Goal: Task Accomplishment & Management: Use online tool/utility

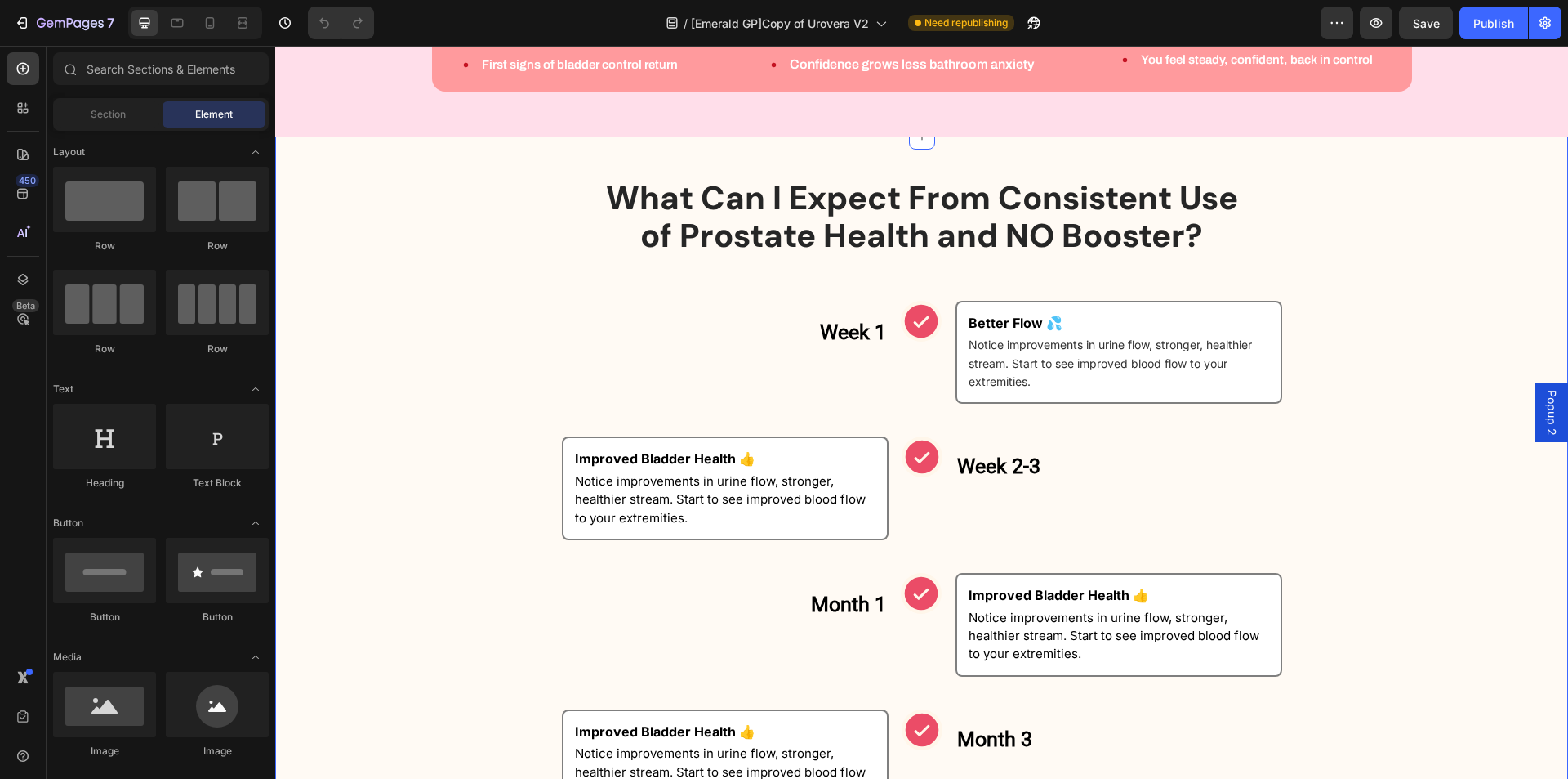
scroll to position [817, 0]
click at [872, 376] on div "Week 1 Heading Row" at bounding box center [724, 351] width 327 height 104
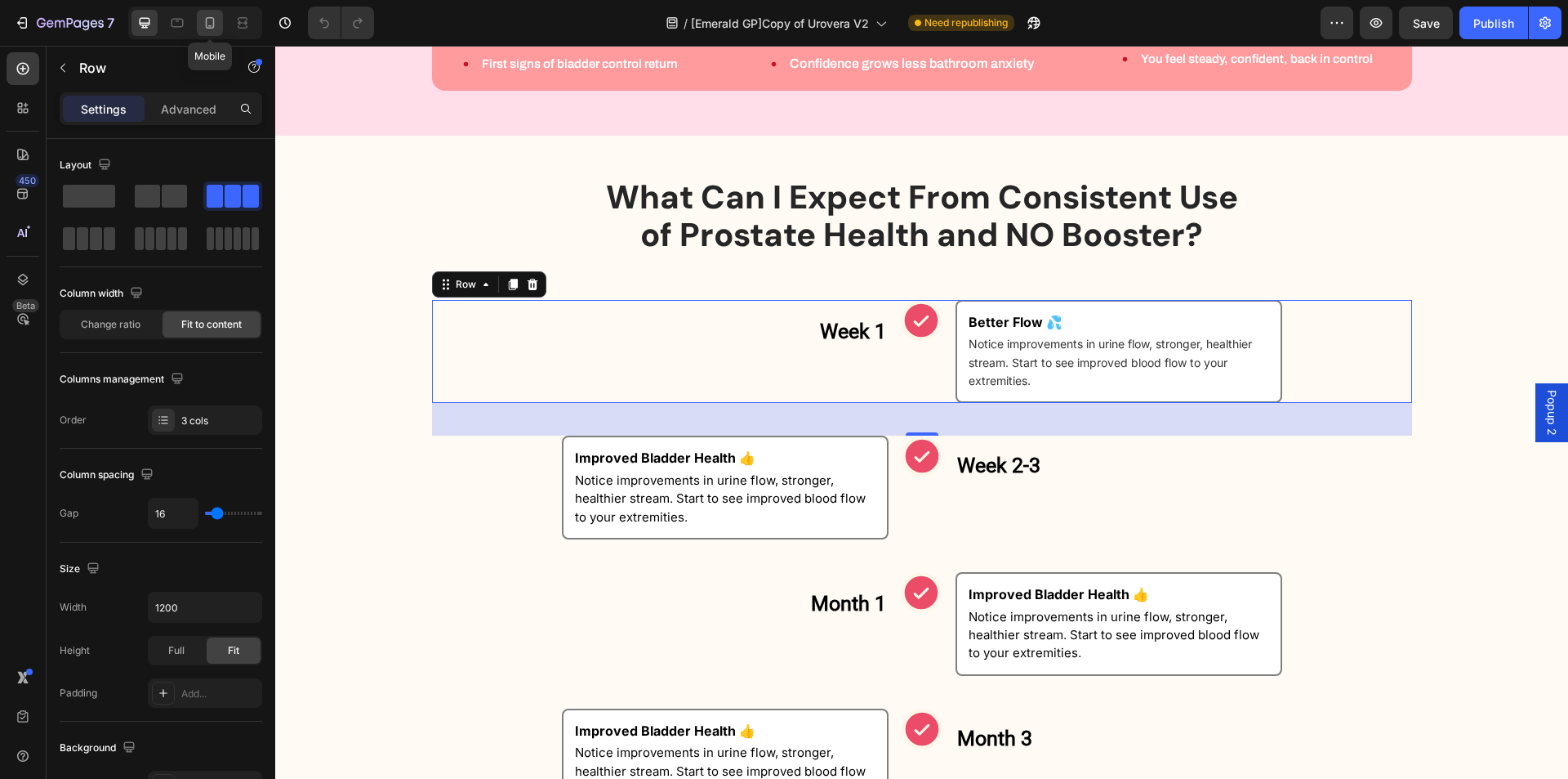
click at [201, 29] on icon at bounding box center [210, 23] width 16 height 16
type input "100%"
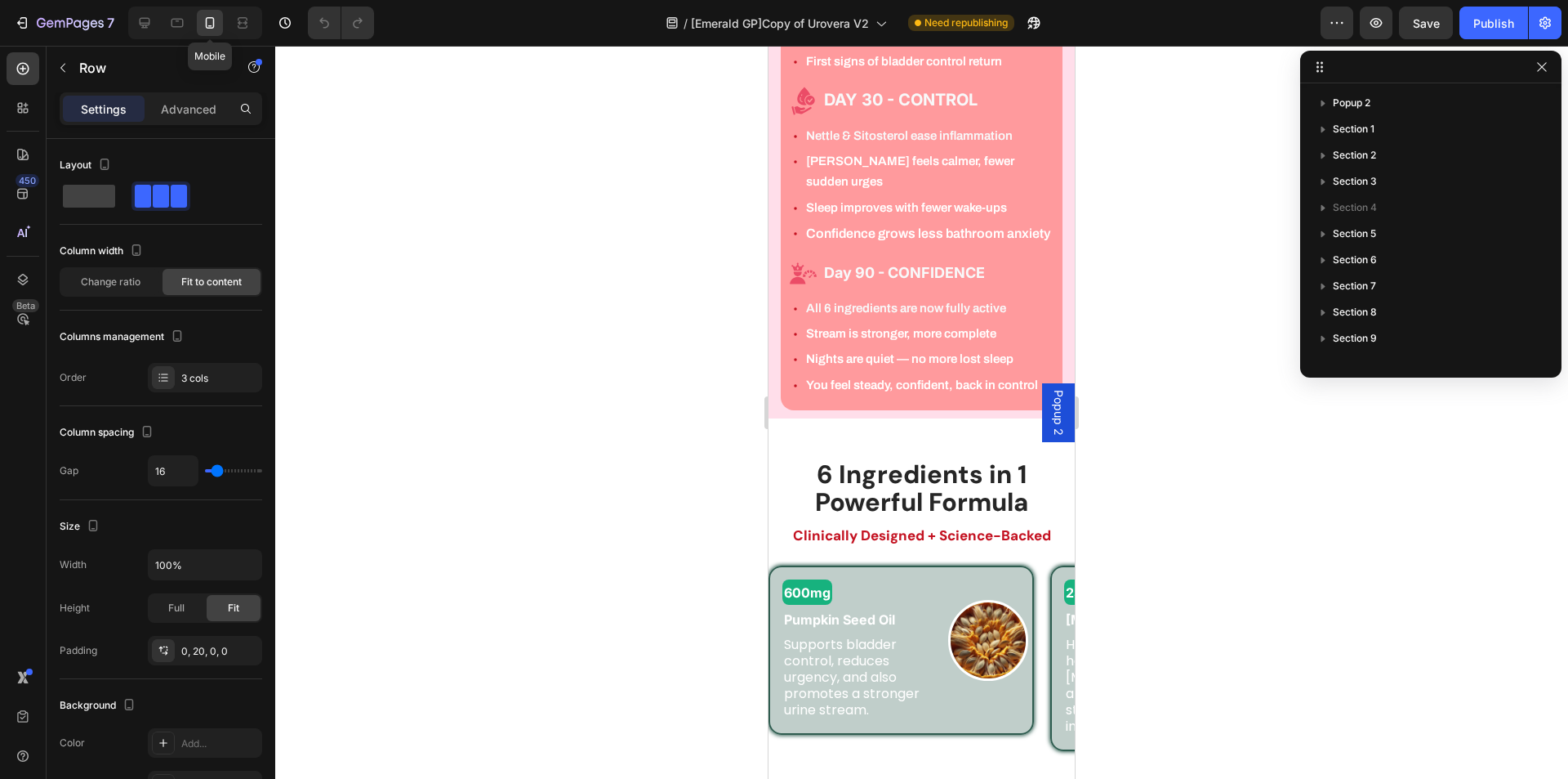
scroll to position [790, 0]
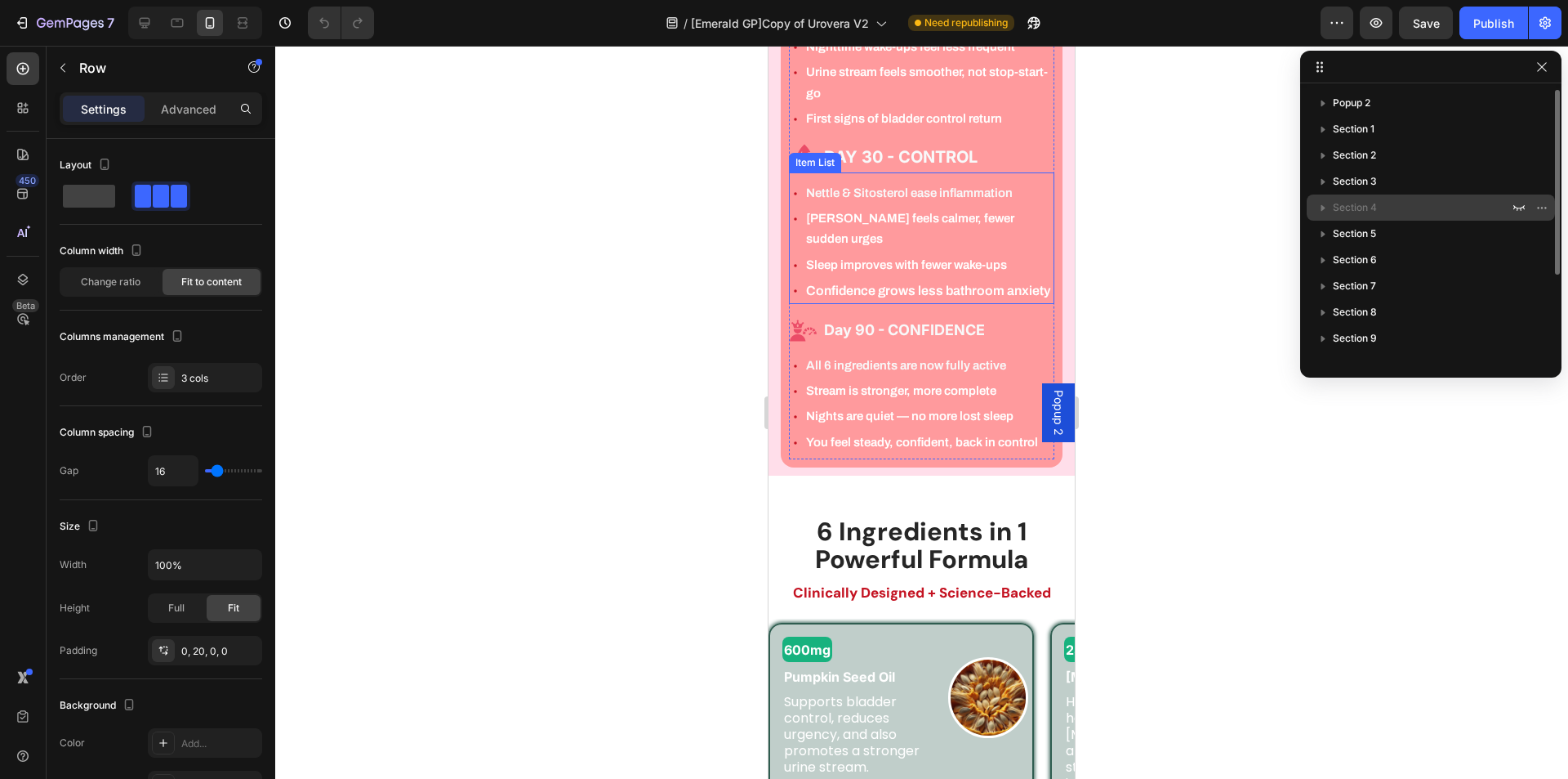
click at [1368, 213] on span "Section 4" at bounding box center [1355, 207] width 44 height 16
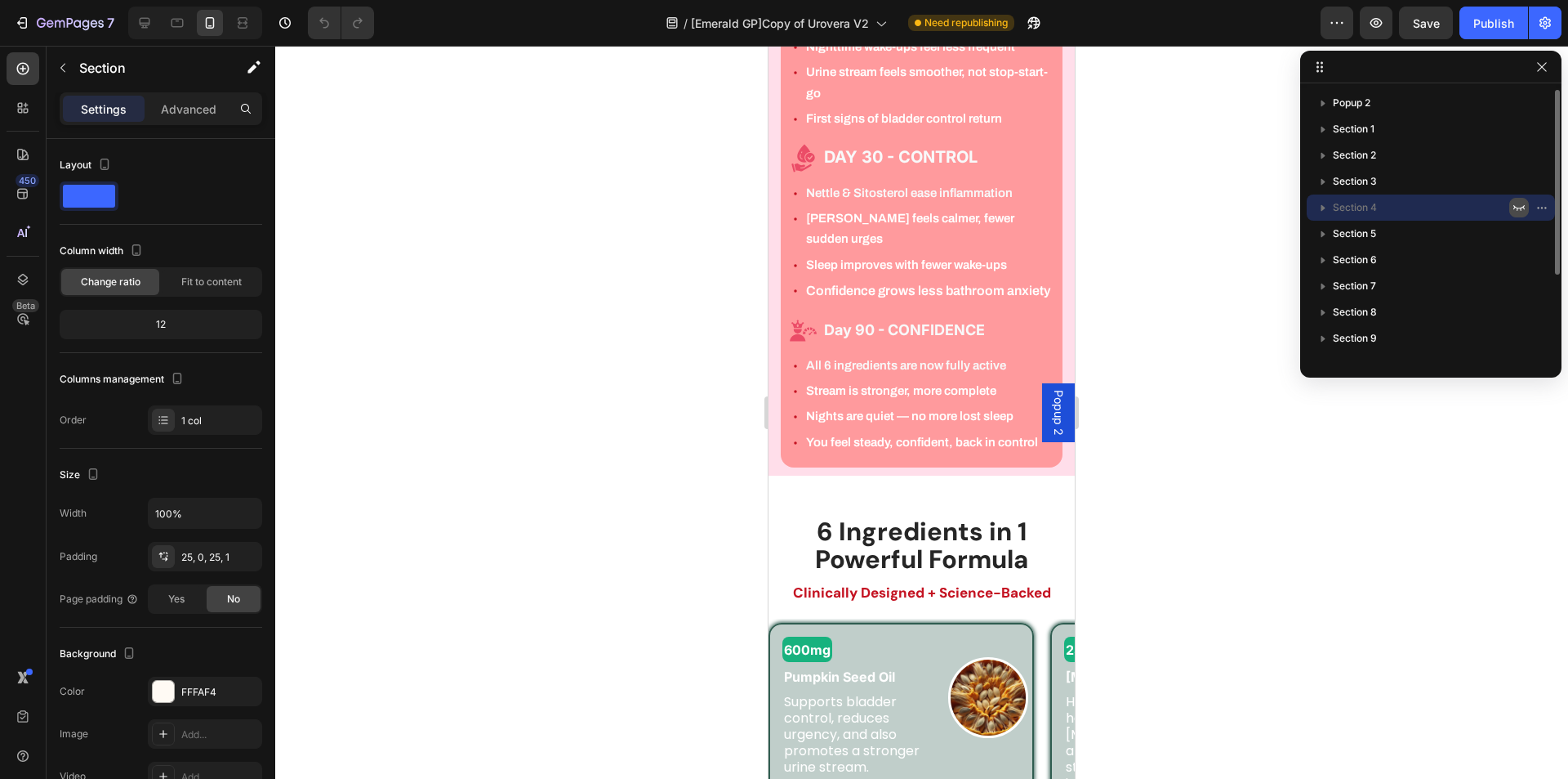
click at [1525, 205] on icon "button" at bounding box center [1520, 207] width 13 height 13
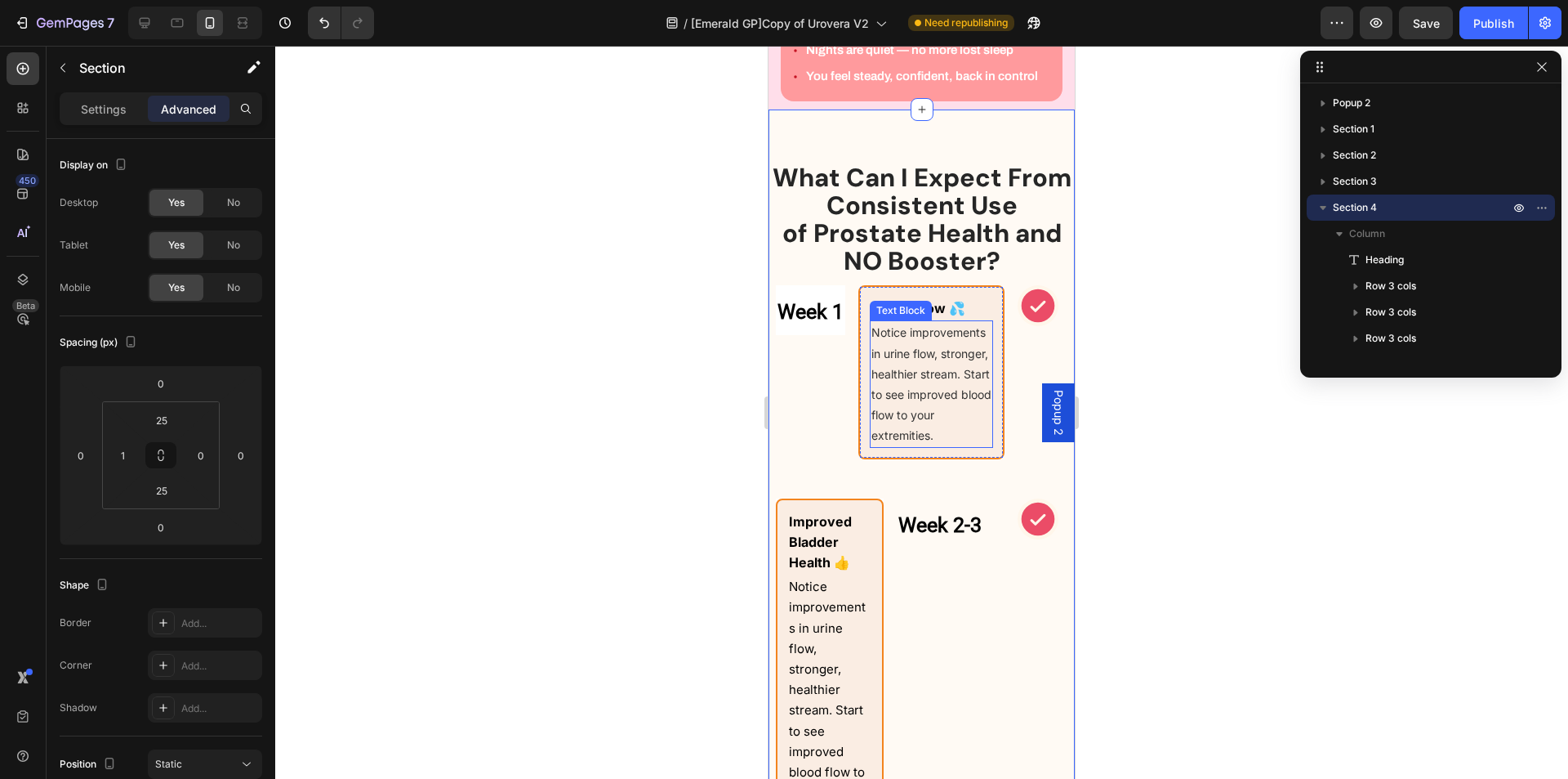
scroll to position [1198, 0]
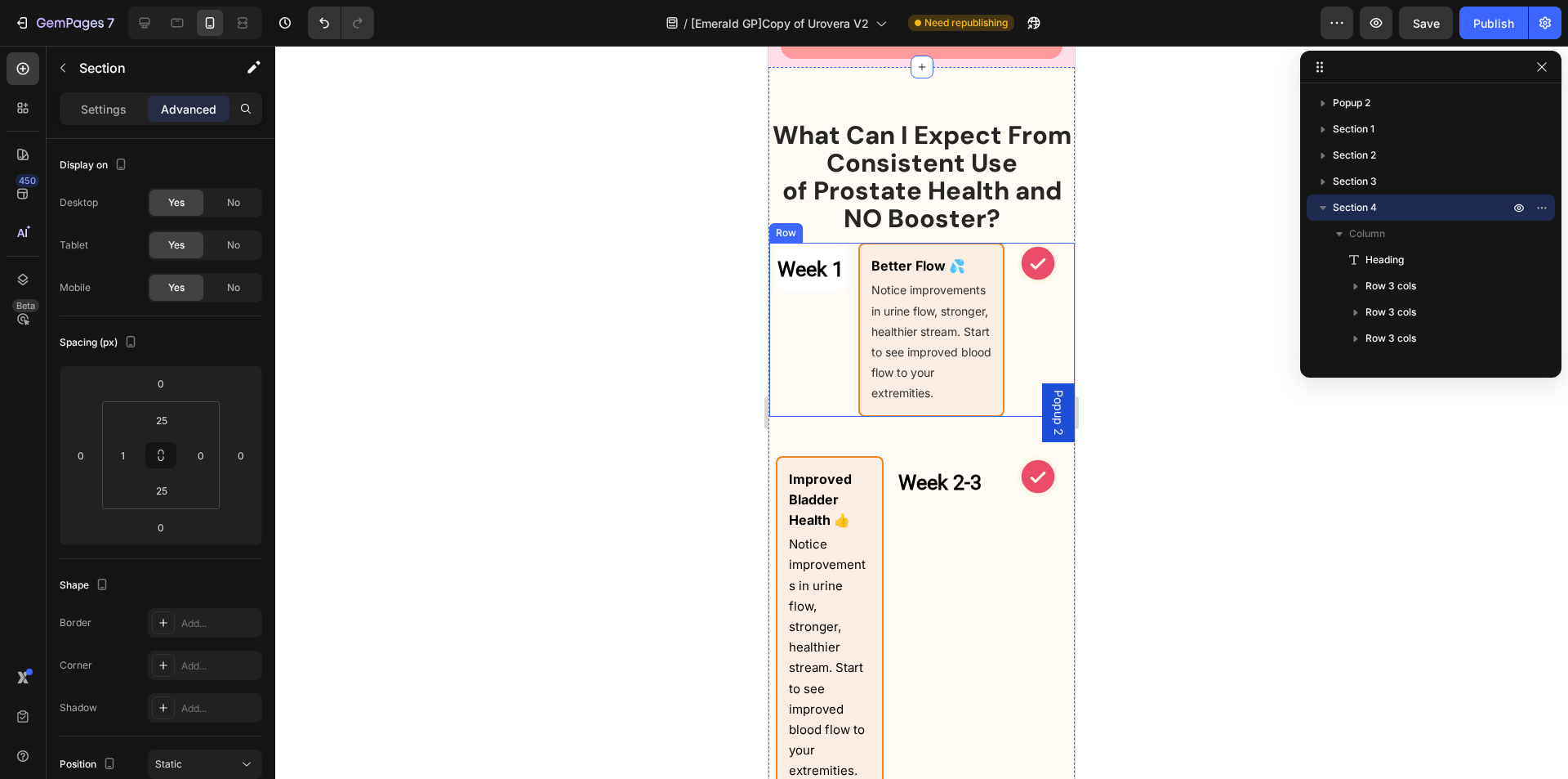
click at [1018, 332] on div "Icon" at bounding box center [1038, 328] width 41 height 173
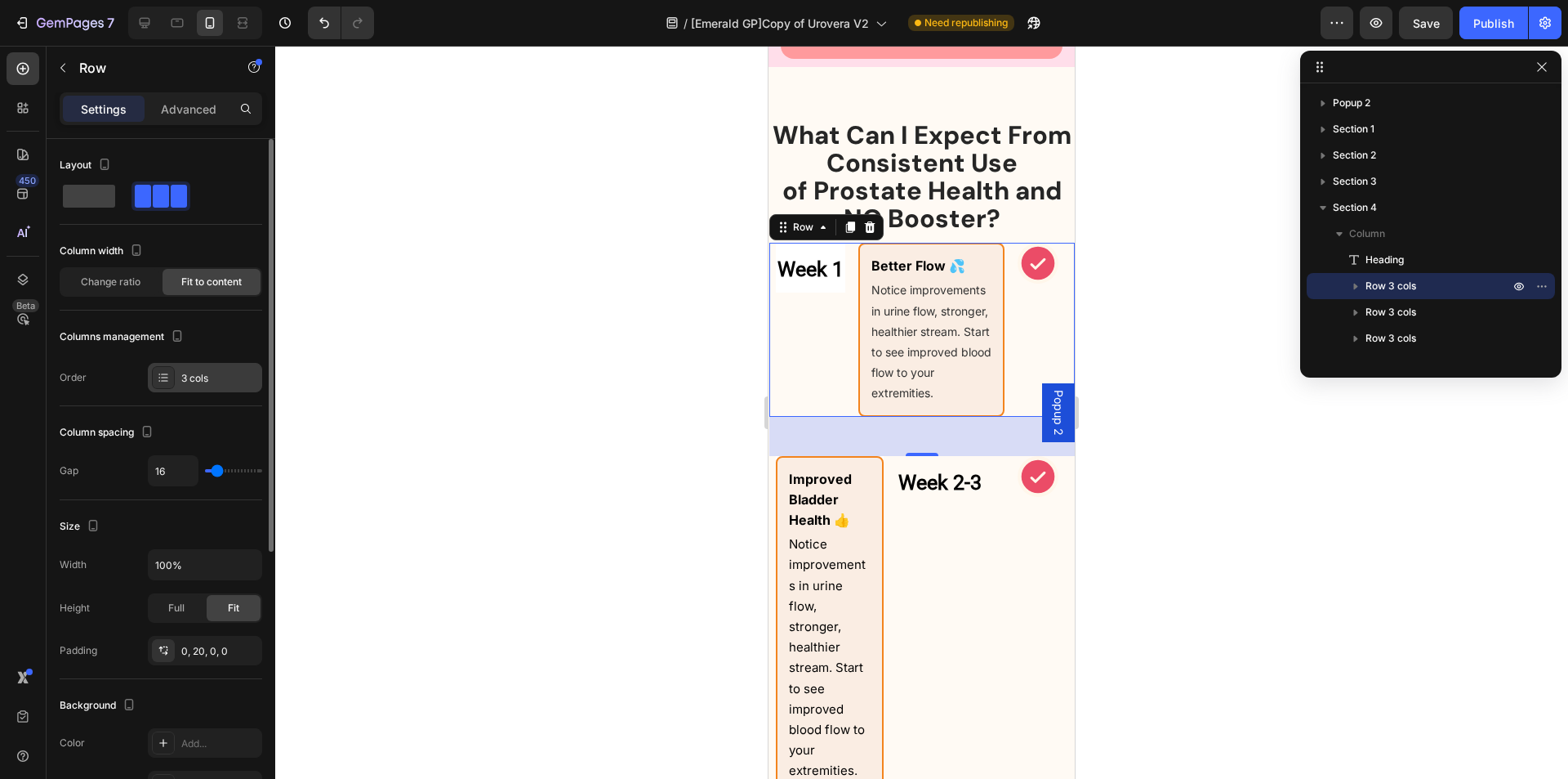
click at [220, 374] on div "3 cols" at bounding box center [219, 378] width 77 height 15
click at [1358, 282] on icon "button" at bounding box center [1356, 286] width 16 height 16
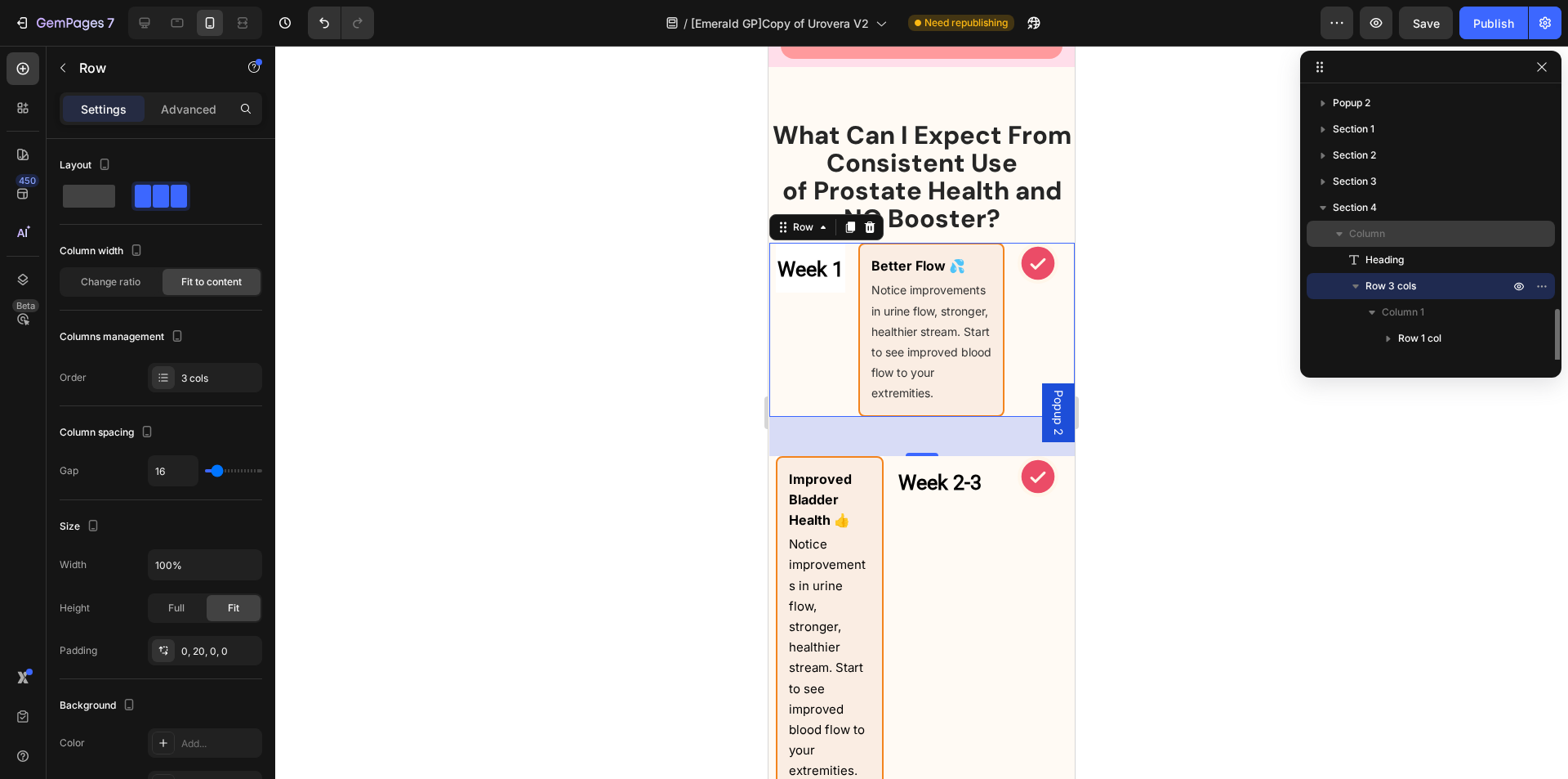
scroll to position [164, 0]
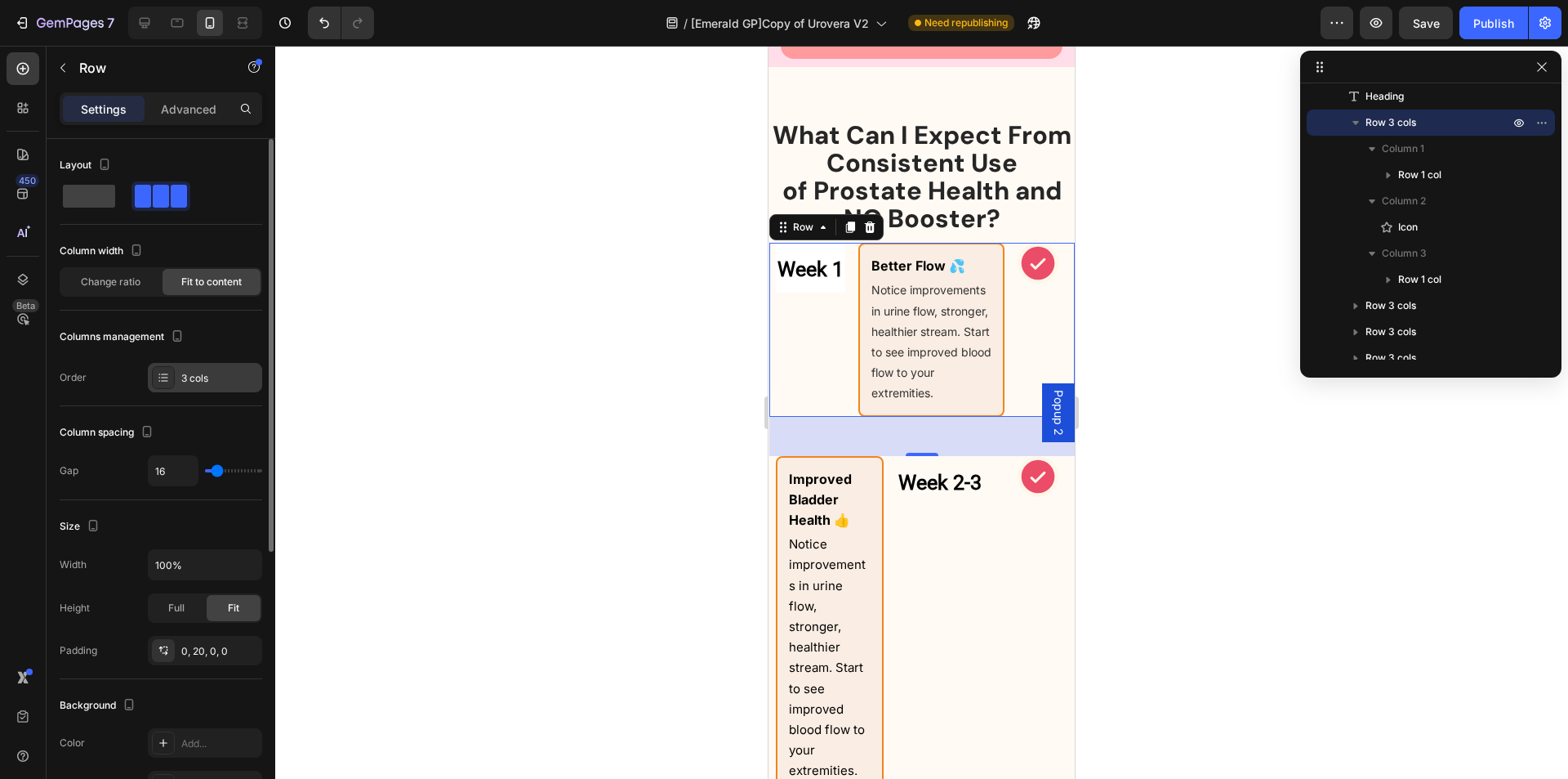
click at [213, 378] on div "3 cols" at bounding box center [219, 378] width 77 height 15
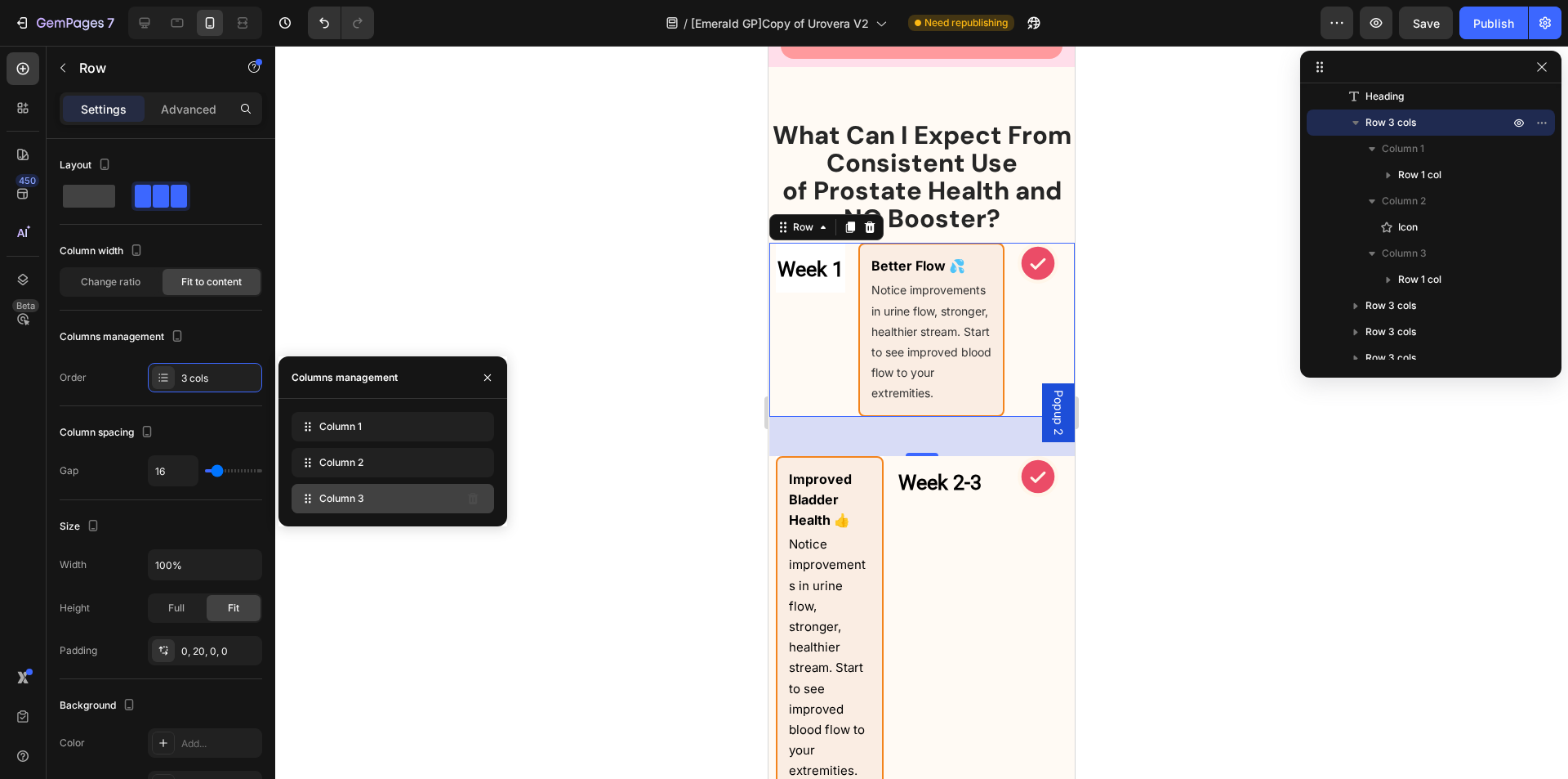
click at [346, 498] on span "Column 3" at bounding box center [341, 499] width 45 height 15
drag, startPoint x: 315, startPoint y: 505, endPoint x: 317, endPoint y: 425, distance: 80.0
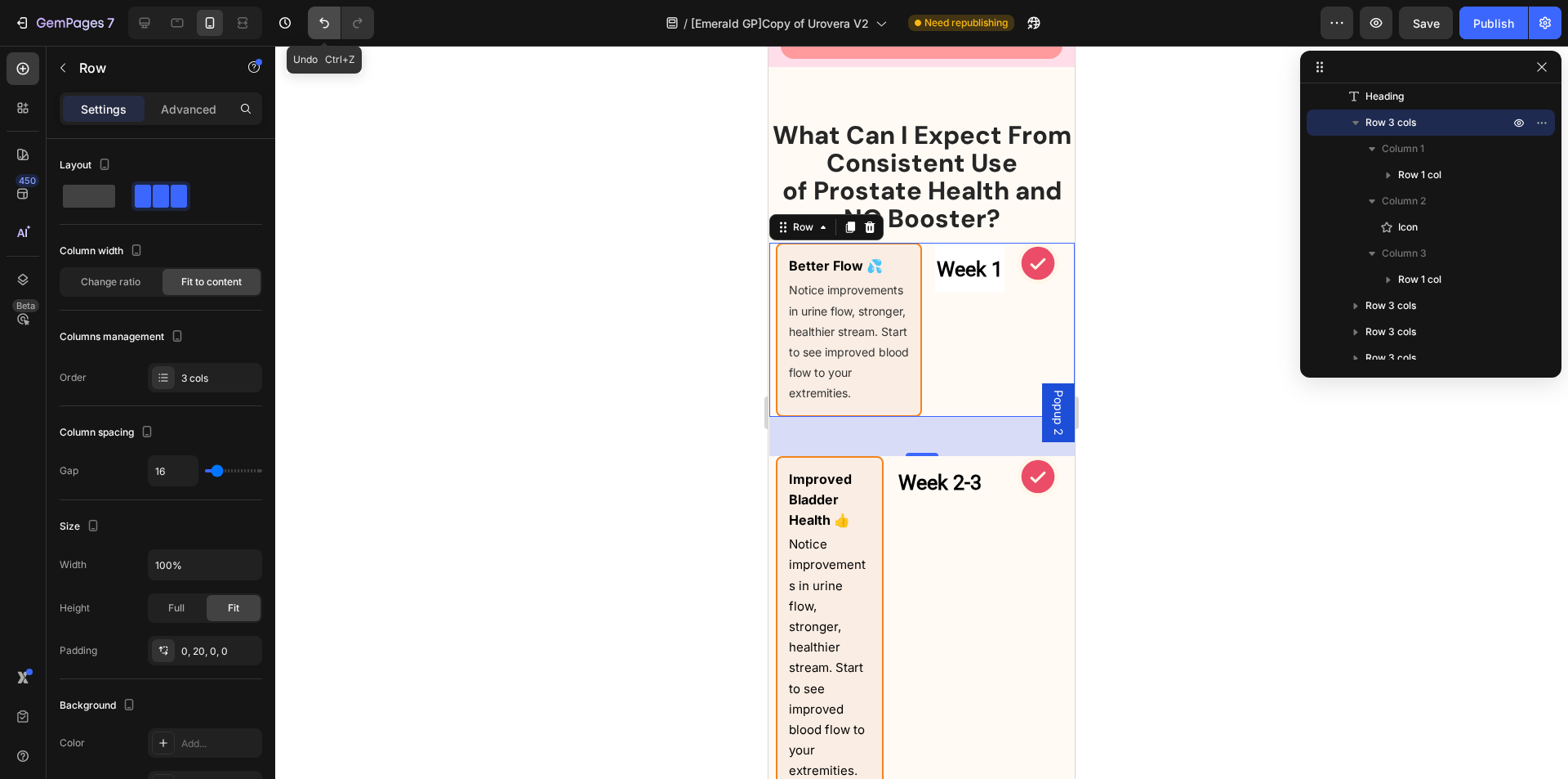
click at [324, 28] on icon "Undo/Redo" at bounding box center [324, 23] width 10 height 11
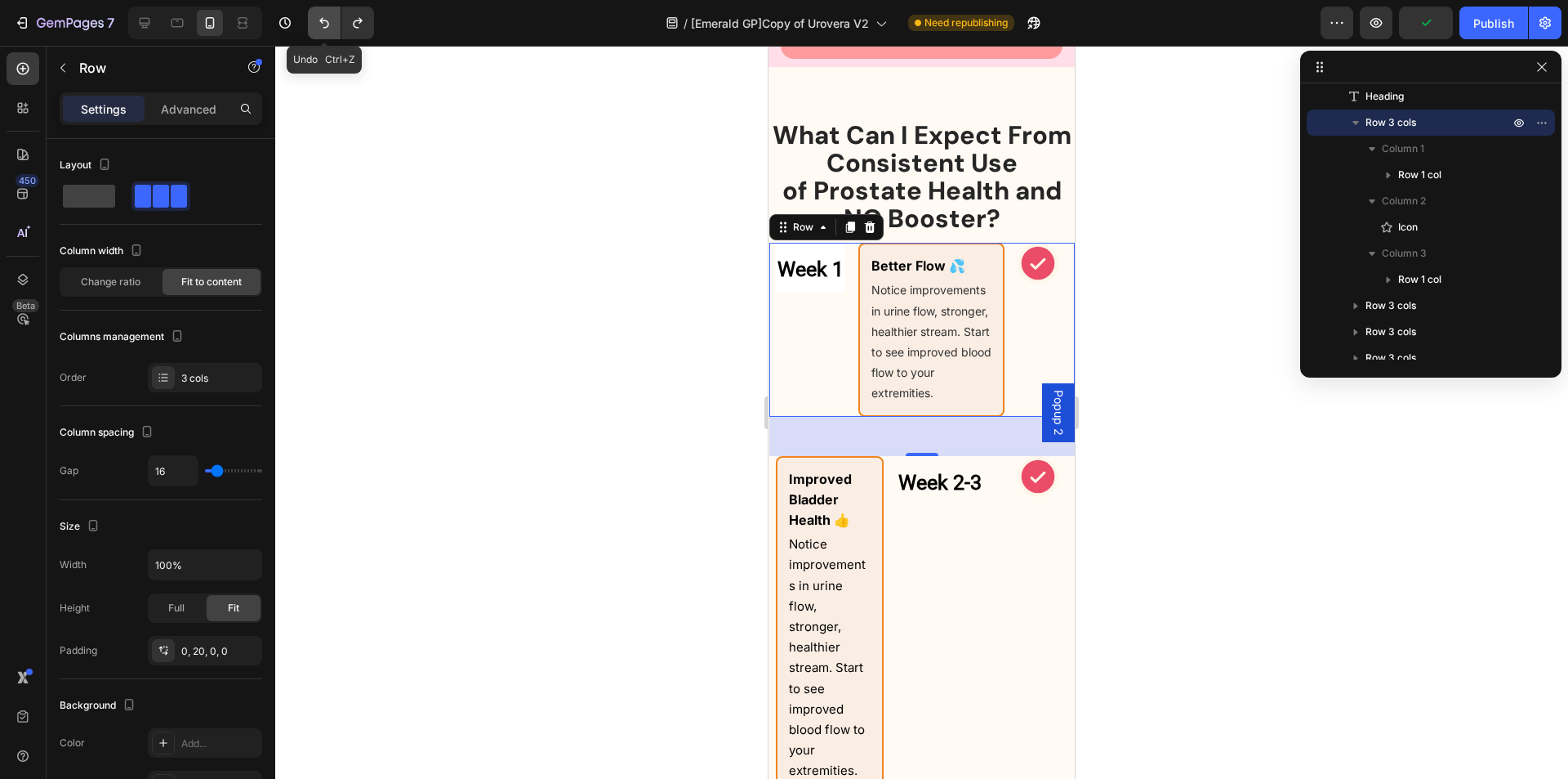
click at [327, 25] on icon "Undo/Redo" at bounding box center [324, 23] width 16 height 16
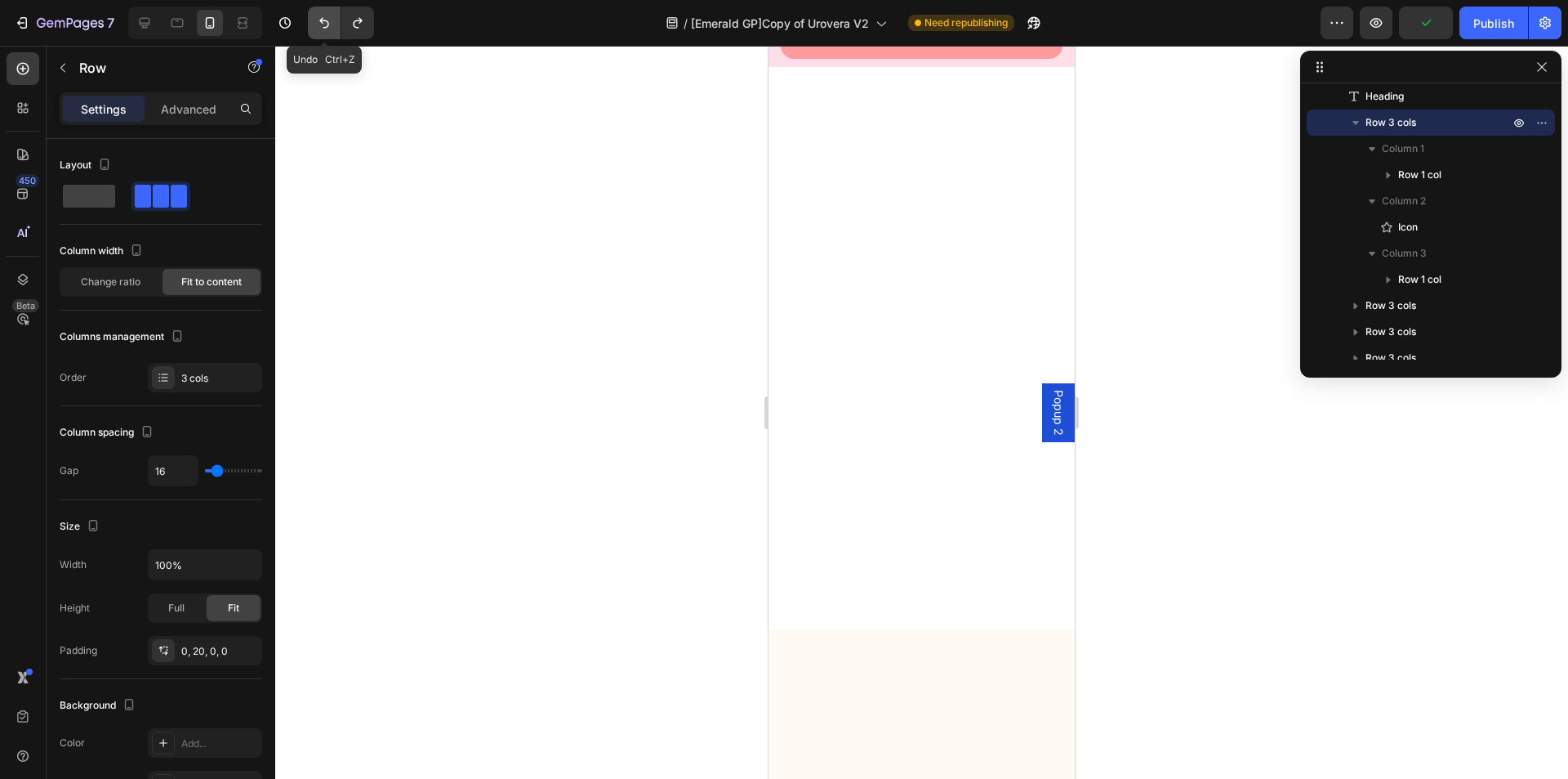
scroll to position [123, 0]
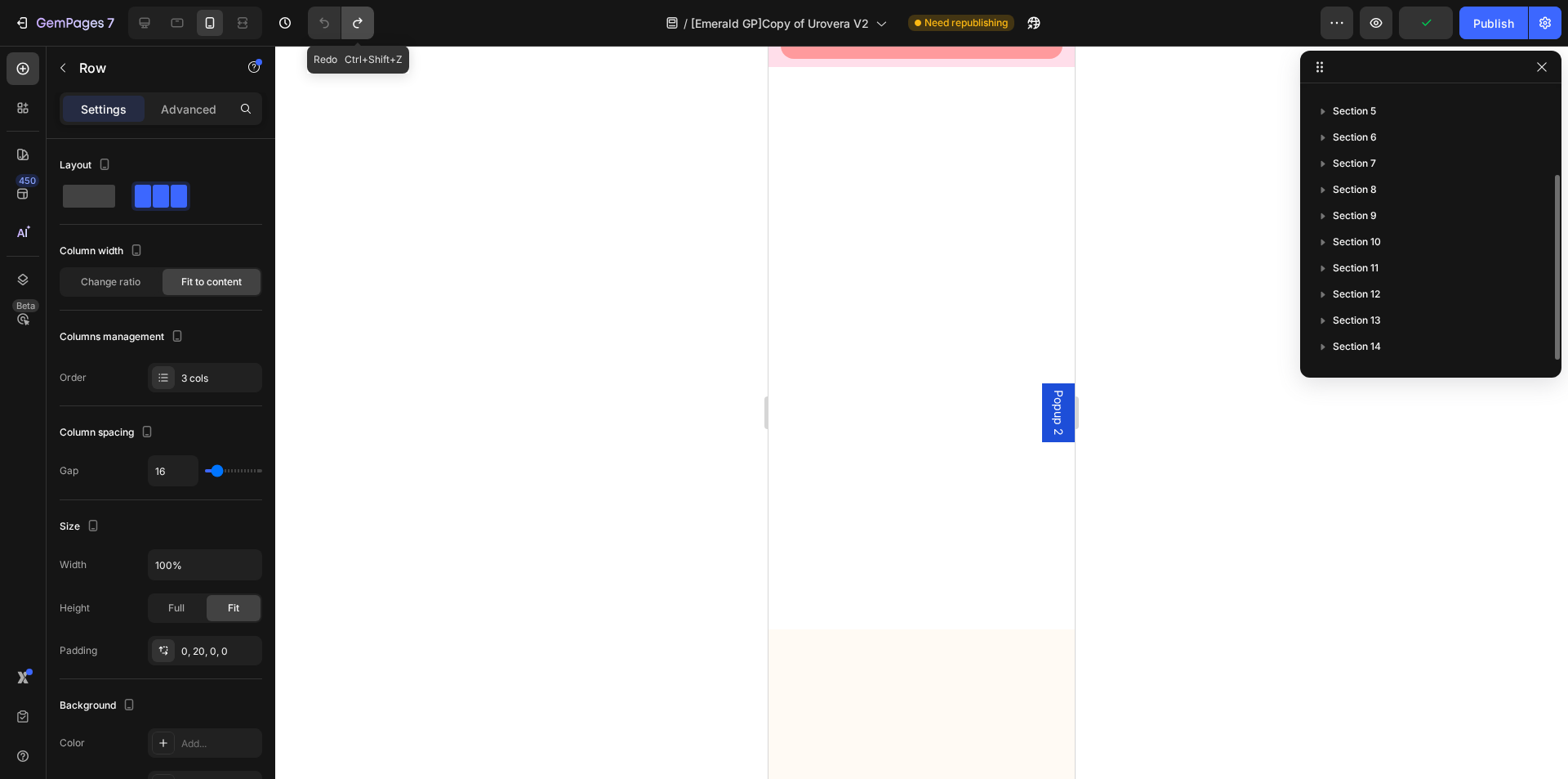
click at [361, 22] on icon "Undo/Redo" at bounding box center [357, 23] width 9 height 11
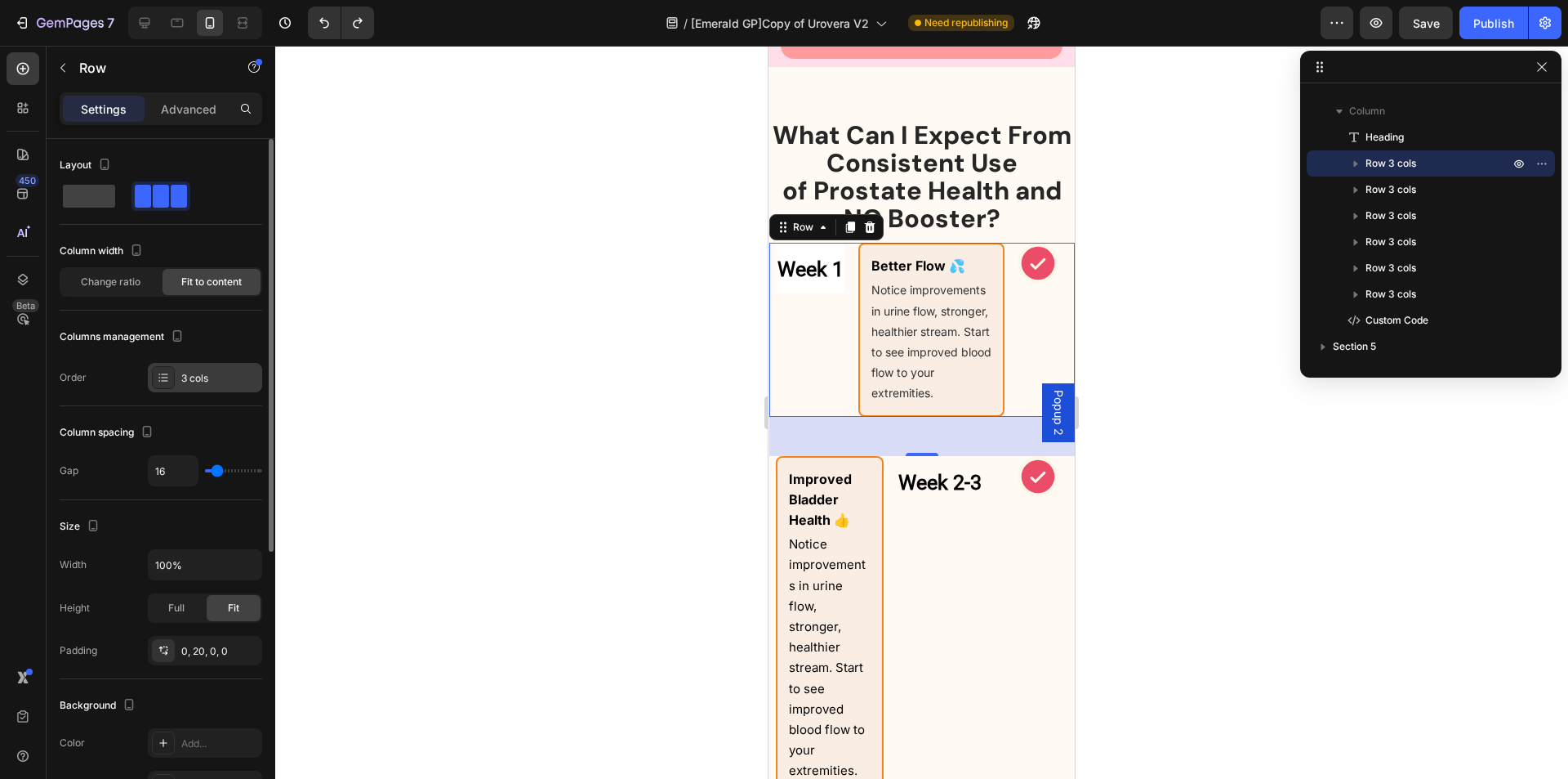
click at [192, 383] on div "3 cols" at bounding box center [219, 378] width 77 height 15
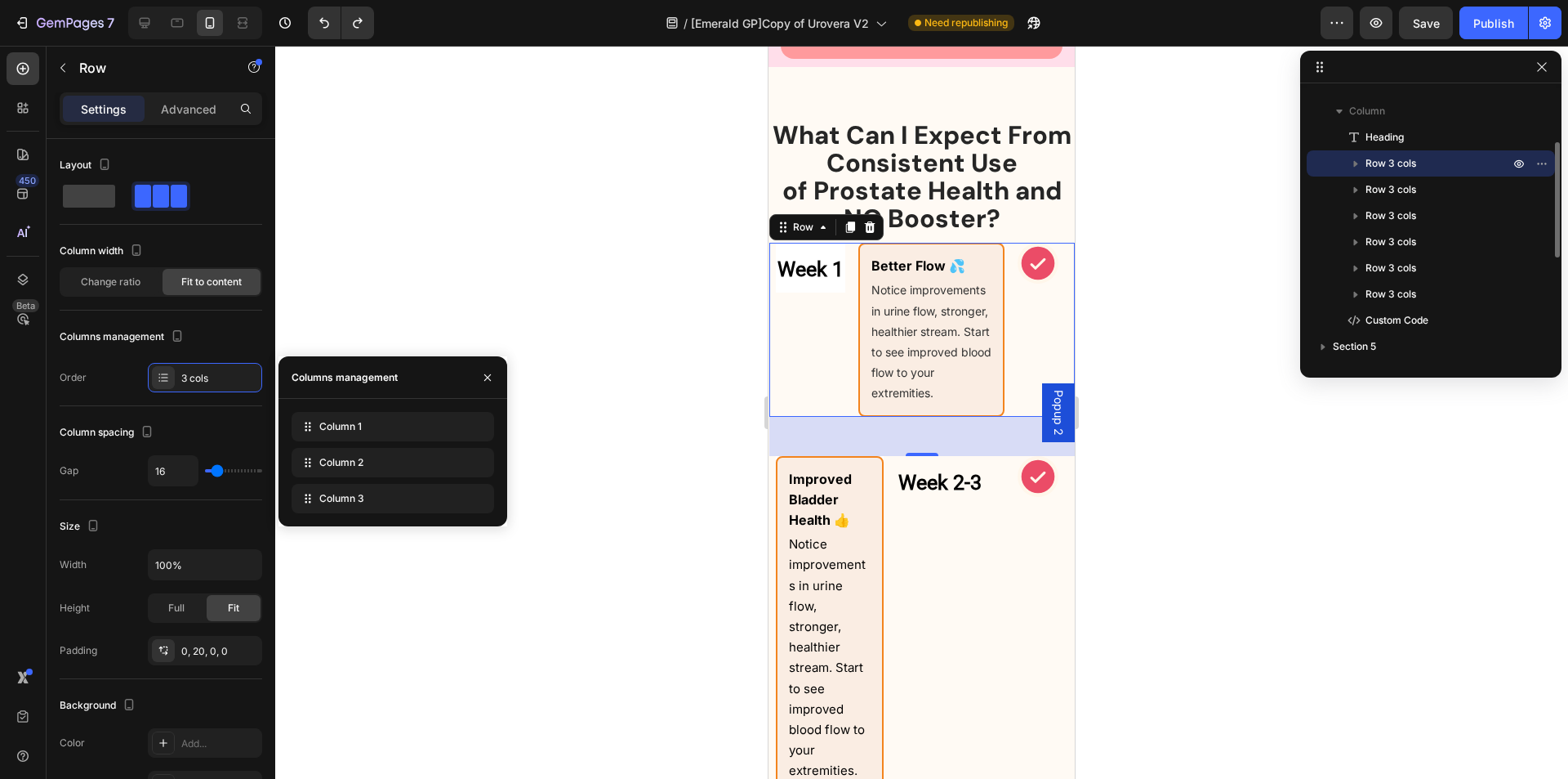
click at [1359, 167] on icon "button" at bounding box center [1356, 164] width 16 height 16
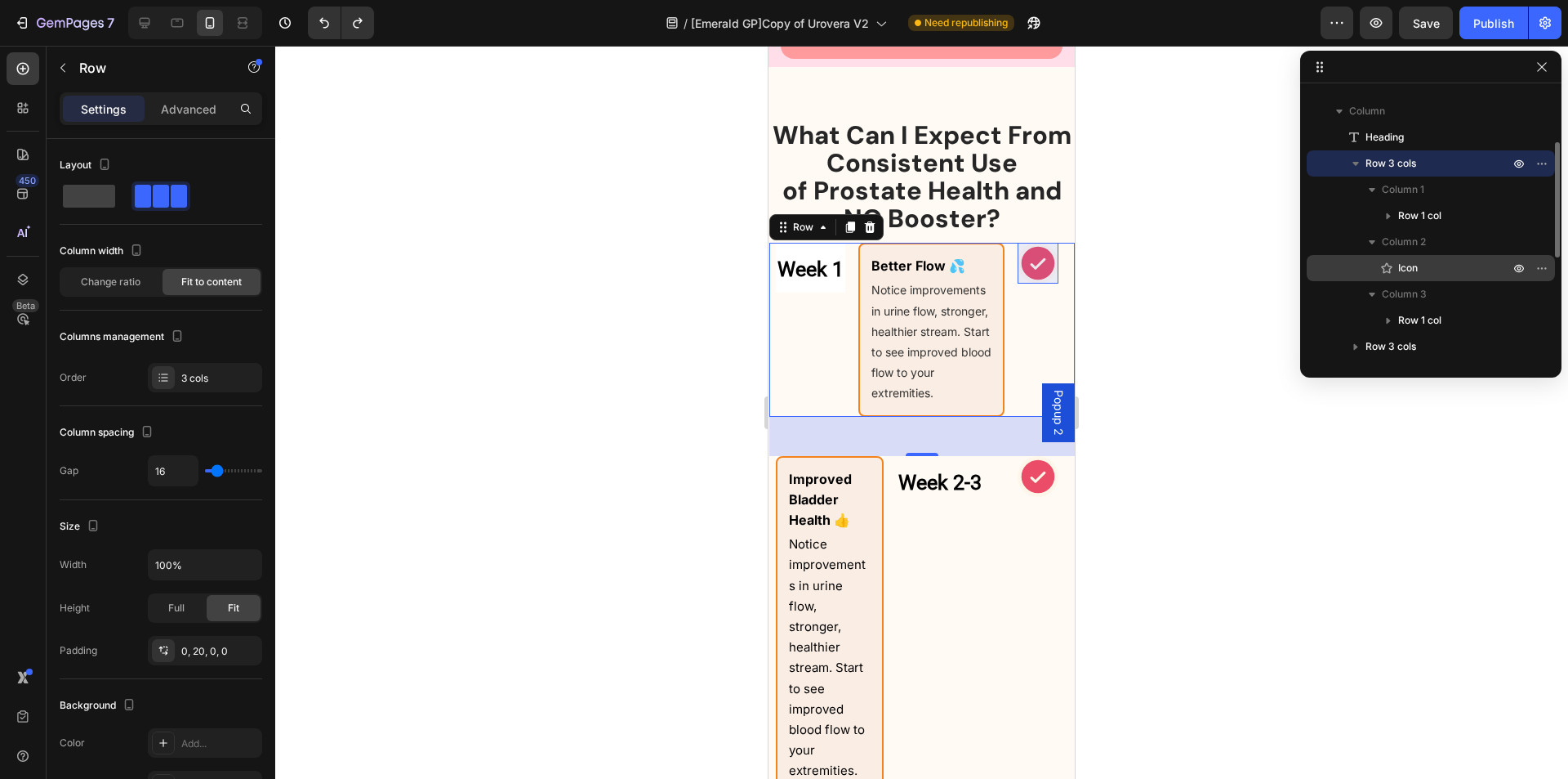
click at [1416, 263] on span "Icon" at bounding box center [1408, 268] width 20 height 16
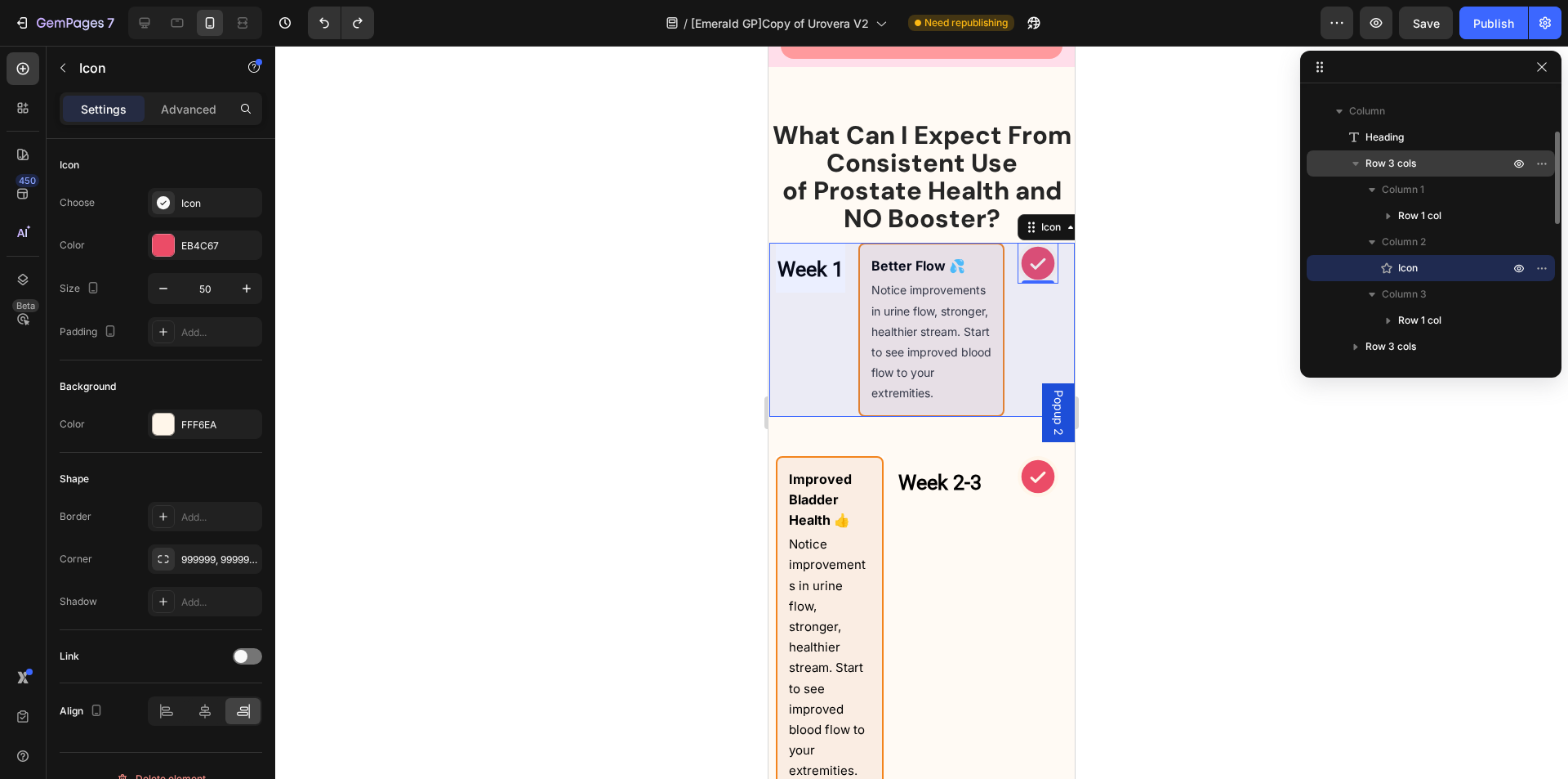
click at [1406, 164] on span "Row 3 cols" at bounding box center [1391, 164] width 51 height 16
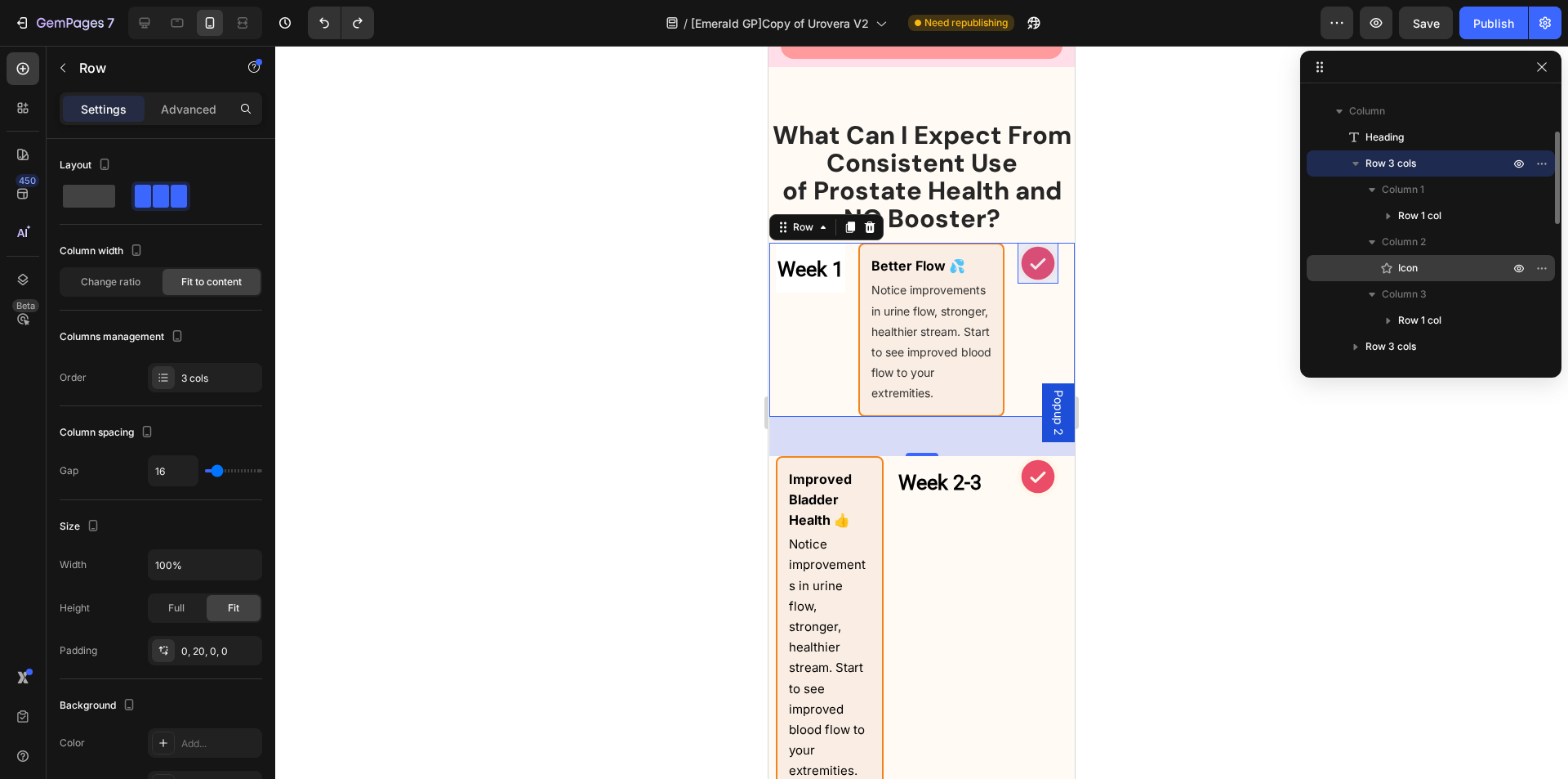
click at [1400, 260] on span "Icon" at bounding box center [1408, 268] width 20 height 16
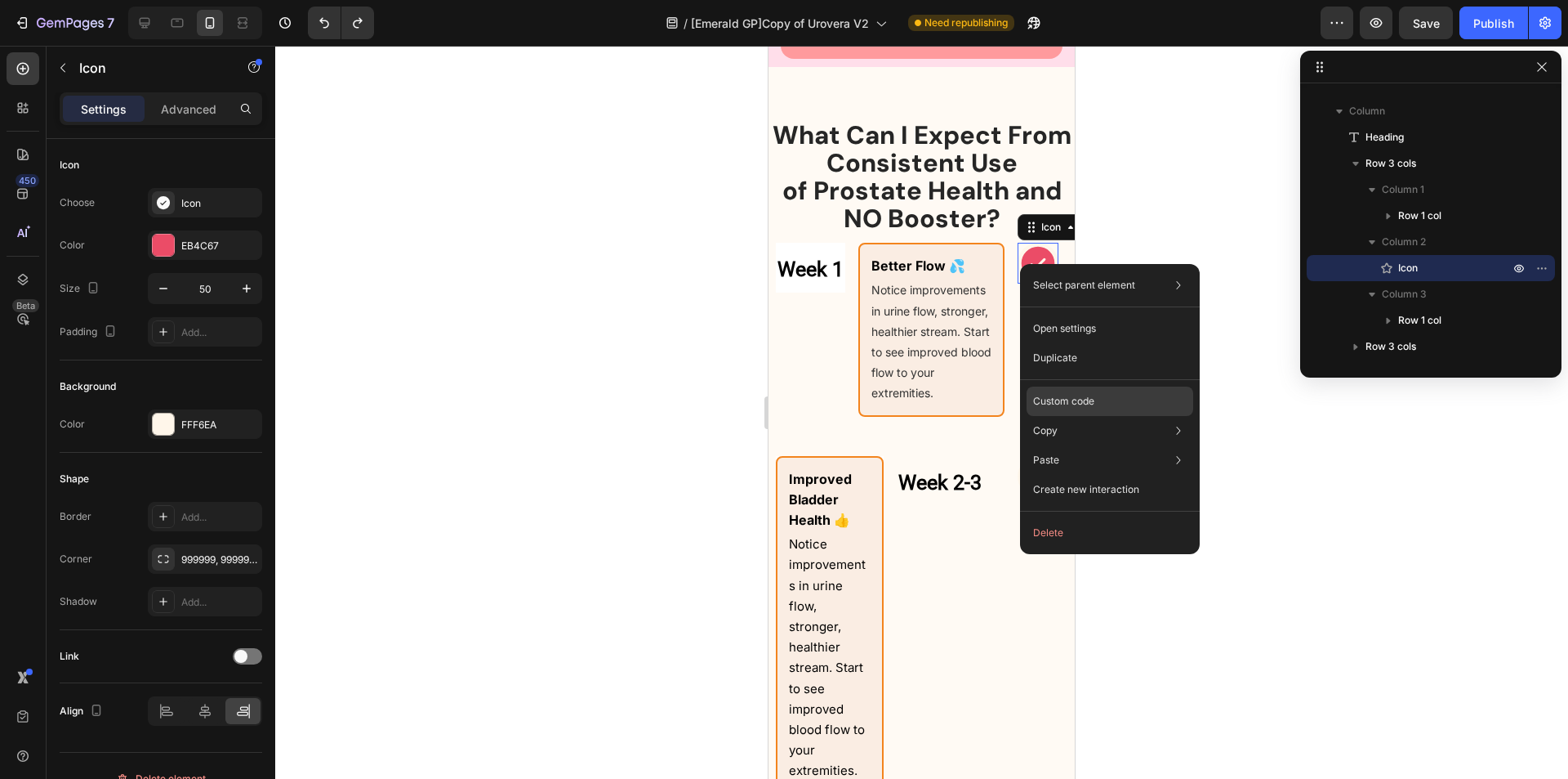
click at [1087, 398] on p "Custom code" at bounding box center [1064, 401] width 61 height 15
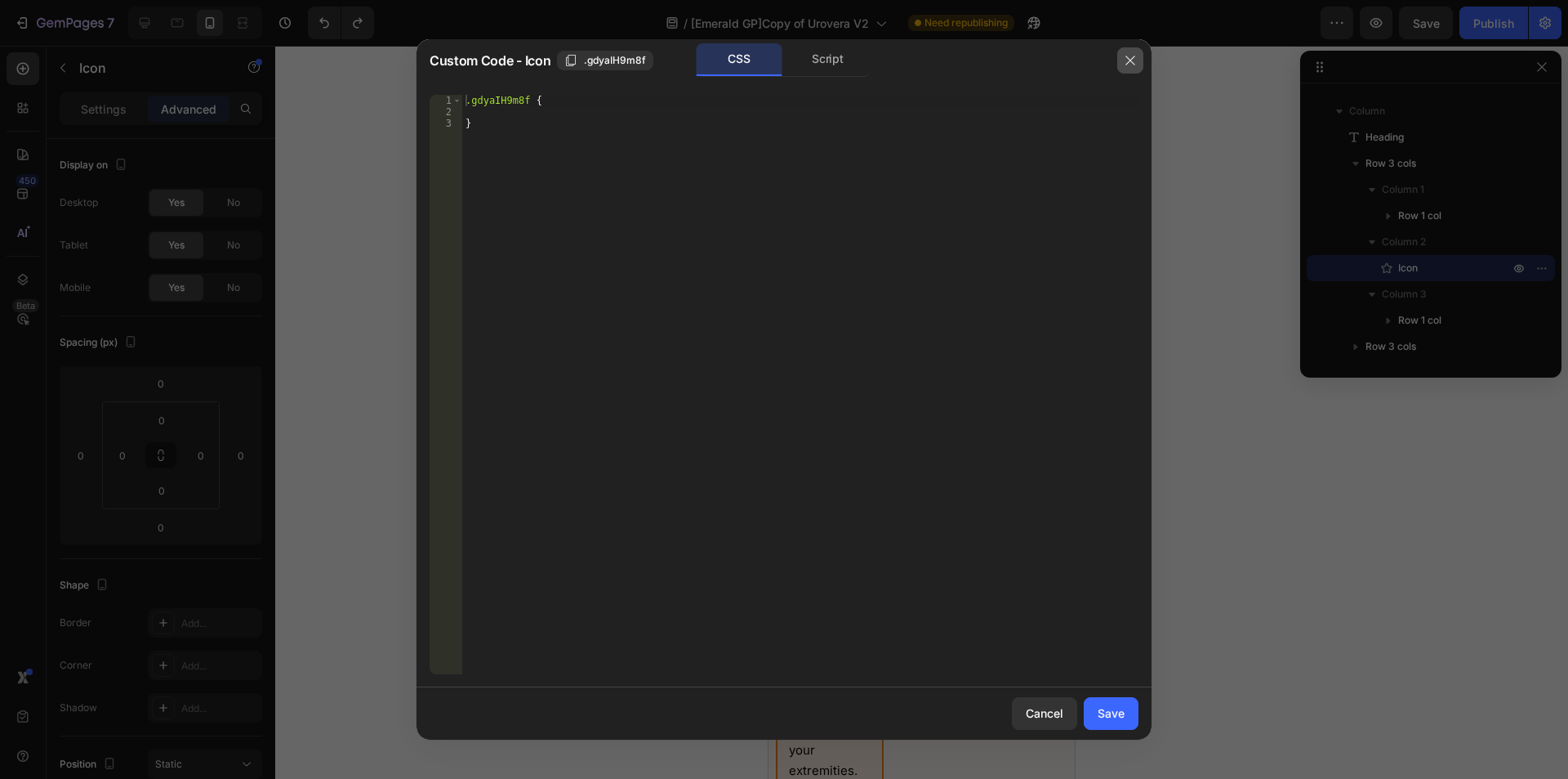
click at [1127, 64] on icon "button" at bounding box center [1130, 60] width 9 height 9
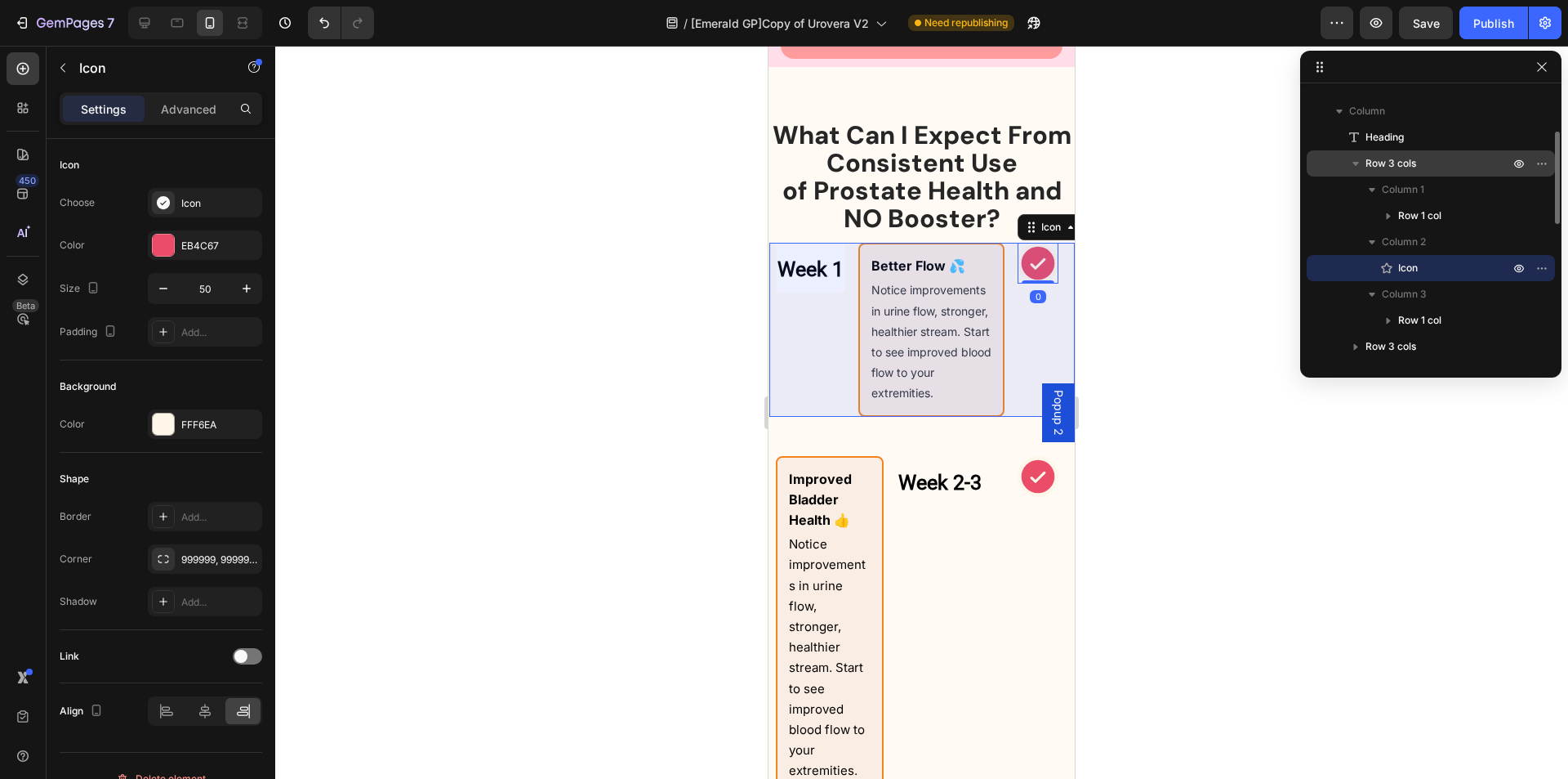
click at [1368, 165] on span "Row 3 cols" at bounding box center [1391, 164] width 51 height 16
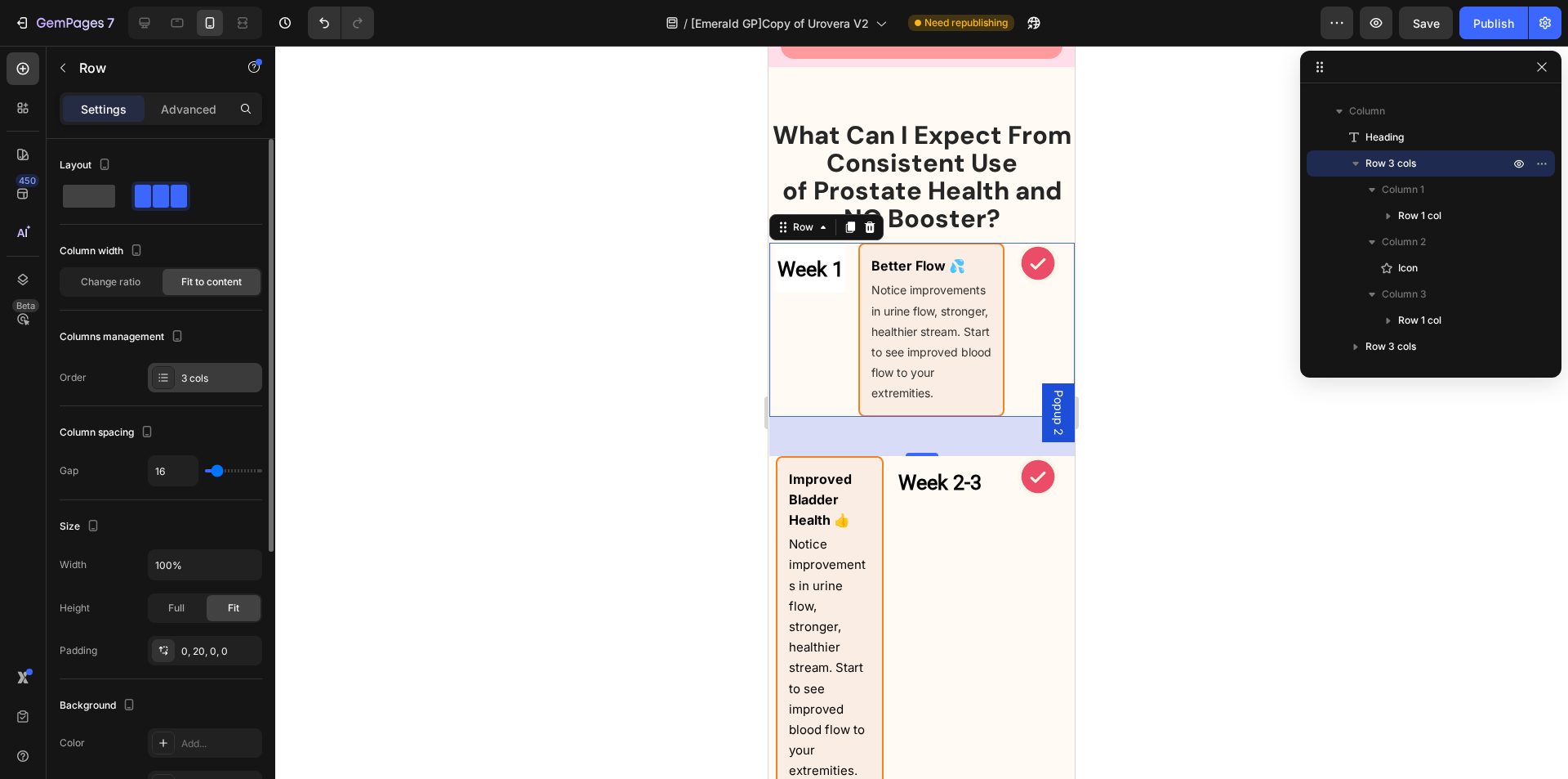
click at [218, 378] on div "3 cols" at bounding box center [219, 378] width 77 height 15
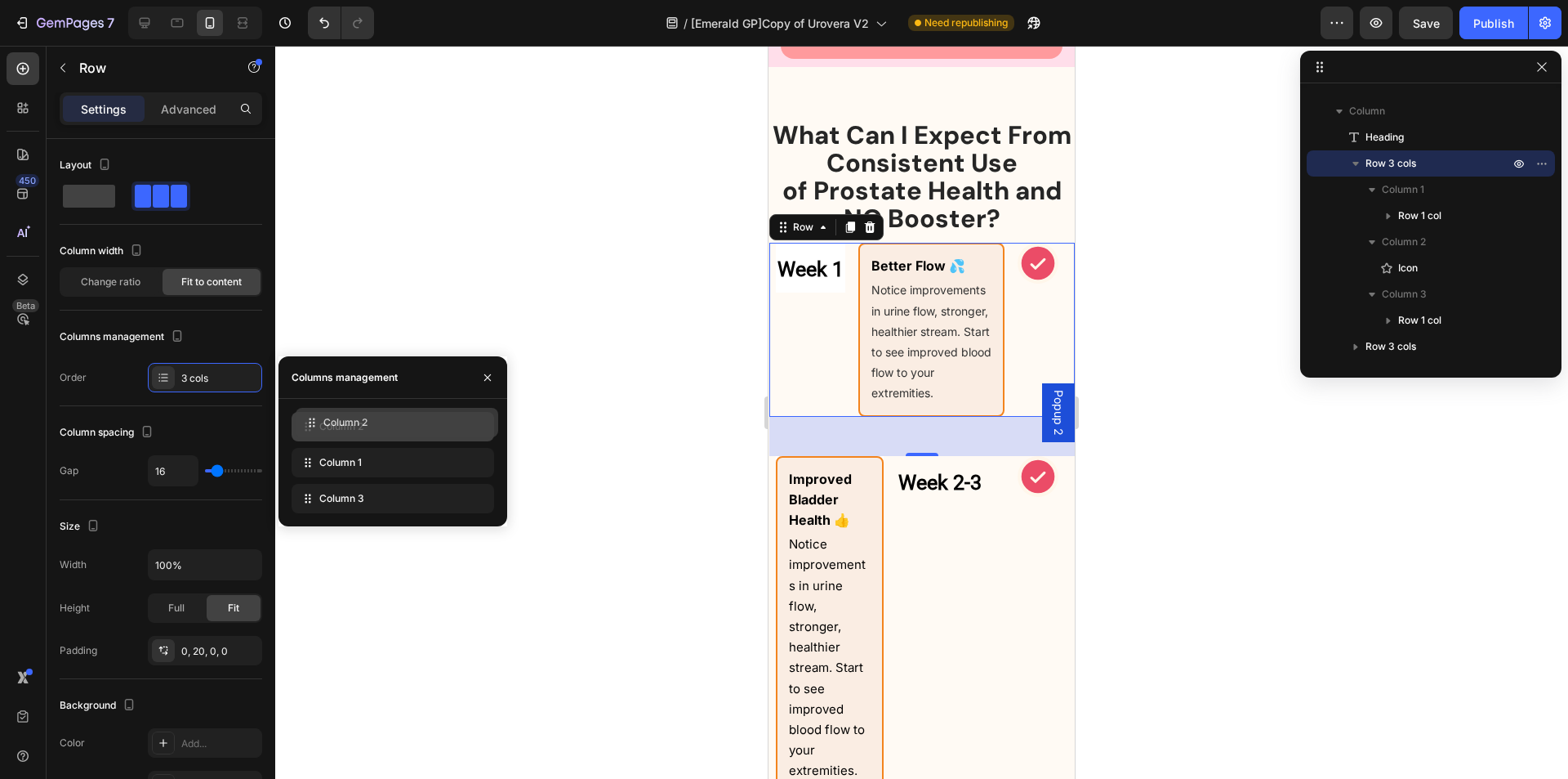
drag, startPoint x: 309, startPoint y: 467, endPoint x: 313, endPoint y: 427, distance: 40.2
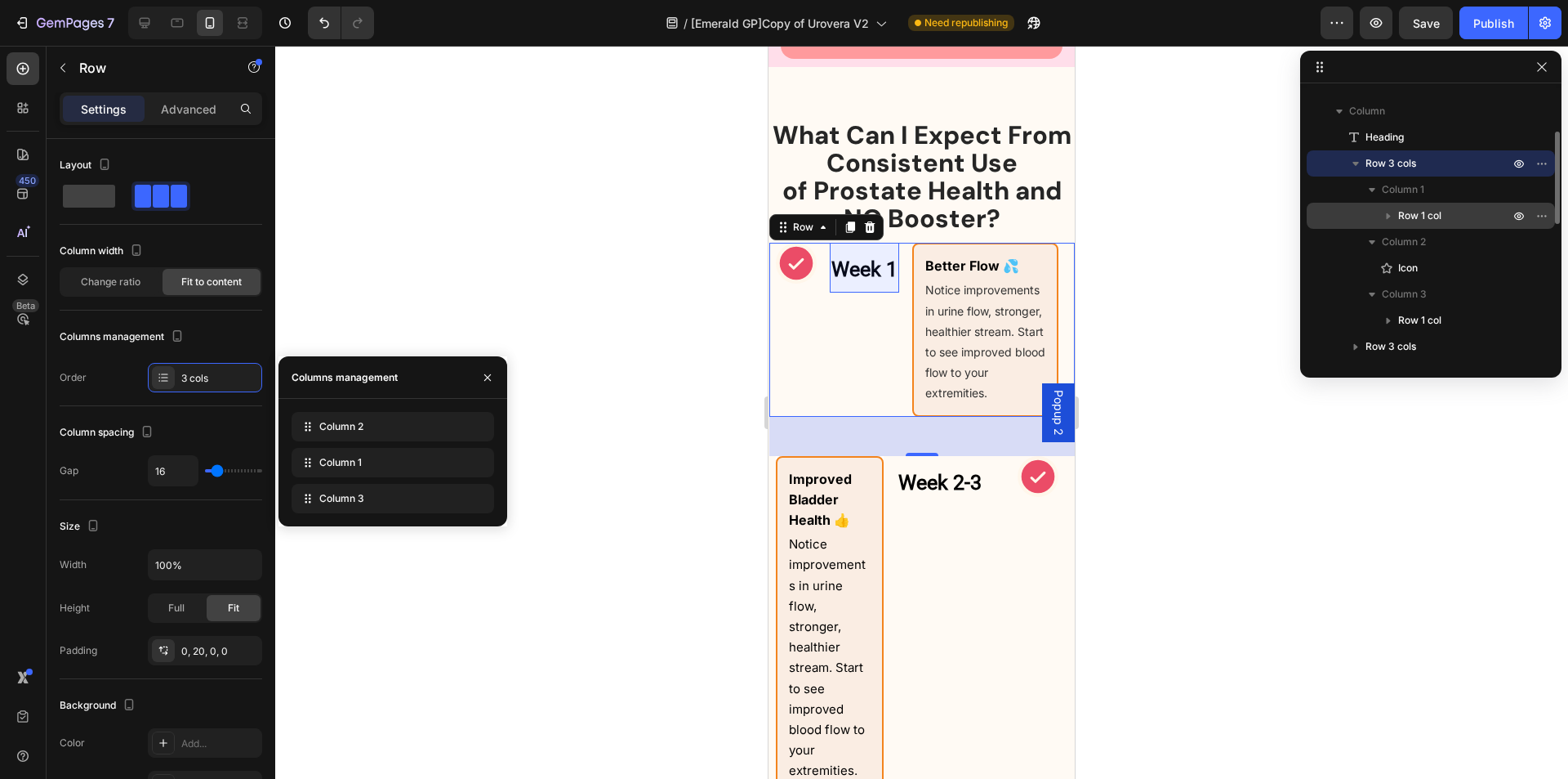
click at [1409, 215] on span "Row 1 col" at bounding box center [1420, 215] width 43 height 16
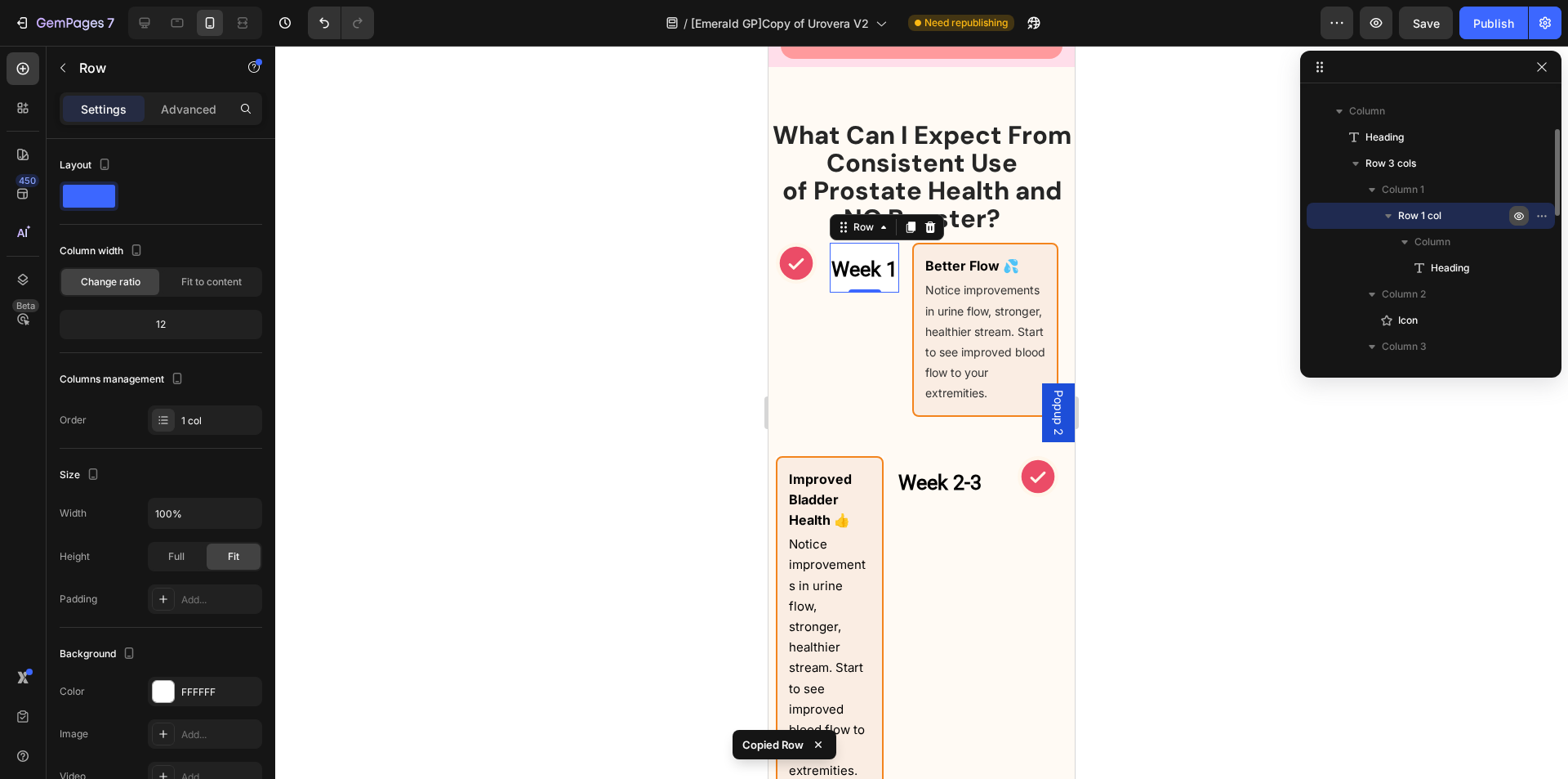
click at [1517, 215] on icon "button" at bounding box center [1520, 215] width 13 height 13
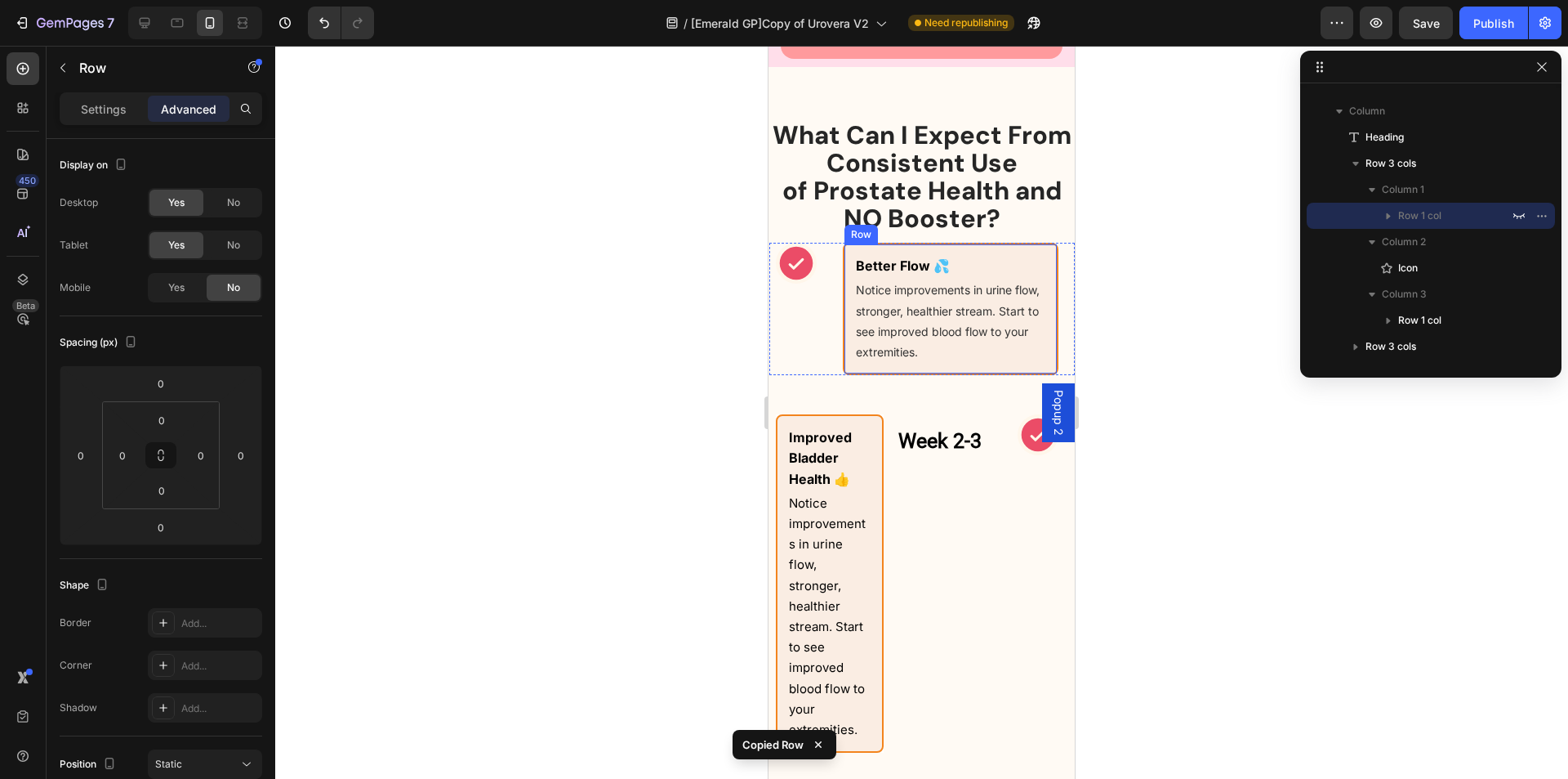
click at [916, 276] on div "Better Flow 💦 Text Block Notice improvements in urine flow, stronger, healthier…" at bounding box center [951, 309] width 215 height 133
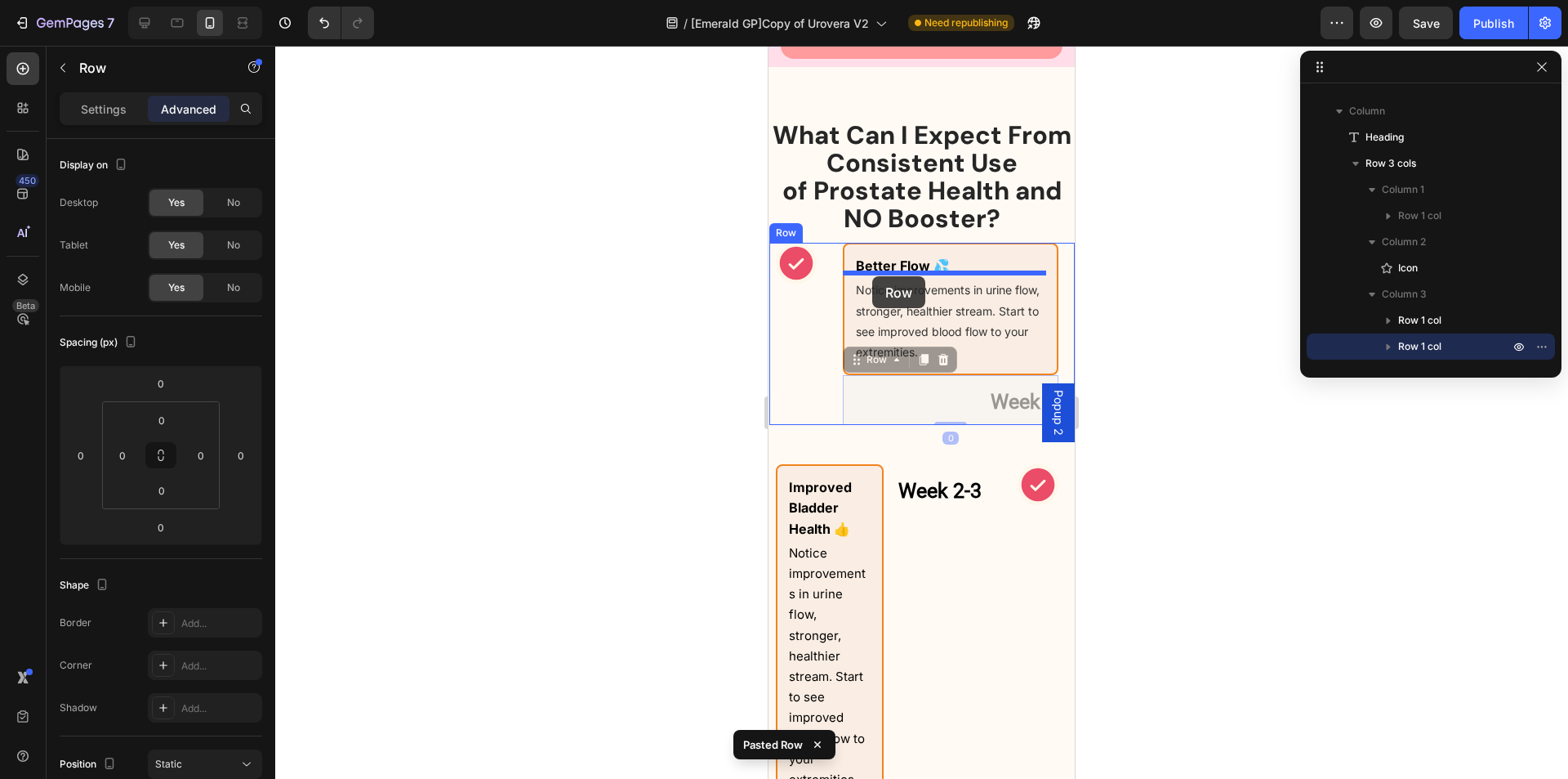
drag, startPoint x: 862, startPoint y: 394, endPoint x: 872, endPoint y: 276, distance: 118.4
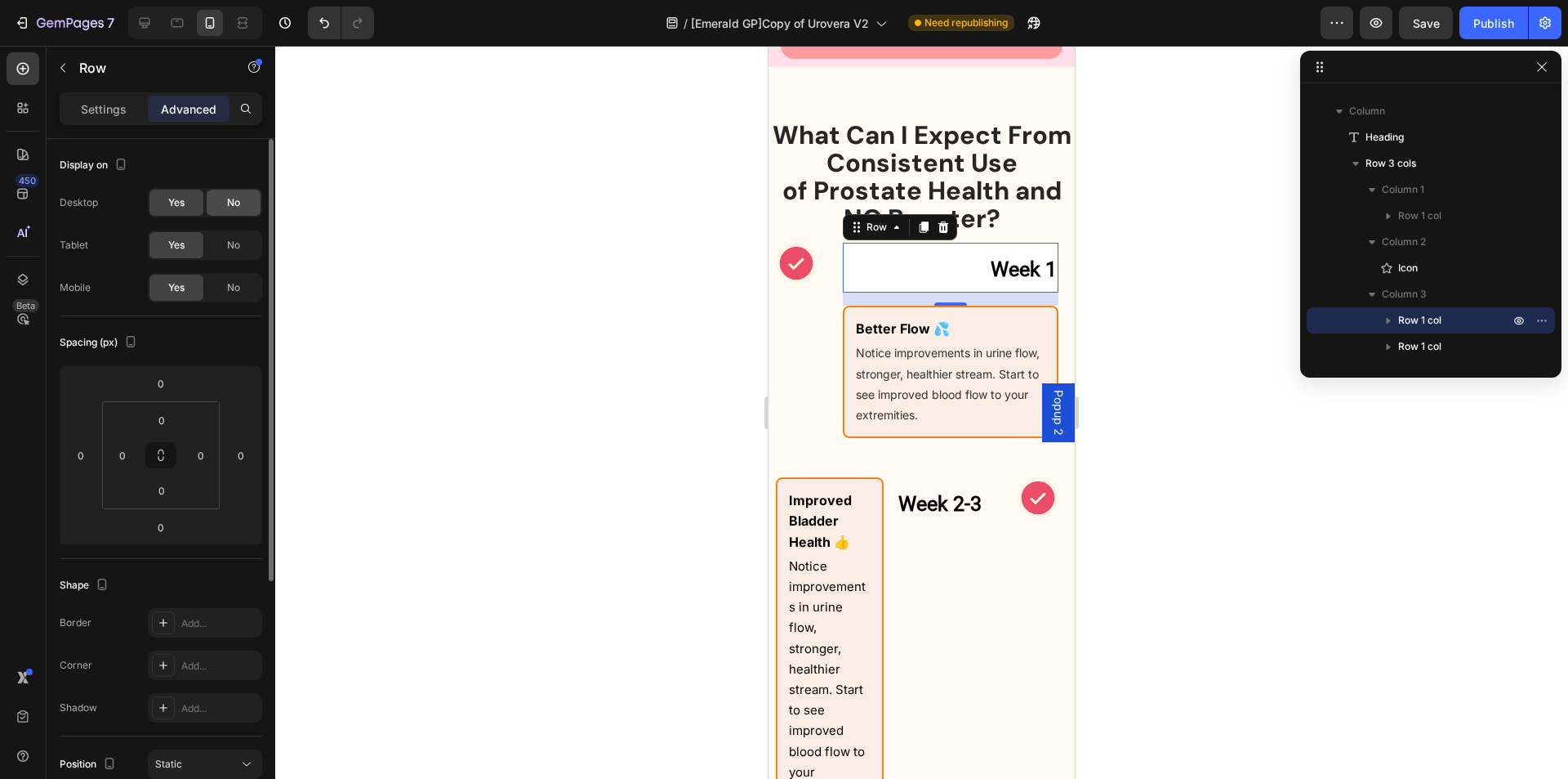
drag, startPoint x: 236, startPoint y: 200, endPoint x: 224, endPoint y: 260, distance: 61.2
click at [237, 202] on span "No" at bounding box center [233, 202] width 13 height 15
click at [227, 252] on div "No" at bounding box center [233, 245] width 54 height 26
click at [141, 19] on icon at bounding box center [145, 23] width 11 height 11
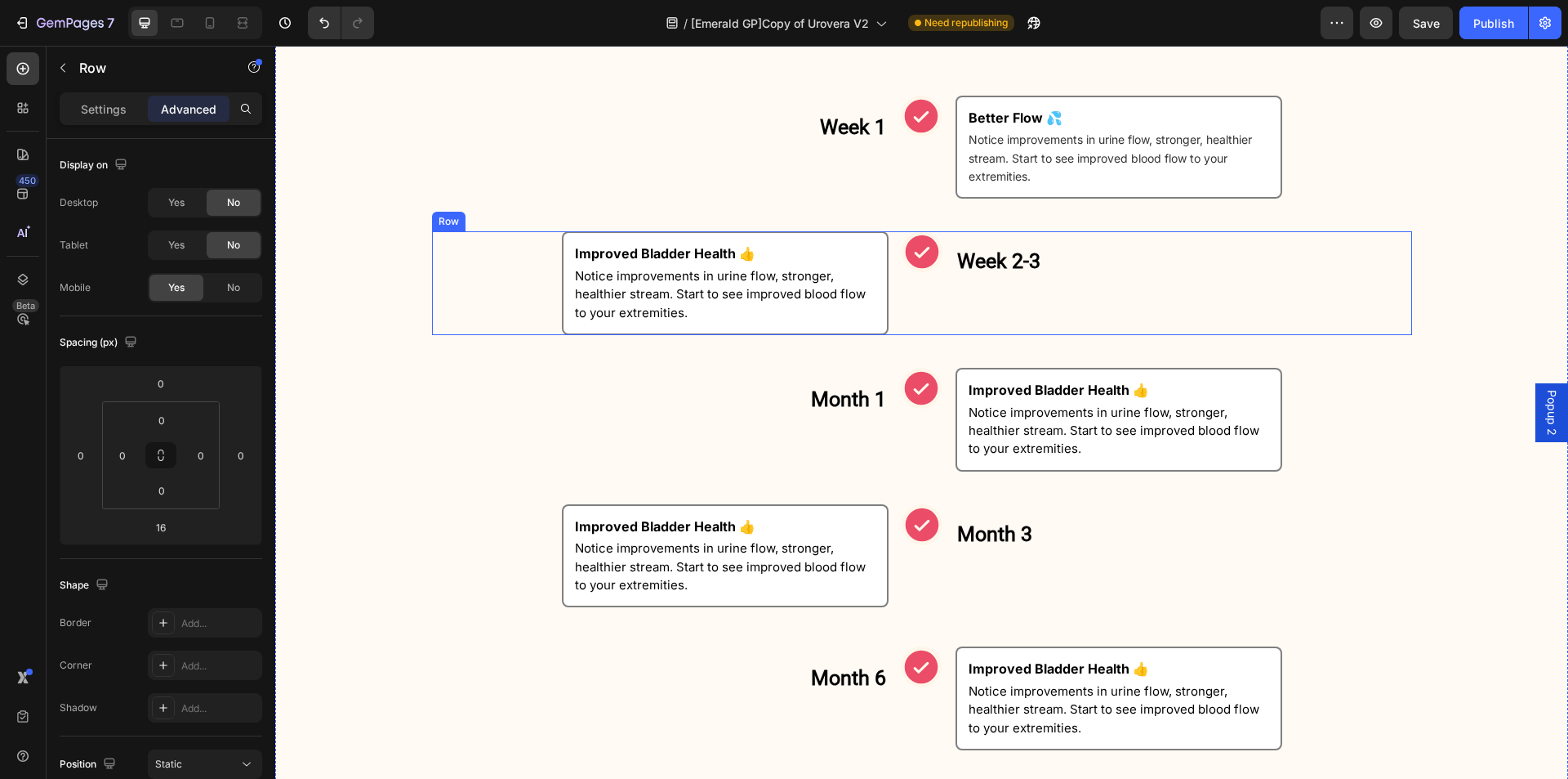
scroll to position [906, 0]
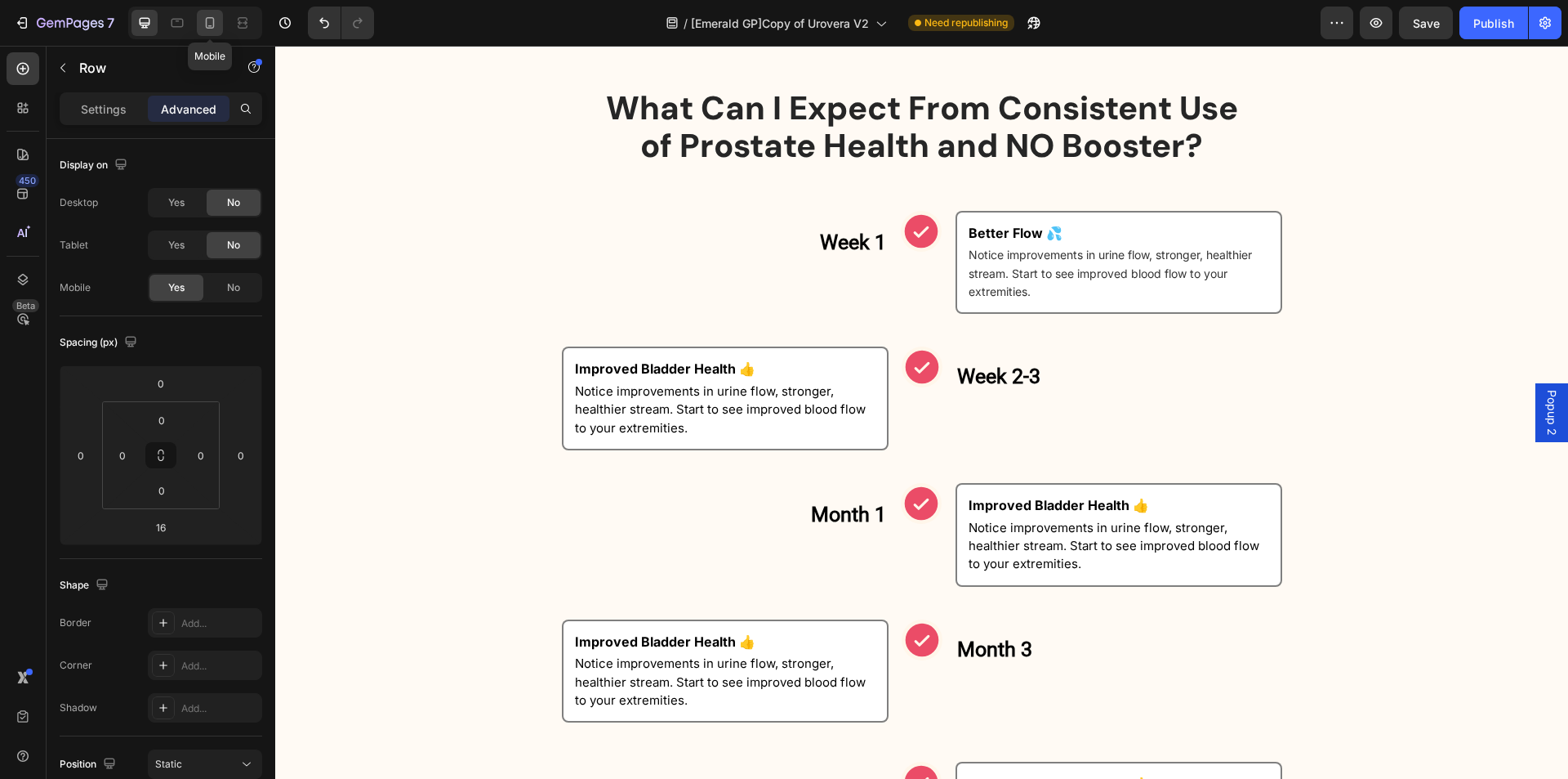
click at [210, 18] on icon at bounding box center [210, 23] width 9 height 11
type input "0"
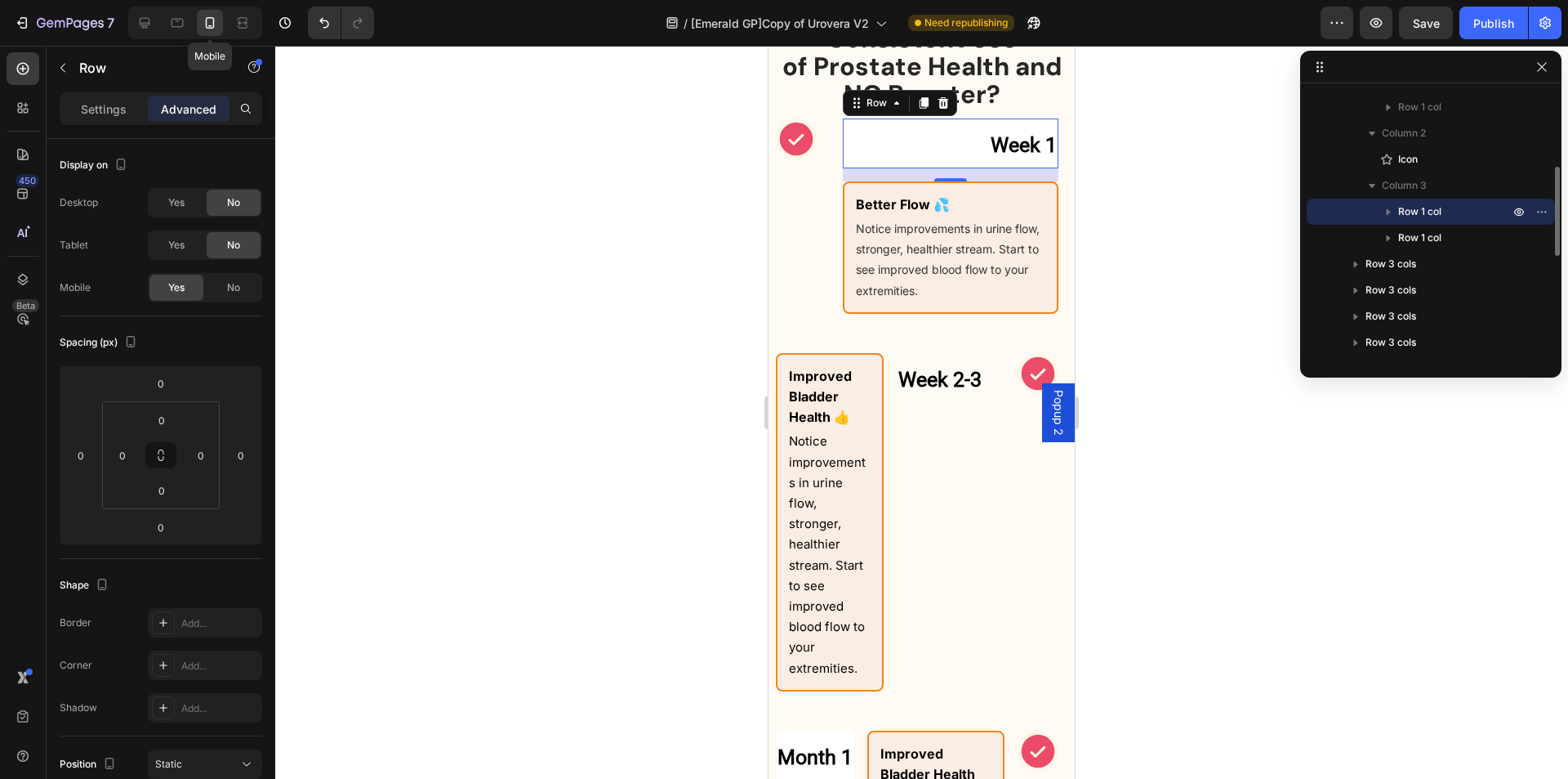
scroll to position [1368, 0]
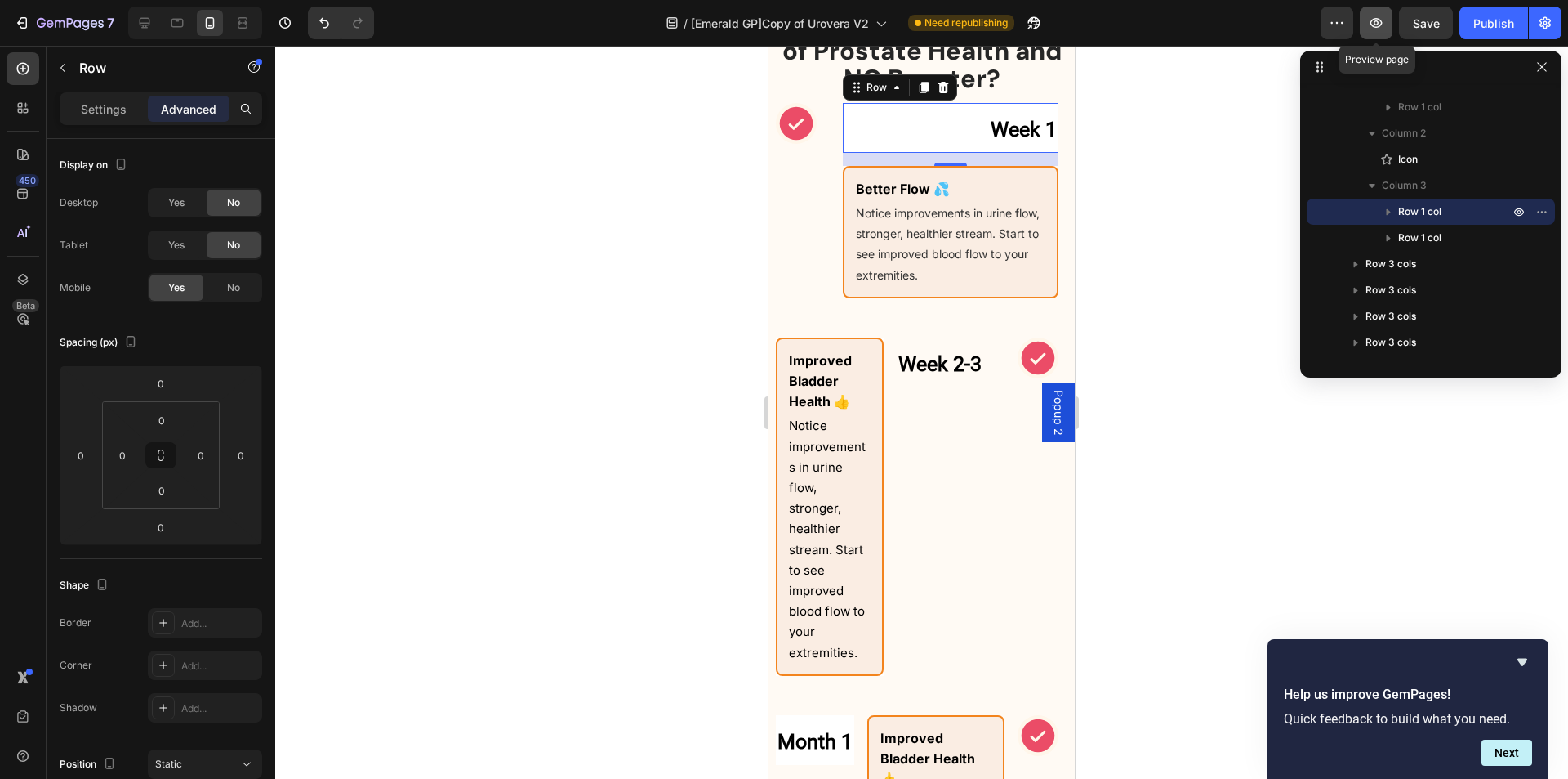
click at [1387, 20] on button "button" at bounding box center [1376, 23] width 33 height 33
click at [323, 24] on icon "Undo/Redo" at bounding box center [324, 23] width 16 height 16
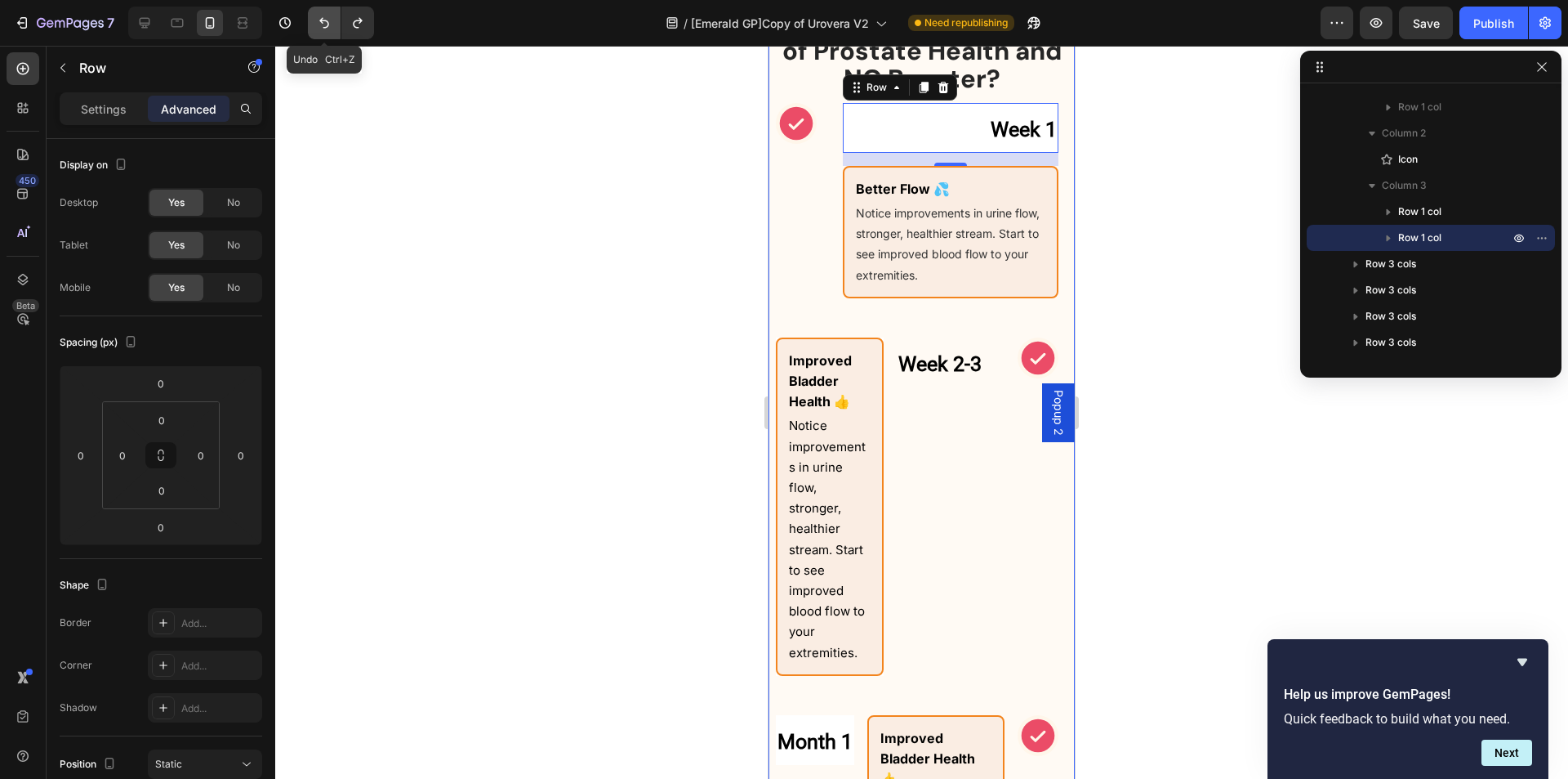
click at [323, 24] on icon "Undo/Redo" at bounding box center [324, 23] width 16 height 16
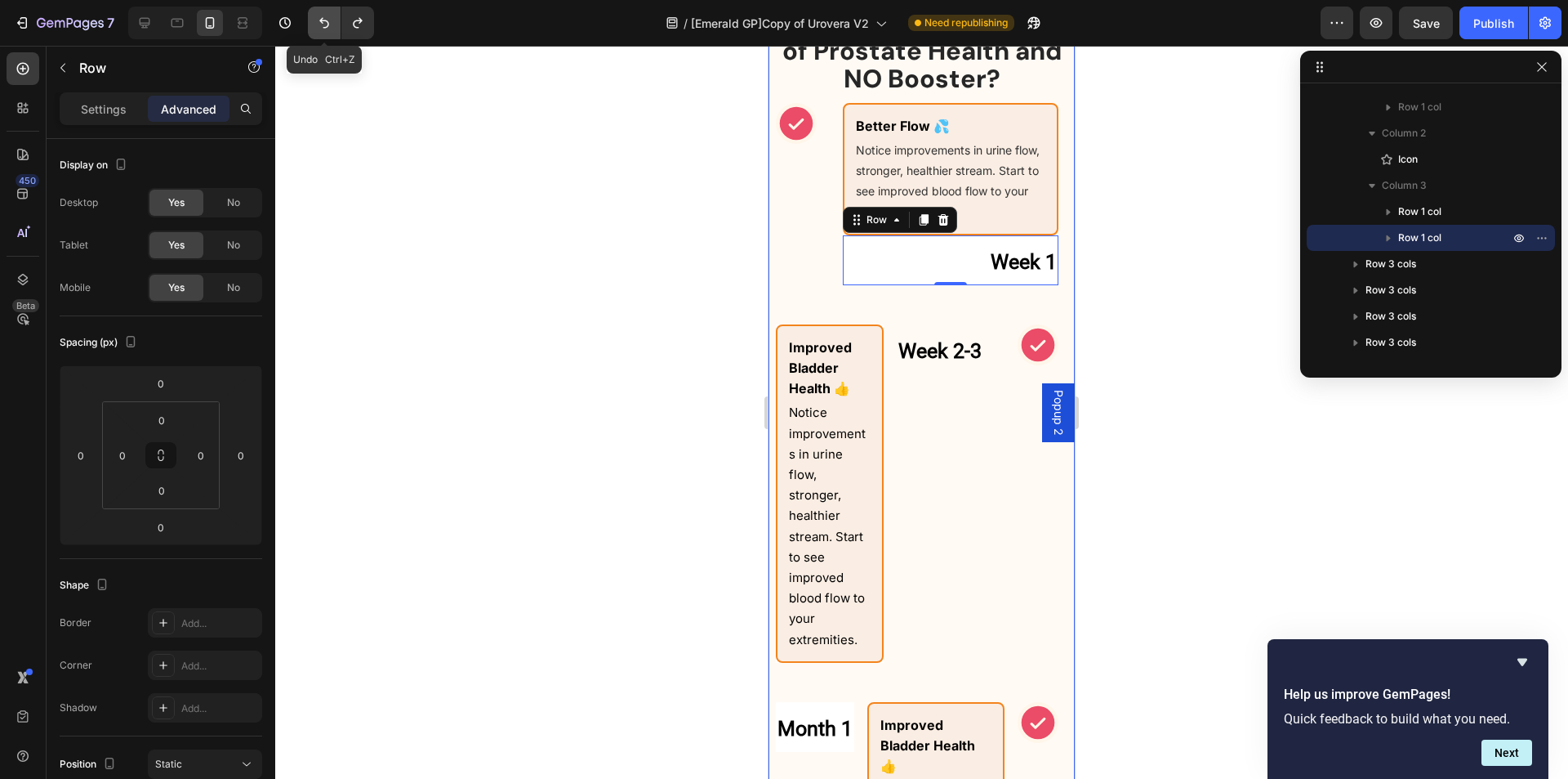
click at [322, 22] on icon "Undo/Redo" at bounding box center [324, 23] width 16 height 16
click at [322, 22] on icon "Undo/Redo" at bounding box center [324, 23] width 10 height 11
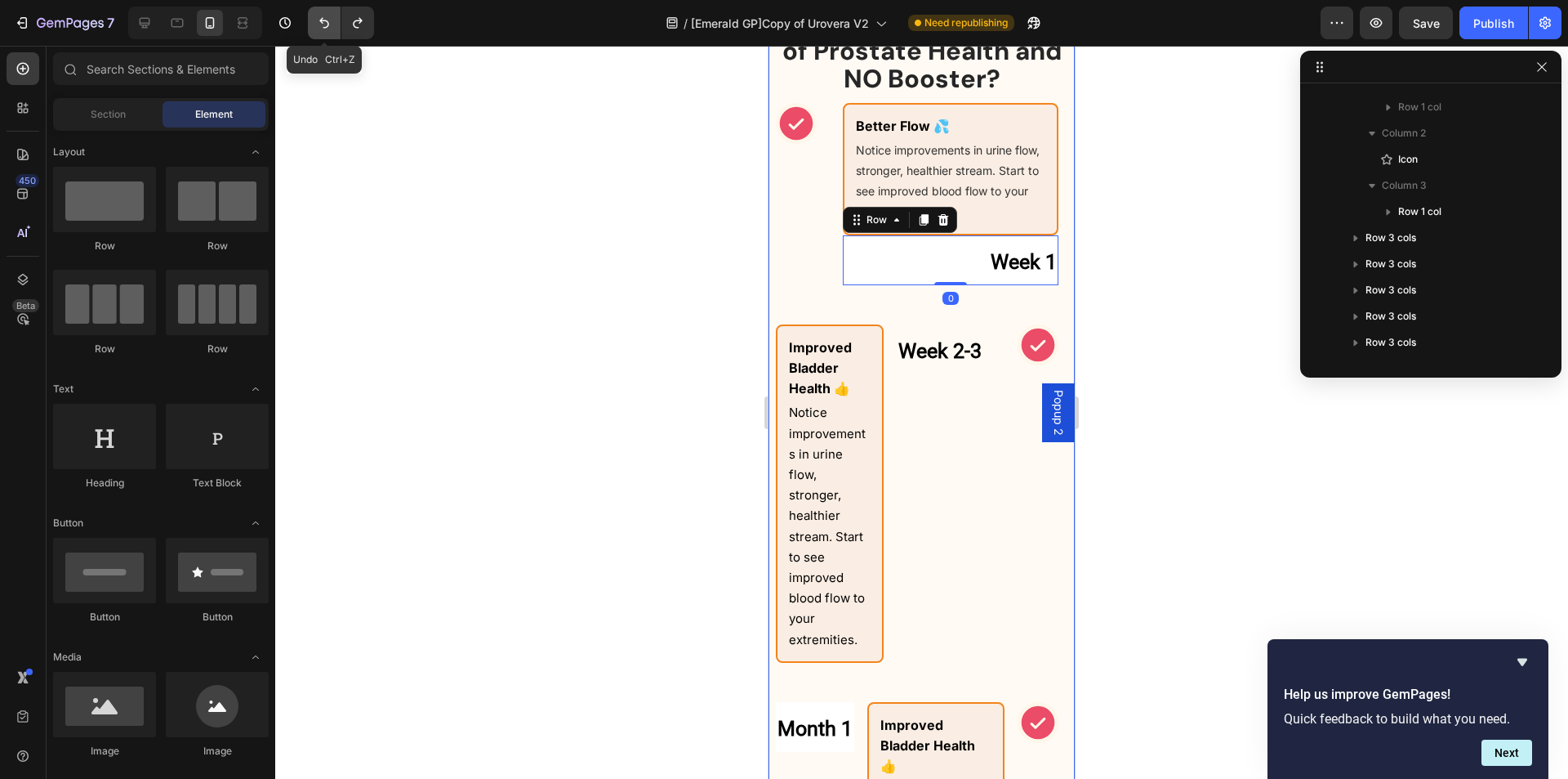
click at [322, 22] on icon "Undo/Redo" at bounding box center [324, 23] width 10 height 11
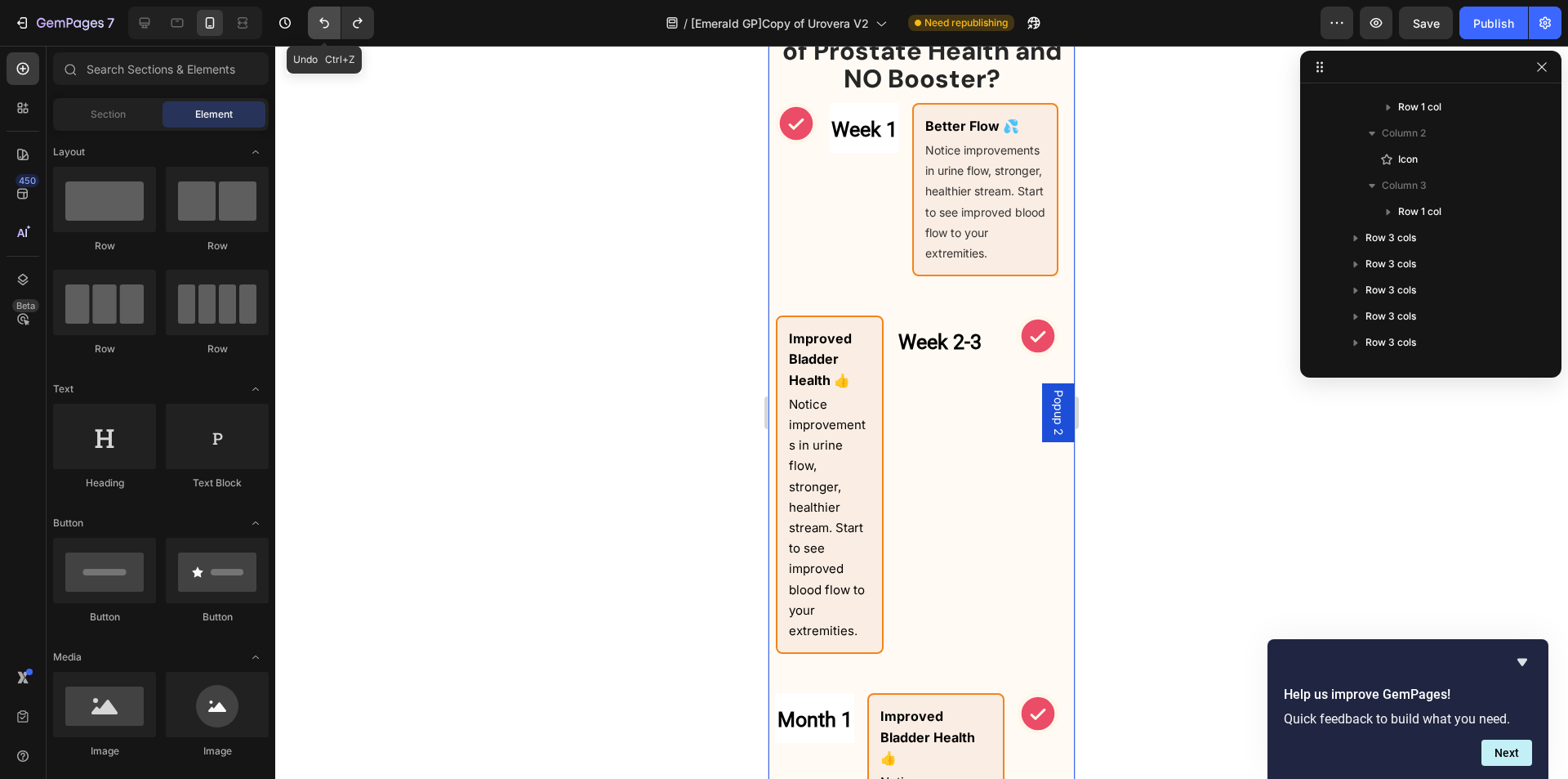
click at [322, 22] on icon "Undo/Redo" at bounding box center [324, 23] width 10 height 11
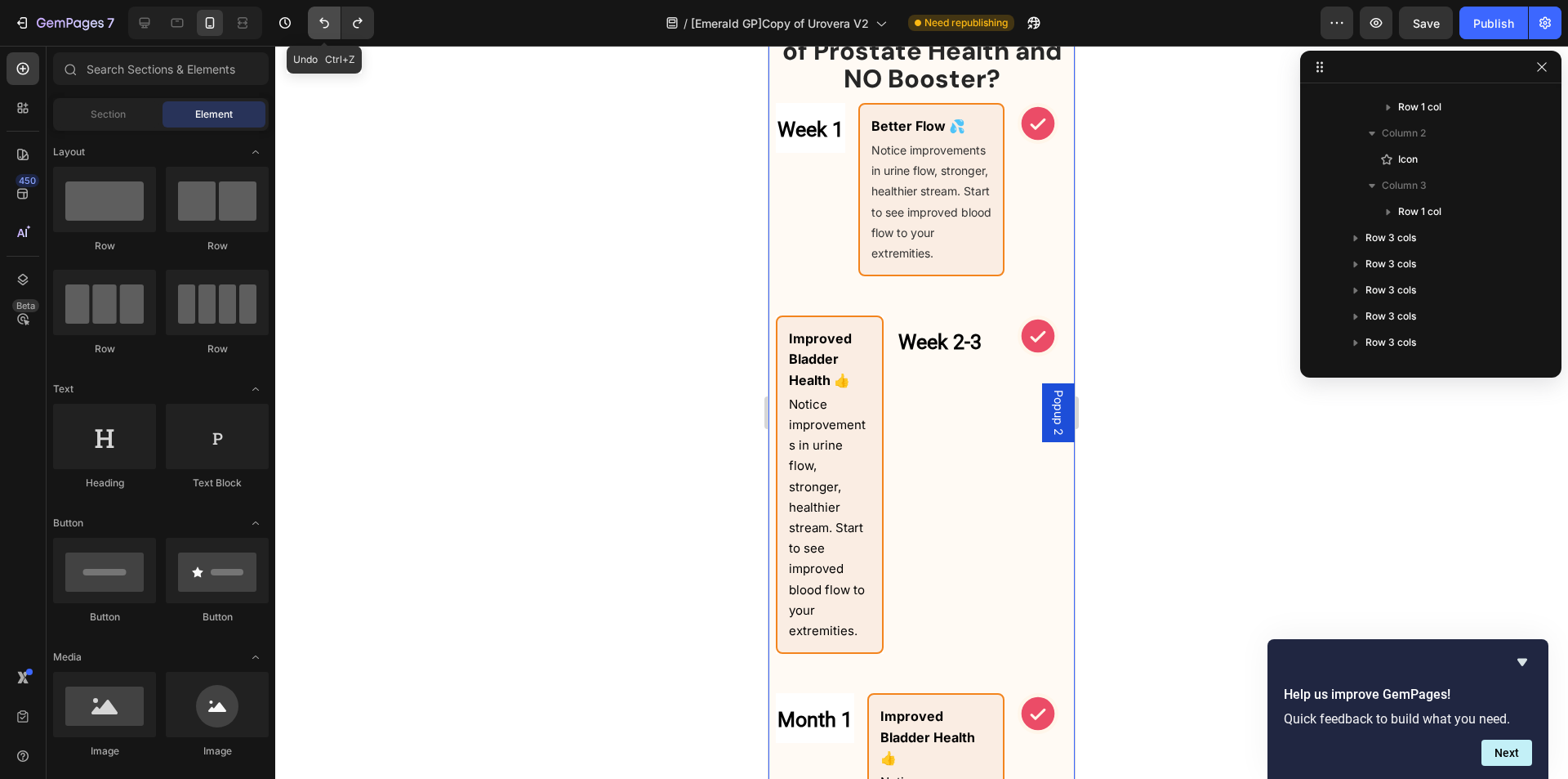
click at [322, 22] on icon "Undo/Redo" at bounding box center [324, 23] width 10 height 11
click at [1521, 658] on icon "Hide survey" at bounding box center [1523, 662] width 20 height 20
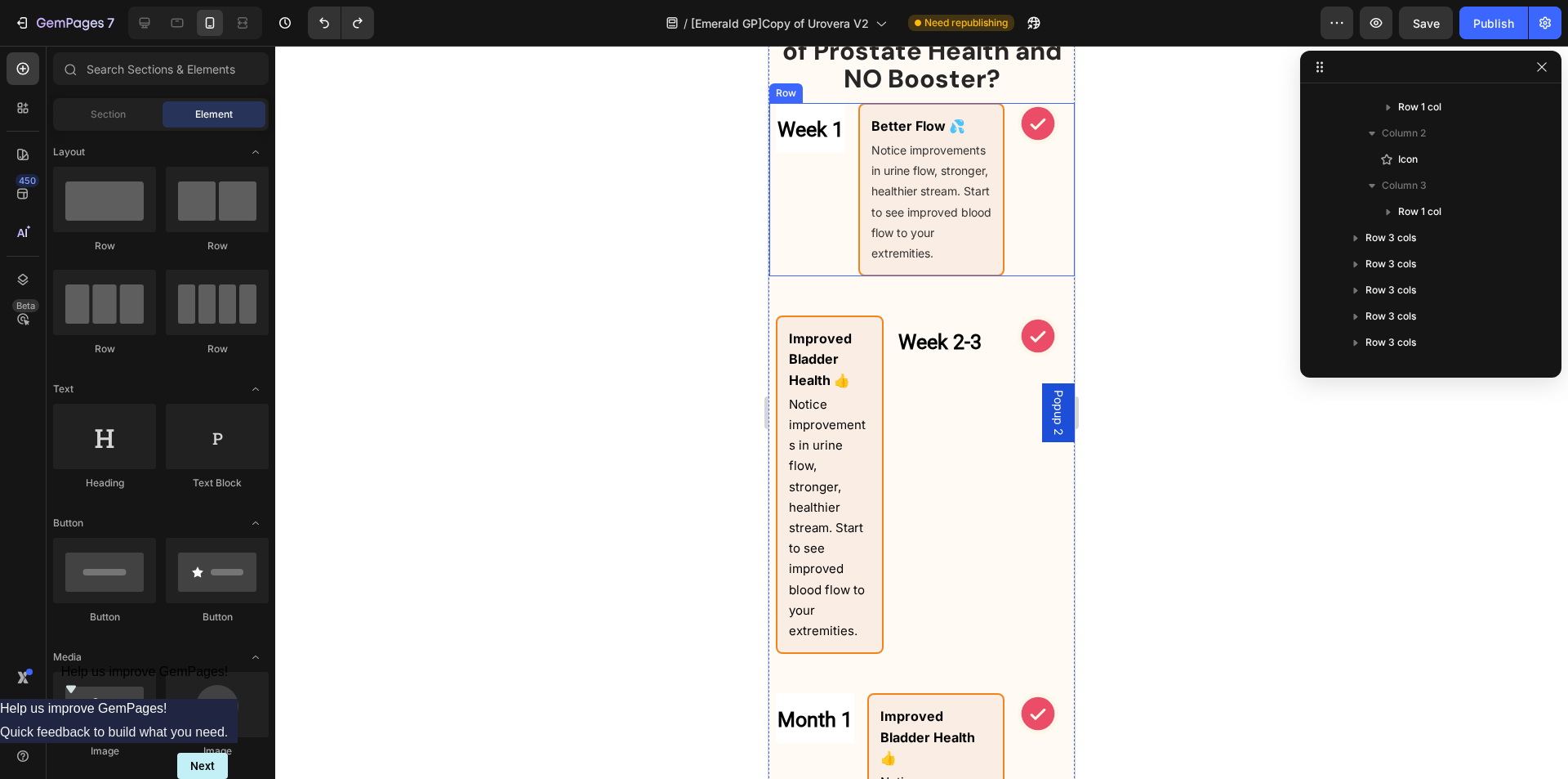
click at [833, 266] on div "Week 1 Heading Row" at bounding box center [811, 189] width 70 height 173
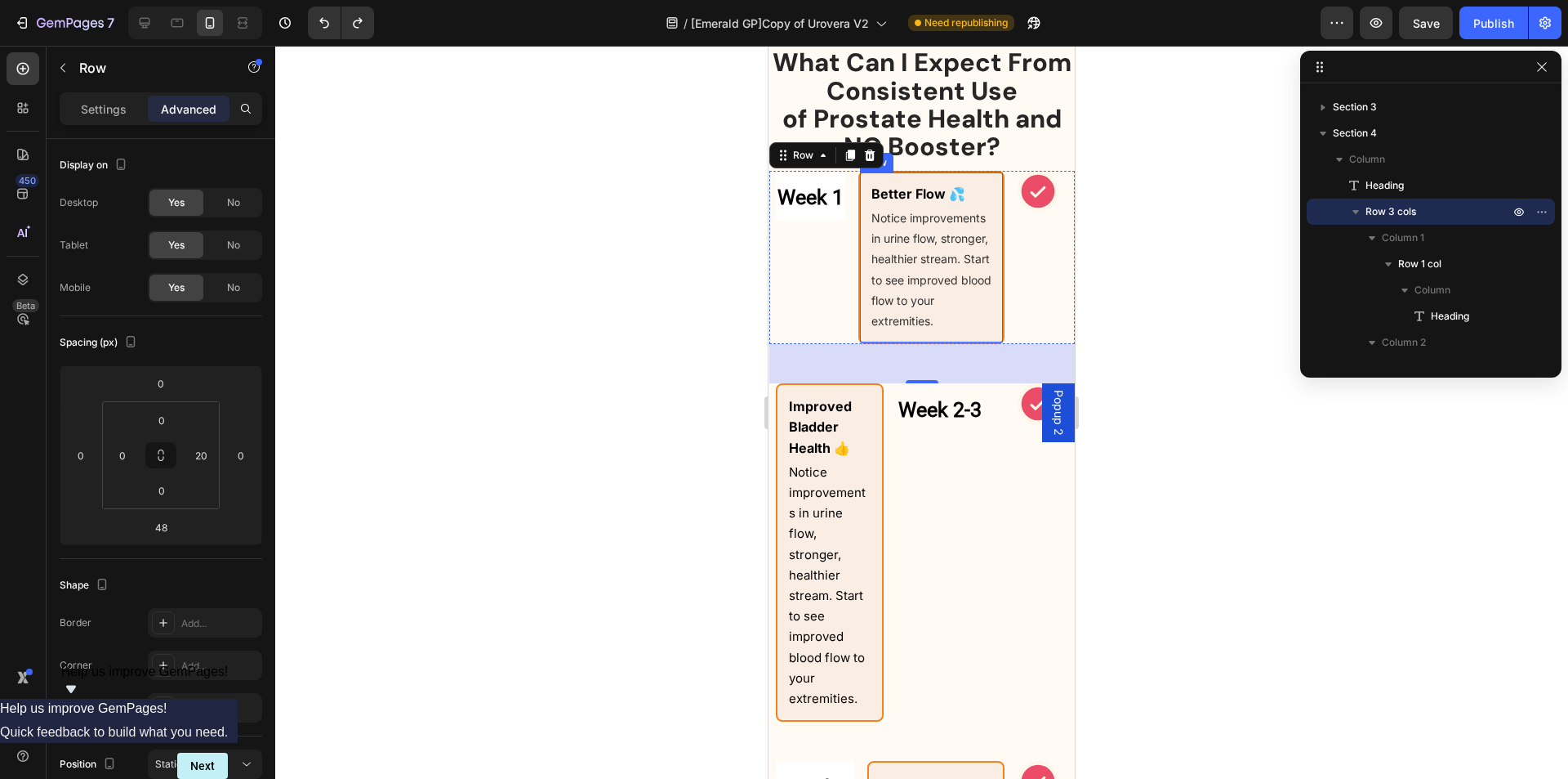
scroll to position [1286, 0]
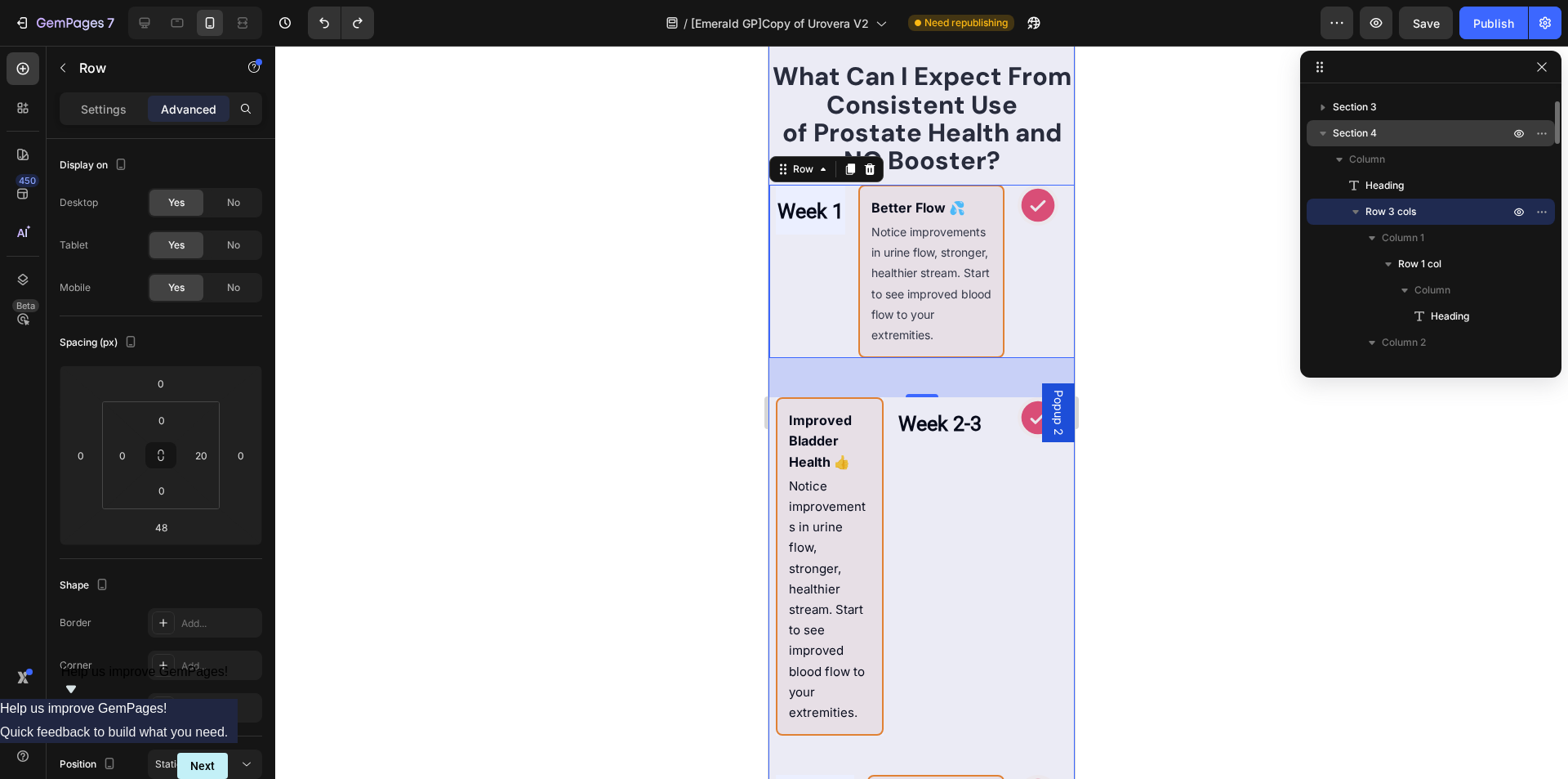
click at [1394, 130] on p "Section 4" at bounding box center [1422, 134] width 179 height 16
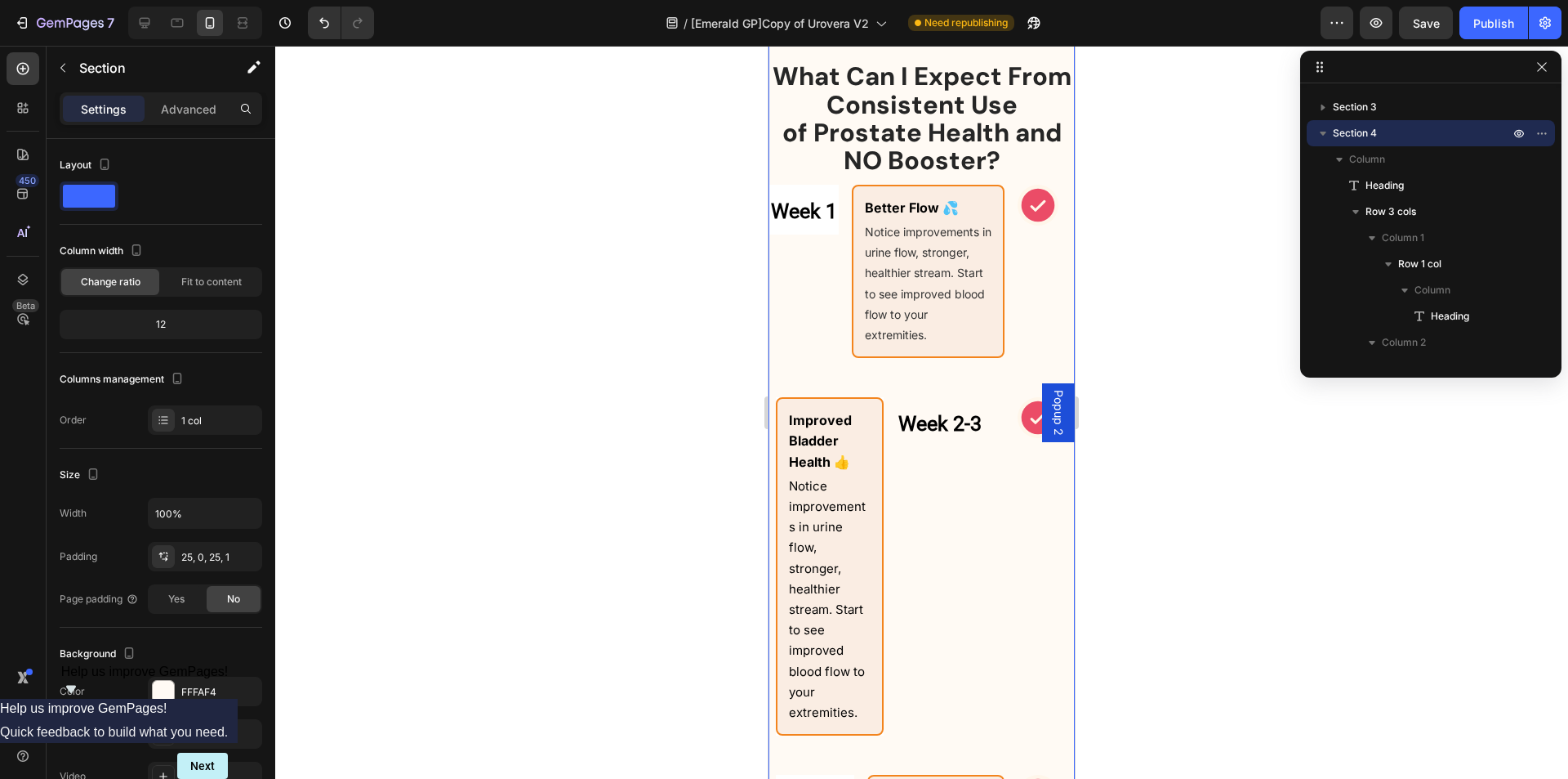
scroll to position [1192, 0]
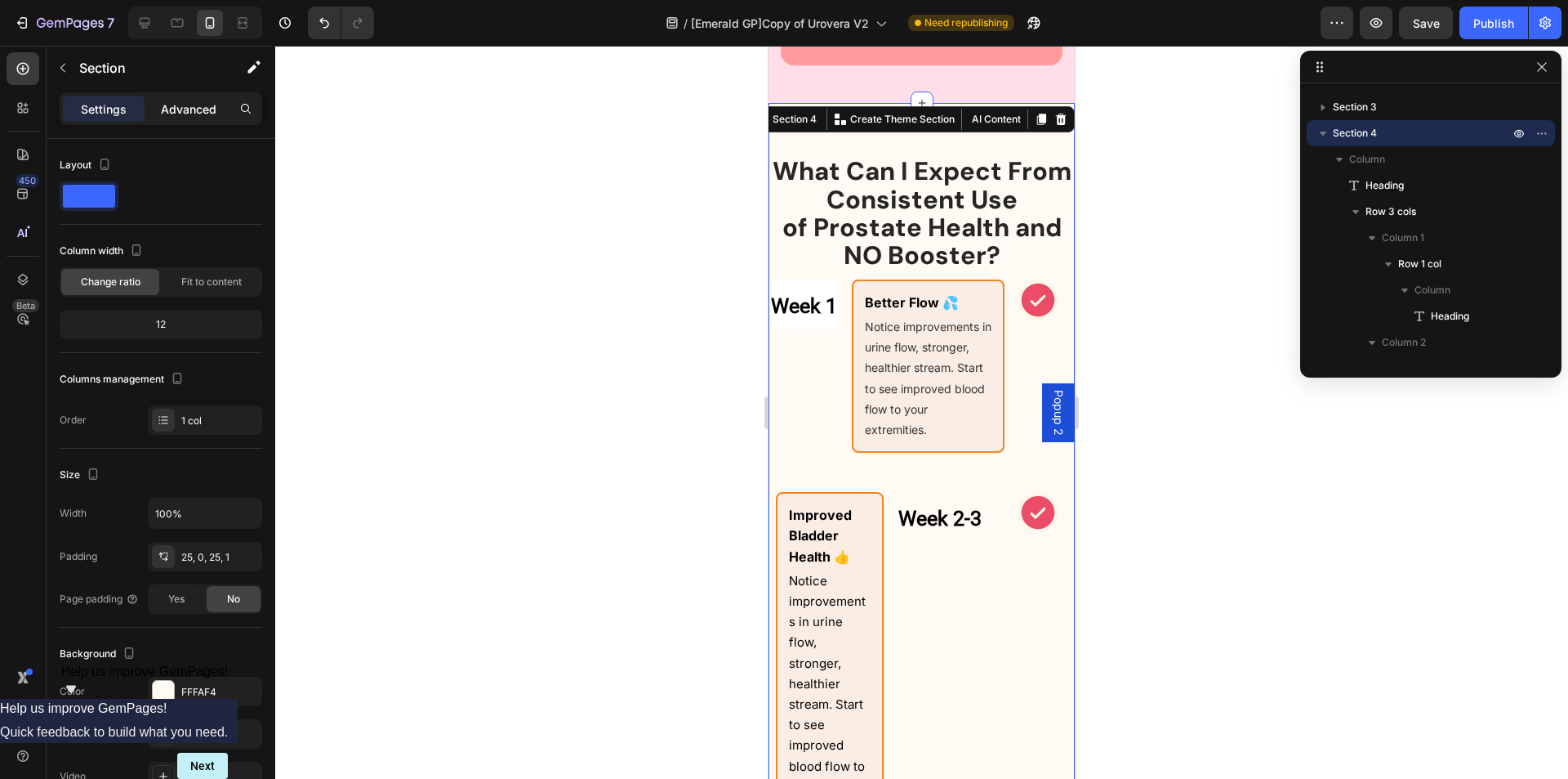
click at [207, 115] on p "Advanced" at bounding box center [189, 109] width 56 height 17
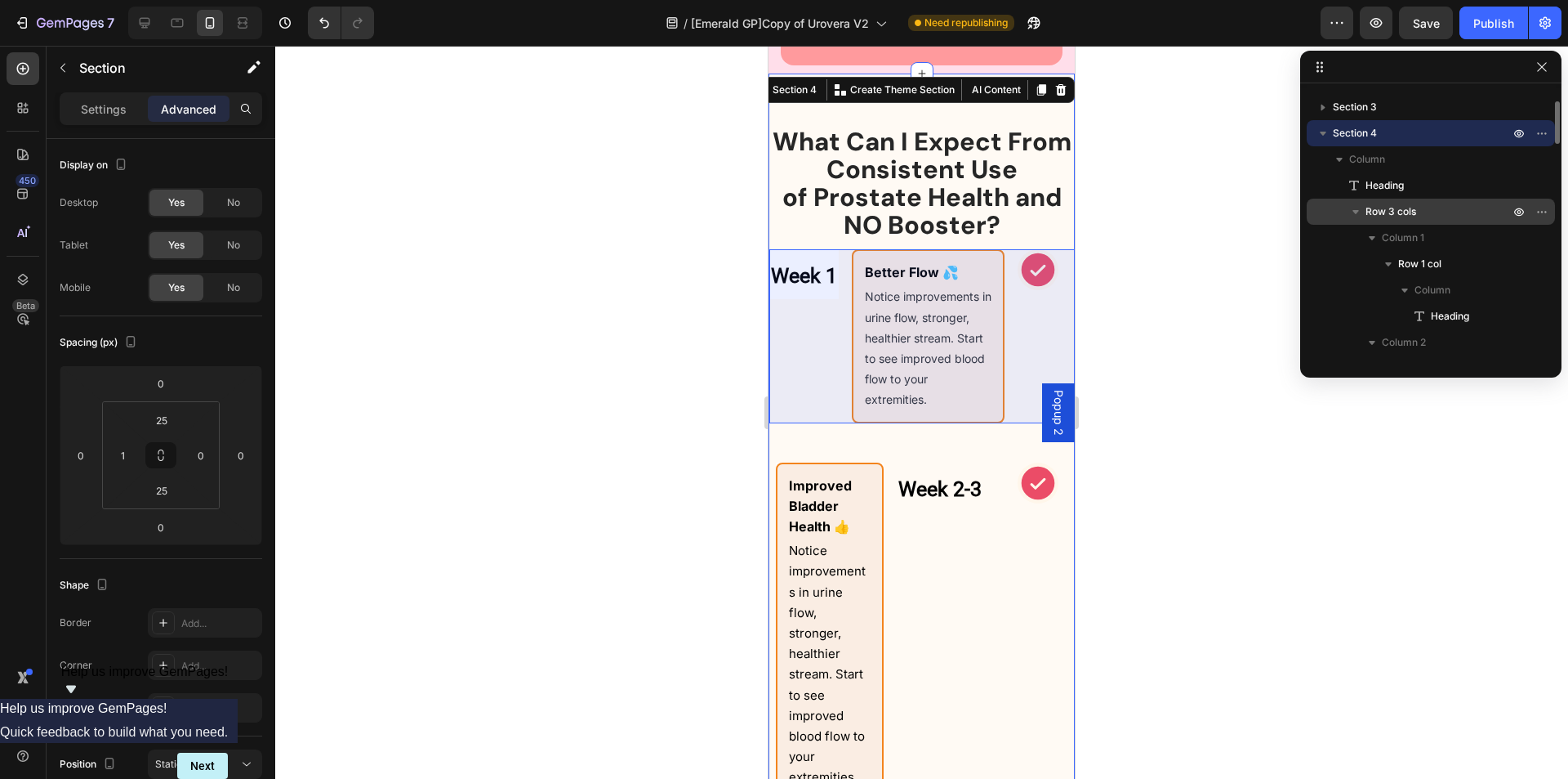
click at [1425, 212] on p "Row 3 cols" at bounding box center [1439, 211] width 147 height 16
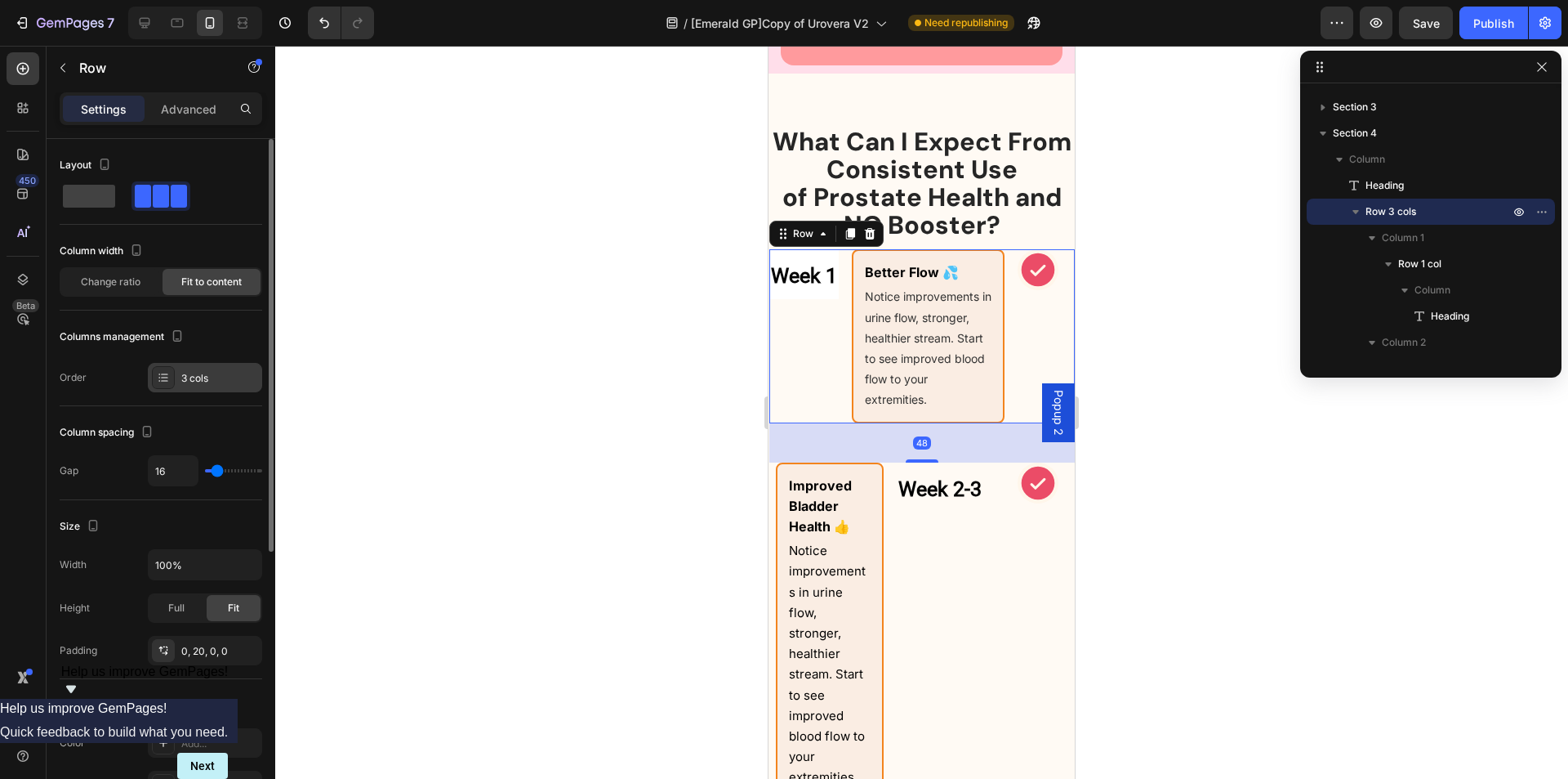
click at [206, 373] on div "3 cols" at bounding box center [219, 378] width 77 height 15
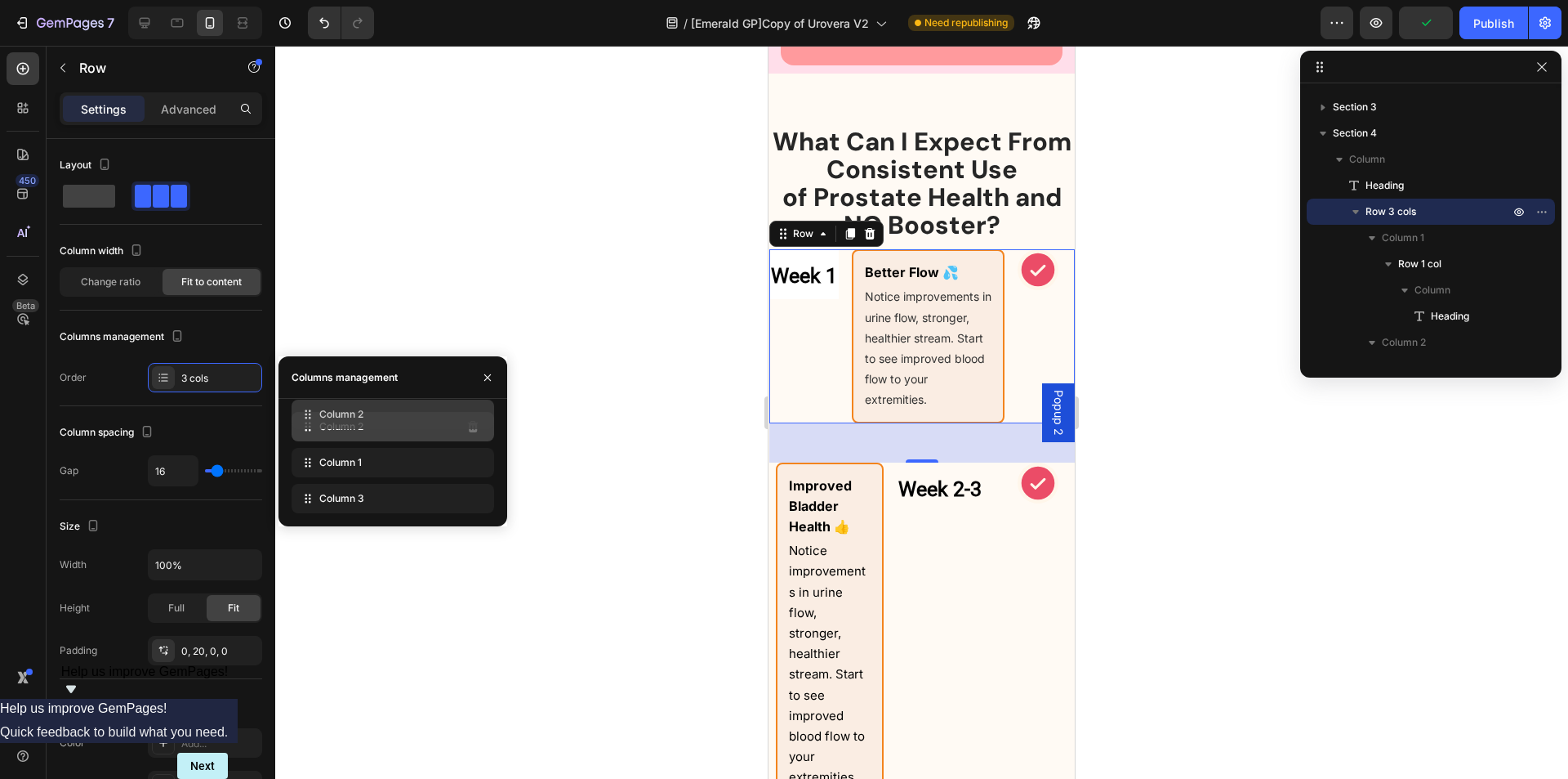
drag, startPoint x: 335, startPoint y: 470, endPoint x: 335, endPoint y: 422, distance: 48.0
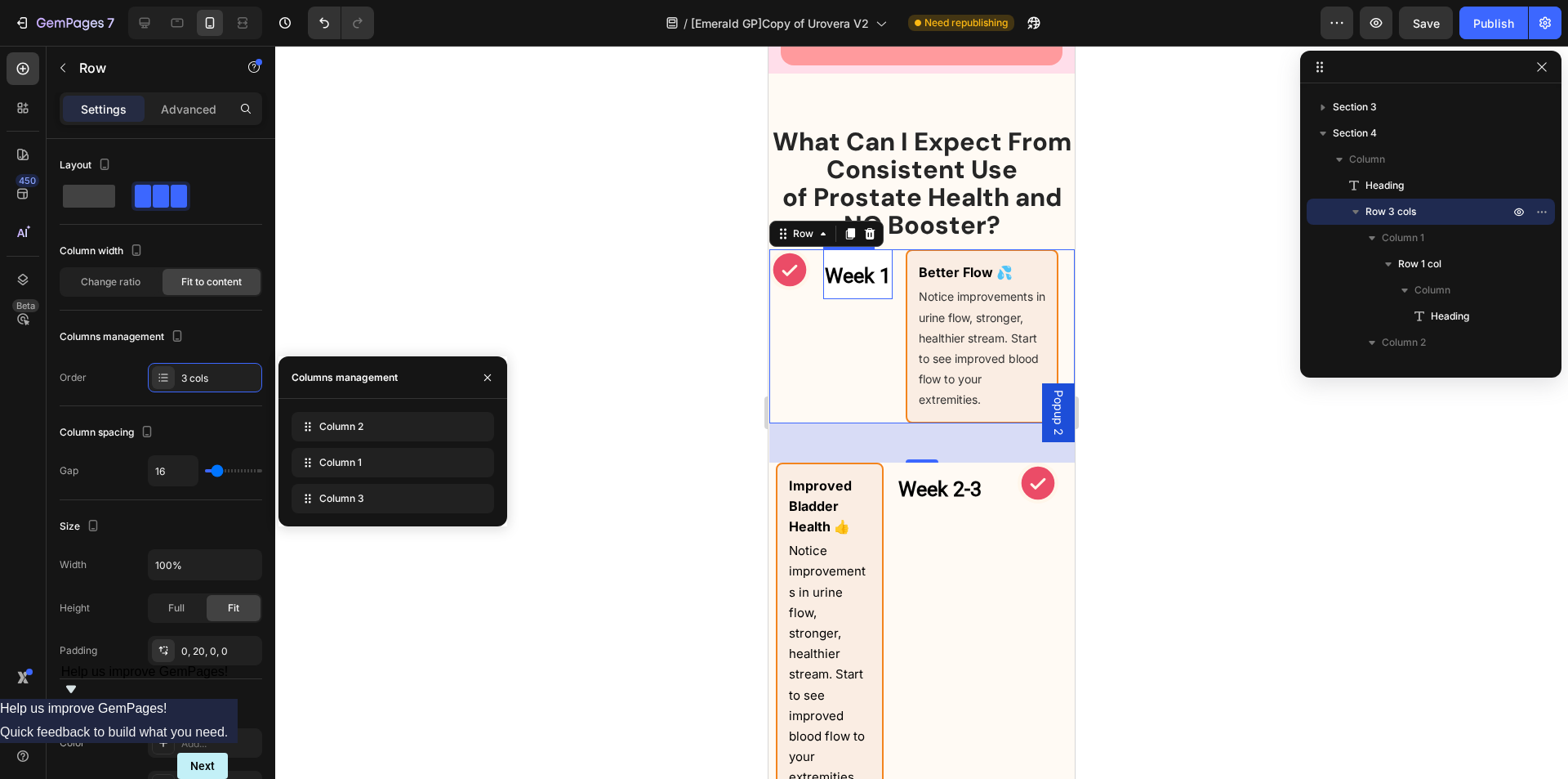
click at [858, 288] on strong "Week 1" at bounding box center [858, 275] width 66 height 24
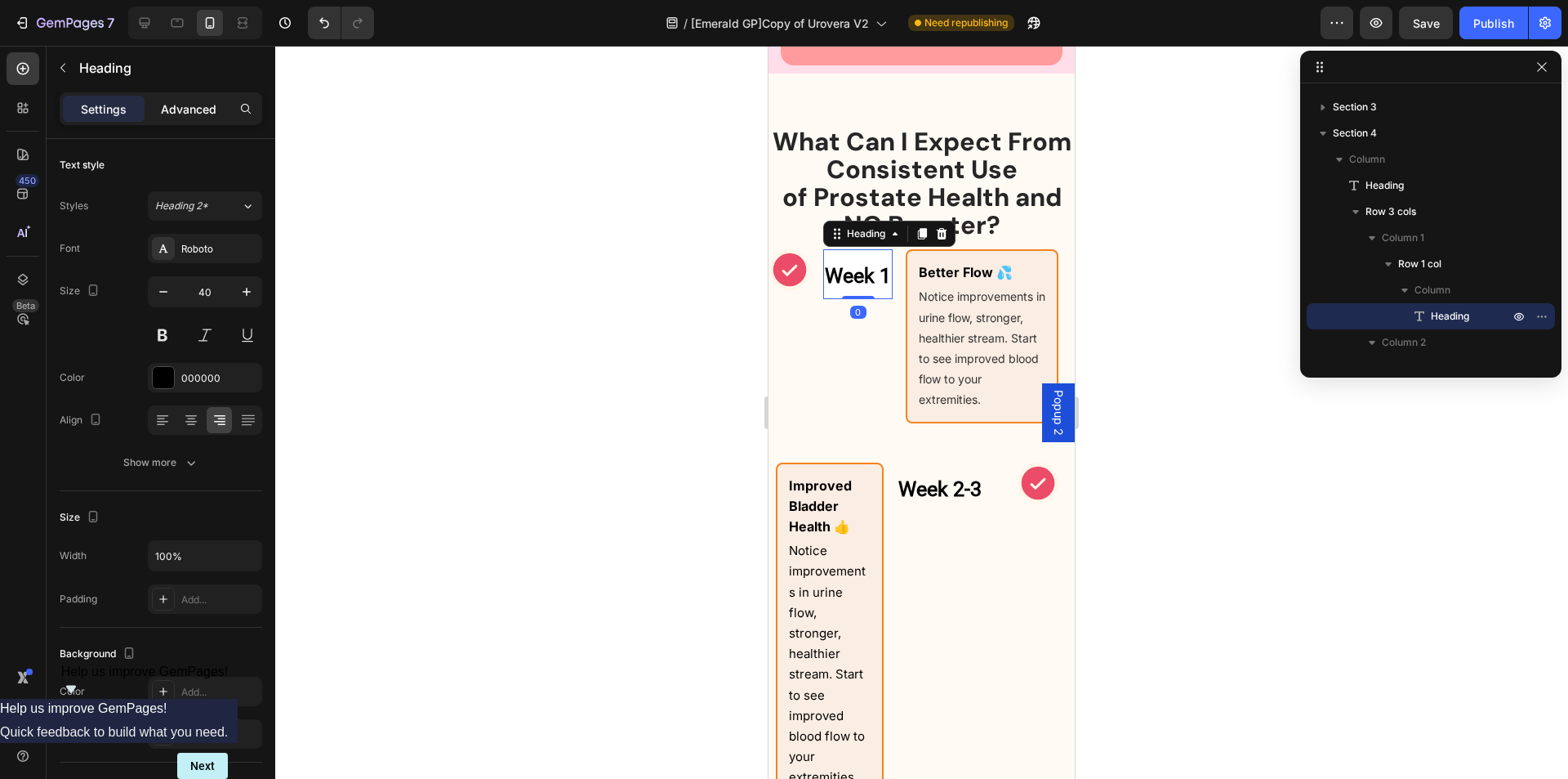
click at [192, 109] on p "Advanced" at bounding box center [189, 109] width 56 height 17
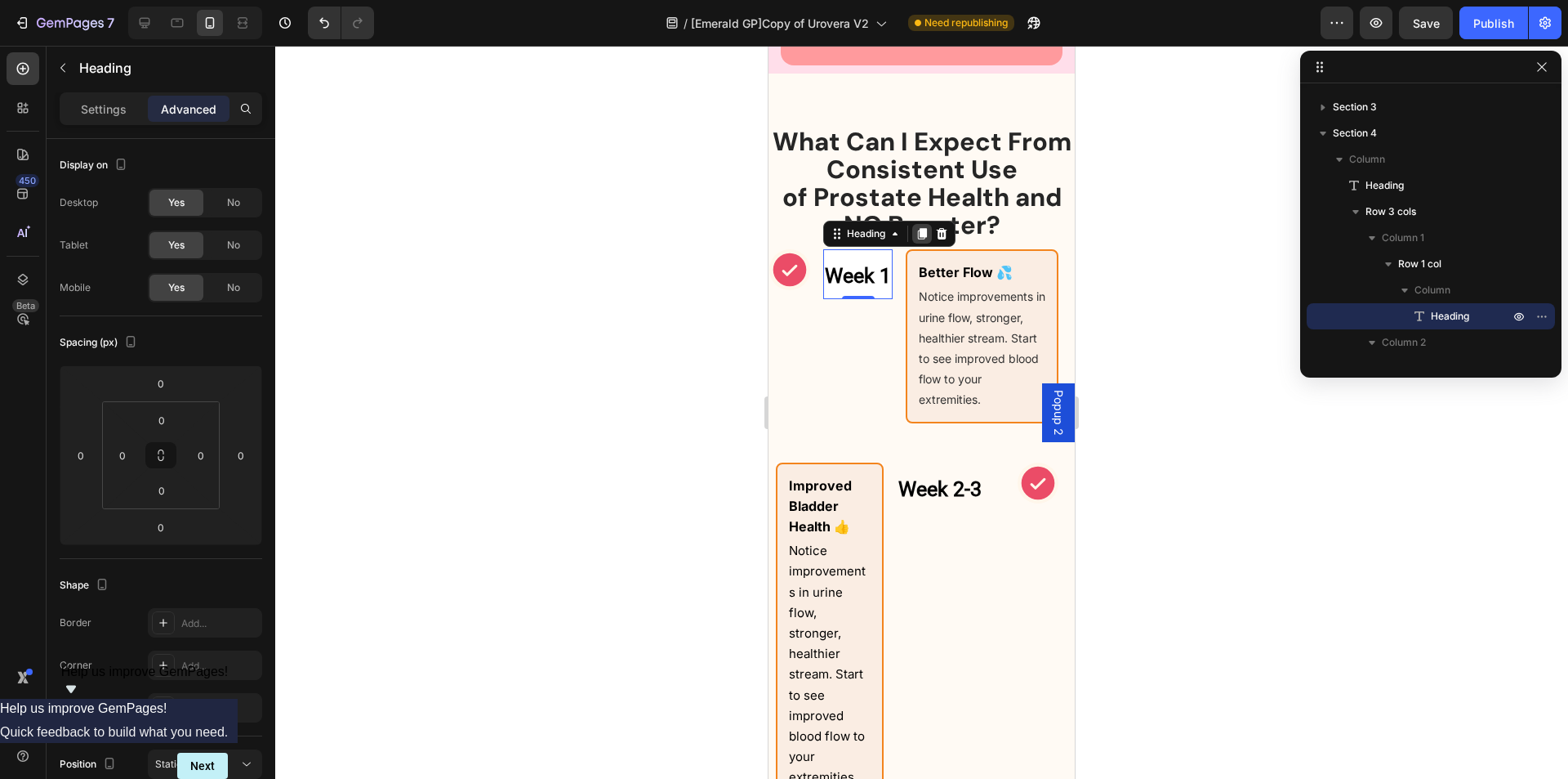
click at [927, 239] on icon at bounding box center [922, 233] width 9 height 11
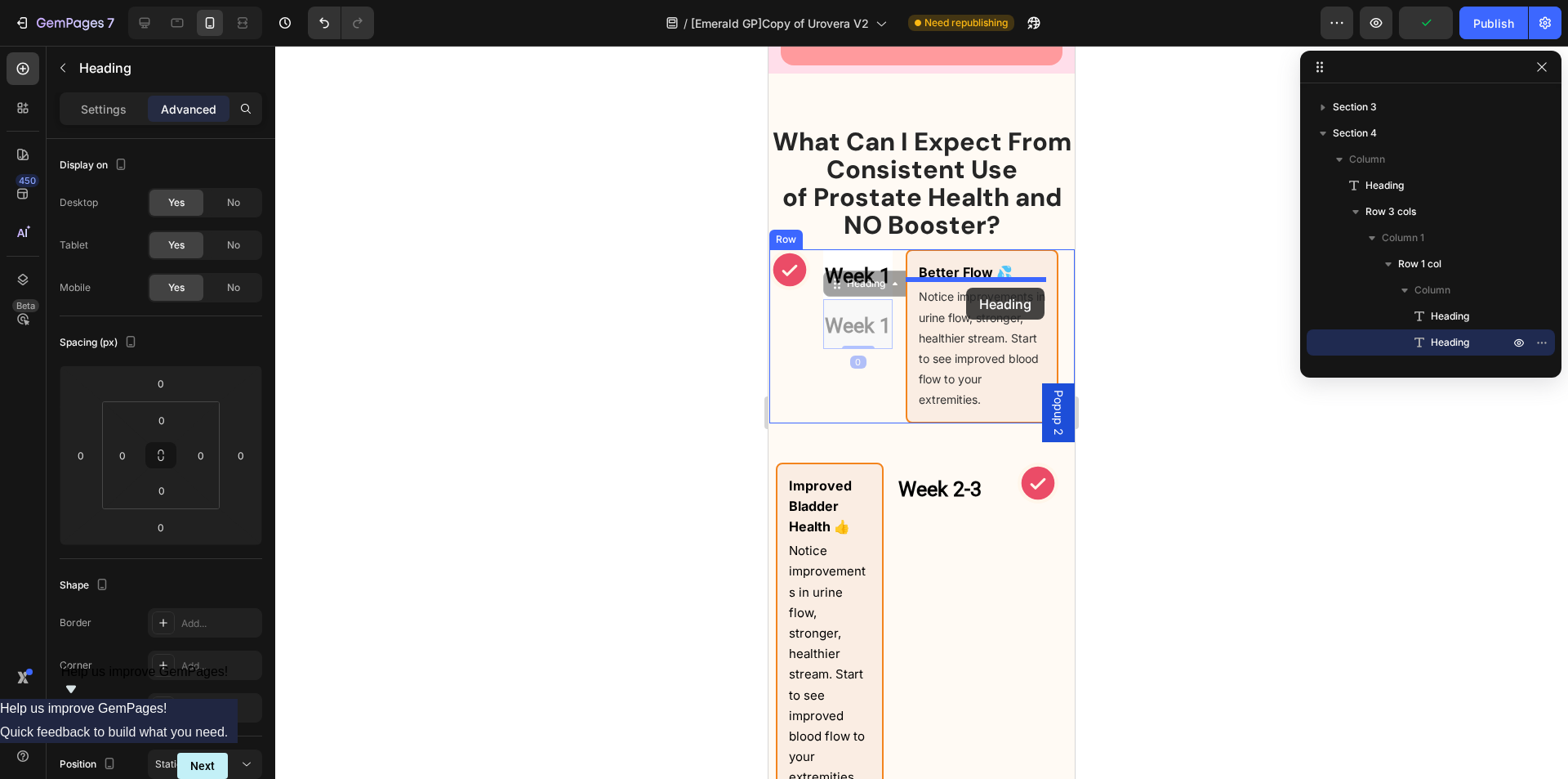
drag, startPoint x: 839, startPoint y: 321, endPoint x: 966, endPoint y: 288, distance: 131.2
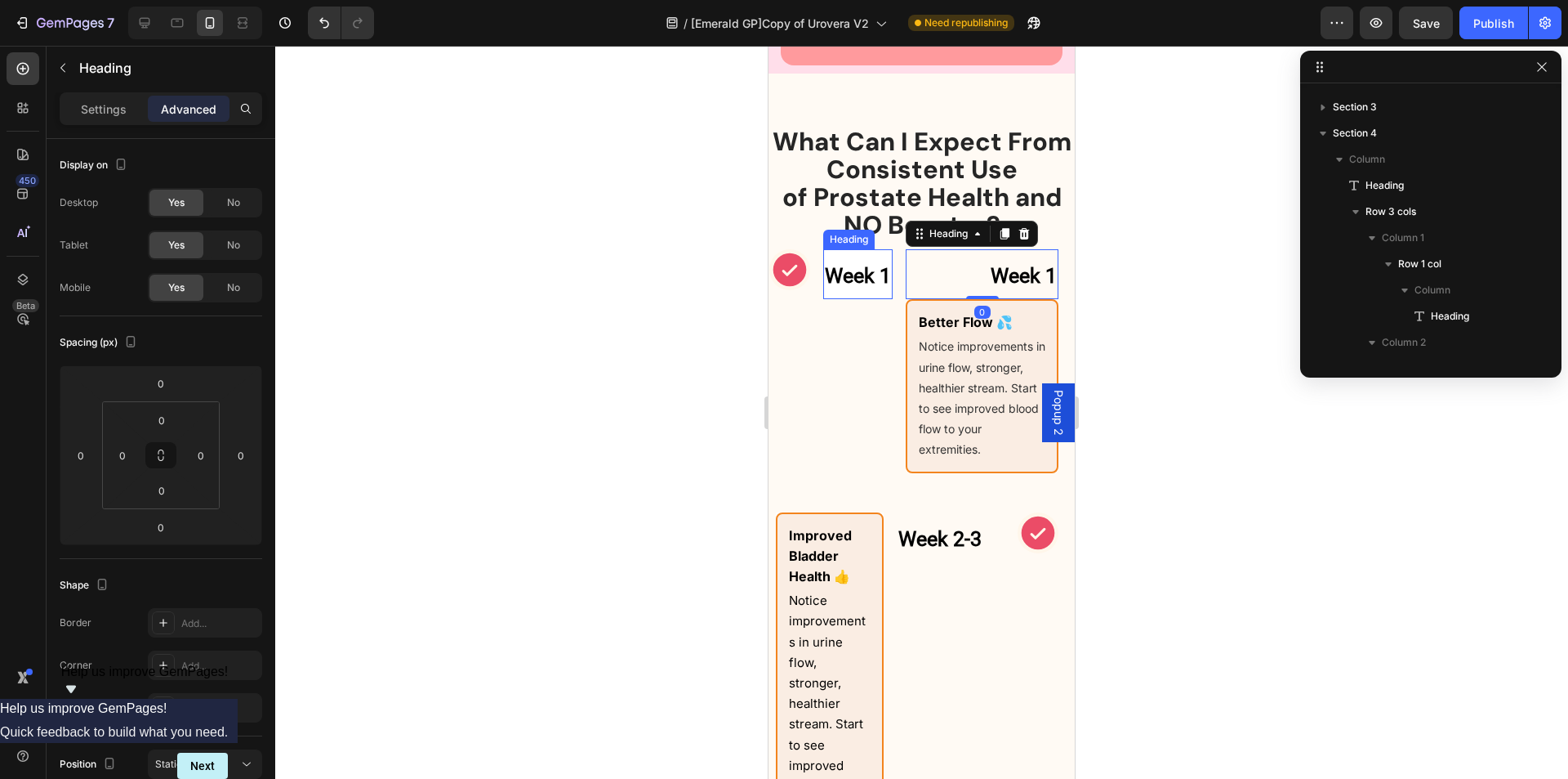
click at [849, 288] on strong "Week 1" at bounding box center [858, 275] width 66 height 24
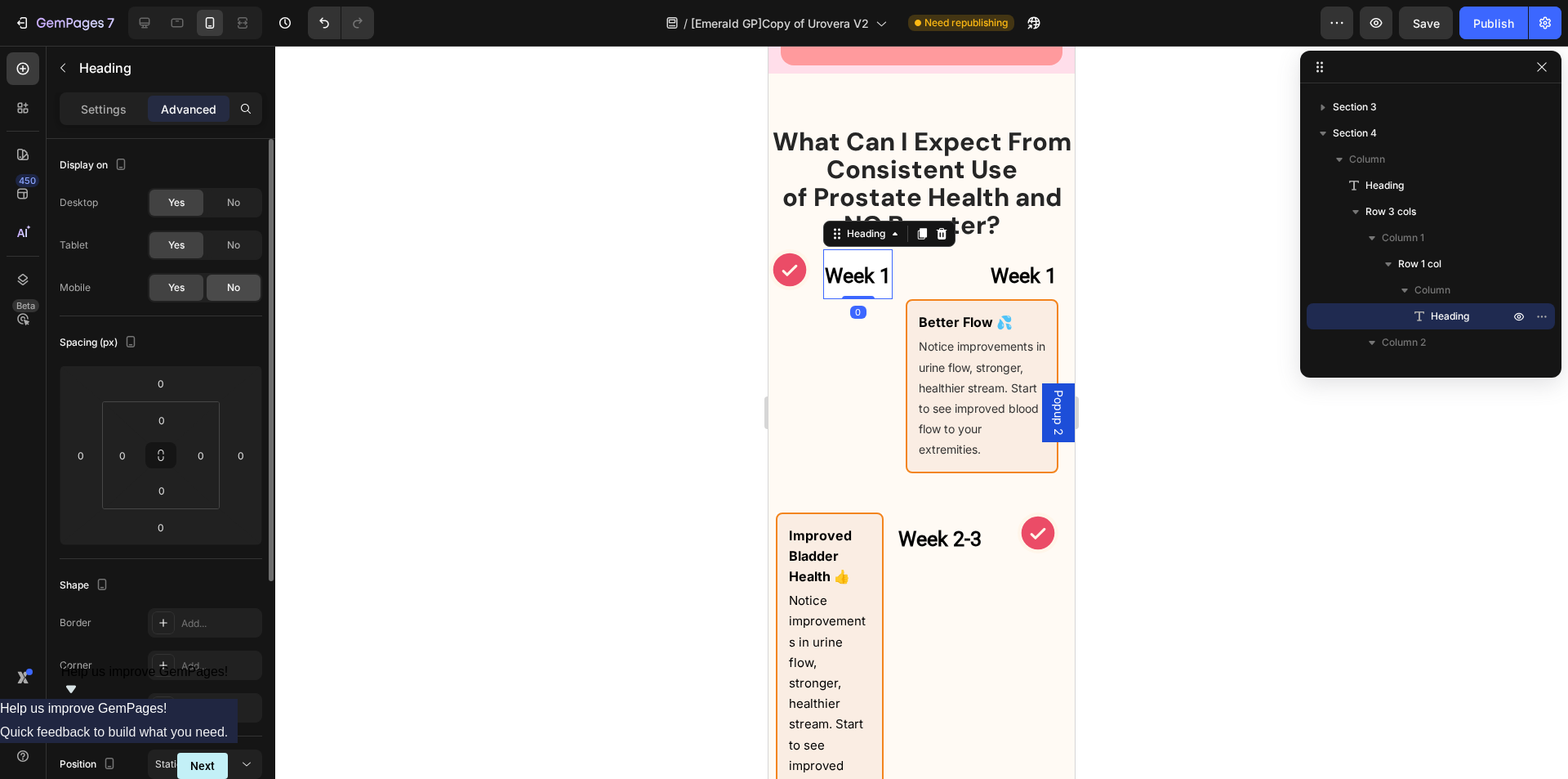
click at [235, 289] on span "No" at bounding box center [233, 288] width 13 height 15
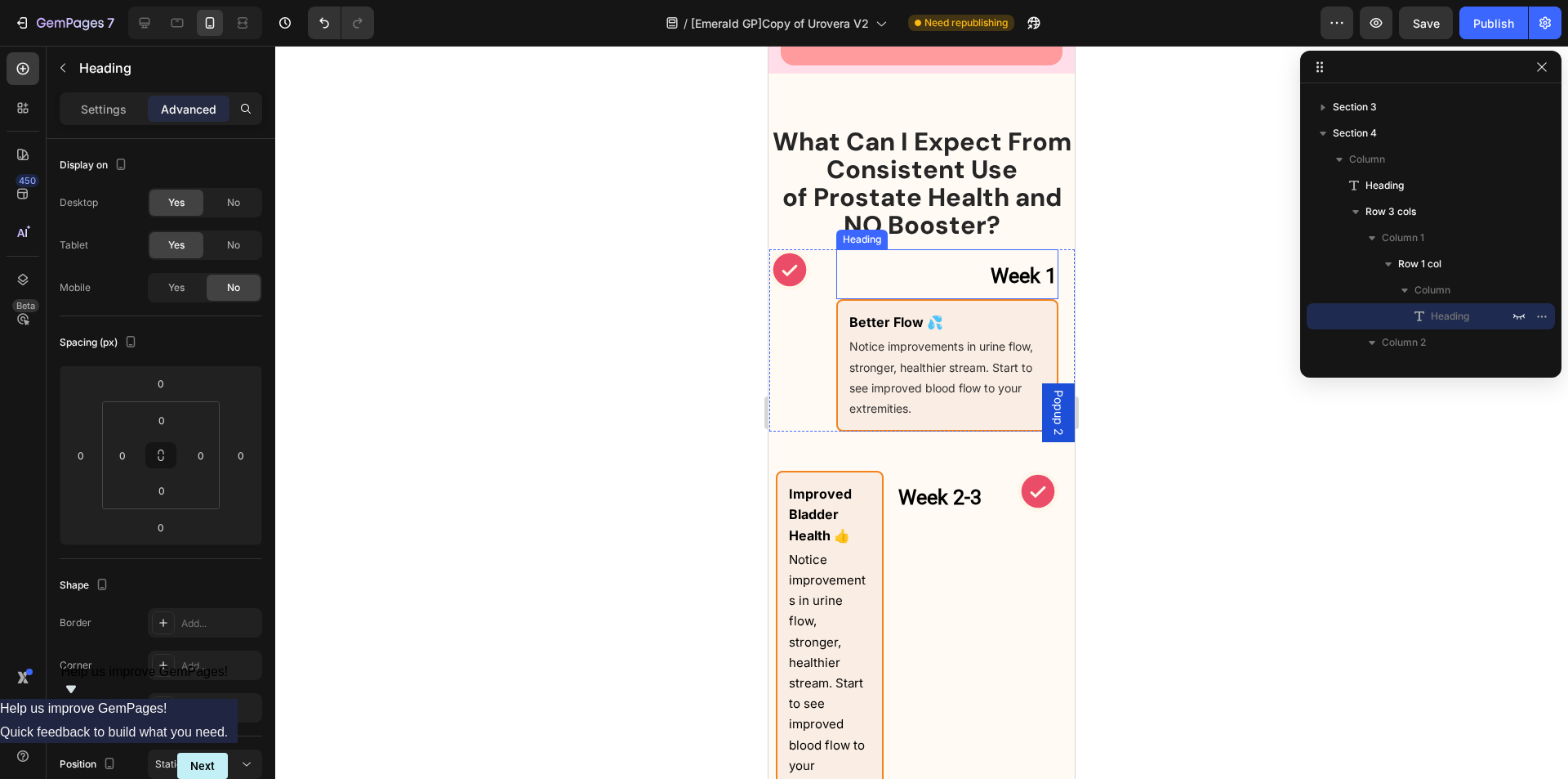
click at [1010, 288] on strong "Week 1" at bounding box center [1023, 275] width 66 height 24
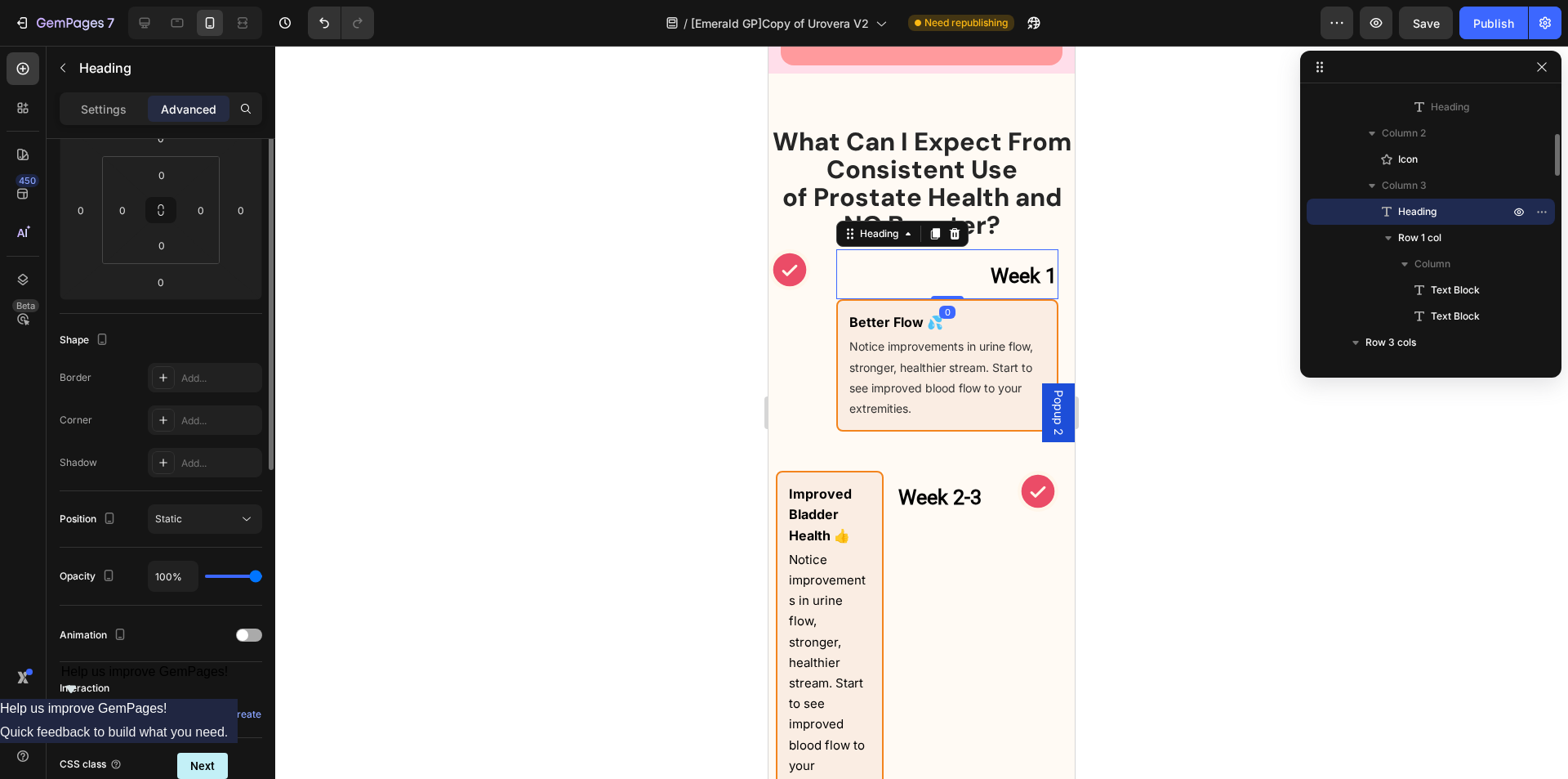
scroll to position [379, 0]
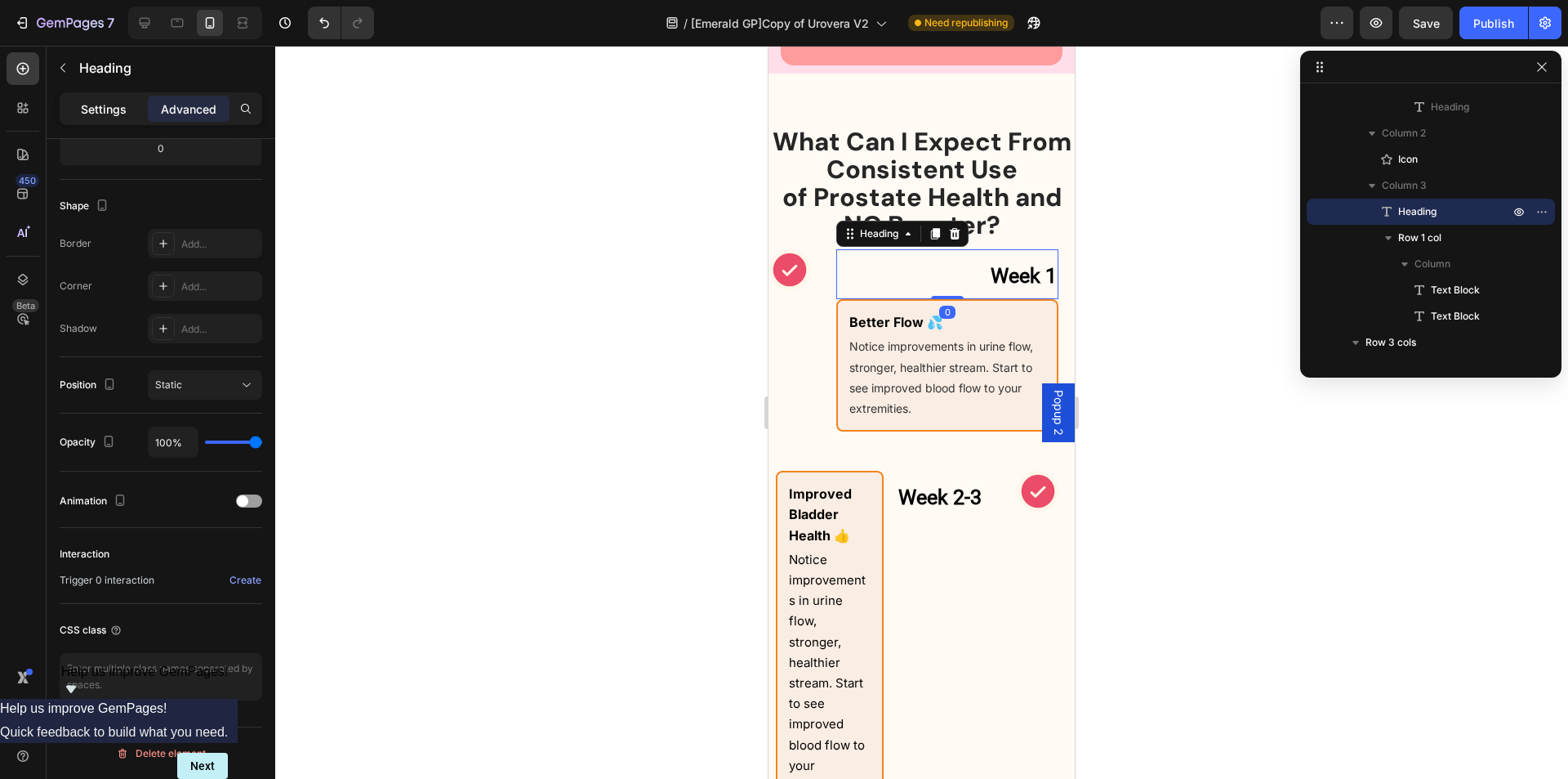
click at [96, 119] on div "Settings" at bounding box center [104, 109] width 82 height 26
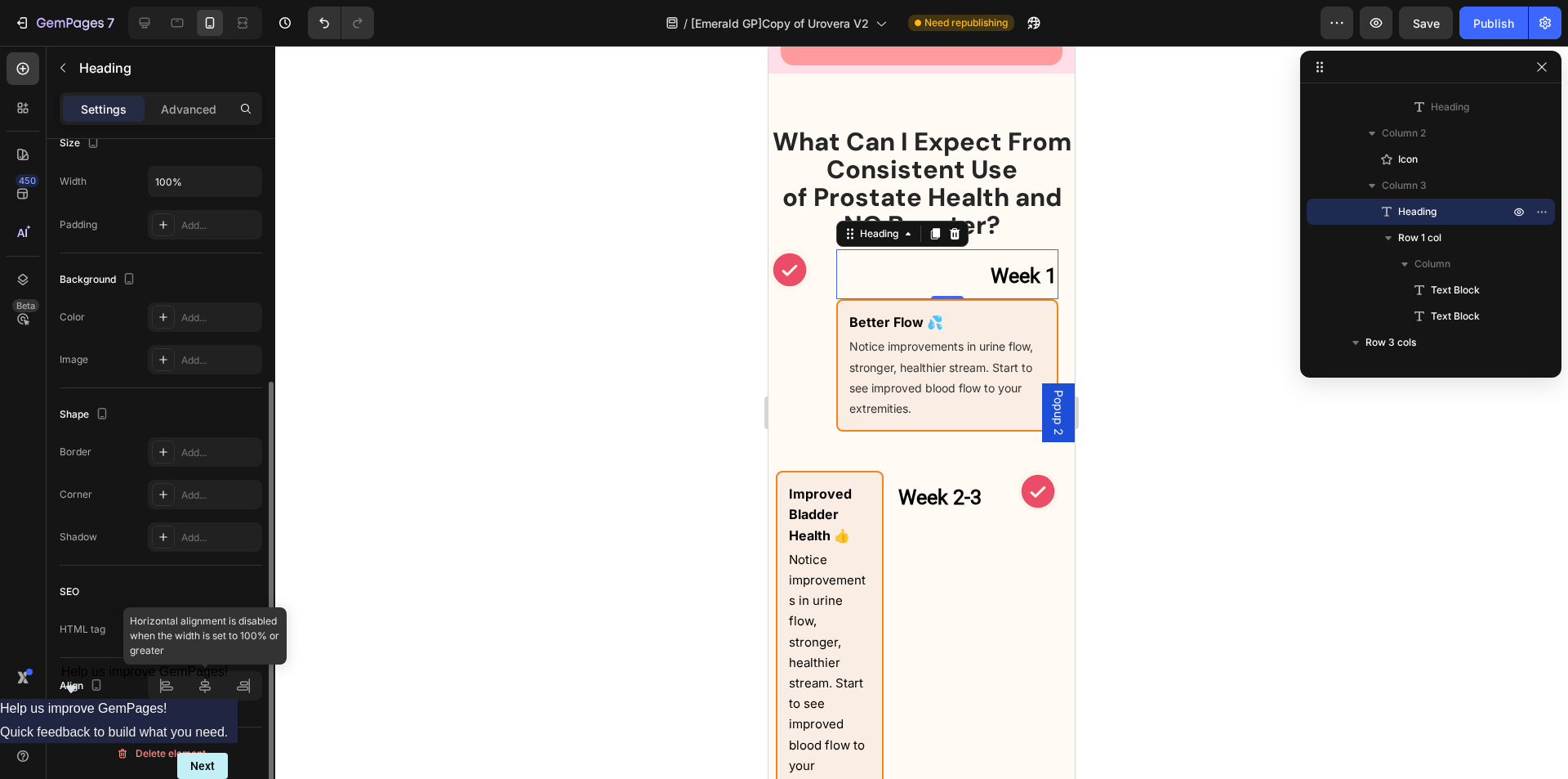
click at [169, 687] on div at bounding box center [206, 686] width 115 height 29
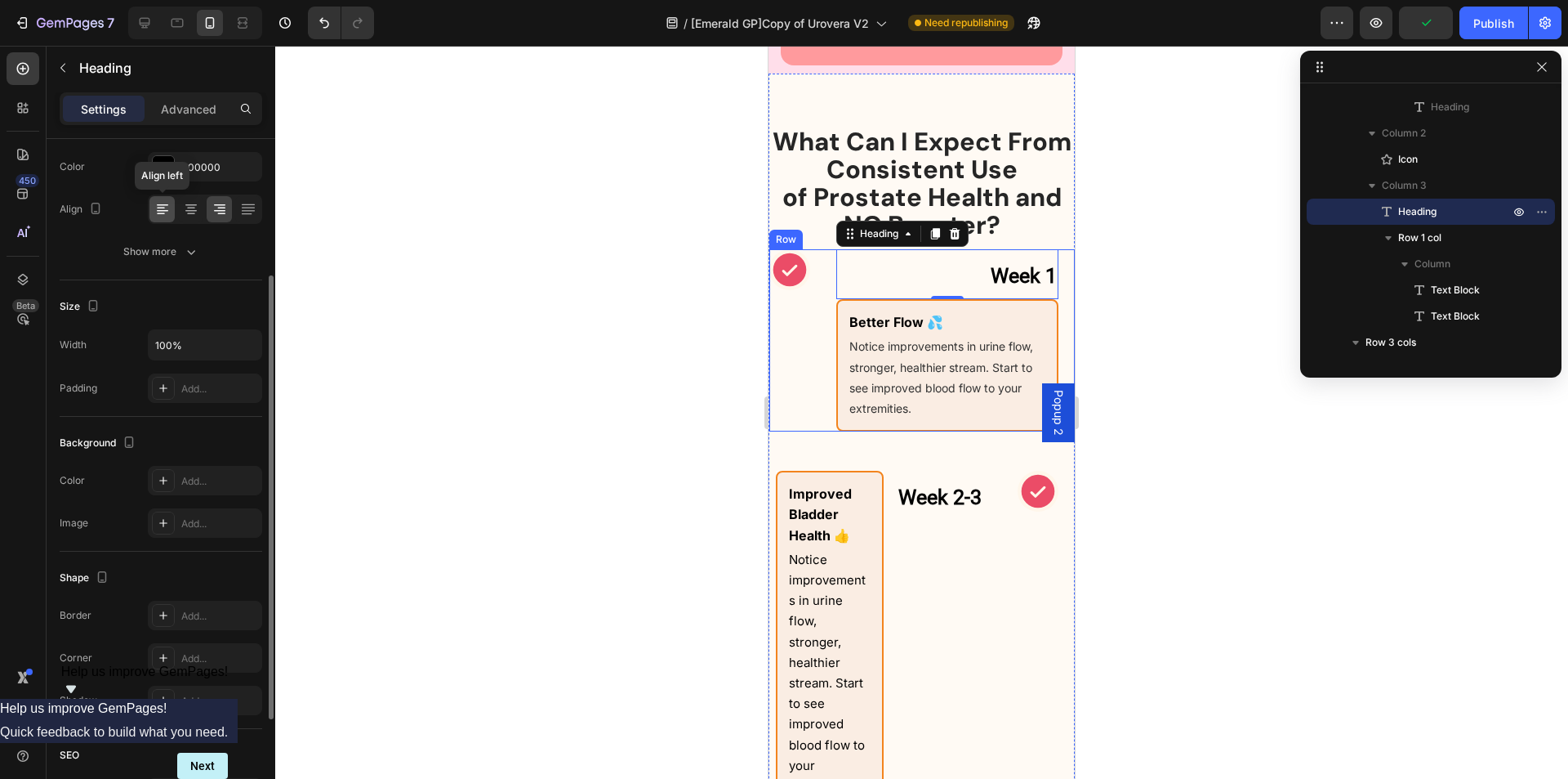
click at [158, 213] on icon at bounding box center [161, 214] width 8 height 2
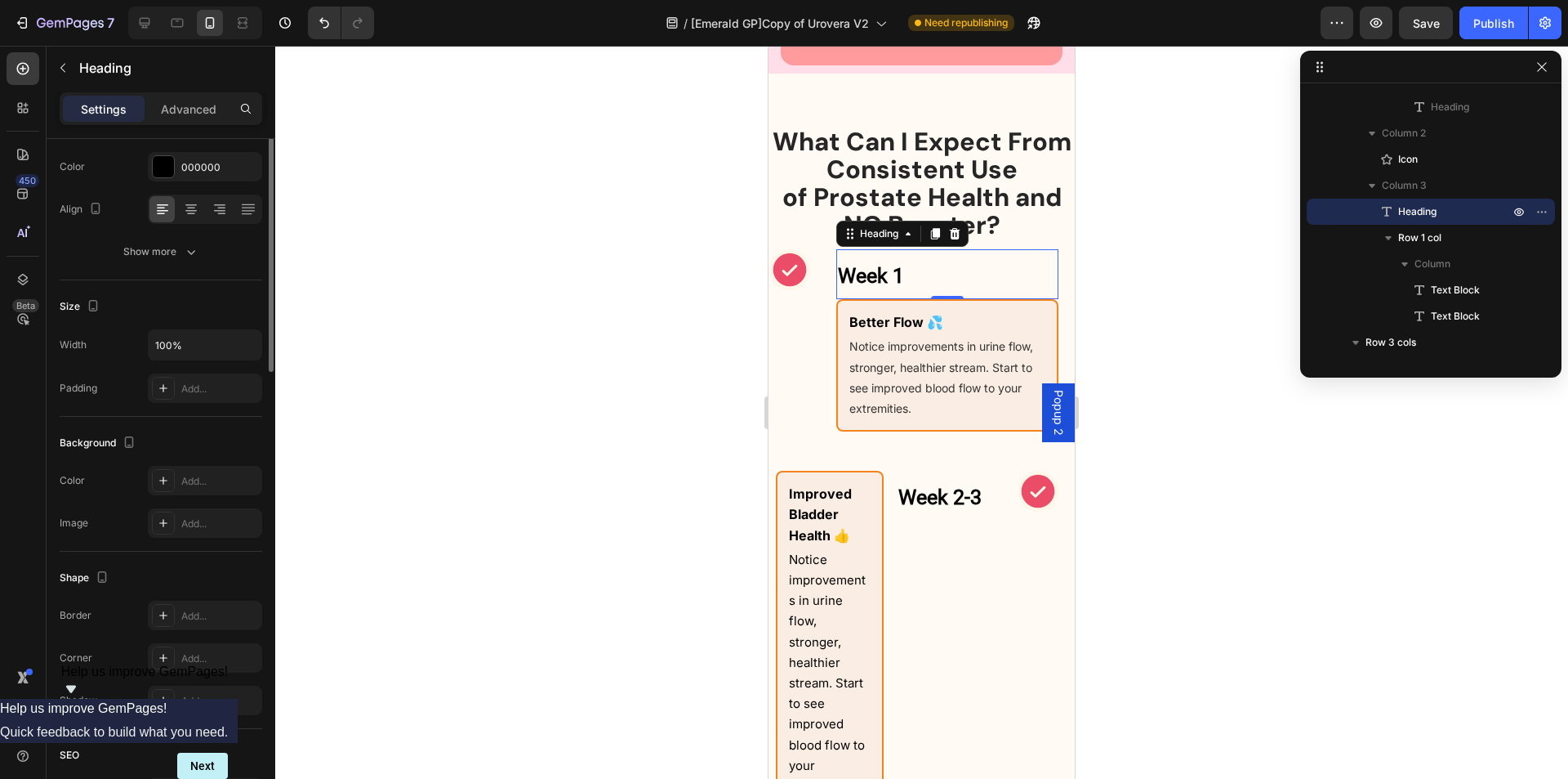
scroll to position [0, 0]
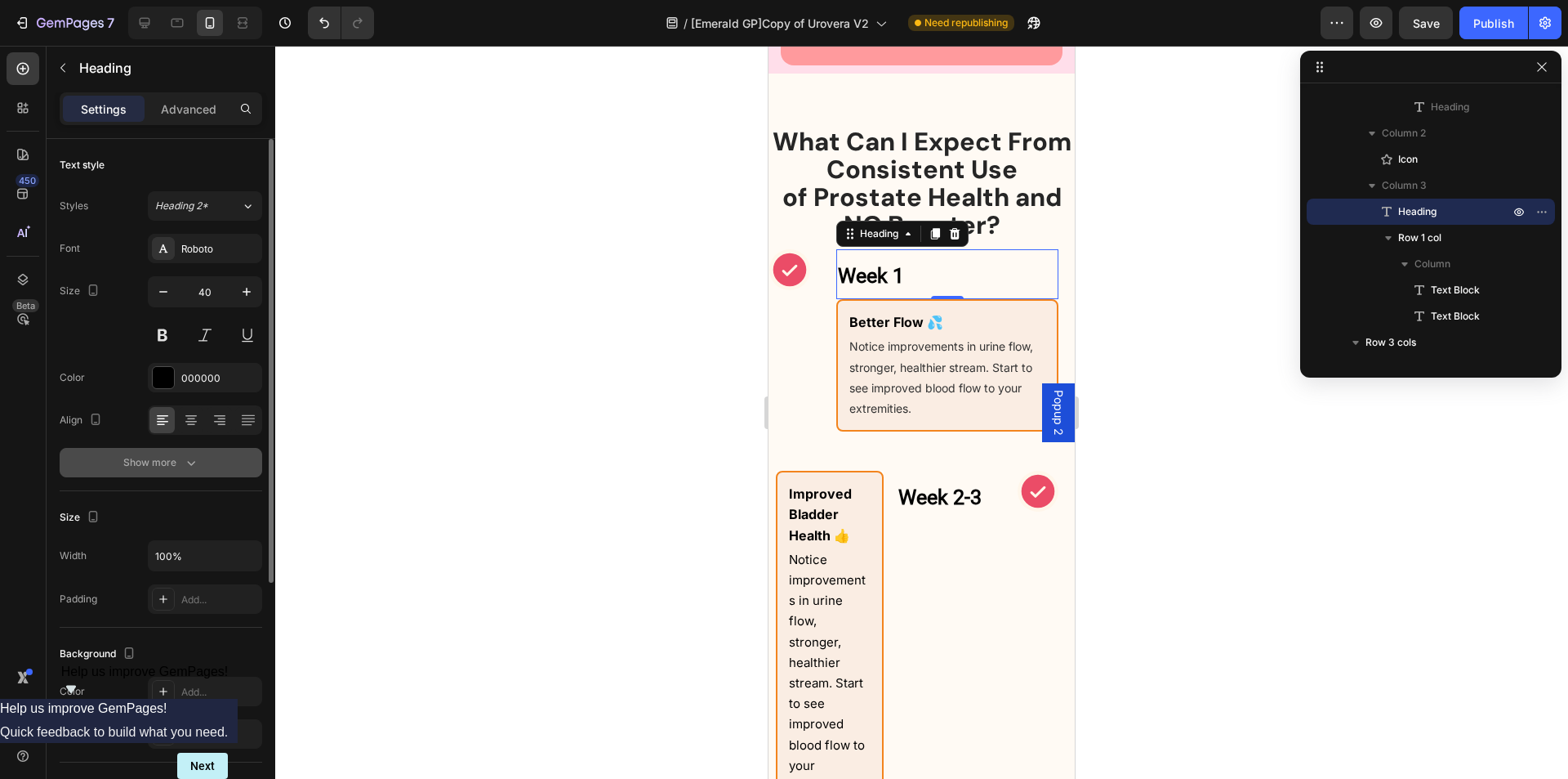
click at [183, 464] on icon "button" at bounding box center [191, 463] width 16 height 16
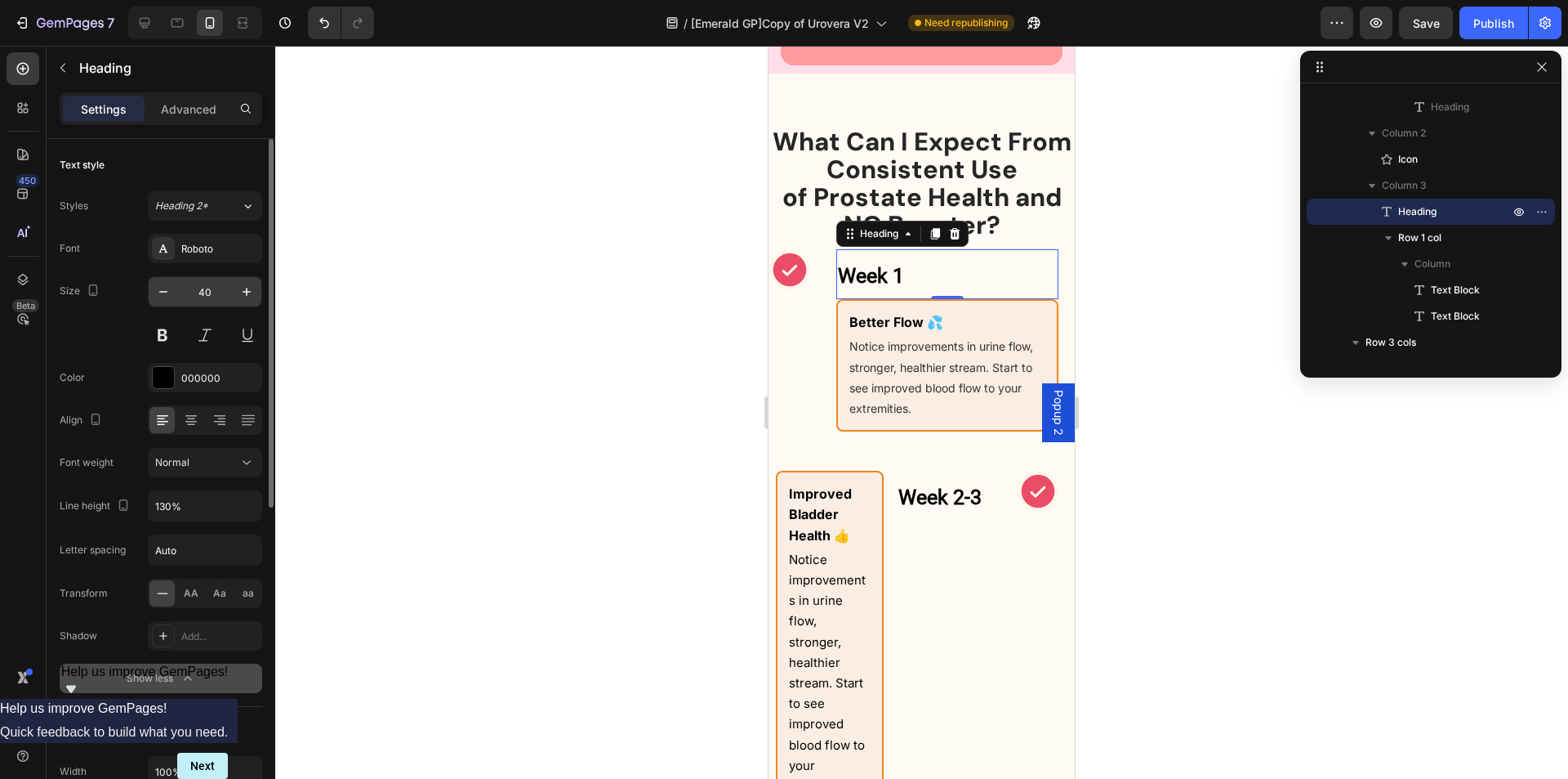
click at [220, 297] on input "40" at bounding box center [205, 292] width 54 height 29
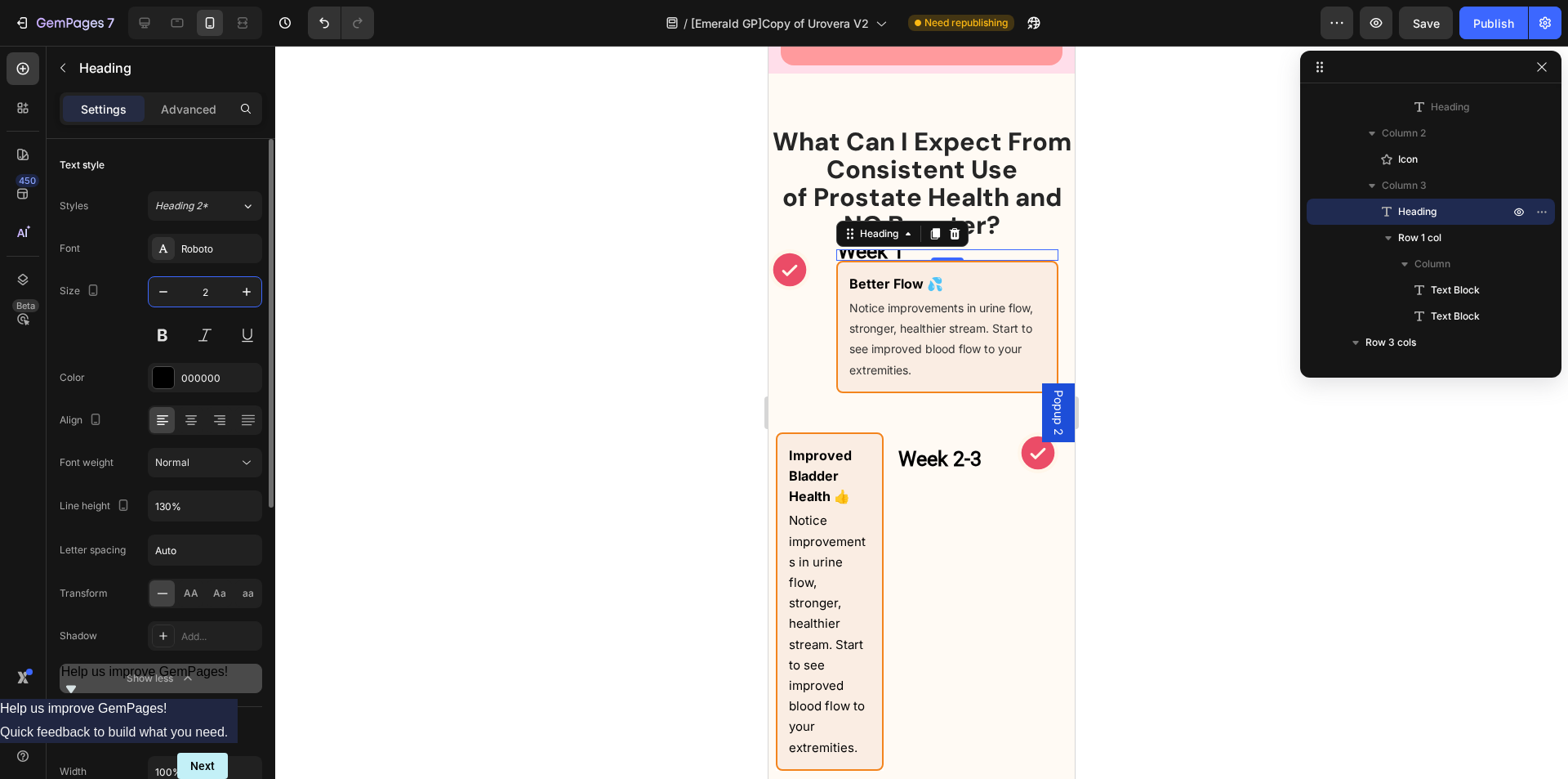
type input "20"
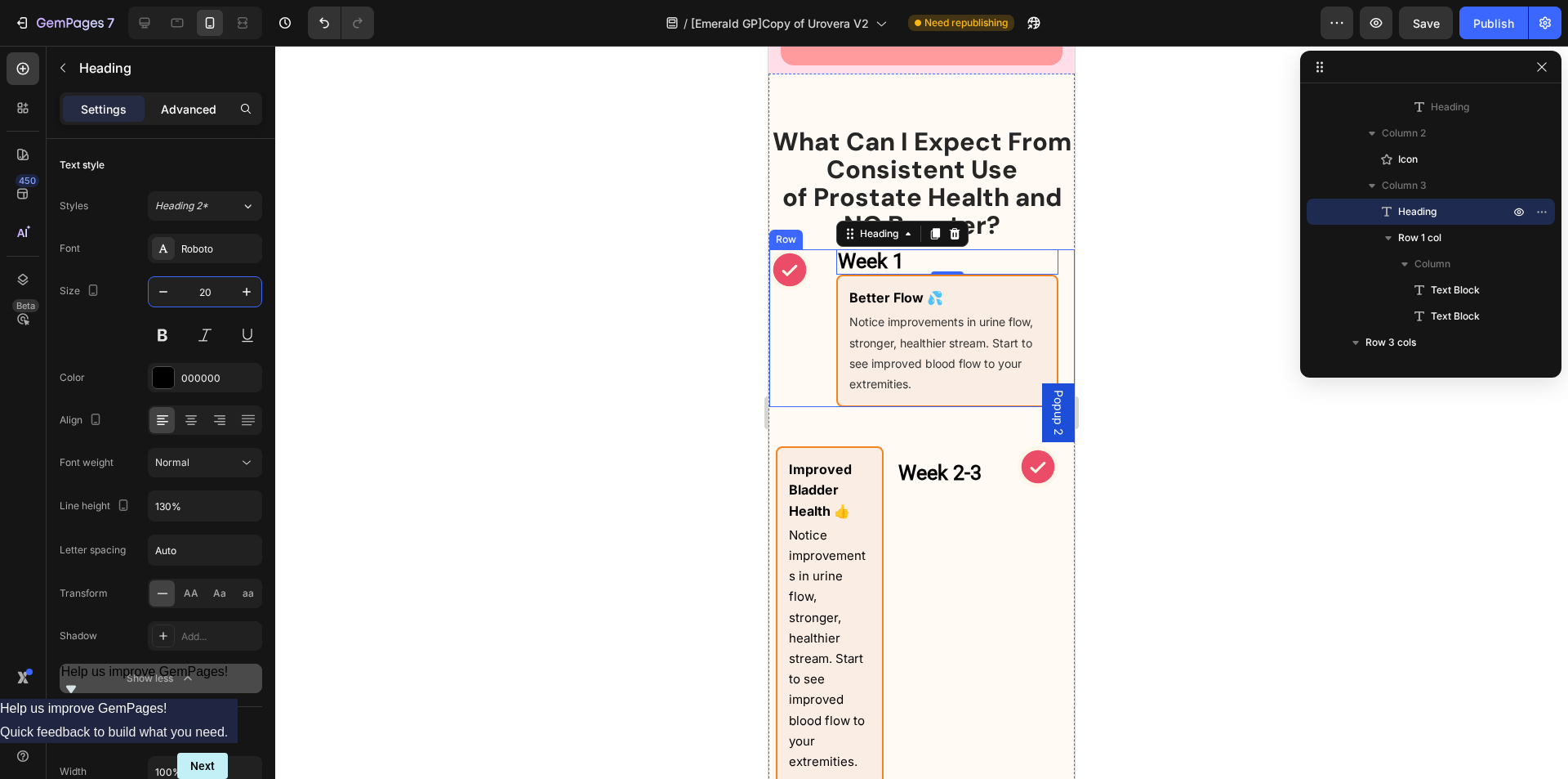
click at [198, 115] on p "Advanced" at bounding box center [189, 109] width 56 height 17
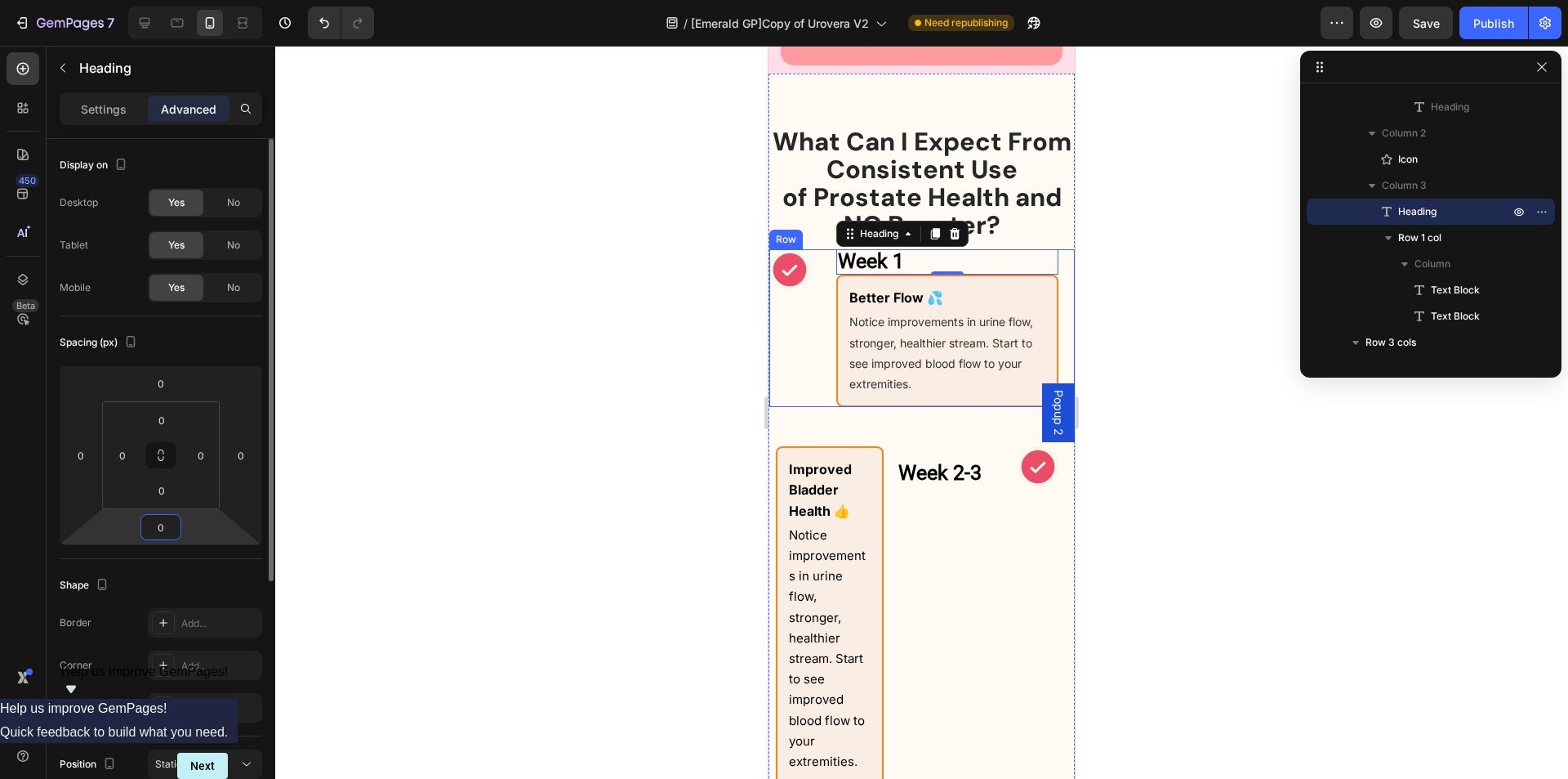
click at [153, 530] on input "0" at bounding box center [161, 528] width 33 height 25
type input "10"
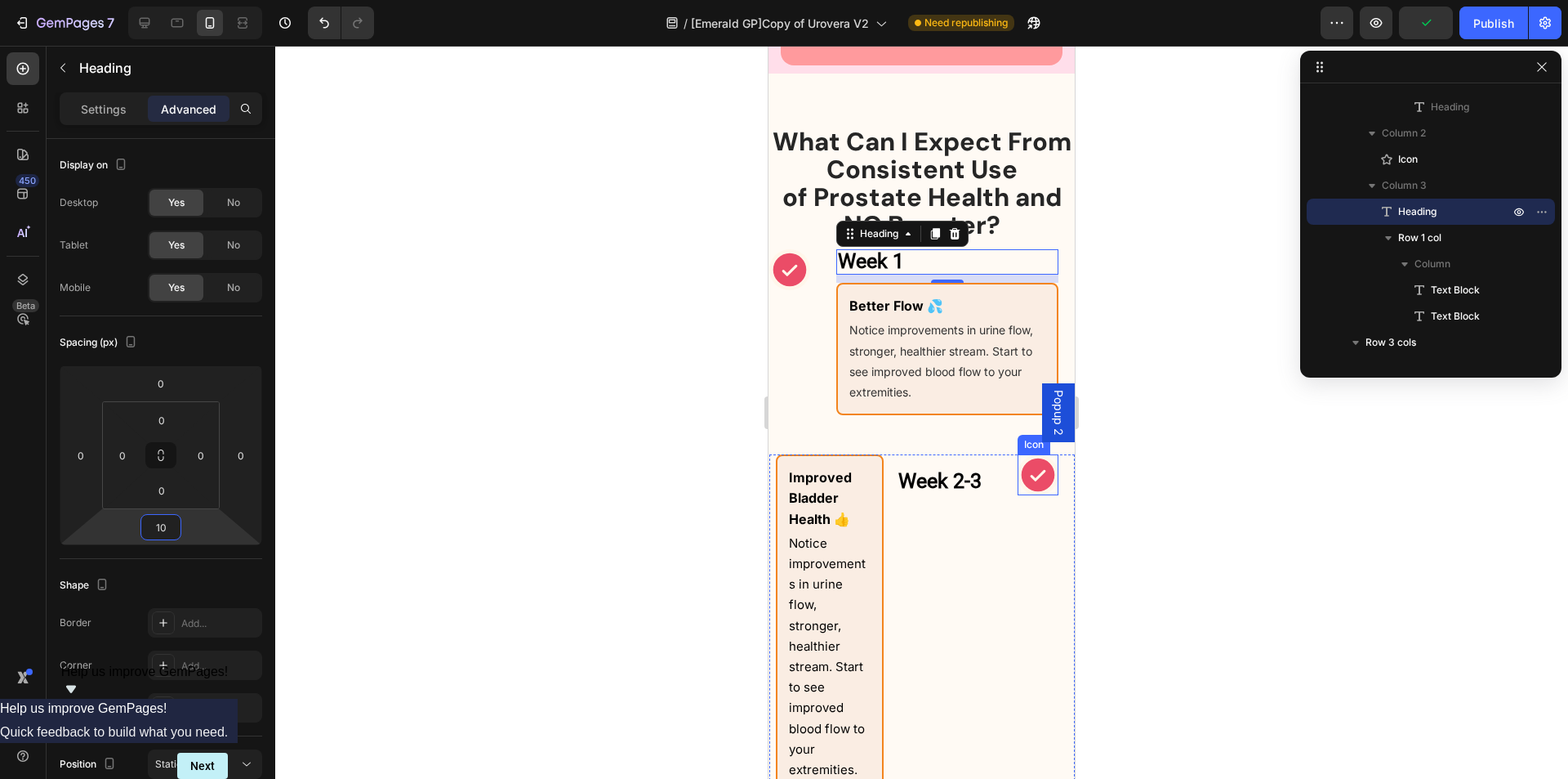
click at [1024, 492] on icon at bounding box center [1038, 475] width 34 height 34
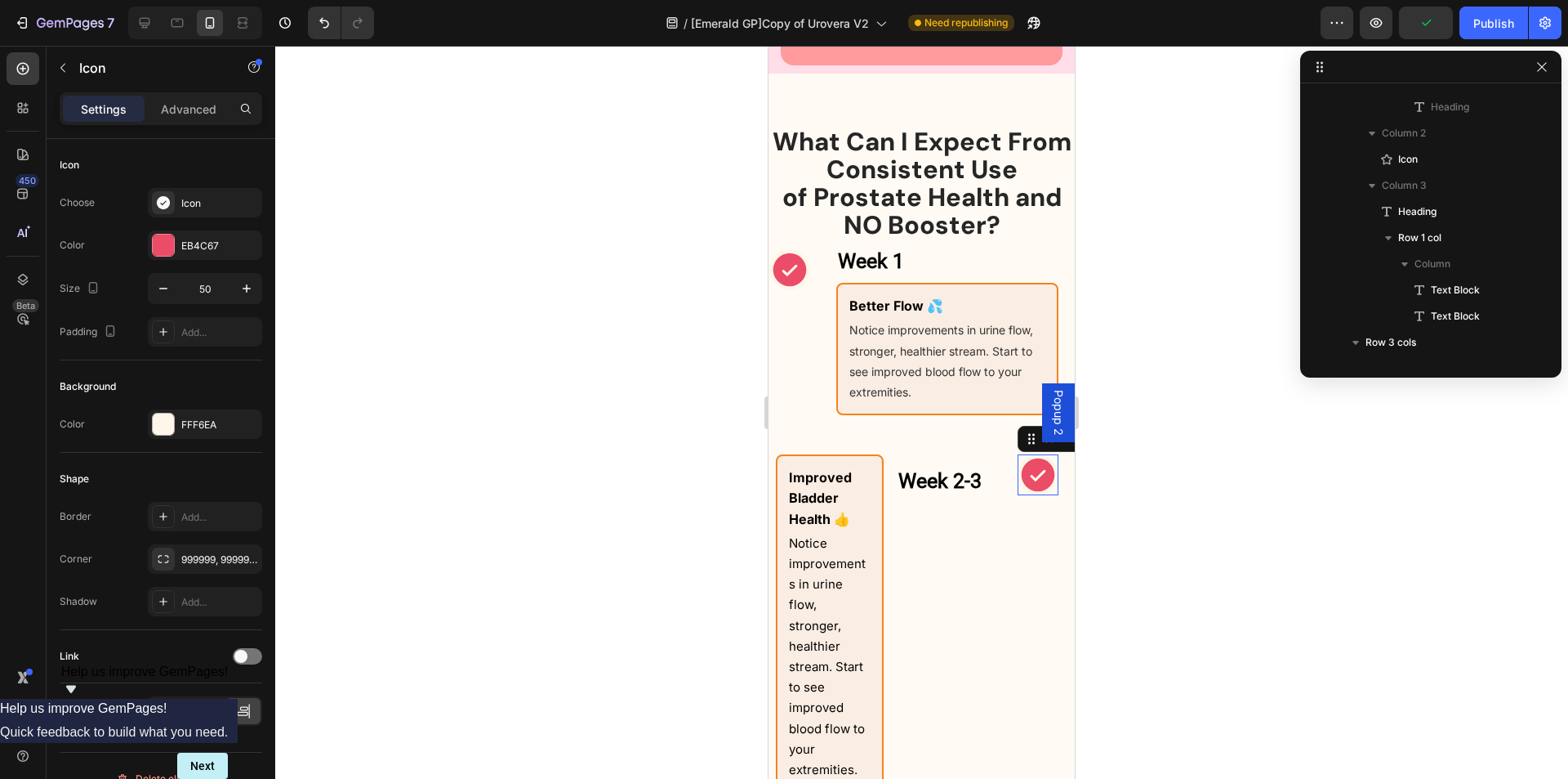
scroll to position [519, 0]
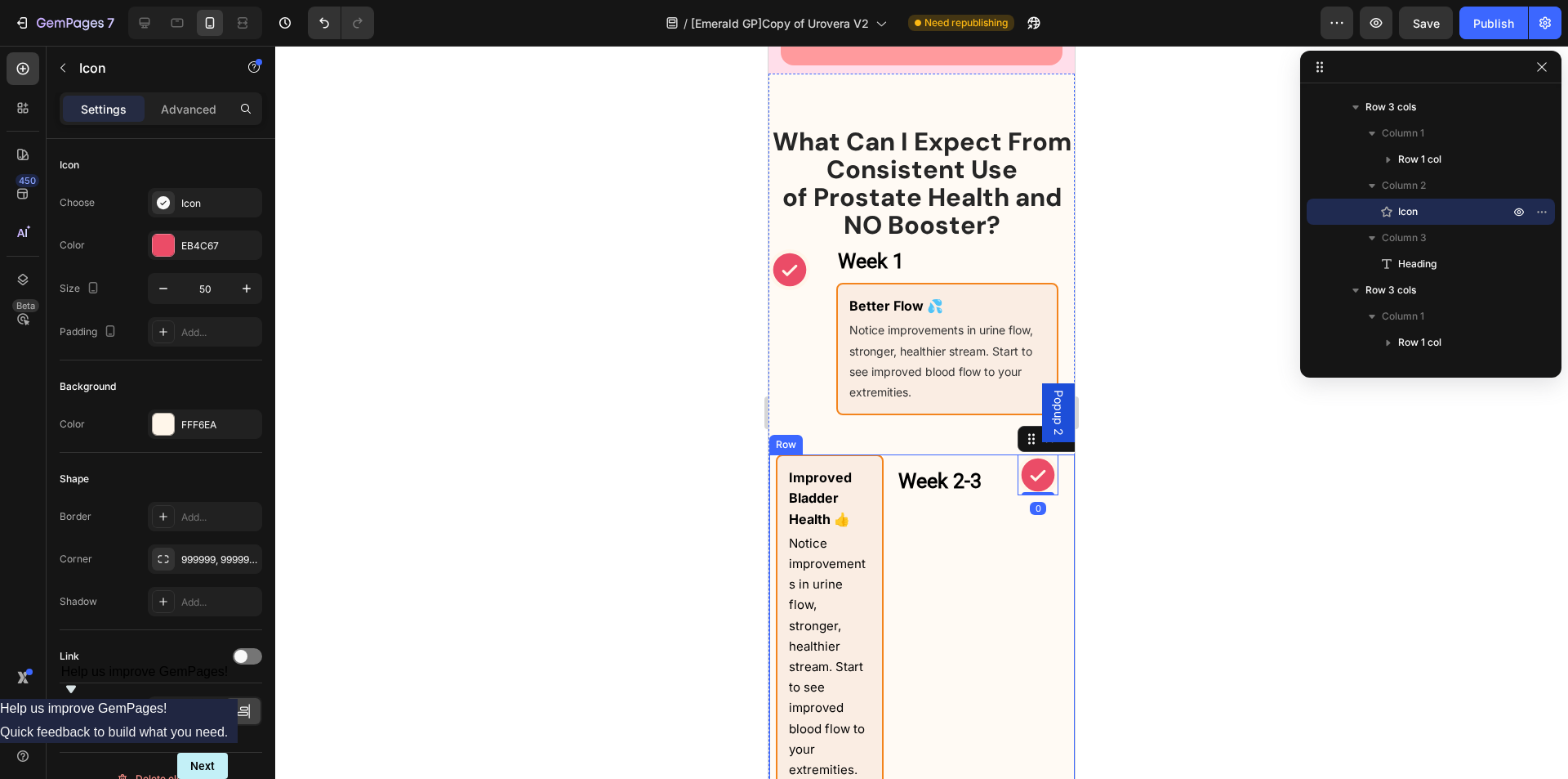
click at [968, 613] on div "Week 2-3 Heading" at bounding box center [951, 623] width 108 height 338
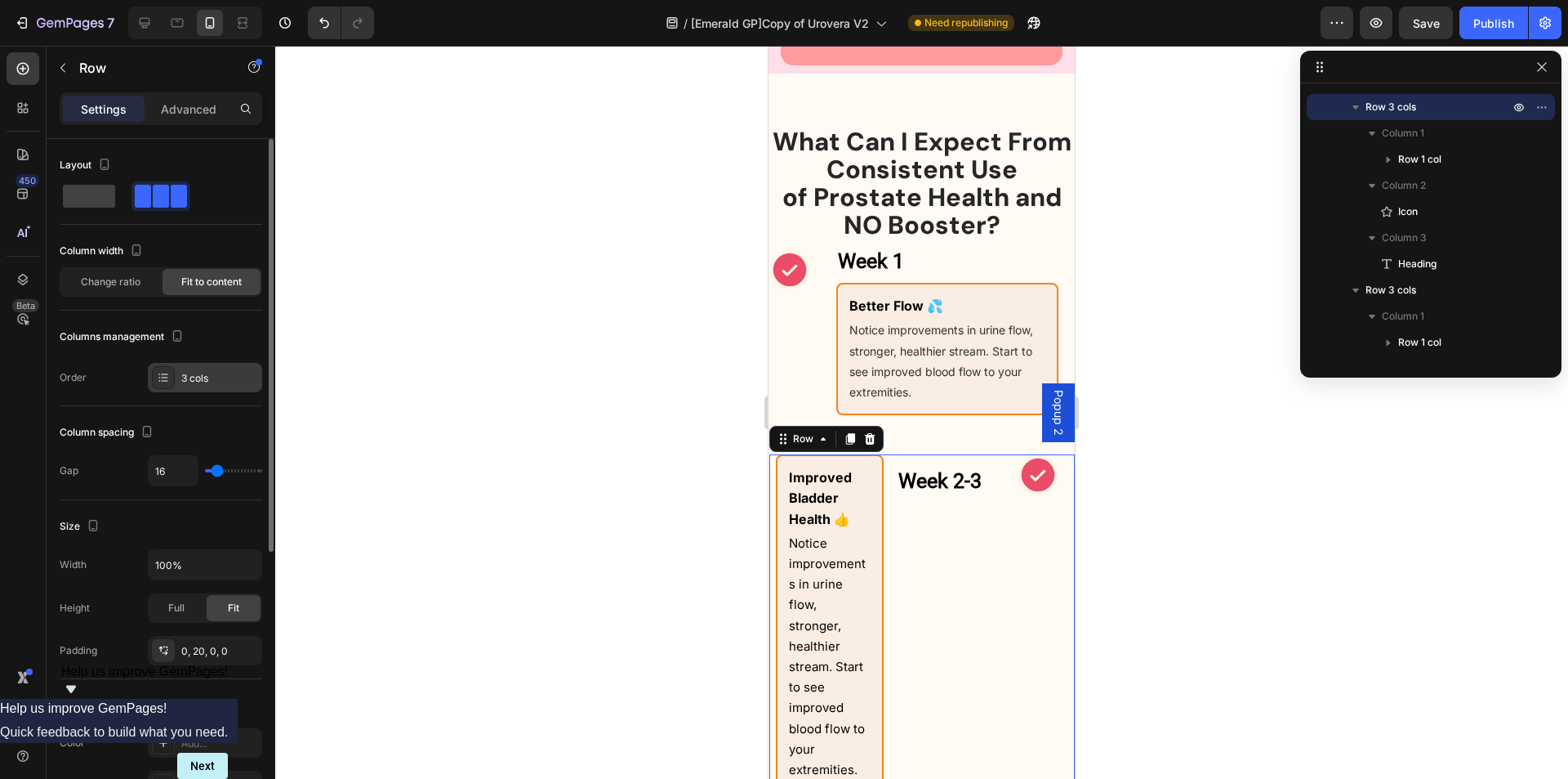
click at [190, 380] on div "3 cols" at bounding box center [219, 378] width 77 height 15
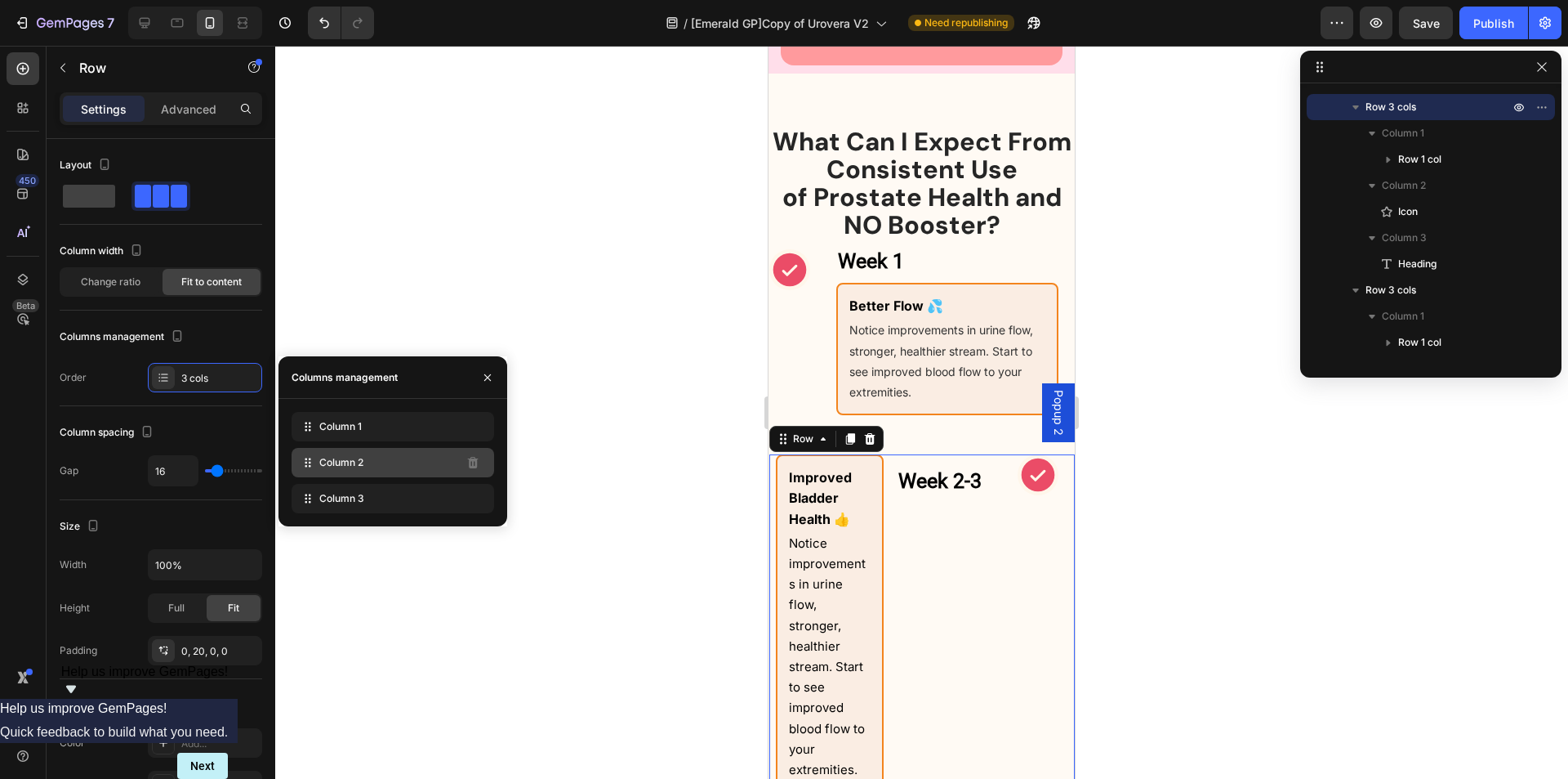
click at [364, 468] on div "Column 2" at bounding box center [392, 463] width 202 height 29
drag, startPoint x: 313, startPoint y: 461, endPoint x: 319, endPoint y: 414, distance: 47.4
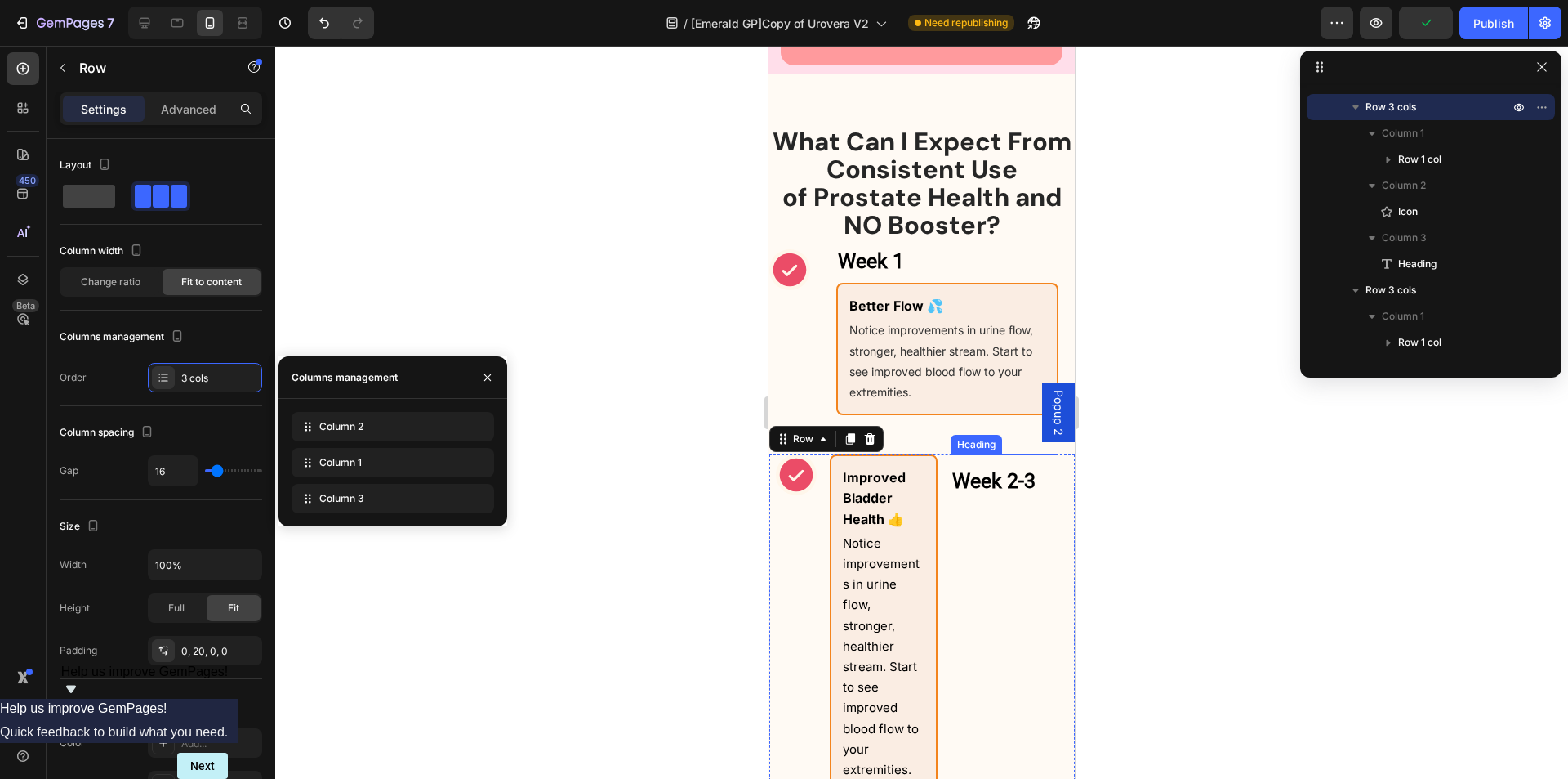
click at [996, 493] on strong "Week 2-3" at bounding box center [994, 481] width 84 height 24
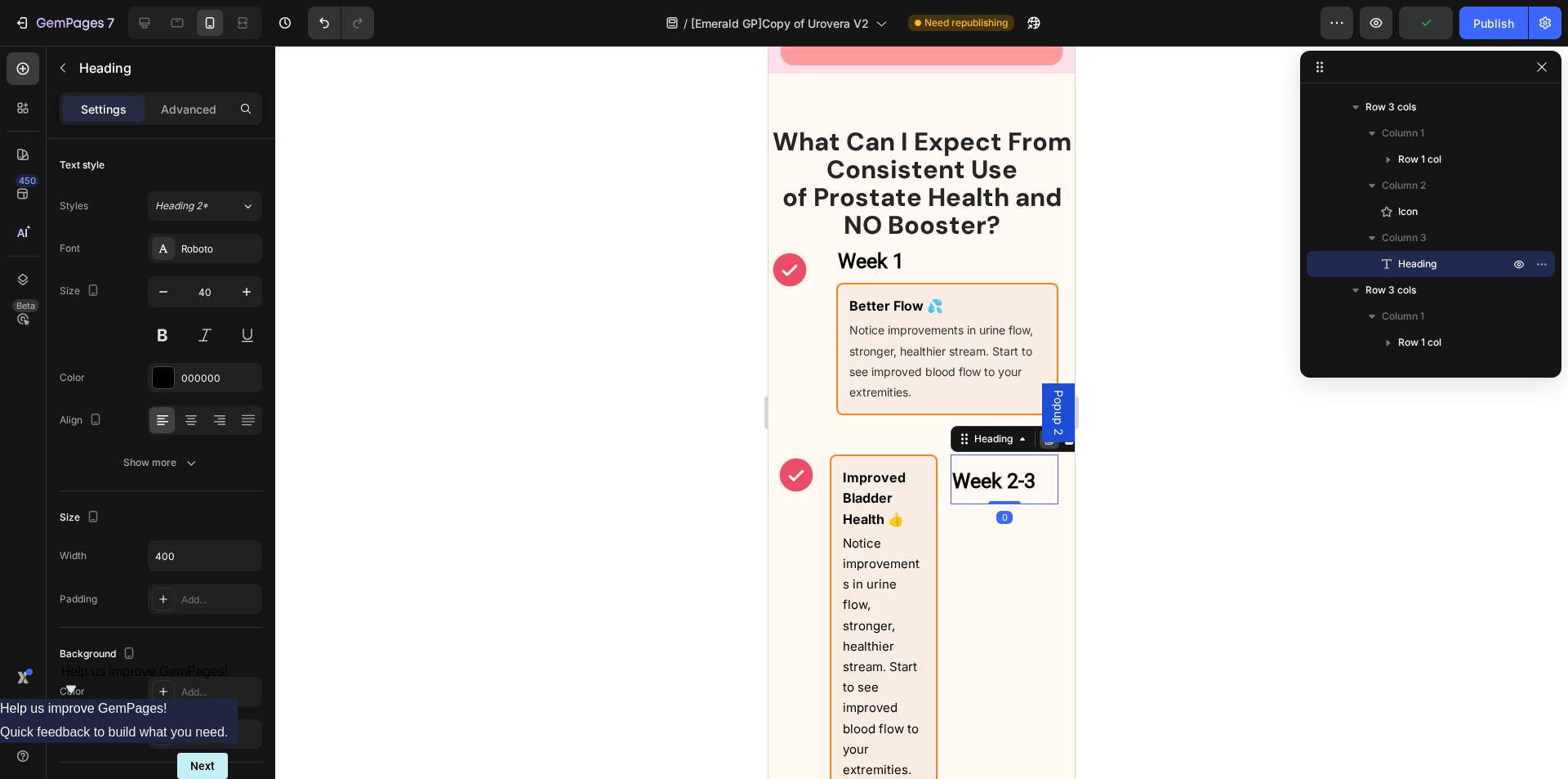
click at [1043, 449] on div at bounding box center [1050, 439] width 20 height 20
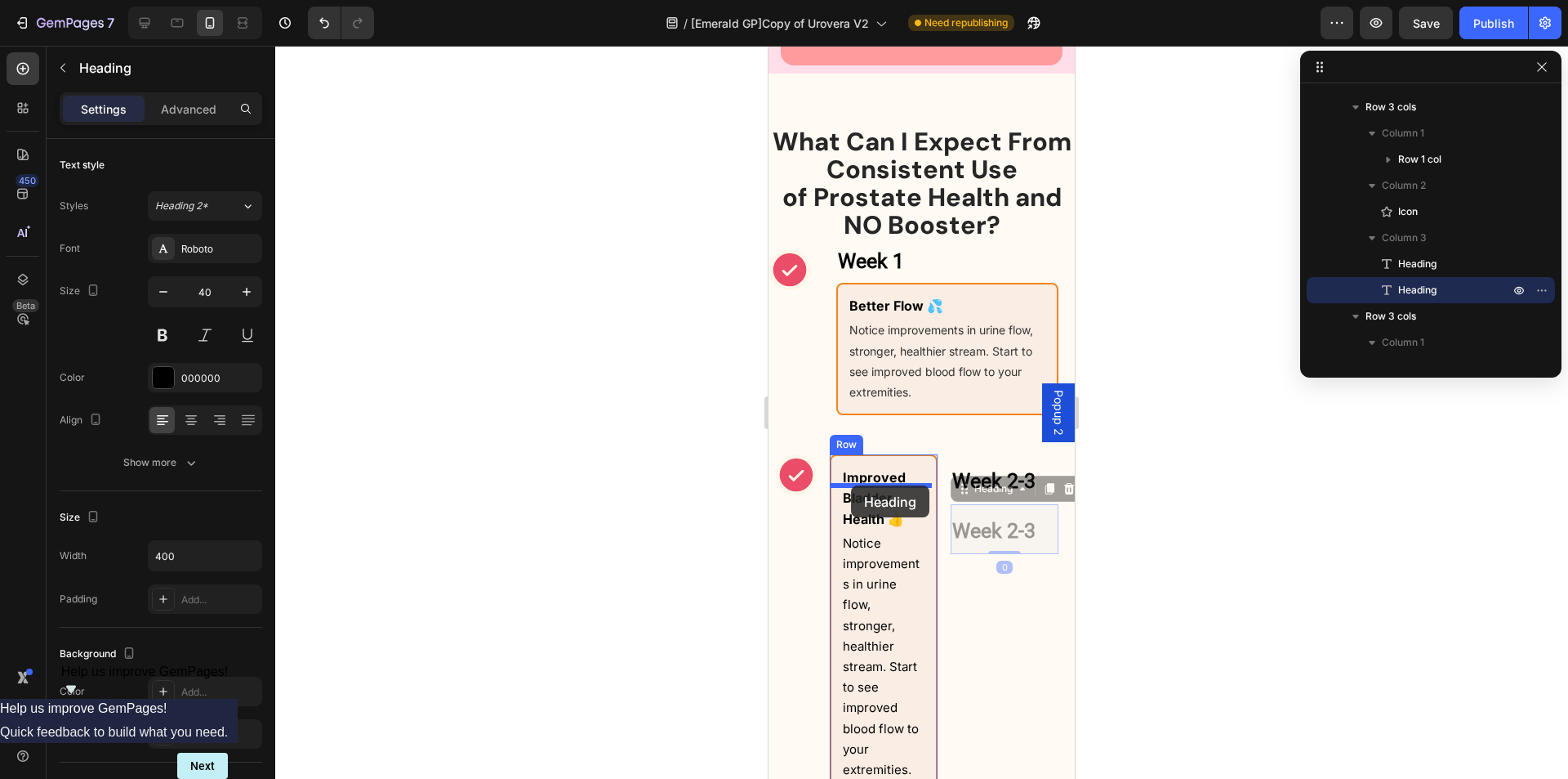
drag, startPoint x: 957, startPoint y: 527, endPoint x: 852, endPoint y: 486, distance: 112.7
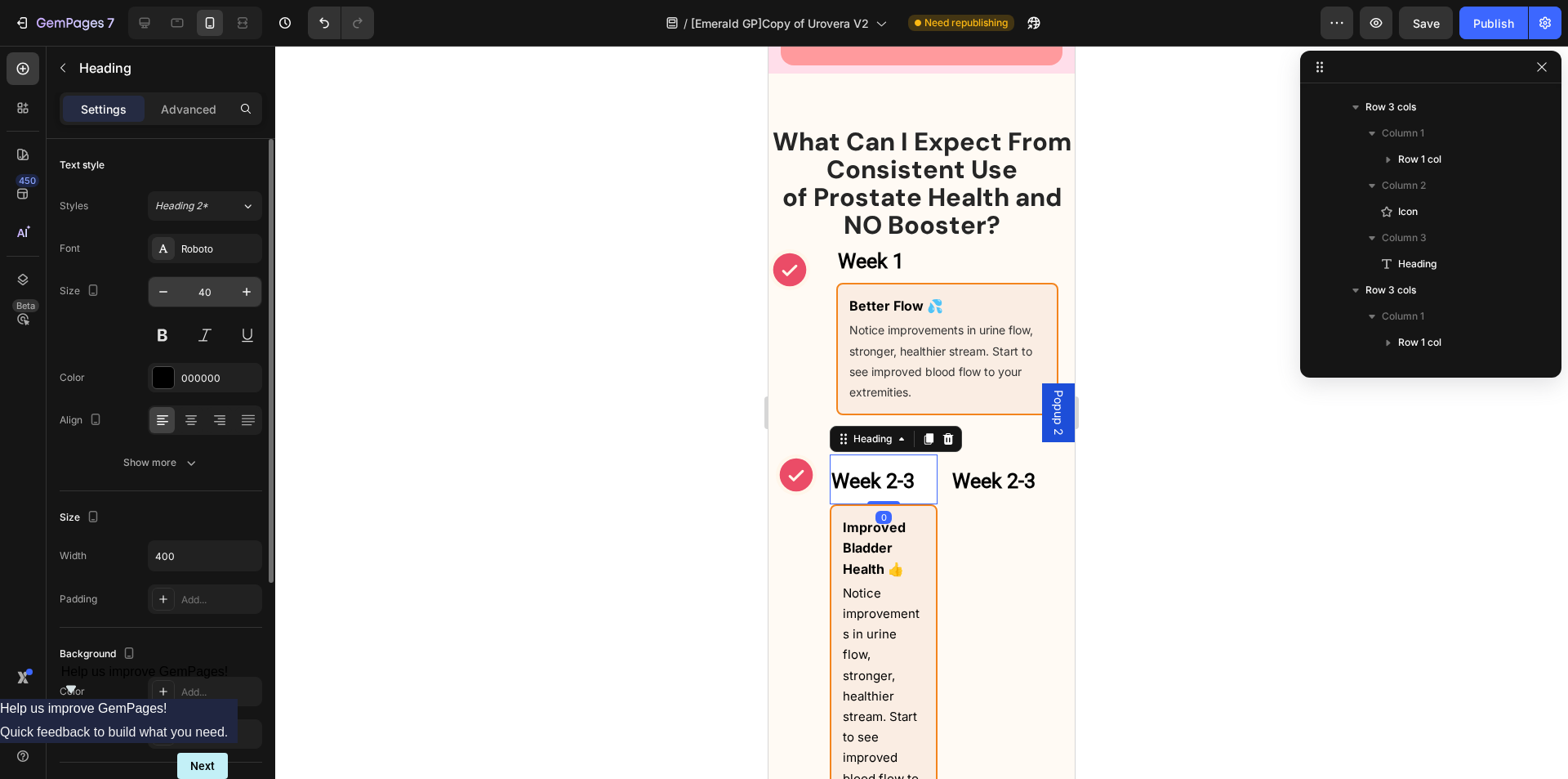
click at [204, 292] on input "40" at bounding box center [205, 292] width 54 height 29
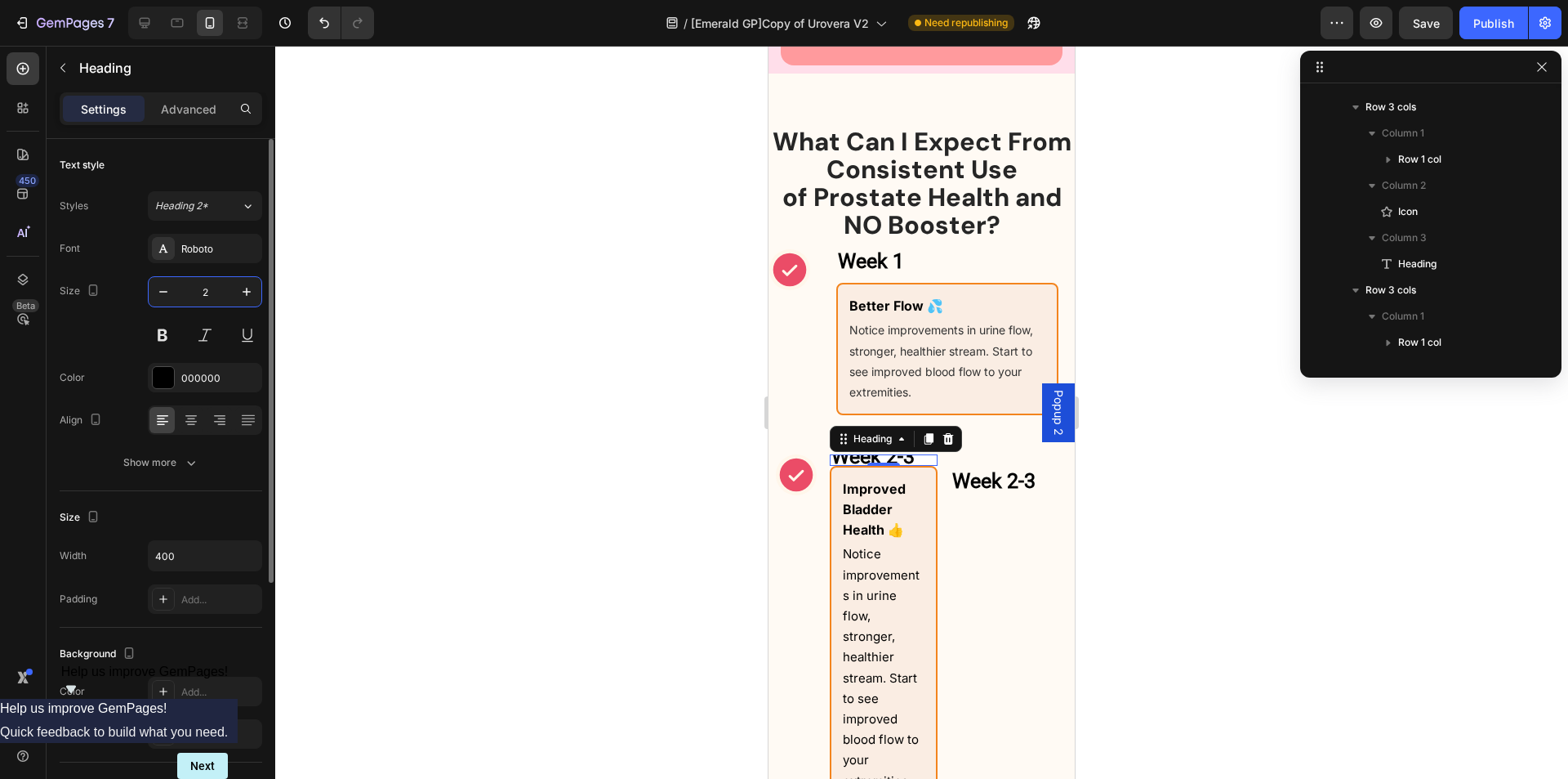
type input "20"
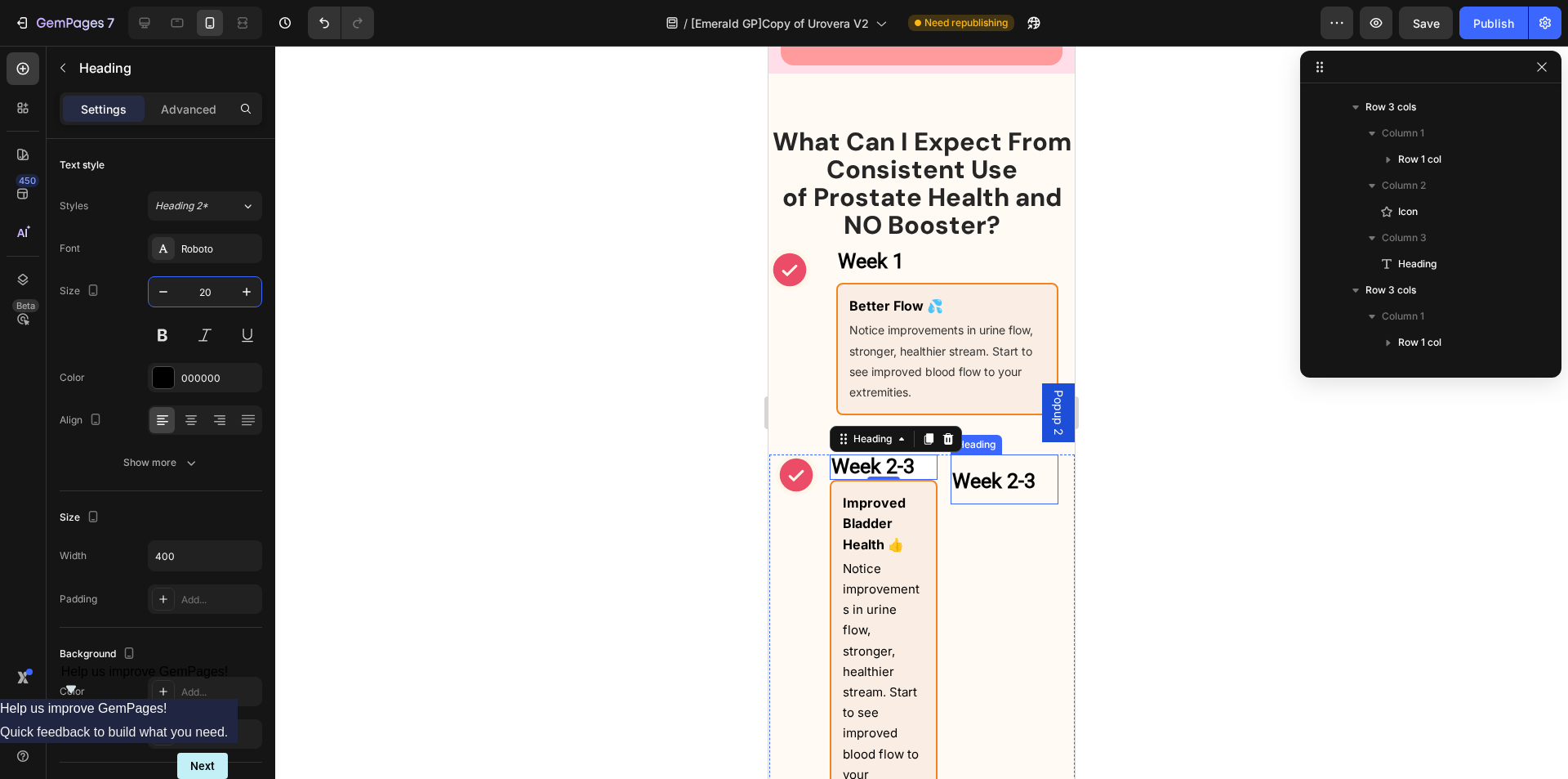
click at [1009, 493] on strong "Week 2-3" at bounding box center [994, 481] width 84 height 24
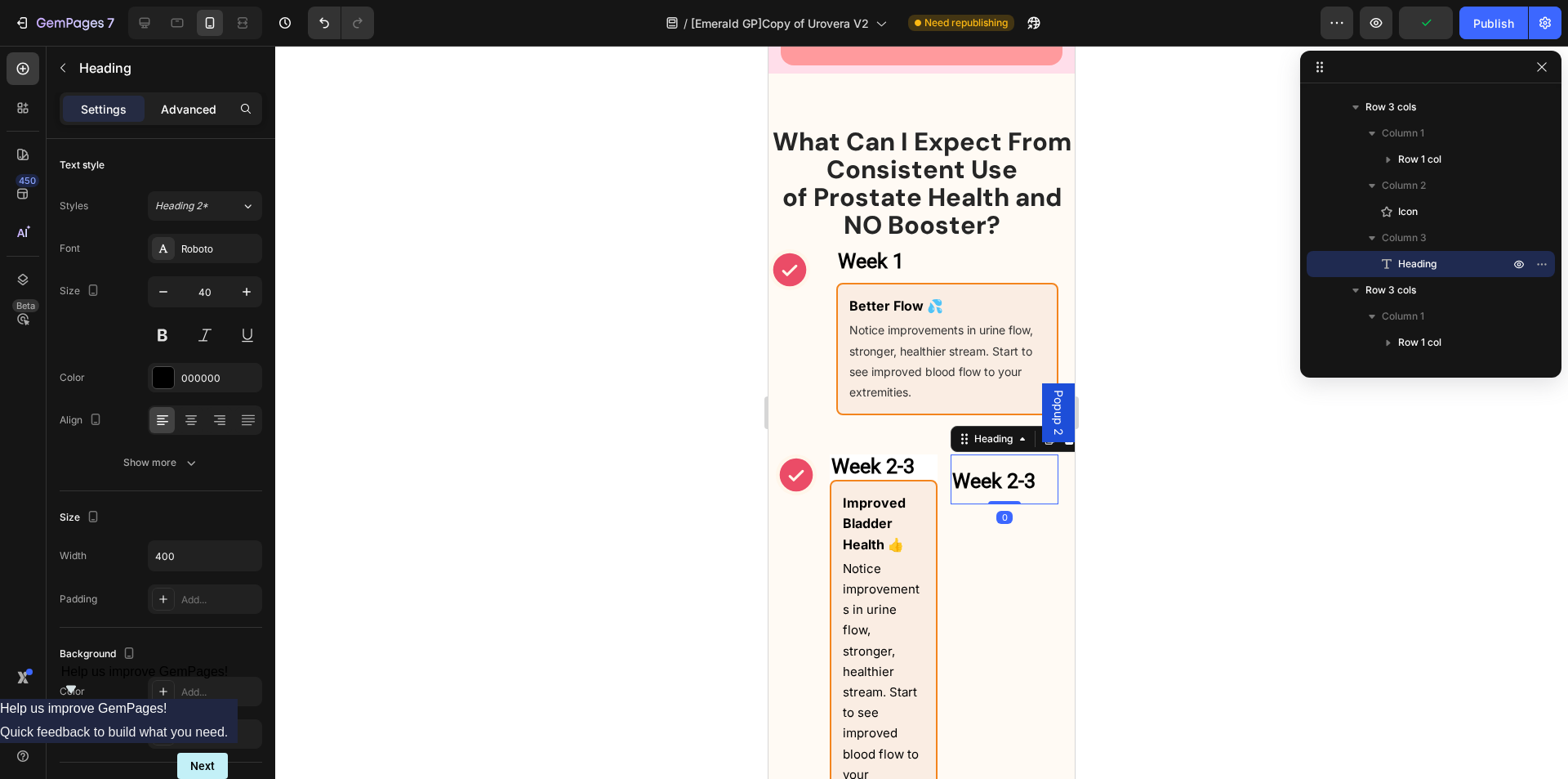
click at [199, 97] on div "Advanced" at bounding box center [189, 109] width 82 height 26
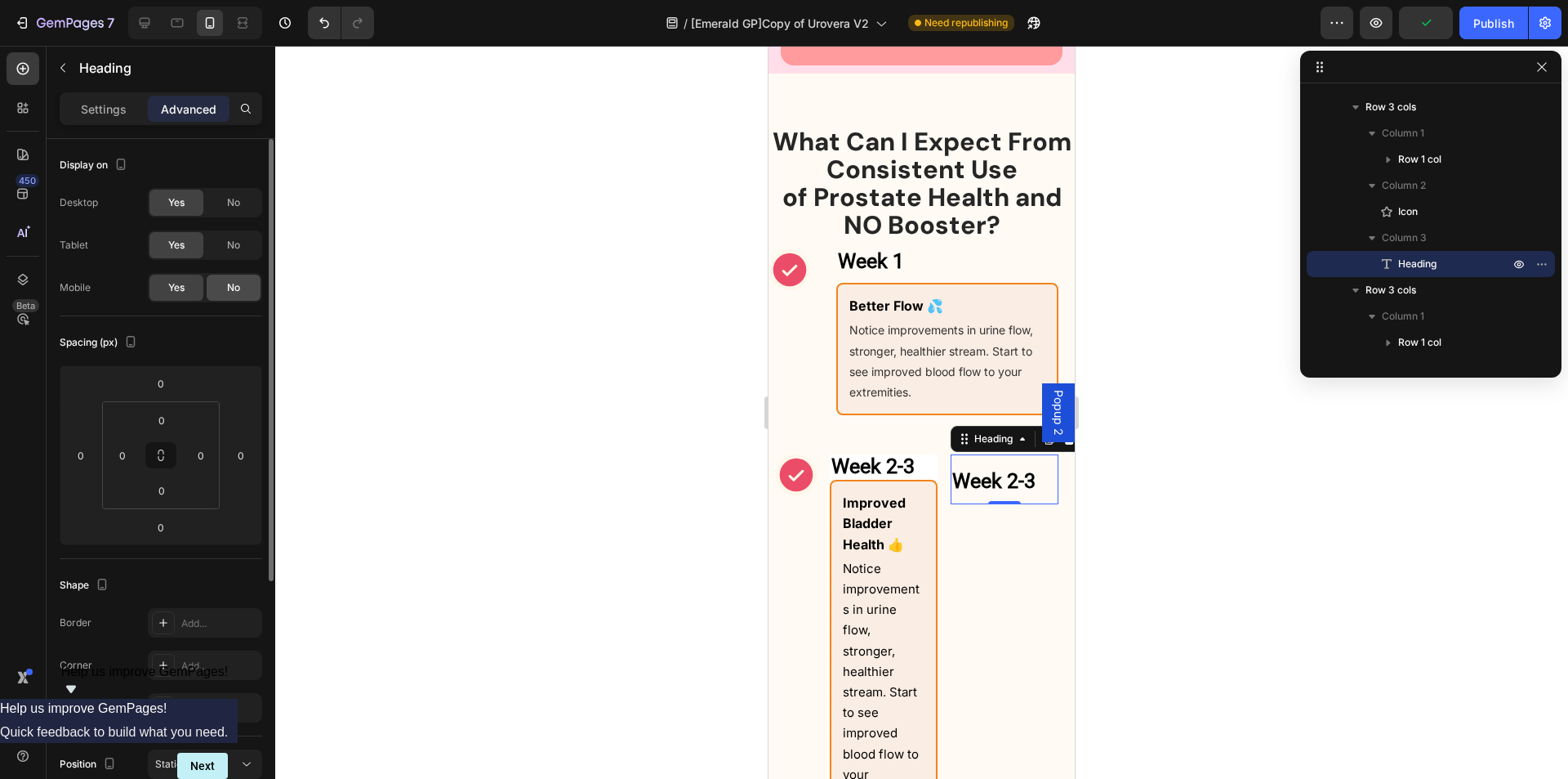
click at [235, 281] on span "No" at bounding box center [233, 288] width 13 height 15
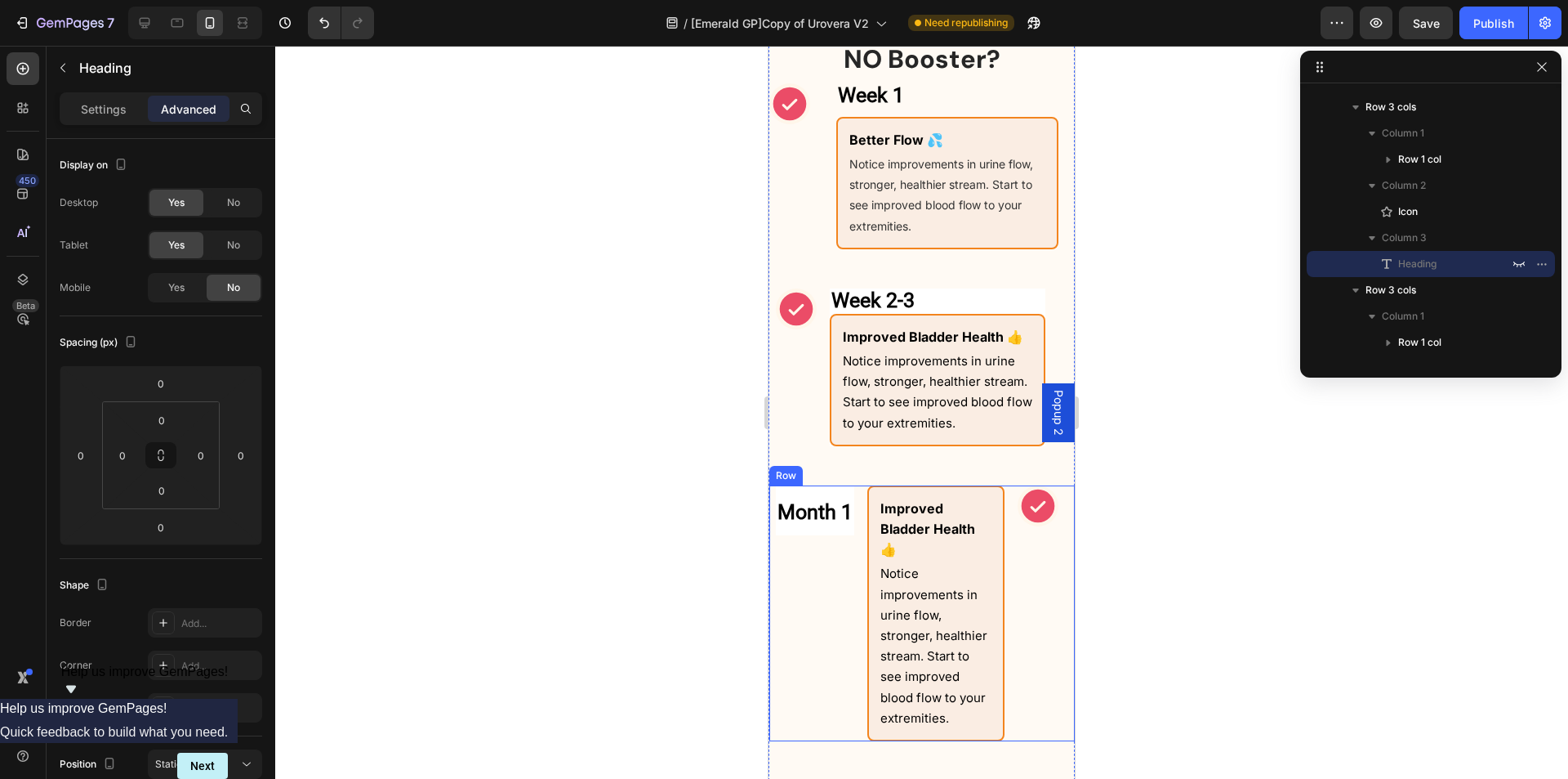
scroll to position [1437, 0]
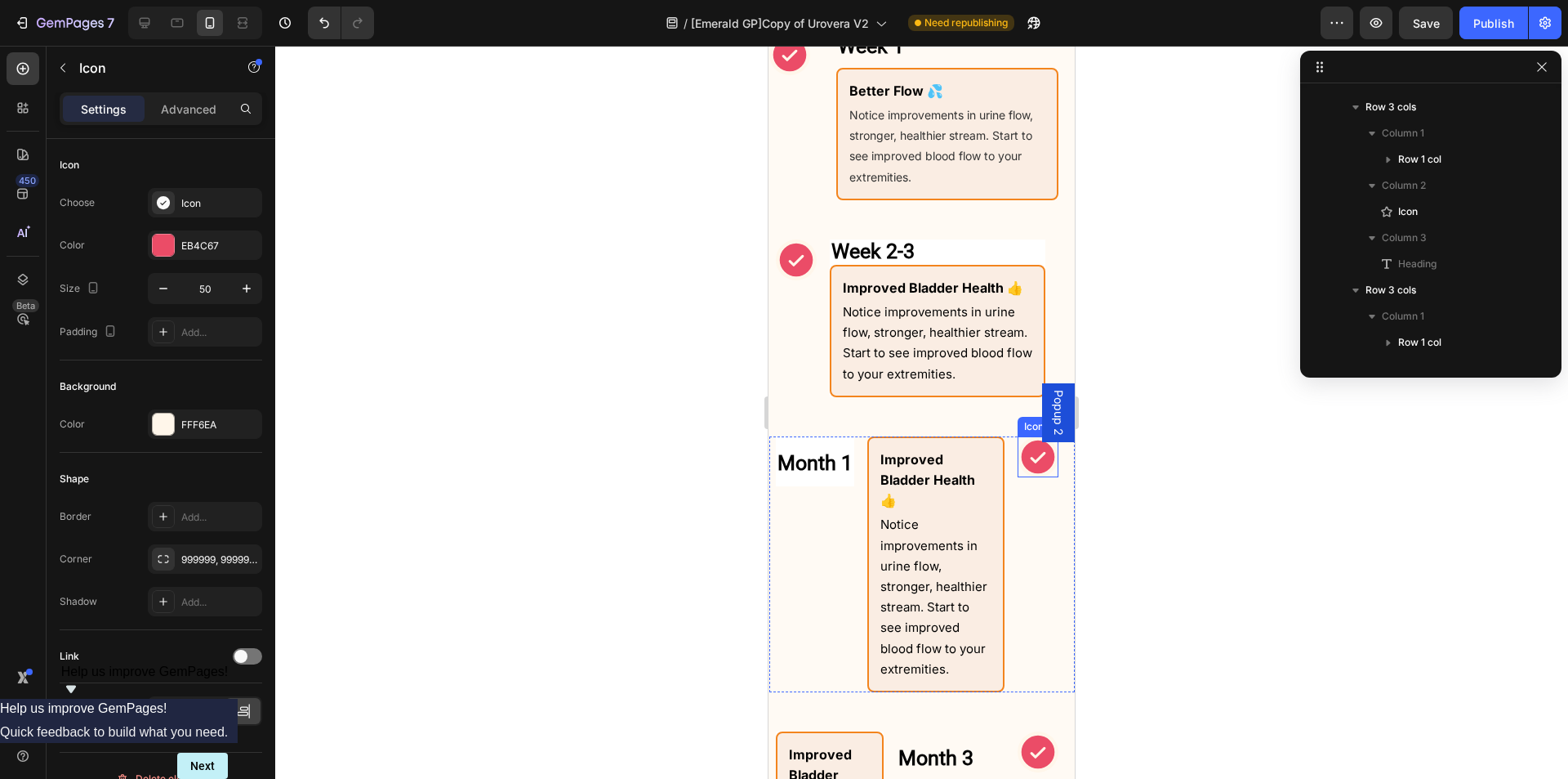
click at [1022, 462] on icon at bounding box center [1038, 457] width 34 height 34
click at [840, 613] on div "Month 1 Heading Row" at bounding box center [816, 564] width 79 height 256
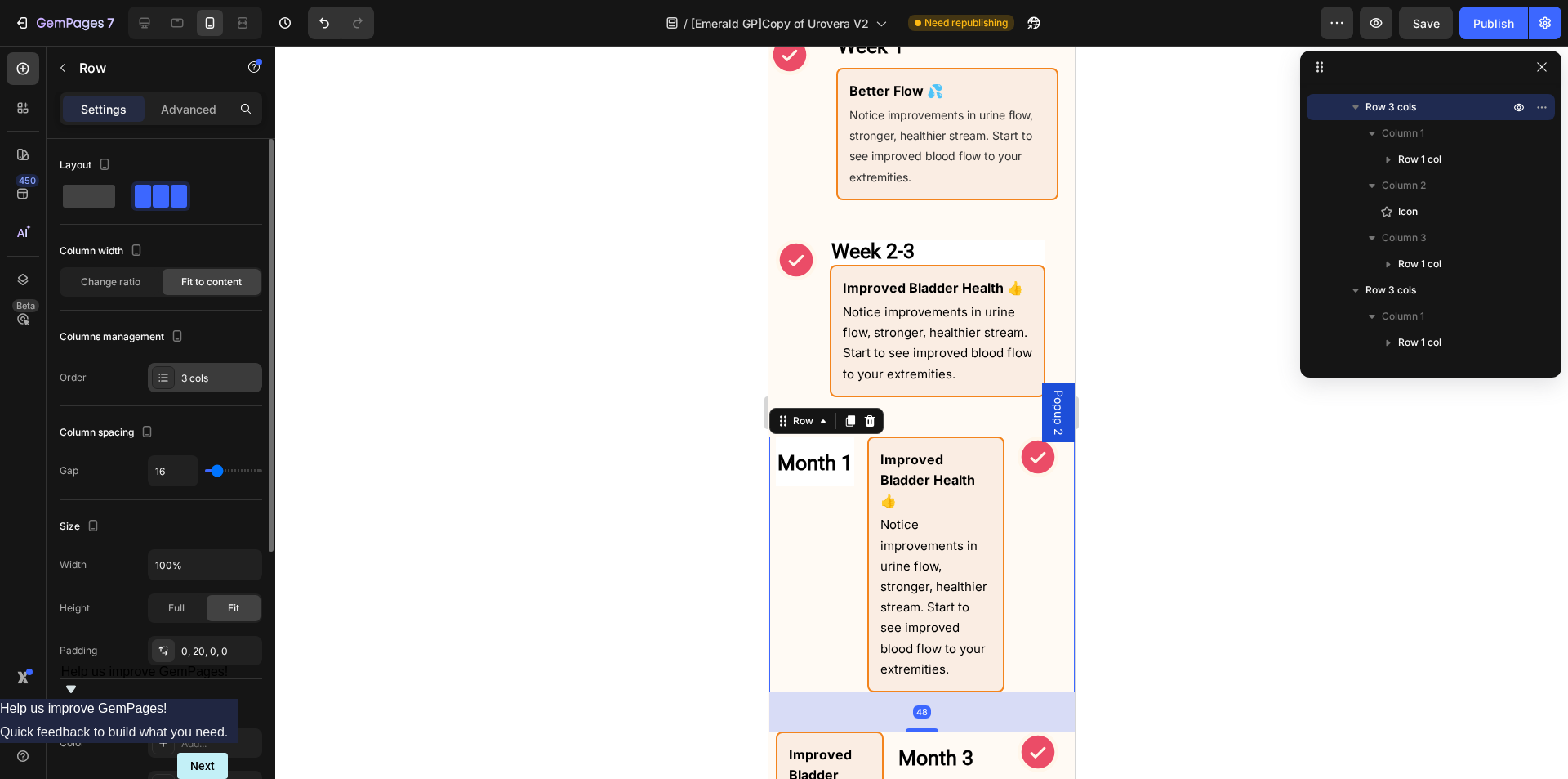
click at [200, 378] on div "3 cols" at bounding box center [219, 378] width 77 height 15
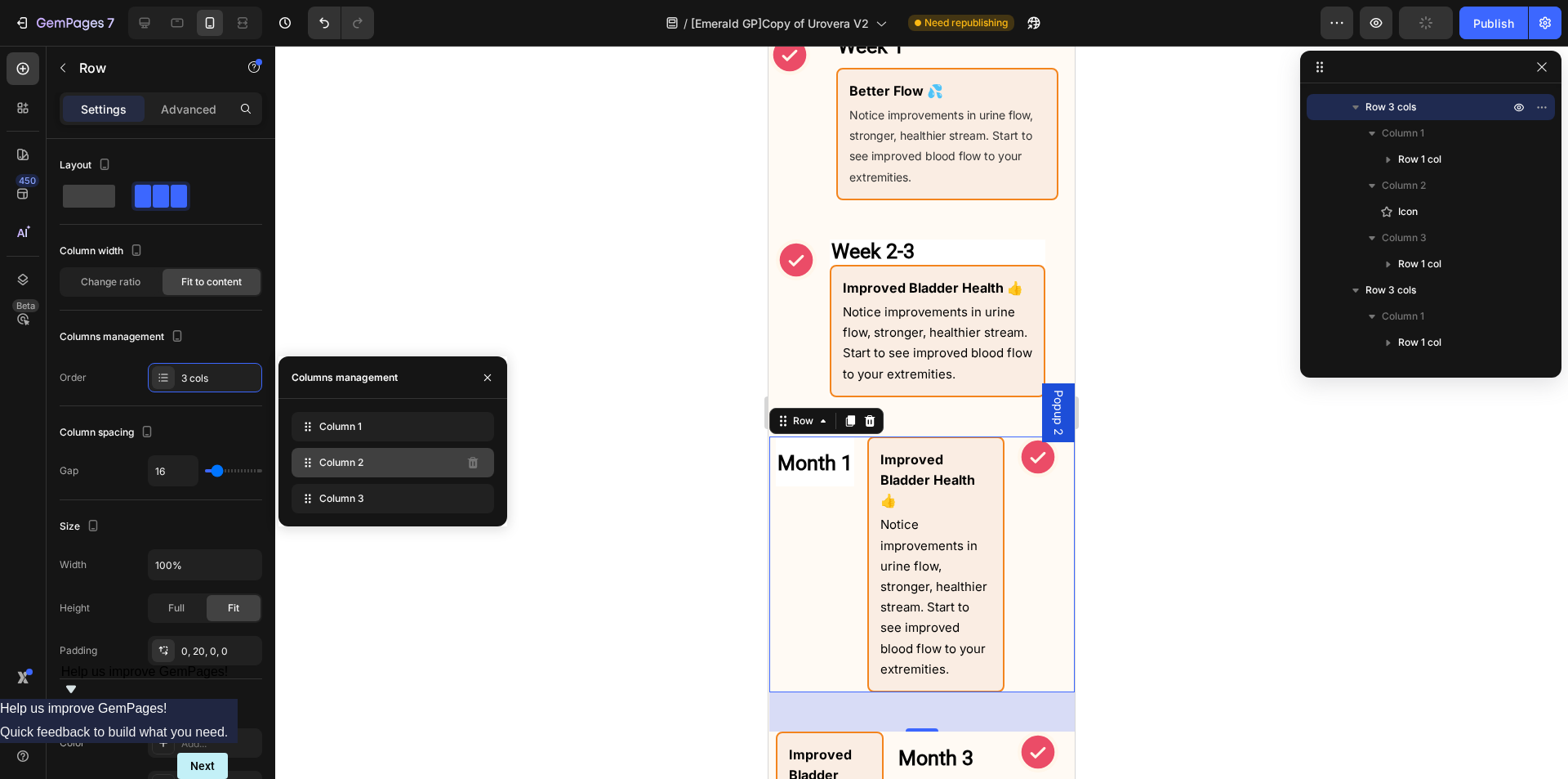
click at [348, 467] on span "Column 2" at bounding box center [341, 463] width 44 height 15
click at [325, 460] on span "Column 2" at bounding box center [341, 463] width 44 height 15
drag, startPoint x: 310, startPoint y: 460, endPoint x: 312, endPoint y: 427, distance: 33.1
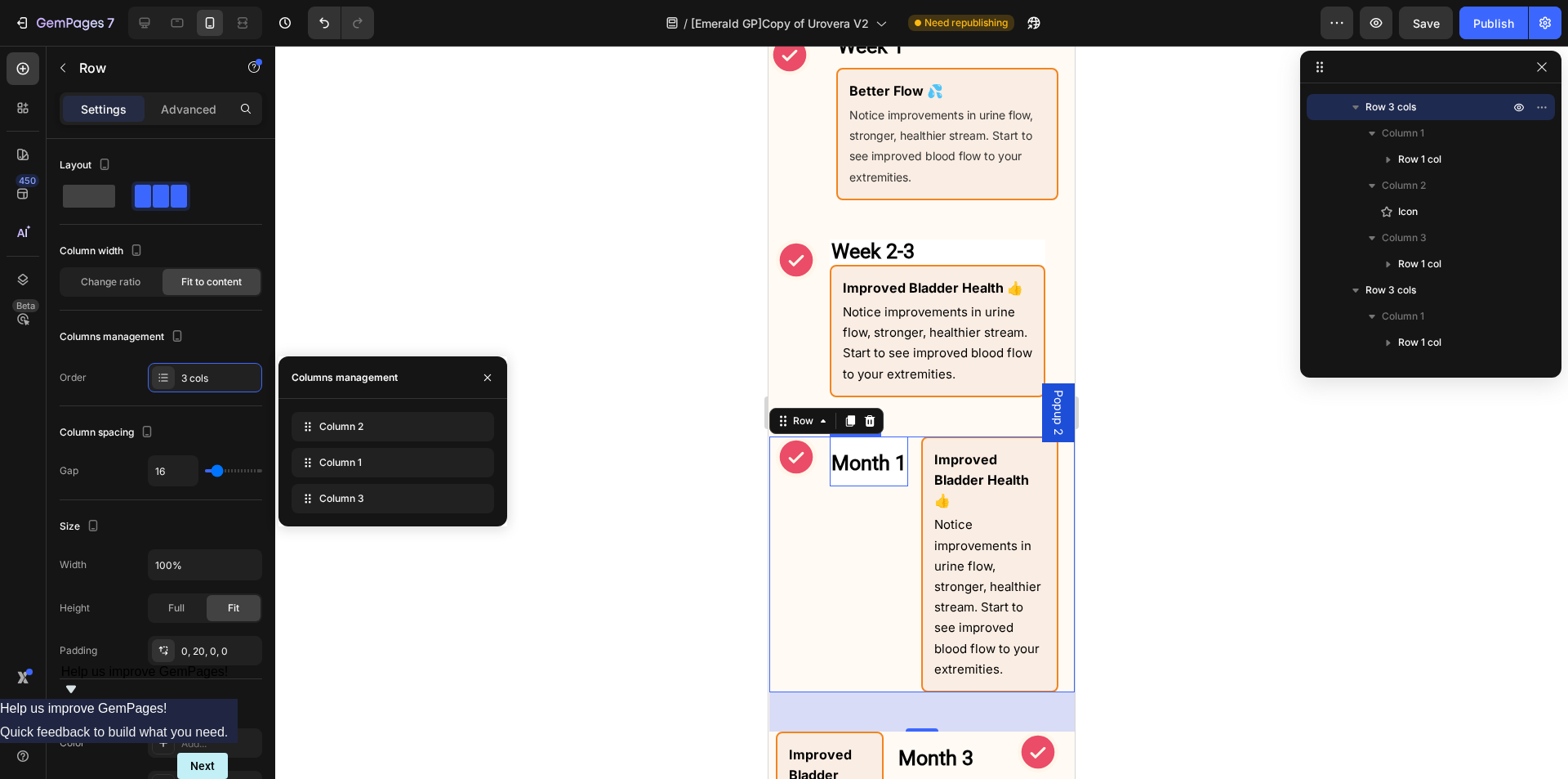
click at [865, 472] on strong "Month 1" at bounding box center [870, 463] width 75 height 24
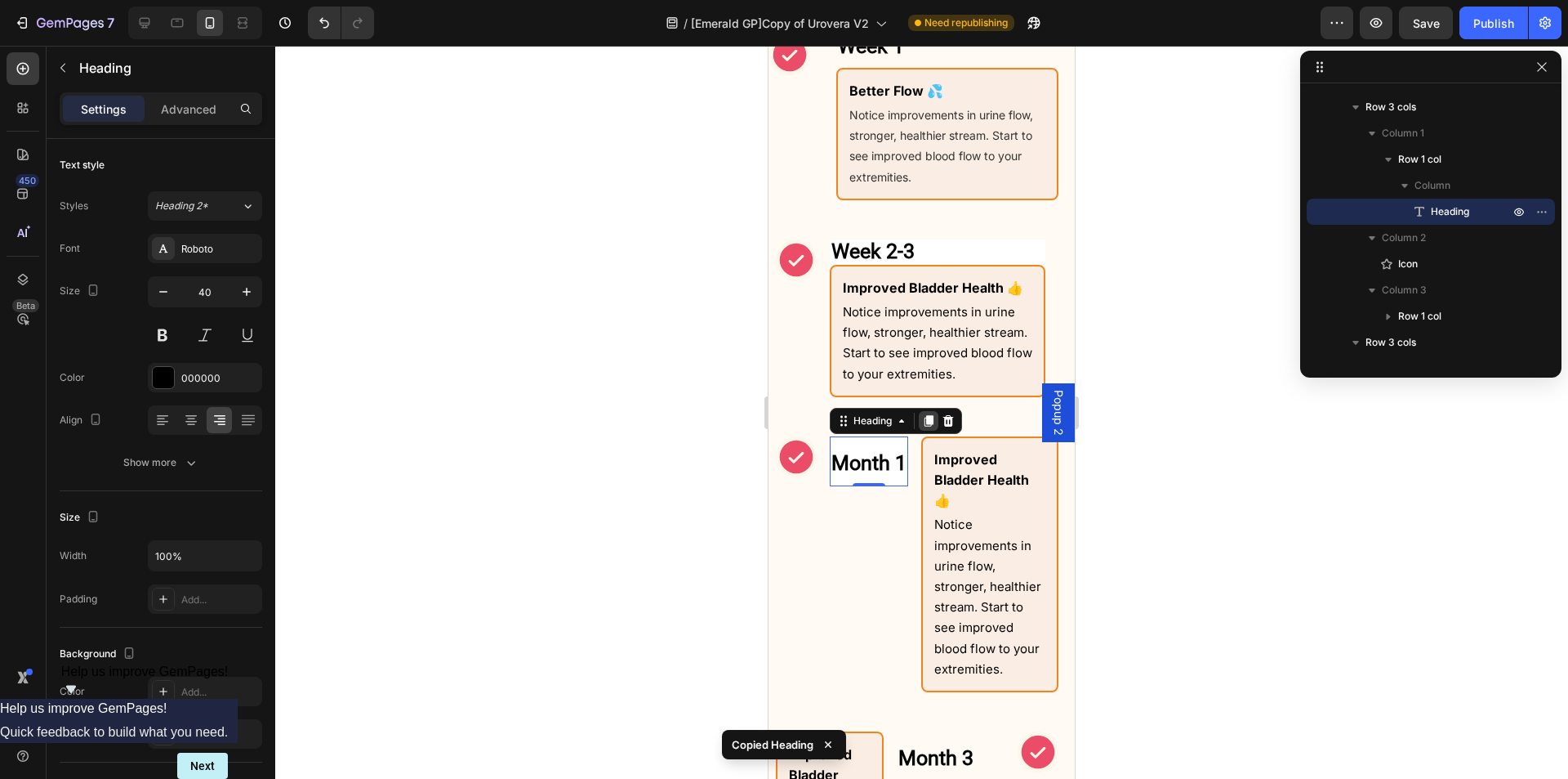
click at [928, 416] on icon at bounding box center [929, 421] width 13 height 13
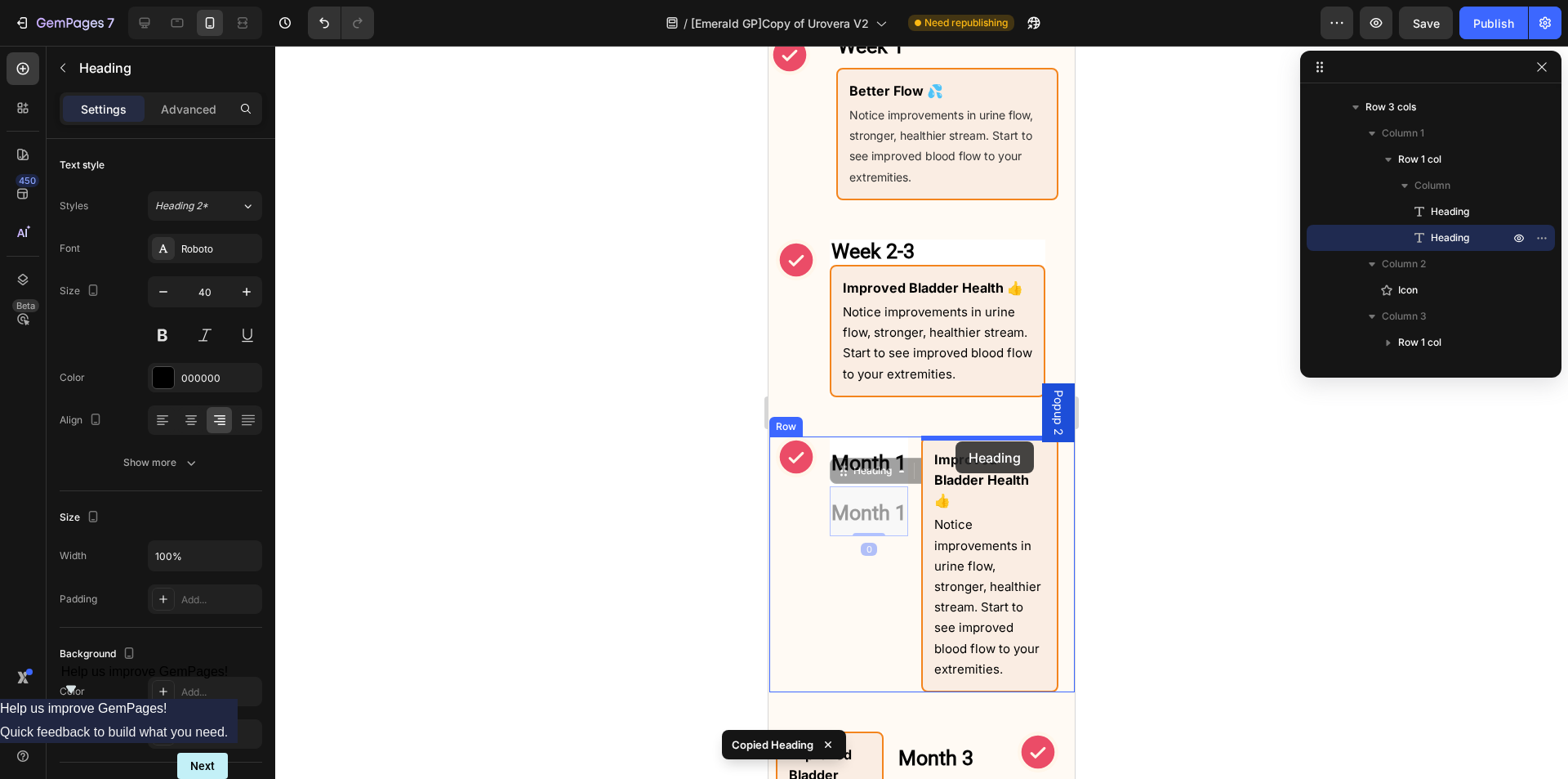
drag, startPoint x: 840, startPoint y: 479, endPoint x: 956, endPoint y: 442, distance: 121.8
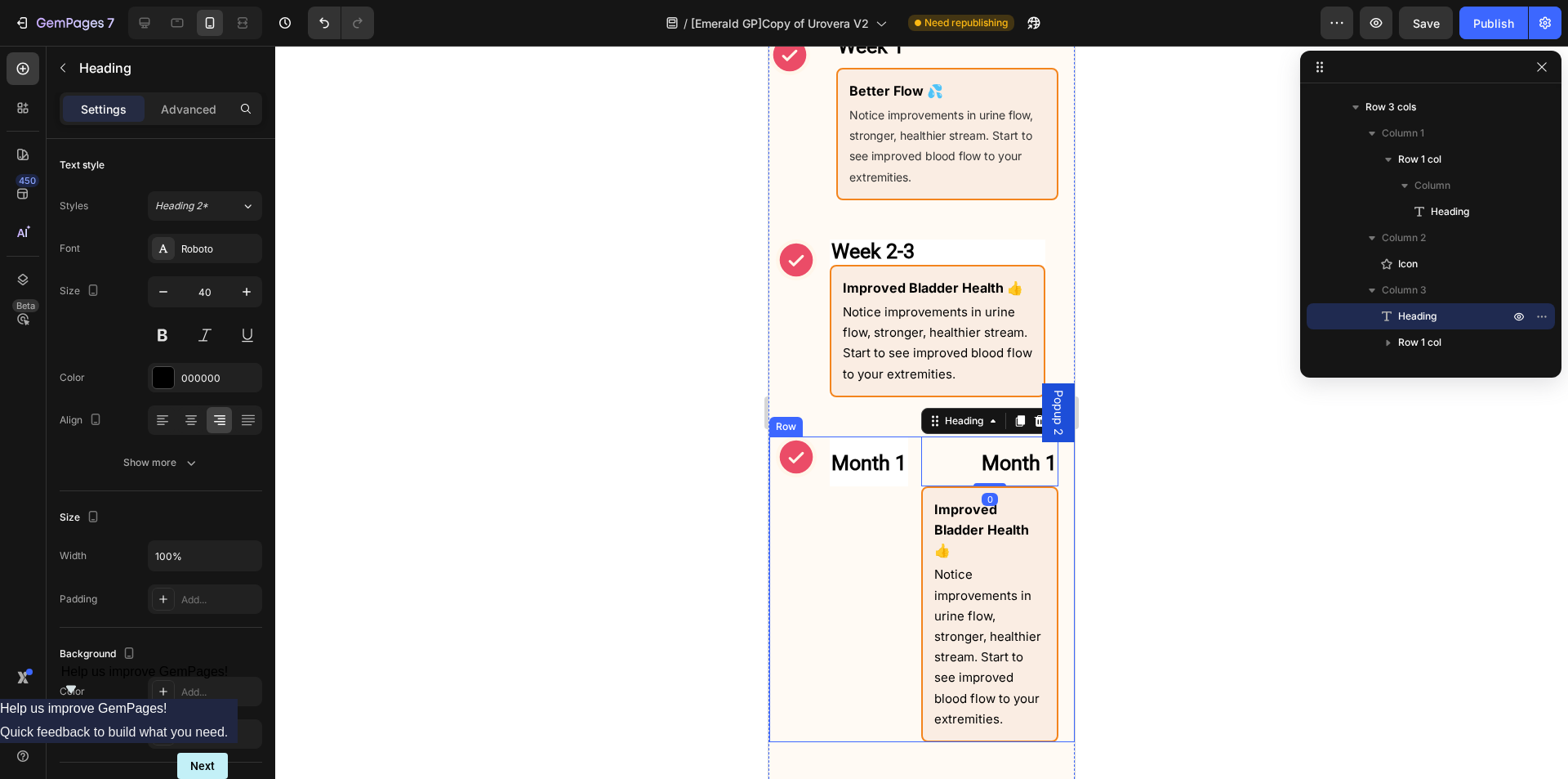
click at [853, 463] on strong "Month 1" at bounding box center [870, 463] width 75 height 24
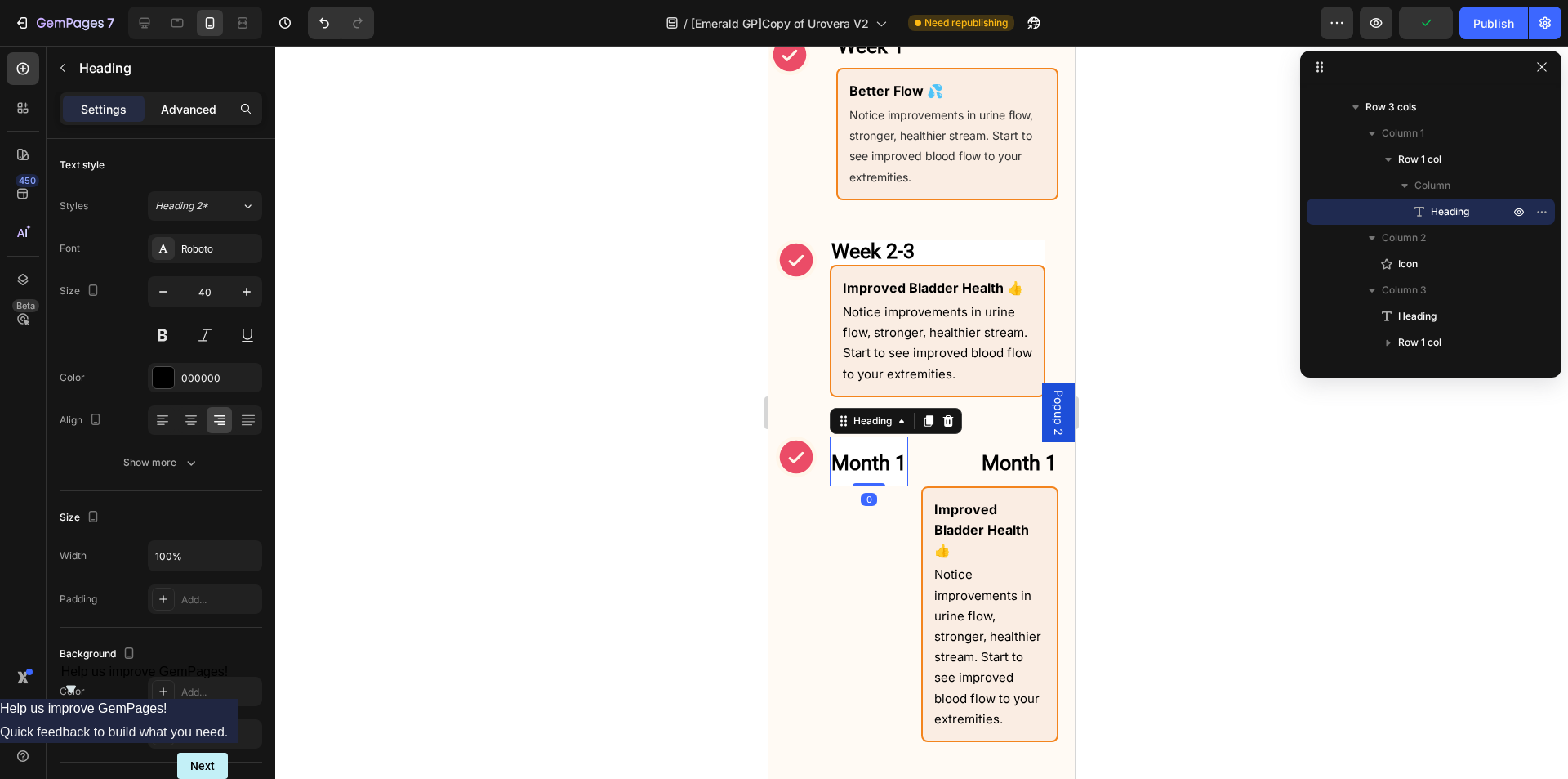
click at [201, 116] on p "Advanced" at bounding box center [189, 109] width 56 height 17
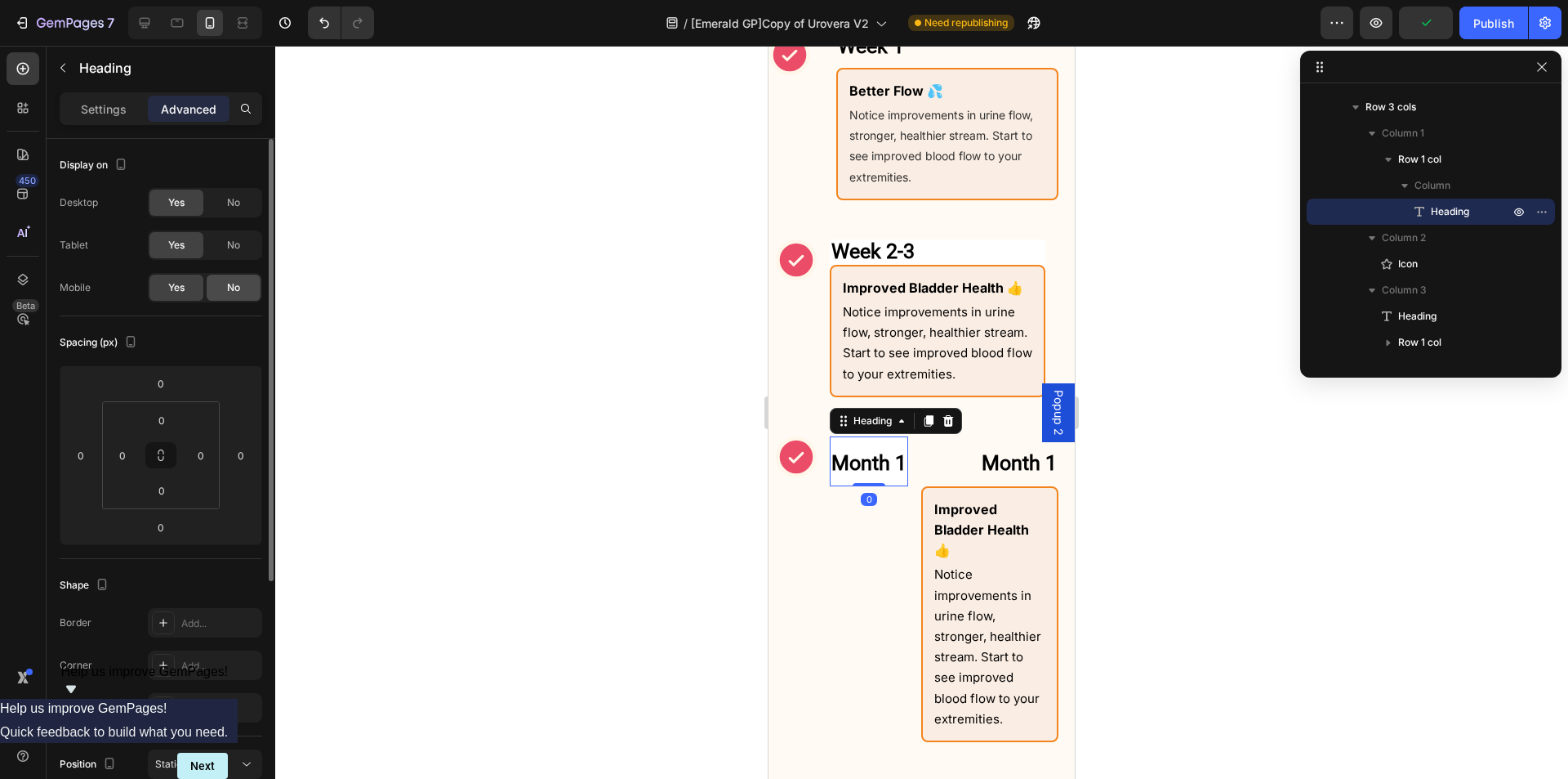
click at [231, 300] on div "No" at bounding box center [233, 288] width 54 height 26
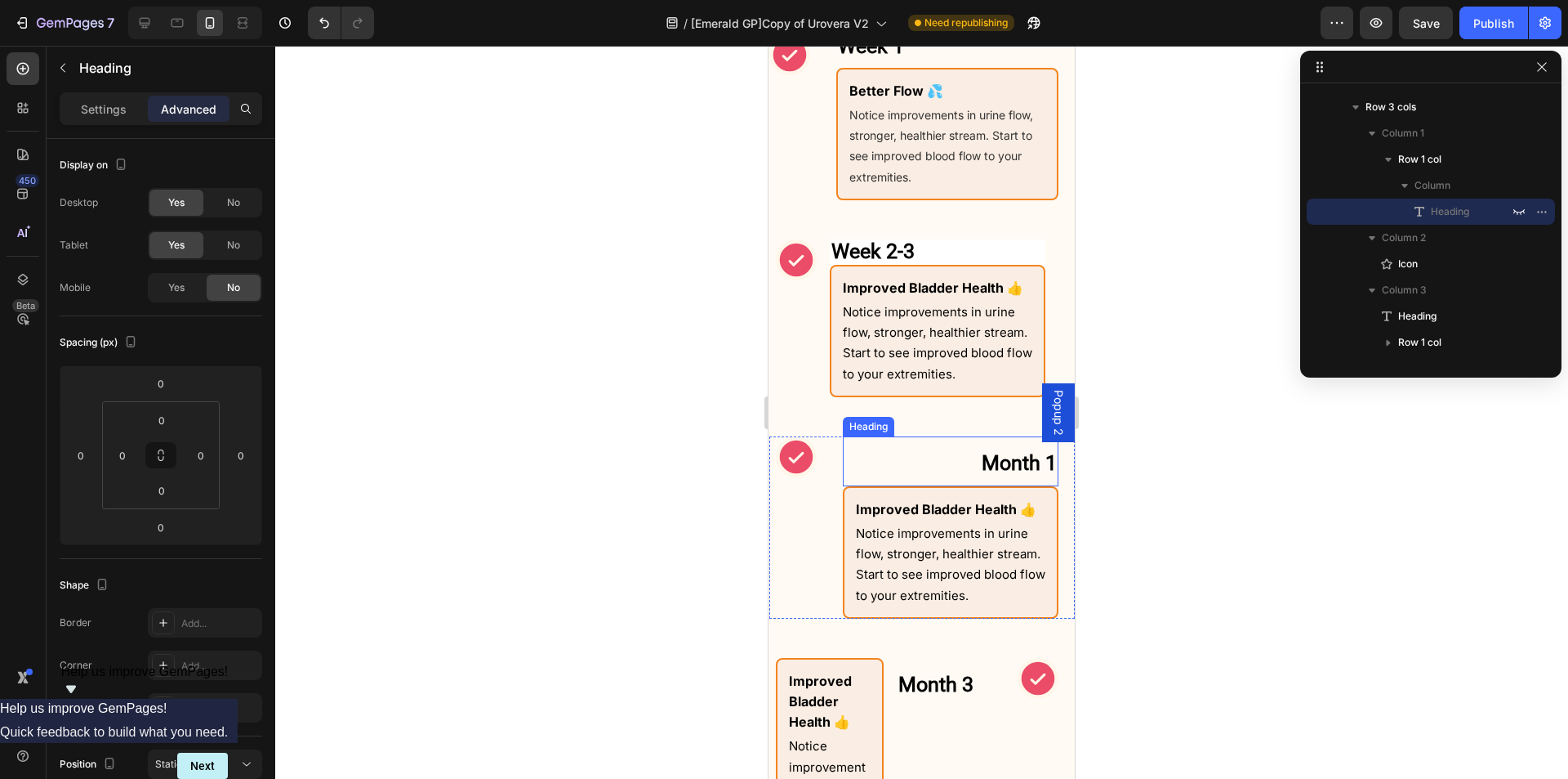
click at [1003, 466] on strong "Month 1" at bounding box center [1019, 463] width 75 height 24
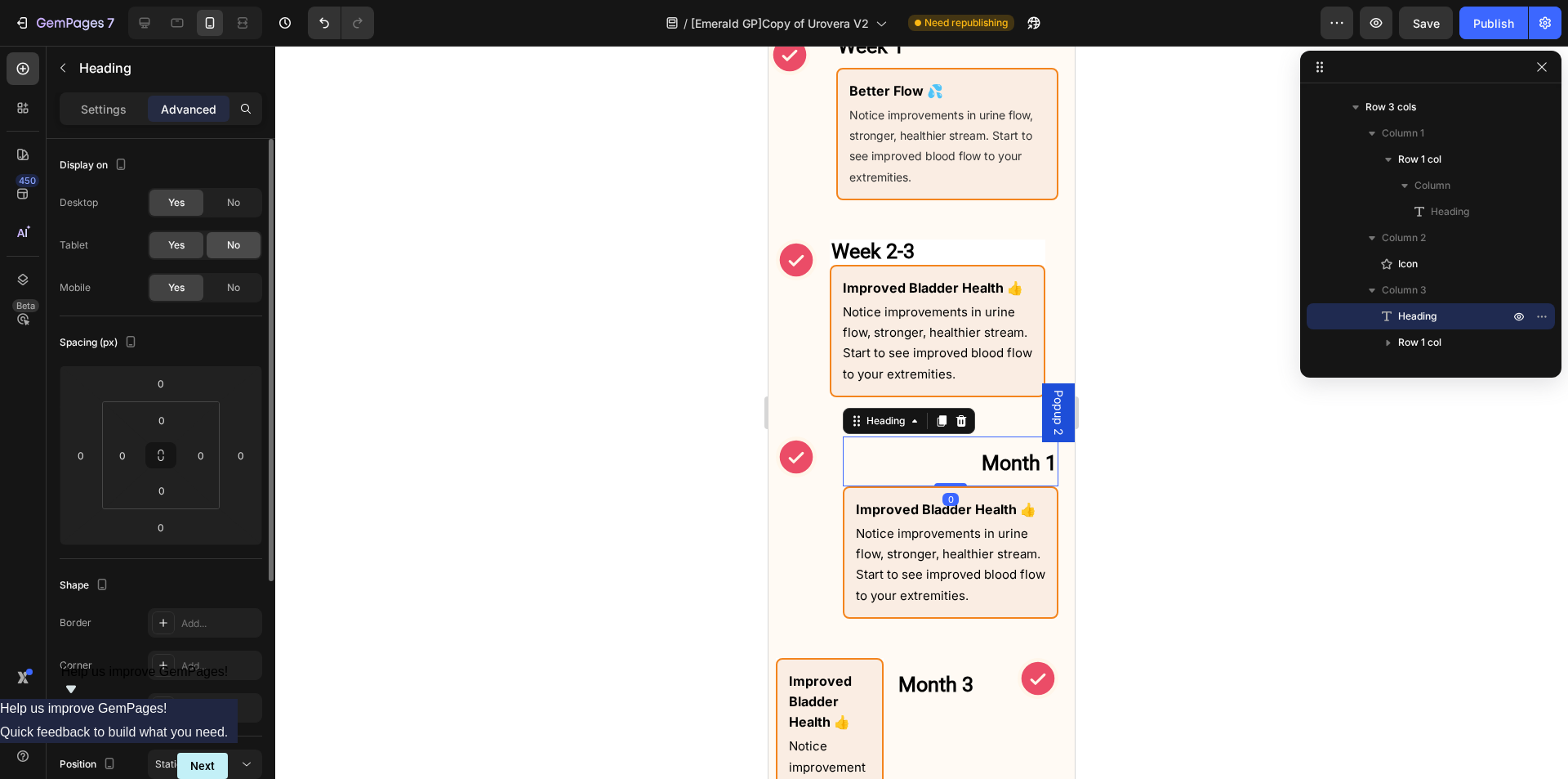
click at [234, 240] on span "No" at bounding box center [233, 245] width 13 height 15
click at [228, 203] on span "No" at bounding box center [233, 202] width 13 height 15
click at [97, 115] on p "Settings" at bounding box center [104, 109] width 46 height 17
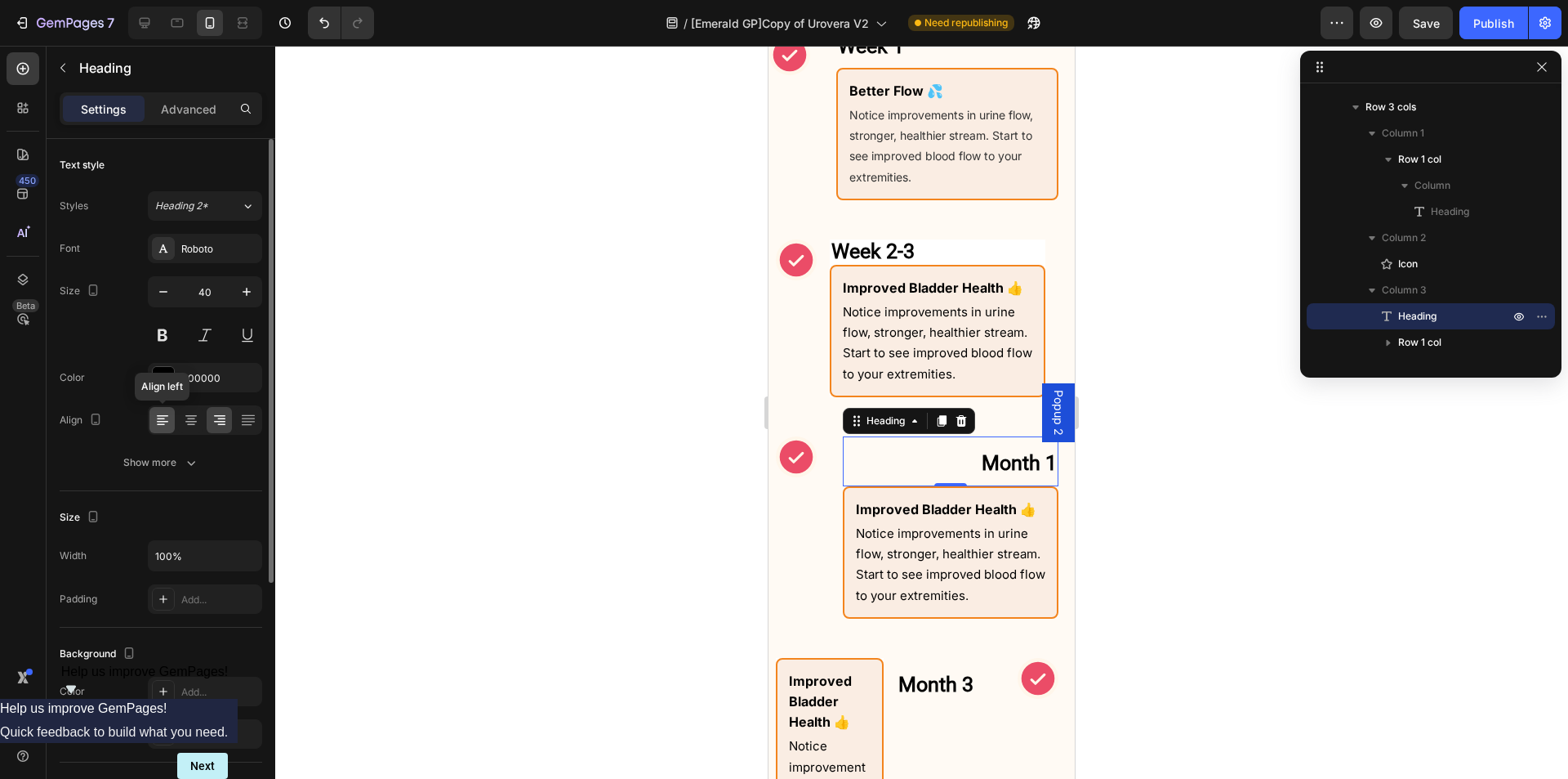
click at [161, 424] on icon at bounding box center [161, 425] width 8 height 2
click at [222, 286] on input "40" at bounding box center [205, 292] width 54 height 29
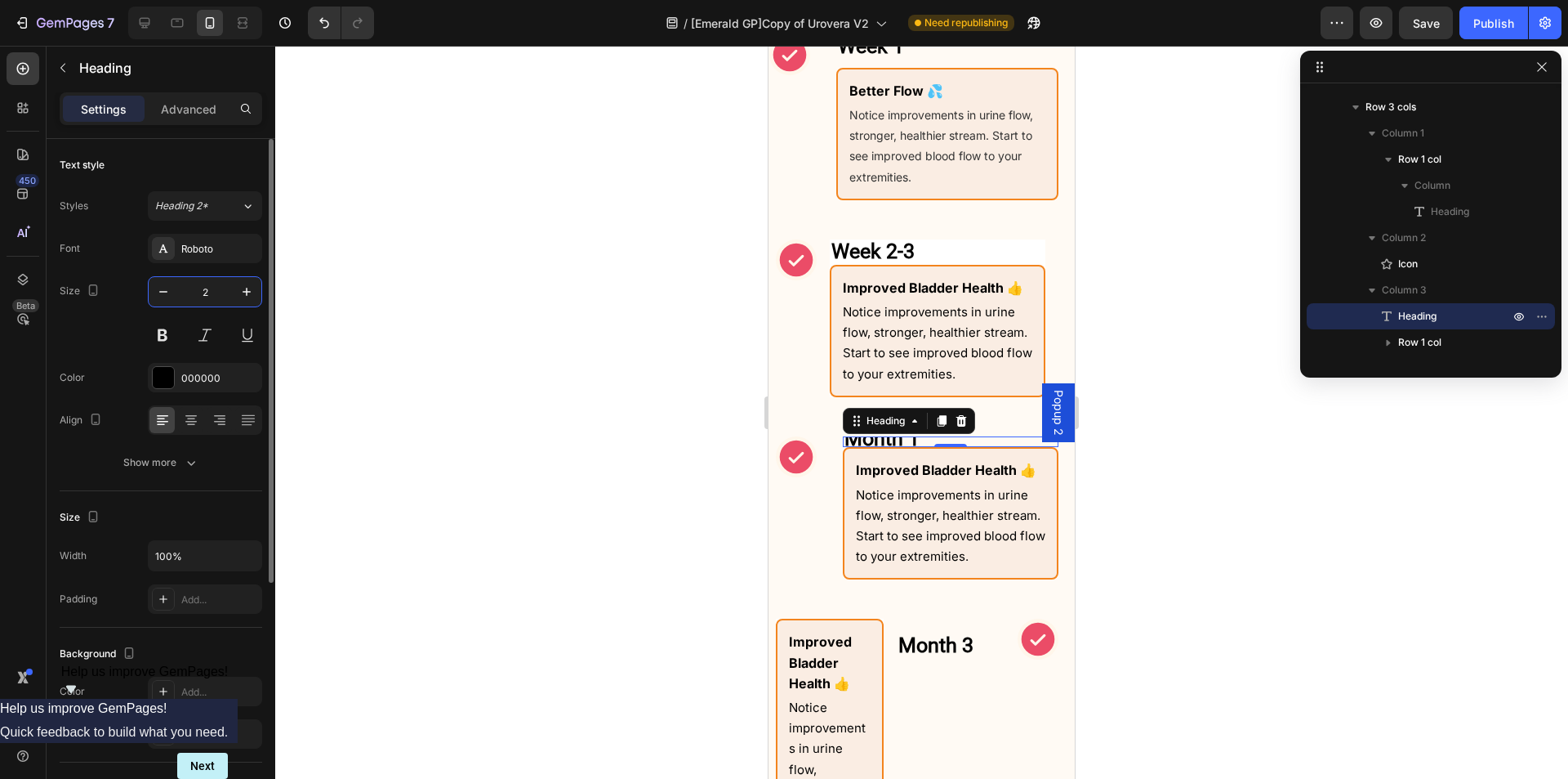
type input "20"
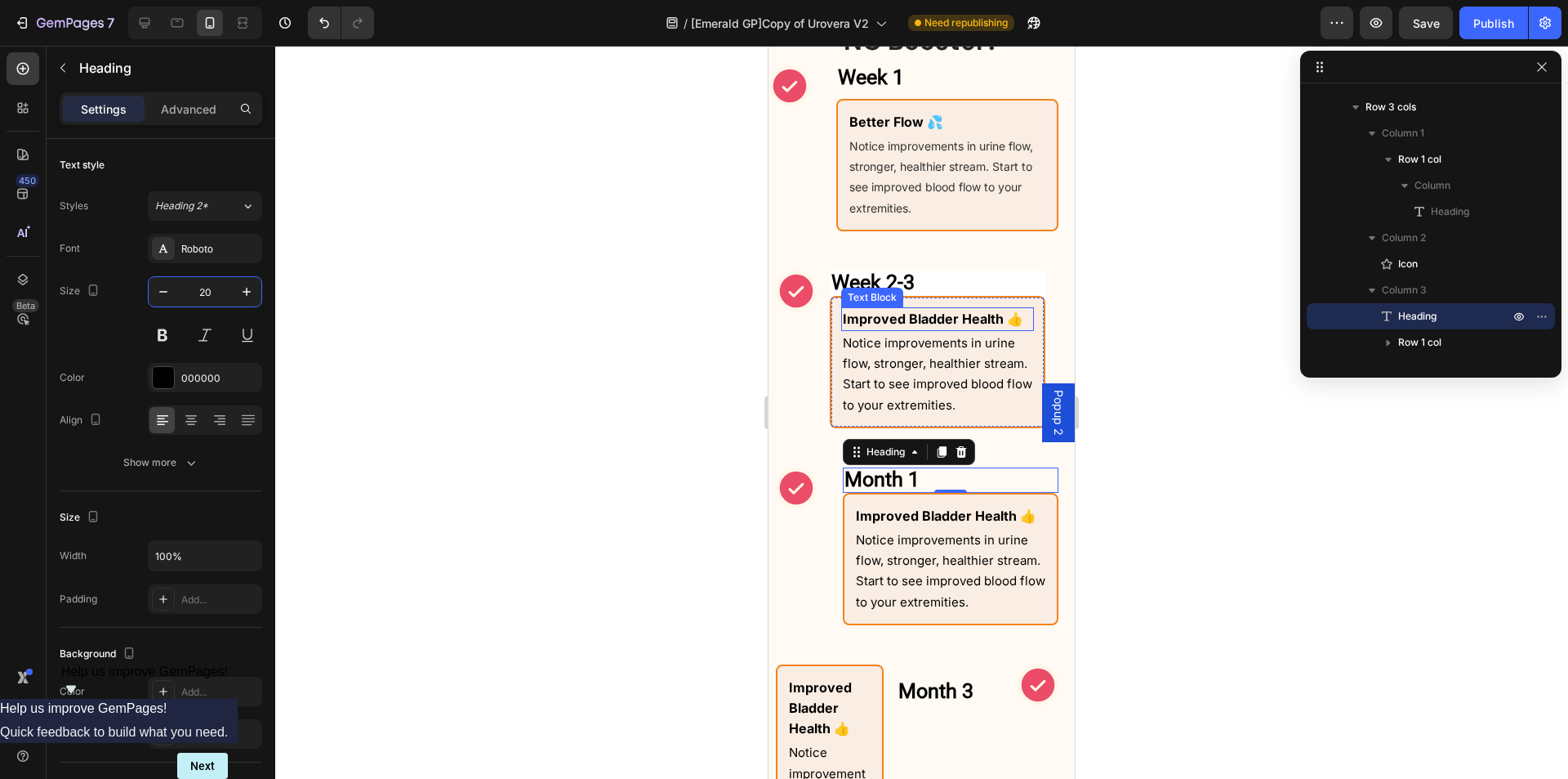
scroll to position [1355, 0]
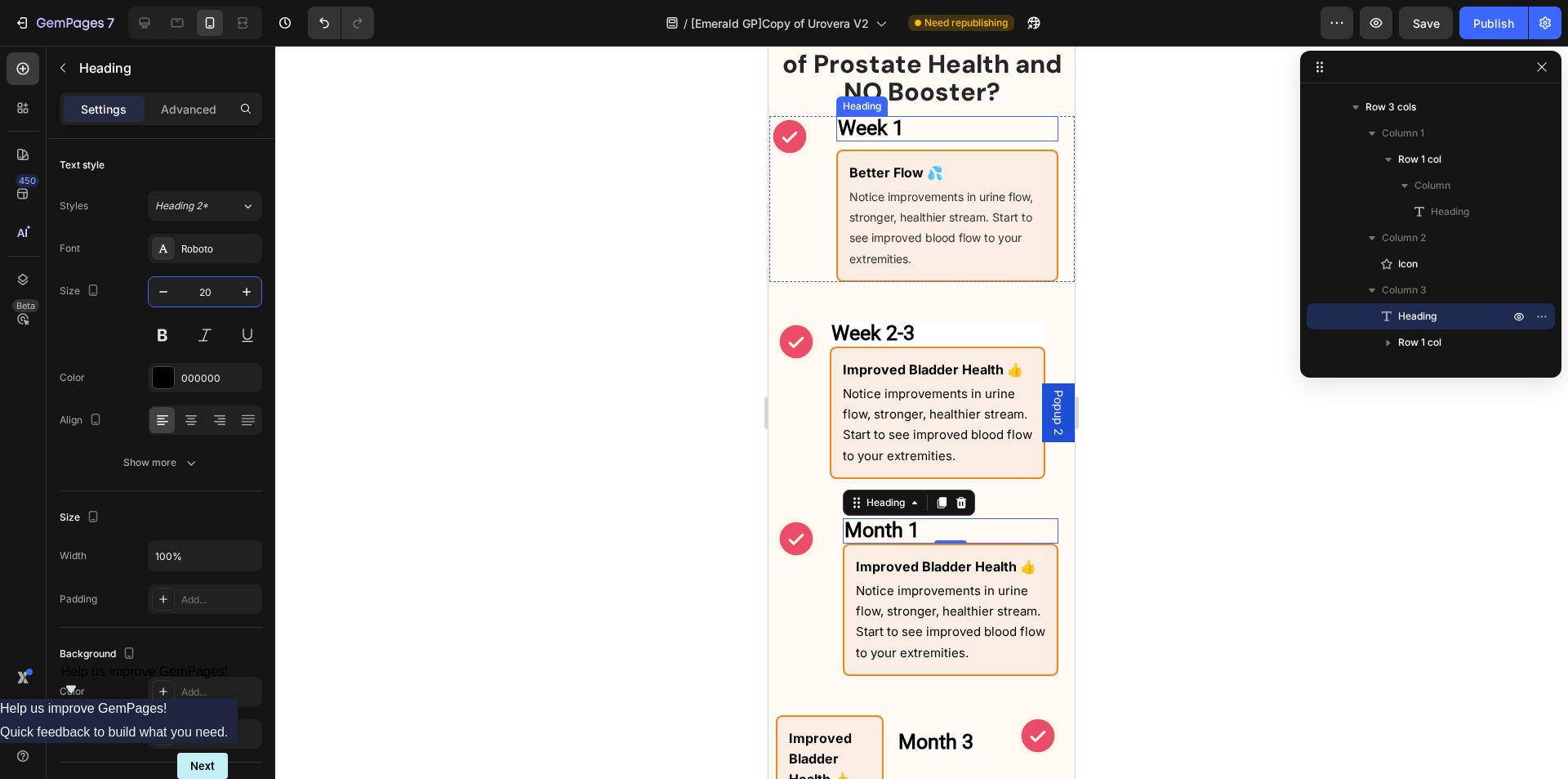
click at [931, 132] on h2 "Week 1" at bounding box center [947, 129] width 222 height 25
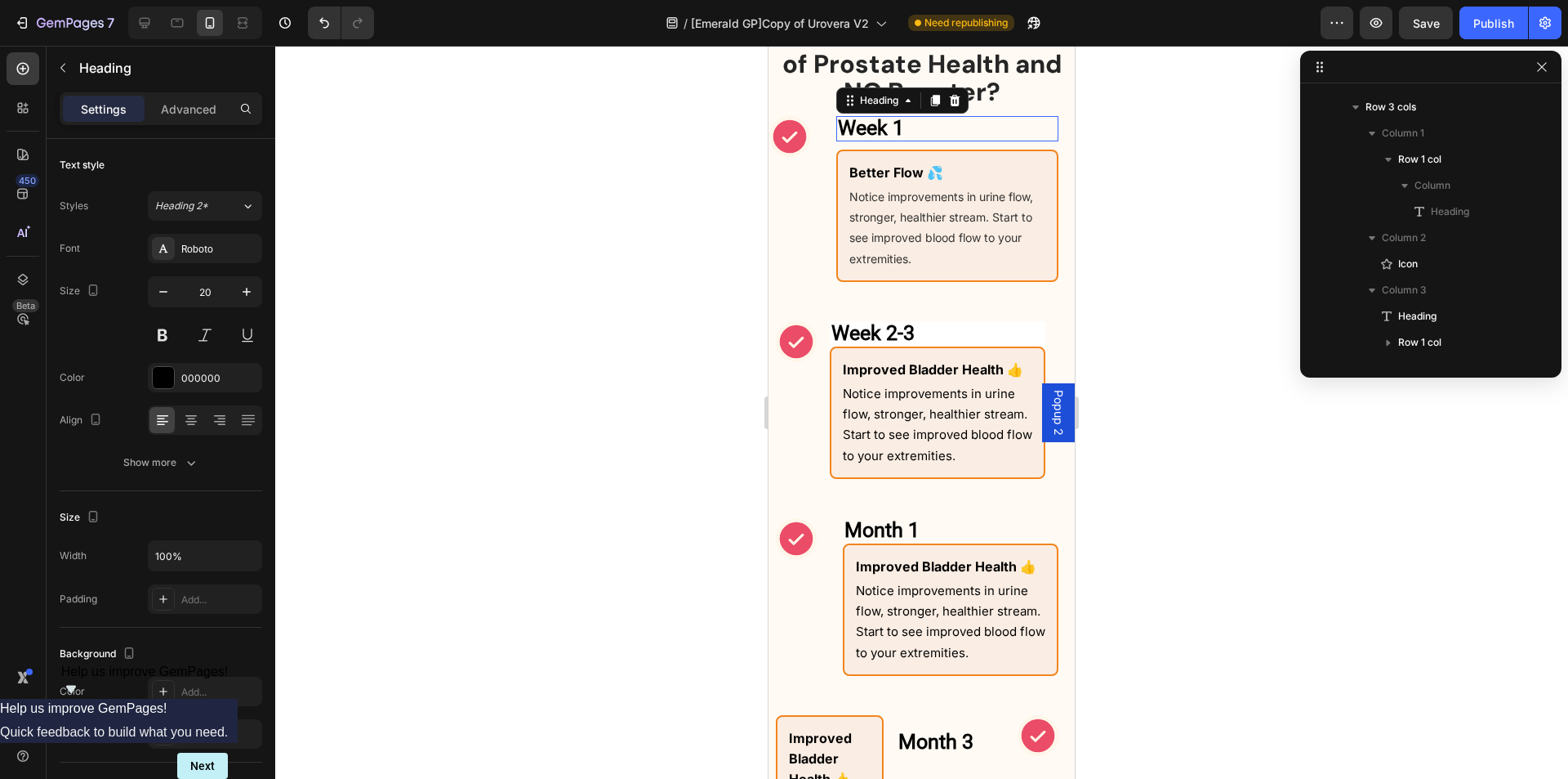
scroll to position [283, 0]
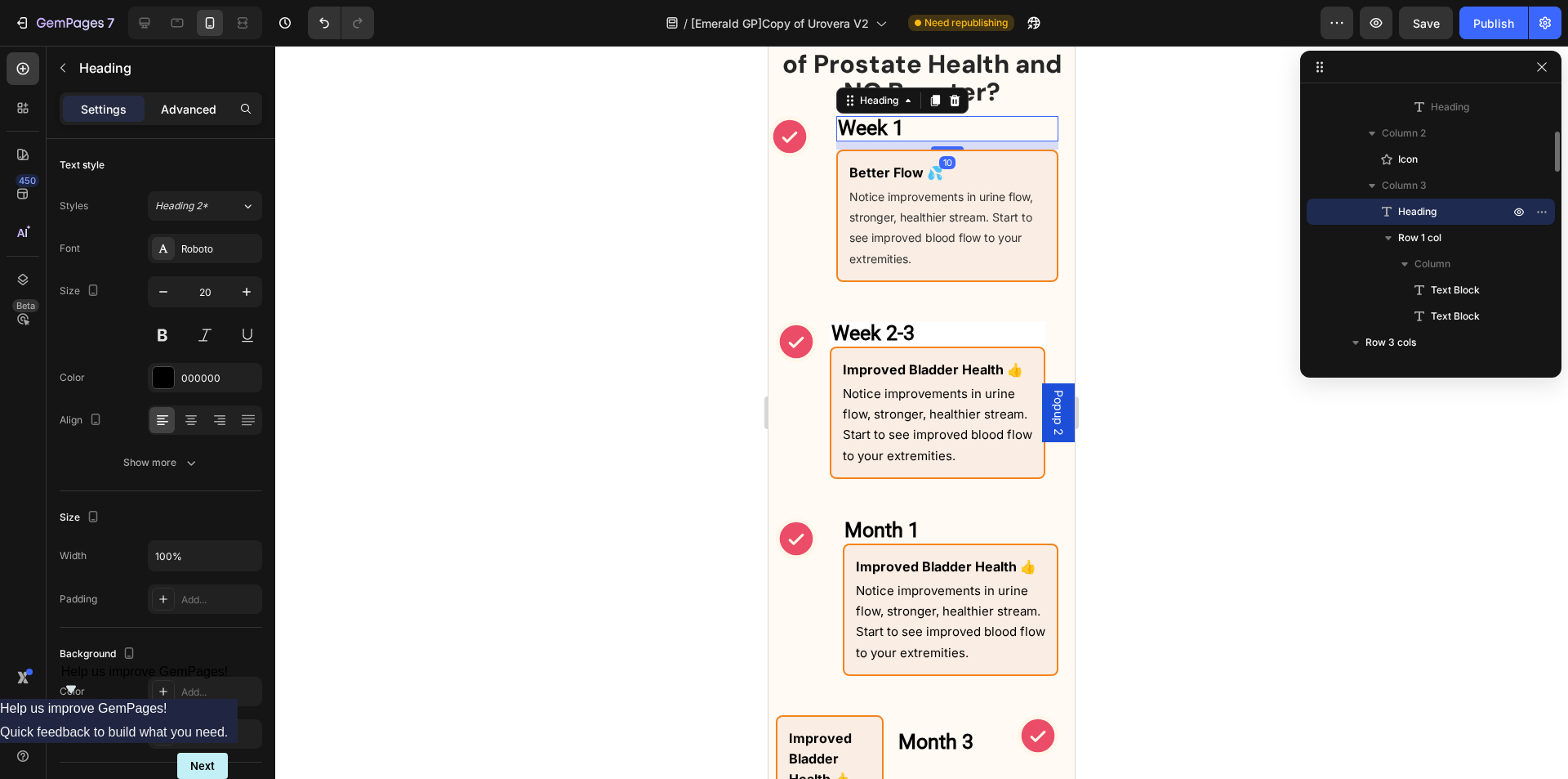
click at [199, 104] on p "Advanced" at bounding box center [189, 109] width 56 height 17
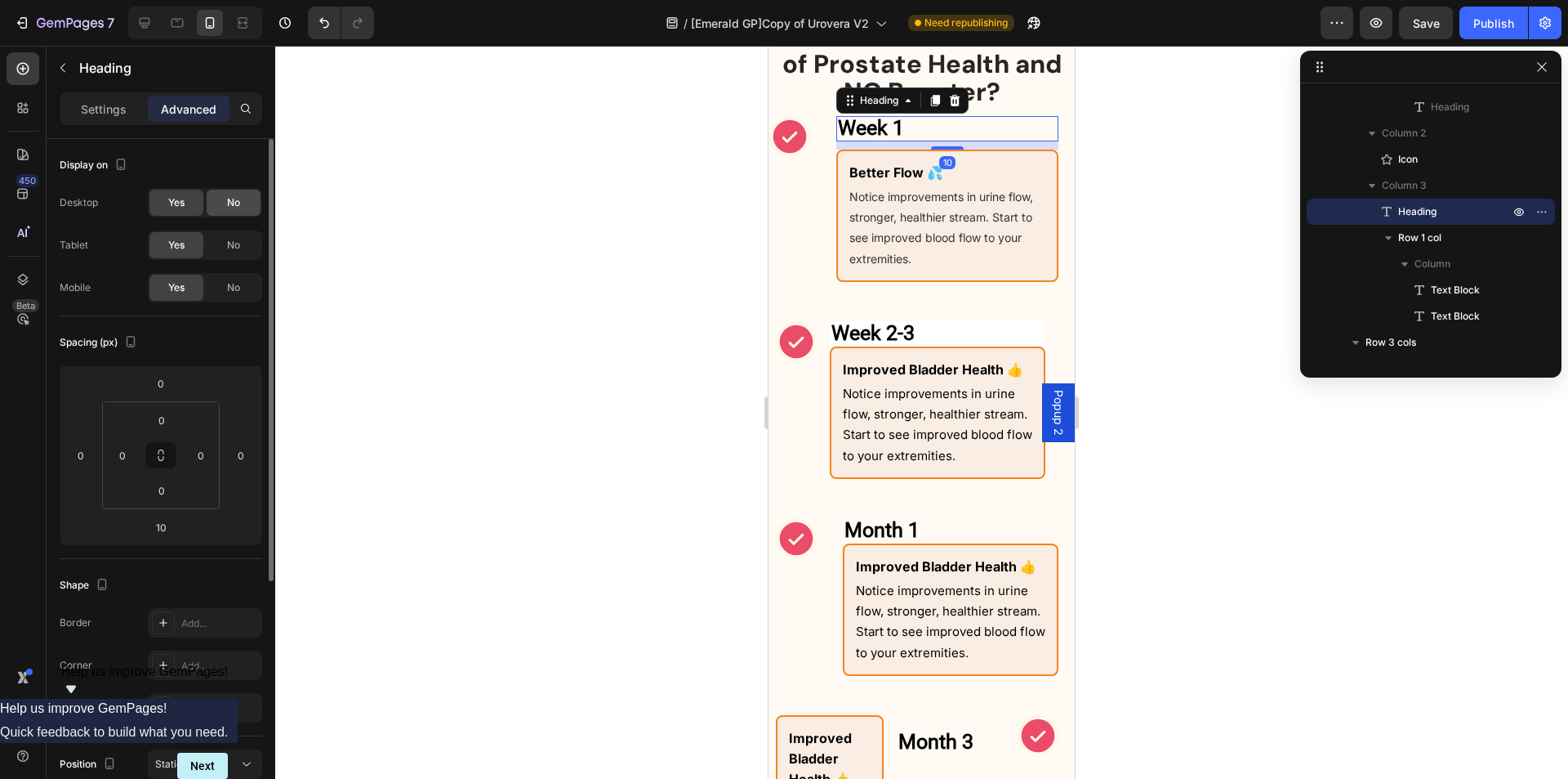
drag, startPoint x: 239, startPoint y: 247, endPoint x: 240, endPoint y: 207, distance: 40.0
click at [239, 245] on span "No" at bounding box center [233, 245] width 13 height 15
click at [240, 202] on span "No" at bounding box center [233, 202] width 13 height 15
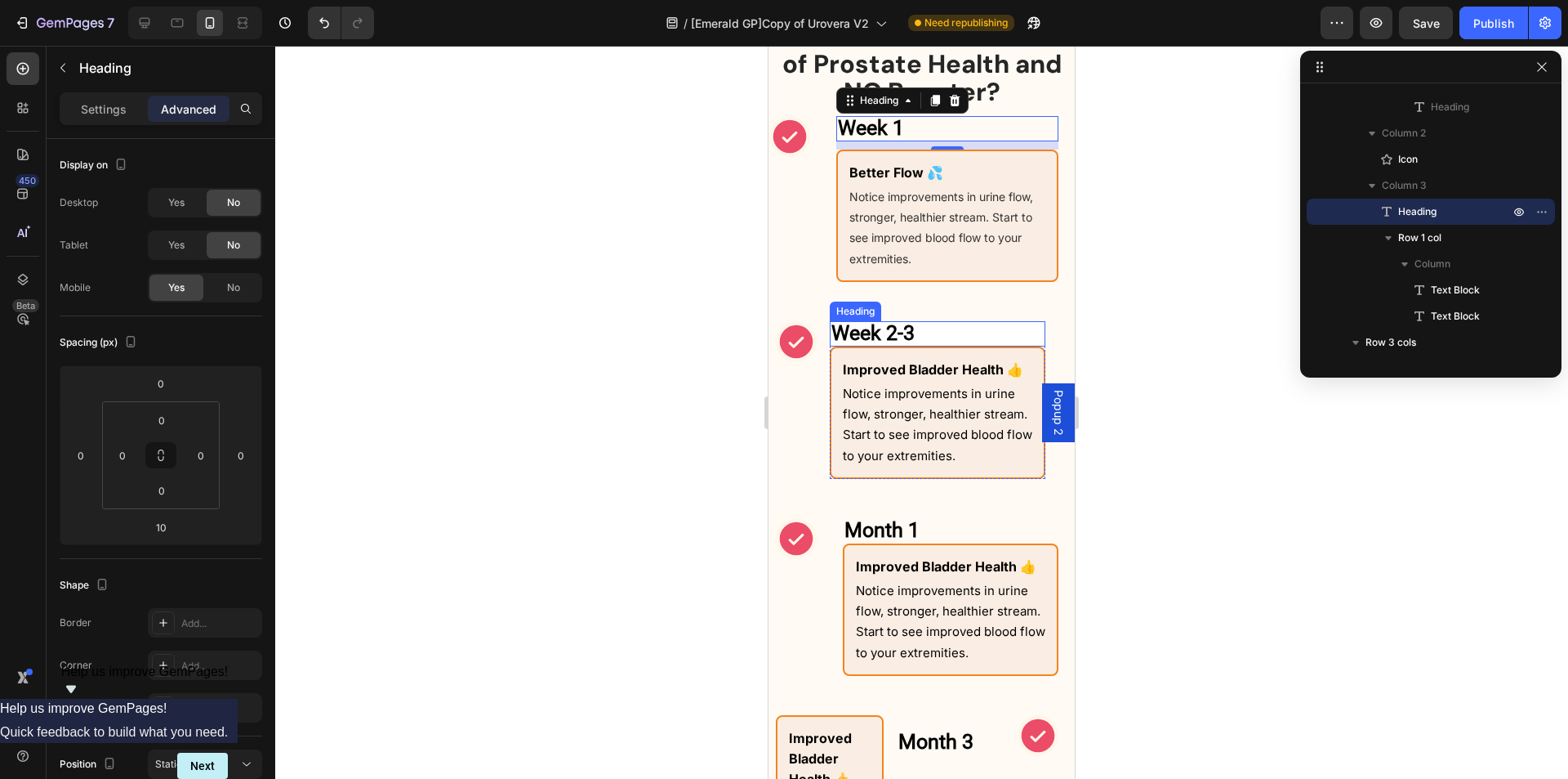
click at [952, 324] on h2 "Week 2-3" at bounding box center [938, 333] width 215 height 25
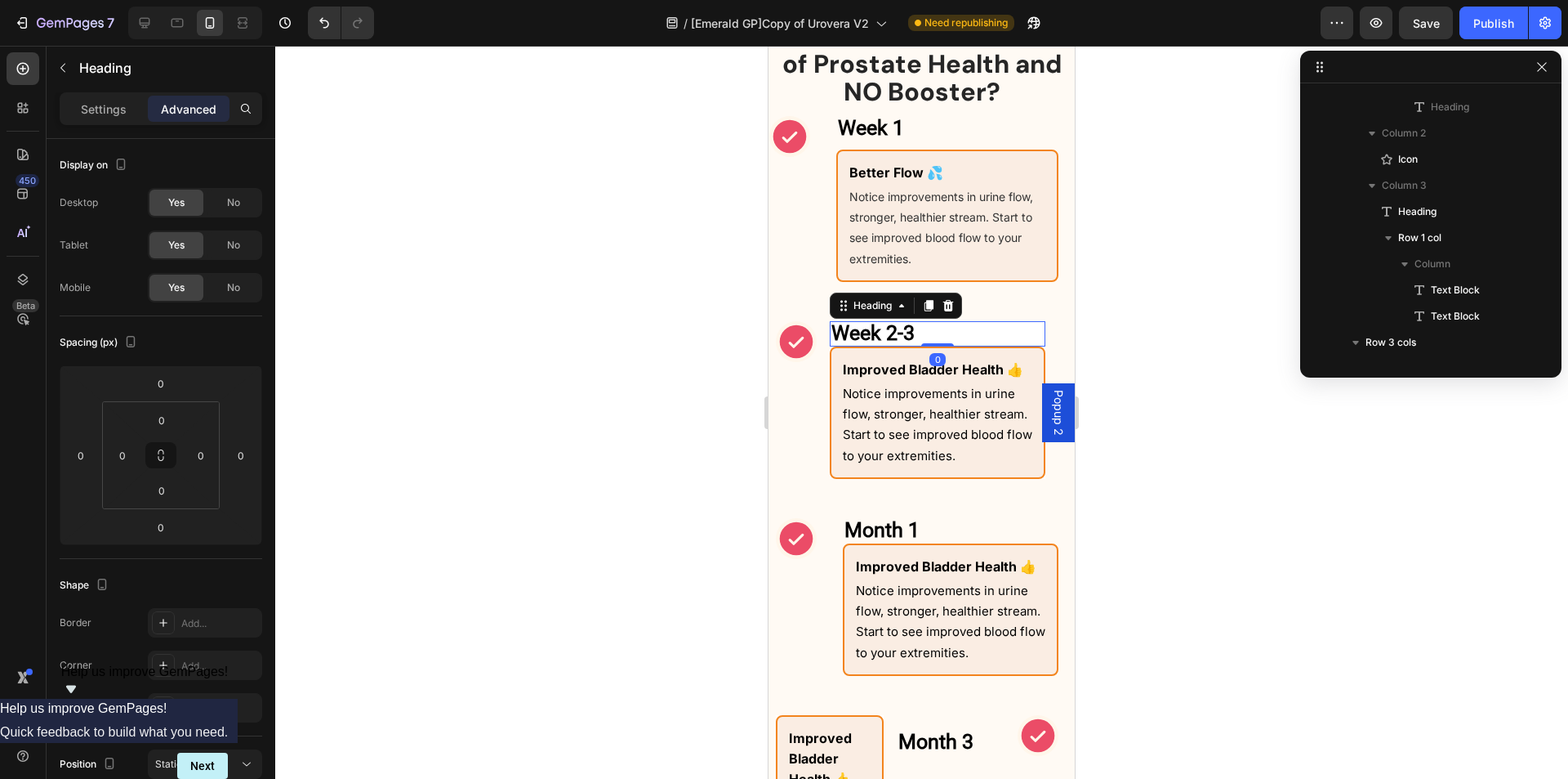
scroll to position [519, 0]
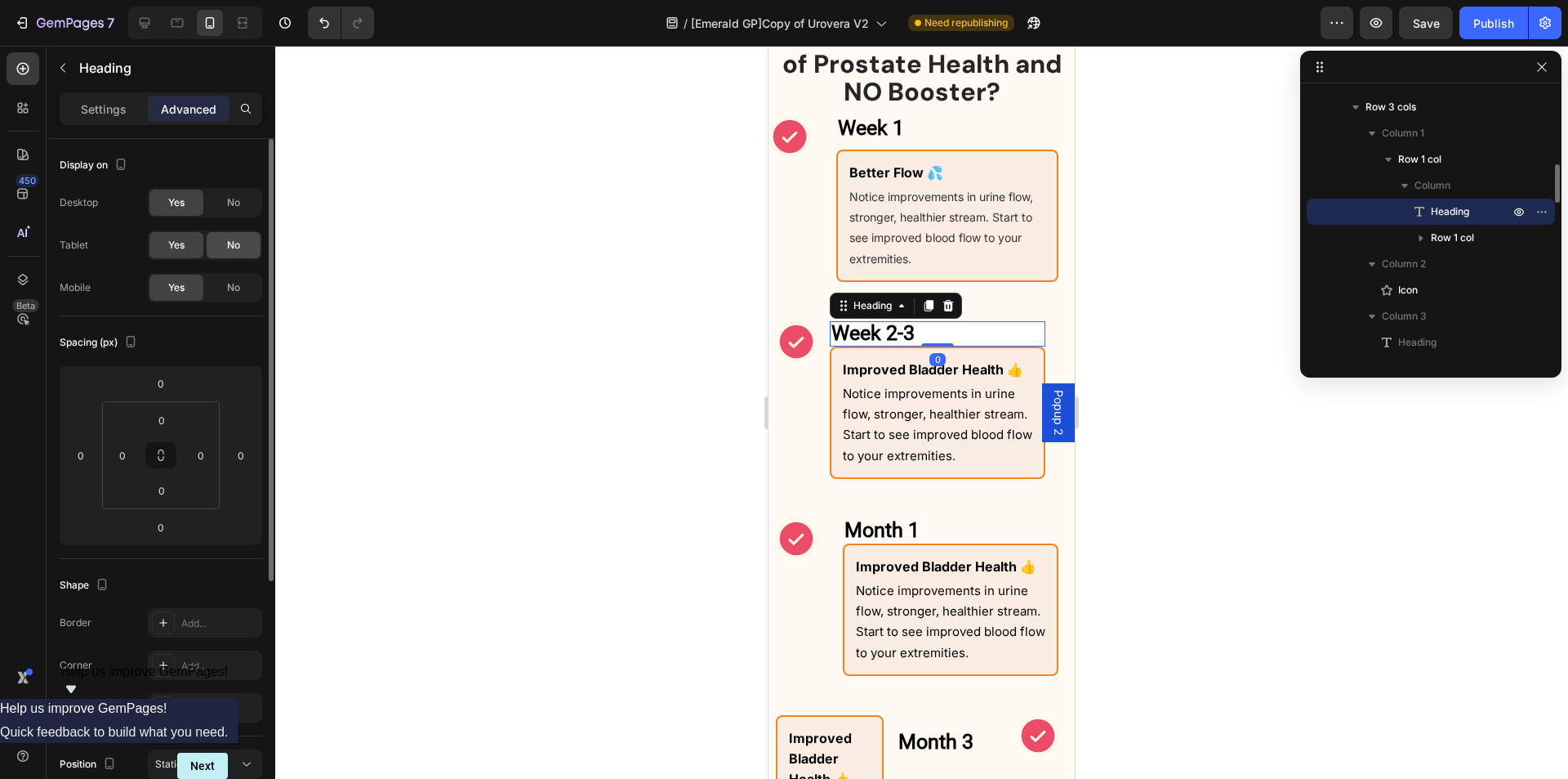
click at [234, 245] on span "No" at bounding box center [233, 245] width 13 height 15
click at [239, 201] on span "No" at bounding box center [233, 202] width 13 height 15
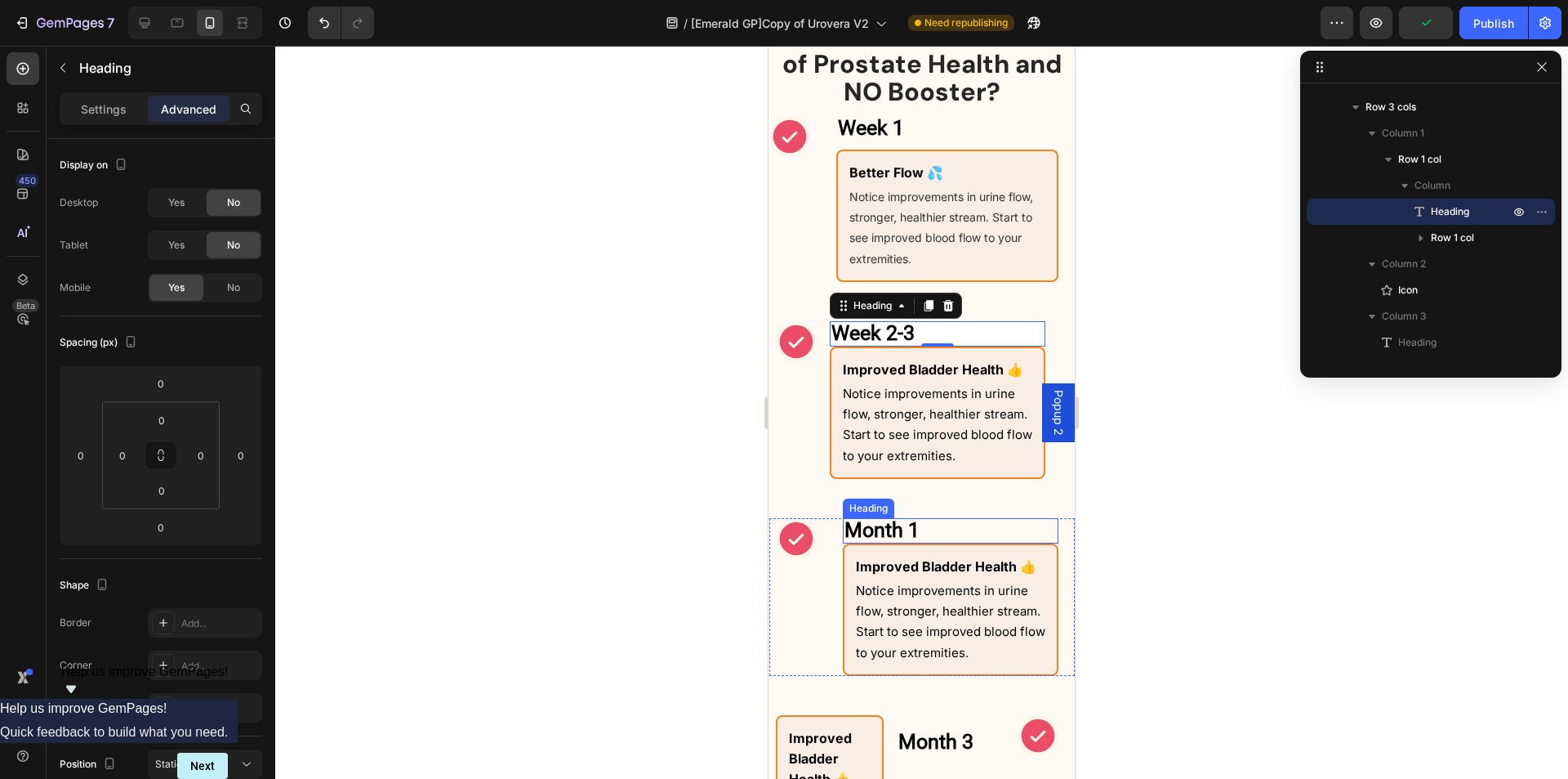
click at [956, 532] on h2 "Month 1" at bounding box center [951, 530] width 215 height 25
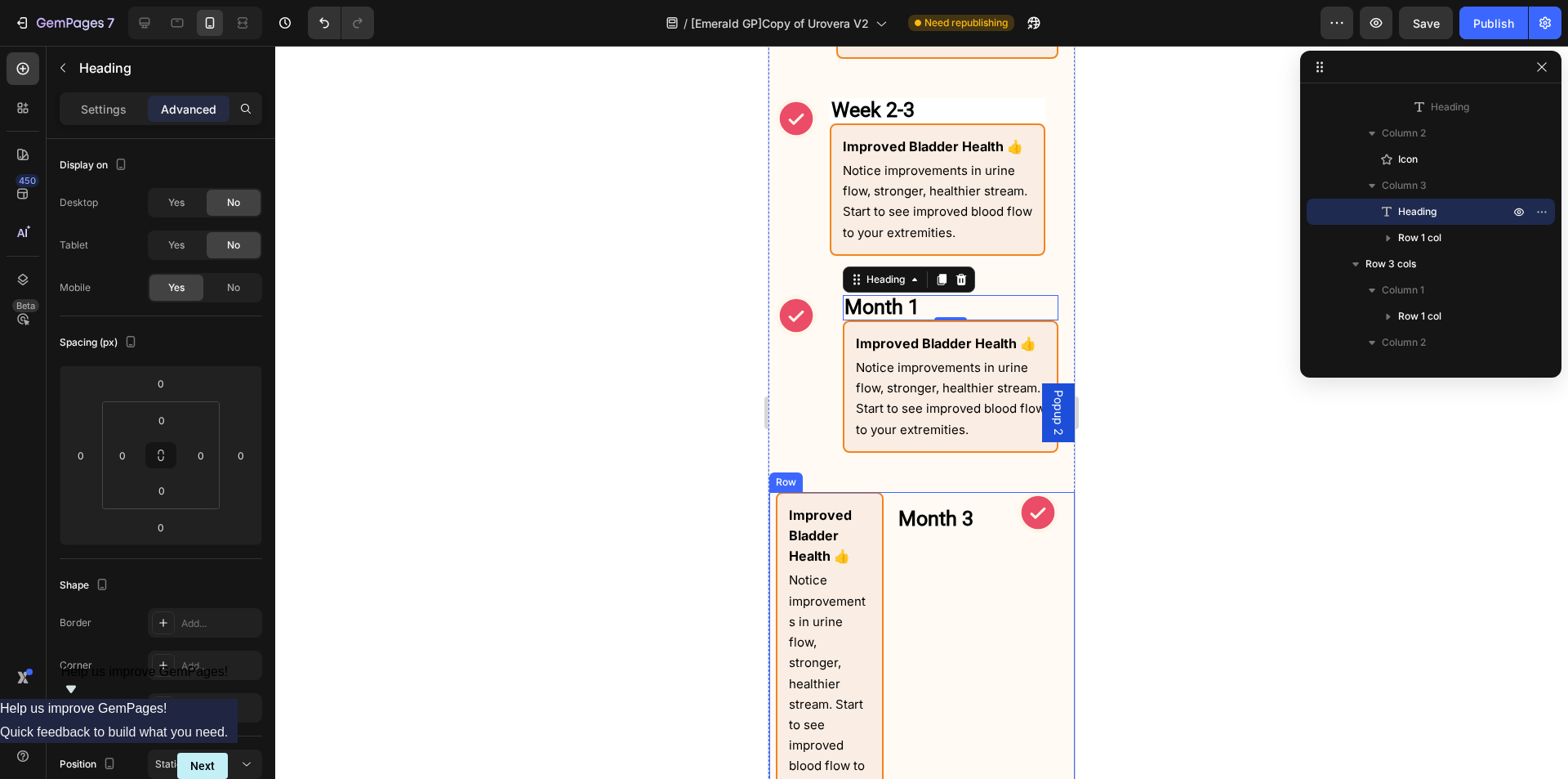
scroll to position [1600, 0]
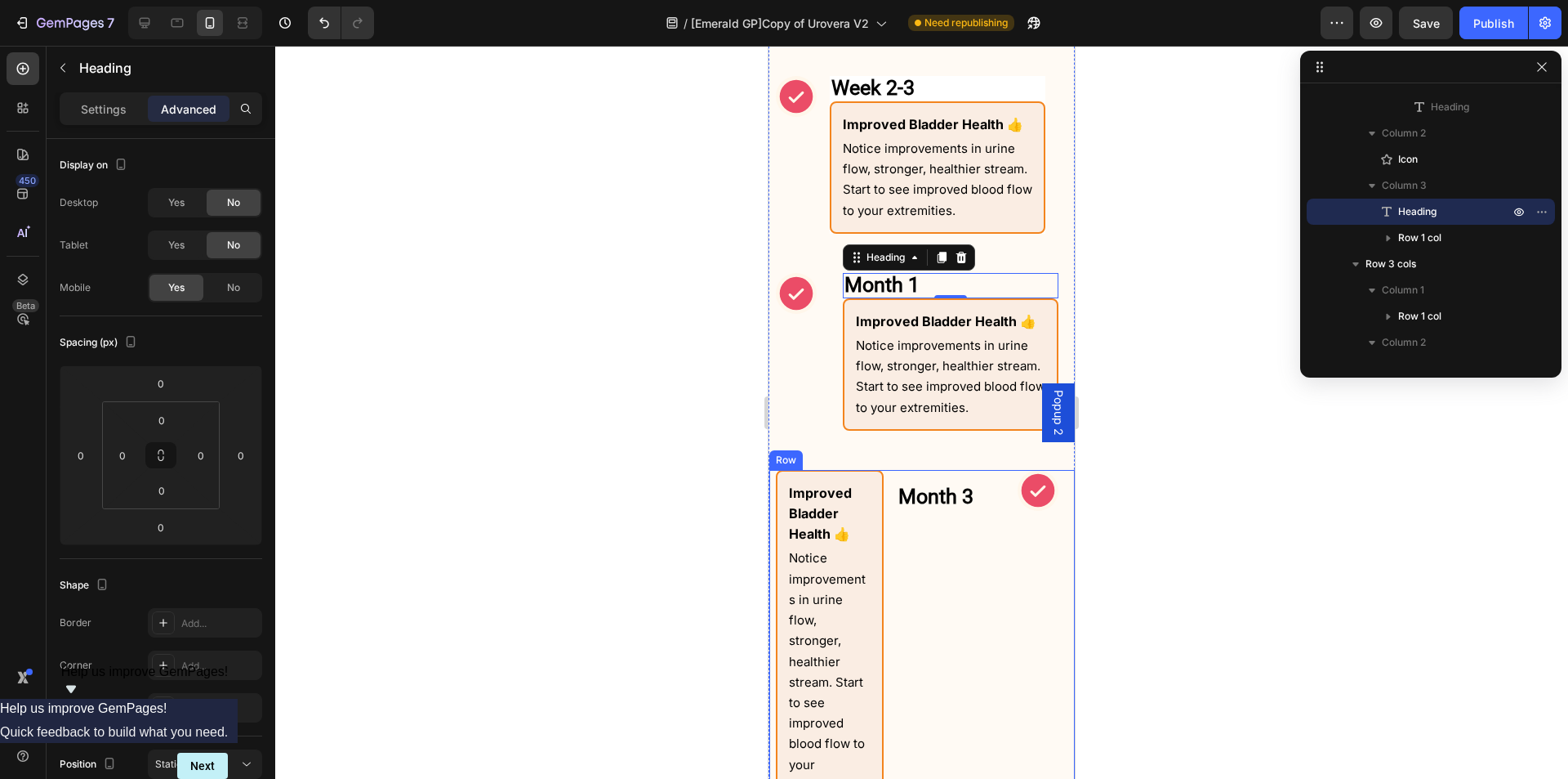
click at [956, 606] on div "Month 3 Heading" at bounding box center [951, 639] width 108 height 338
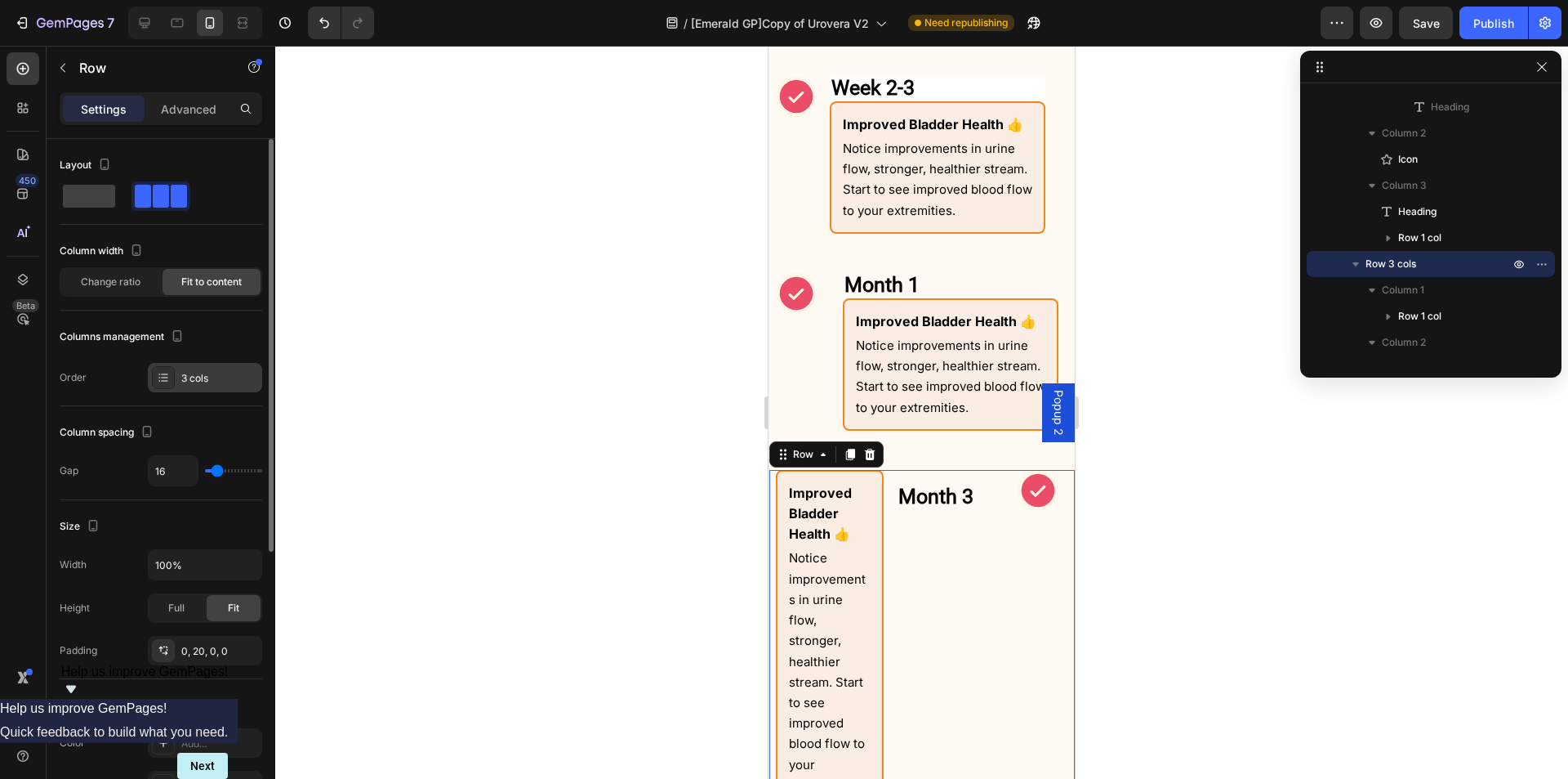
click at [210, 369] on div "3 cols" at bounding box center [206, 378] width 115 height 29
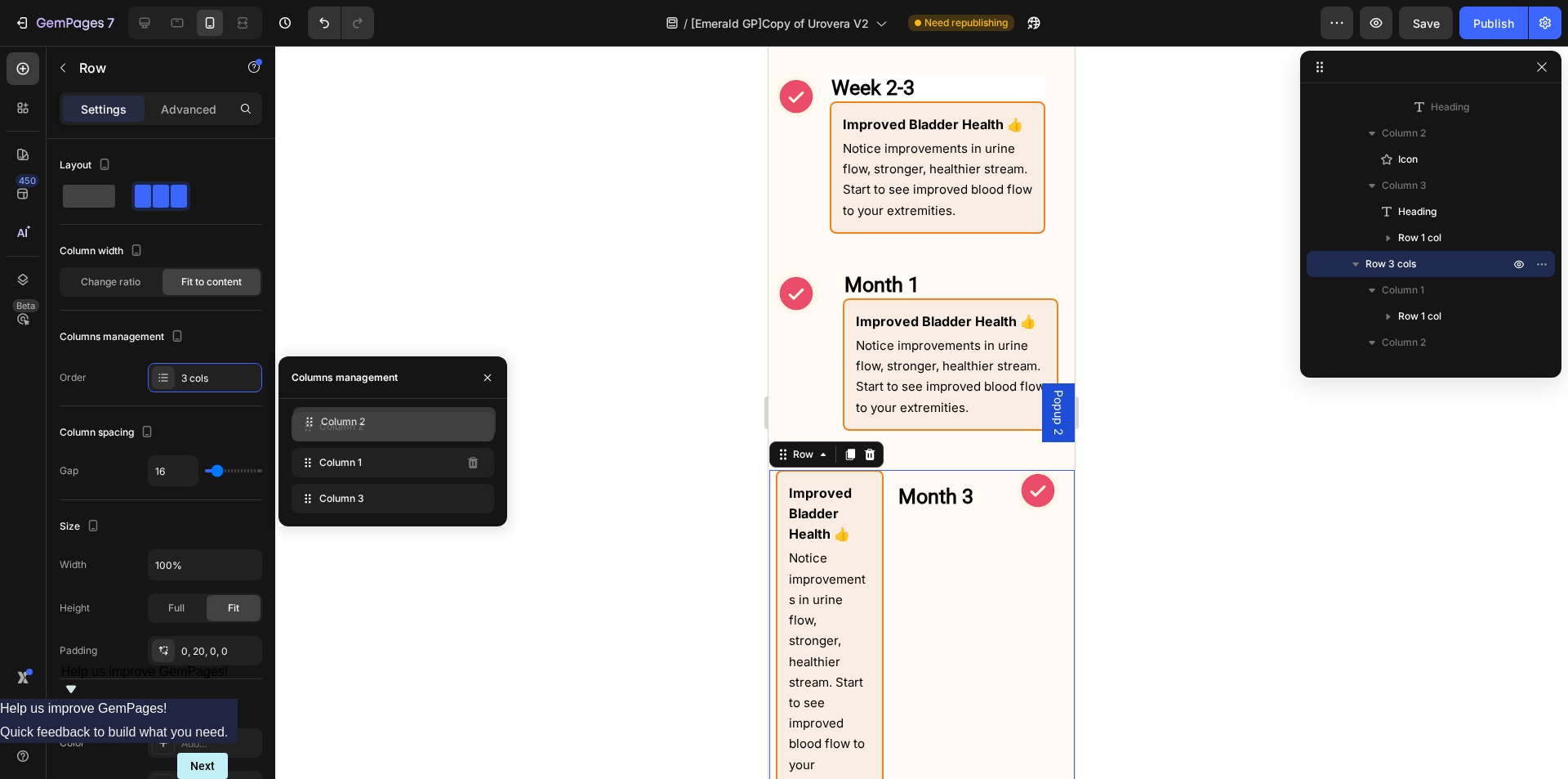
drag, startPoint x: 327, startPoint y: 468, endPoint x: 328, endPoint y: 427, distance: 41.0
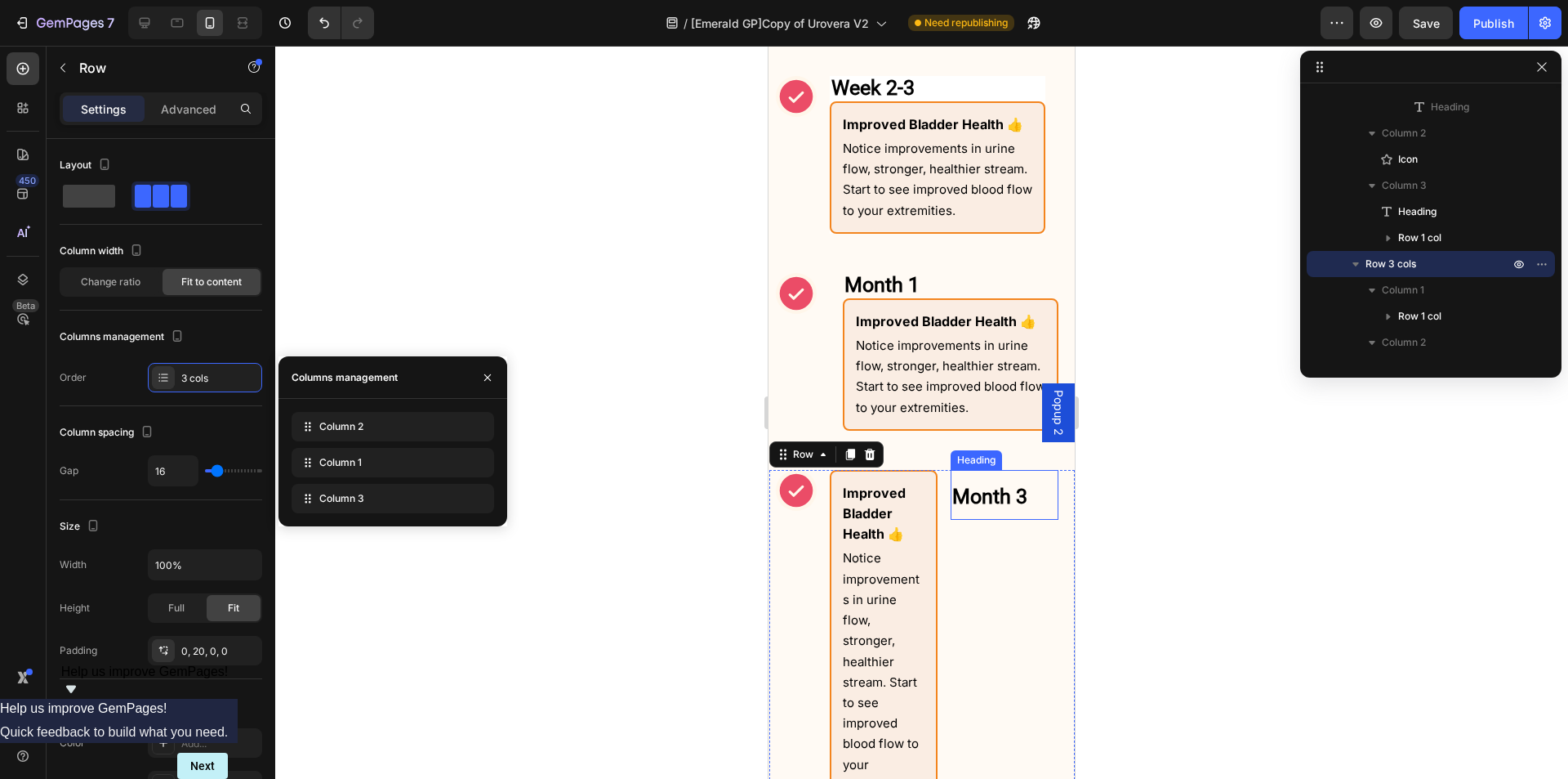
click at [995, 508] on strong "Month 3" at bounding box center [990, 496] width 75 height 24
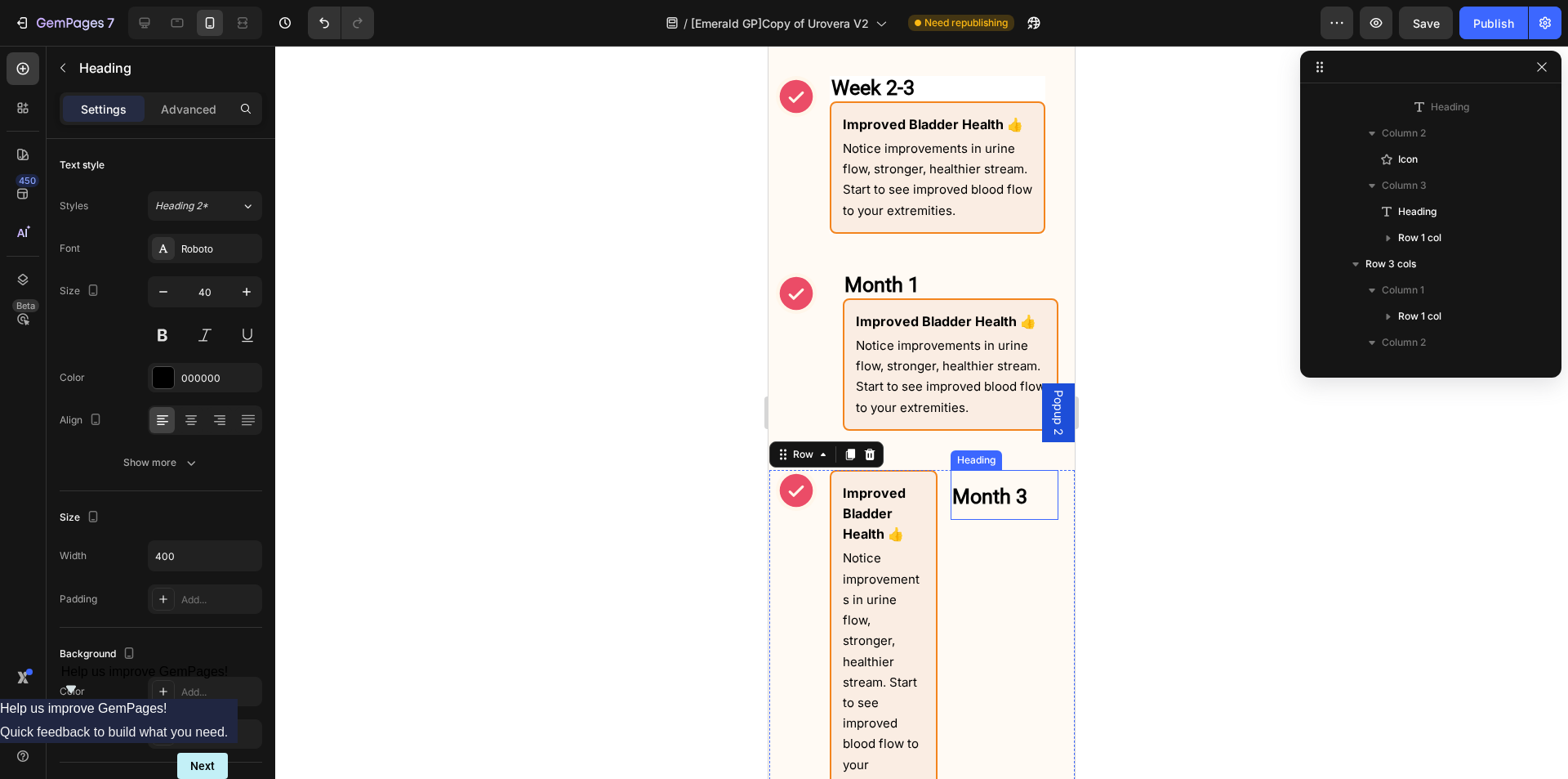
scroll to position [1094, 0]
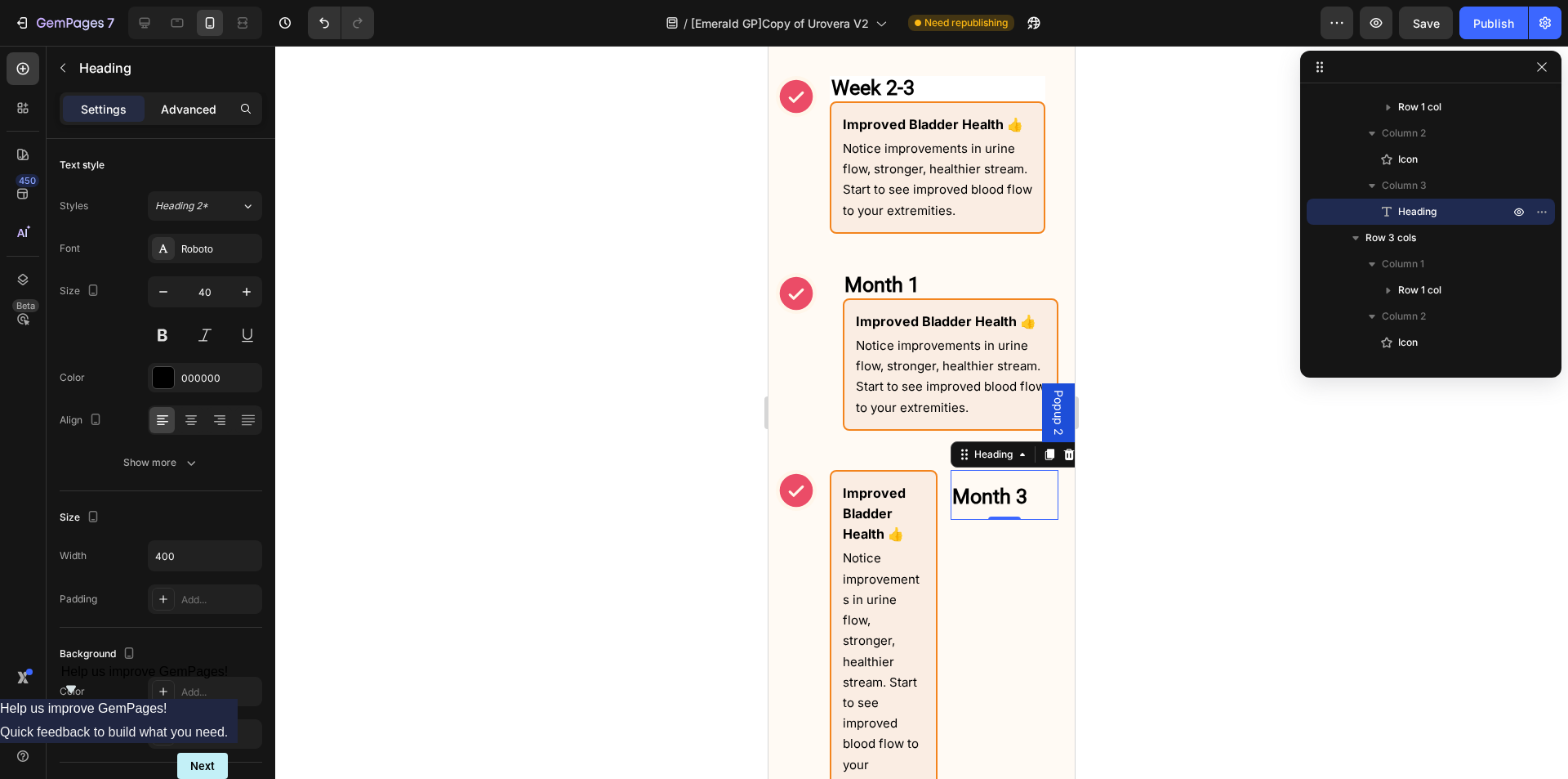
click at [176, 116] on p "Advanced" at bounding box center [189, 109] width 56 height 17
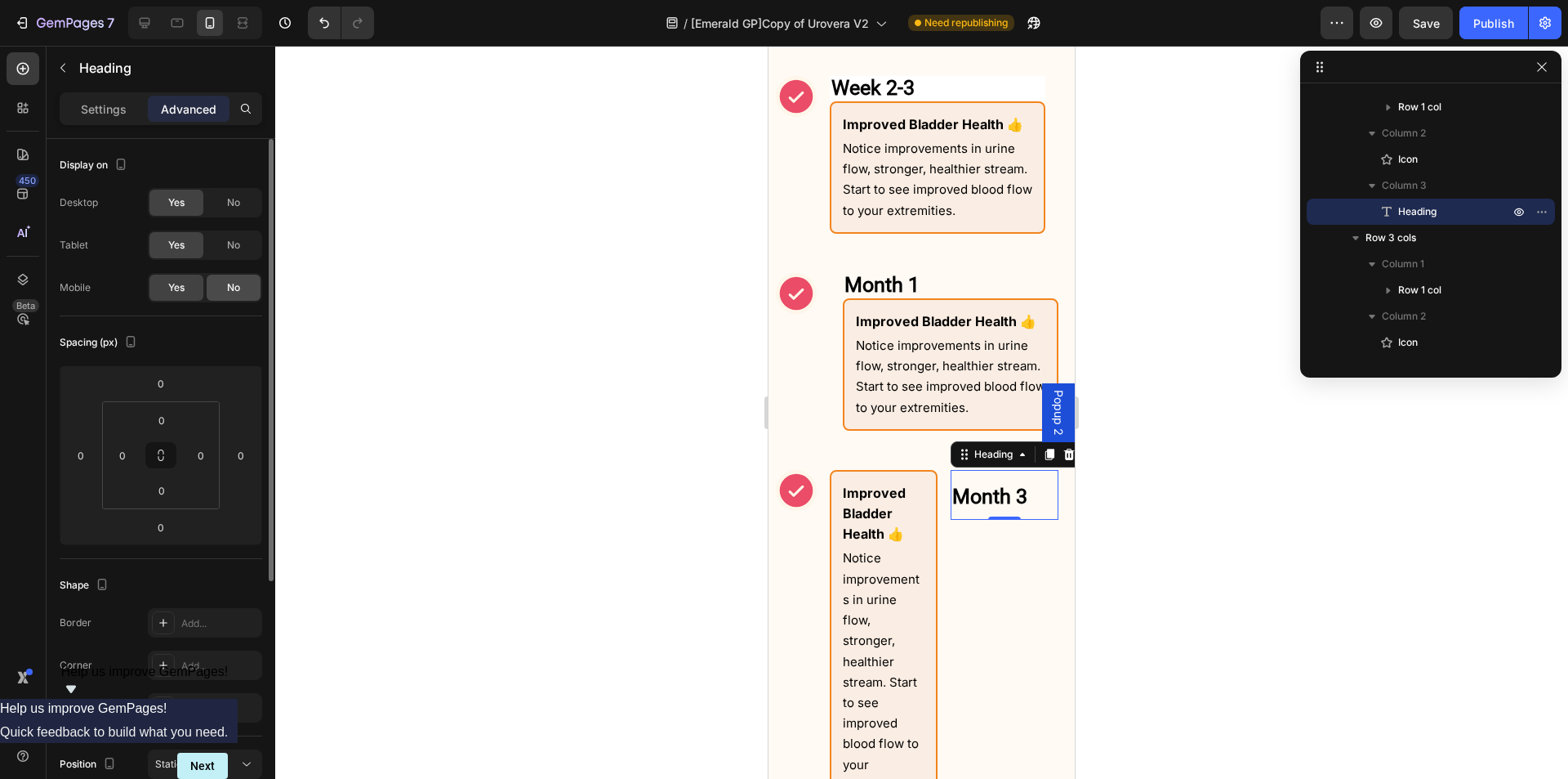
click at [234, 289] on span "No" at bounding box center [233, 288] width 13 height 15
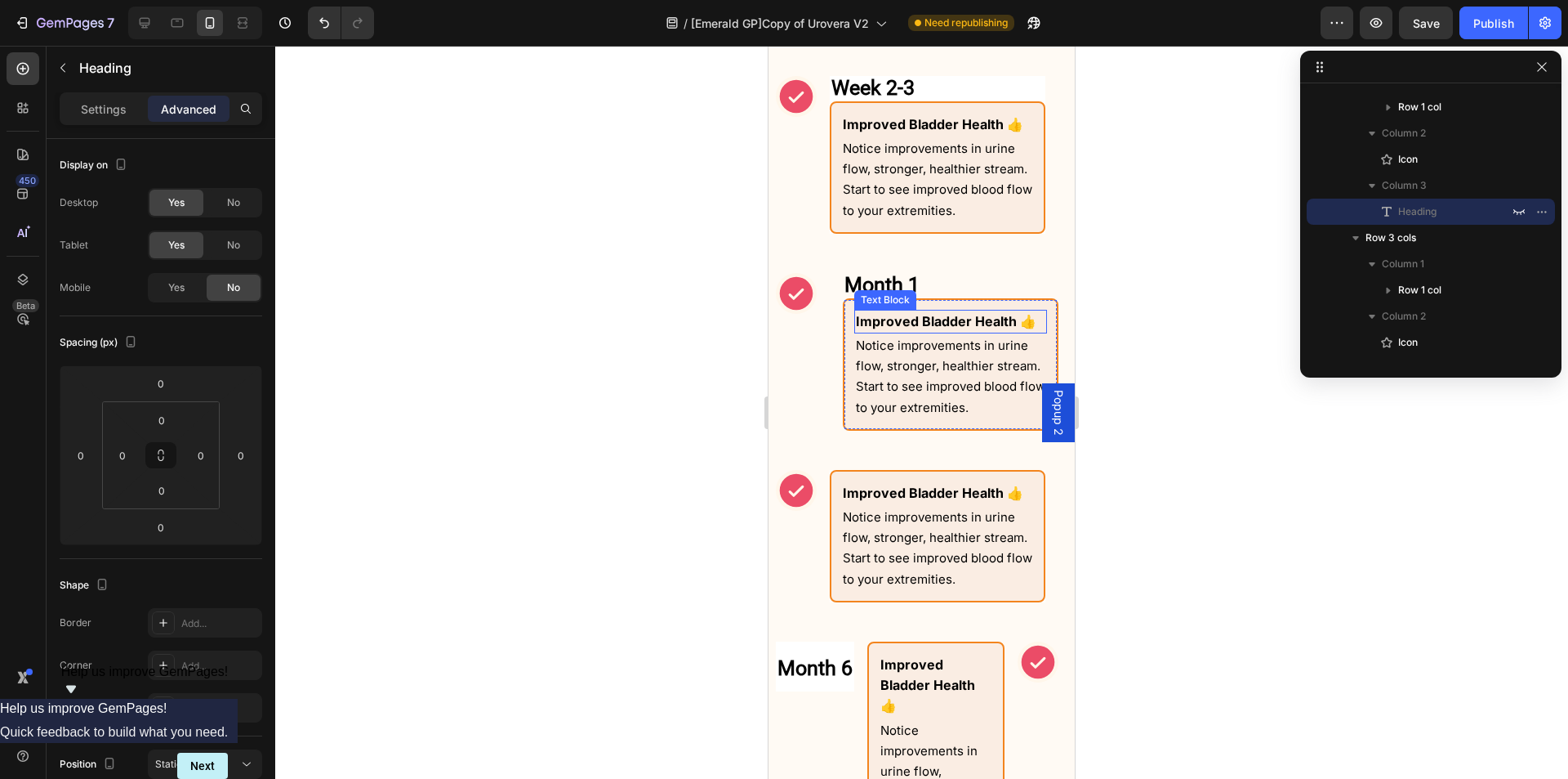
click at [874, 289] on strong "Month 1" at bounding box center [883, 284] width 75 height 24
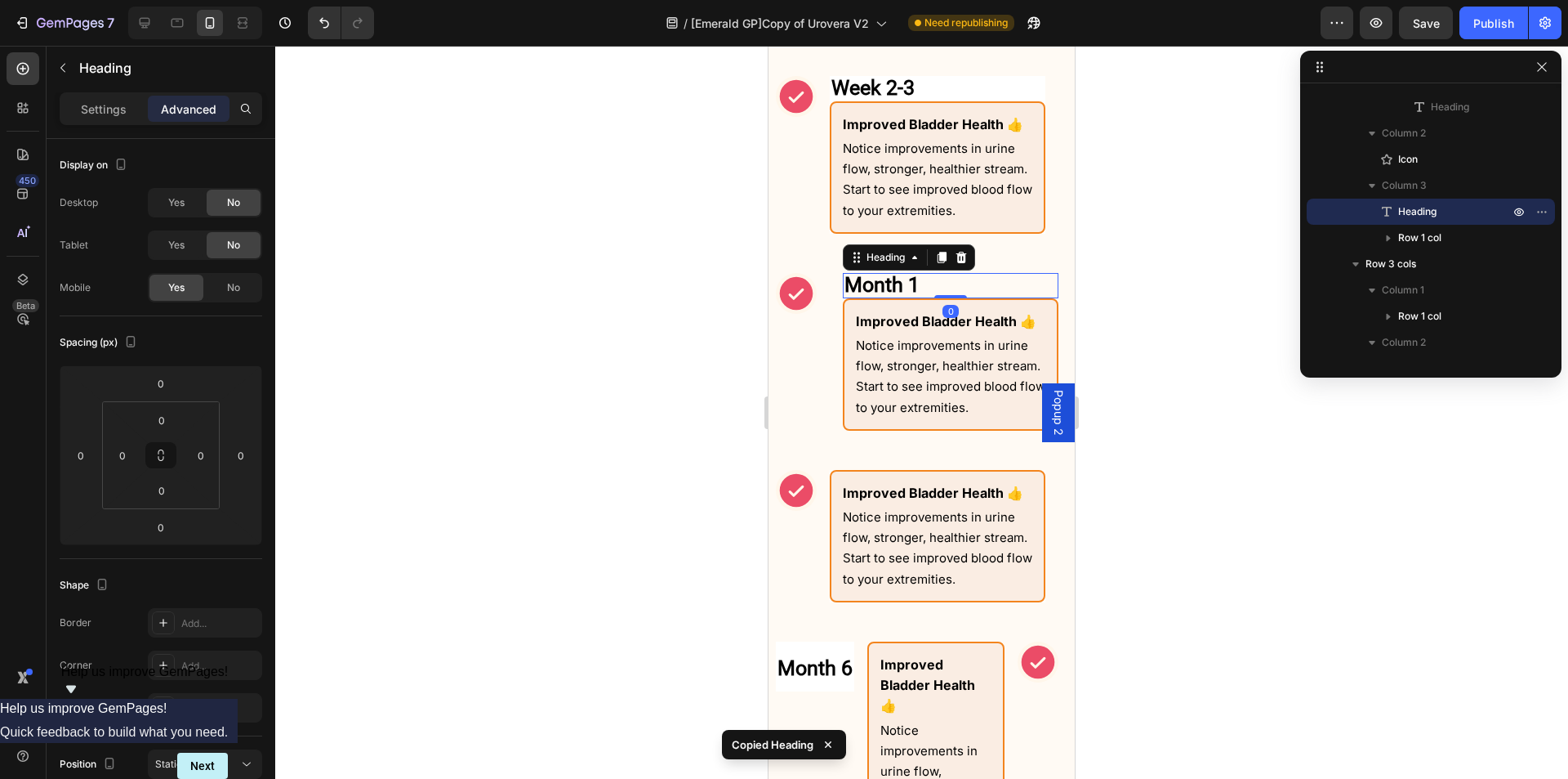
click at [938, 264] on icon at bounding box center [942, 257] width 13 height 13
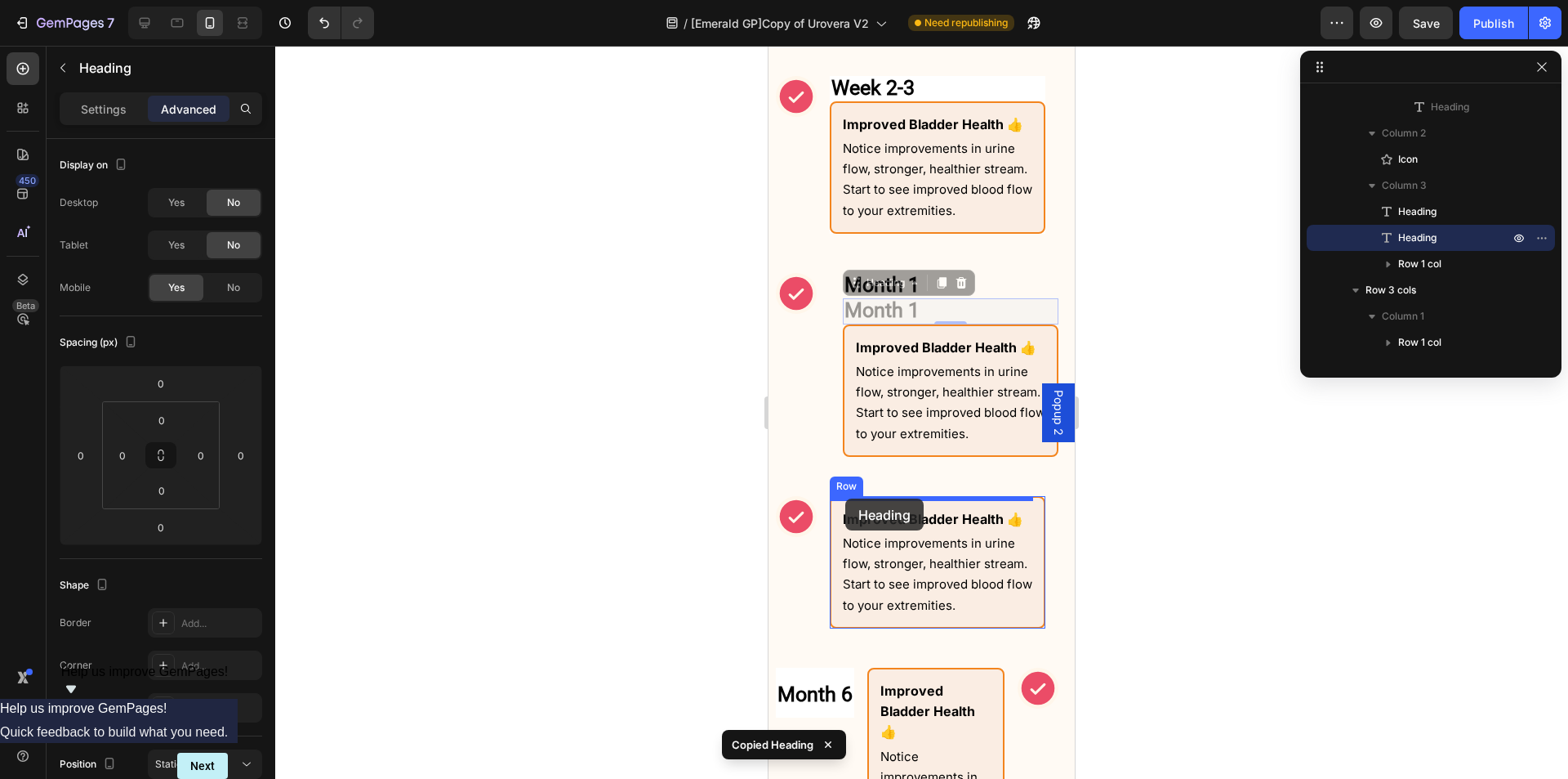
drag, startPoint x: 852, startPoint y: 327, endPoint x: 846, endPoint y: 499, distance: 172.1
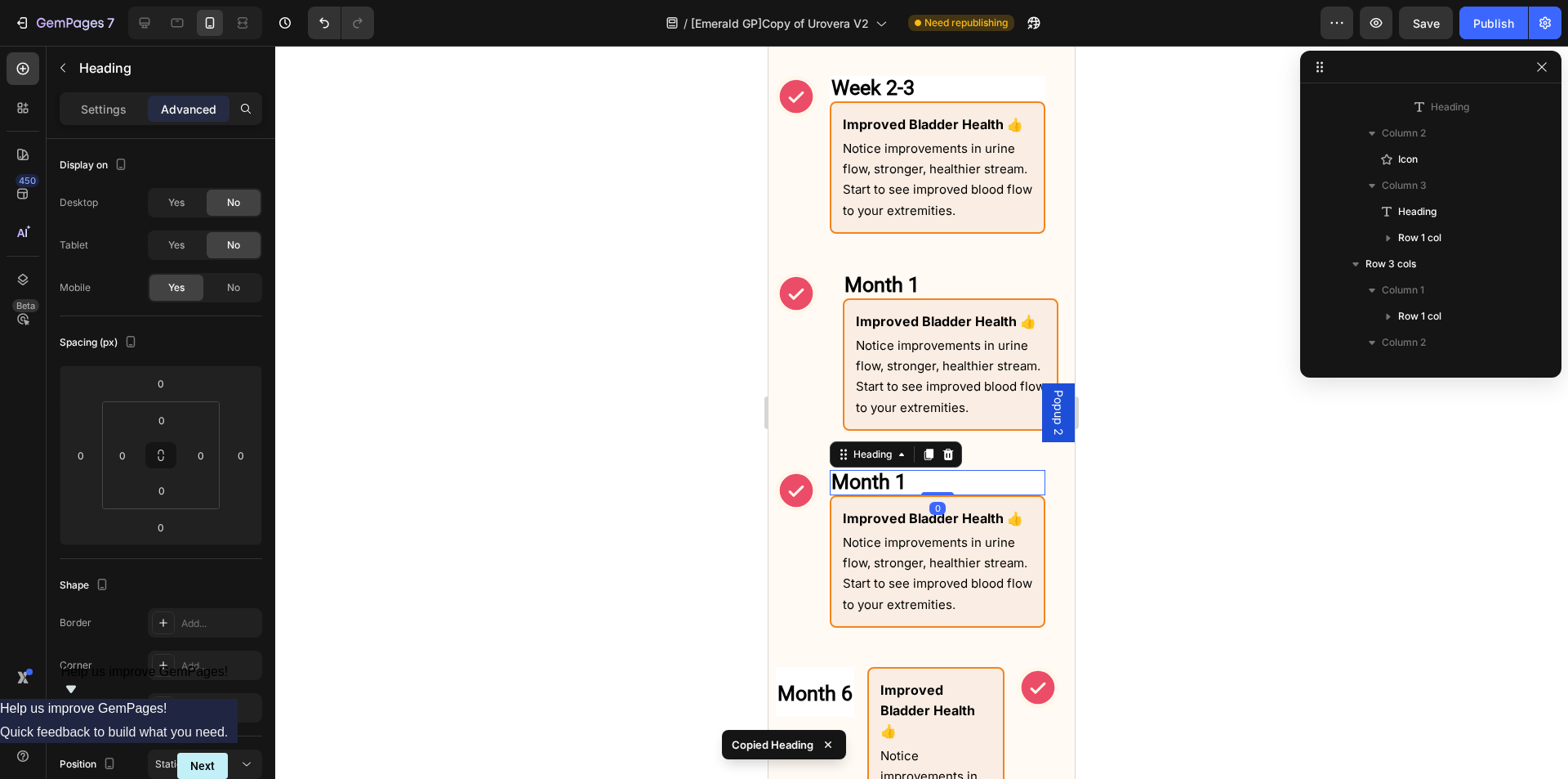
click at [911, 482] on h2 "Month 1" at bounding box center [938, 482] width 215 height 25
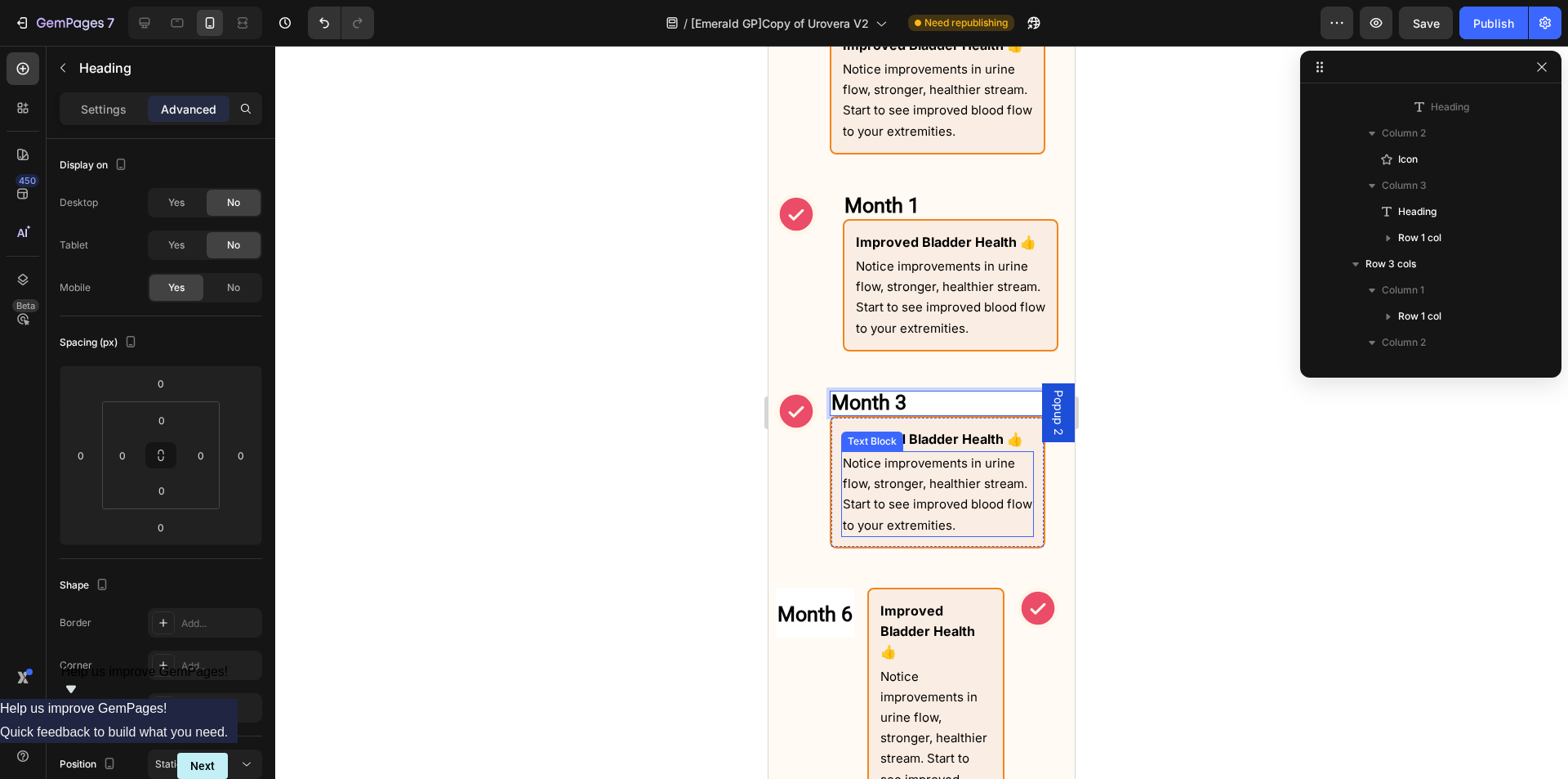
scroll to position [1682, 0]
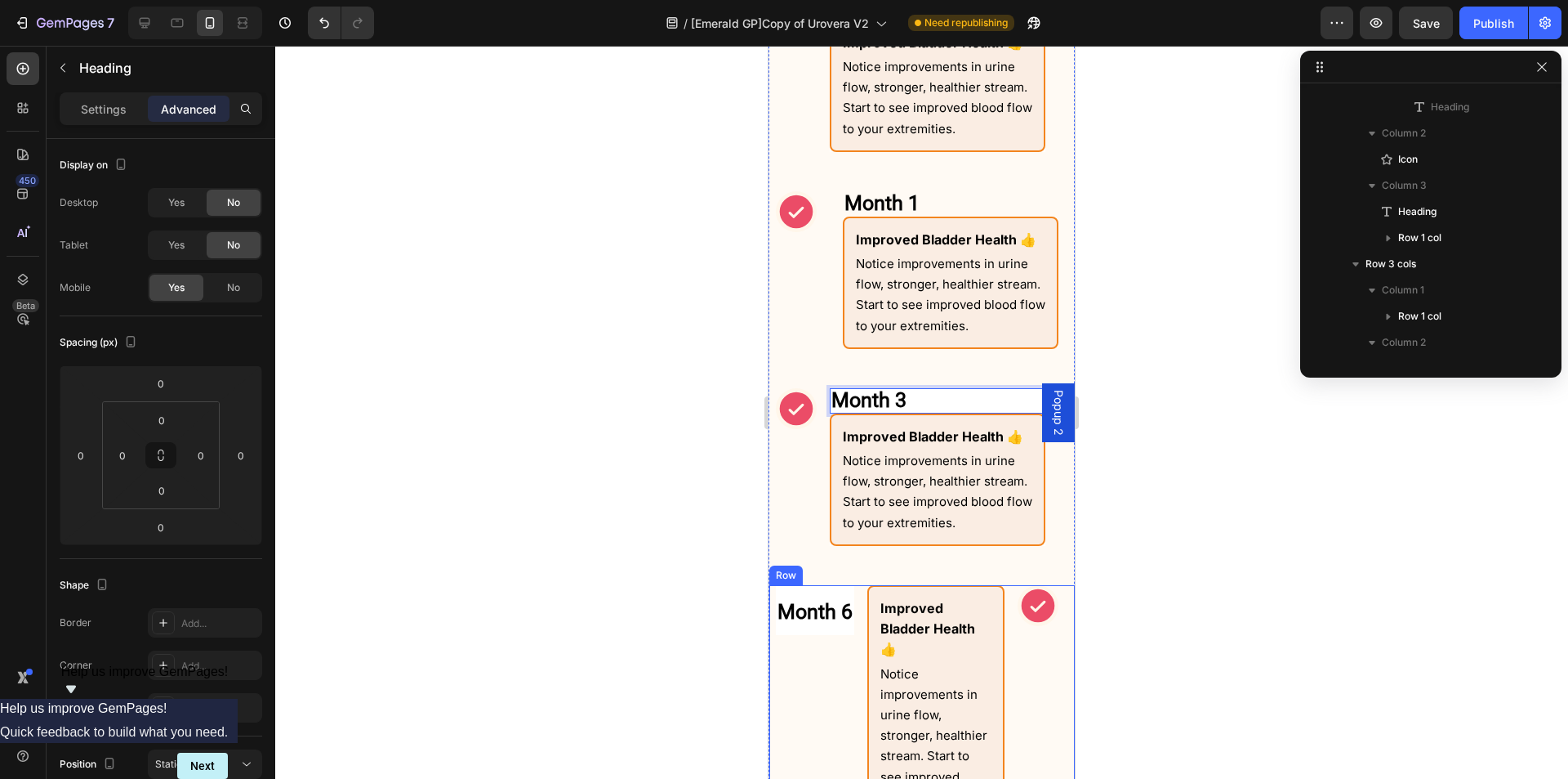
click at [847, 697] on div "Month 6 Heading Row" at bounding box center [816, 713] width 79 height 256
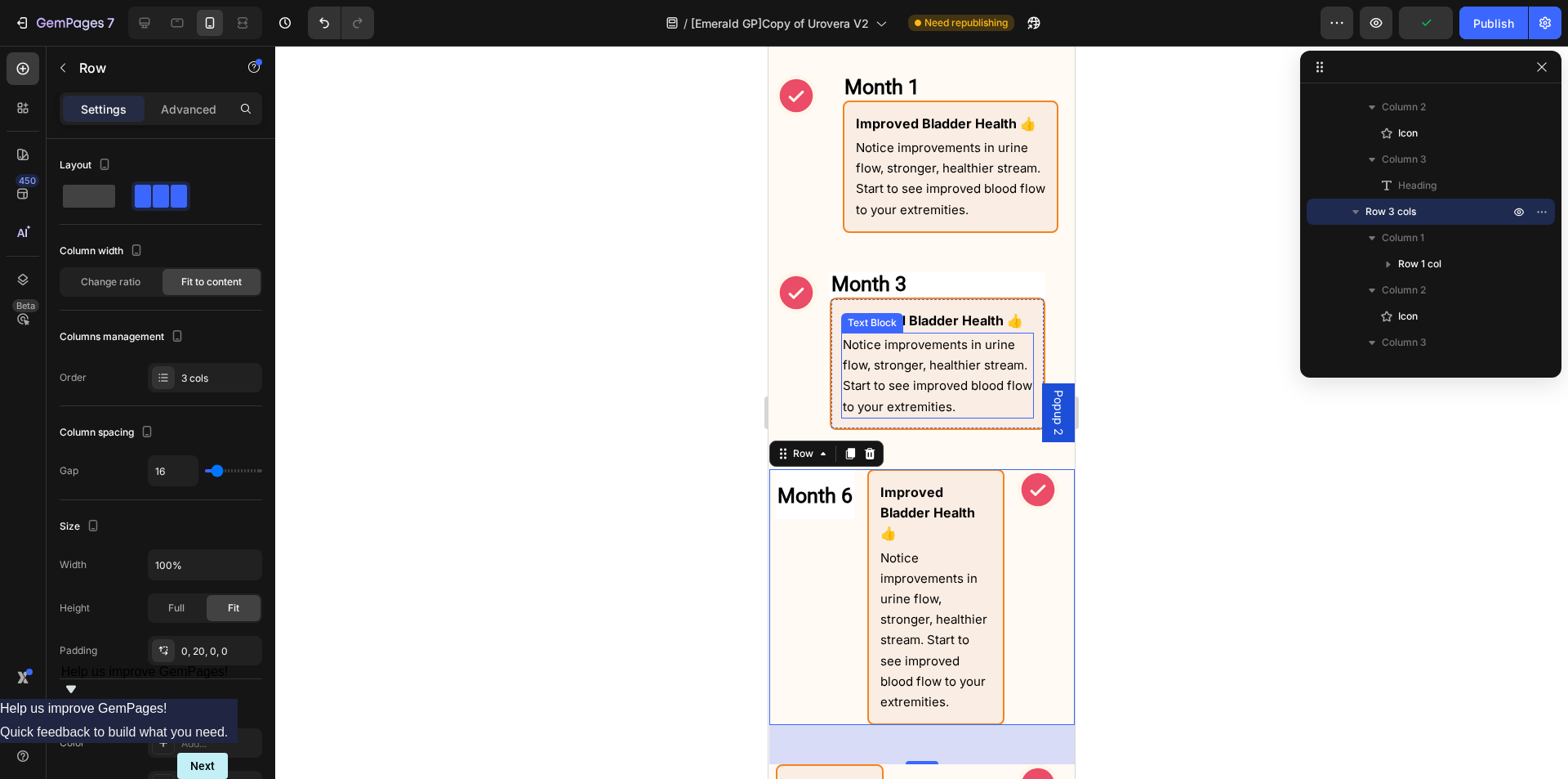
scroll to position [1846, 0]
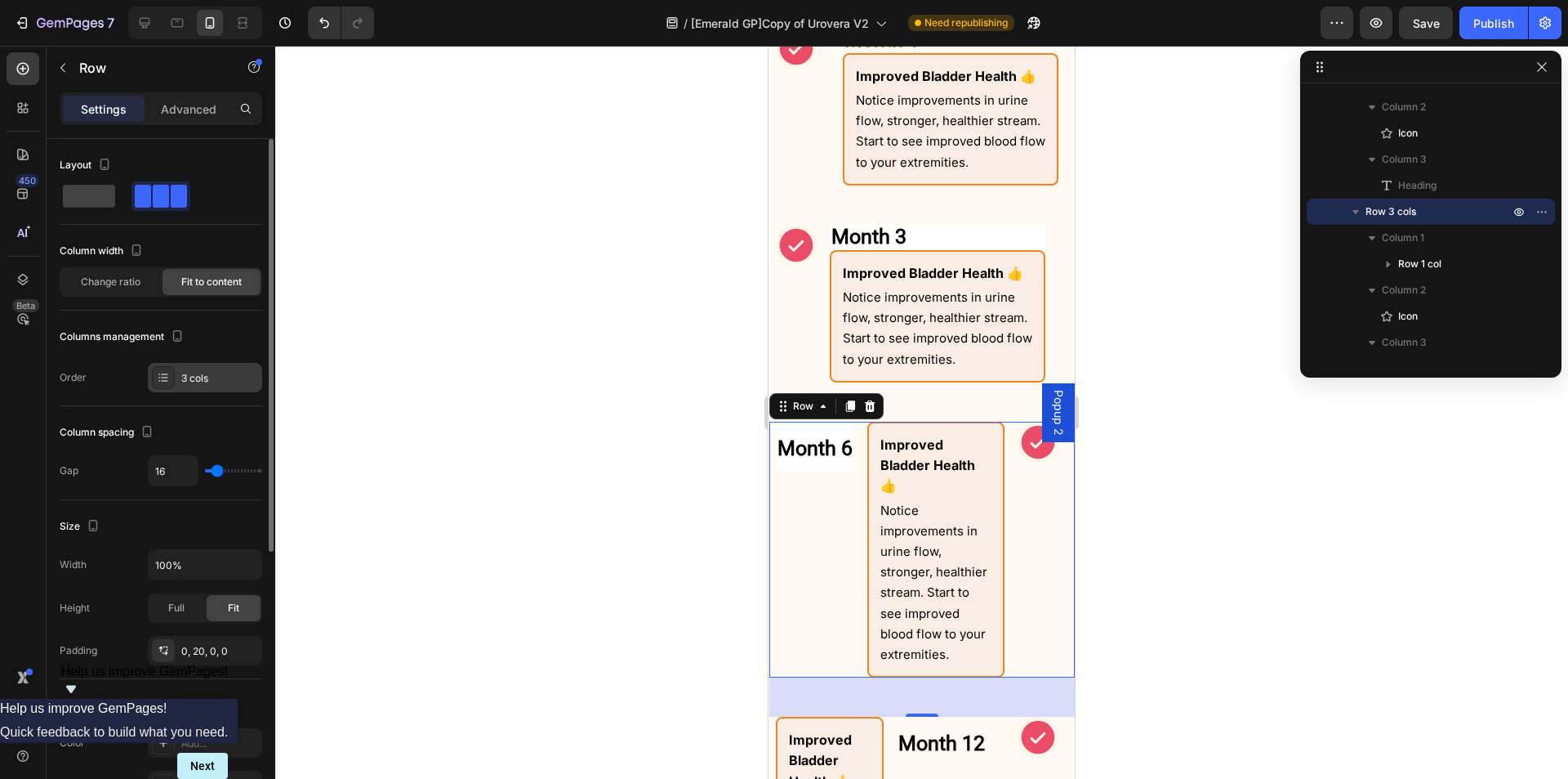
click at [192, 365] on div "3 cols" at bounding box center [206, 378] width 115 height 29
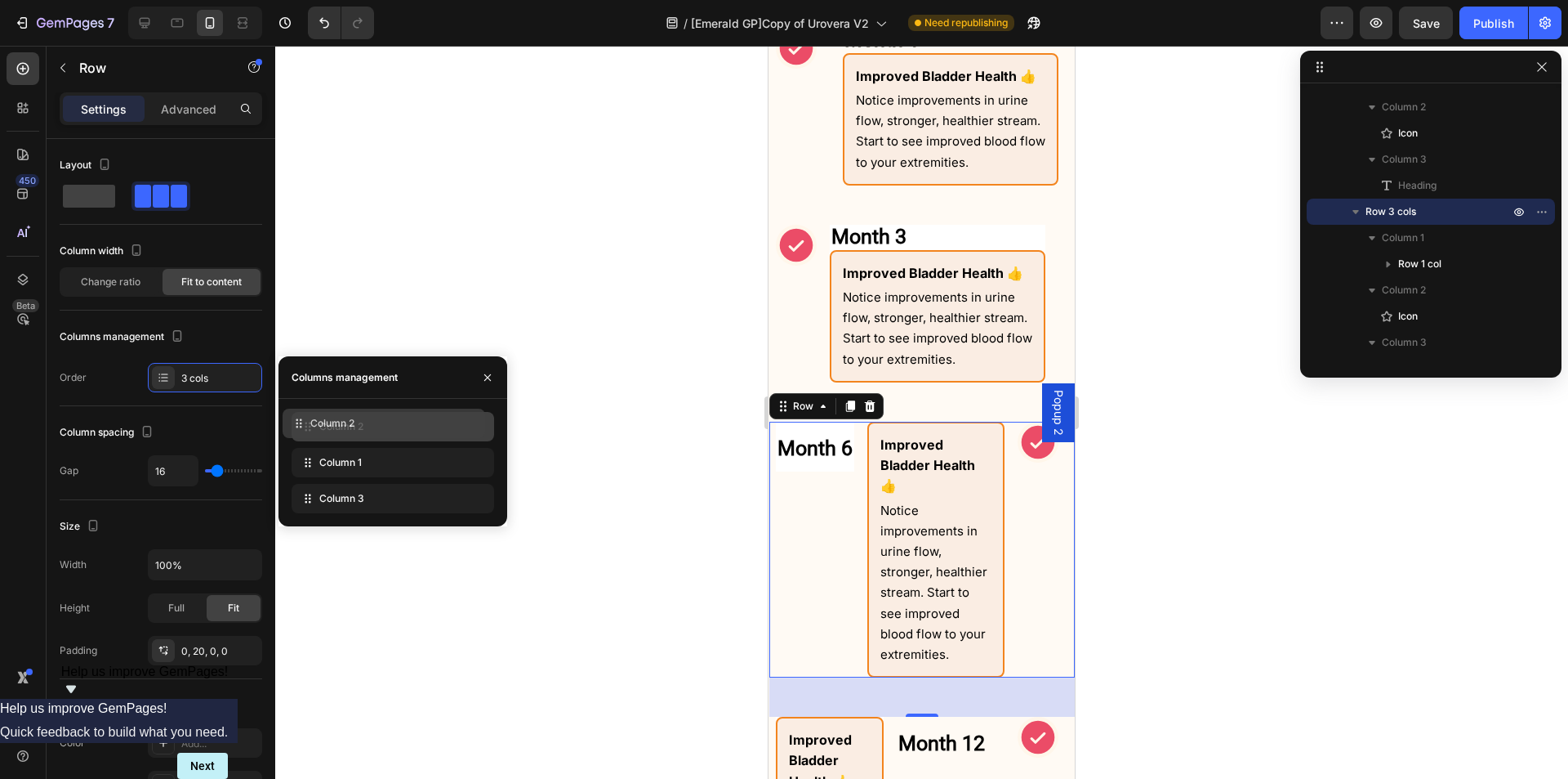
drag, startPoint x: 324, startPoint y: 467, endPoint x: 315, endPoint y: 428, distance: 40.0
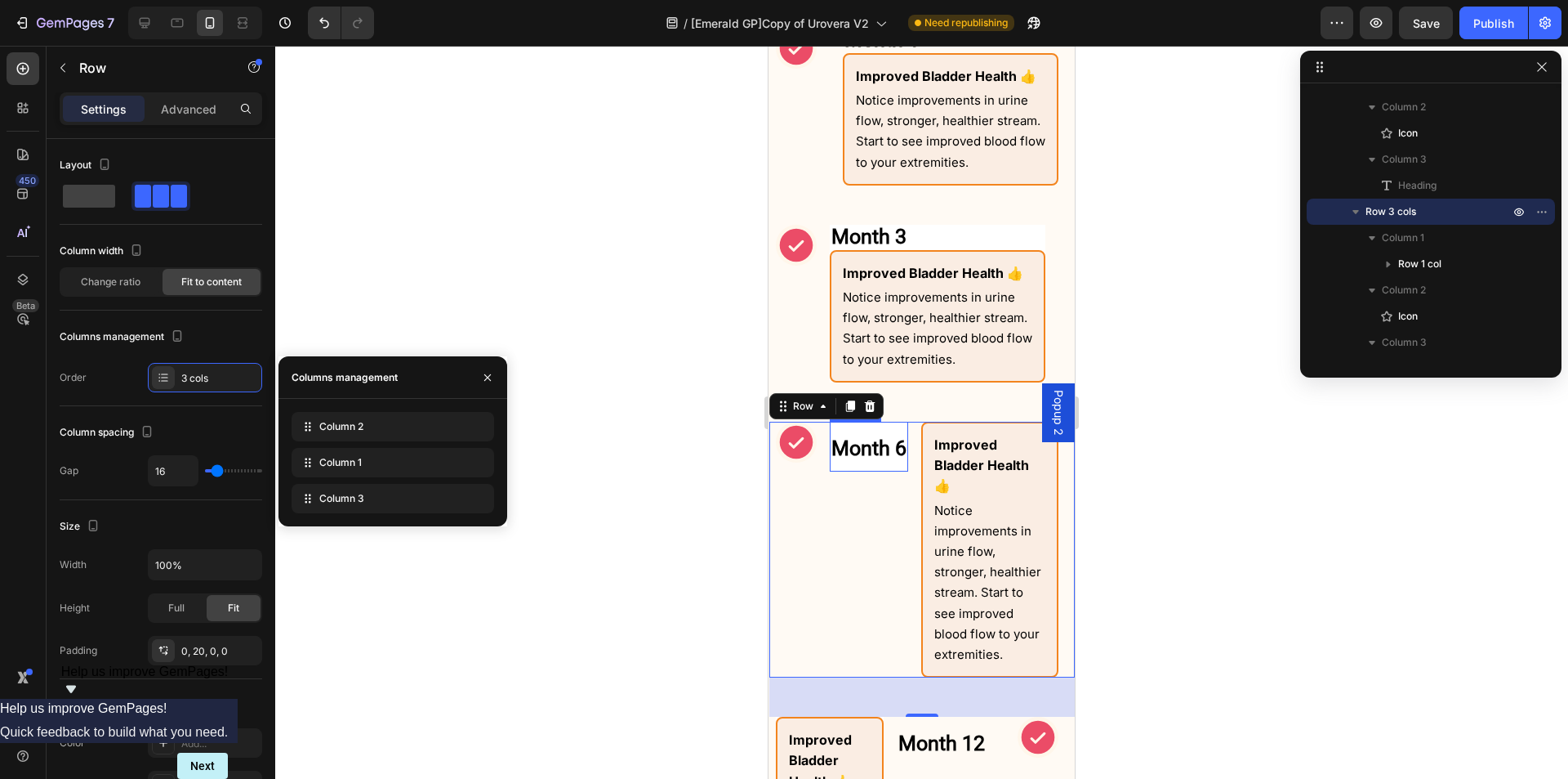
click at [860, 460] on strong "Month 6" at bounding box center [870, 448] width 75 height 24
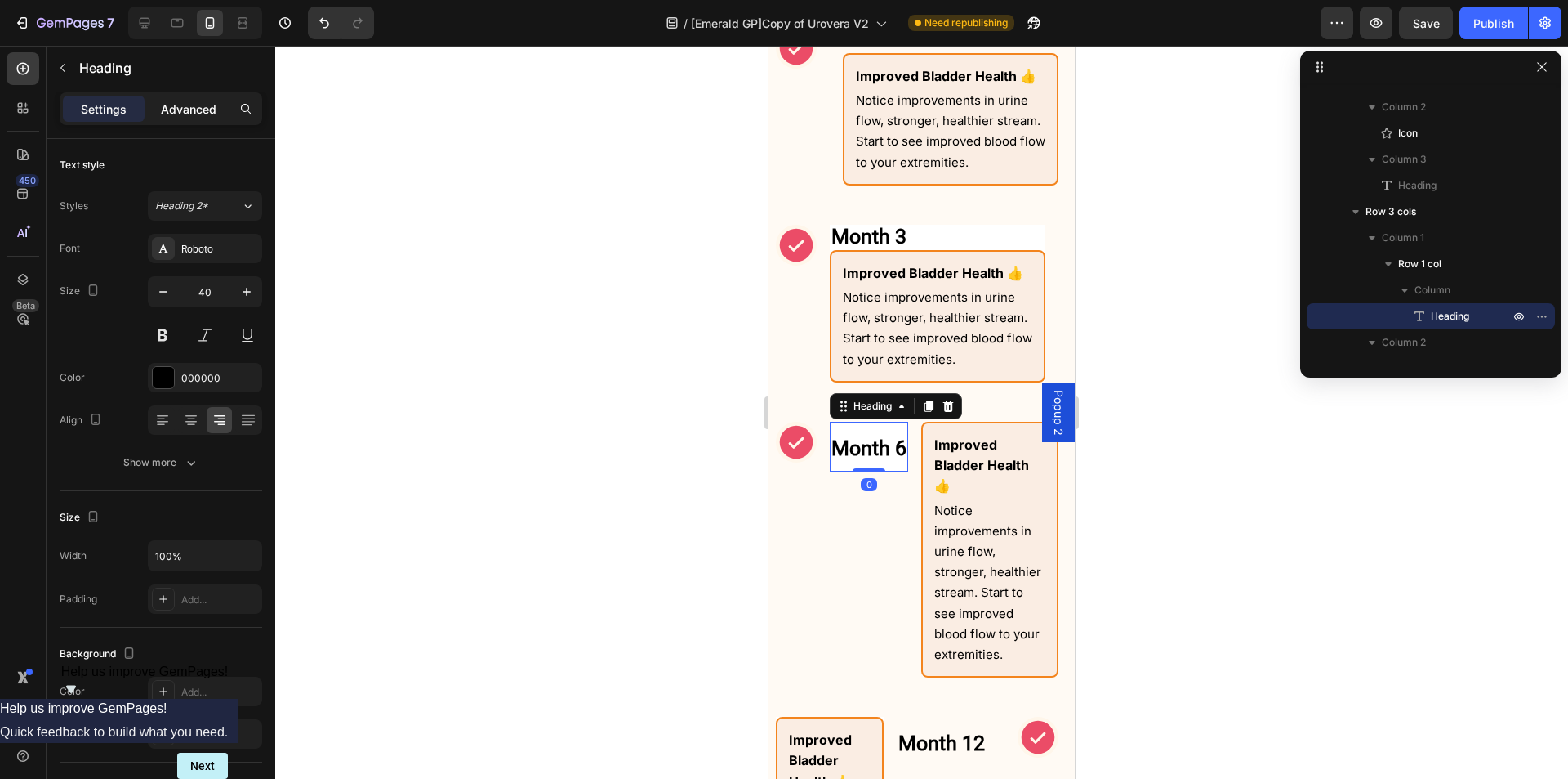
click at [193, 109] on p "Advanced" at bounding box center [189, 109] width 56 height 17
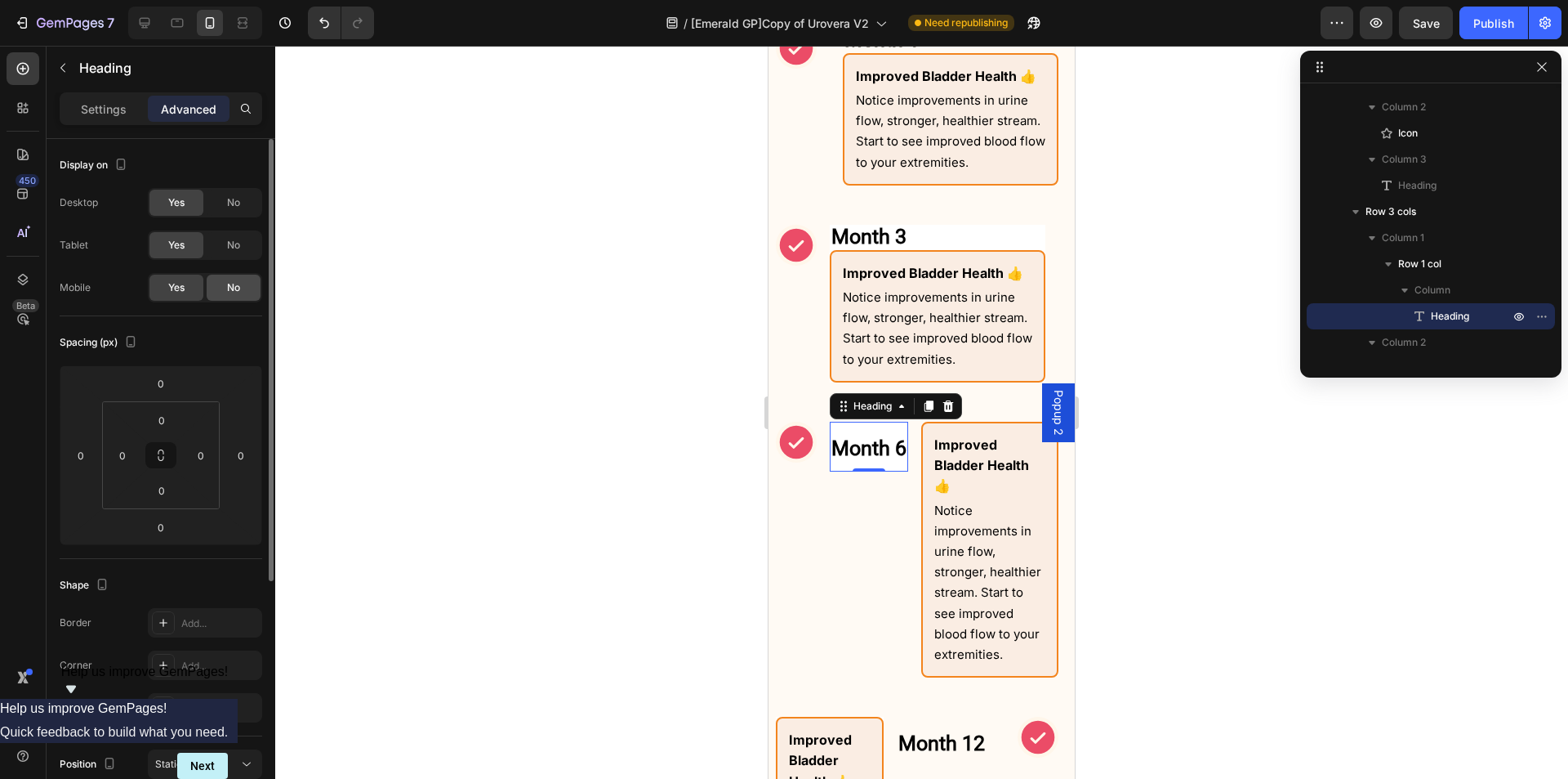
click at [225, 286] on div "No" at bounding box center [233, 288] width 54 height 26
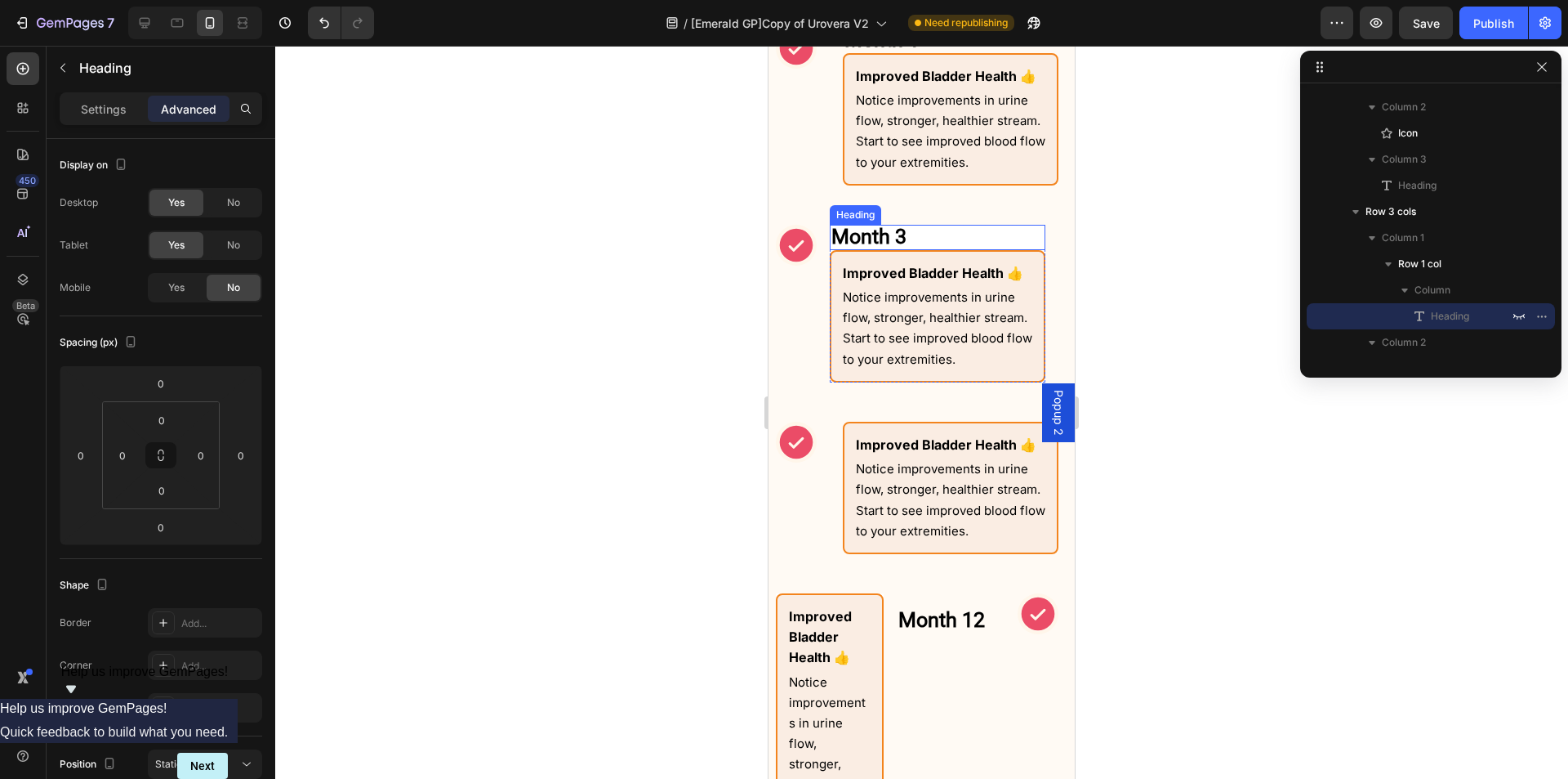
click at [861, 235] on strong "Month 3" at bounding box center [870, 236] width 75 height 24
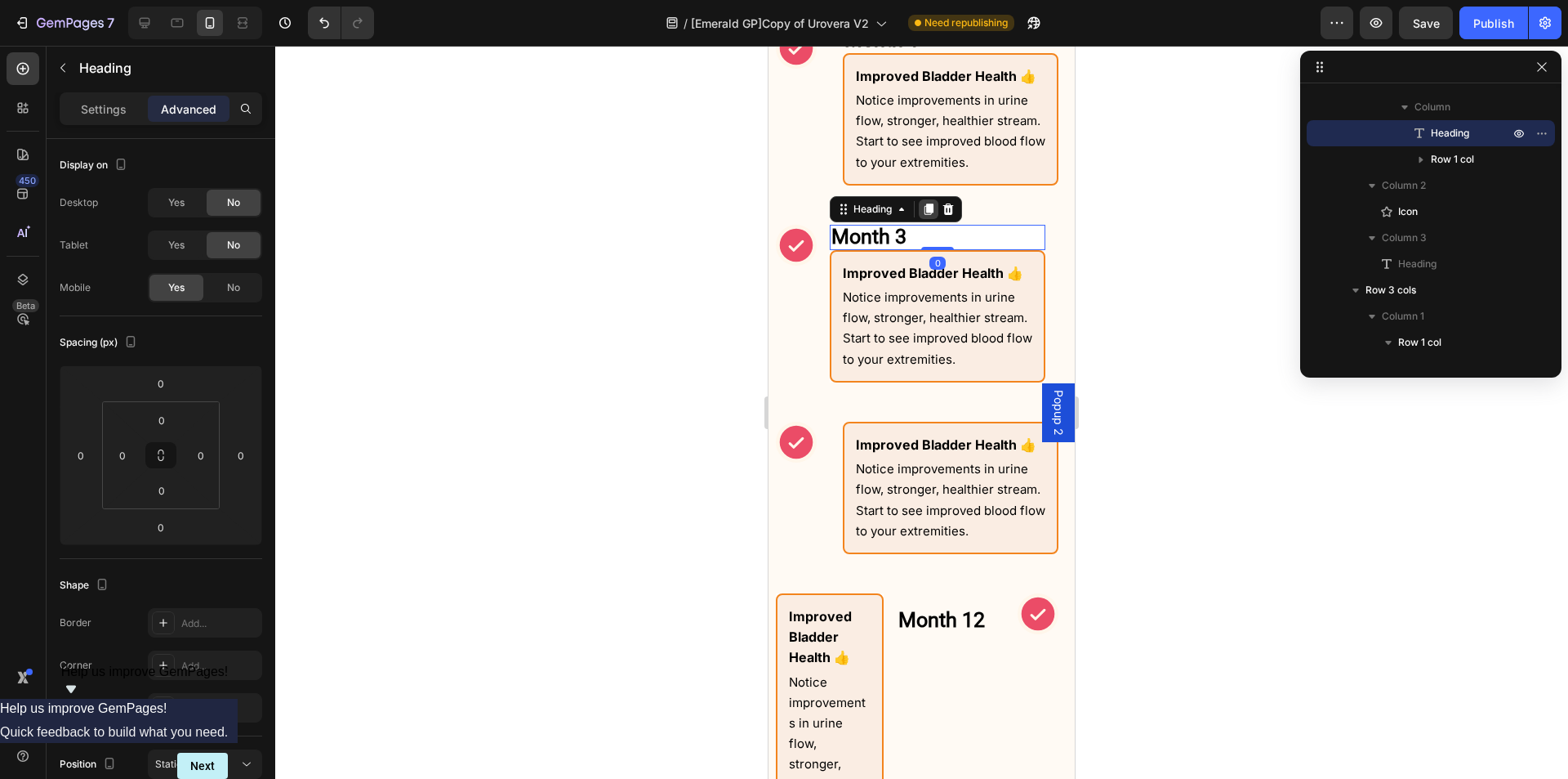
click at [933, 214] on icon at bounding box center [929, 209] width 9 height 11
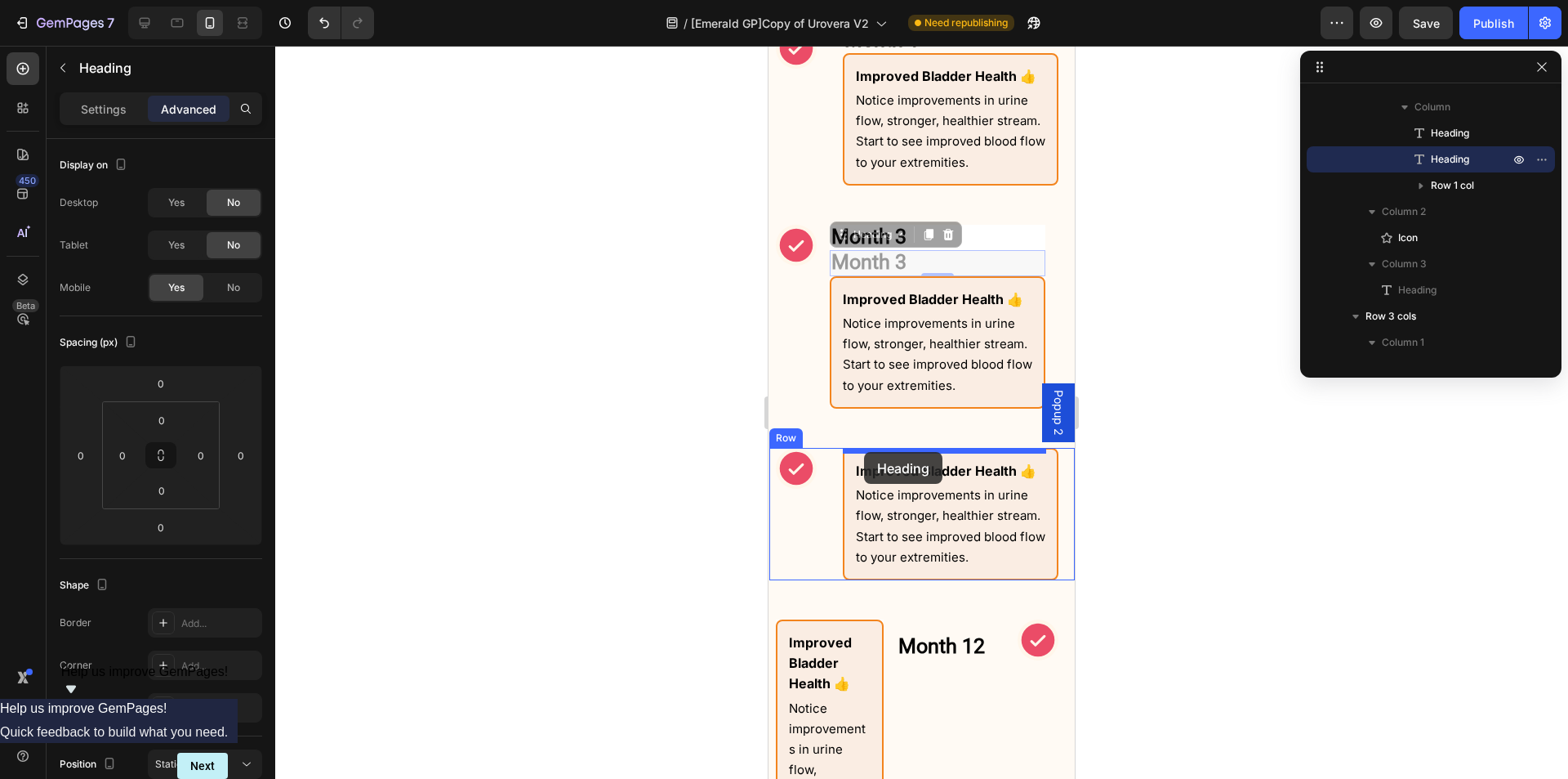
drag, startPoint x: 845, startPoint y: 242, endPoint x: 864, endPoint y: 452, distance: 210.9
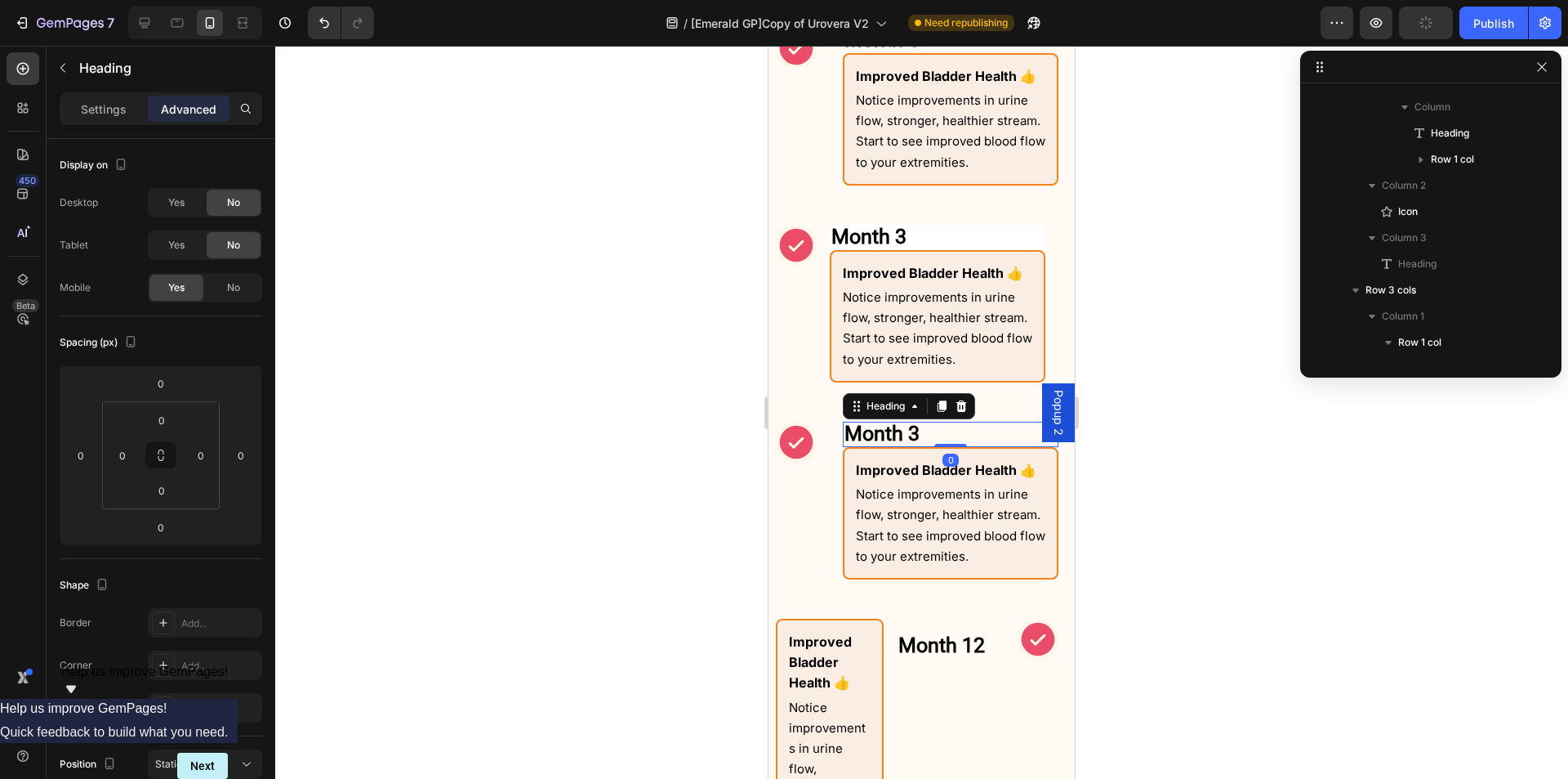
click at [946, 441] on h2 "Month 3" at bounding box center [951, 434] width 215 height 25
click at [942, 699] on div "Month 12 Heading" at bounding box center [951, 787] width 108 height 338
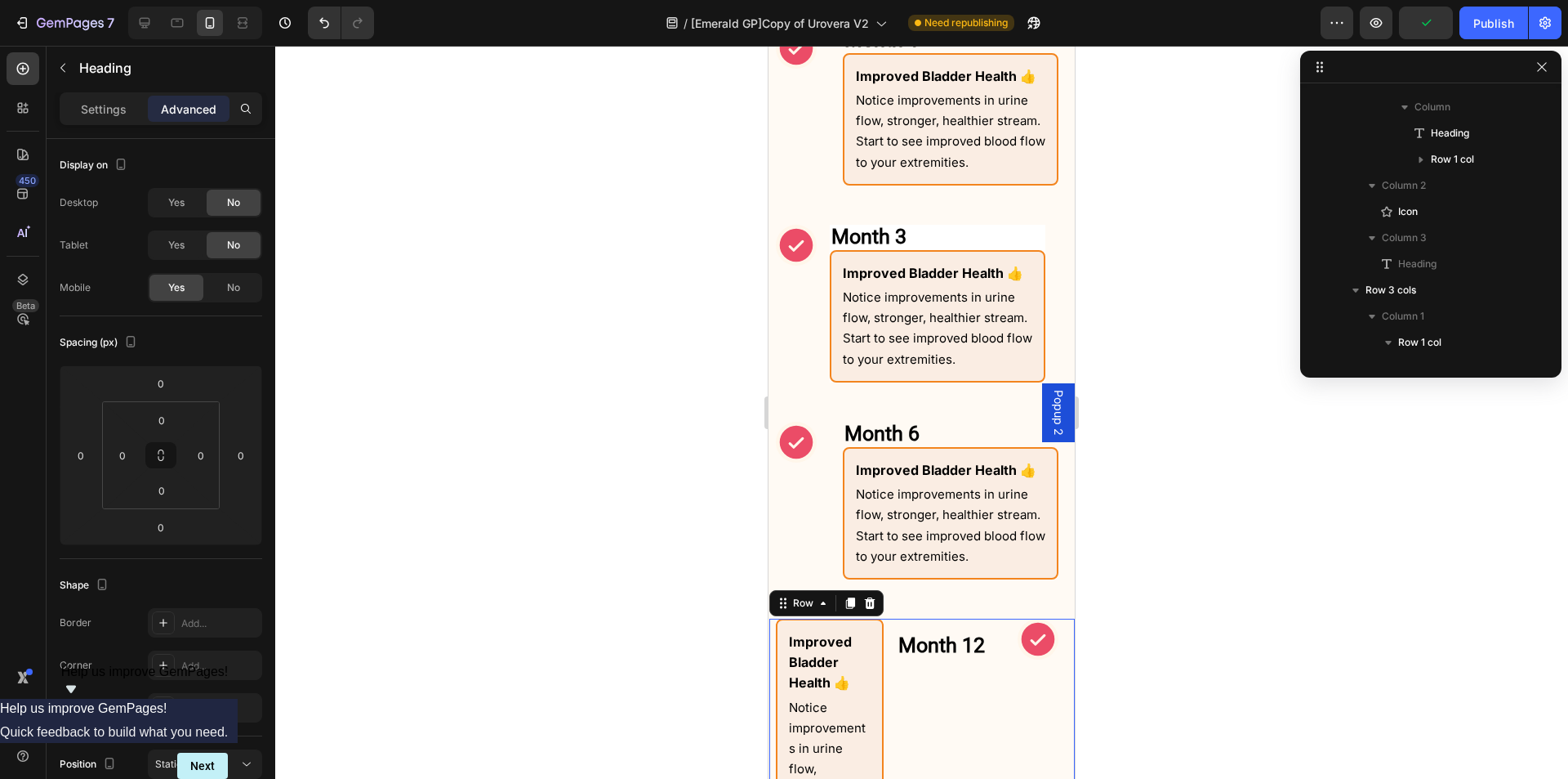
scroll to position [1461, 0]
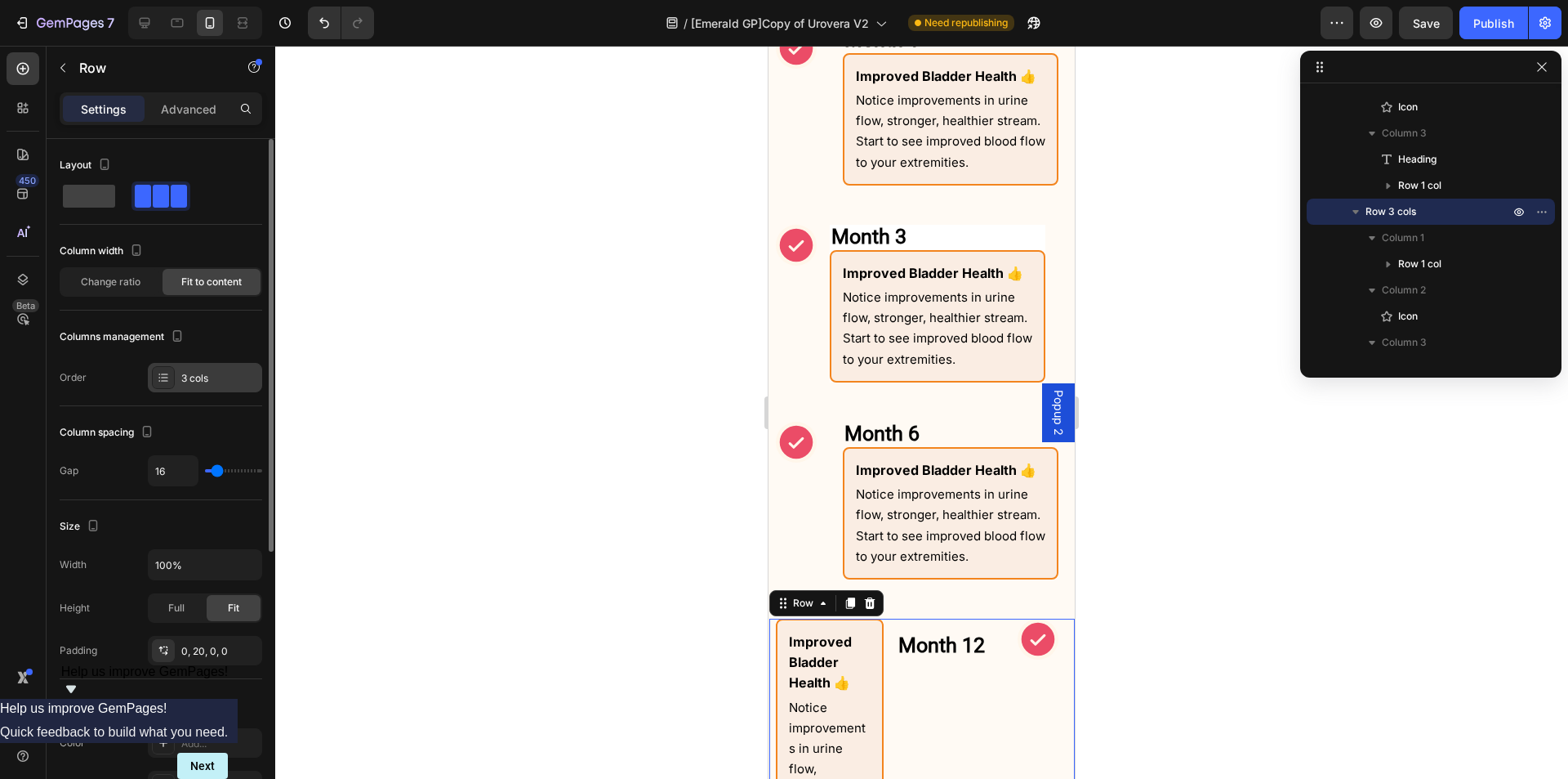
click at [183, 368] on div "3 cols" at bounding box center [206, 378] width 115 height 29
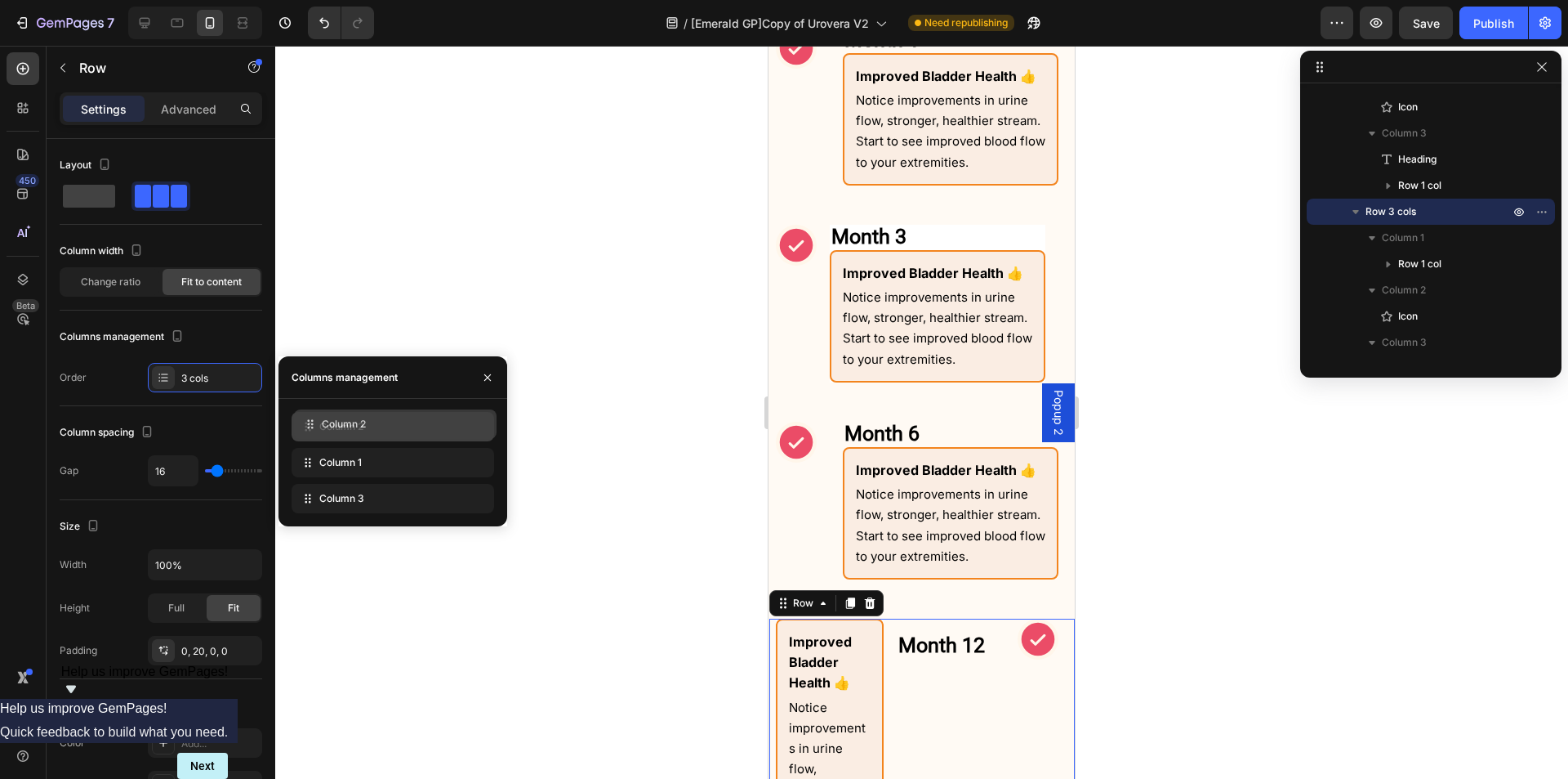
drag, startPoint x: 305, startPoint y: 458, endPoint x: 308, endPoint y: 419, distance: 39.1
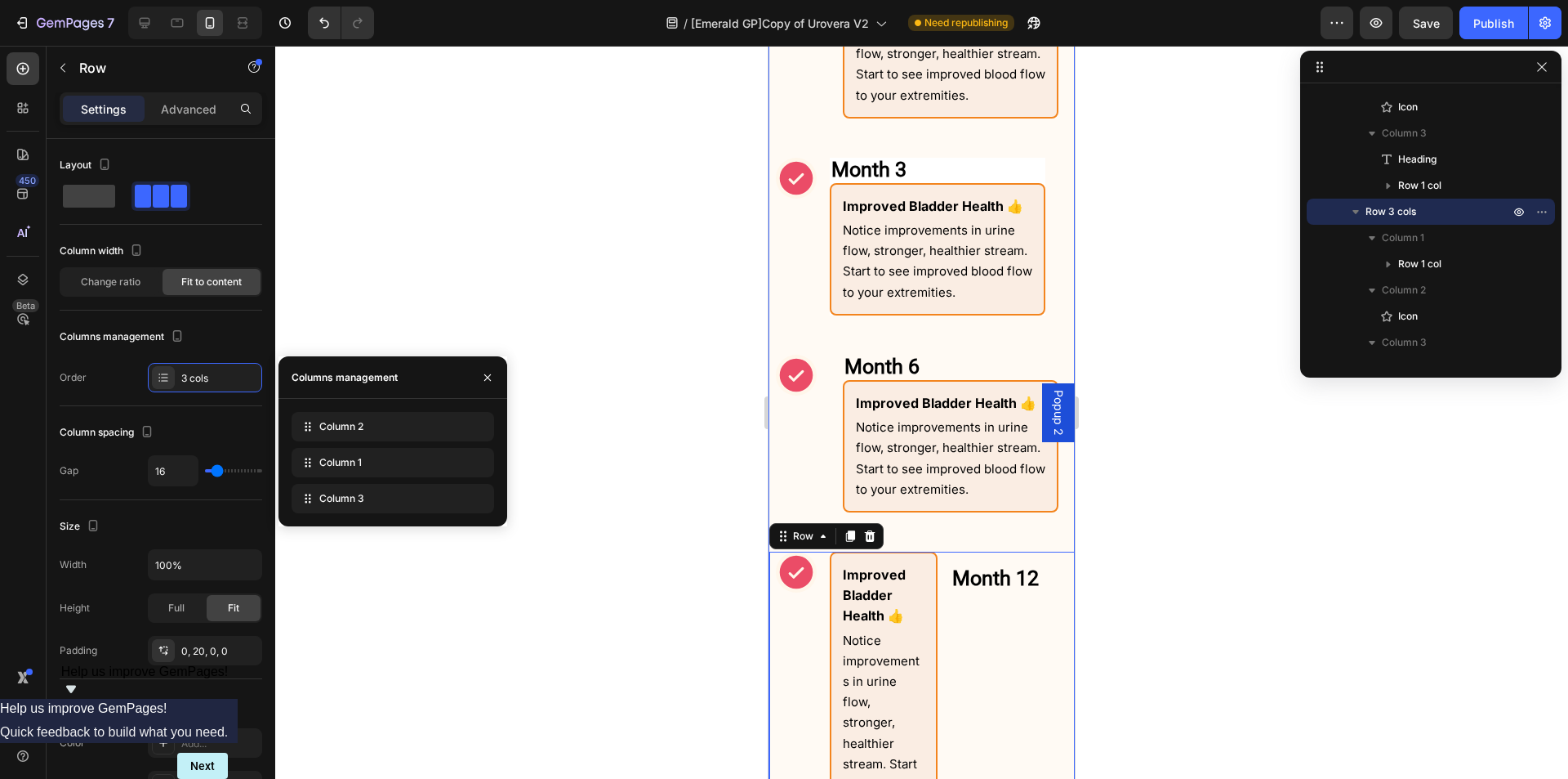
scroll to position [1927, 0]
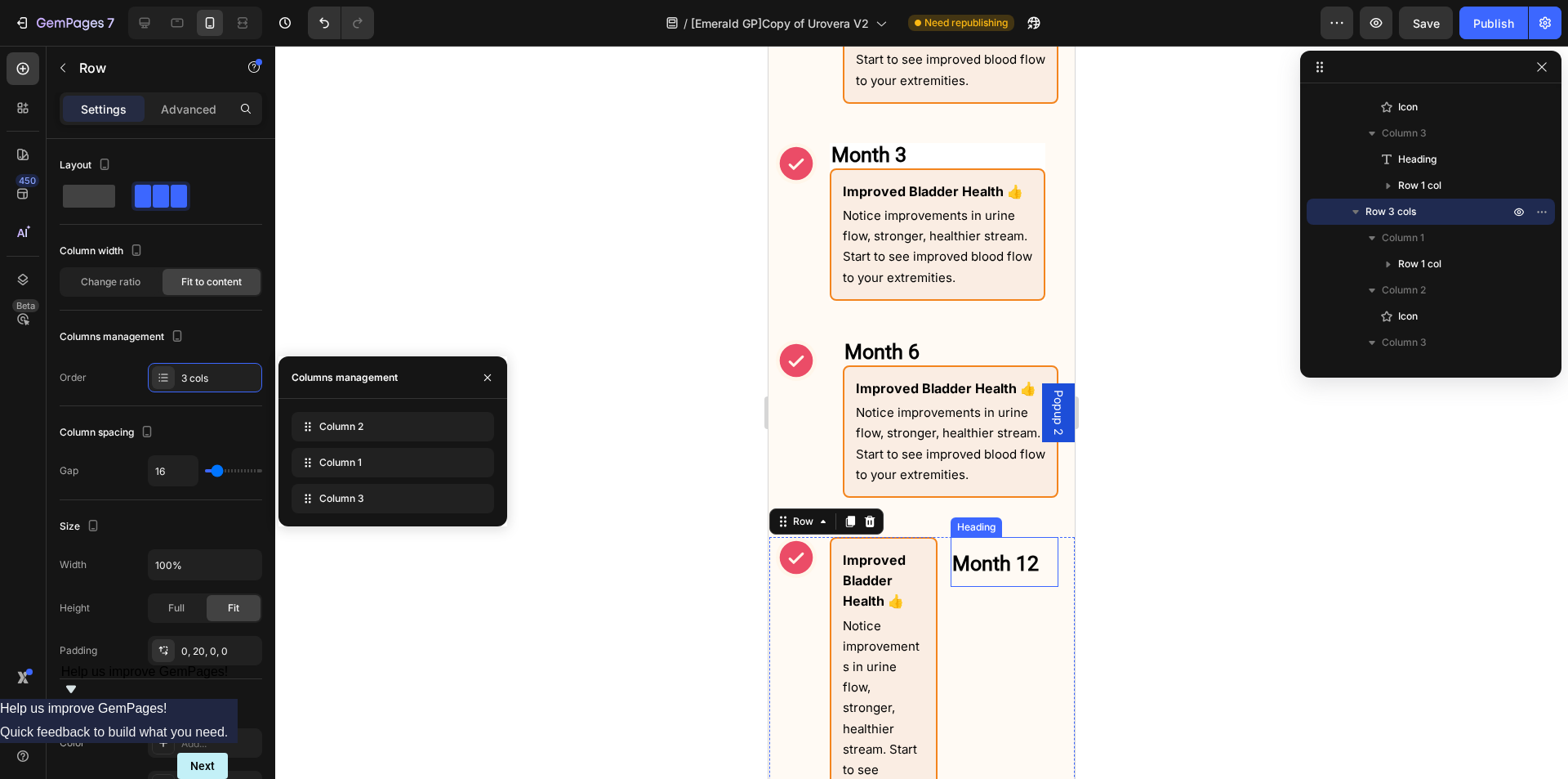
click at [1019, 559] on strong "Month 12" at bounding box center [996, 563] width 87 height 24
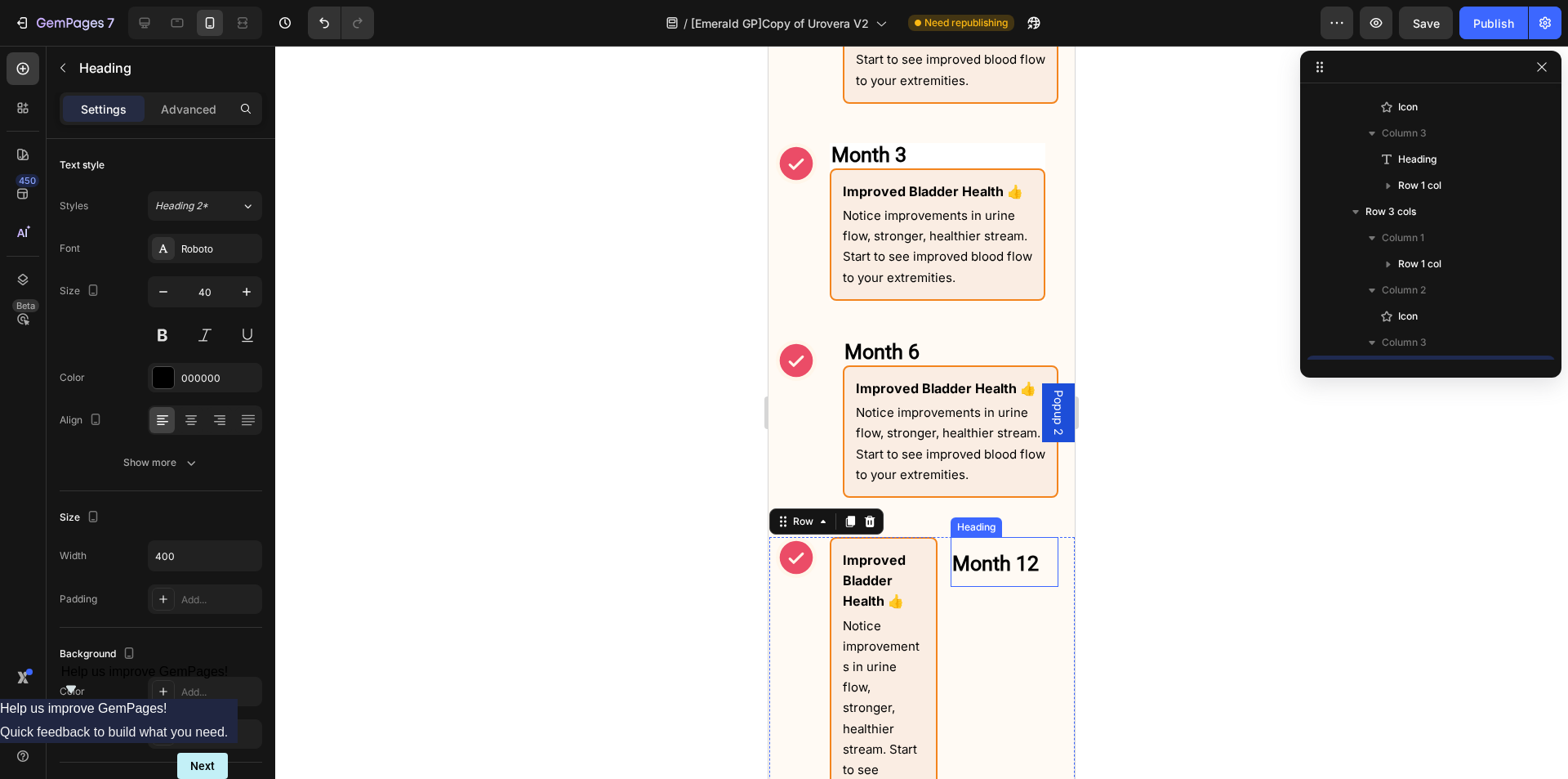
scroll to position [1617, 0]
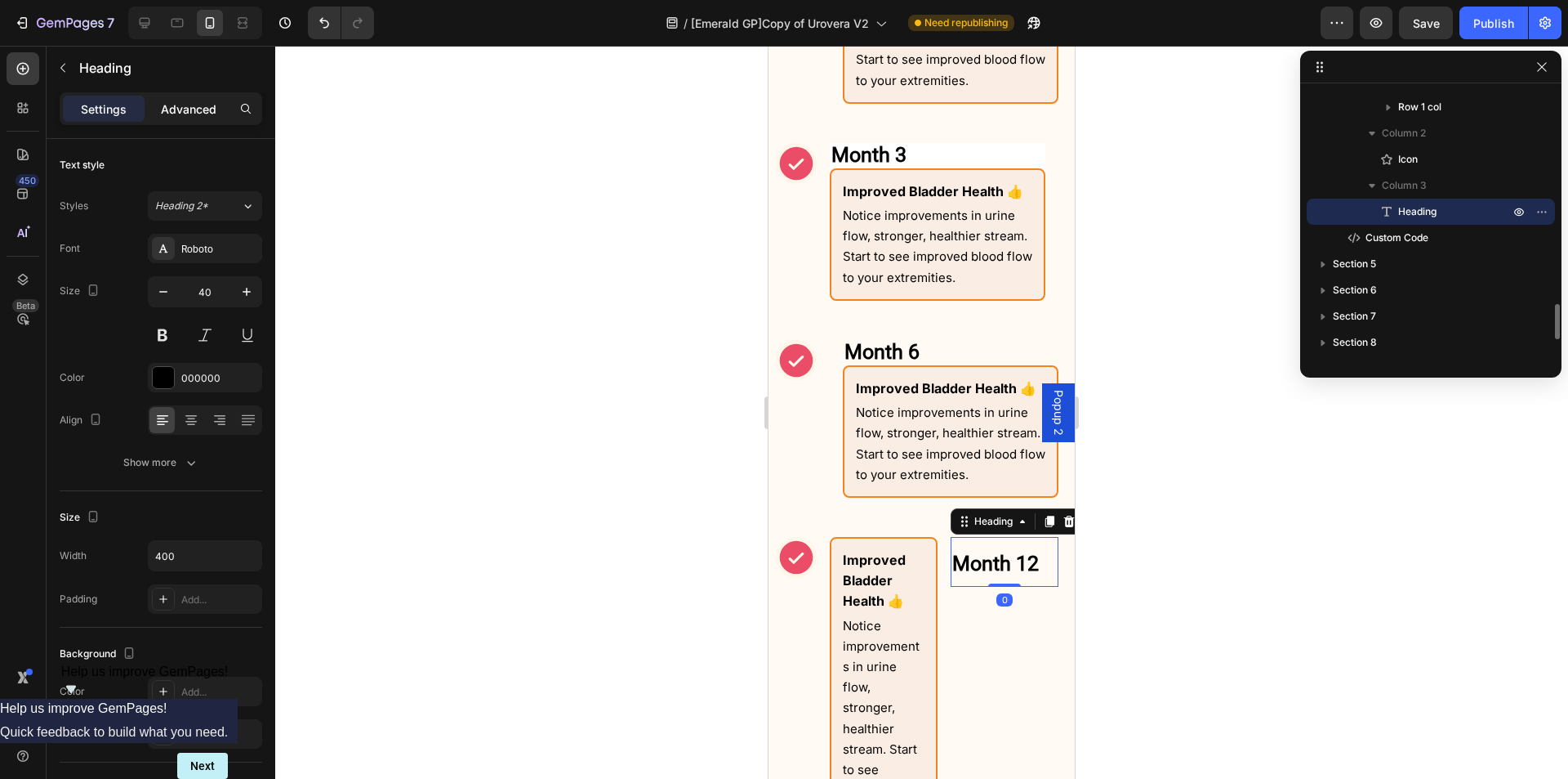
click at [201, 109] on p "Advanced" at bounding box center [189, 109] width 56 height 17
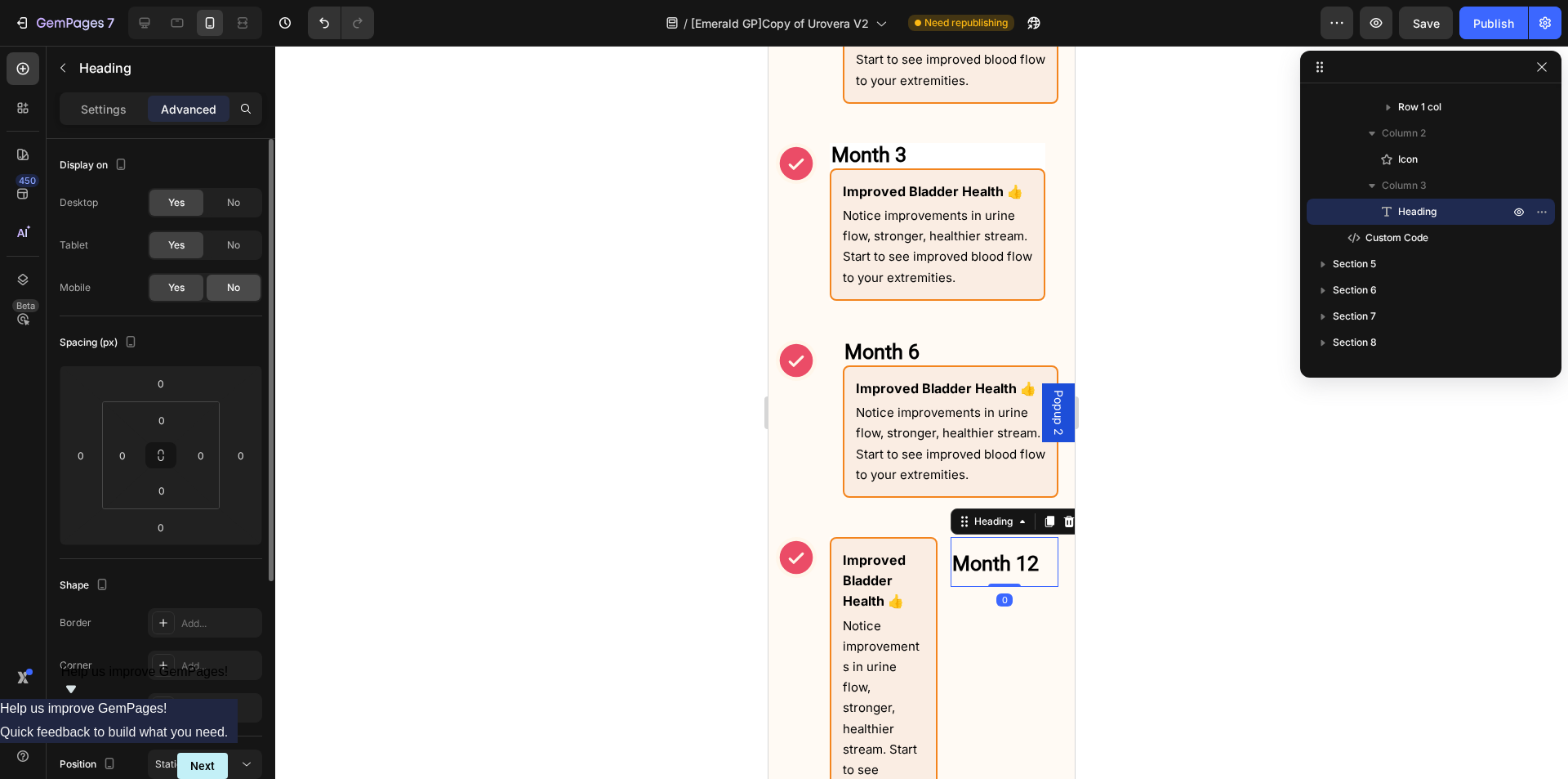
click at [230, 290] on span "No" at bounding box center [233, 288] width 13 height 15
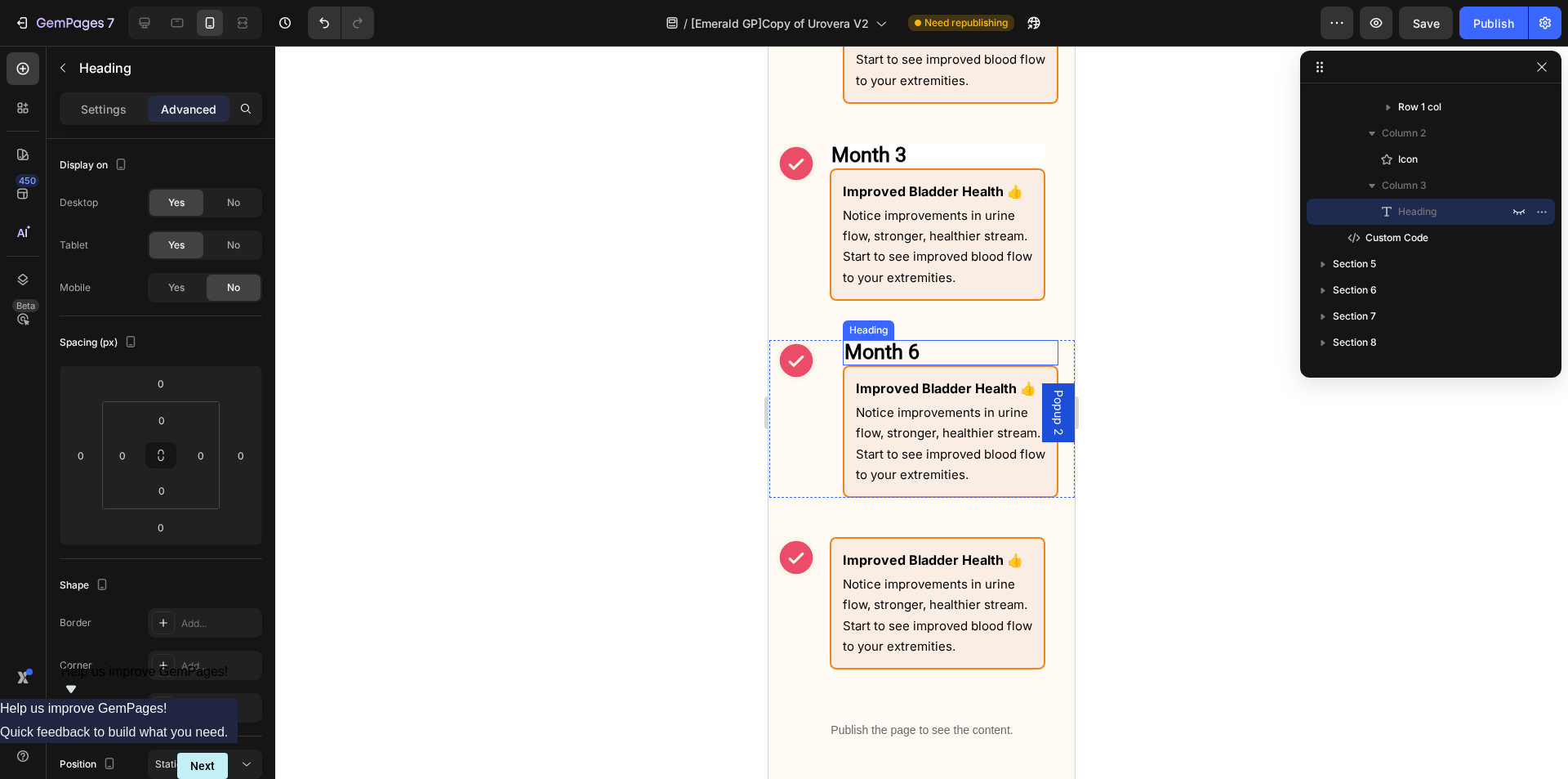
click at [887, 349] on strong "Month 6" at bounding box center [883, 351] width 75 height 24
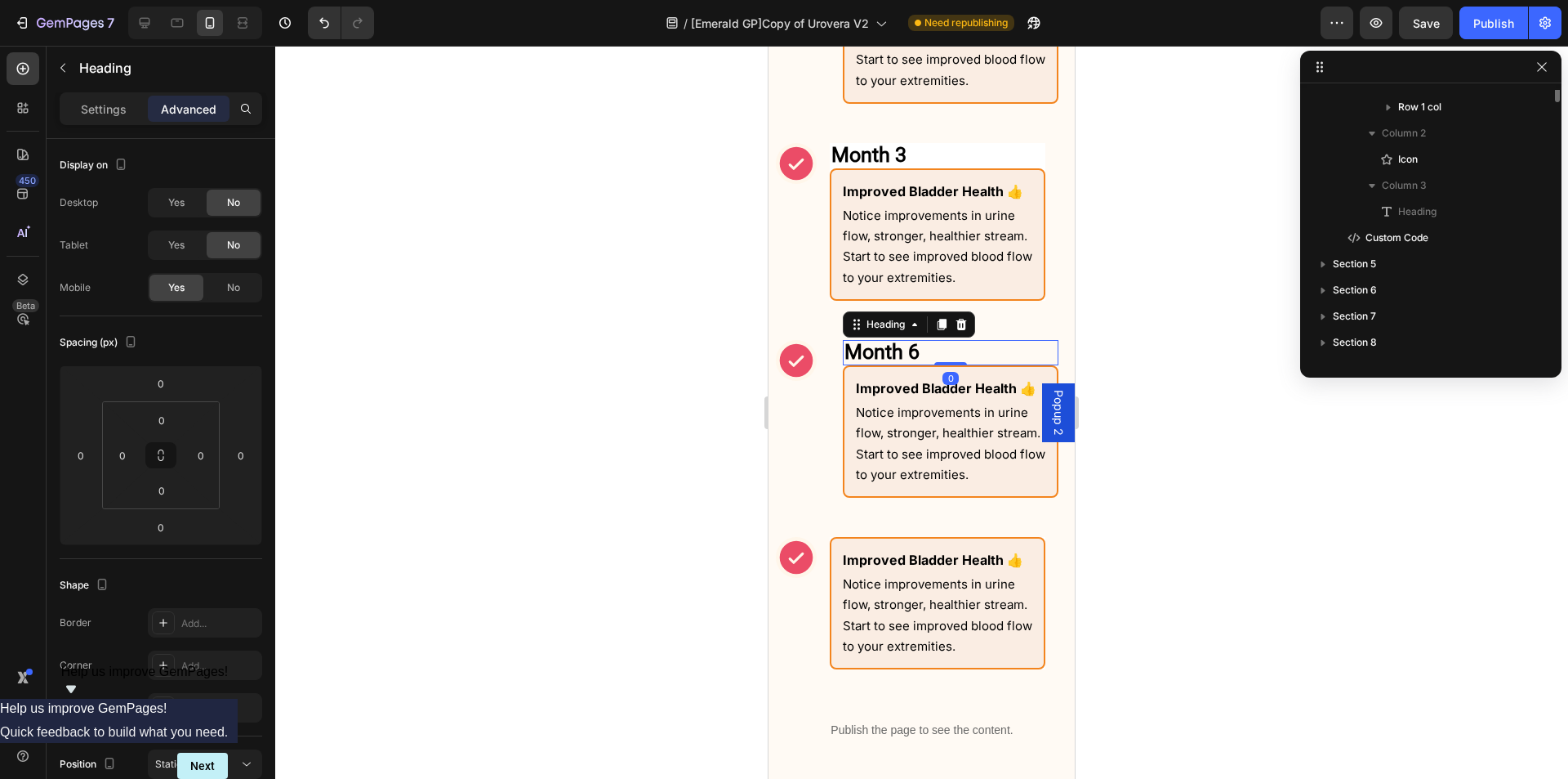
scroll to position [1408, 0]
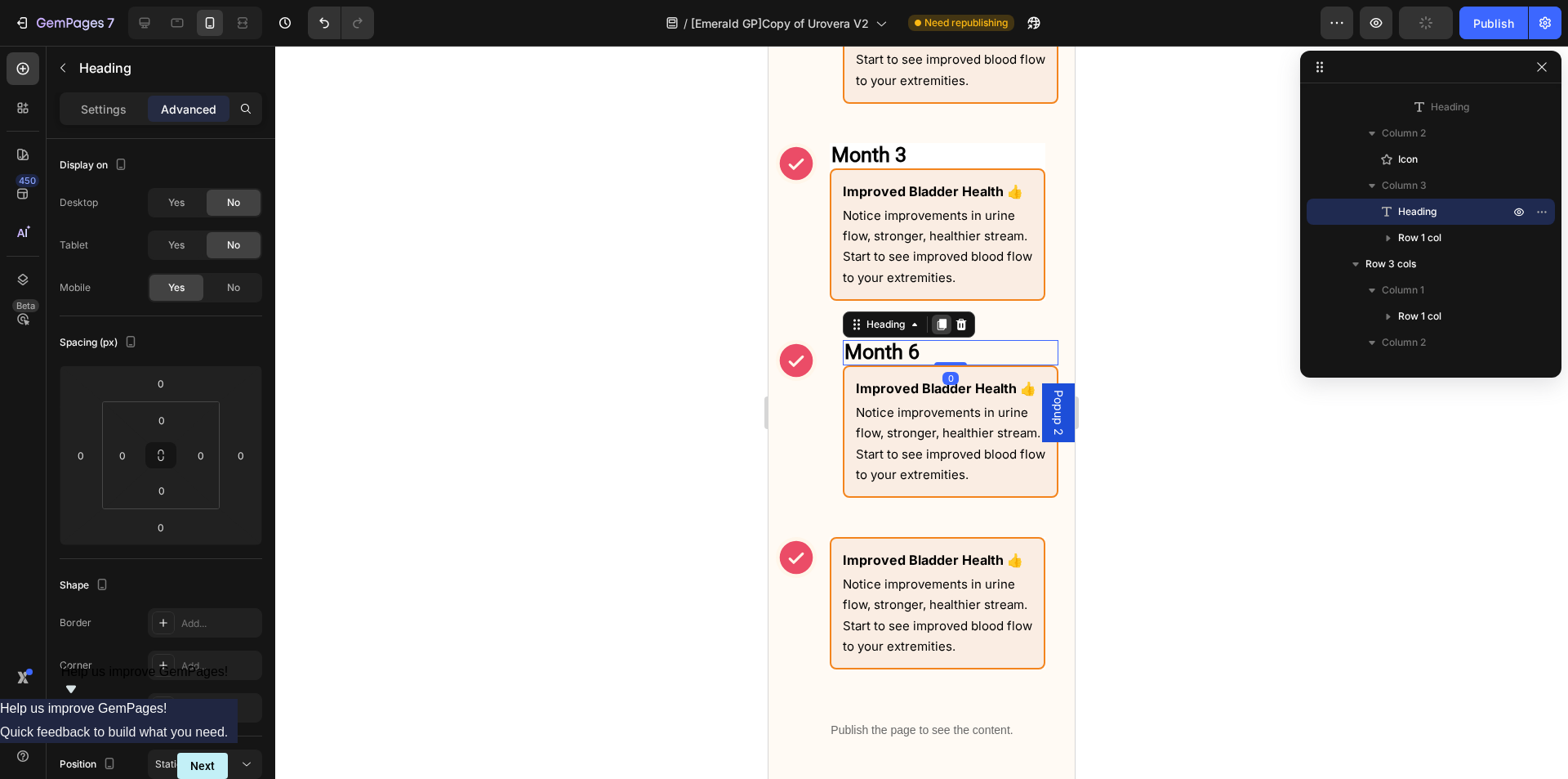
click at [947, 327] on icon at bounding box center [942, 324] width 9 height 11
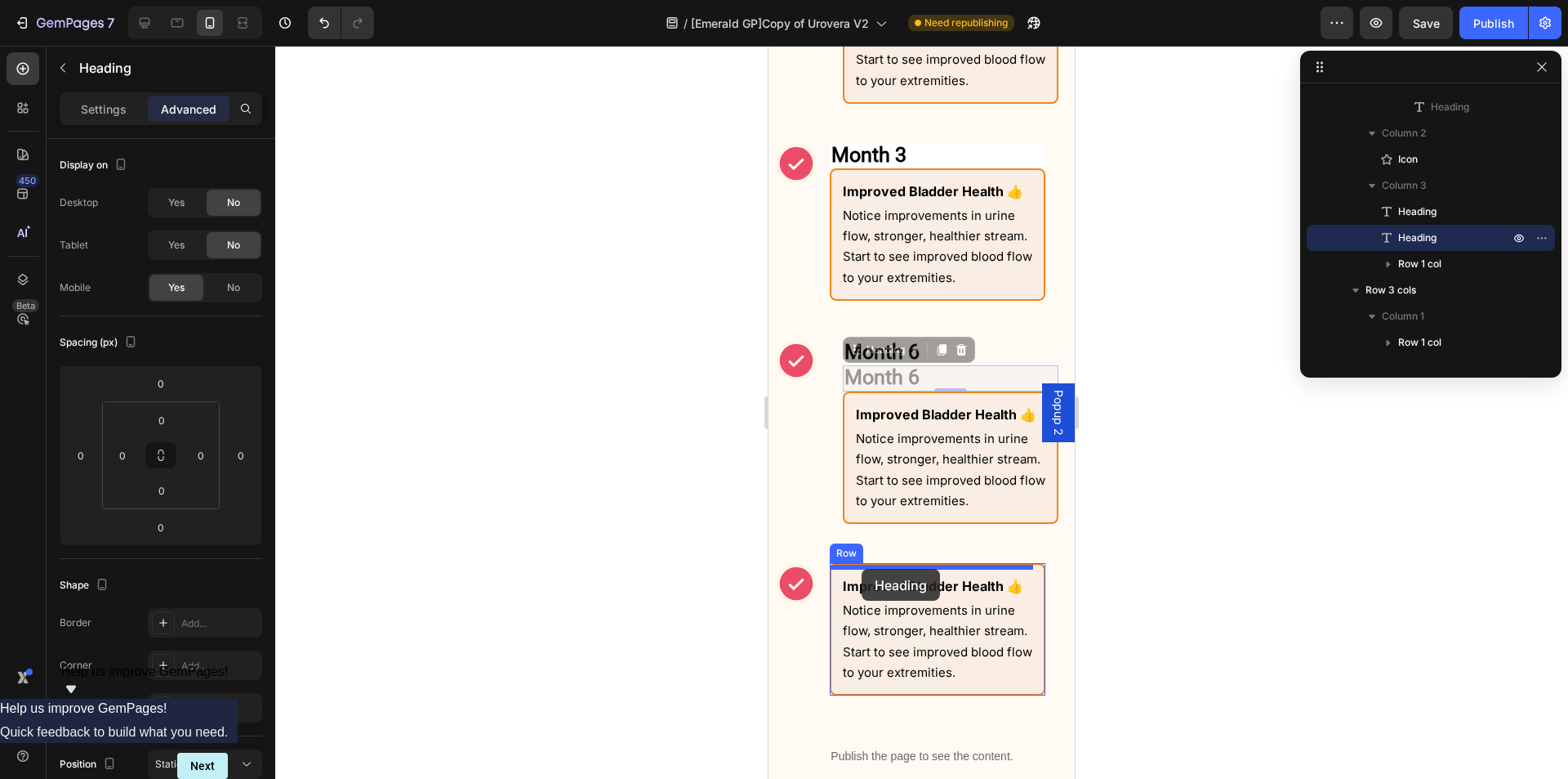
drag, startPoint x: 857, startPoint y: 355, endPoint x: 861, endPoint y: 568, distance: 213.0
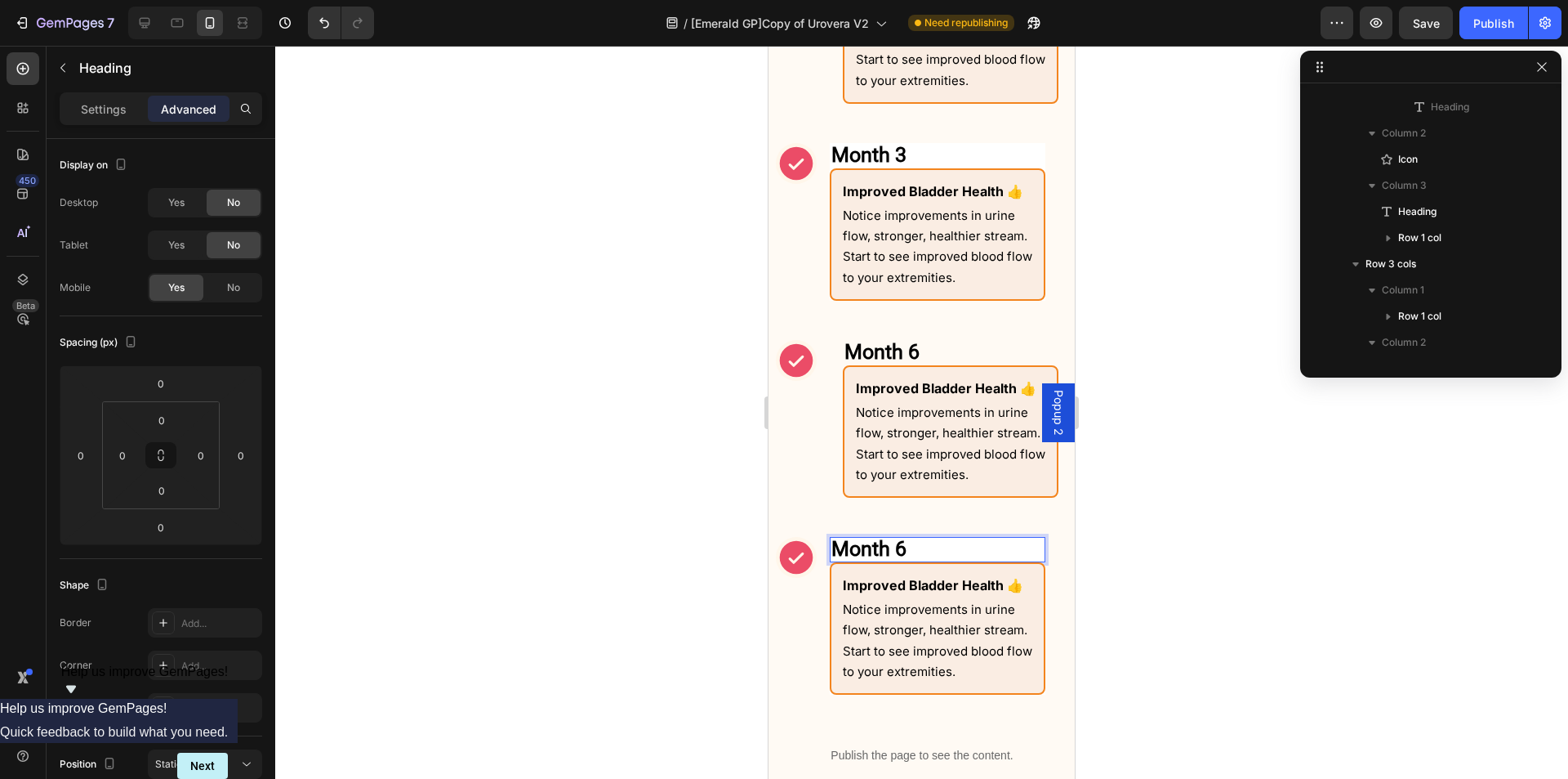
click at [924, 551] on h2 "Month 6" at bounding box center [938, 549] width 215 height 25
click at [814, 442] on div "Icon" at bounding box center [797, 419] width 41 height 158
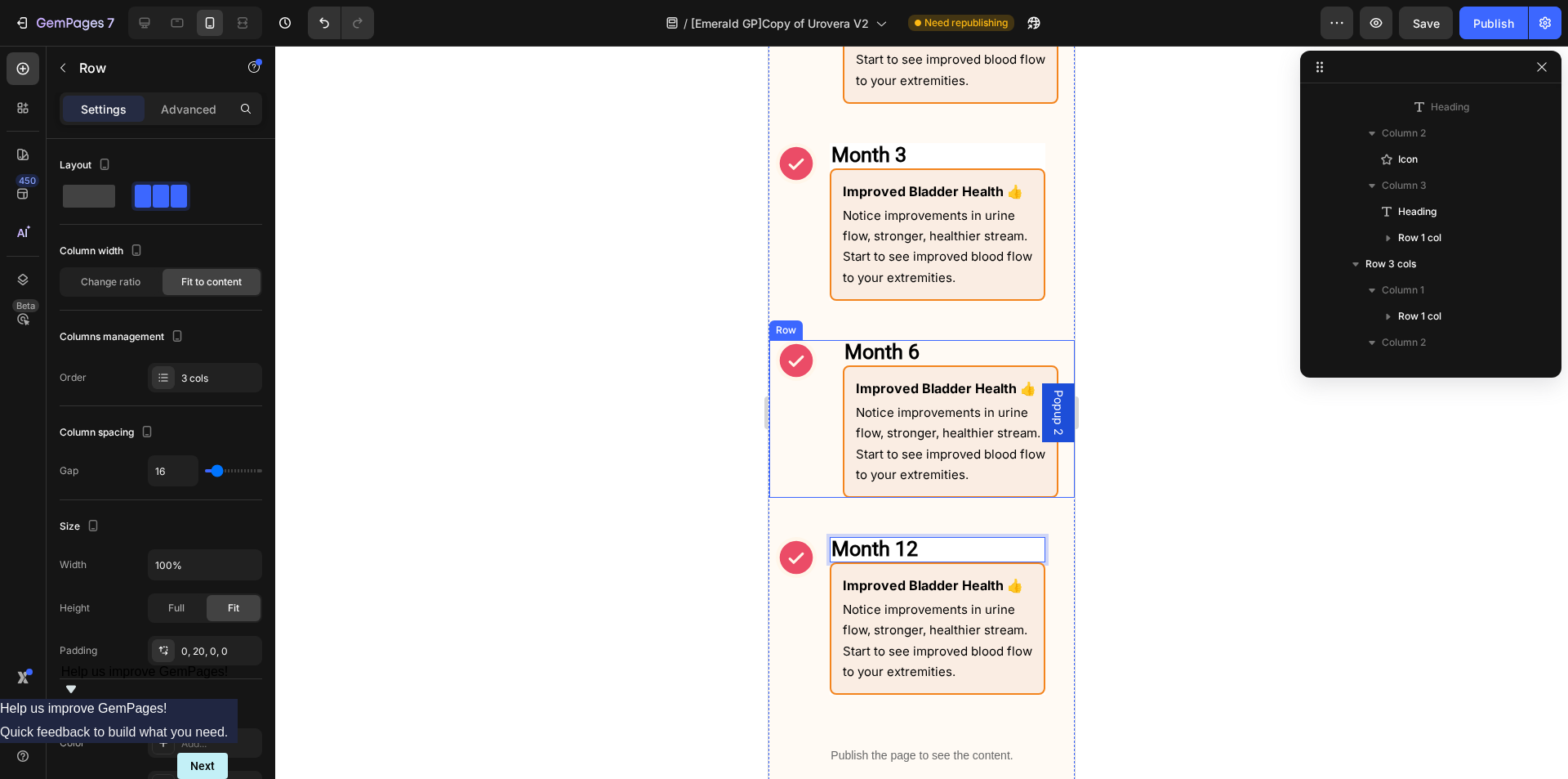
scroll to position [1199, 0]
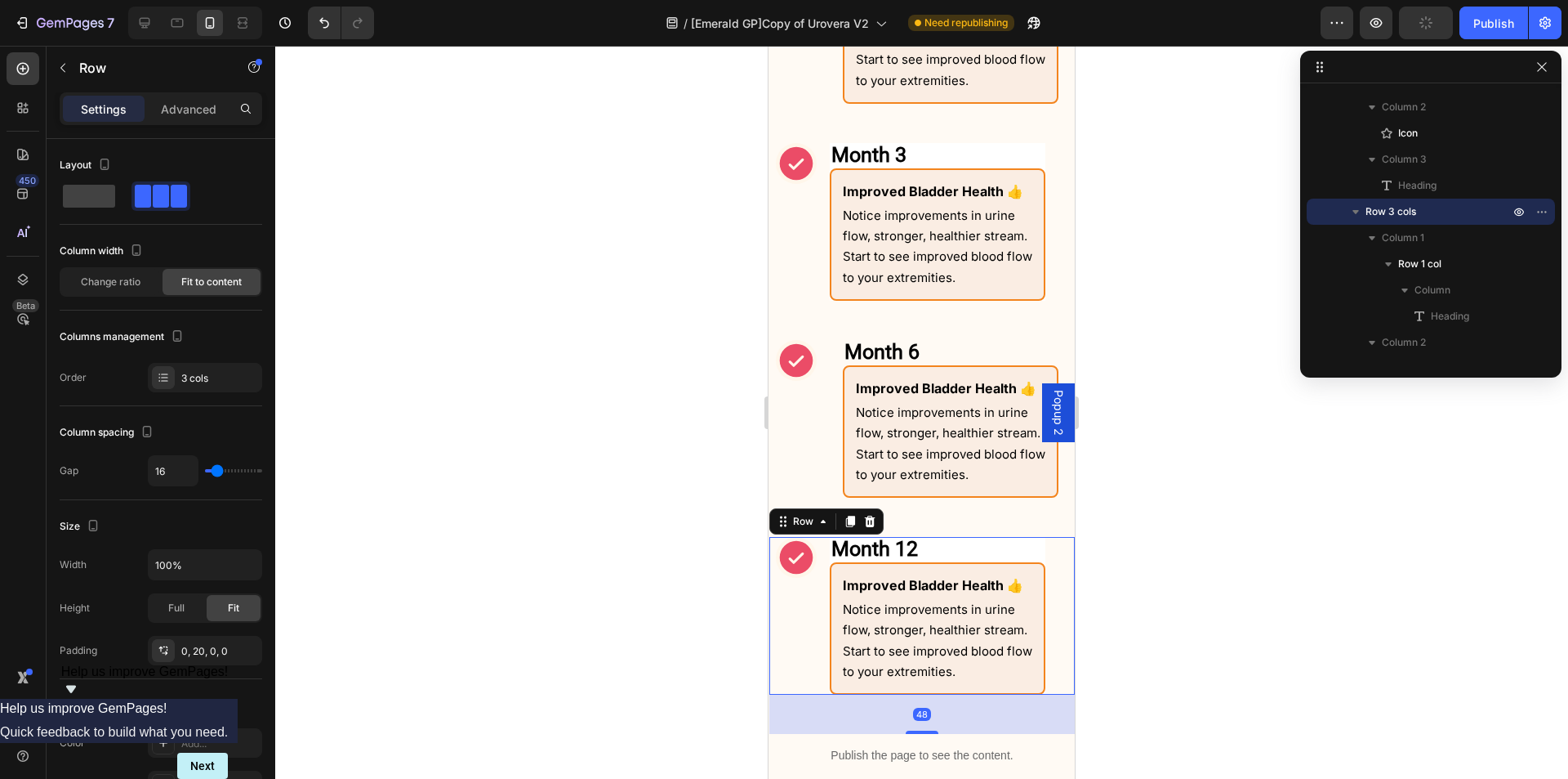
click at [809, 643] on div "Icon" at bounding box center [797, 615] width 41 height 158
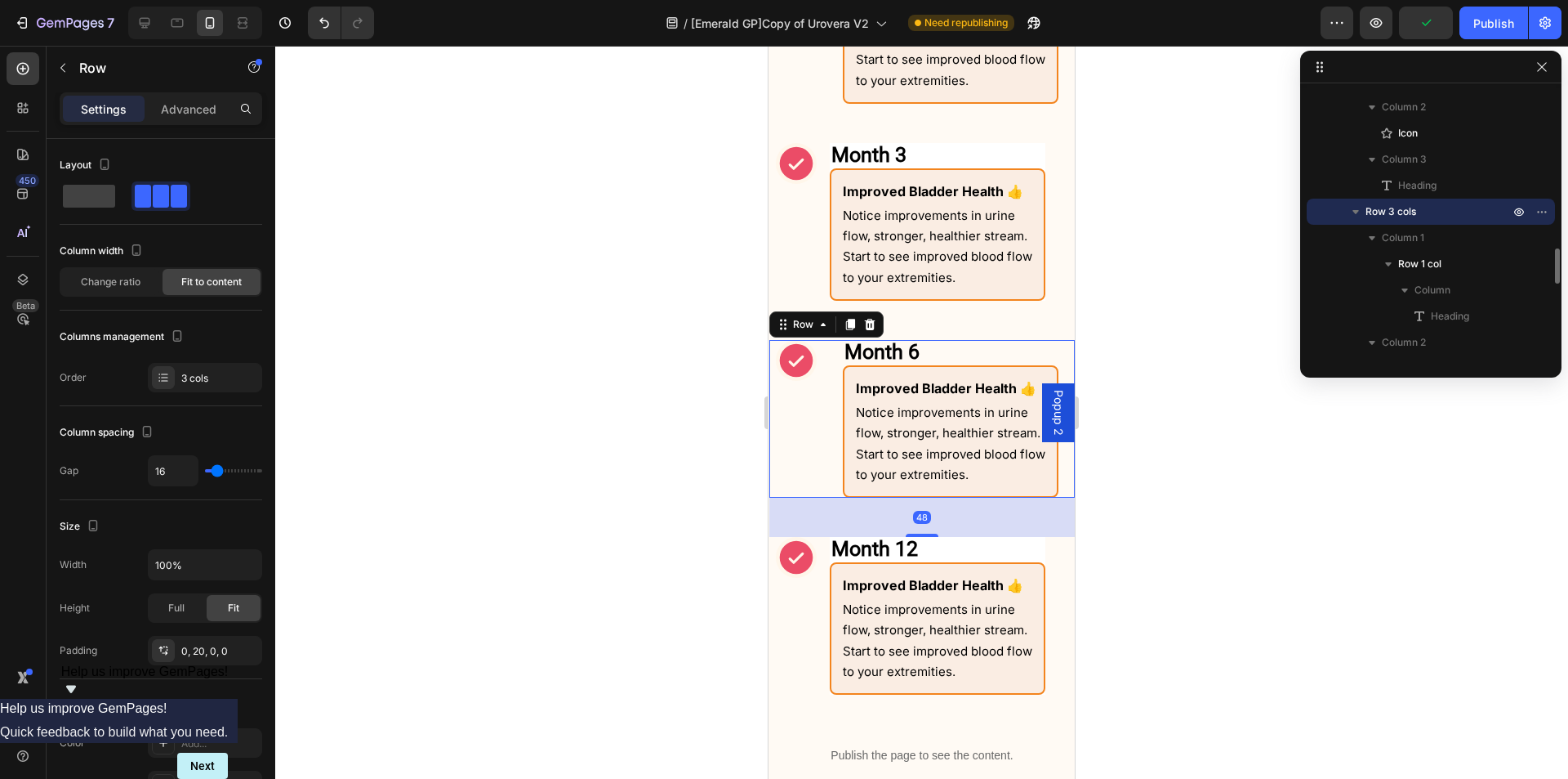
click at [833, 455] on div "Month 6 Heading Row Icon ⁠⁠⁠⁠⁠⁠⁠ Month 6 Heading Improved Bladder Health 👍 Text…" at bounding box center [922, 419] width 305 height 158
click at [783, 654] on div "Icon" at bounding box center [797, 615] width 41 height 158
click at [829, 448] on div "Month 6 Heading Row Icon ⁠⁠⁠⁠⁠⁠⁠ Month 6 Heading Improved Bladder Health 👍 Text…" at bounding box center [922, 419] width 305 height 158
click at [807, 616] on div "Icon" at bounding box center [797, 615] width 41 height 158
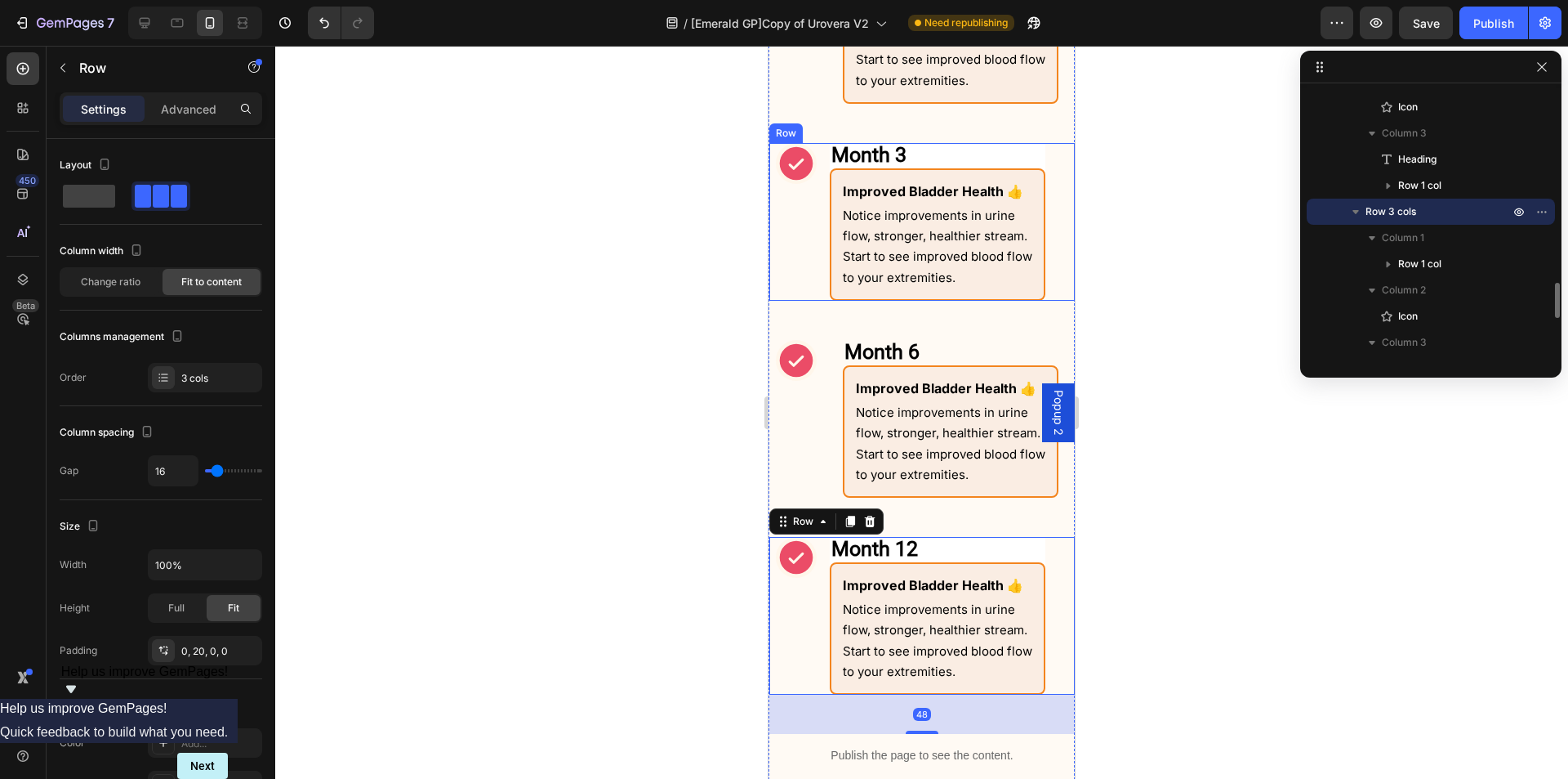
click at [812, 280] on div "Icon" at bounding box center [797, 222] width 41 height 158
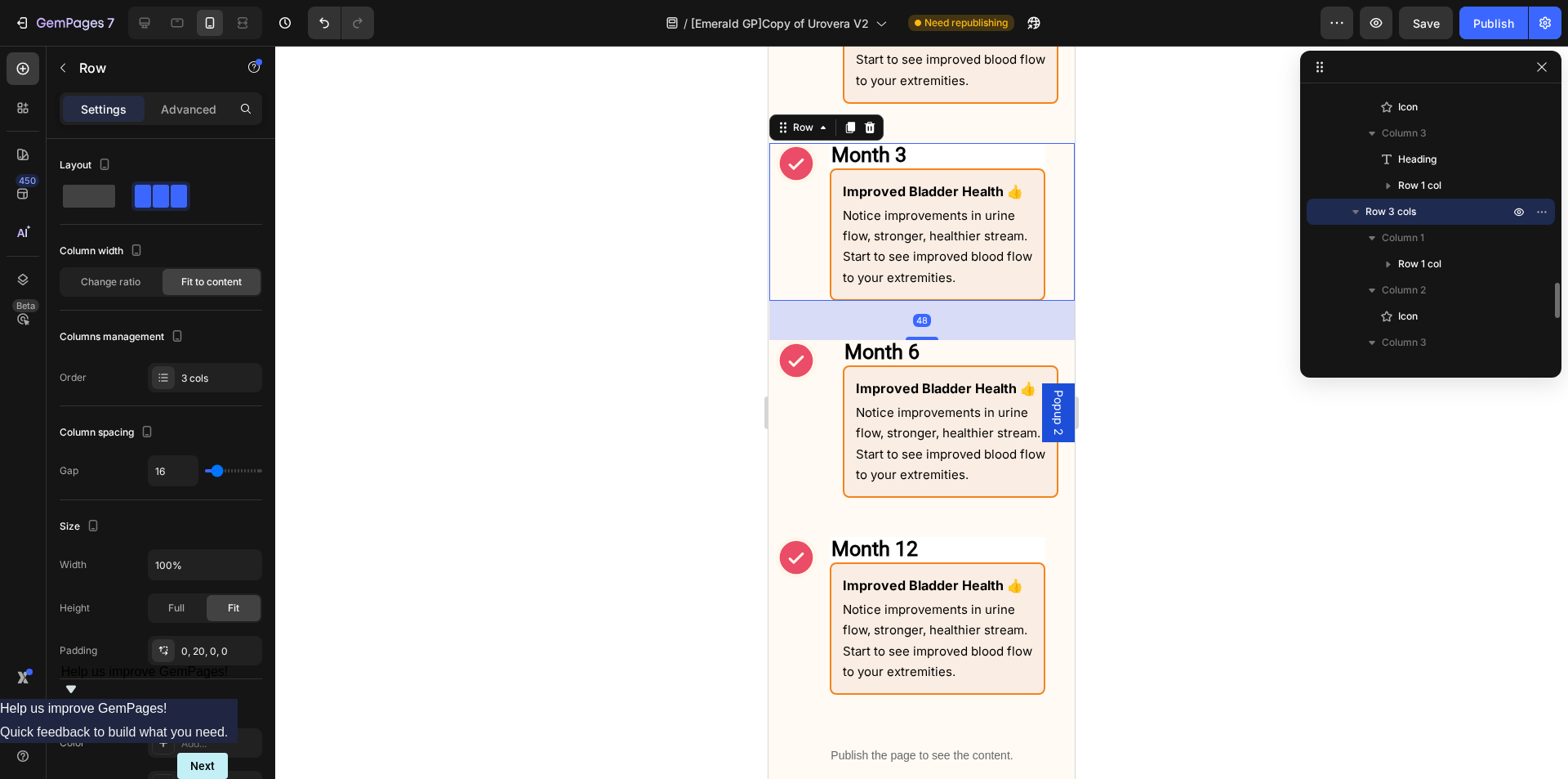
scroll to position [937, 0]
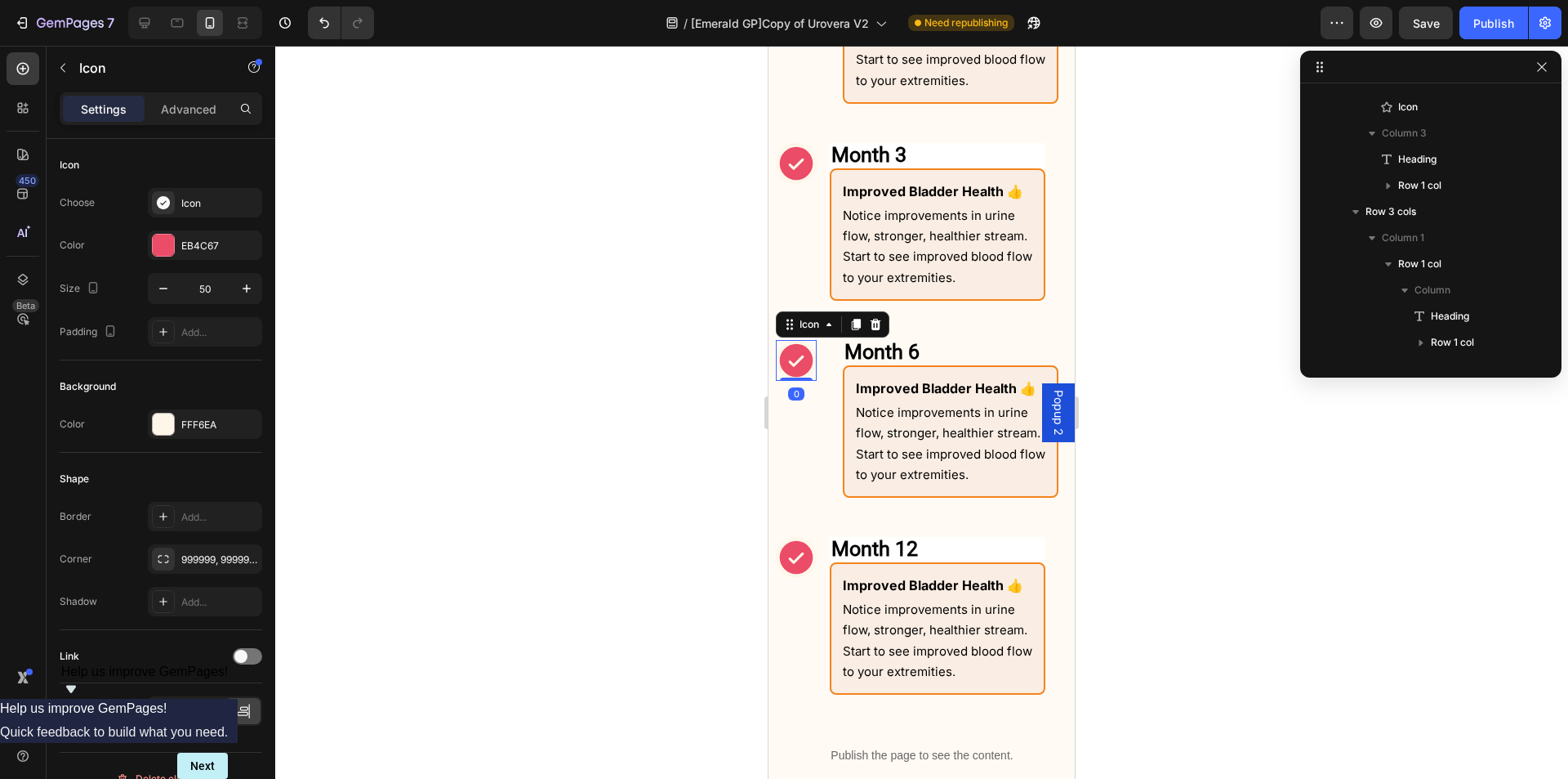
click at [807, 370] on icon at bounding box center [797, 360] width 34 height 34
click at [790, 556] on icon at bounding box center [797, 557] width 34 height 34
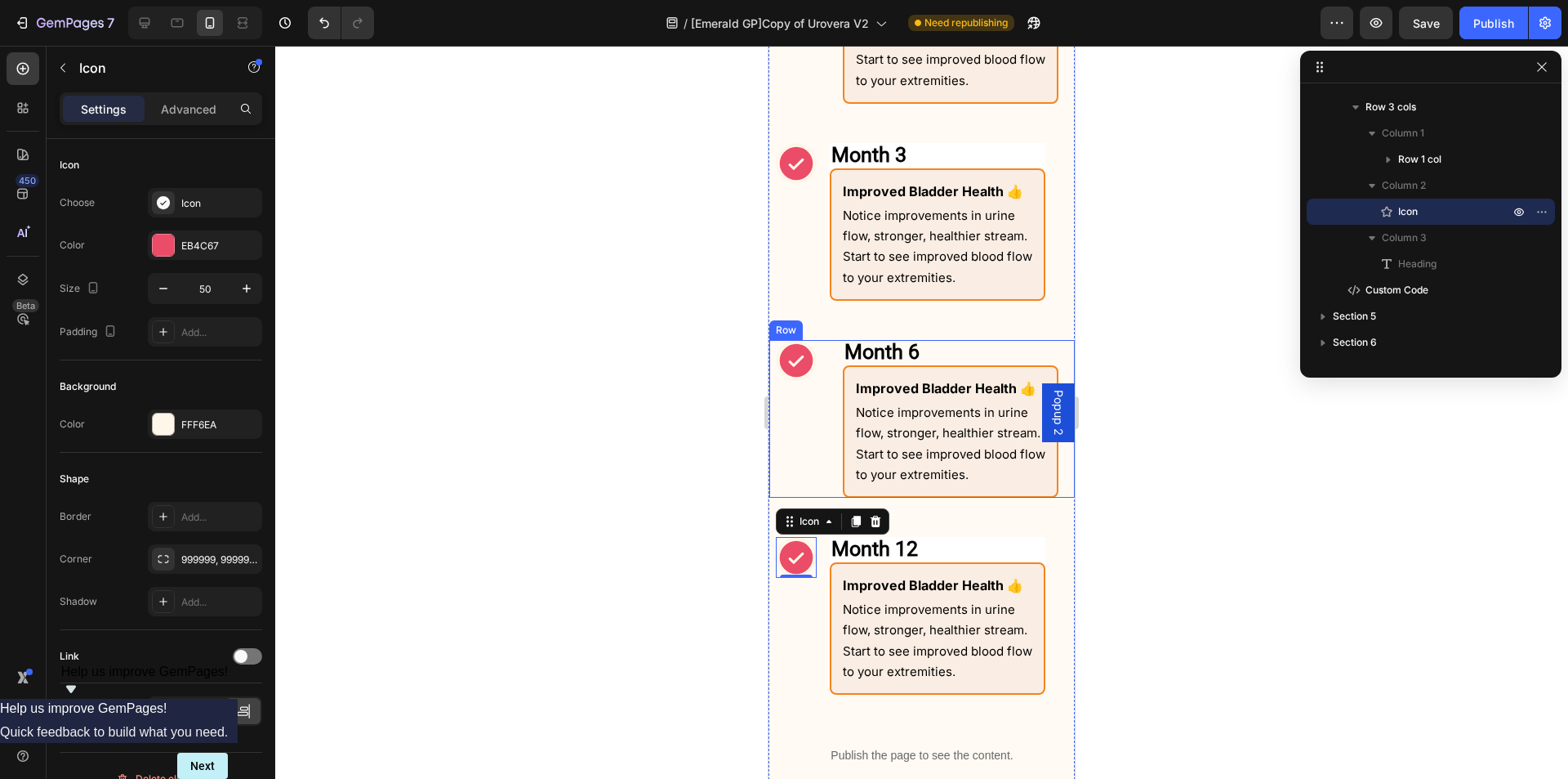
click at [816, 460] on div "Icon" at bounding box center [797, 419] width 41 height 158
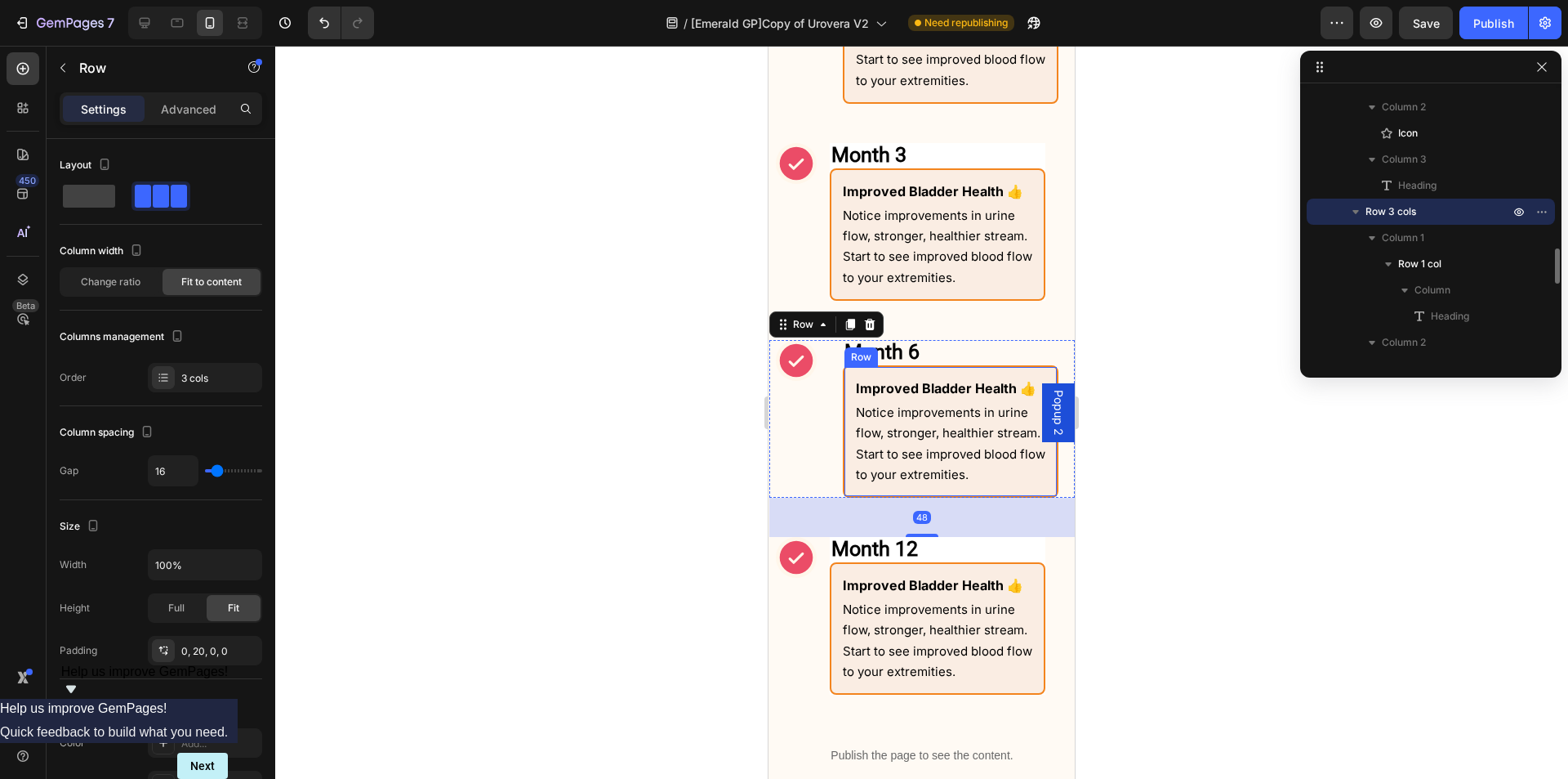
click at [854, 441] on div "Improved Bladder Health 👍 Text Block Notice improvements in urine flow, stronge…" at bounding box center [951, 432] width 215 height 133
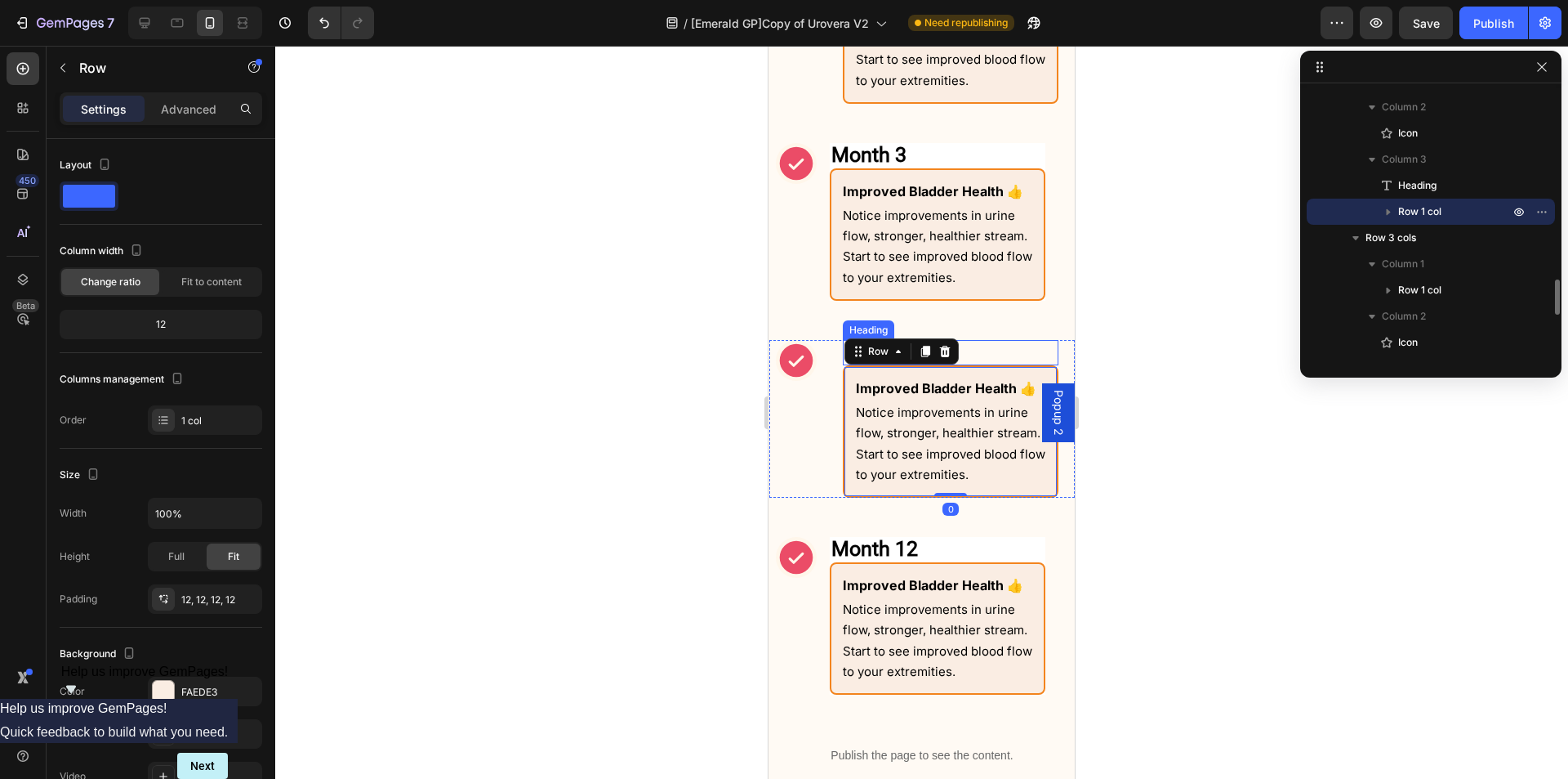
click at [994, 355] on p "⁠⁠⁠⁠⁠⁠⁠ Month 6" at bounding box center [951, 352] width 212 height 22
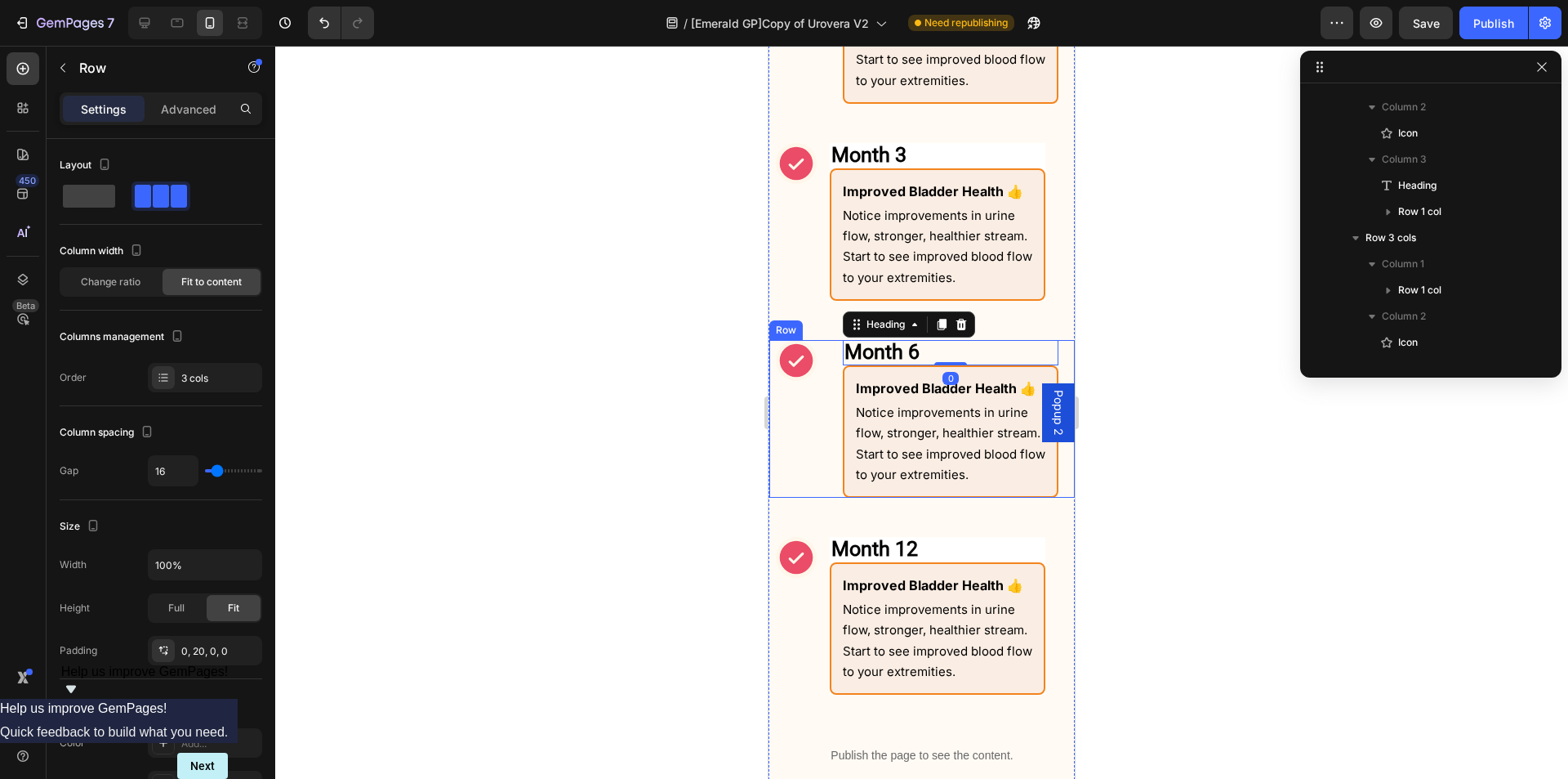
click at [836, 446] on div "Month 6 Heading Row Icon ⁠⁠⁠⁠⁠⁠⁠ Month 6 Heading 0 Improved Bladder Health 👍 Te…" at bounding box center [922, 419] width 305 height 158
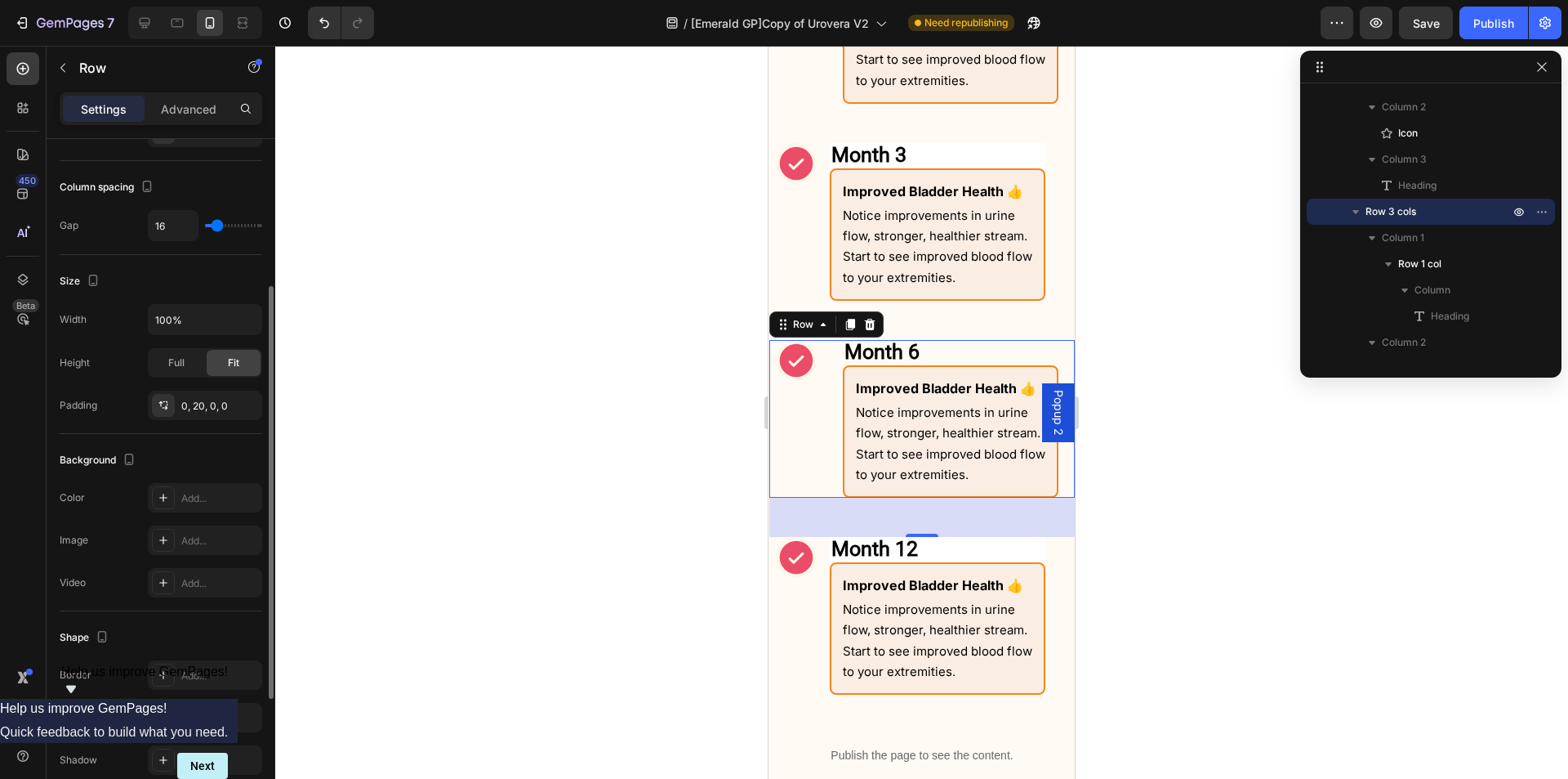
scroll to position [455, 0]
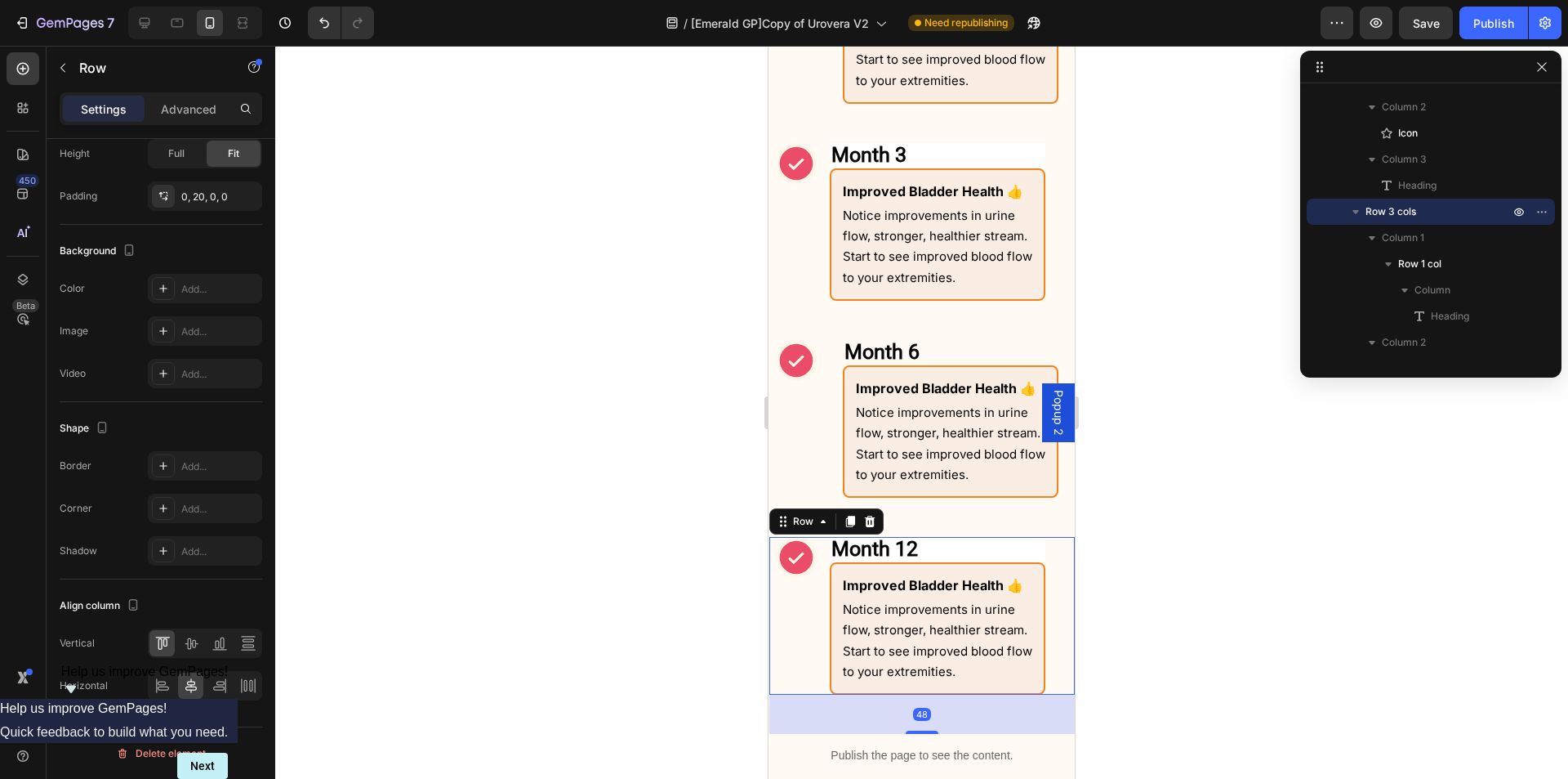
click at [809, 650] on div "Icon" at bounding box center [797, 615] width 41 height 158
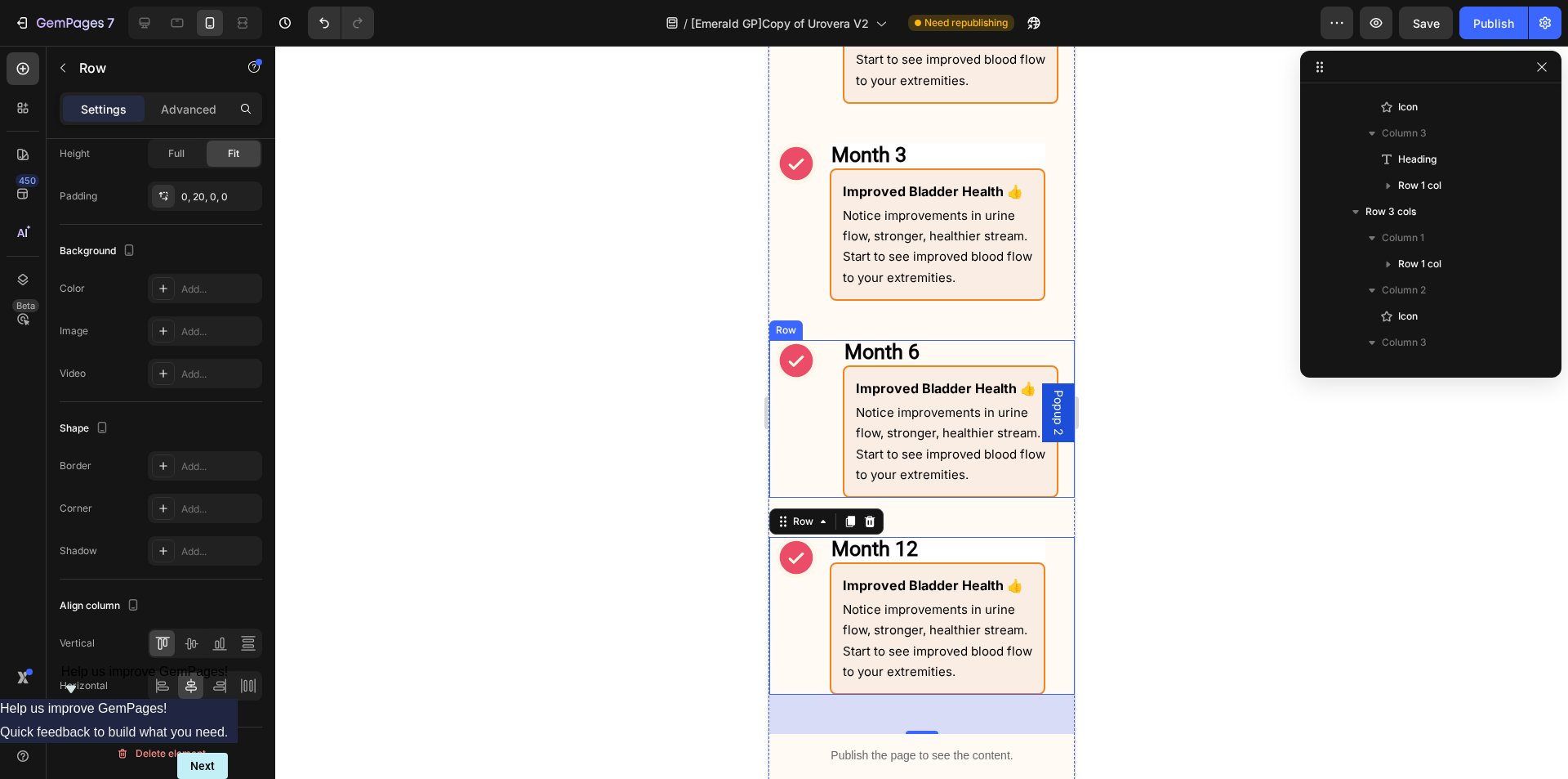
scroll to position [1199, 0]
click at [820, 461] on div "Month 6 Heading Row Icon ⁠⁠⁠⁠⁠⁠⁠ Month 6 Heading Improved Bladder Health 👍 Text…" at bounding box center [922, 419] width 305 height 158
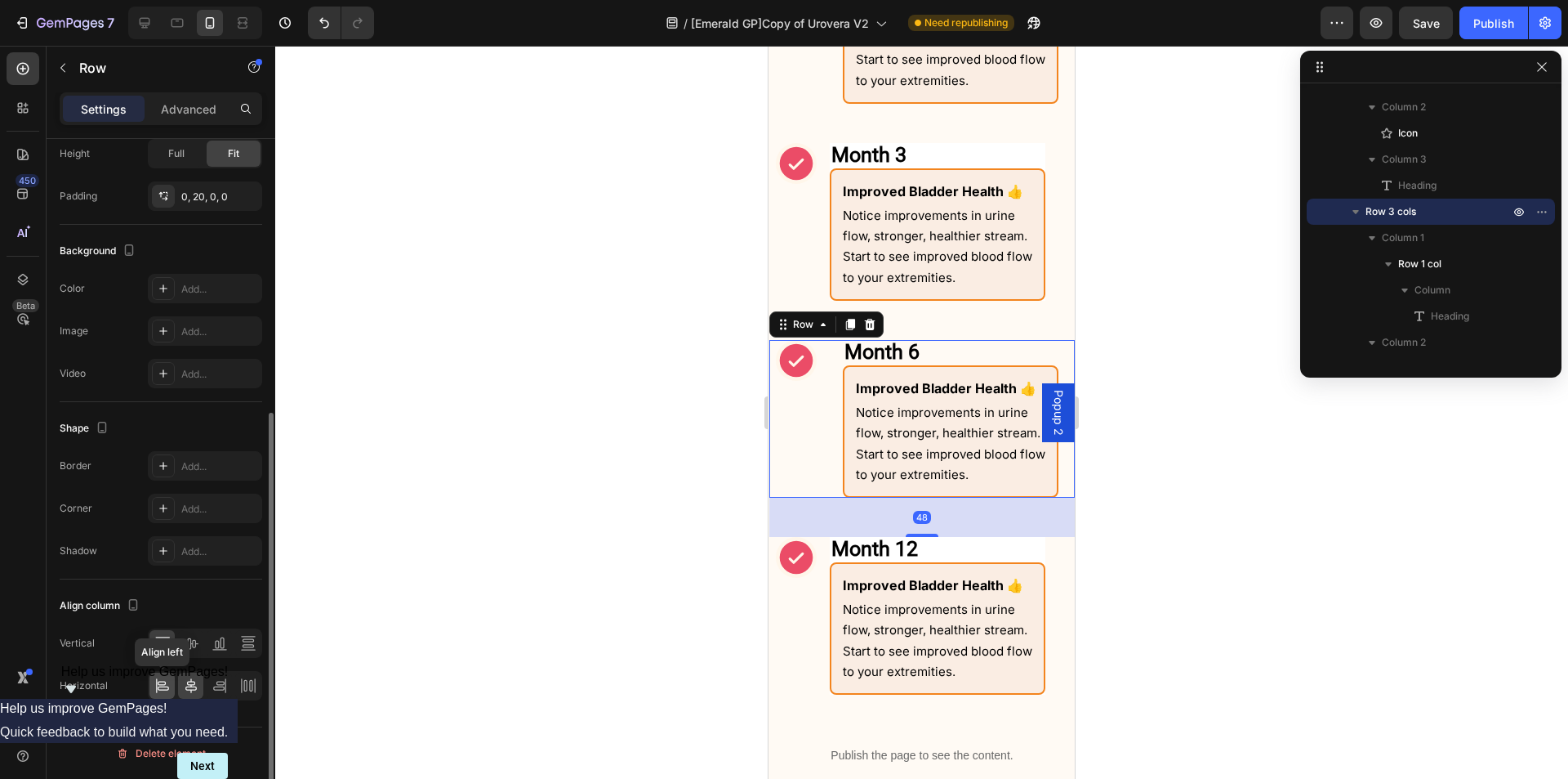
click at [163, 685] on icon at bounding box center [162, 682] width 8 height 4
click at [192, 684] on icon at bounding box center [191, 686] width 16 height 16
click at [816, 667] on div "Icon" at bounding box center [797, 615] width 41 height 158
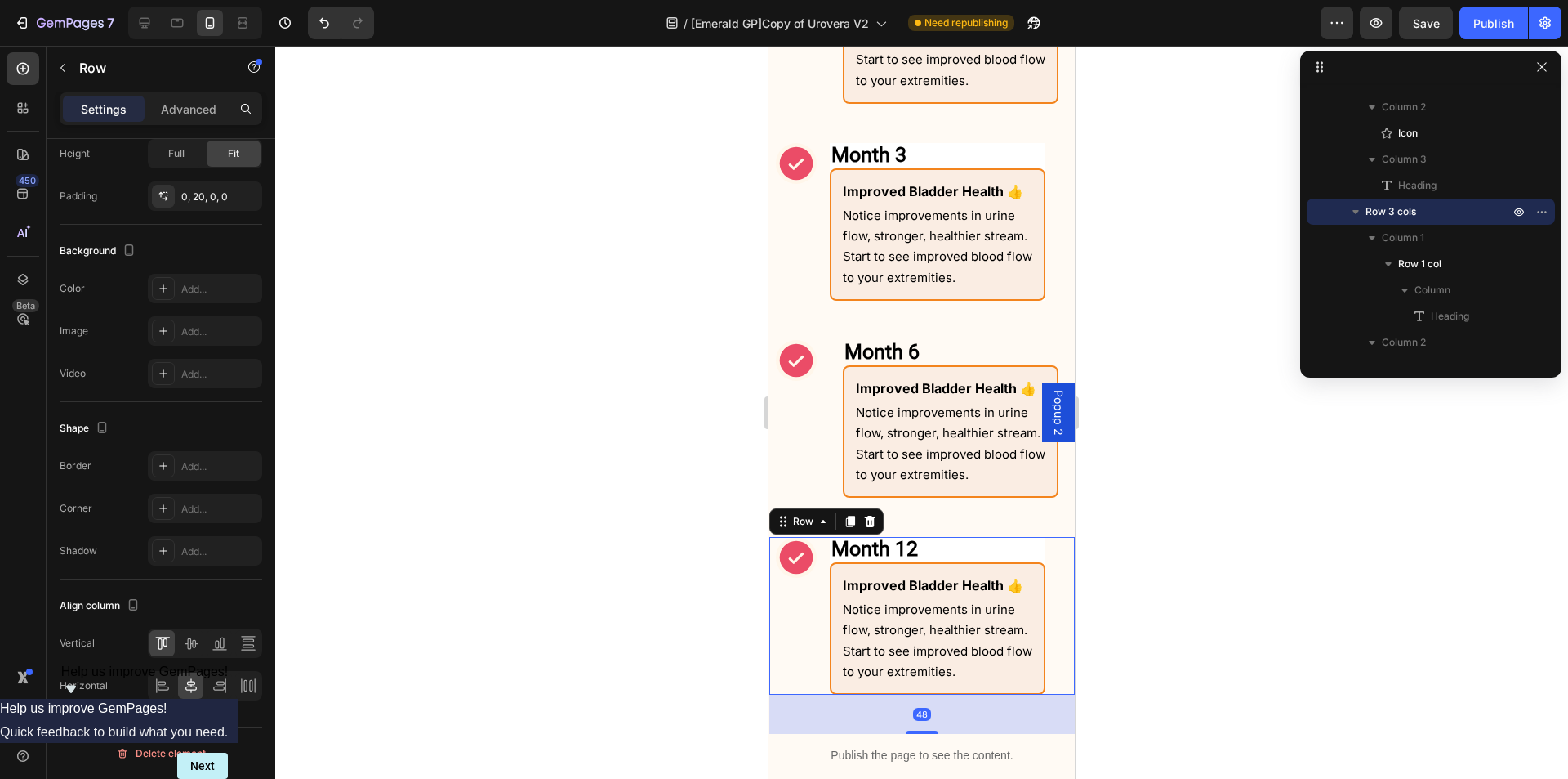
scroll to position [1461, 0]
click at [166, 691] on icon at bounding box center [163, 686] width 16 height 16
click at [183, 687] on icon at bounding box center [191, 686] width 16 height 16
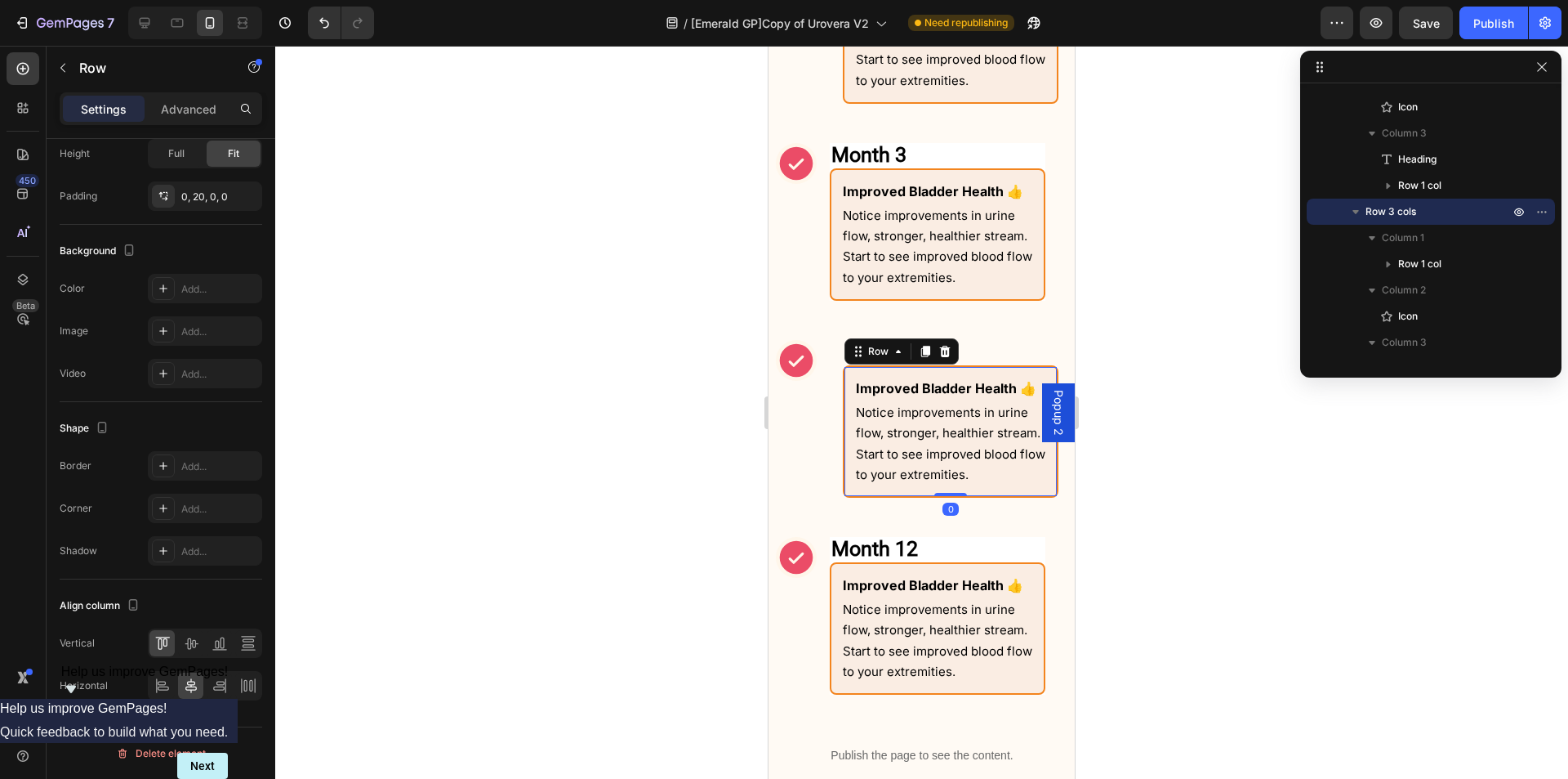
click at [847, 451] on div "Improved Bladder Health 👍 Text Block Notice improvements in urine flow, stronge…" at bounding box center [951, 432] width 215 height 133
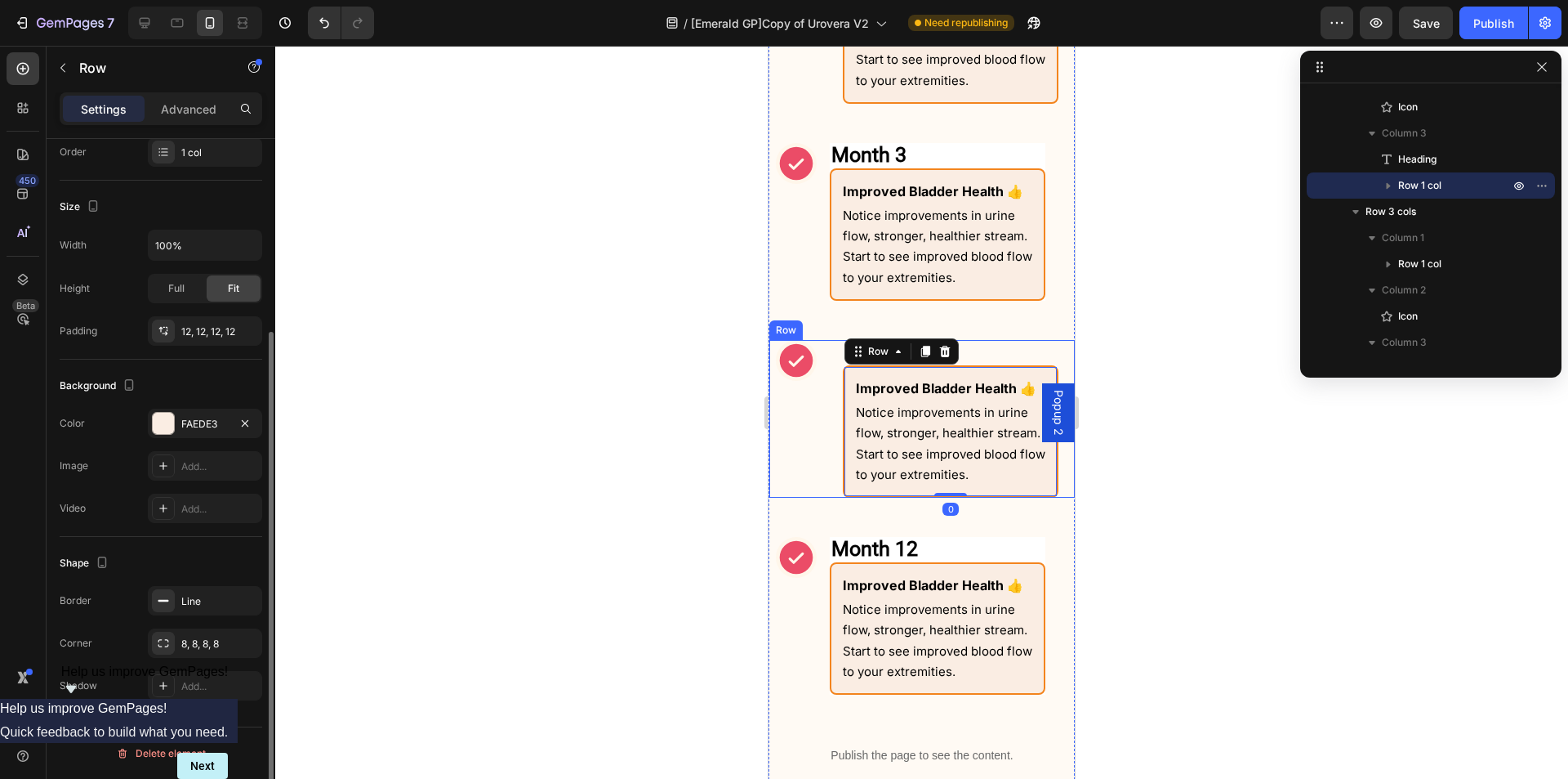
scroll to position [186, 0]
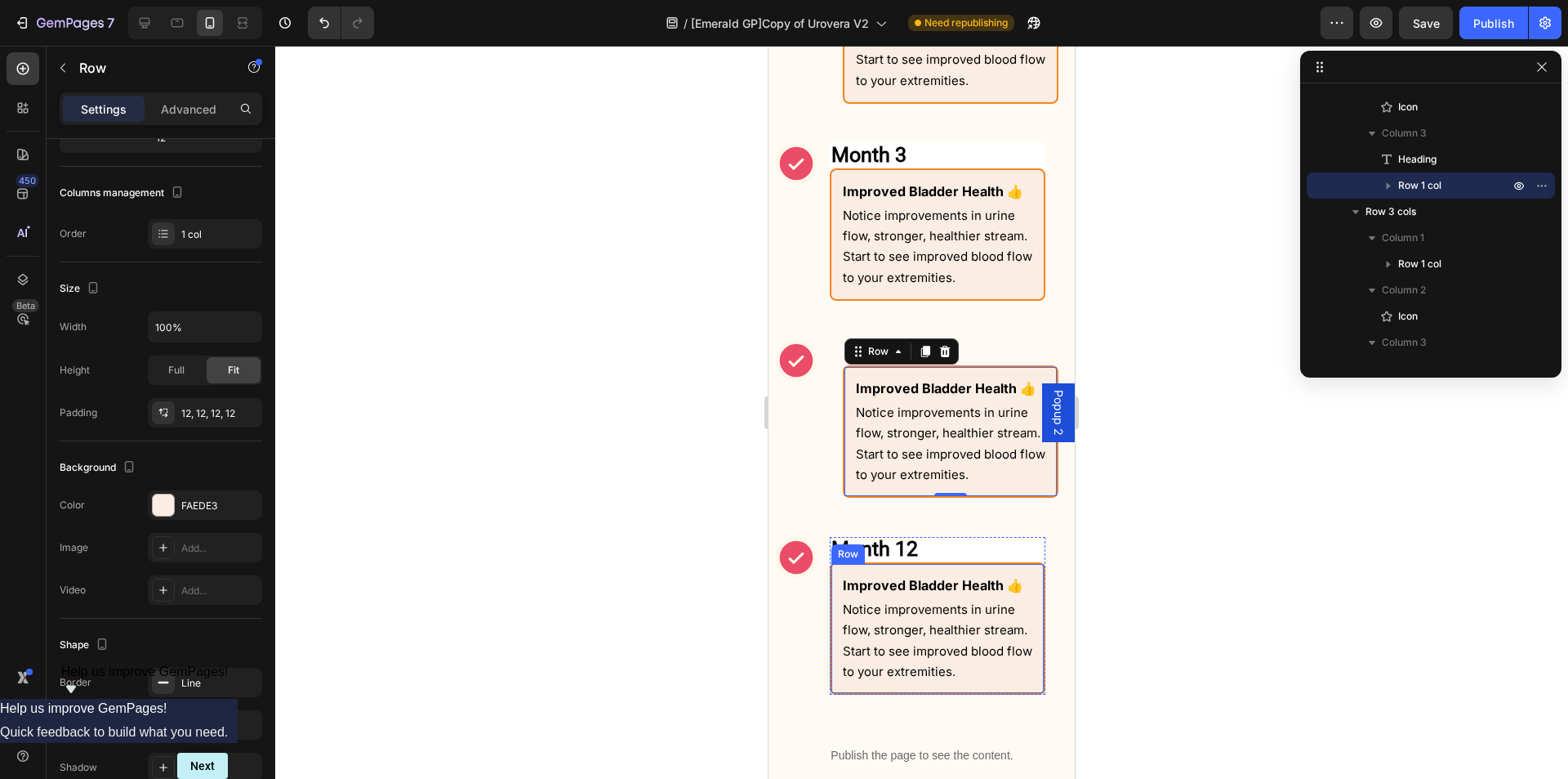
click at [839, 583] on div "Improved Bladder Health 👍 Text Block Notice improvements in urine flow, stronge…" at bounding box center [938, 628] width 215 height 133
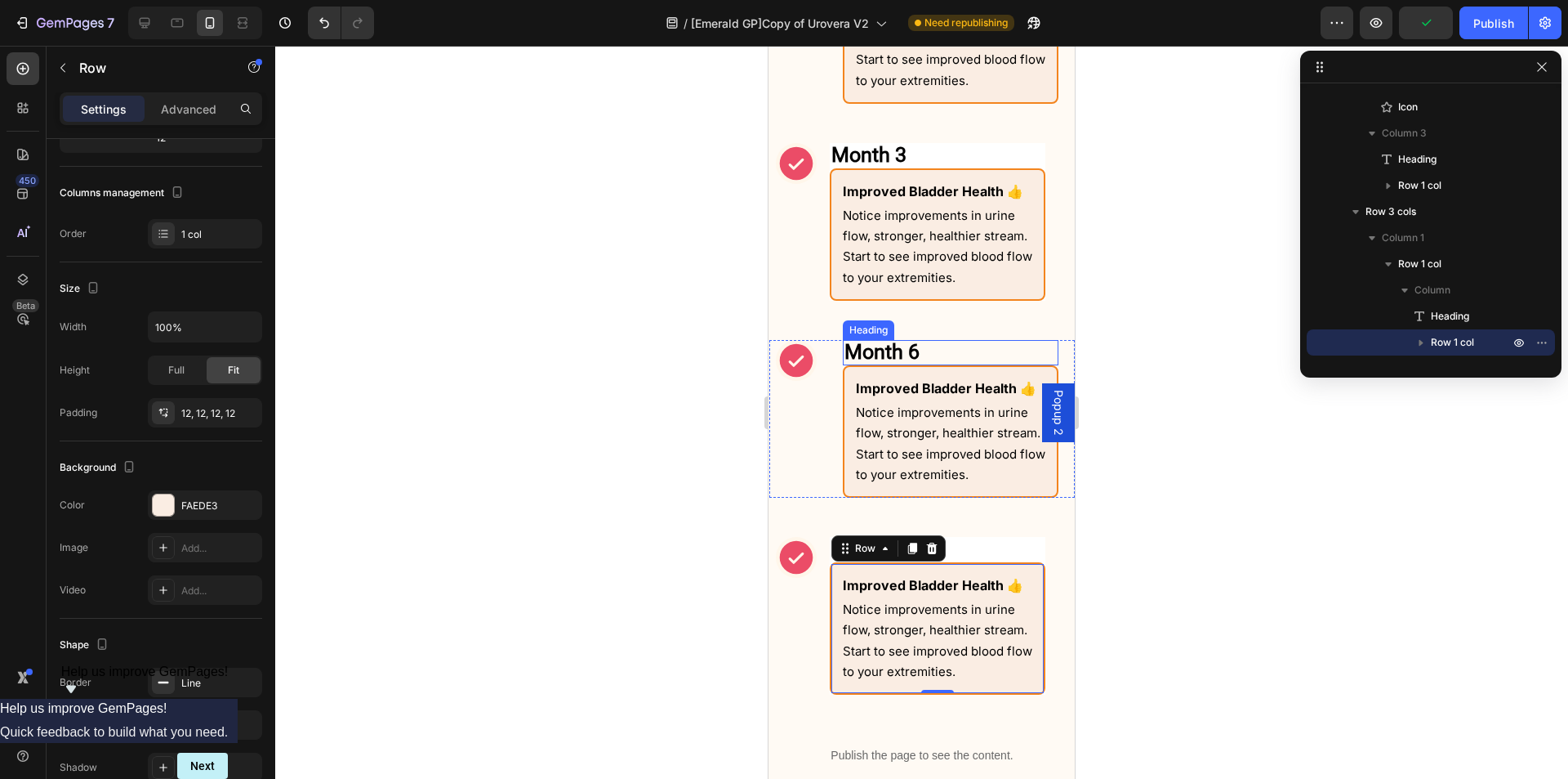
click at [933, 360] on p "⁠⁠⁠⁠⁠⁠⁠ Month 6" at bounding box center [951, 352] width 212 height 22
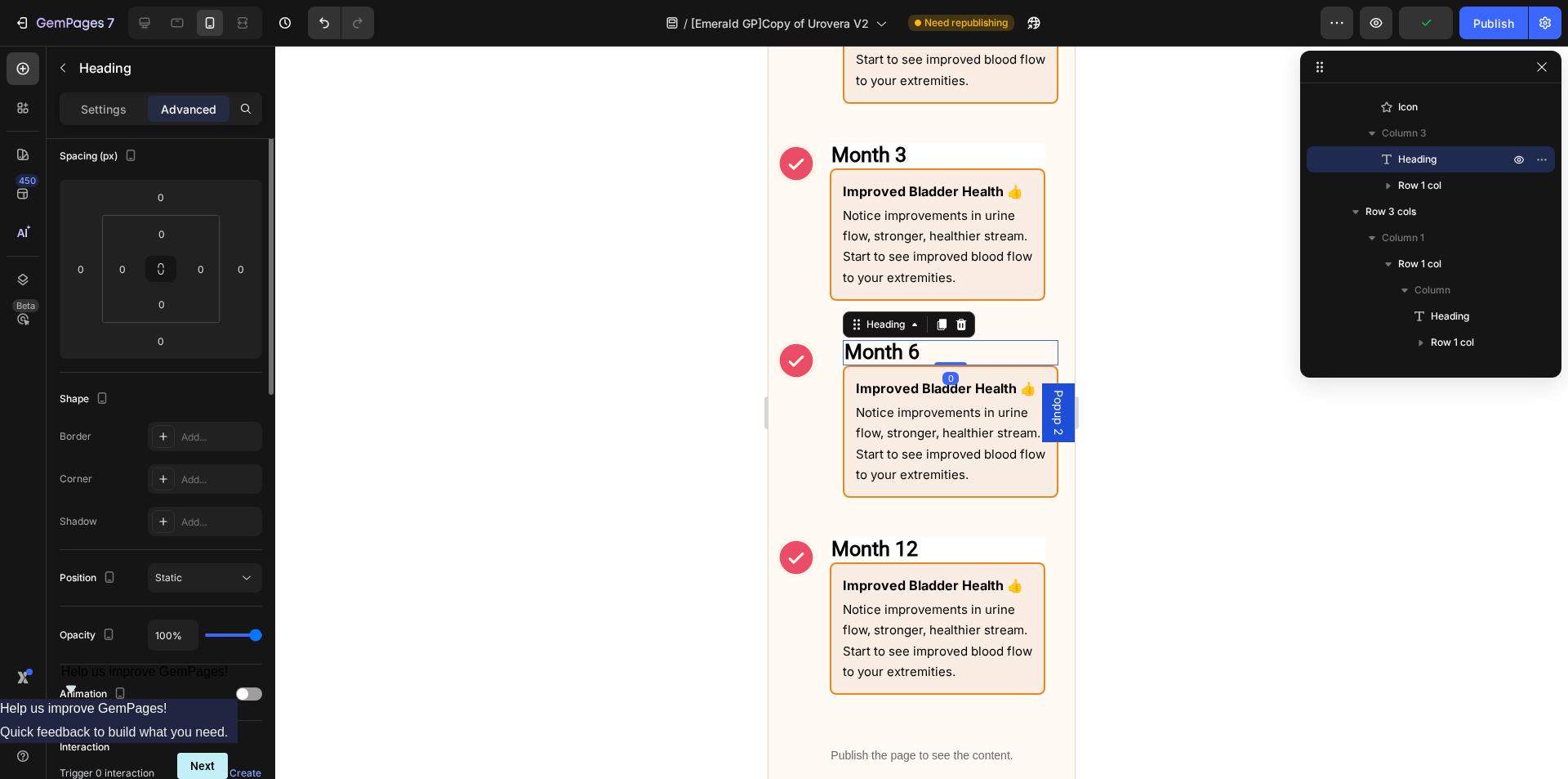
scroll to position [0, 0]
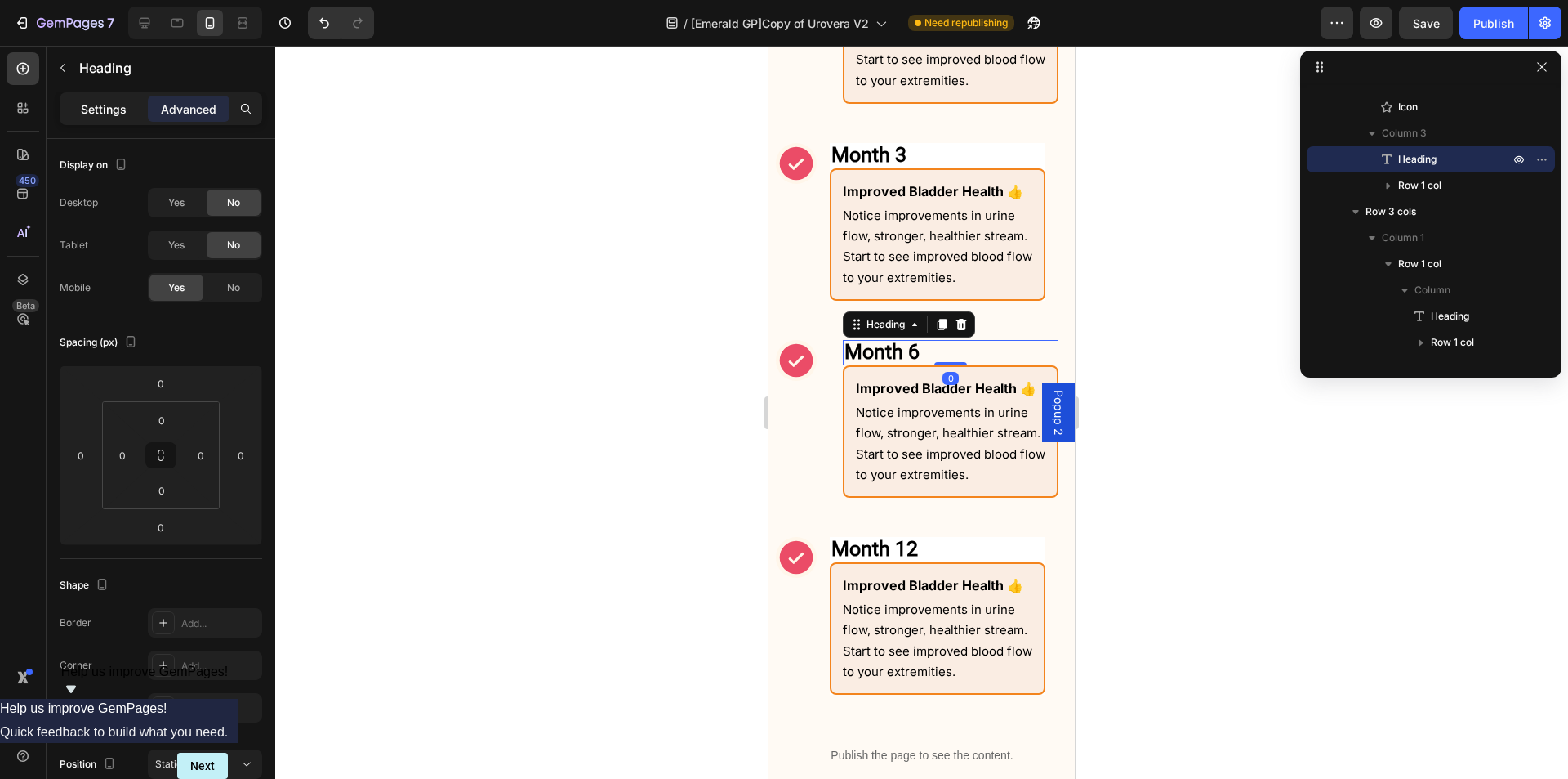
click at [70, 111] on div "Settings" at bounding box center [104, 109] width 82 height 26
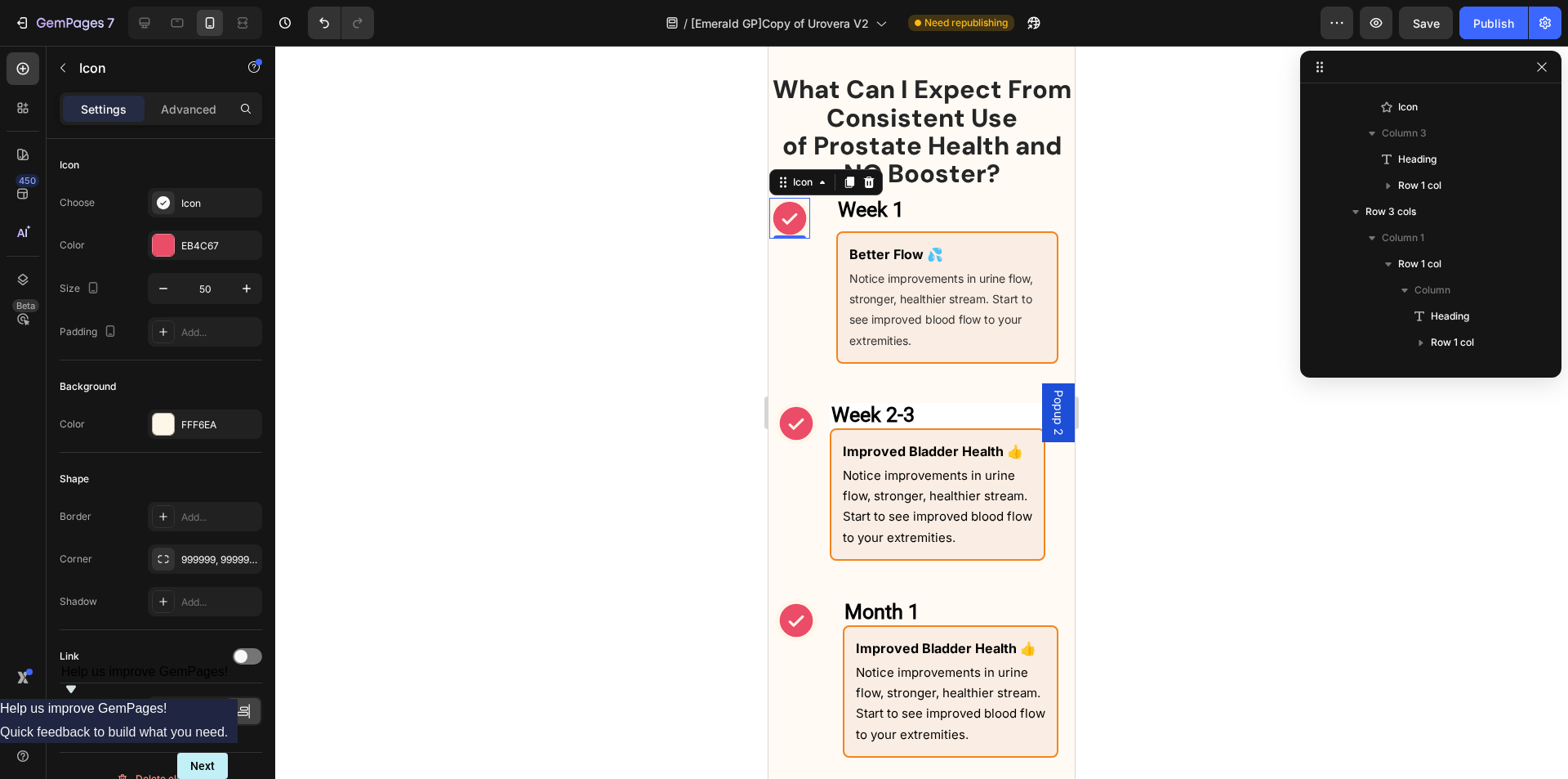
scroll to position [231, 0]
click at [783, 232] on icon at bounding box center [790, 218] width 34 height 34
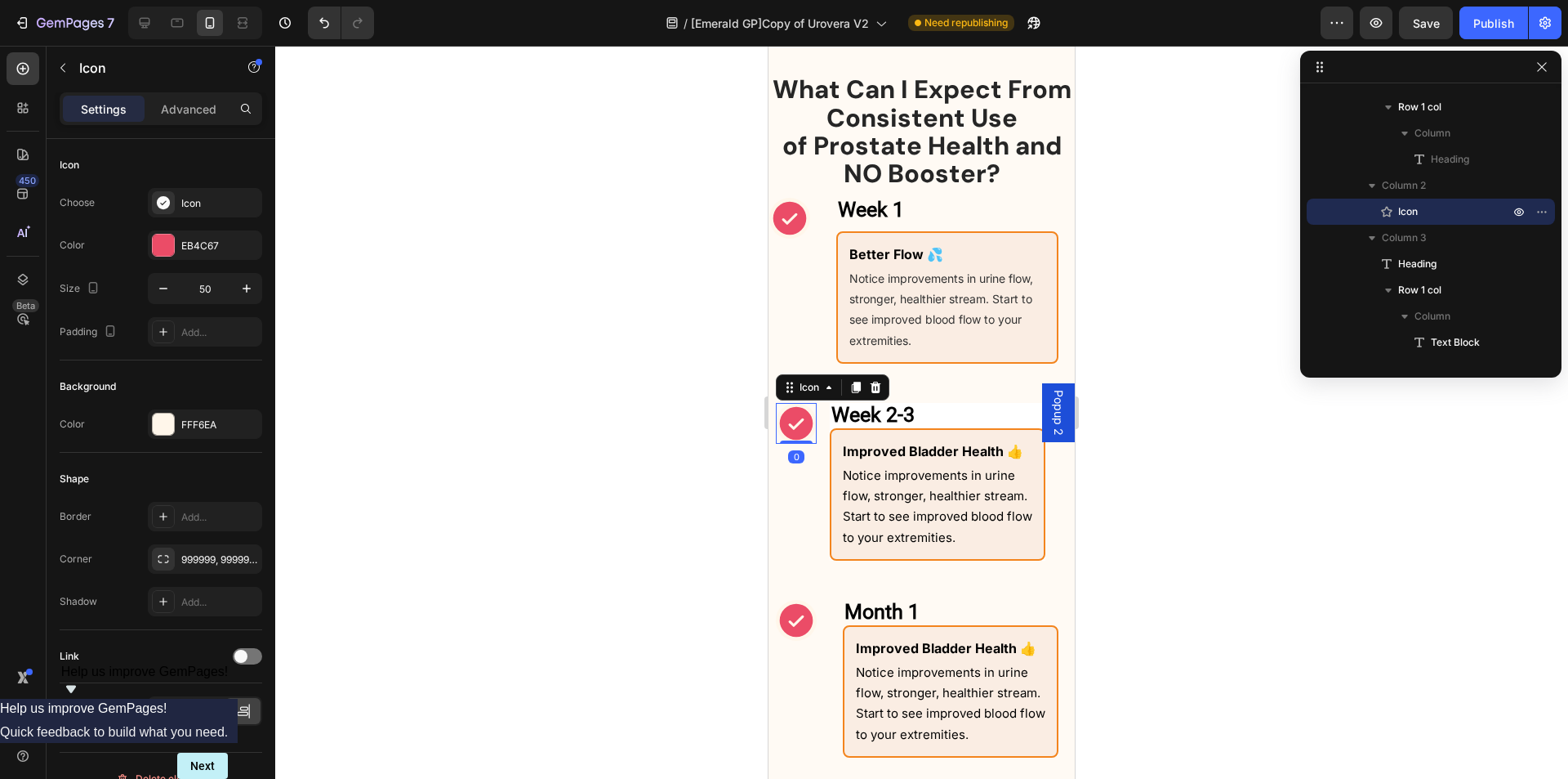
scroll to position [597, 0]
click at [789, 423] on icon at bounding box center [797, 423] width 34 height 34
click at [185, 108] on p "Advanced" at bounding box center [189, 109] width 56 height 17
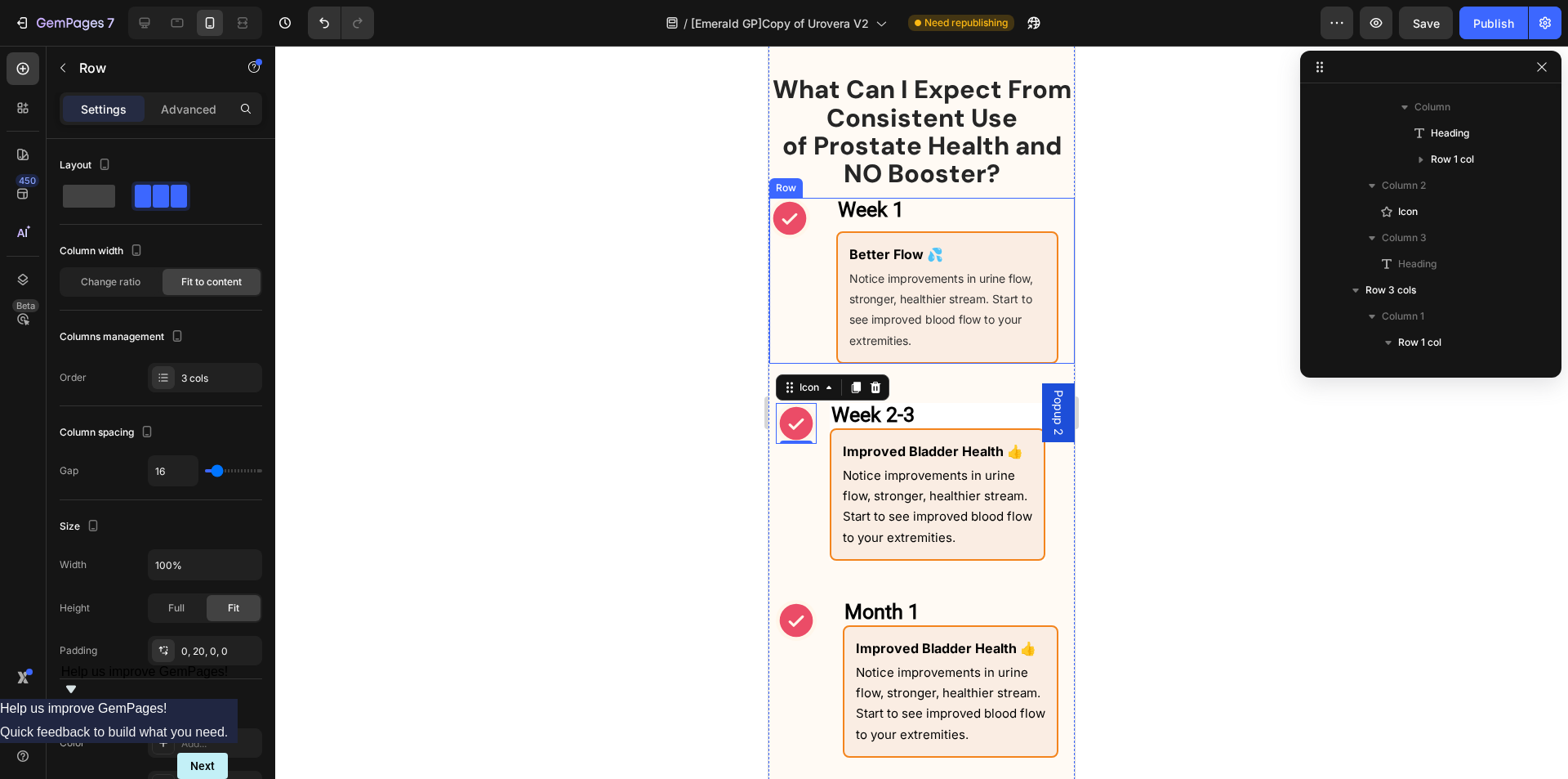
click at [824, 330] on div "Week 1 Heading Row Icon Week 1 Heading Better Flow 💦 Text Block Notice improvem…" at bounding box center [922, 280] width 305 height 166
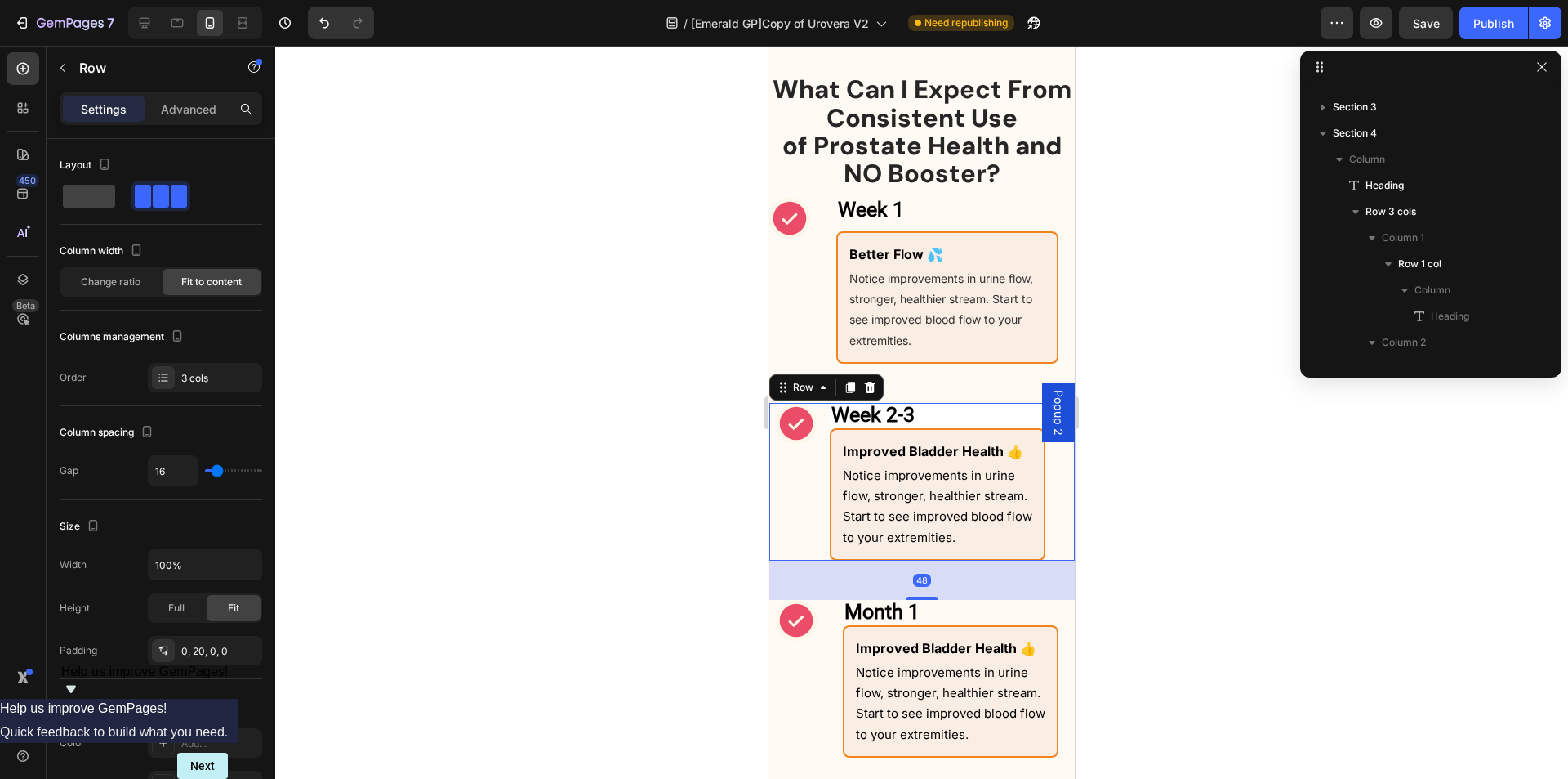
scroll to position [414, 0]
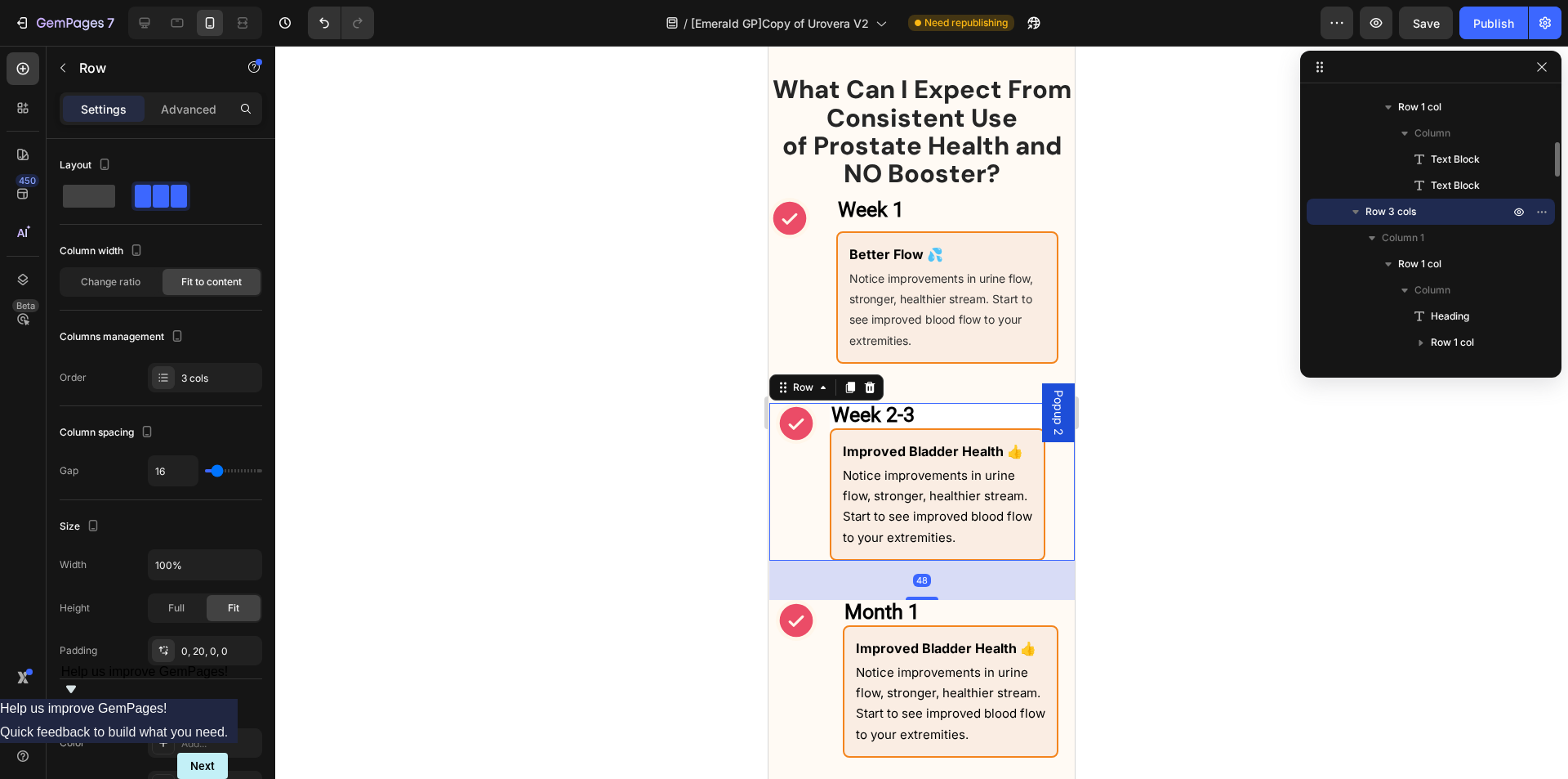
click at [811, 521] on div "Icon" at bounding box center [797, 482] width 41 height 158
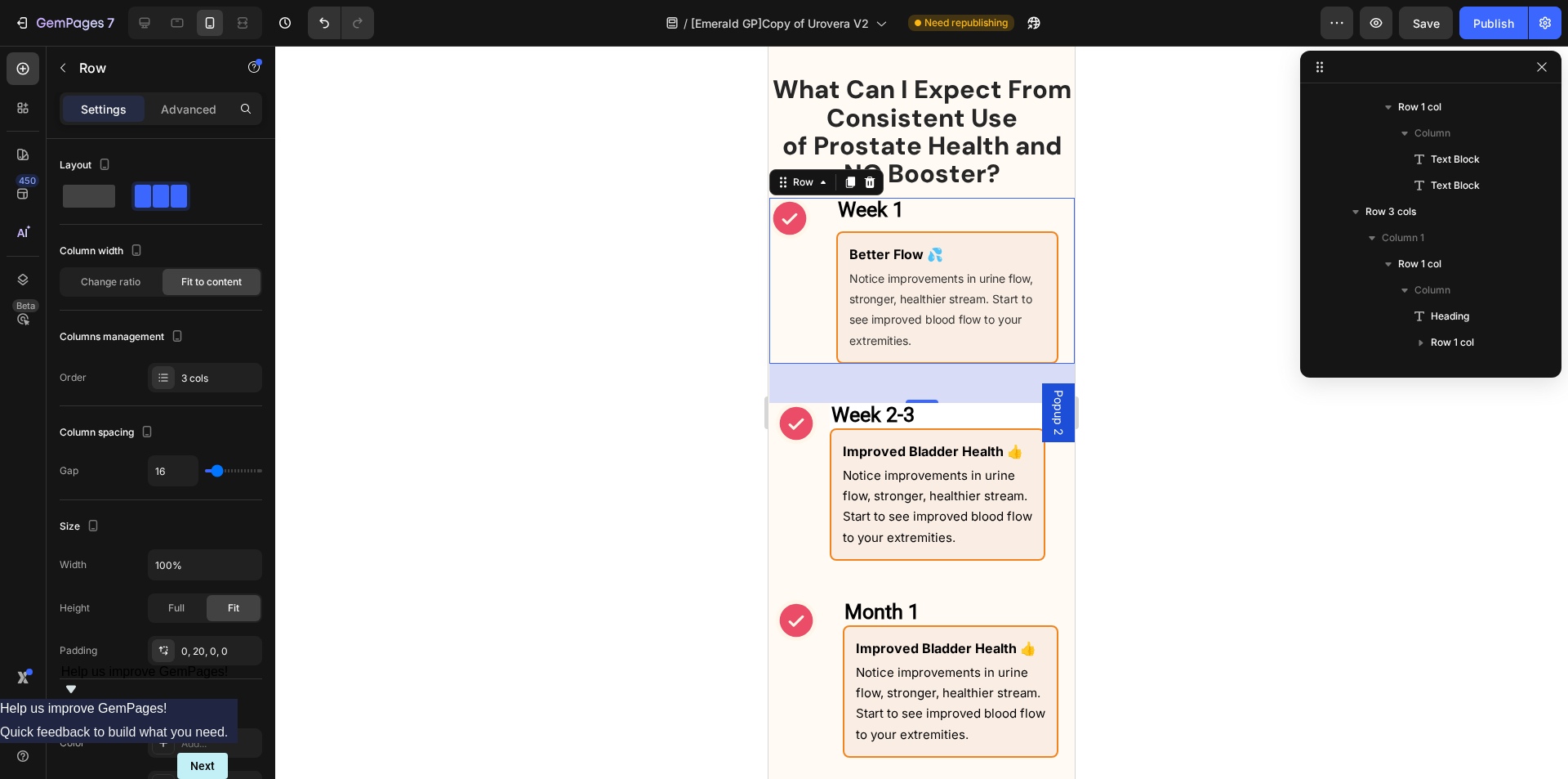
scroll to position [75, 0]
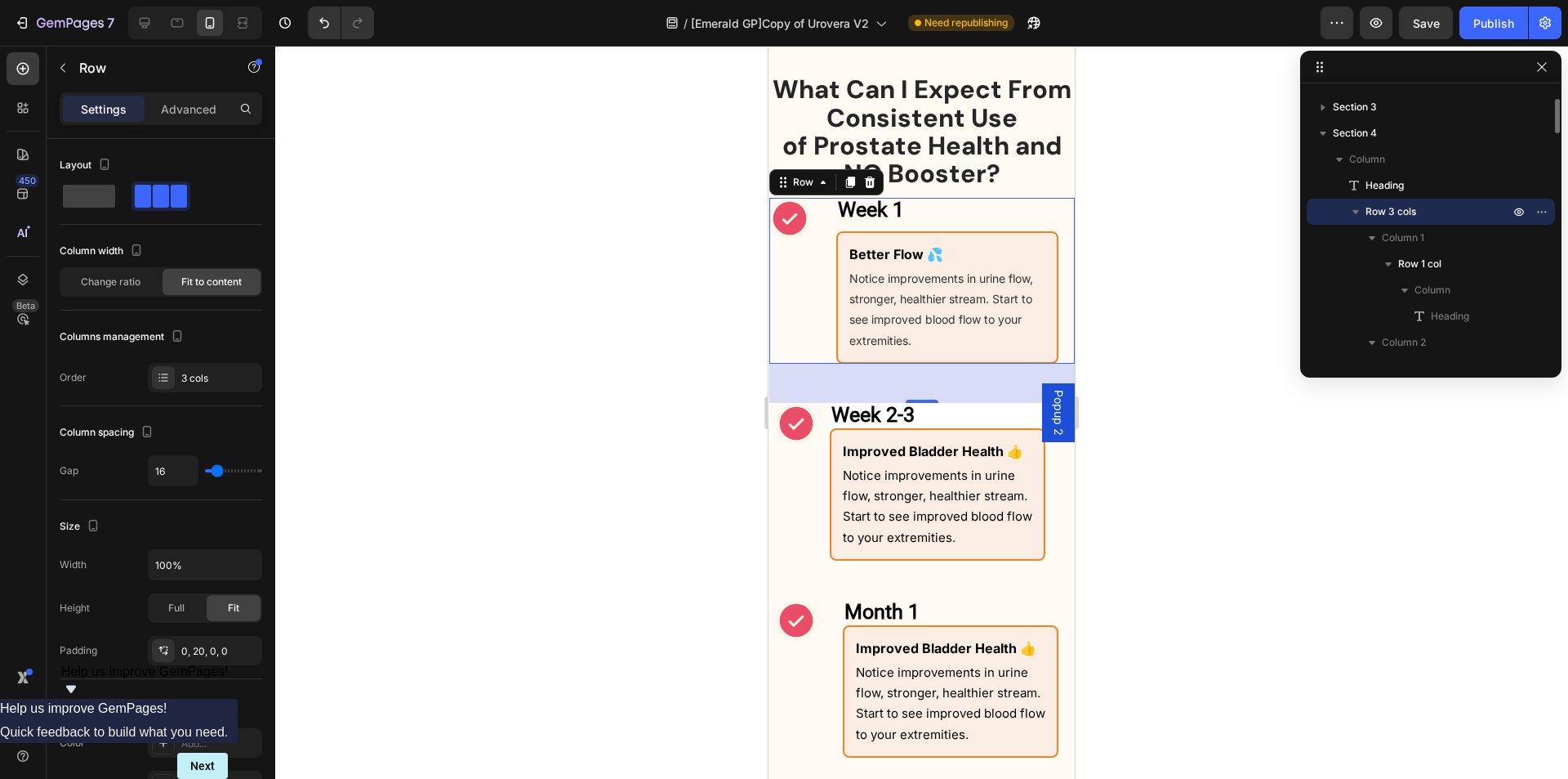
click at [801, 338] on div "Icon" at bounding box center [790, 280] width 41 height 166
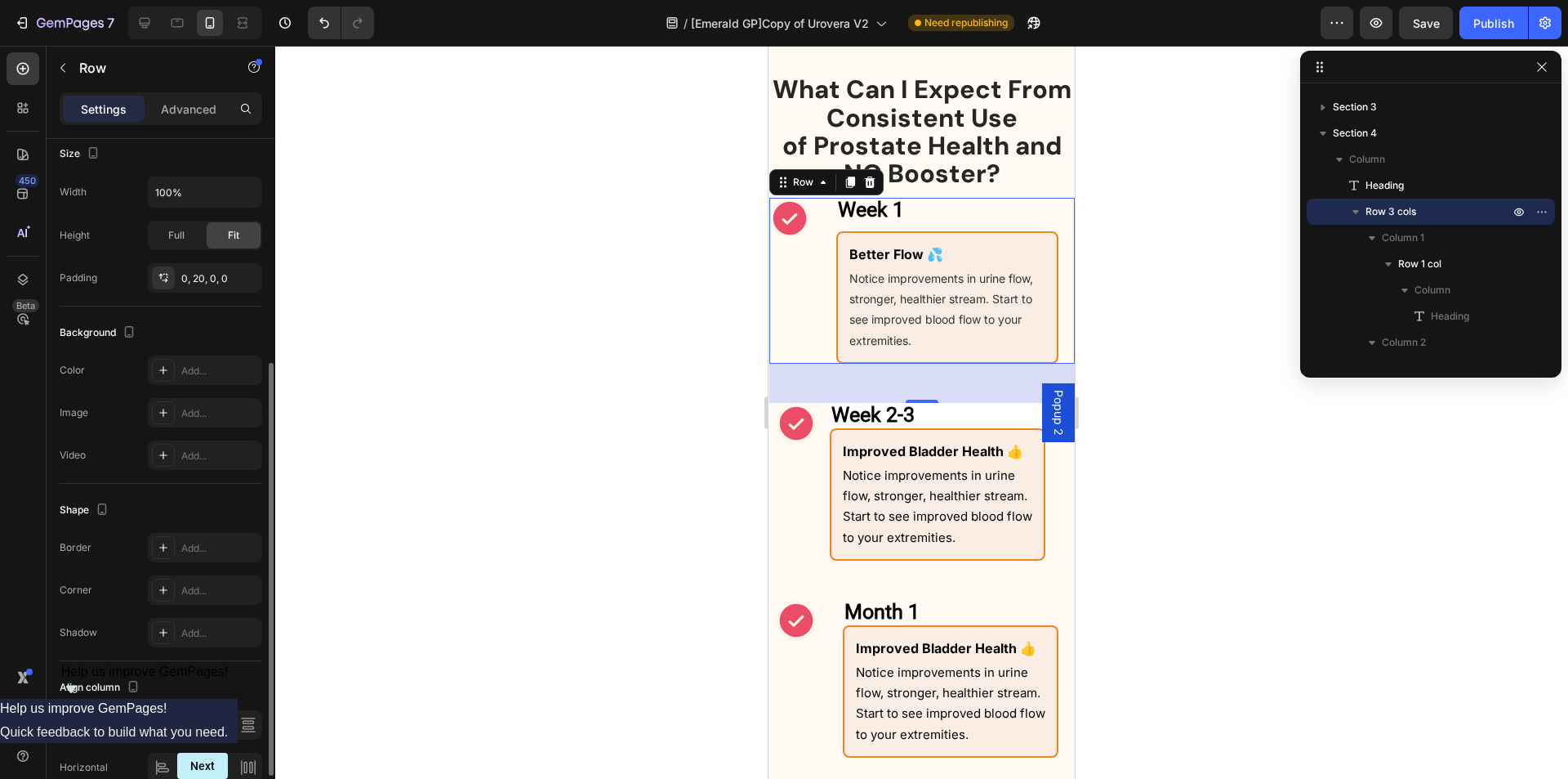
scroll to position [46, 0]
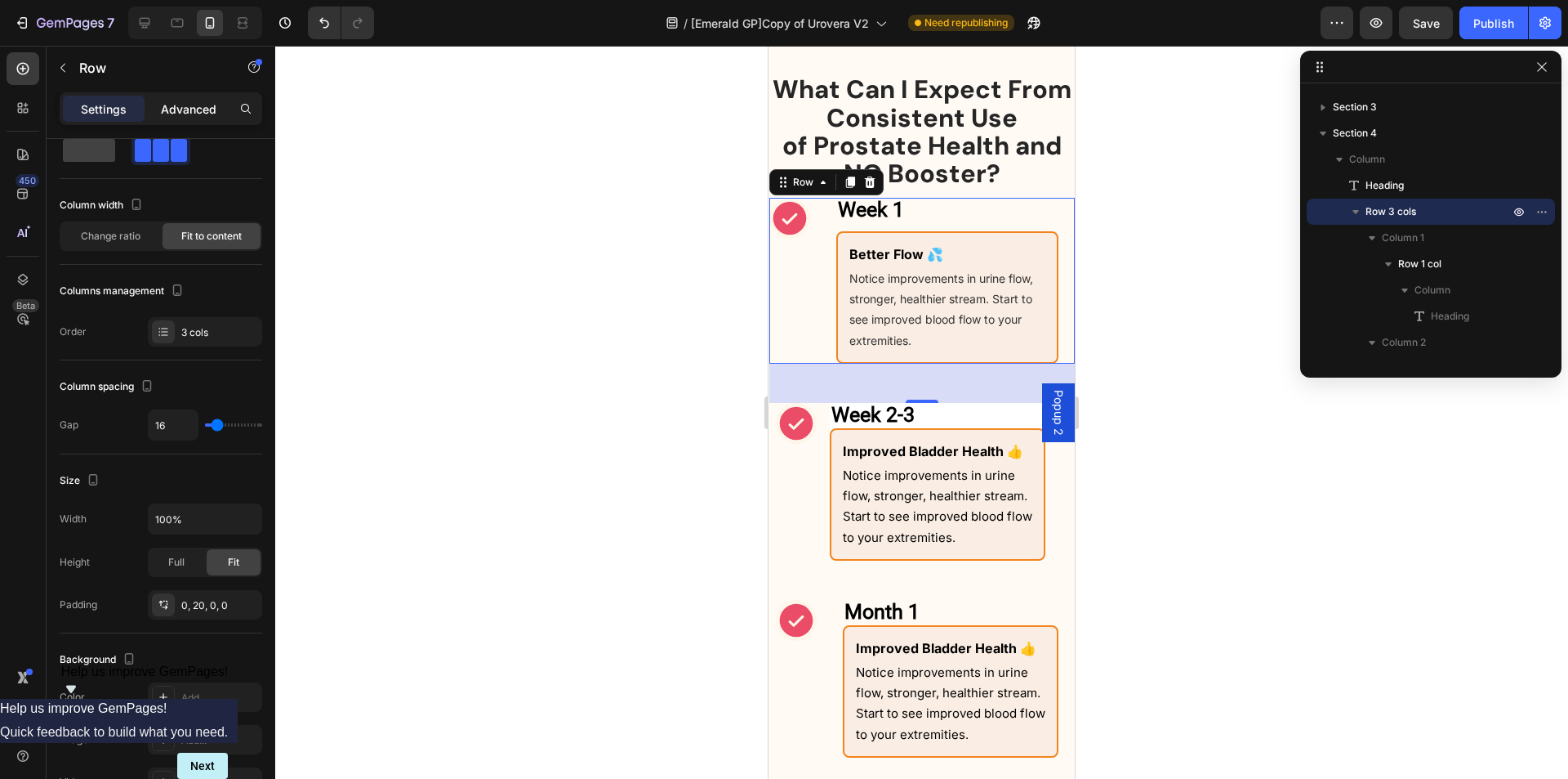
click at [210, 111] on p "Advanced" at bounding box center [189, 109] width 56 height 17
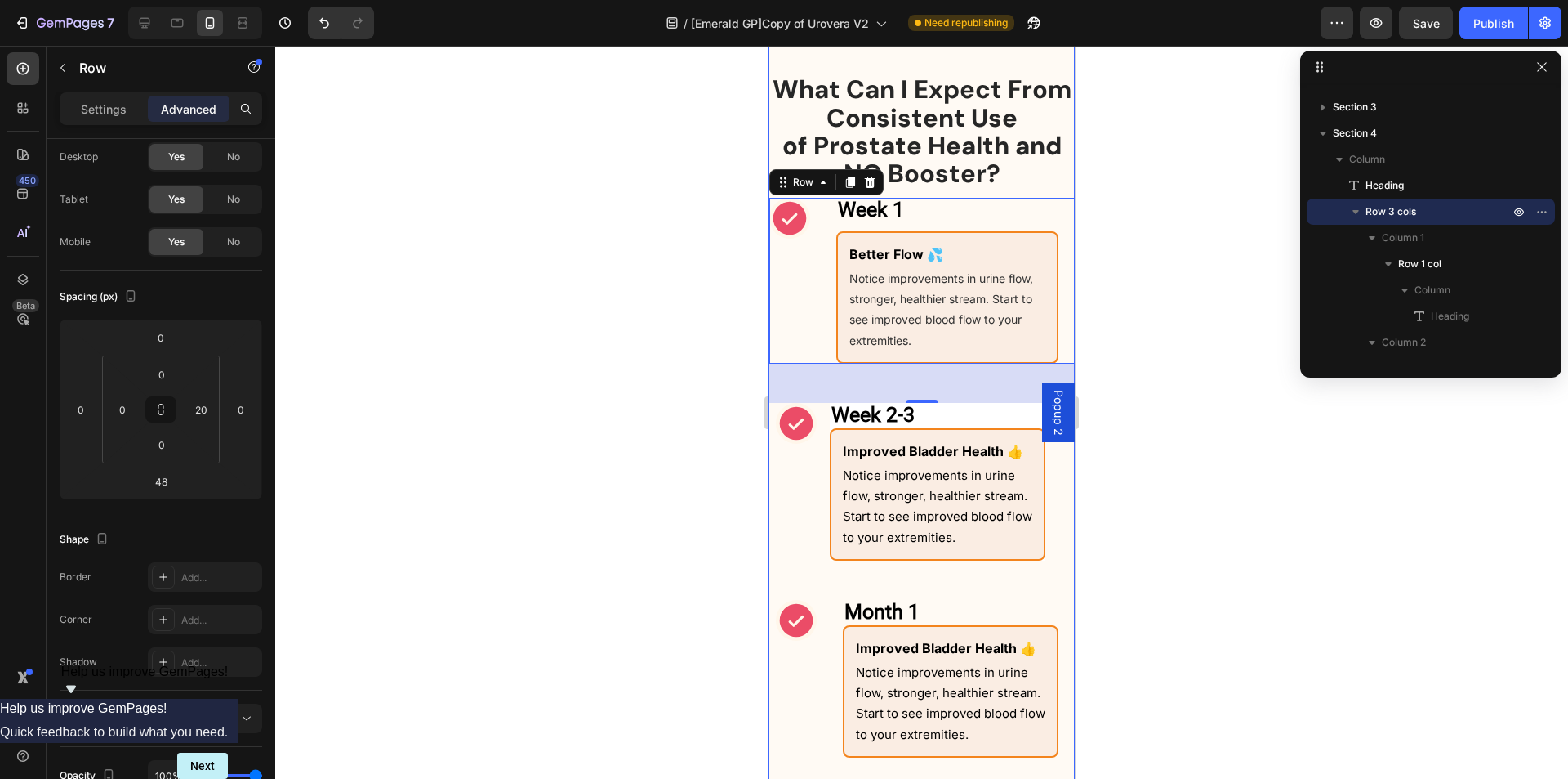
click at [685, 540] on div at bounding box center [921, 412] width 1293 height 733
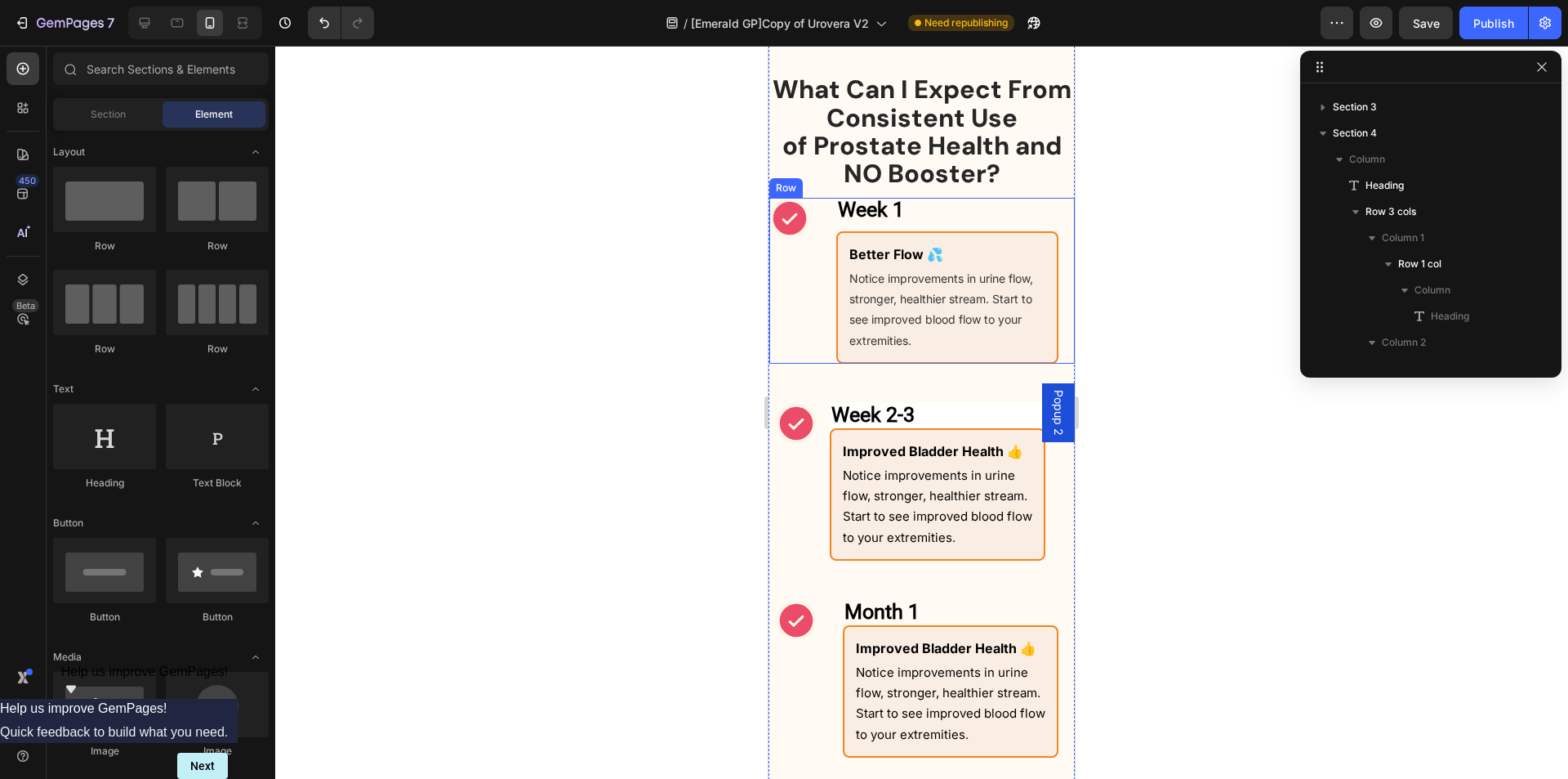
click at [802, 323] on div "Icon" at bounding box center [790, 280] width 41 height 166
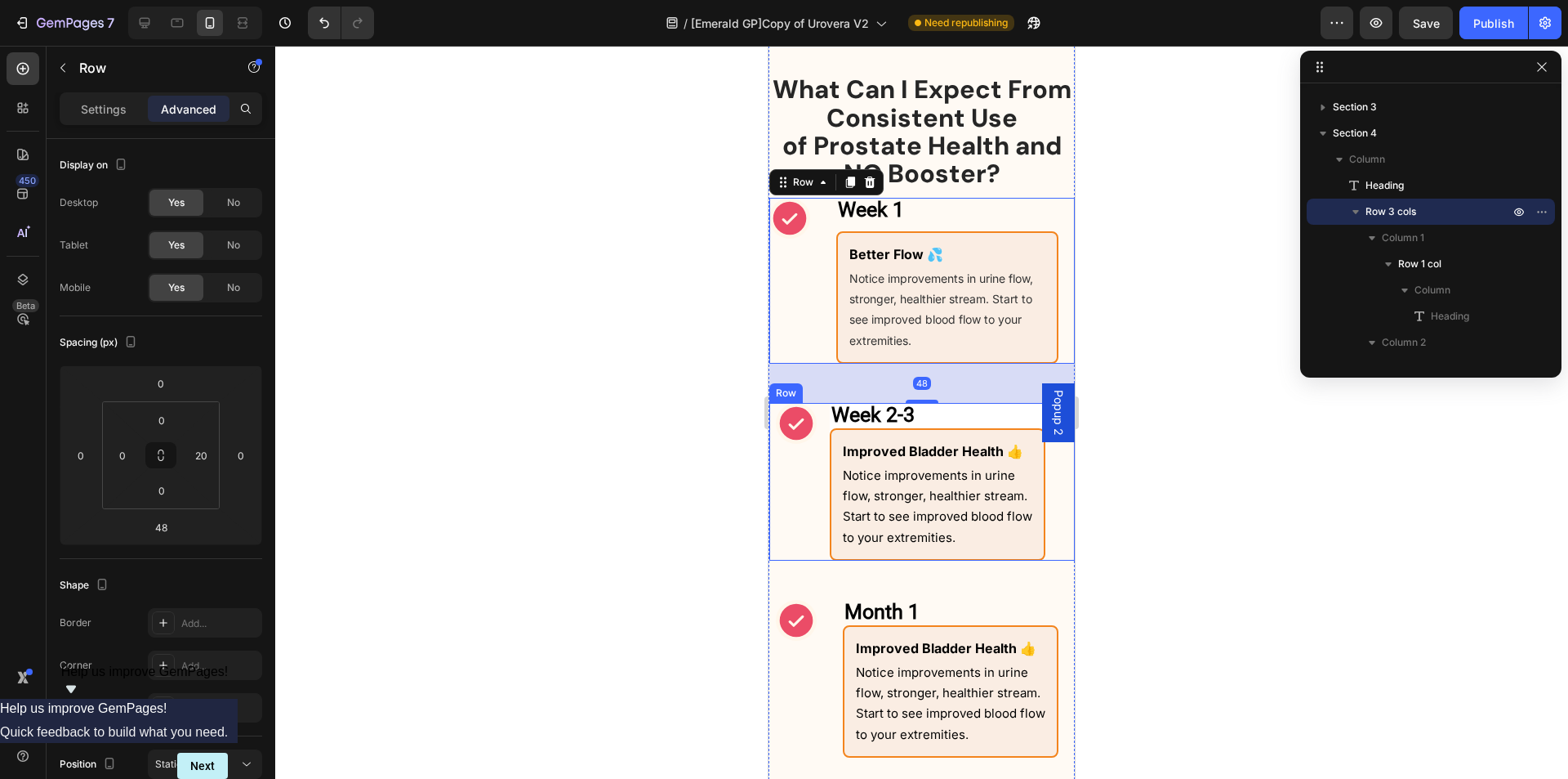
click at [806, 511] on div "Icon" at bounding box center [797, 482] width 41 height 158
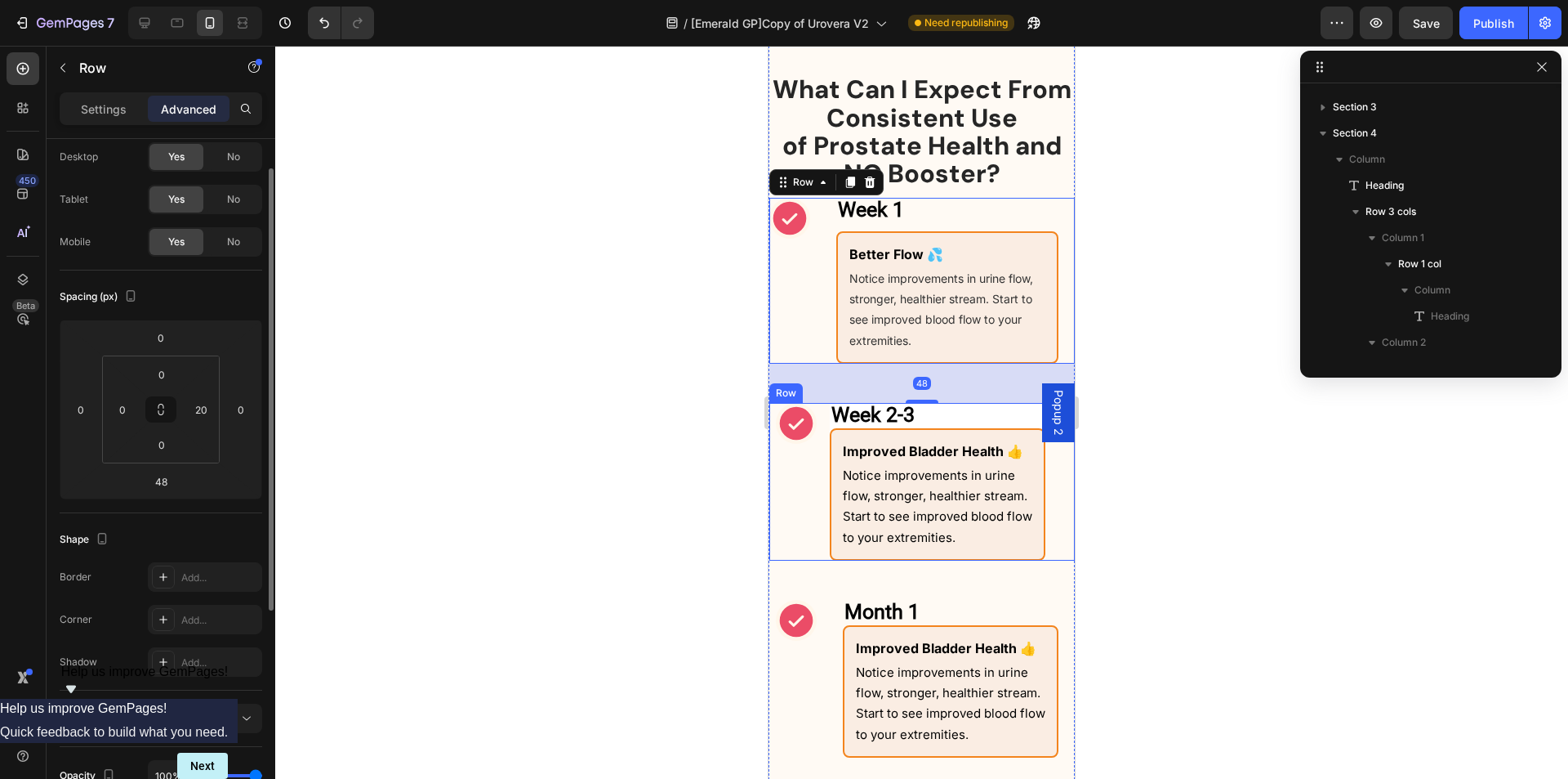
scroll to position [414, 0]
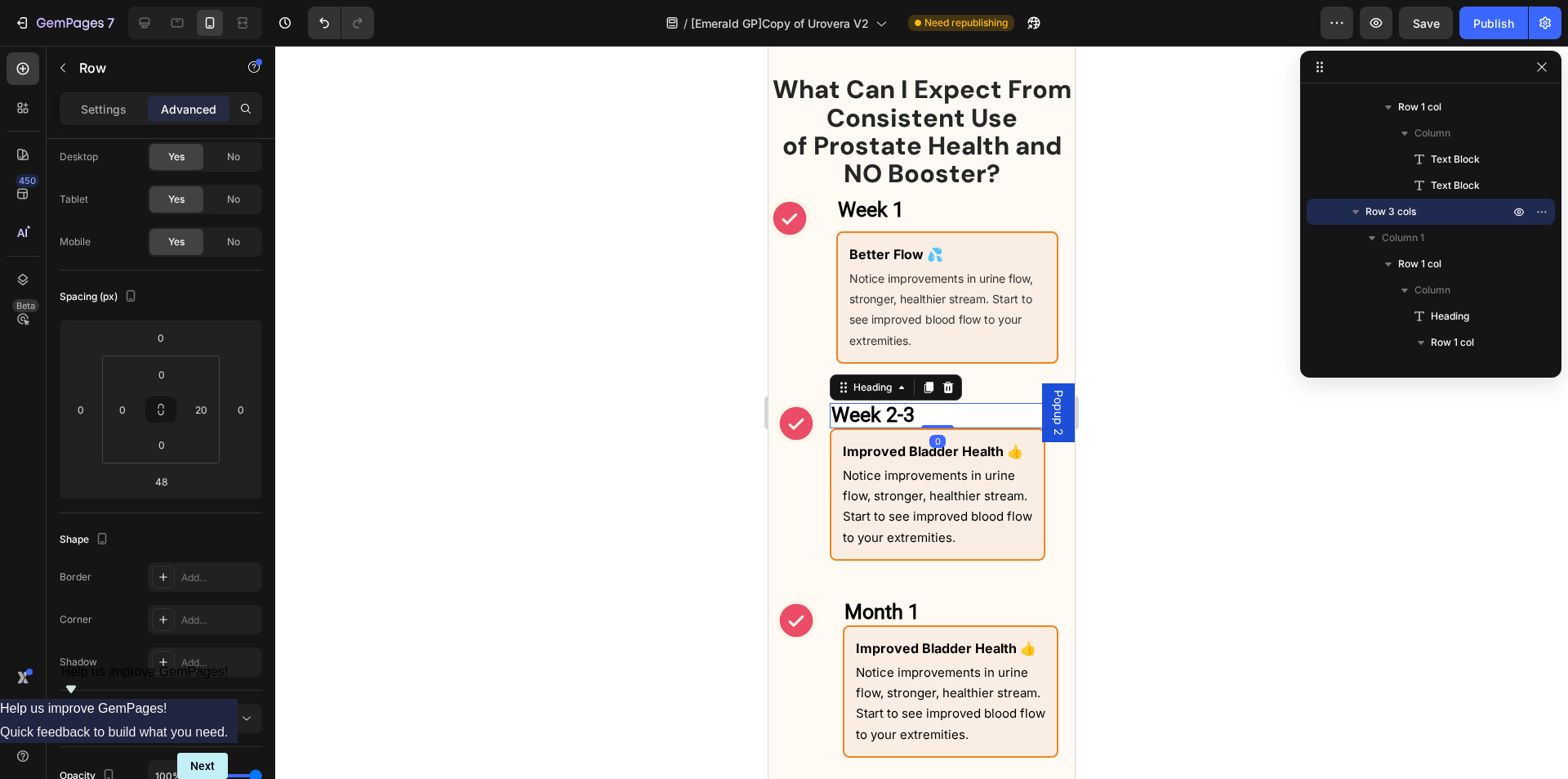
click at [960, 419] on h2 "Week 2-3" at bounding box center [938, 415] width 215 height 25
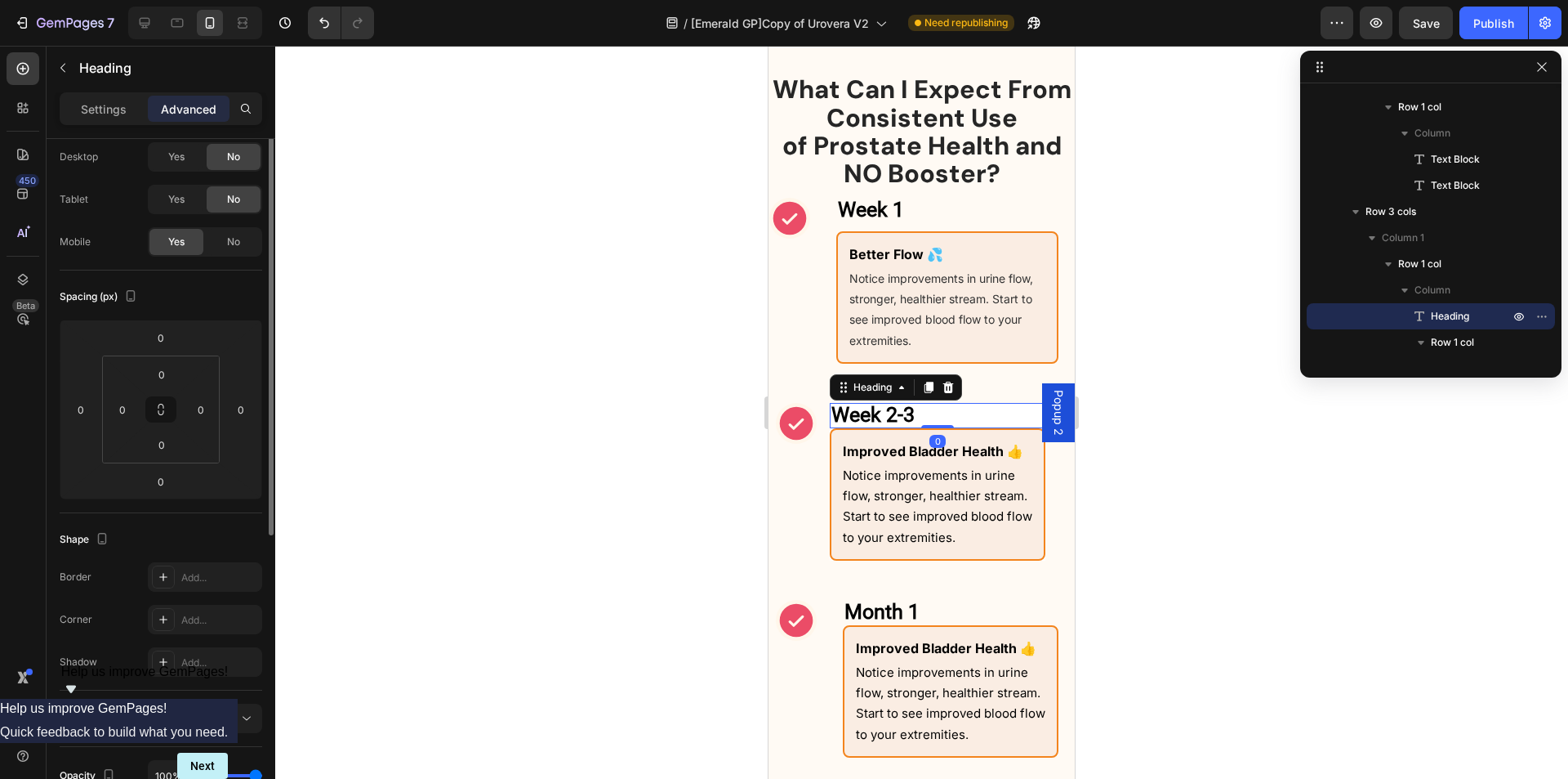
scroll to position [0, 0]
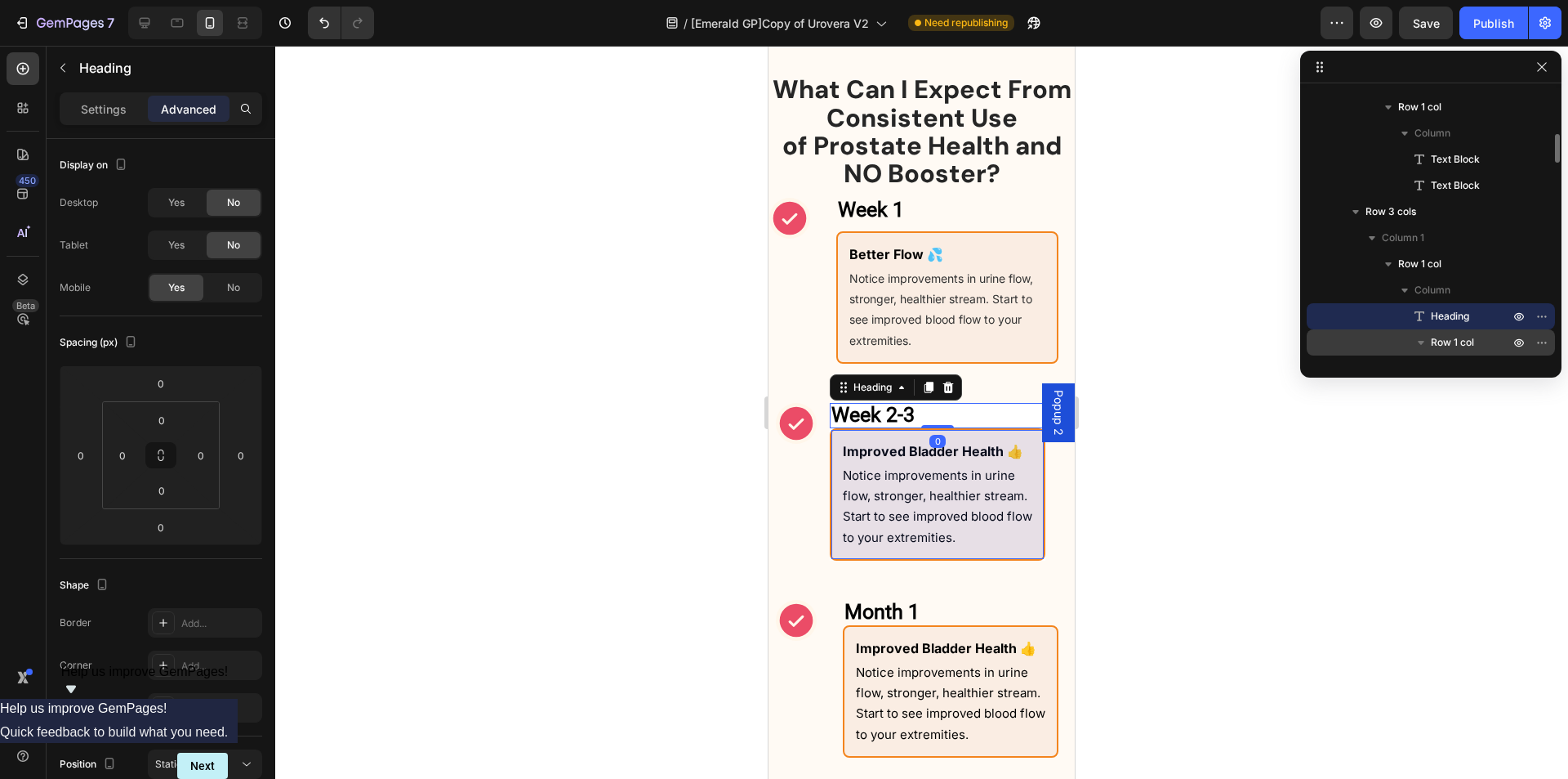
click at [1463, 340] on span "Row 1 col" at bounding box center [1453, 342] width 43 height 16
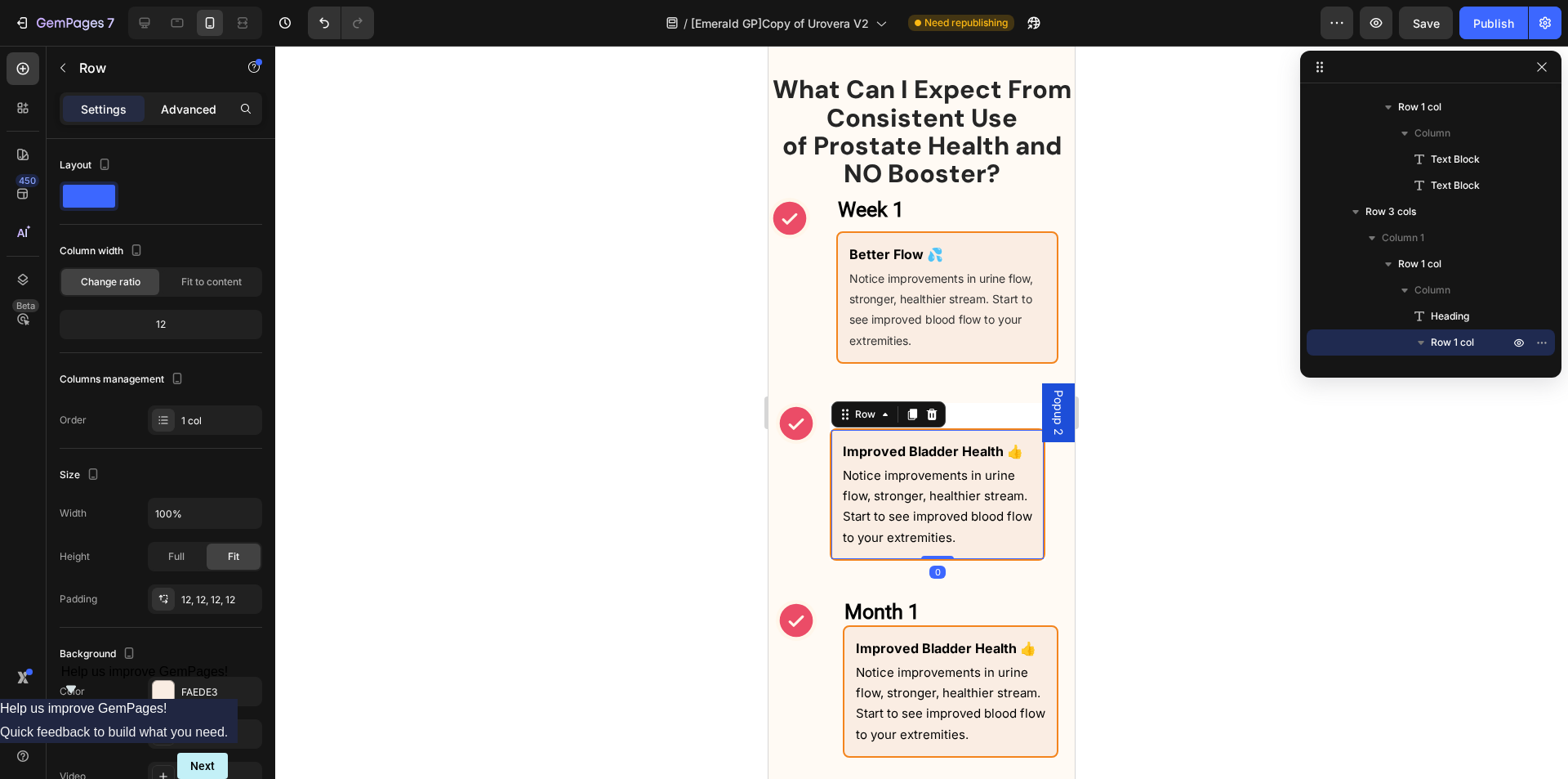
click at [177, 107] on p "Advanced" at bounding box center [189, 109] width 56 height 17
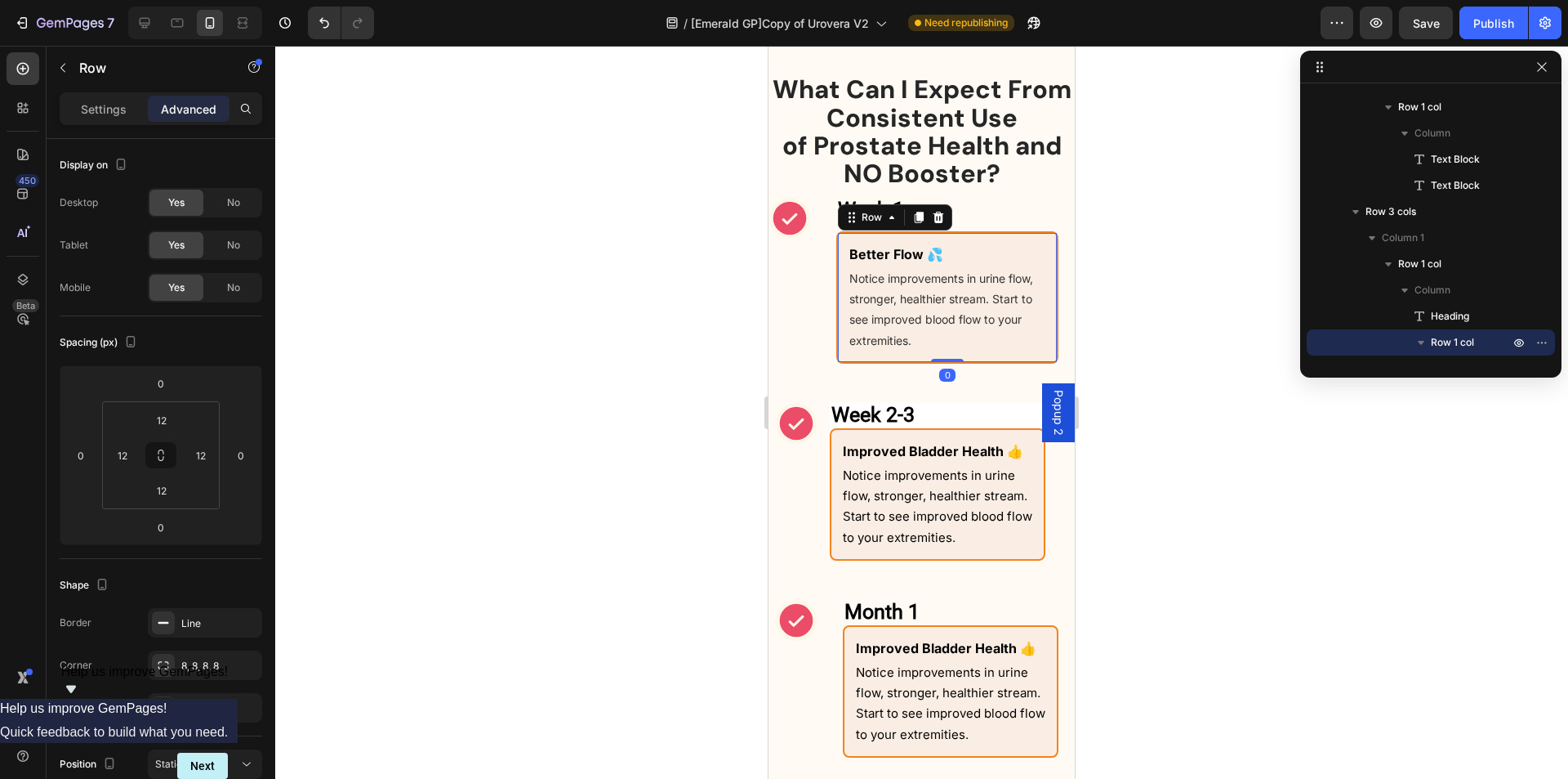
click at [843, 262] on div "Better Flow 💦 Text Block Notice improvements in urine flow, stronger, healthier…" at bounding box center [947, 297] width 222 height 133
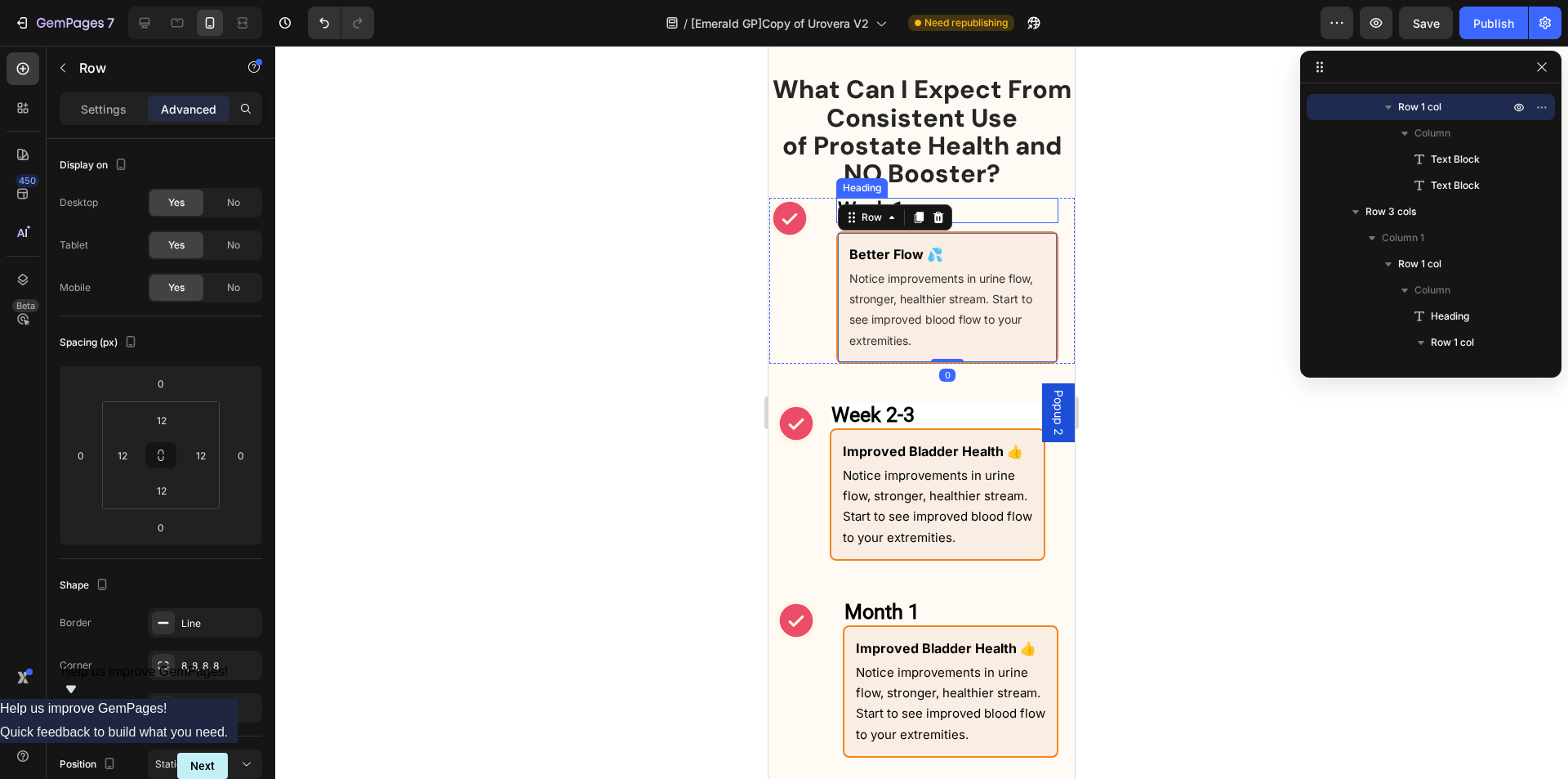
click at [1001, 209] on h2 "Week 1" at bounding box center [947, 210] width 222 height 25
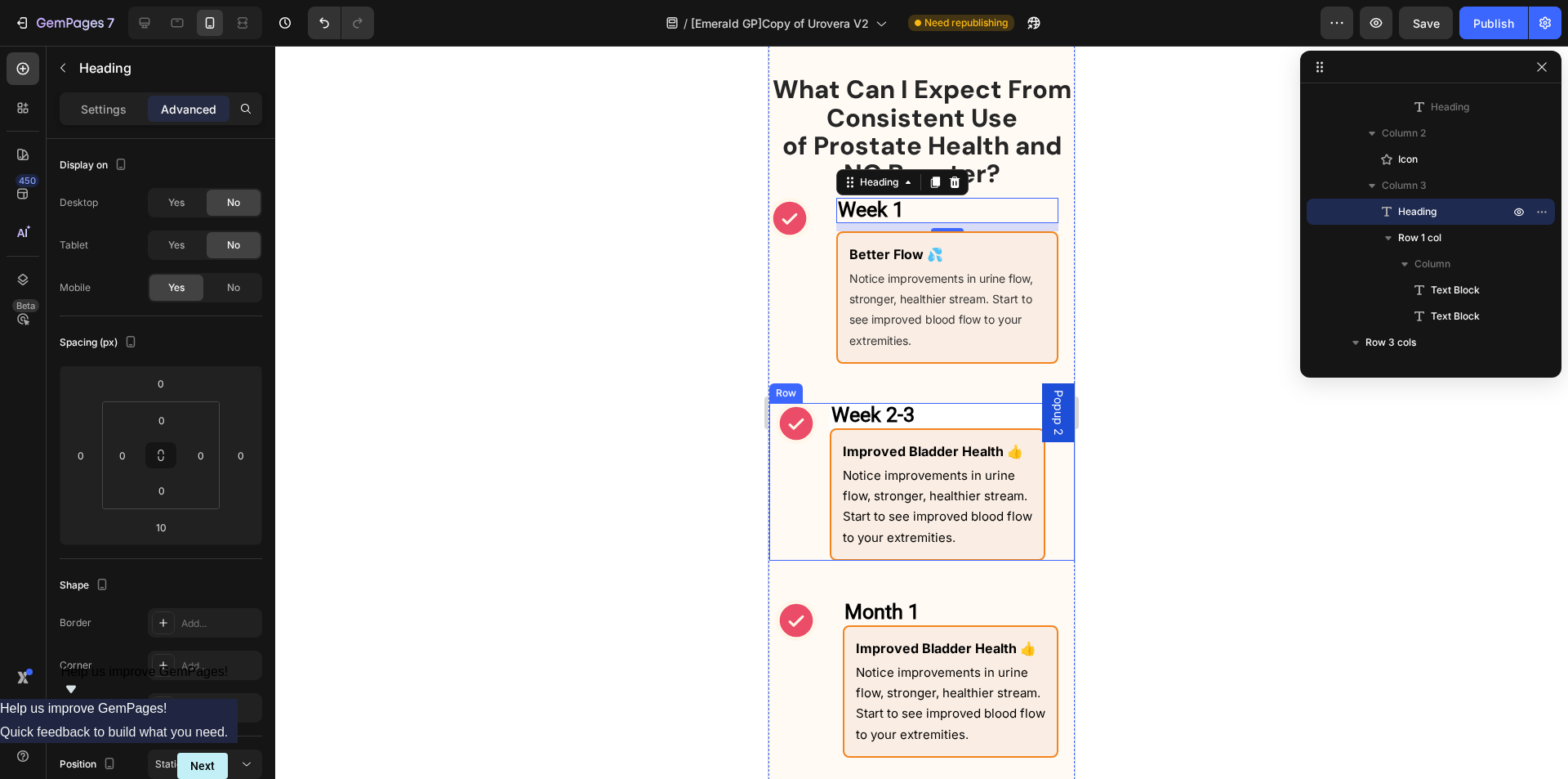
click at [1046, 501] on div "Week 2-3 Heading Improved Bladder Health 👍 Text Block Notice improvements in ur…" at bounding box center [922, 482] width 305 height 158
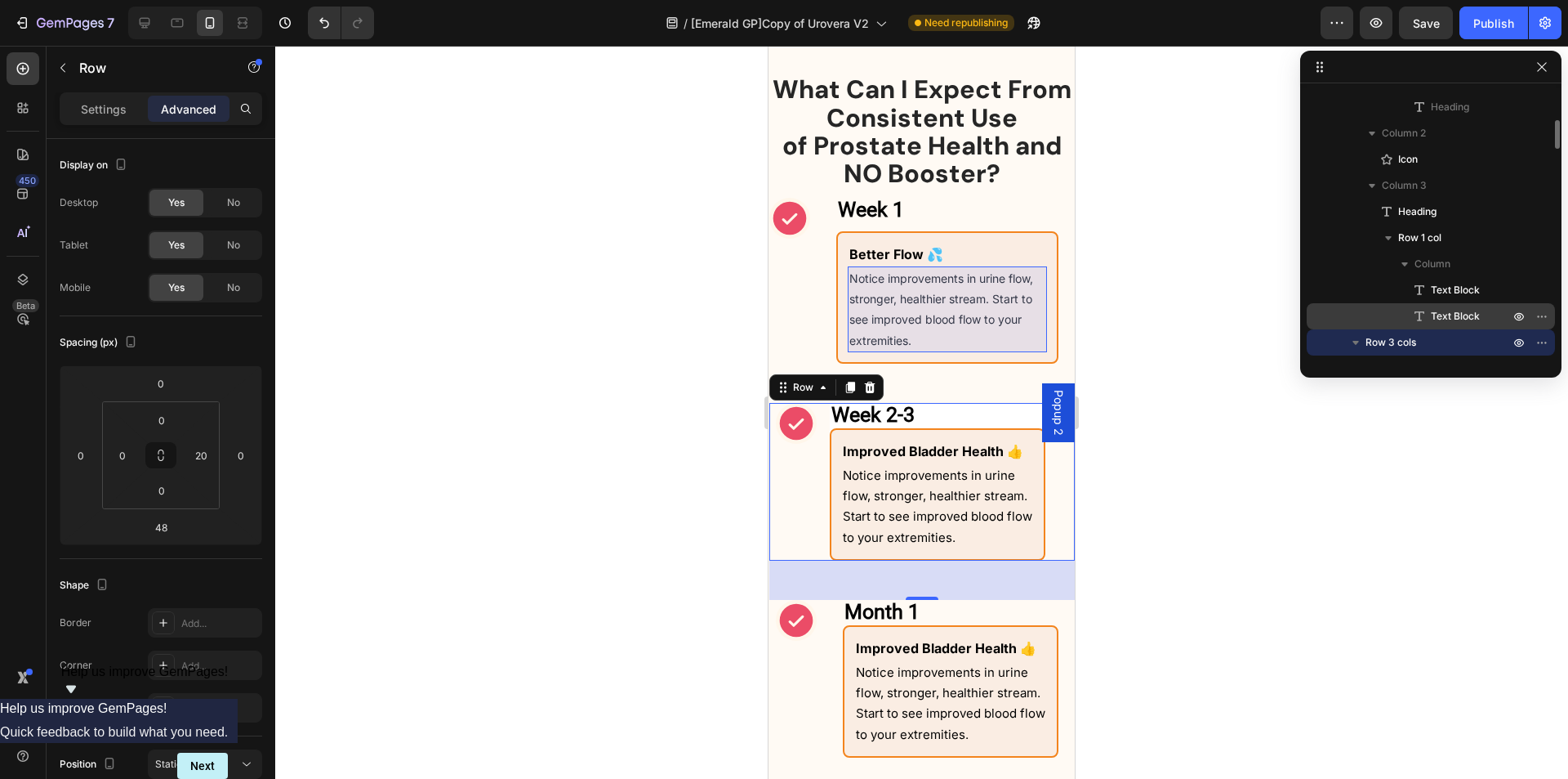
scroll to position [365, 0]
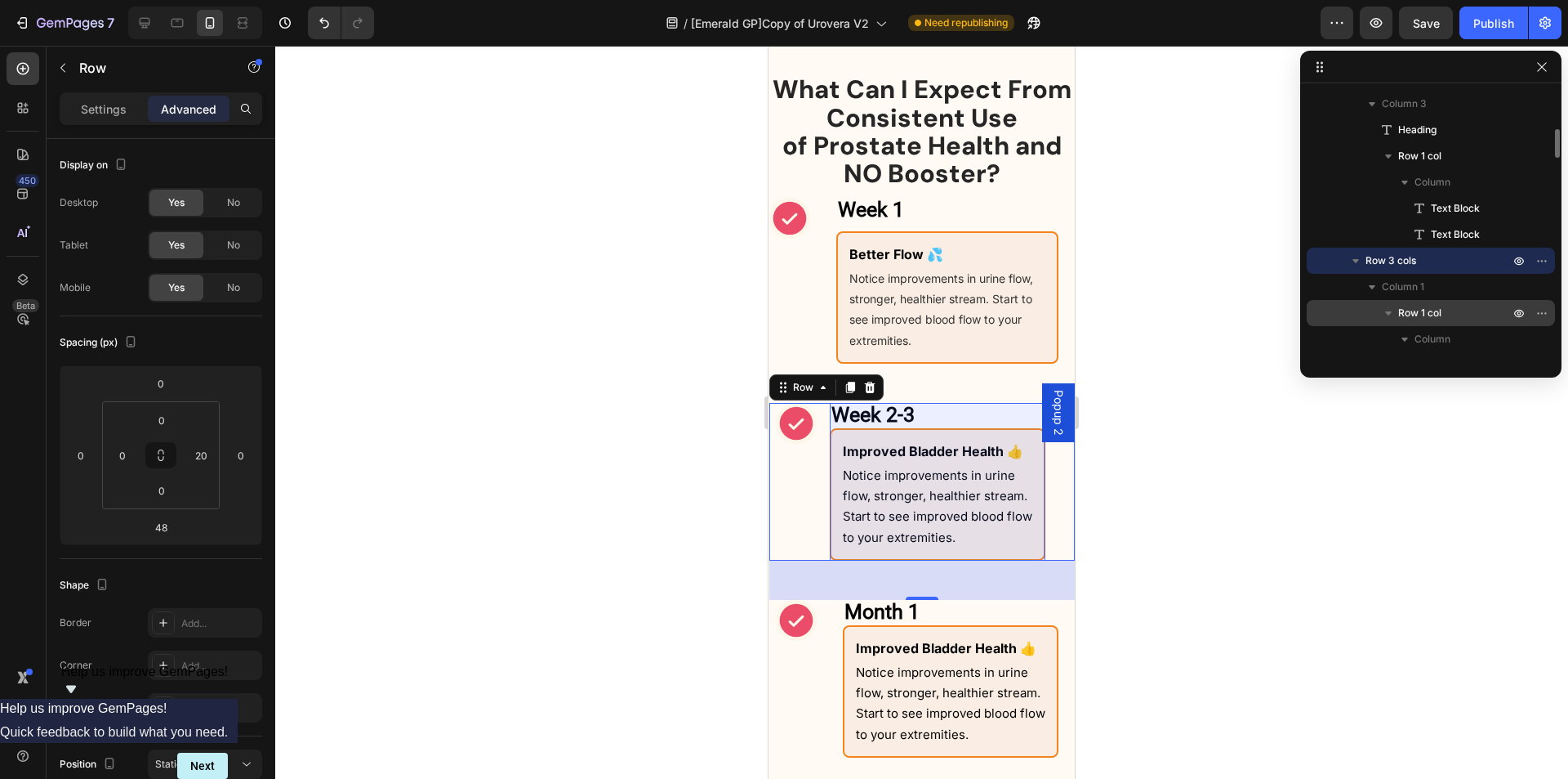
click at [1421, 310] on span "Row 1 col" at bounding box center [1420, 313] width 43 height 16
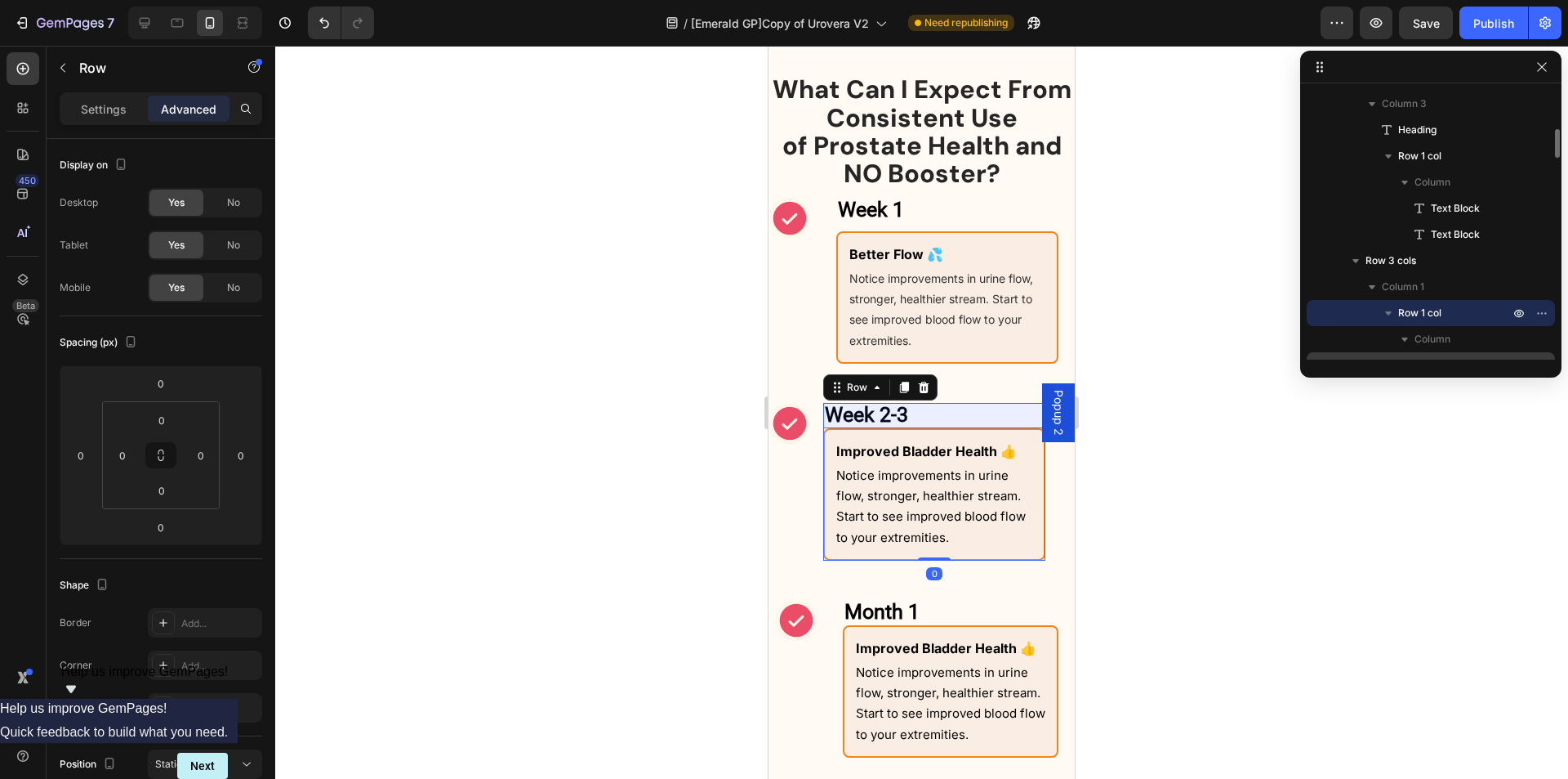
scroll to position [528, 0]
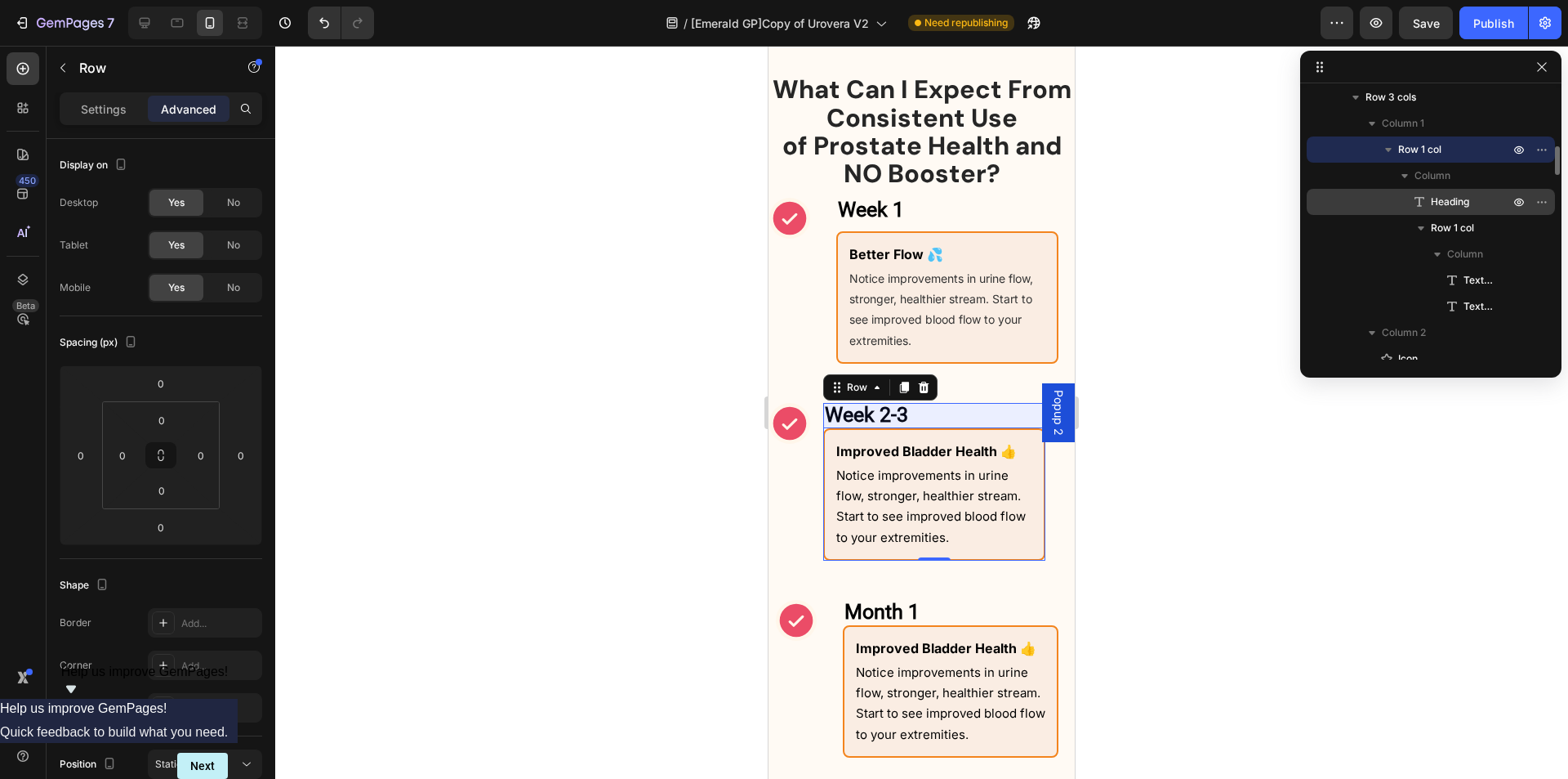
click at [1450, 203] on span "Heading" at bounding box center [1450, 202] width 38 height 16
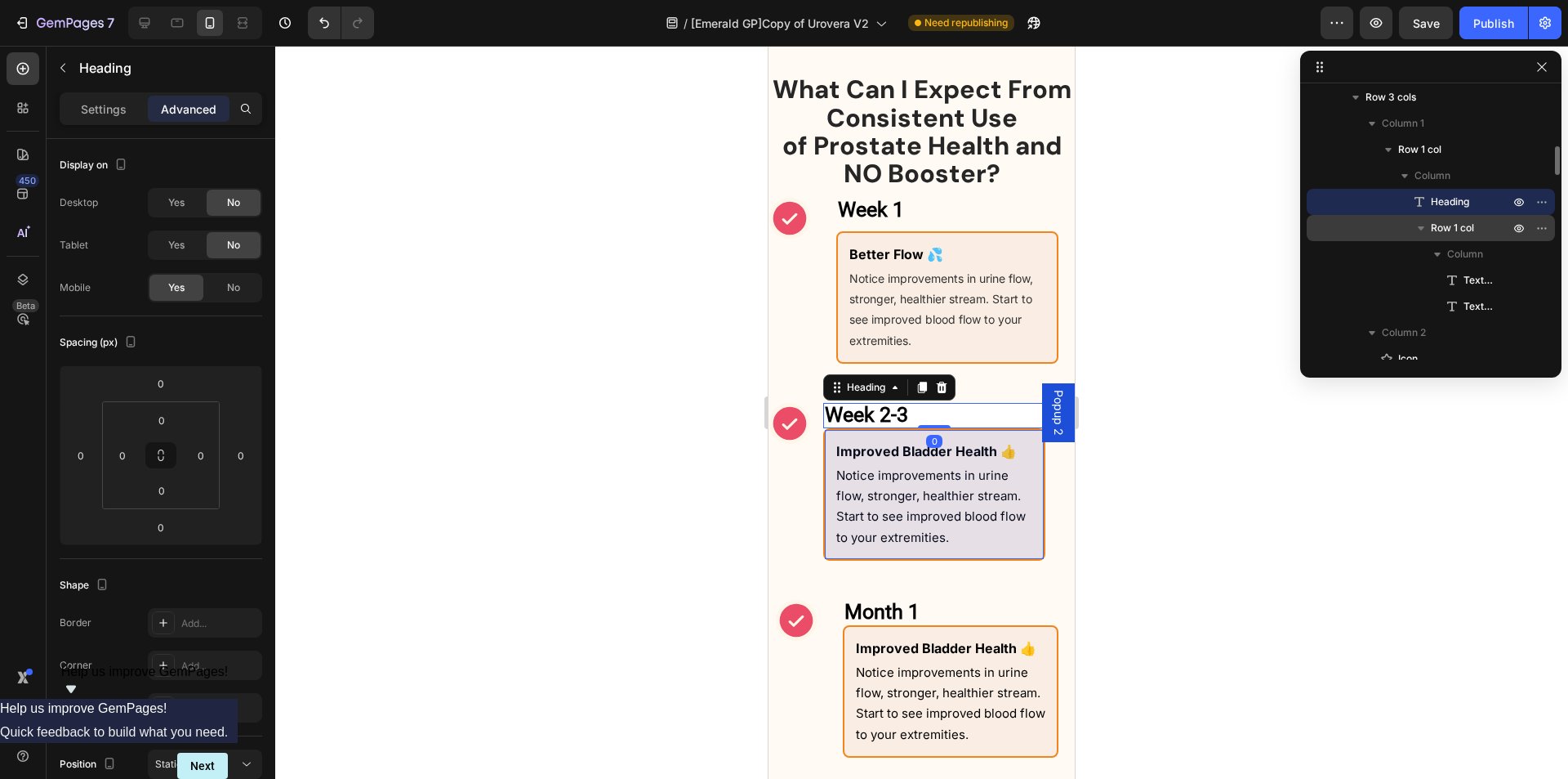
click at [1455, 224] on span "Row 1 col" at bounding box center [1453, 228] width 43 height 16
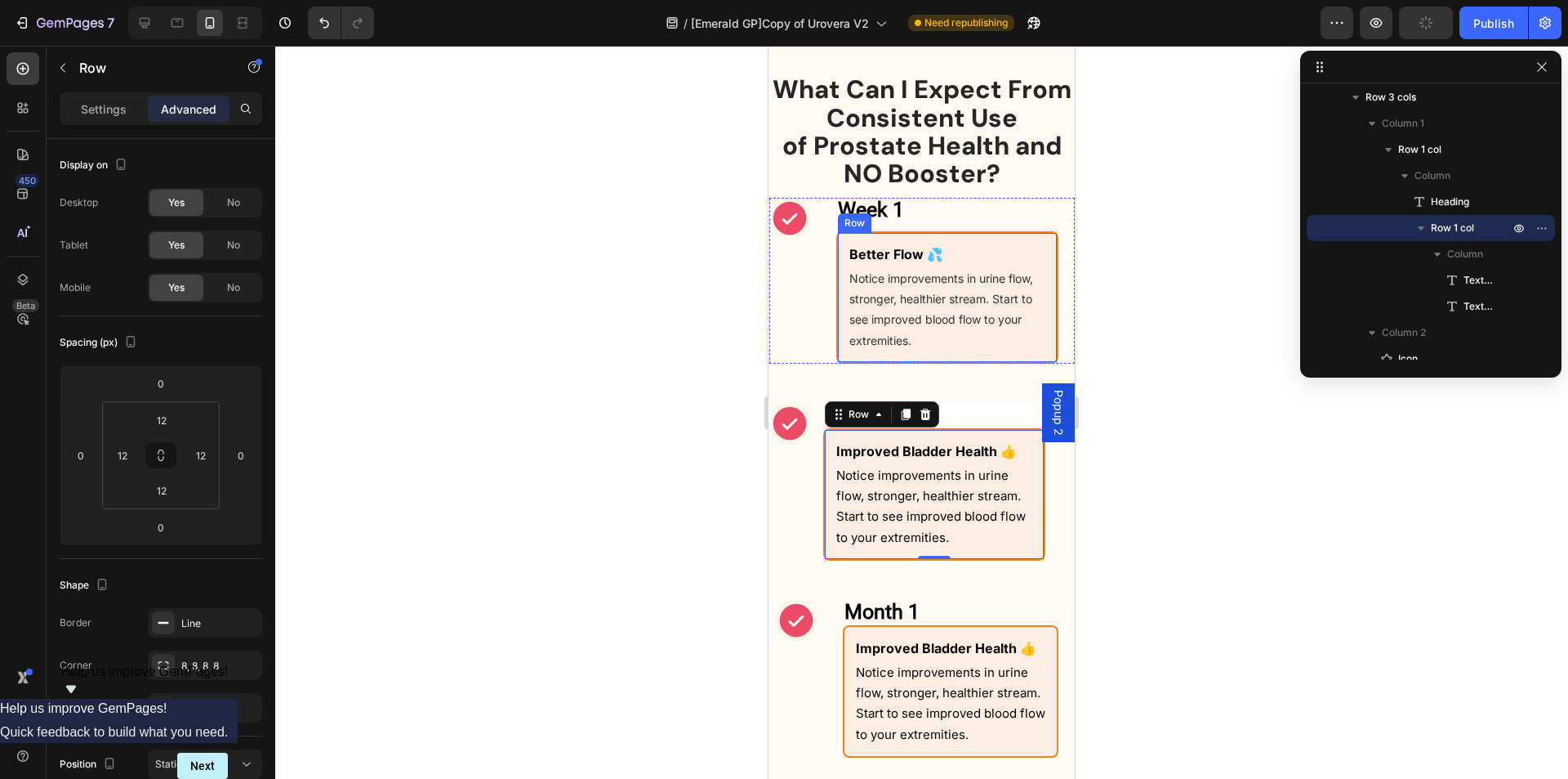
click at [1037, 242] on div "Better Flow 💦 Text Block Notice improvements in urine flow, stronger, healthier…" at bounding box center [947, 297] width 222 height 133
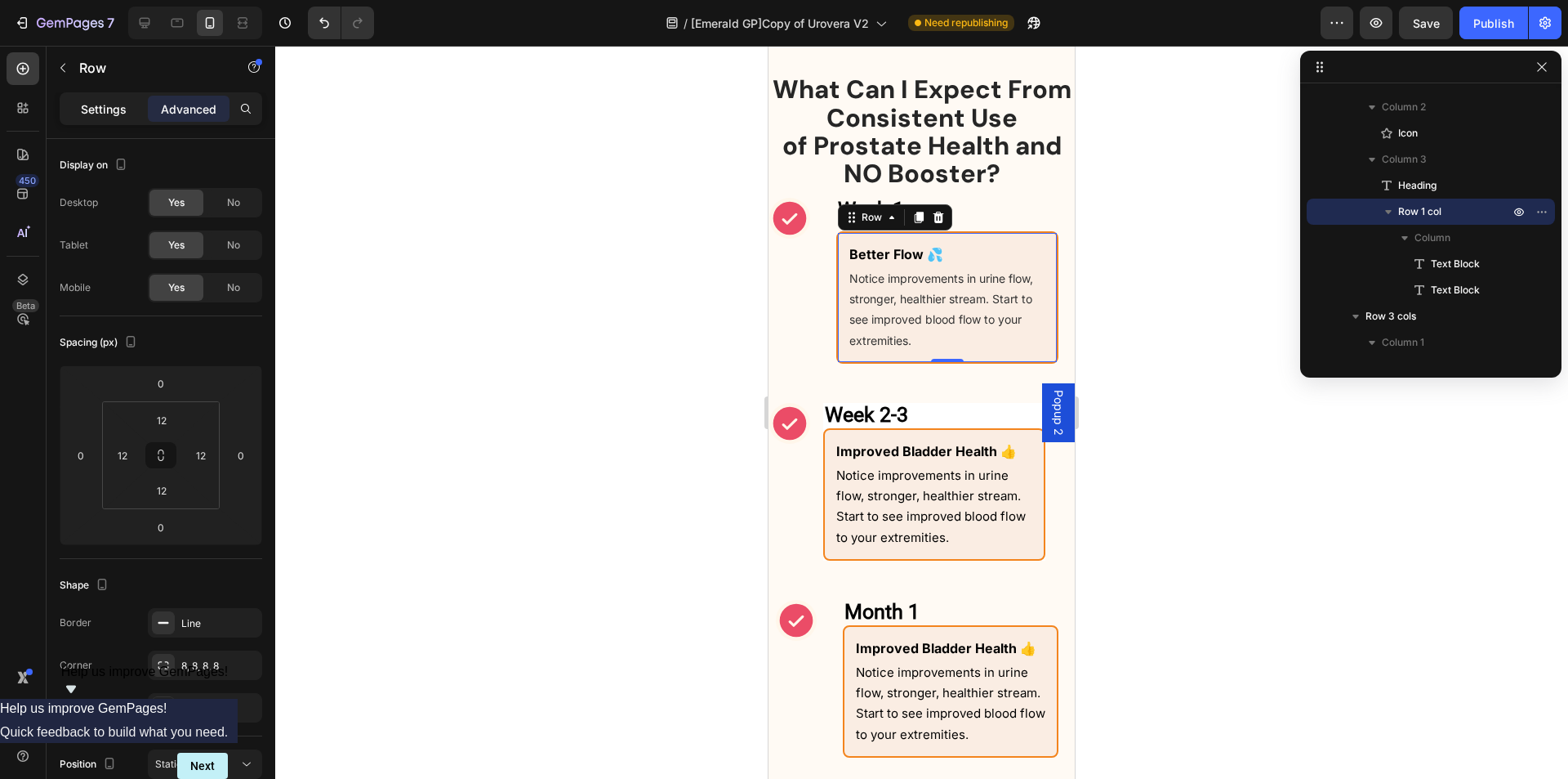
click at [102, 113] on p "Settings" at bounding box center [104, 109] width 46 height 17
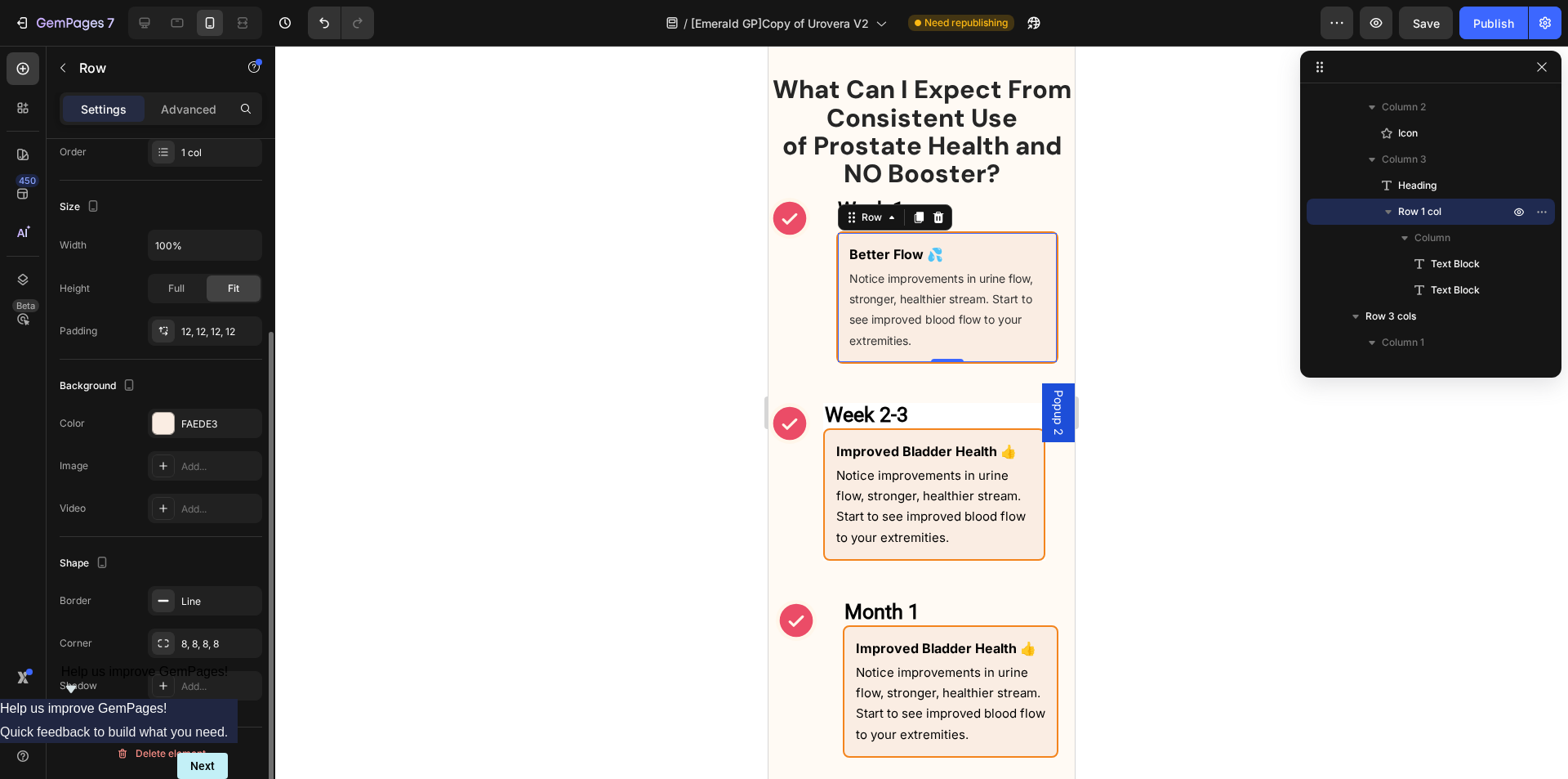
scroll to position [105, 0]
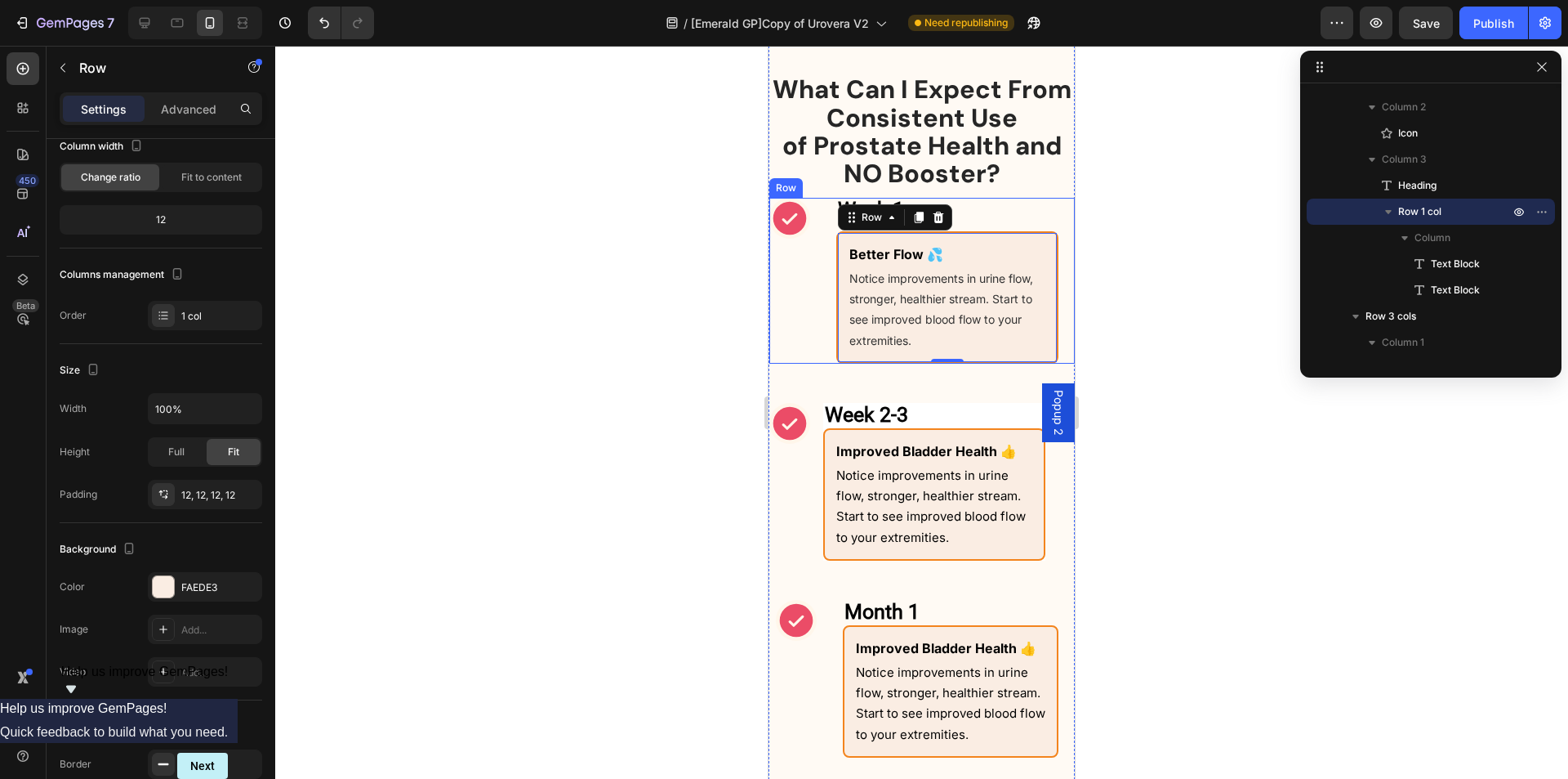
click at [828, 295] on div "Week 1 Heading Row Icon Week 1 Heading Better Flow 💦 Text Block Notice improvem…" at bounding box center [922, 280] width 305 height 166
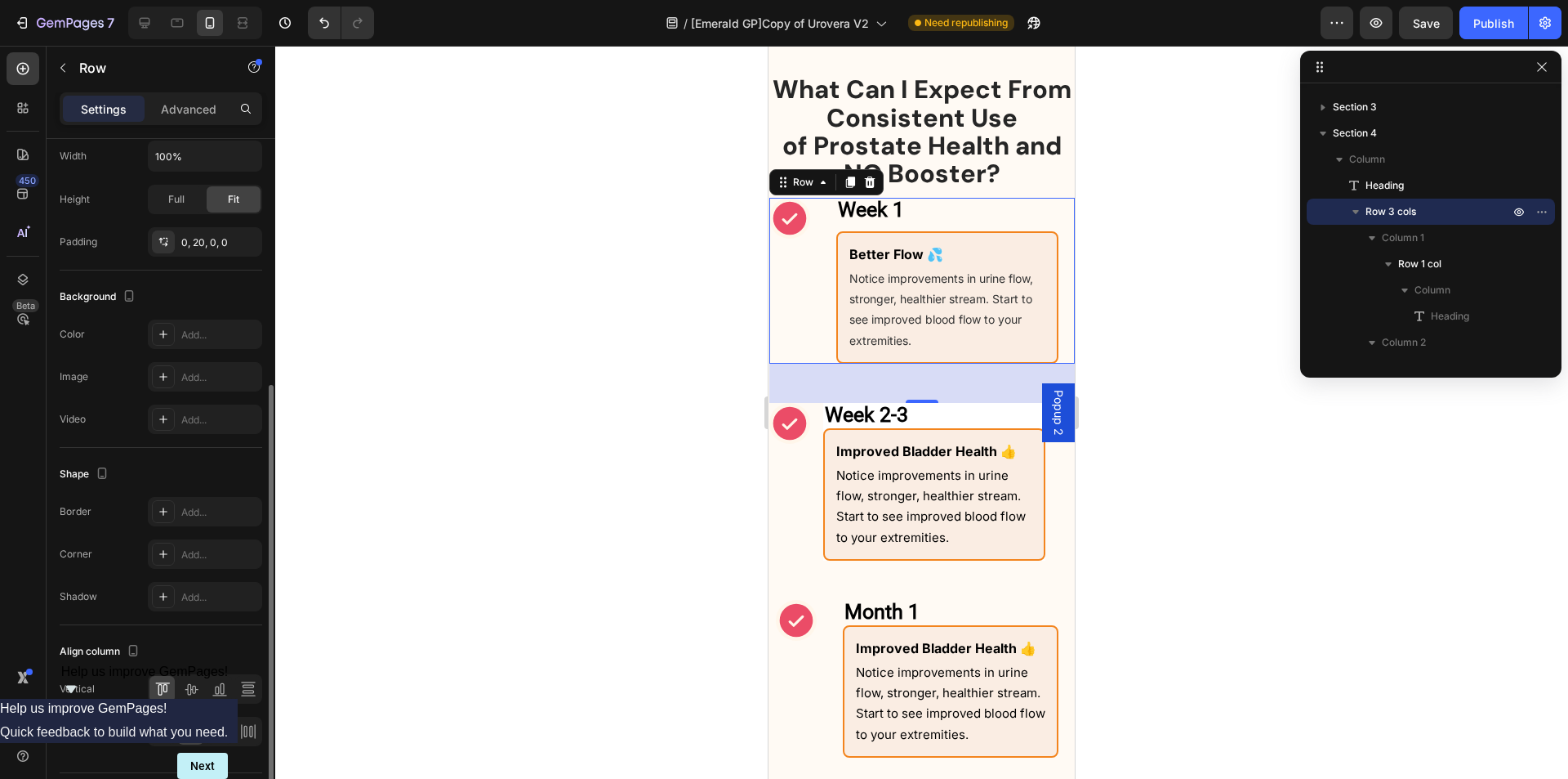
scroll to position [455, 0]
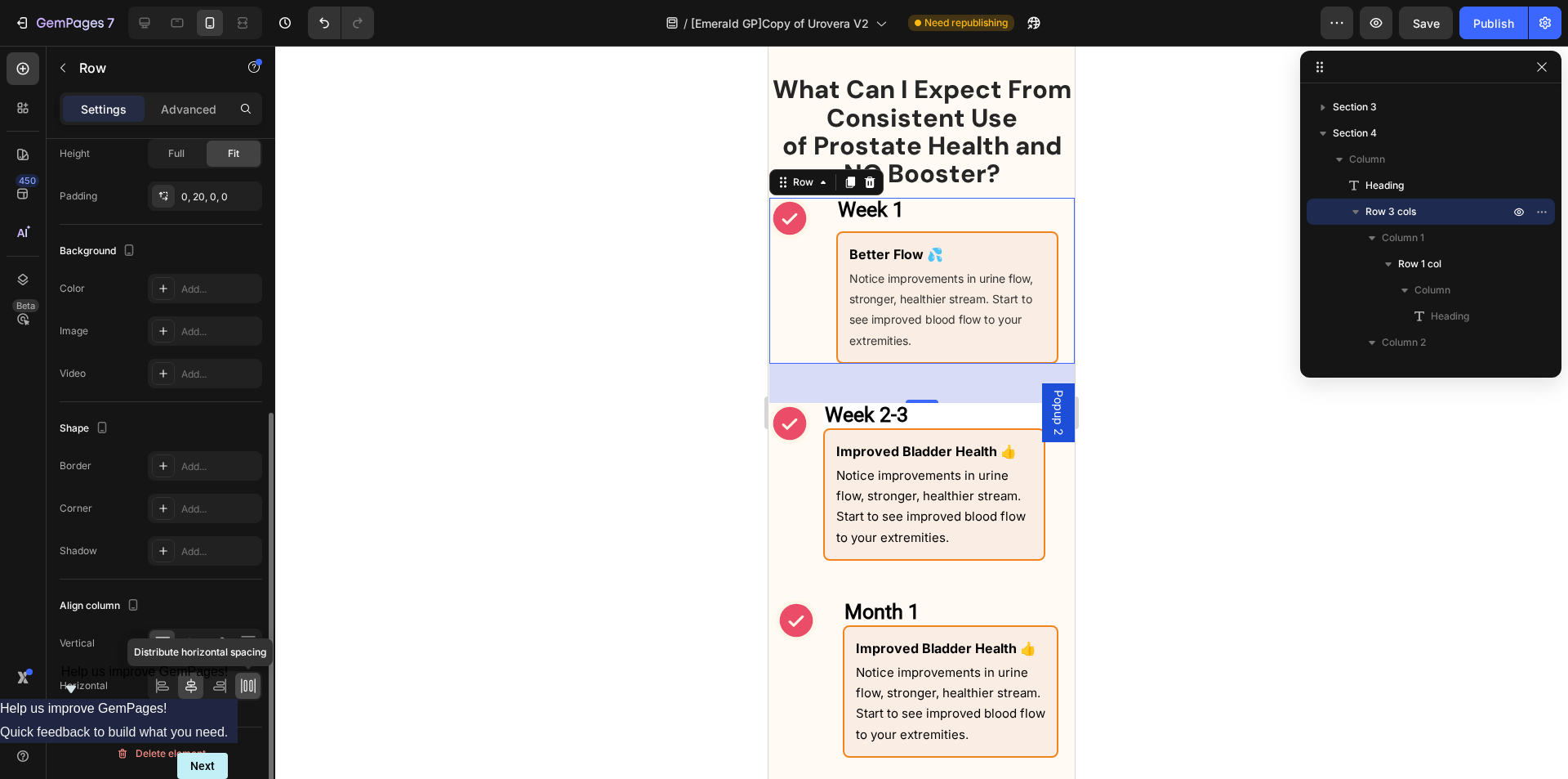
click at [246, 691] on icon at bounding box center [245, 686] width 3 height 11
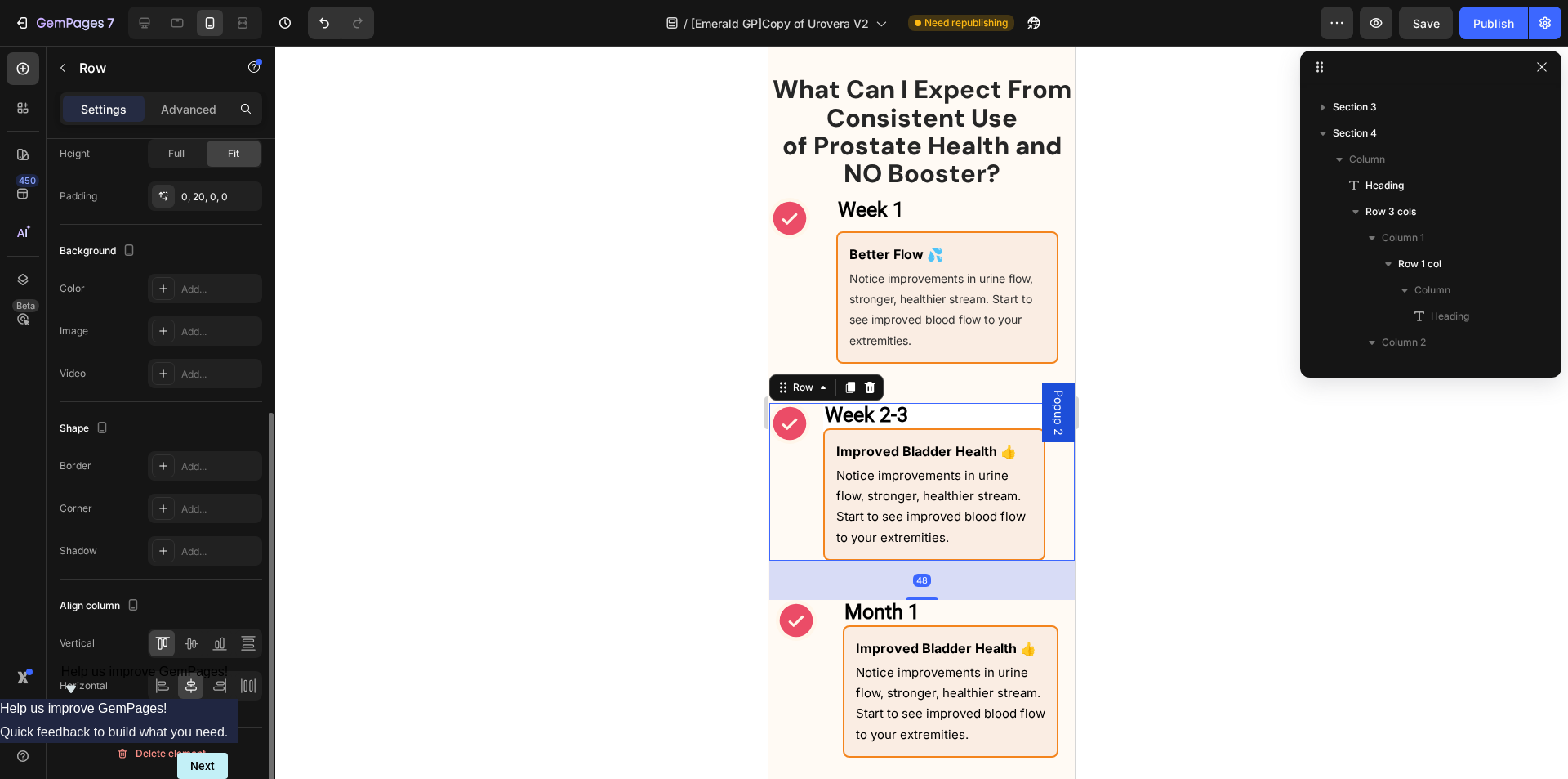
click at [798, 507] on div "Icon" at bounding box center [790, 482] width 41 height 158
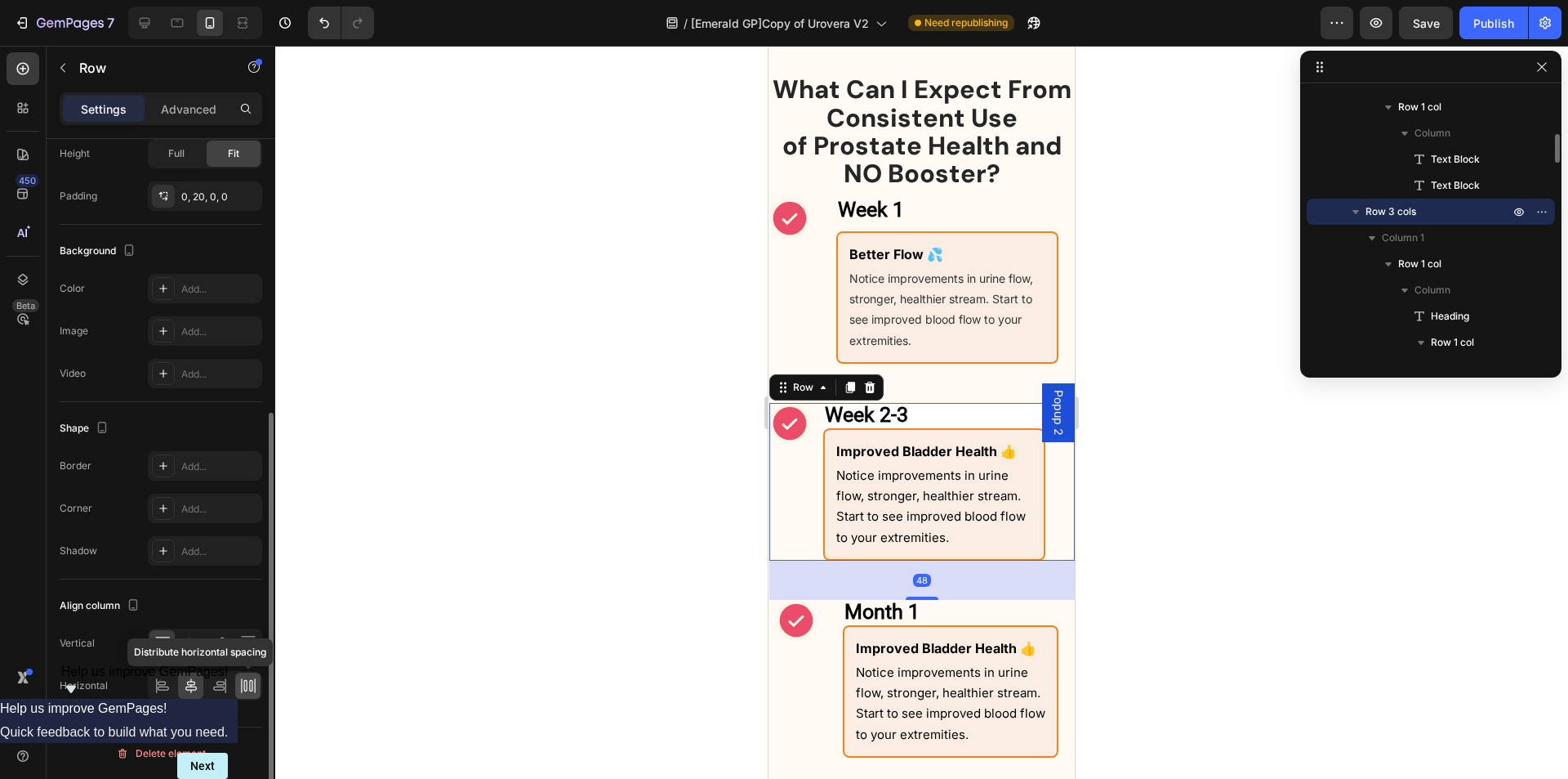
click at [245, 684] on icon at bounding box center [248, 686] width 16 height 16
click at [992, 405] on h2 "Week 2-3" at bounding box center [934, 415] width 222 height 25
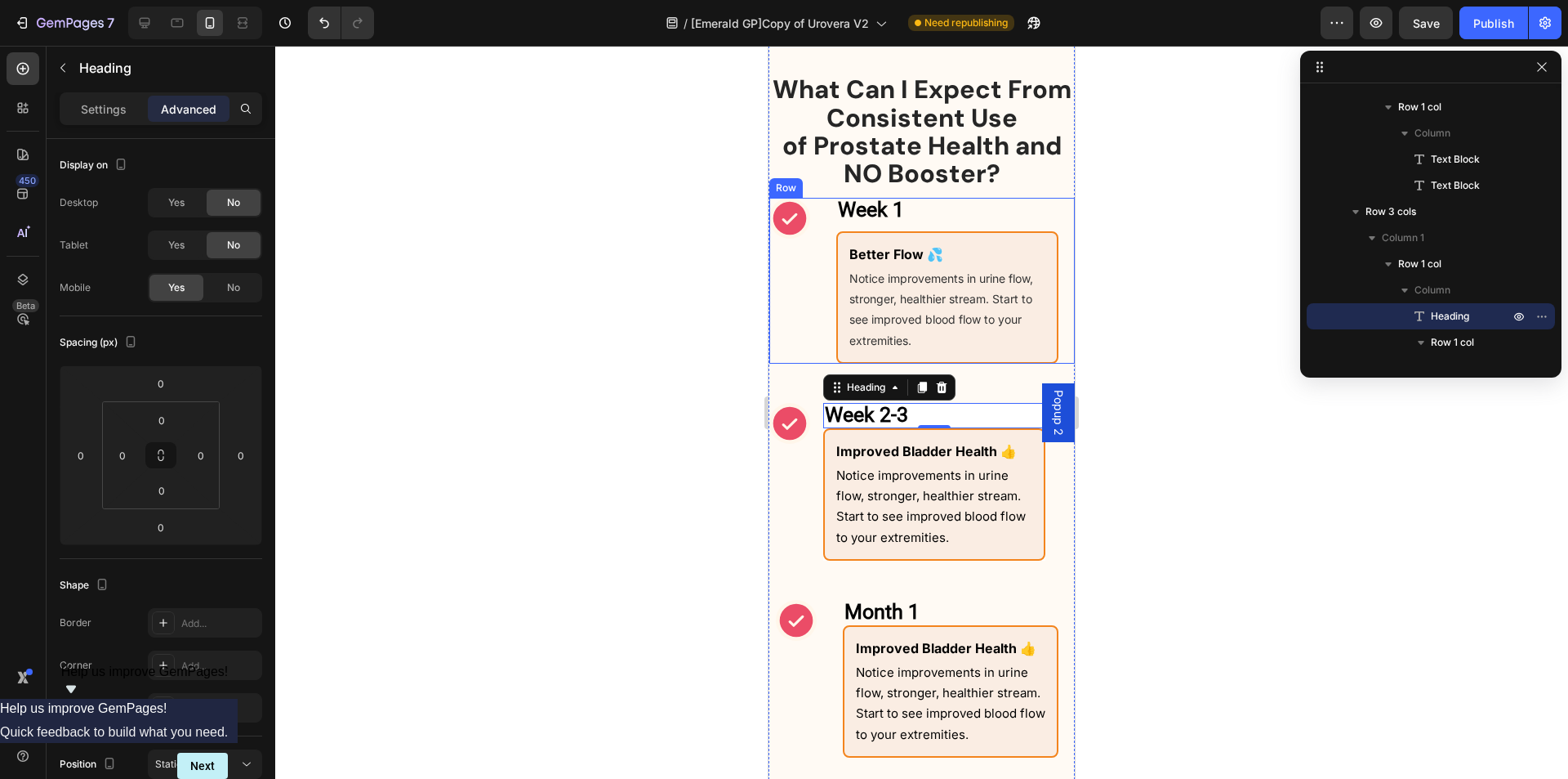
click at [824, 280] on div "Week 1 Heading Row Icon Week 1 Heading Better Flow 💦 Text Block Notice improvem…" at bounding box center [922, 280] width 305 height 166
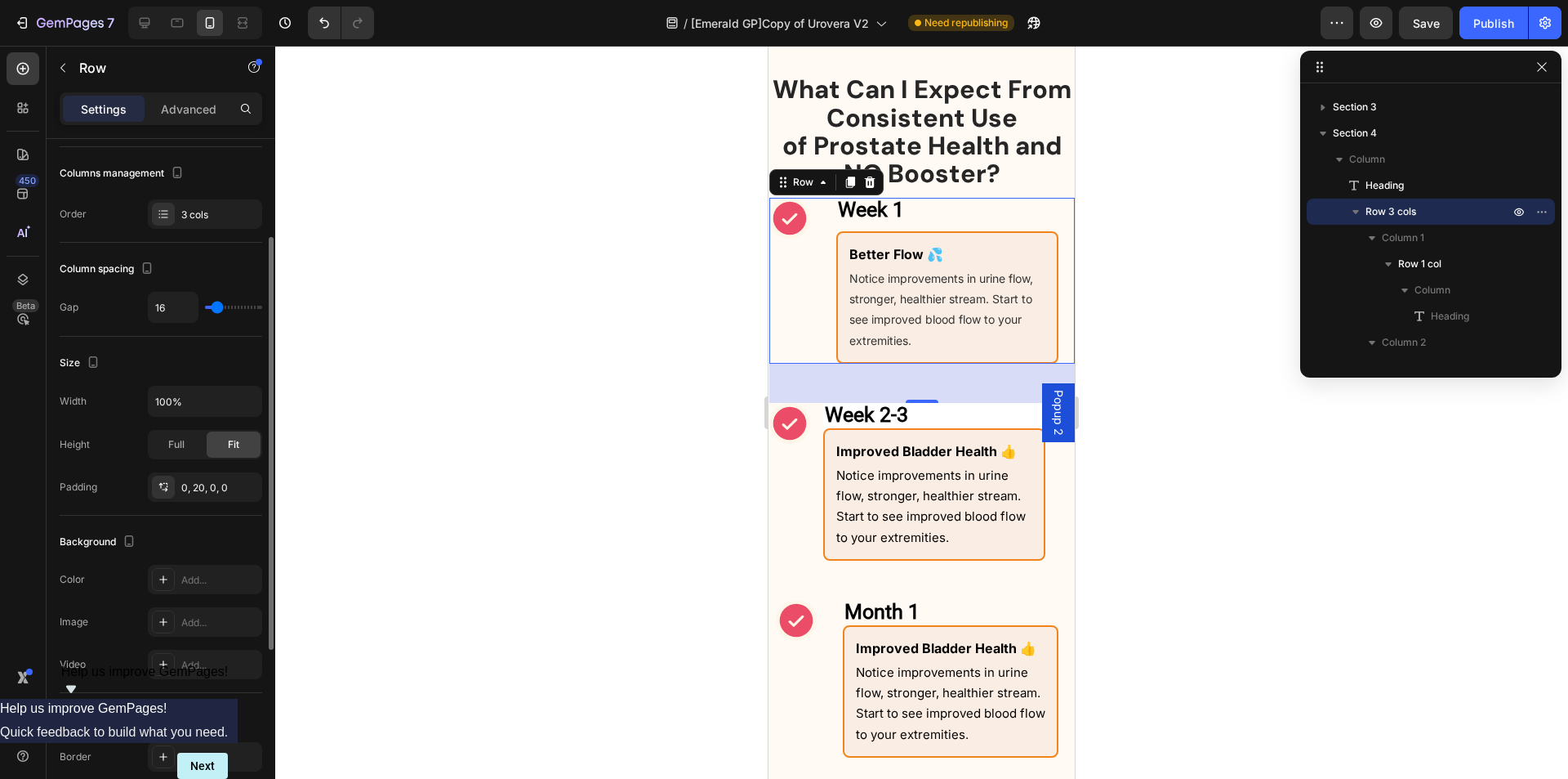
scroll to position [455, 0]
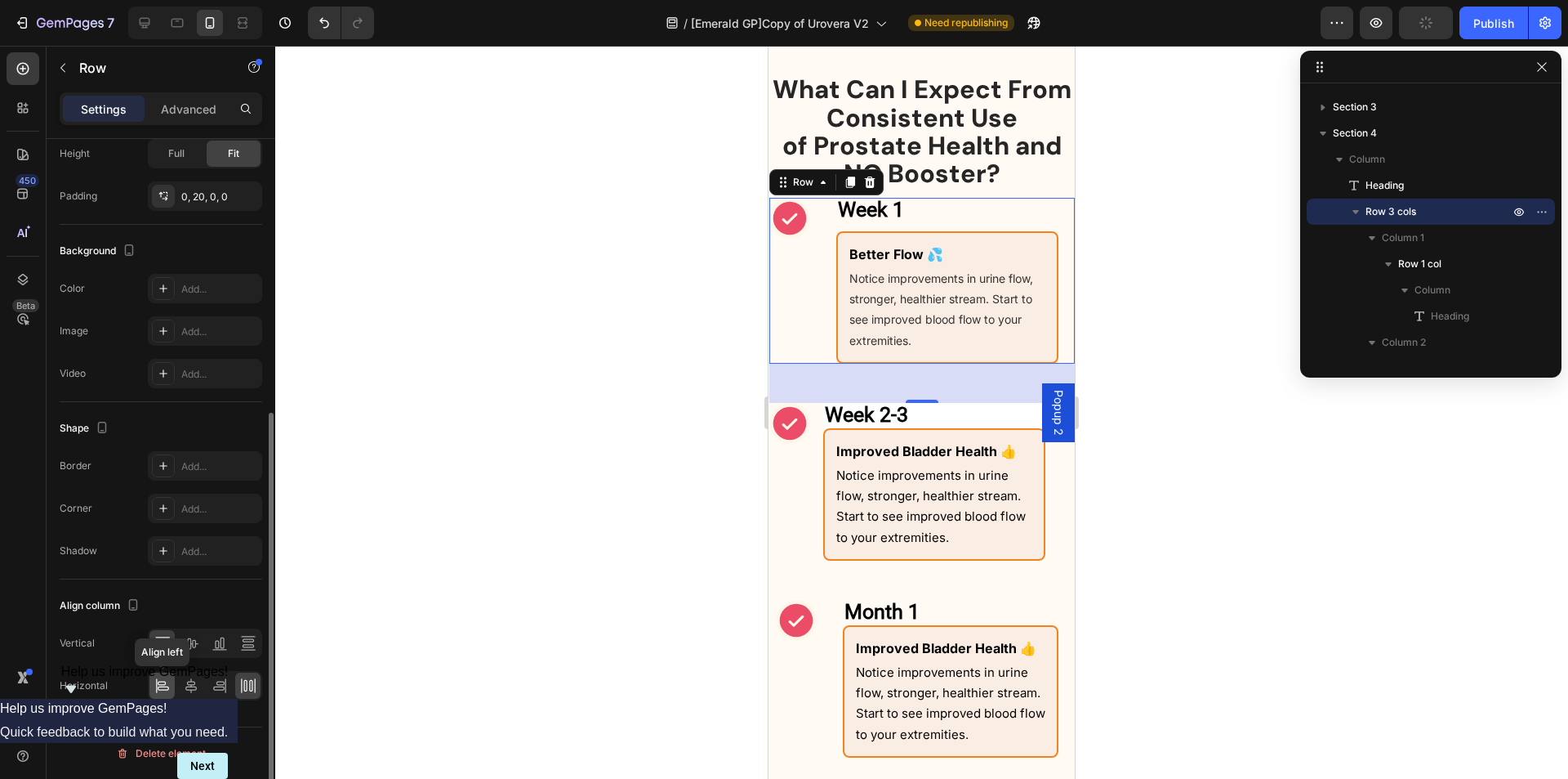
click at [155, 687] on icon at bounding box center [163, 686] width 16 height 16
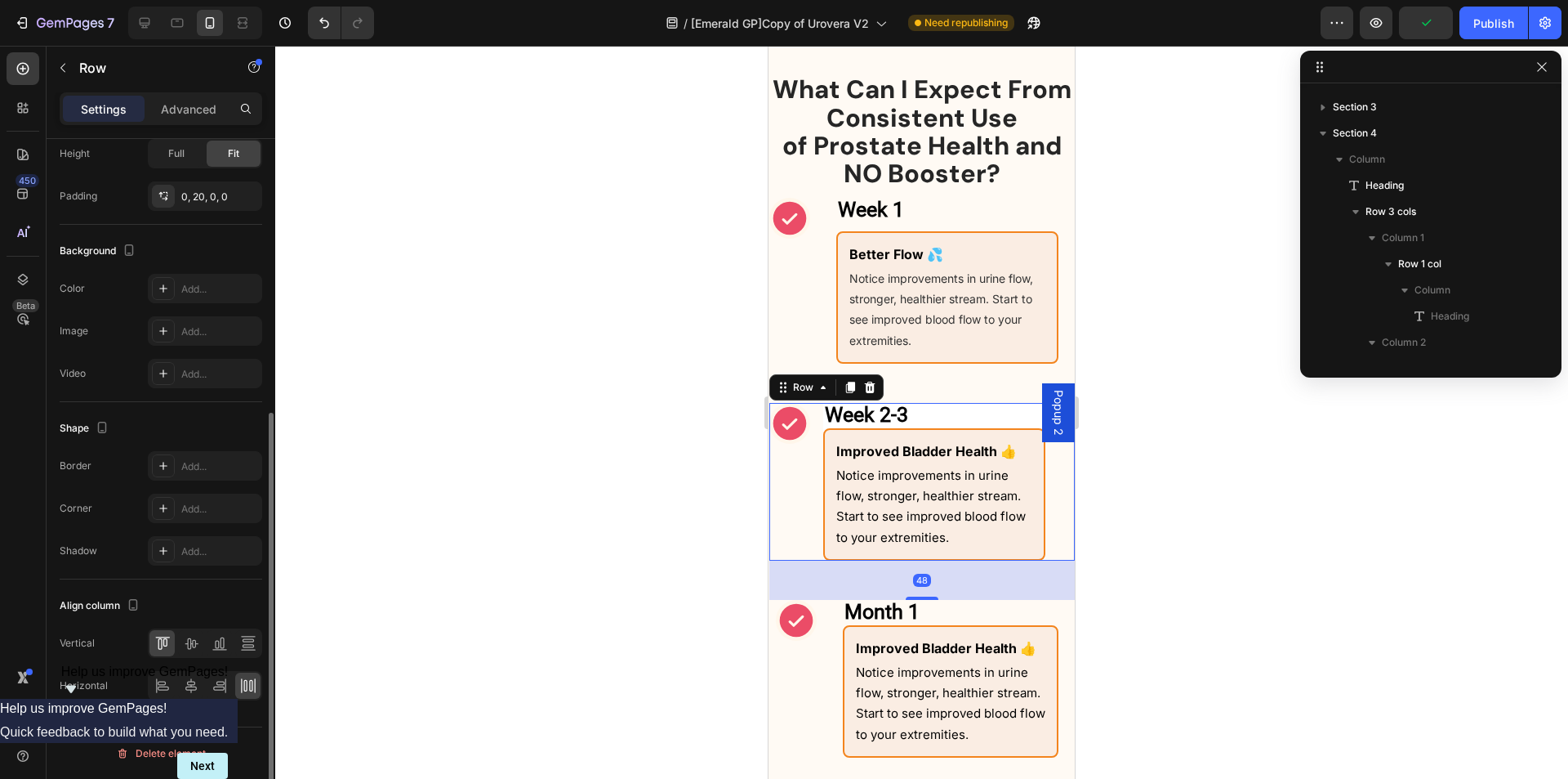
click at [821, 494] on div "Week 2-3 Heading Improved Bladder Health 👍 Text Block Notice improvements in ur…" at bounding box center [922, 482] width 305 height 158
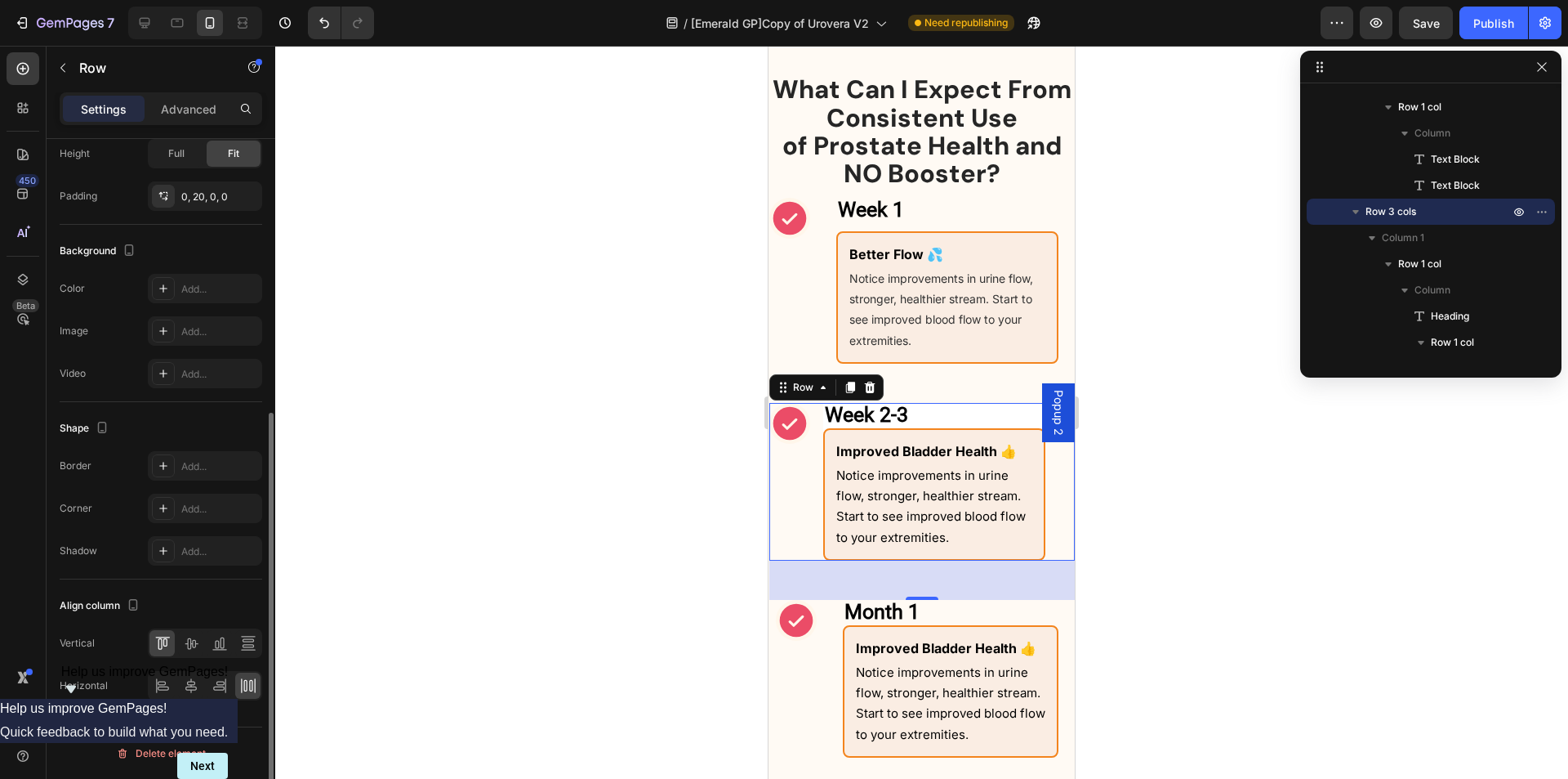
click at [815, 500] on div "Week 2-3 Heading Improved Bladder Health 👍 Text Block Notice improvements in ur…" at bounding box center [922, 482] width 305 height 158
click at [158, 691] on icon at bounding box center [163, 686] width 16 height 16
click at [321, 25] on icon "Undo/Redo" at bounding box center [324, 23] width 16 height 16
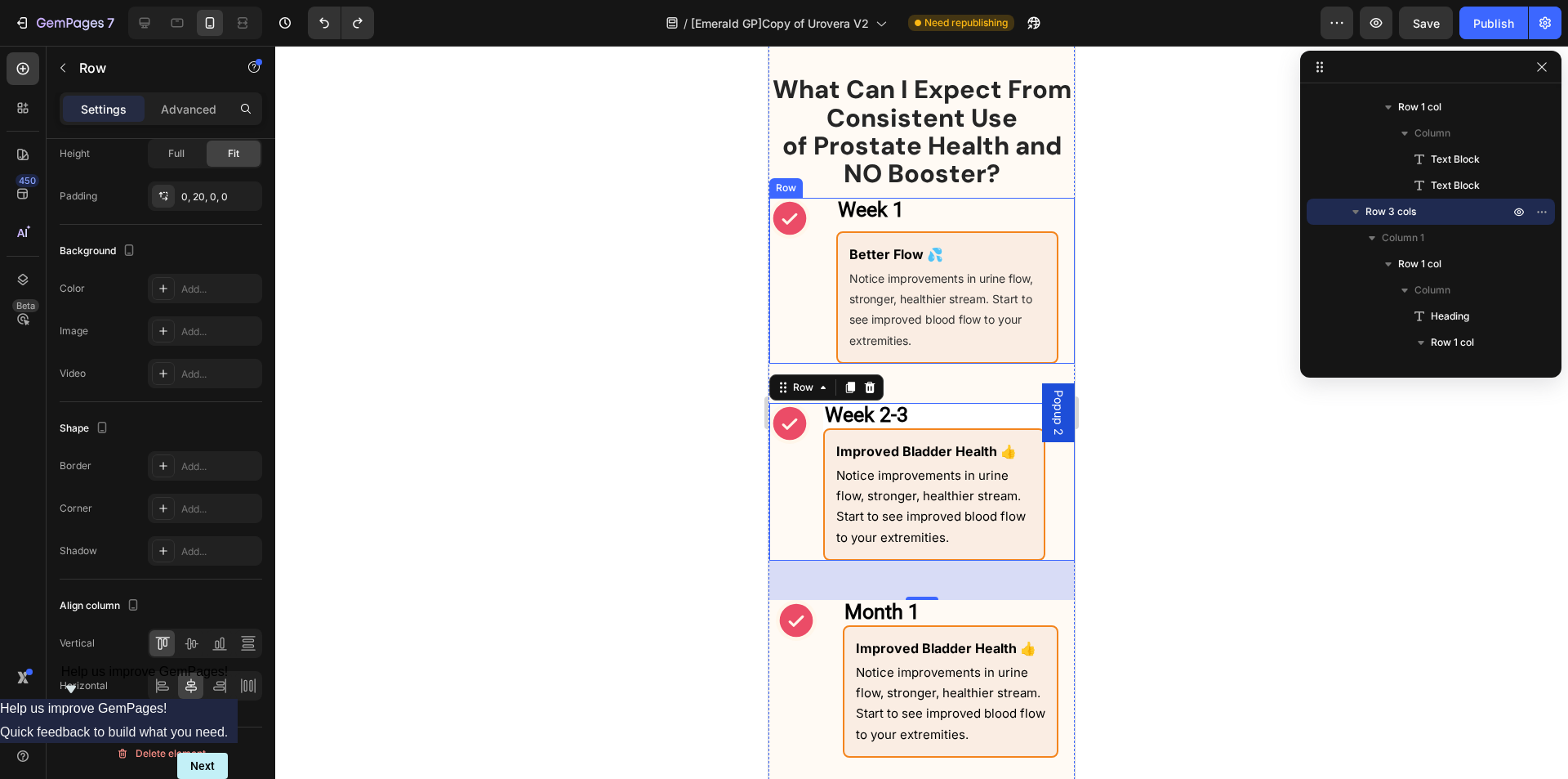
click at [820, 303] on div "Week 1 Heading Row Icon Week 1 Heading Better Flow 💦 Text Block Notice improvem…" at bounding box center [922, 280] width 305 height 166
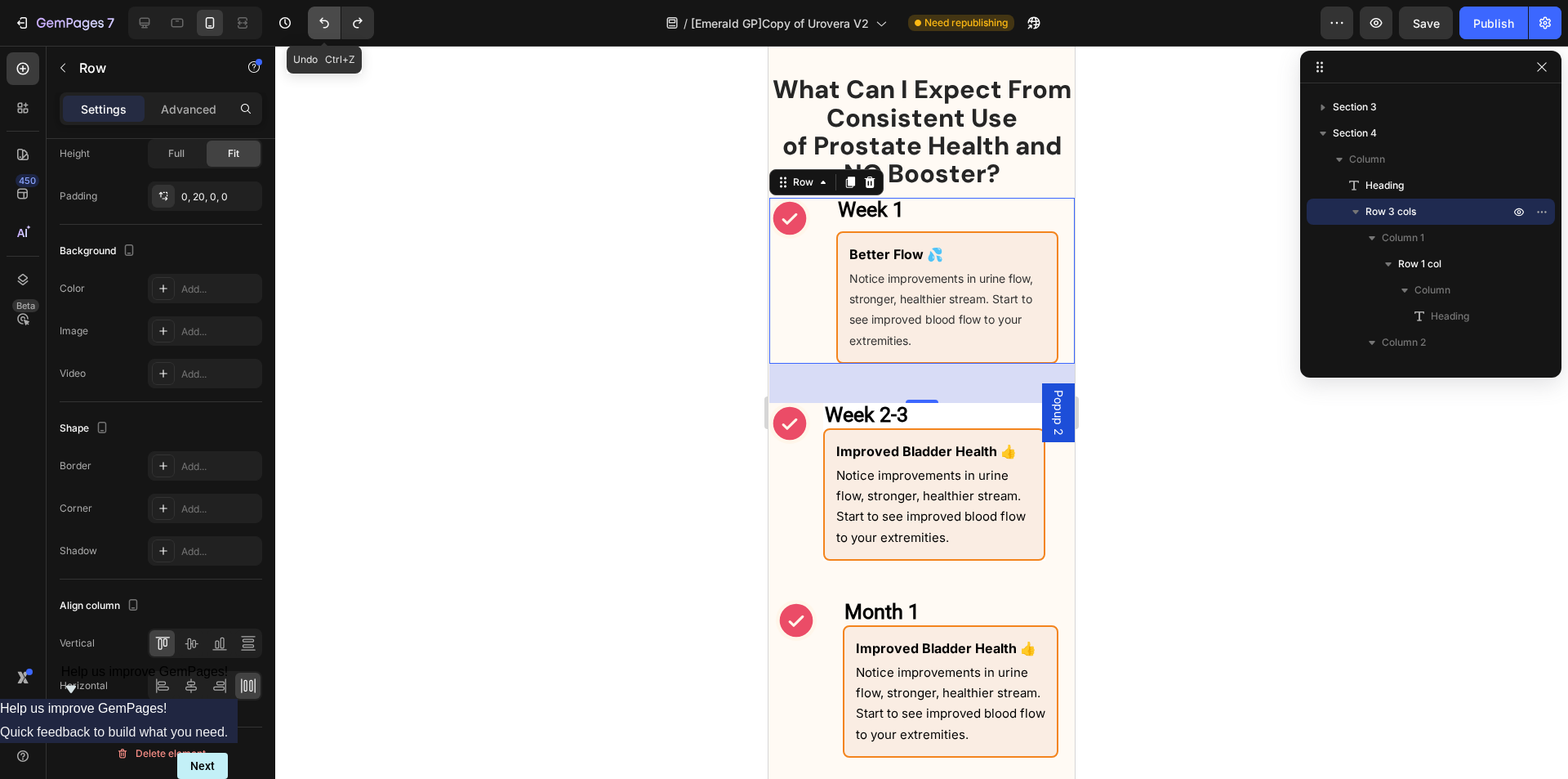
click at [327, 16] on icon "Undo/Redo" at bounding box center [324, 23] width 16 height 16
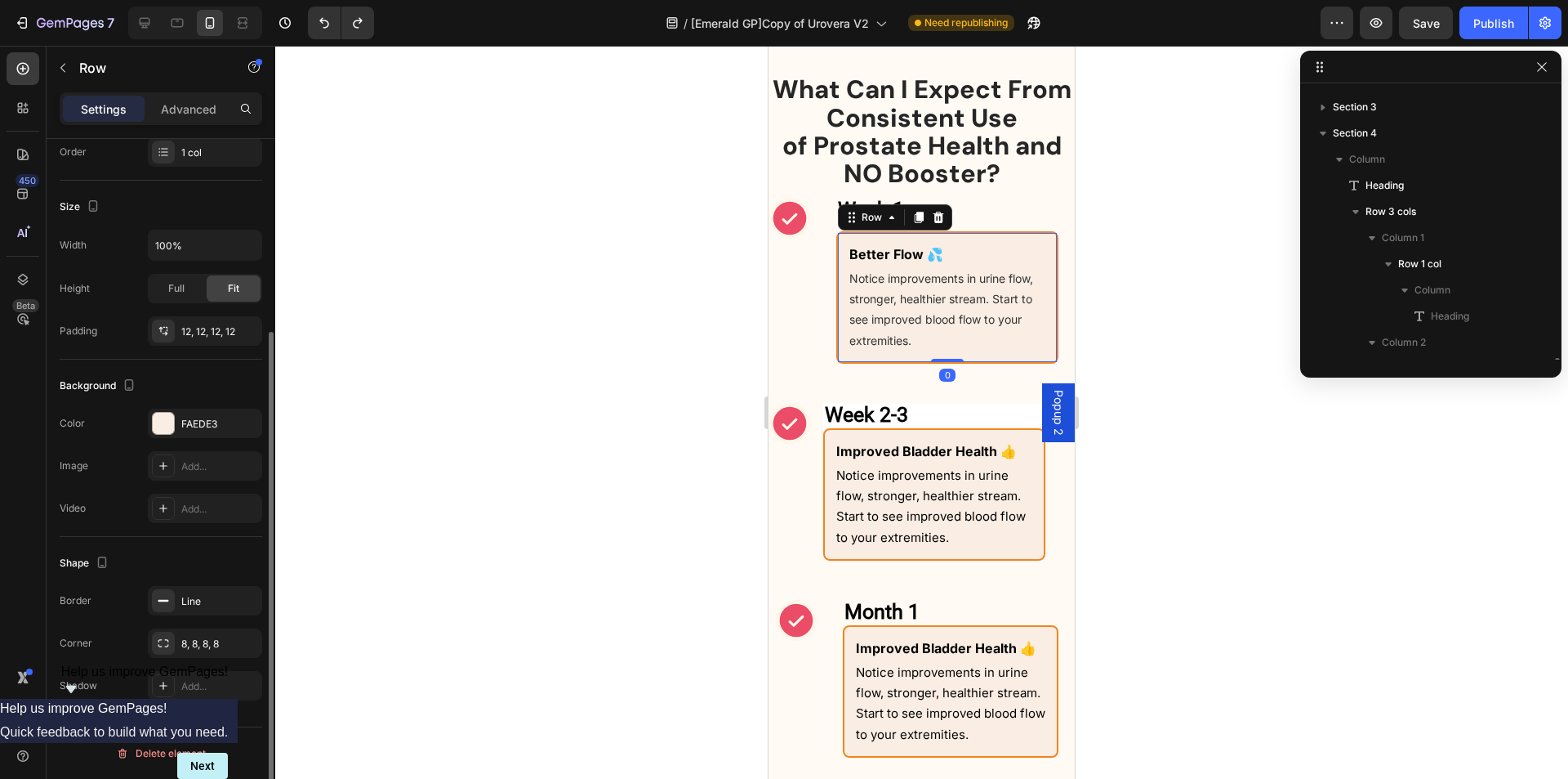
click at [1016, 232] on div "Better Flow 💦 Text Block Notice improvements in urine flow, stronger, healthier…" at bounding box center [947, 297] width 222 height 133
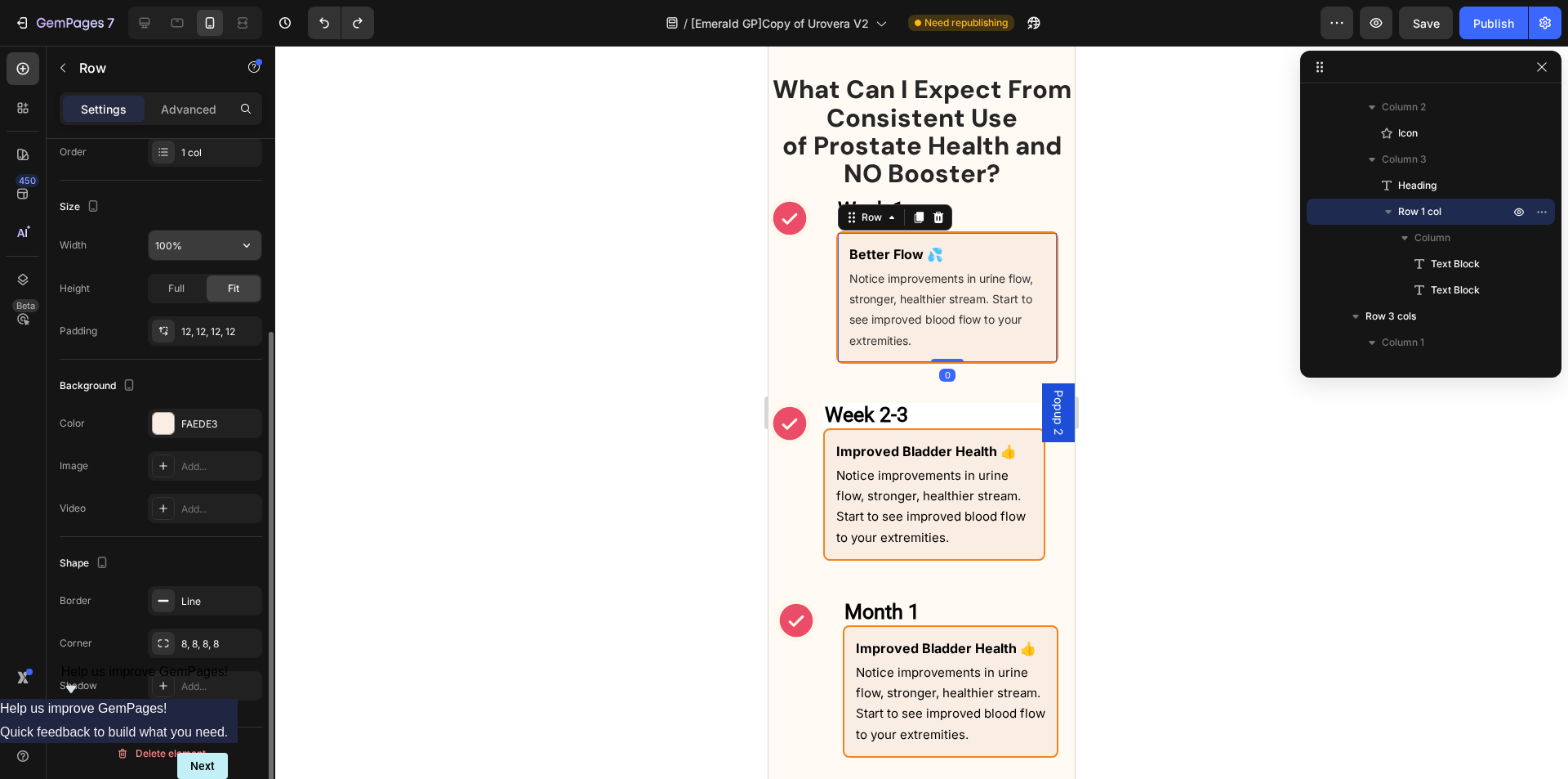
click at [198, 241] on input "100%" at bounding box center [206, 245] width 113 height 29
click at [242, 249] on icon "button" at bounding box center [246, 245] width 16 height 16
click at [193, 245] on input "100%" at bounding box center [206, 245] width 113 height 29
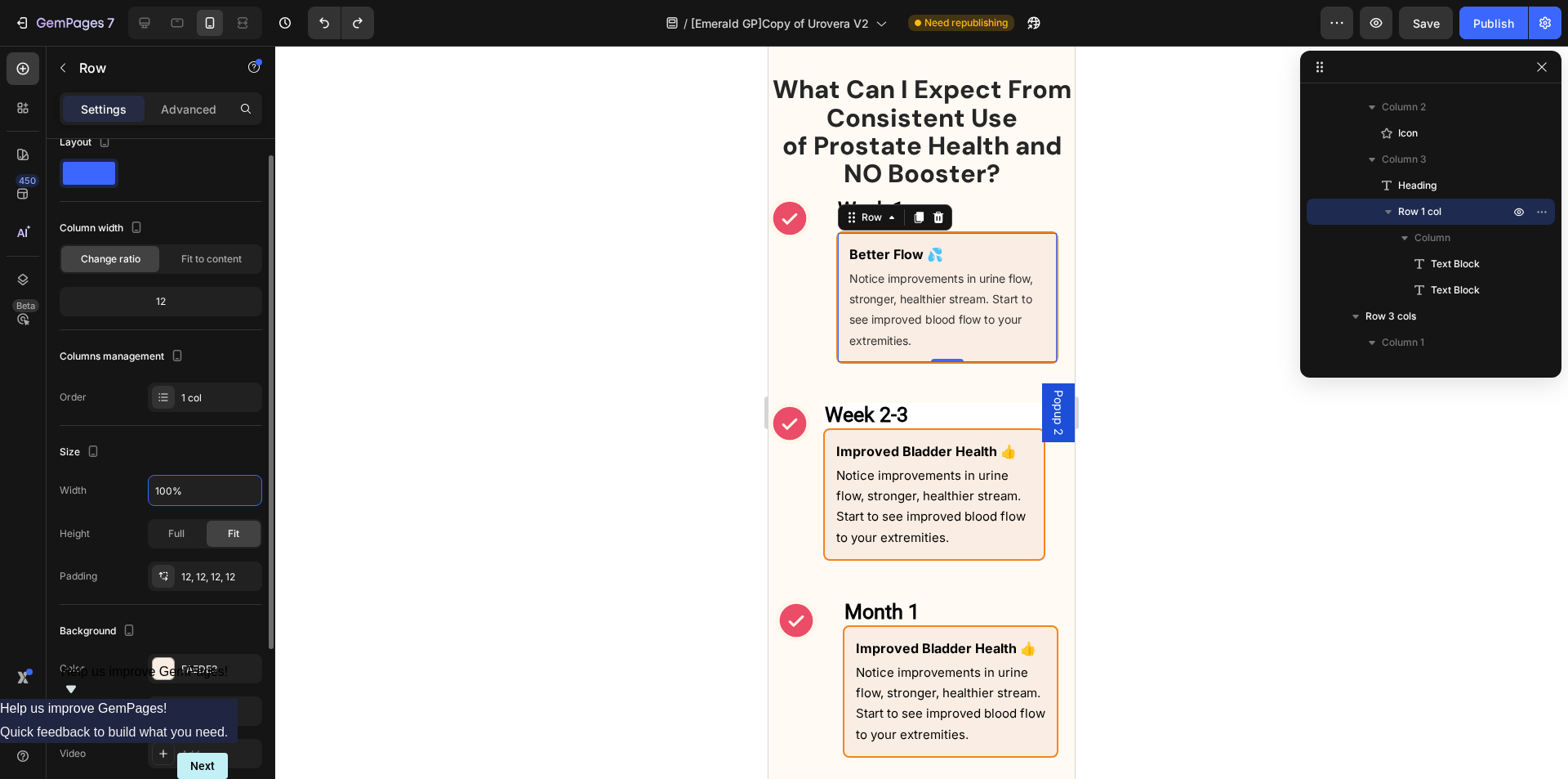
drag, startPoint x: 203, startPoint y: 483, endPoint x: 101, endPoint y: 497, distance: 103.0
click at [101, 497] on div "Width 100%" at bounding box center [160, 491] width 202 height 31
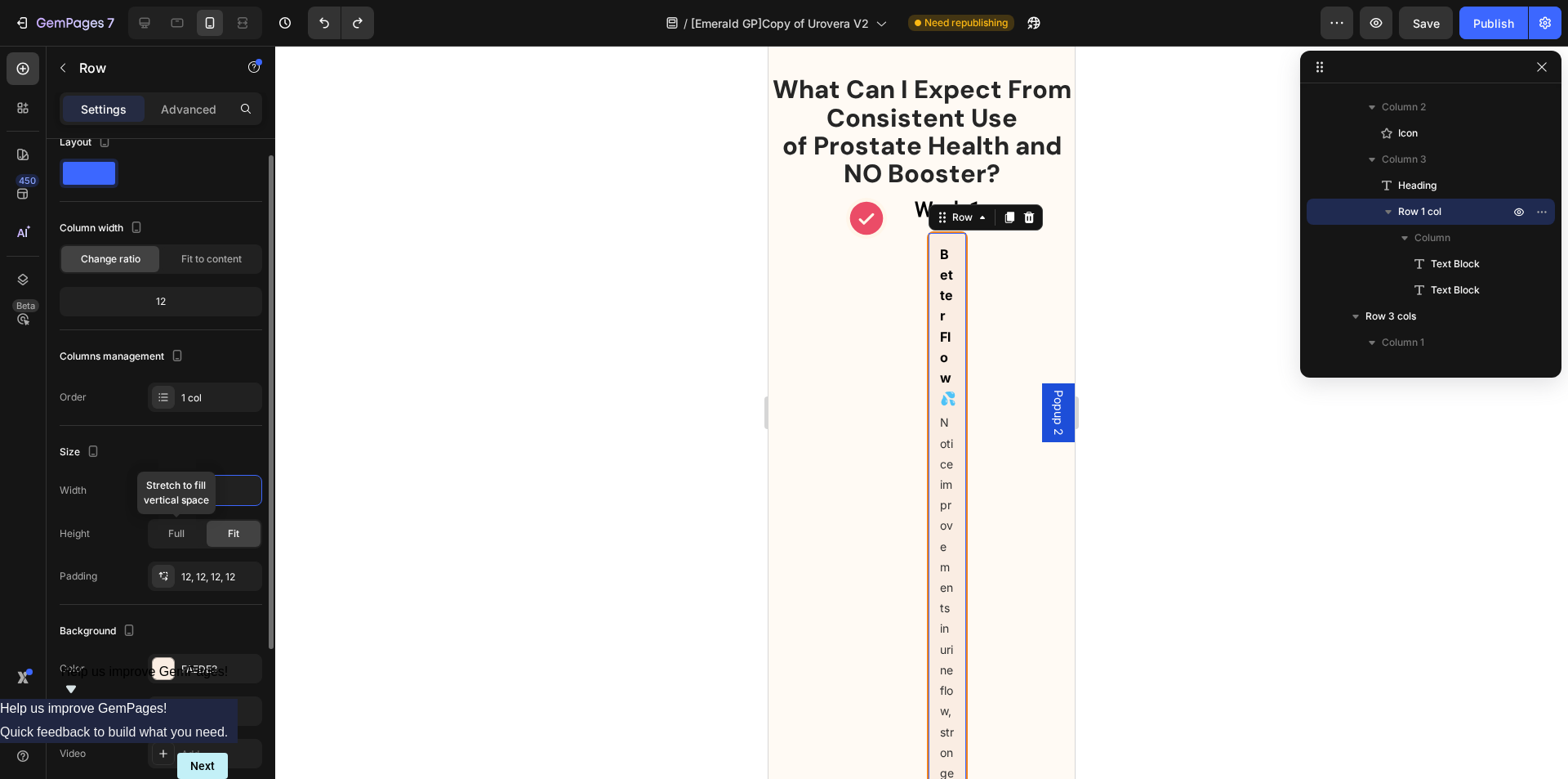
type input "500"
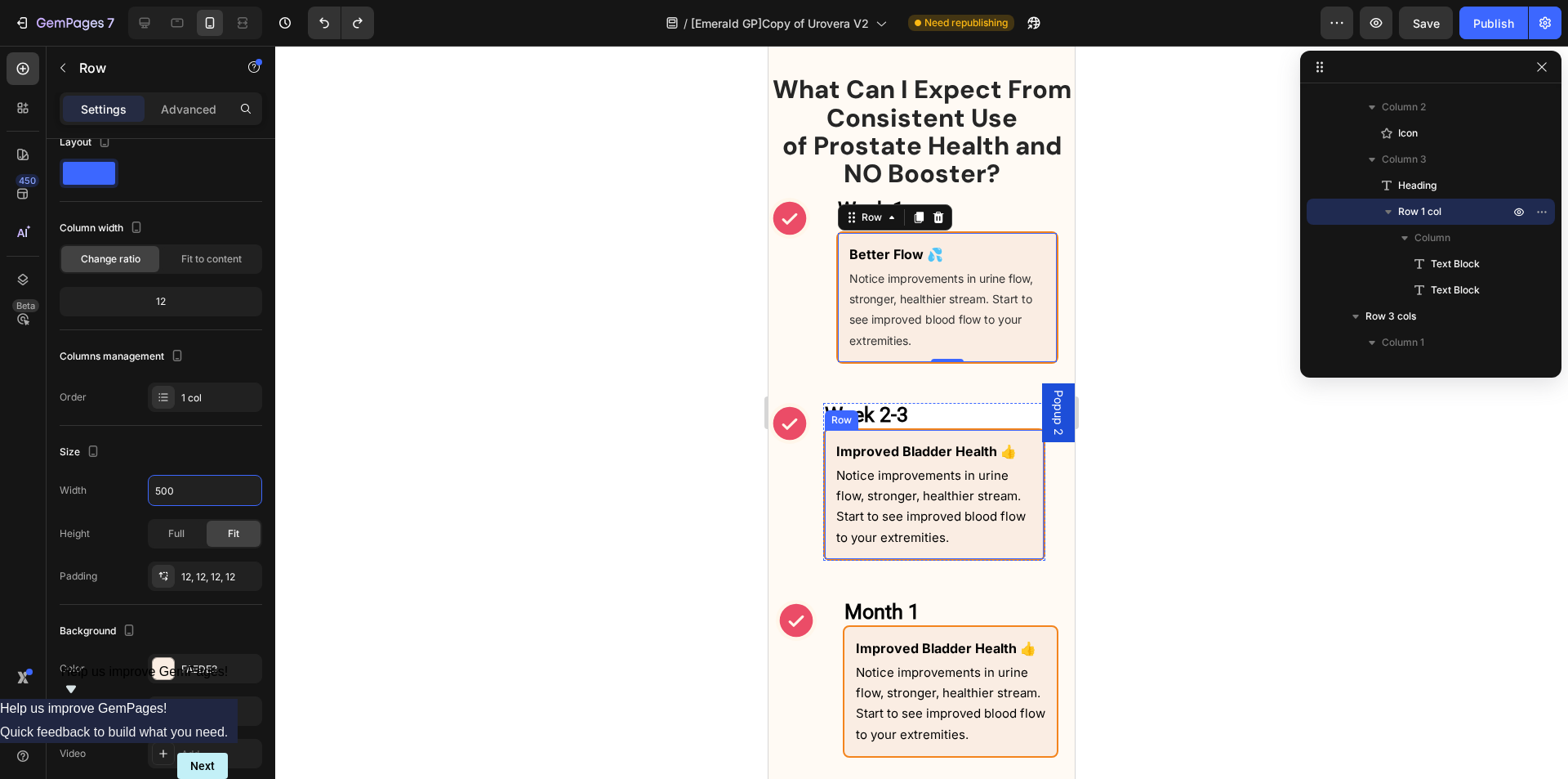
click at [988, 434] on div "Improved Bladder Health 👍 Text Block Notice improvements in urine flow, stronge…" at bounding box center [934, 495] width 222 height 133
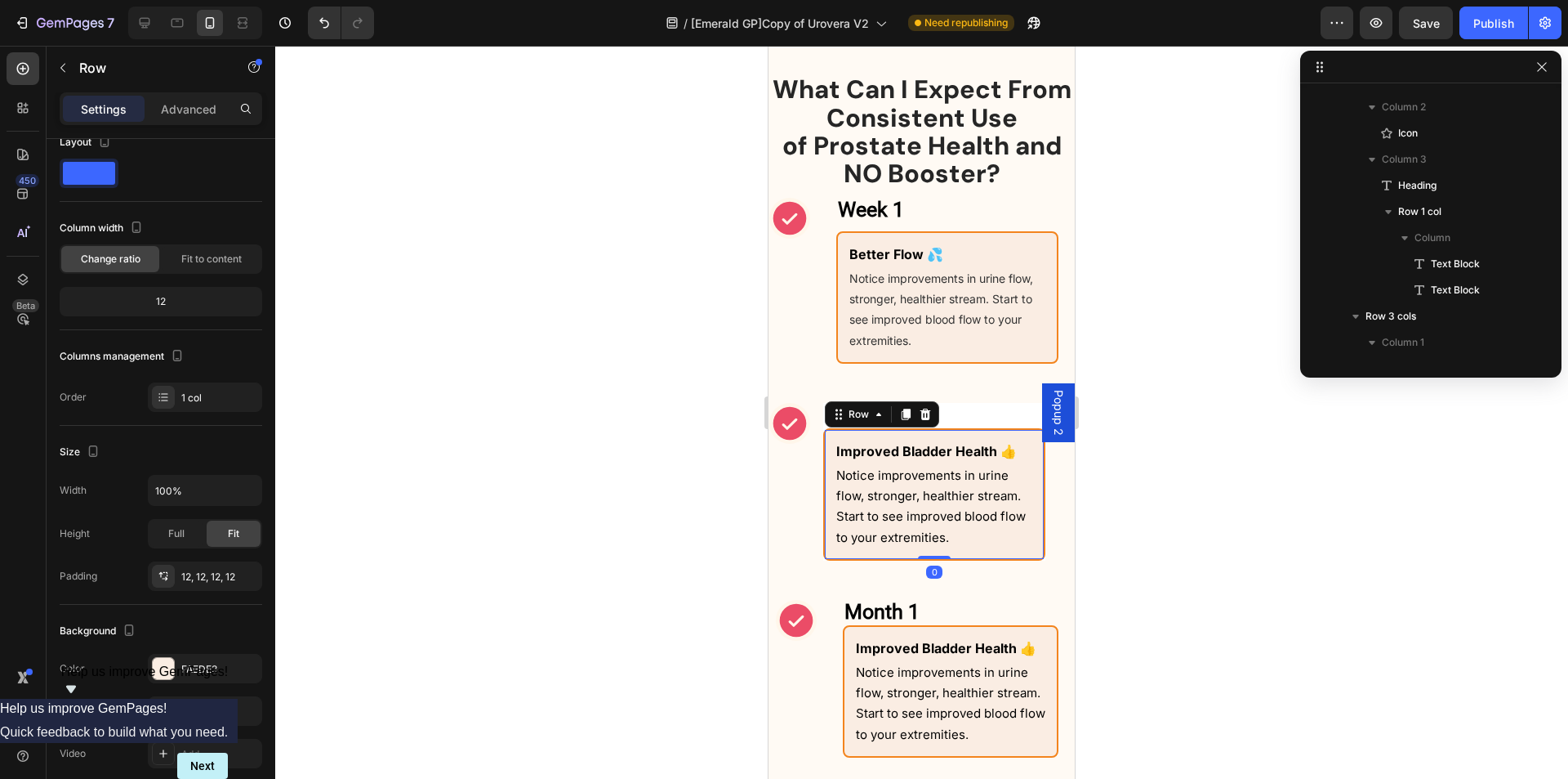
scroll to position [545, 0]
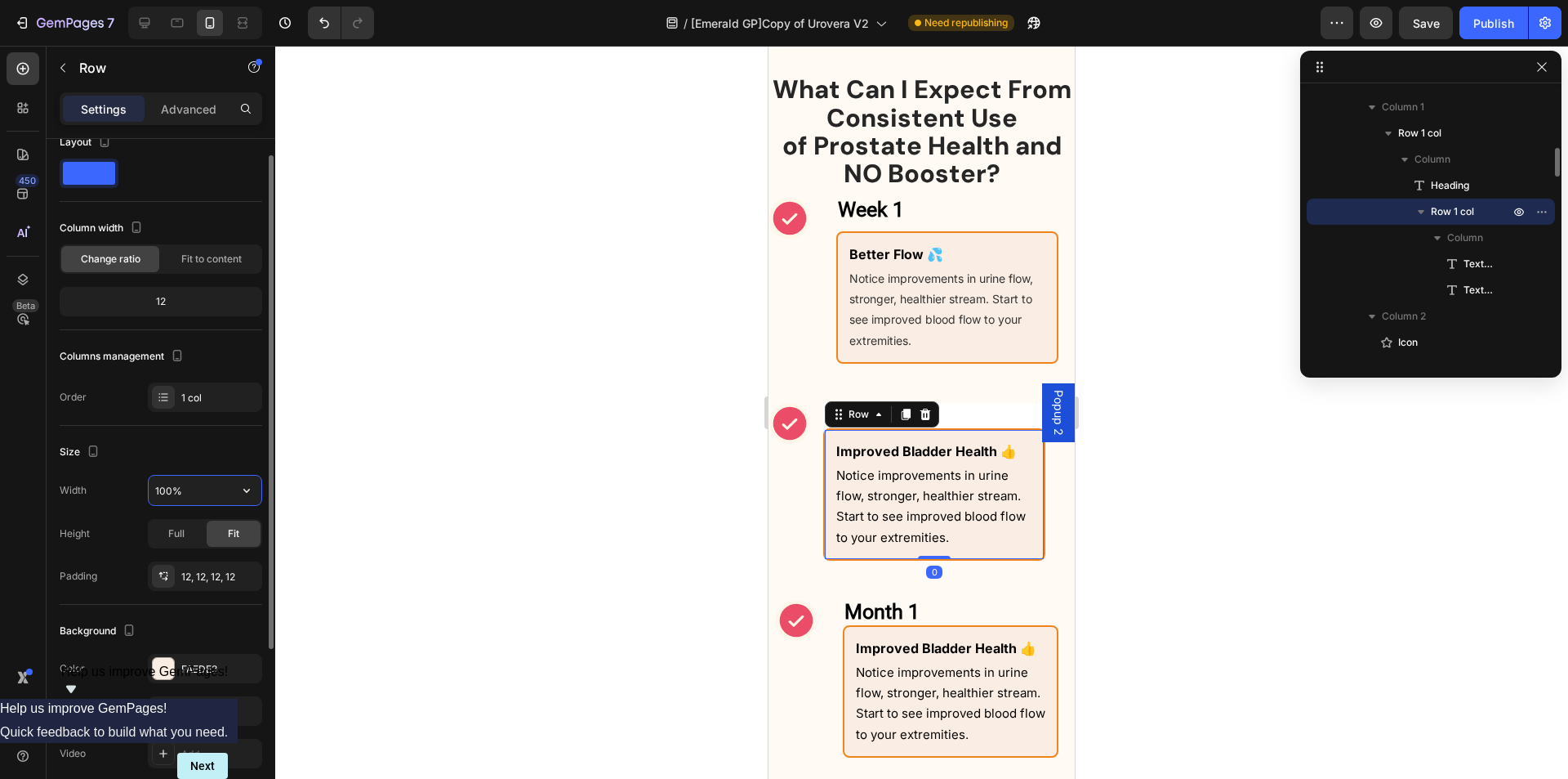
click at [182, 480] on input "100%" at bounding box center [206, 491] width 113 height 29
paste input "5"
paste input "text"
type input "500"
click at [27, 496] on div "450 Beta" at bounding box center [23, 356] width 33 height 609
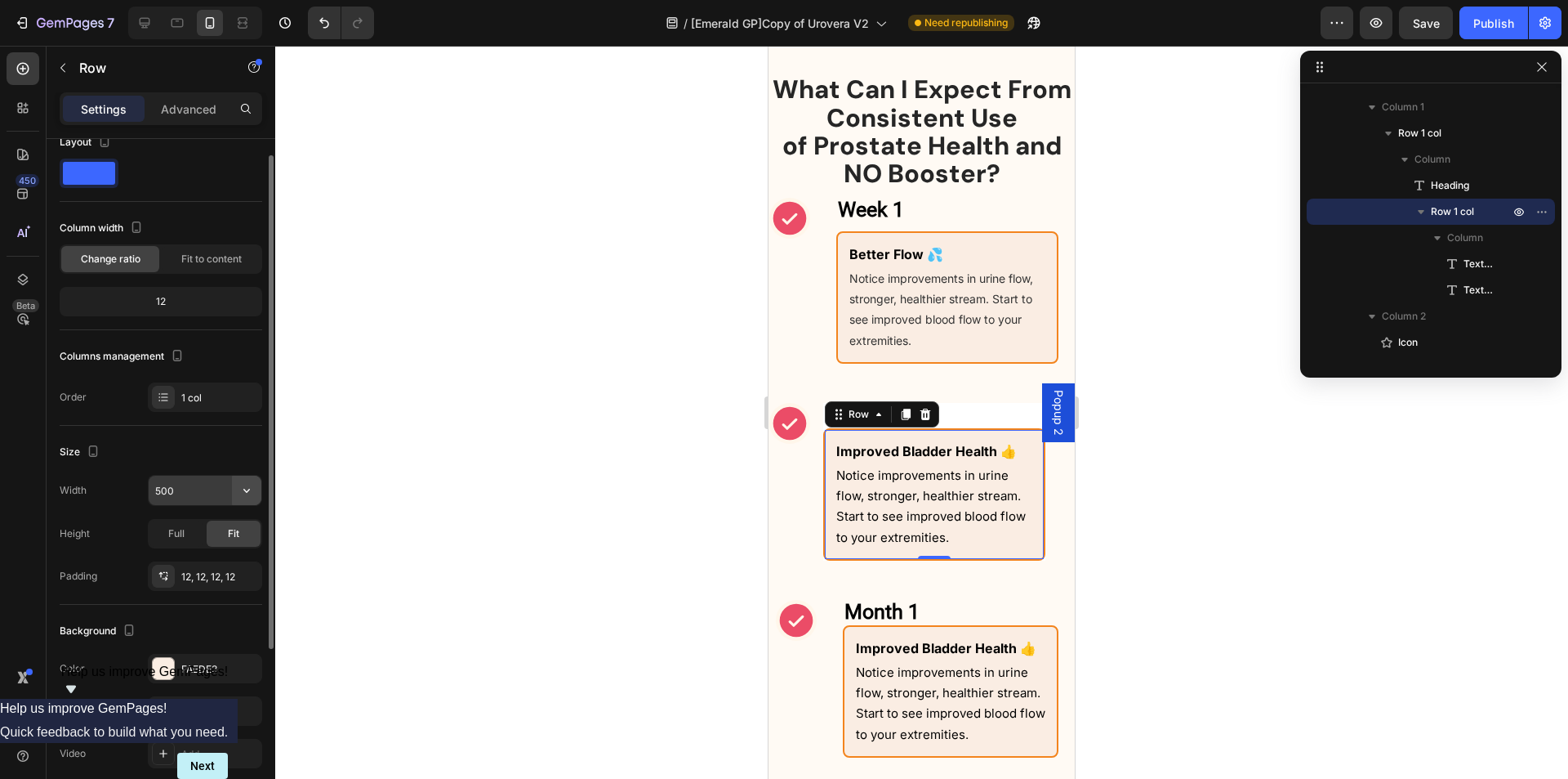
click at [253, 491] on icon "button" at bounding box center [246, 491] width 16 height 16
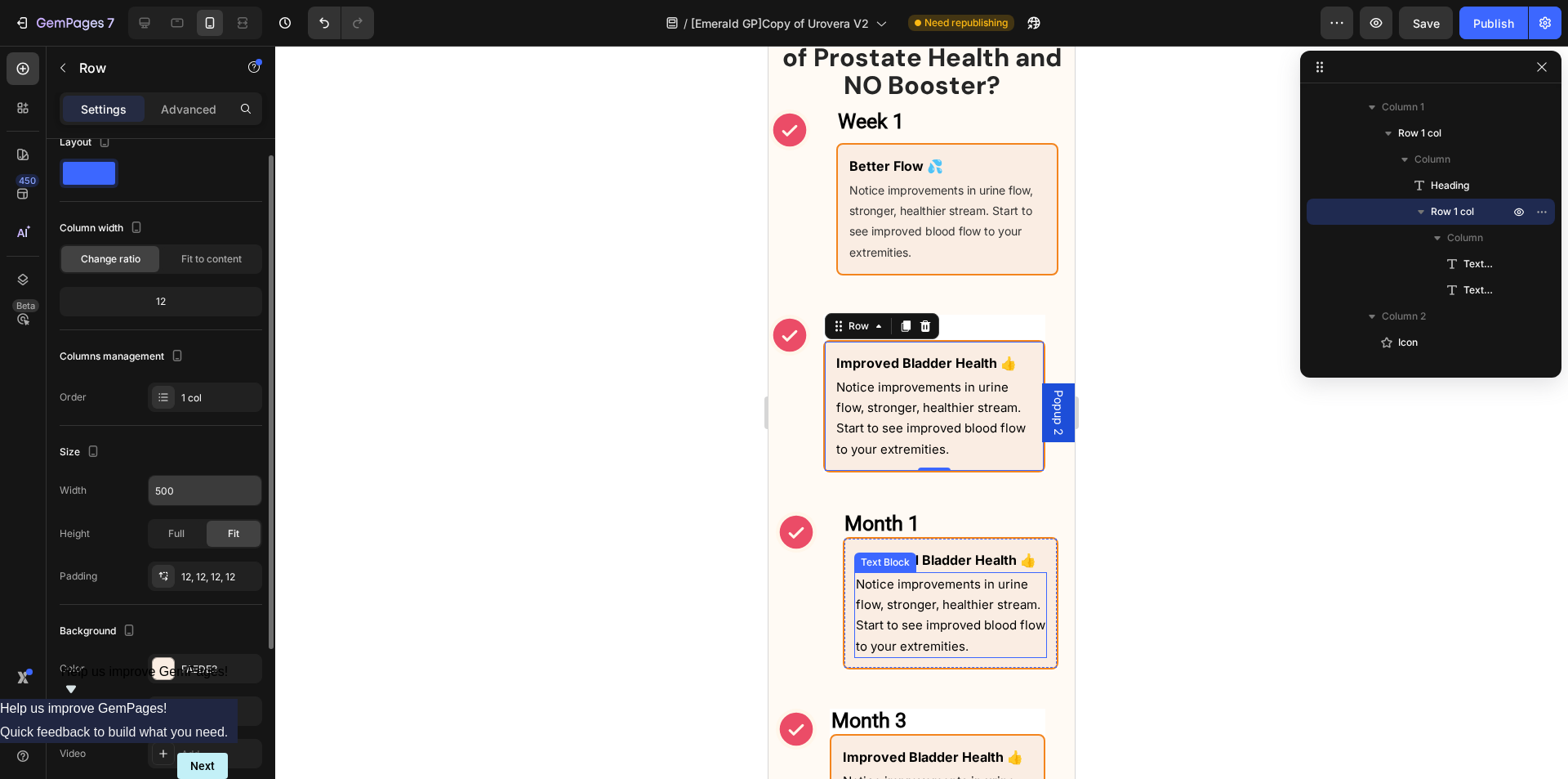
scroll to position [1437, 0]
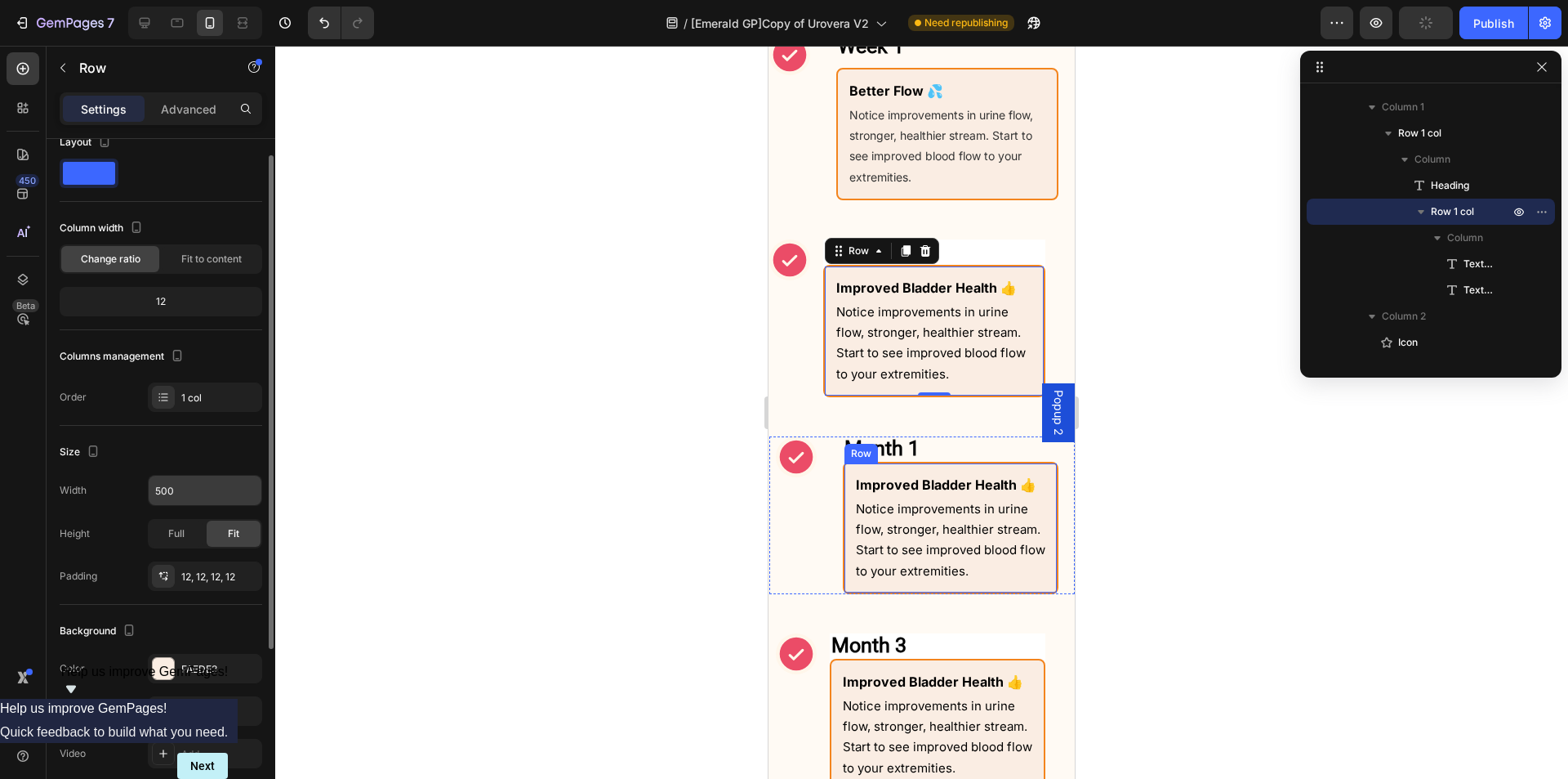
click at [851, 473] on div "Improved Bladder Health 👍 Text Block Notice improvements in urine flow, stronge…" at bounding box center [951, 528] width 215 height 133
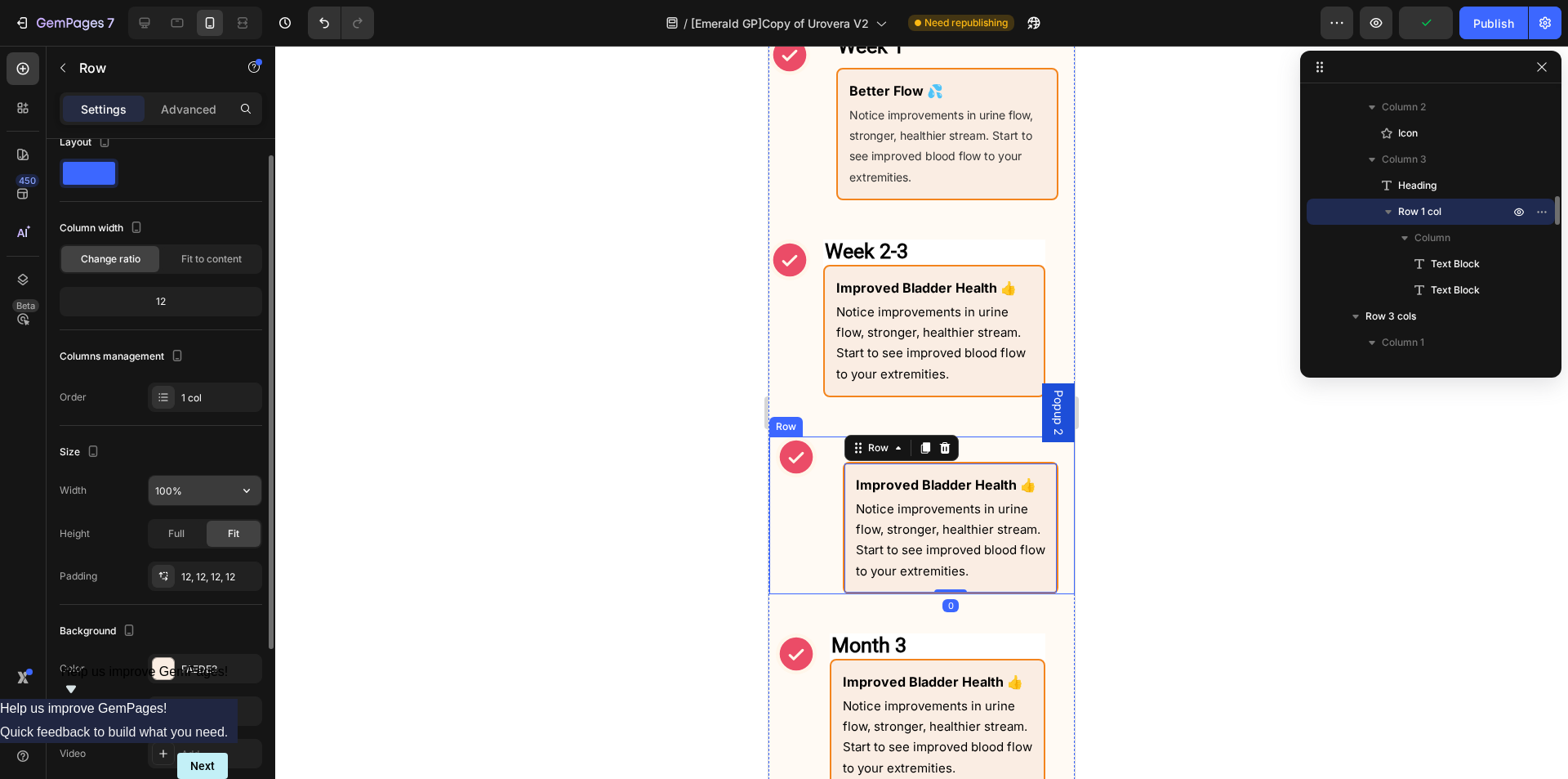
click at [210, 482] on input "100%" at bounding box center [206, 491] width 113 height 29
paste input "text"
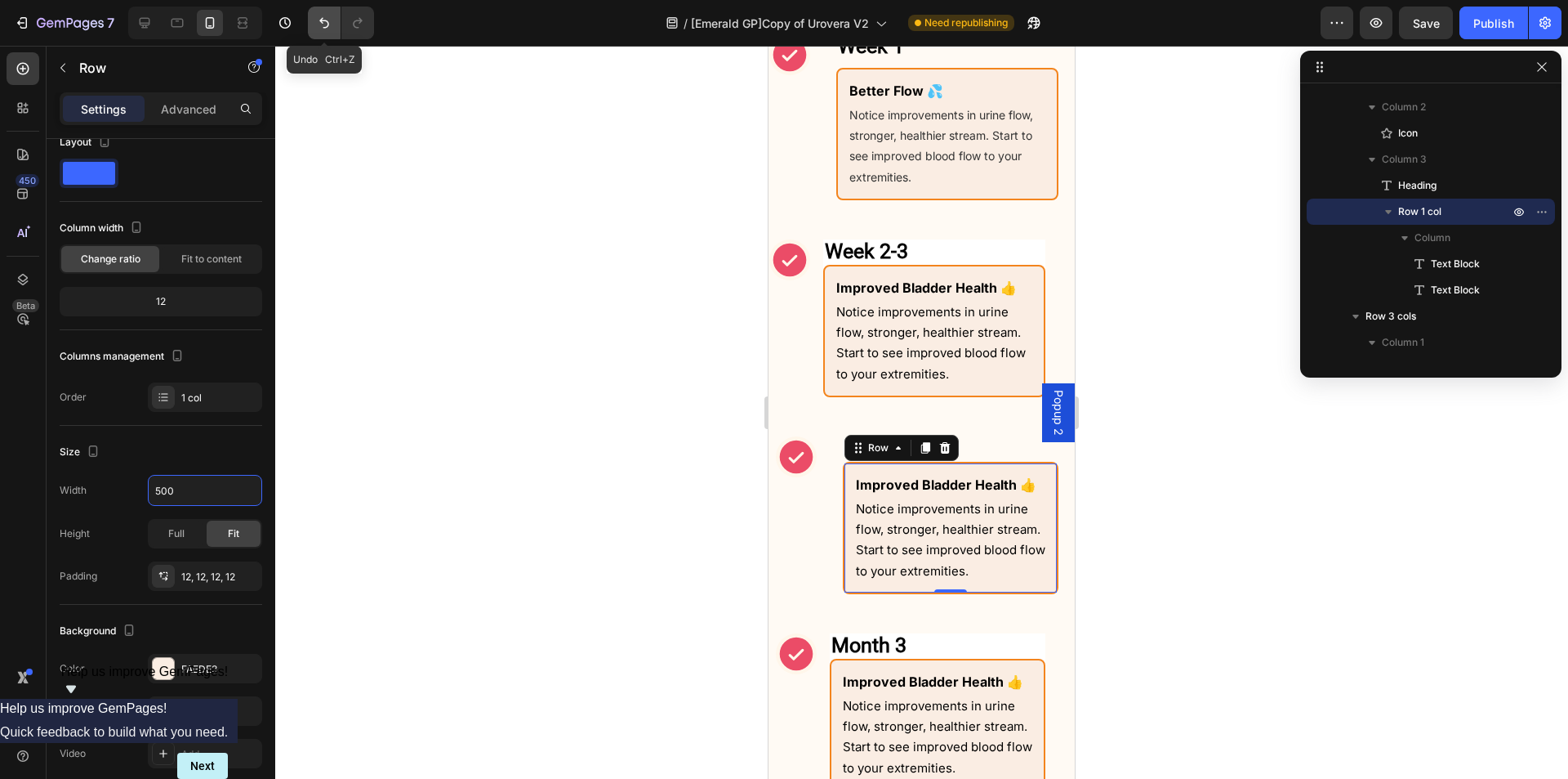
click at [323, 28] on icon "Undo/Redo" at bounding box center [324, 23] width 16 height 16
type input "100%"
click at [323, 28] on icon "Undo/Redo" at bounding box center [324, 23] width 16 height 16
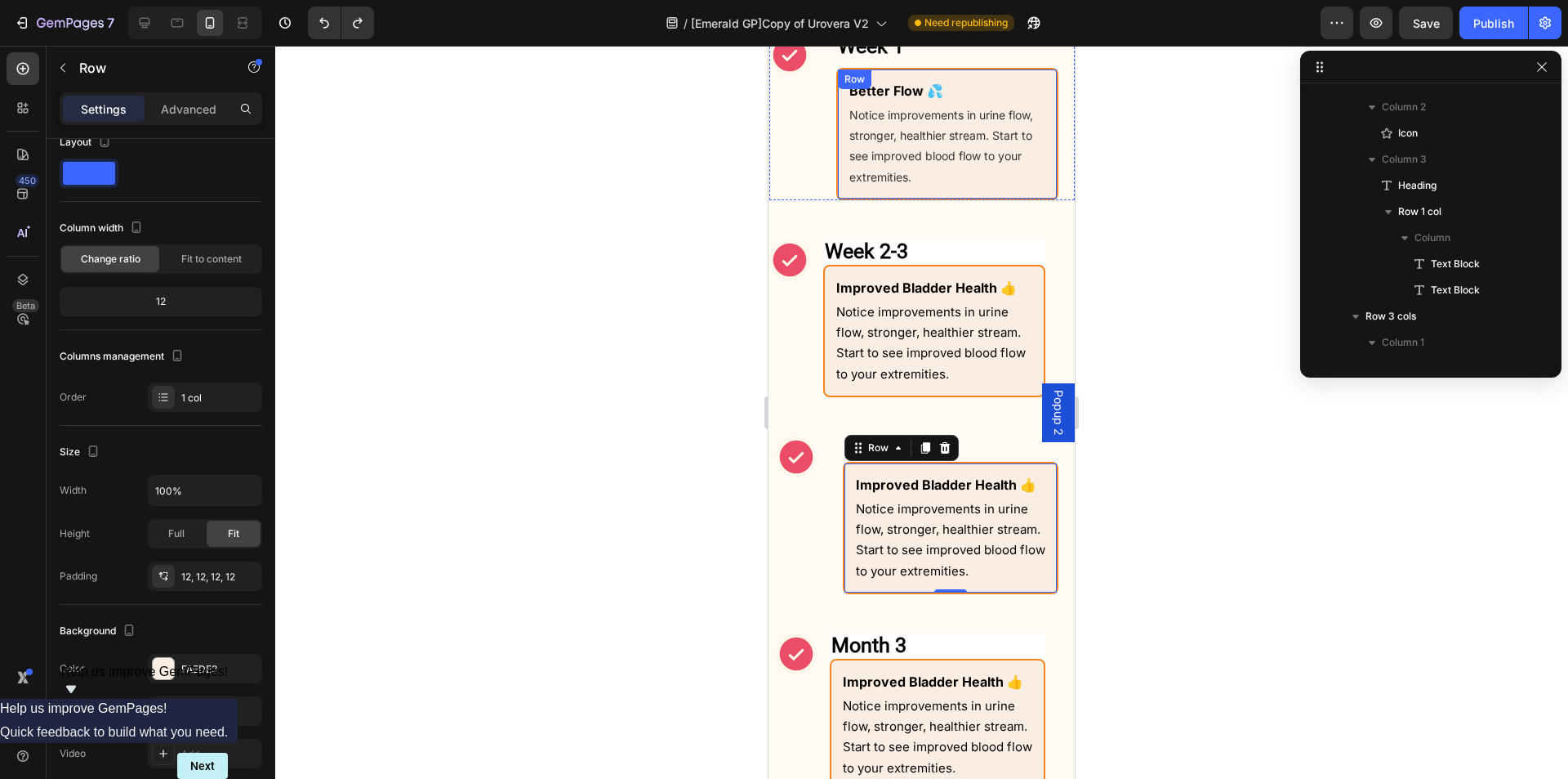
scroll to position [310, 0]
click at [838, 160] on div "Better Flow 💦 Text Block Notice improvements in urine flow, stronger, healthier…" at bounding box center [947, 134] width 222 height 133
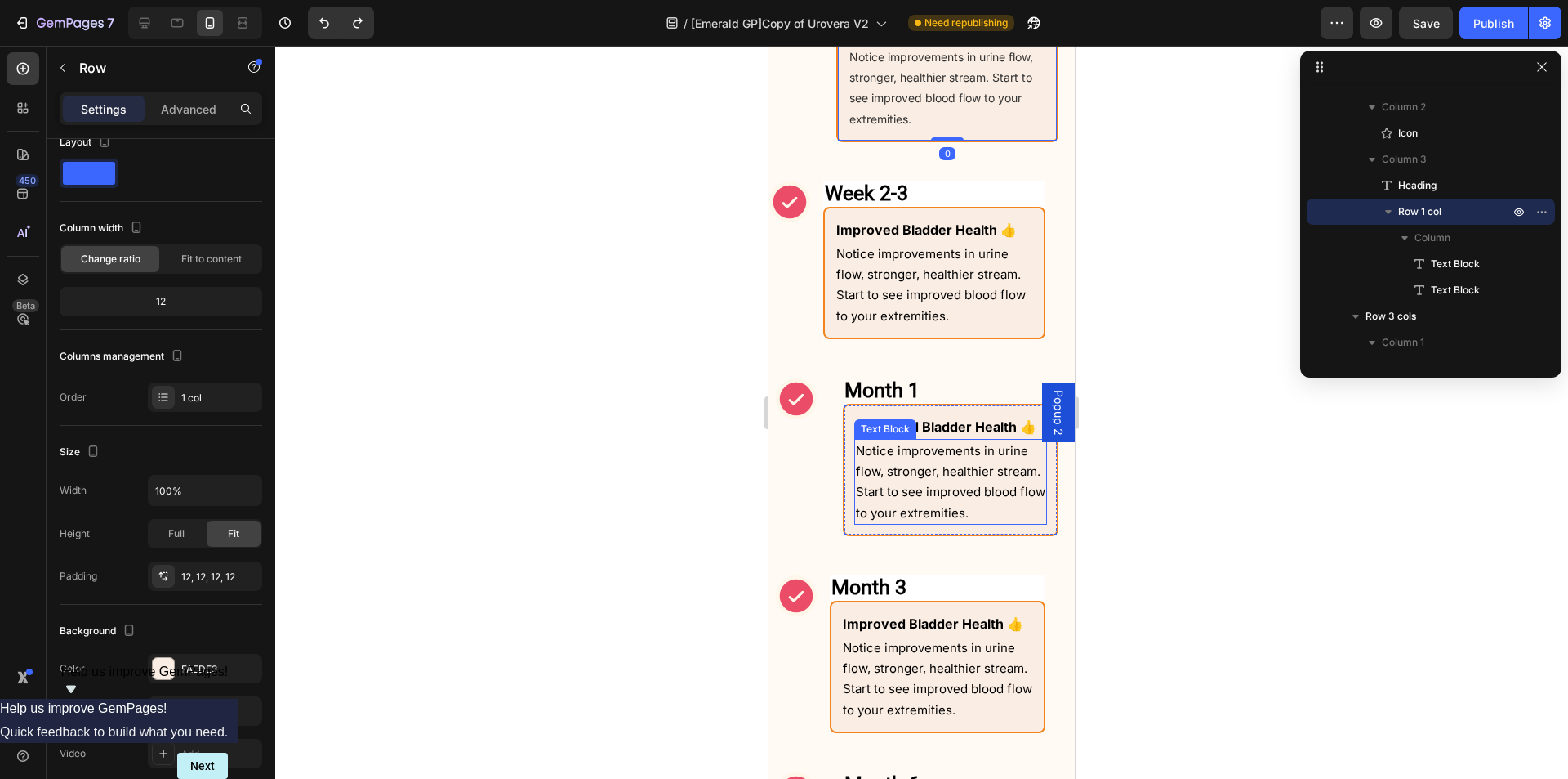
scroll to position [1600, 0]
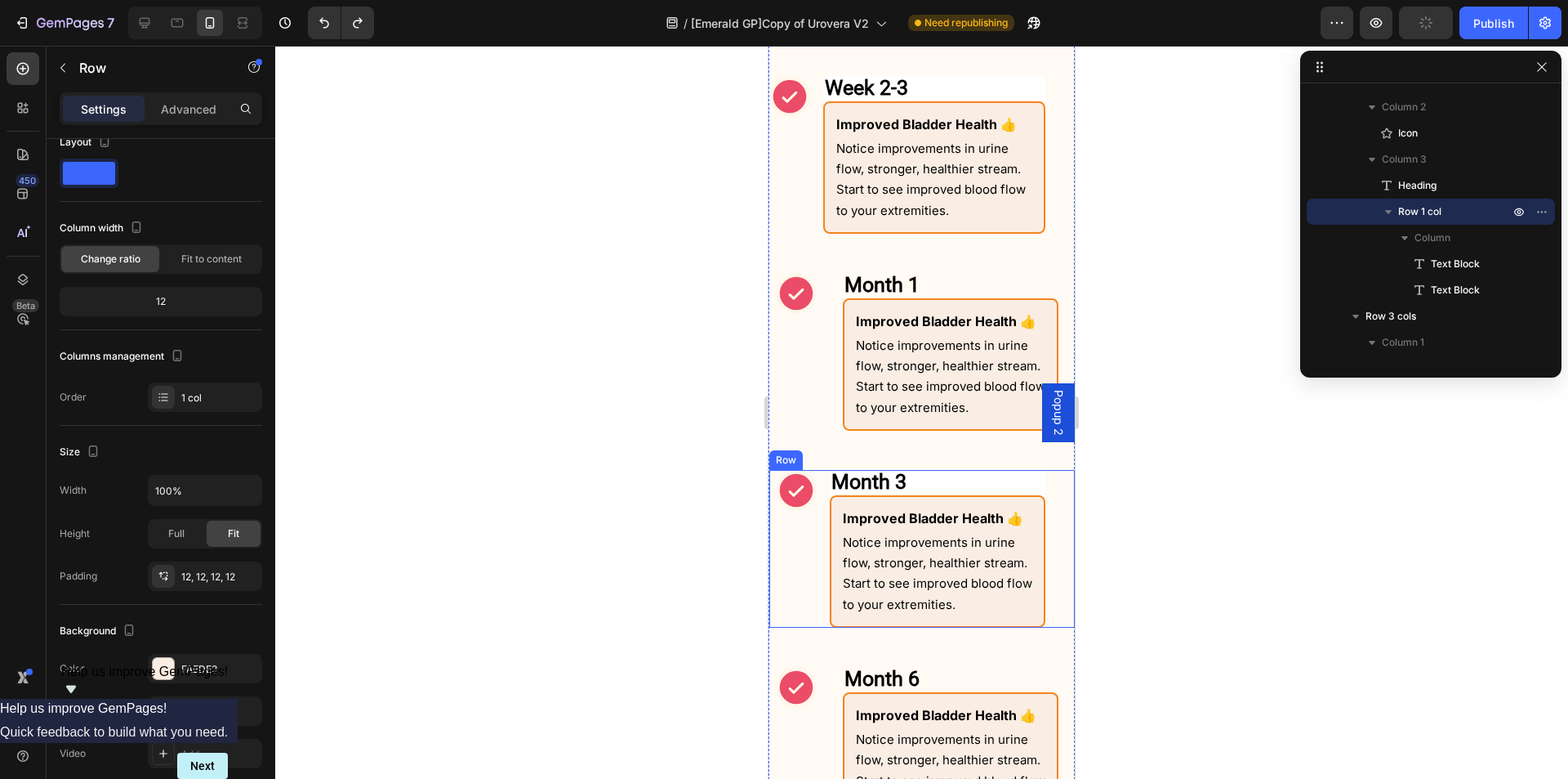
click at [820, 542] on div "⁠⁠⁠⁠⁠⁠⁠ Month 3 Heading Improved Bladder Health 👍 Text Block Notice improvement…" at bounding box center [922, 549] width 305 height 158
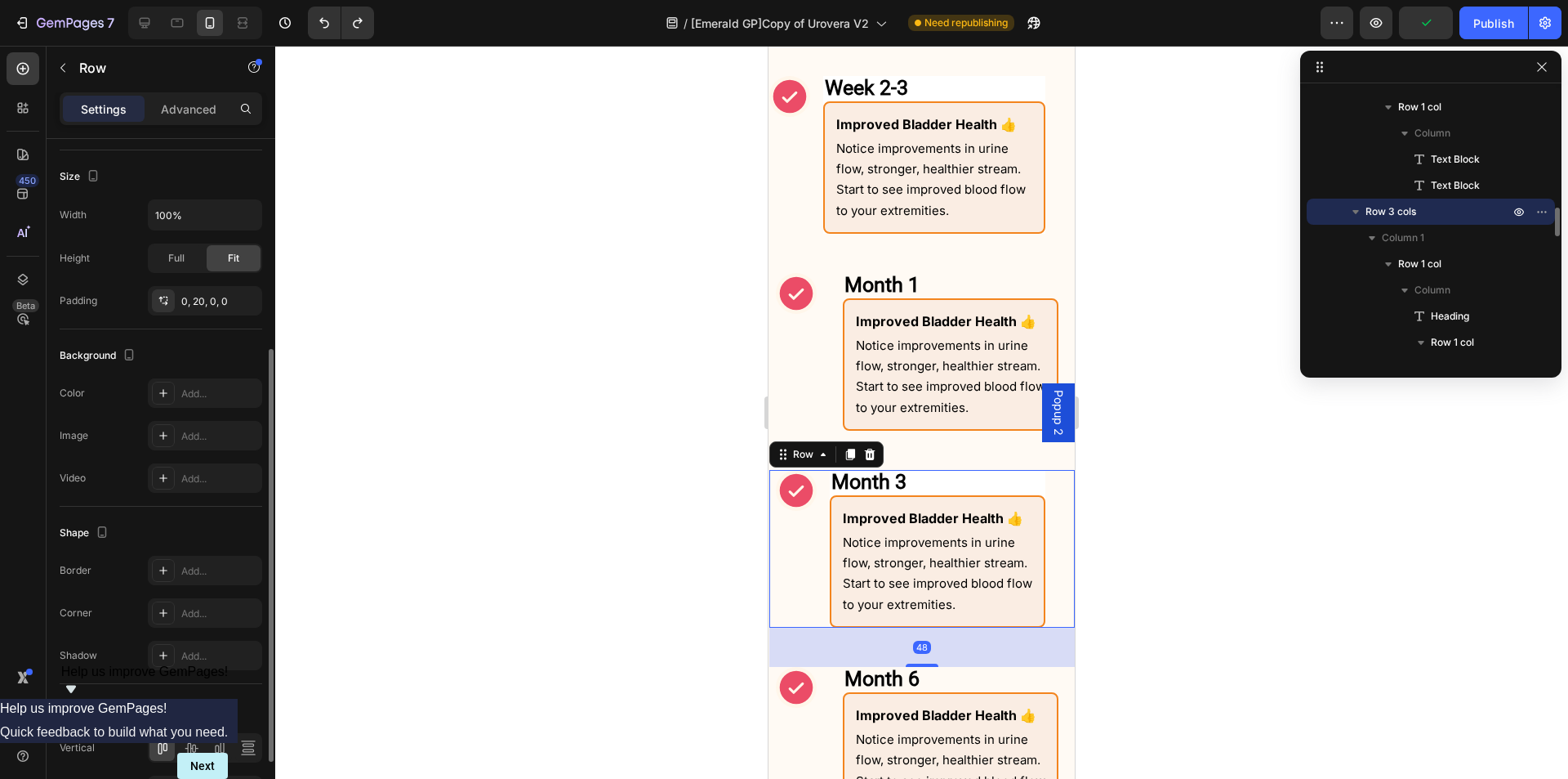
scroll to position [455, 0]
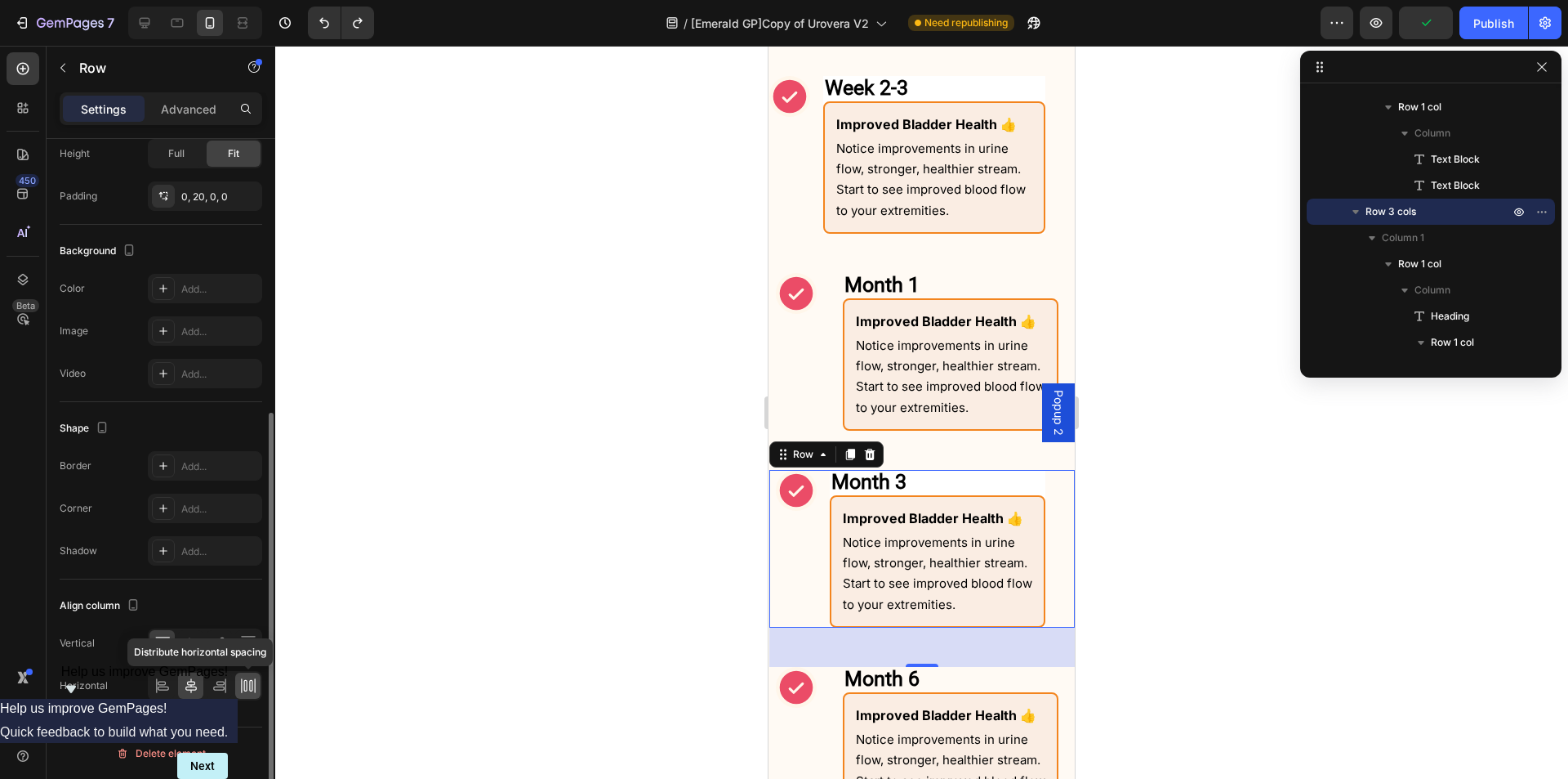
click at [249, 682] on icon at bounding box center [251, 686] width 3 height 11
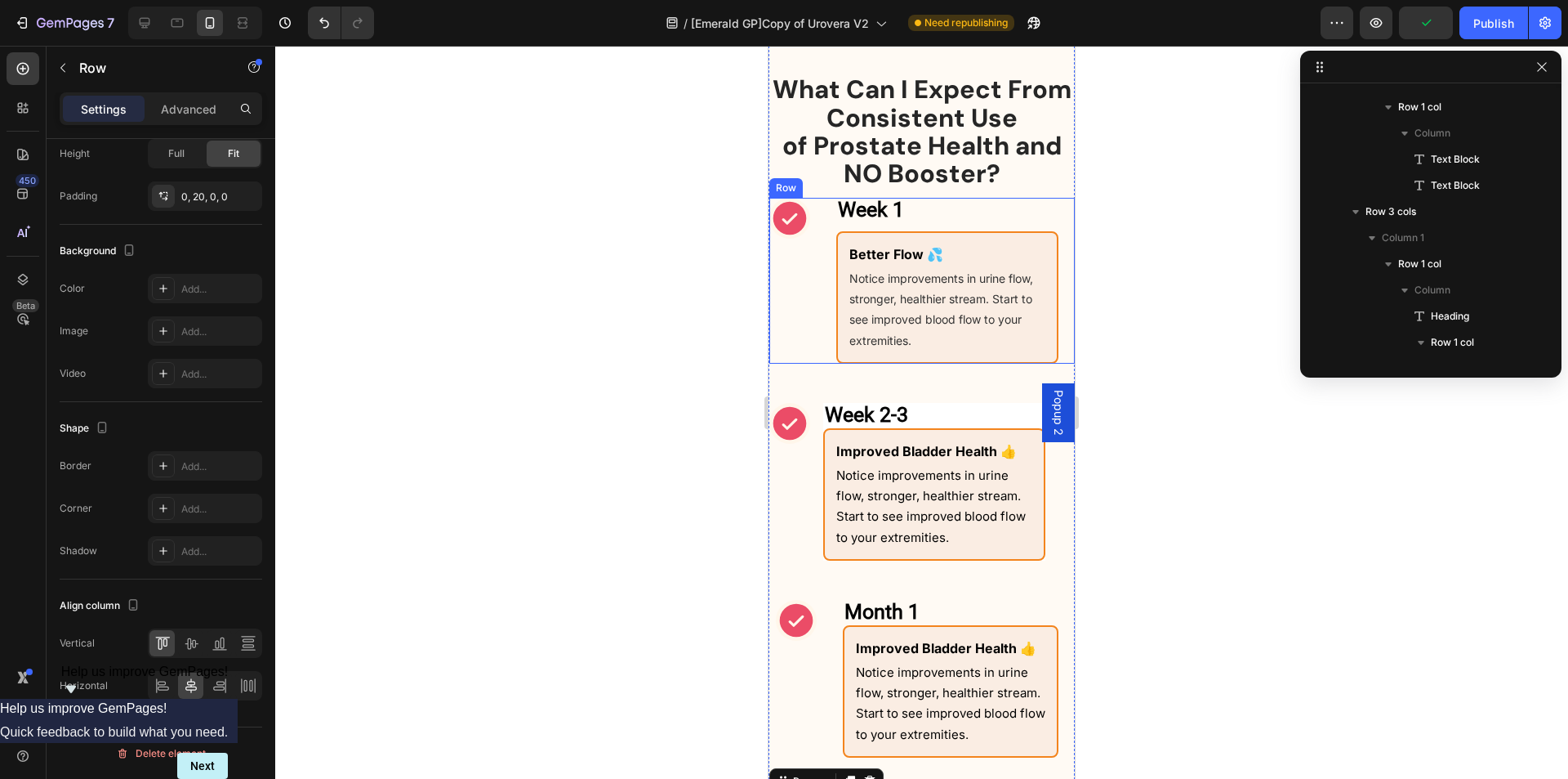
scroll to position [75, 0]
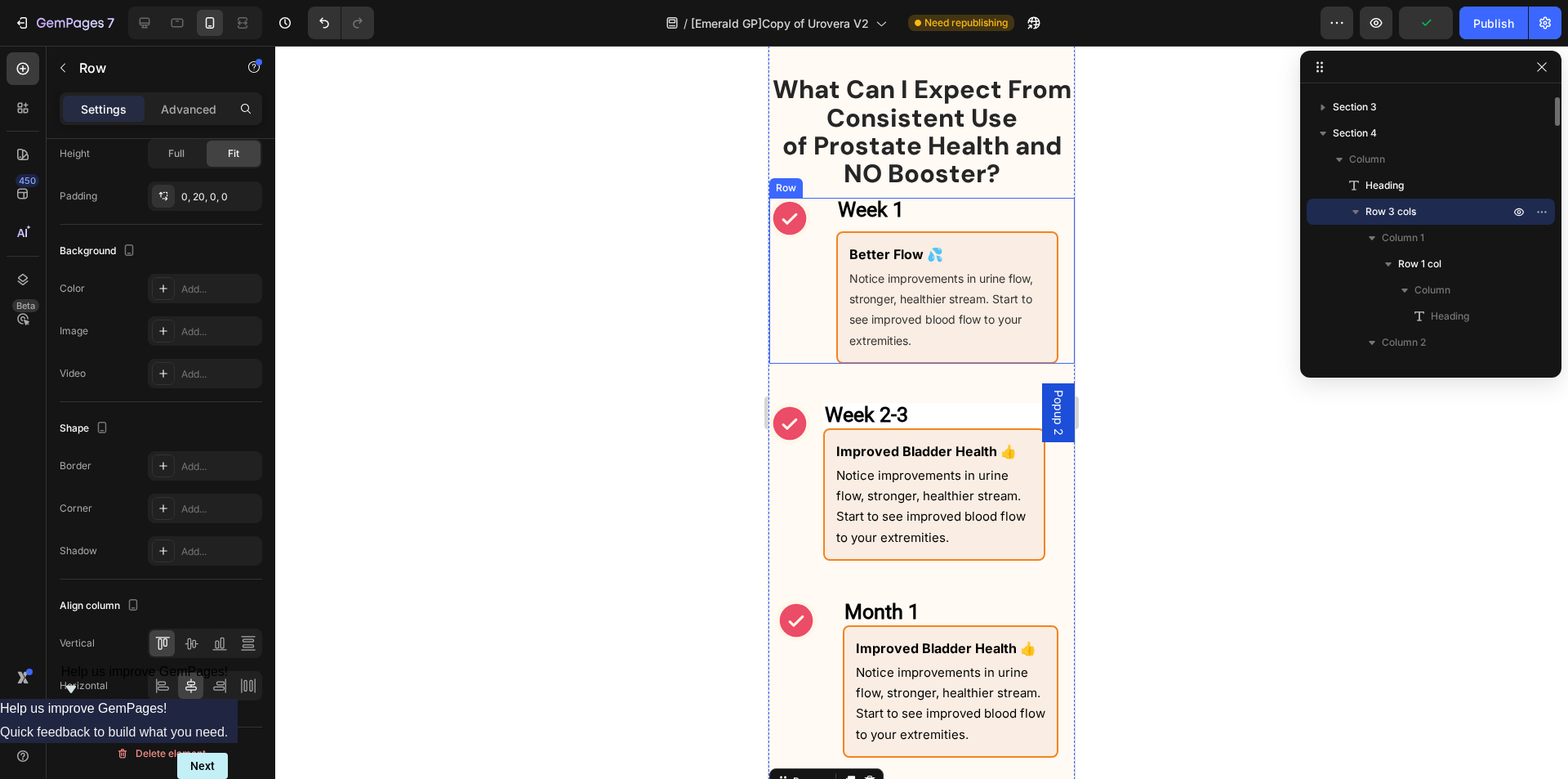
click at [829, 288] on div "Week 1 Heading Row Icon Week 1 Heading Better Flow 💦 Text Block Notice improvem…" at bounding box center [922, 280] width 305 height 166
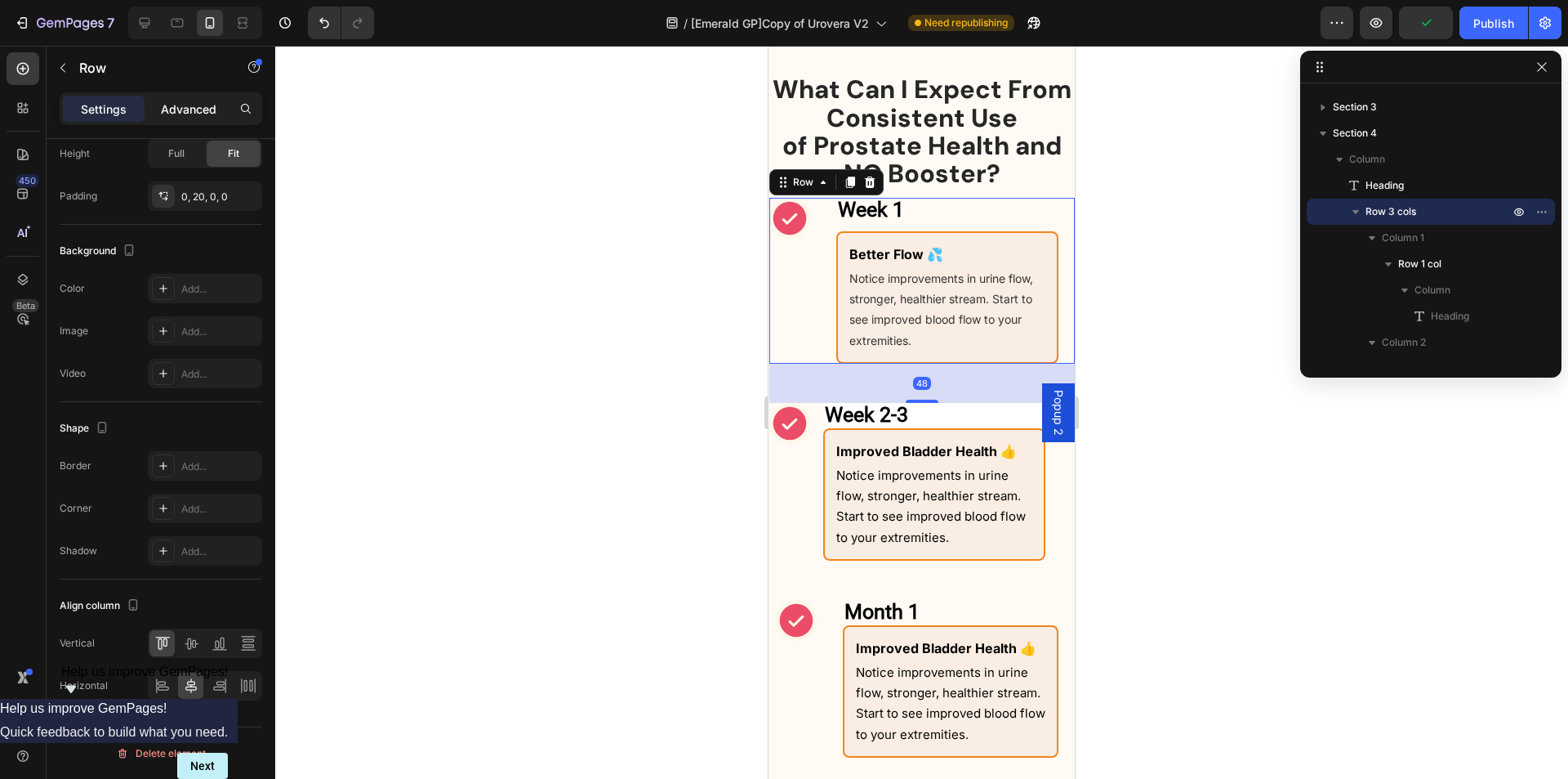
click at [189, 106] on p "Advanced" at bounding box center [189, 109] width 56 height 17
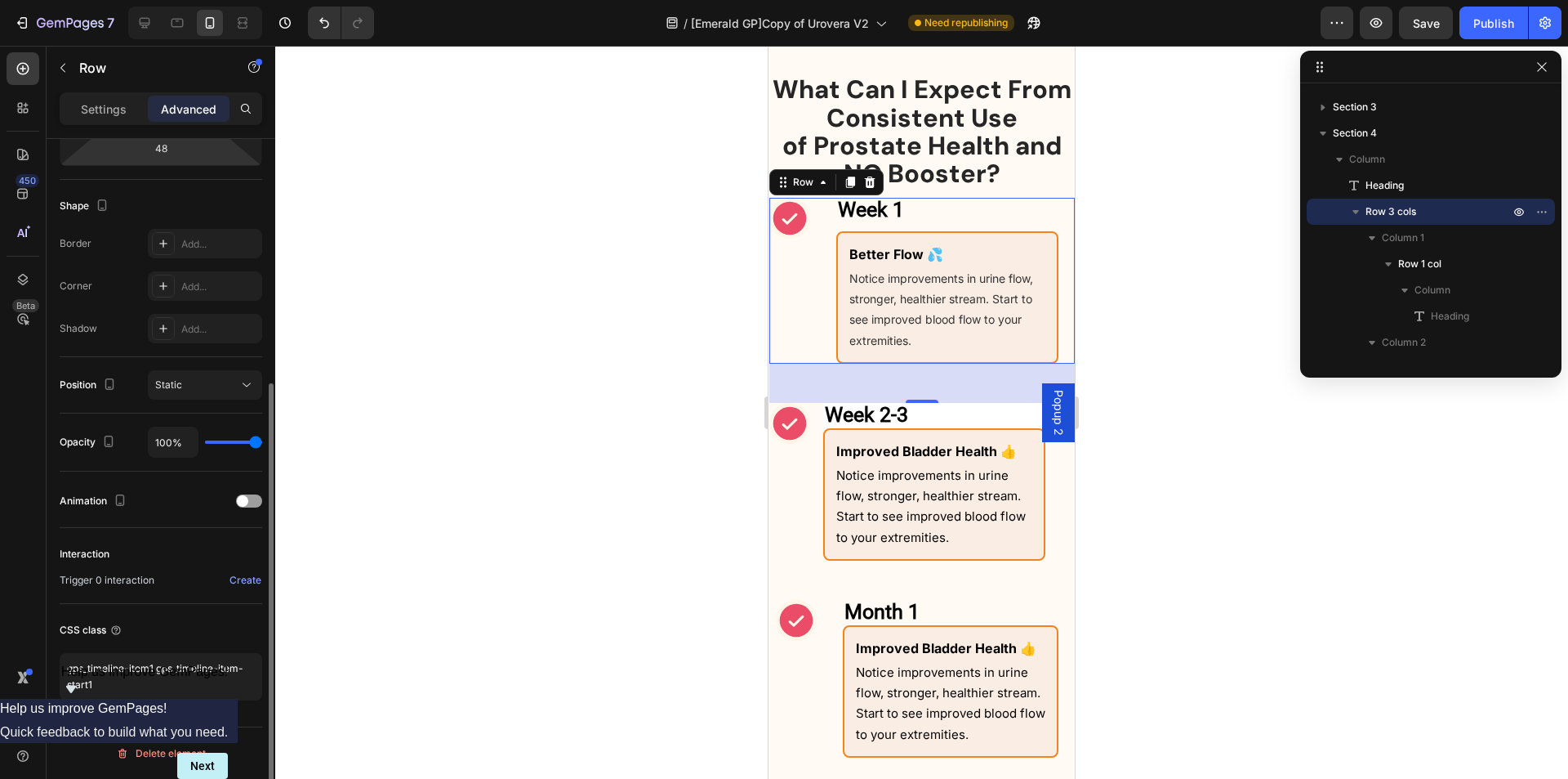
scroll to position [0, 0]
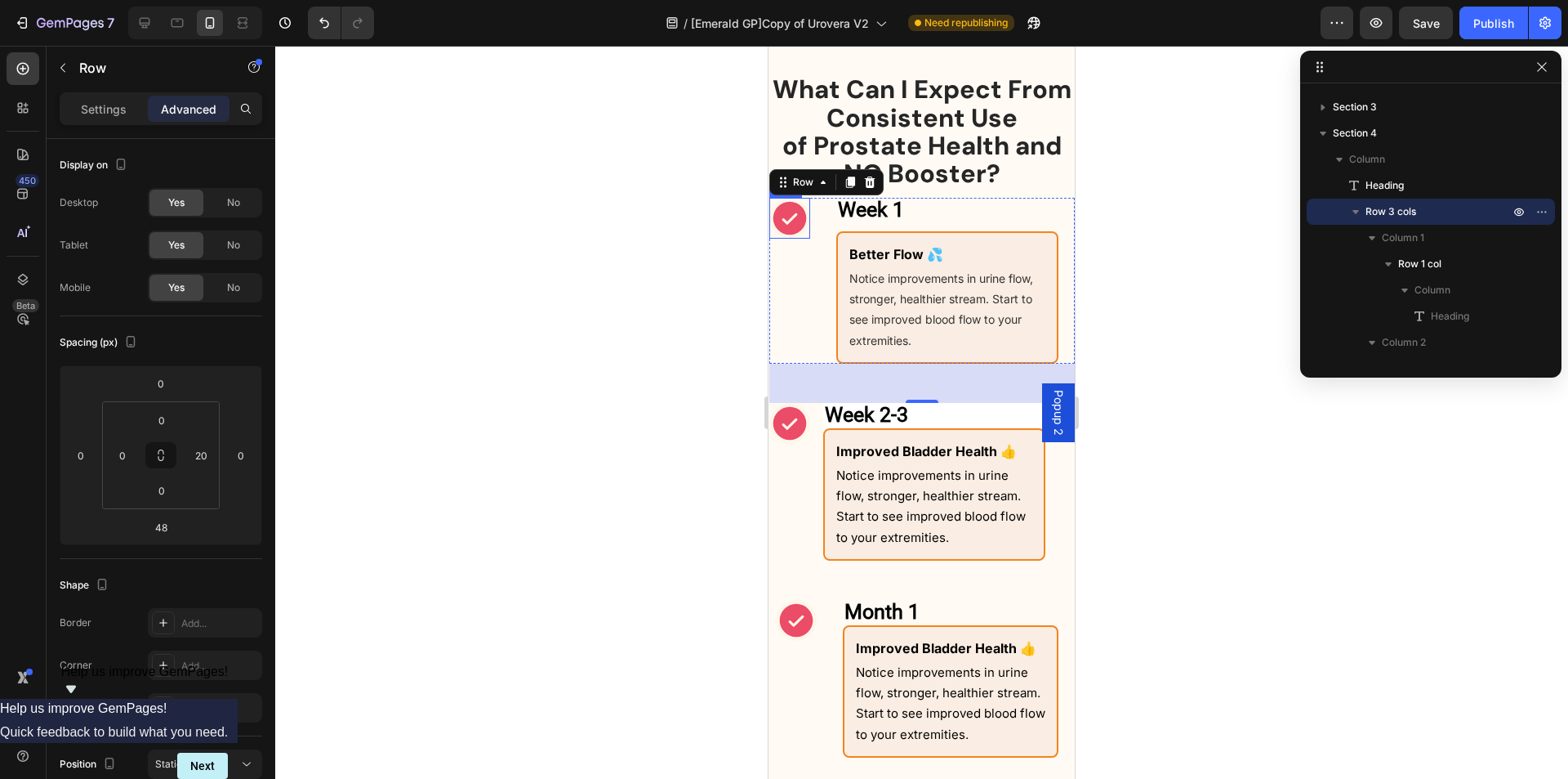
click at [798, 227] on icon at bounding box center [790, 218] width 34 height 34
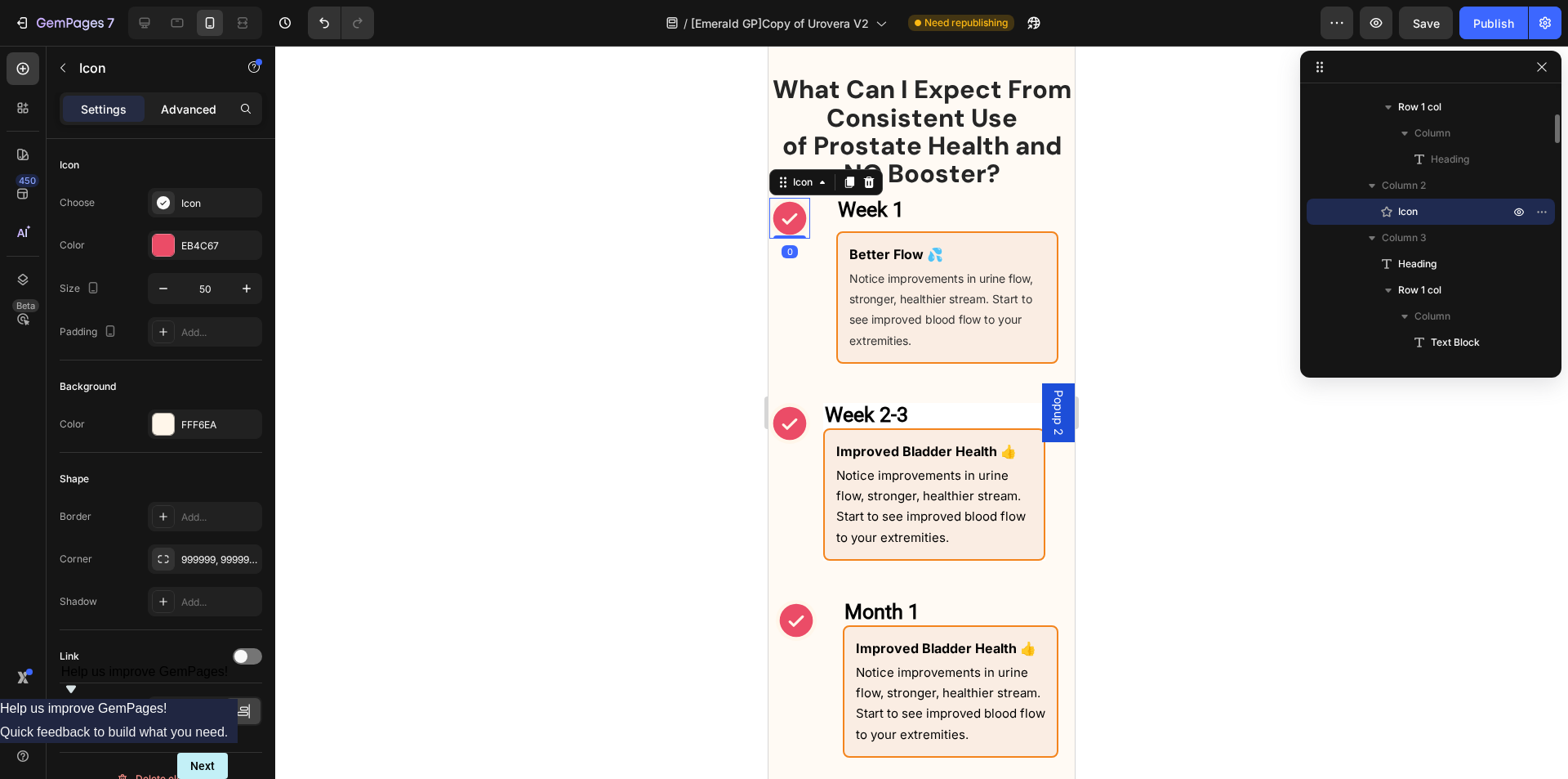
click at [172, 111] on p "Advanced" at bounding box center [189, 109] width 56 height 17
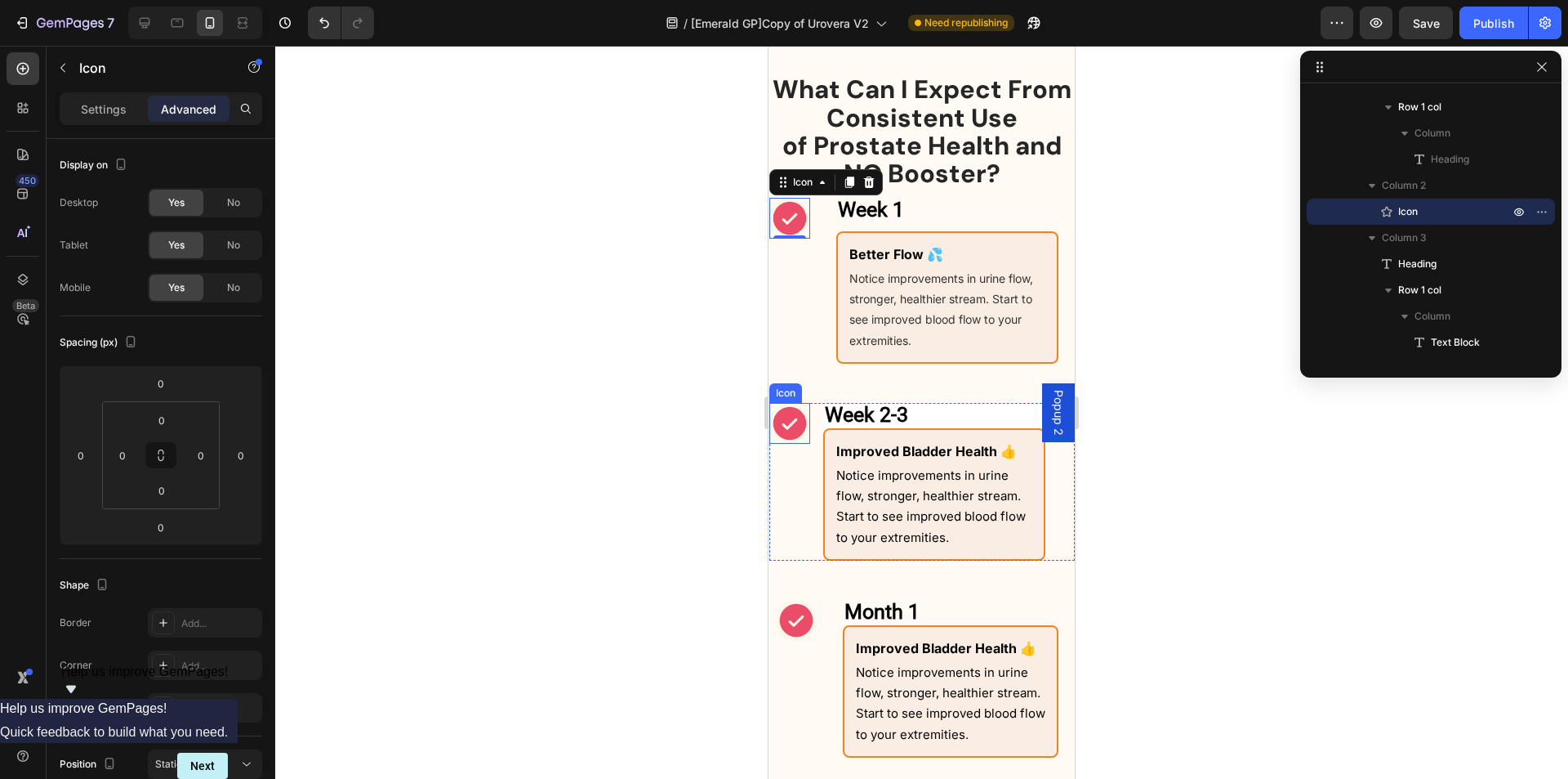
click at [796, 427] on icon at bounding box center [790, 423] width 34 height 34
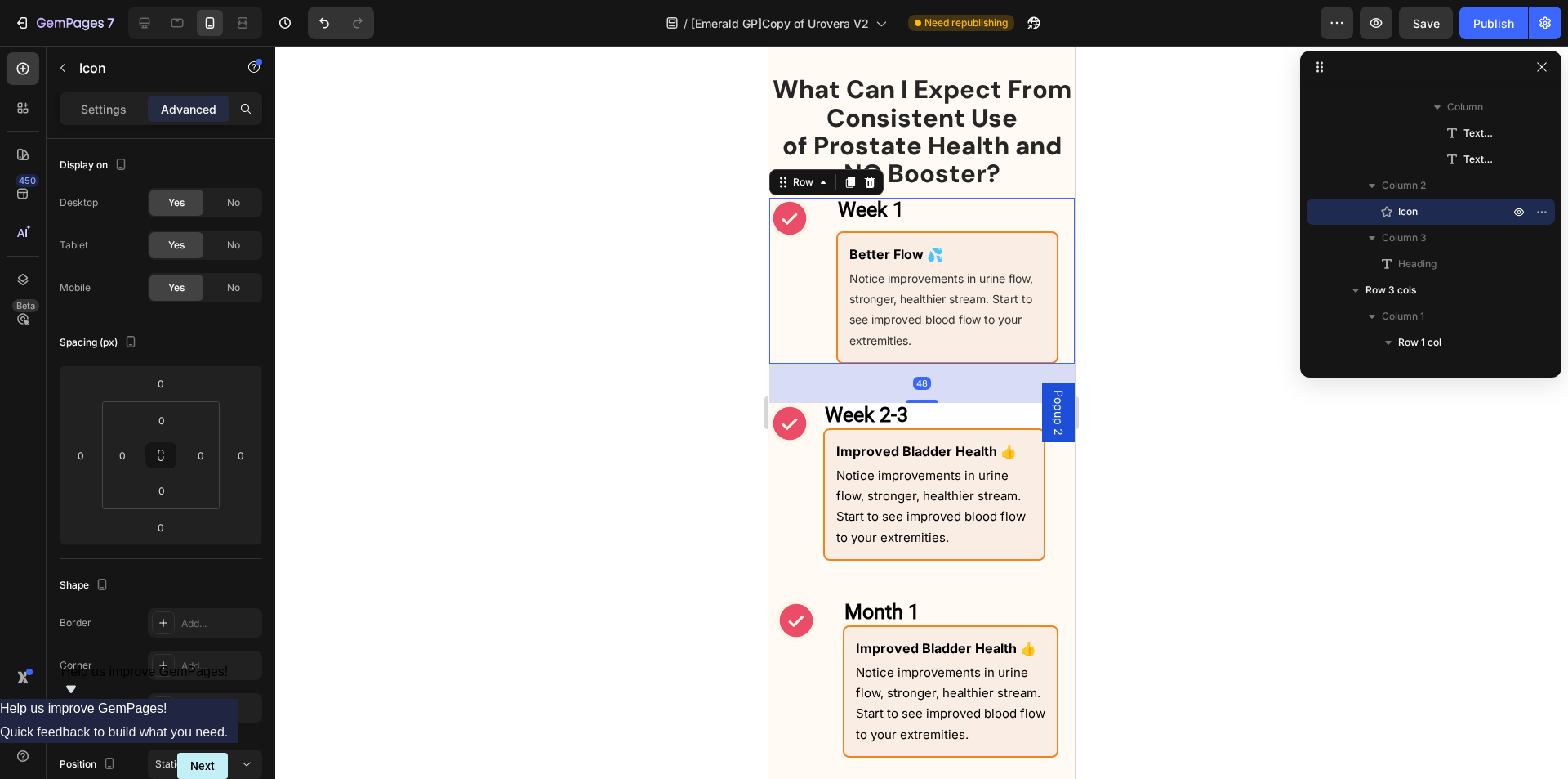
click at [811, 277] on div "Week 1 Heading Row Icon Week 1 Heading Better Flow 💦 Text Block Notice improvem…" at bounding box center [922, 280] width 305 height 166
click at [83, 104] on p "Settings" at bounding box center [104, 109] width 46 height 17
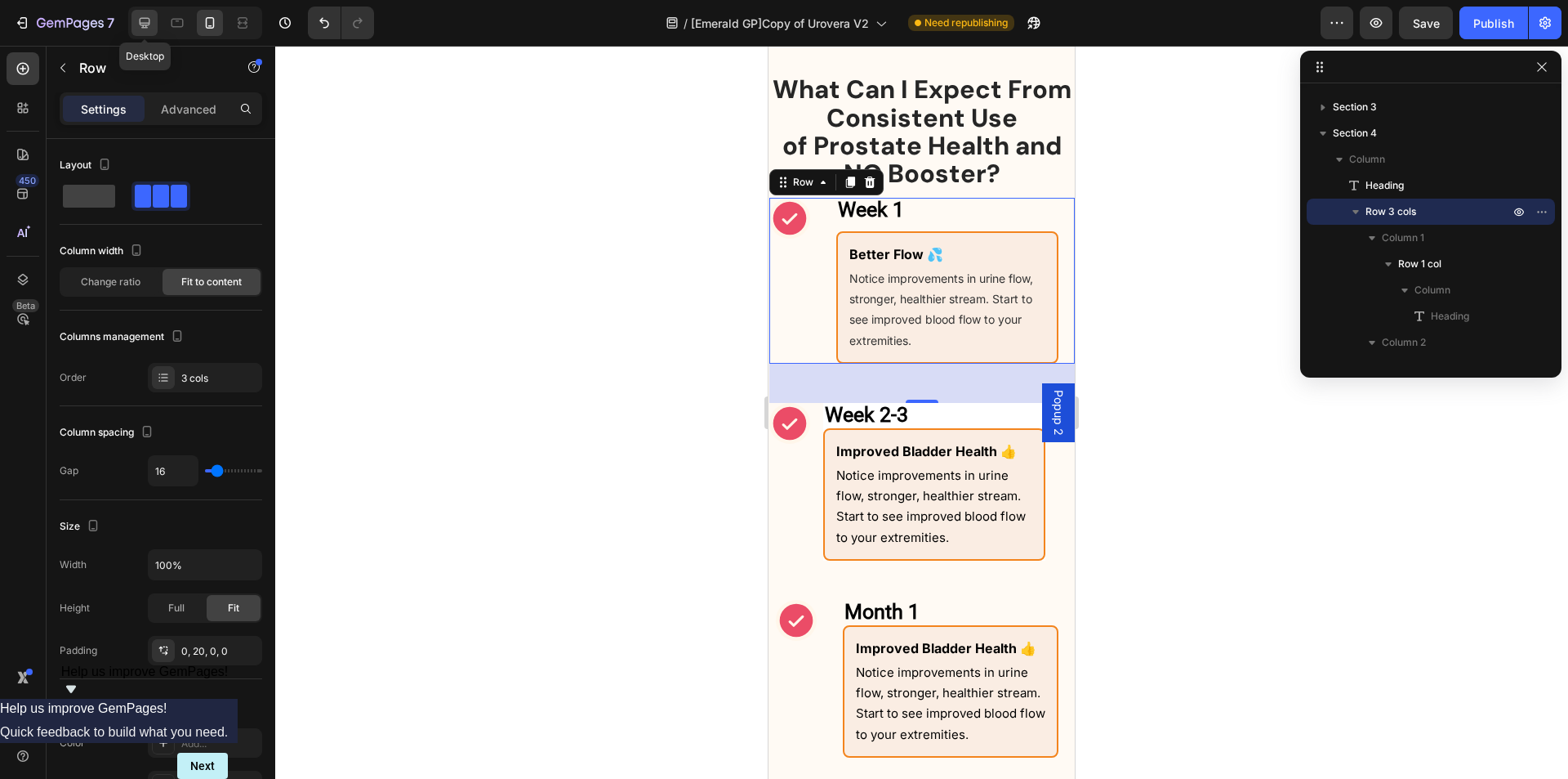
click at [156, 21] on div at bounding box center [145, 23] width 26 height 26
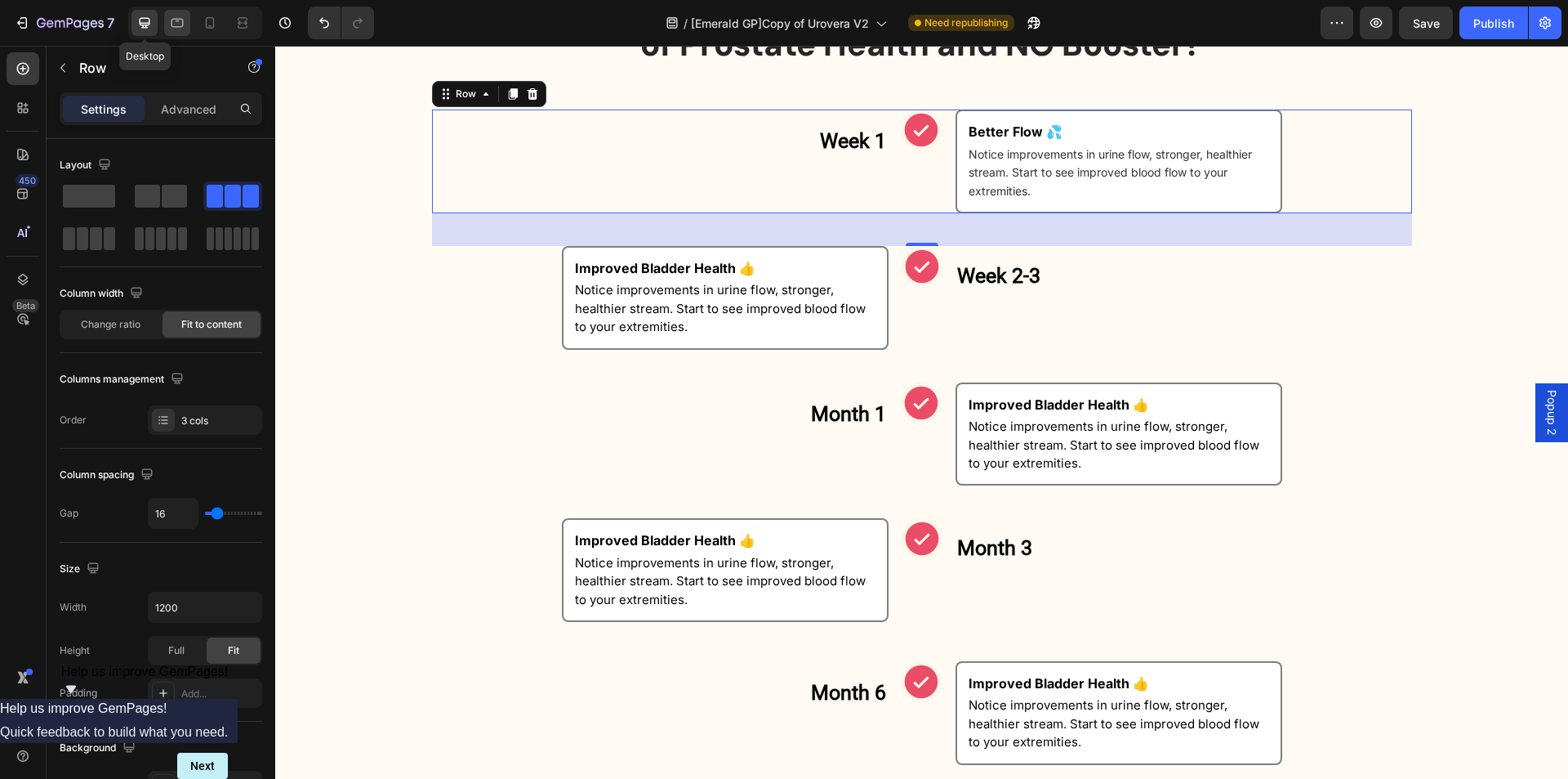
scroll to position [1356, 0]
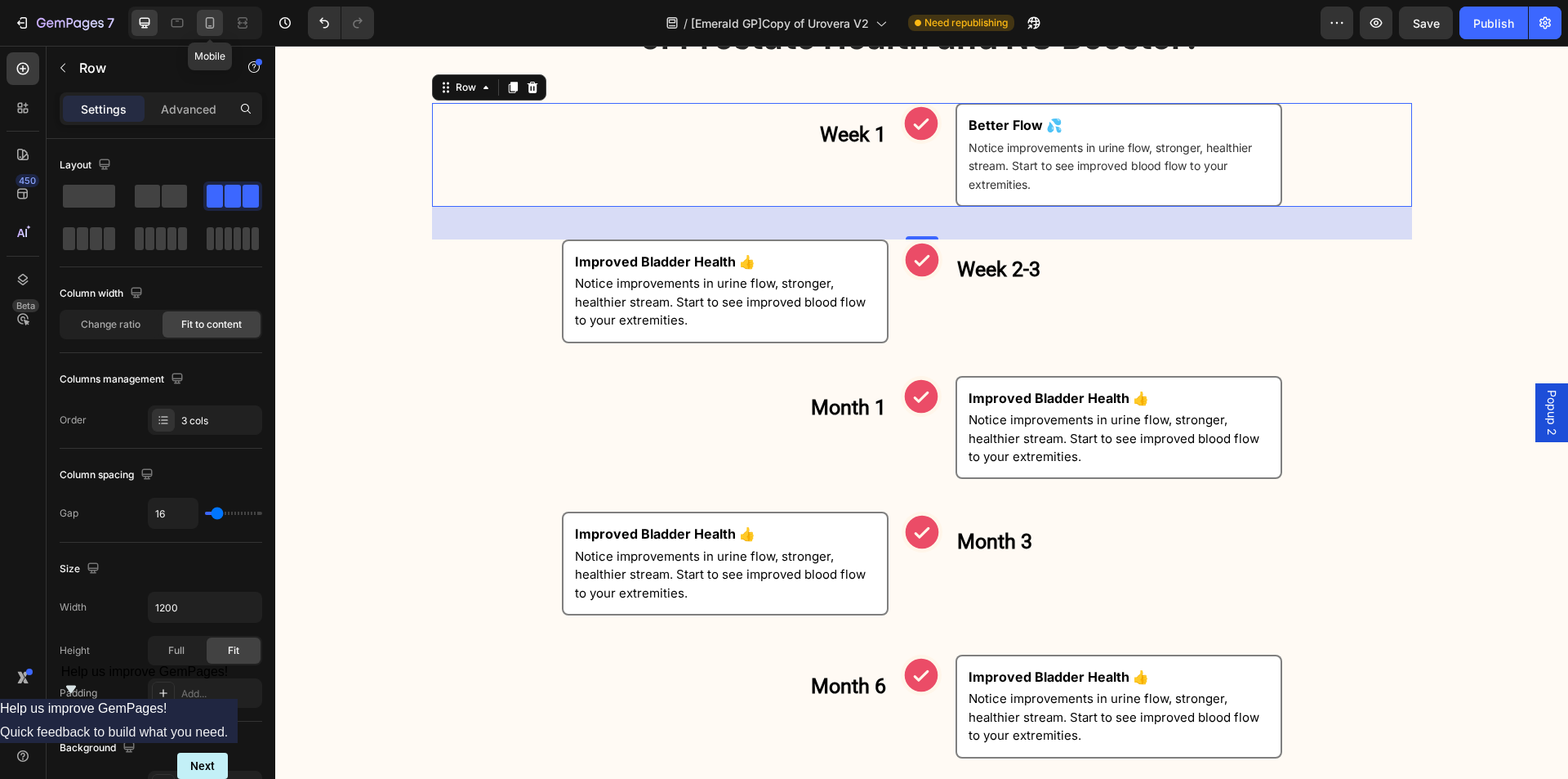
click at [214, 23] on icon at bounding box center [210, 23] width 9 height 11
type input "100%"
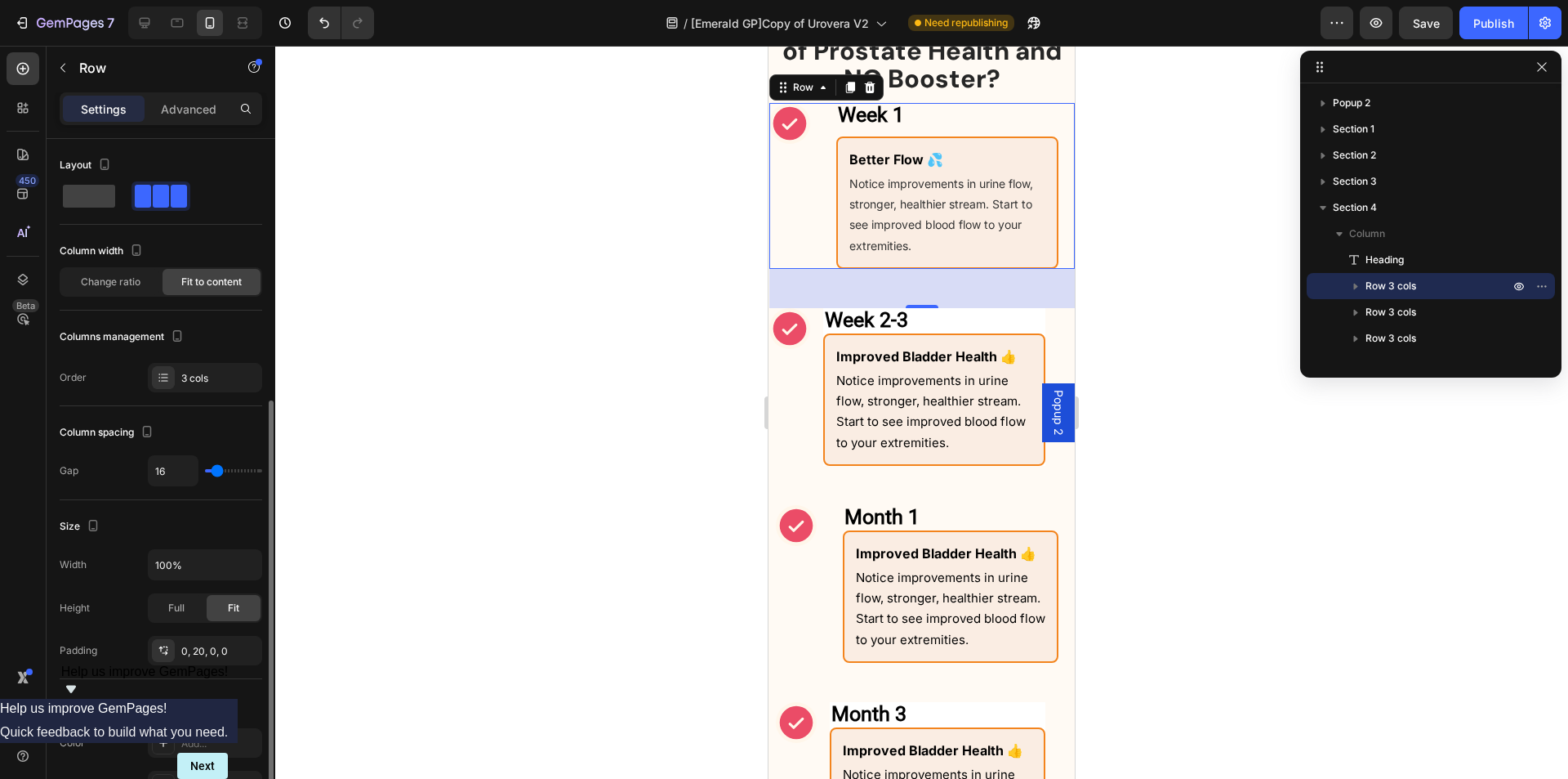
scroll to position [164, 0]
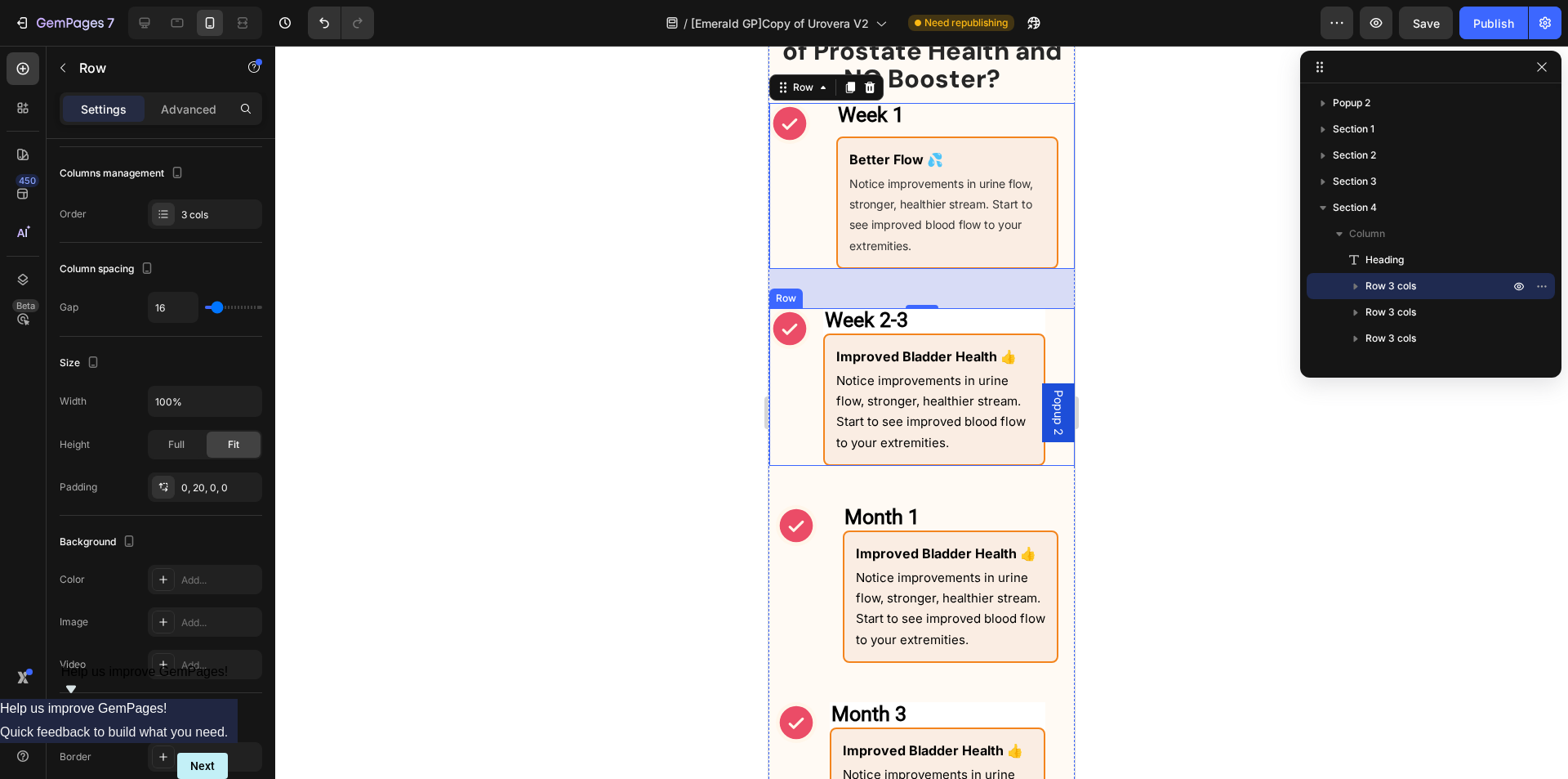
click at [808, 427] on div "Icon" at bounding box center [790, 387] width 41 height 158
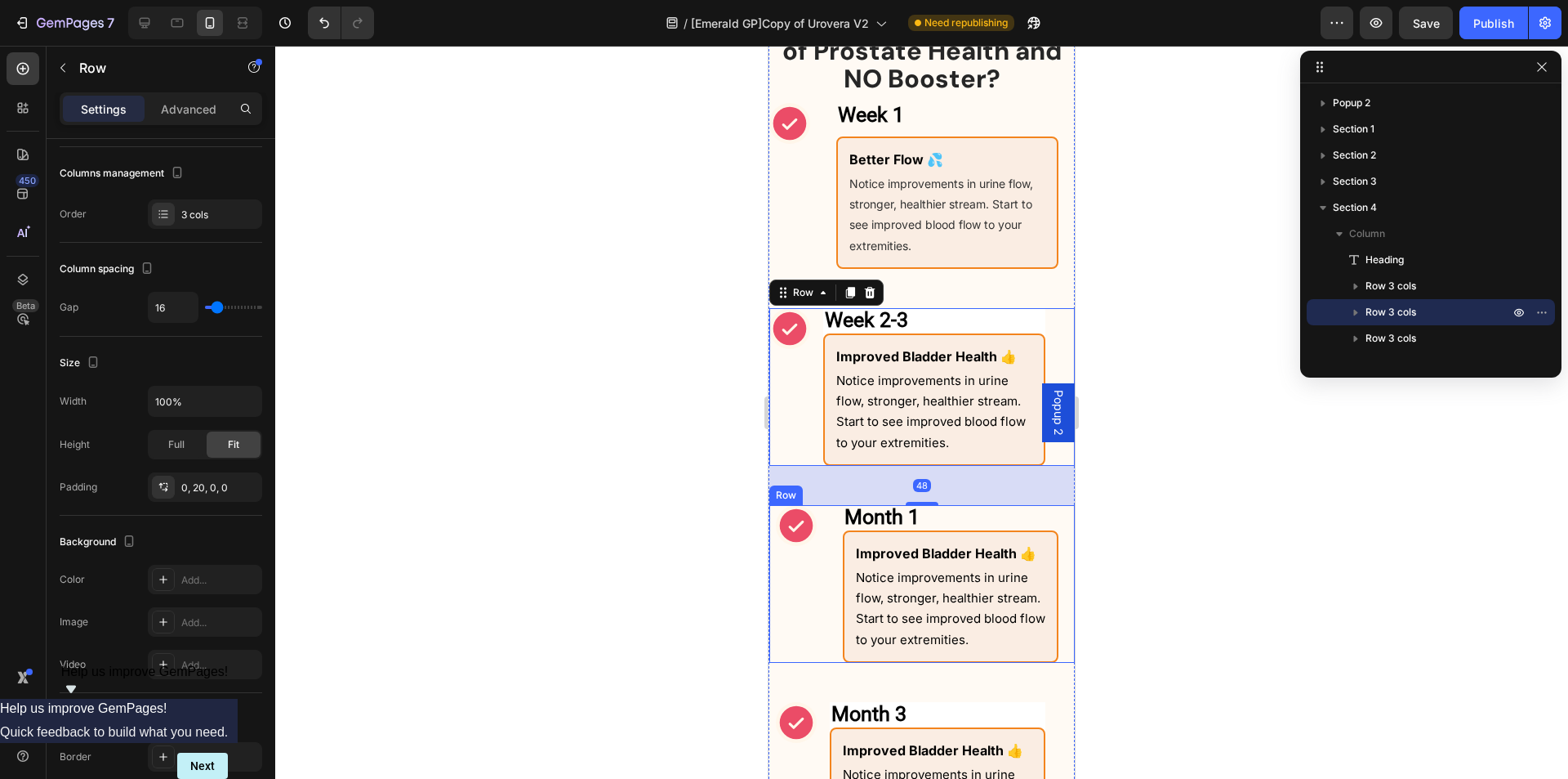
click at [811, 618] on div "Icon" at bounding box center [797, 584] width 41 height 158
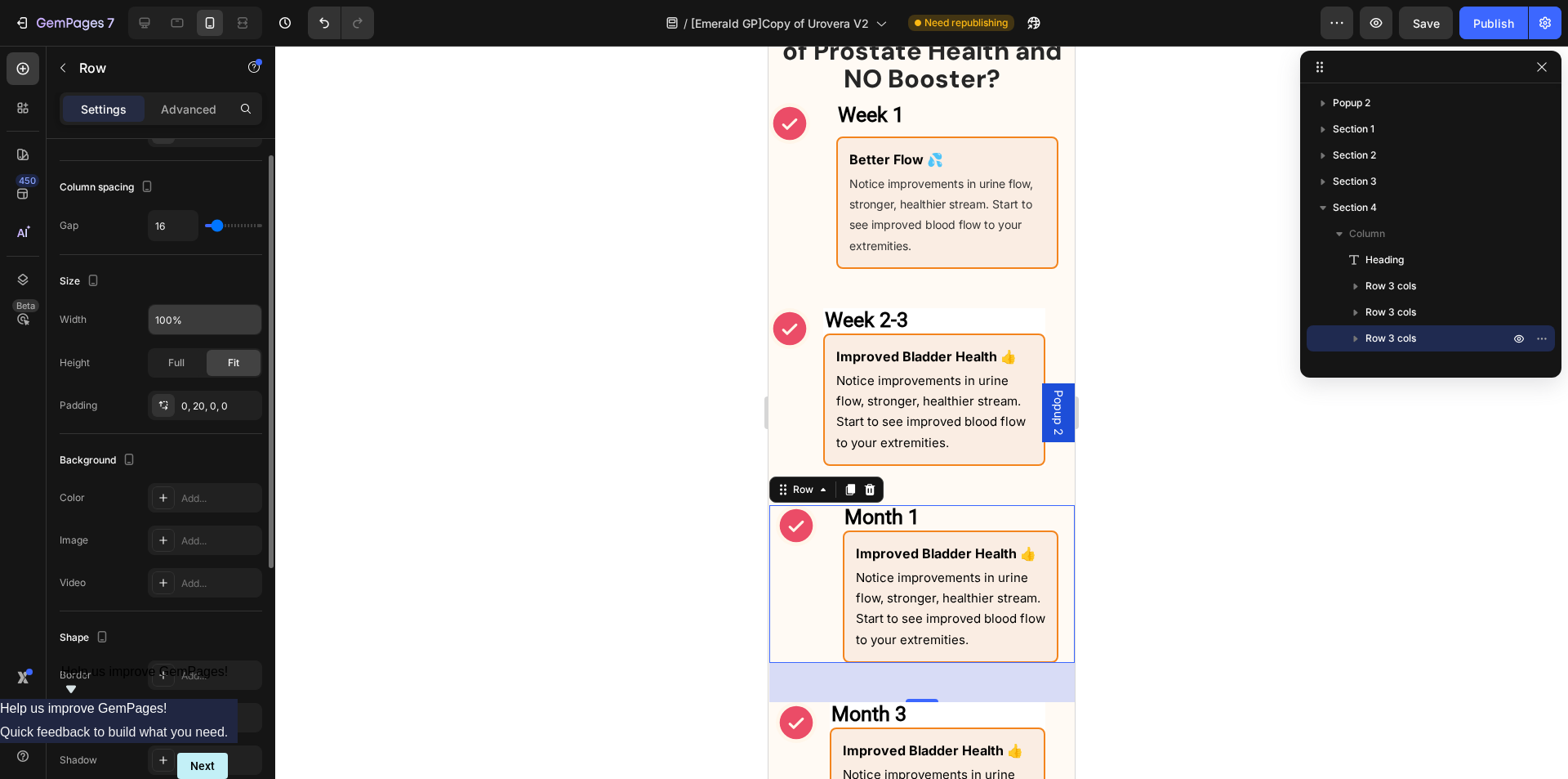
scroll to position [82, 0]
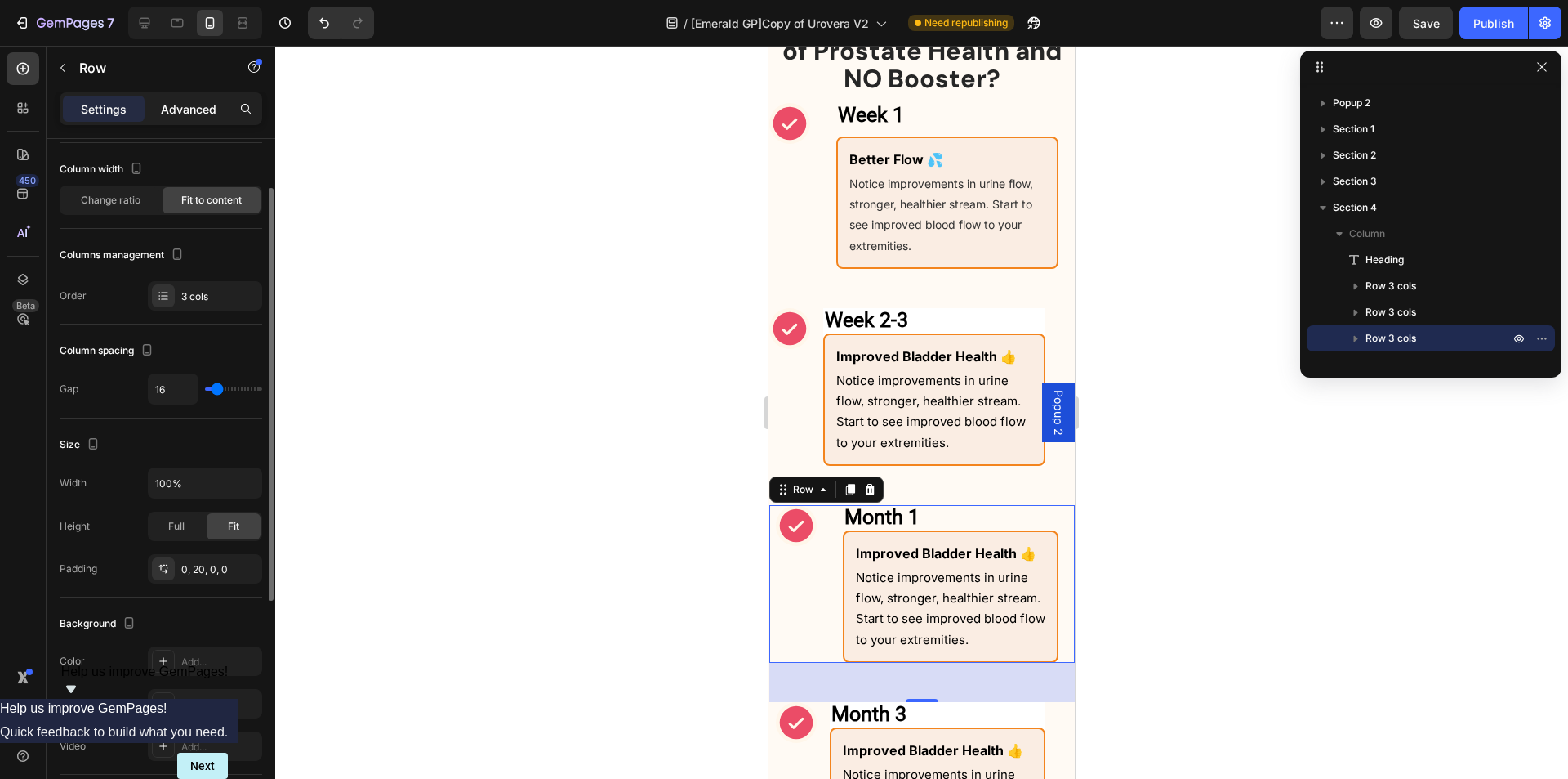
click at [198, 109] on p "Advanced" at bounding box center [189, 109] width 56 height 17
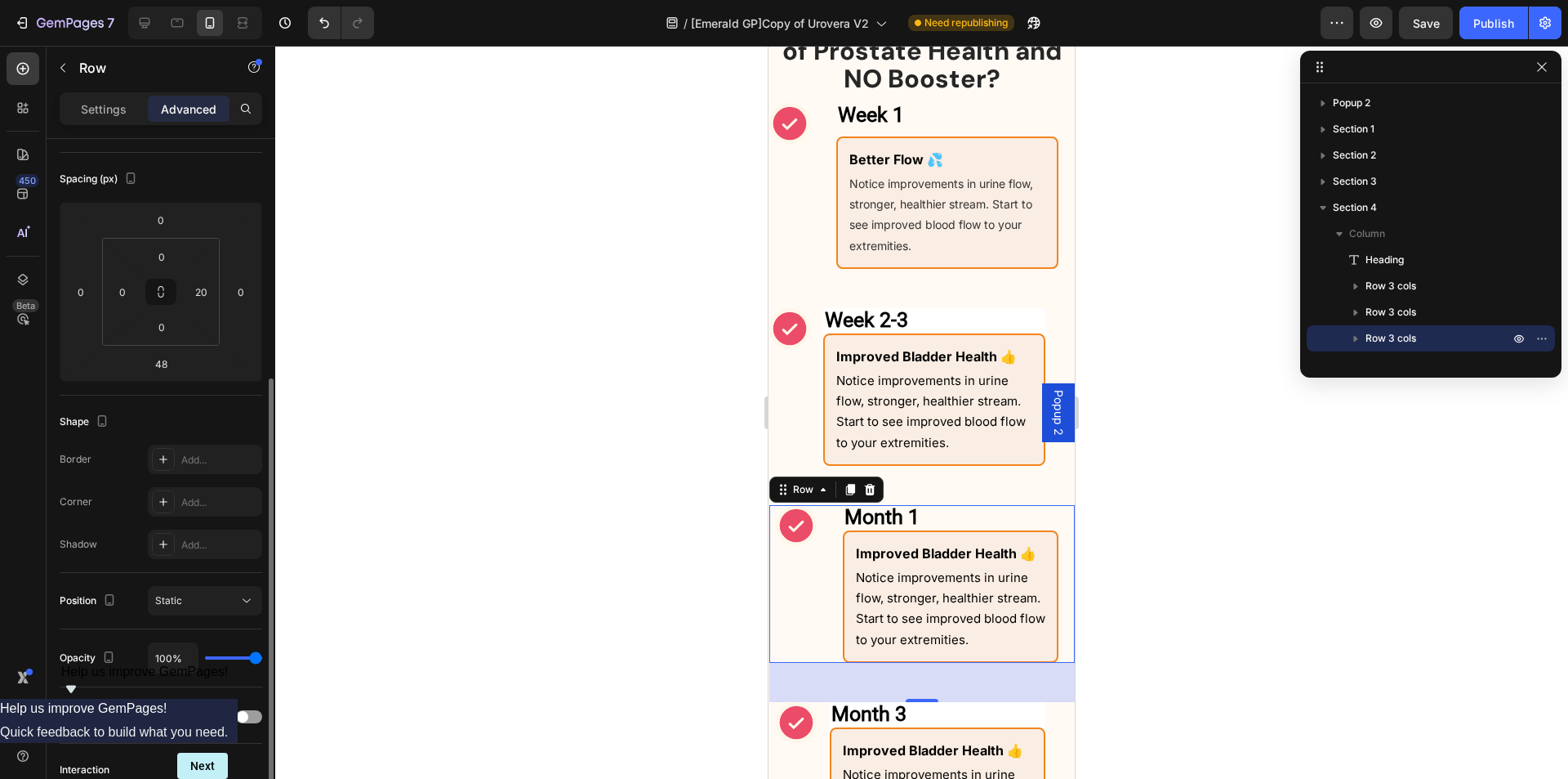
scroll to position [327, 0]
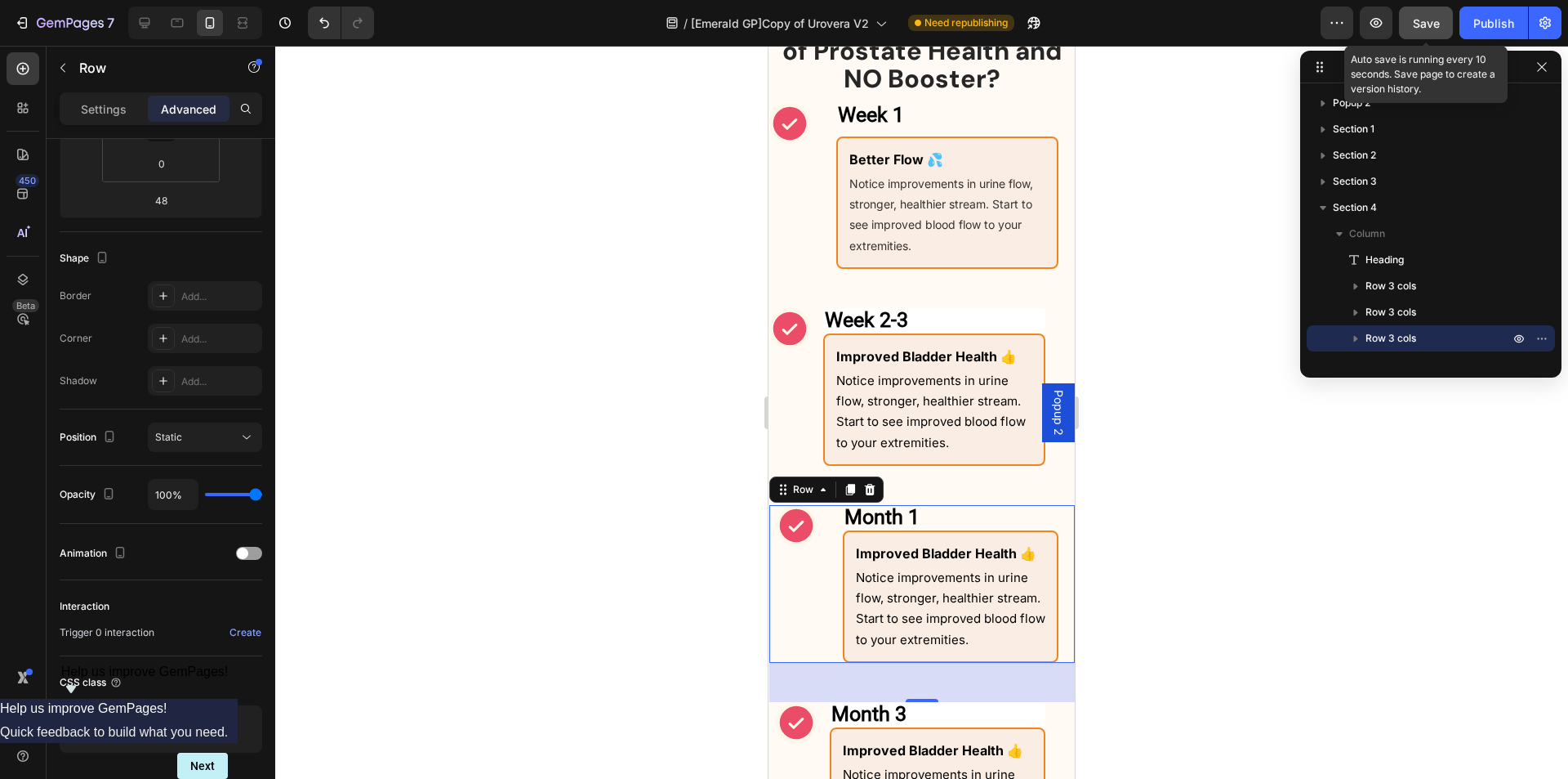
click at [1417, 27] on span "Save" at bounding box center [1426, 23] width 27 height 14
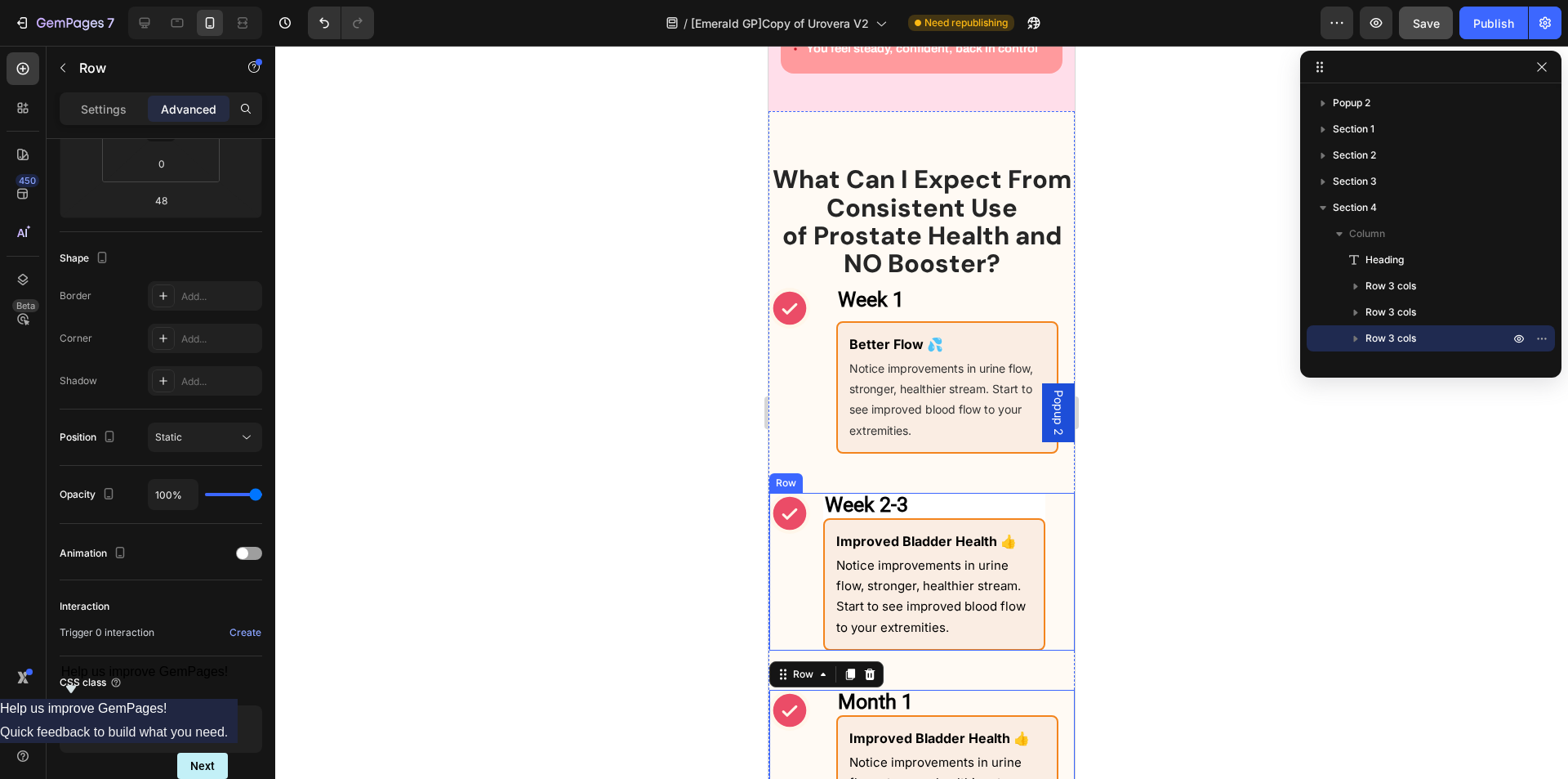
scroll to position [1123, 0]
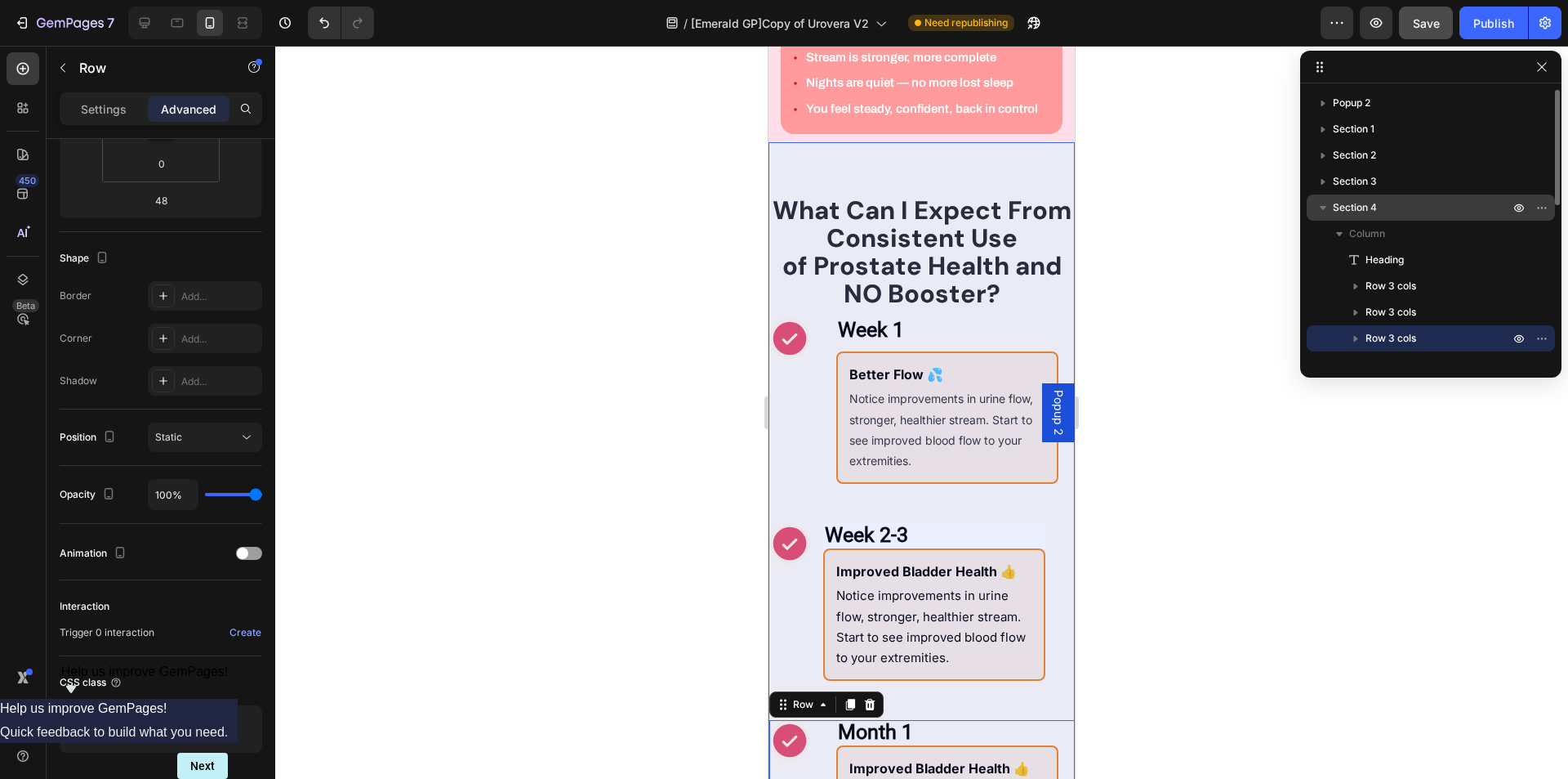
click at [1370, 205] on span "Section 4" at bounding box center [1355, 207] width 44 height 16
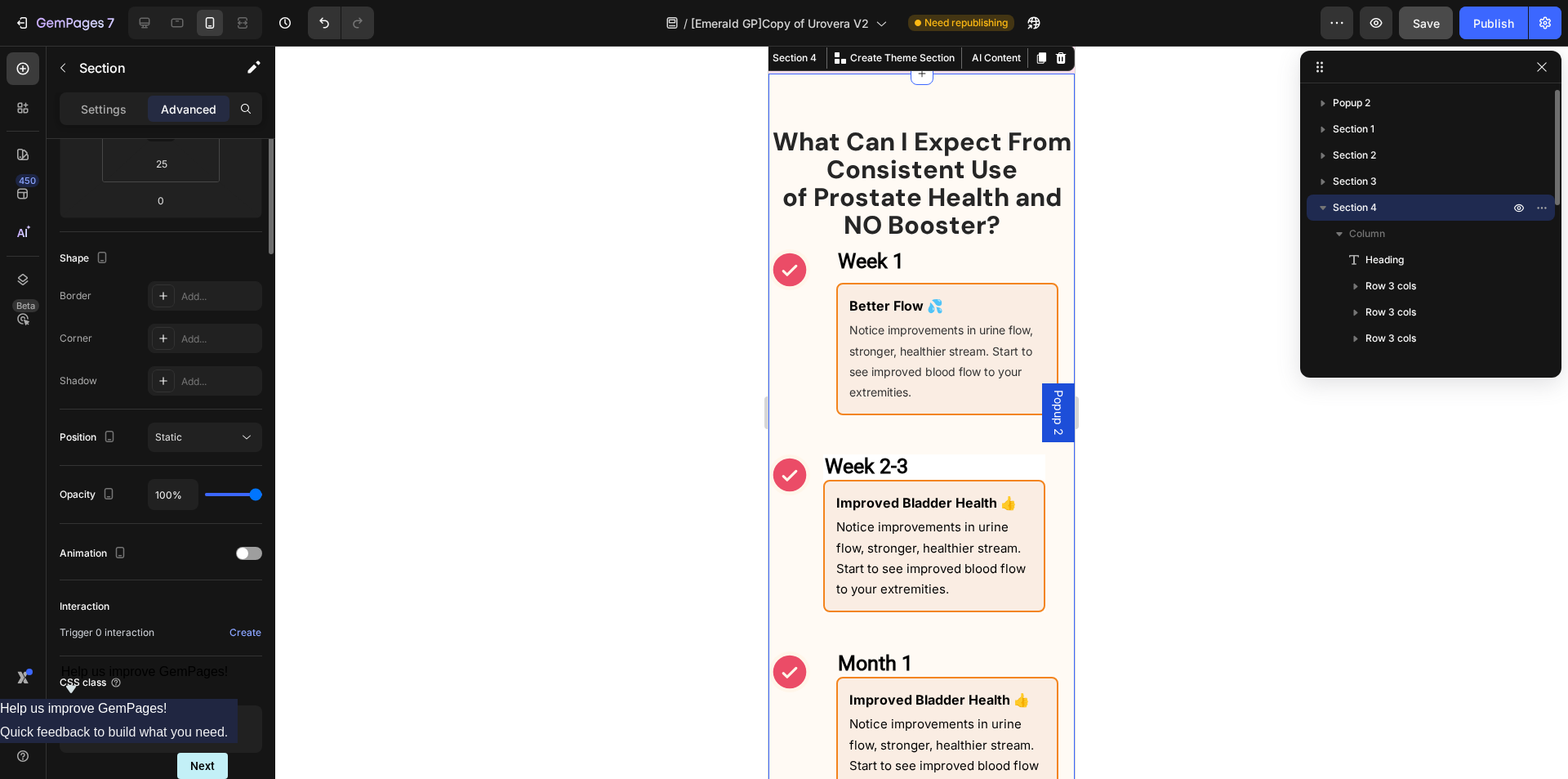
scroll to position [0, 0]
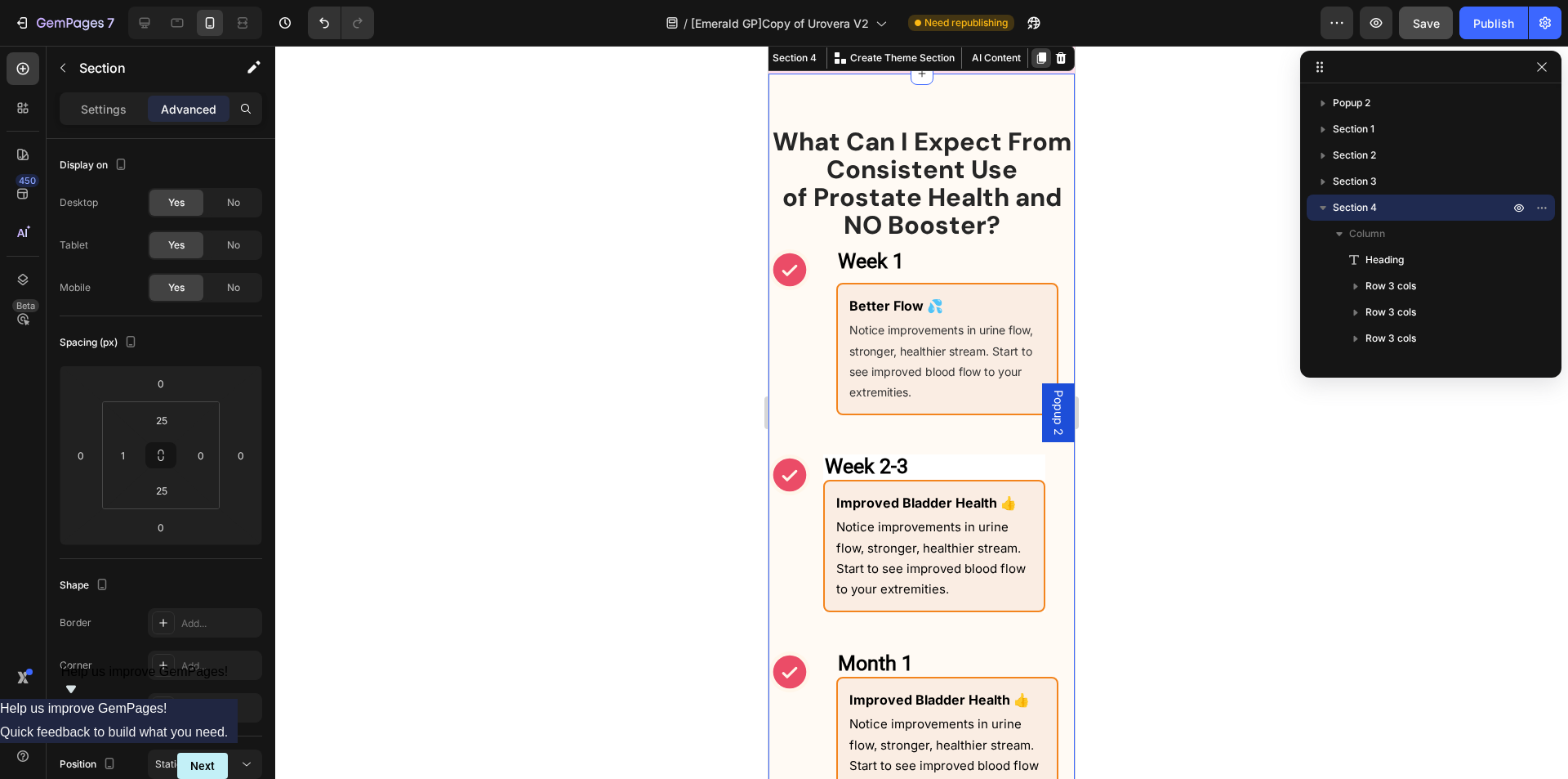
click at [1037, 64] on icon at bounding box center [1042, 58] width 9 height 11
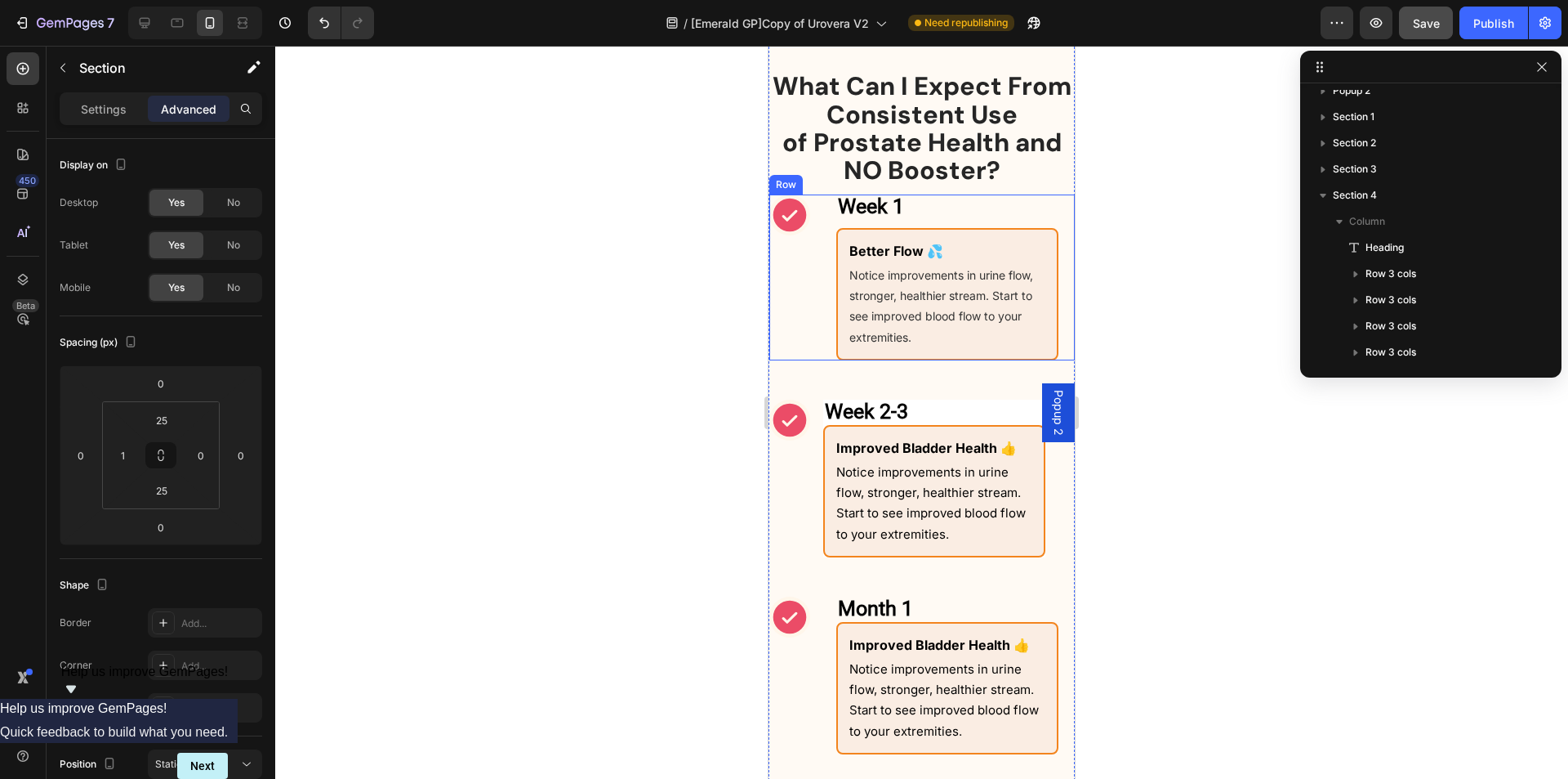
scroll to position [1031, 0]
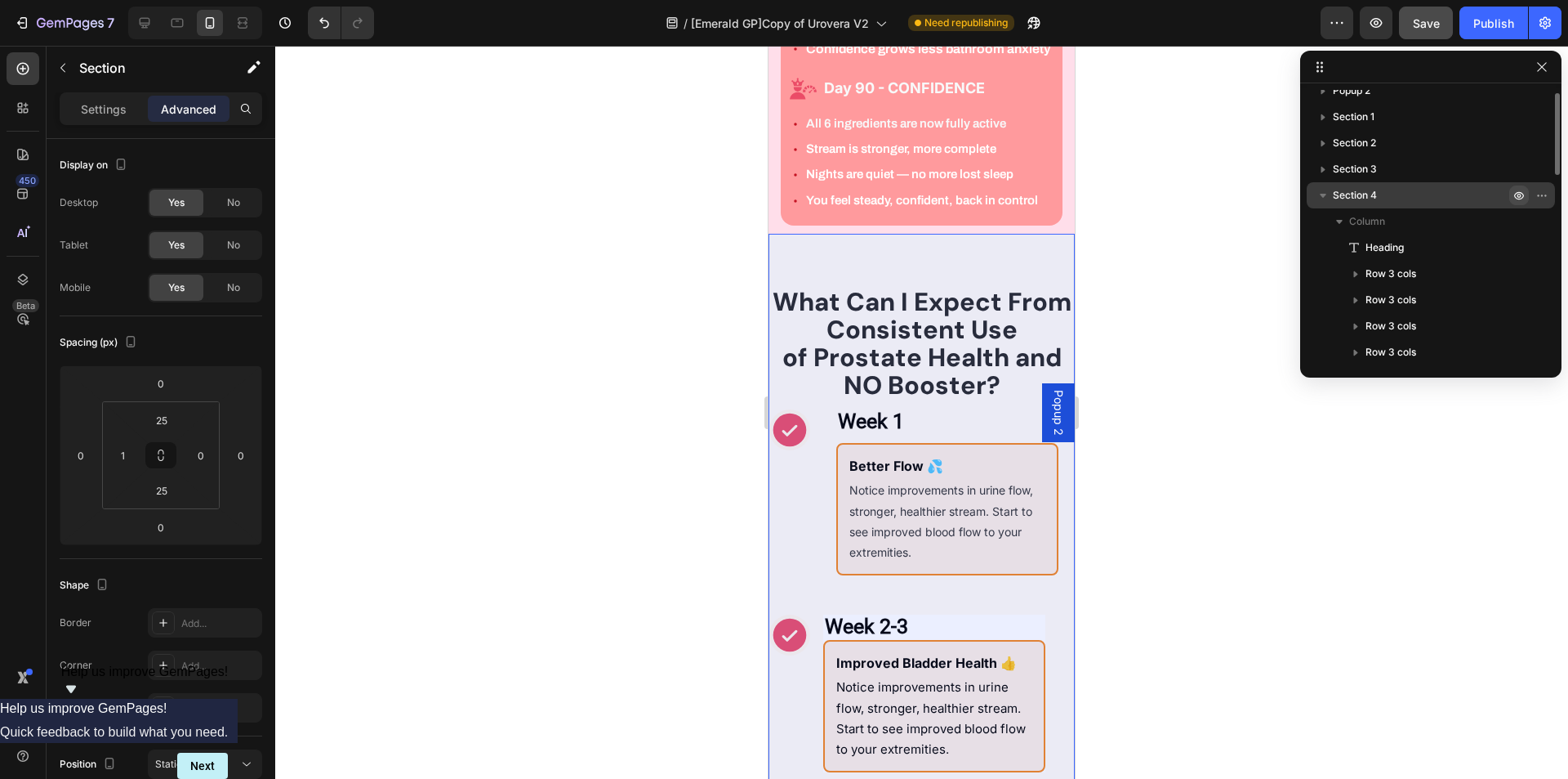
click at [1518, 199] on icon "button" at bounding box center [1520, 195] width 13 height 13
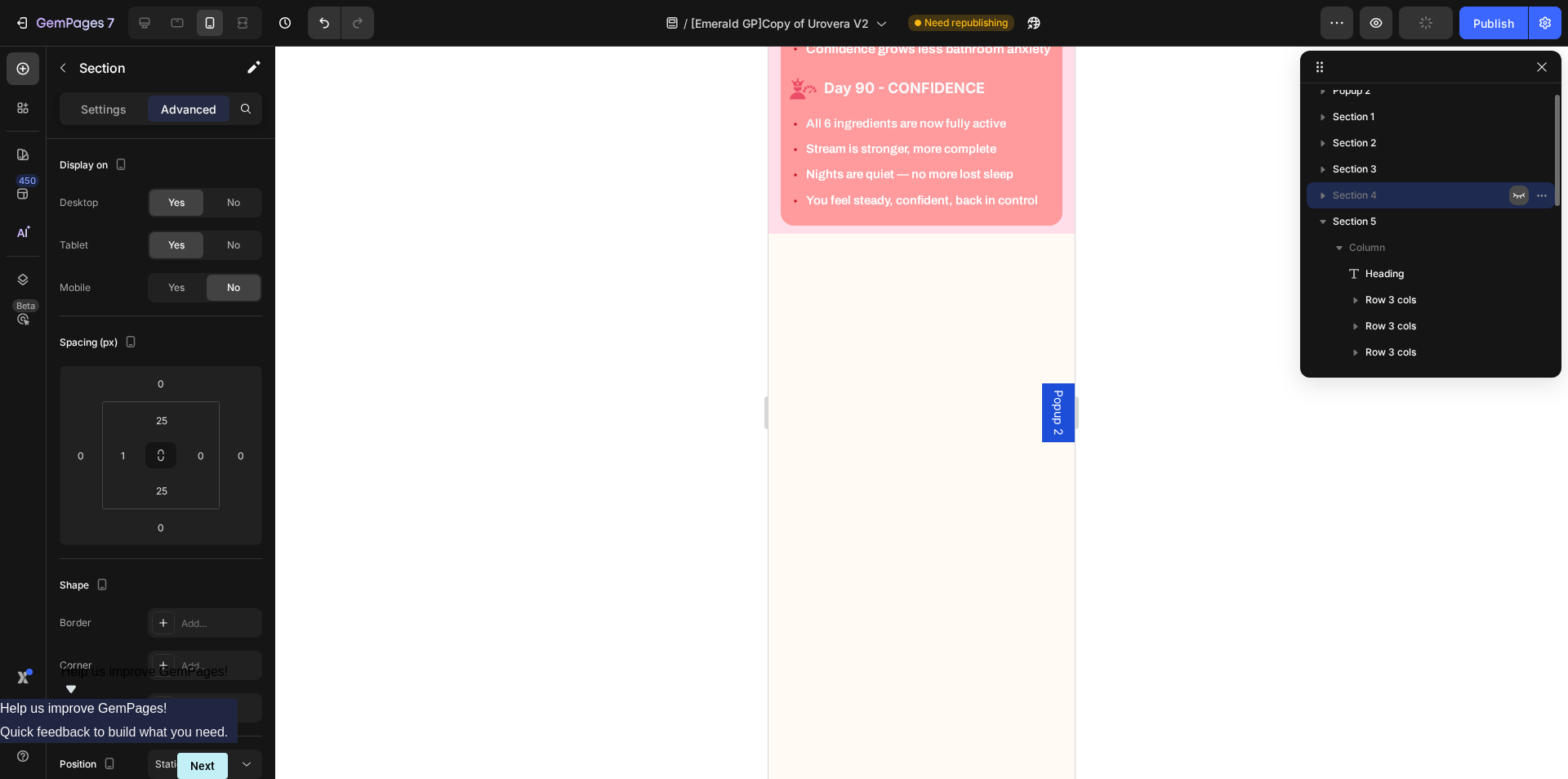
click at [1521, 196] on icon "button" at bounding box center [1520, 195] width 11 height 6
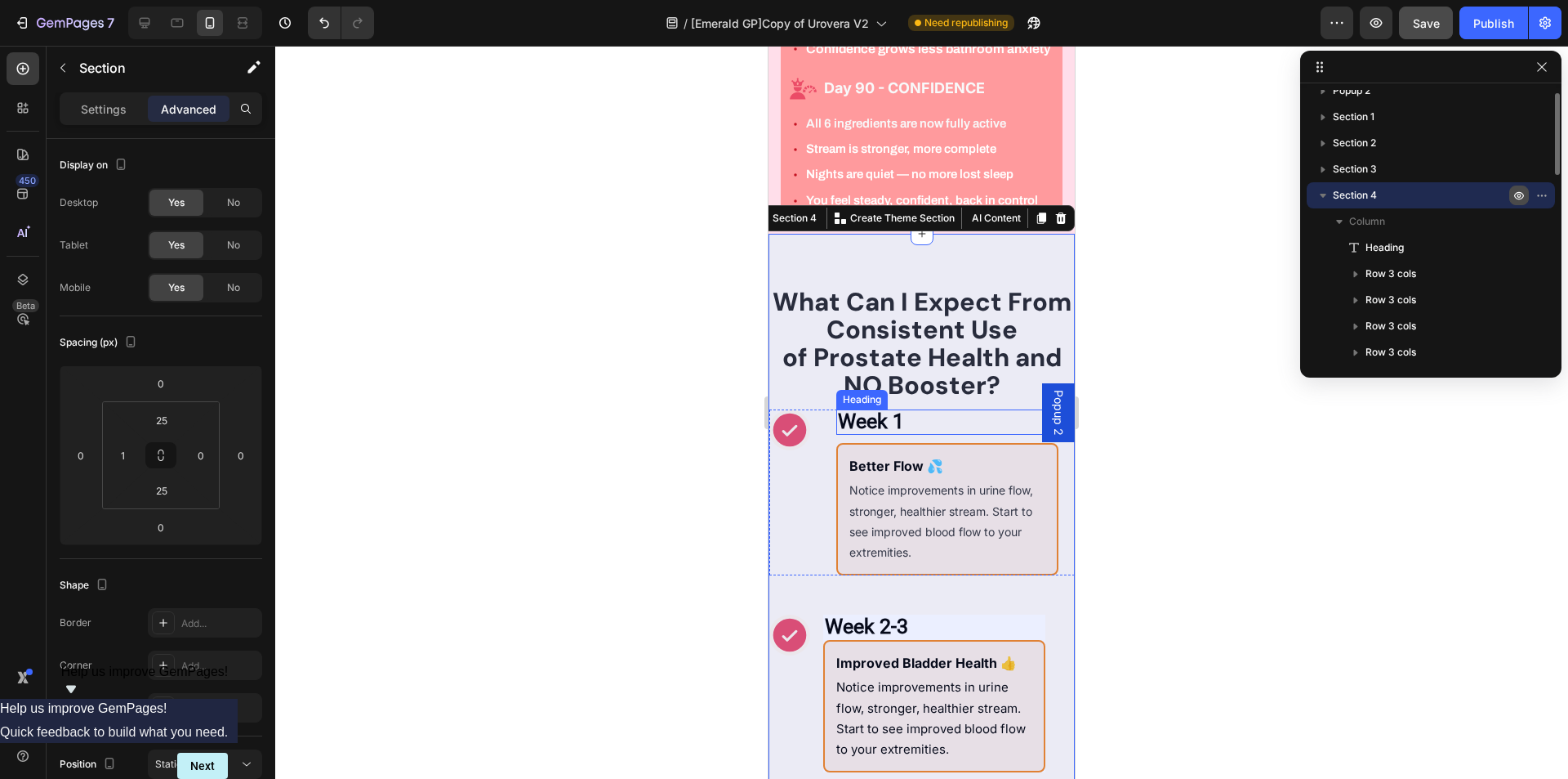
click at [918, 435] on h2 "Week 1" at bounding box center [947, 422] width 222 height 25
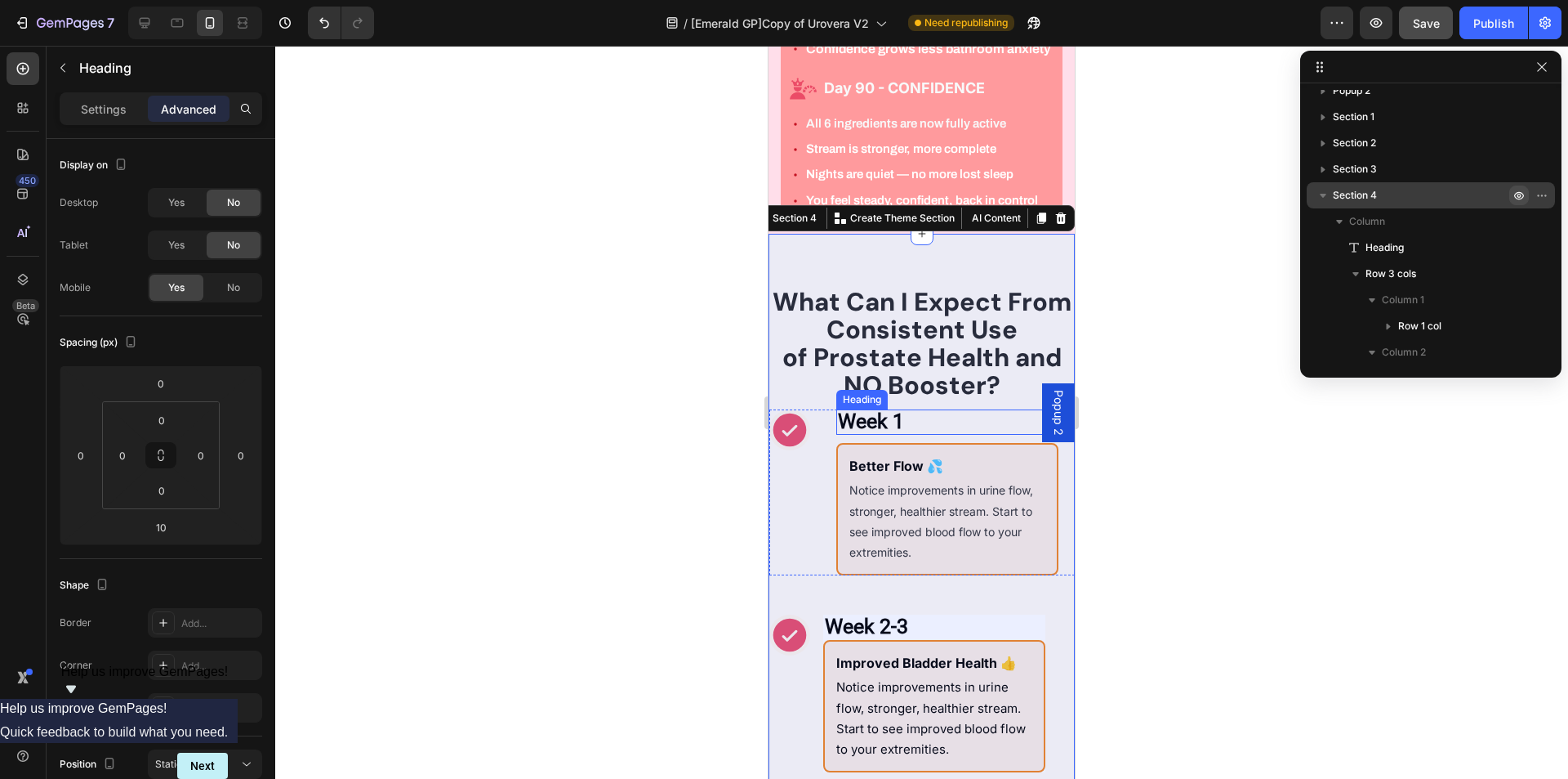
scroll to position [231, 0]
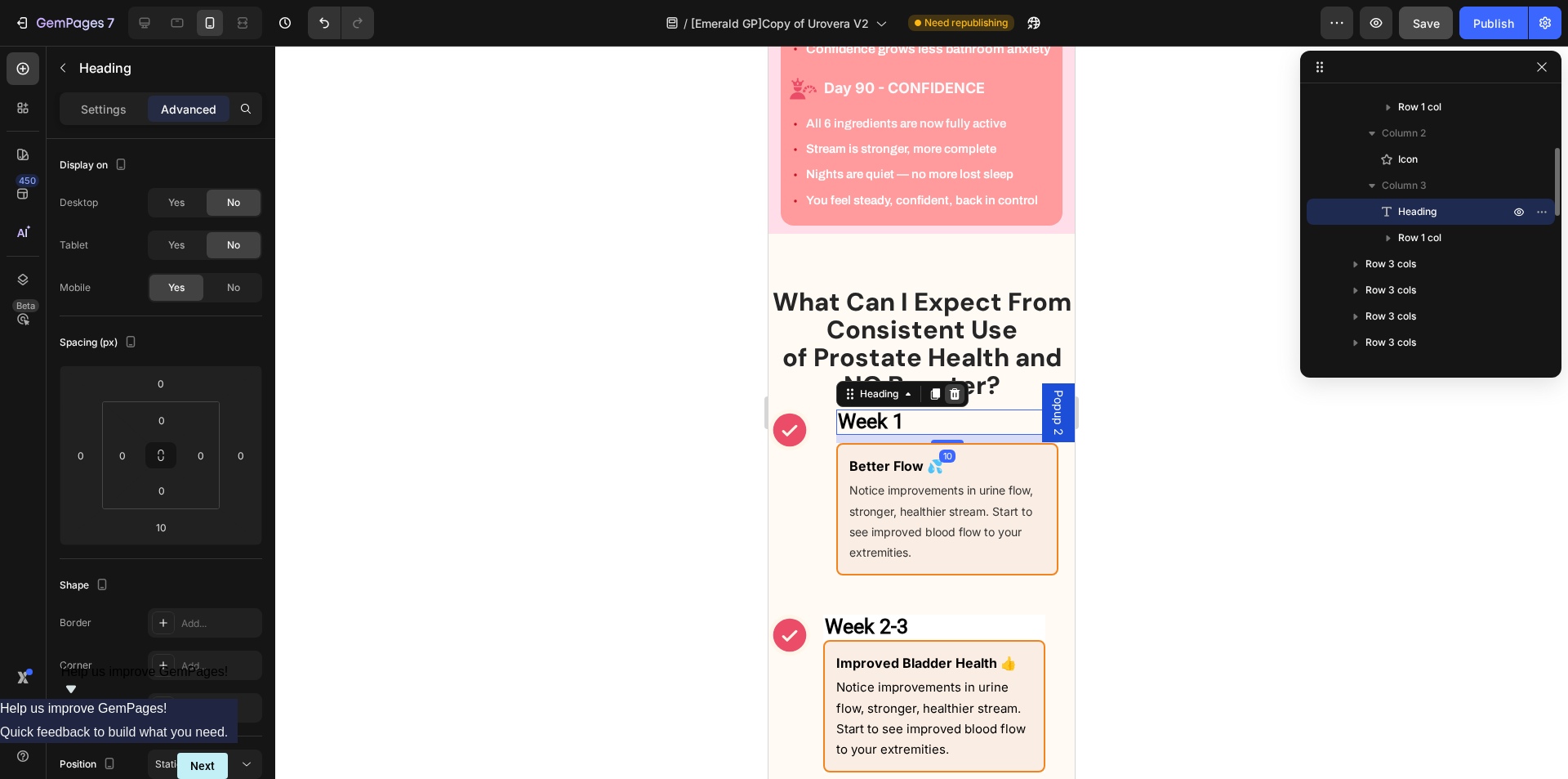
click at [961, 401] on icon at bounding box center [955, 394] width 13 height 13
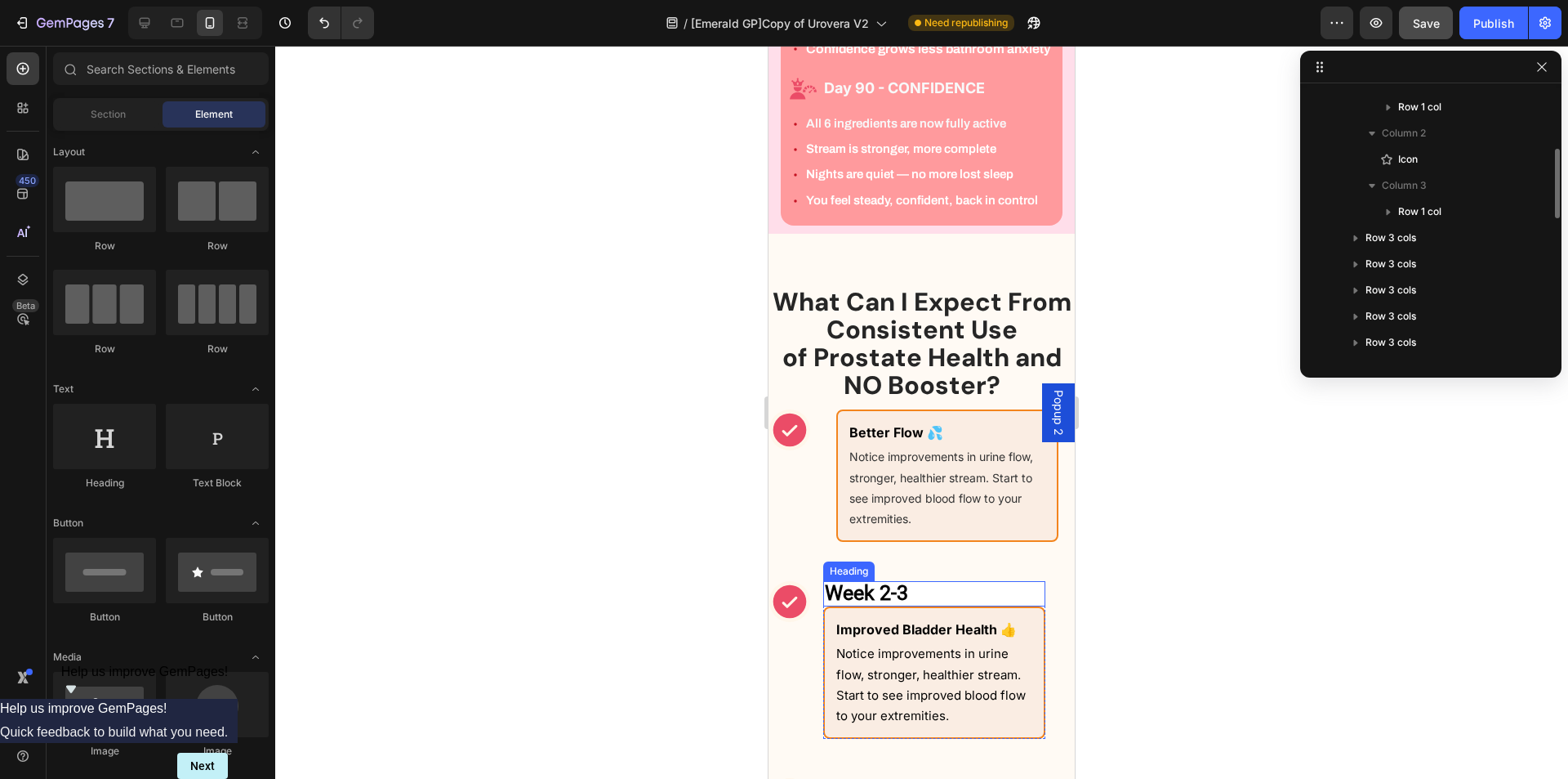
click at [946, 606] on h2 "Week 2-3" at bounding box center [934, 593] width 222 height 25
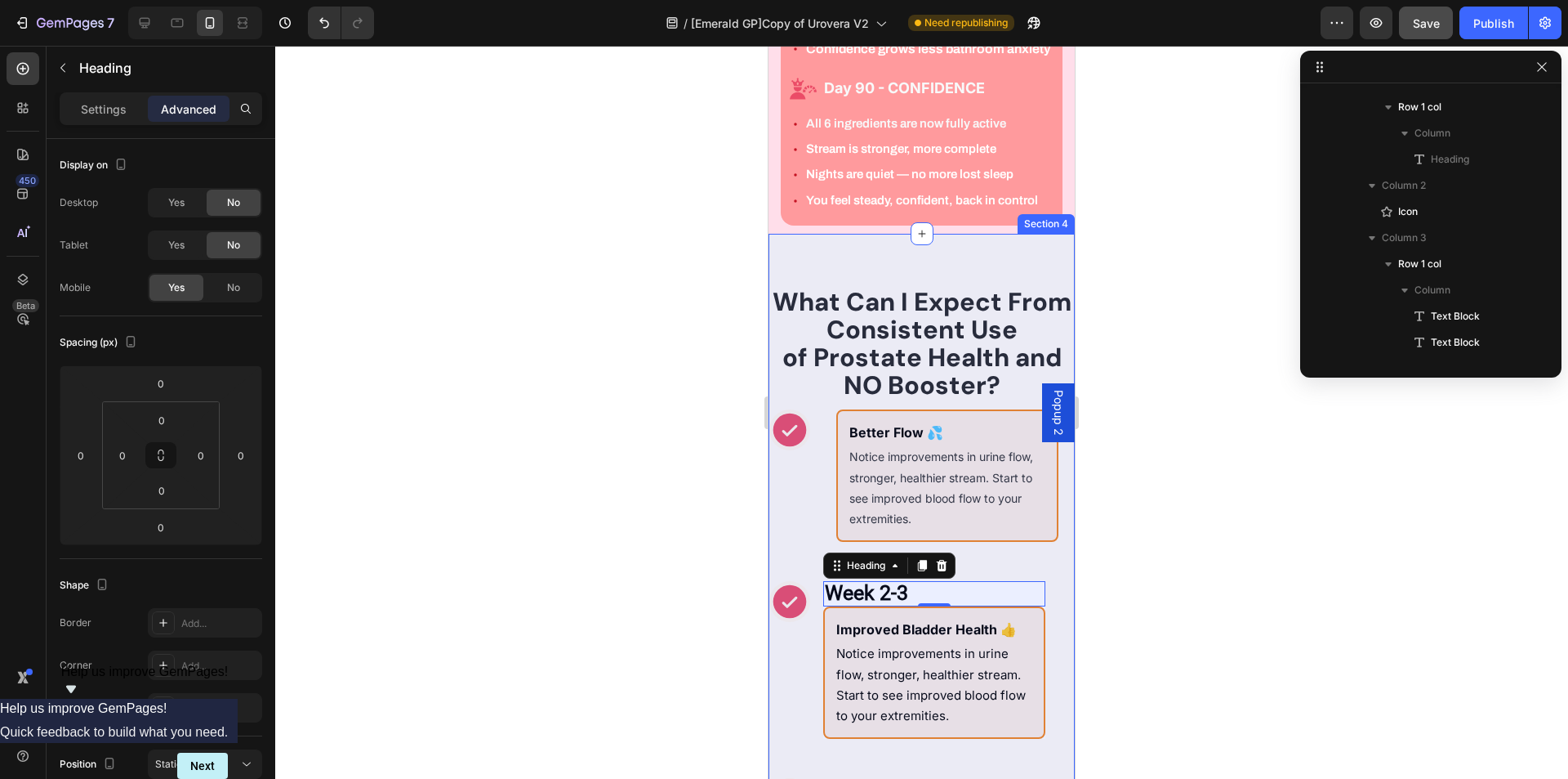
scroll to position [493, 0]
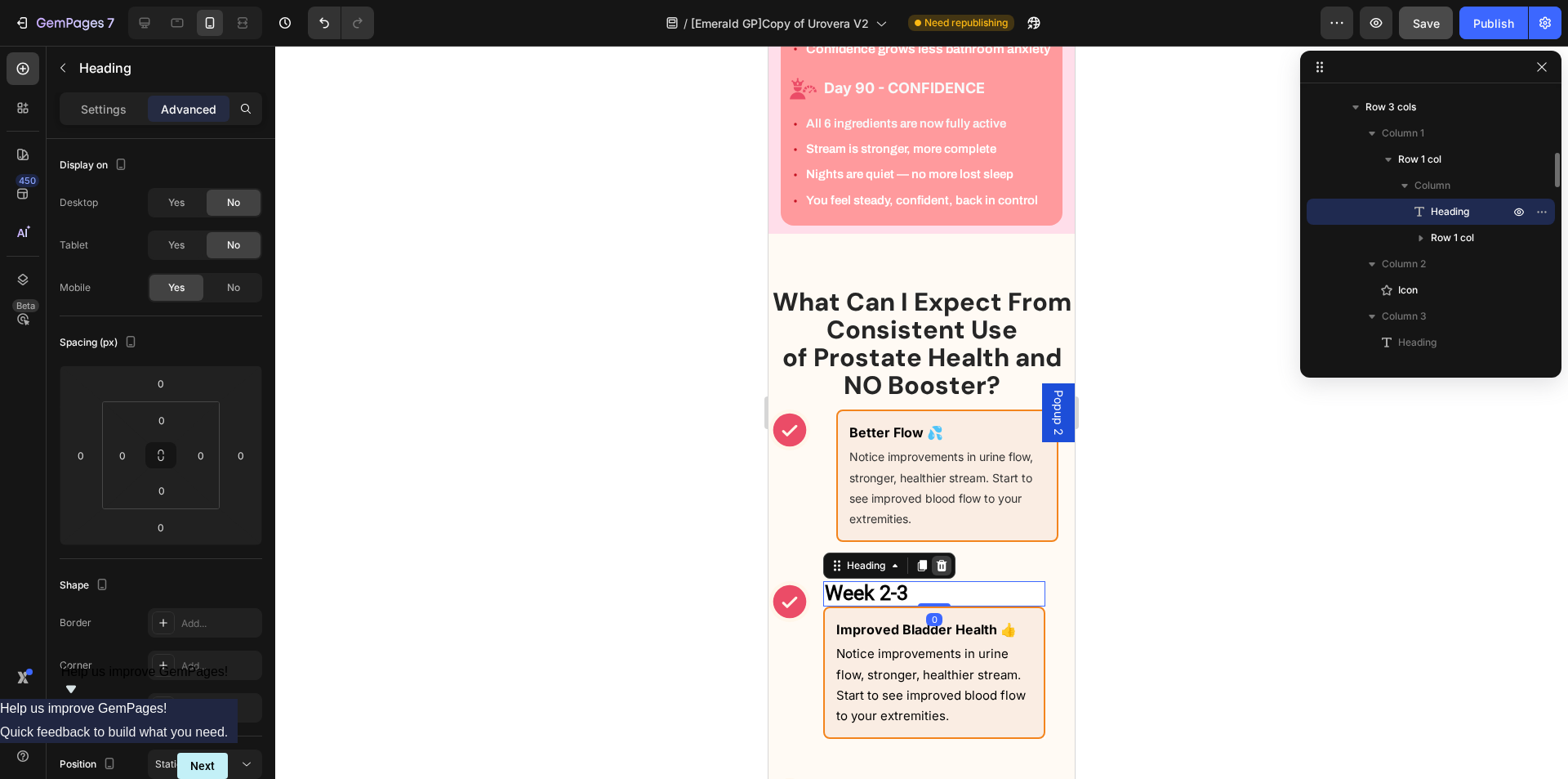
click at [947, 571] on icon at bounding box center [942, 565] width 11 height 11
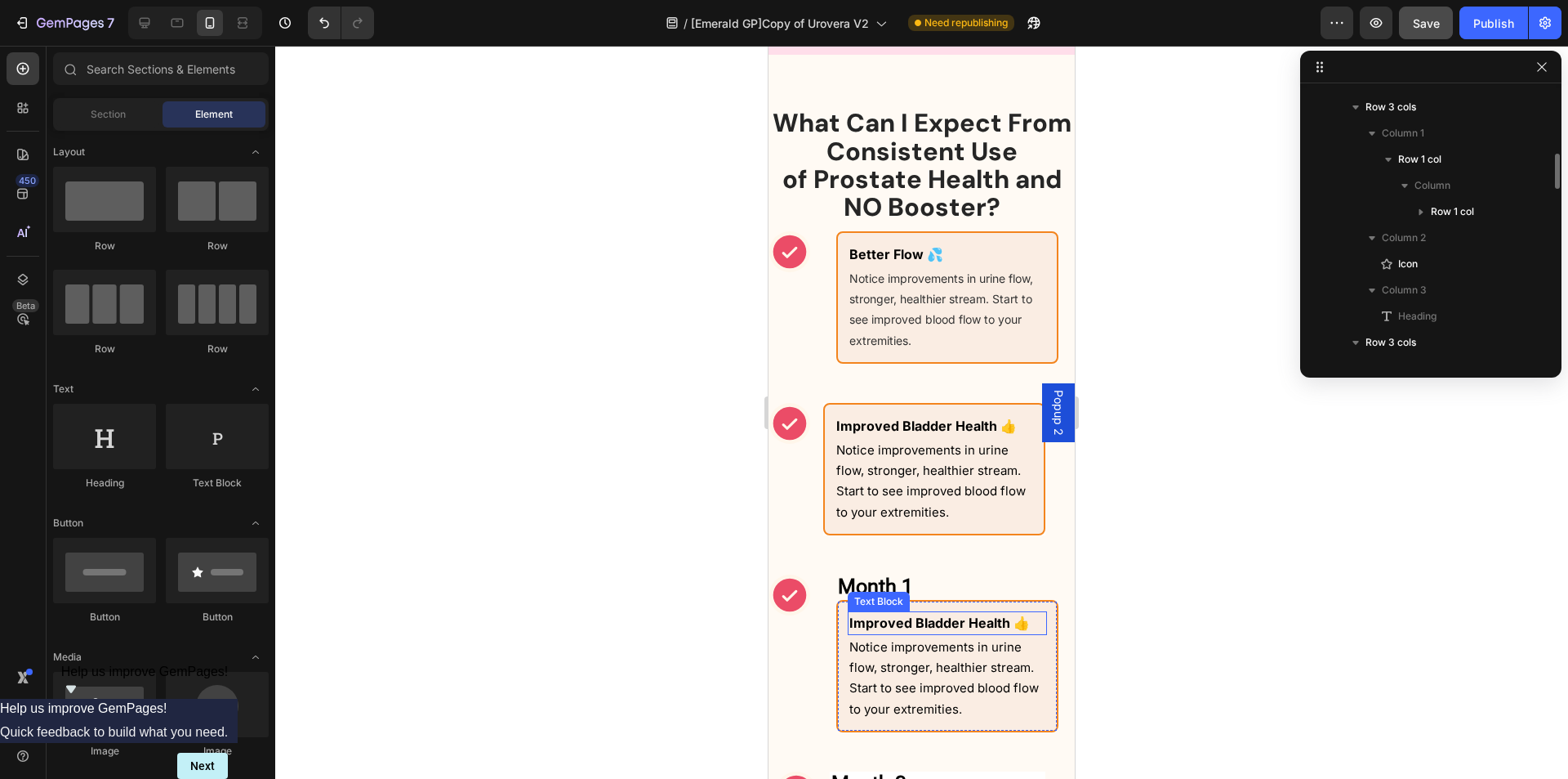
scroll to position [1276, 0]
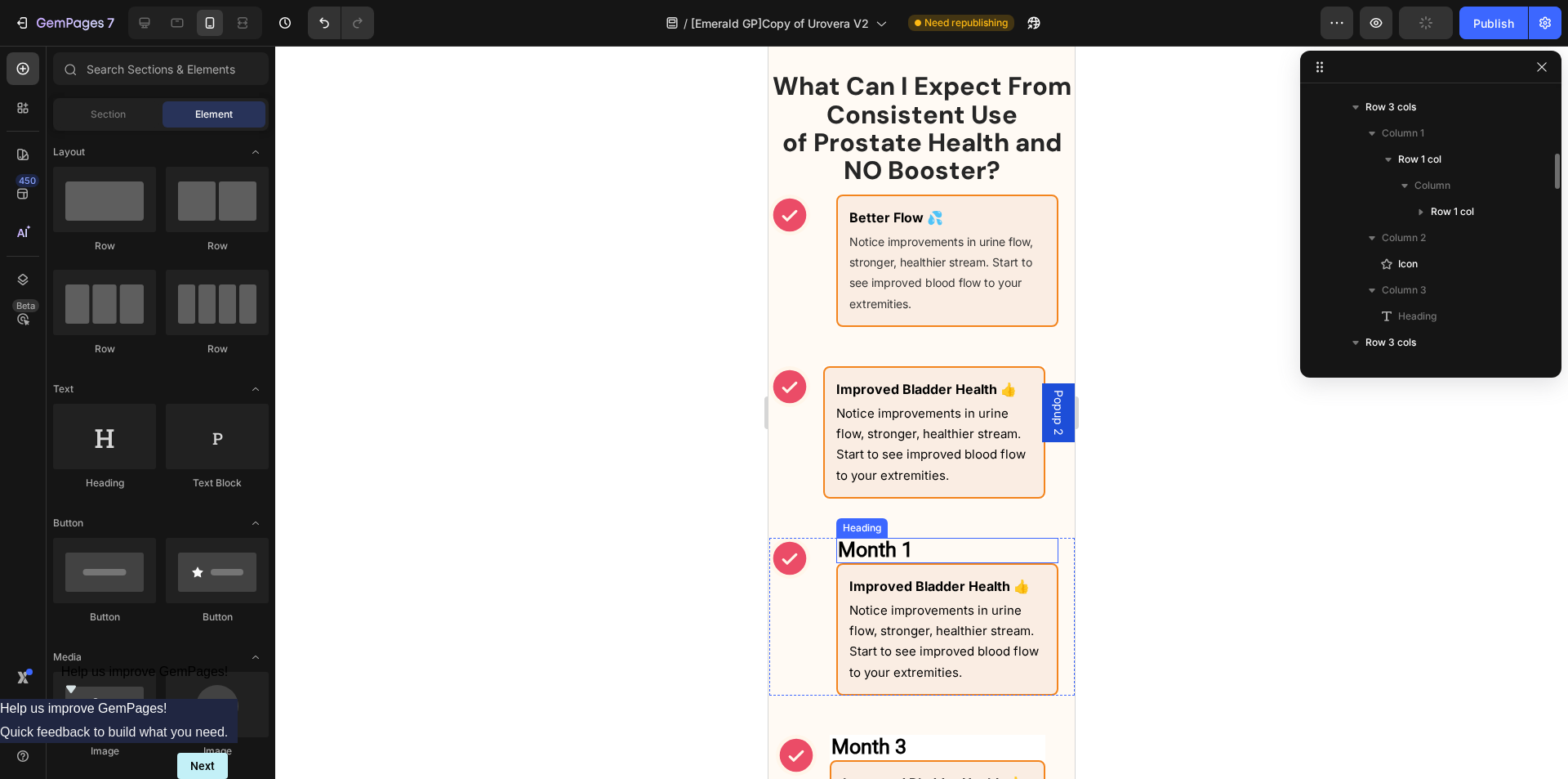
click at [969, 551] on h2 "Month 1" at bounding box center [947, 550] width 222 height 25
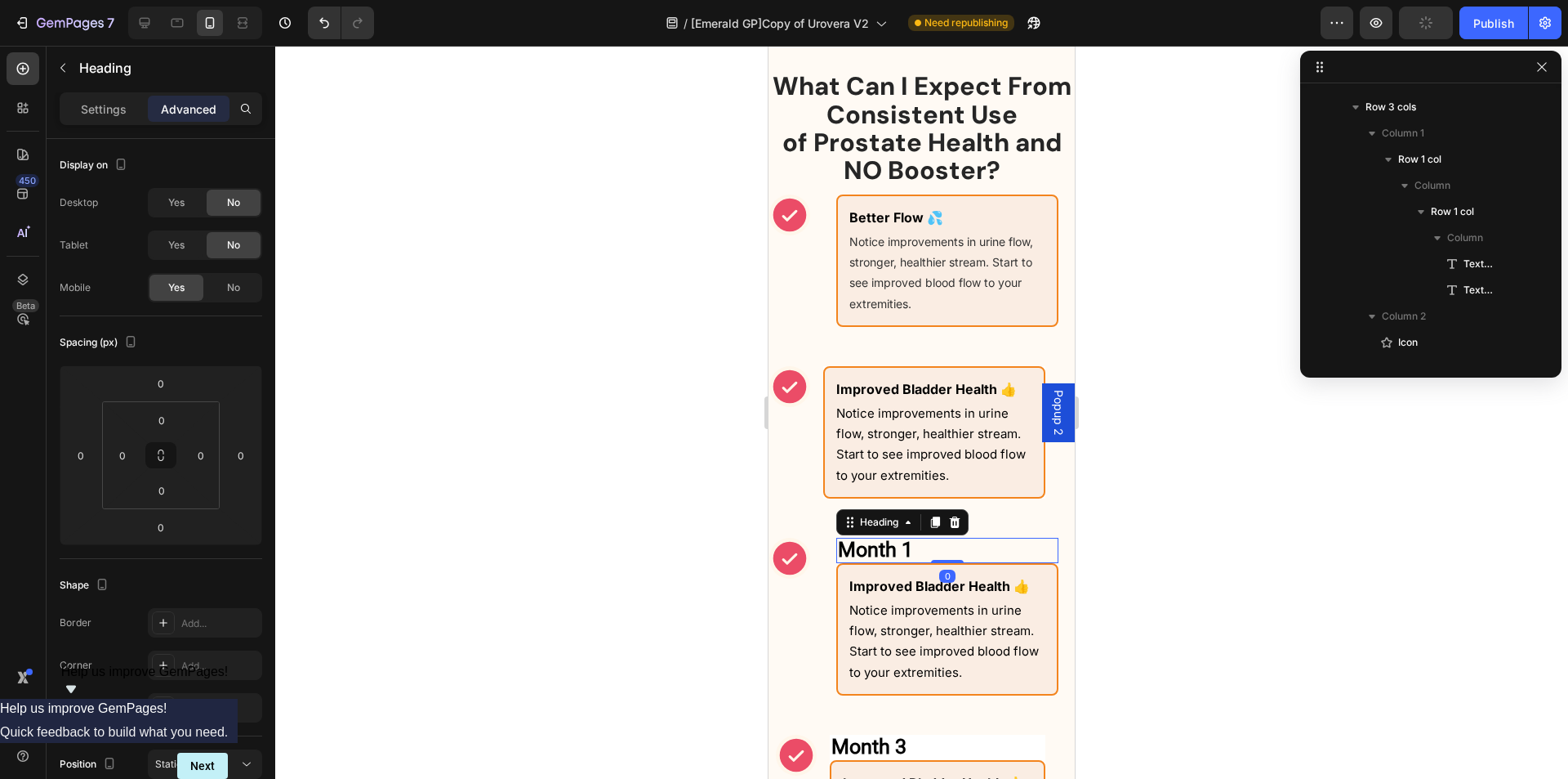
scroll to position [911, 0]
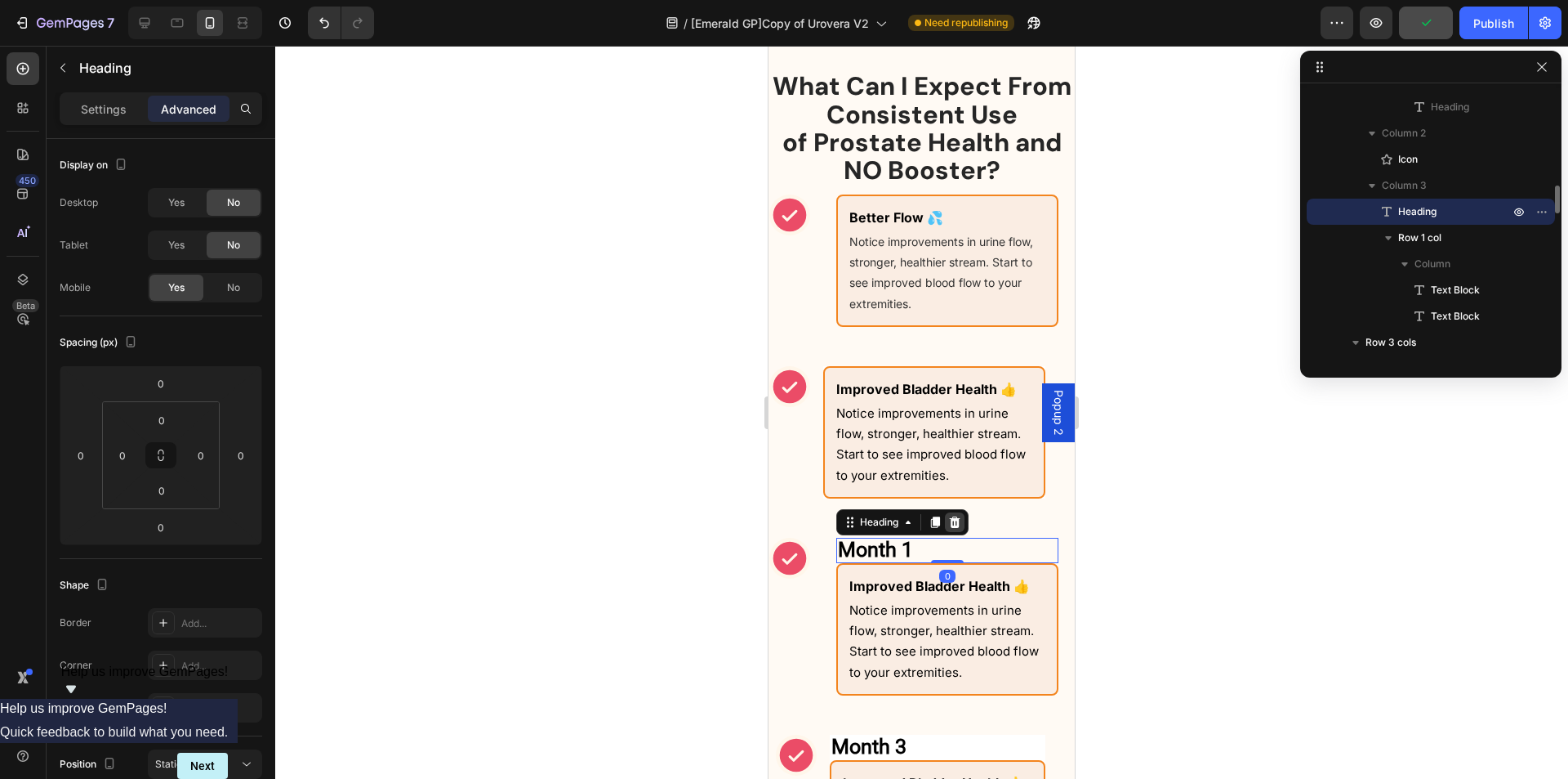
click at [951, 523] on icon at bounding box center [955, 523] width 13 height 13
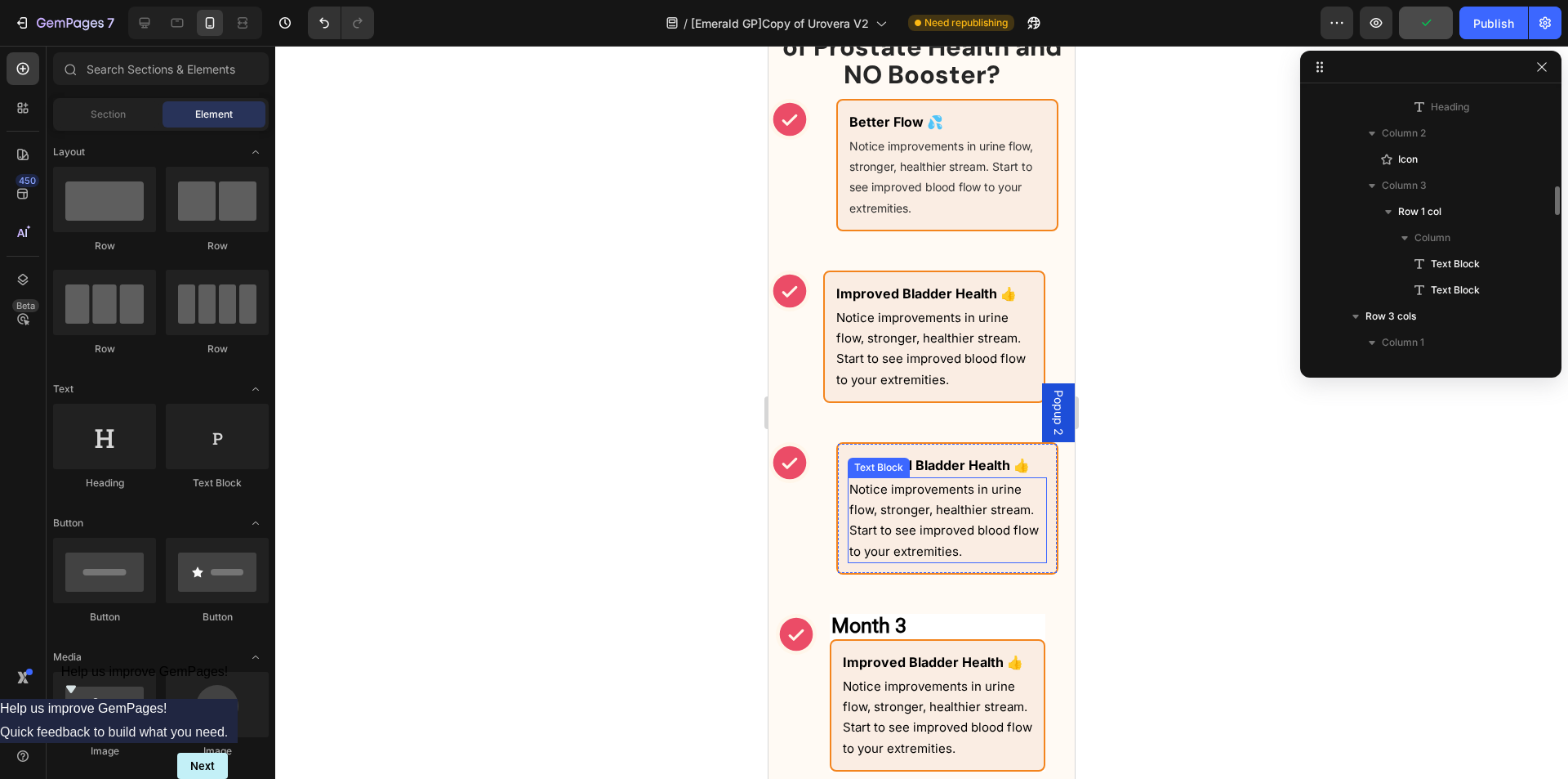
scroll to position [1440, 0]
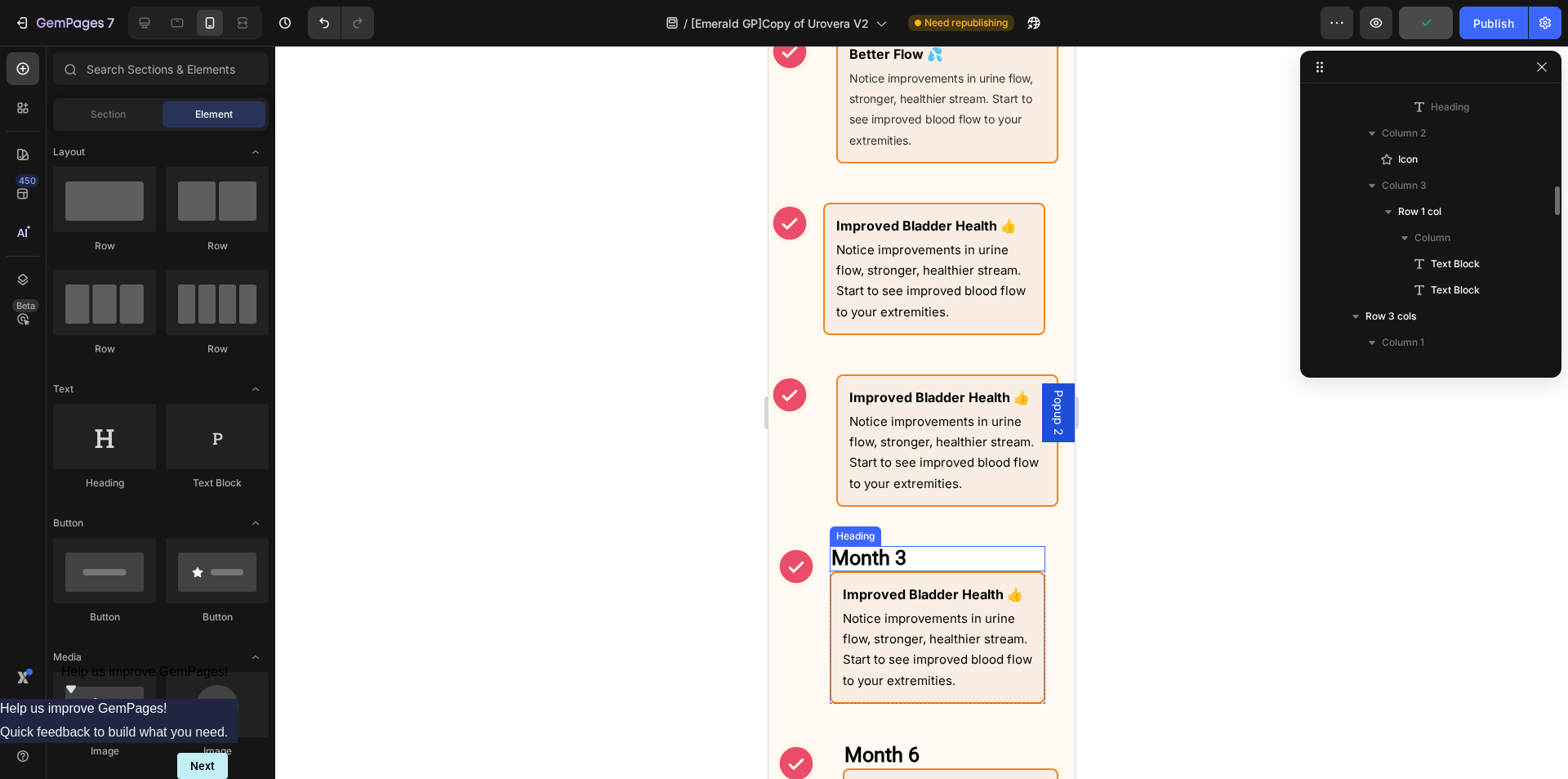
click at [952, 556] on p "⁠⁠⁠⁠⁠⁠⁠ Month 3" at bounding box center [938, 558] width 212 height 22
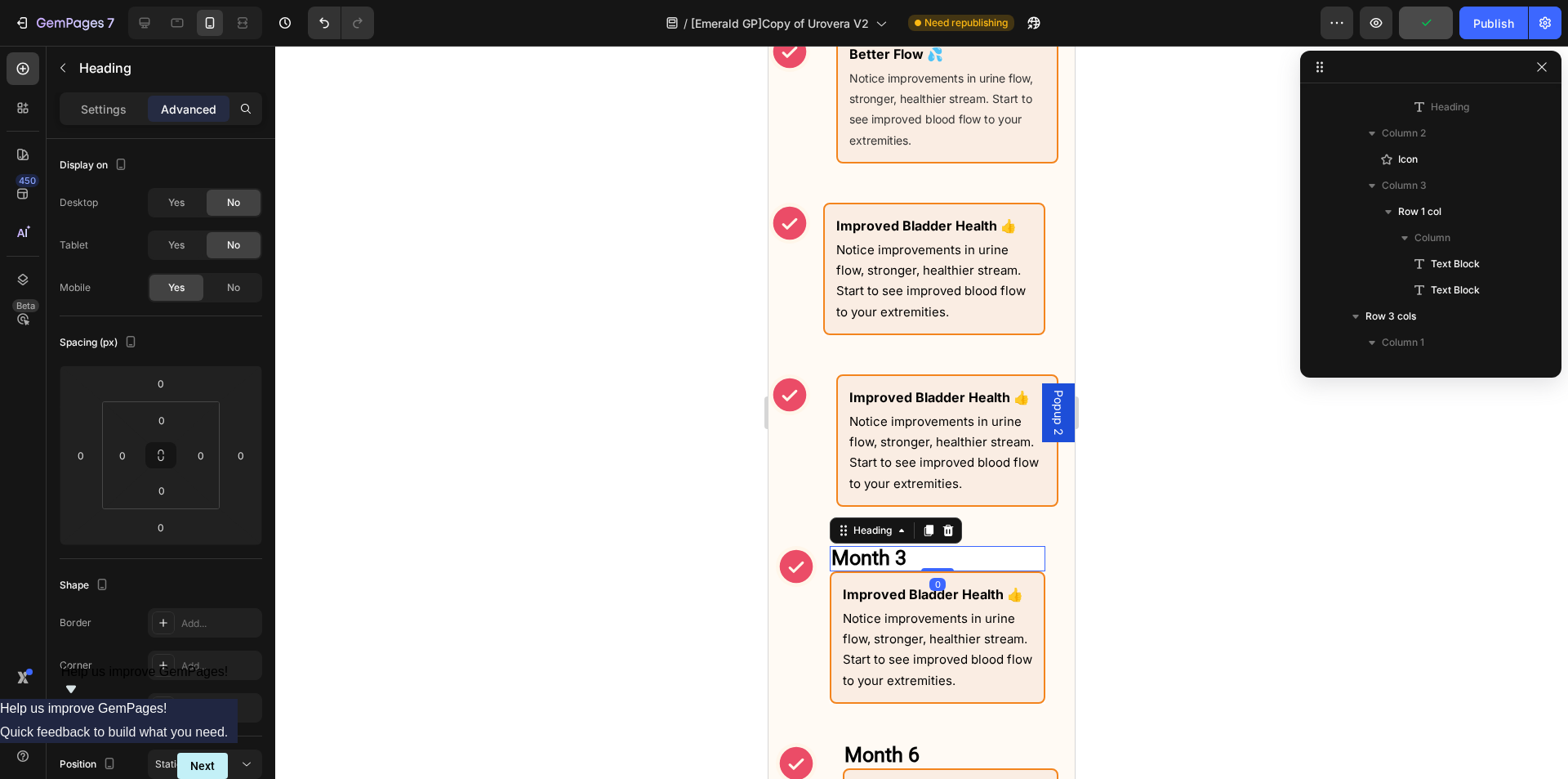
scroll to position [1121, 0]
click at [953, 531] on icon at bounding box center [948, 530] width 11 height 11
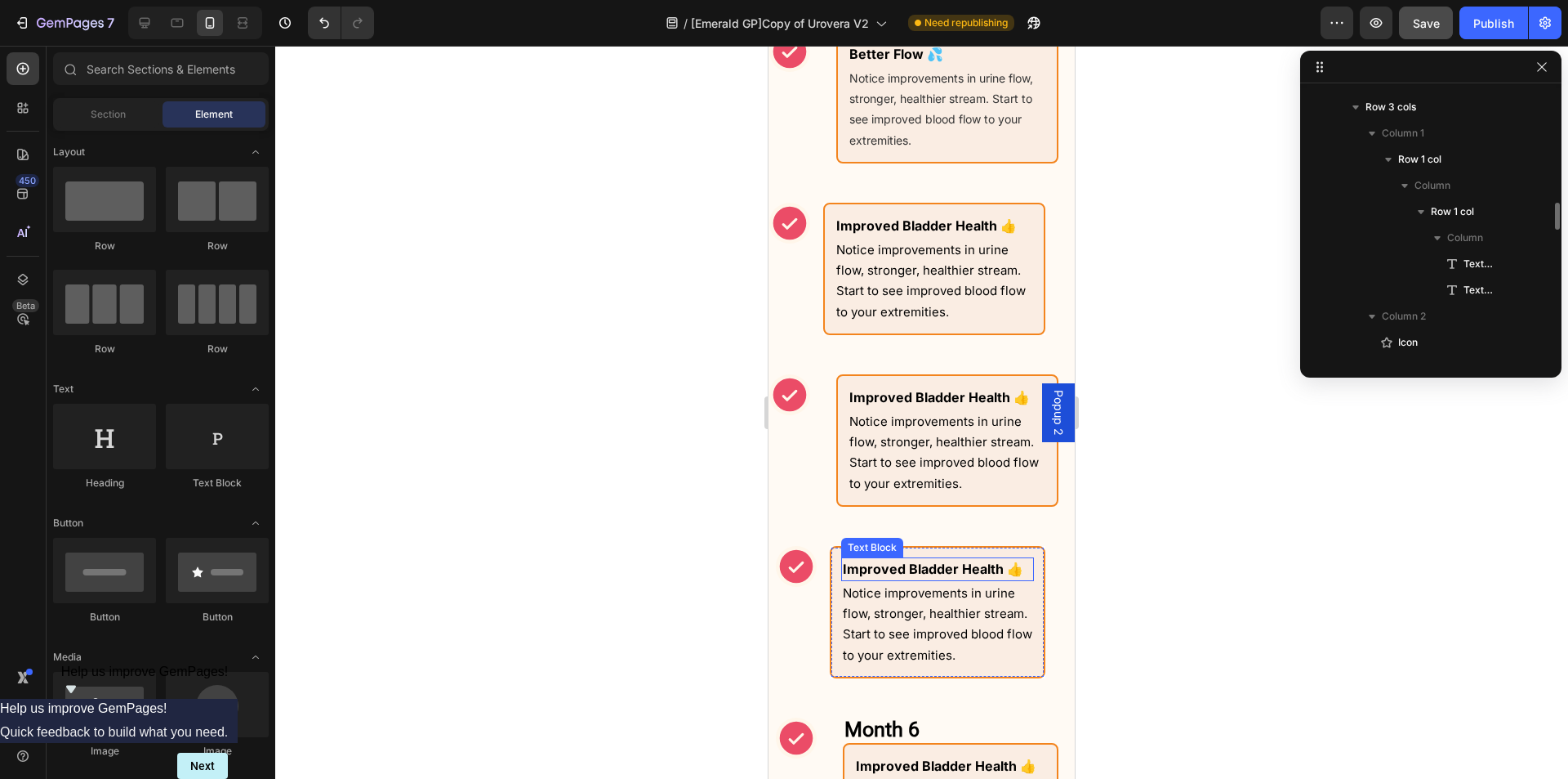
scroll to position [1522, 0]
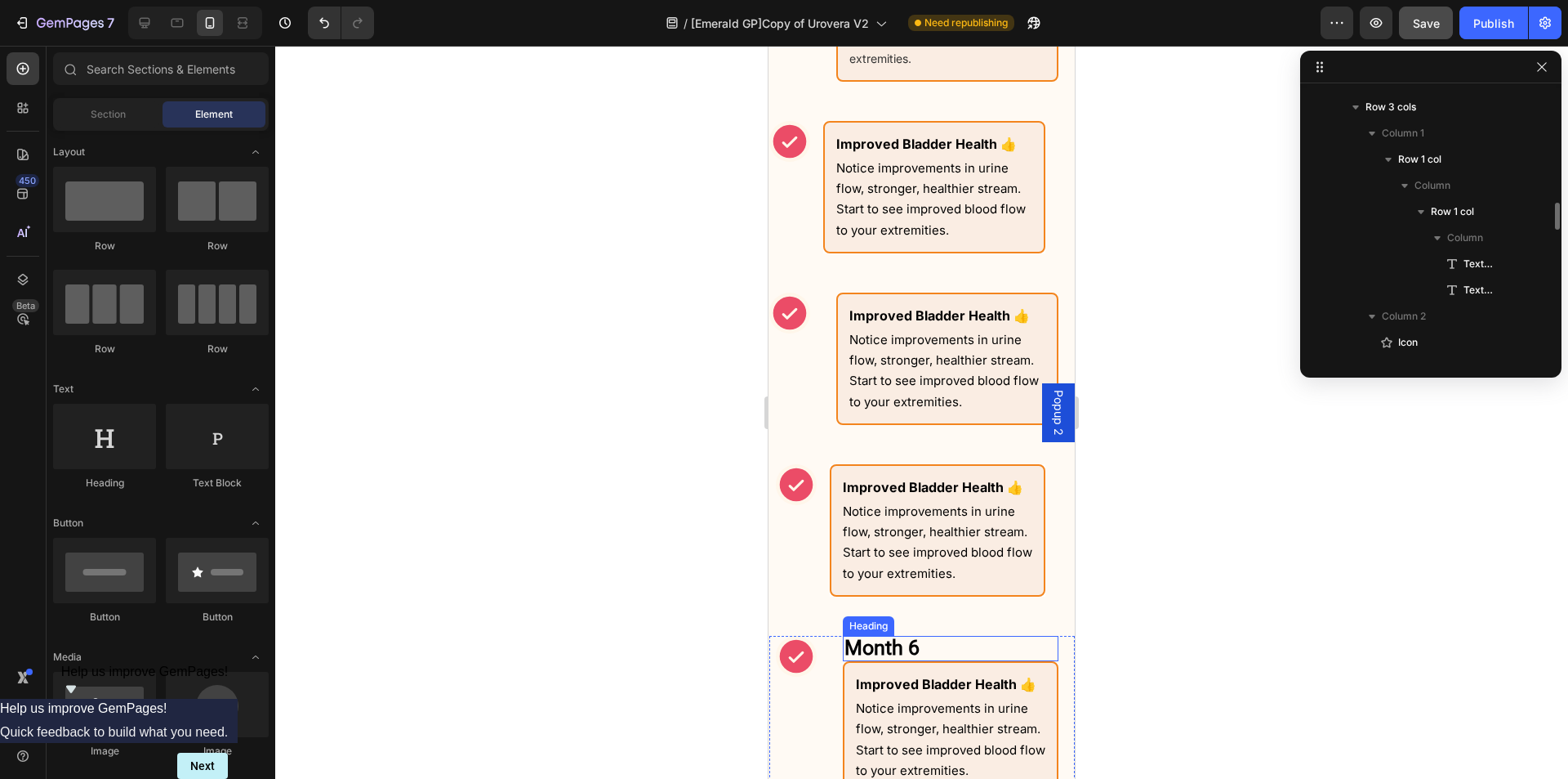
click at [951, 640] on p "⁠⁠⁠⁠⁠⁠⁠ Month 6" at bounding box center [951, 648] width 212 height 22
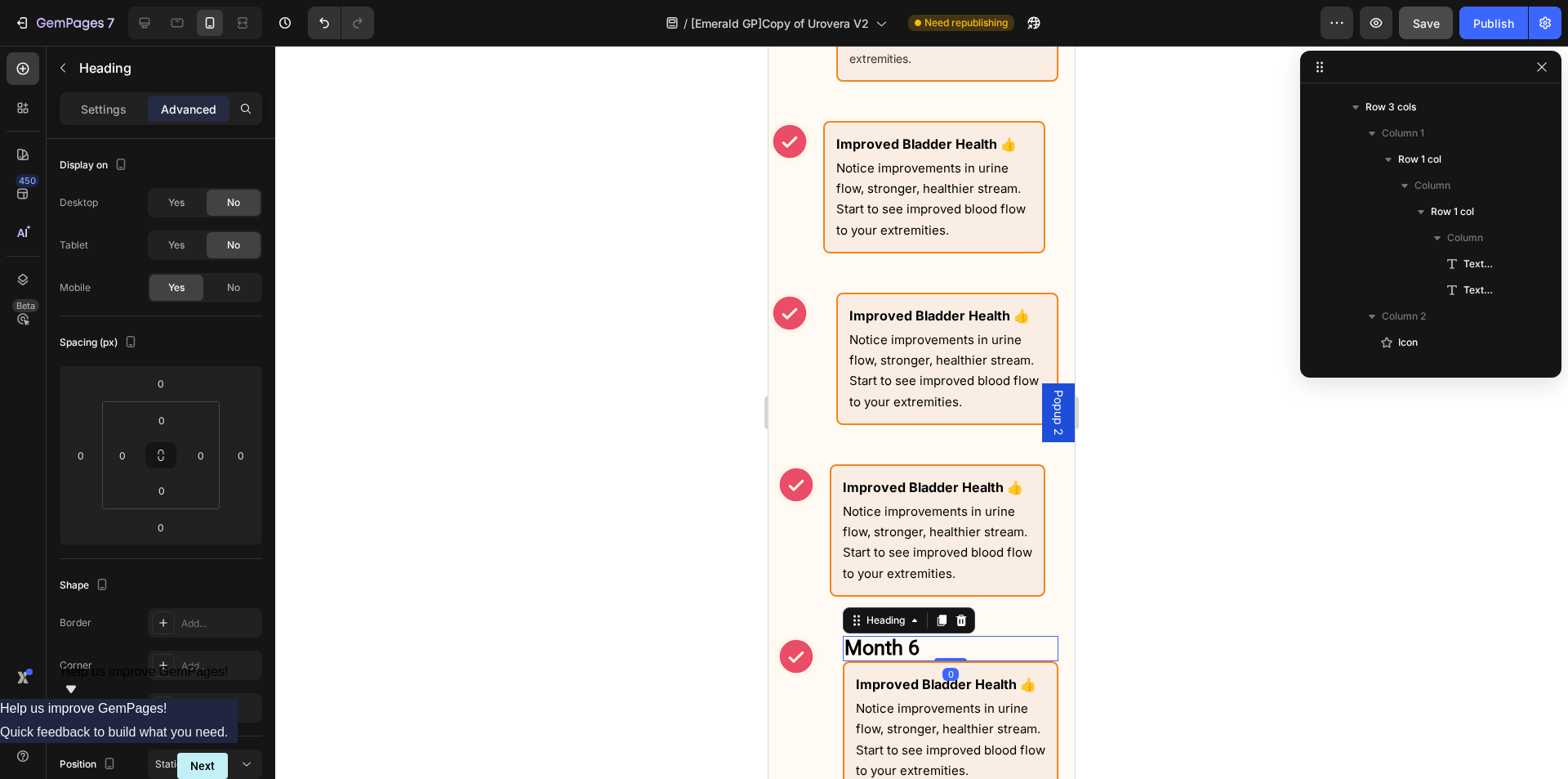
scroll to position [1539, 0]
click at [965, 620] on icon at bounding box center [961, 620] width 11 height 11
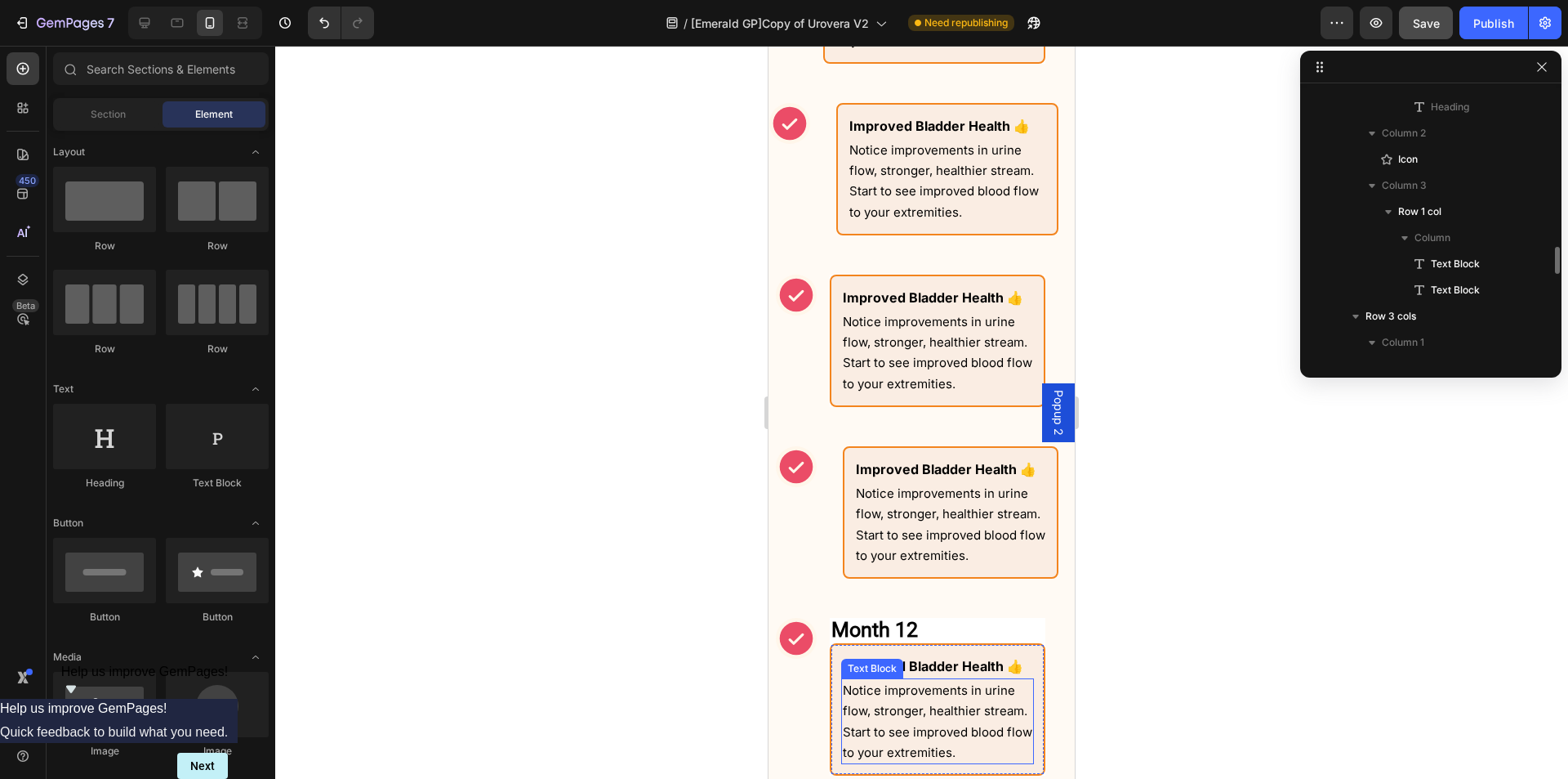
scroll to position [1930, 0]
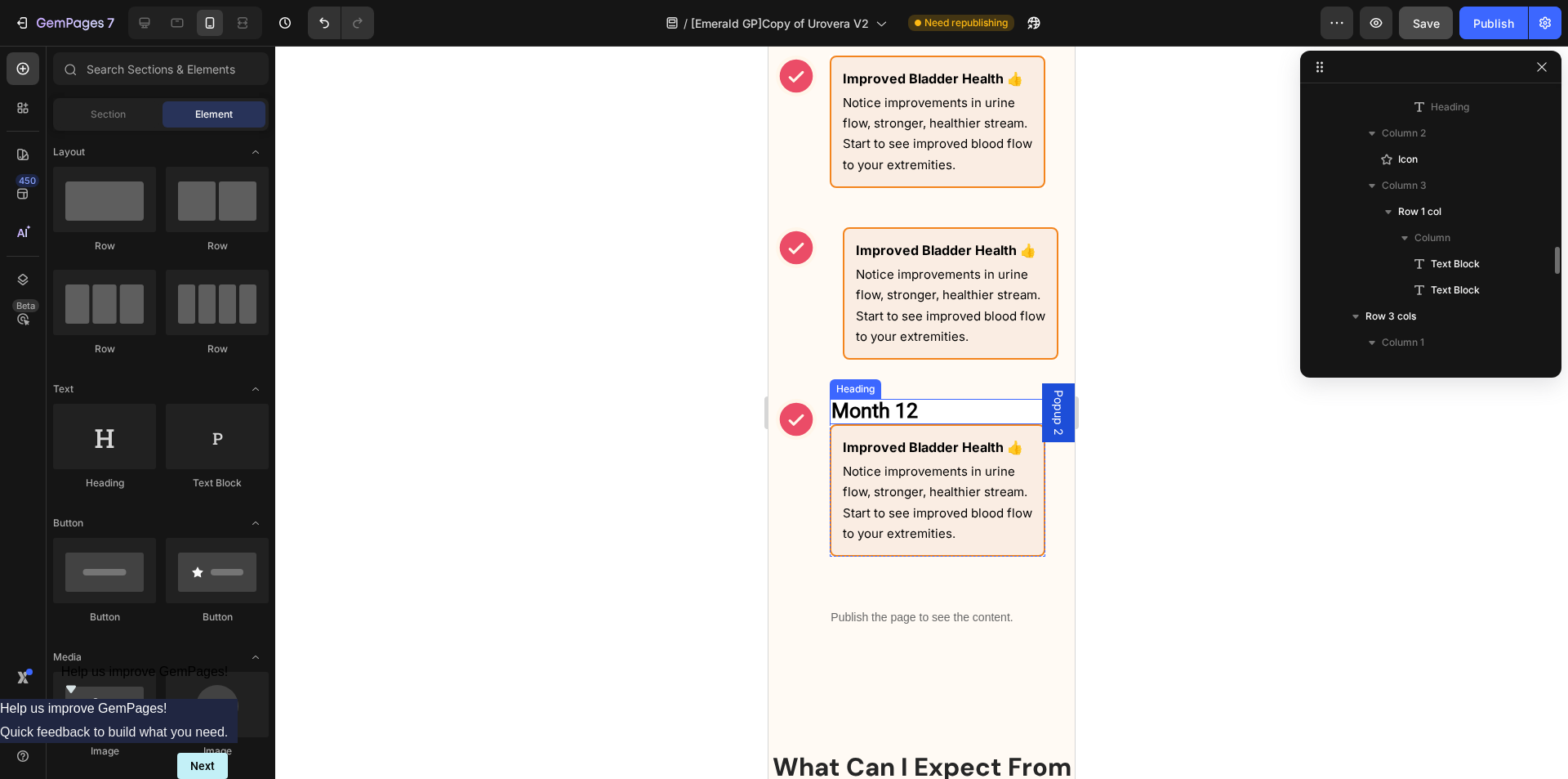
click at [958, 411] on p "⁠⁠⁠⁠⁠⁠⁠ Month 12" at bounding box center [938, 411] width 212 height 22
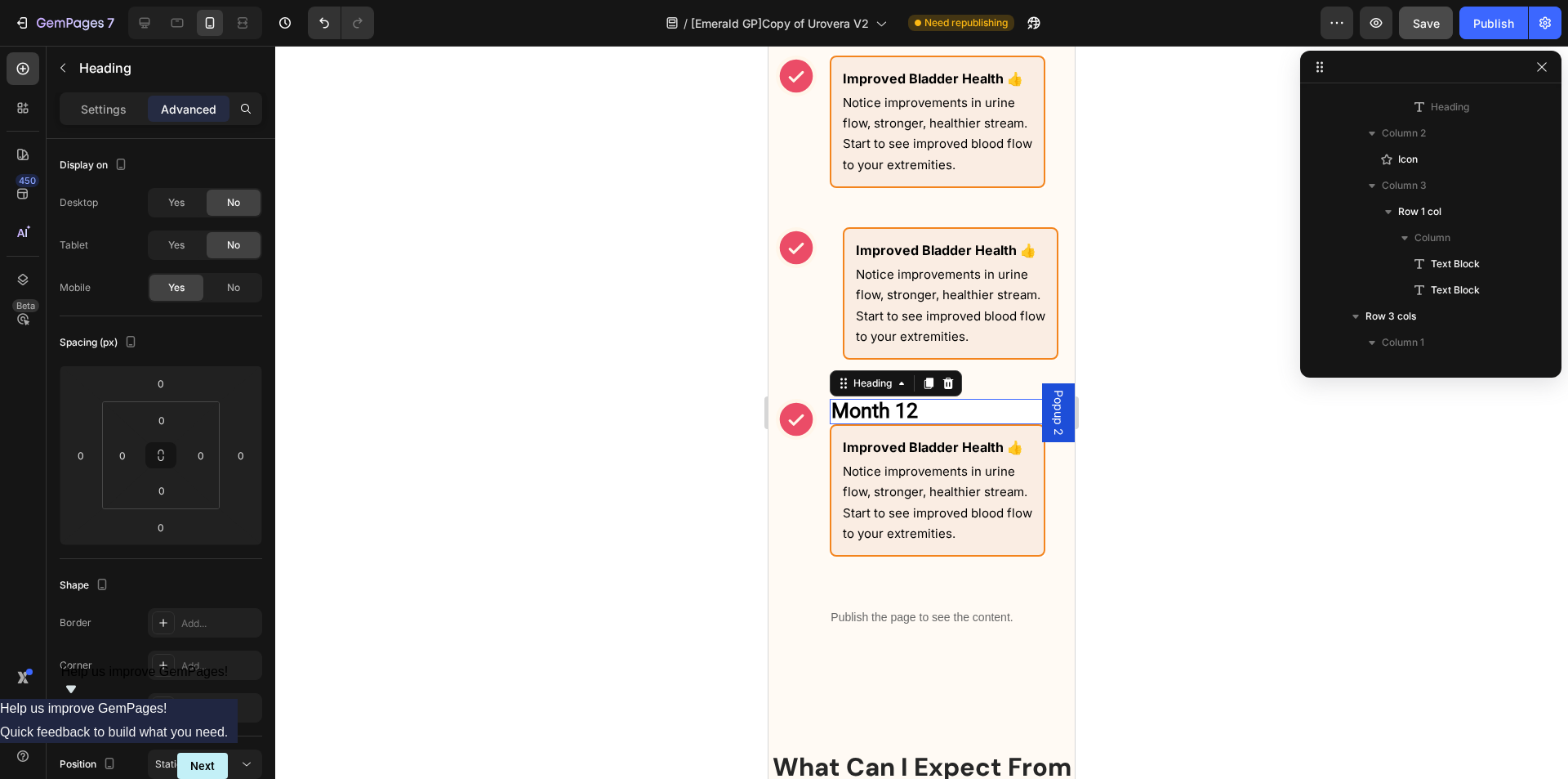
scroll to position [1748, 0]
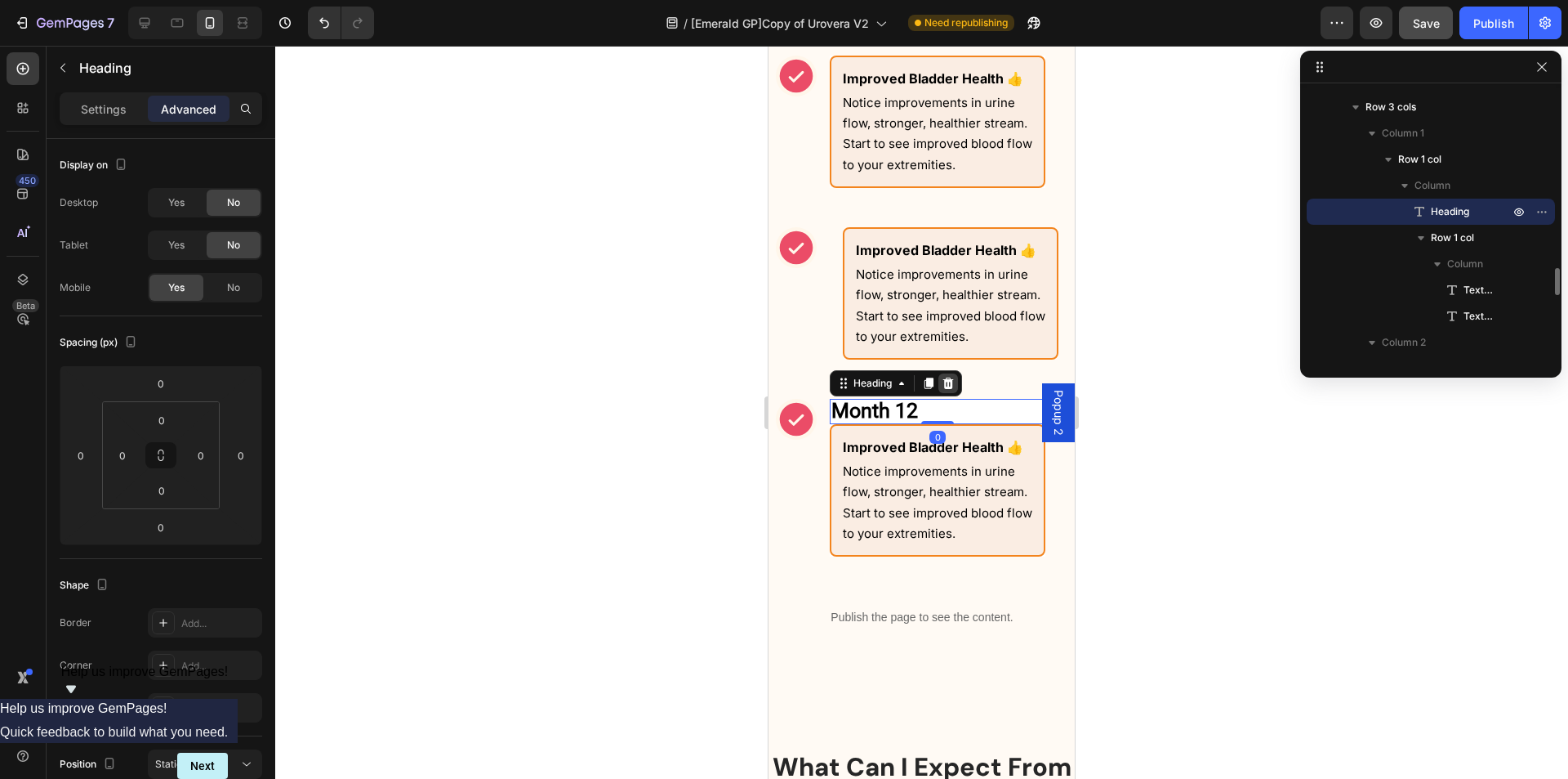
click at [947, 386] on icon at bounding box center [948, 383] width 11 height 11
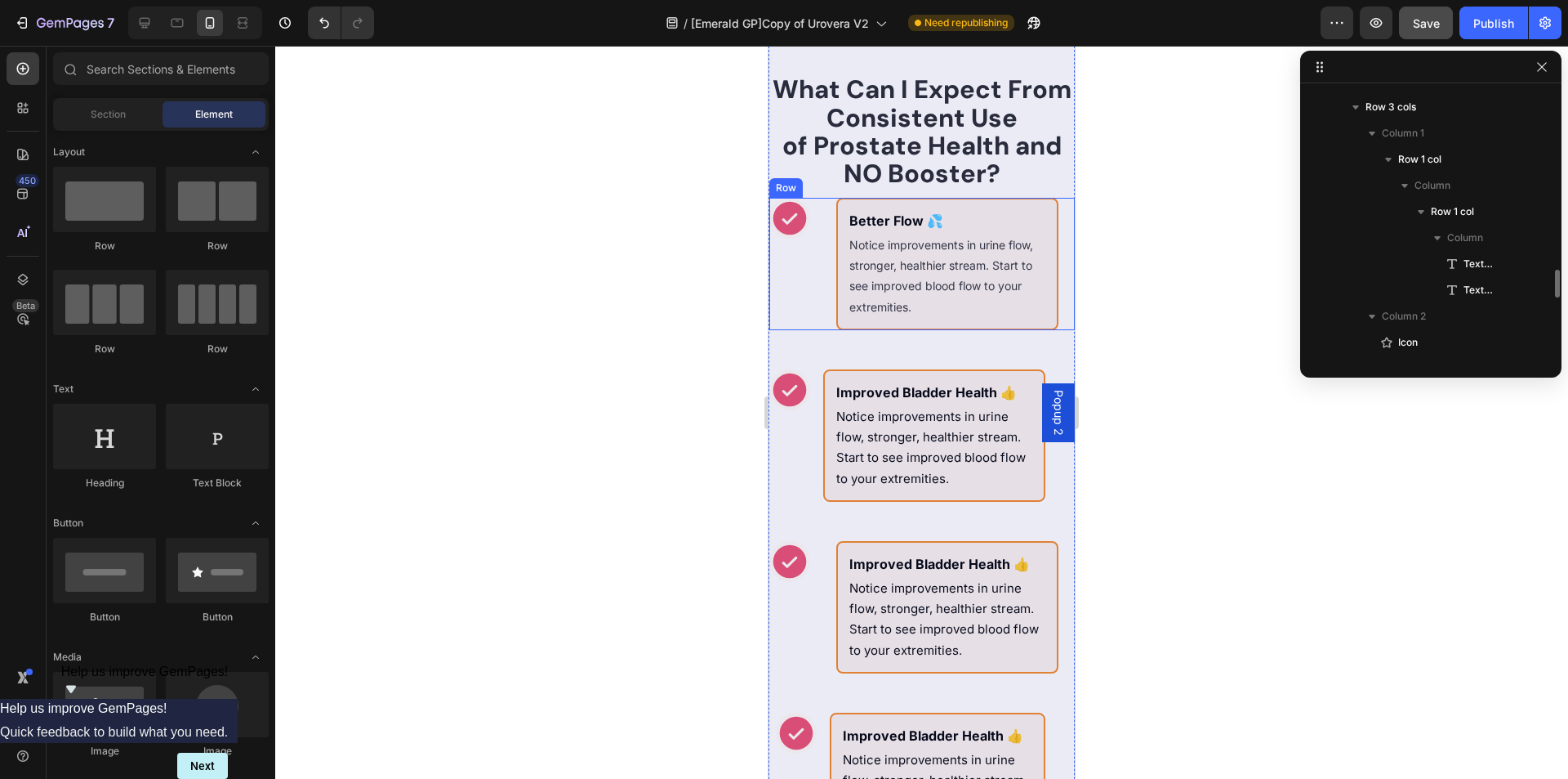
scroll to position [949, 0]
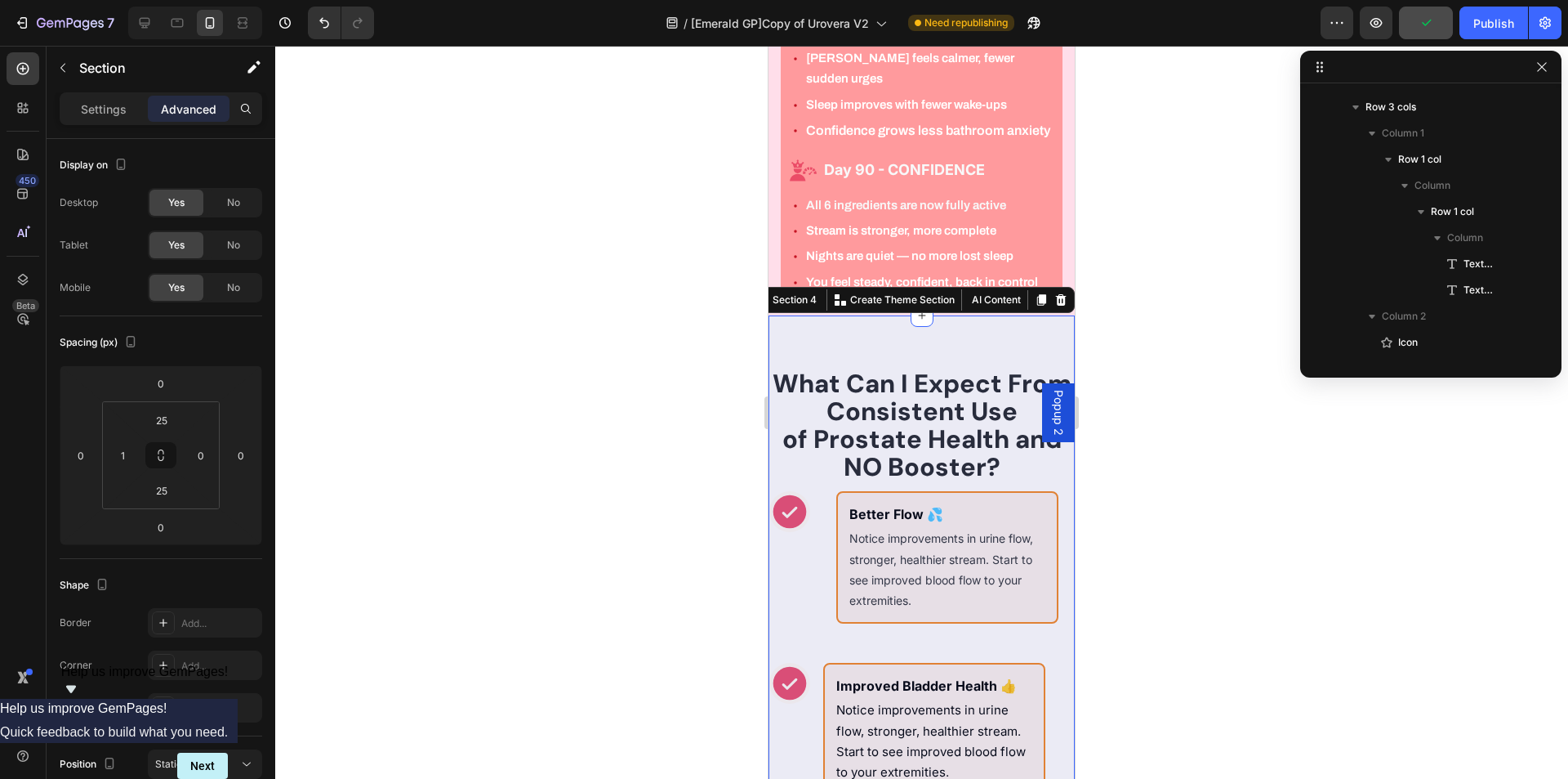
scroll to position [0, 0]
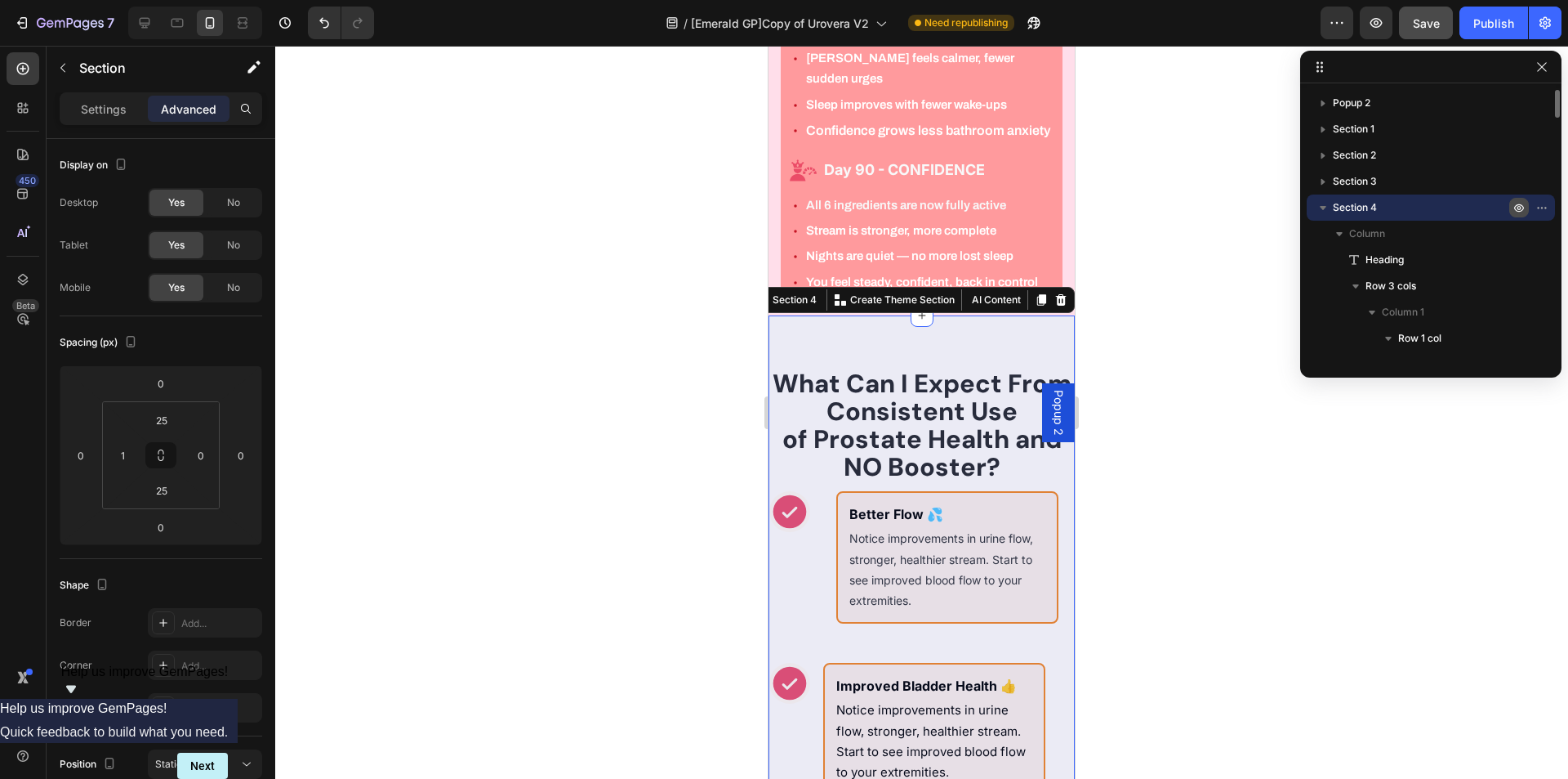
click at [1516, 209] on icon "button" at bounding box center [1520, 208] width 10 height 8
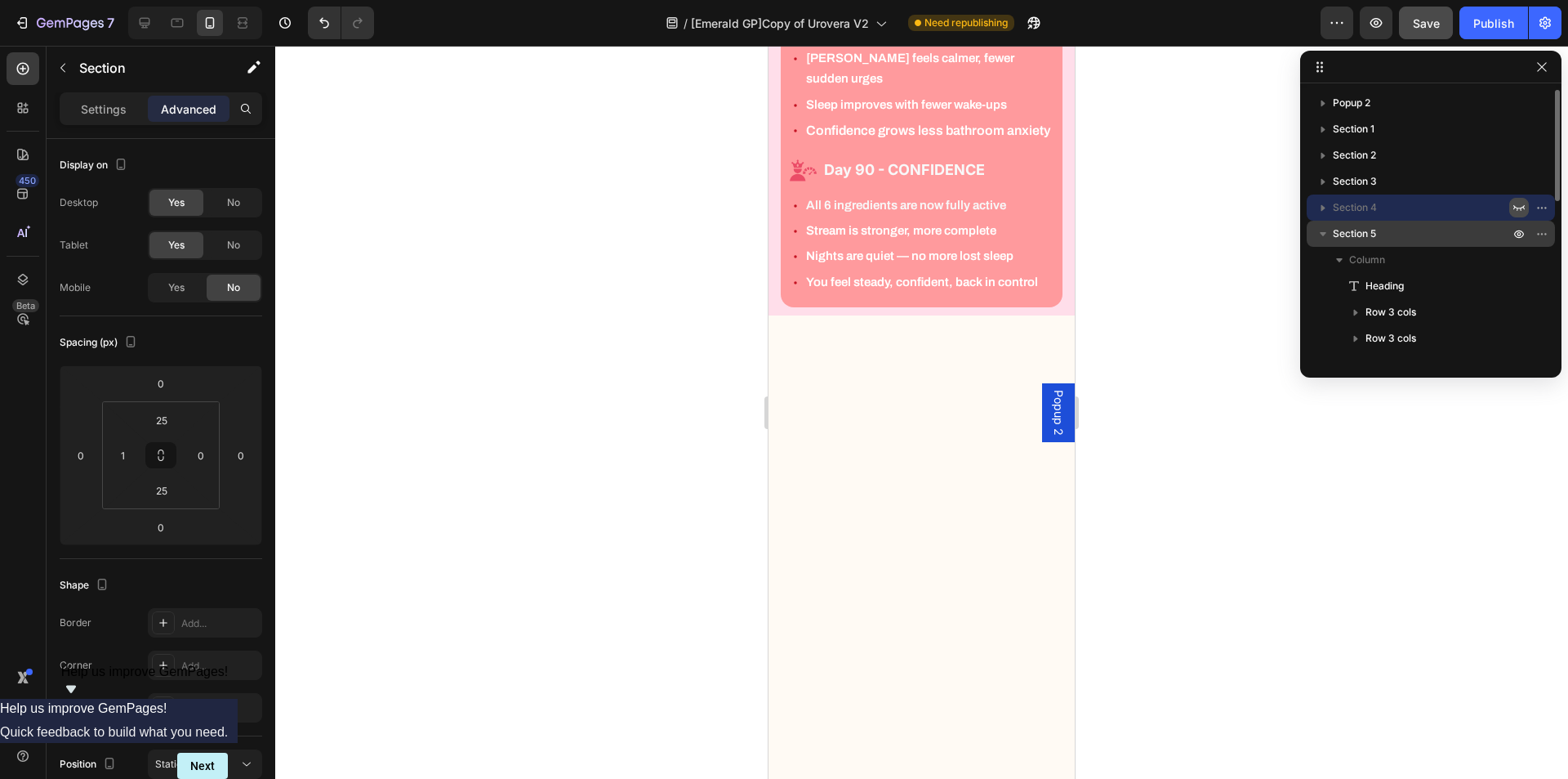
click at [1369, 236] on span "Section 5" at bounding box center [1354, 233] width 43 height 16
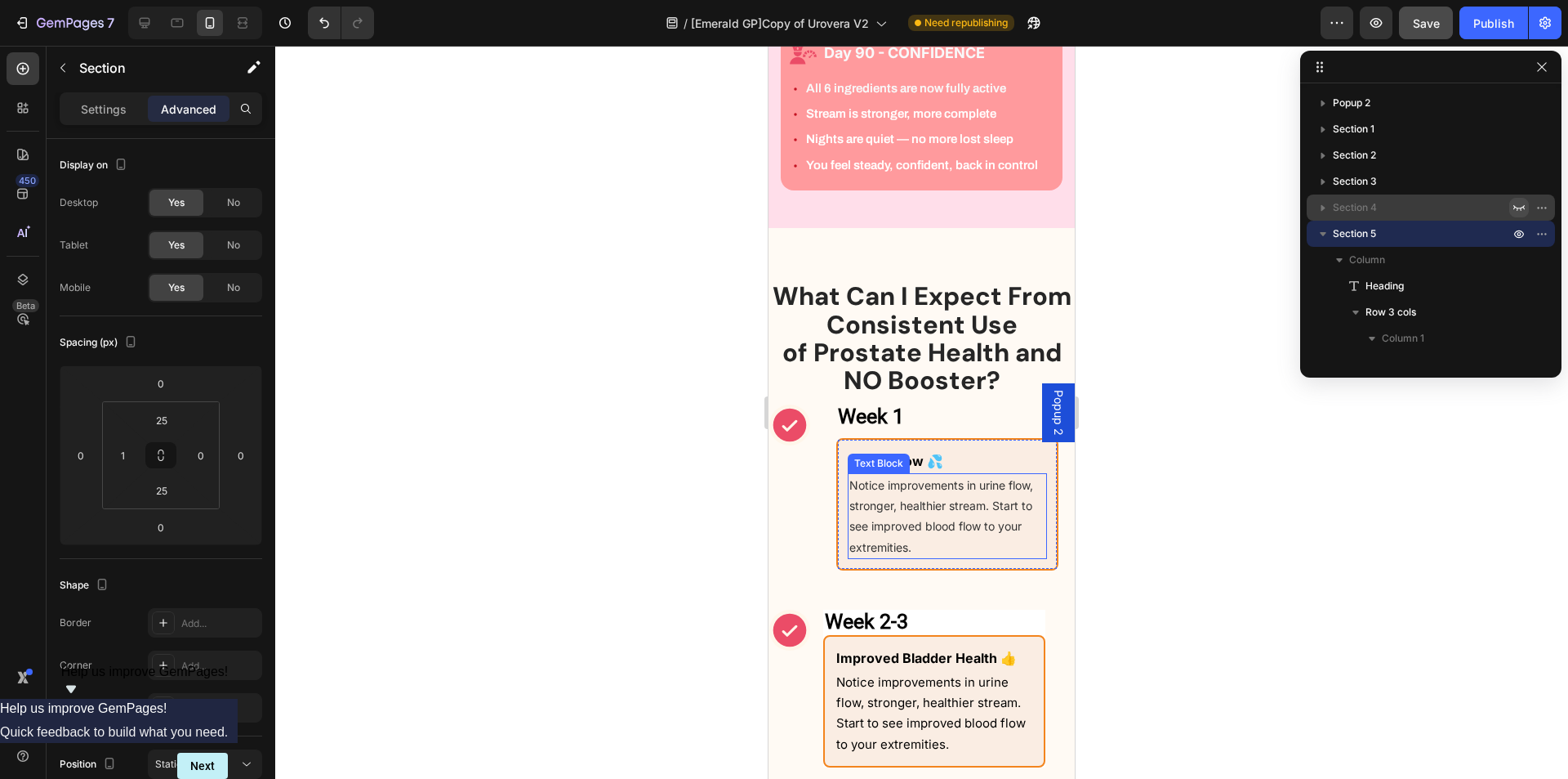
scroll to position [1063, 0]
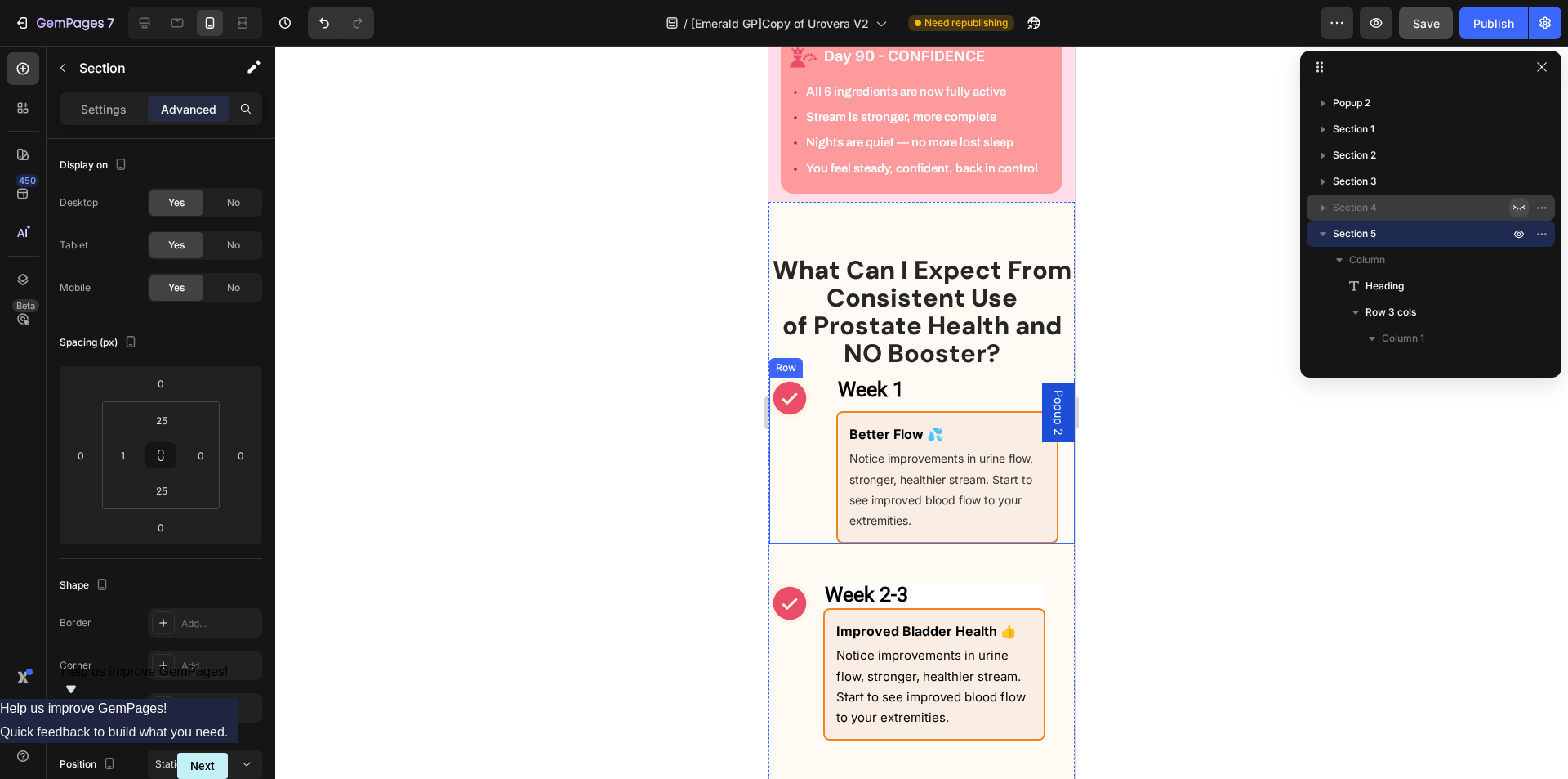
click at [816, 485] on div "Week 1 Heading Row Icon Week 1 Heading Better Flow 💦 Text Block Notice improvem…" at bounding box center [922, 460] width 305 height 166
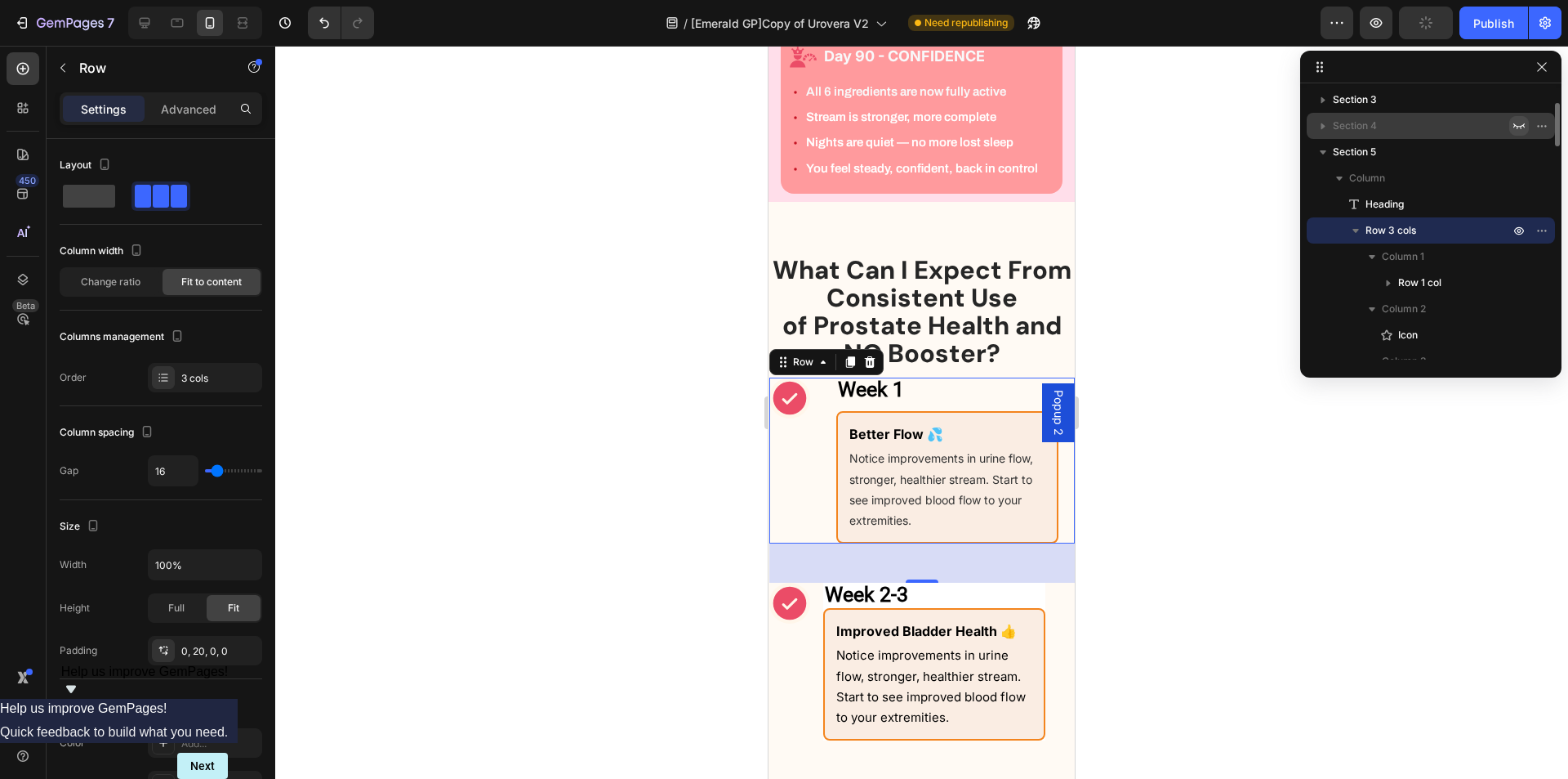
scroll to position [164, 0]
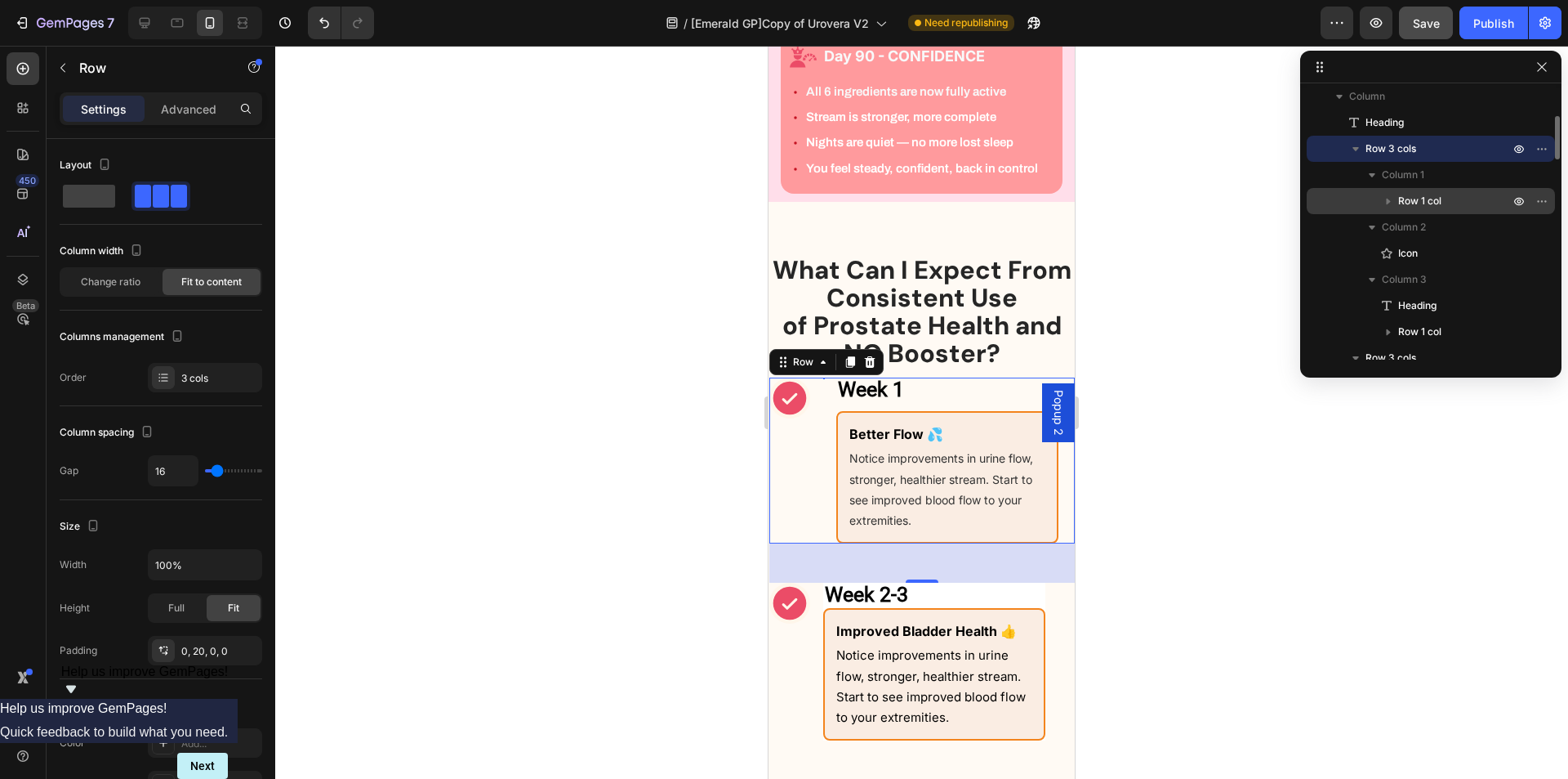
click at [1430, 202] on span "Row 1 col" at bounding box center [1420, 201] width 43 height 16
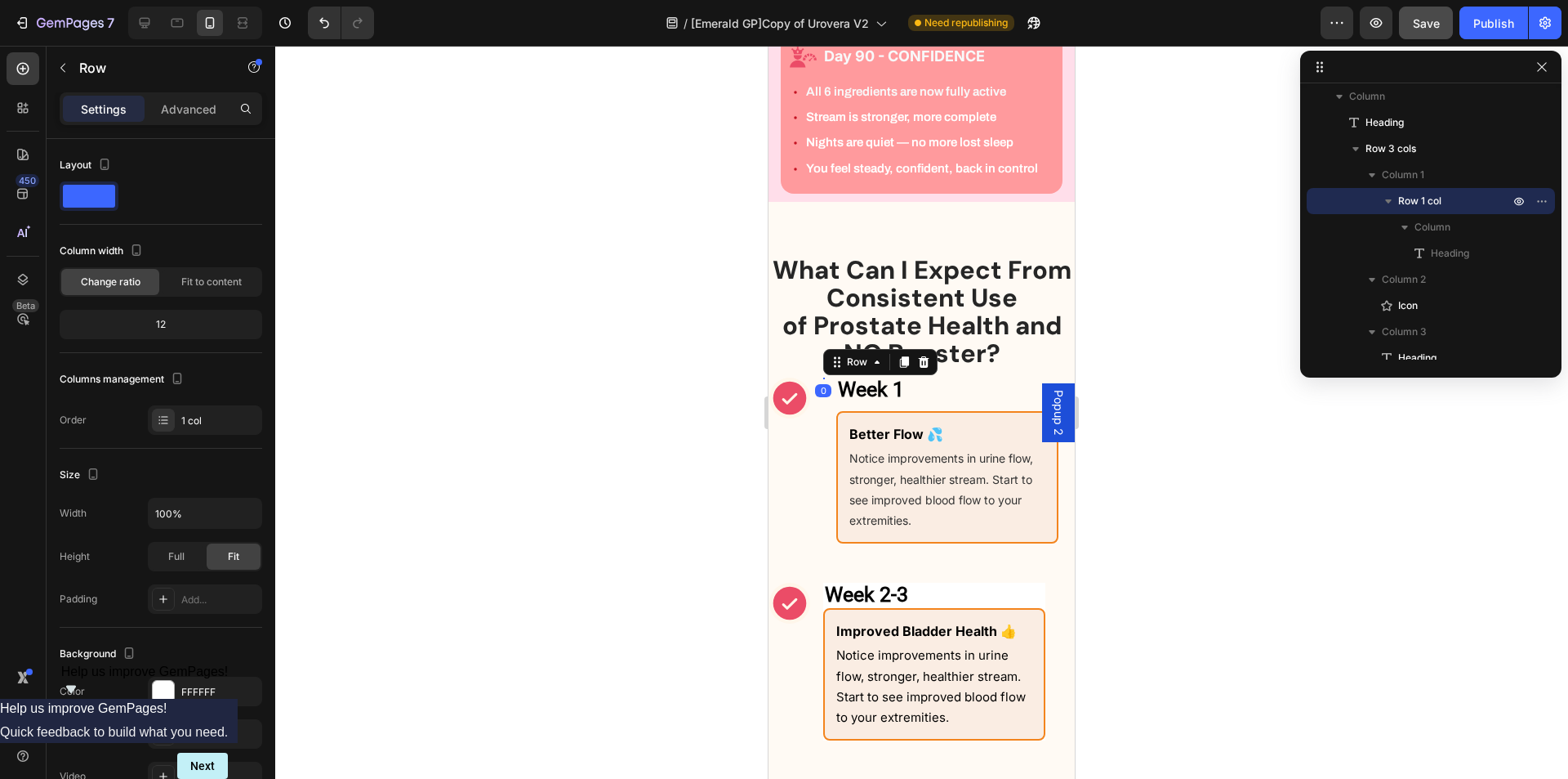
click at [212, 94] on div "Settings Advanced" at bounding box center [160, 109] width 202 height 33
click at [194, 114] on p "Advanced" at bounding box center [189, 109] width 56 height 17
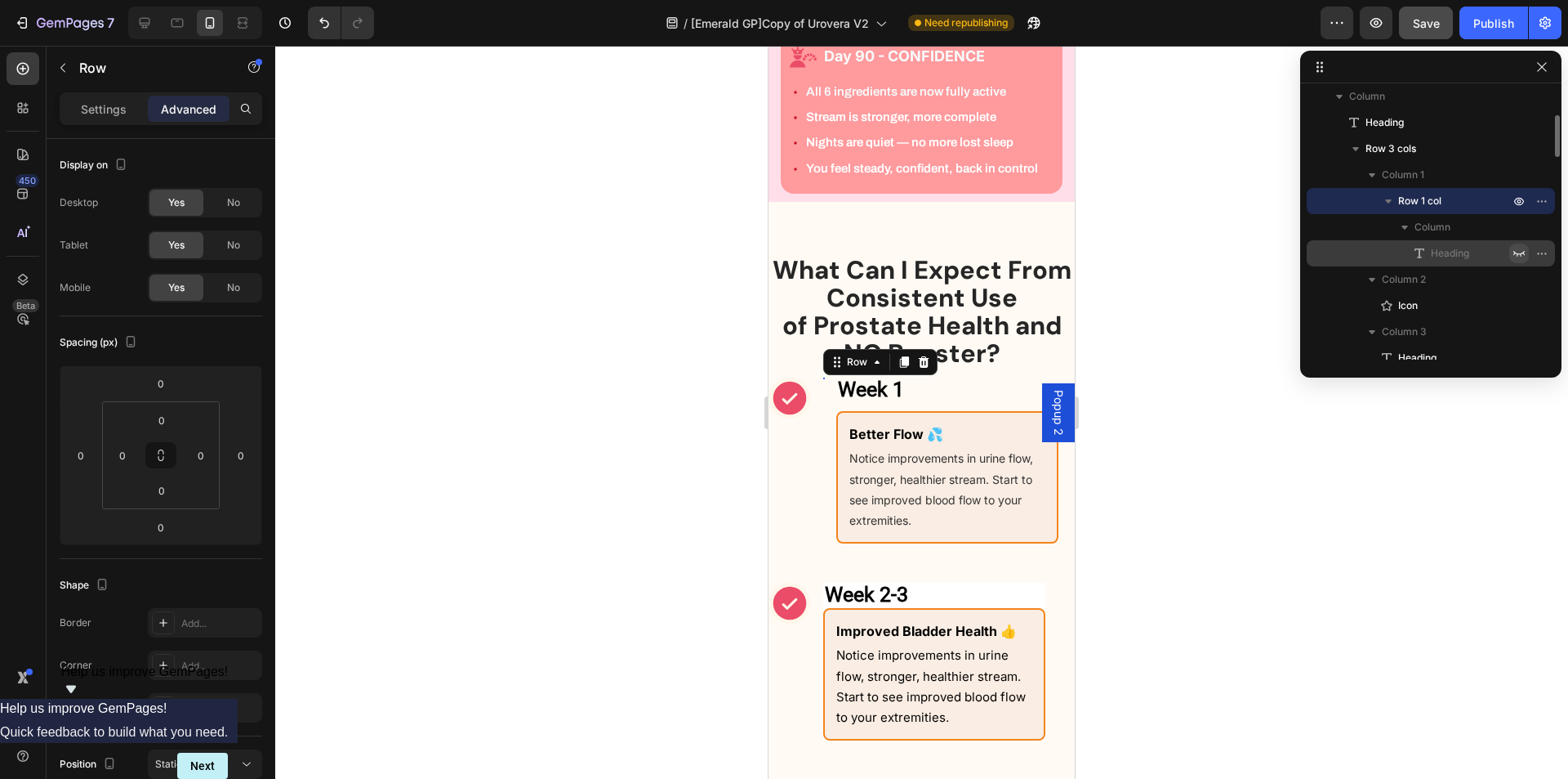
click at [1521, 251] on icon "button" at bounding box center [1520, 253] width 13 height 13
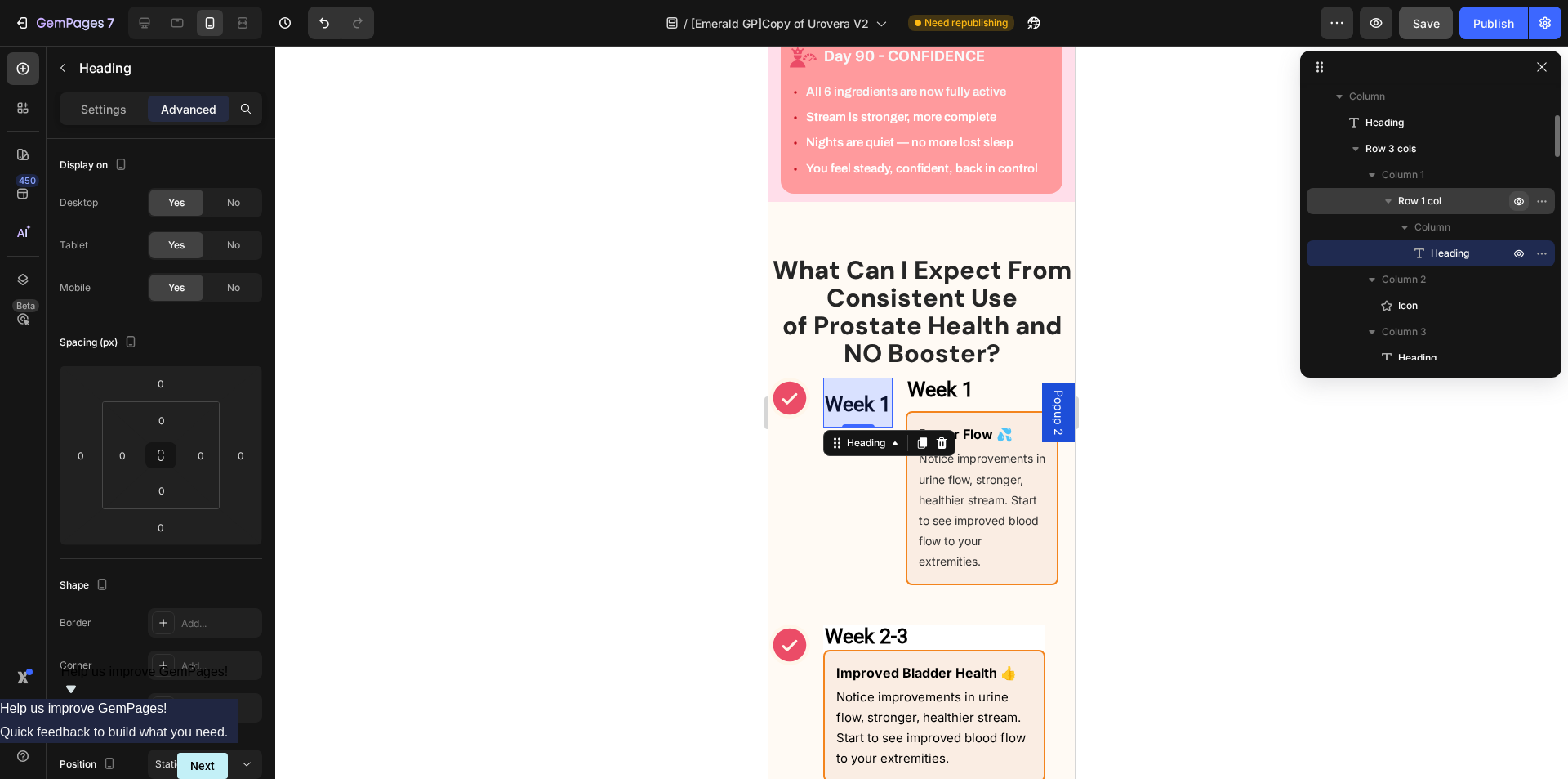
click at [1522, 199] on icon "button" at bounding box center [1520, 202] width 10 height 8
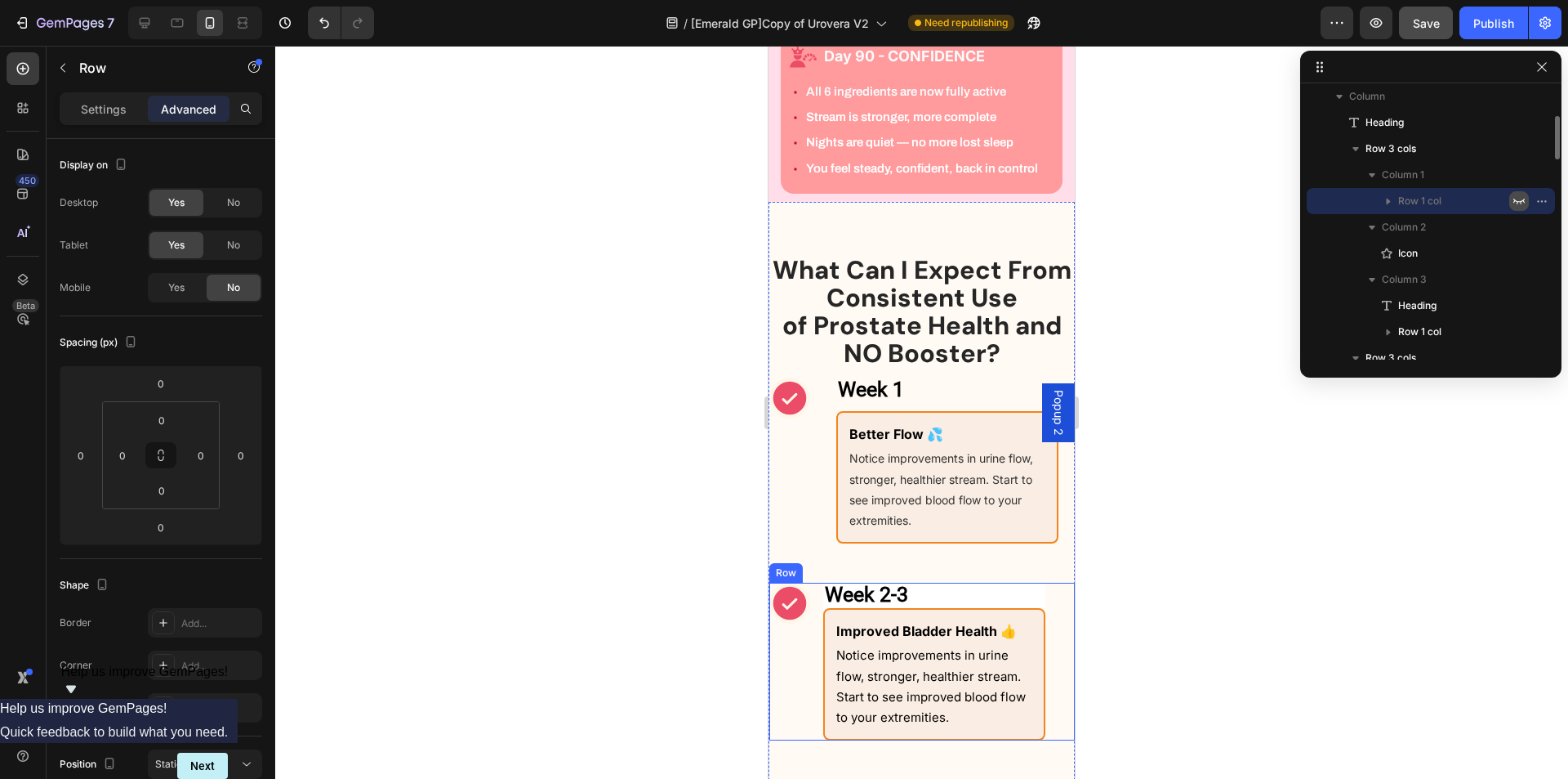
click at [1052, 624] on div "Week 2-3 Heading Improved Bladder Health 👍 Text Block Notice improvements in ur…" at bounding box center [922, 661] width 305 height 158
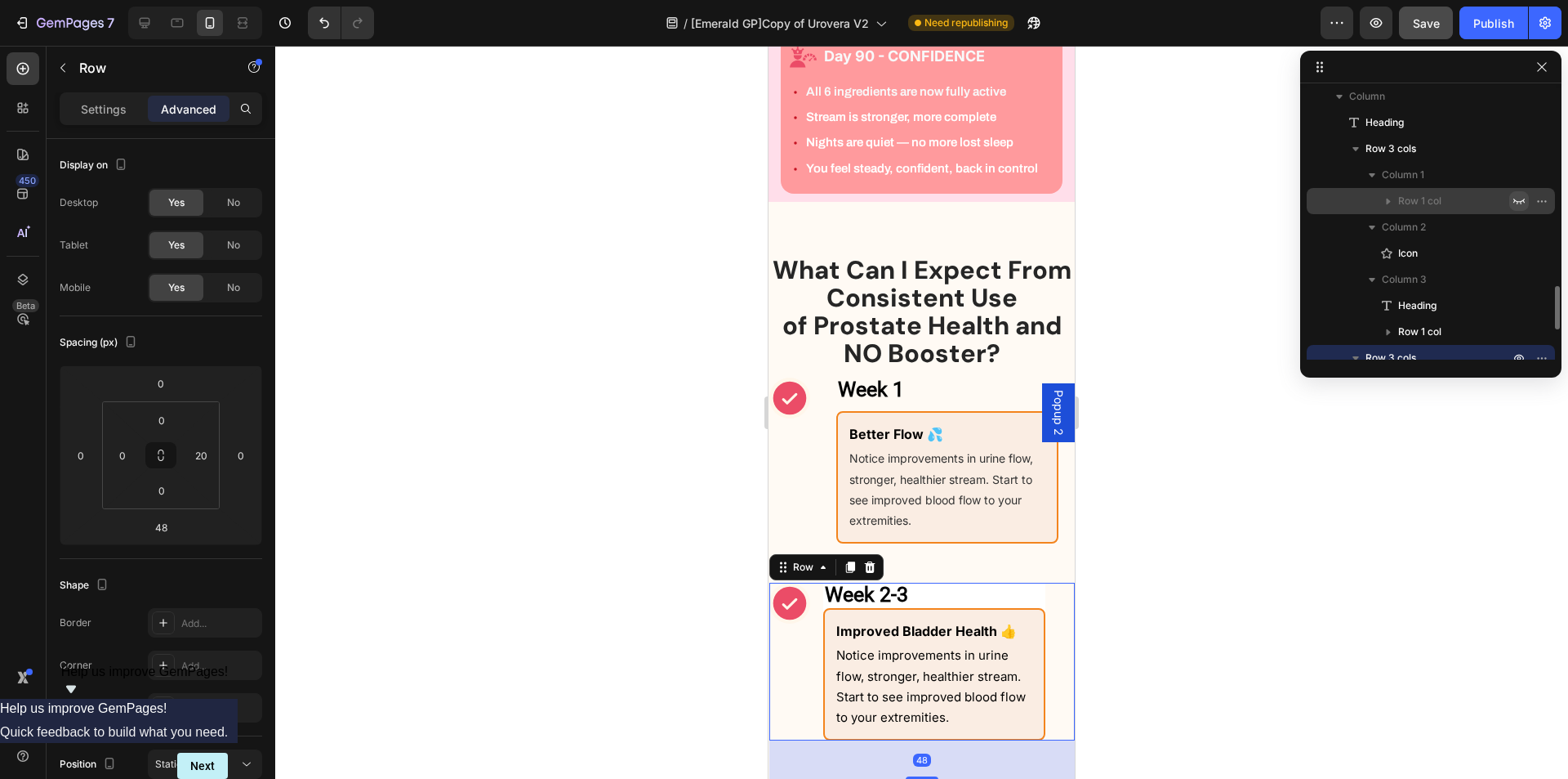
scroll to position [310, 0]
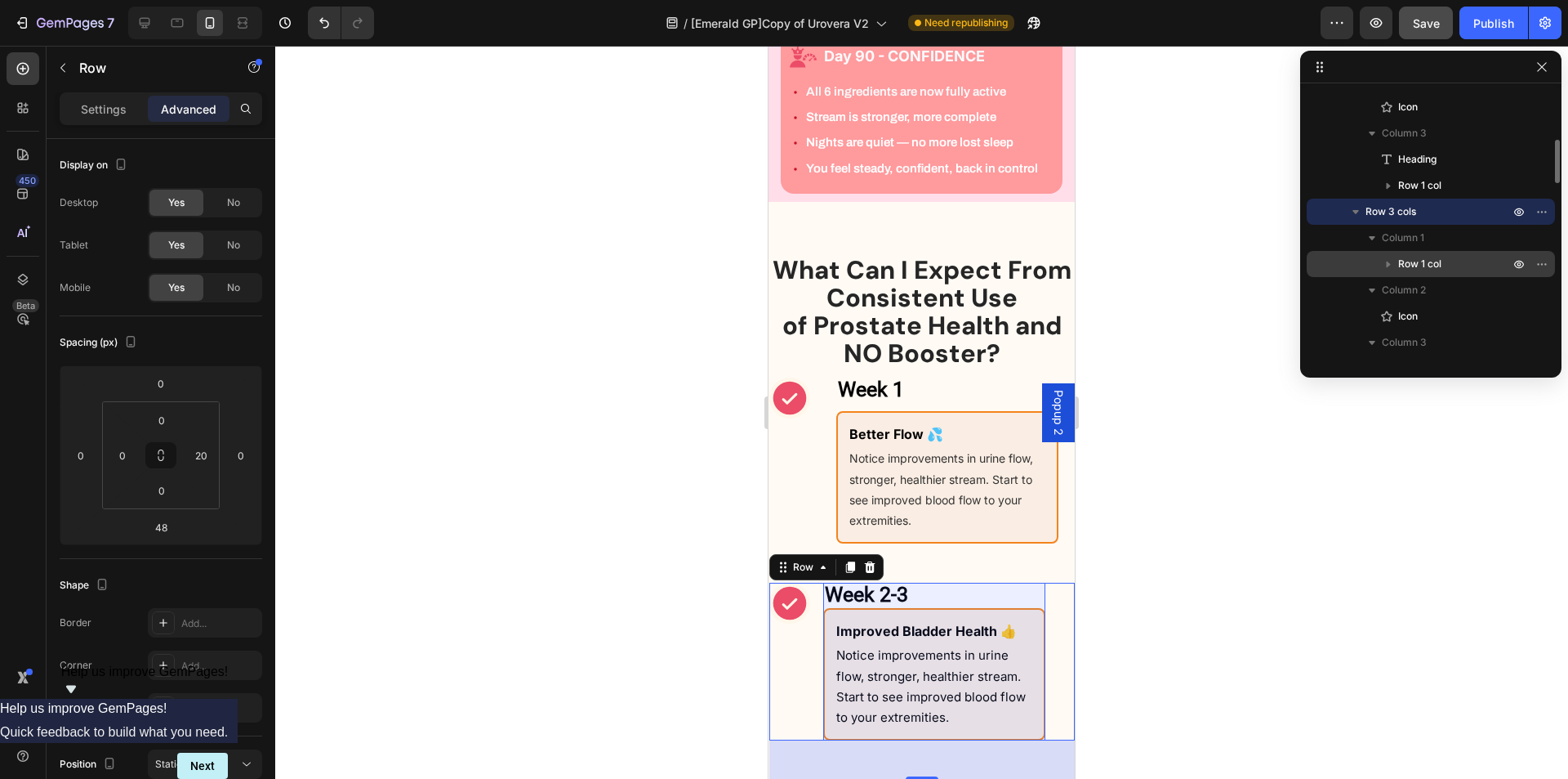
click at [1431, 256] on span "Row 1 col" at bounding box center [1420, 264] width 43 height 16
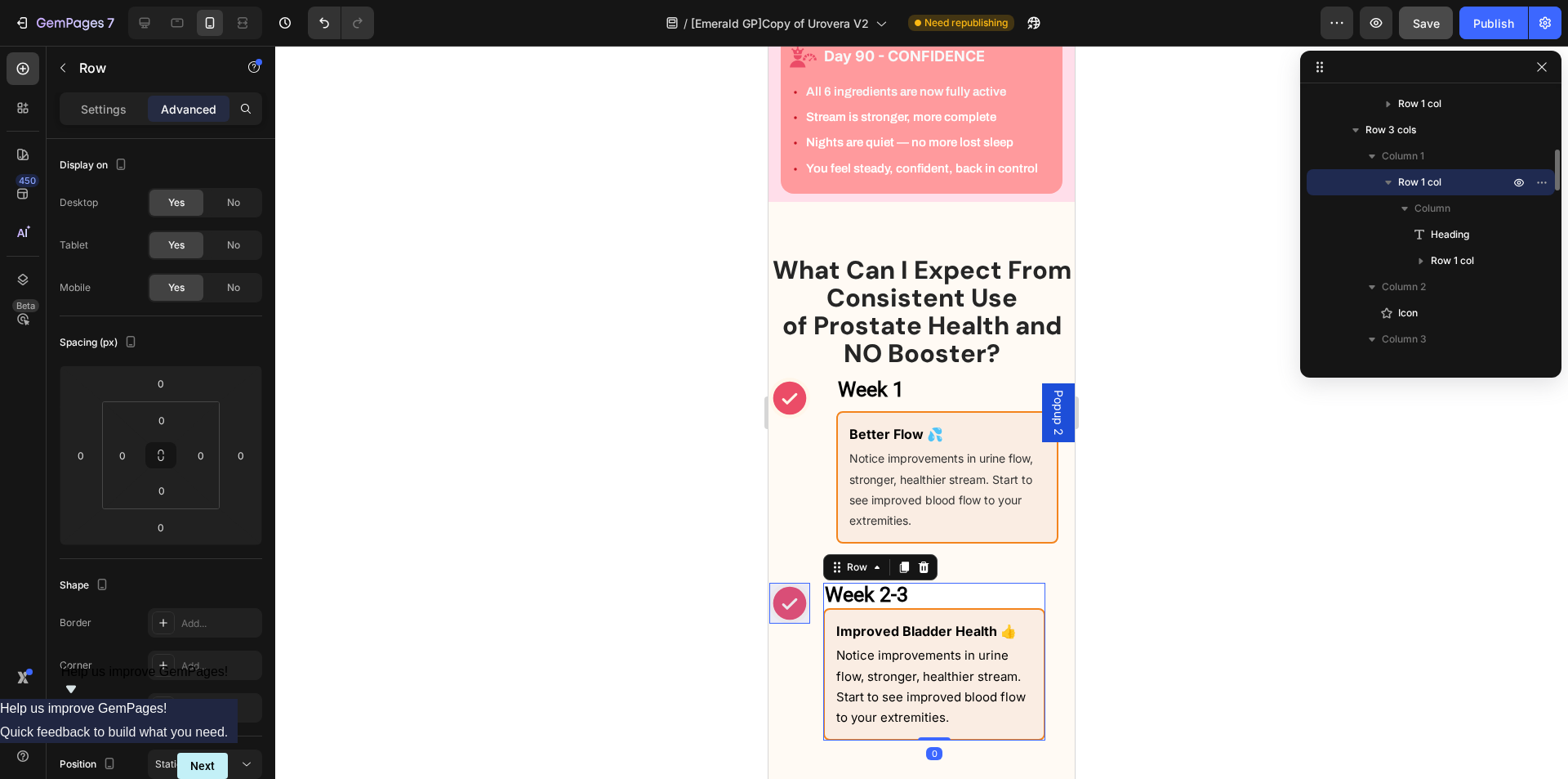
scroll to position [473, 0]
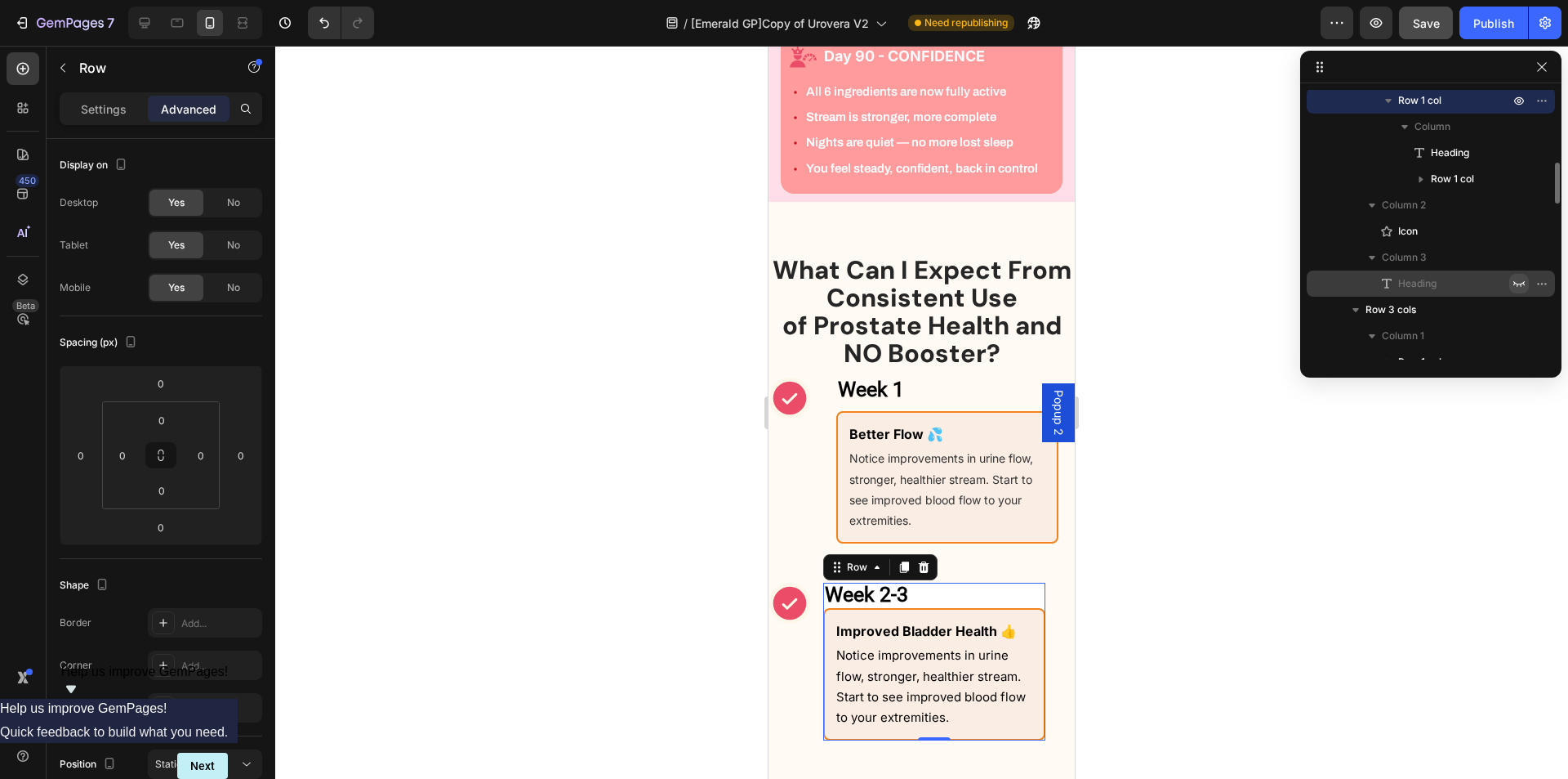
click at [1516, 279] on icon "button" at bounding box center [1520, 283] width 13 height 13
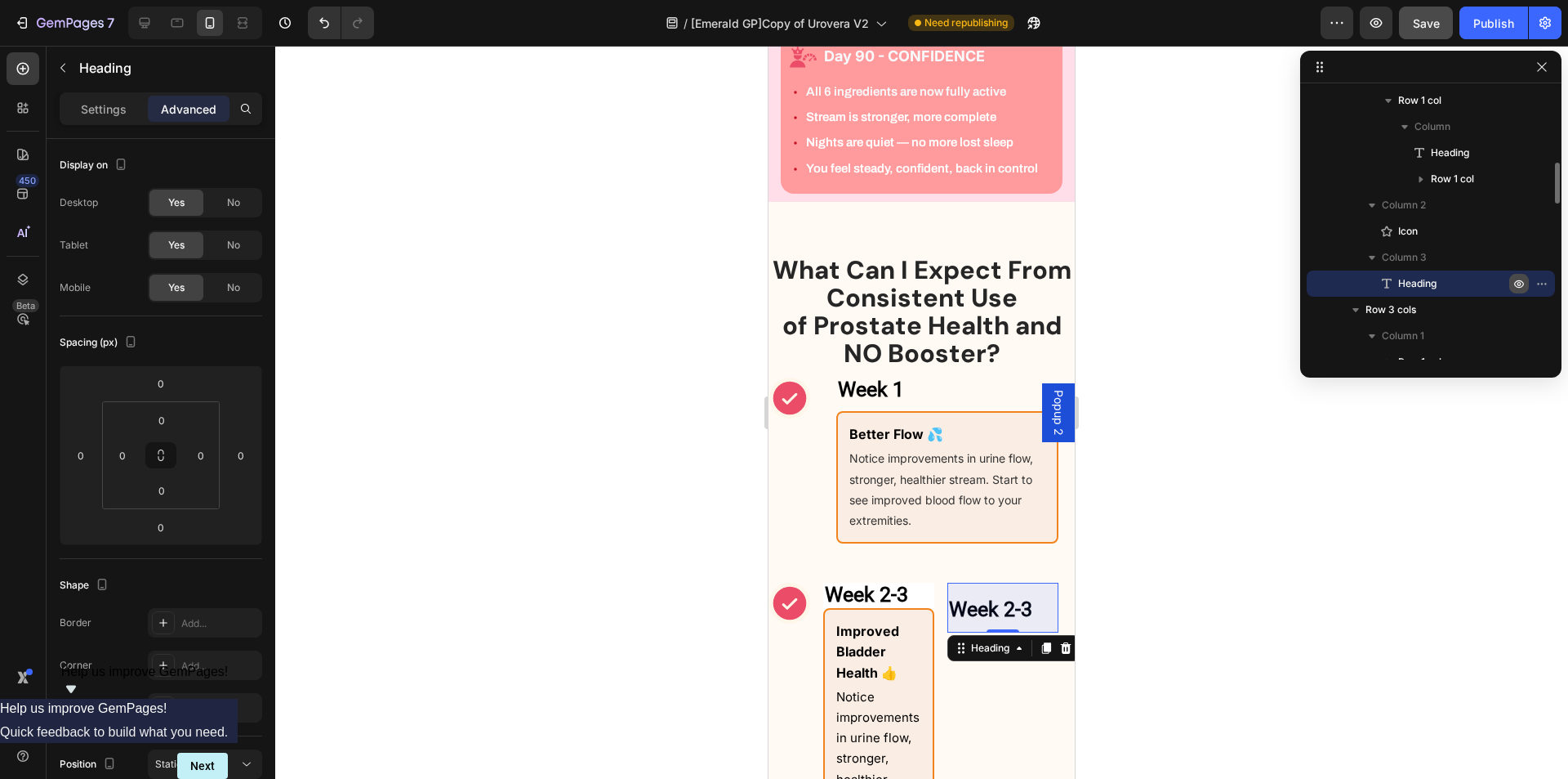
click at [1520, 284] on icon "button" at bounding box center [1520, 283] width 13 height 13
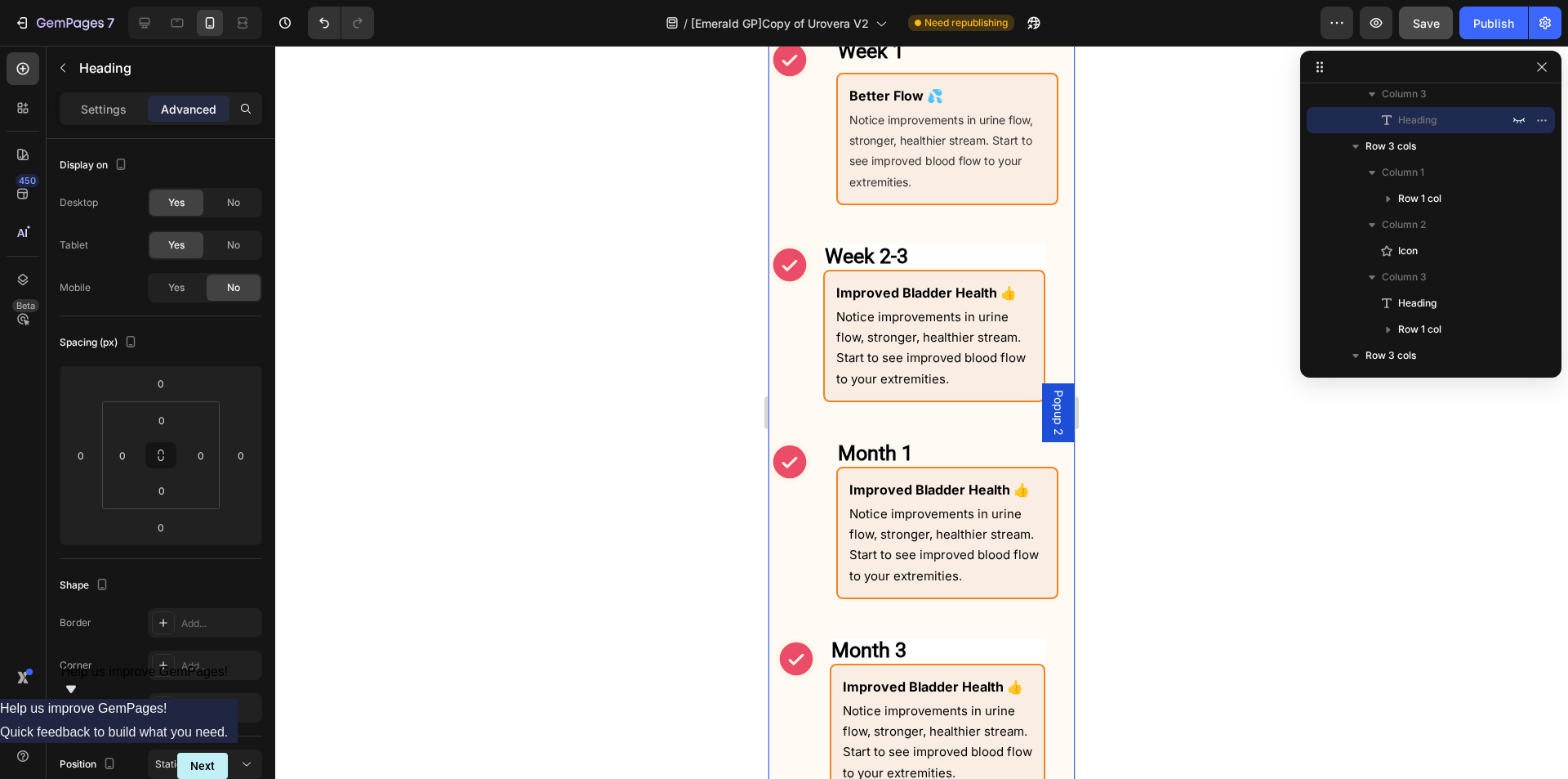
scroll to position [1472, 0]
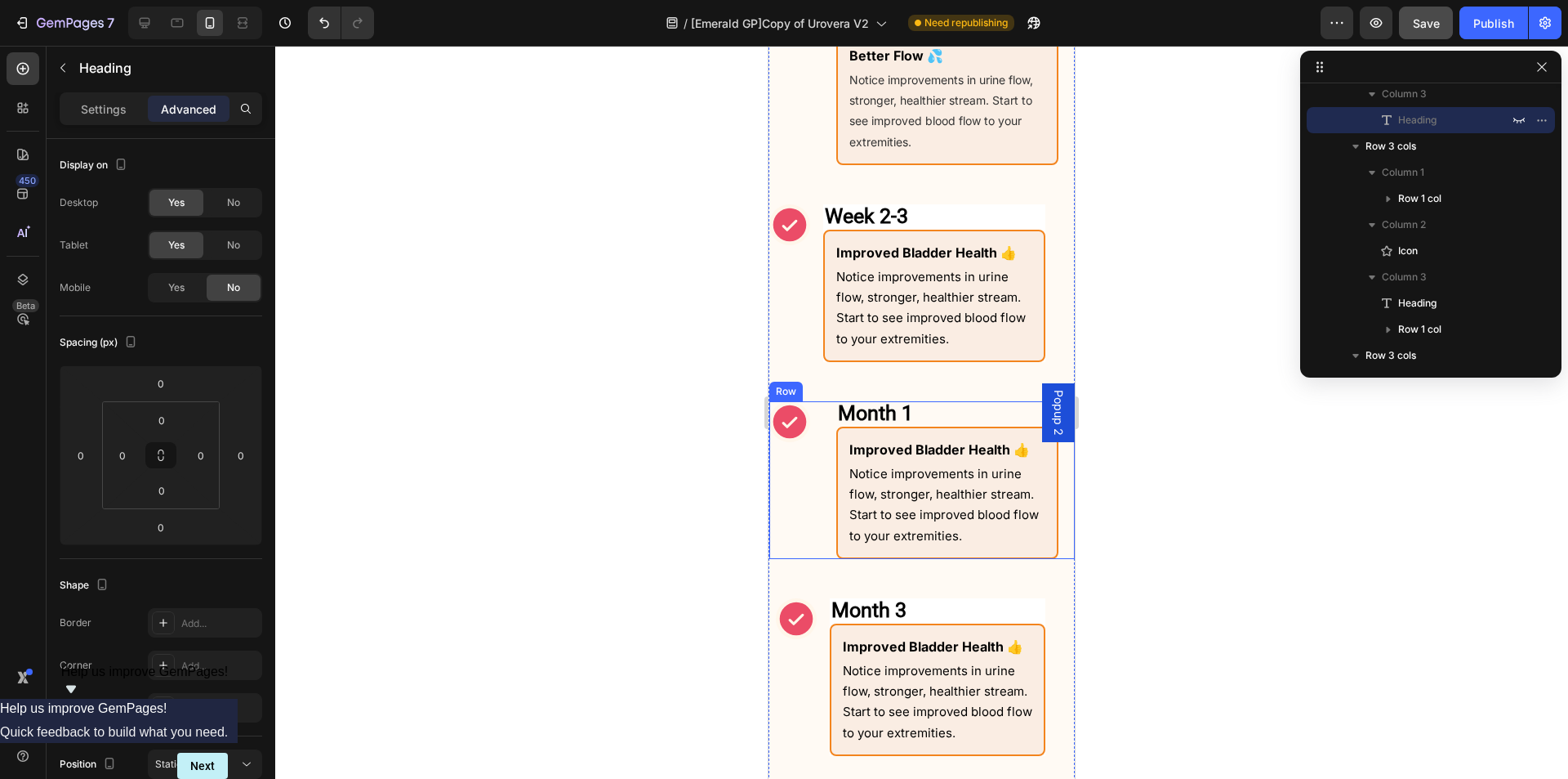
click at [820, 491] on div "Month 1 Heading Row Icon Month 1 Heading Improved Bladder Health 👍 Text Block N…" at bounding box center [922, 480] width 305 height 158
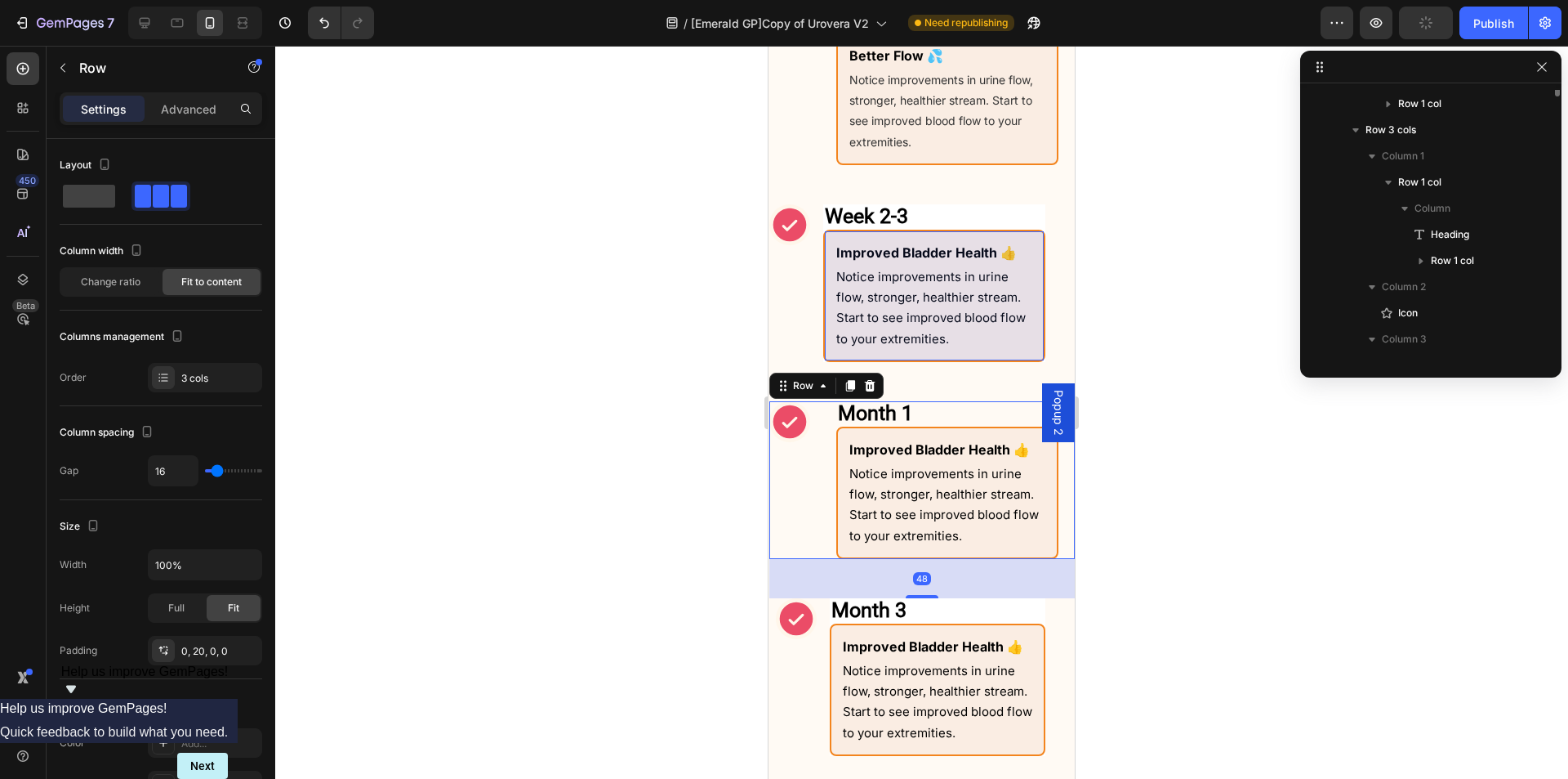
scroll to position [310, 0]
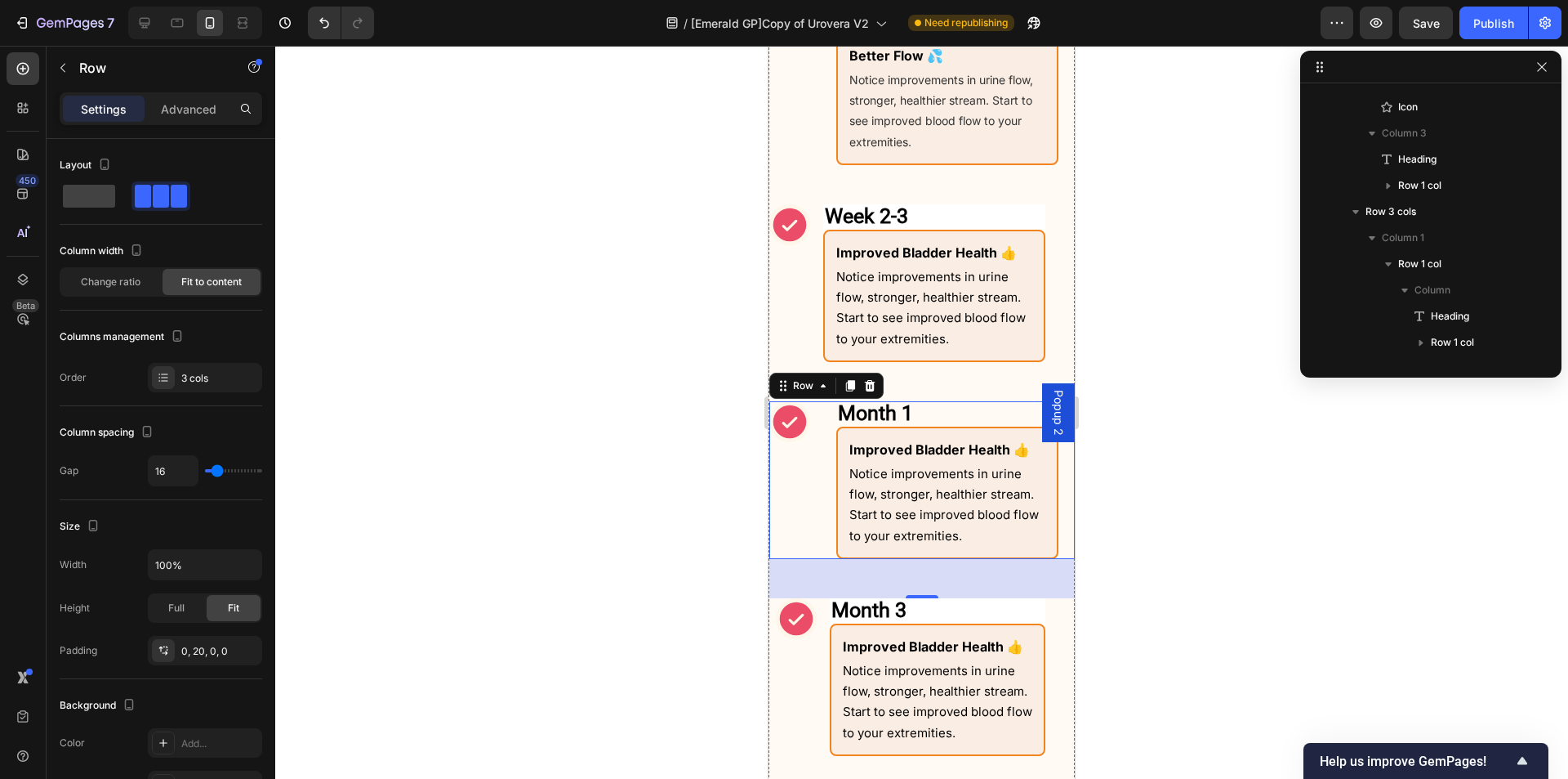
scroll to position [1063, 0]
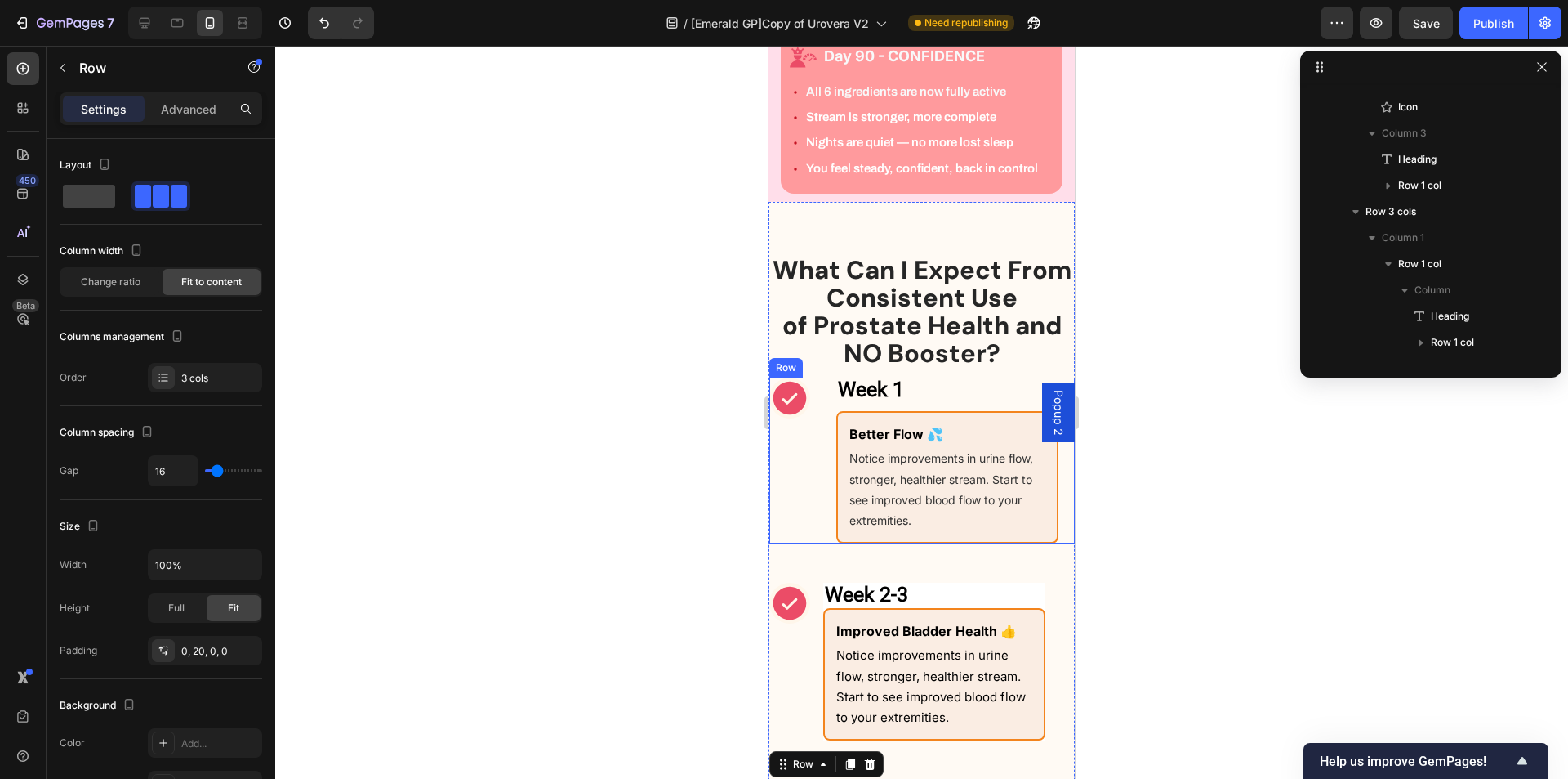
click at [827, 472] on div "Week 1 Heading Row Icon Week 1 Heading Better Flow 💦 Text Block Notice improvem…" at bounding box center [922, 460] width 305 height 166
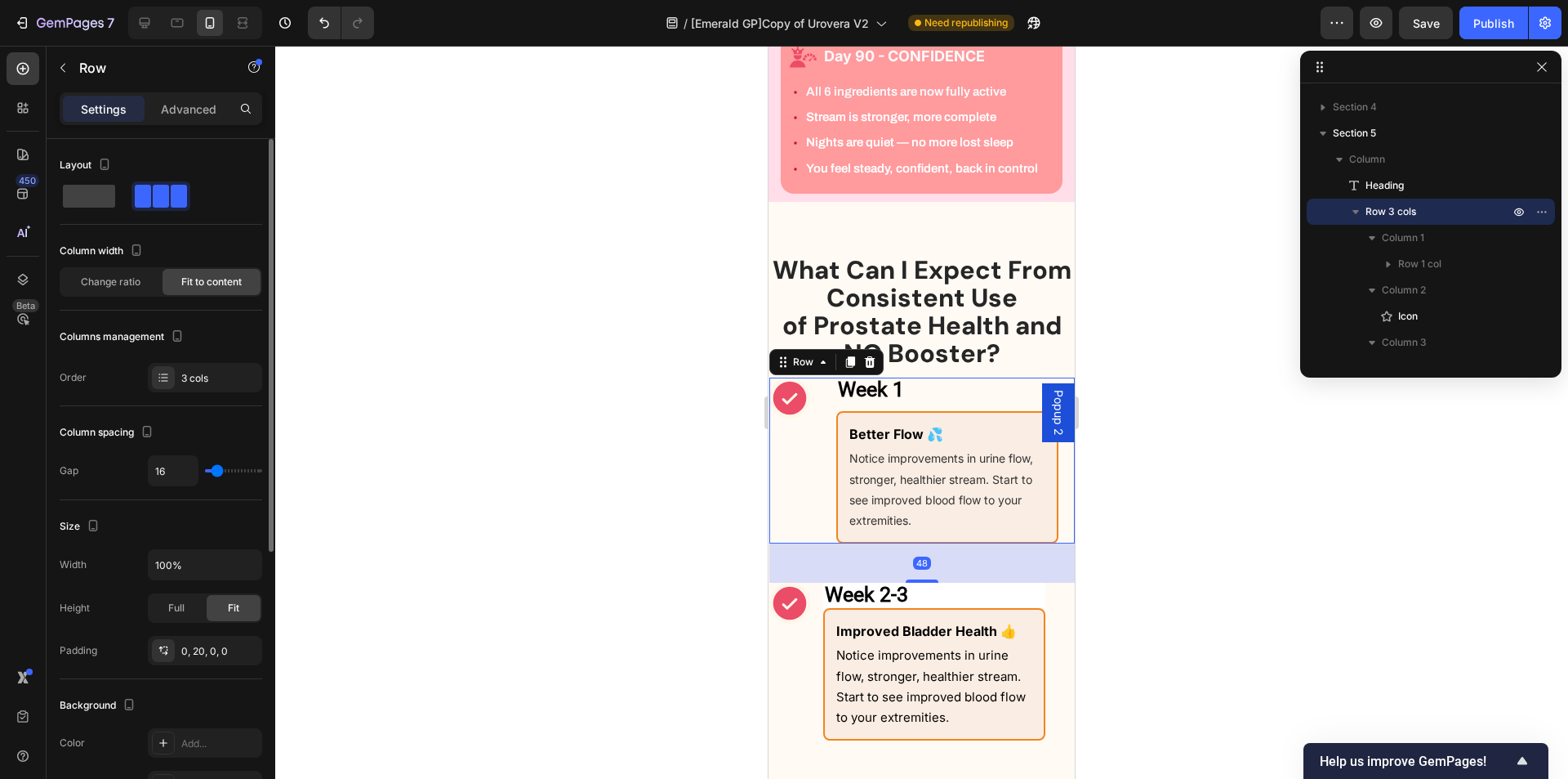
click at [147, 200] on span at bounding box center [143, 196] width 16 height 23
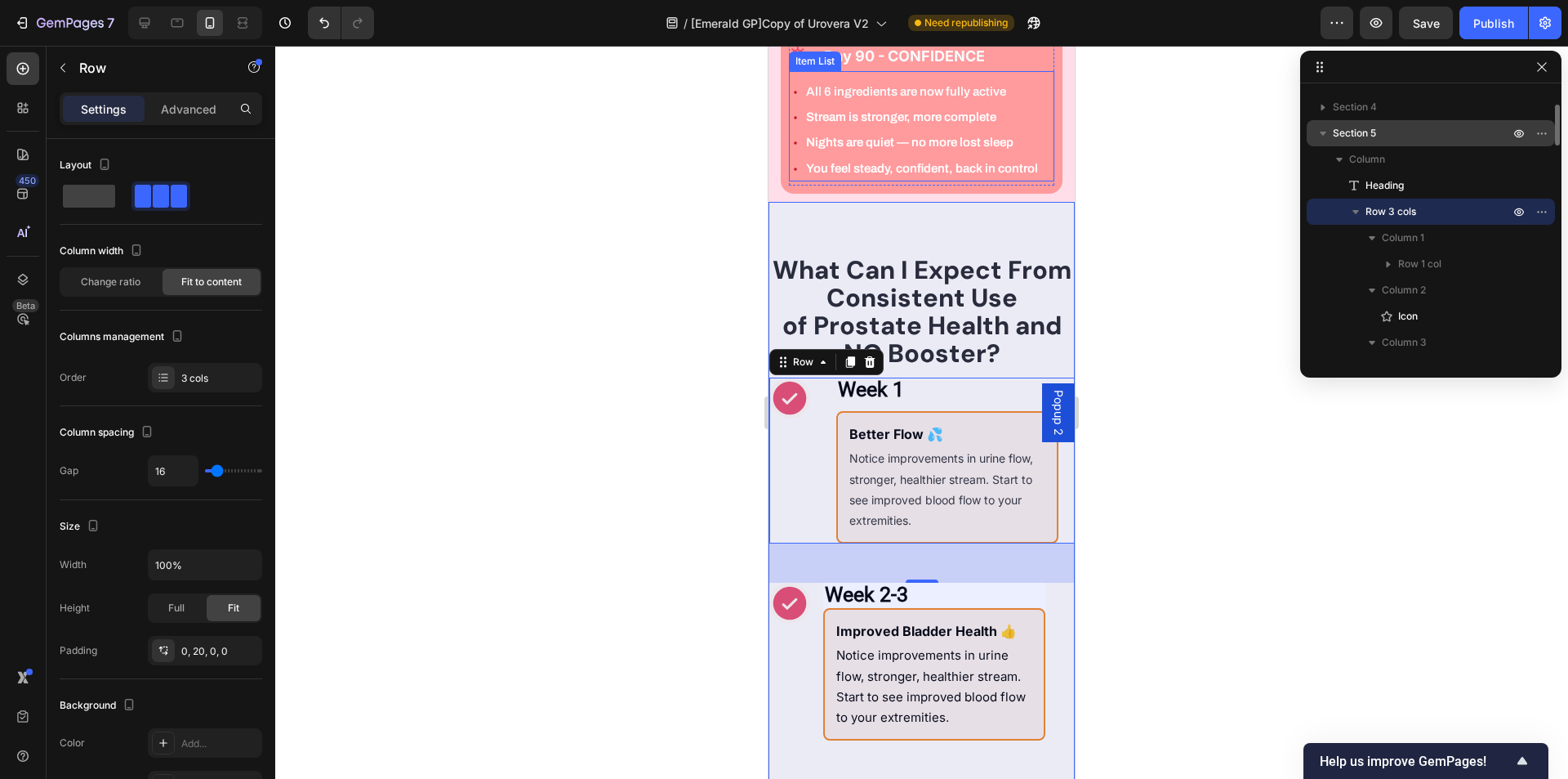
click at [1444, 138] on p "Section 5" at bounding box center [1422, 134] width 179 height 16
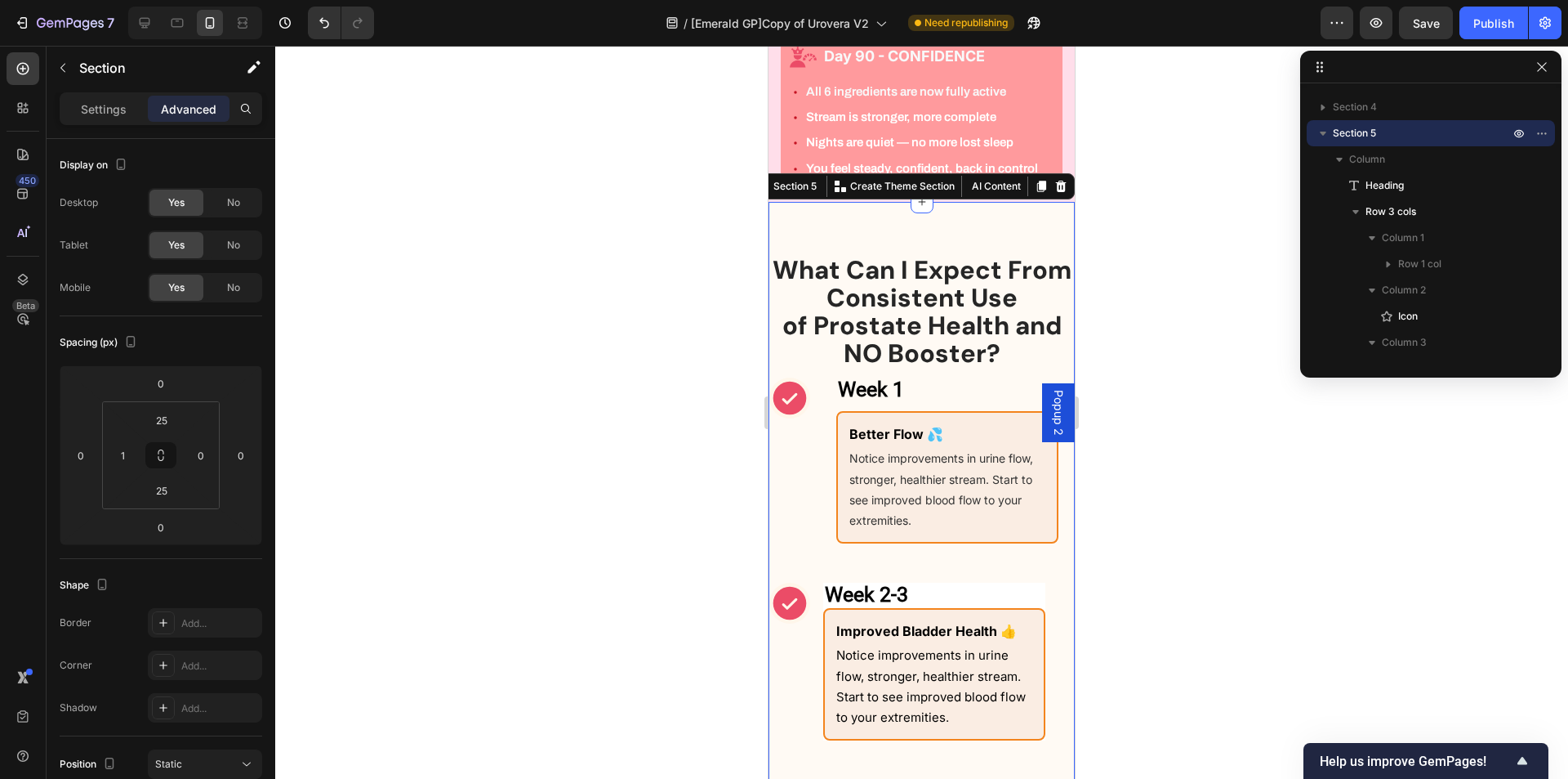
scroll to position [1192, 0]
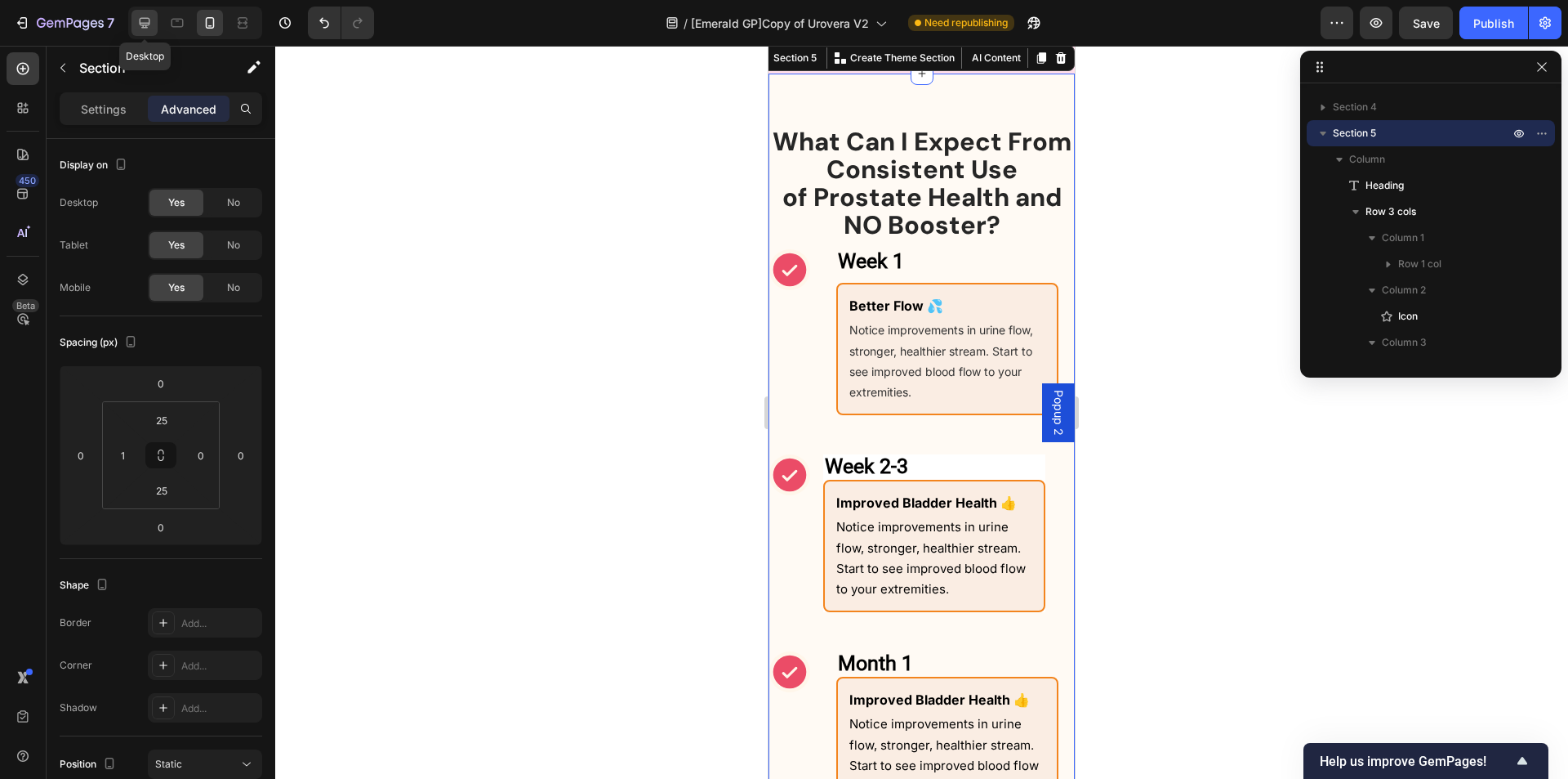
click at [138, 25] on icon at bounding box center [145, 23] width 16 height 16
type input "50"
type input "0"
type input "50"
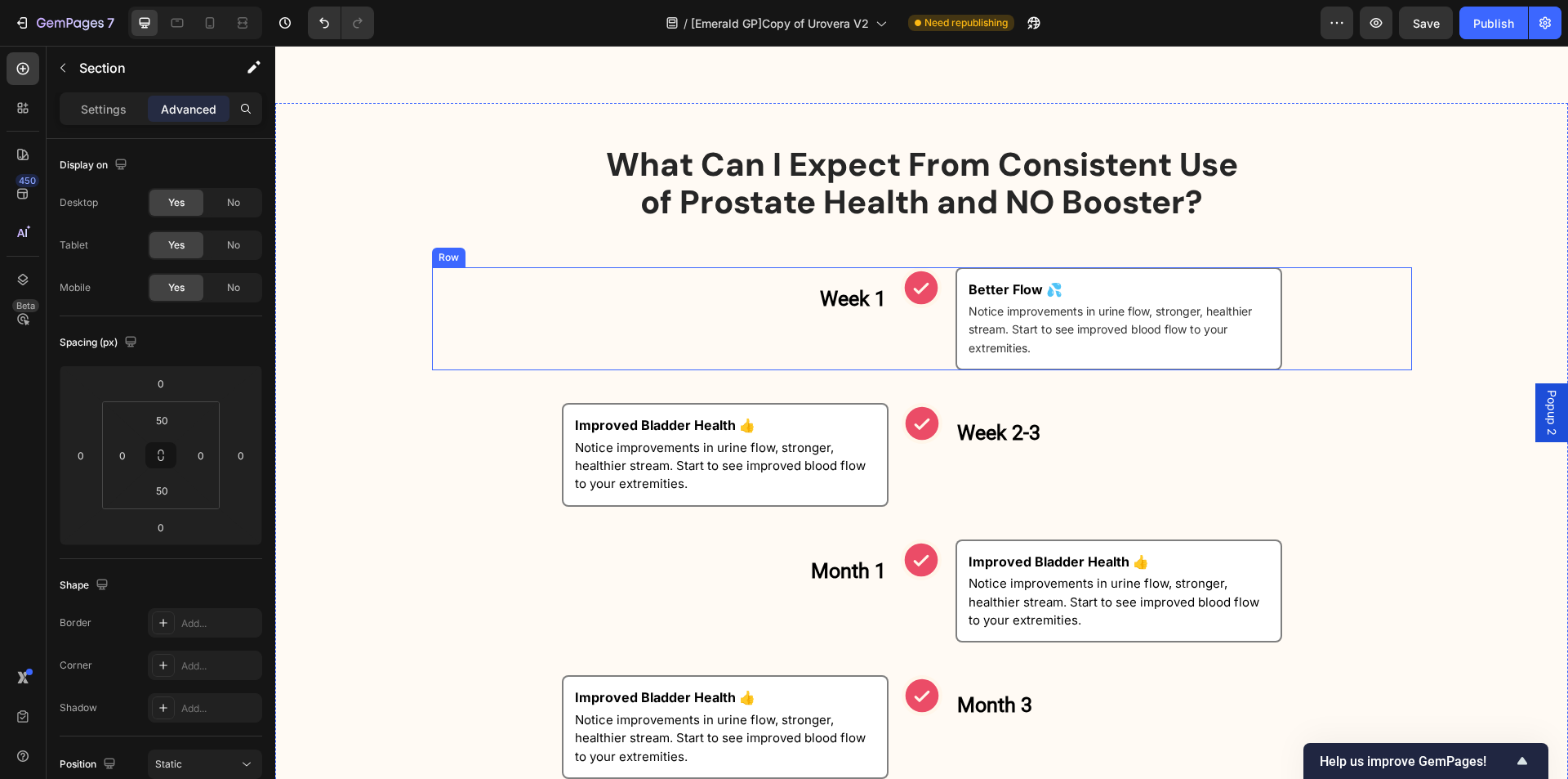
scroll to position [1805, 0]
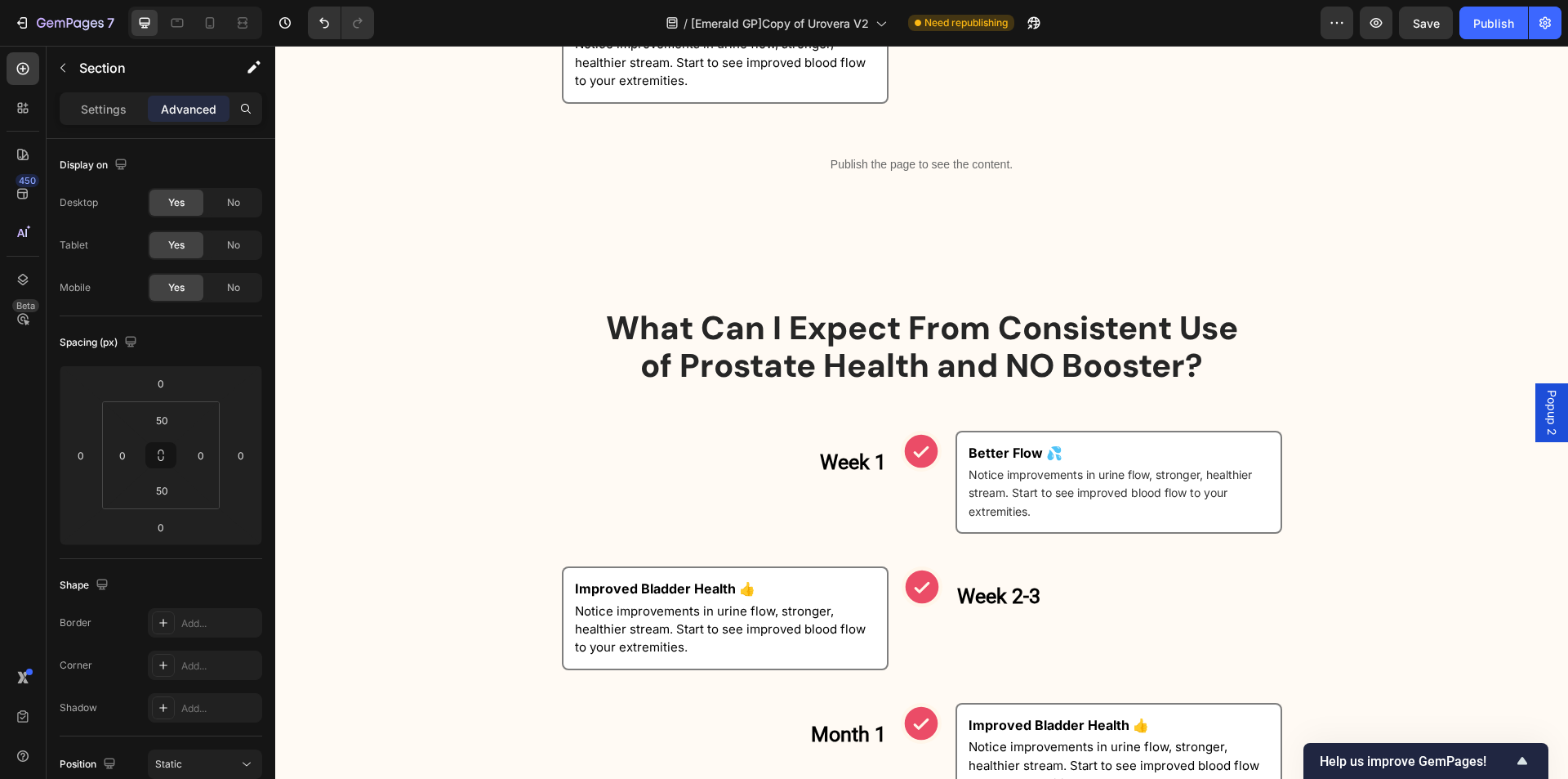
click at [707, 347] on h2 "What Can I Expect From Consistent Use of [MEDICAL_DATA] Health and NO Booster?" at bounding box center [921, 346] width 1293 height 79
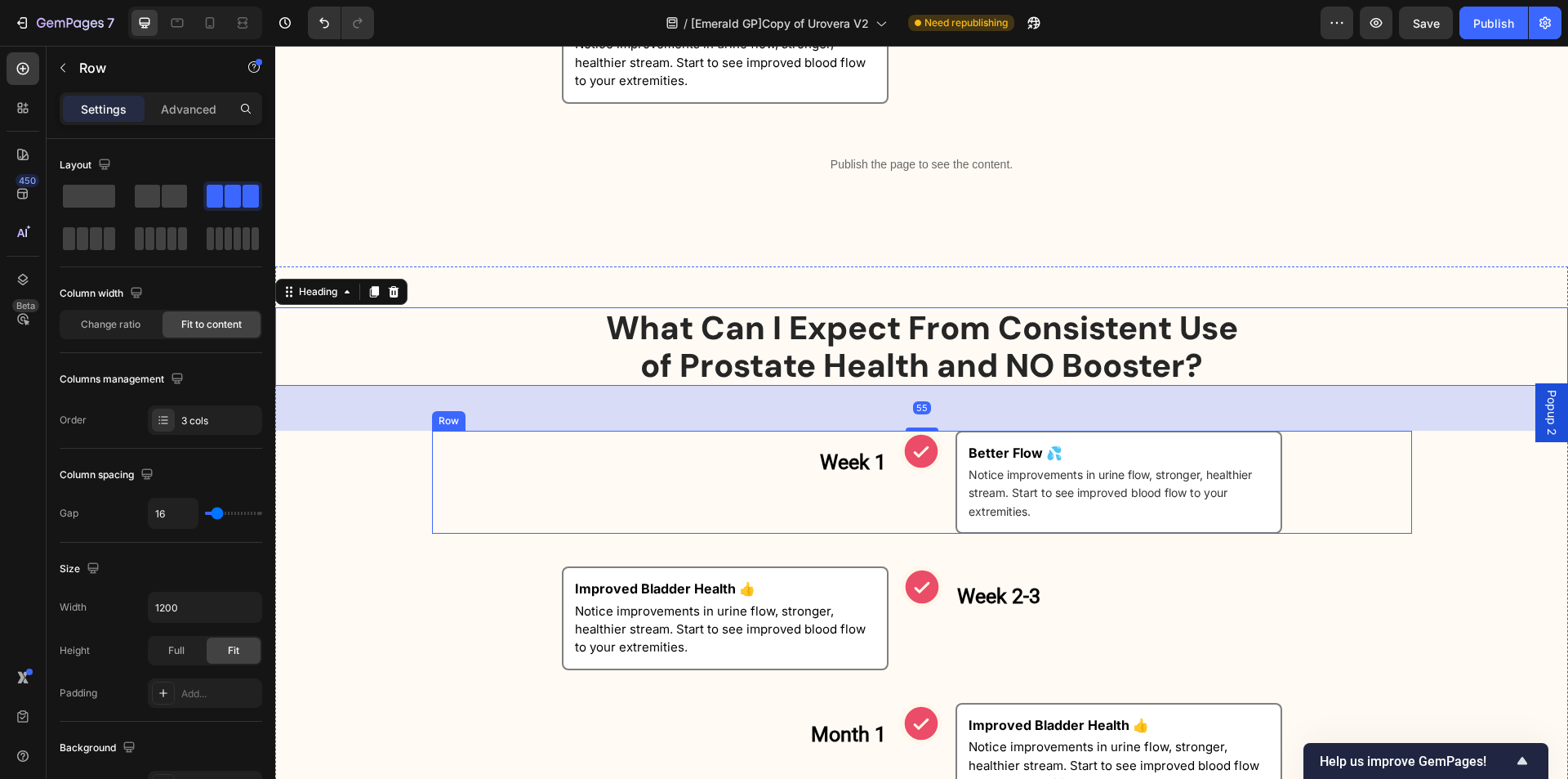
click at [915, 505] on div "Icon" at bounding box center [921, 482] width 41 height 104
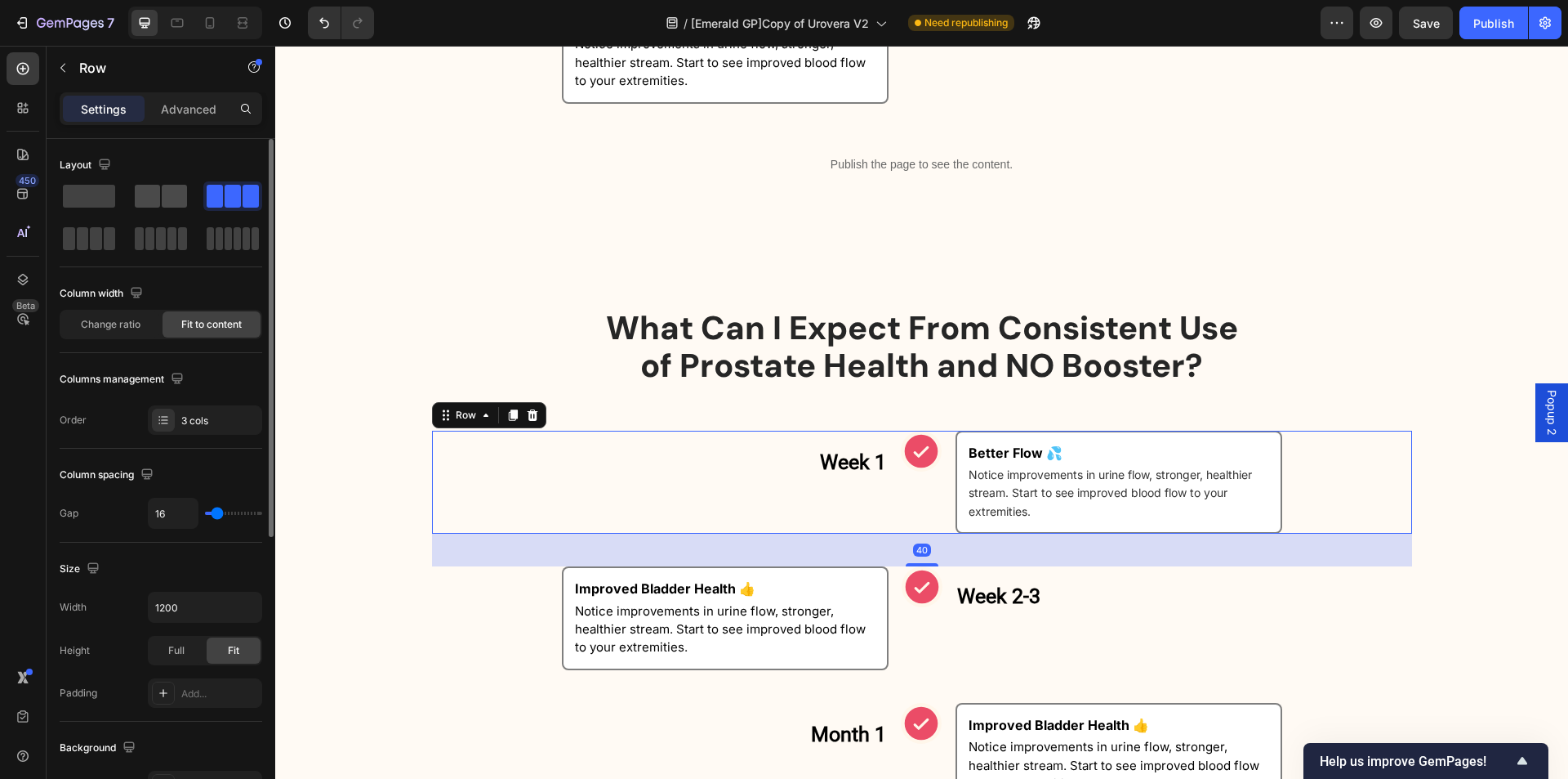
drag, startPoint x: 169, startPoint y: 205, endPoint x: 297, endPoint y: 342, distance: 187.5
click at [169, 205] on span at bounding box center [174, 196] width 25 height 23
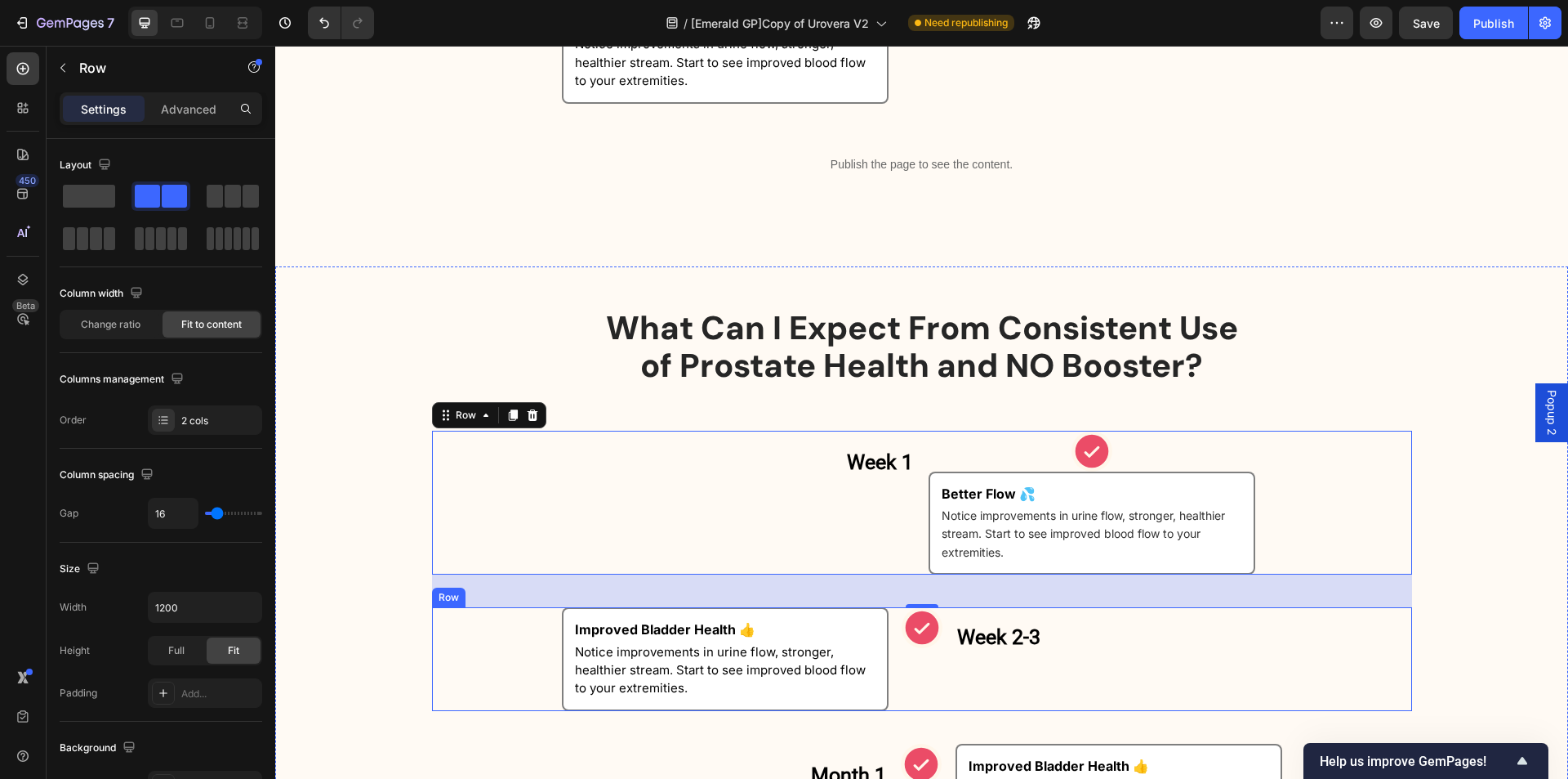
click at [901, 675] on div "Icon" at bounding box center [922, 659] width 41 height 104
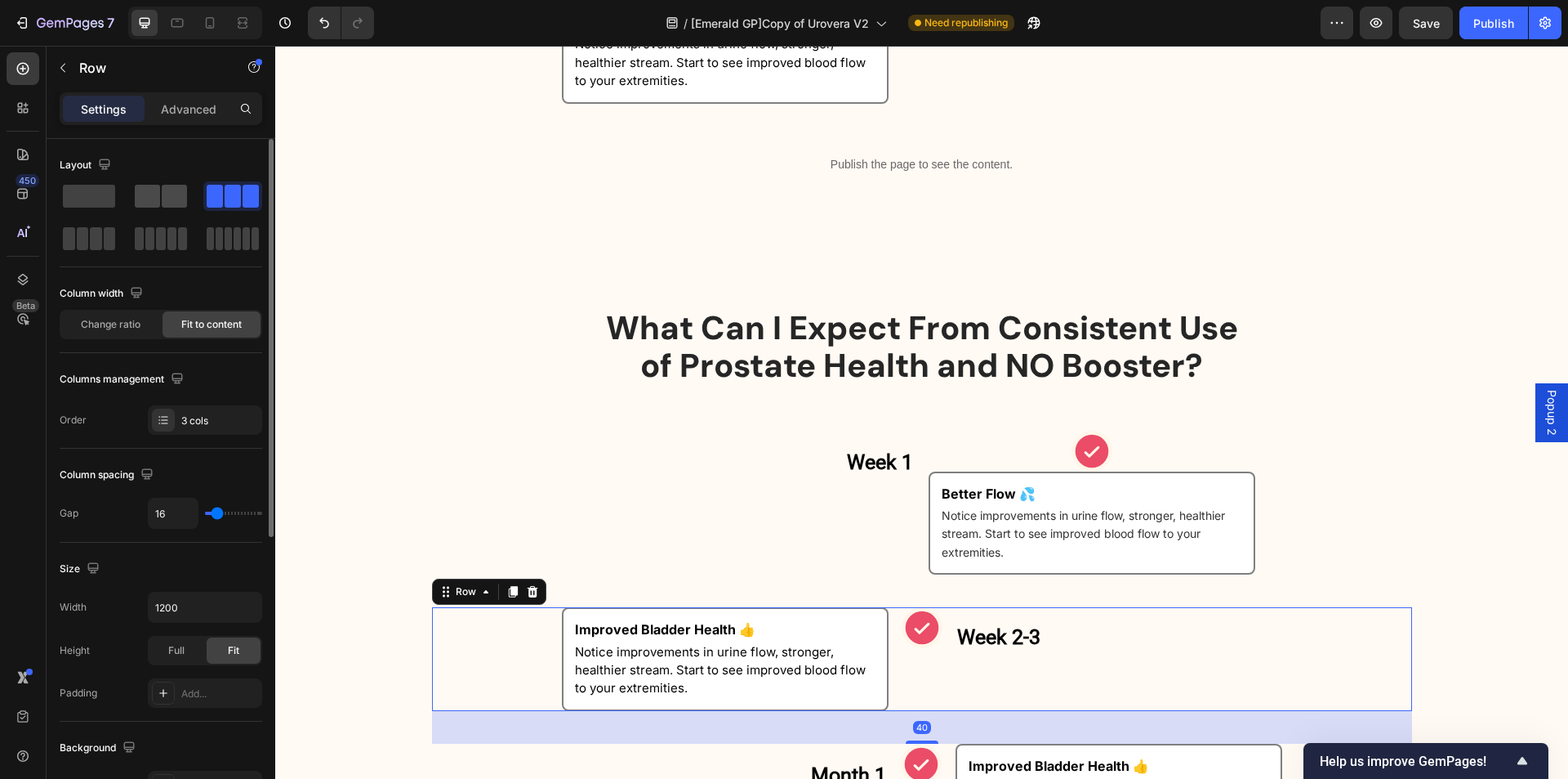
drag, startPoint x: 175, startPoint y: 192, endPoint x: 357, endPoint y: 318, distance: 221.4
click at [175, 192] on span at bounding box center [174, 196] width 25 height 23
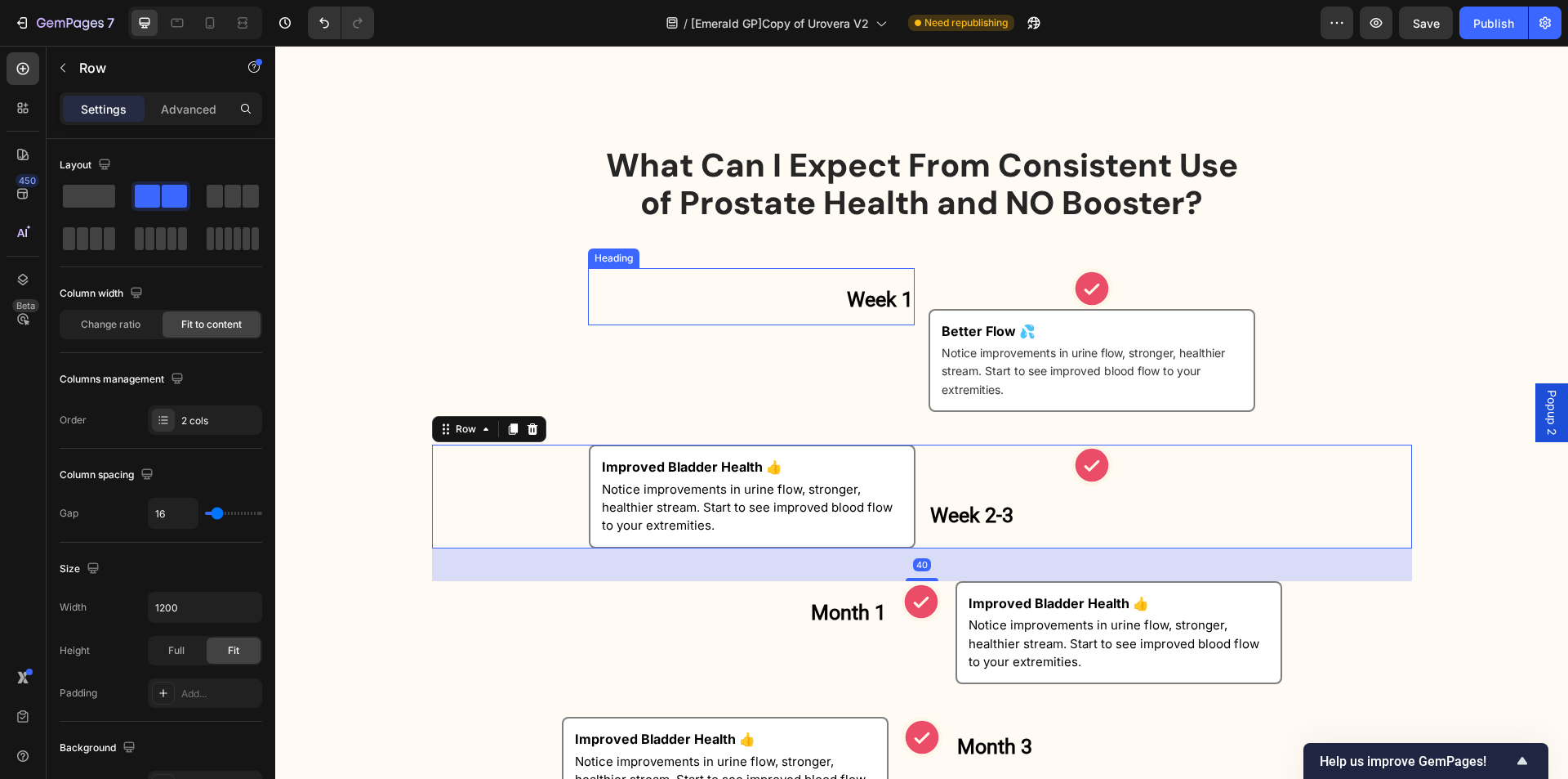
scroll to position [1968, 0]
click at [870, 671] on div "Month 1 Heading Row" at bounding box center [724, 632] width 327 height 104
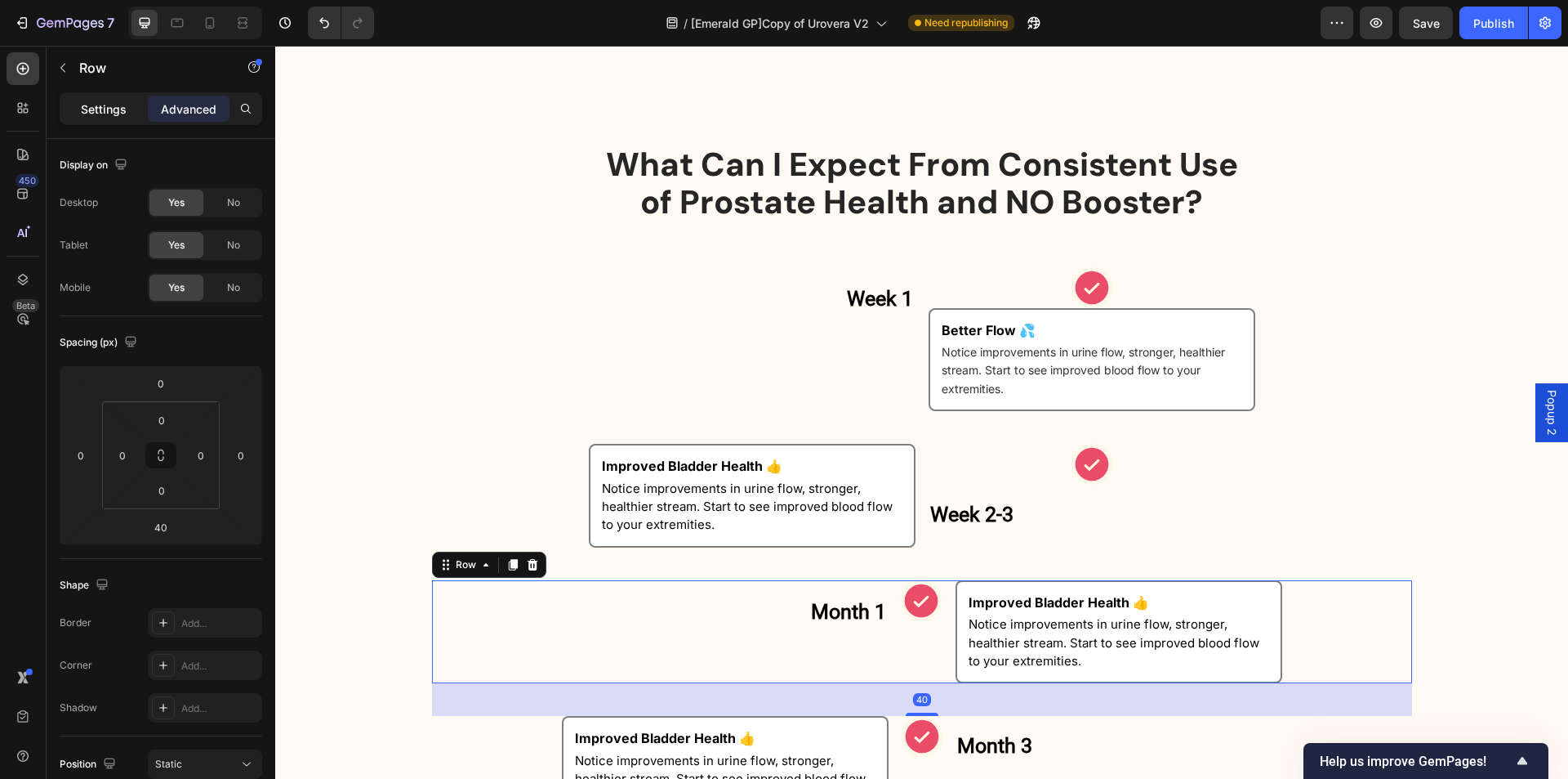
click at [100, 115] on p "Settings" at bounding box center [104, 109] width 46 height 17
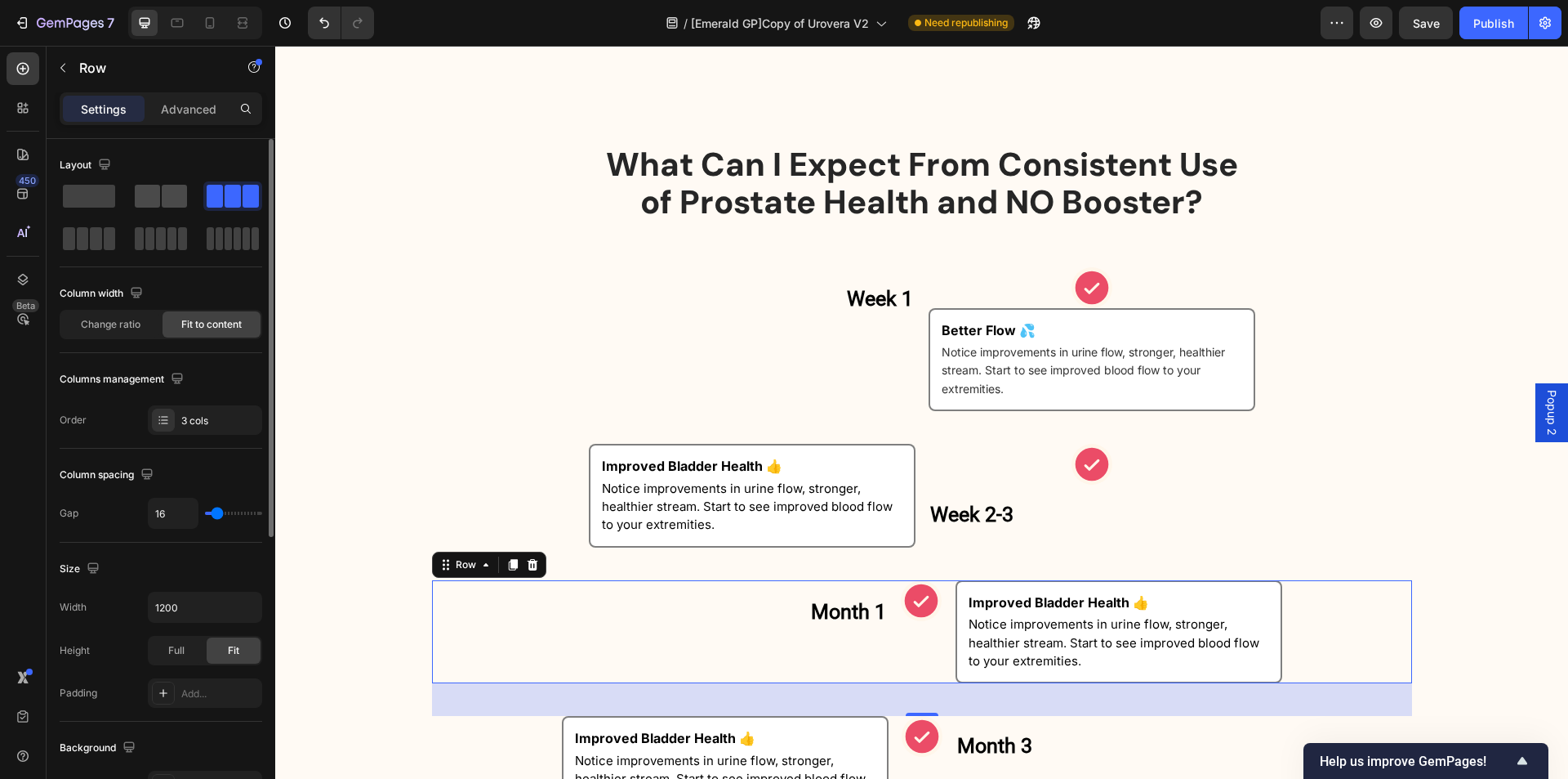
click at [169, 200] on span at bounding box center [174, 196] width 25 height 23
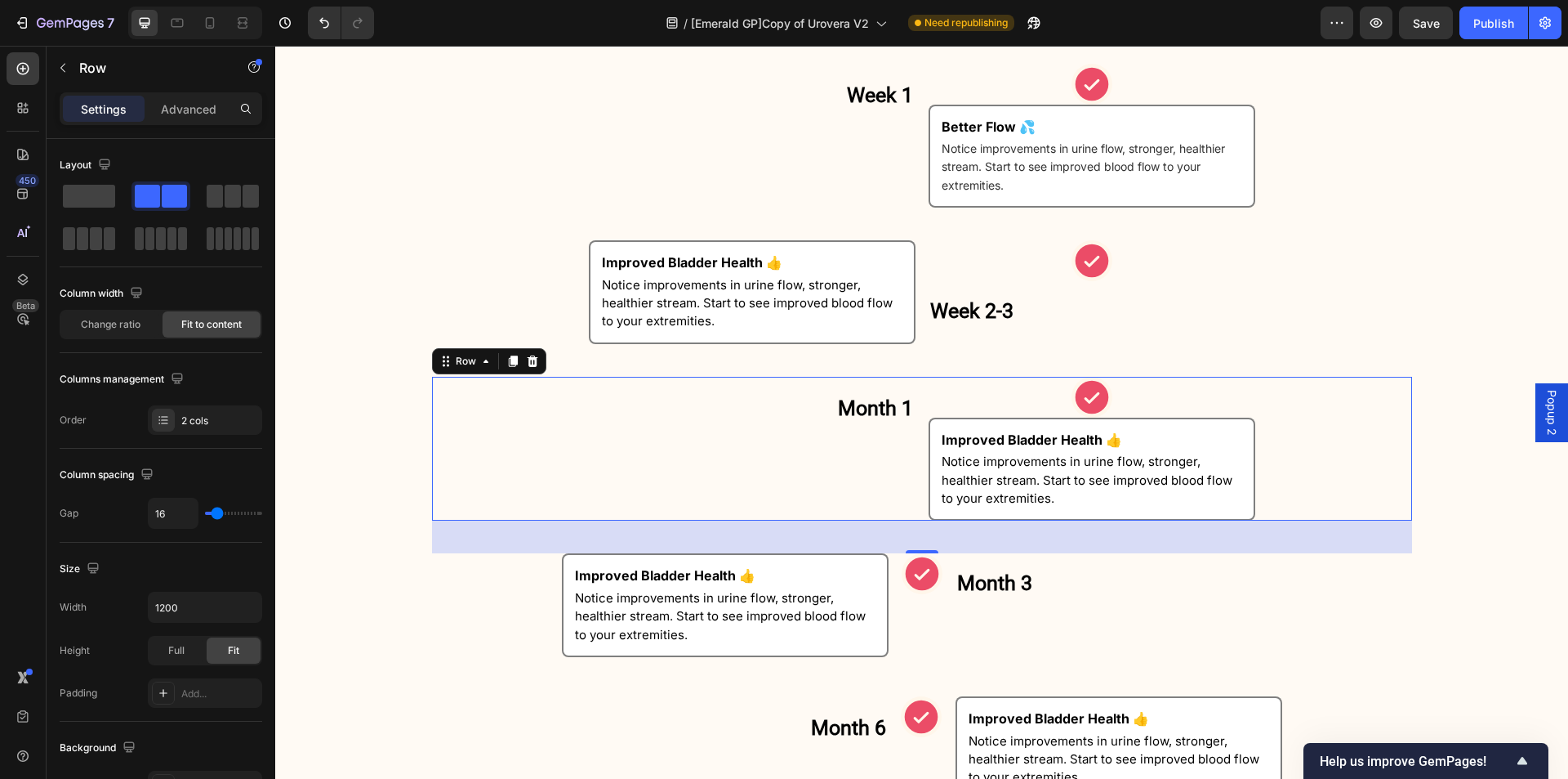
scroll to position [2294, 0]
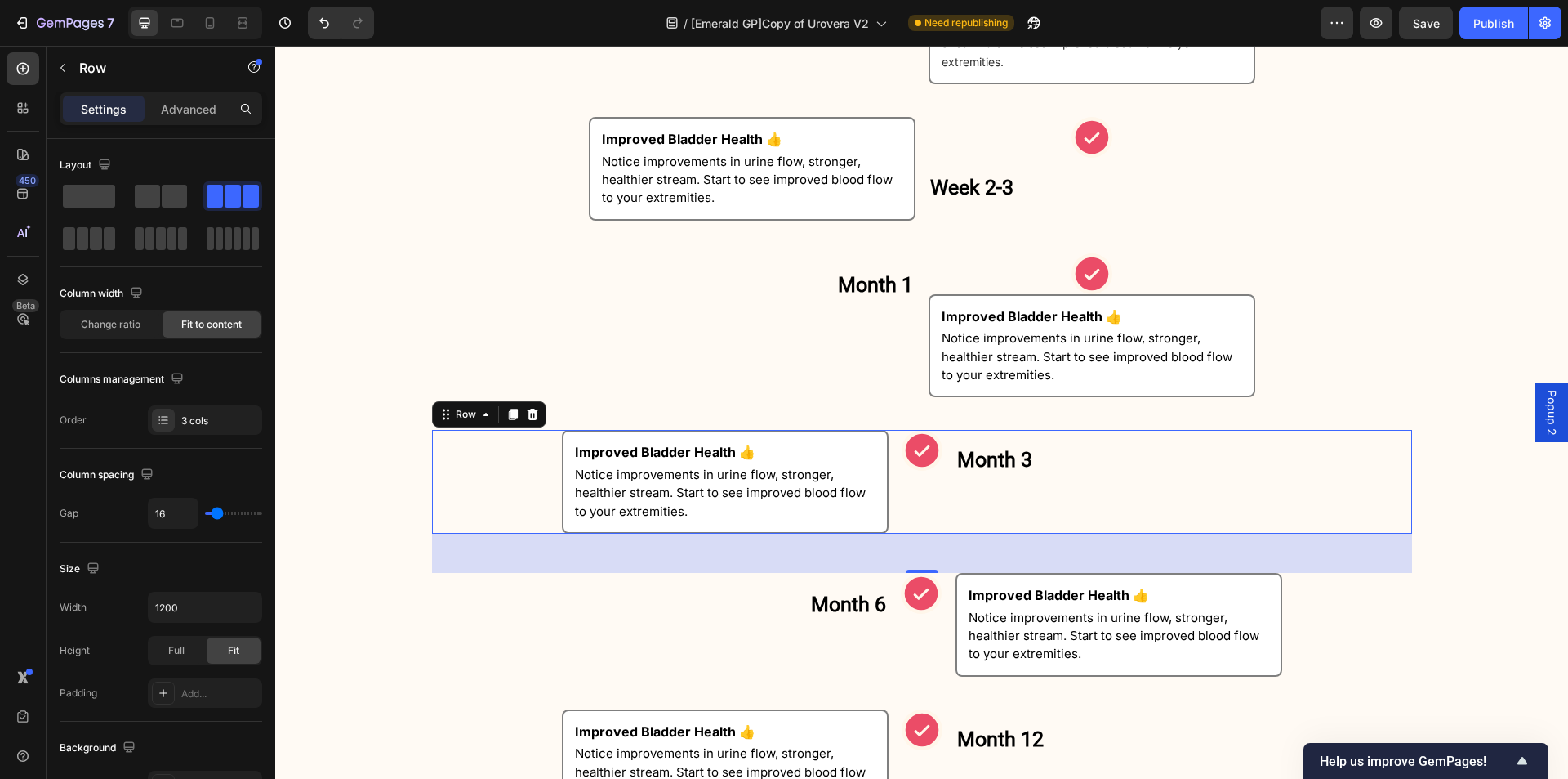
click at [919, 514] on div "Icon" at bounding box center [922, 482] width 41 height 104
drag, startPoint x: 179, startPoint y: 195, endPoint x: 470, endPoint y: 428, distance: 372.8
click at [179, 195] on span at bounding box center [174, 196] width 25 height 23
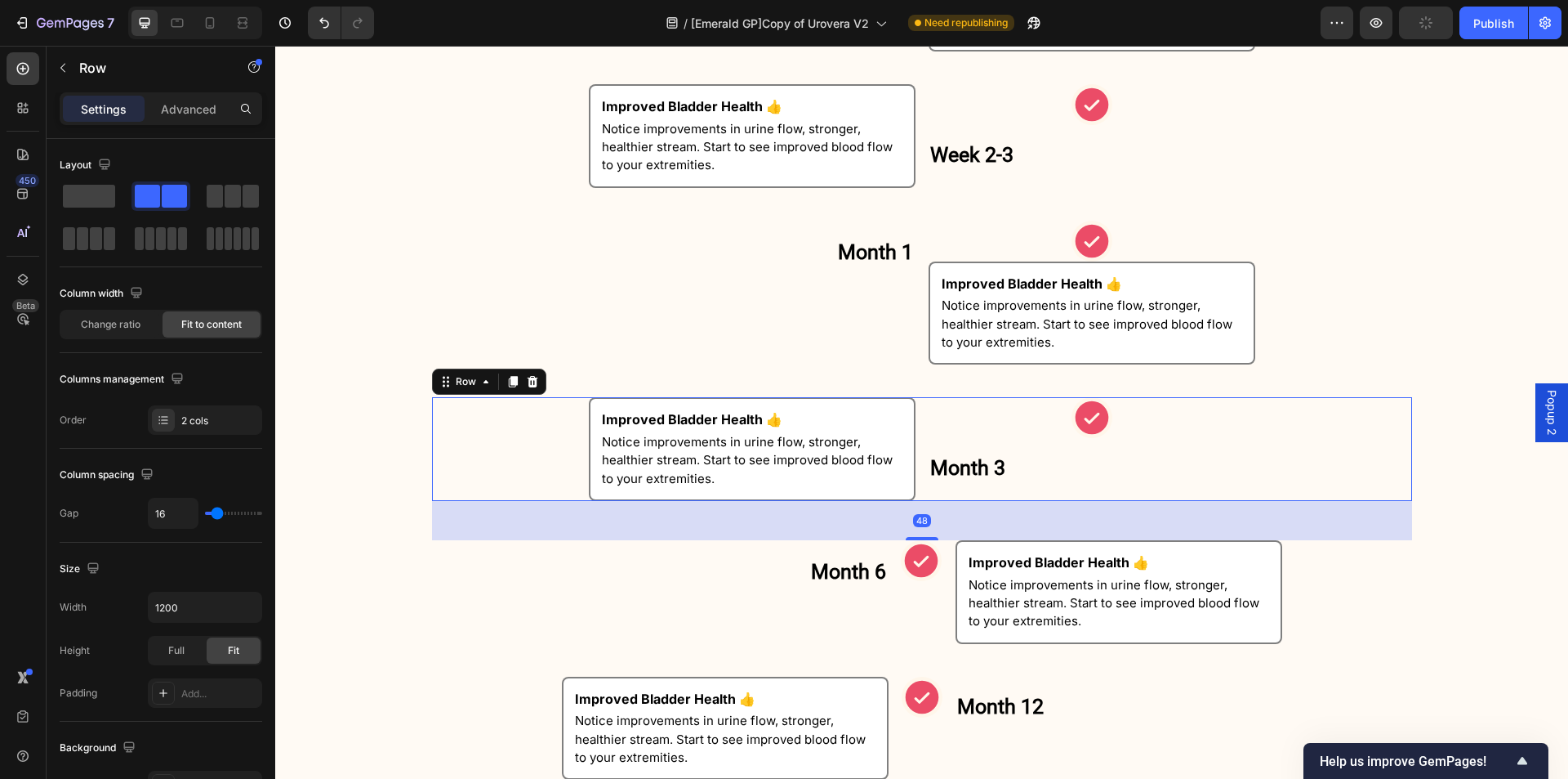
scroll to position [2376, 0]
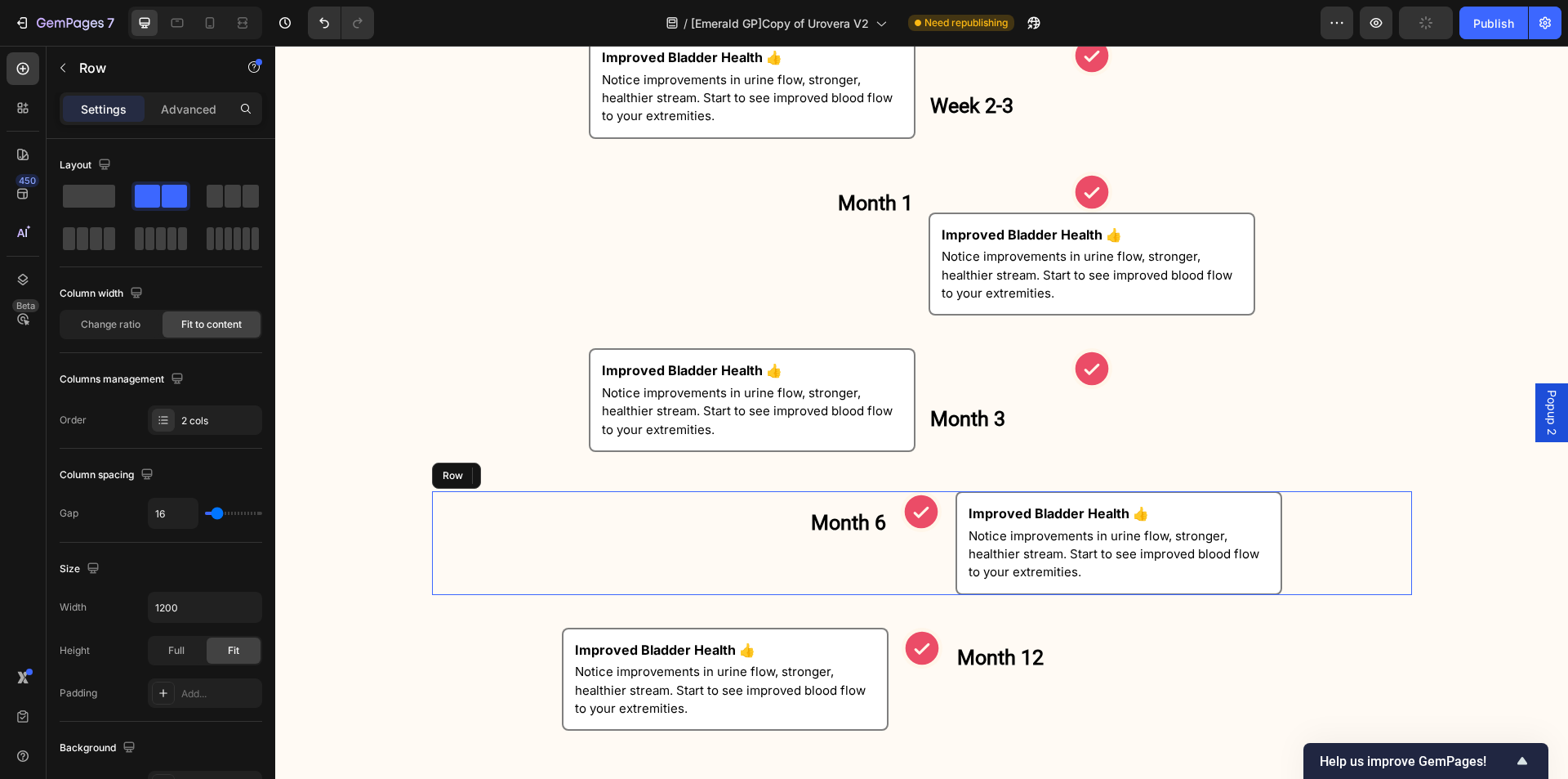
click at [901, 568] on div "Icon" at bounding box center [921, 543] width 41 height 104
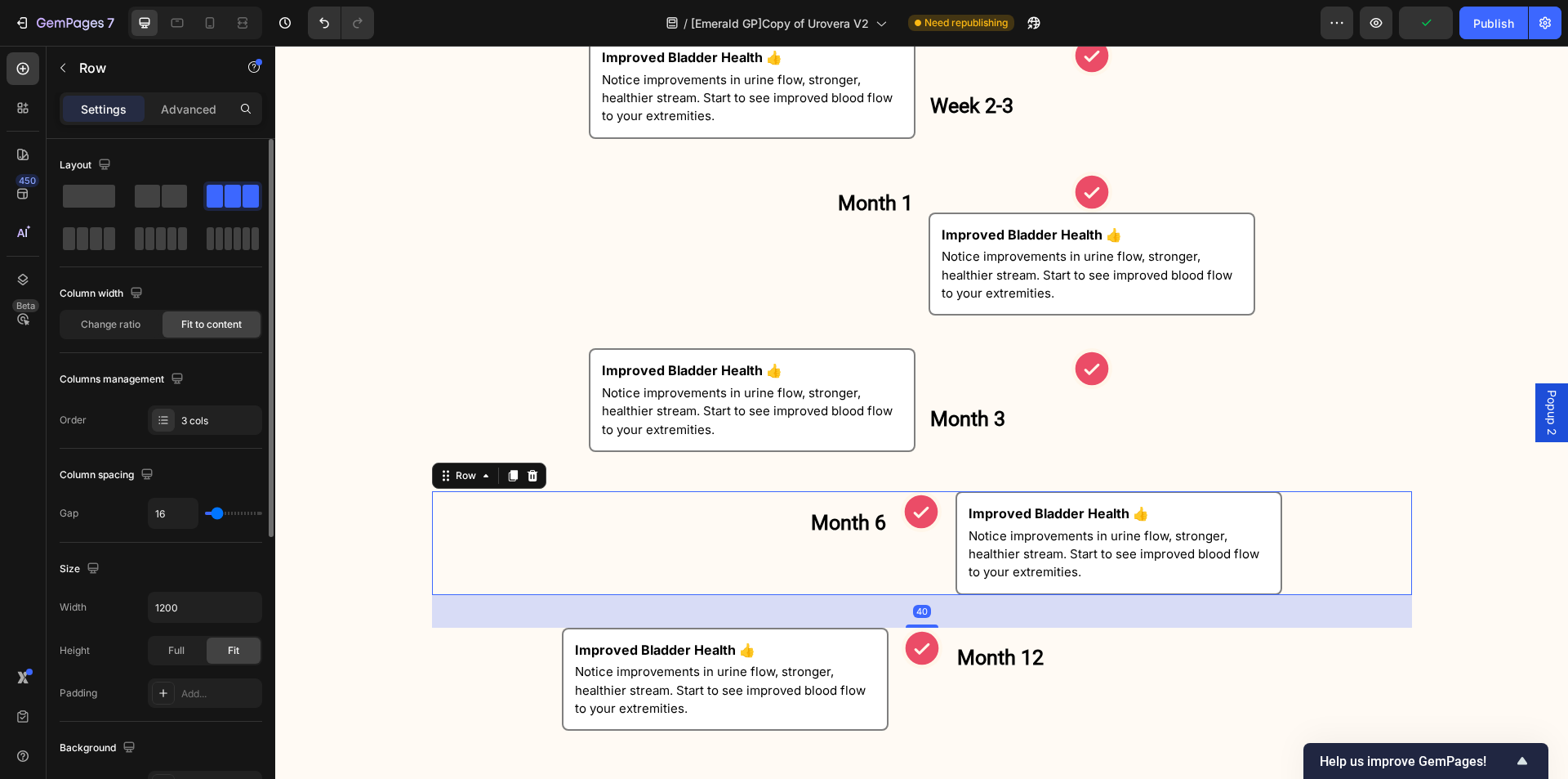
click at [167, 178] on div "Layout" at bounding box center [160, 203] width 202 height 102
drag, startPoint x: 165, startPoint y: 192, endPoint x: 533, endPoint y: 470, distance: 461.2
click at [165, 192] on span at bounding box center [174, 196] width 25 height 23
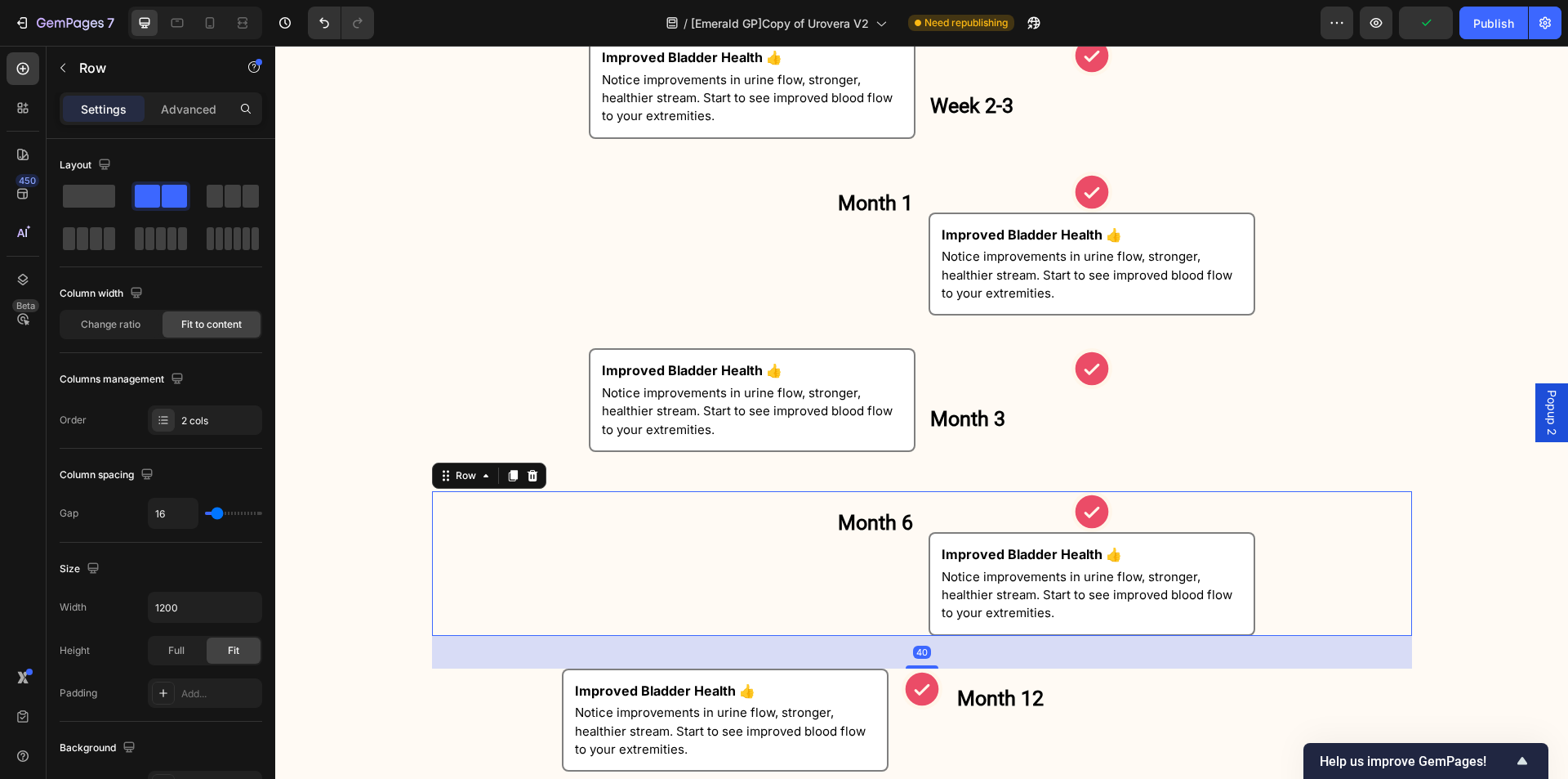
click at [956, 668] on div "Month 12 Heading" at bounding box center [1118, 720] width 327 height 104
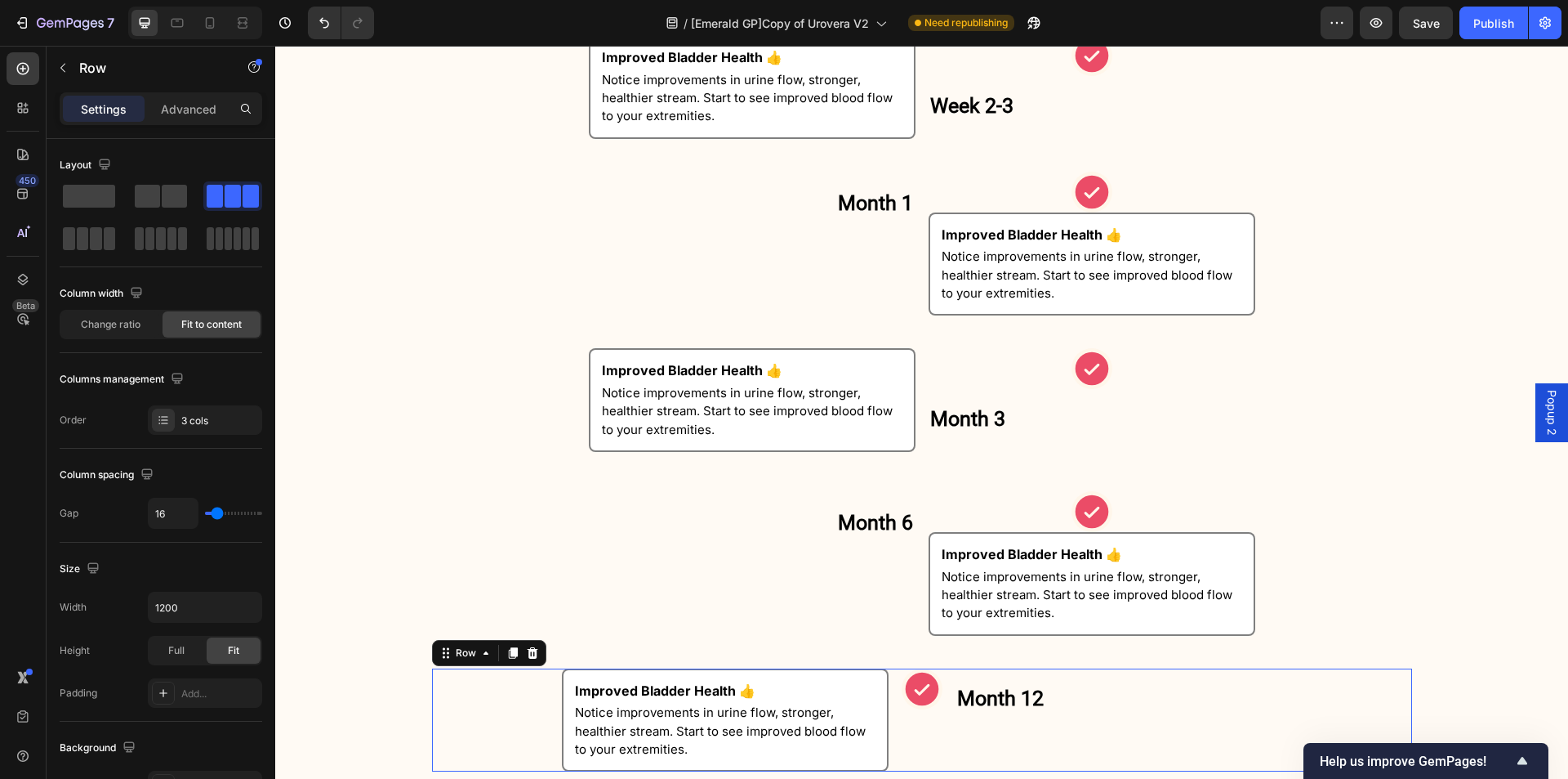
scroll to position [2540, 0]
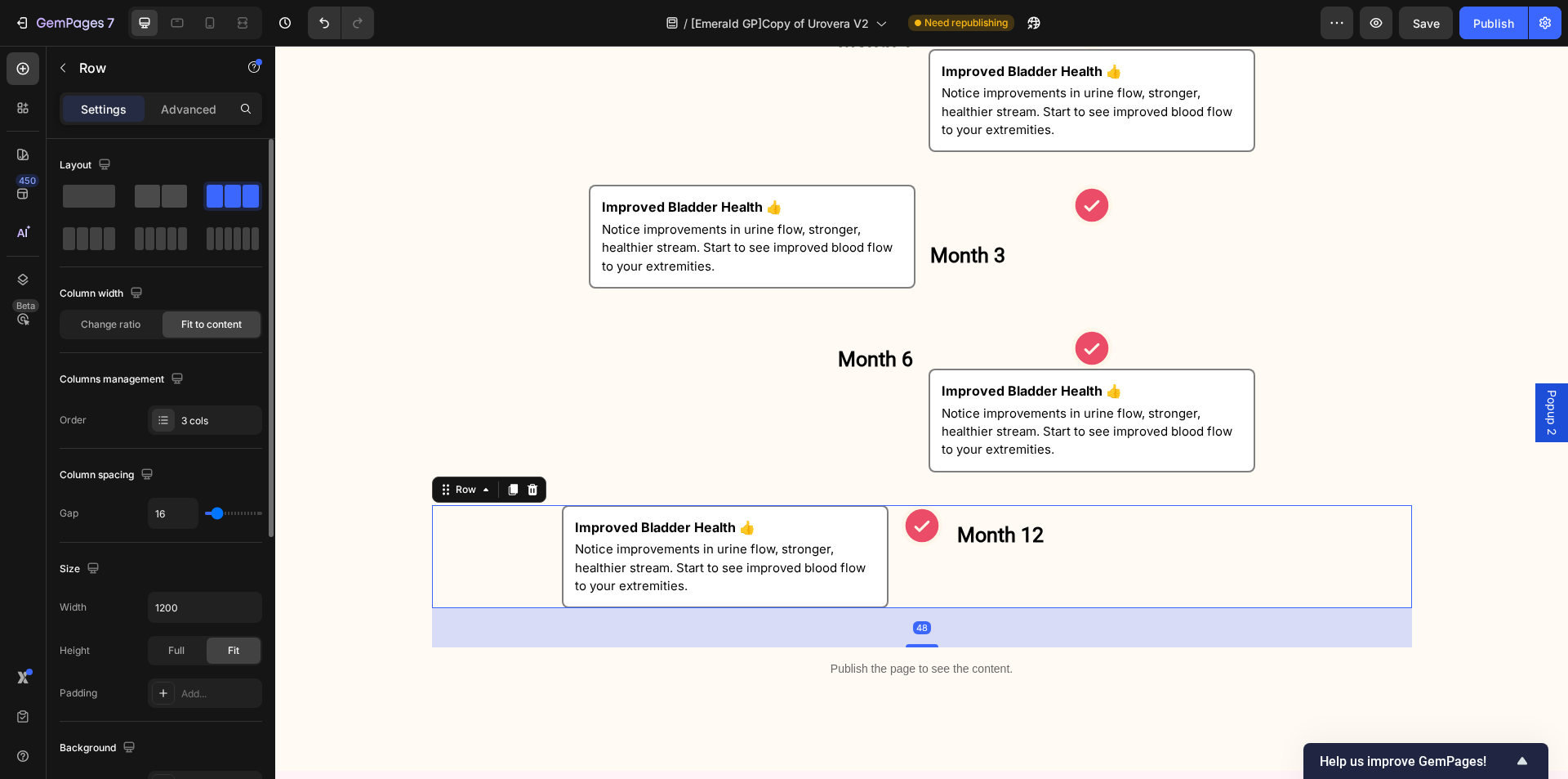
click at [171, 200] on span at bounding box center [174, 196] width 25 height 23
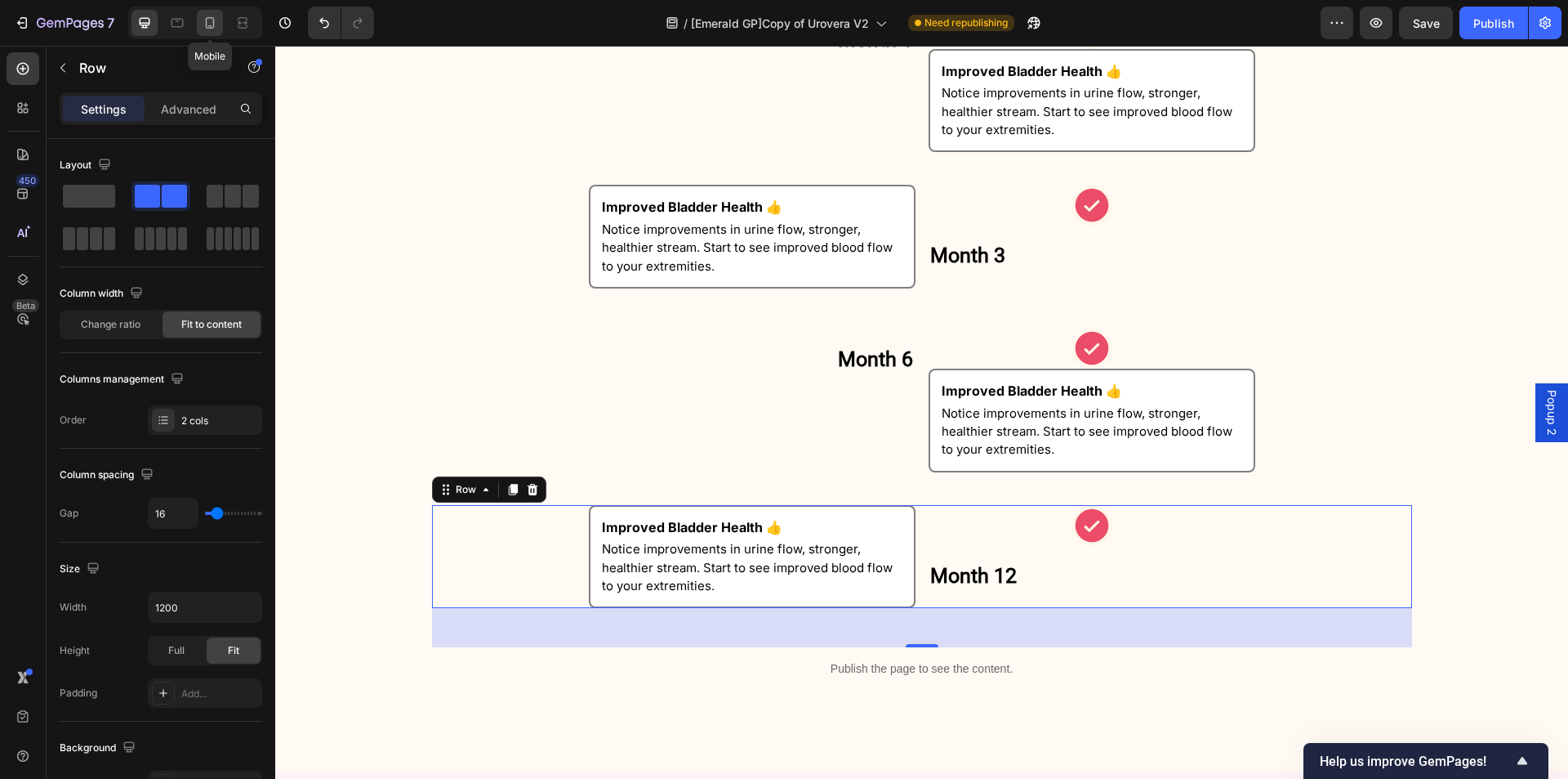
click at [212, 30] on icon at bounding box center [210, 23] width 16 height 16
type input "100%"
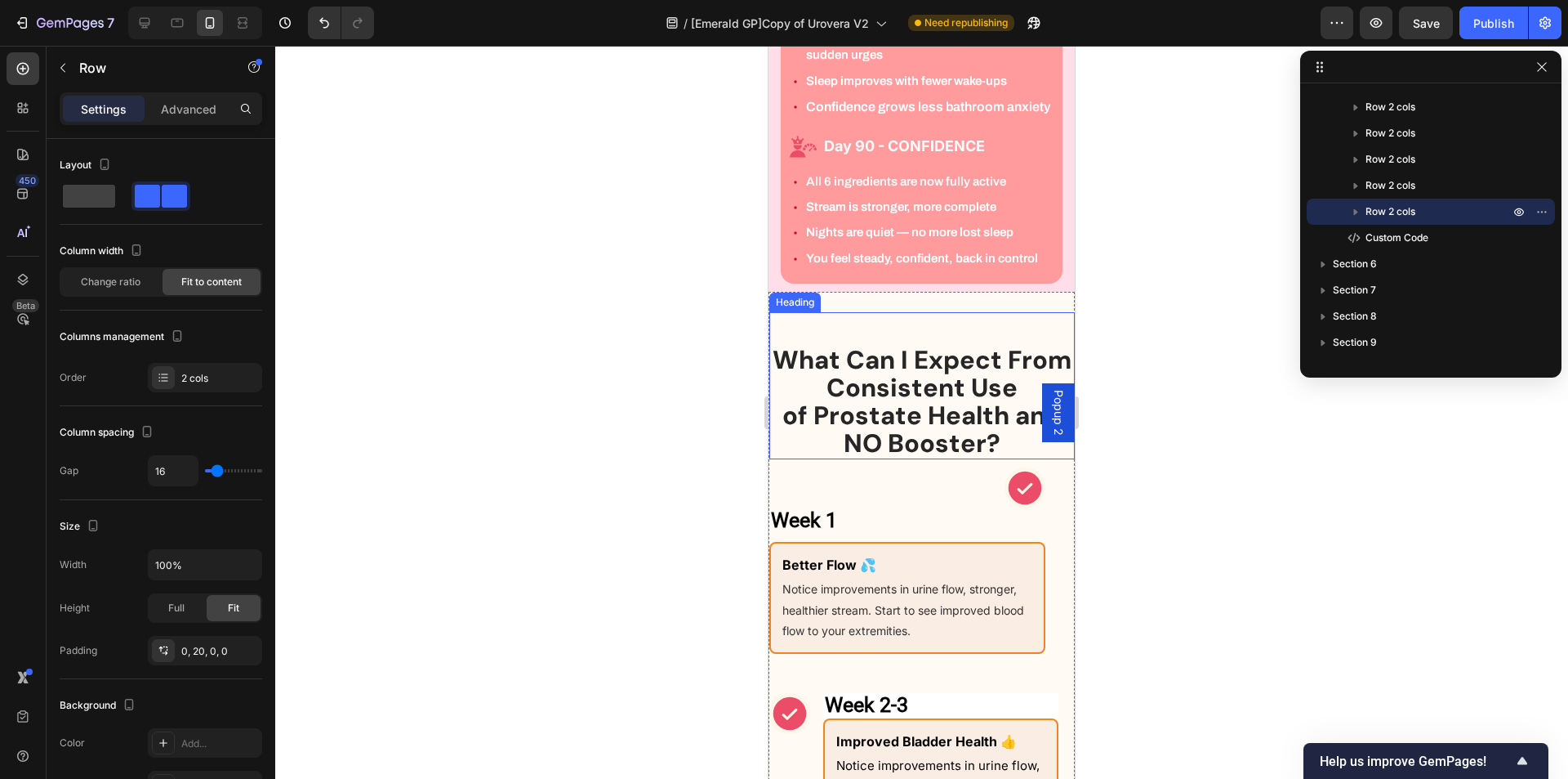
scroll to position [1069, 0]
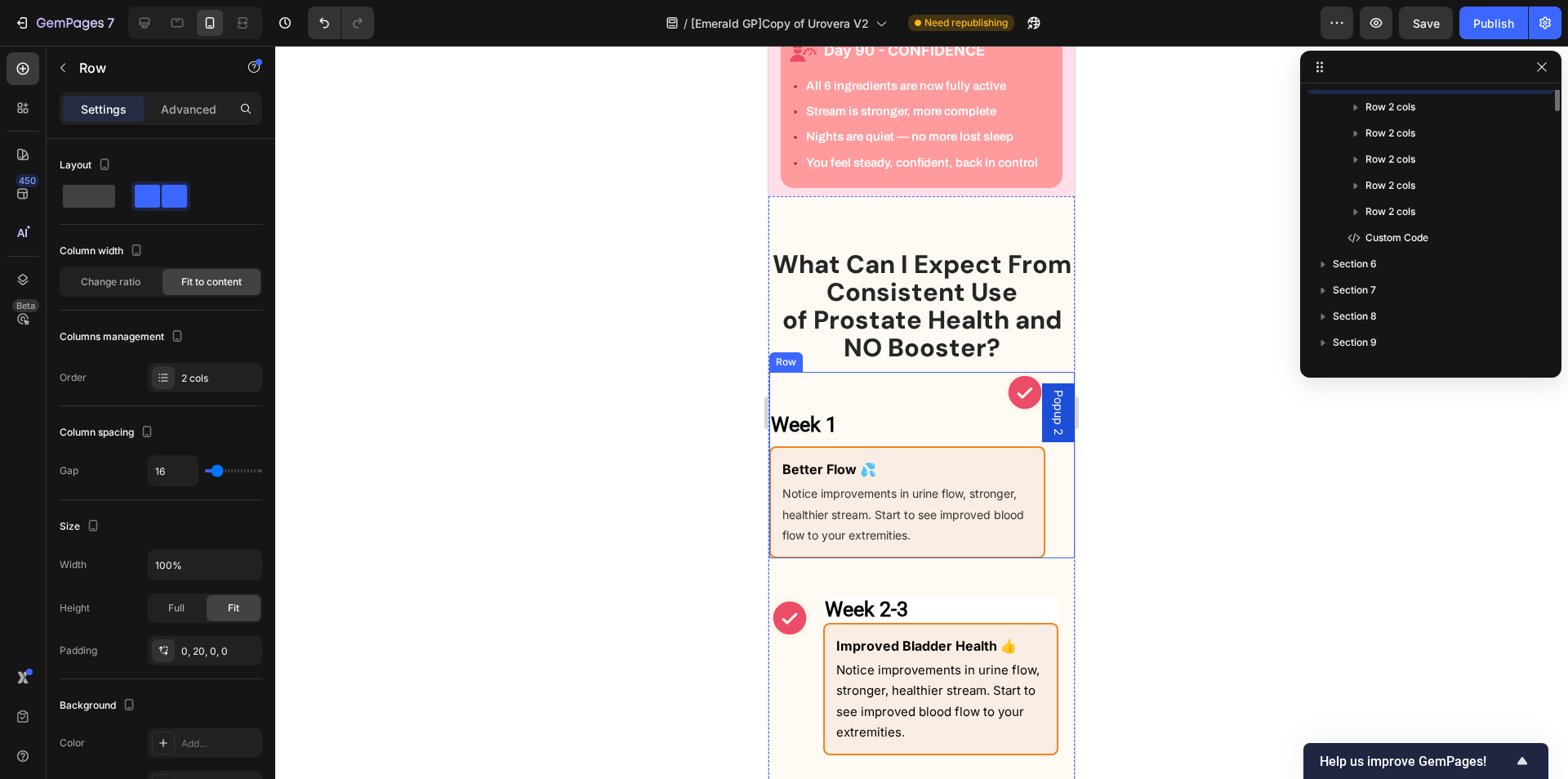
click at [1042, 471] on div "Week 1 Heading Row Icon Week 1 Heading Better Flow 💦 Text Block Notice improvem…" at bounding box center [922, 464] width 305 height 186
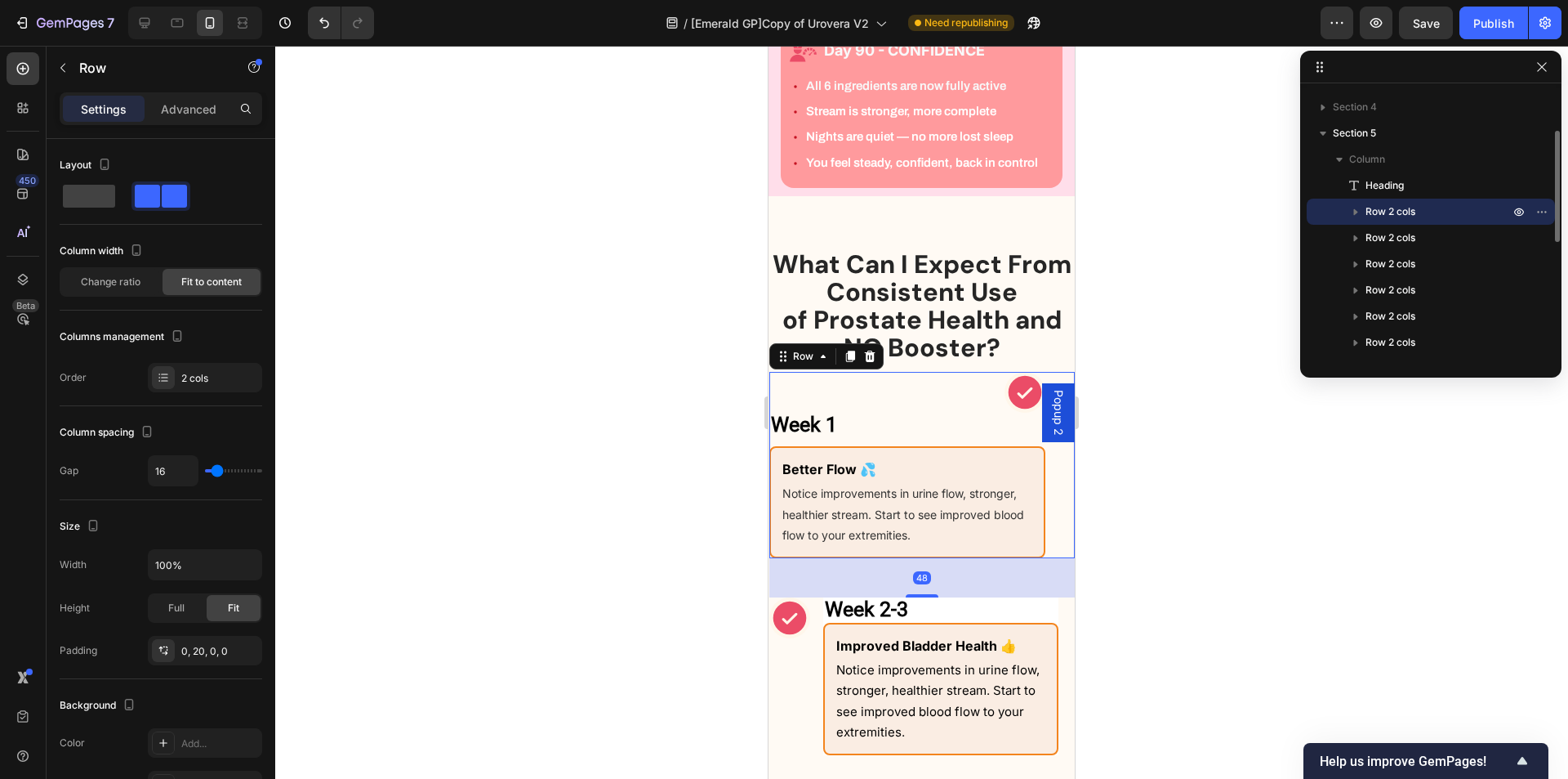
click at [1353, 212] on icon "button" at bounding box center [1356, 211] width 16 height 16
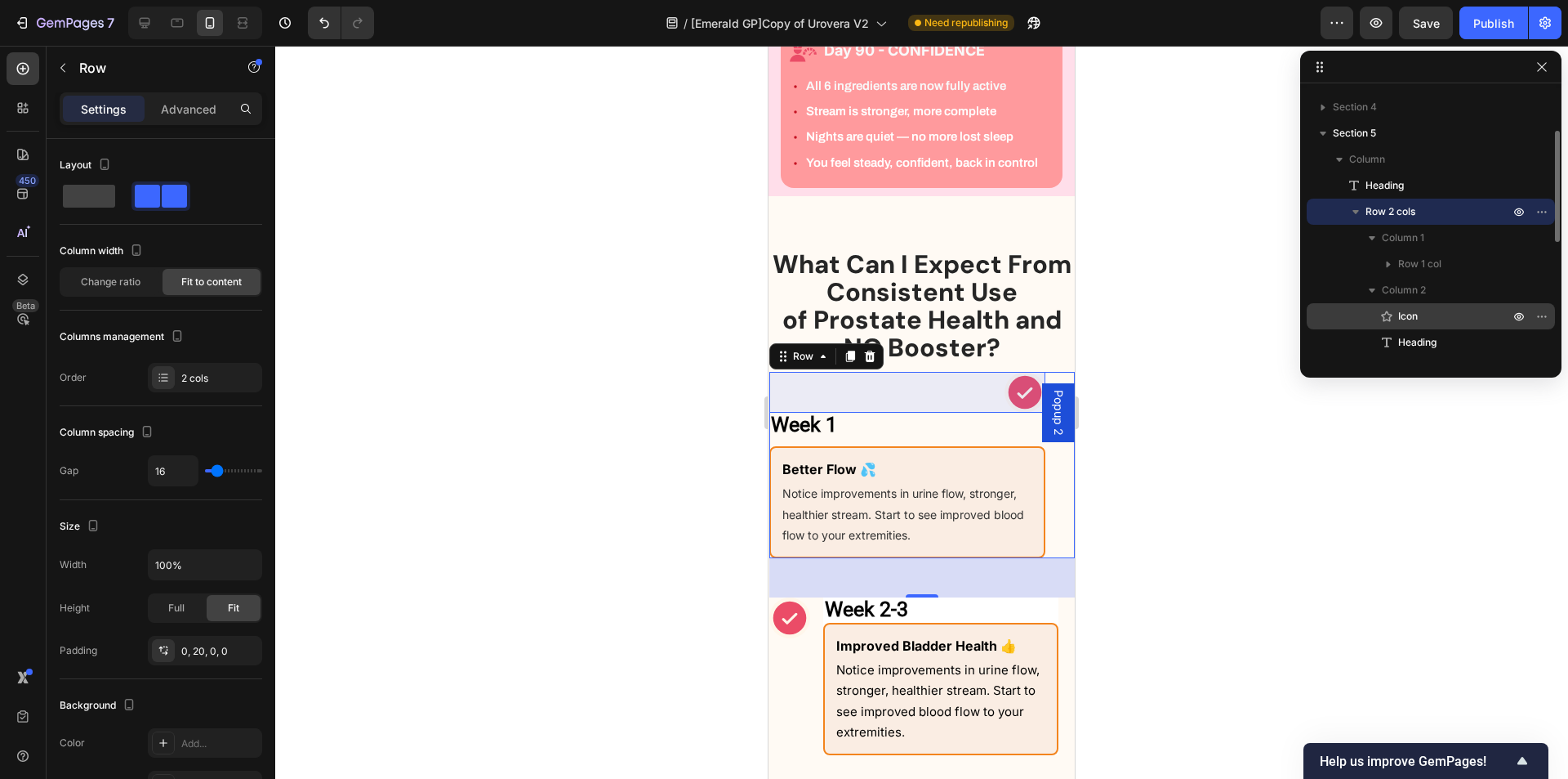
click at [1412, 321] on span "Icon" at bounding box center [1408, 316] width 20 height 16
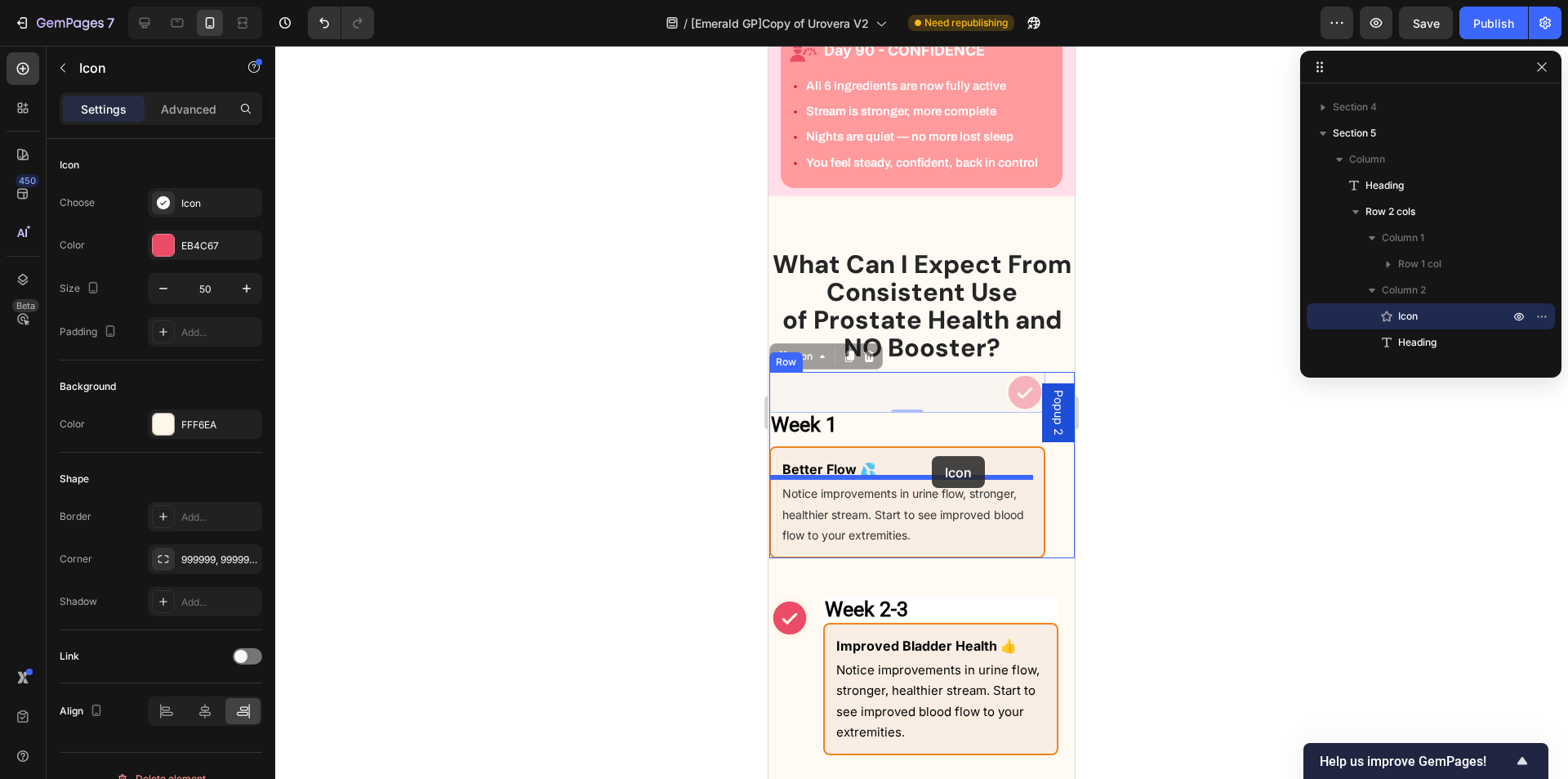
drag, startPoint x: 792, startPoint y: 389, endPoint x: 917, endPoint y: 454, distance: 140.9
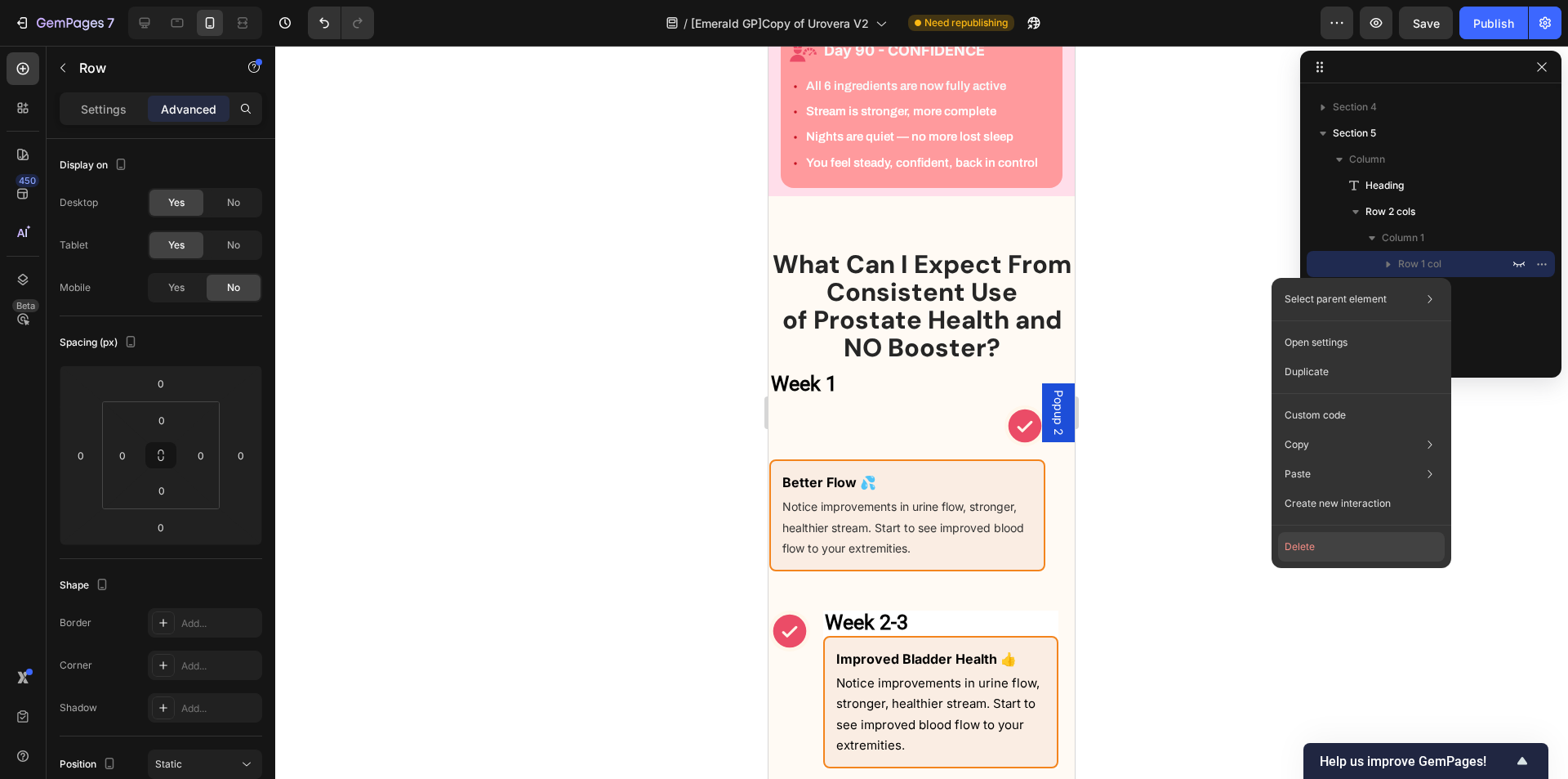
click at [1321, 544] on button "Delete" at bounding box center [1362, 546] width 167 height 29
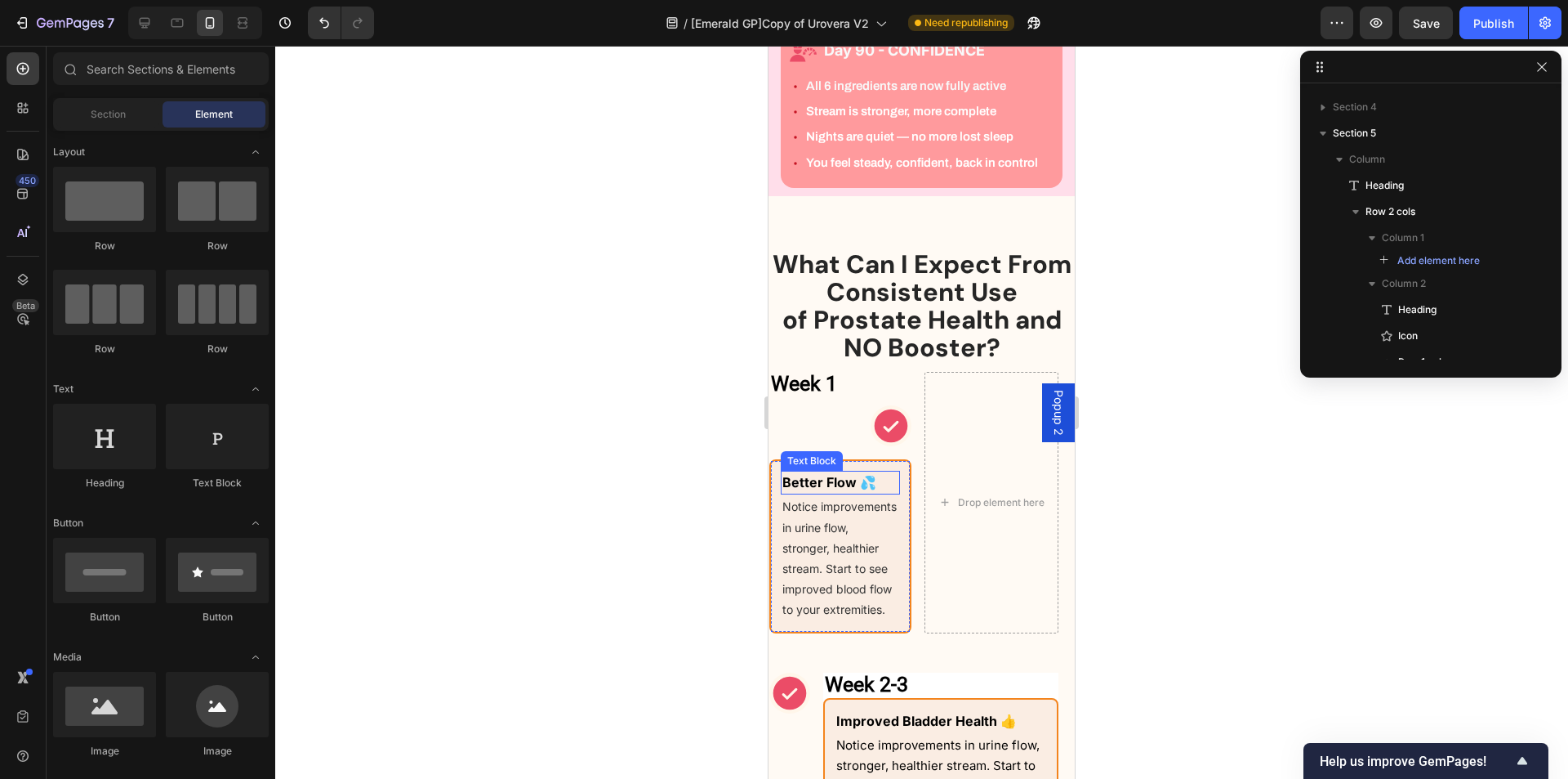
click at [825, 500] on div "Better Flow 💦 Text Block Notice improvements in urine flow, stronger, healthier…" at bounding box center [841, 546] width 142 height 173
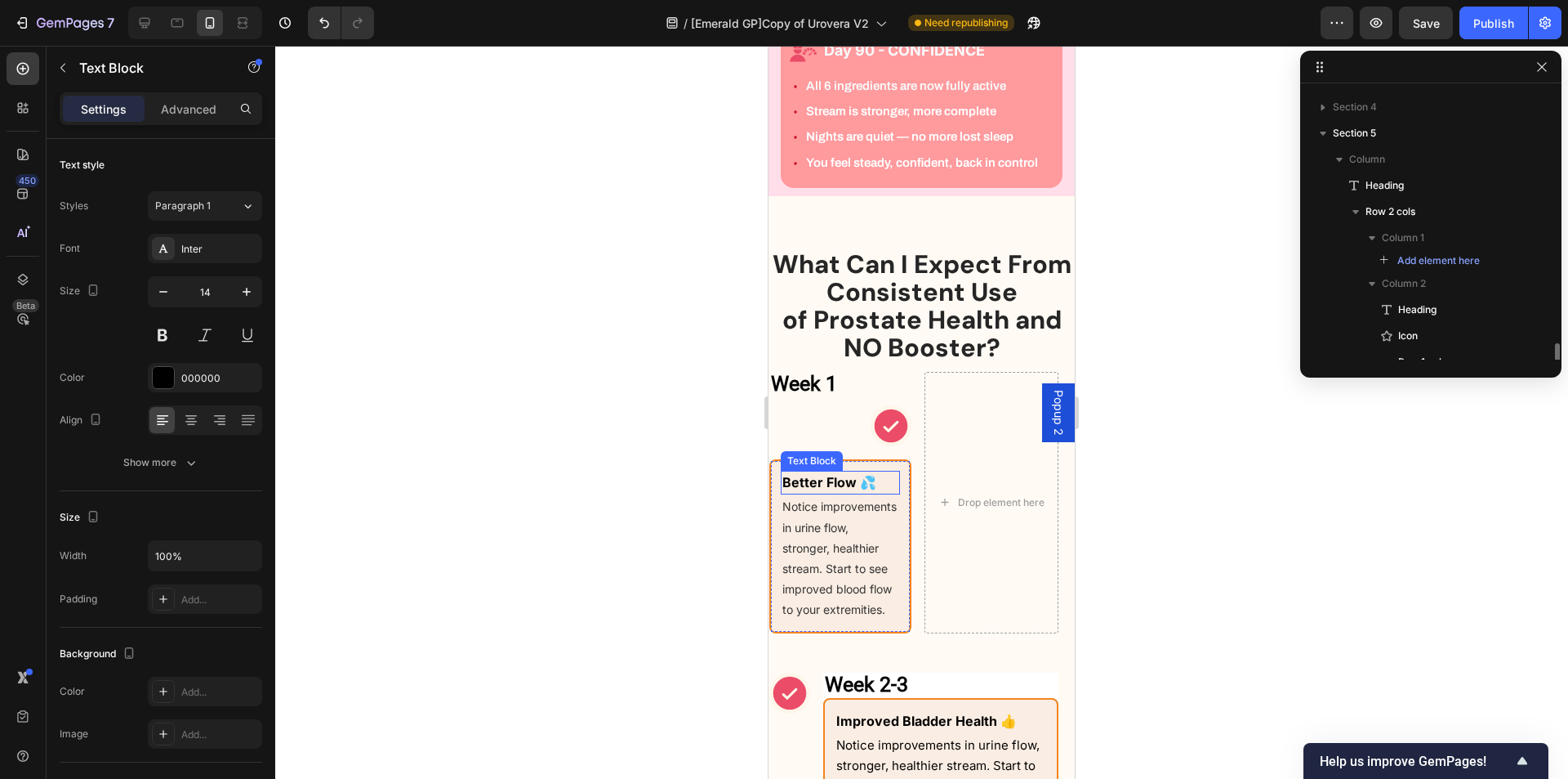
scroll to position [303, 0]
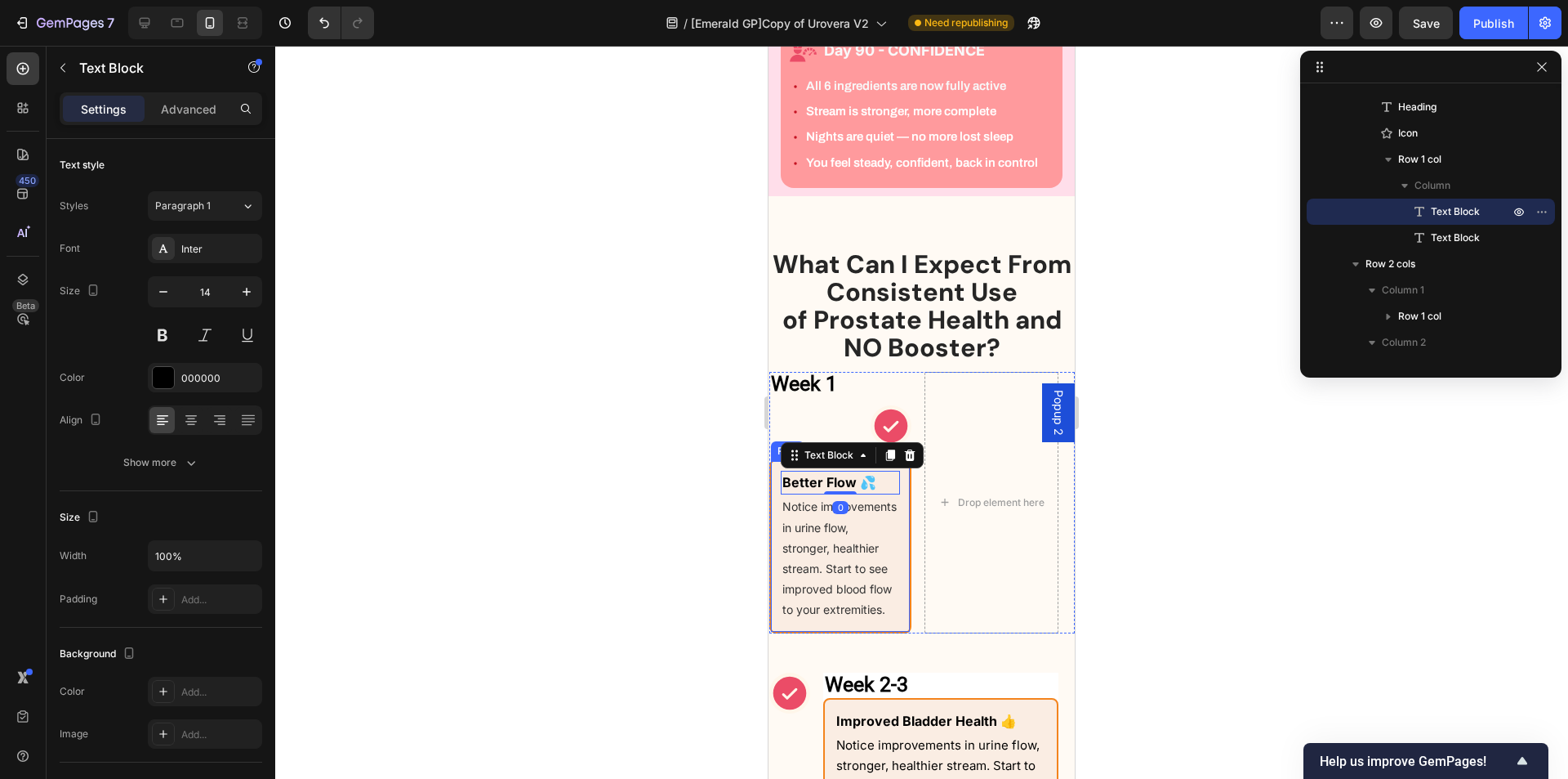
click at [893, 571] on div "Better Flow 💦 Text Block 0 Notice improvements in urine flow, stronger, healthi…" at bounding box center [841, 546] width 142 height 173
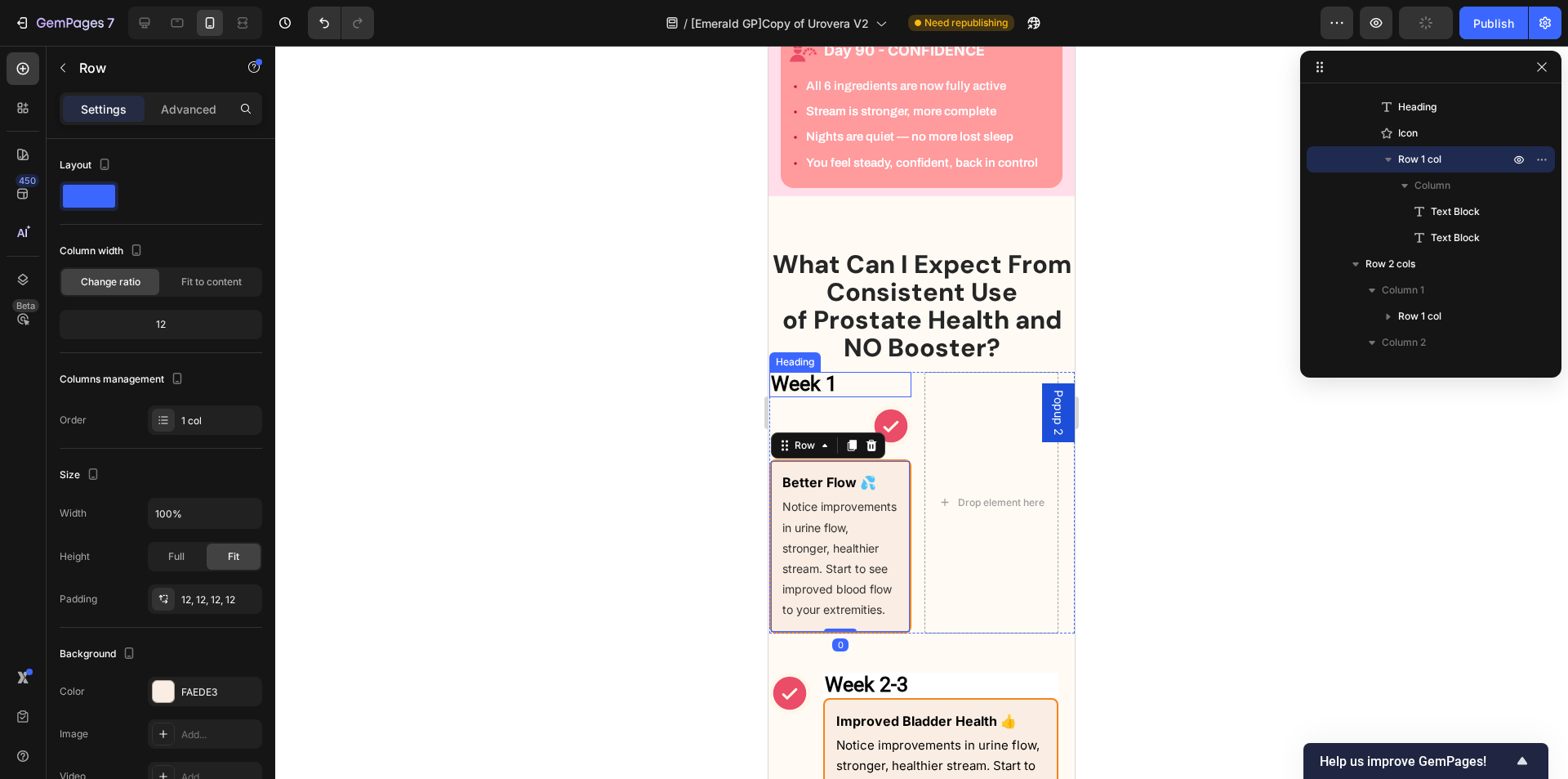
click at [784, 396] on strong "Week 1" at bounding box center [804, 383] width 66 height 24
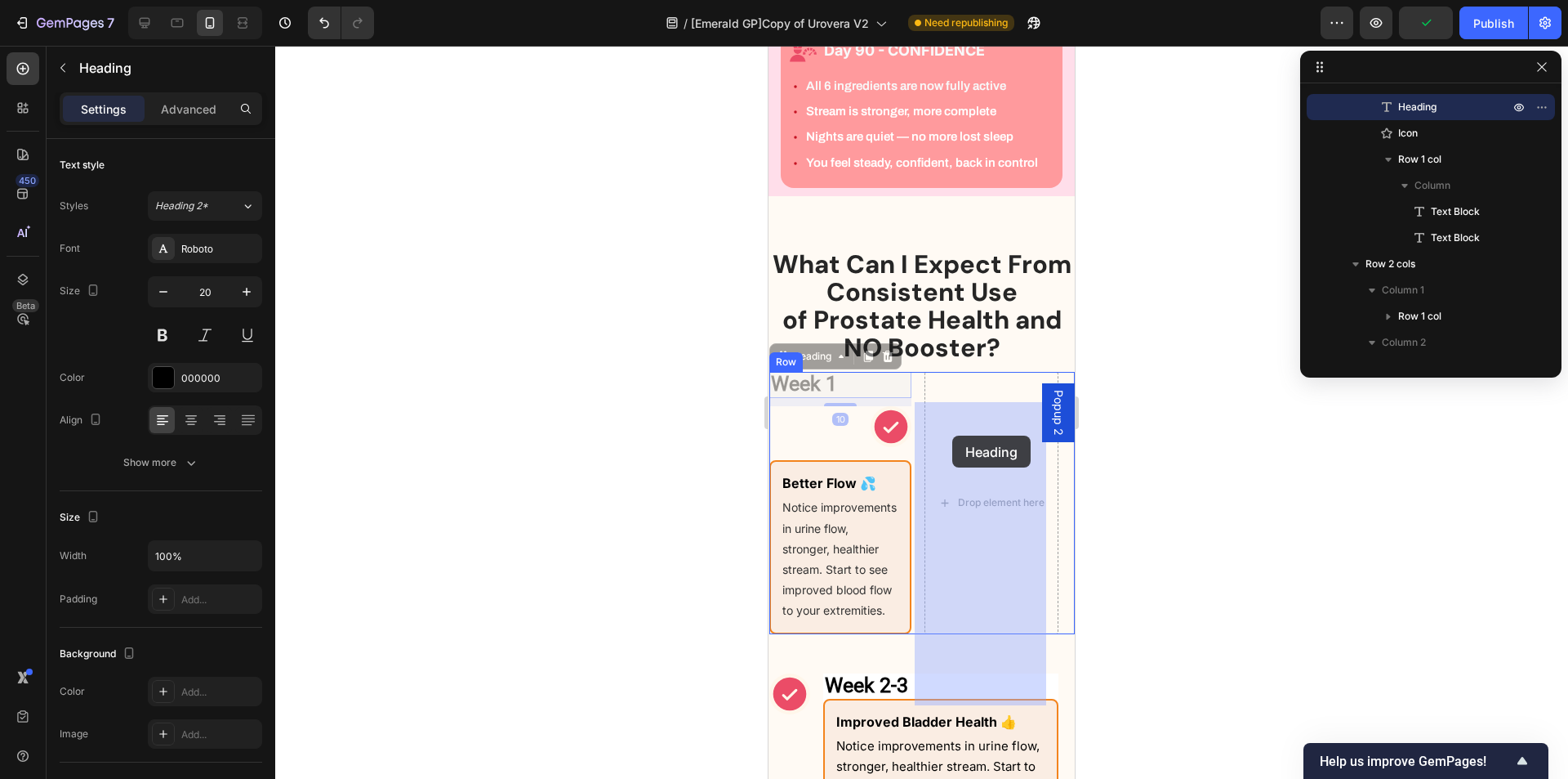
drag, startPoint x: 783, startPoint y: 389, endPoint x: 952, endPoint y: 436, distance: 175.4
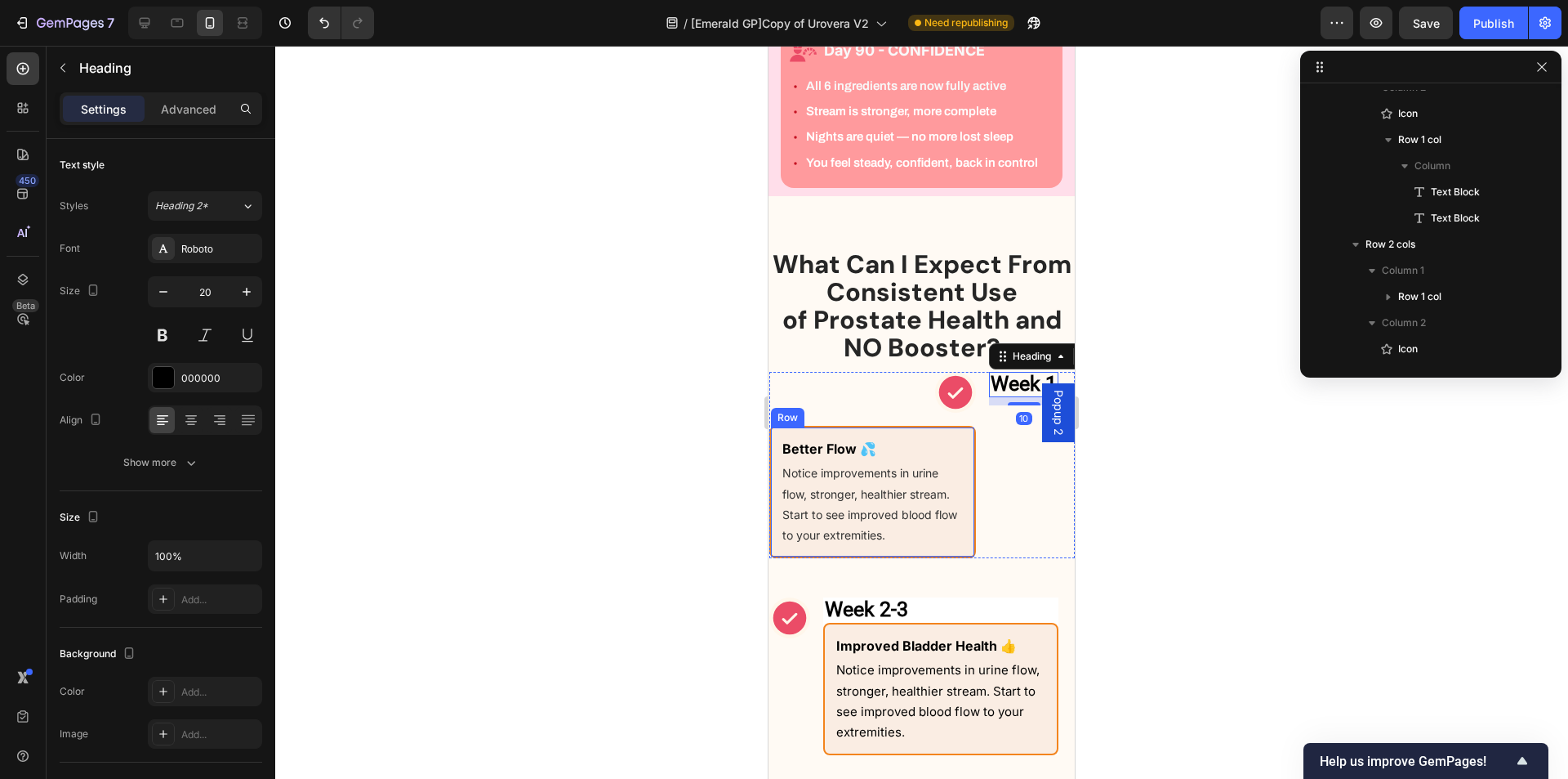
click at [789, 463] on div "Better Flow 💦 Text Block Notice improvements in urine flow, stronger, healthier…" at bounding box center [873, 492] width 206 height 133
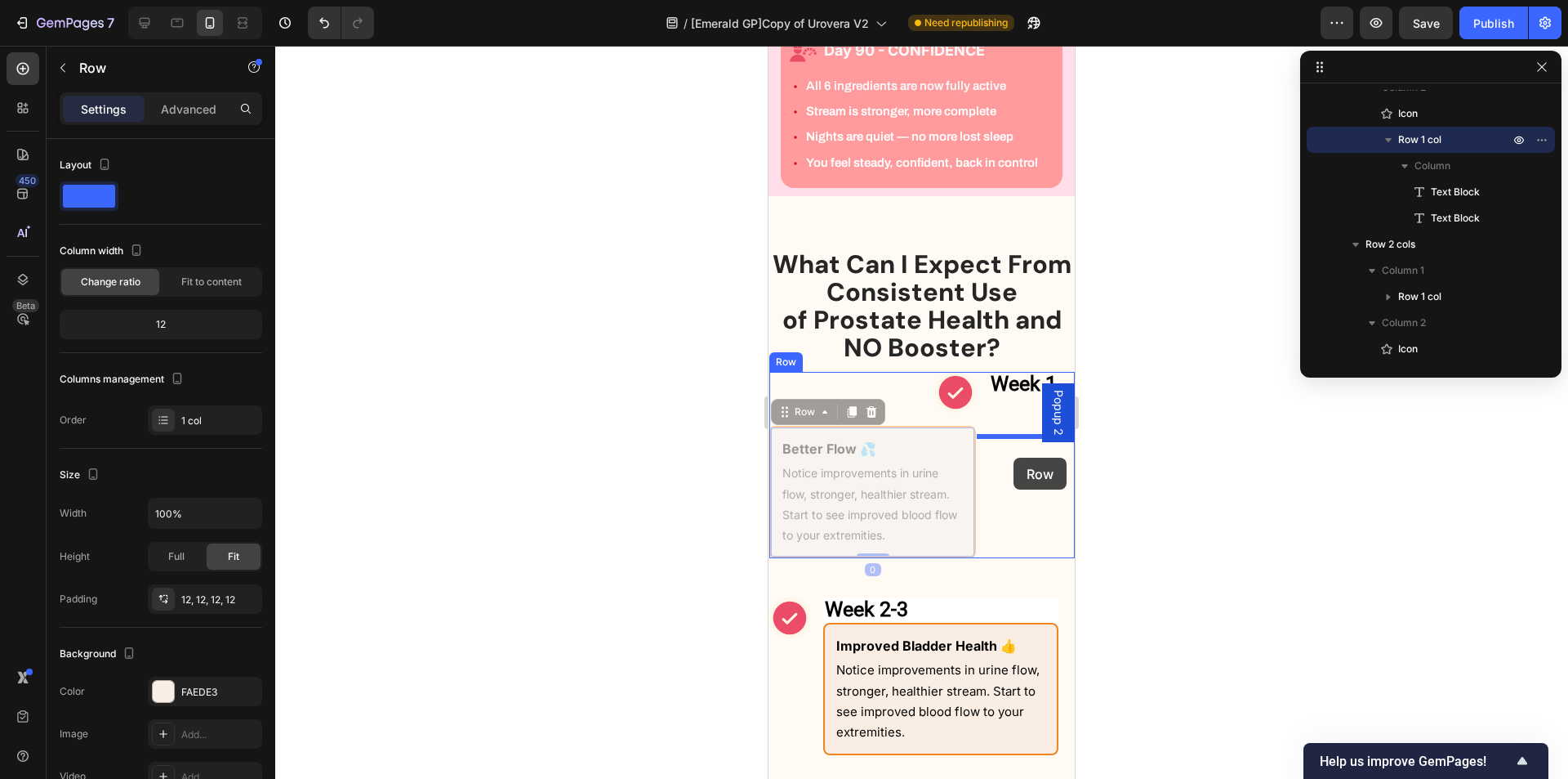
drag, startPoint x: 783, startPoint y: 449, endPoint x: 1014, endPoint y: 458, distance: 231.2
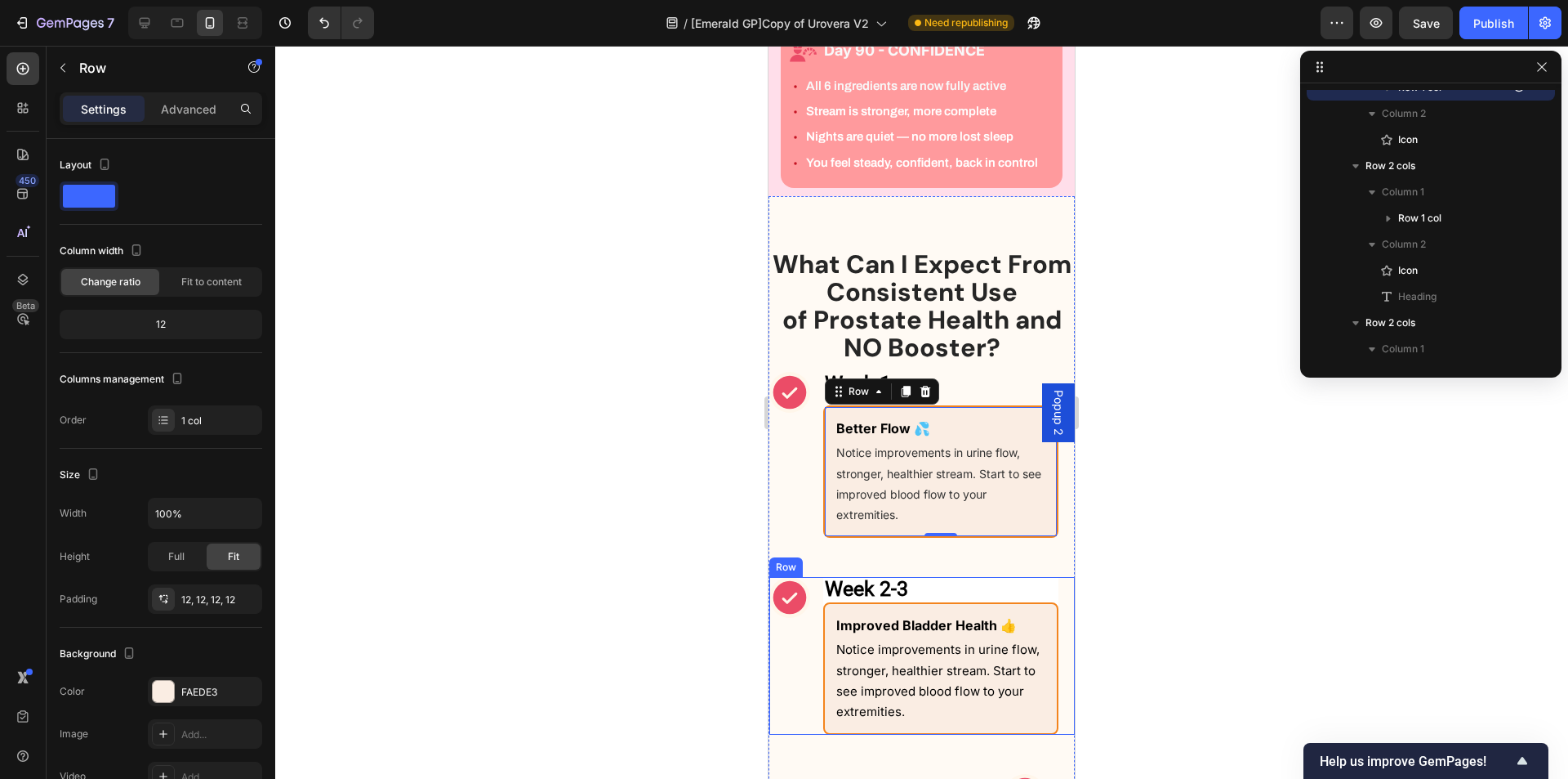
click at [816, 630] on div "Week 2-3 Heading Improved Bladder Health 👍 Text Block Notice improvements in ur…" at bounding box center [922, 655] width 305 height 158
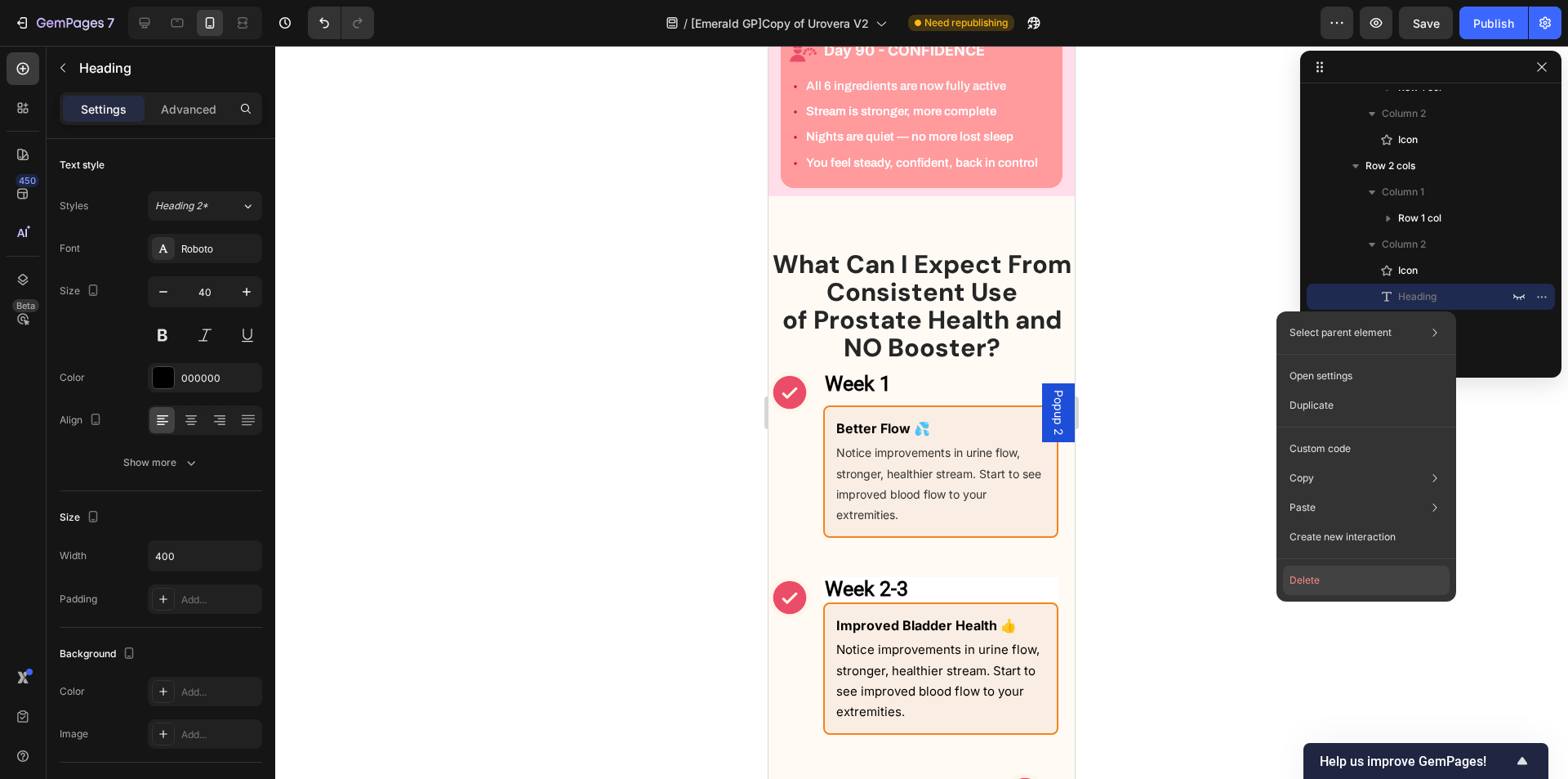
click at [1336, 576] on button "Delete" at bounding box center [1367, 580] width 167 height 29
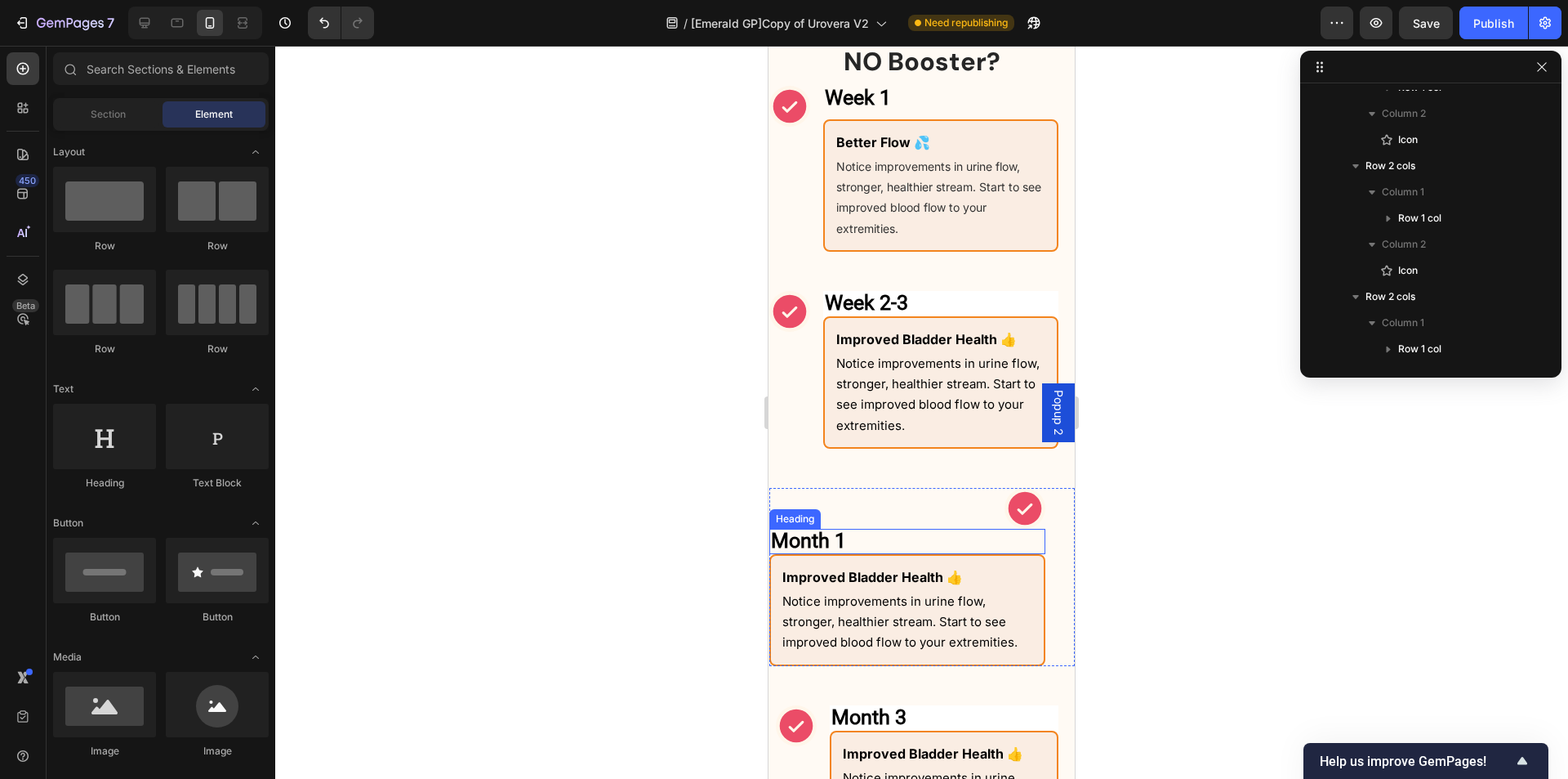
scroll to position [1396, 0]
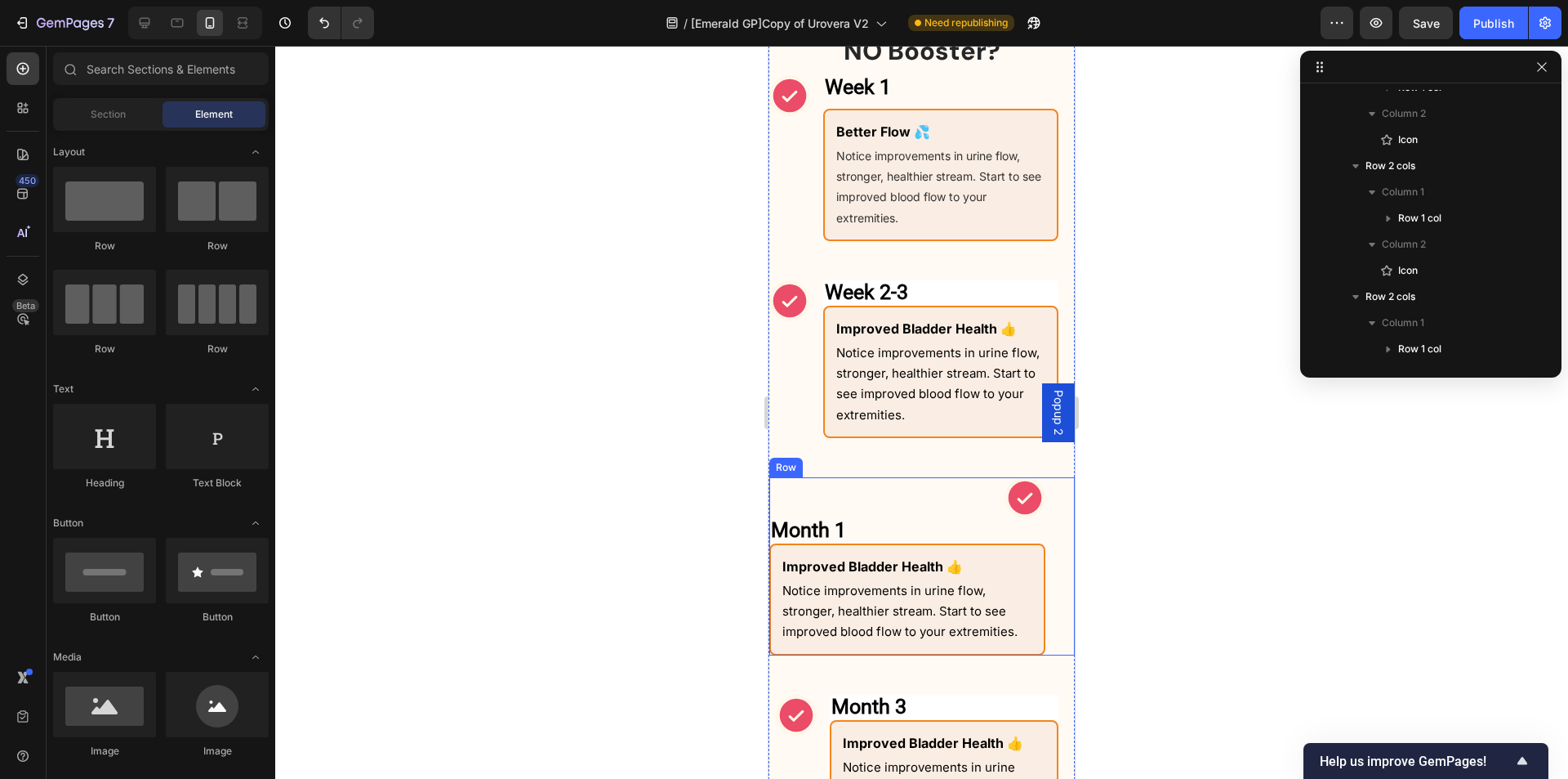
click at [1042, 516] on div "Month 1 Heading Row Icon Month 1 Heading Improved Bladder Health 👍 Text Block N…" at bounding box center [922, 566] width 305 height 178
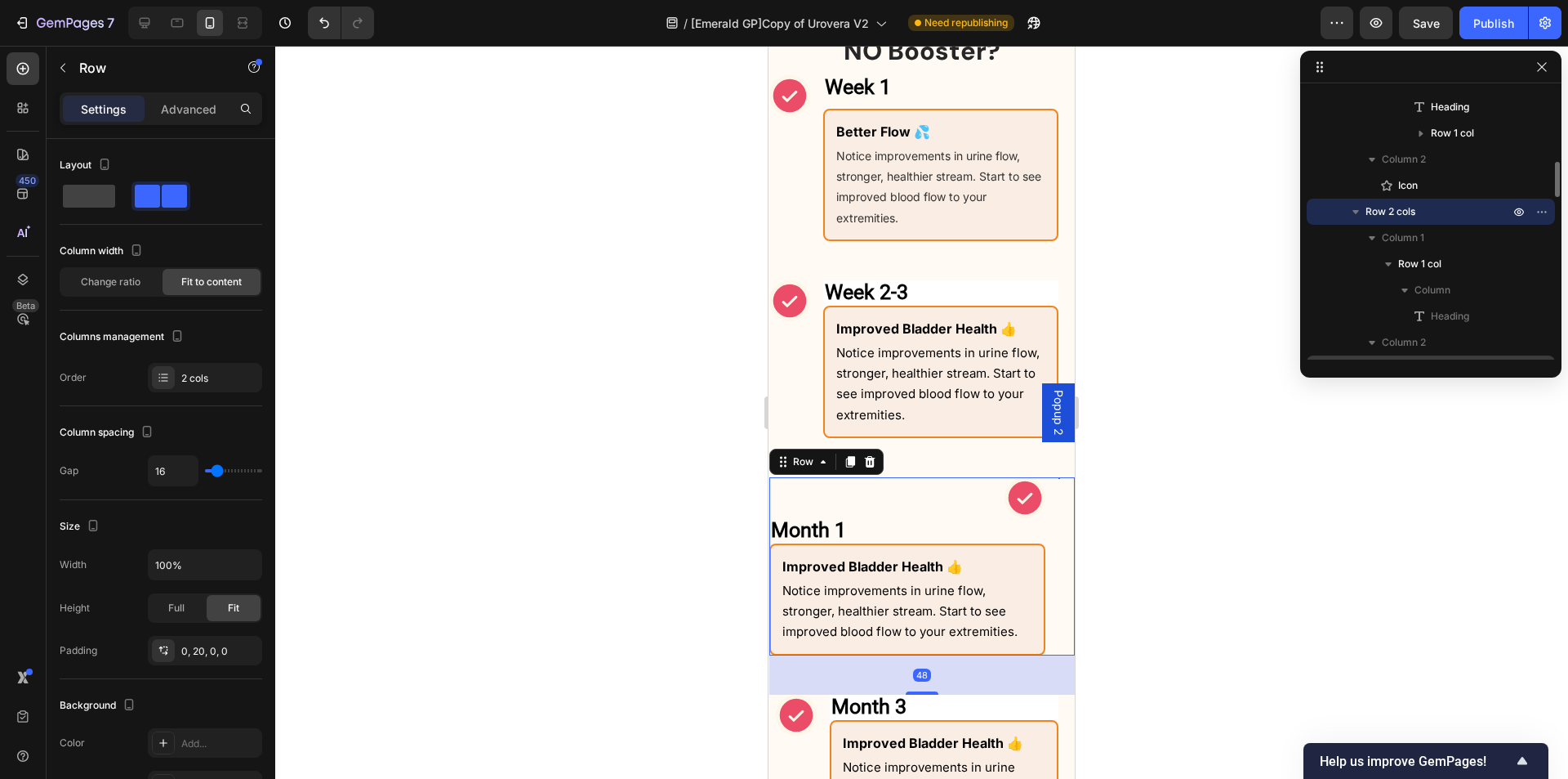
scroll to position [627, 0]
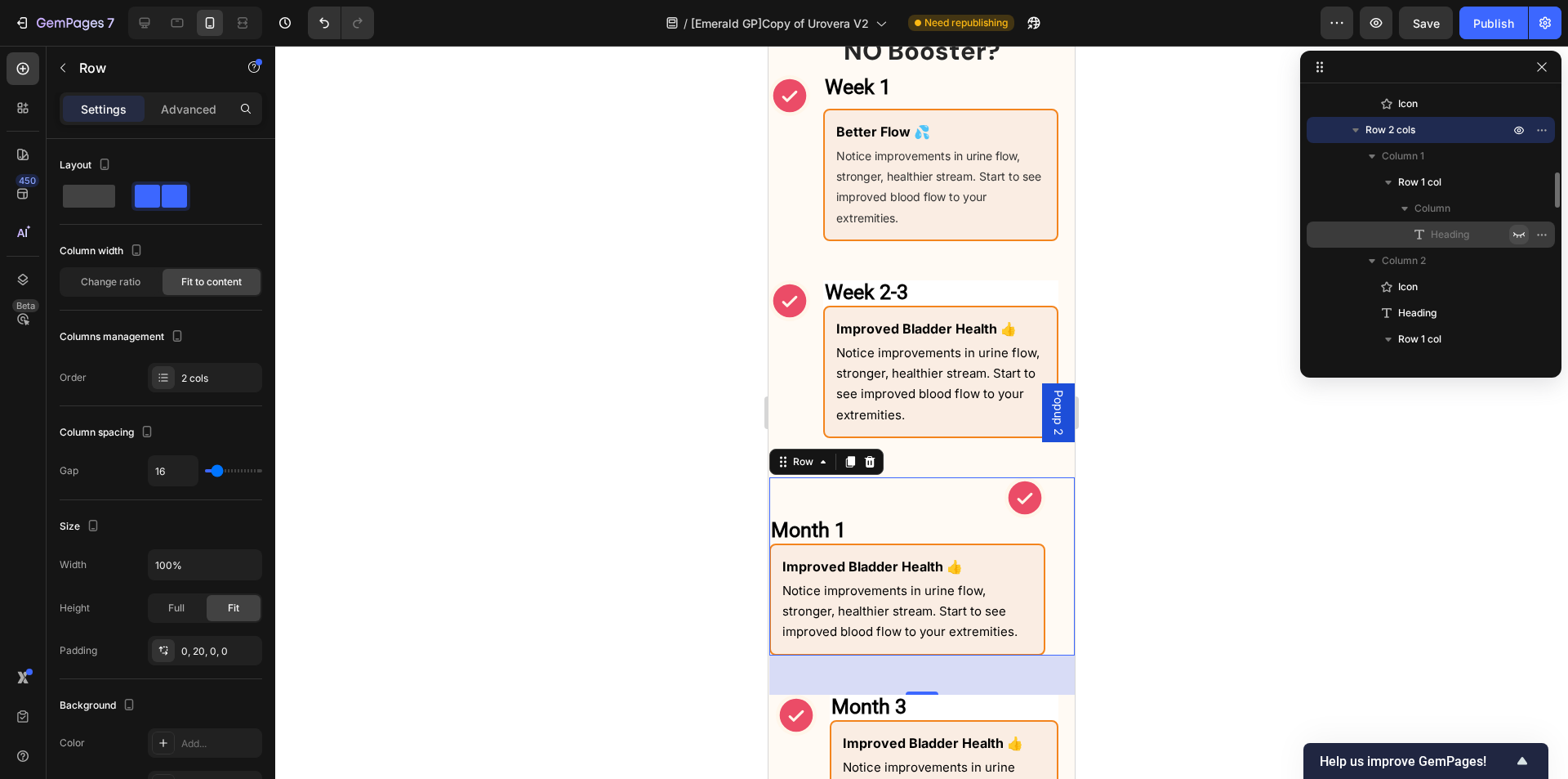
click at [1519, 237] on icon "button" at bounding box center [1520, 234] width 13 height 13
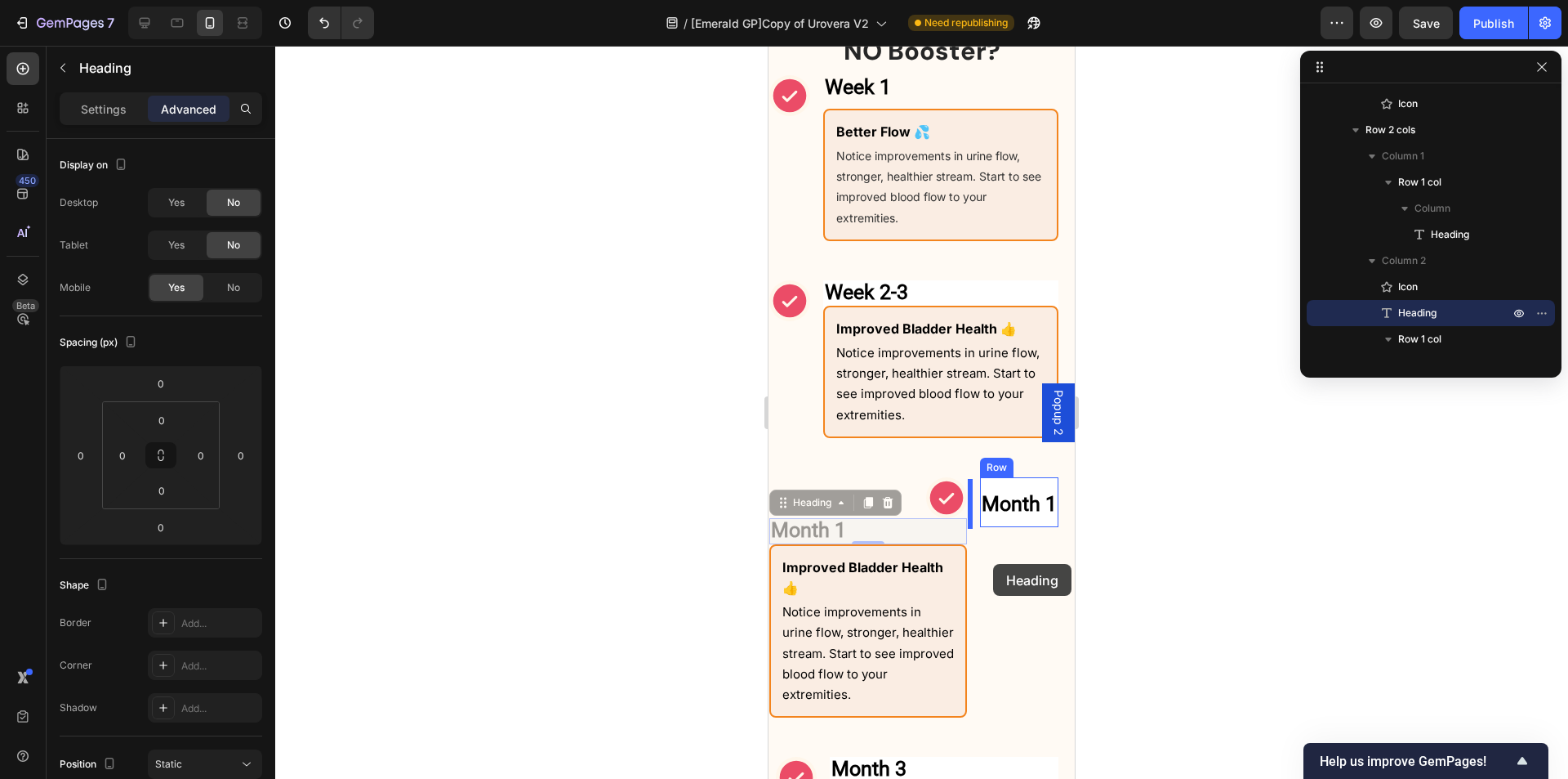
drag, startPoint x: 870, startPoint y: 535, endPoint x: 993, endPoint y: 564, distance: 126.4
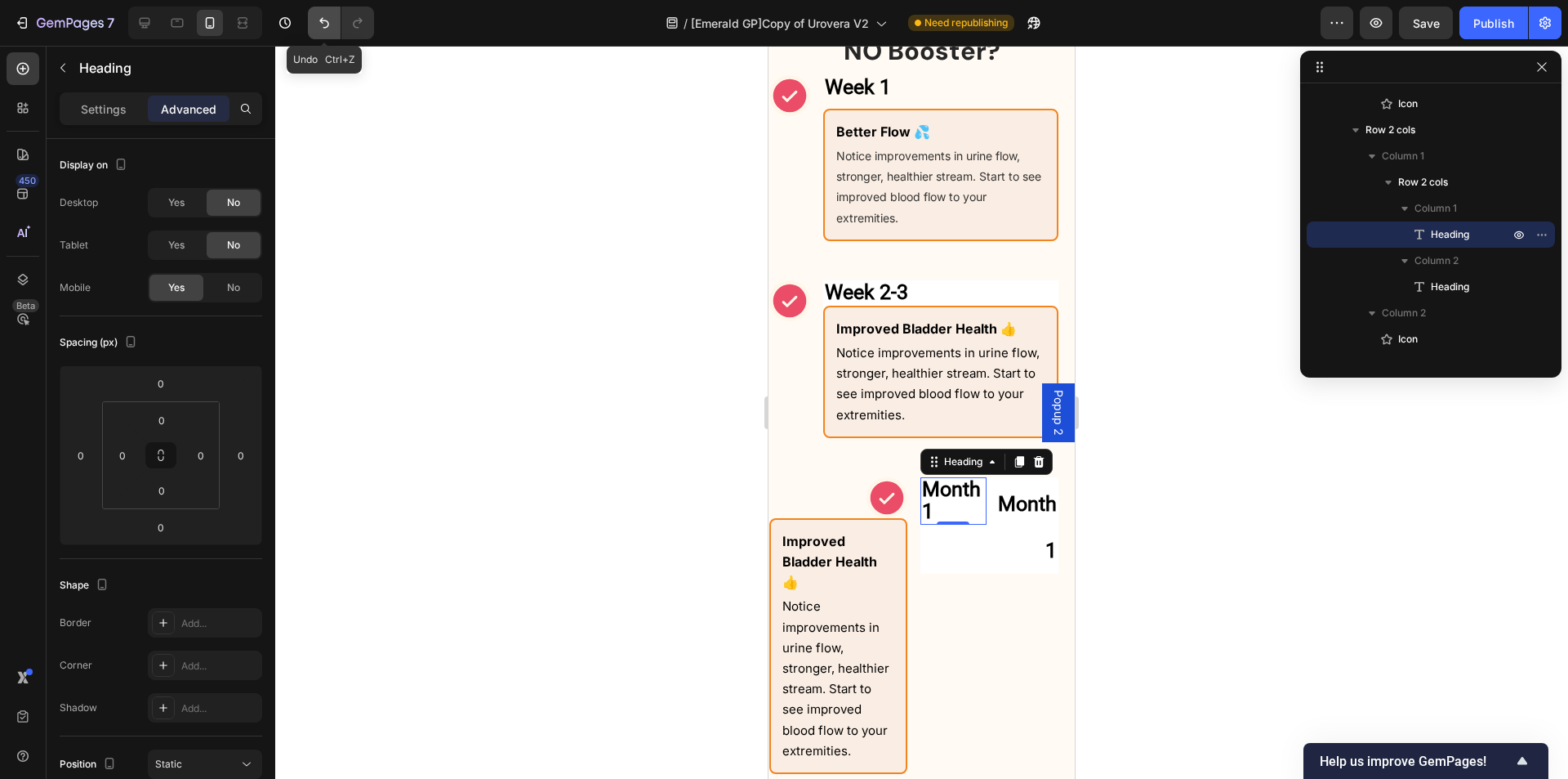
click at [327, 23] on icon "Undo/Redo" at bounding box center [324, 23] width 16 height 16
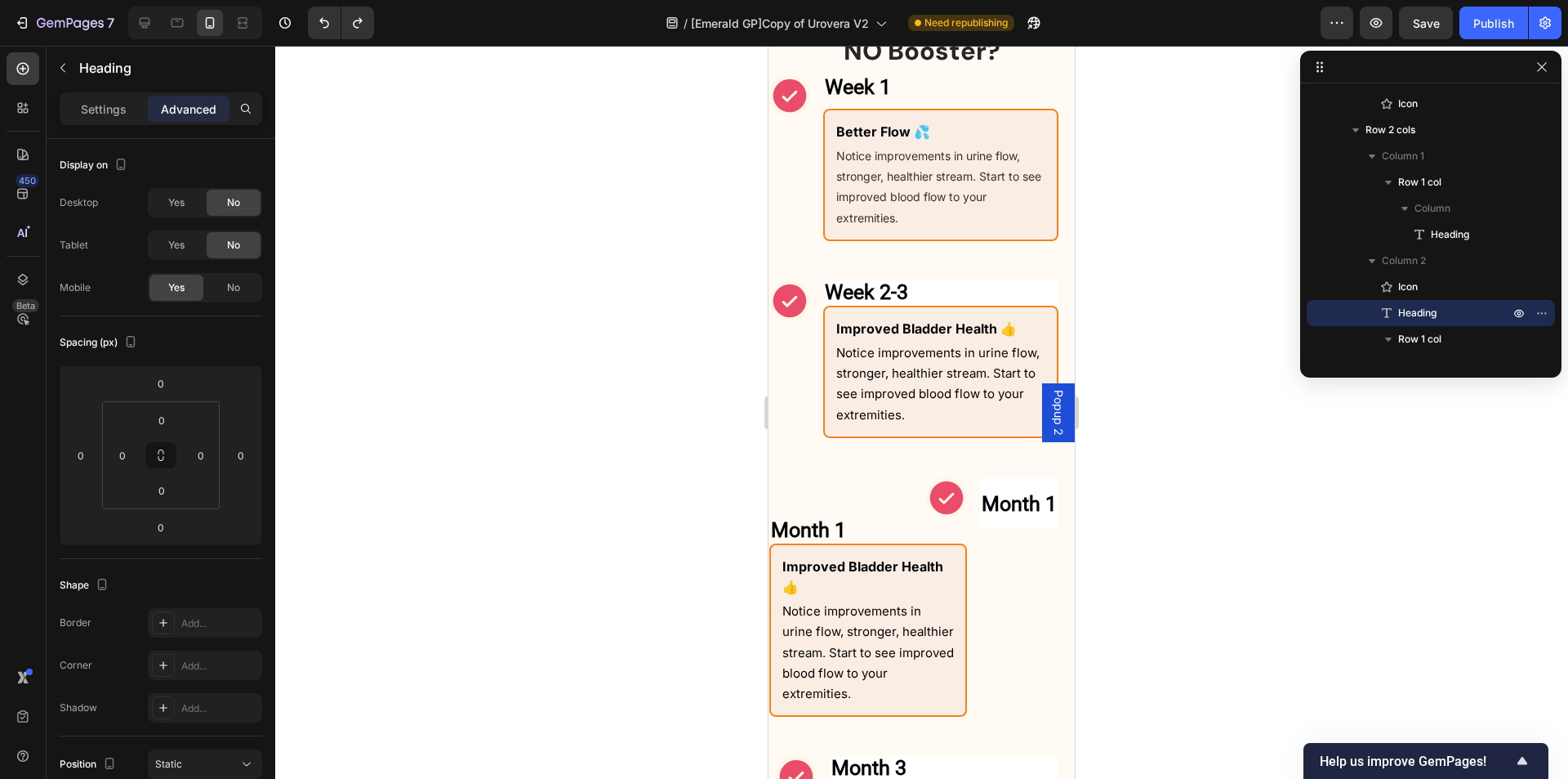
click at [873, 529] on p "Month 1" at bounding box center [868, 530] width 194 height 22
click at [863, 611] on span "Notice improvements in urine flow, stronger, healthier stream. Start to see imp…" at bounding box center [869, 652] width 172 height 98
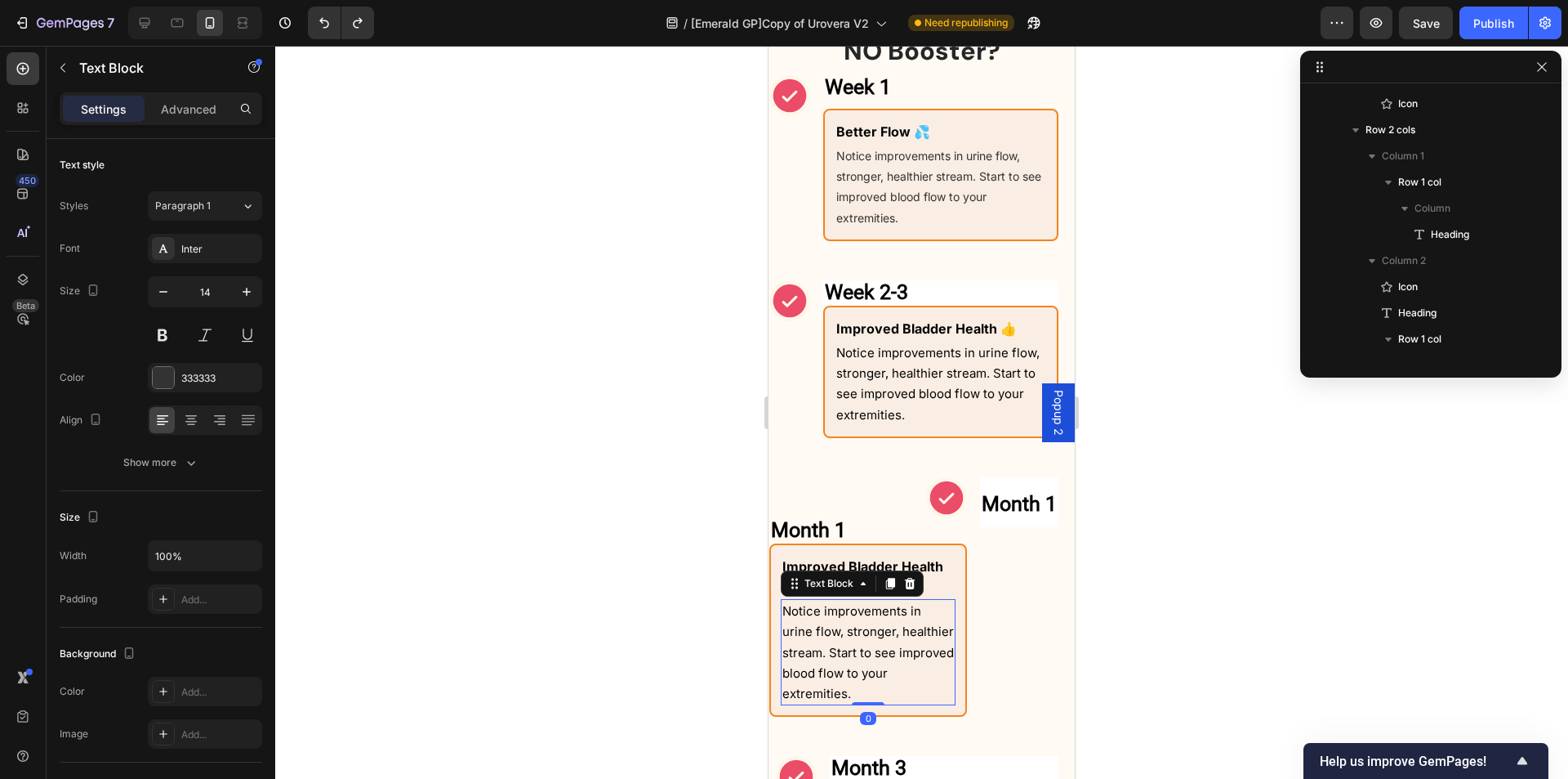
scroll to position [833, 0]
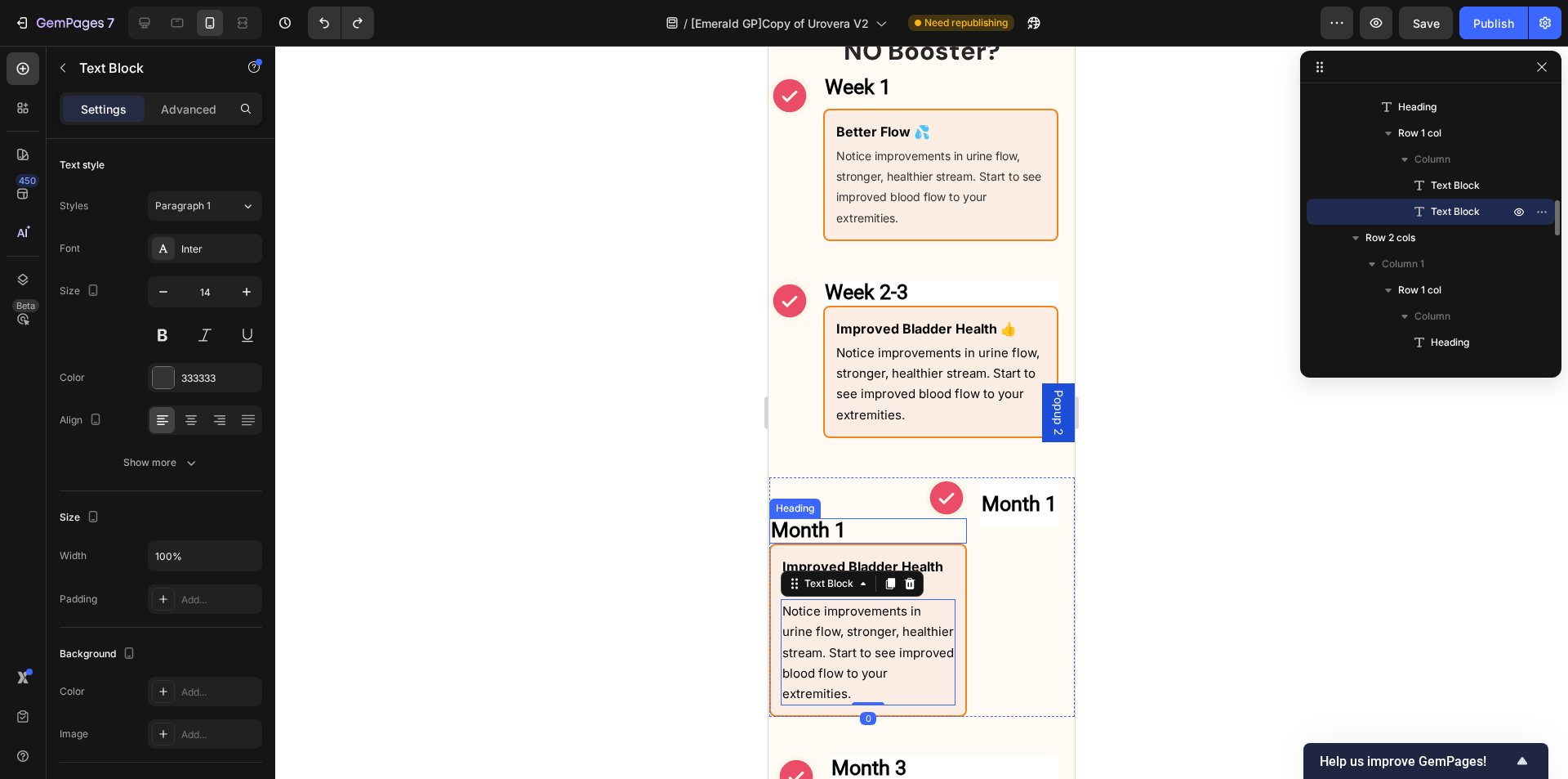
click at [832, 527] on strong "Month 1" at bounding box center [809, 529] width 75 height 24
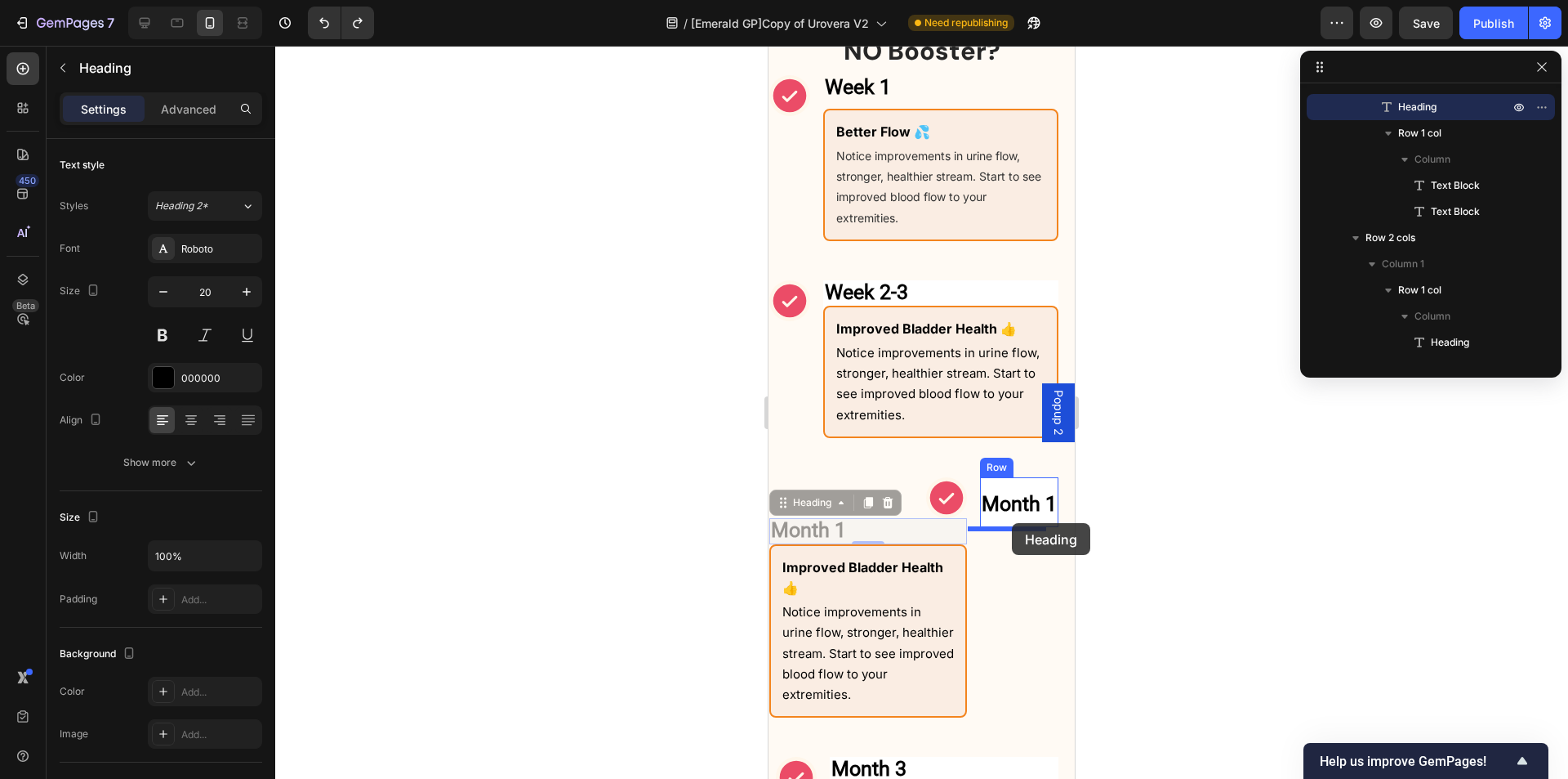
drag, startPoint x: 800, startPoint y: 510, endPoint x: 1012, endPoint y: 523, distance: 212.4
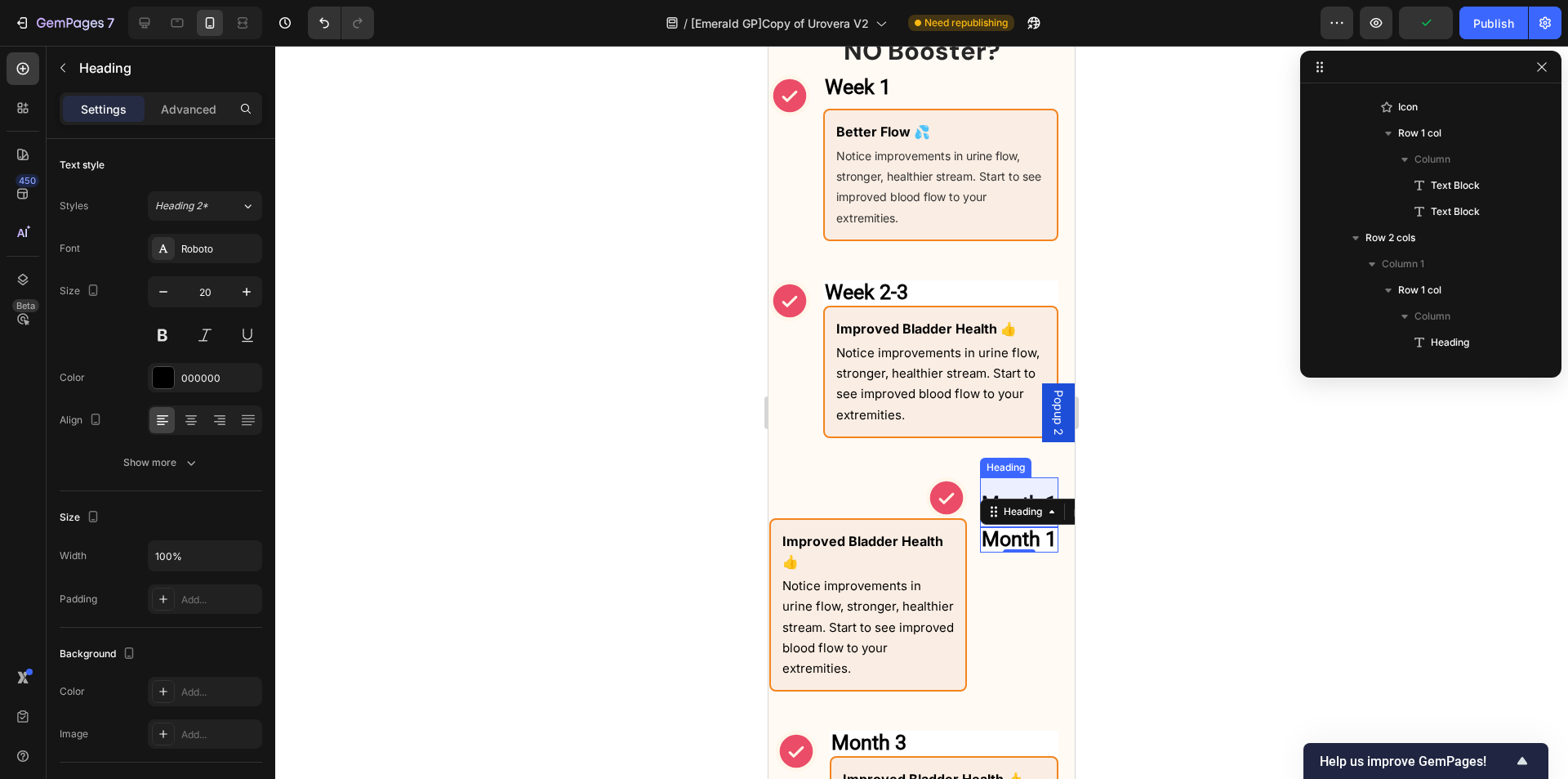
click at [1010, 497] on strong "Month 1" at bounding box center [1019, 504] width 75 height 24
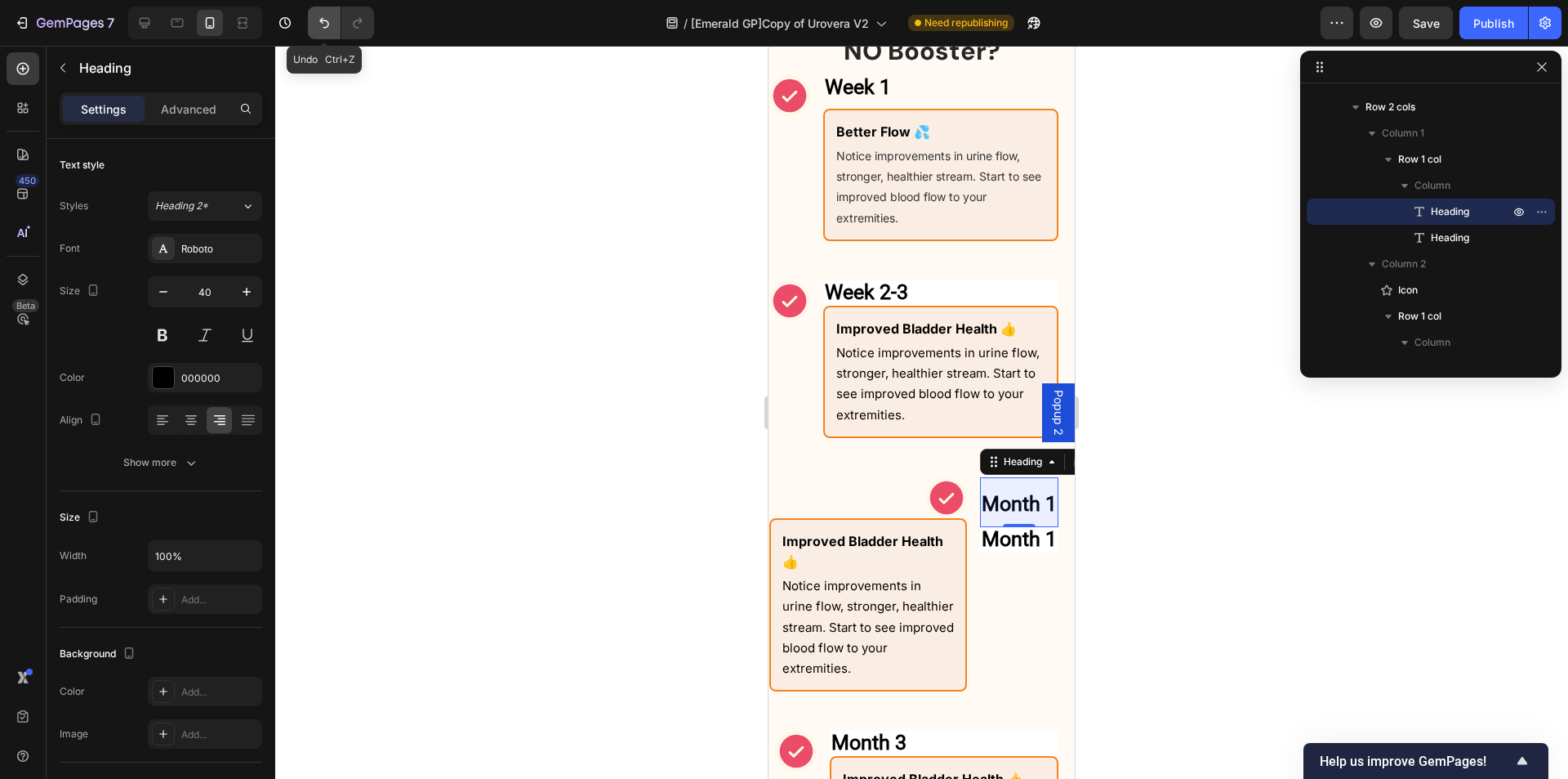
click at [322, 21] on icon "Undo/Redo" at bounding box center [324, 23] width 10 height 11
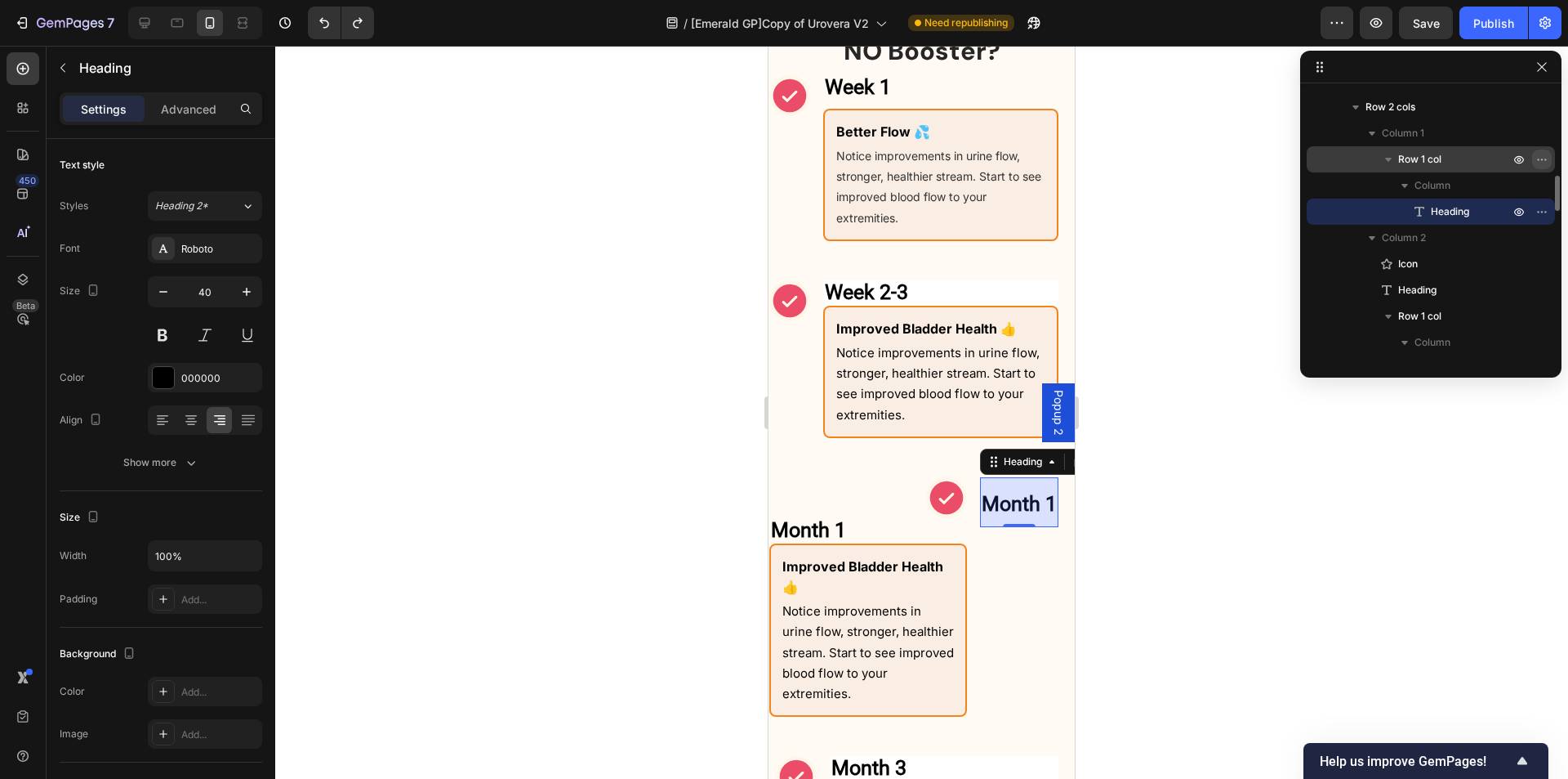
click at [1542, 157] on icon "button" at bounding box center [1543, 160] width 13 height 13
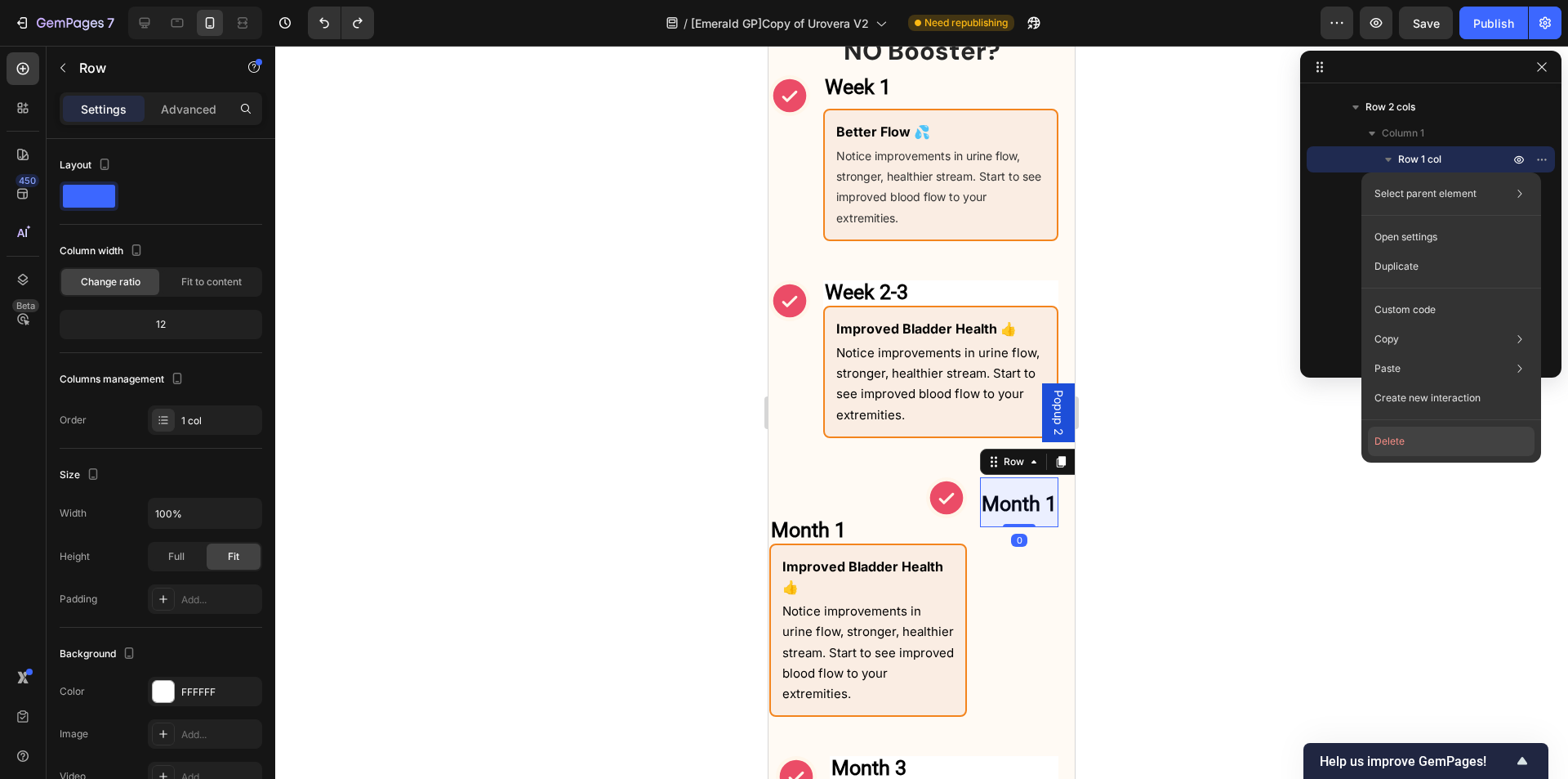
click at [1420, 440] on button "Delete" at bounding box center [1452, 442] width 167 height 29
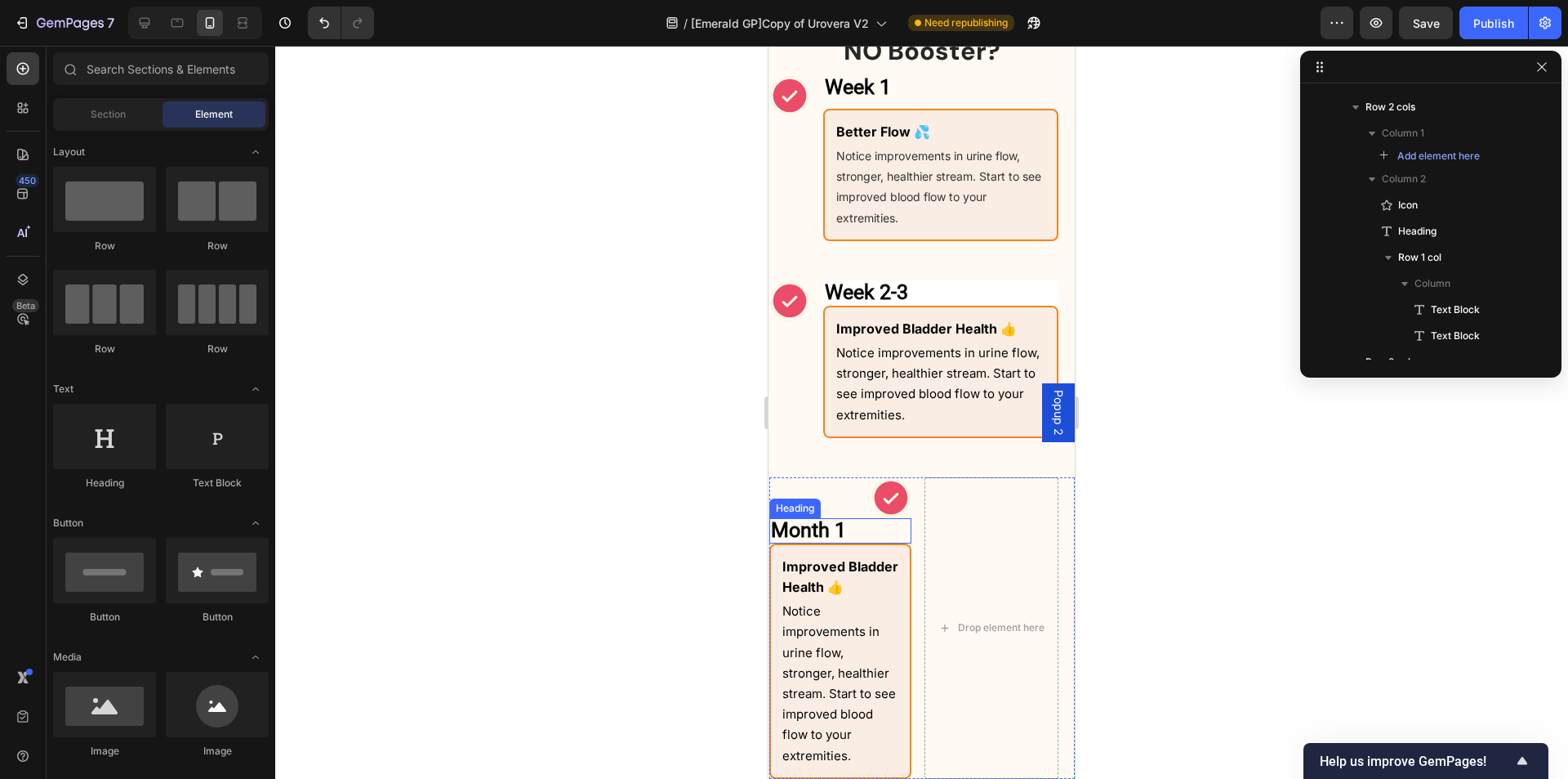
click at [847, 532] on h2 "Month 1" at bounding box center [841, 530] width 142 height 25
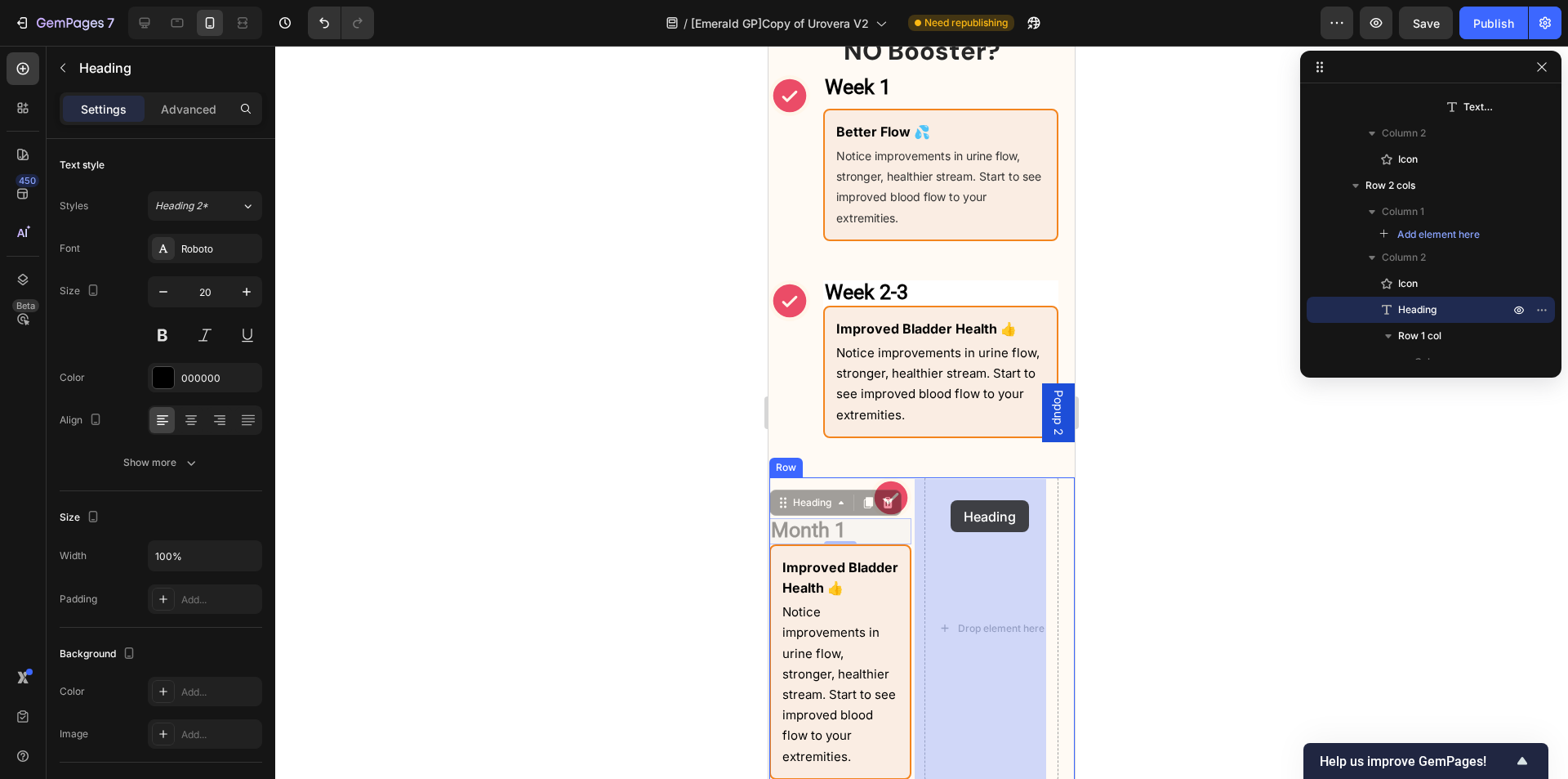
drag, startPoint x: 788, startPoint y: 508, endPoint x: 951, endPoint y: 500, distance: 163.2
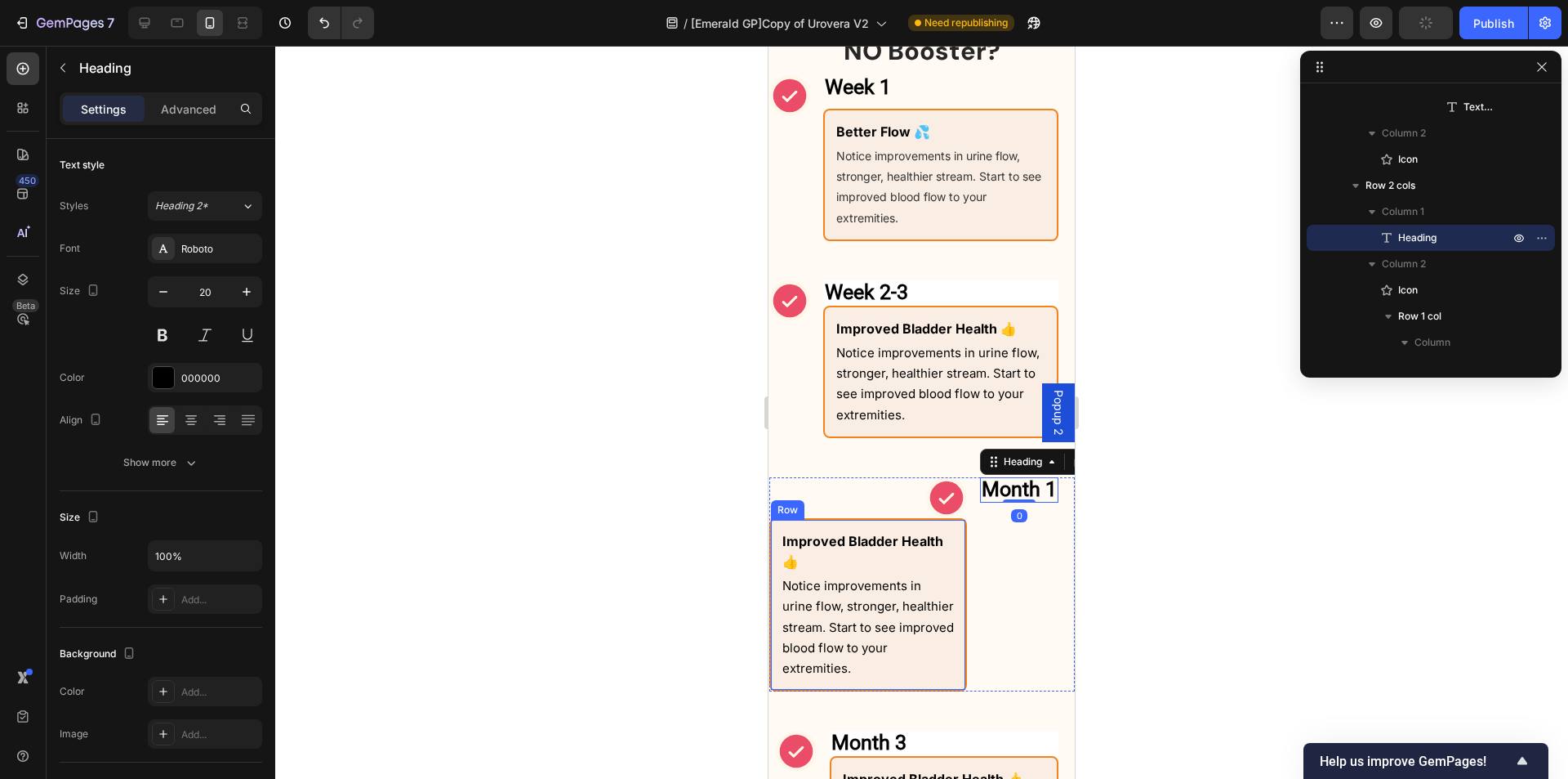
click at [778, 532] on div "Improved Bladder Health 👍 Text Block Notice improvements in urine flow, stronge…" at bounding box center [868, 604] width 197 height 173
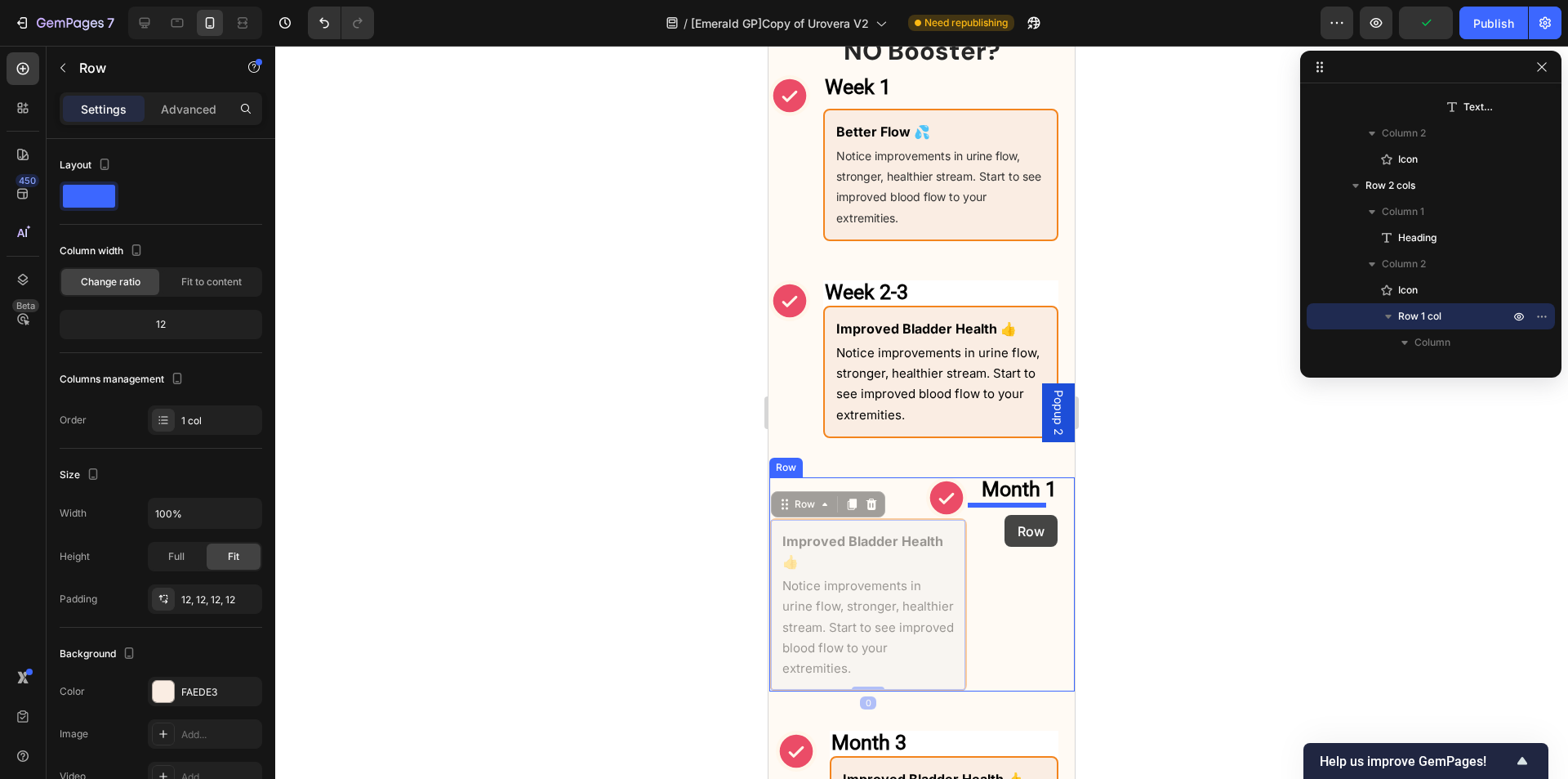
drag, startPoint x: 793, startPoint y: 512, endPoint x: 1005, endPoint y: 515, distance: 212.0
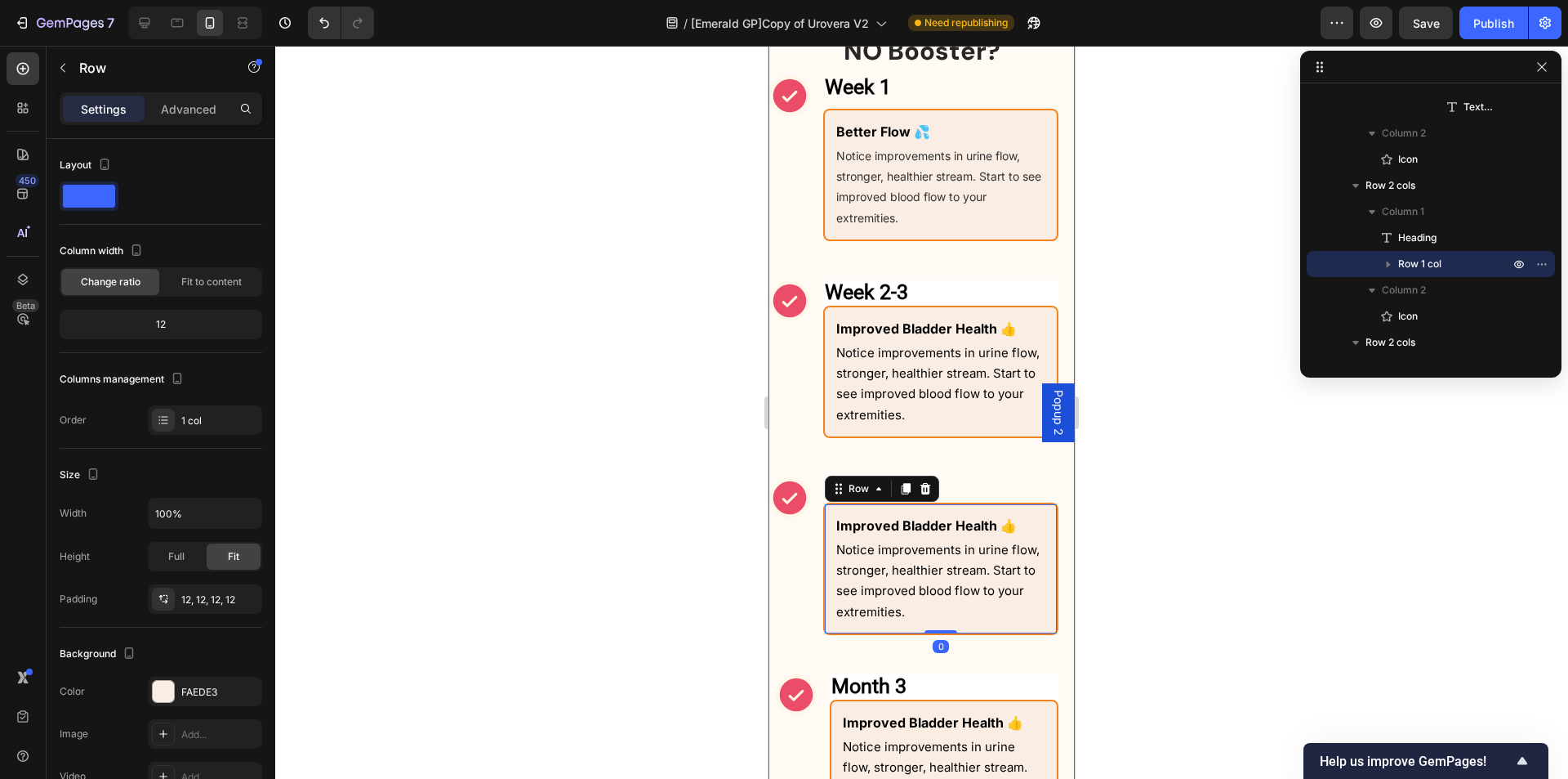
scroll to position [1641, 0]
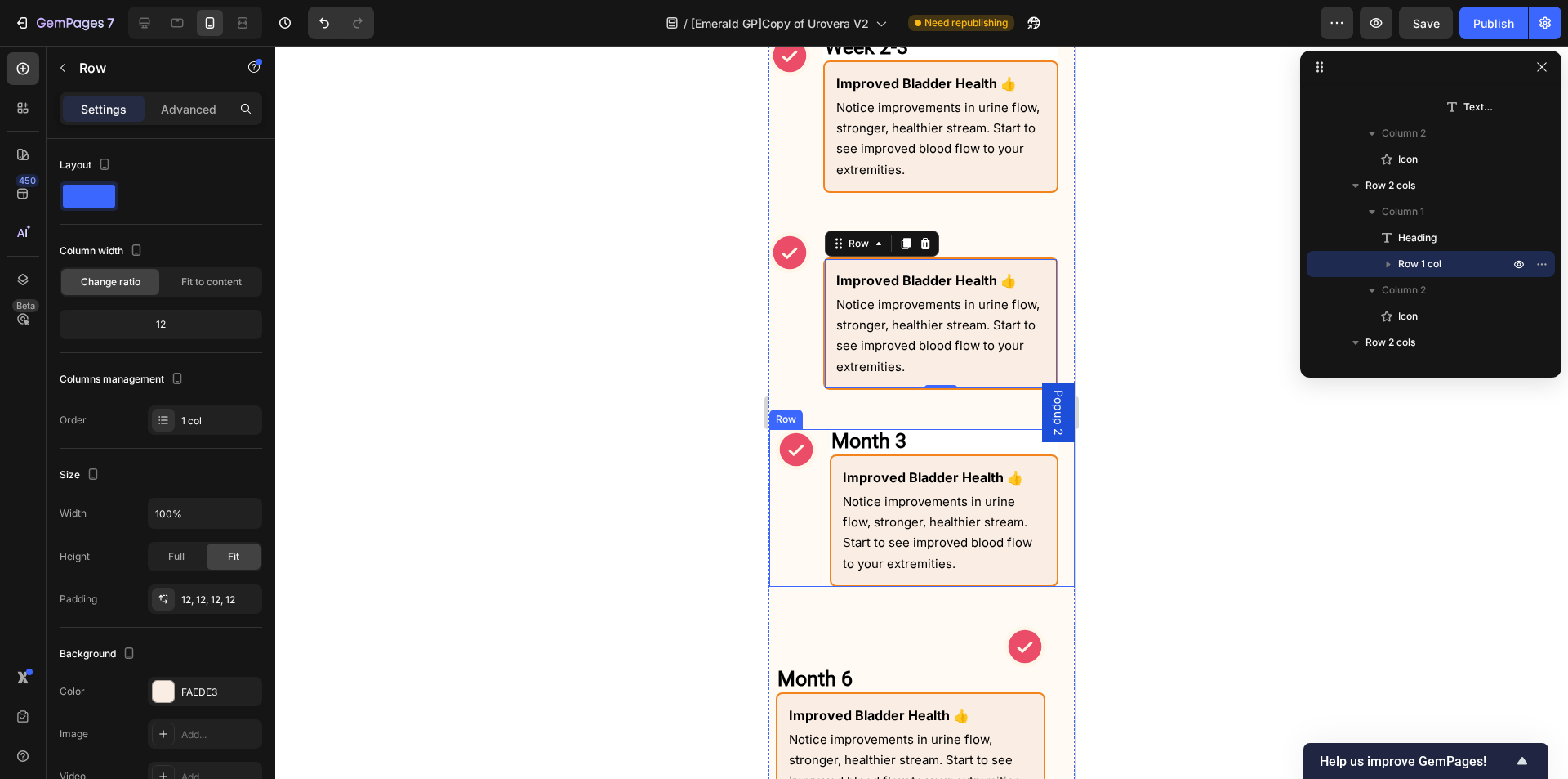
click at [821, 517] on div "Month 3 Heading Improved Bladder Health 👍 Text Block Notice improvements in uri…" at bounding box center [922, 508] width 305 height 158
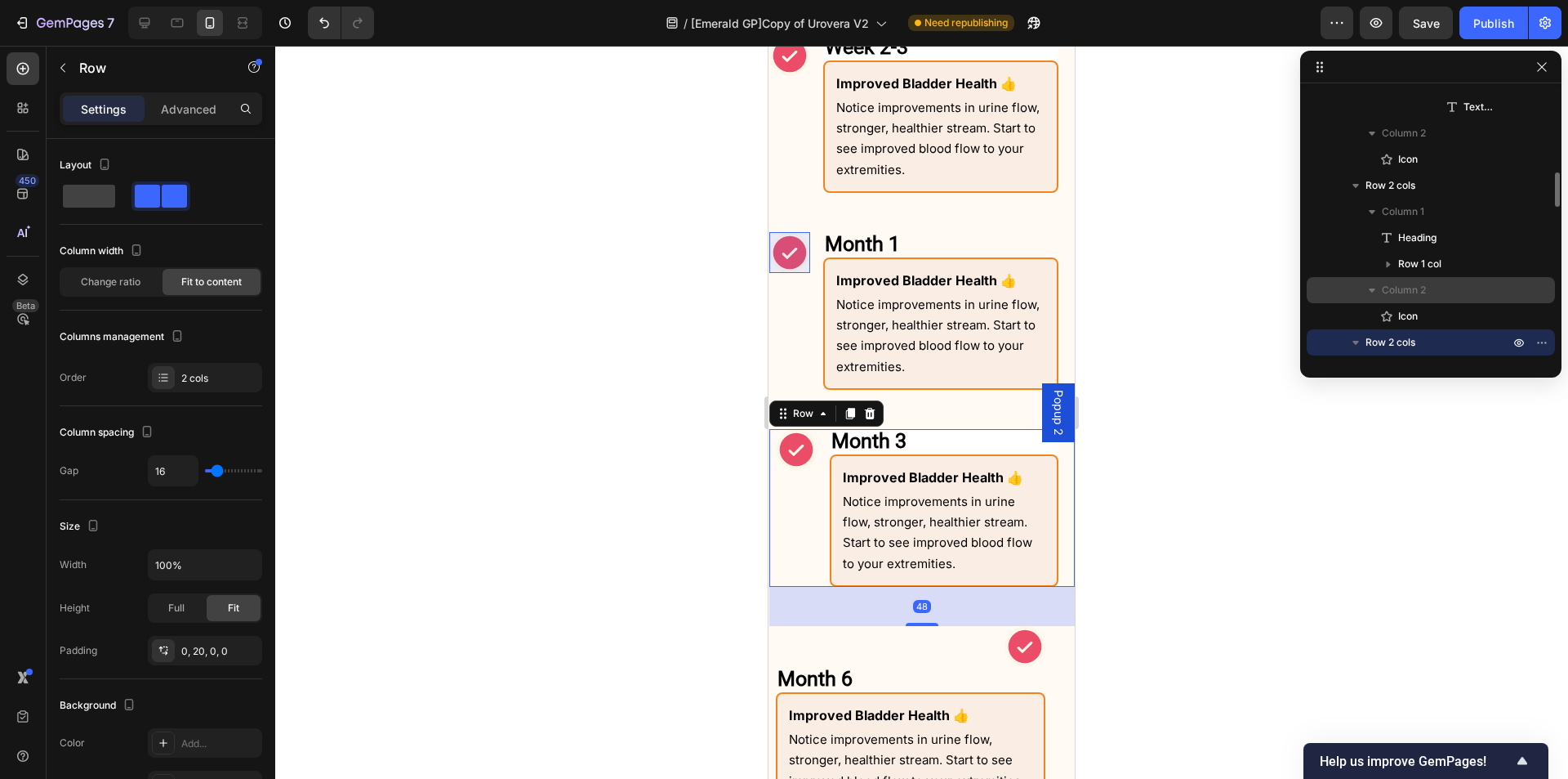
scroll to position [813, 0]
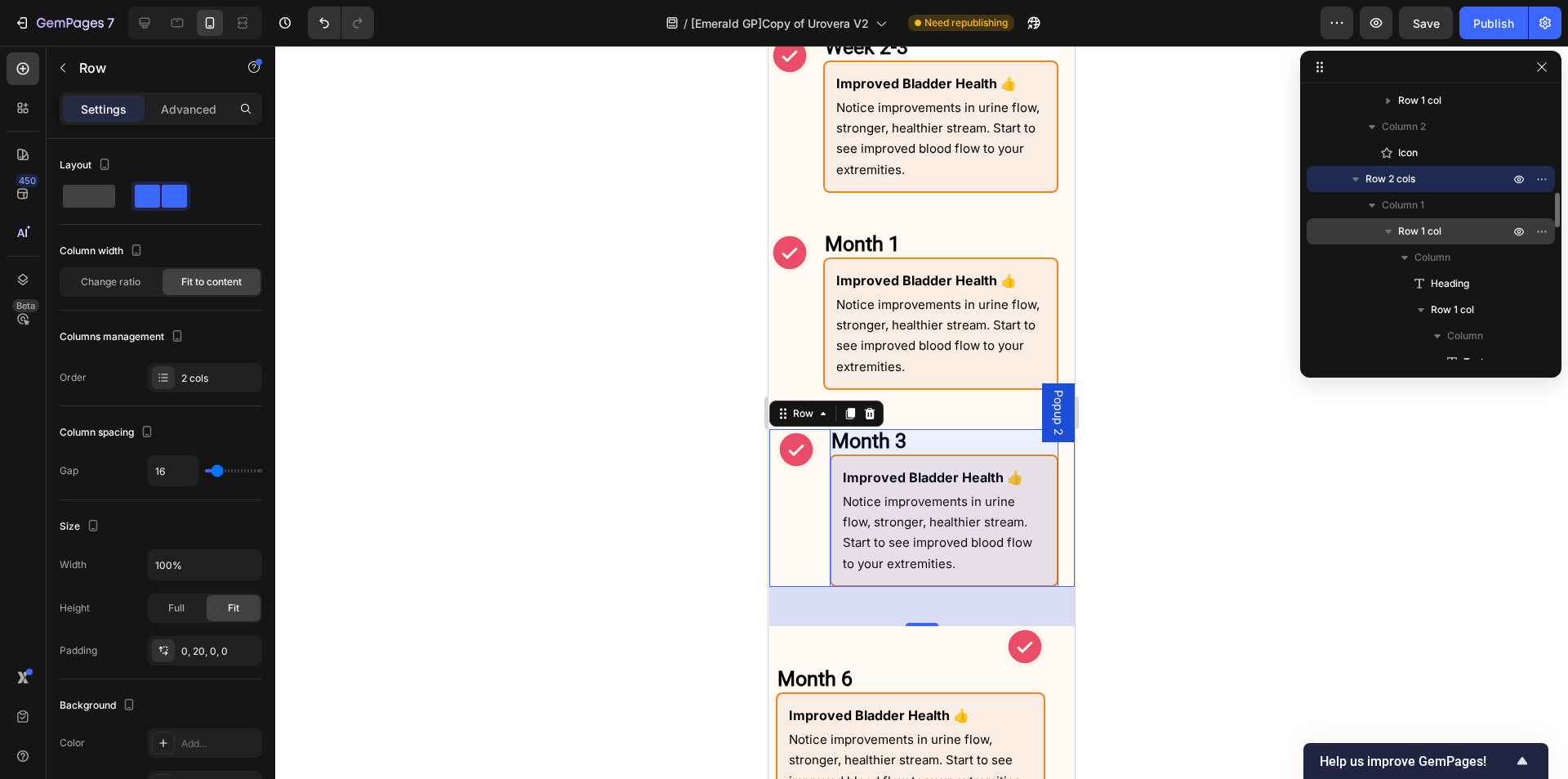
click at [1388, 230] on icon "button" at bounding box center [1389, 231] width 7 height 4
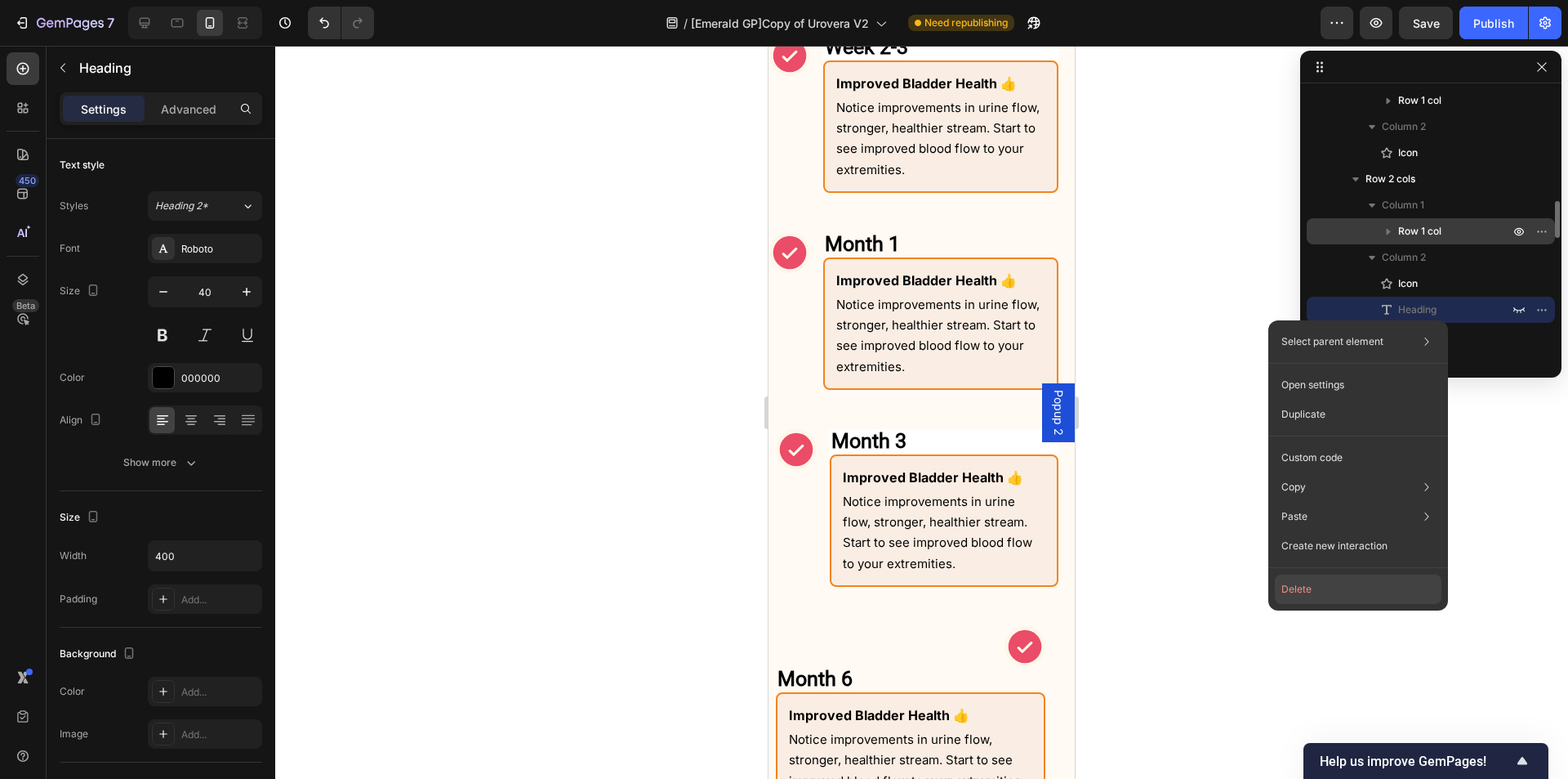
click at [1312, 593] on button "Delete" at bounding box center [1358, 589] width 167 height 29
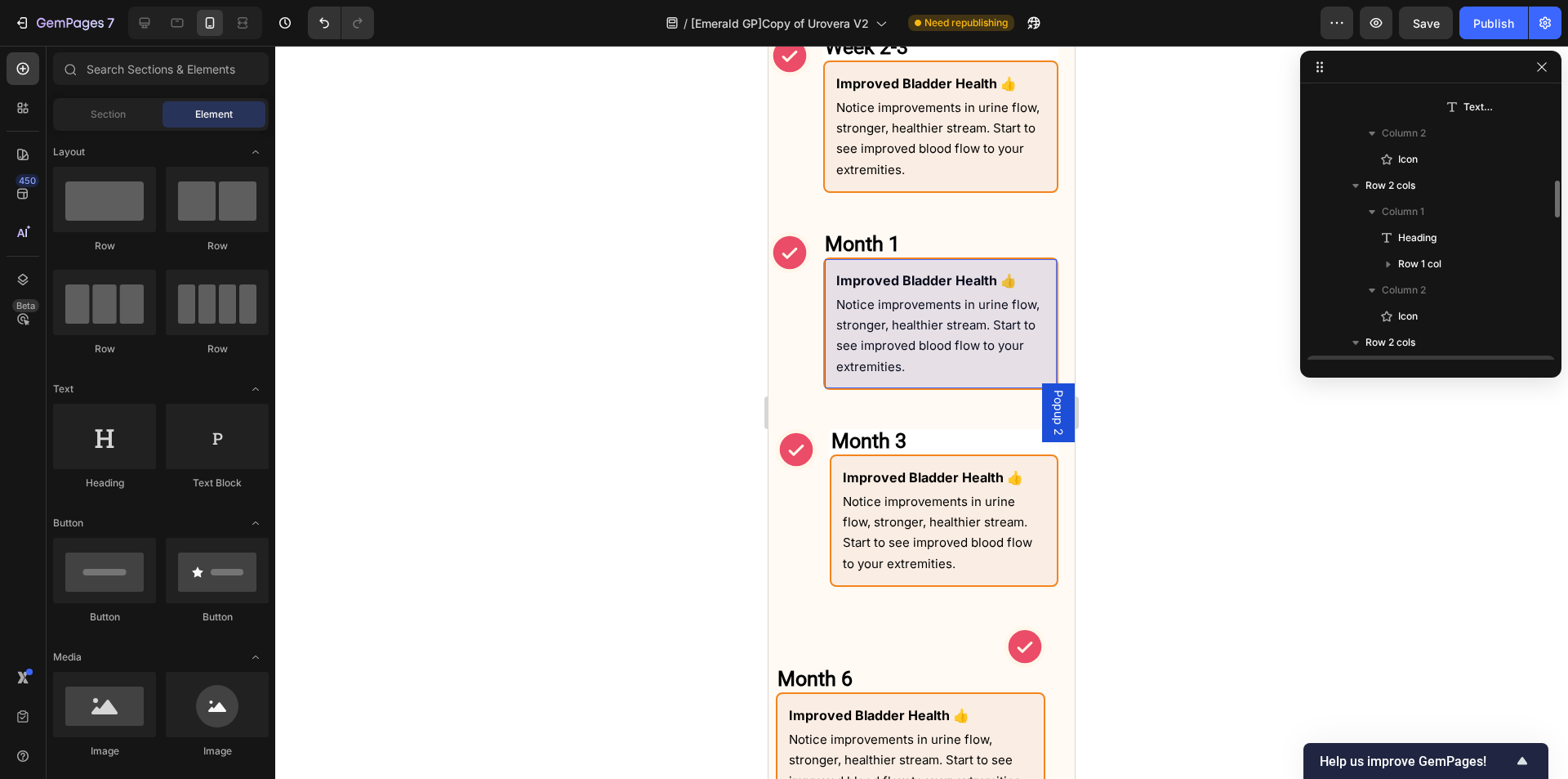
scroll to position [731, 0]
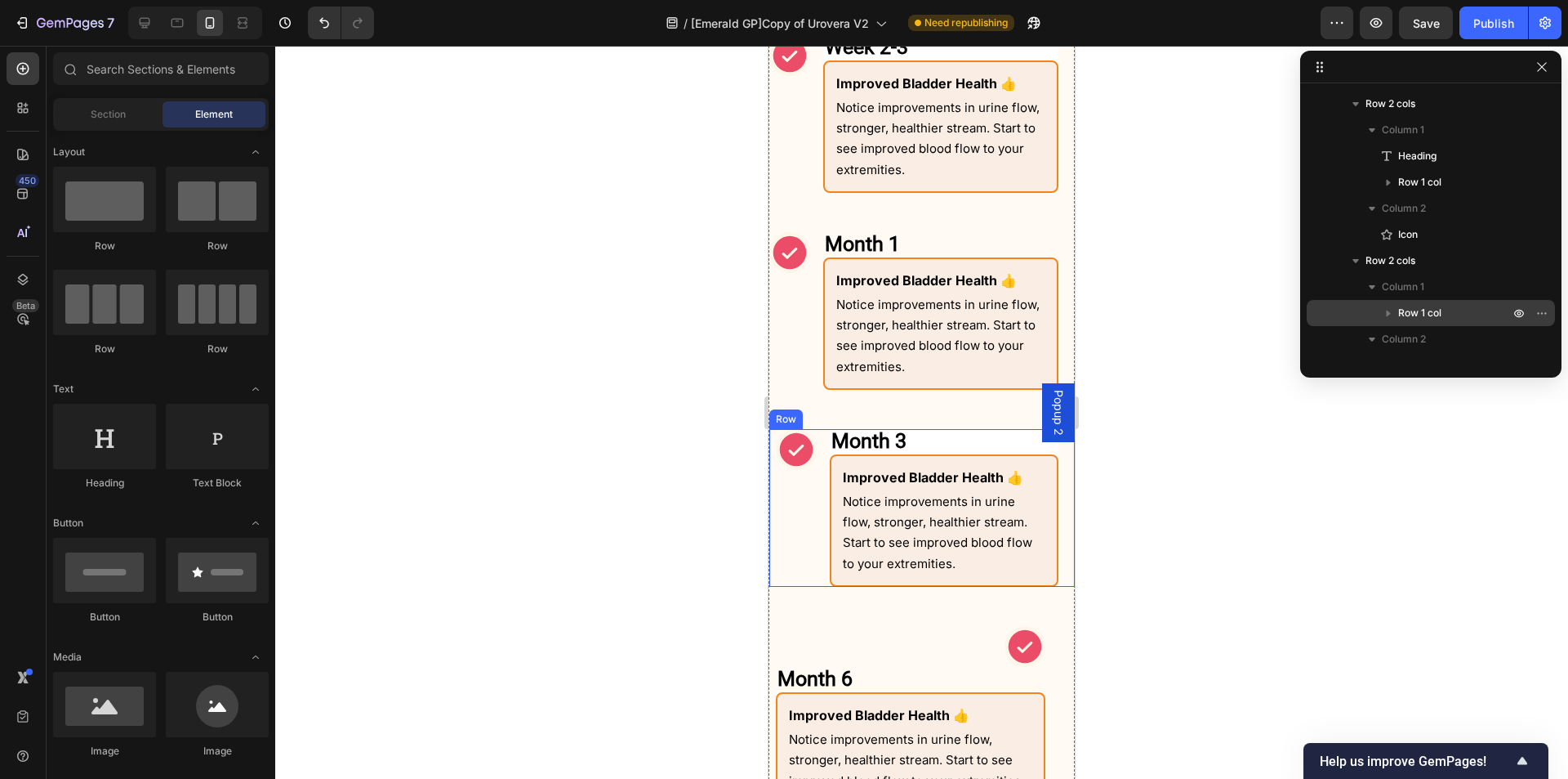
click at [814, 497] on div "Icon" at bounding box center [797, 508] width 41 height 158
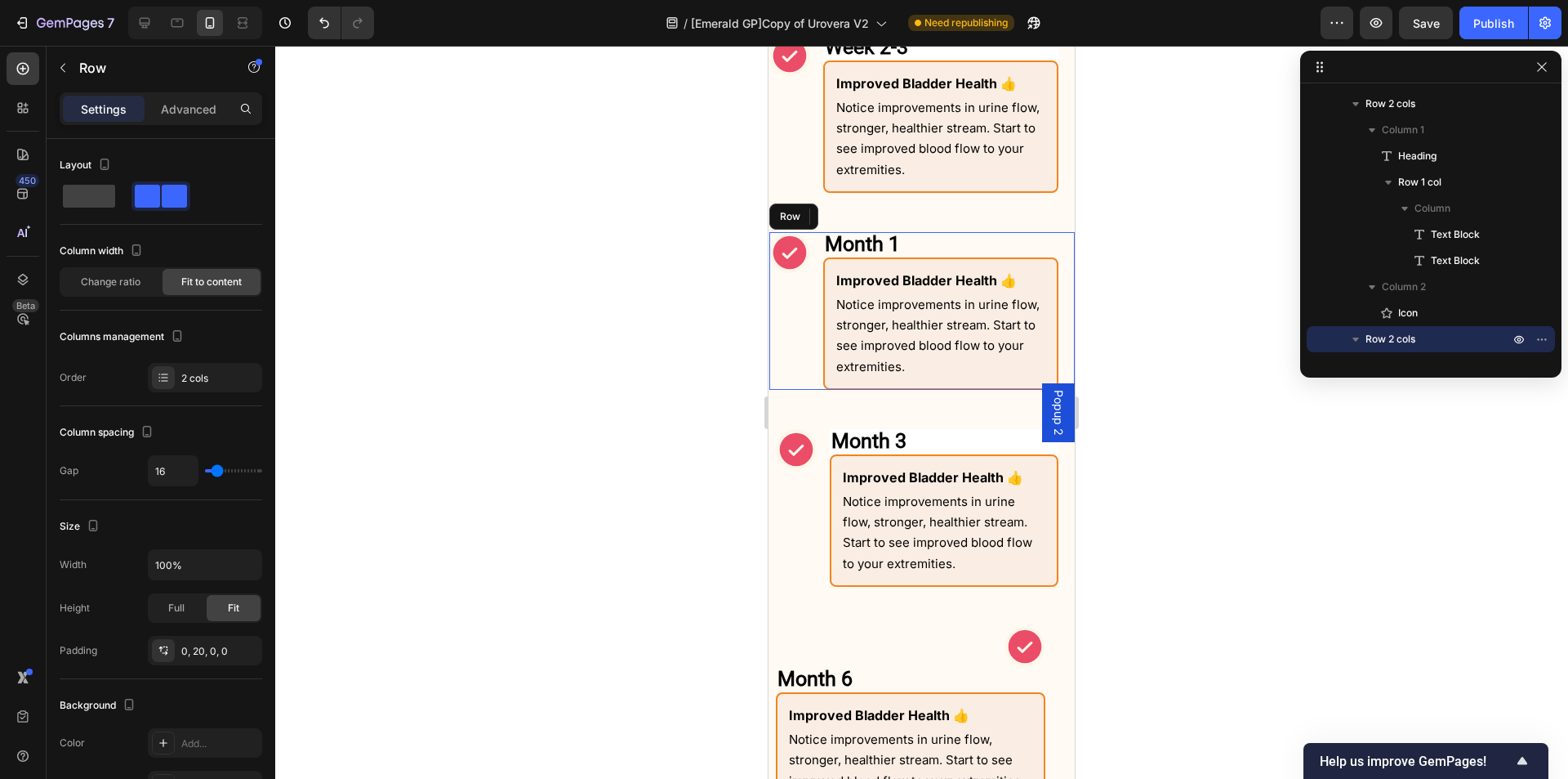
click at [804, 351] on div "Icon" at bounding box center [790, 310] width 41 height 158
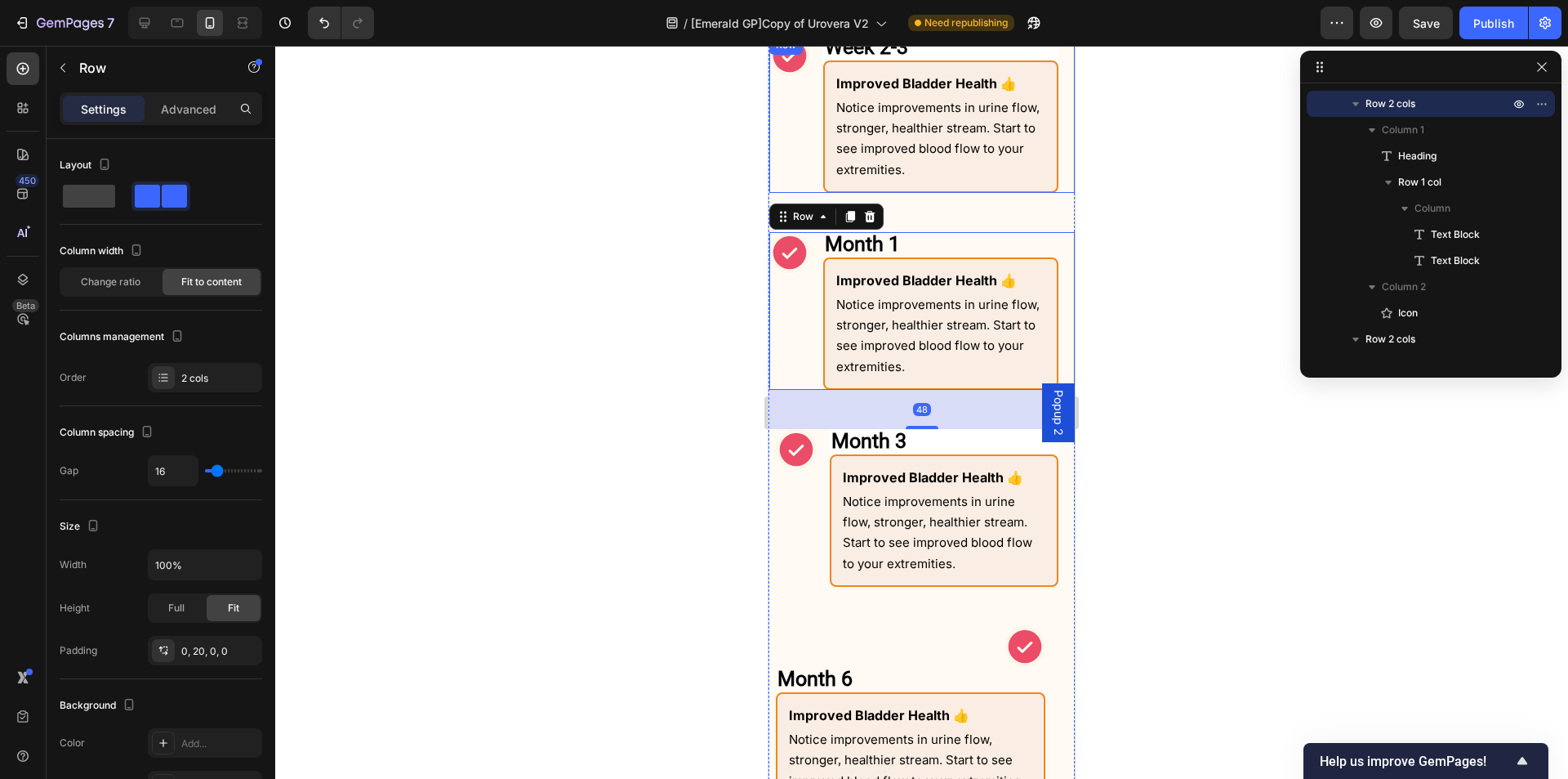
click at [804, 152] on div "Icon" at bounding box center [790, 114] width 41 height 158
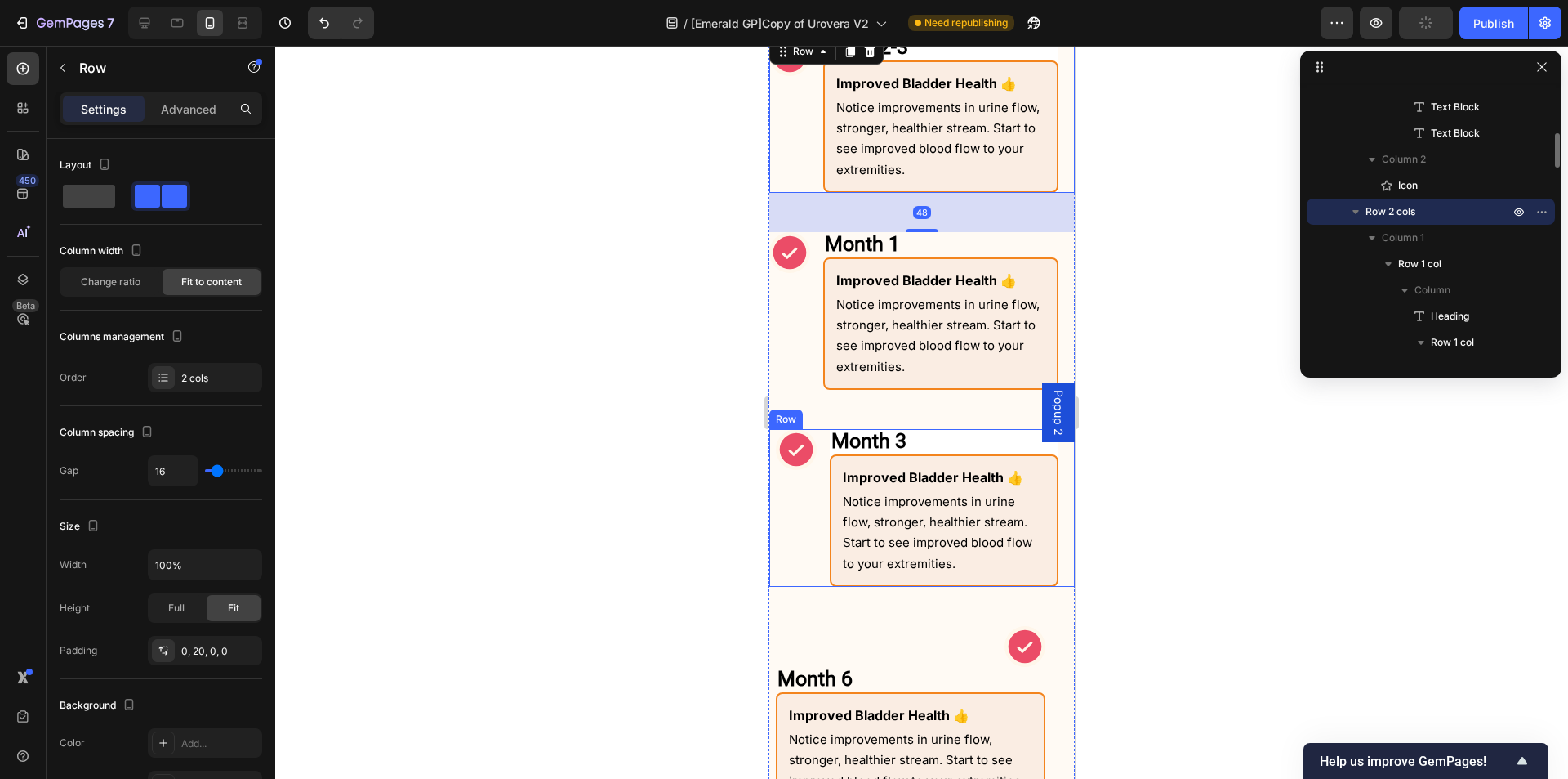
click at [791, 542] on div "Icon" at bounding box center [797, 508] width 41 height 158
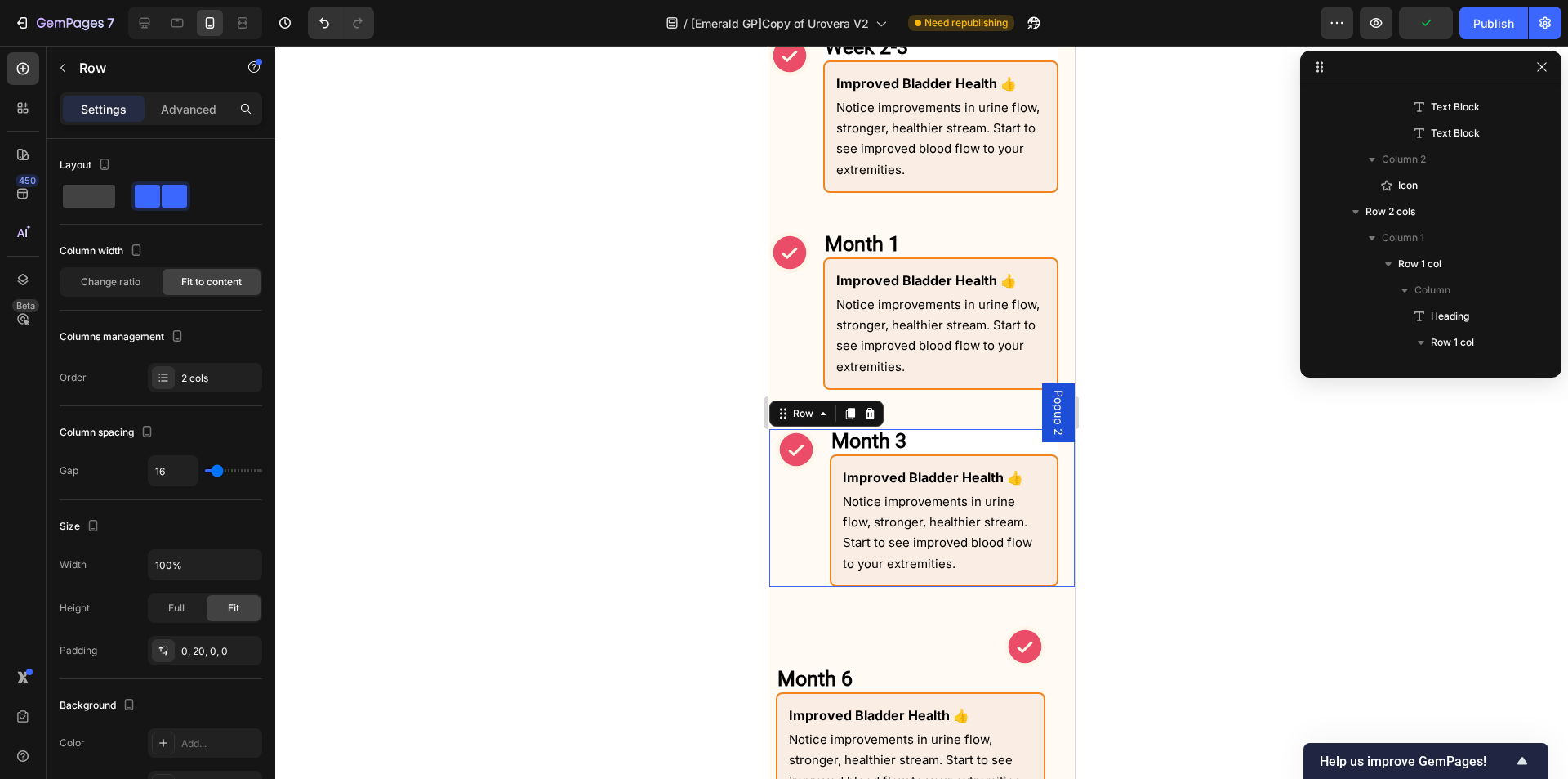
scroll to position [859, 0]
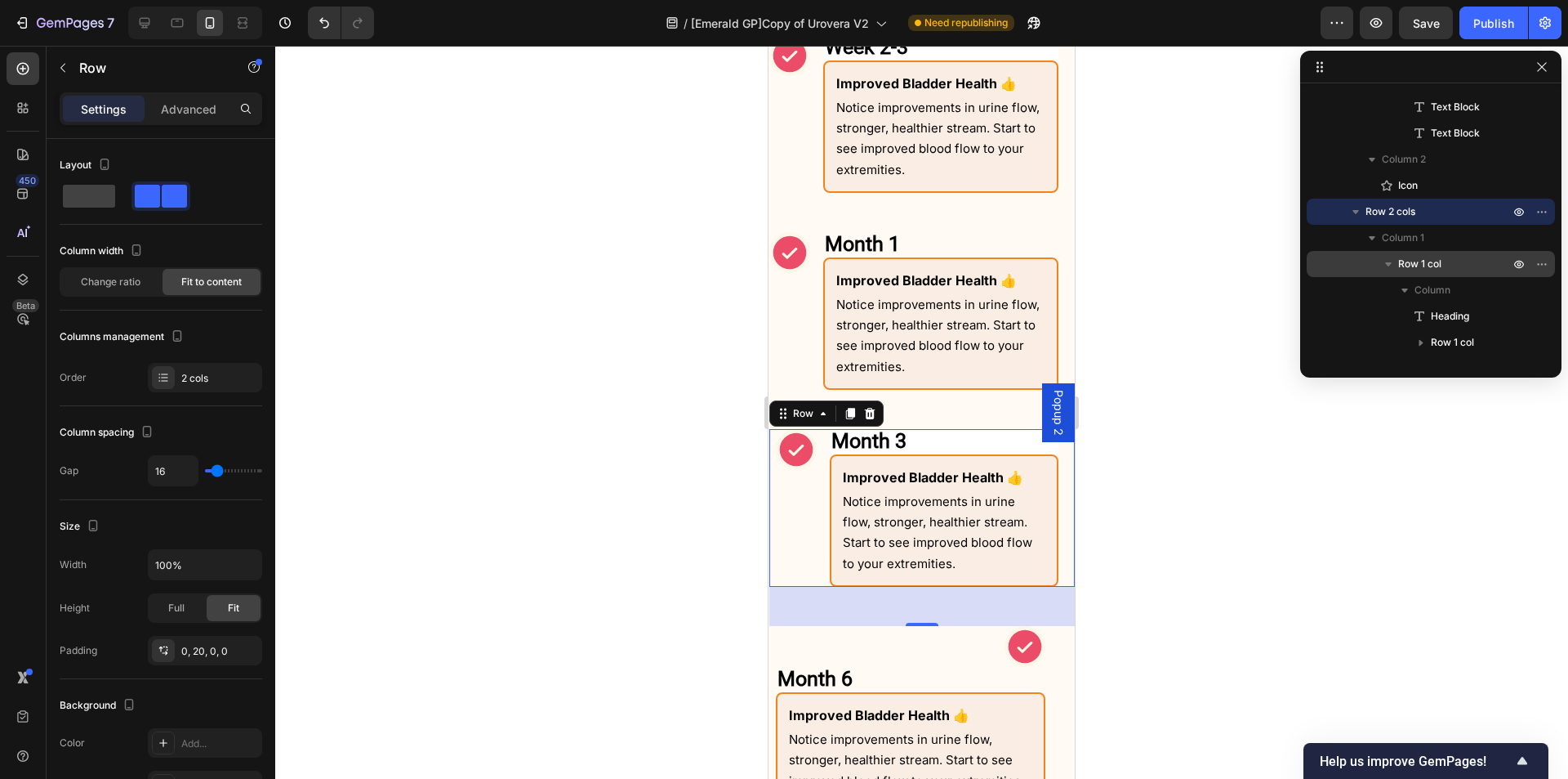
click at [816, 498] on div "Icon" at bounding box center [797, 508] width 41 height 158
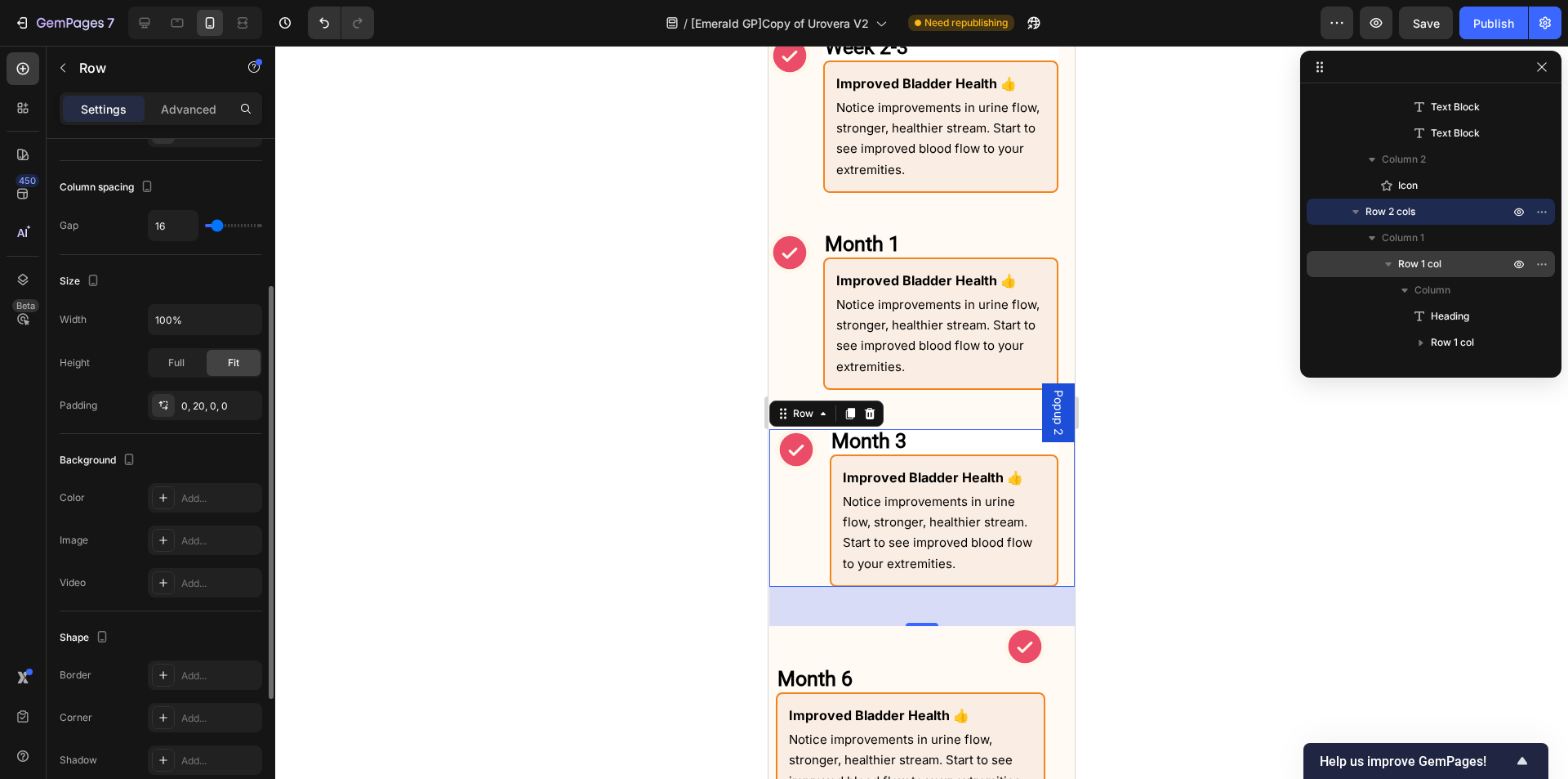
scroll to position [455, 0]
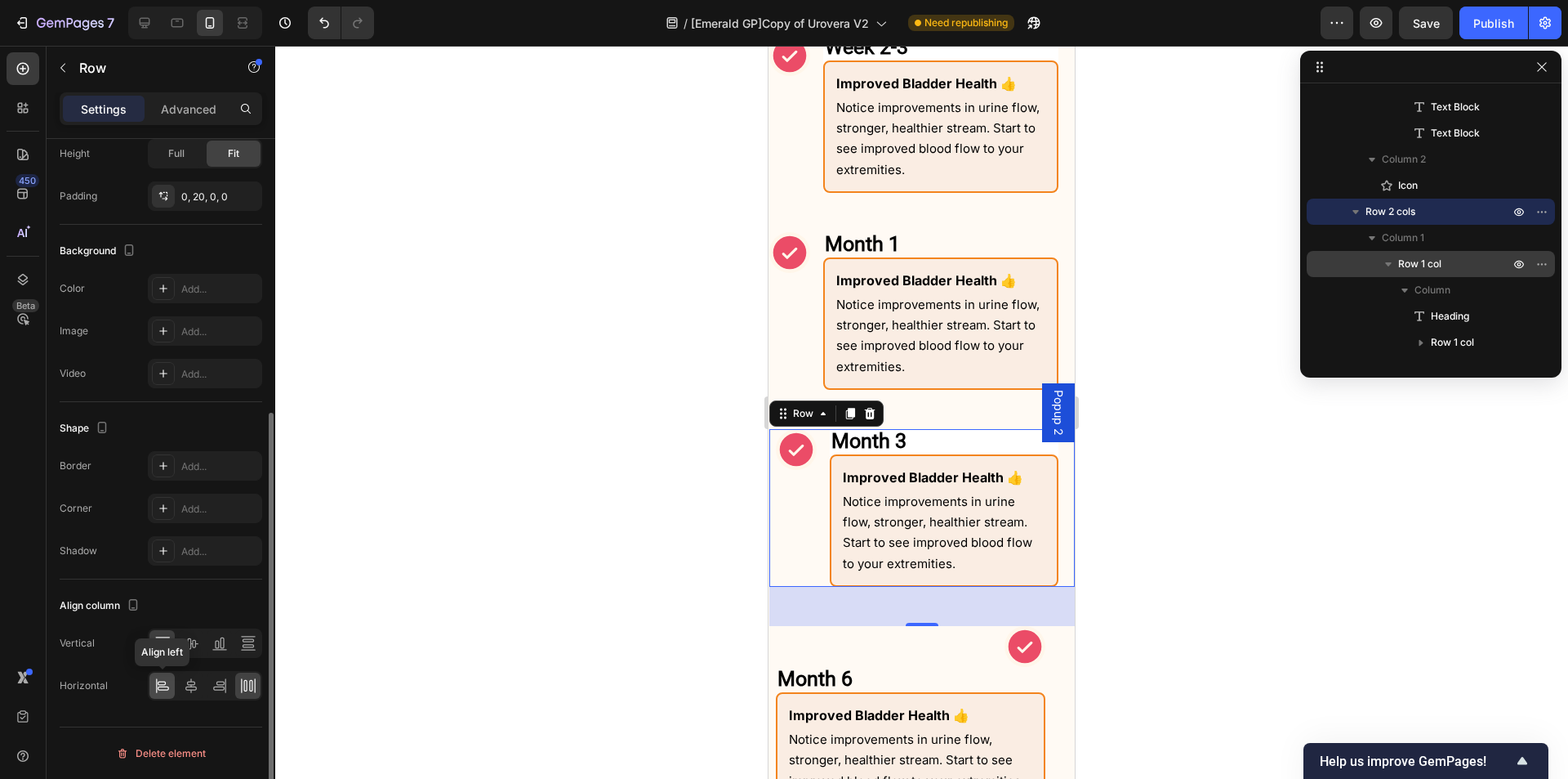
click at [159, 688] on icon at bounding box center [163, 686] width 16 height 16
click at [807, 346] on div "Icon" at bounding box center [790, 310] width 41 height 158
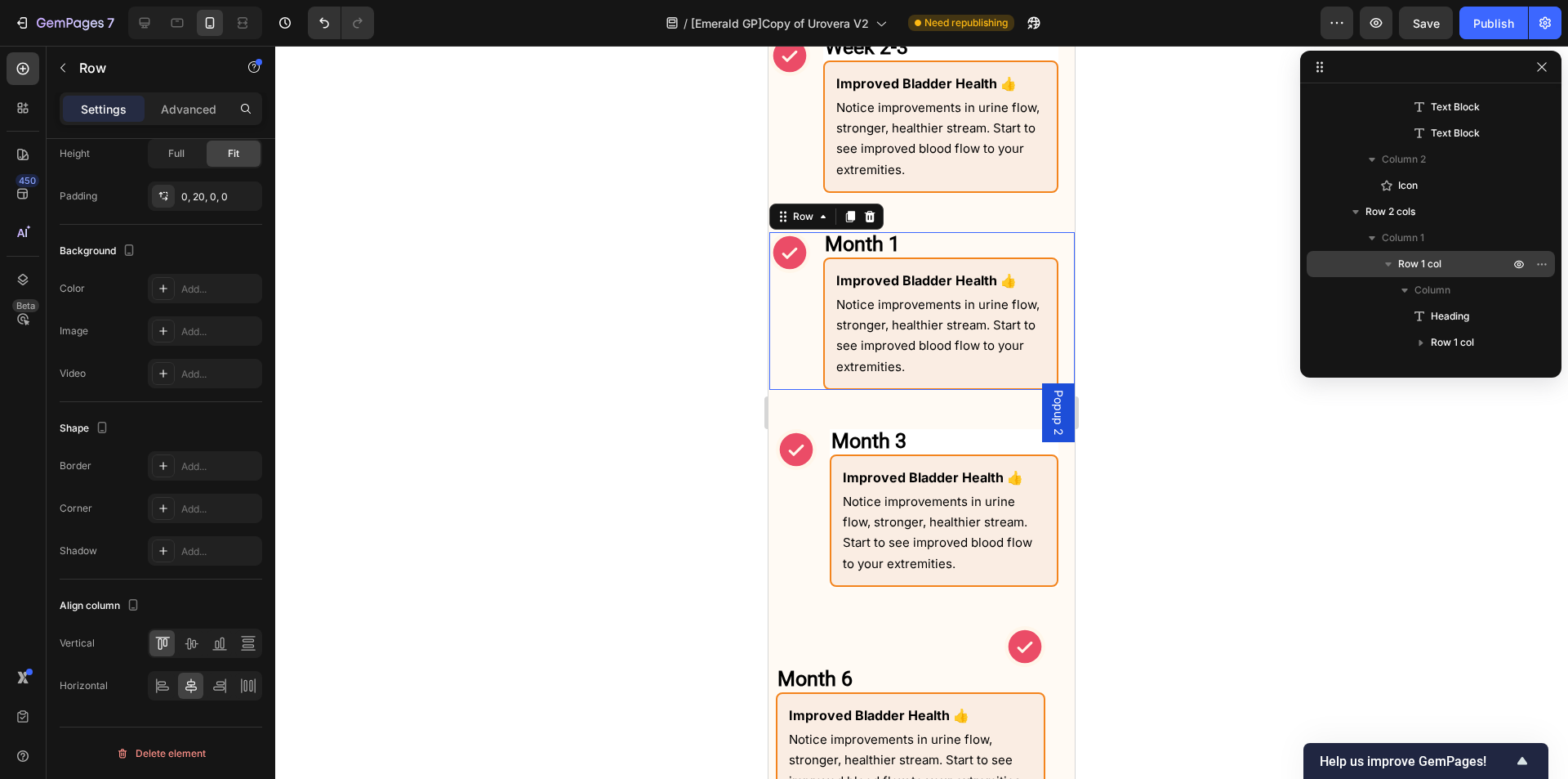
scroll to position [623, 0]
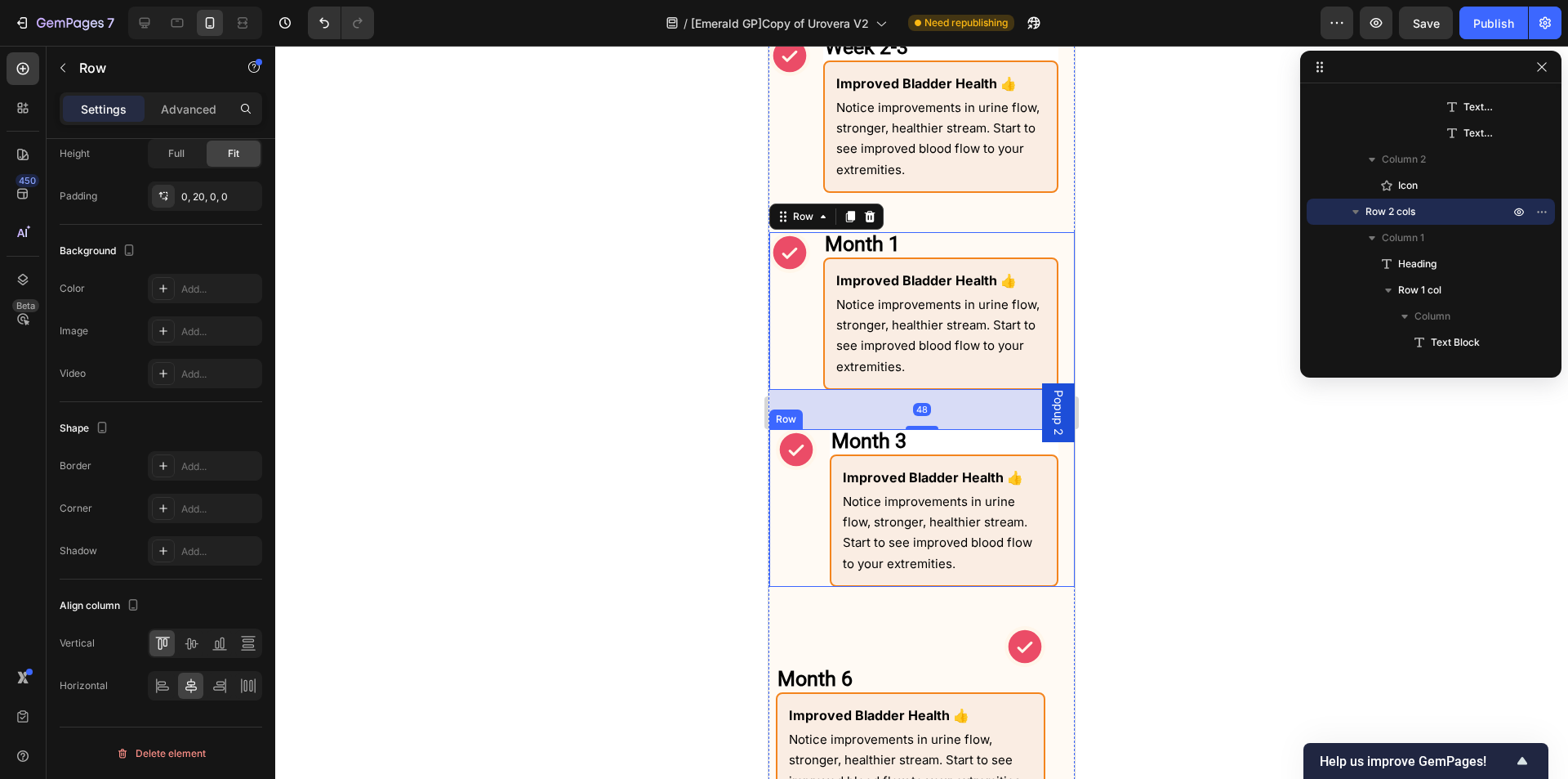
click at [827, 546] on div "Month 3 Heading Improved Bladder Health 👍 Text Block Notice improvements in uri…" at bounding box center [922, 508] width 305 height 158
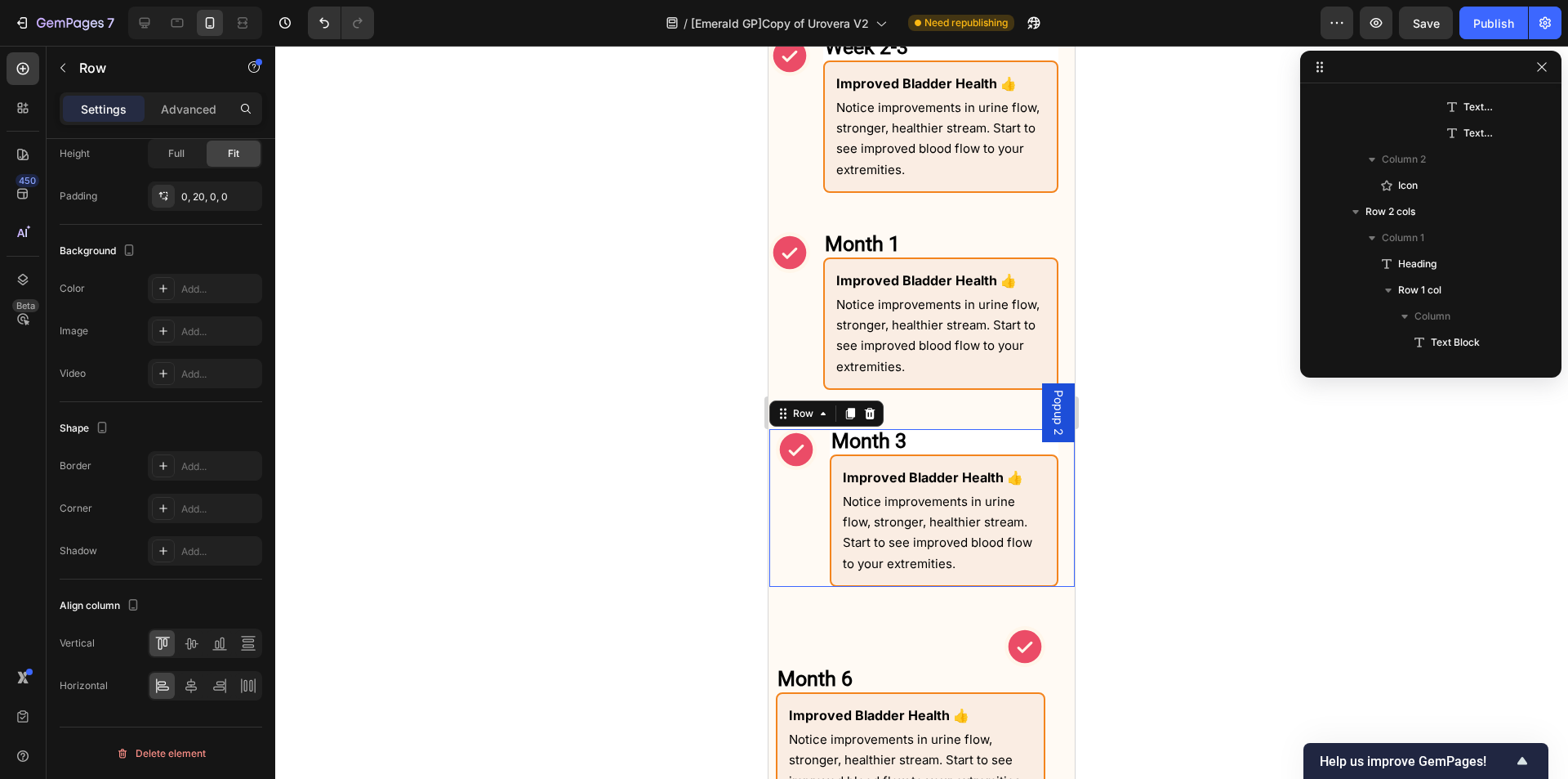
scroll to position [859, 0]
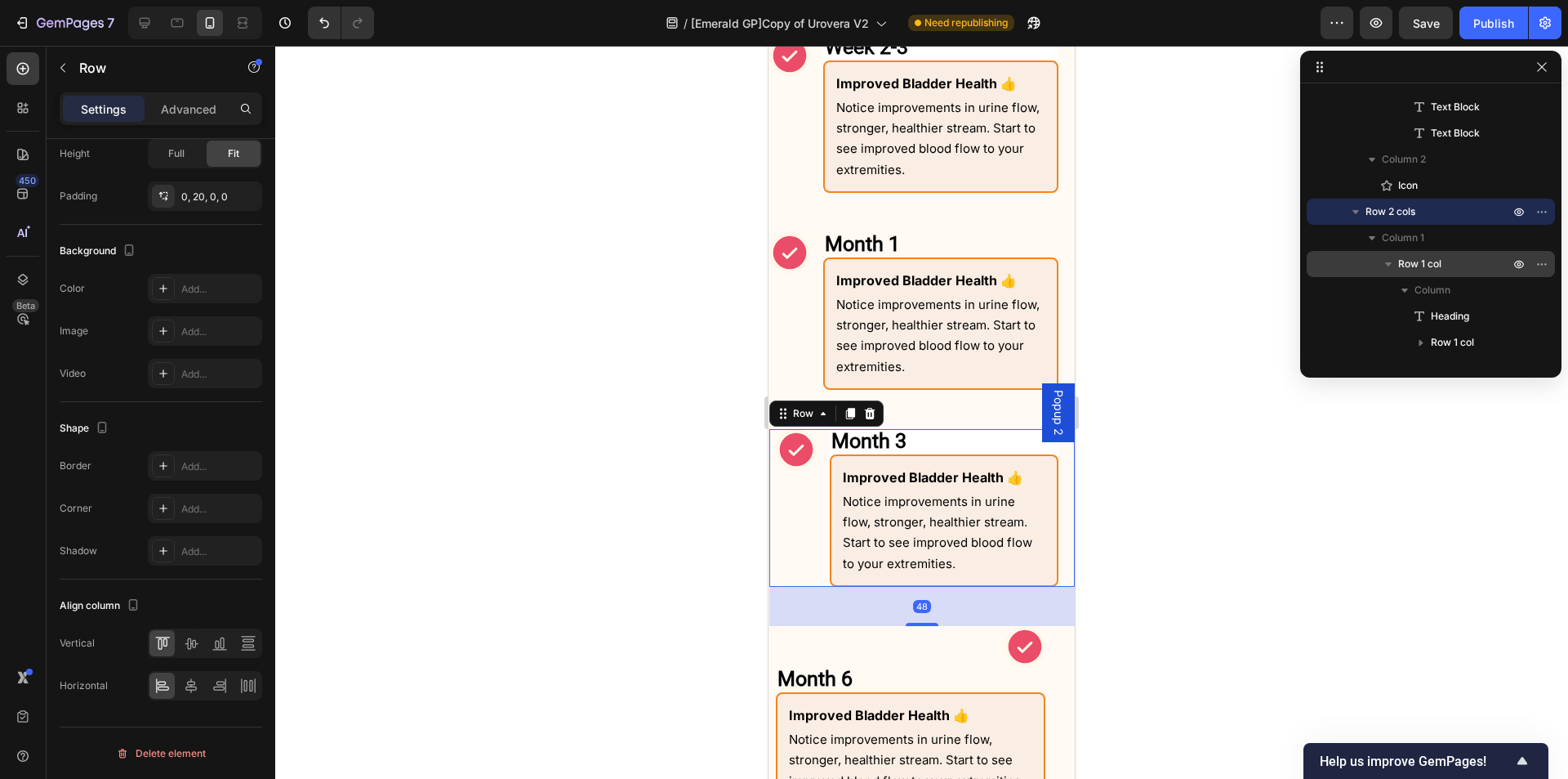
click at [809, 350] on div "Icon" at bounding box center [790, 310] width 41 height 158
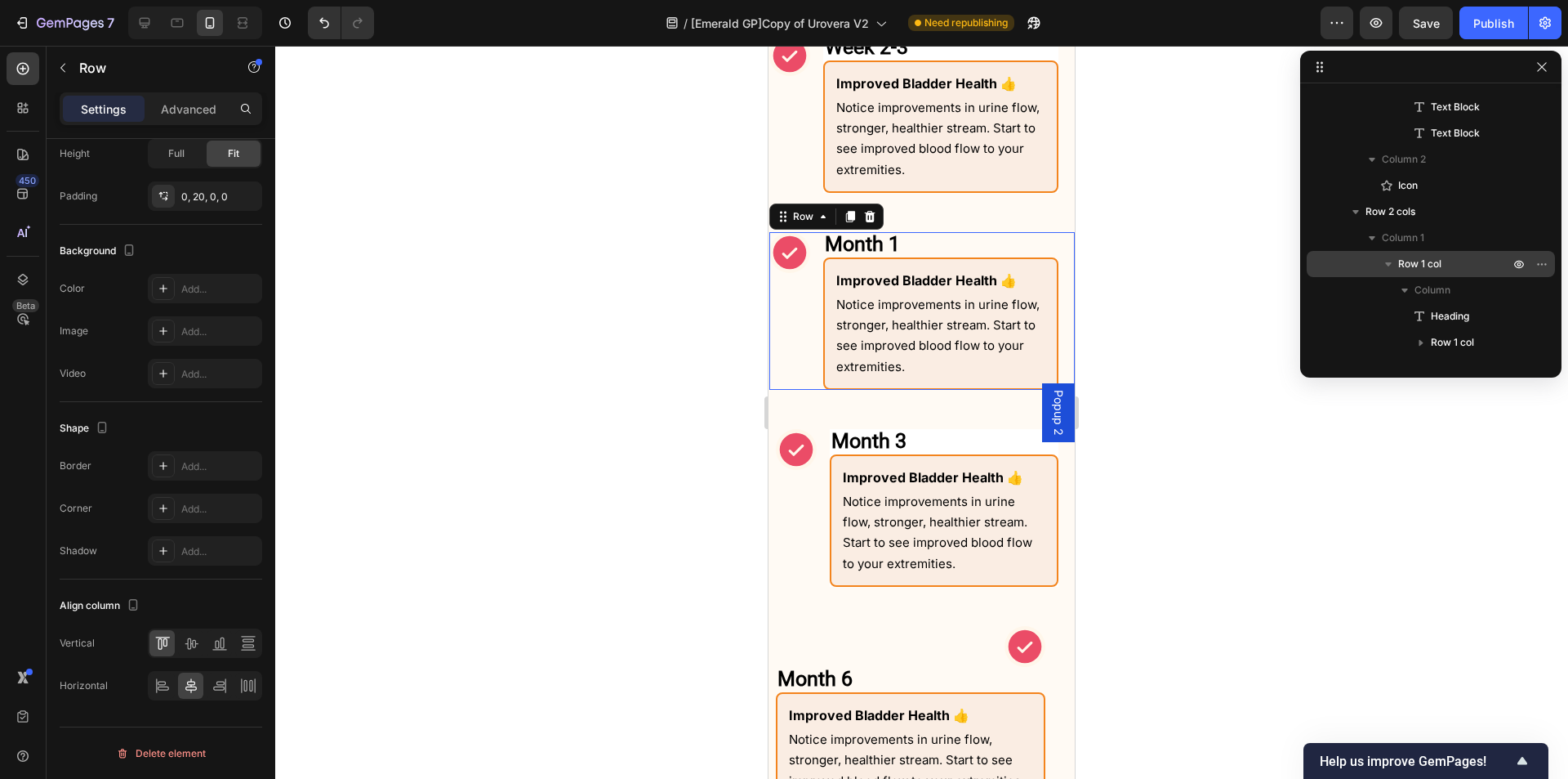
scroll to position [623, 0]
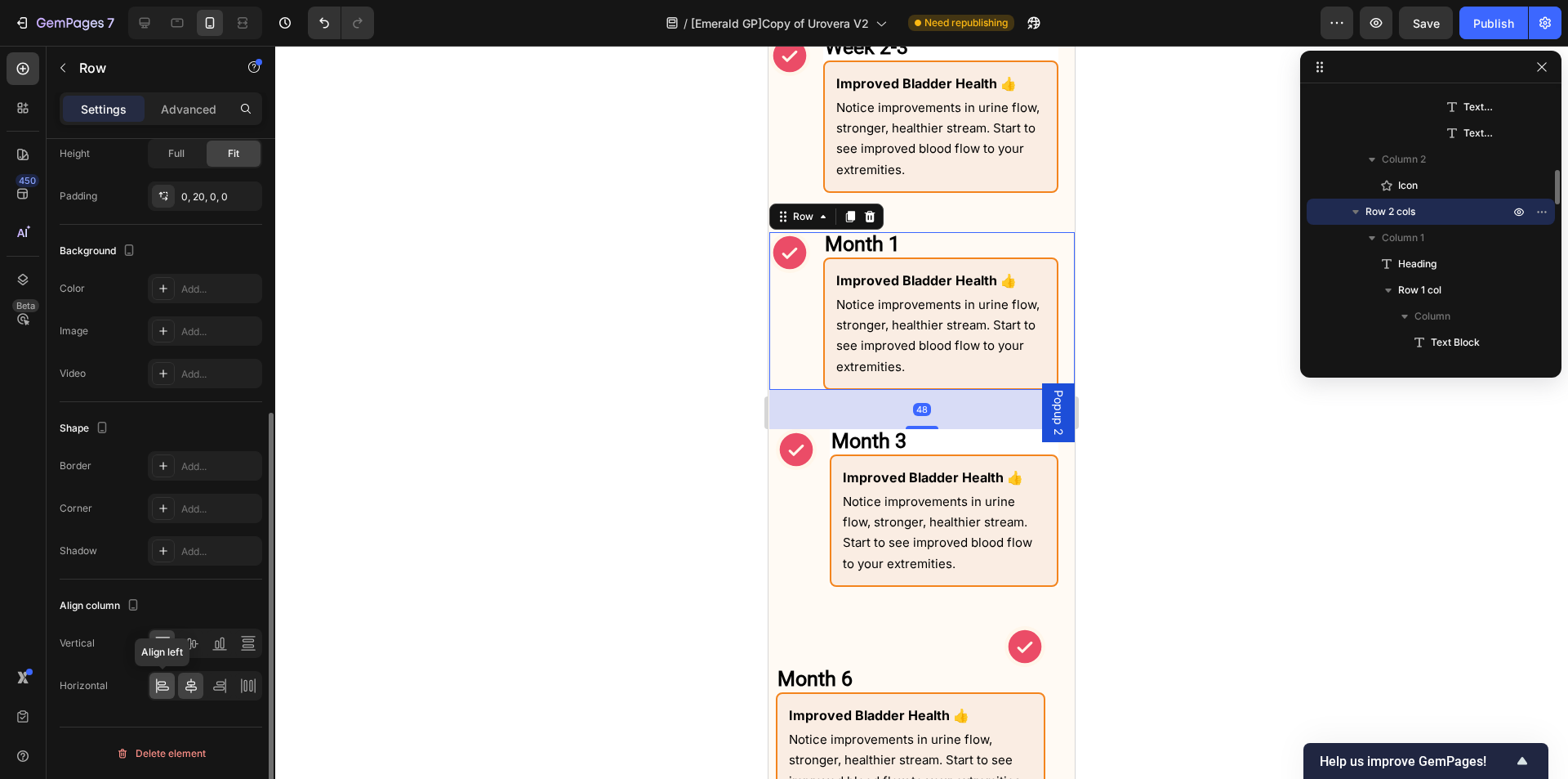
click at [156, 682] on icon at bounding box center [163, 686] width 16 height 16
click at [794, 182] on div "Icon" at bounding box center [790, 114] width 41 height 158
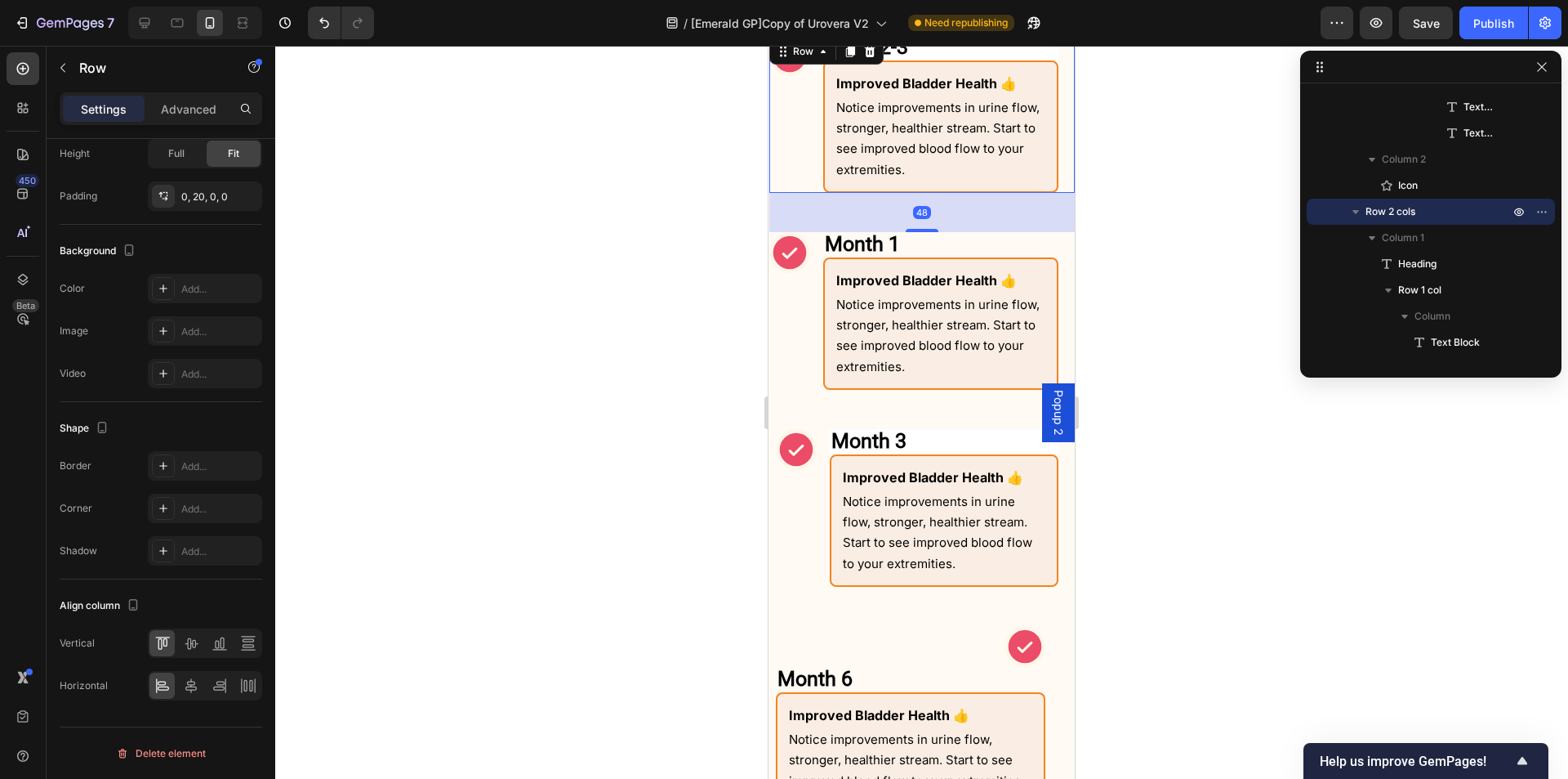
scroll to position [336, 0]
click at [155, 684] on icon at bounding box center [163, 686] width 16 height 16
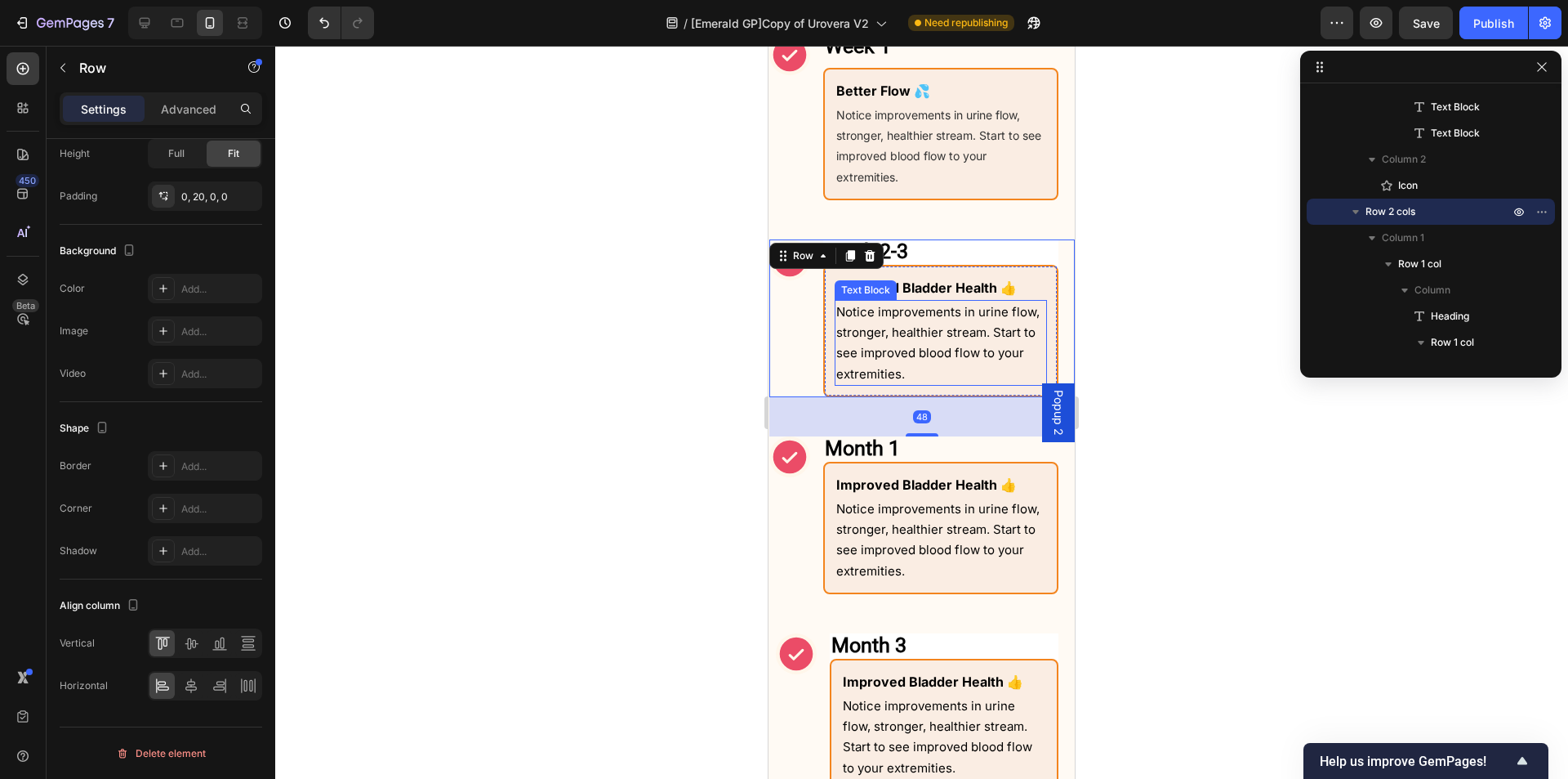
scroll to position [1396, 0]
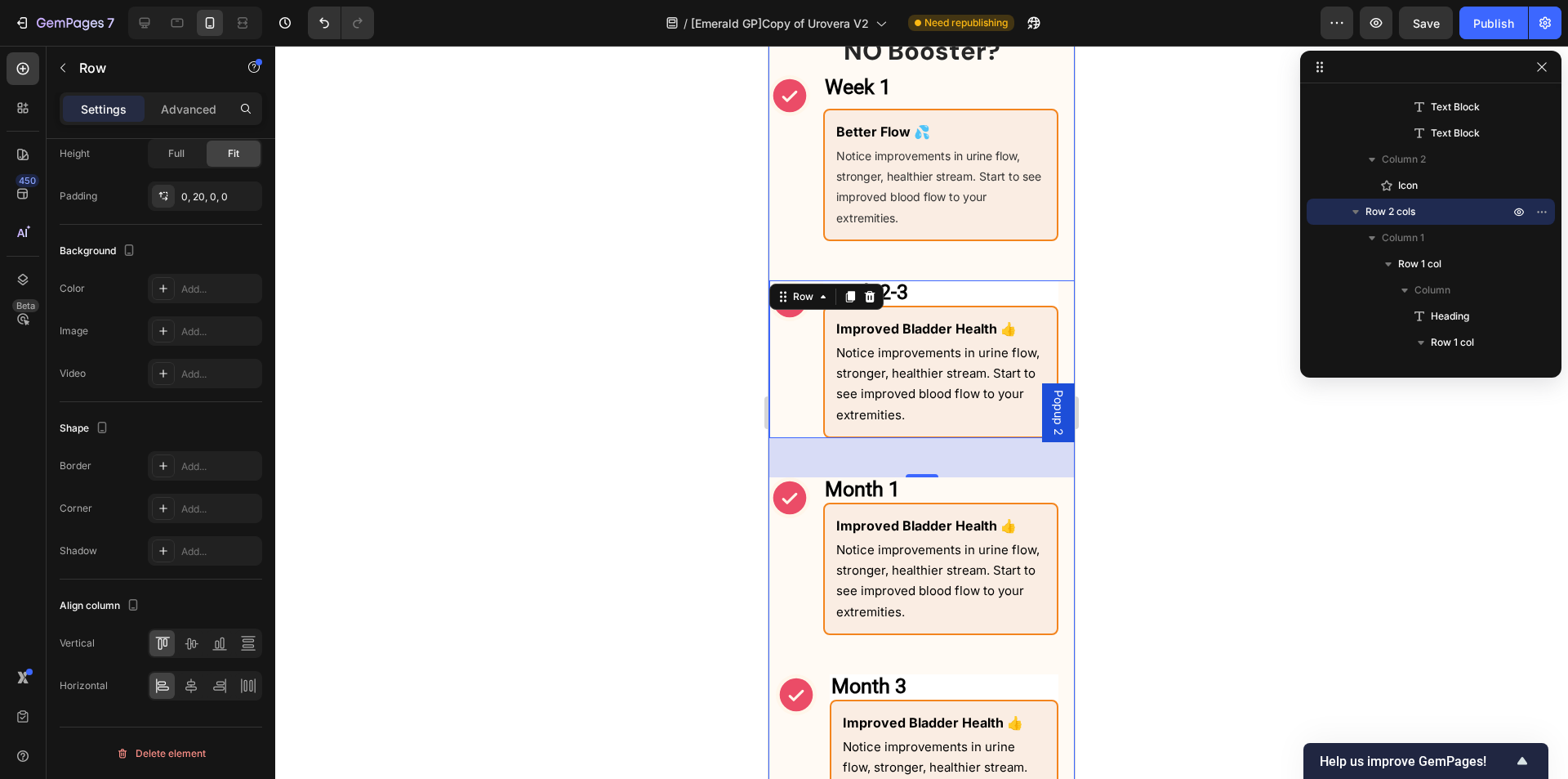
click at [785, 245] on div "What Can I Expect From Consistent Use of [MEDICAL_DATA] Health and NO Booster? …" at bounding box center [922, 643] width 305 height 1448
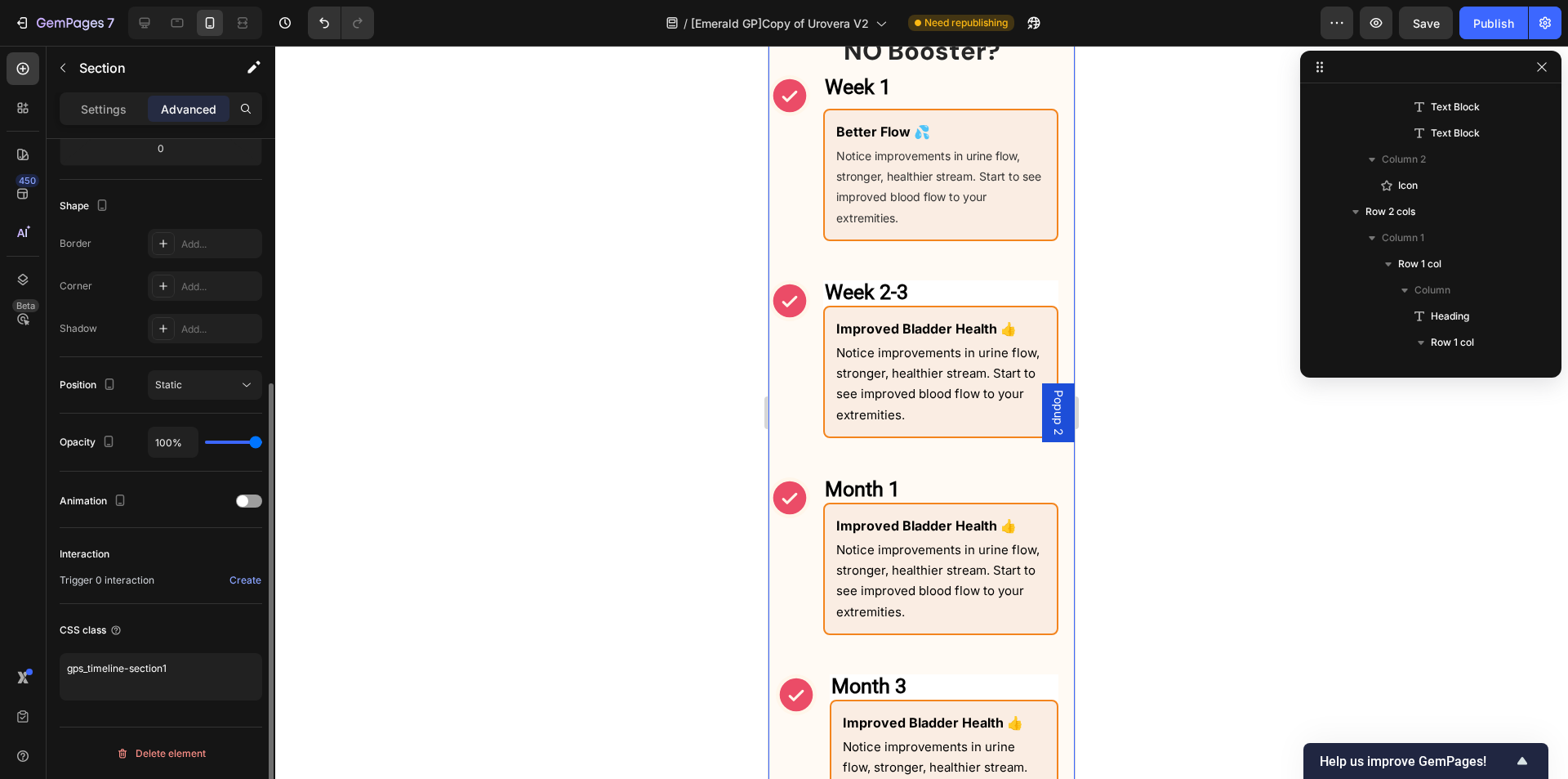
scroll to position [0, 0]
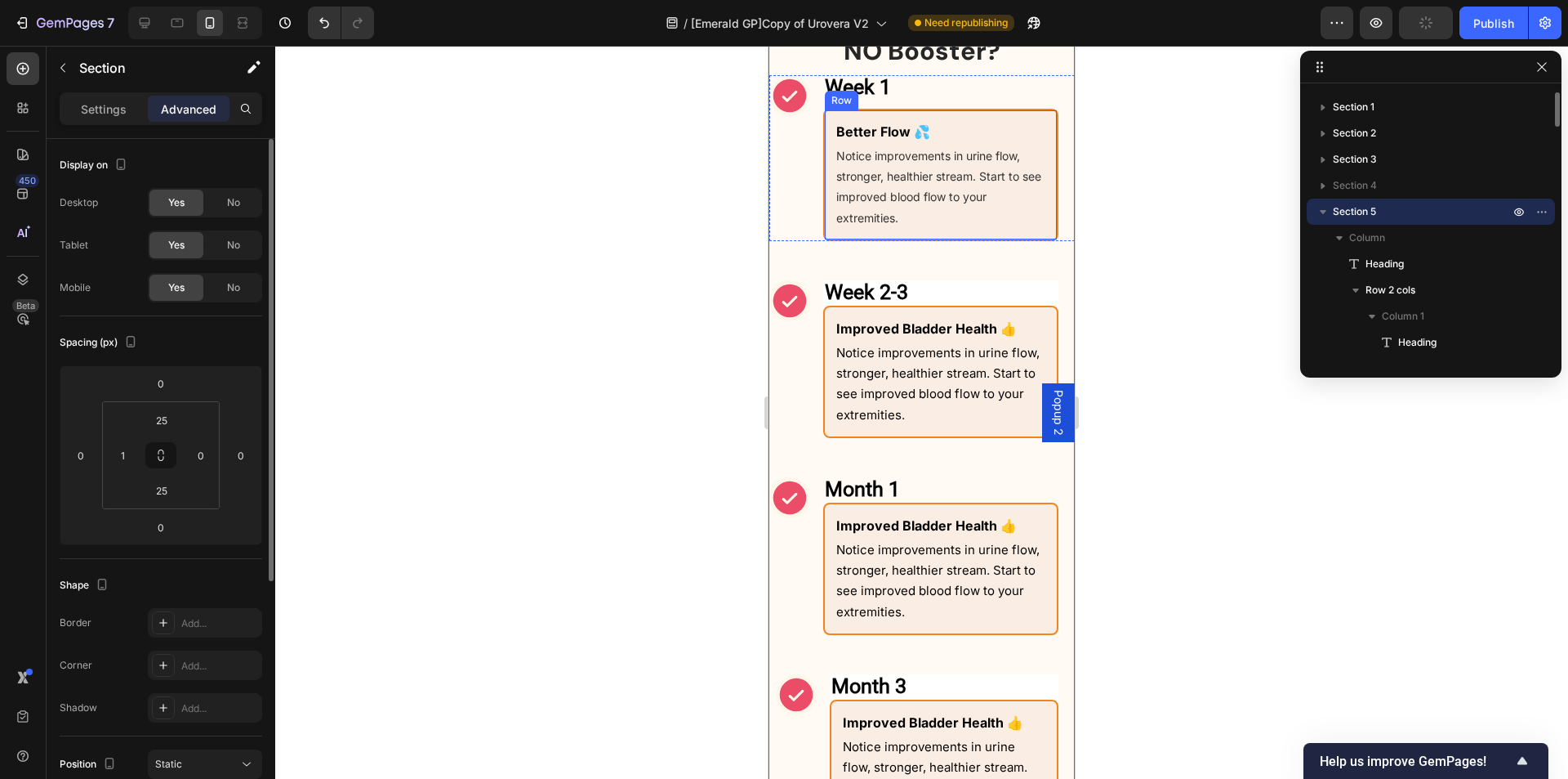
click at [833, 195] on div "Better Flow 💦 Text Block Notice improvements in urine flow, stronger, healthier…" at bounding box center [941, 175] width 235 height 133
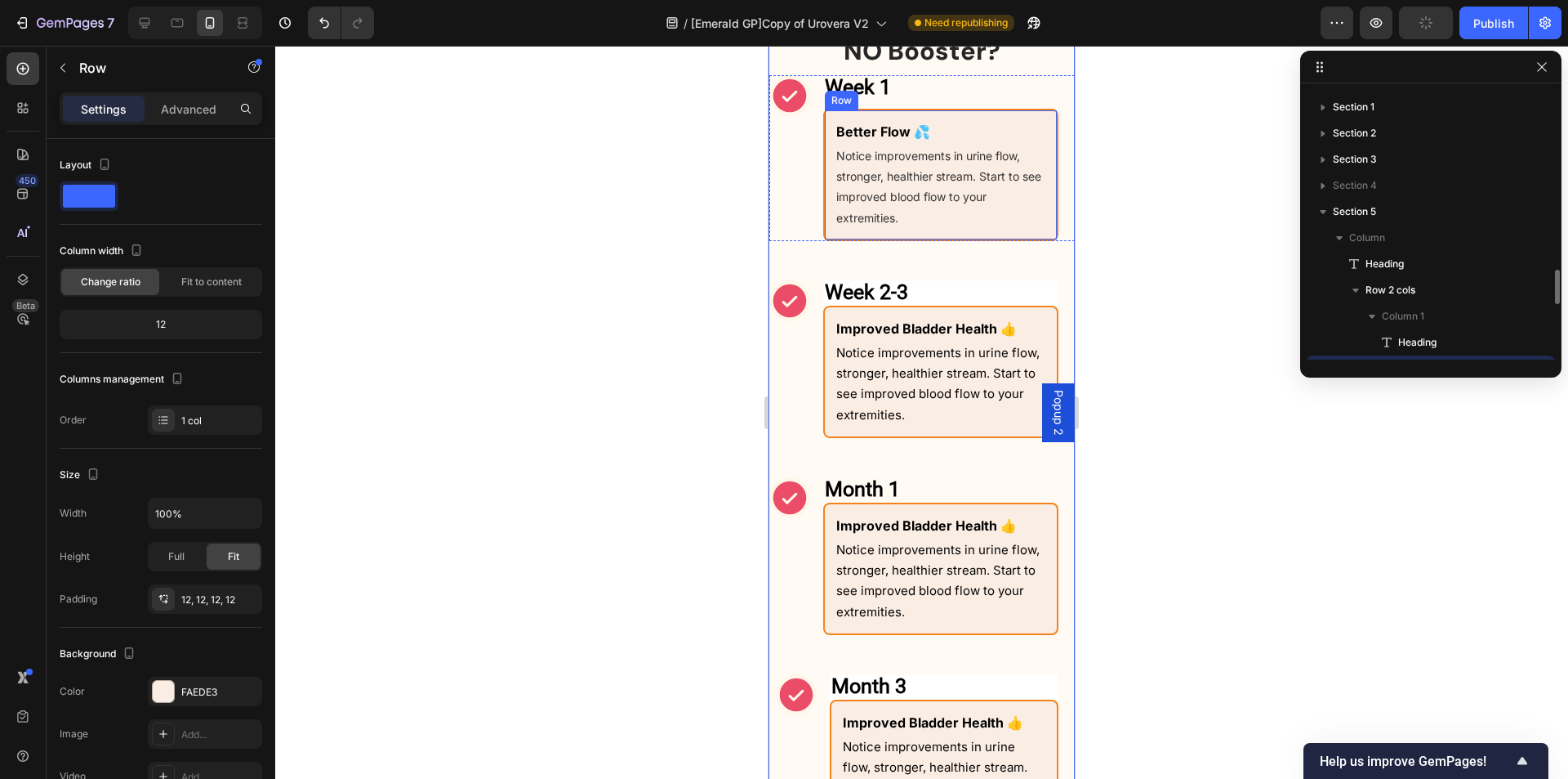
scroll to position [179, 0]
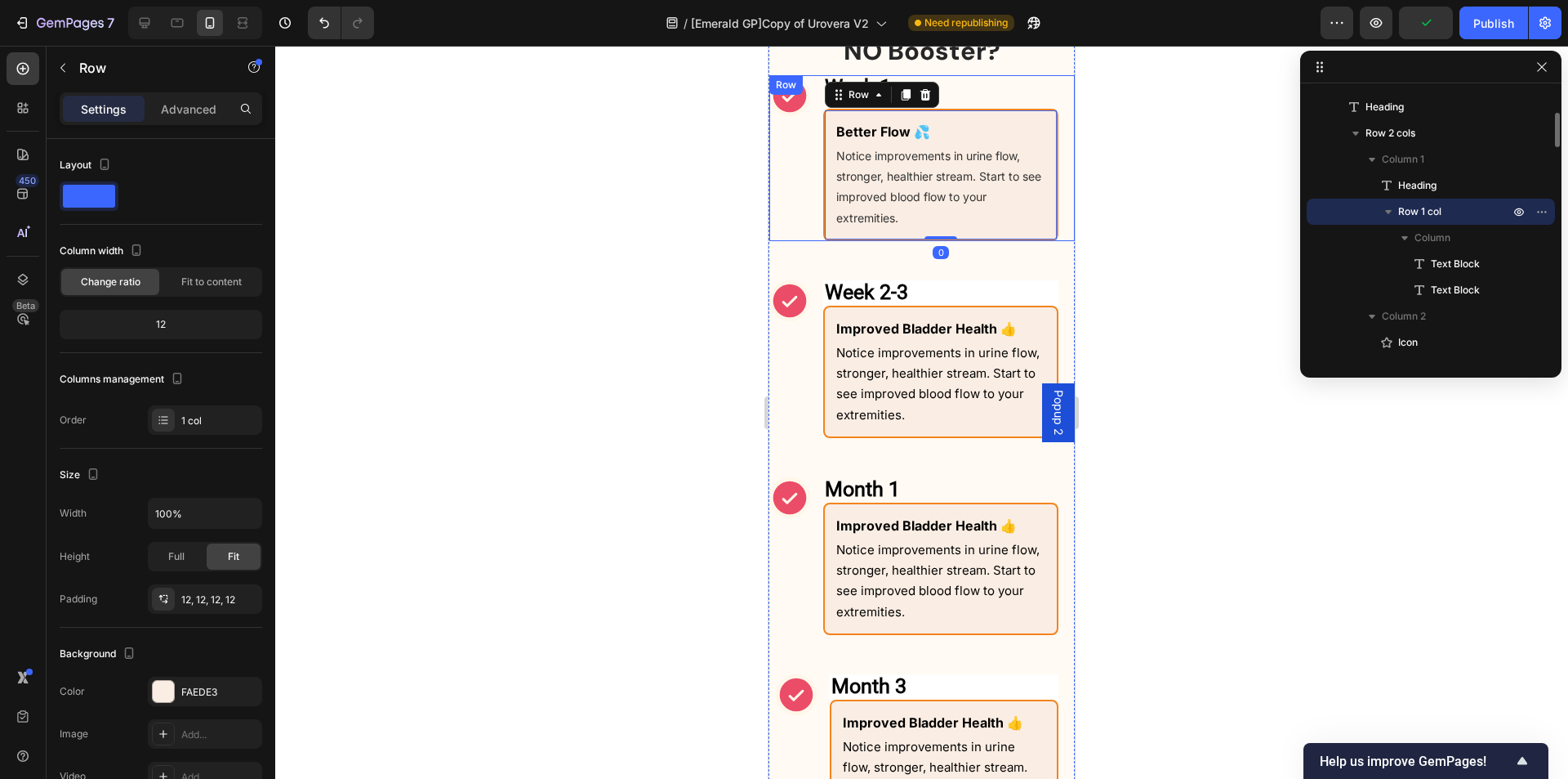
click at [803, 199] on div "Icon" at bounding box center [790, 158] width 41 height 166
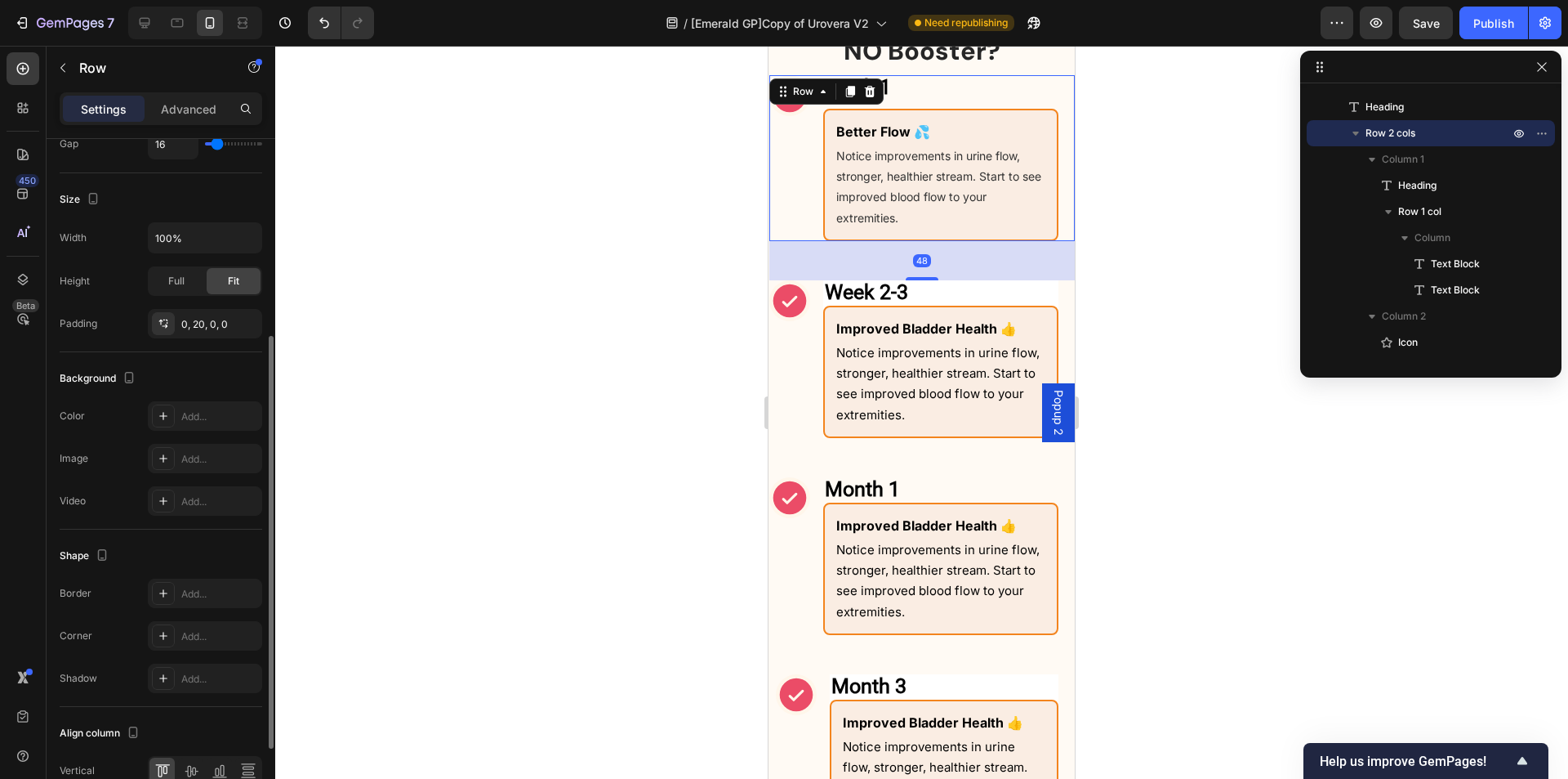
scroll to position [455, 0]
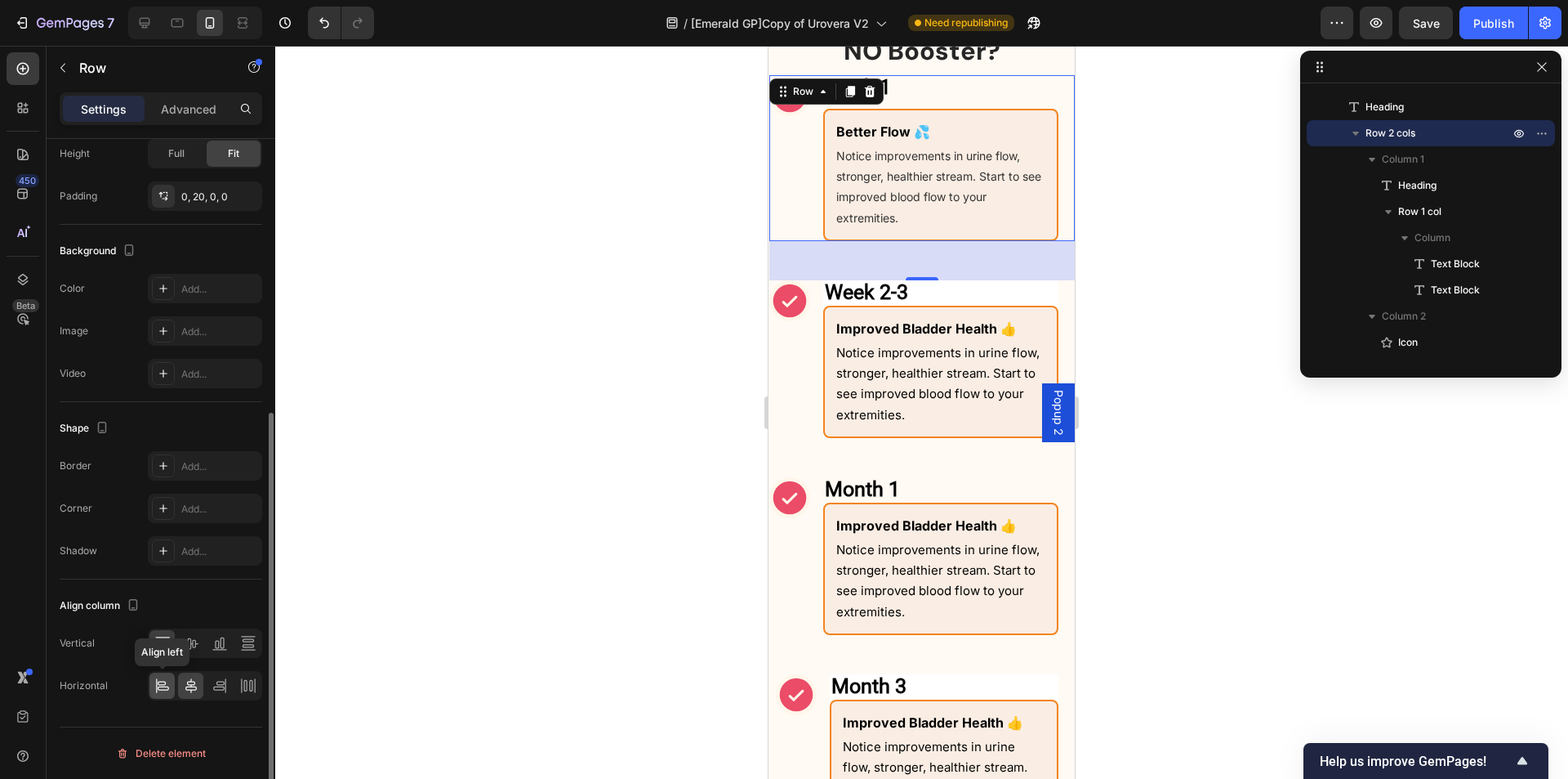
click at [156, 694] on div at bounding box center [162, 686] width 25 height 26
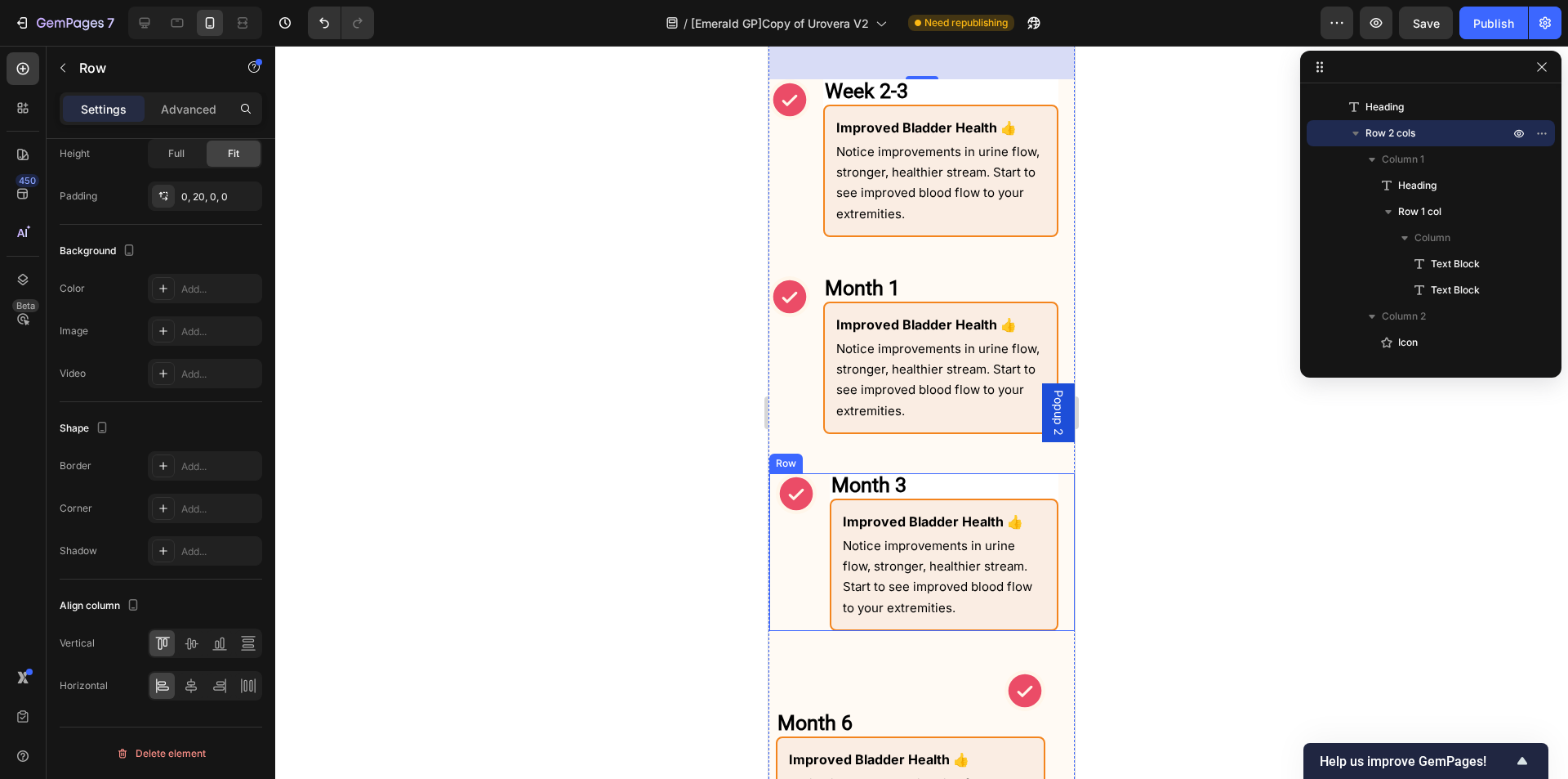
scroll to position [1641, 0]
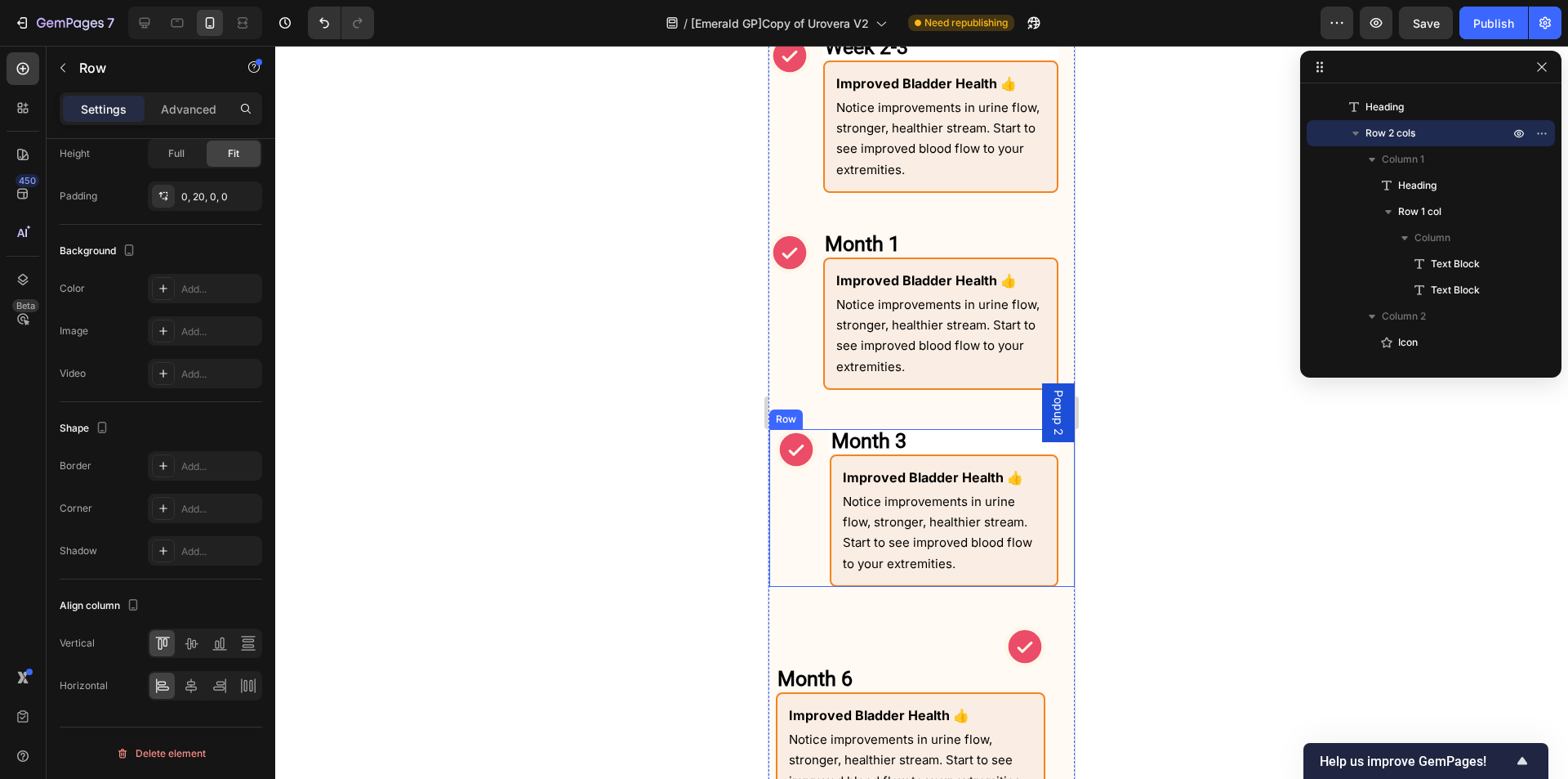
click at [807, 544] on div "Icon" at bounding box center [797, 508] width 41 height 158
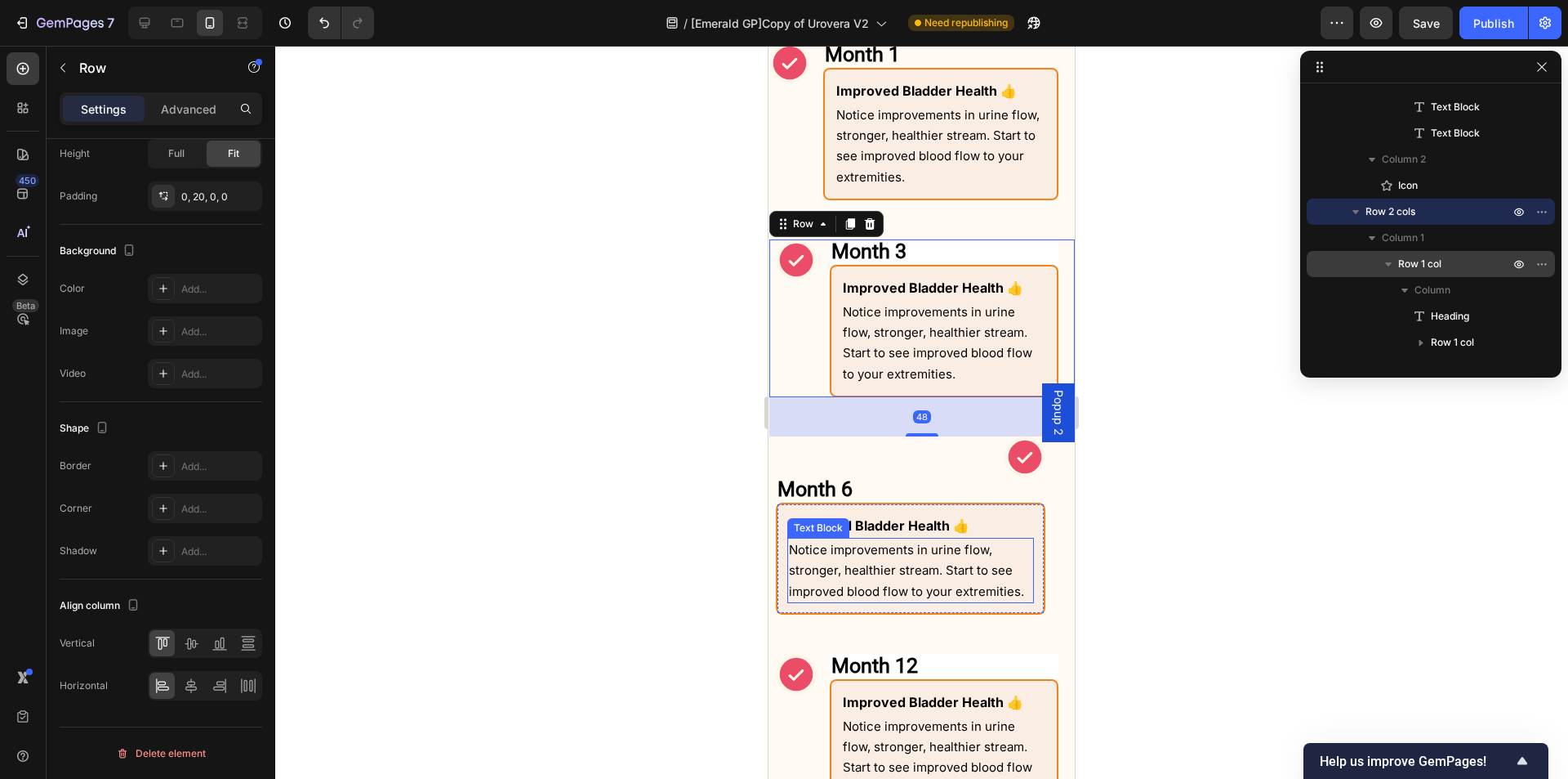
scroll to position [1886, 0]
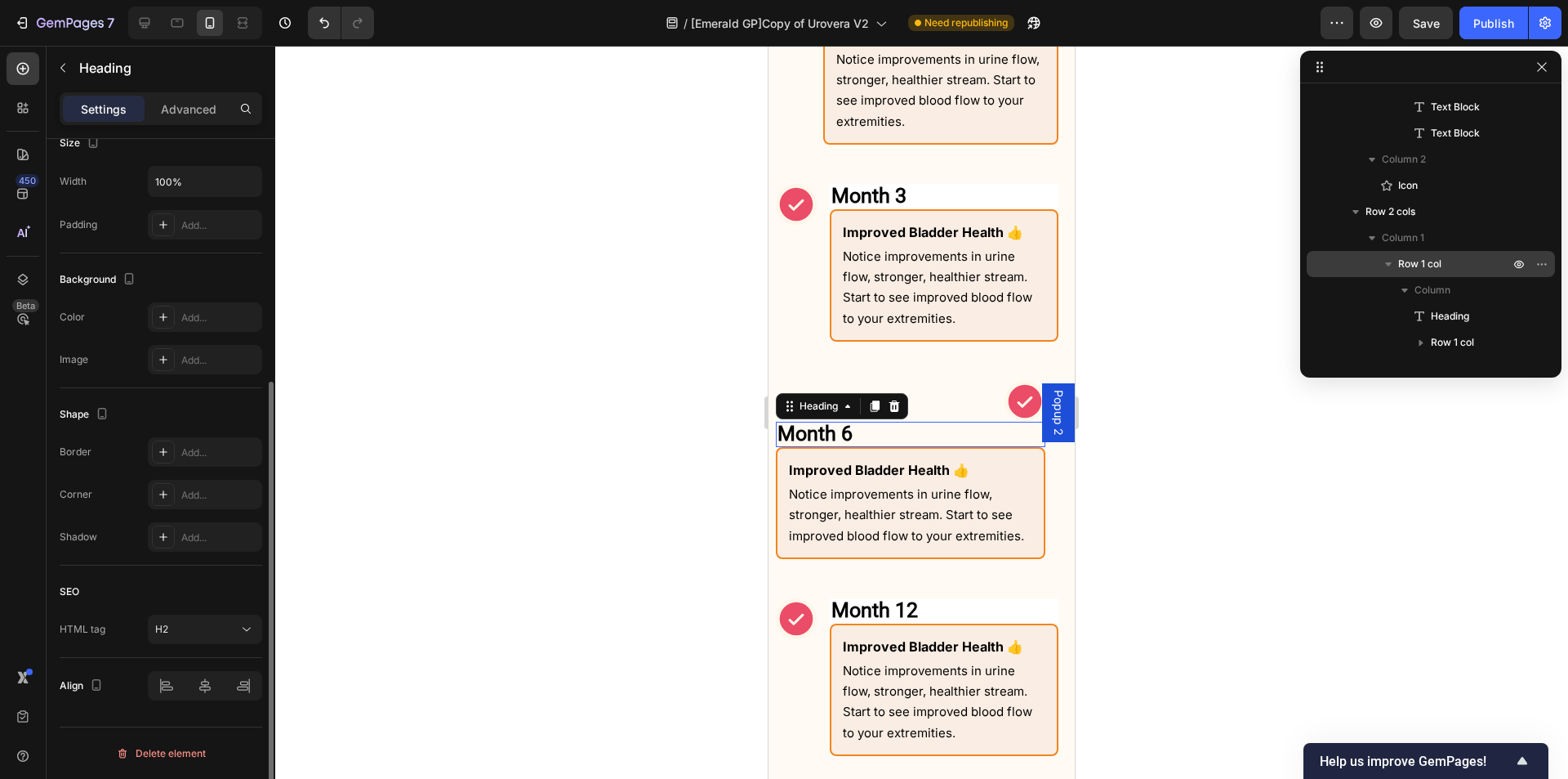
click at [941, 431] on h2 "Month 6" at bounding box center [911, 434] width 269 height 25
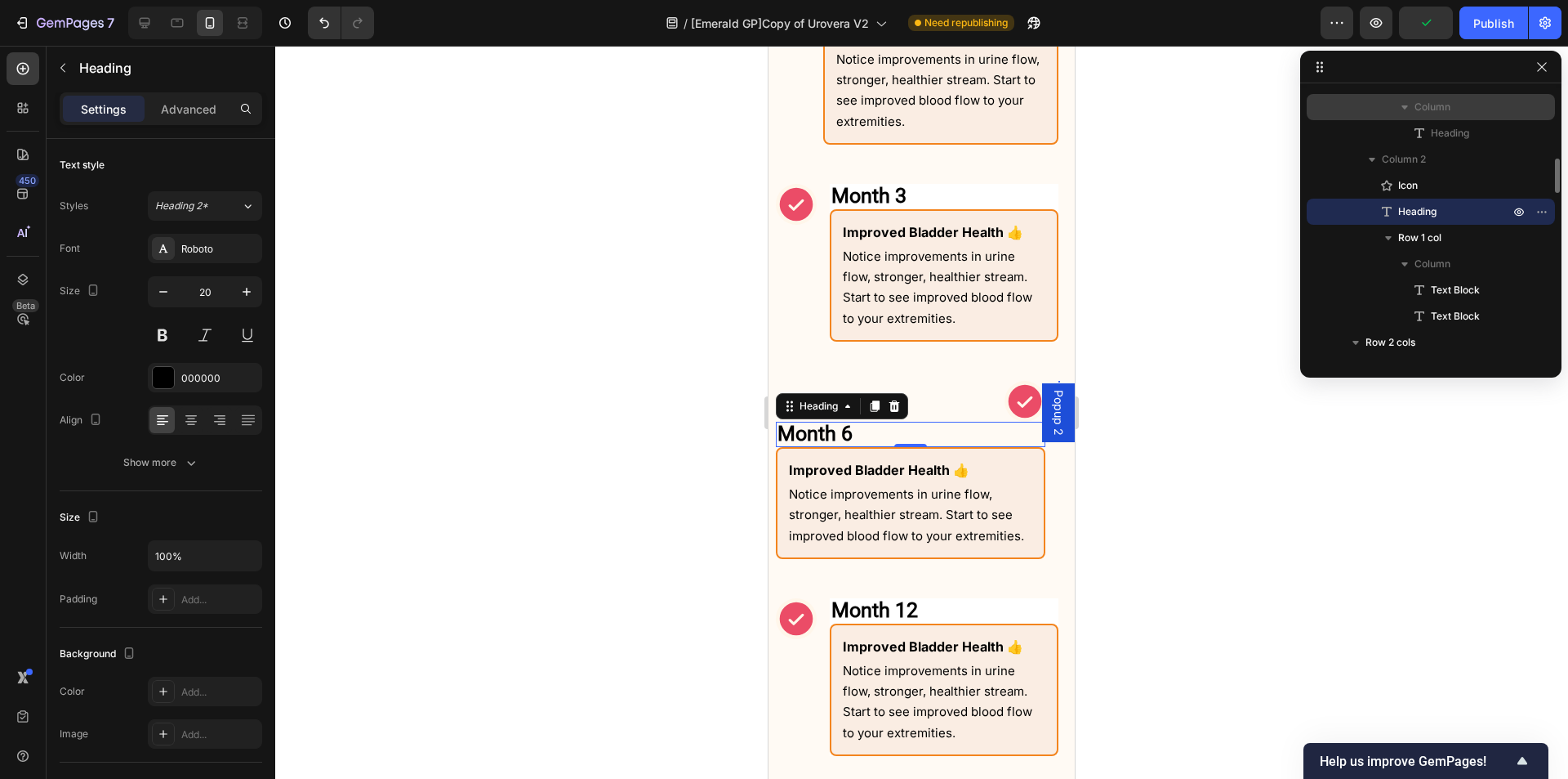
scroll to position [1170, 0]
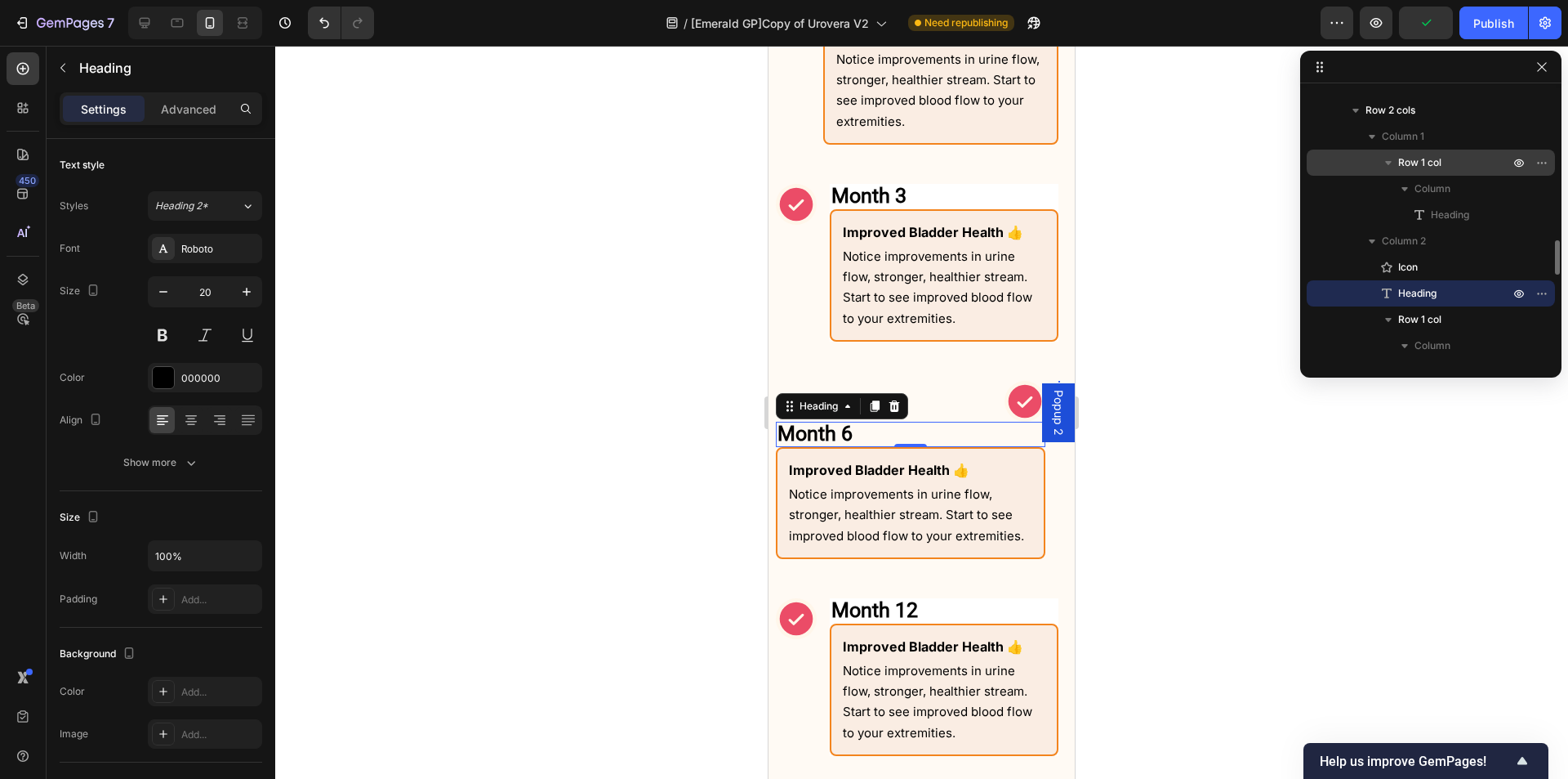
click at [1425, 160] on span "Row 1 col" at bounding box center [1420, 163] width 43 height 16
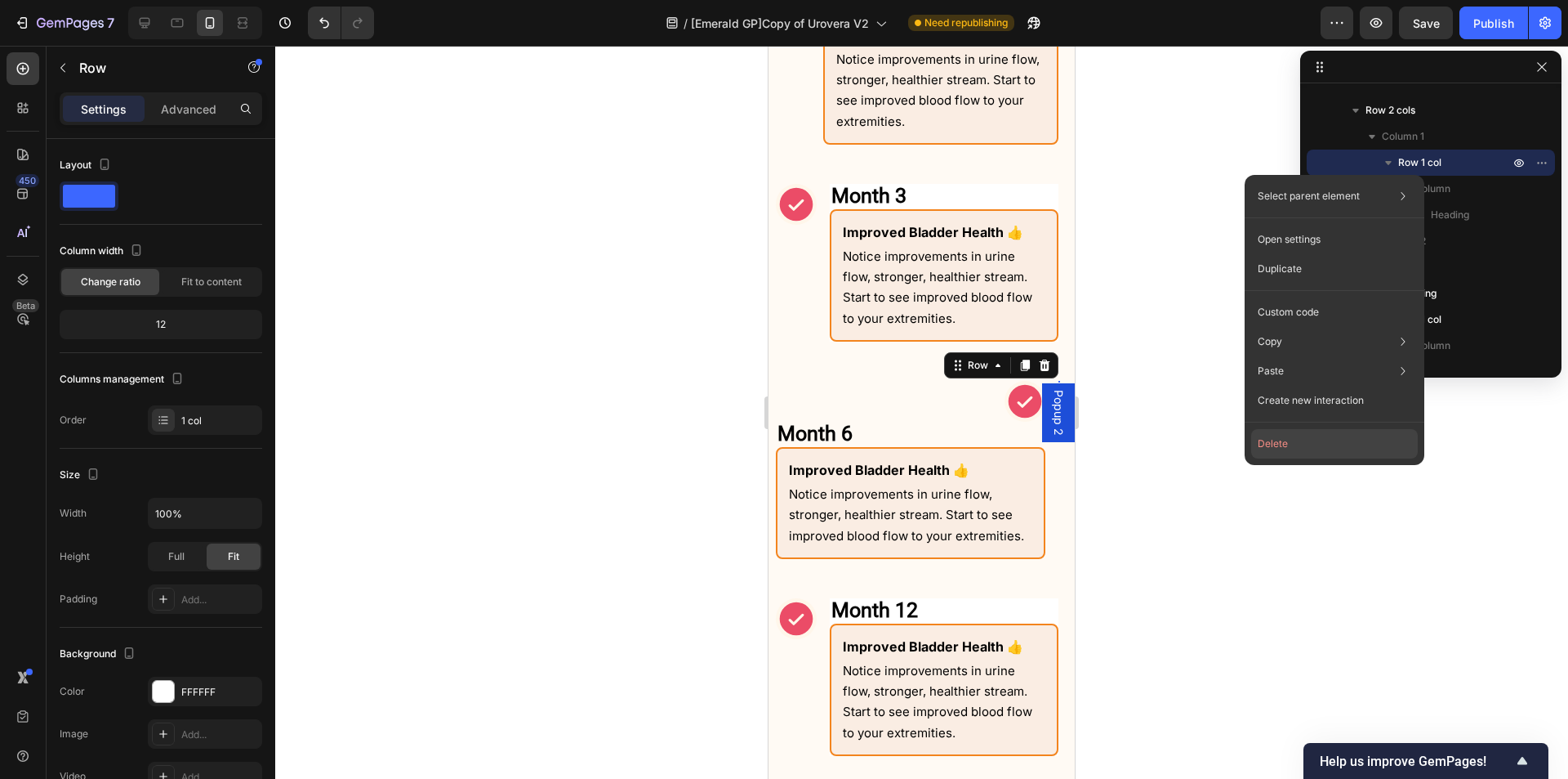
click at [1302, 446] on button "Delete" at bounding box center [1335, 444] width 167 height 29
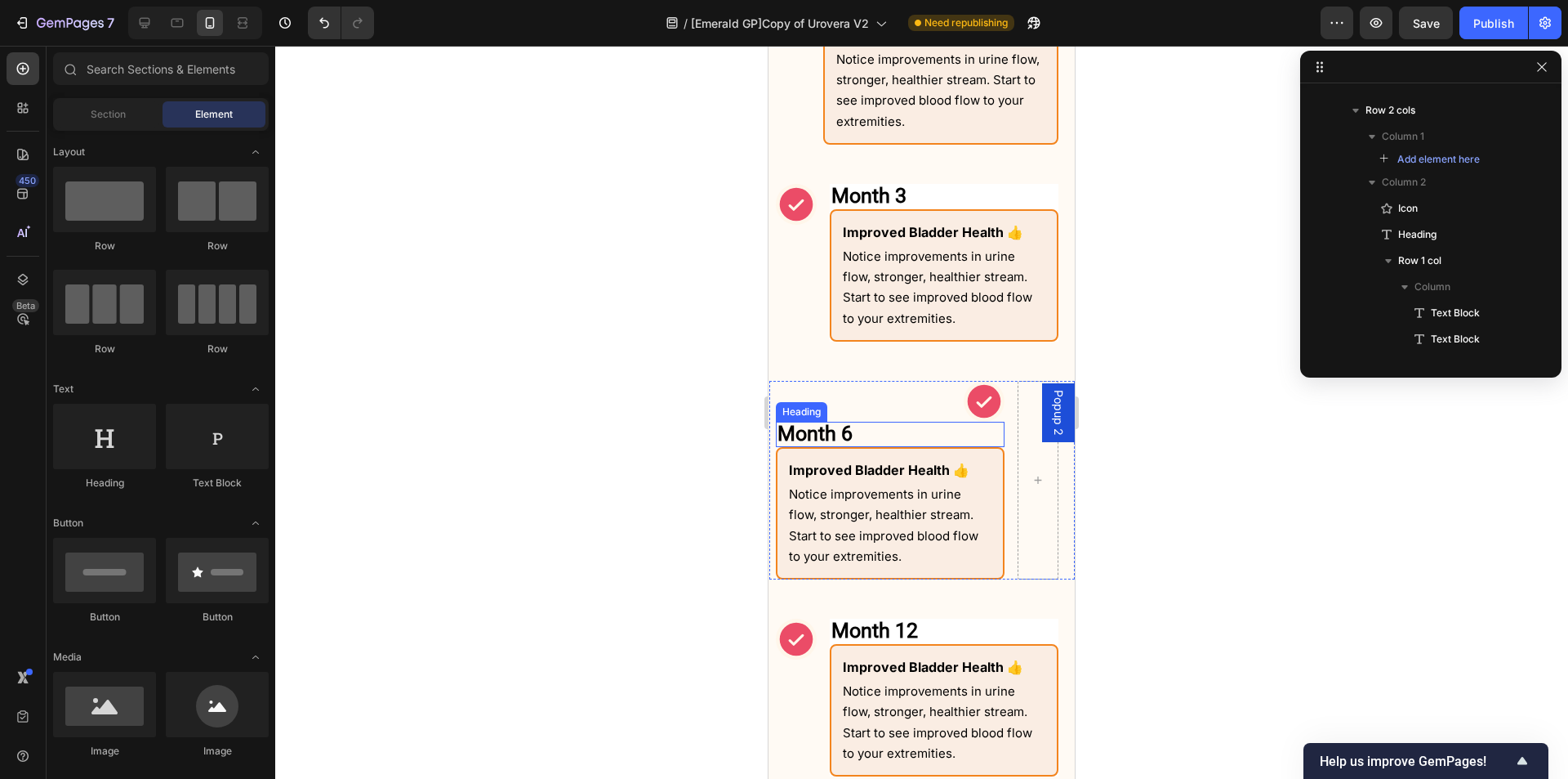
click at [881, 438] on h2 "Month 6" at bounding box center [890, 434] width 228 height 25
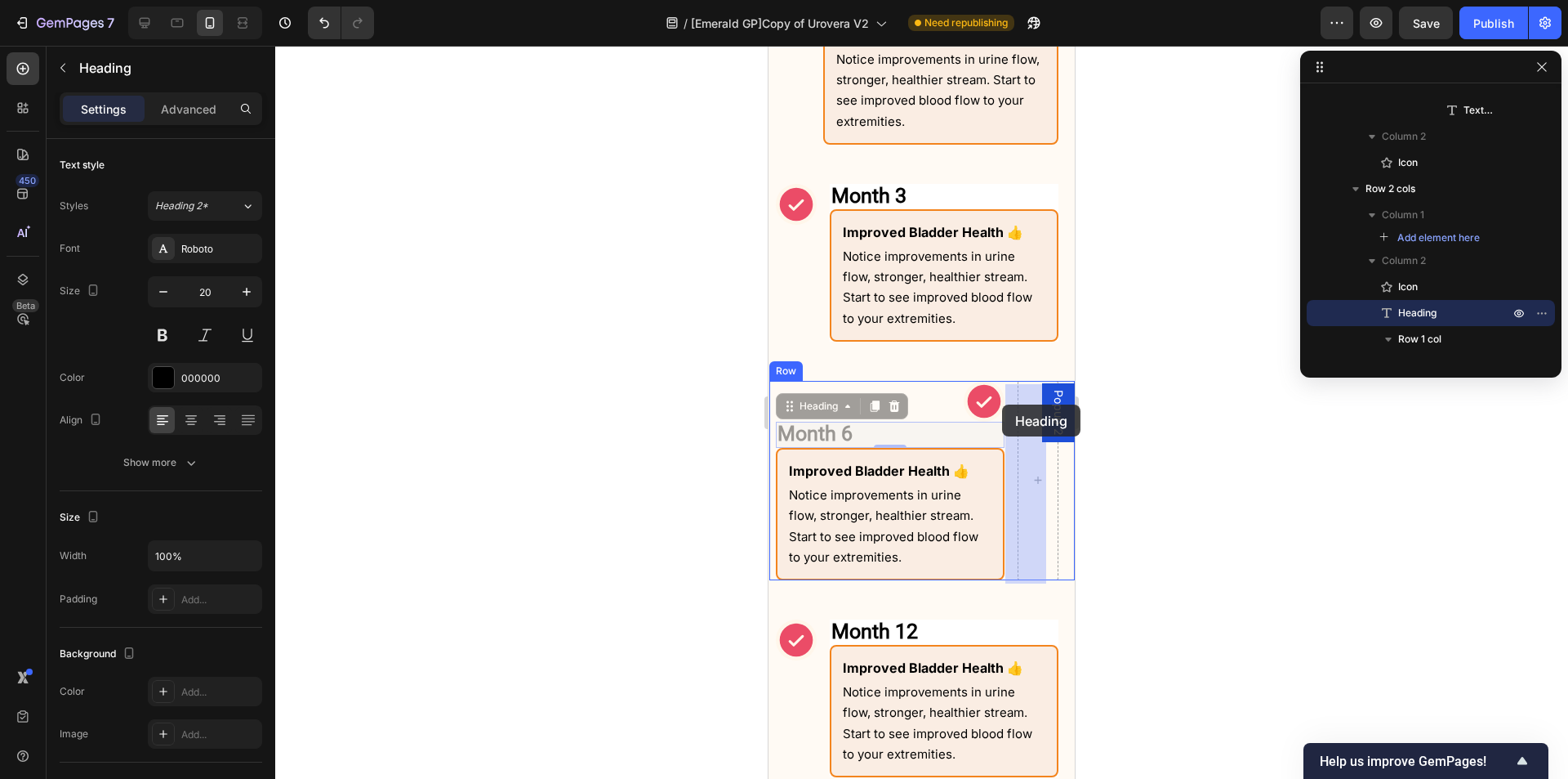
drag, startPoint x: 784, startPoint y: 411, endPoint x: 1002, endPoint y: 405, distance: 218.1
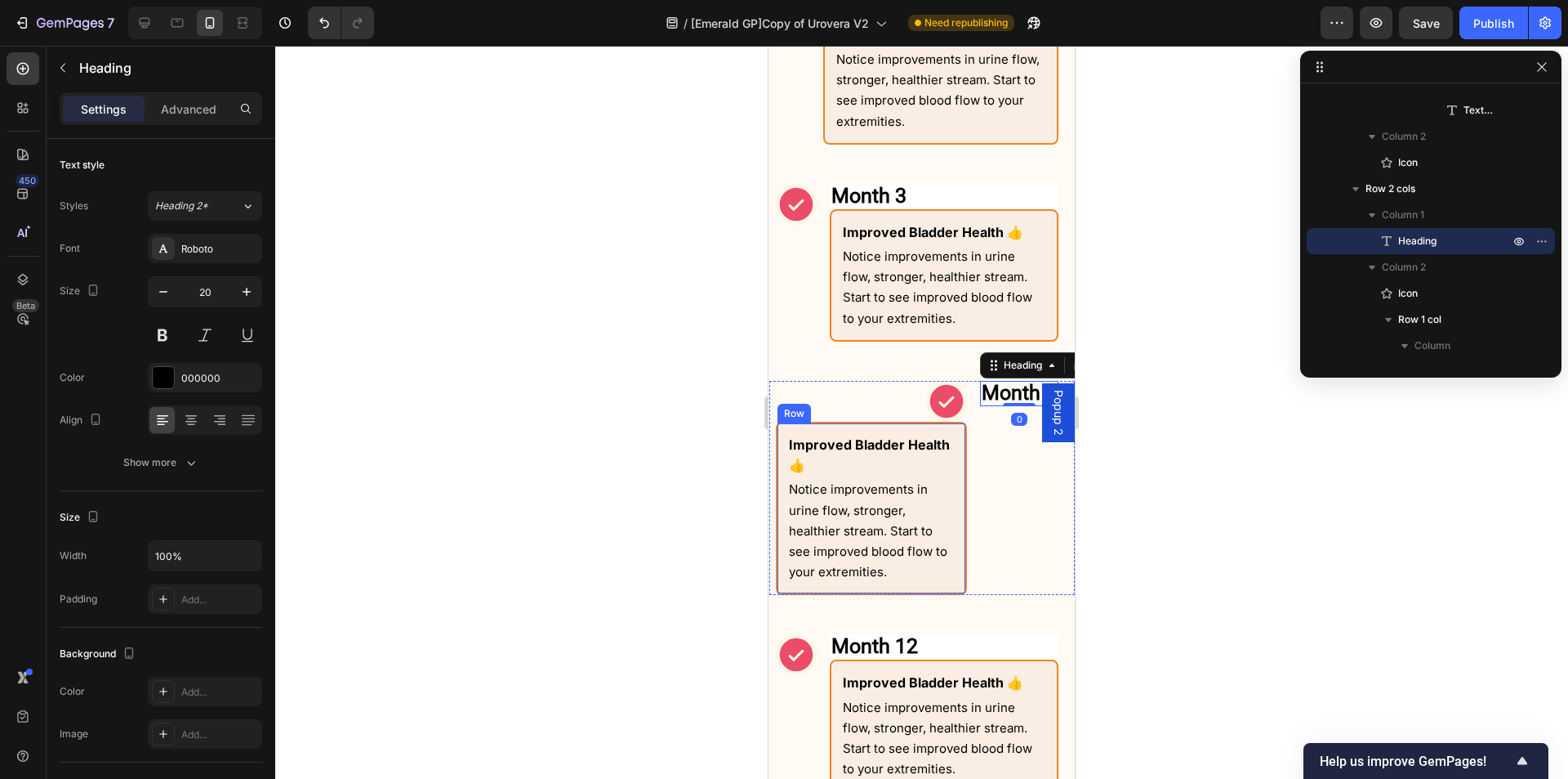
click at [926, 427] on div "Improved Bladder Health 👍 Text Block Notice improvements in urine flow, stronge…" at bounding box center [871, 508] width 191 height 173
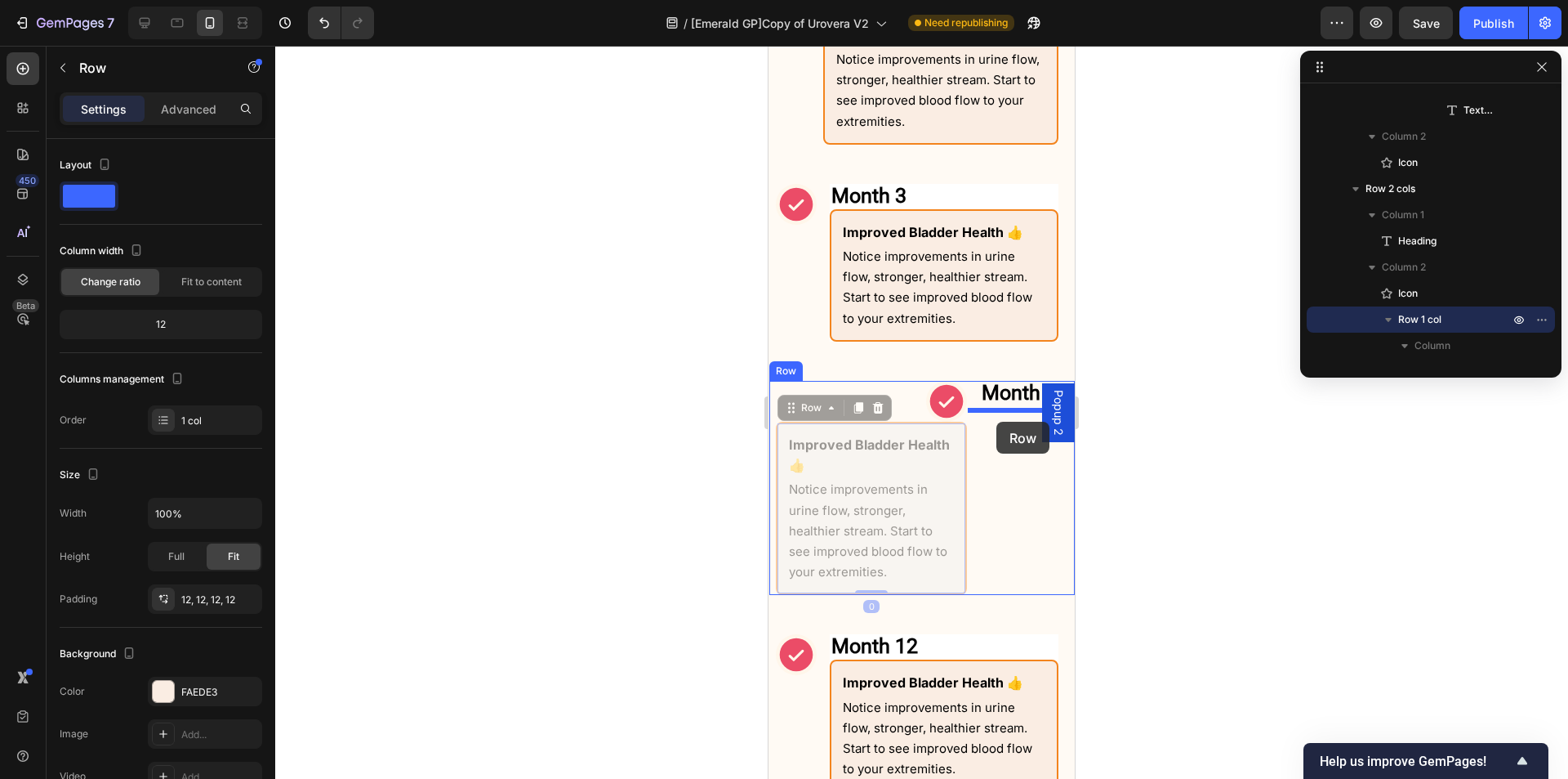
drag, startPoint x: 793, startPoint y: 417, endPoint x: 996, endPoint y: 422, distance: 203.1
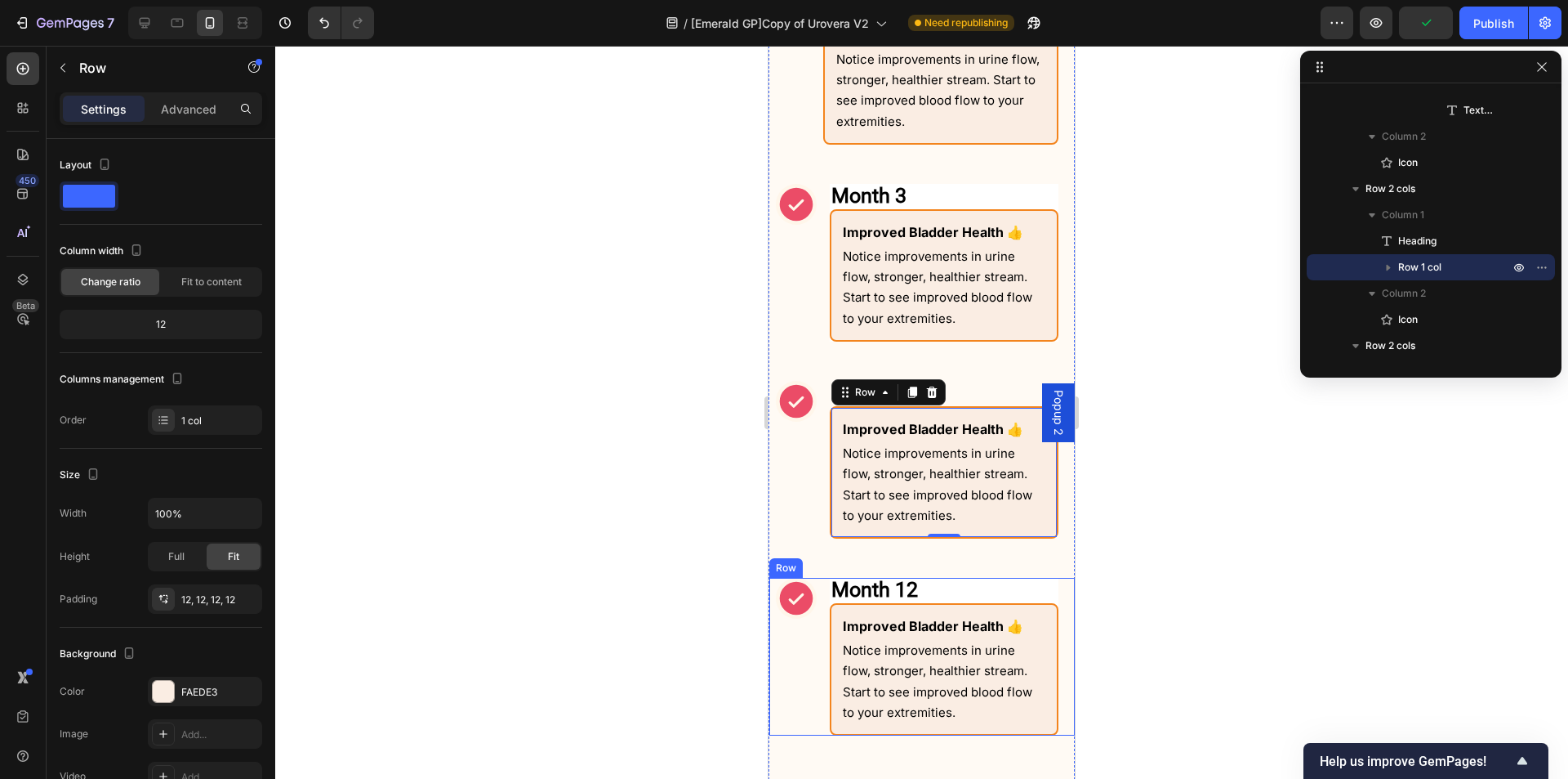
scroll to position [2049, 0]
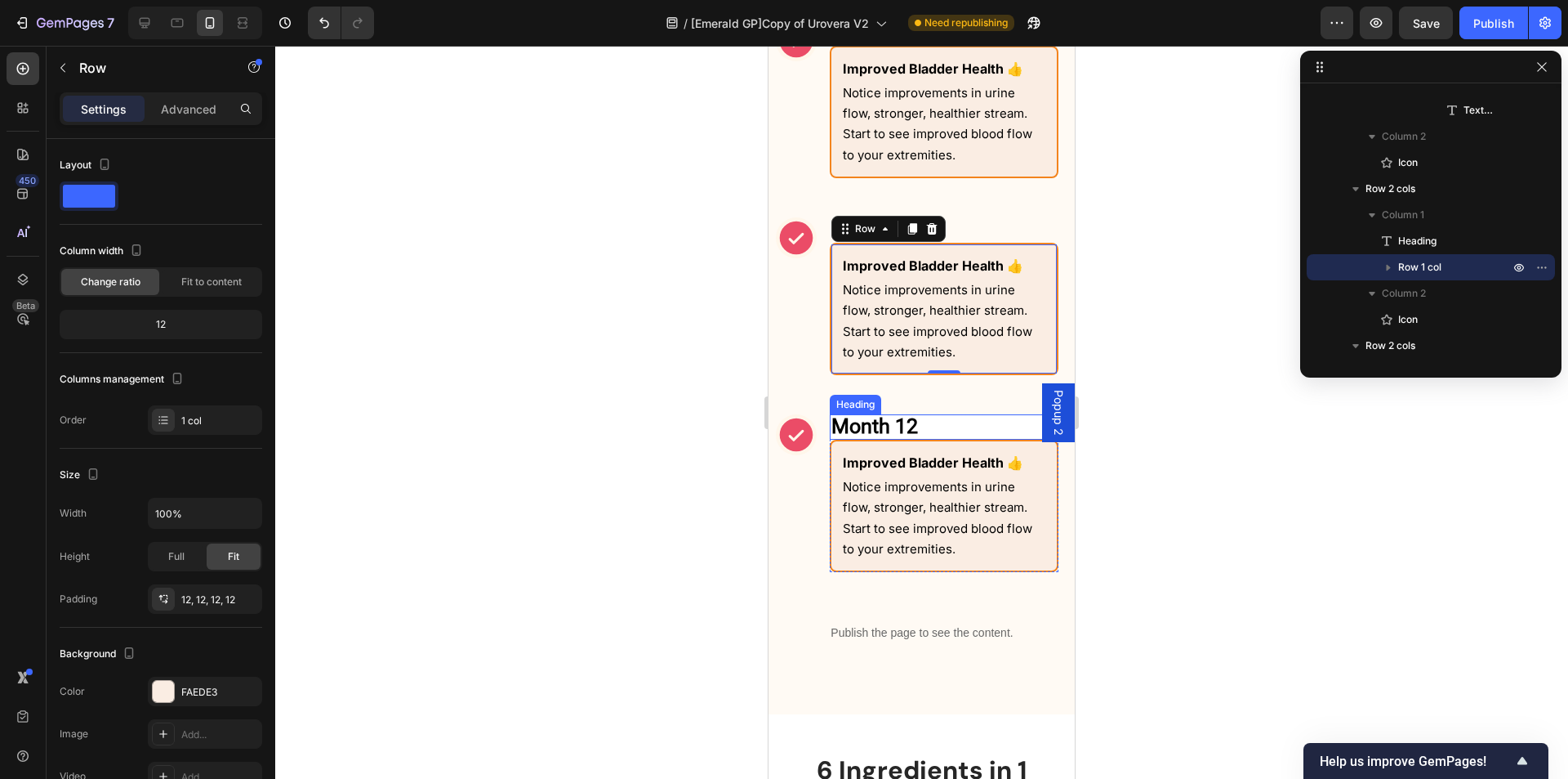
click at [974, 428] on h2 "Month 12" at bounding box center [944, 427] width 228 height 25
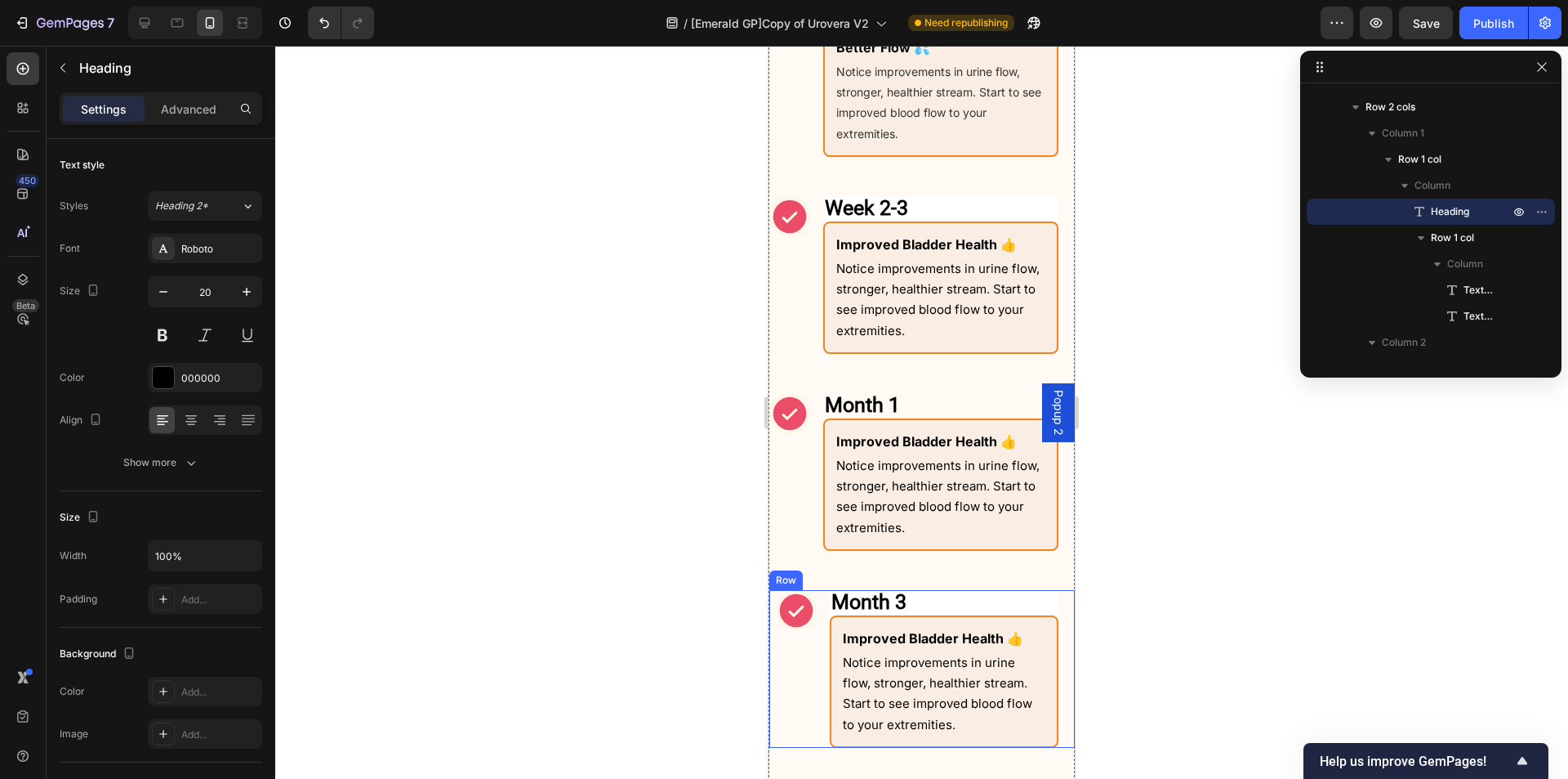
scroll to position [1314, 0]
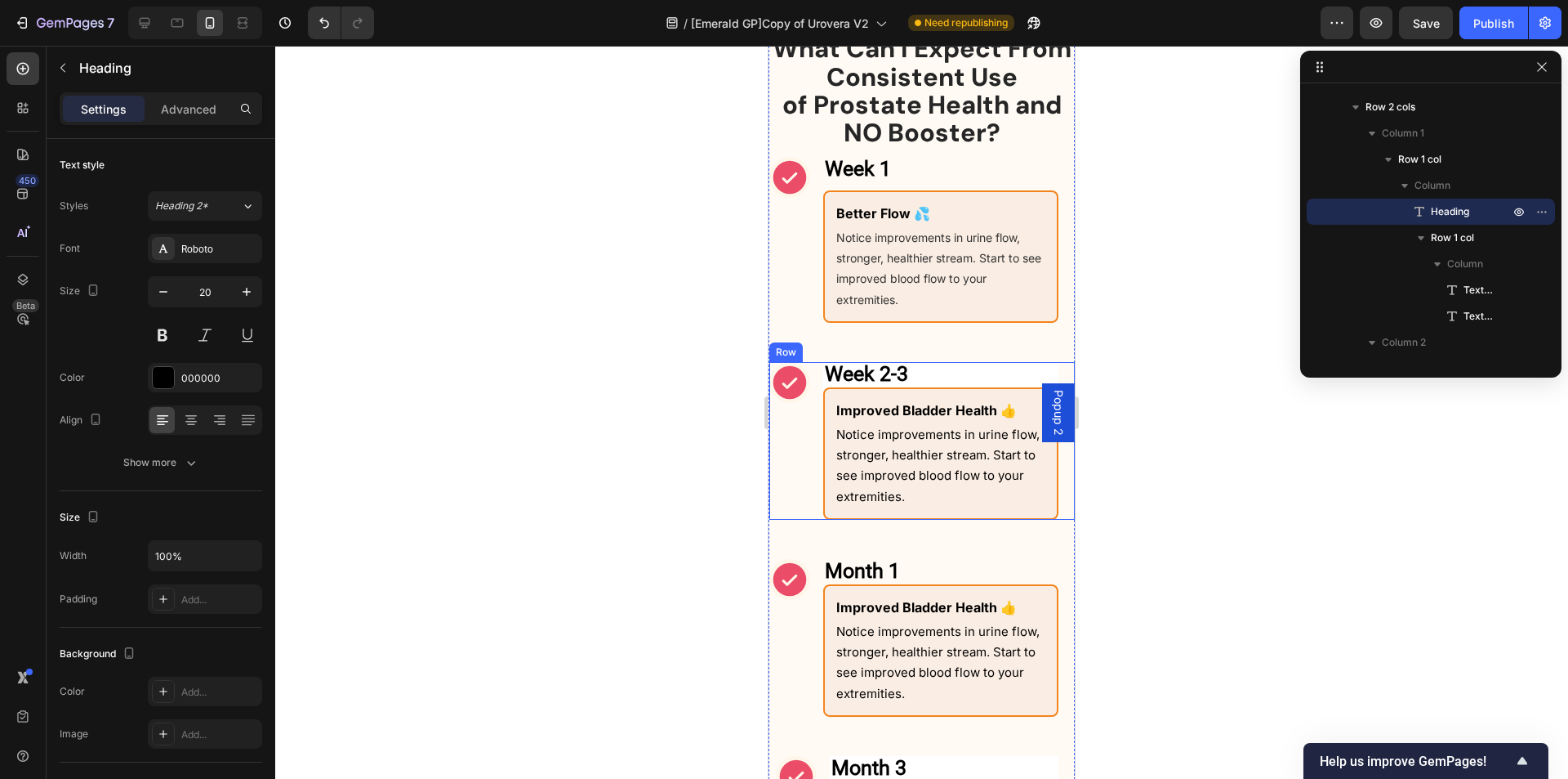
click at [795, 441] on div "Icon" at bounding box center [790, 441] width 41 height 158
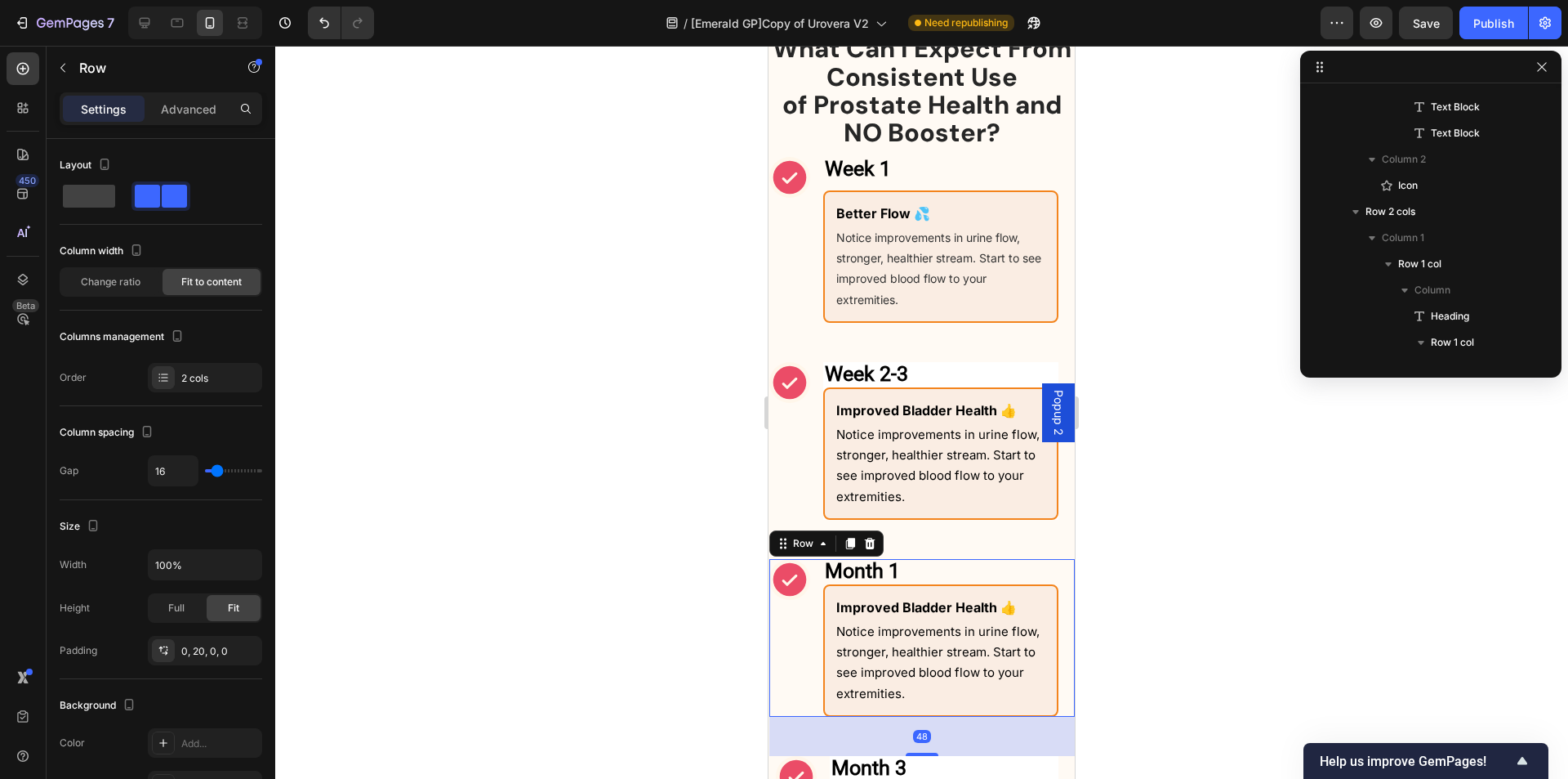
click at [797, 642] on div "Icon" at bounding box center [790, 637] width 41 height 158
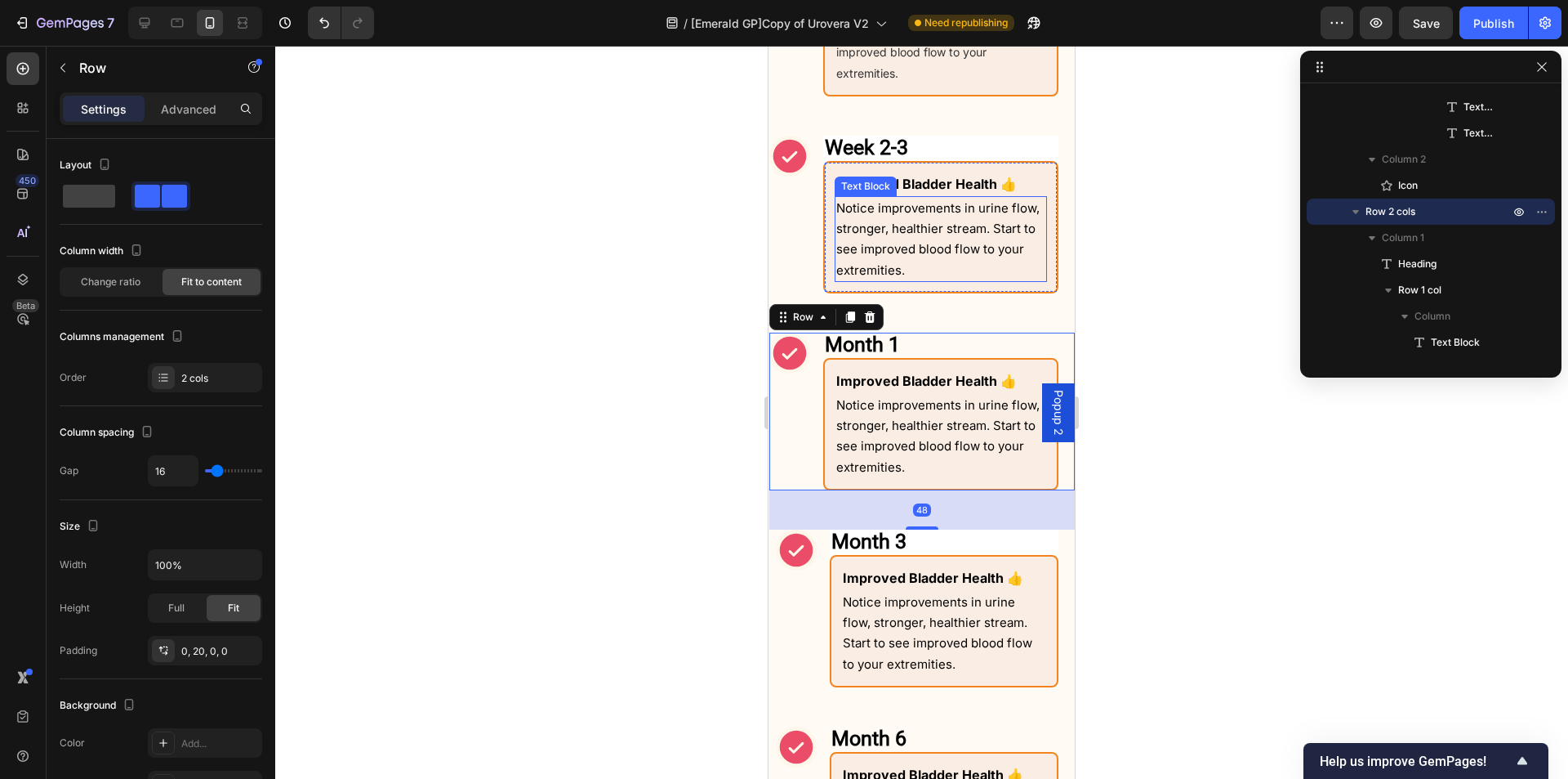
scroll to position [1559, 0]
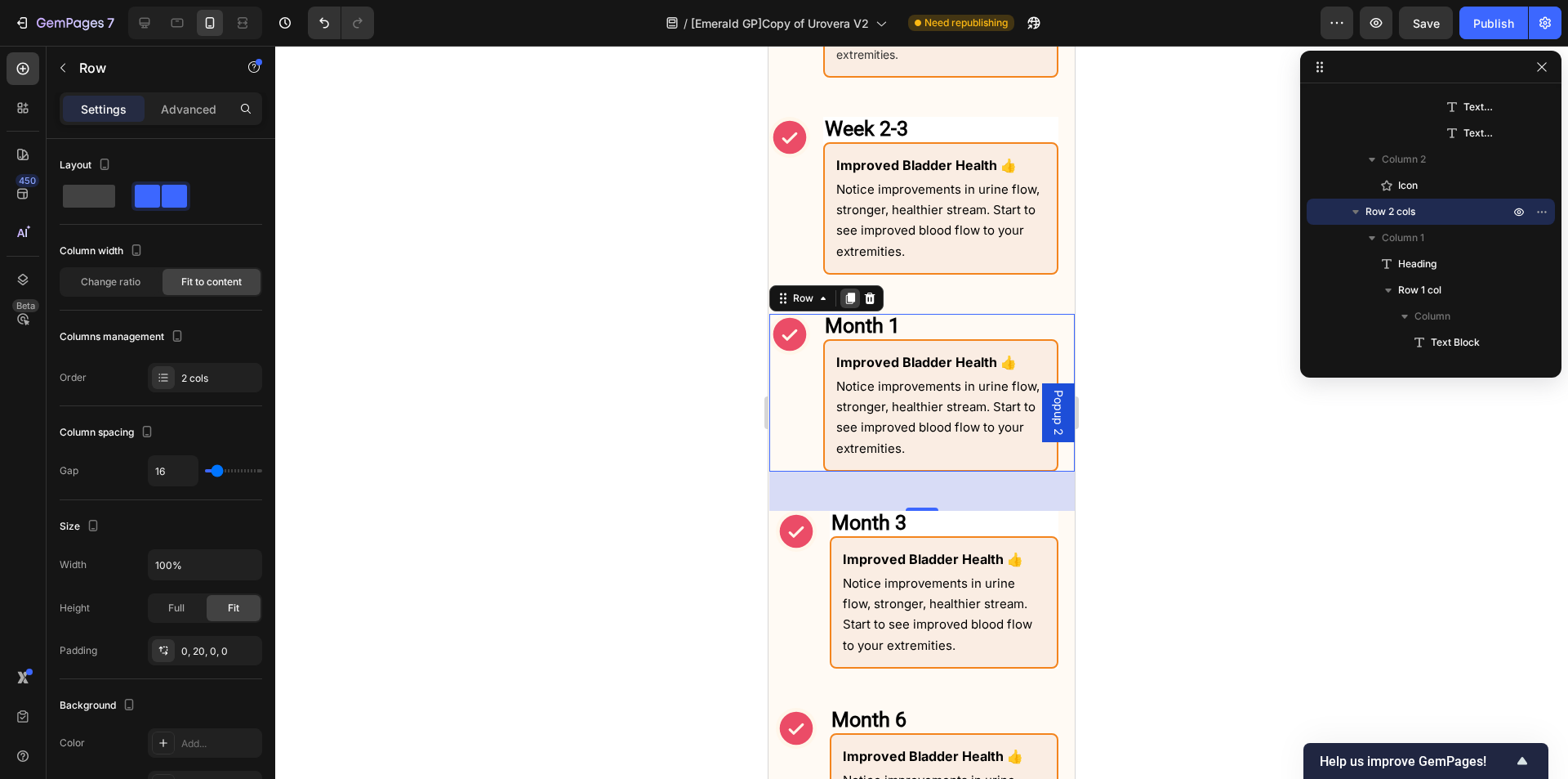
click at [850, 298] on icon at bounding box center [851, 298] width 9 height 11
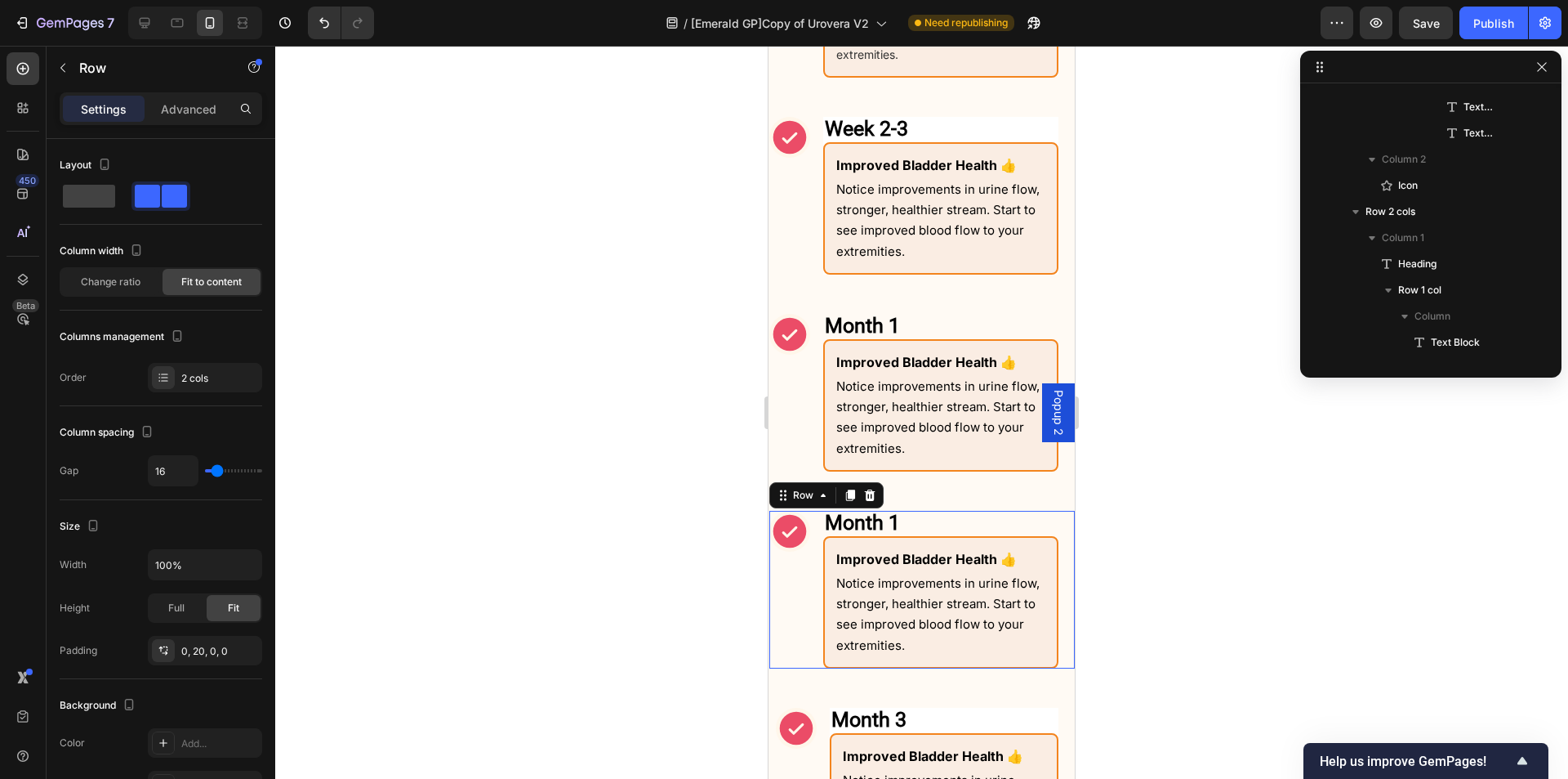
scroll to position [859, 0]
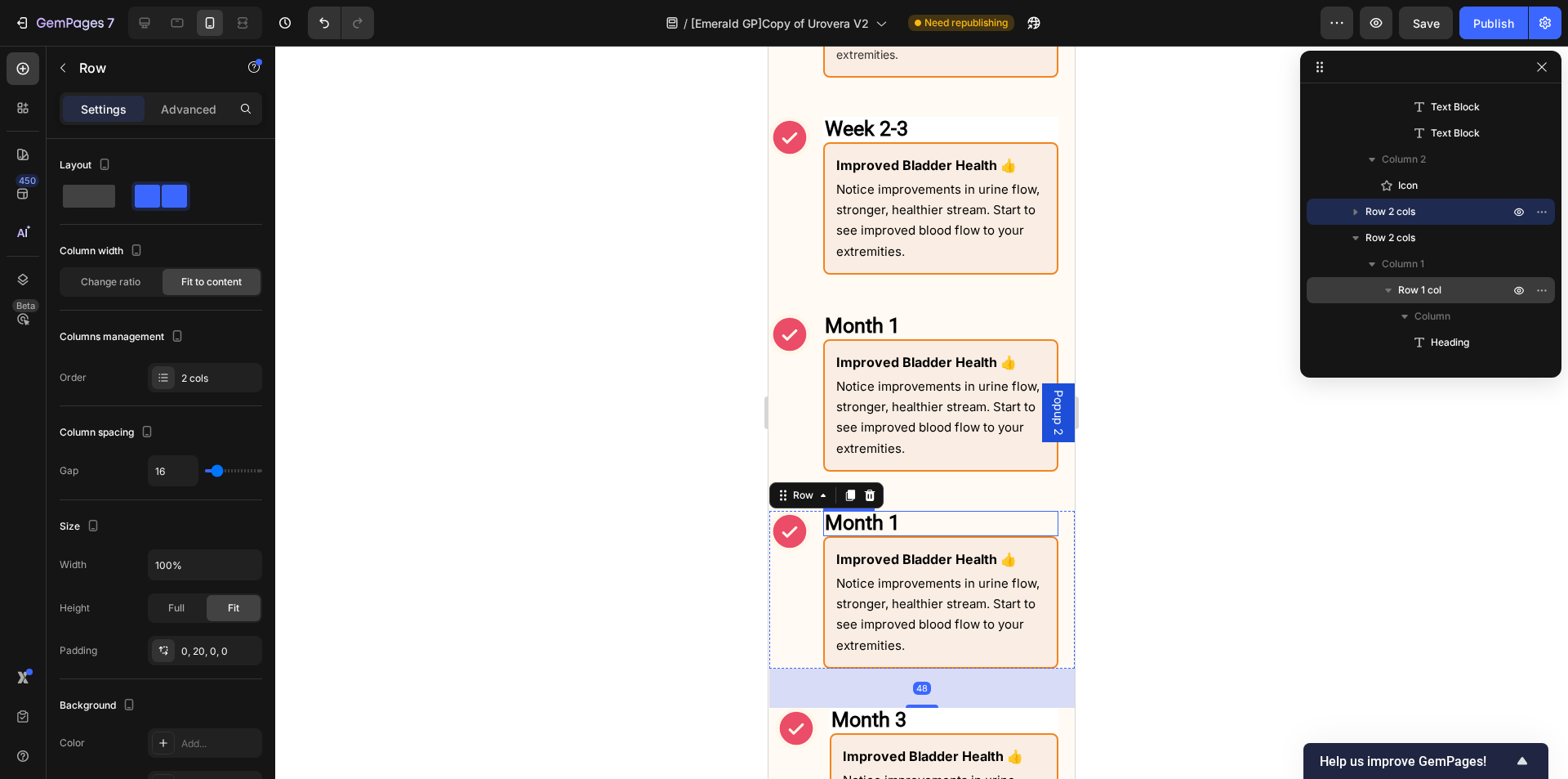
click at [896, 528] on strong "Month 1" at bounding box center [863, 523] width 75 height 24
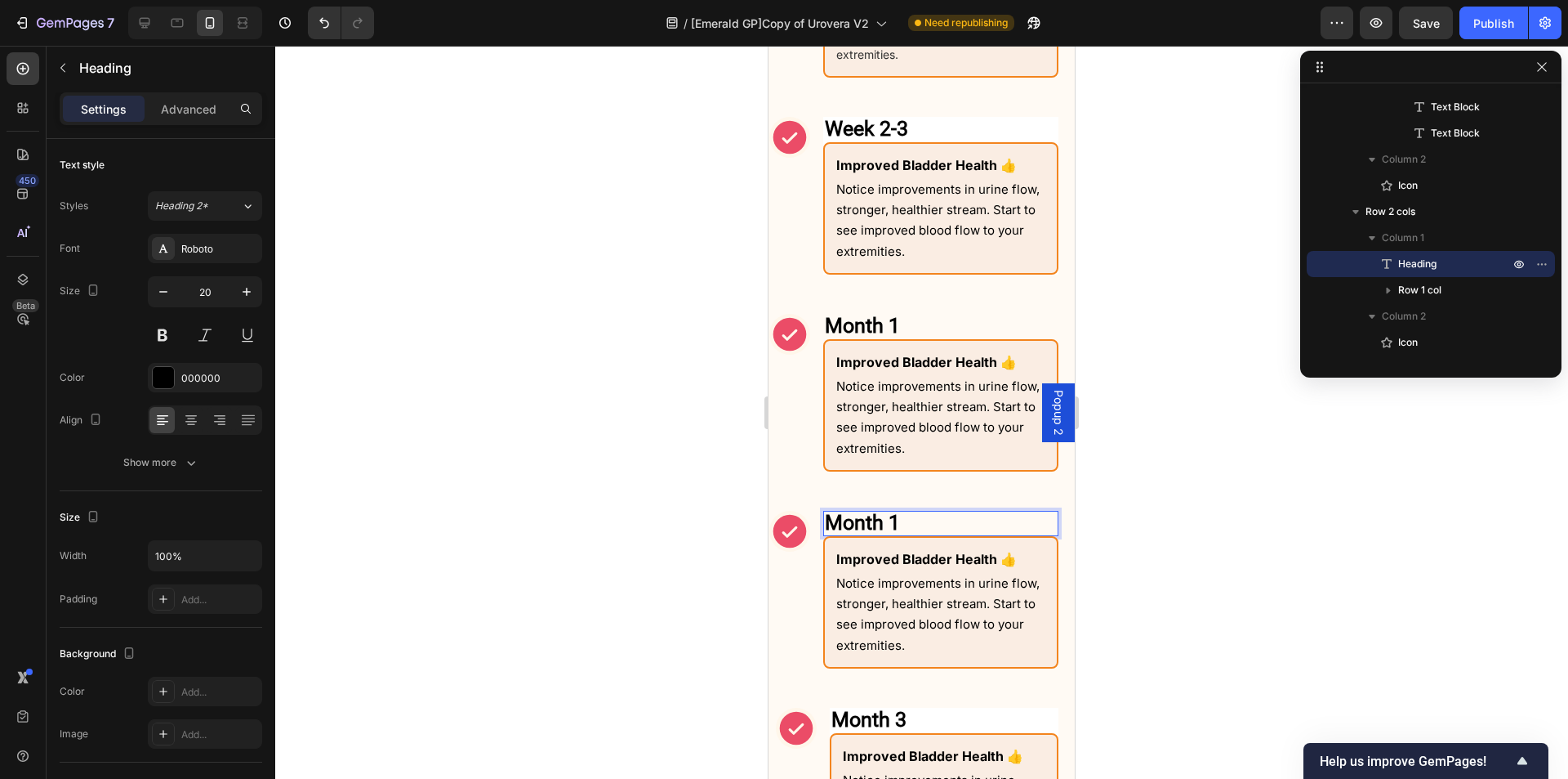
click at [900, 530] on strong "Month 1" at bounding box center [863, 523] width 75 height 24
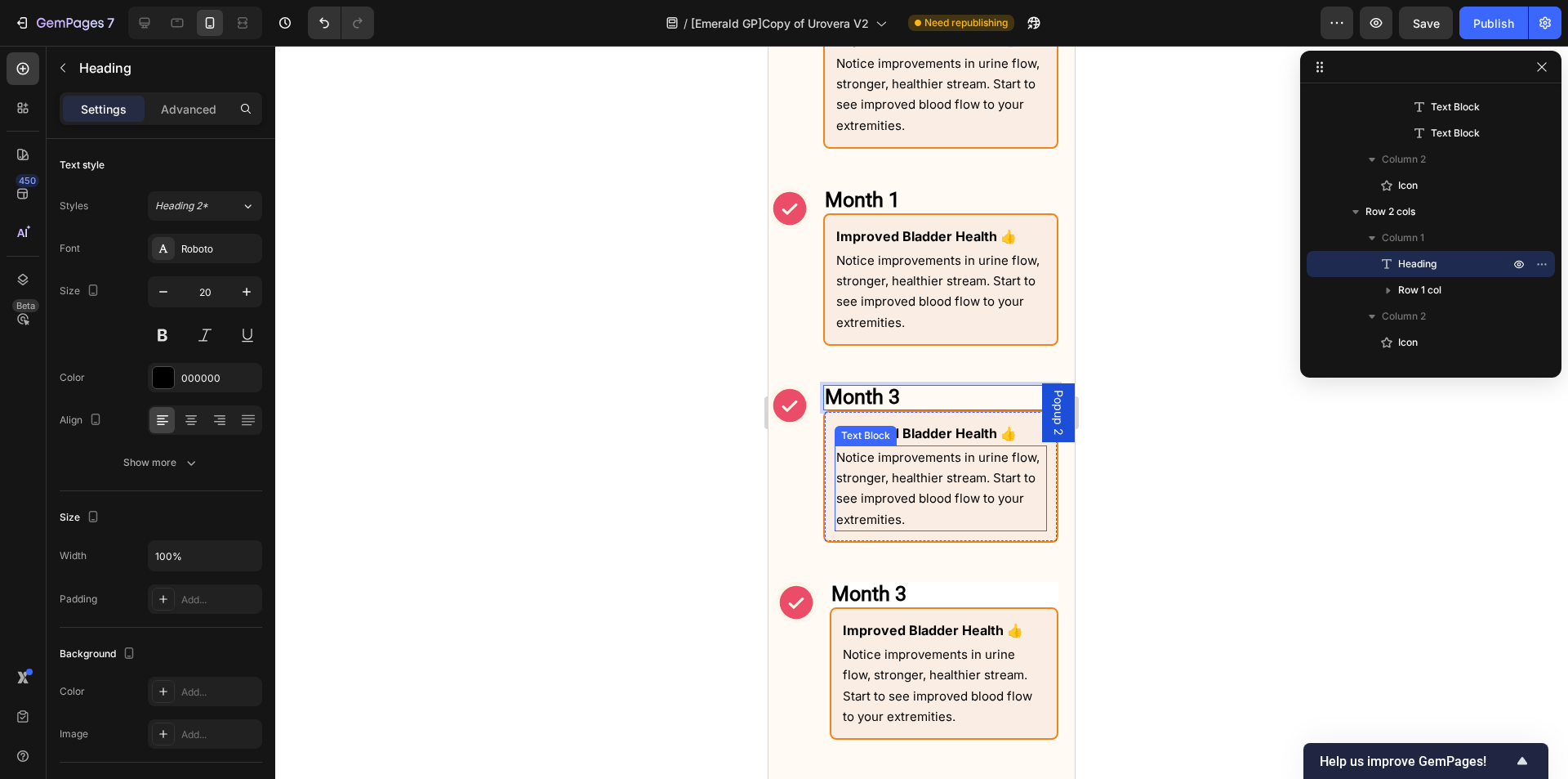
scroll to position [1723, 0]
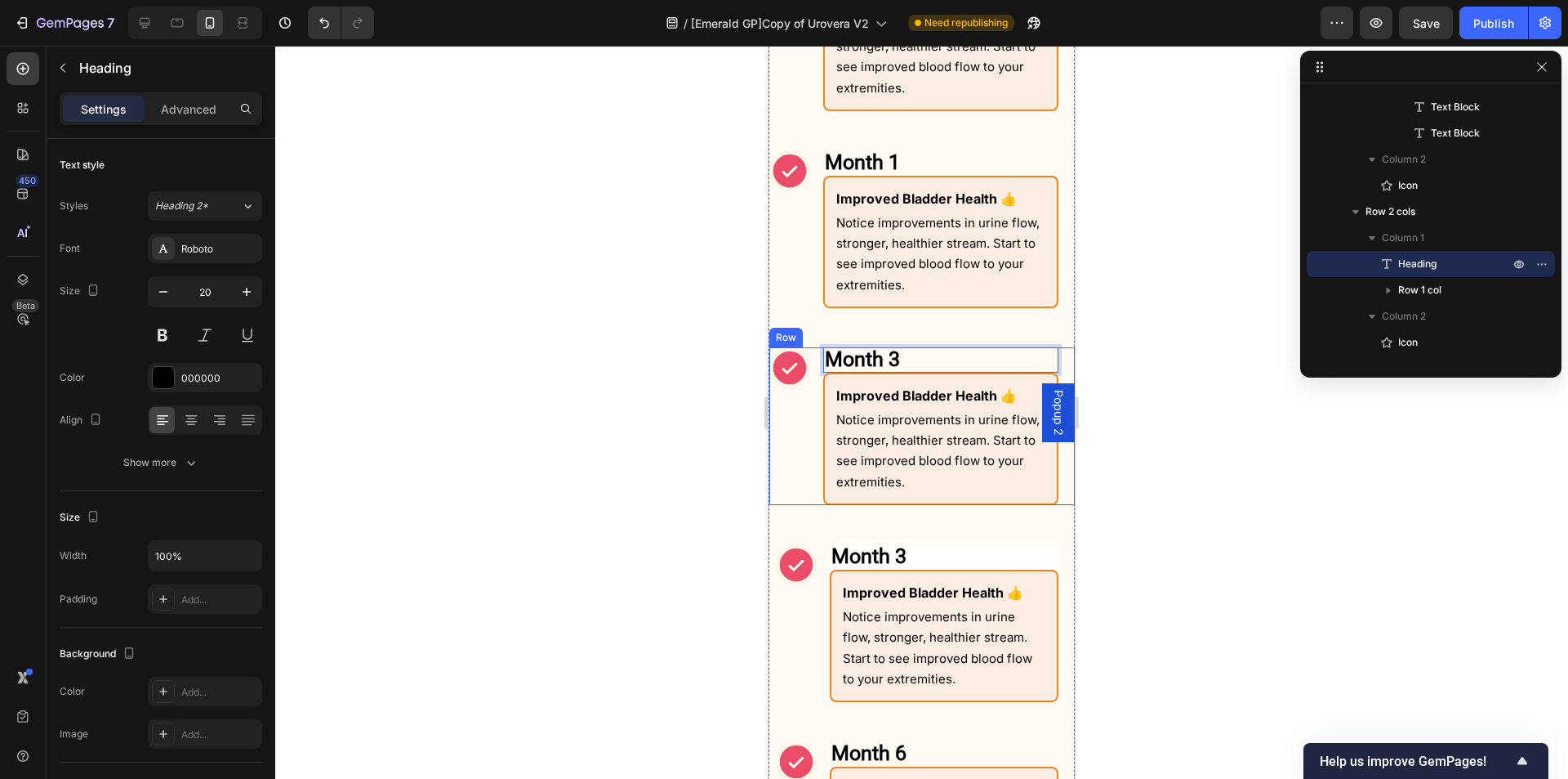
click at [807, 477] on div "Icon" at bounding box center [790, 426] width 41 height 158
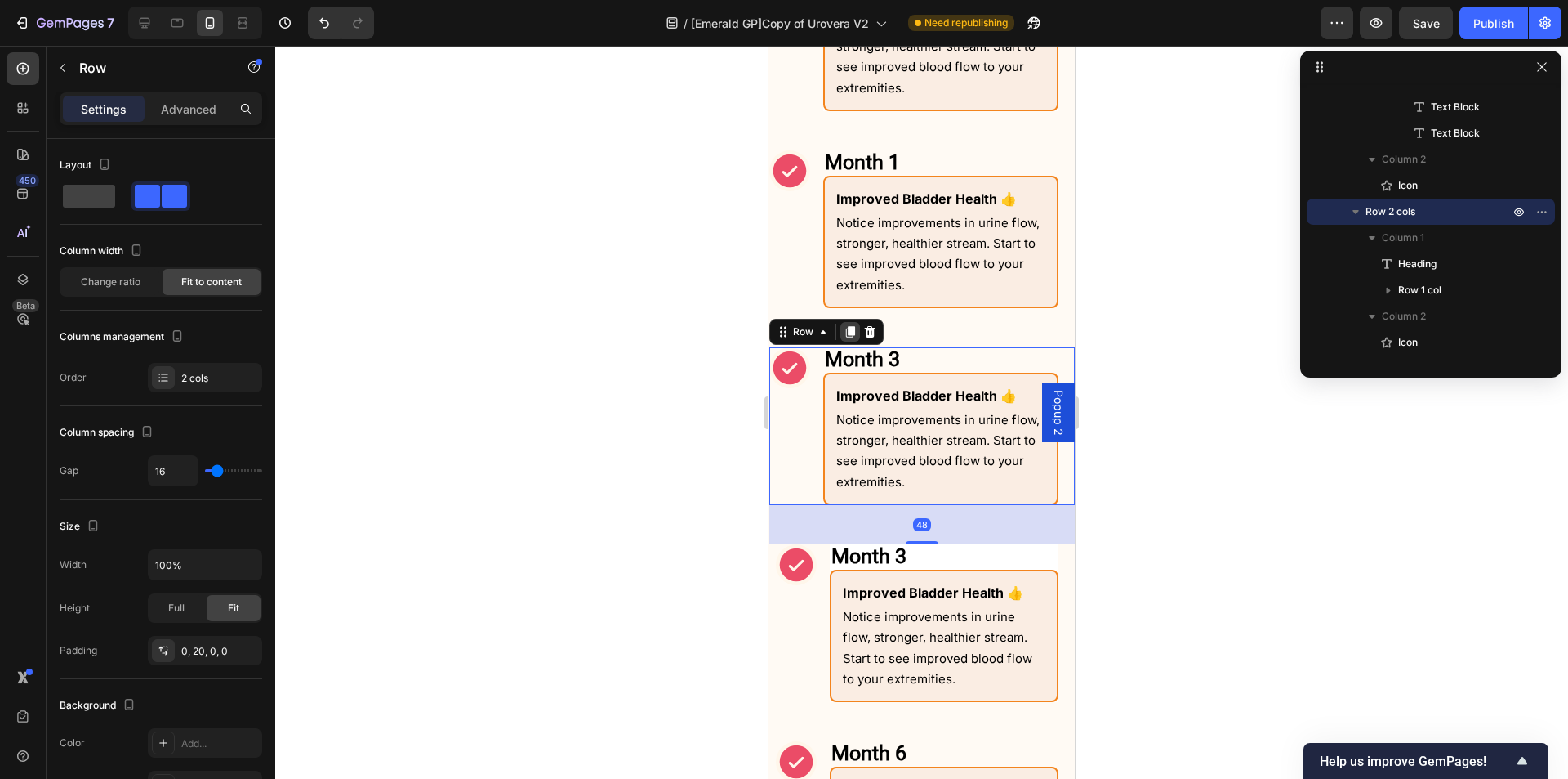
click at [852, 333] on icon at bounding box center [851, 332] width 9 height 11
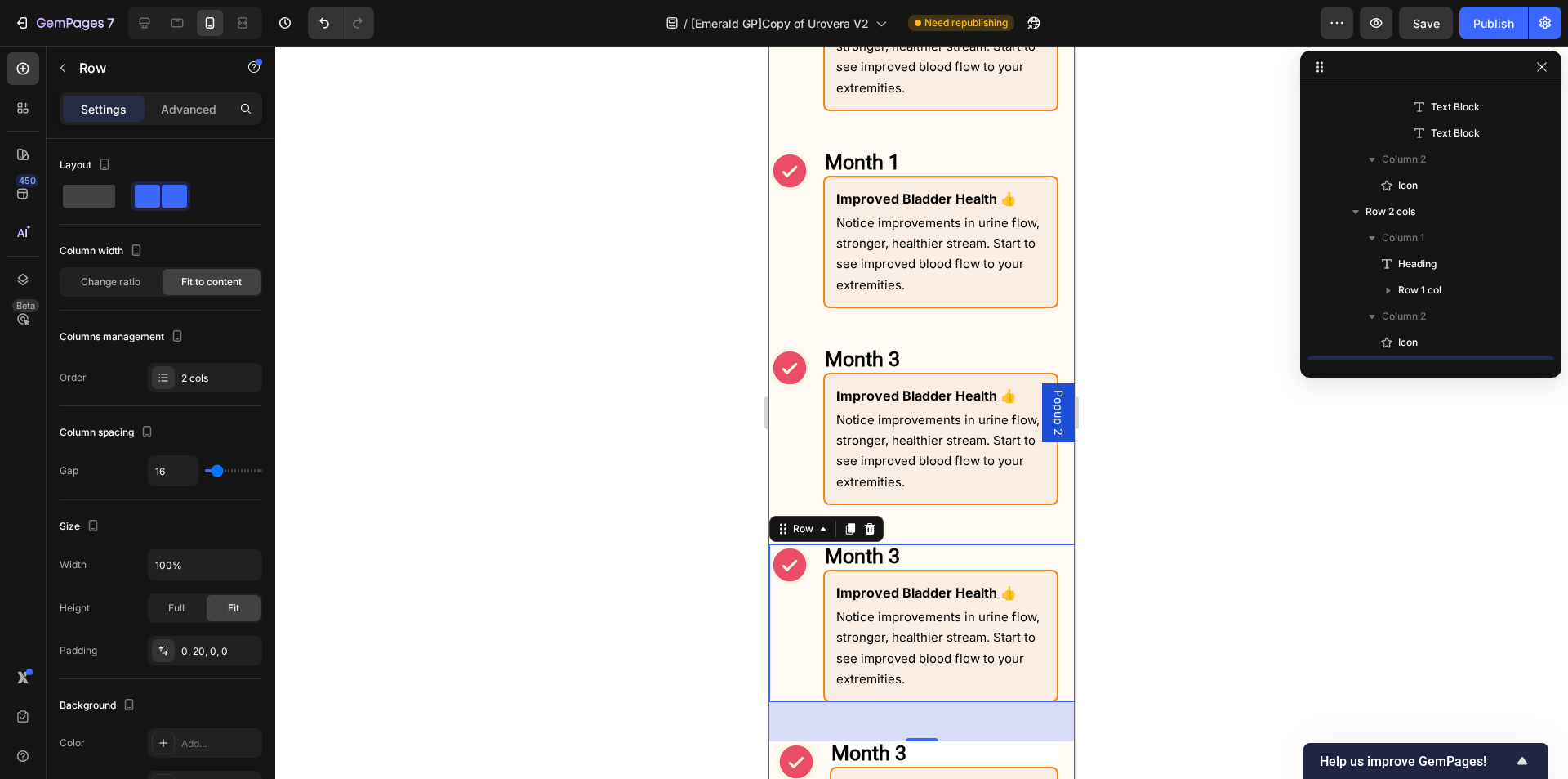
scroll to position [1016, 0]
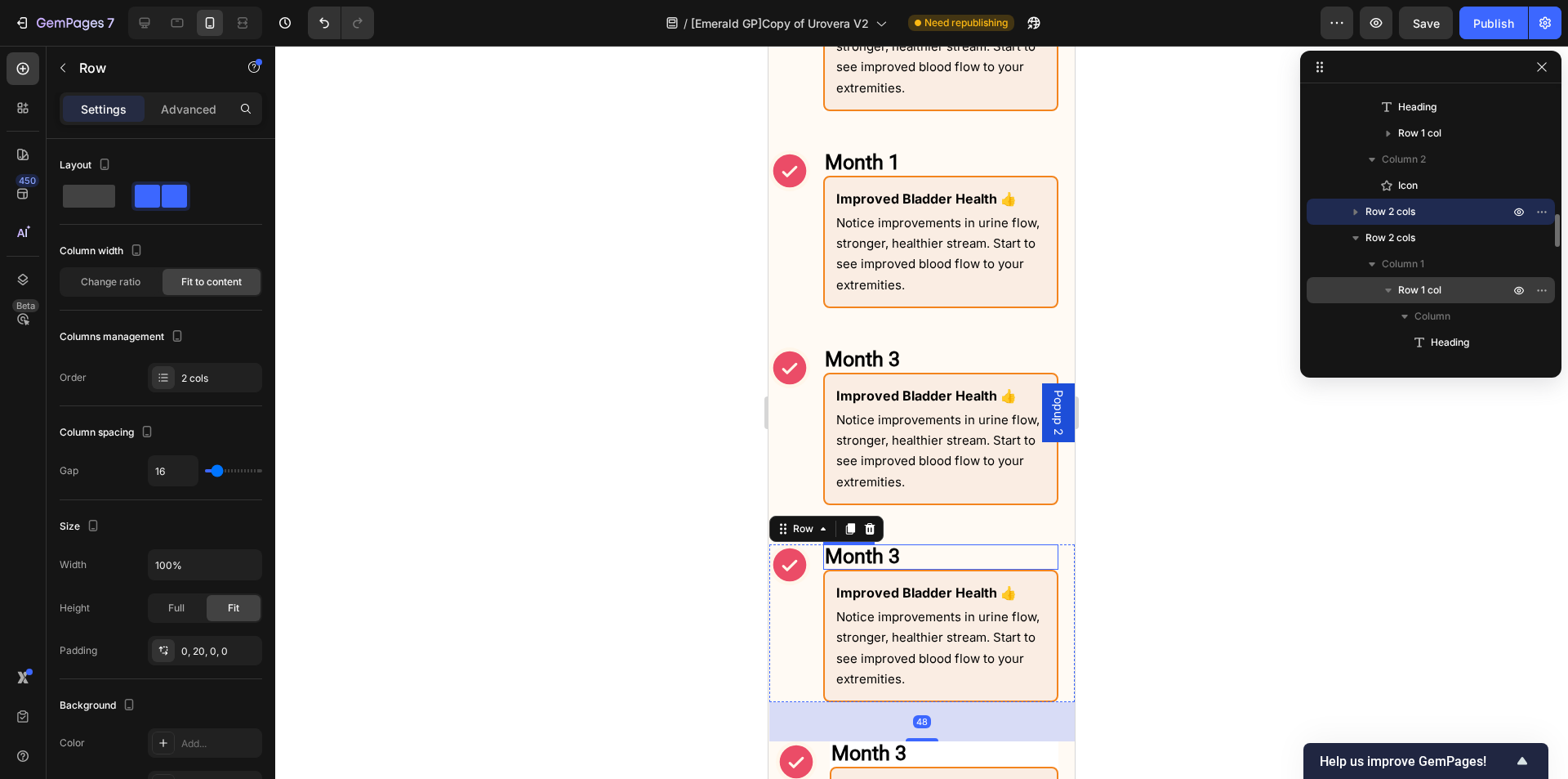
click at [911, 558] on h2 "Month 3" at bounding box center [941, 556] width 235 height 25
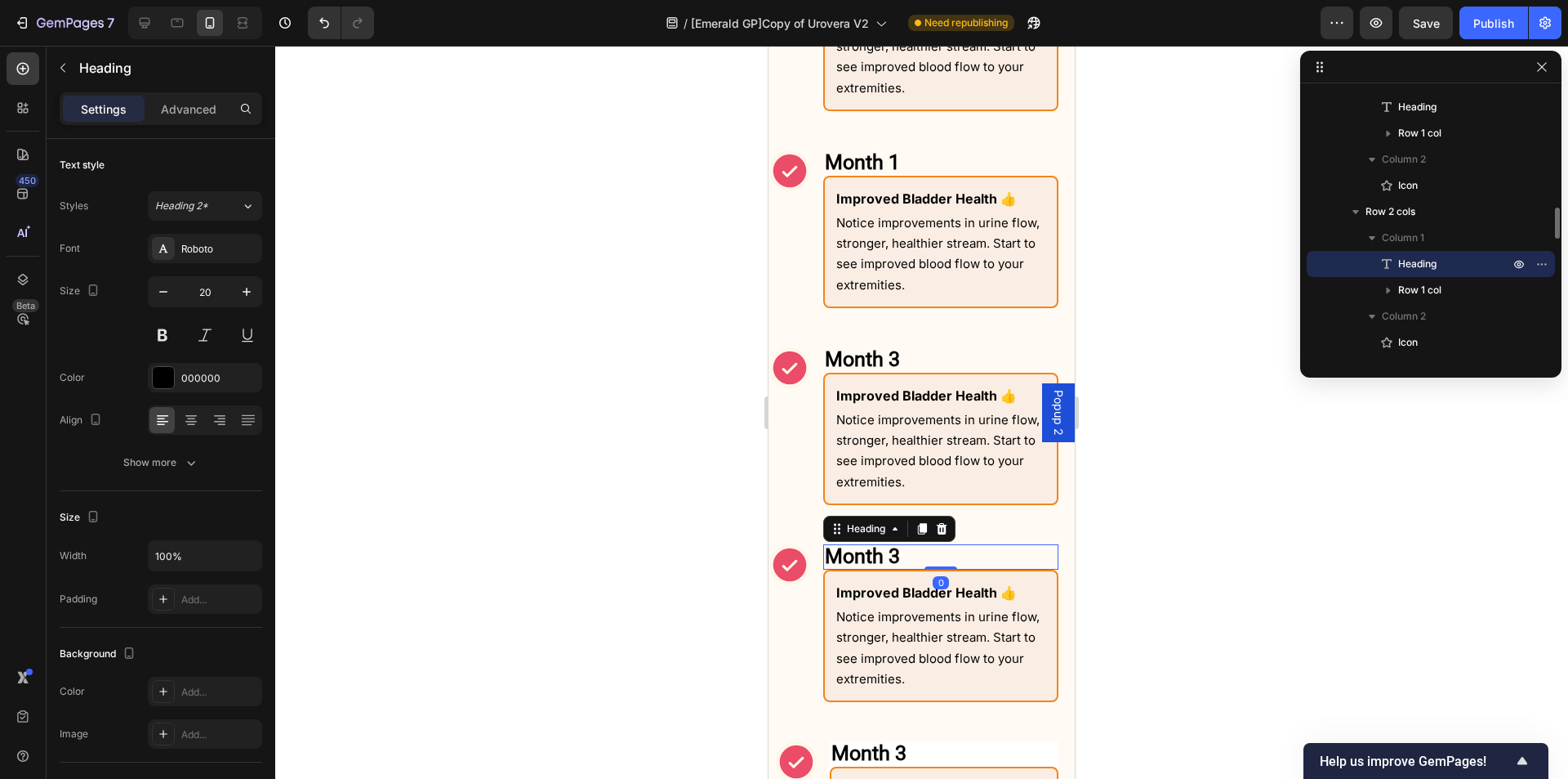
click at [911, 558] on h2 "Month 3" at bounding box center [941, 556] width 235 height 25
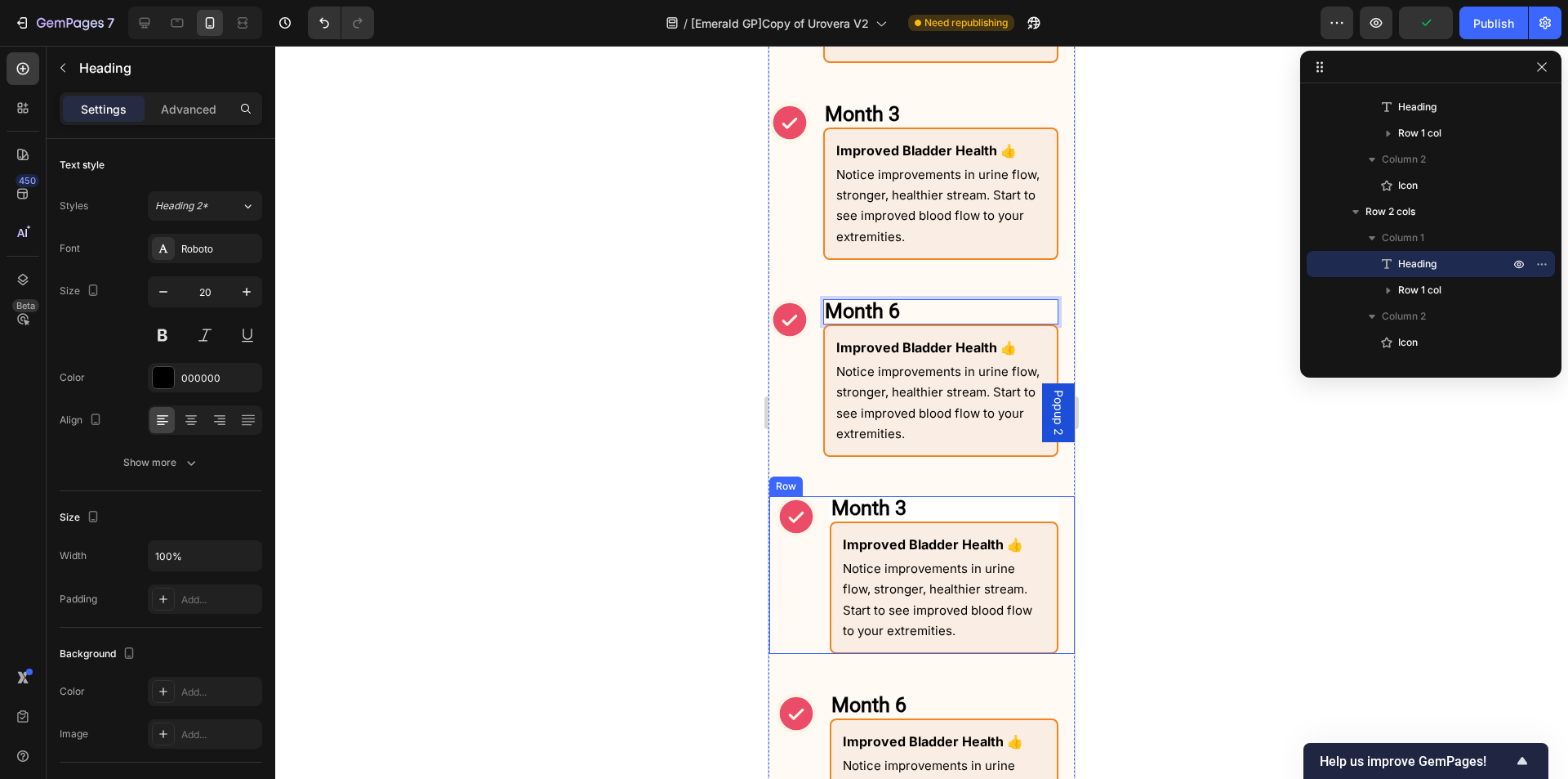
click at [811, 614] on div "Icon" at bounding box center [797, 575] width 41 height 158
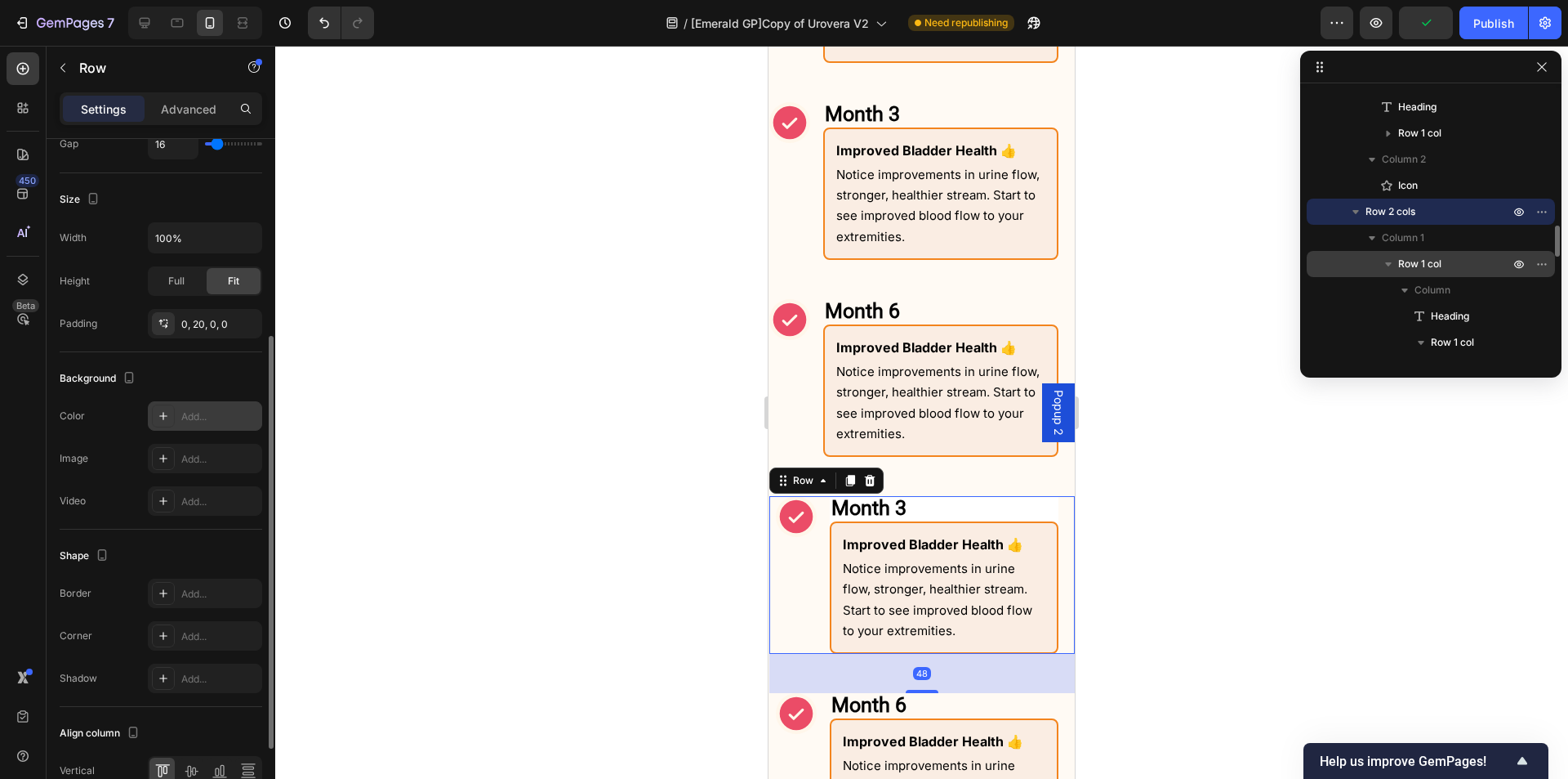
scroll to position [455, 0]
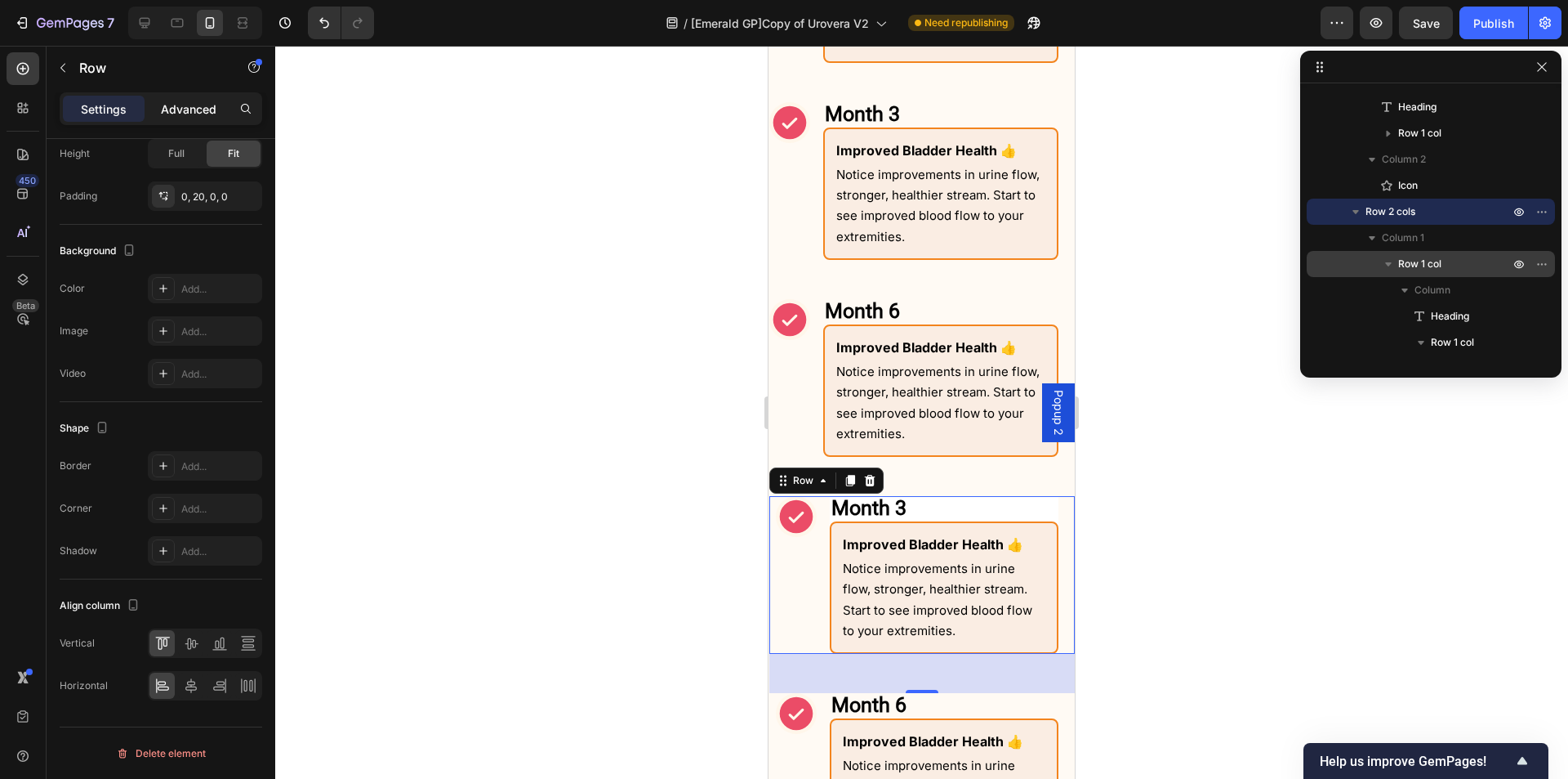
click at [181, 112] on p "Advanced" at bounding box center [189, 109] width 56 height 17
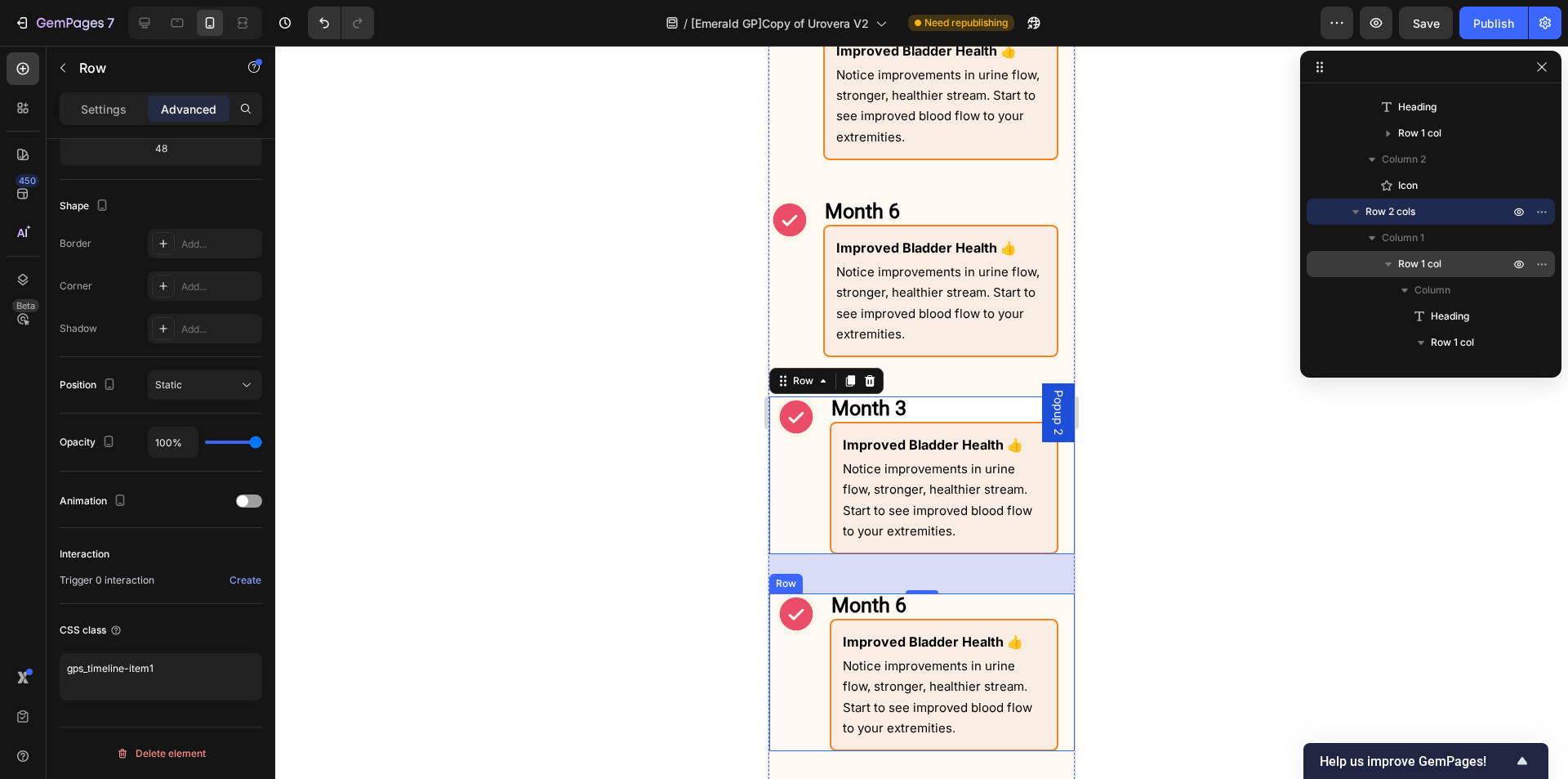
scroll to position [2131, 0]
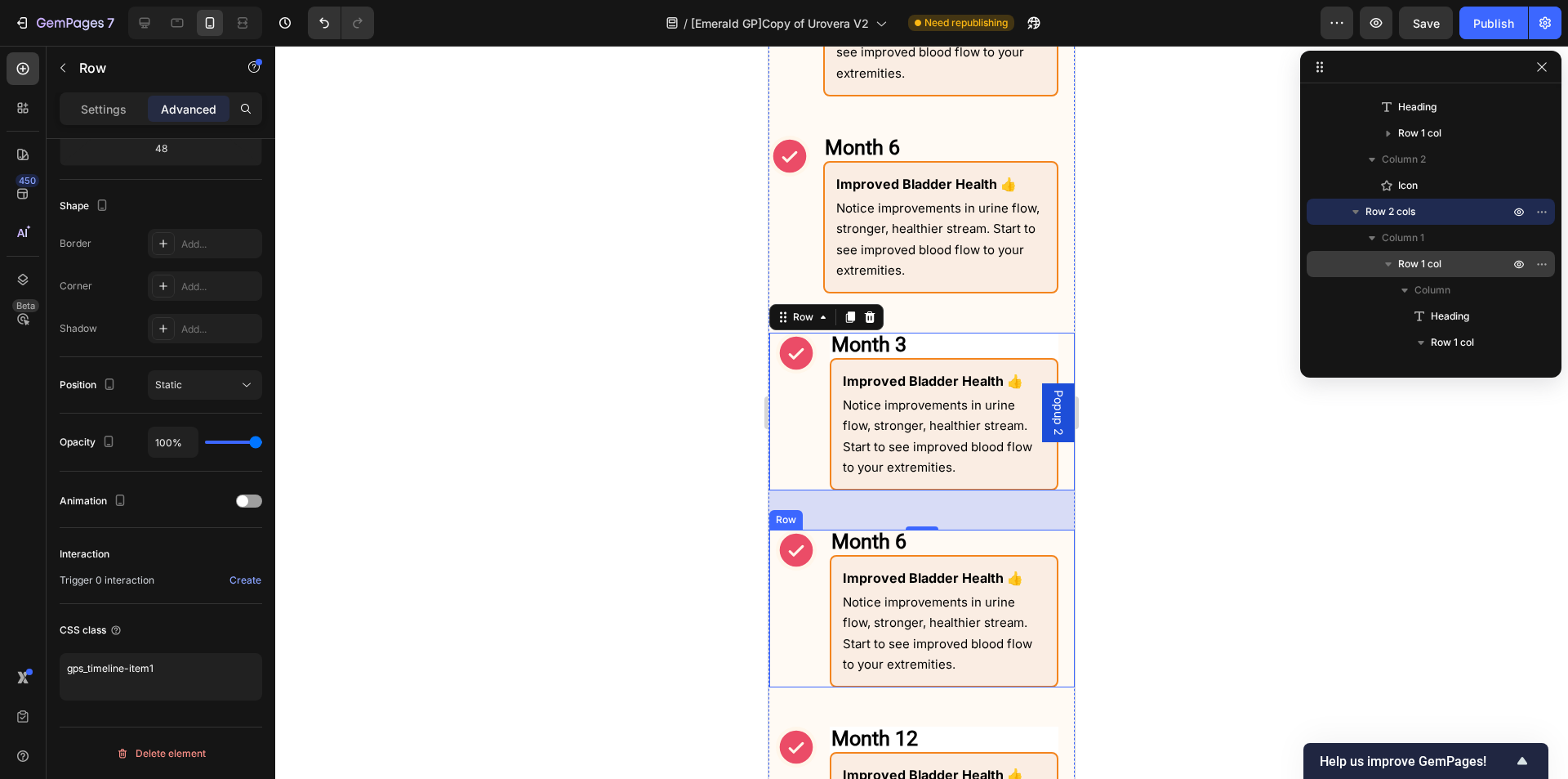
click at [794, 647] on div "Icon" at bounding box center [797, 608] width 41 height 158
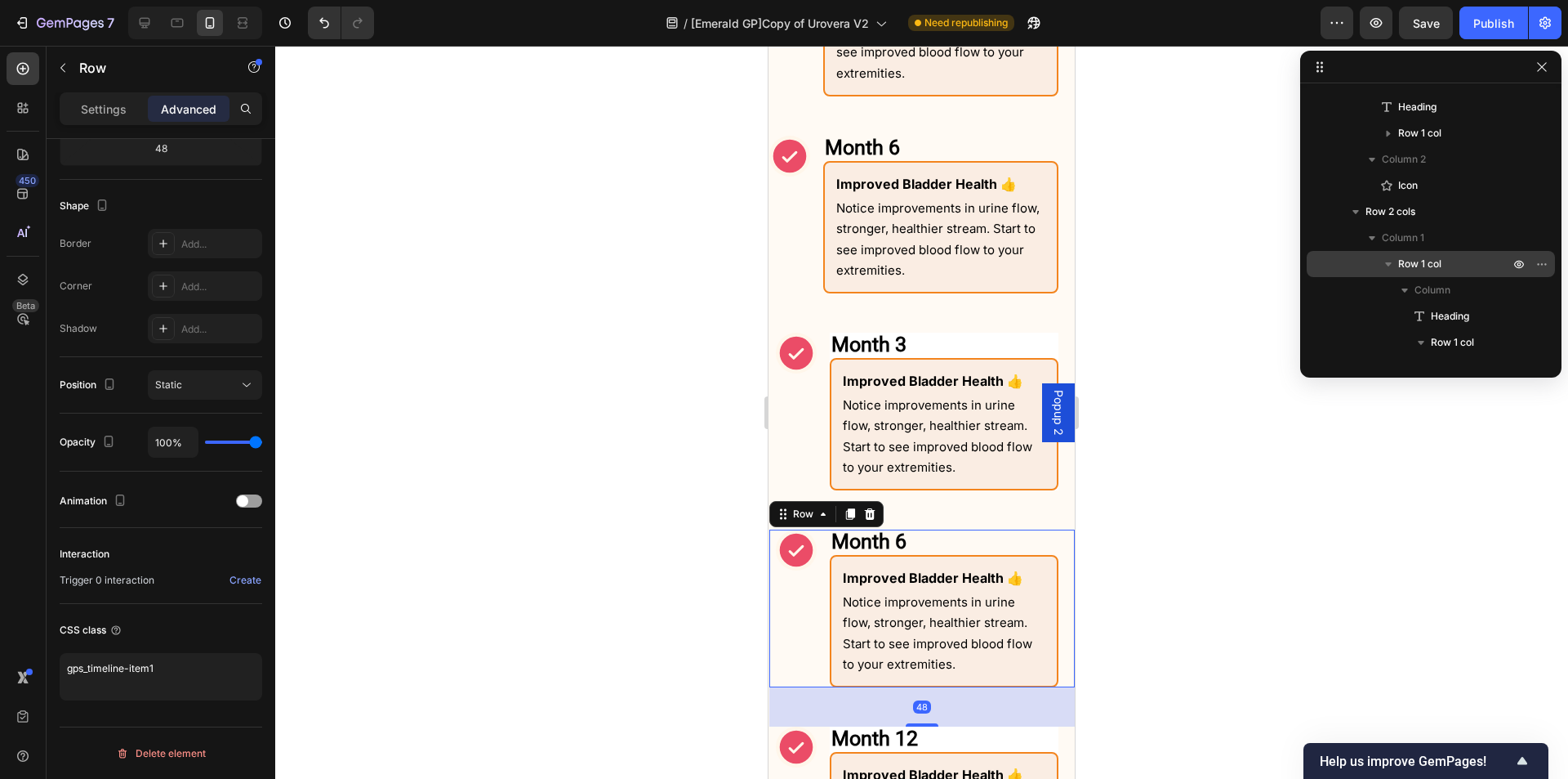
scroll to position [1461, 0]
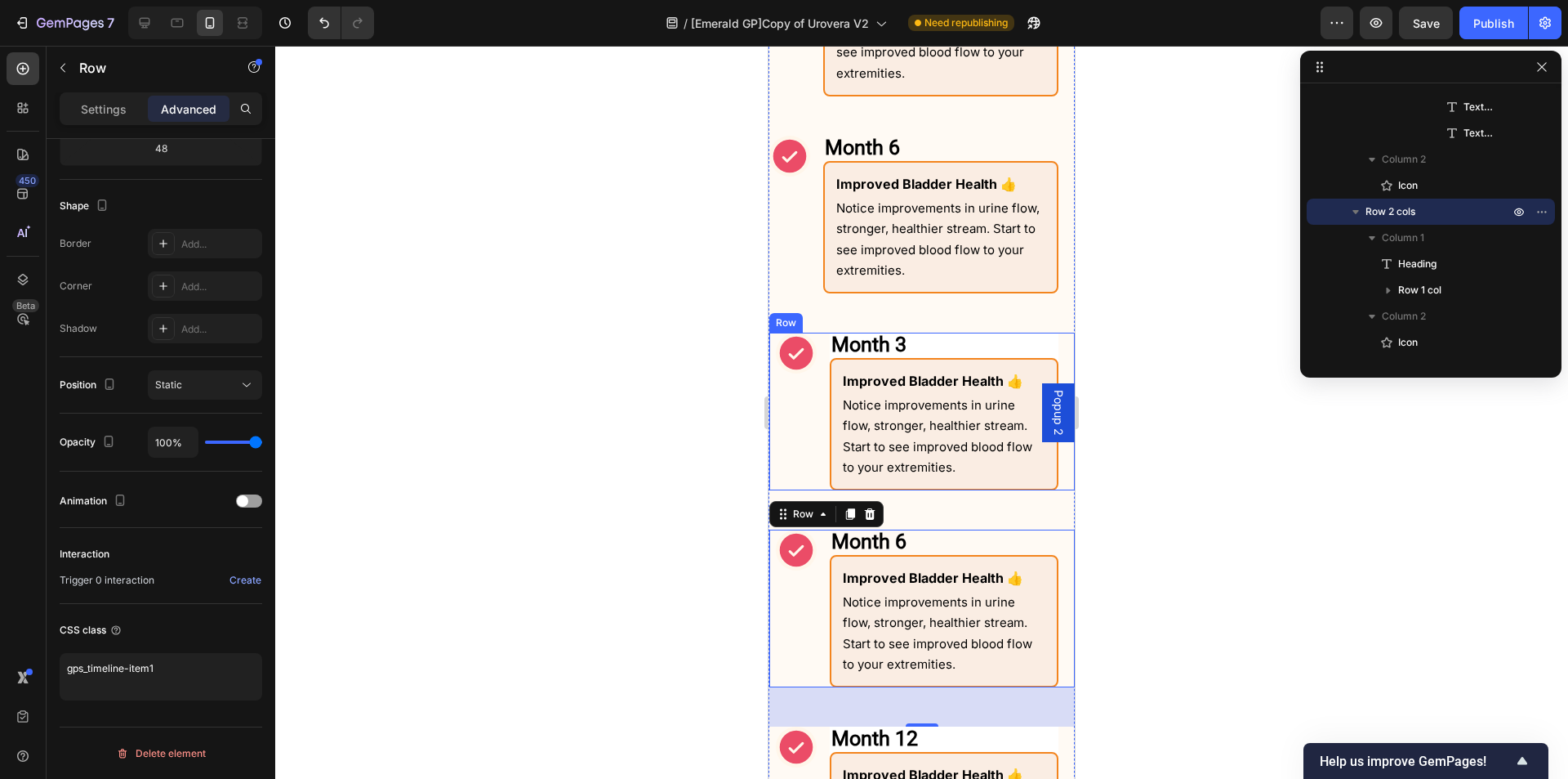
click at [800, 446] on div "Icon" at bounding box center [797, 411] width 41 height 158
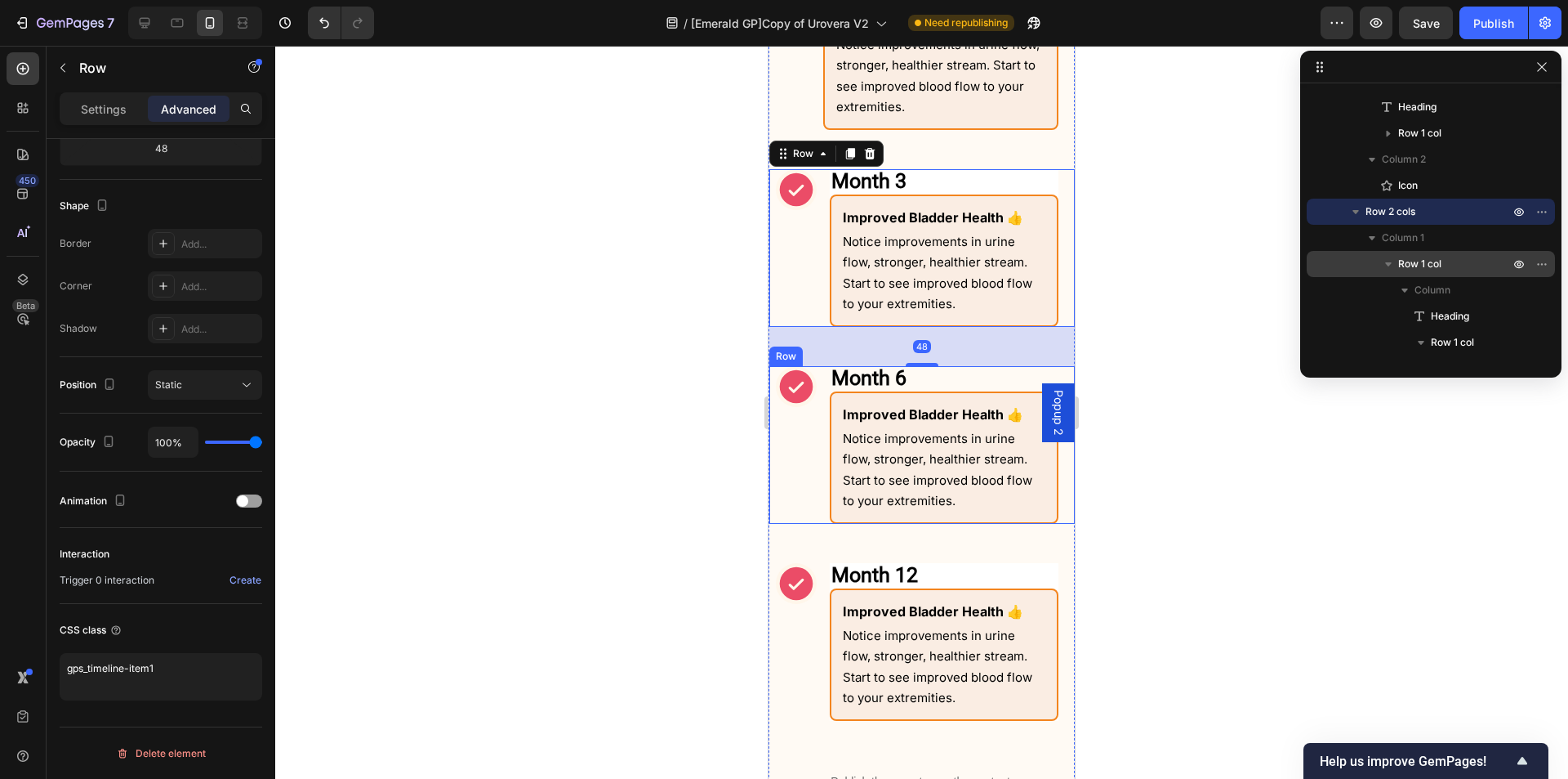
scroll to position [1968, 0]
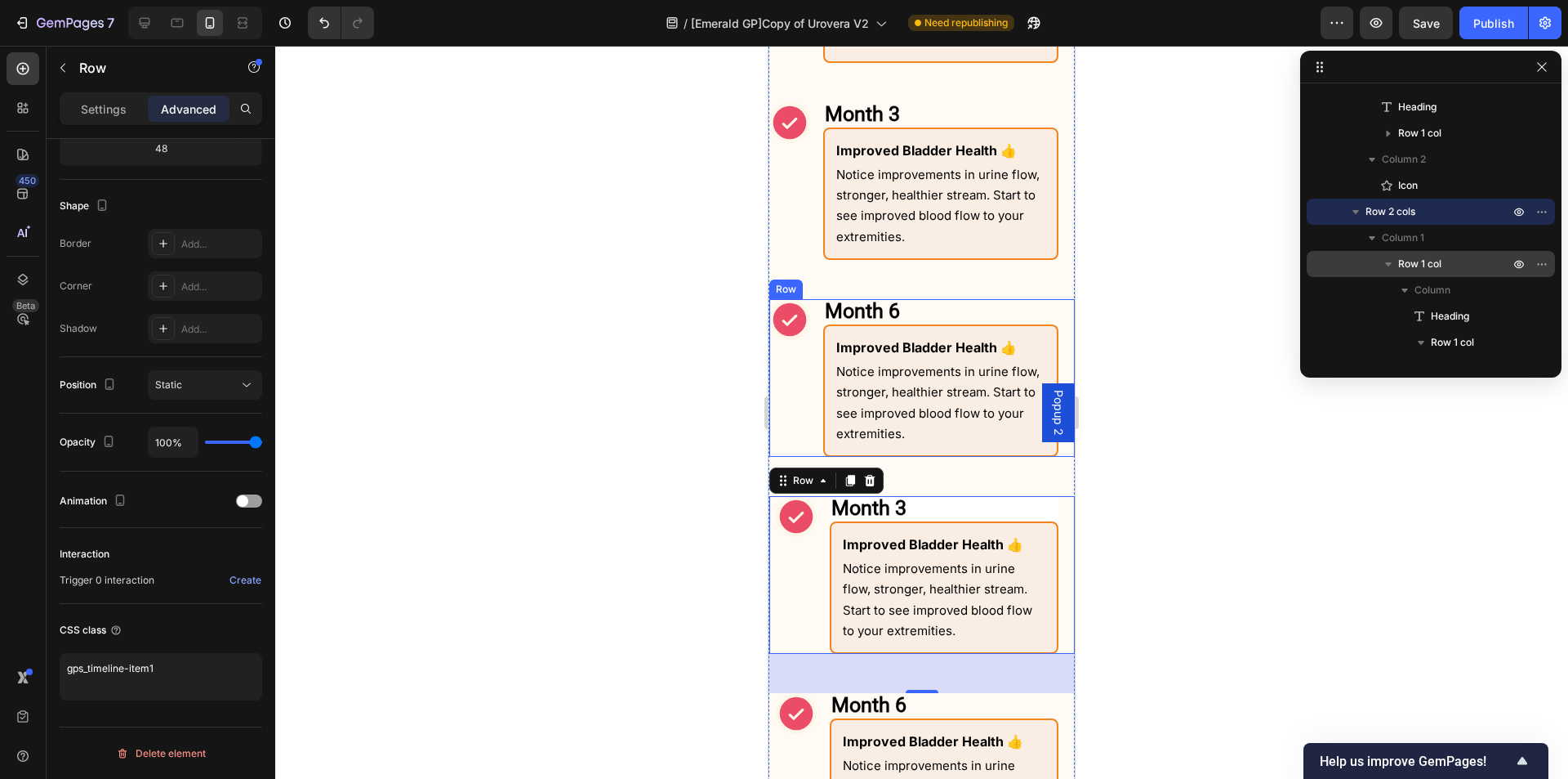
click at [803, 386] on div "Icon" at bounding box center [790, 378] width 41 height 158
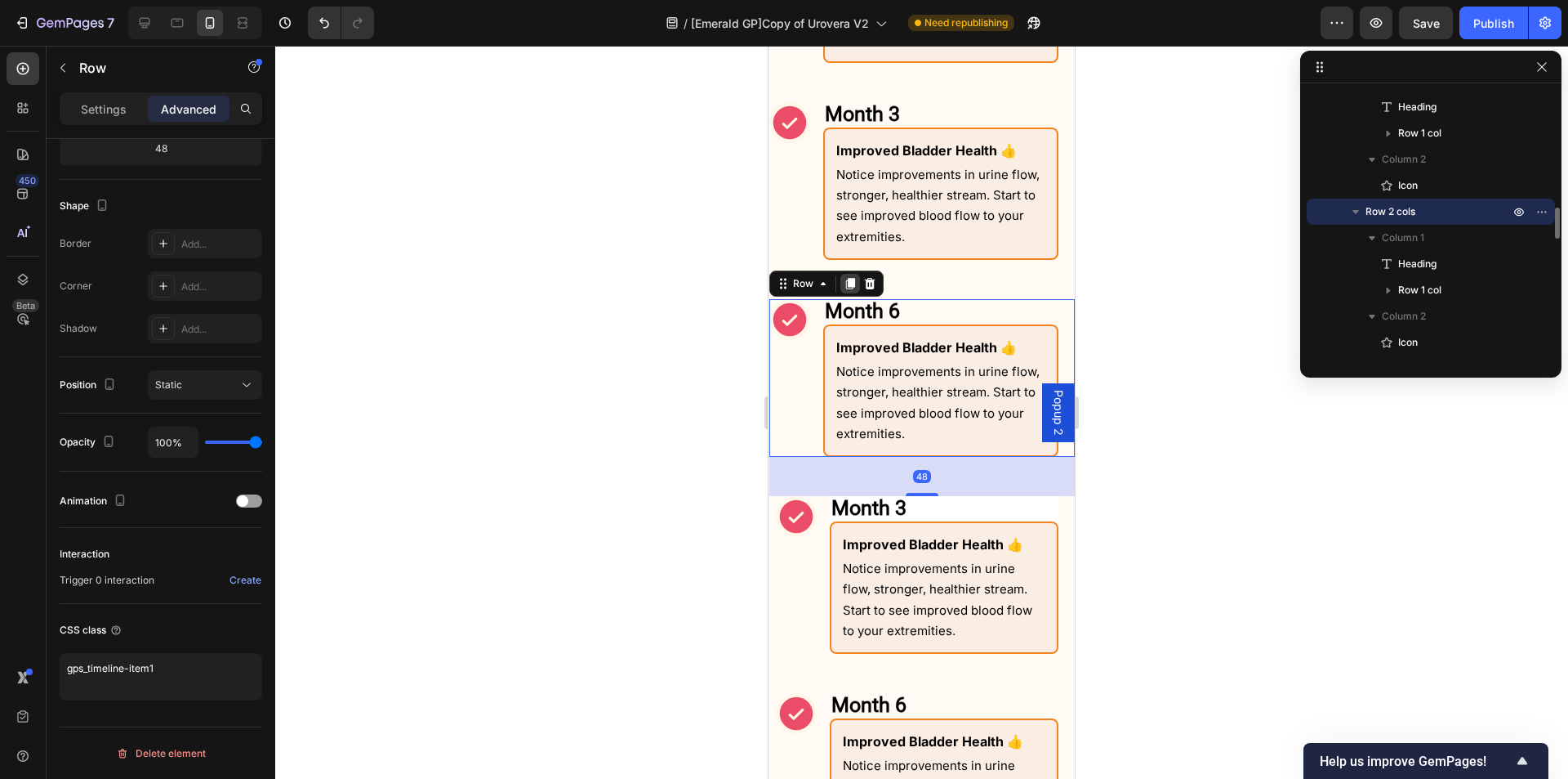
click at [850, 283] on icon at bounding box center [851, 283] width 9 height 11
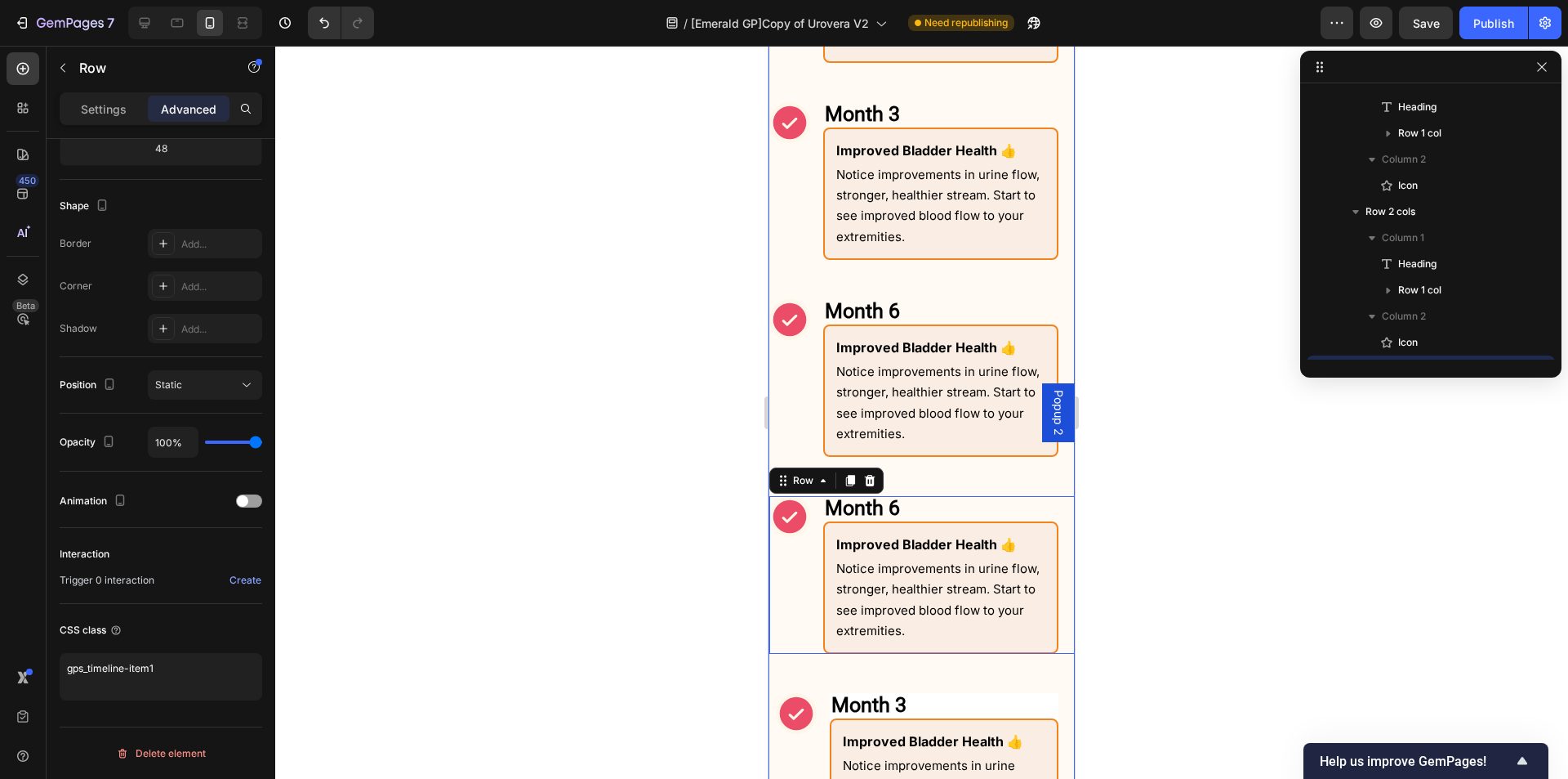
scroll to position [1173, 0]
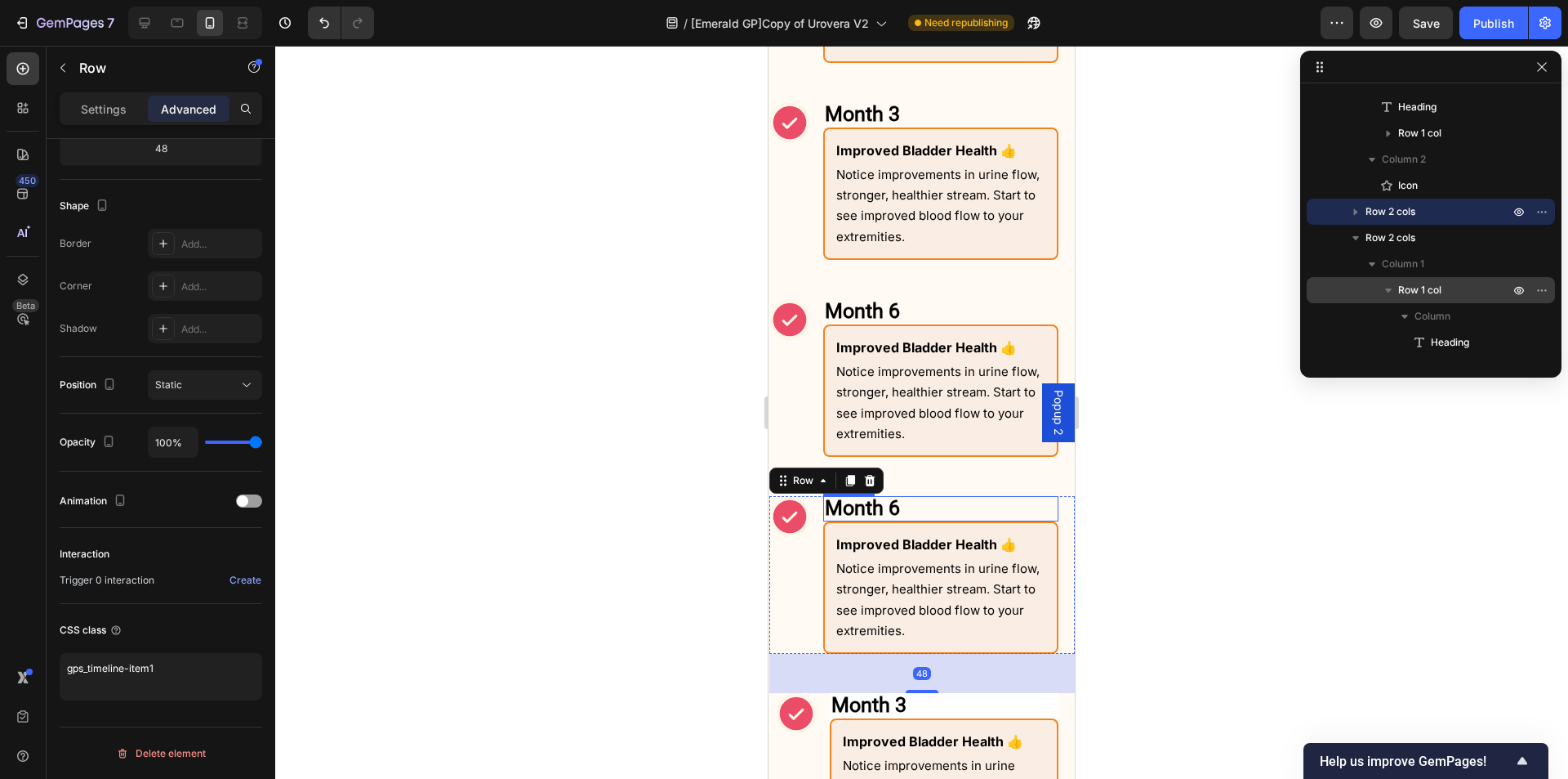
click at [907, 508] on h2 "Month 6" at bounding box center [941, 509] width 235 height 25
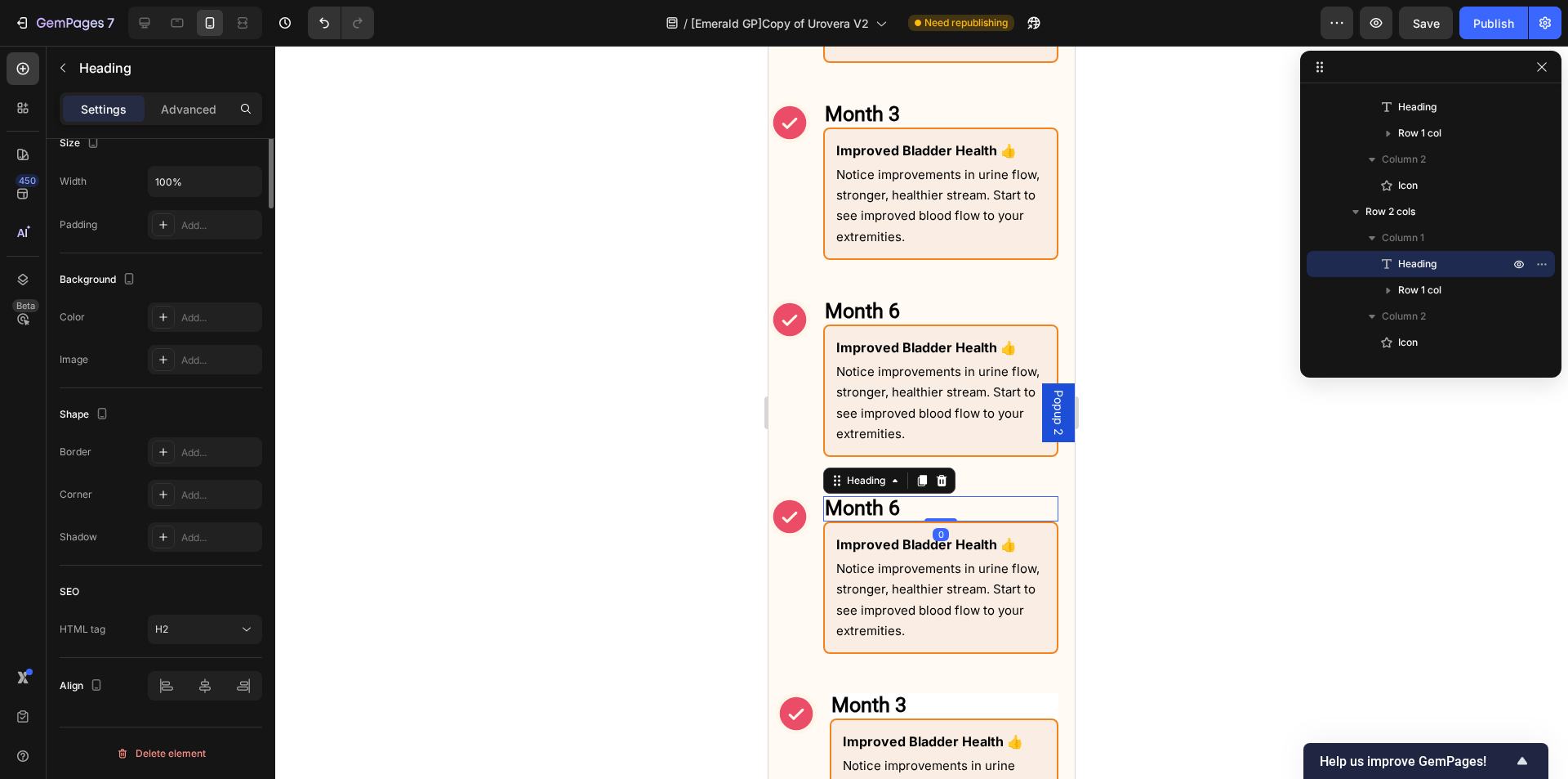
click at [907, 508] on h2 "Month 6" at bounding box center [941, 509] width 235 height 25
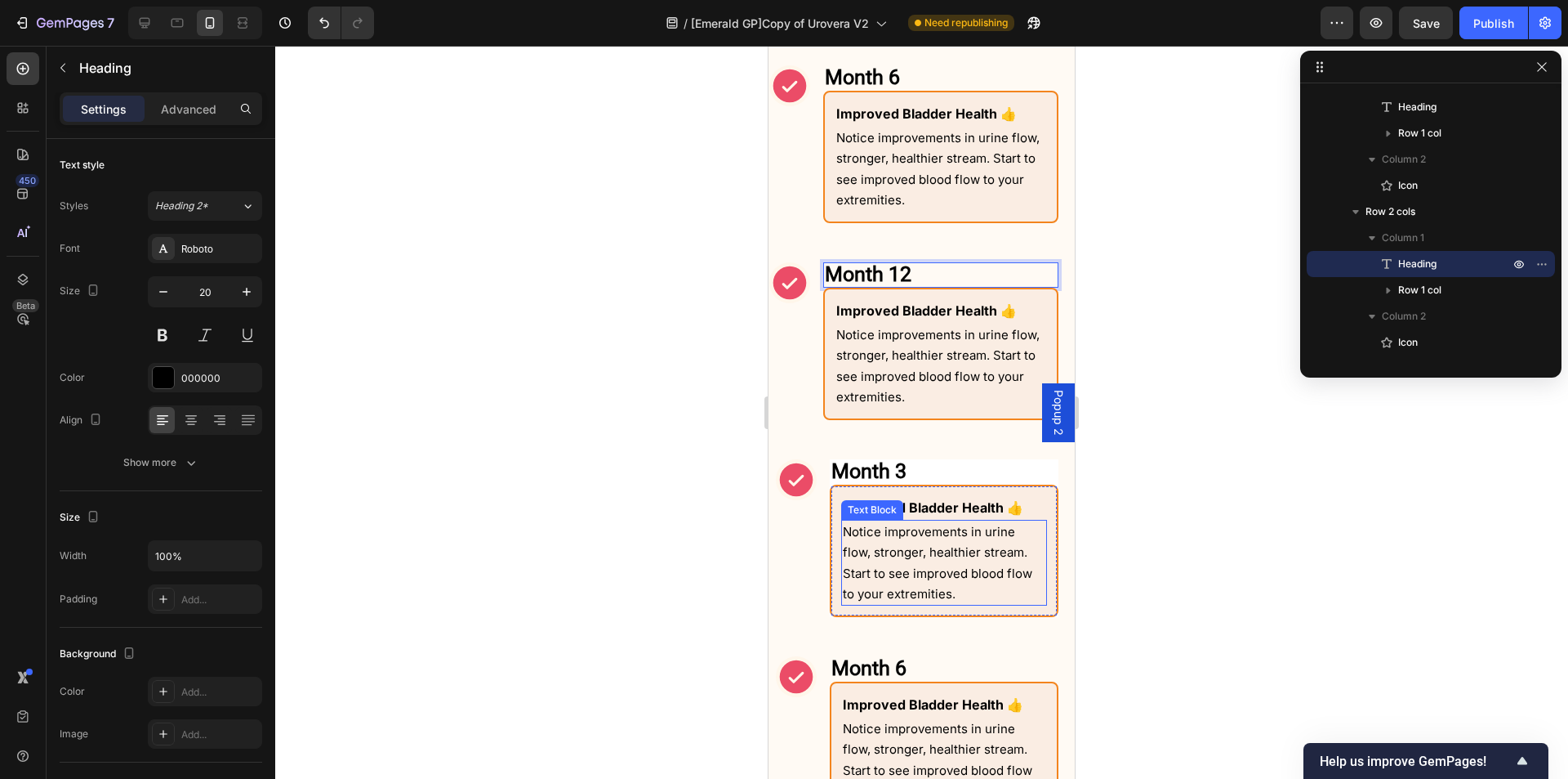
scroll to position [2213, 0]
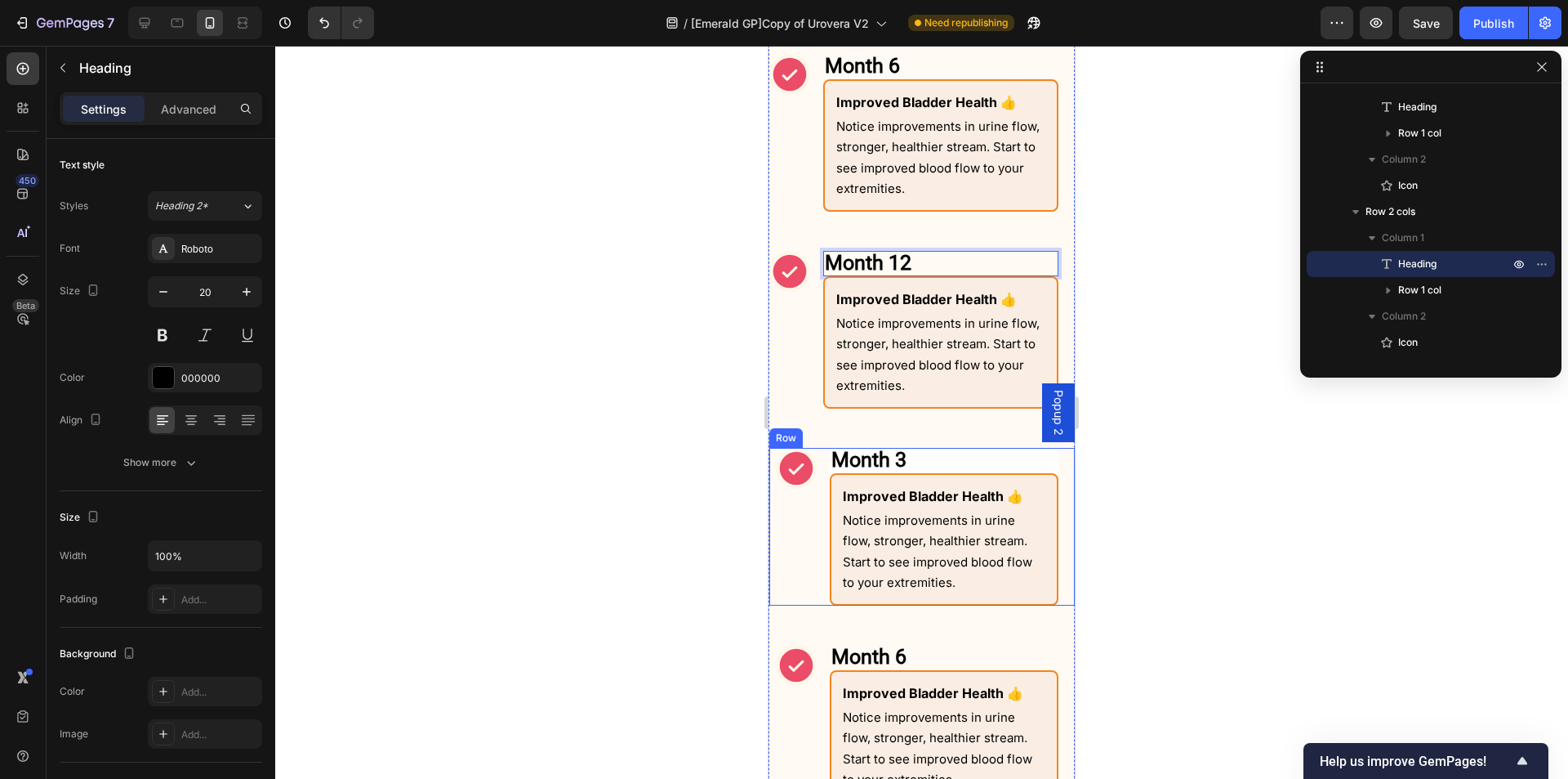
click at [811, 592] on div "Icon" at bounding box center [797, 527] width 41 height 158
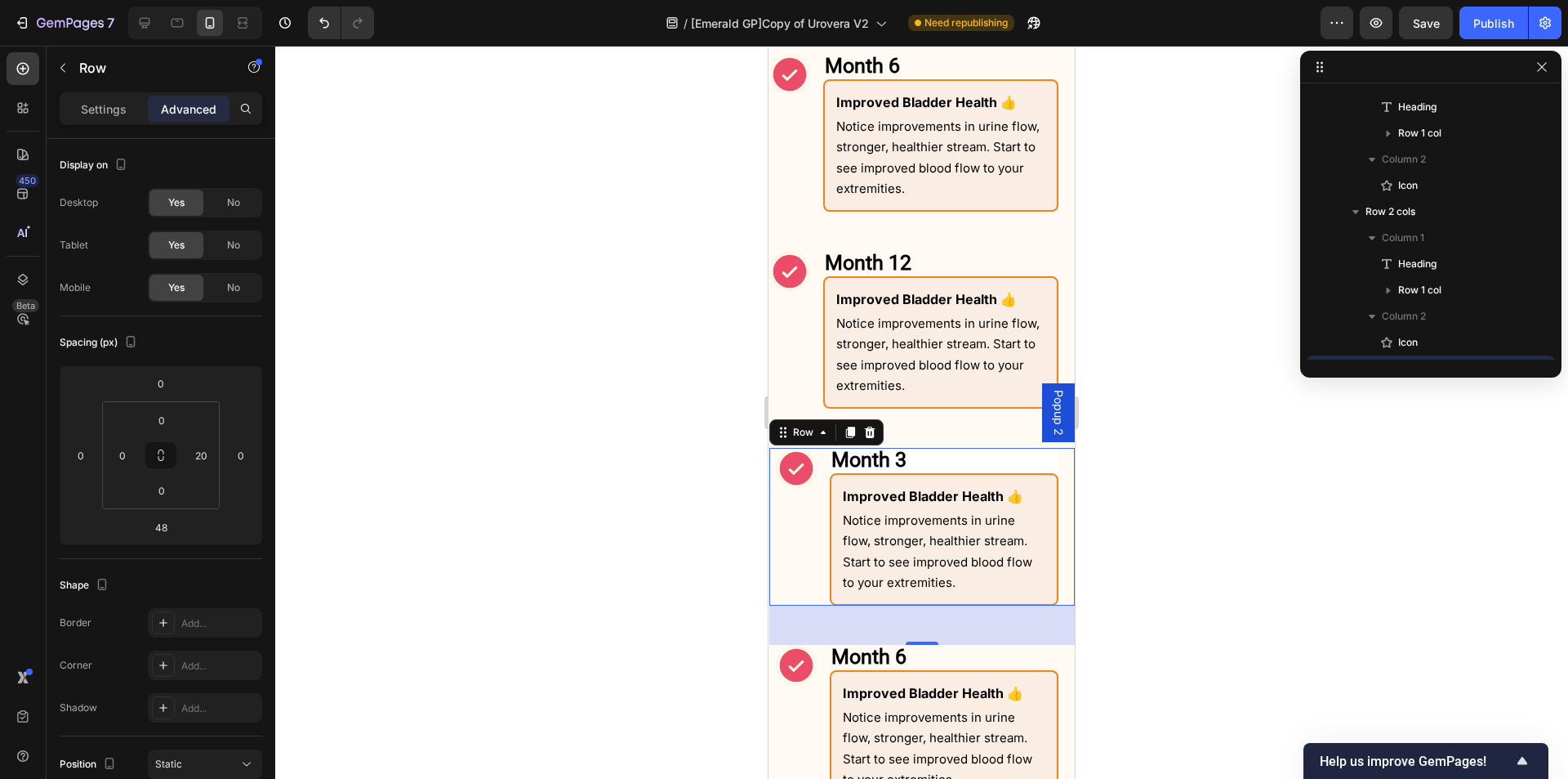
scroll to position [1329, 0]
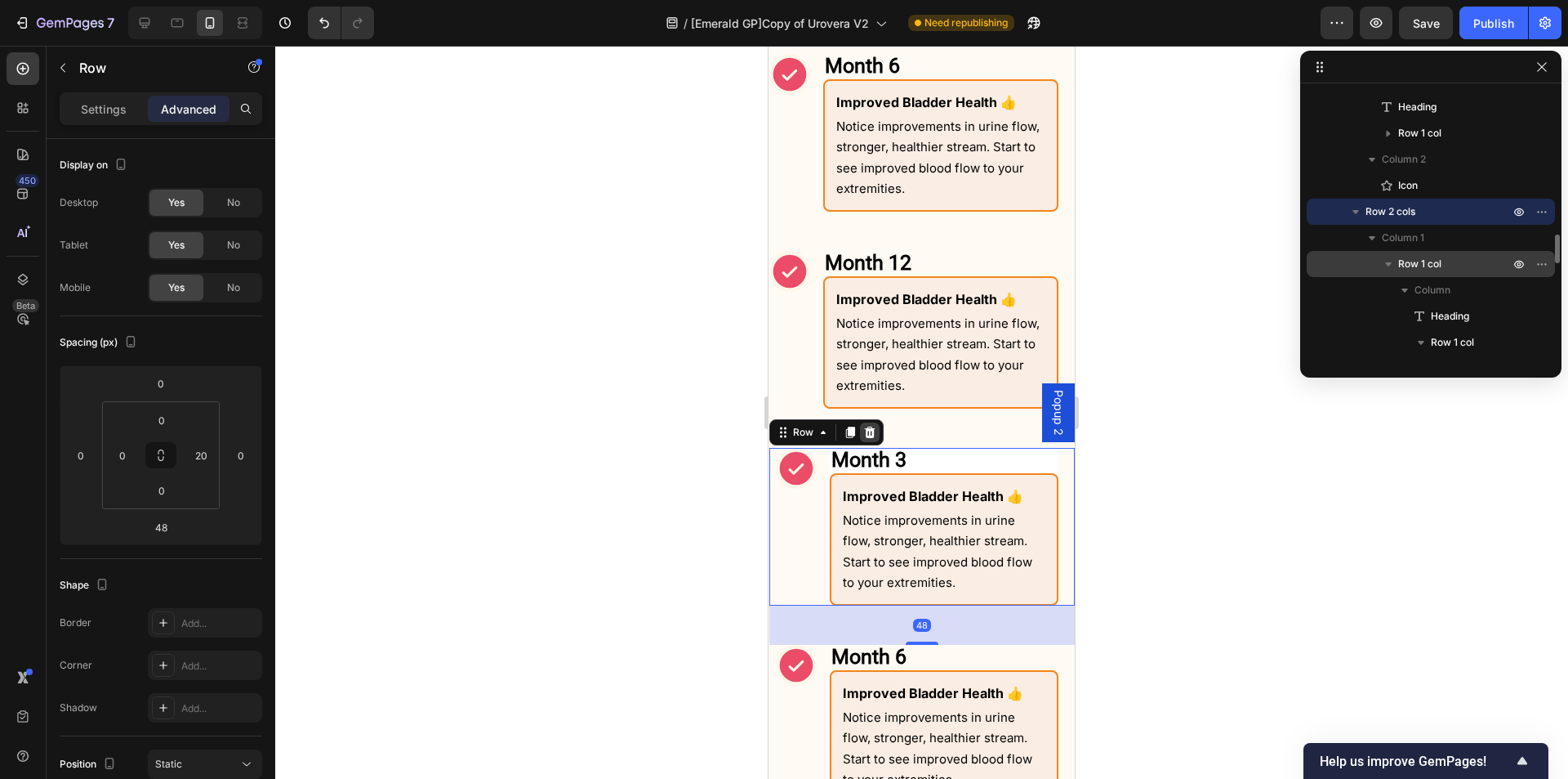
click at [868, 438] on icon at bounding box center [870, 433] width 11 height 11
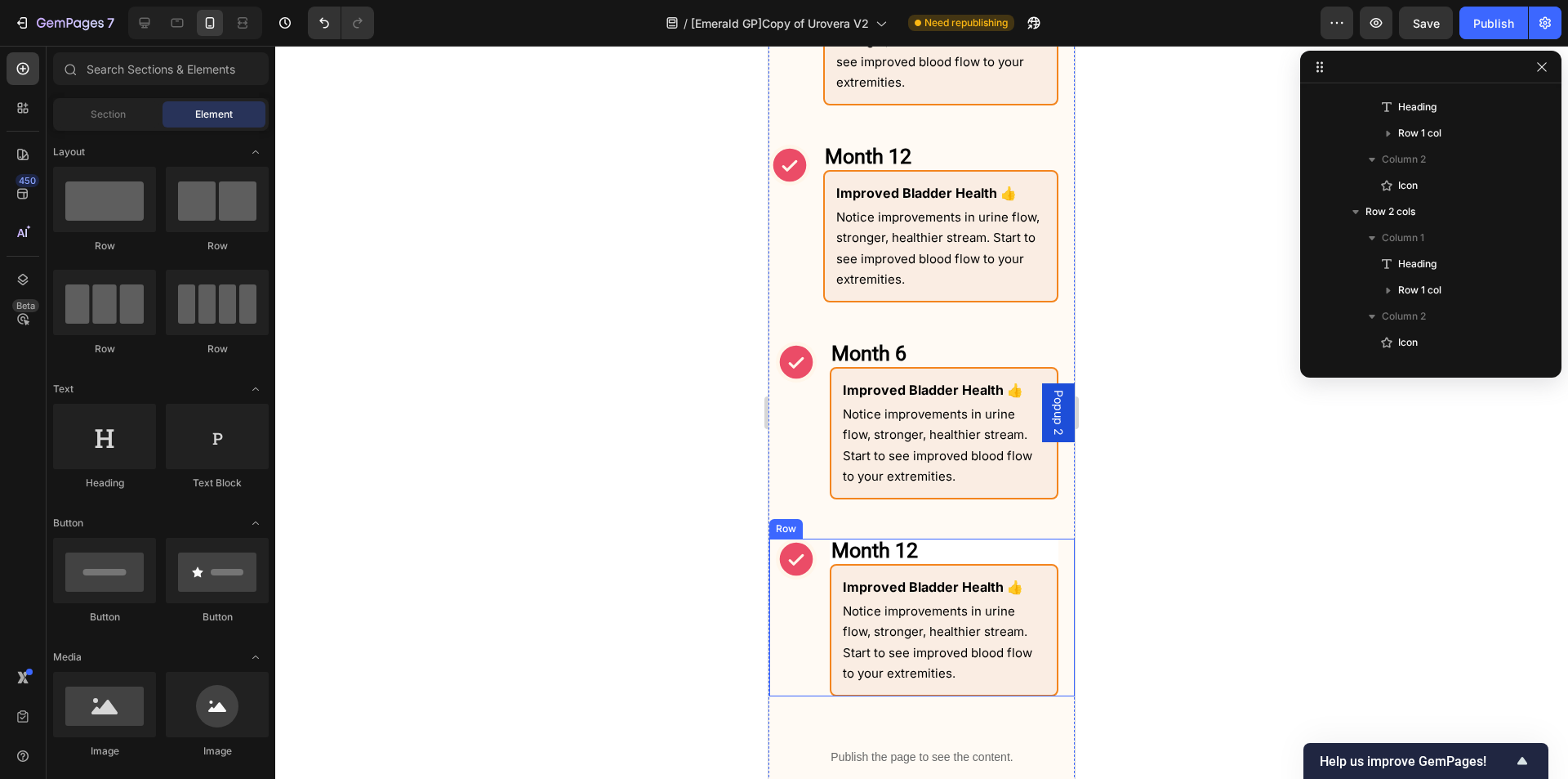
scroll to position [2376, 0]
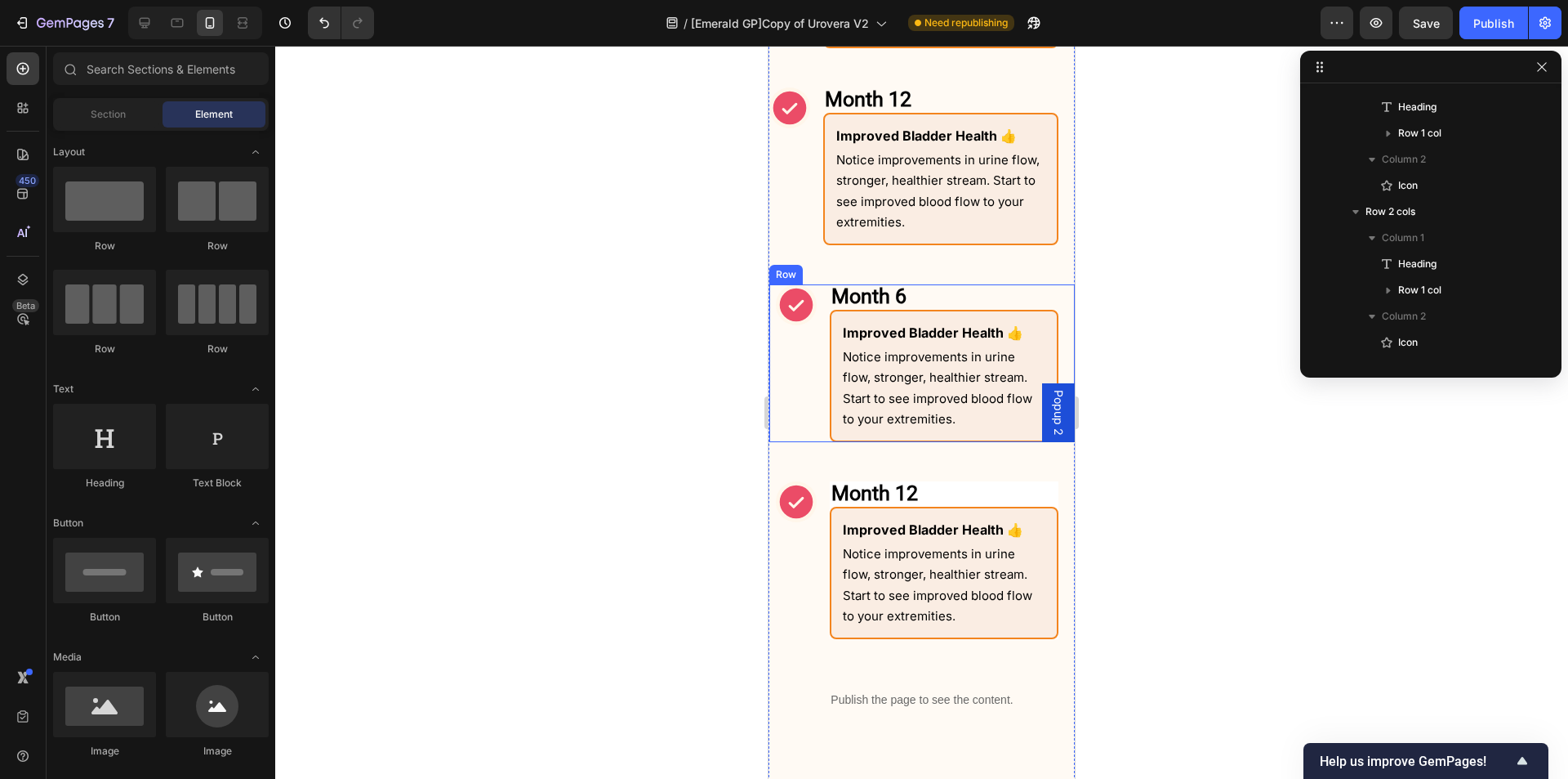
click at [816, 385] on div "Icon" at bounding box center [797, 363] width 41 height 158
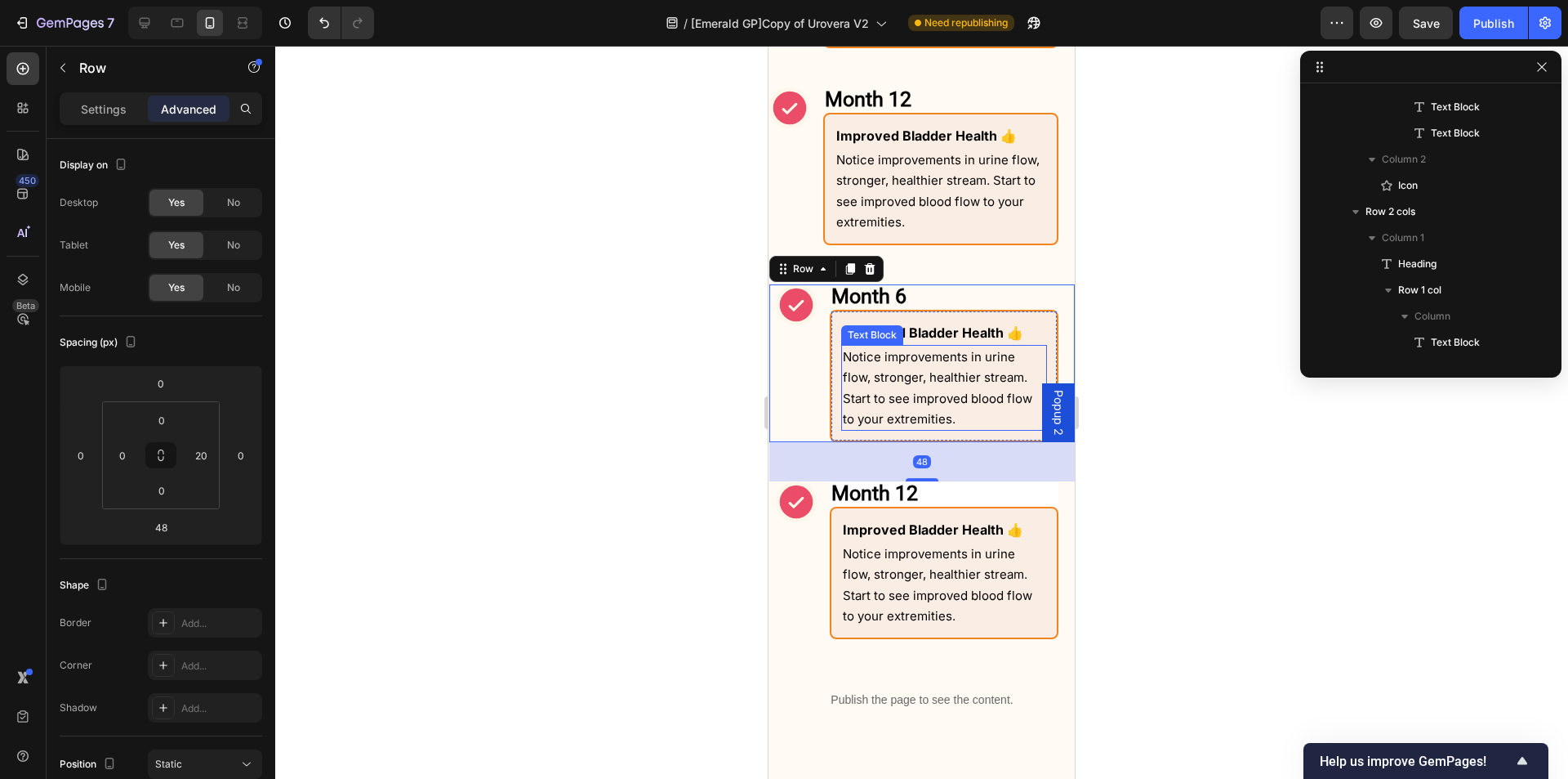
scroll to position [1565, 0]
click at [867, 268] on icon at bounding box center [870, 269] width 13 height 13
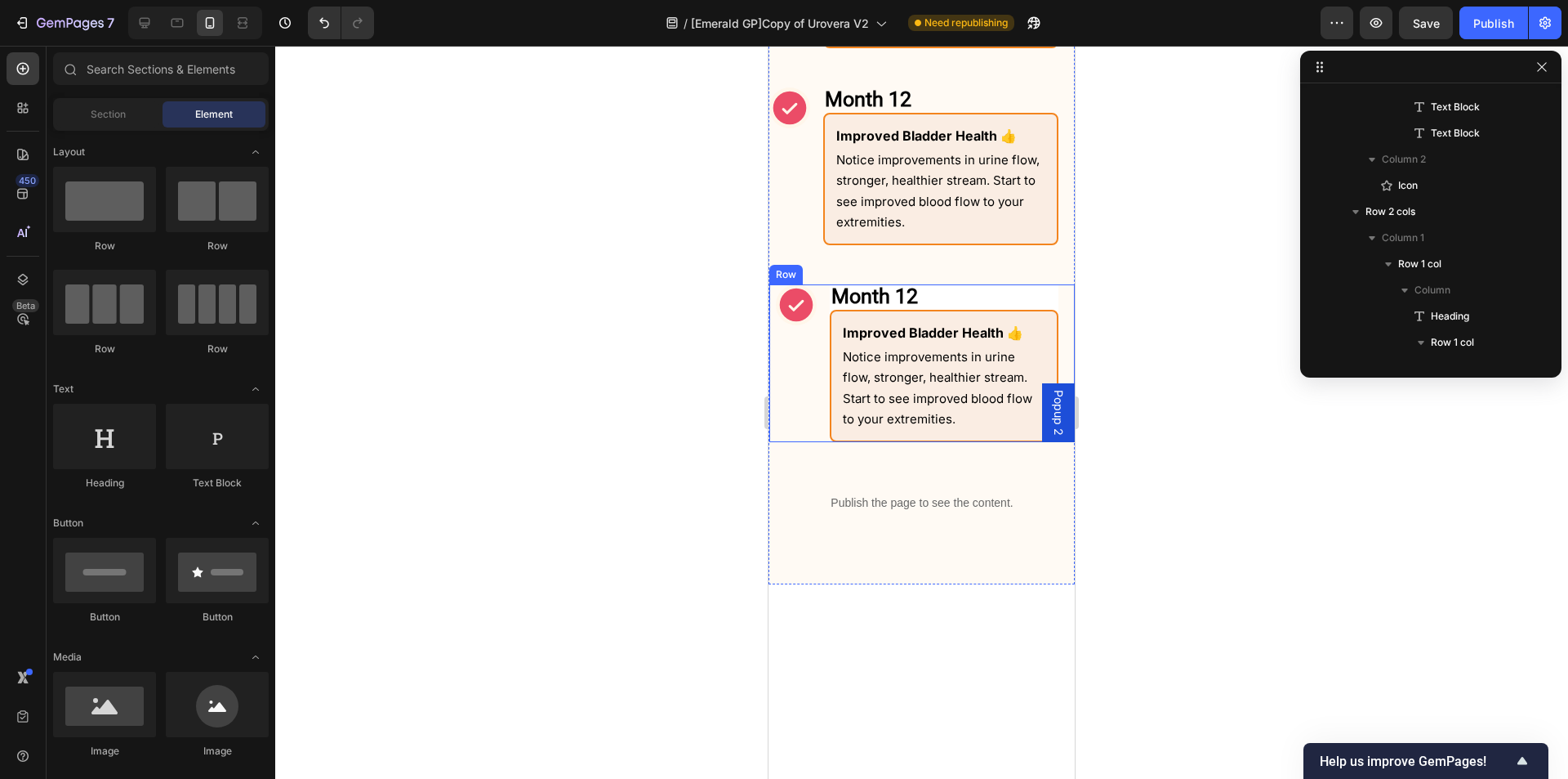
click at [807, 358] on div "Icon Month 12 Heading" at bounding box center [797, 363] width 41 height 158
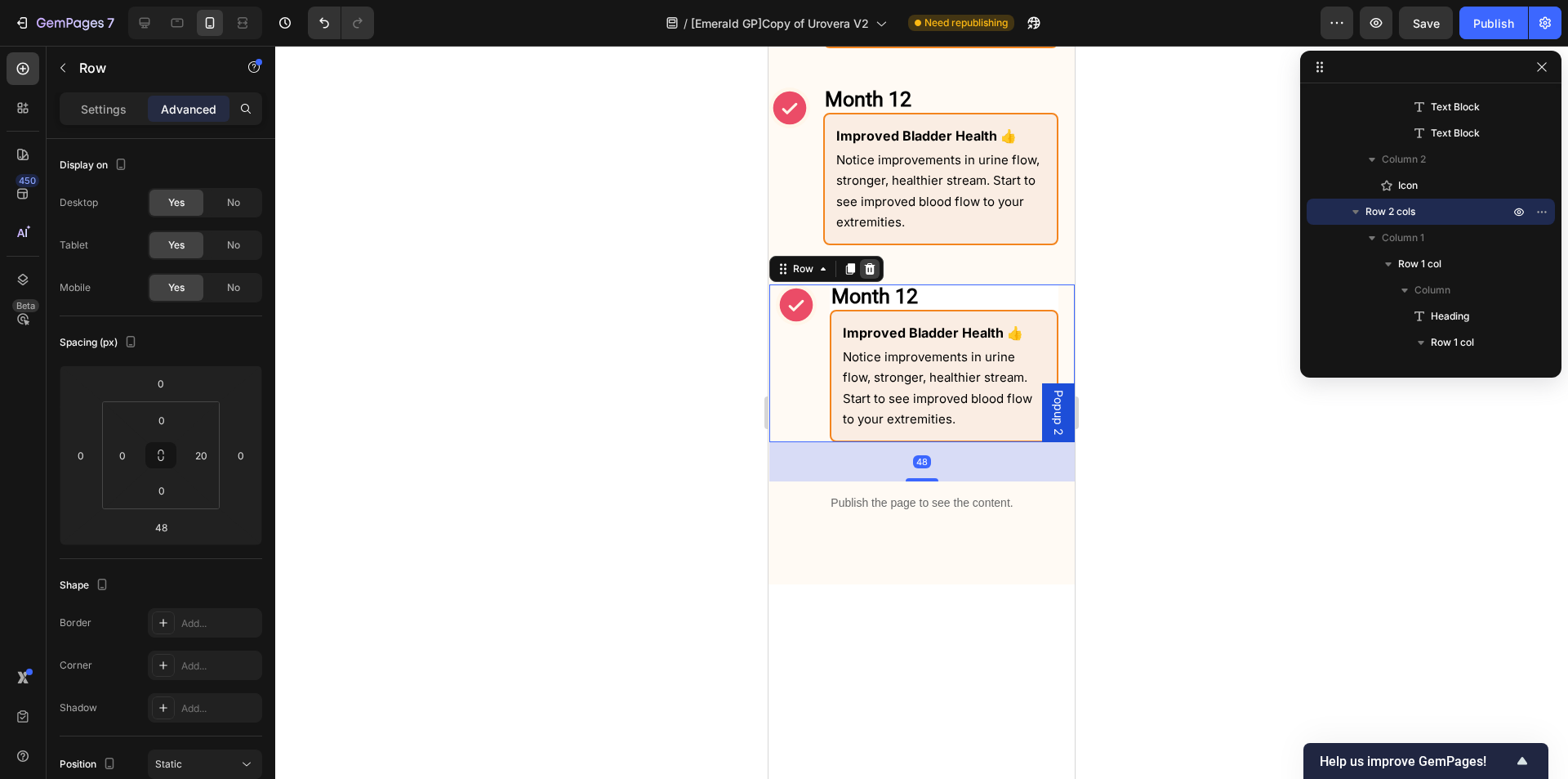
click at [875, 272] on icon at bounding box center [870, 269] width 13 height 13
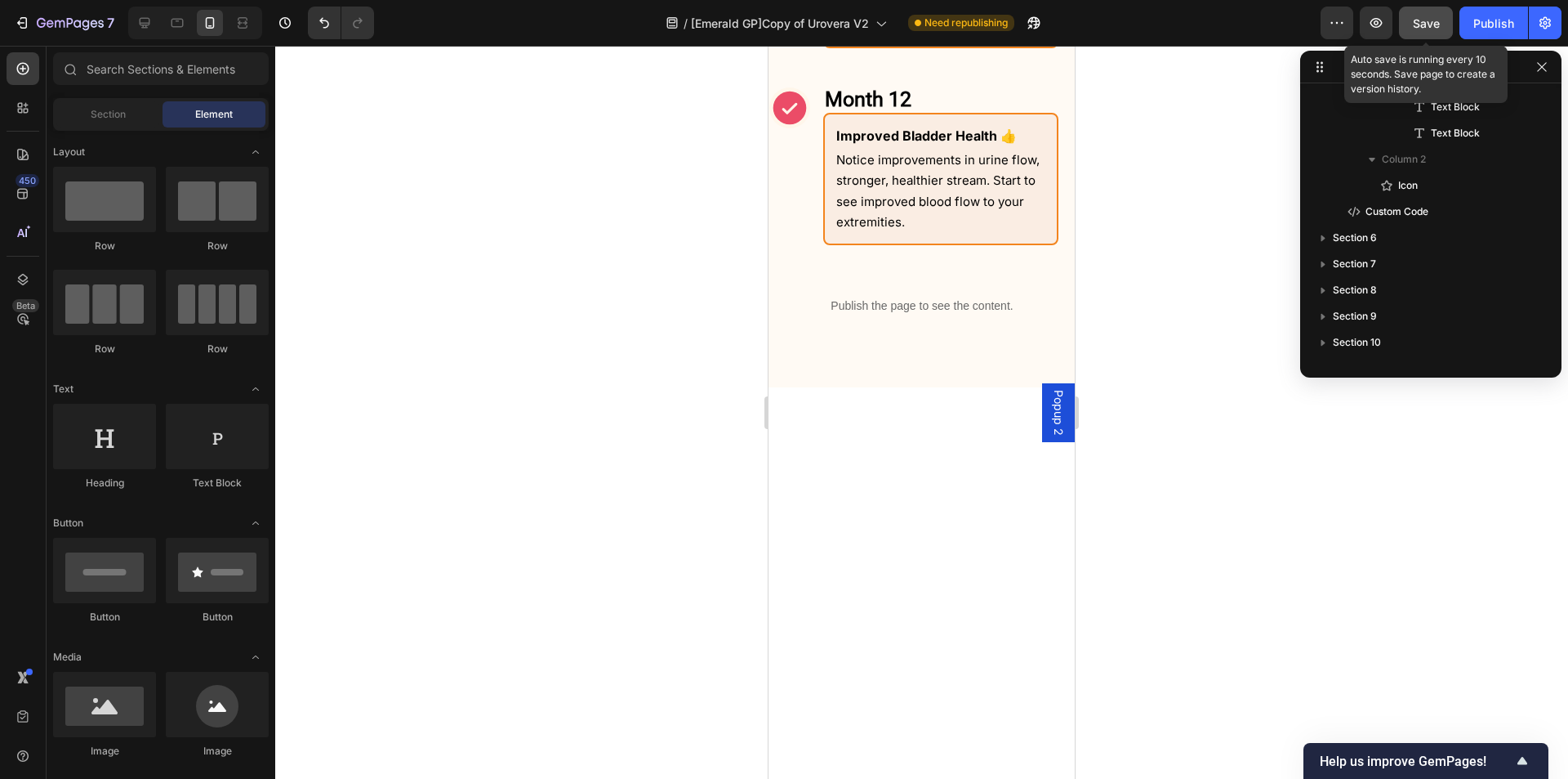
click at [1438, 34] on button "Save" at bounding box center [1426, 23] width 54 height 33
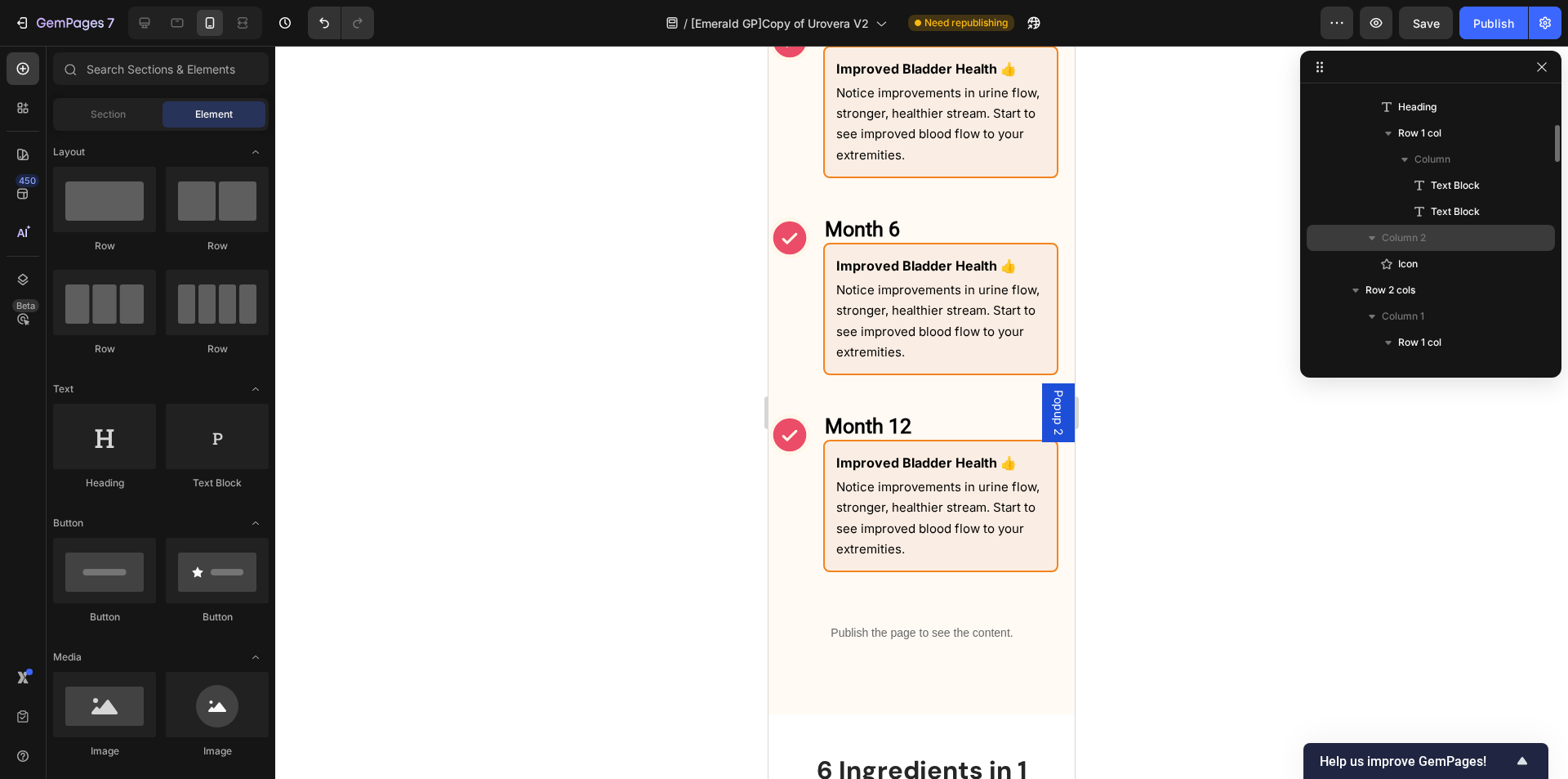
scroll to position [94, 0]
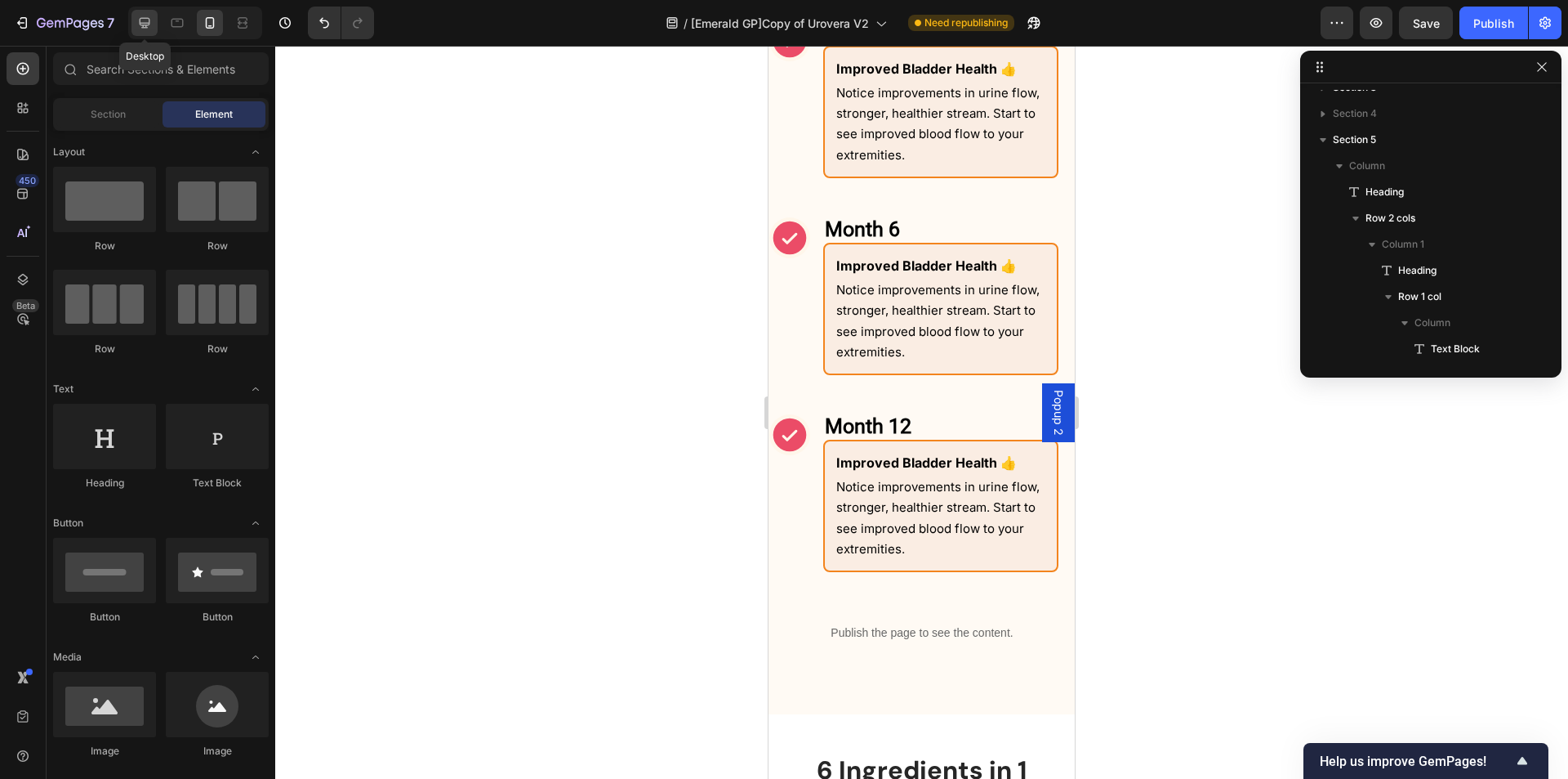
click at [156, 22] on div at bounding box center [145, 23] width 26 height 26
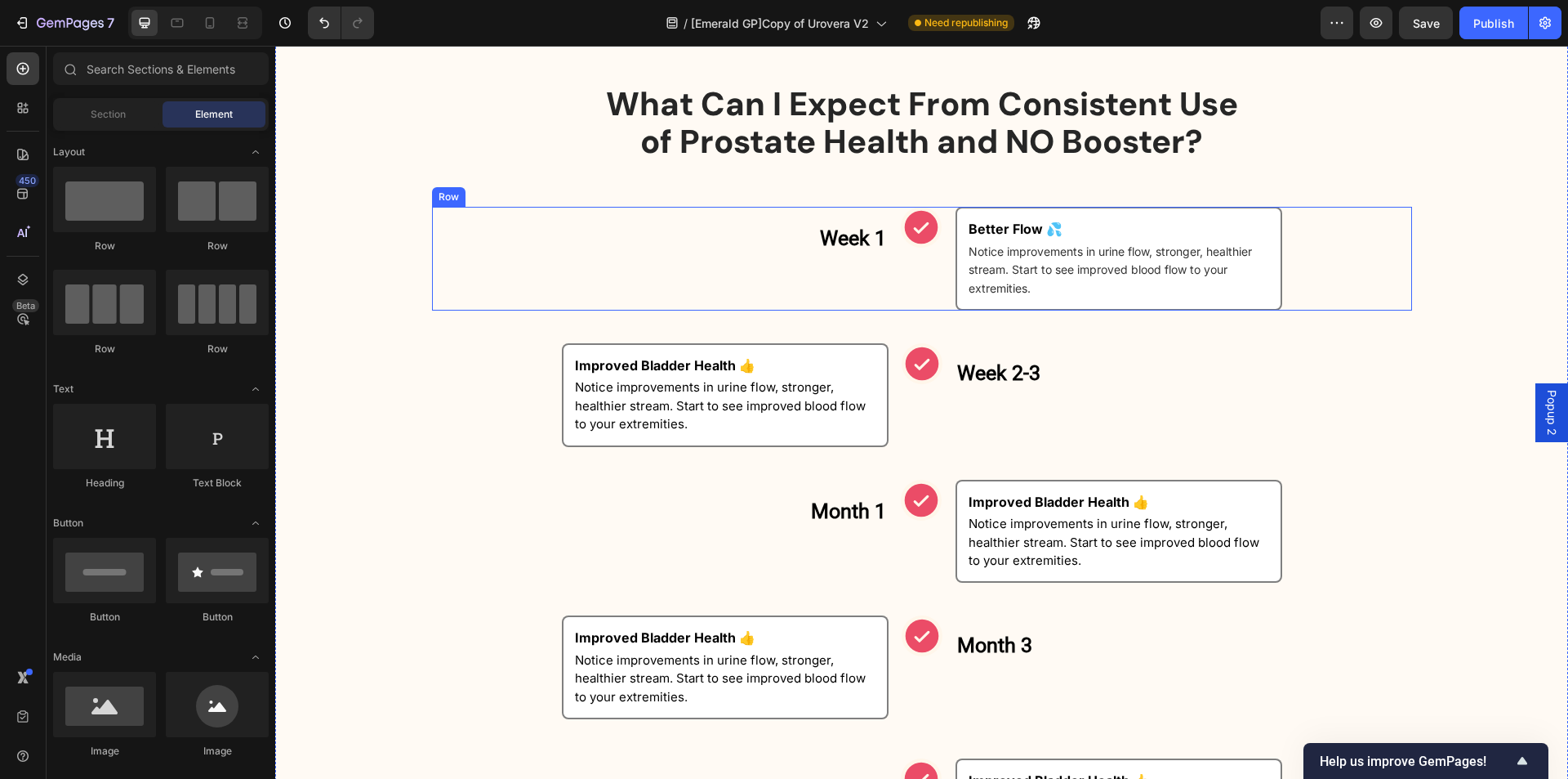
scroll to position [1089, 0]
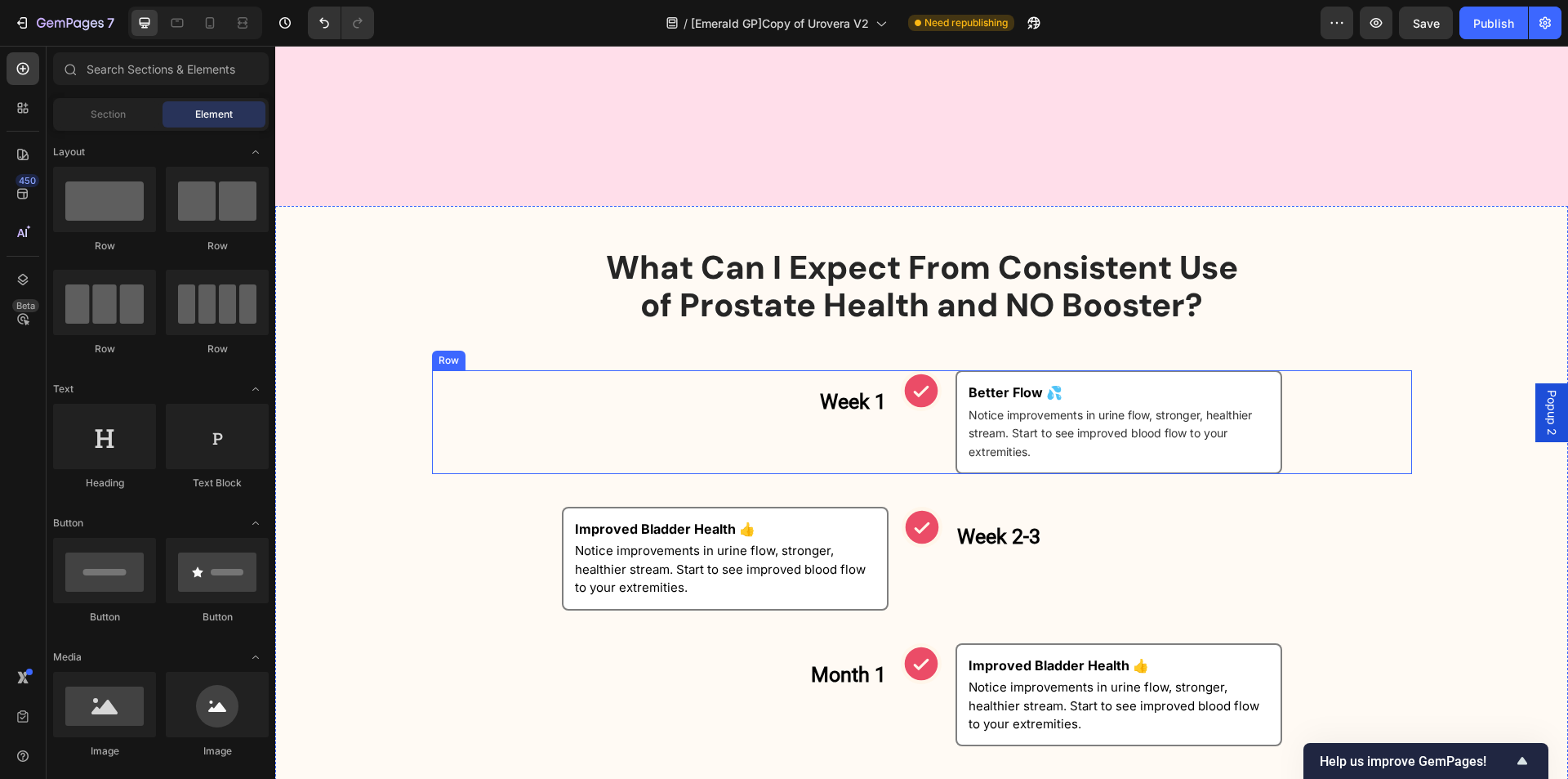
click at [925, 440] on div "Icon" at bounding box center [921, 422] width 41 height 104
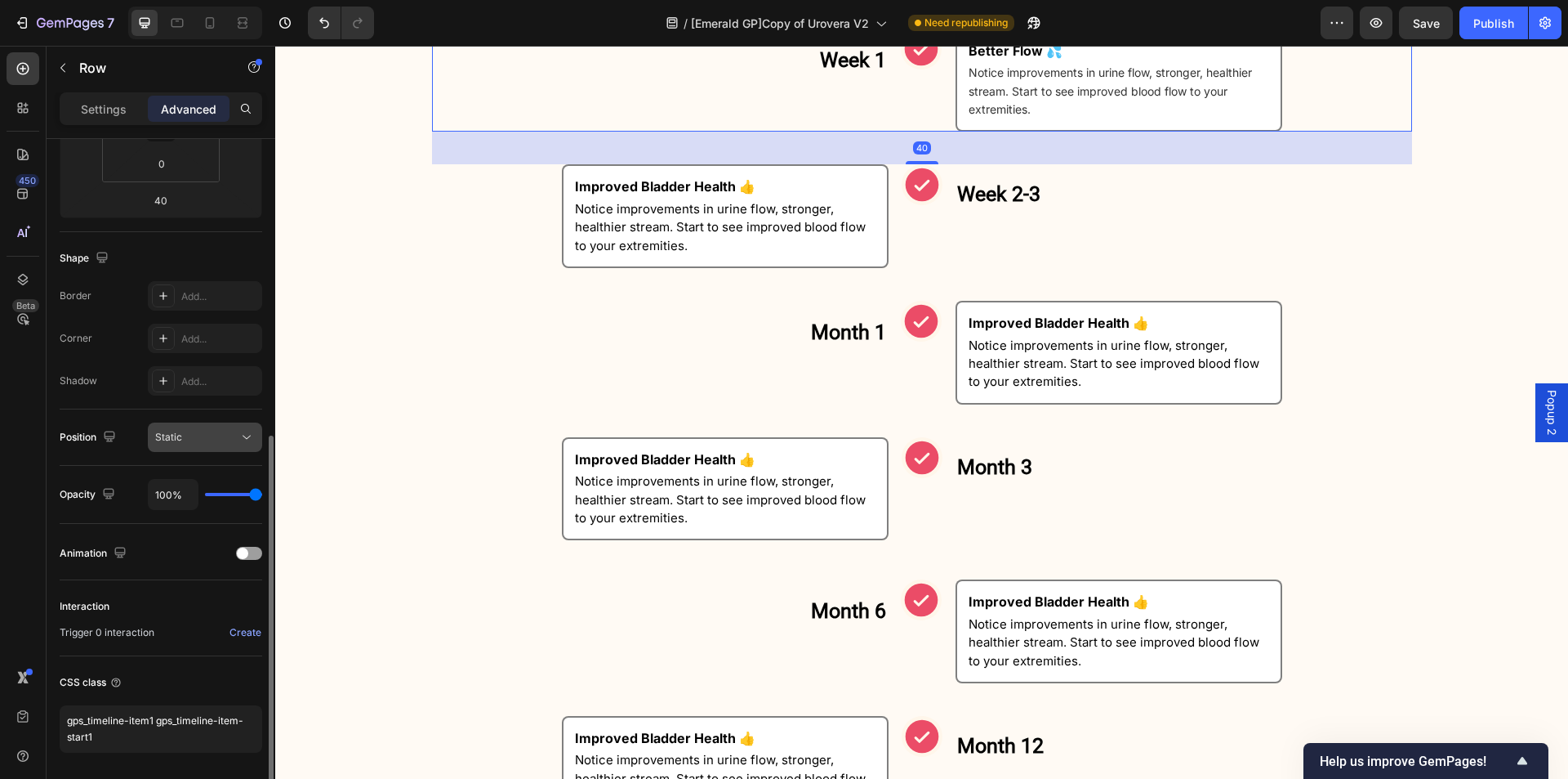
scroll to position [379, 0]
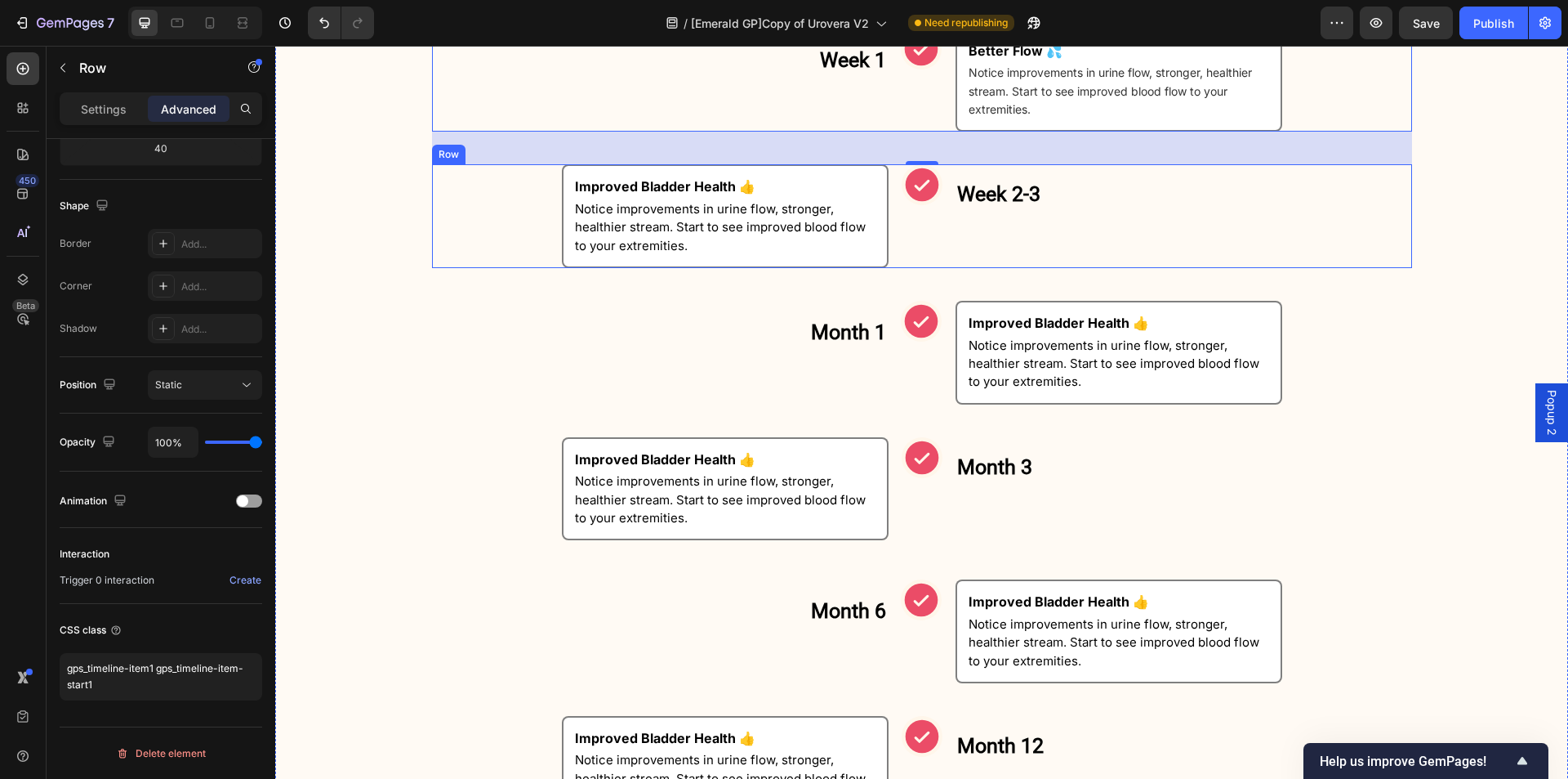
click at [924, 236] on div "Icon" at bounding box center [922, 216] width 41 height 104
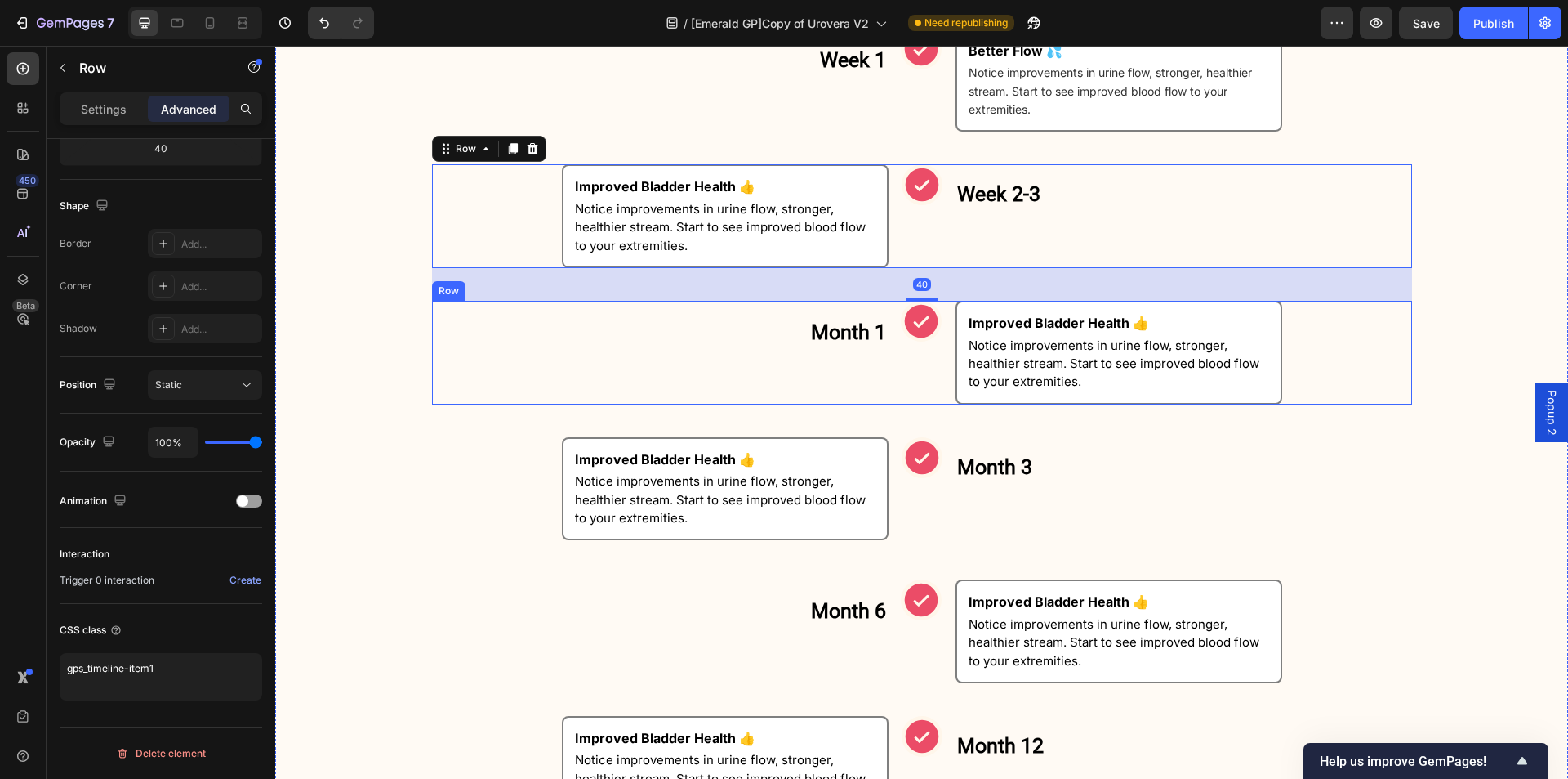
click at [901, 381] on div "Icon" at bounding box center [921, 352] width 41 height 104
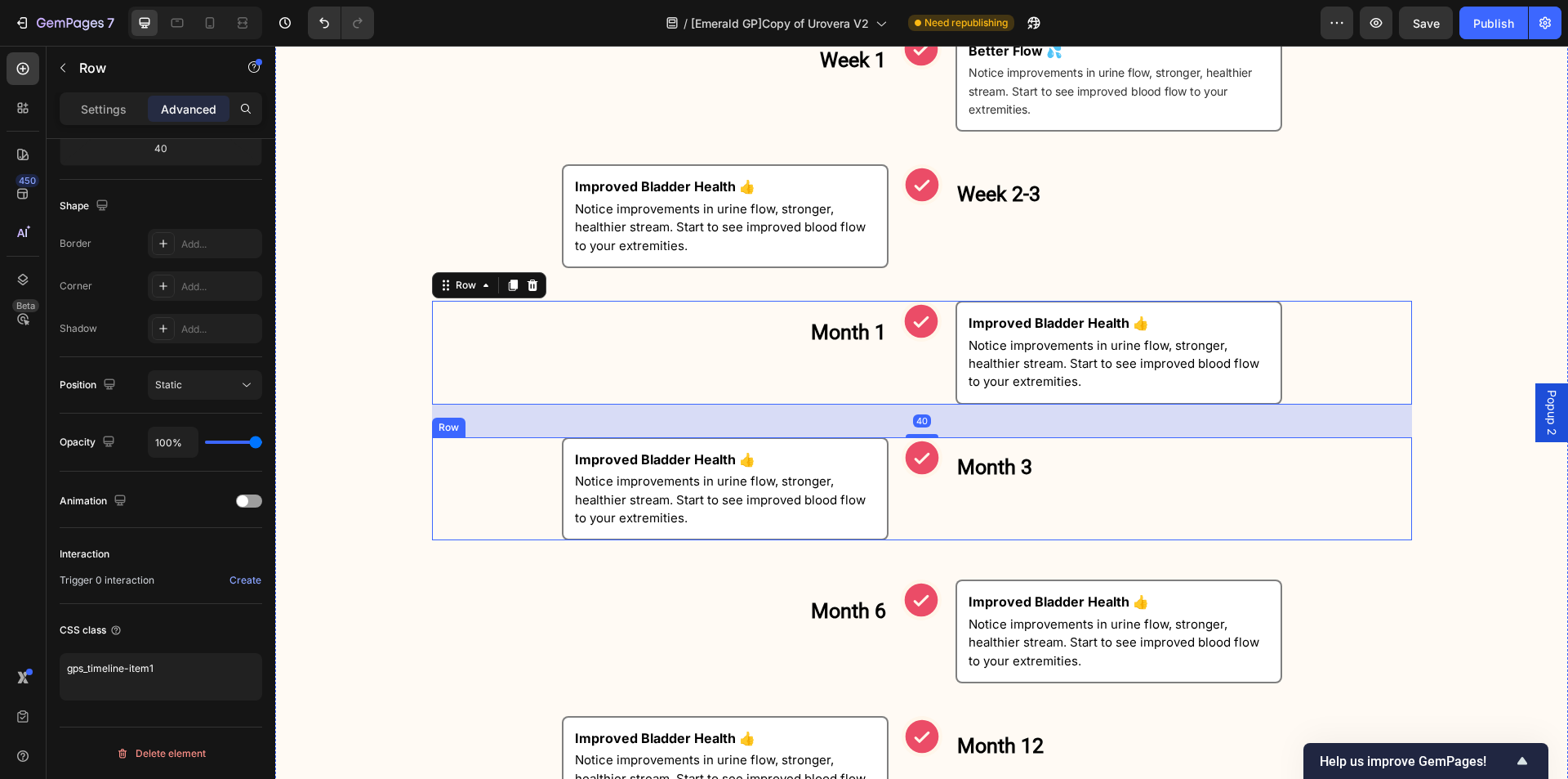
click at [924, 520] on div "Icon" at bounding box center [922, 489] width 41 height 104
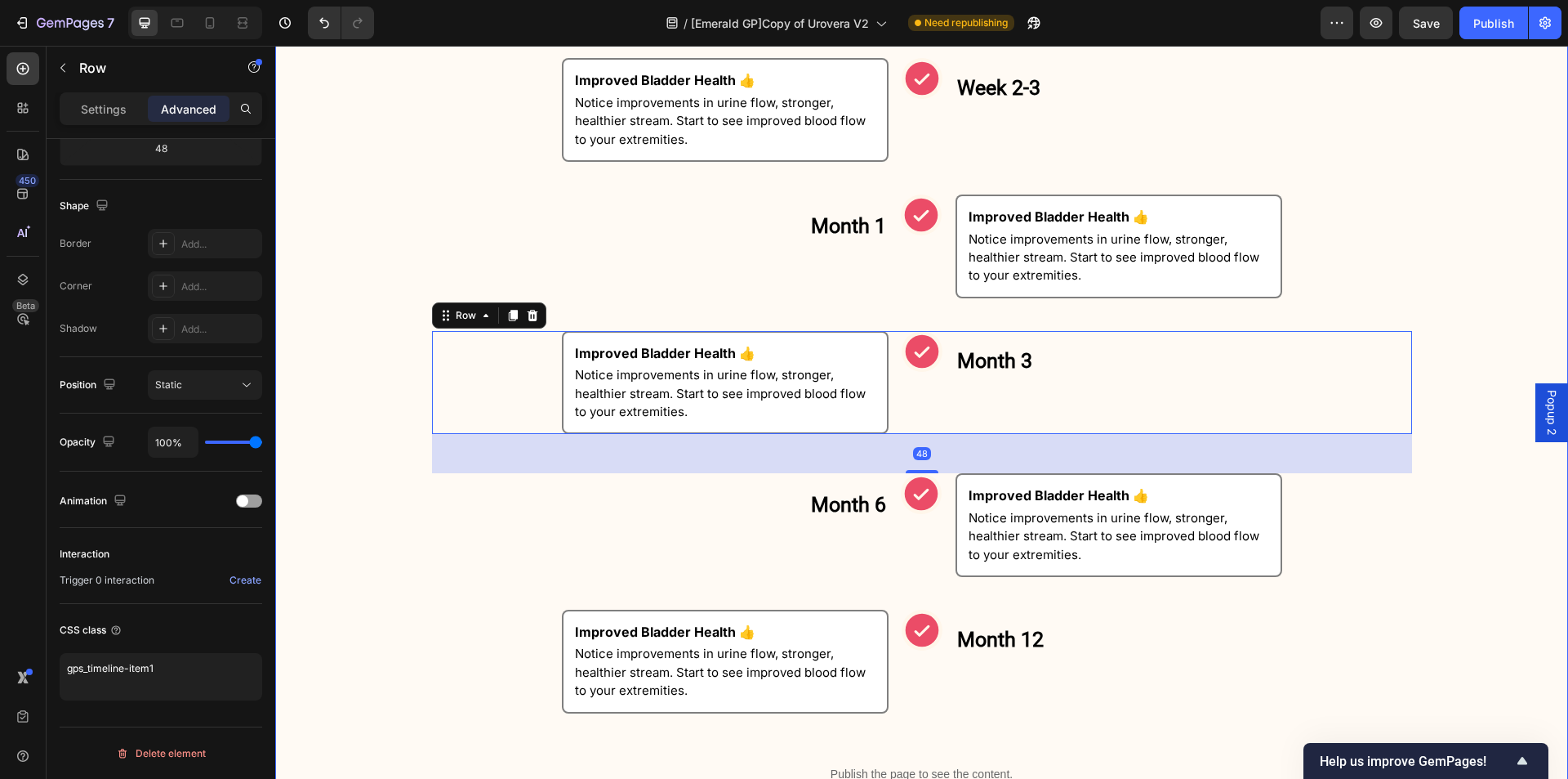
scroll to position [1334, 0]
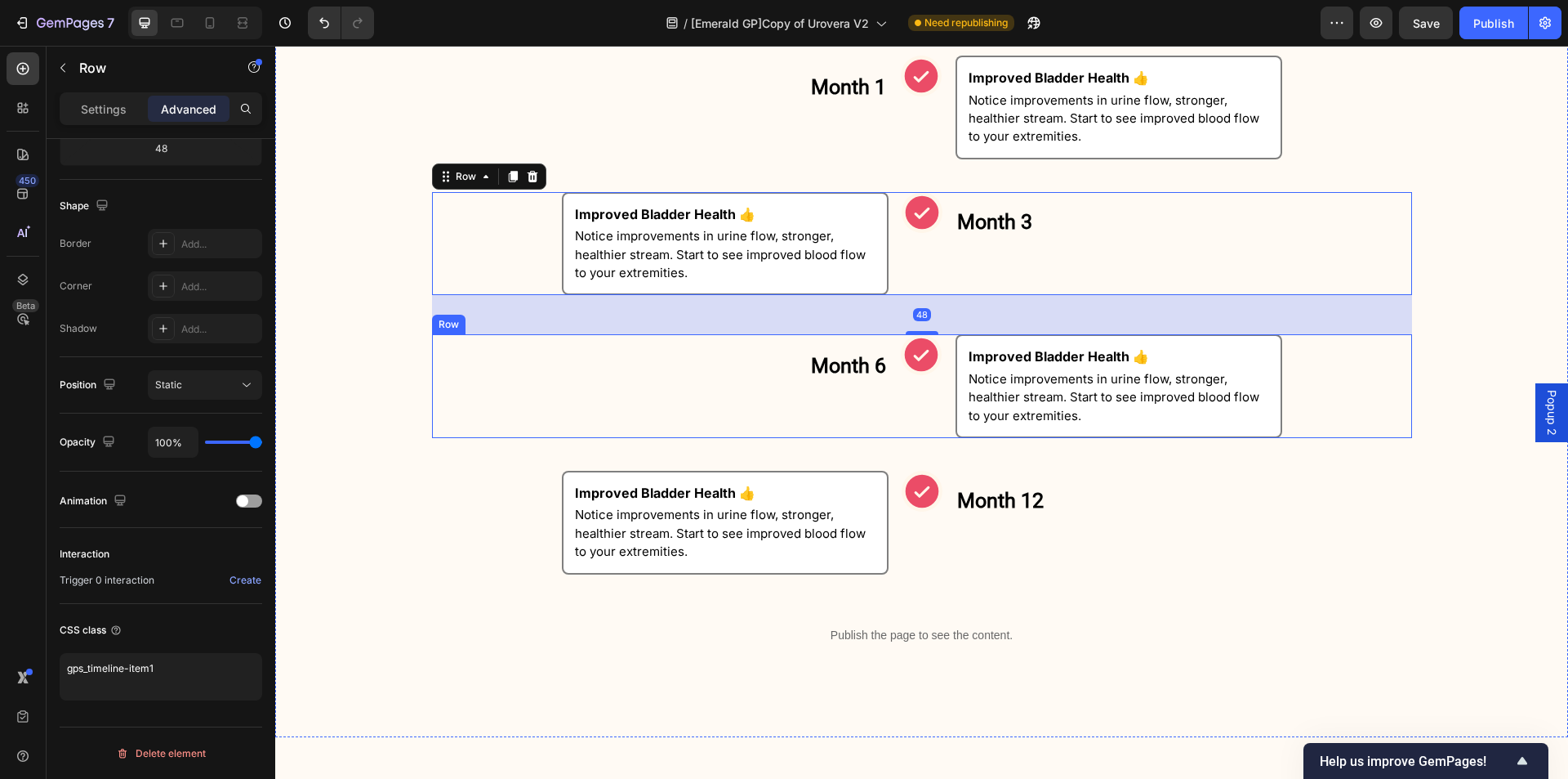
click at [901, 417] on div "Icon" at bounding box center [921, 386] width 41 height 104
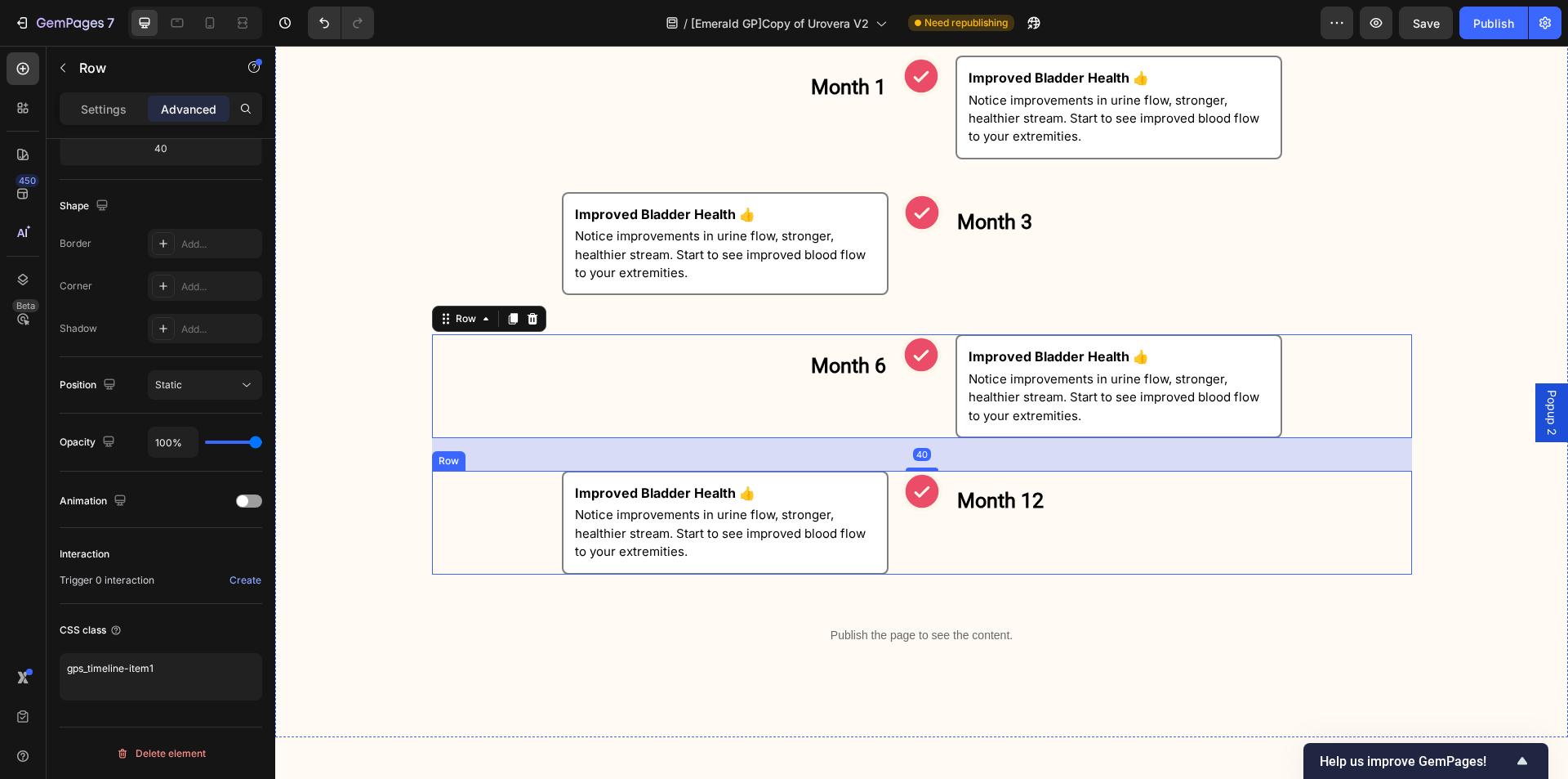
click at [906, 542] on div "Icon" at bounding box center [922, 523] width 41 height 104
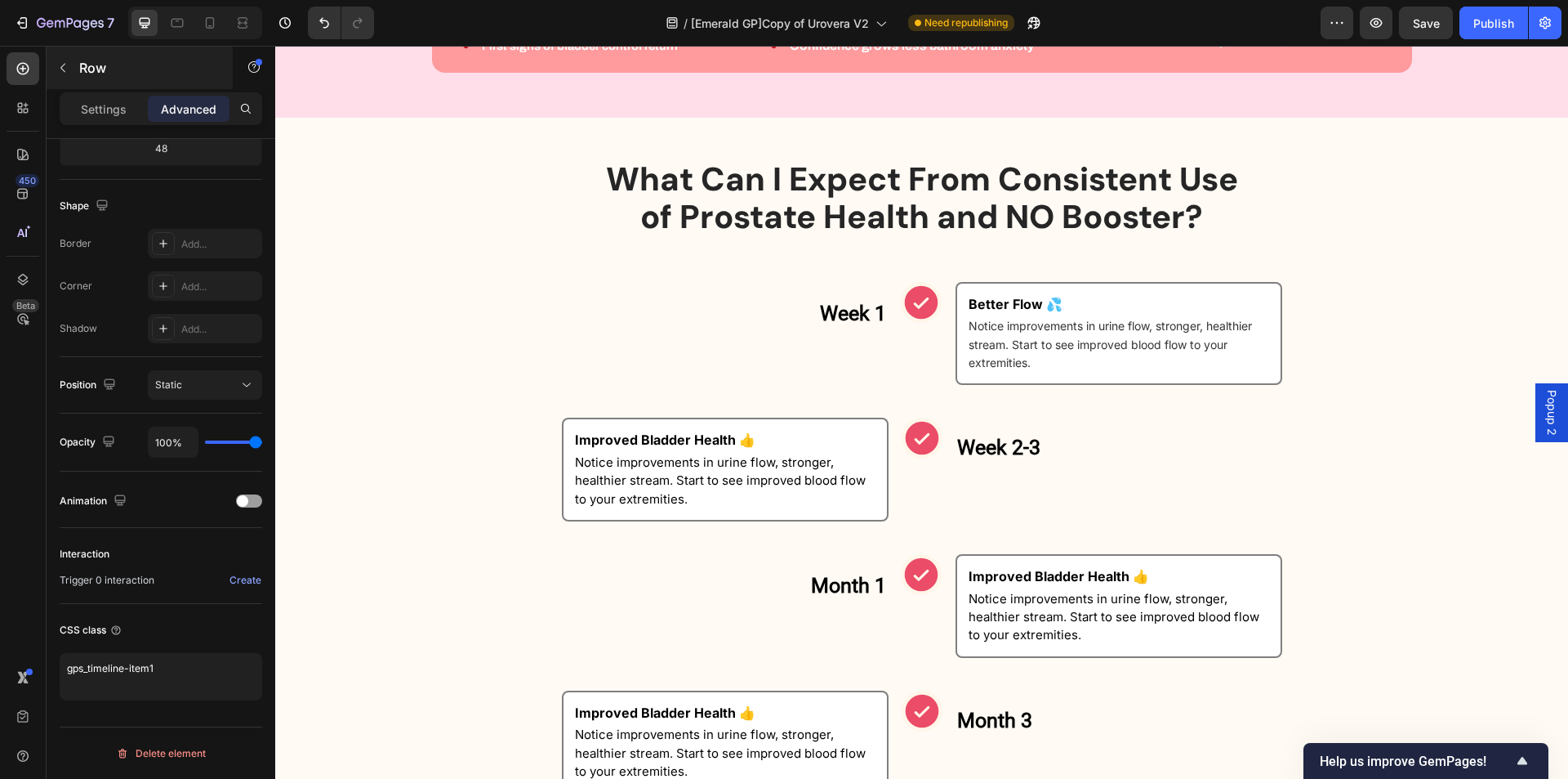
scroll to position [680, 0]
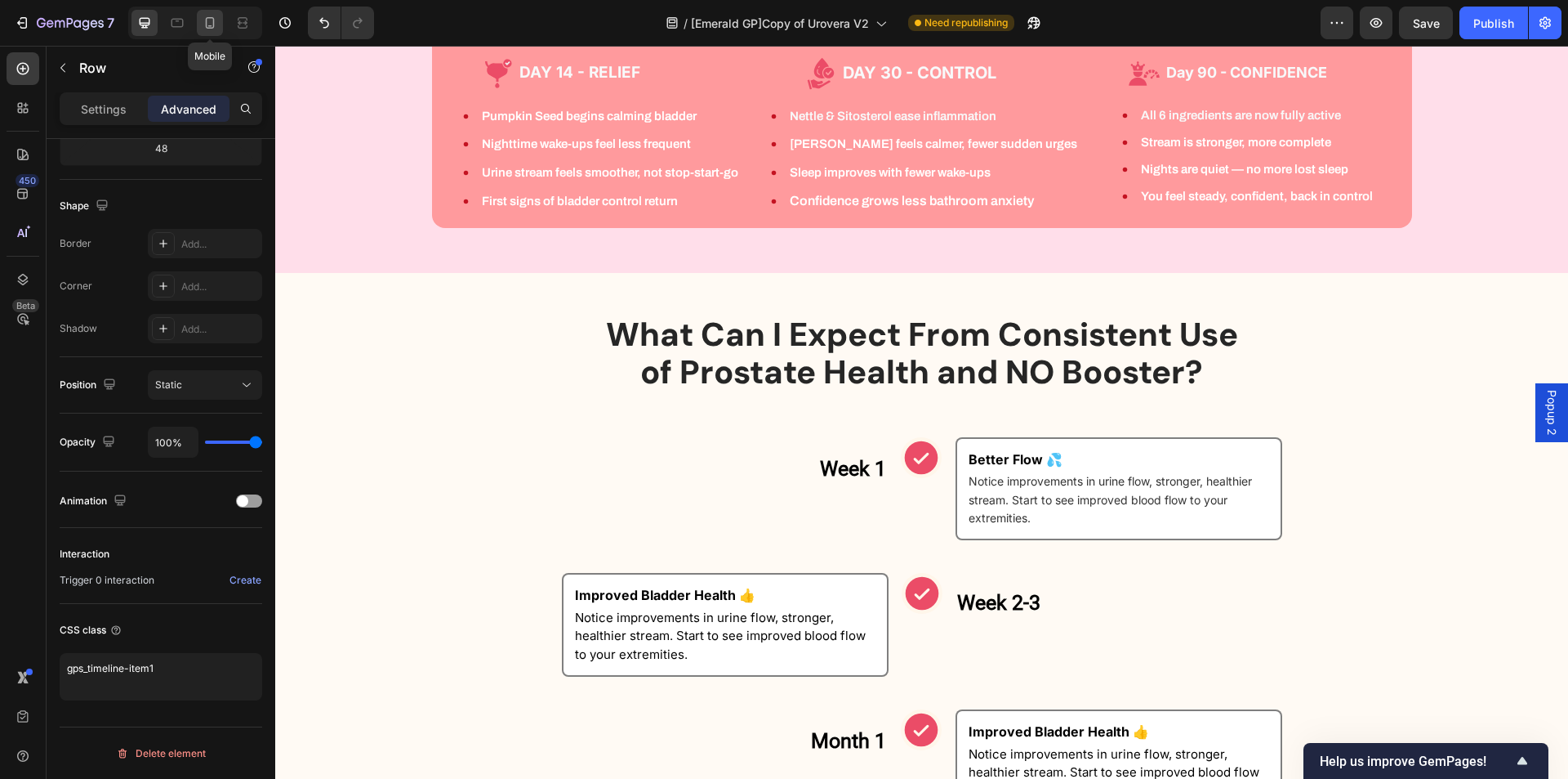
click at [213, 28] on icon at bounding box center [210, 23] width 9 height 11
type input "20"
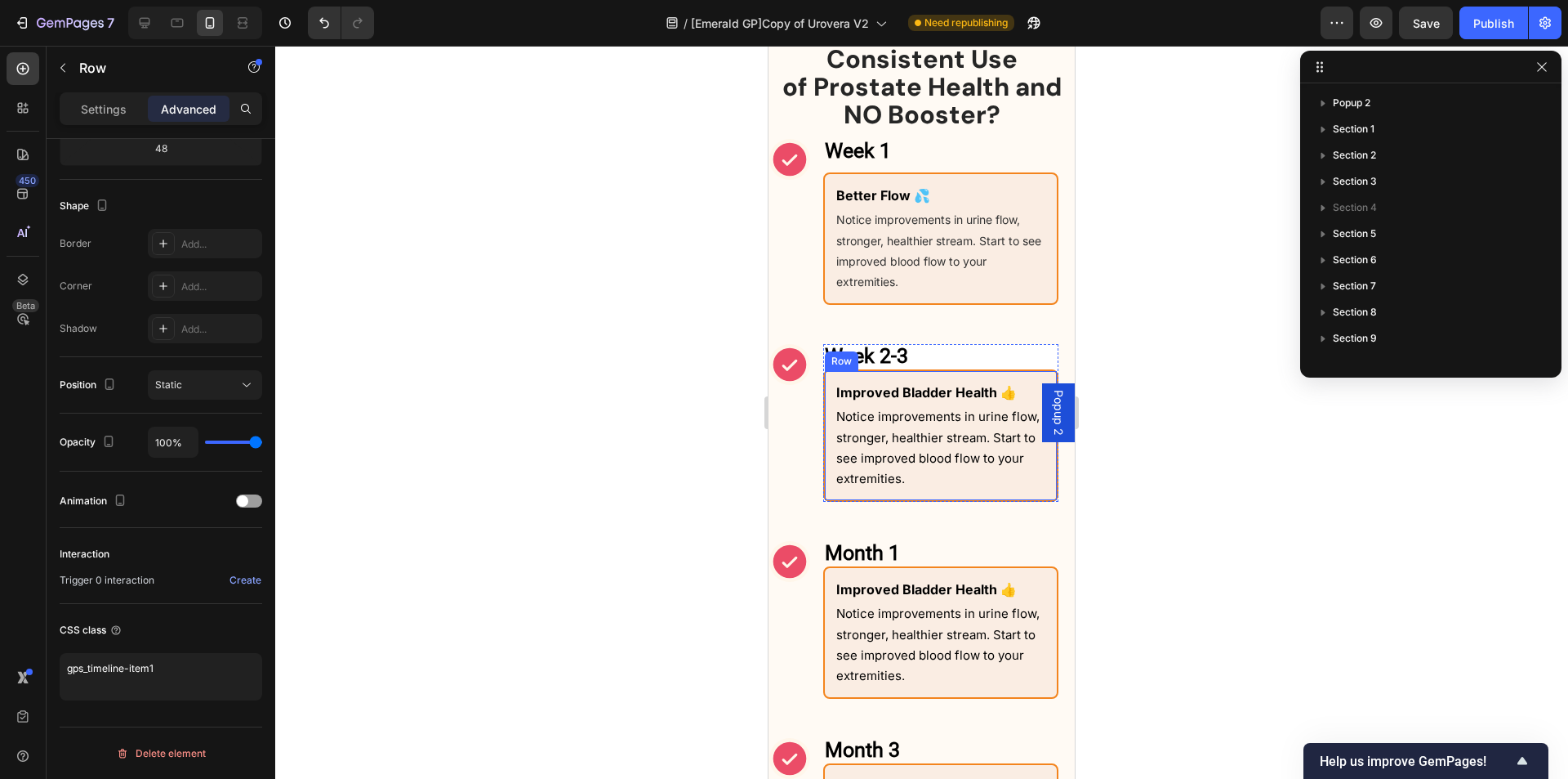
scroll to position [1306, 0]
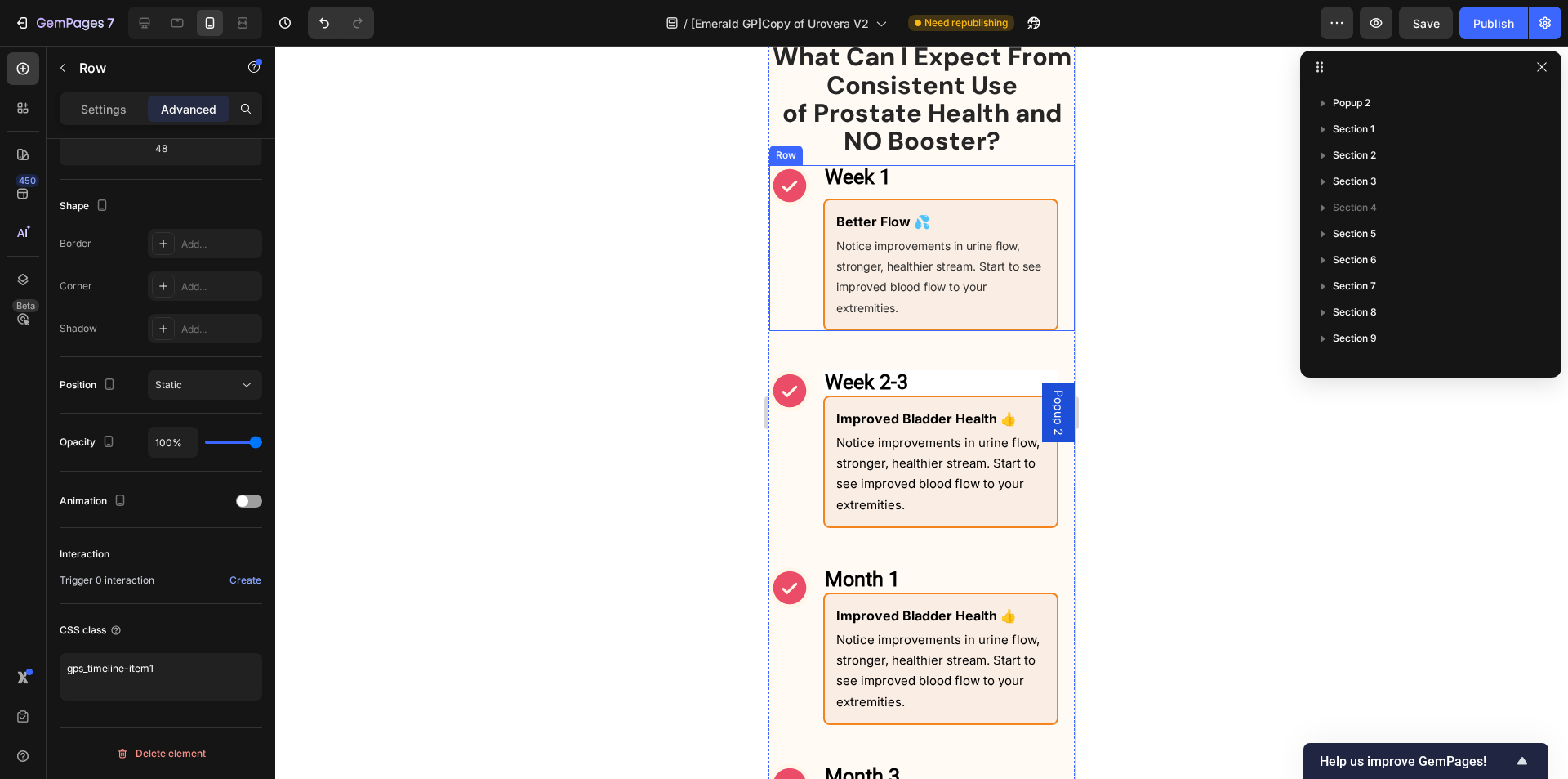
click at [789, 301] on div "Icon" at bounding box center [790, 248] width 41 height 166
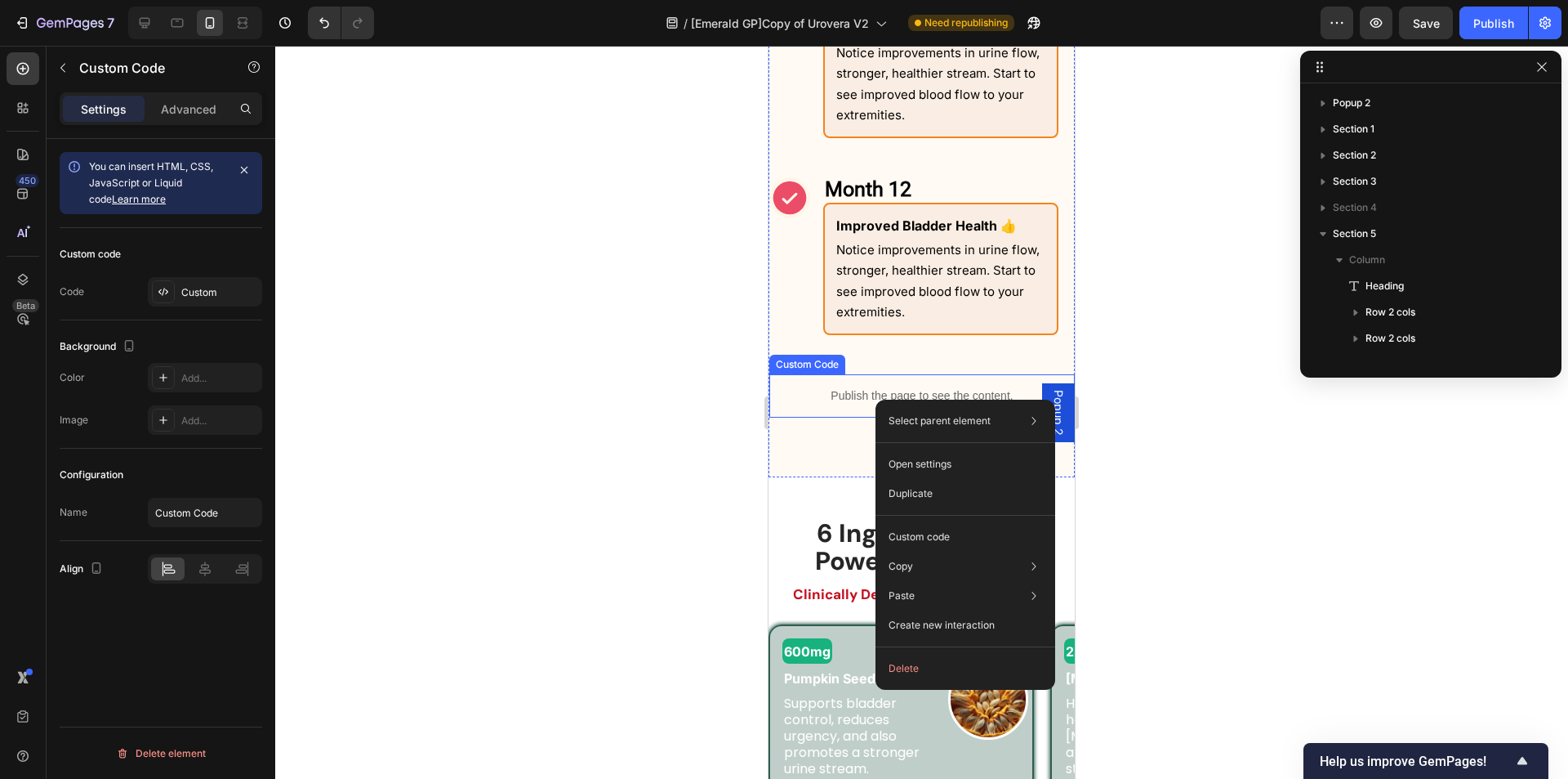
scroll to position [0, 0]
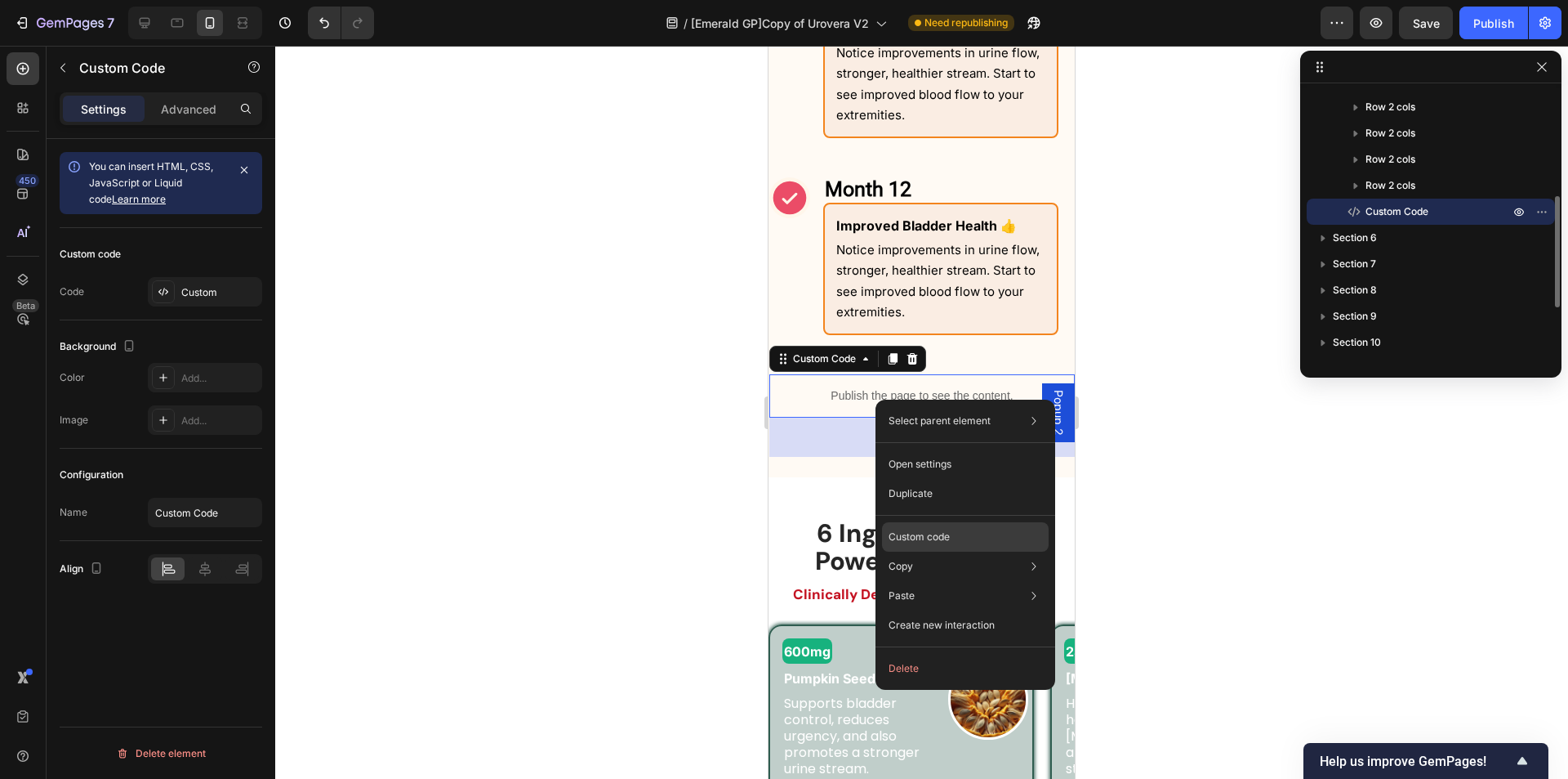
click at [934, 532] on p "Custom code" at bounding box center [919, 537] width 61 height 15
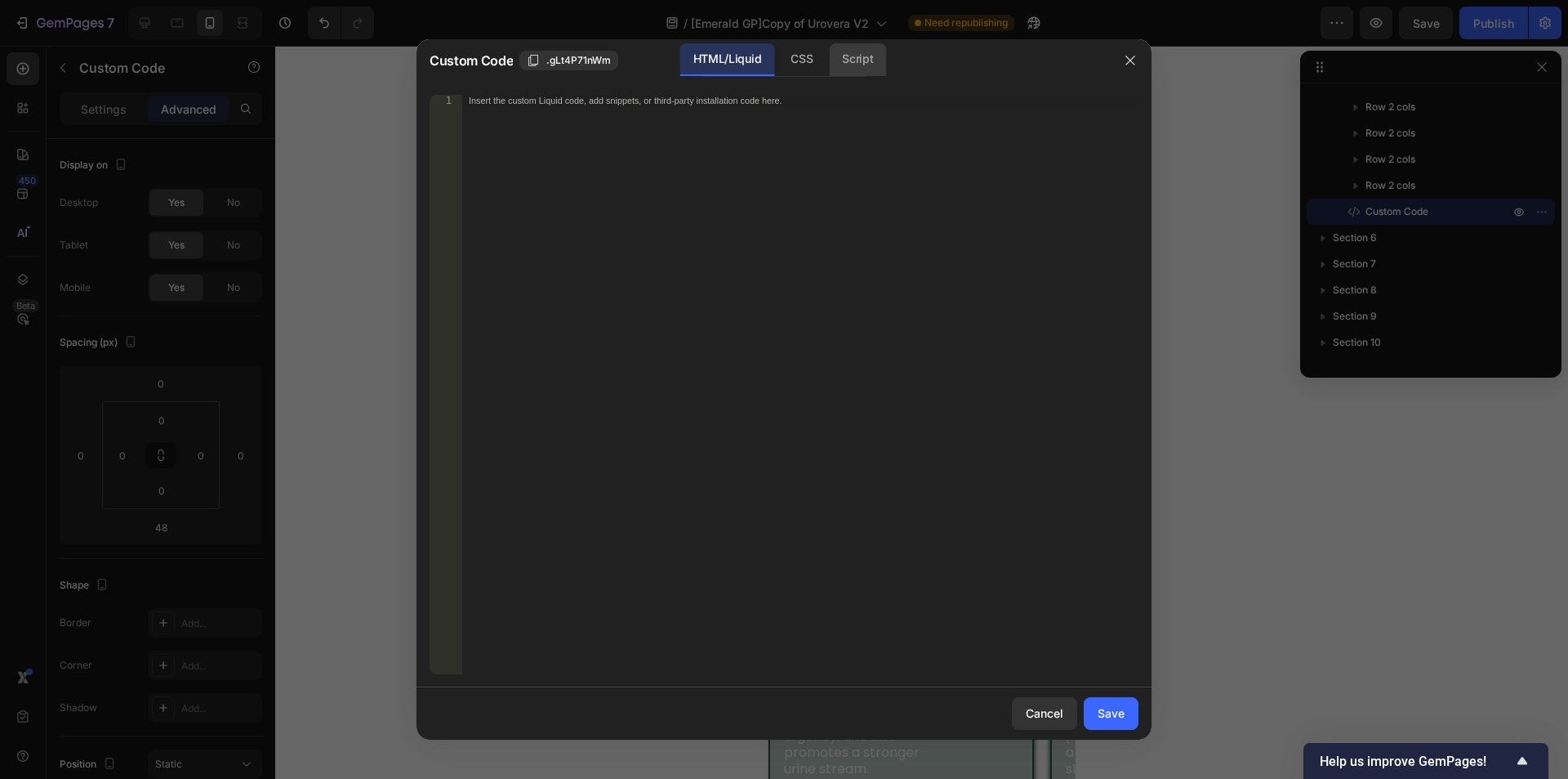
click at [806, 56] on div "CSS" at bounding box center [802, 60] width 48 height 33
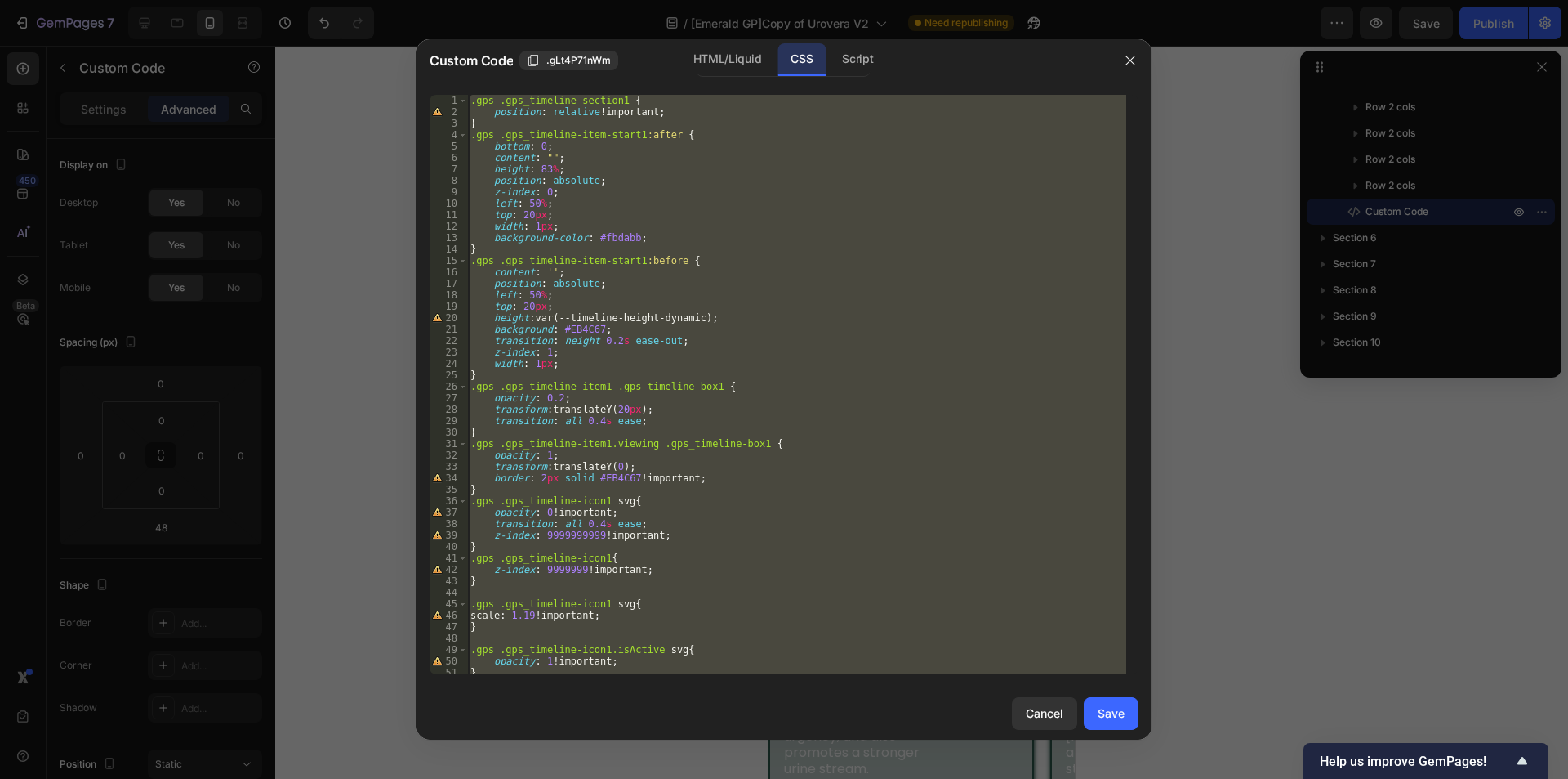
click at [773, 206] on div ".gps .gps_timeline-section1 { position : relative !important ; } .gps .gps_time…" at bounding box center [797, 384] width 659 height 579
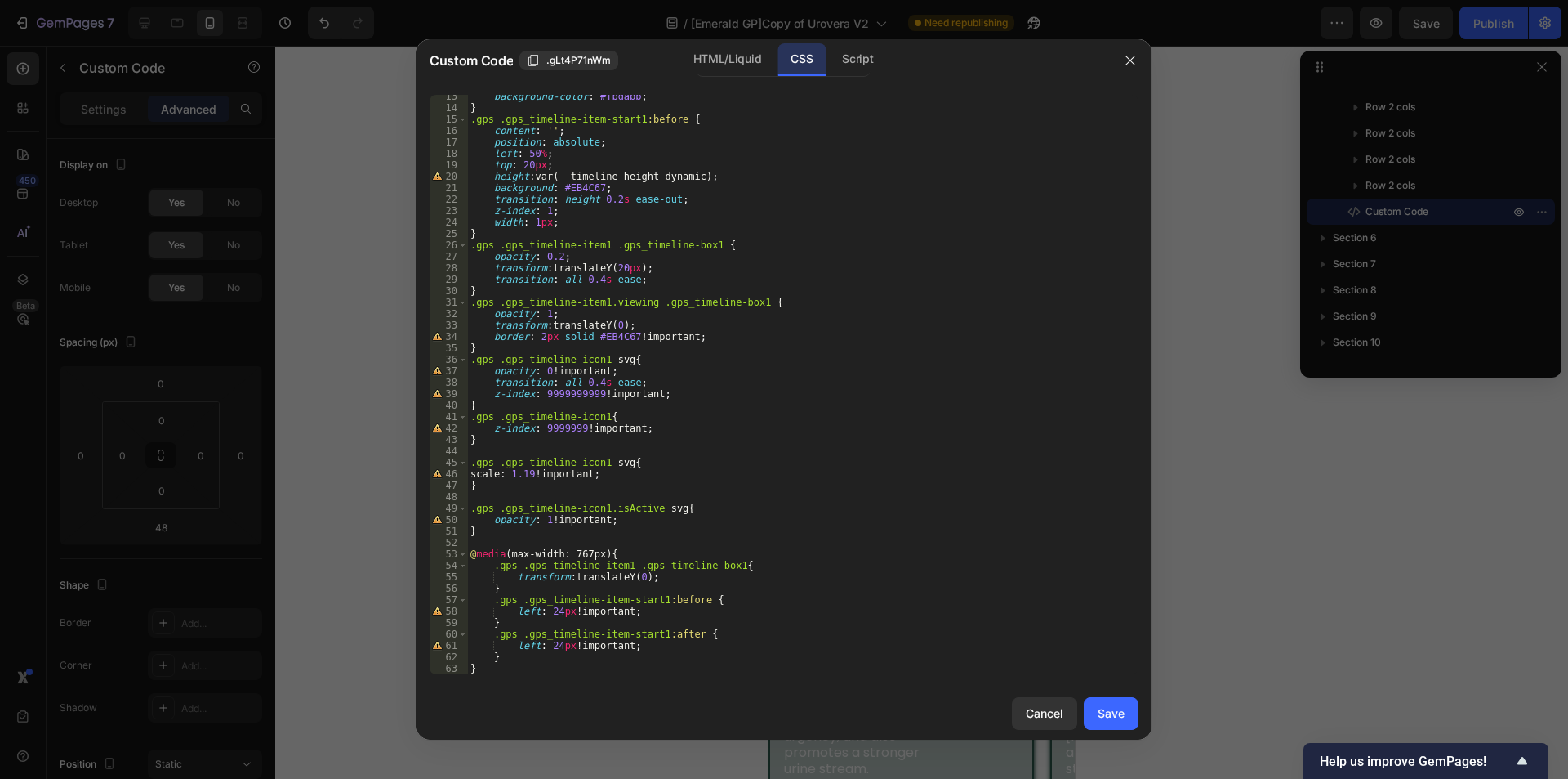
scroll to position [142, 0]
click at [852, 58] on div "Script" at bounding box center [858, 60] width 57 height 33
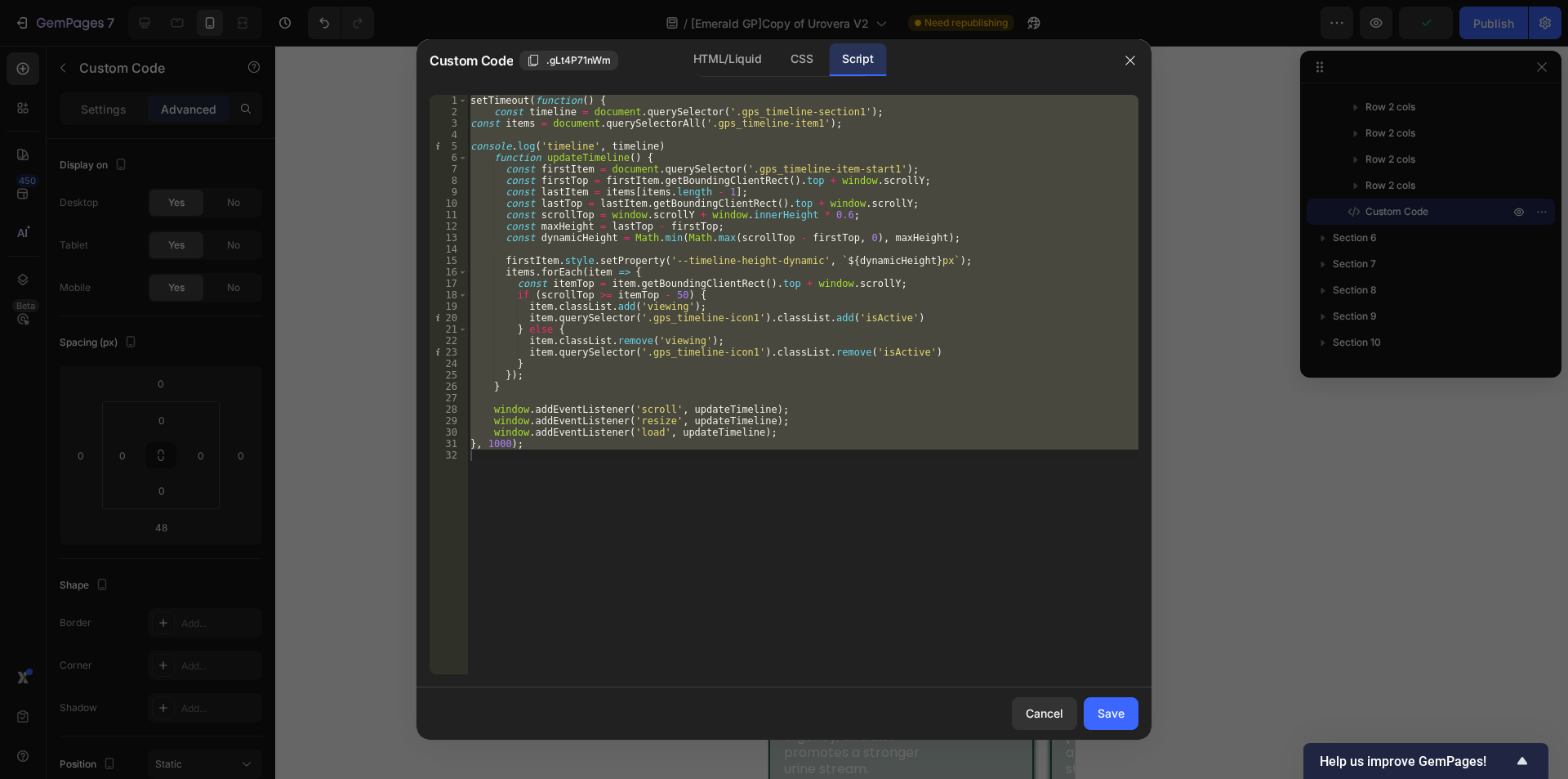
type textarea "}, 1000);"
click at [770, 516] on div "setTimeout ( function ( ) { const timeline = document . querySelector ( '.gps_t…" at bounding box center [803, 384] width 671 height 579
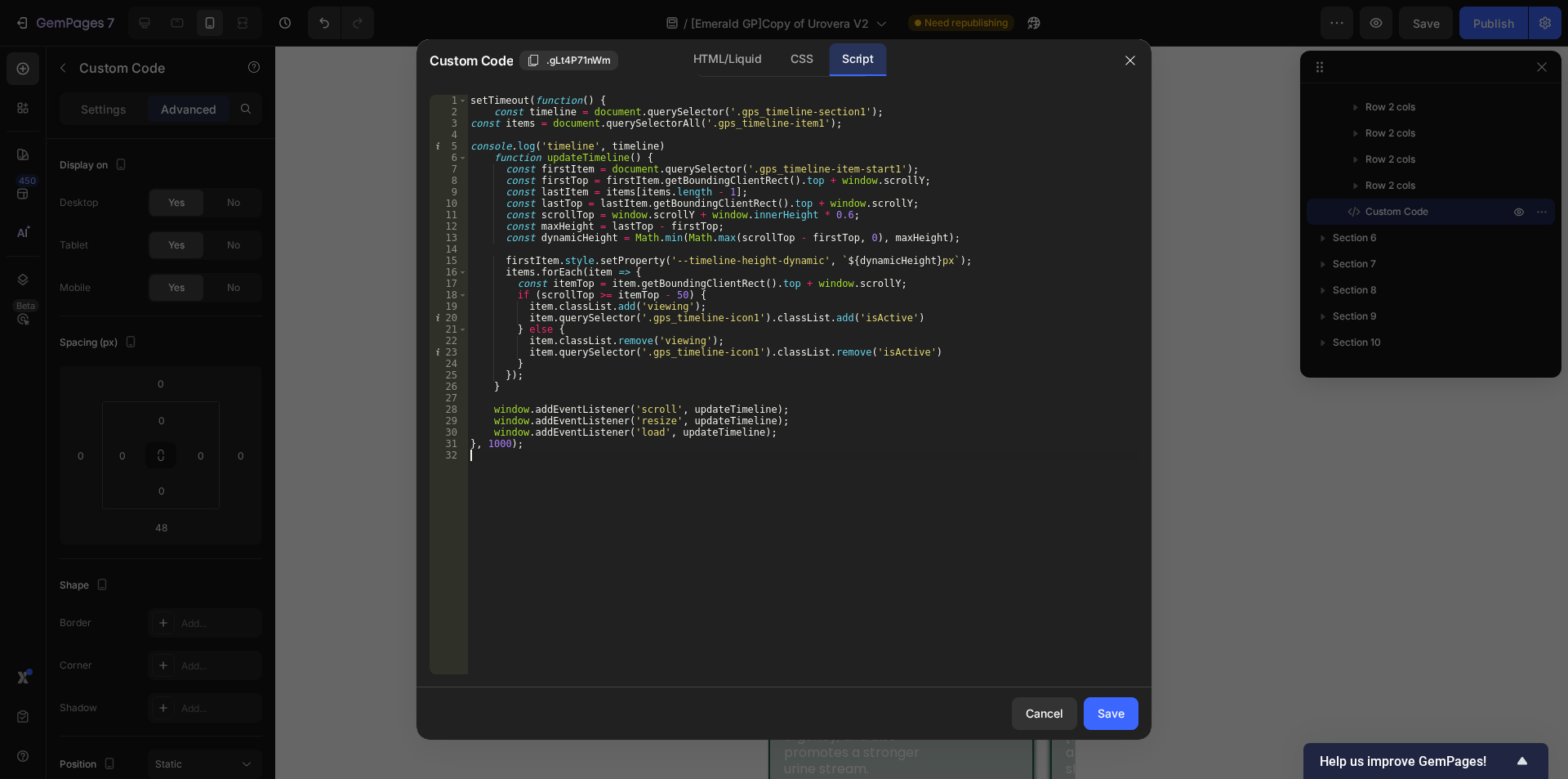
click at [802, 568] on div "setTimeout ( function ( ) { const timeline = document . querySelector ( '.gps_t…" at bounding box center [803, 396] width 671 height 602
click at [856, 450] on div "setTimeout ( function ( ) { const timeline = document . querySelector ( '.gps_t…" at bounding box center [803, 396] width 671 height 602
type textarea "}, 1000);"
click at [843, 499] on div "setTimeout ( function ( ) { const timeline = document . querySelector ( '.gps_t…" at bounding box center [803, 384] width 671 height 579
type textarea "}, 1000);"
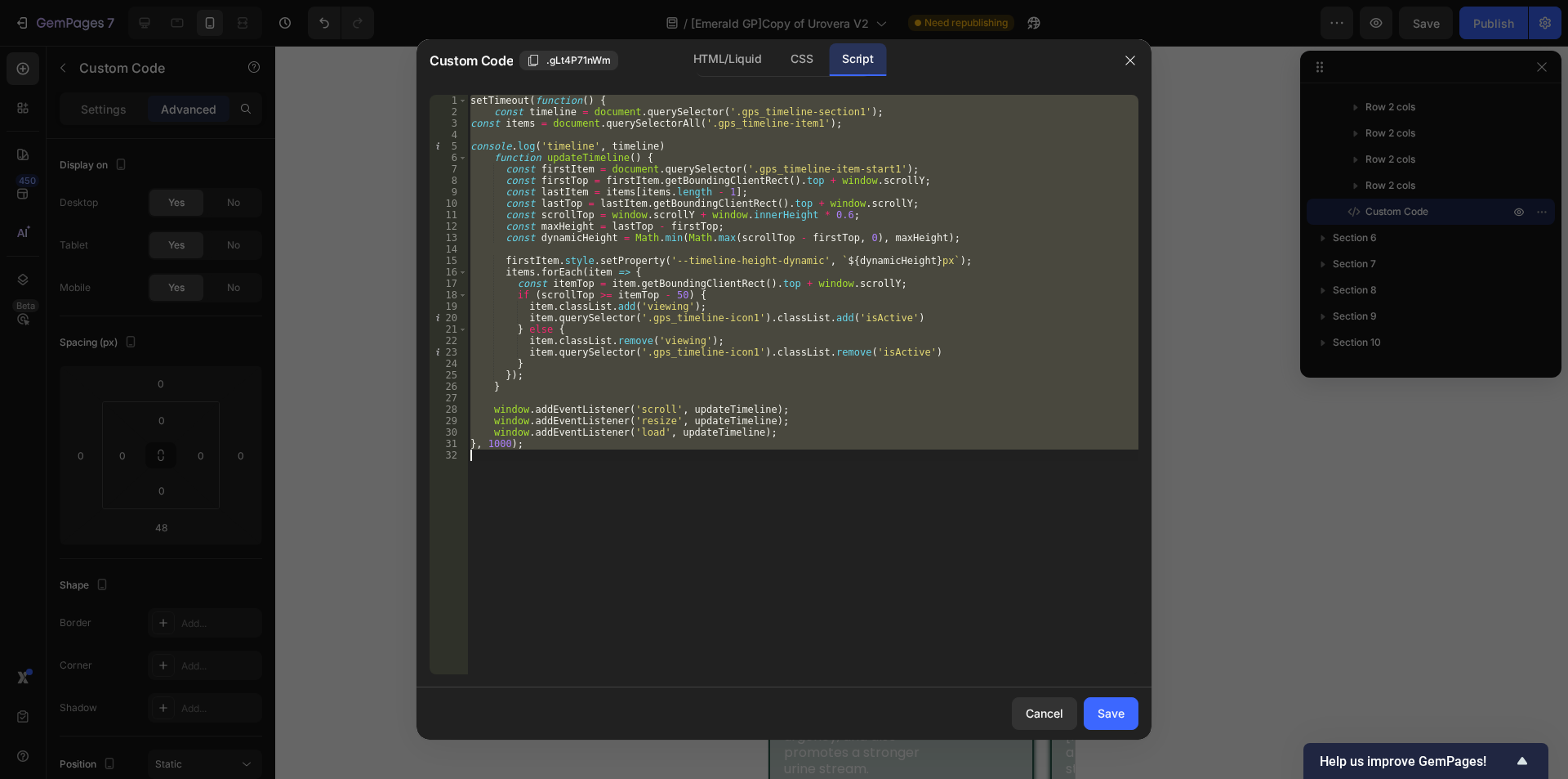
paste textarea
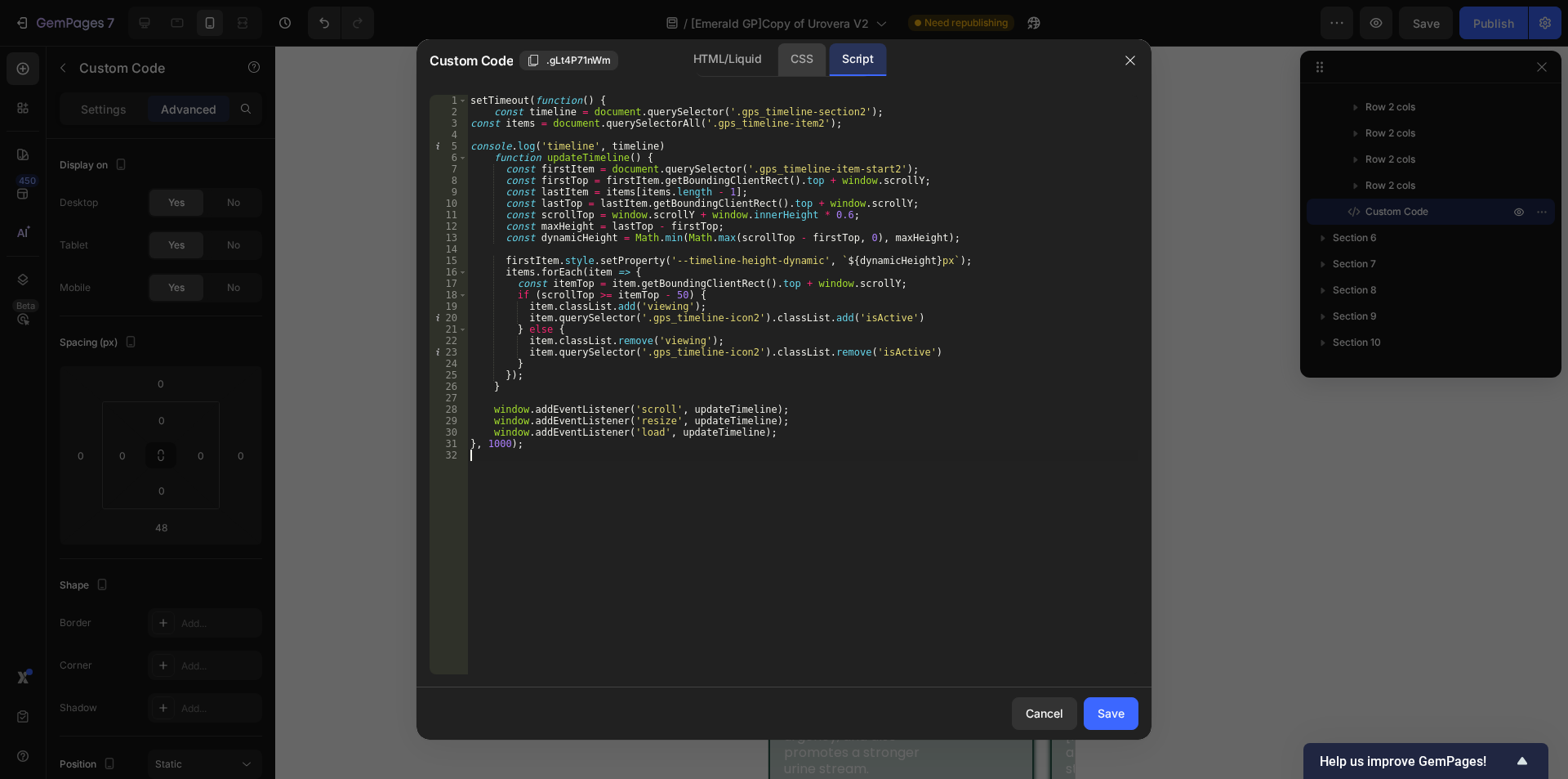
click at [807, 58] on div "CSS" at bounding box center [802, 60] width 48 height 33
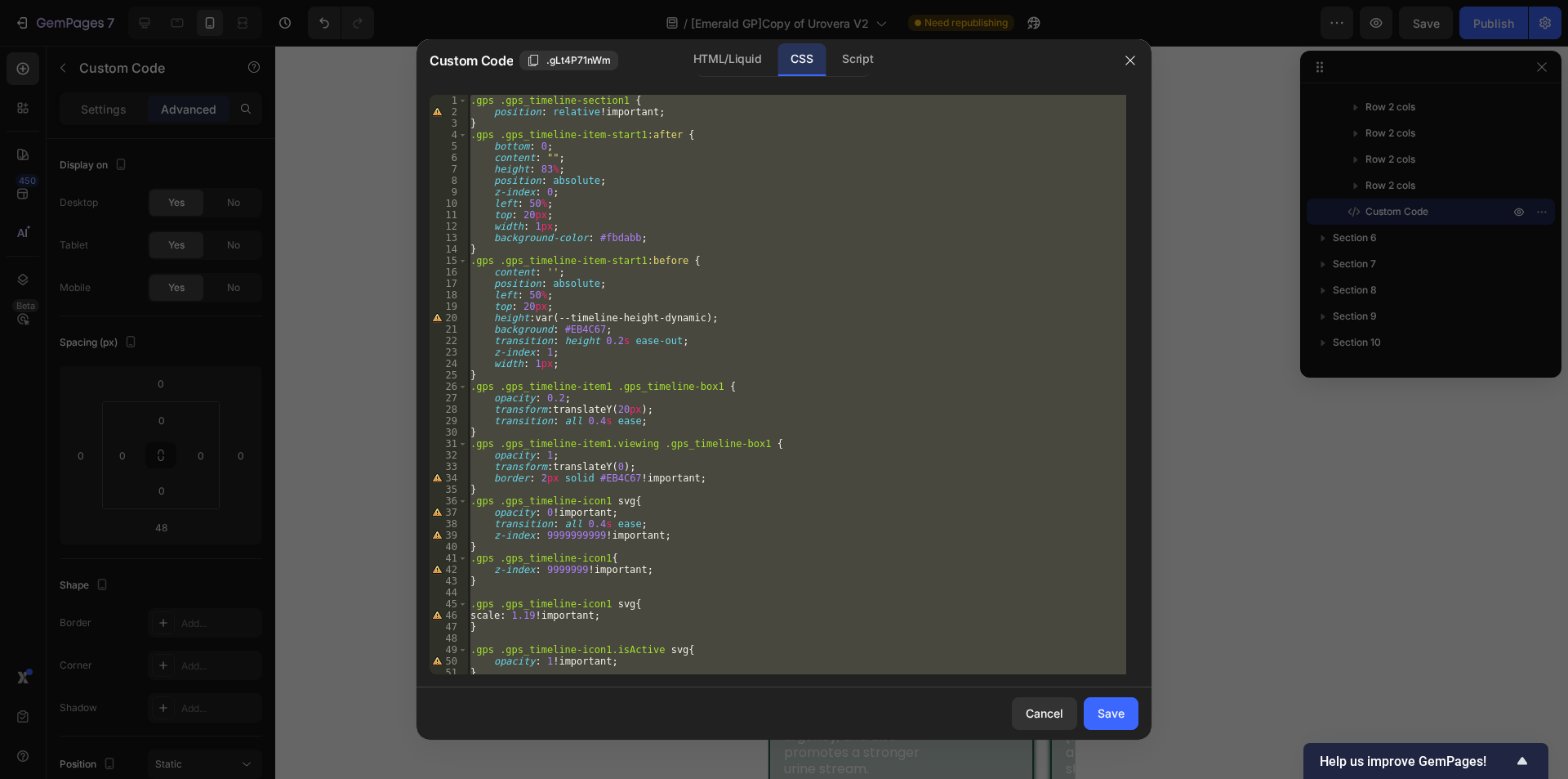
click at [634, 282] on div ".gps .gps_timeline-section1 { position : relative !important ; } .gps .gps_time…" at bounding box center [797, 384] width 659 height 579
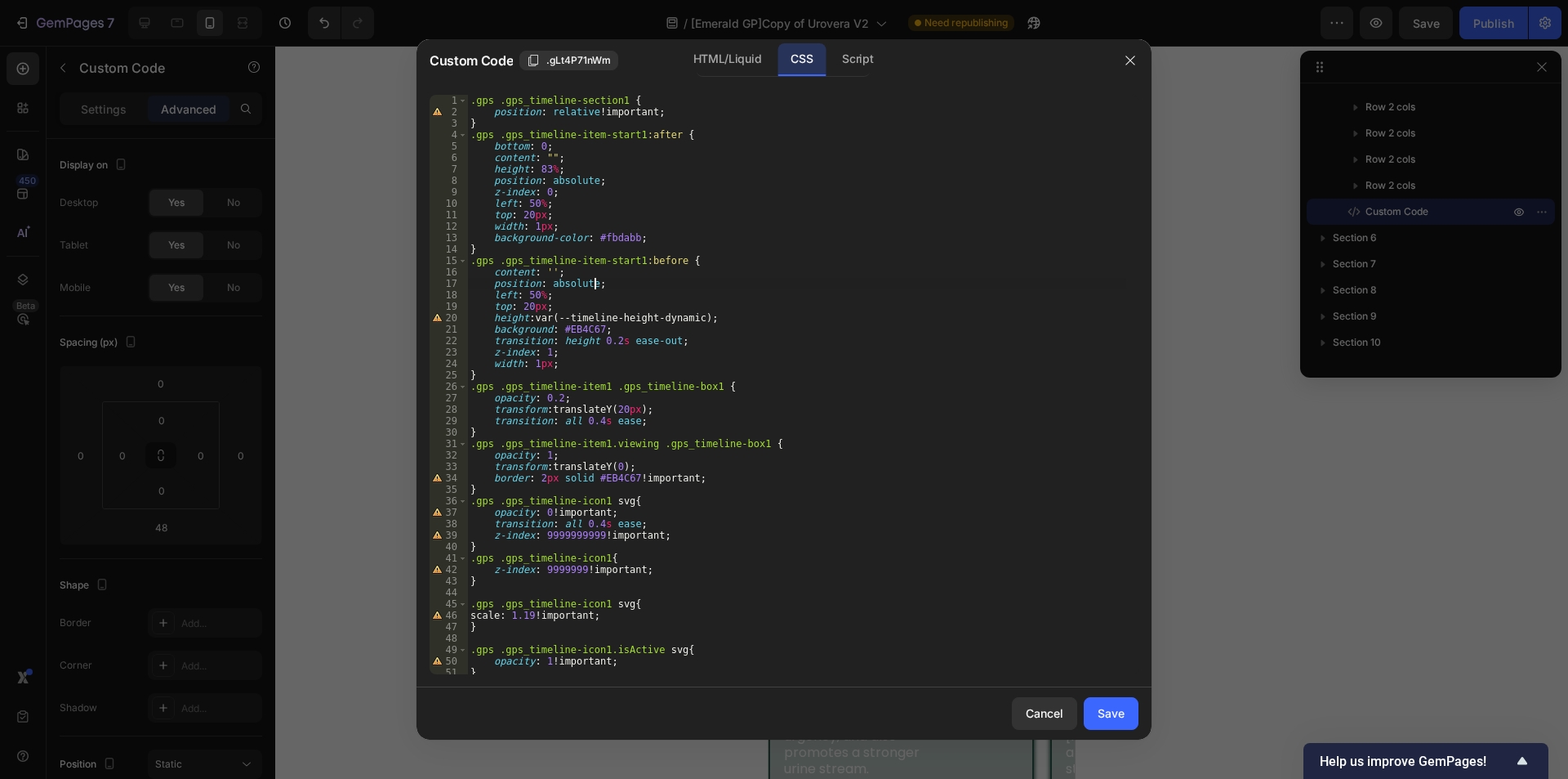
click at [616, 99] on div ".gps .gps_timeline-section1 { position : relative !important ; } .gps .gps_time…" at bounding box center [797, 396] width 659 height 602
click at [633, 133] on div ".gps .gps_timeline-section1 { position : relative !important ; } .gps .gps_time…" at bounding box center [797, 396] width 659 height 602
click at [632, 260] on div ".gps .gps_timeline-section1 { position : relative !important ; } .gps .gps_time…" at bounding box center [797, 396] width 659 height 602
click at [599, 383] on div ".gps .gps_timeline-section1 { position : relative !important ; } .gps .gps_time…" at bounding box center [797, 396] width 659 height 602
click at [703, 389] on div ".gps .gps_timeline-section1 { position : relative !important ; } .gps .gps_time…" at bounding box center [797, 396] width 659 height 602
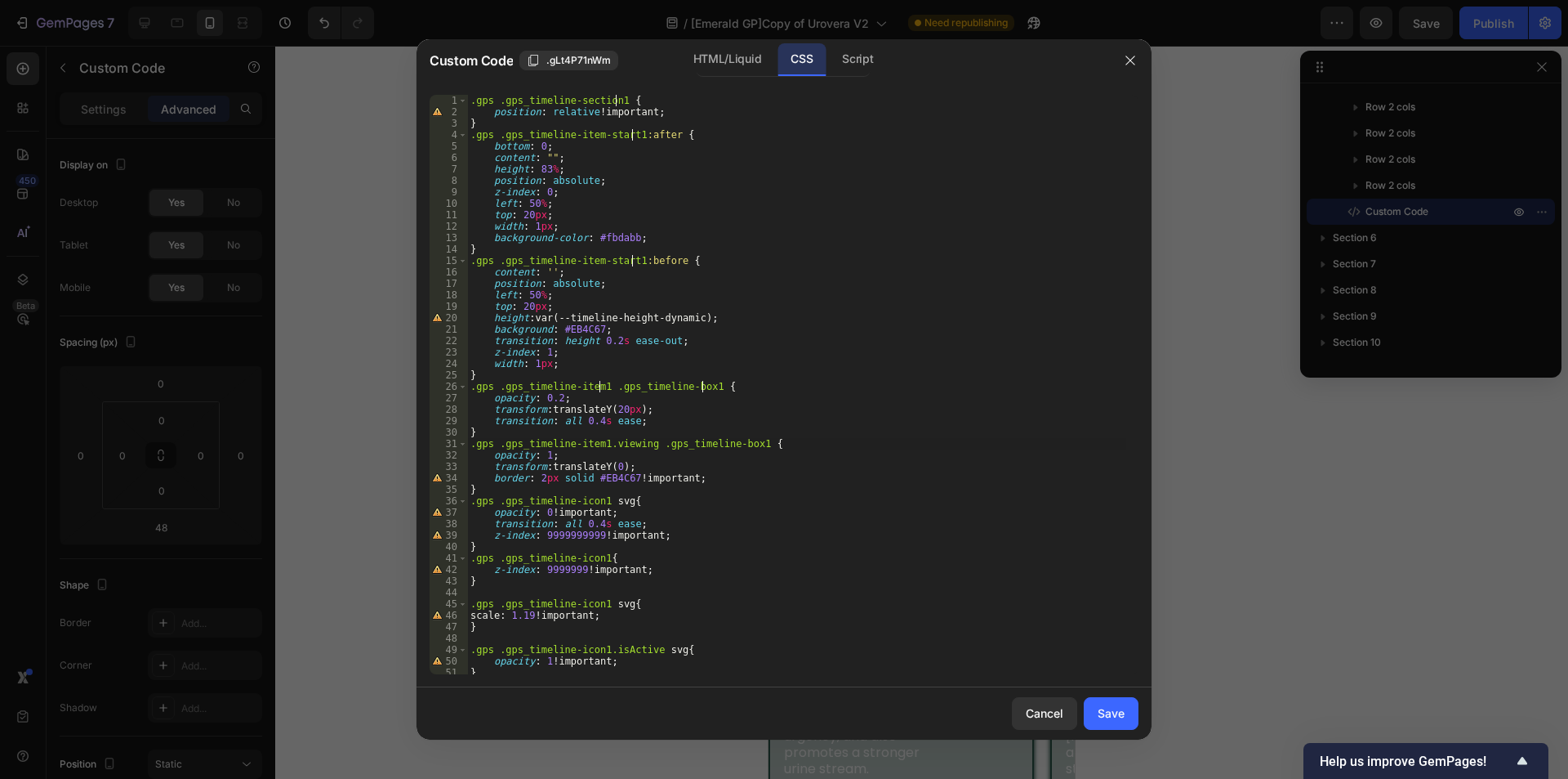
click at [746, 445] on div ".gps .gps_timeline-section1 { position : relative !important ; } .gps .gps_time…" at bounding box center [797, 396] width 659 height 602
click at [600, 445] on div ".gps .gps_timeline-section1 { position : relative !important ; } .gps .gps_time…" at bounding box center [797, 396] width 659 height 602
click at [599, 500] on div ".gps .gps_timeline-section1 { position : relative !important ; } .gps .gps_time…" at bounding box center [797, 396] width 659 height 602
click at [599, 562] on div ".gps .gps_timeline-section1 { position : relative !important ; } .gps .gps_time…" at bounding box center [797, 396] width 659 height 602
click at [600, 601] on div ".gps .gps_timeline-section1 { position : relative !important ; } .gps .gps_time…" at bounding box center [797, 396] width 659 height 602
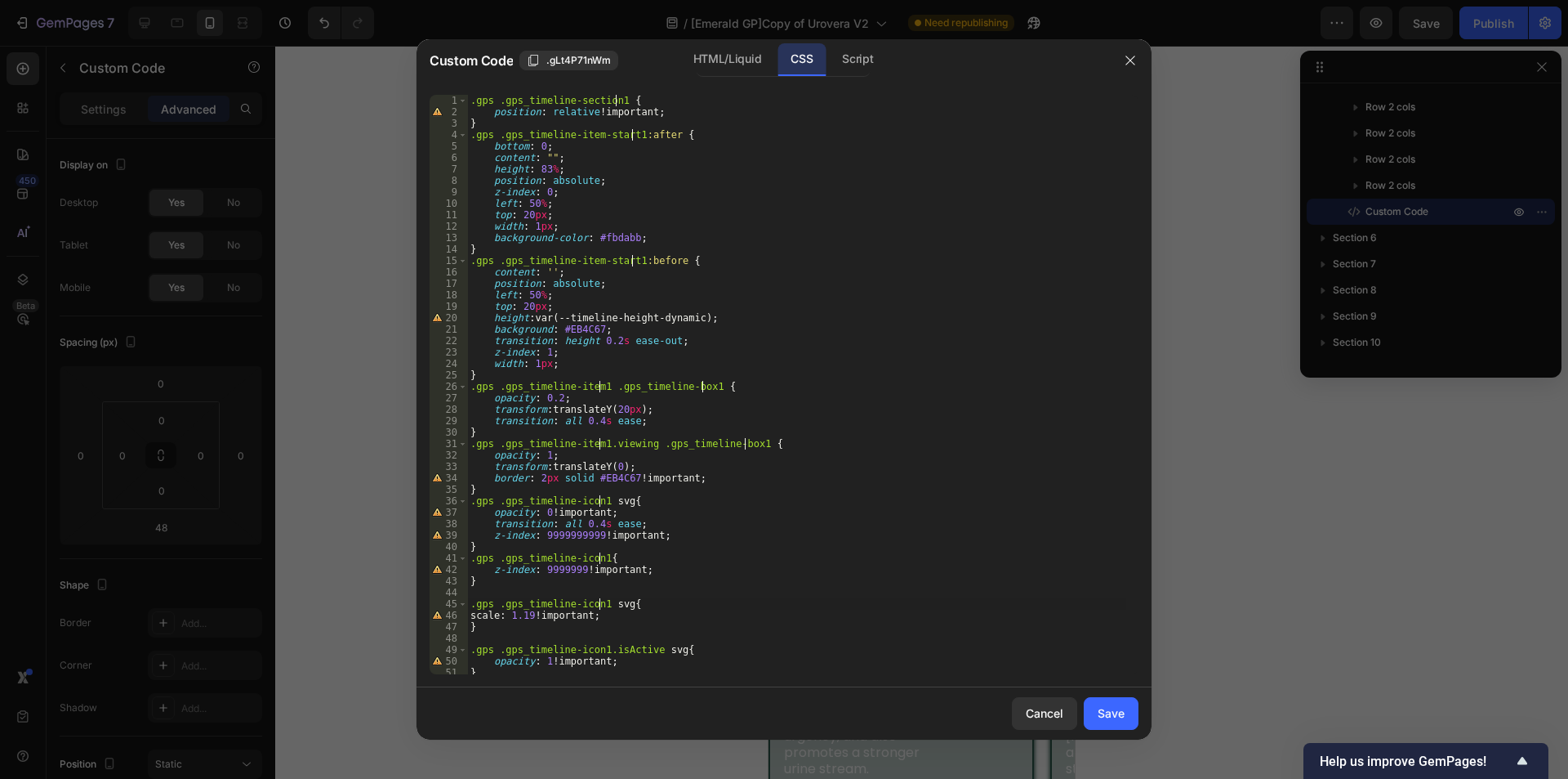
click at [600, 650] on div ".gps .gps_timeline-section1 { position : relative !important ; } .gps .gps_time…" at bounding box center [797, 396] width 659 height 602
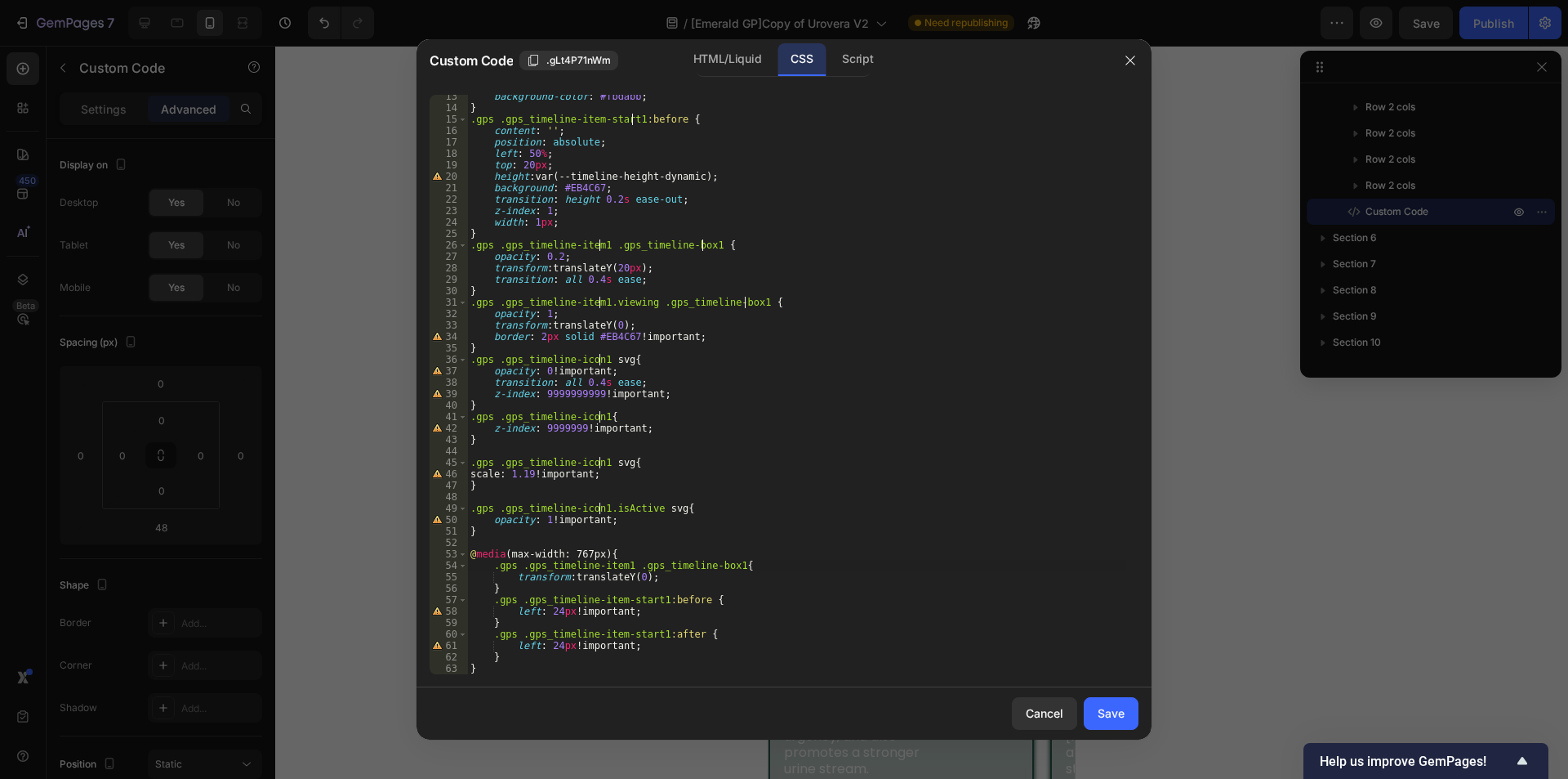
click at [620, 567] on div "background-color : #fbdabb ; } .gps .gps_timeline-item-start1 :before { content…" at bounding box center [797, 392] width 659 height 602
click at [723, 562] on div "background-color : #fbdabb ; } .gps .gps_timeline-item-start1 :before { content…" at bounding box center [797, 392] width 659 height 602
click at [653, 598] on div "background-color : #fbdabb ; } .gps .gps_timeline-item-start1 :before { content…" at bounding box center [797, 392] width 659 height 602
click at [654, 638] on div "background-color : #fbdabb ; } .gps .gps_timeline-item-start1 :before { content…" at bounding box center [797, 392] width 659 height 602
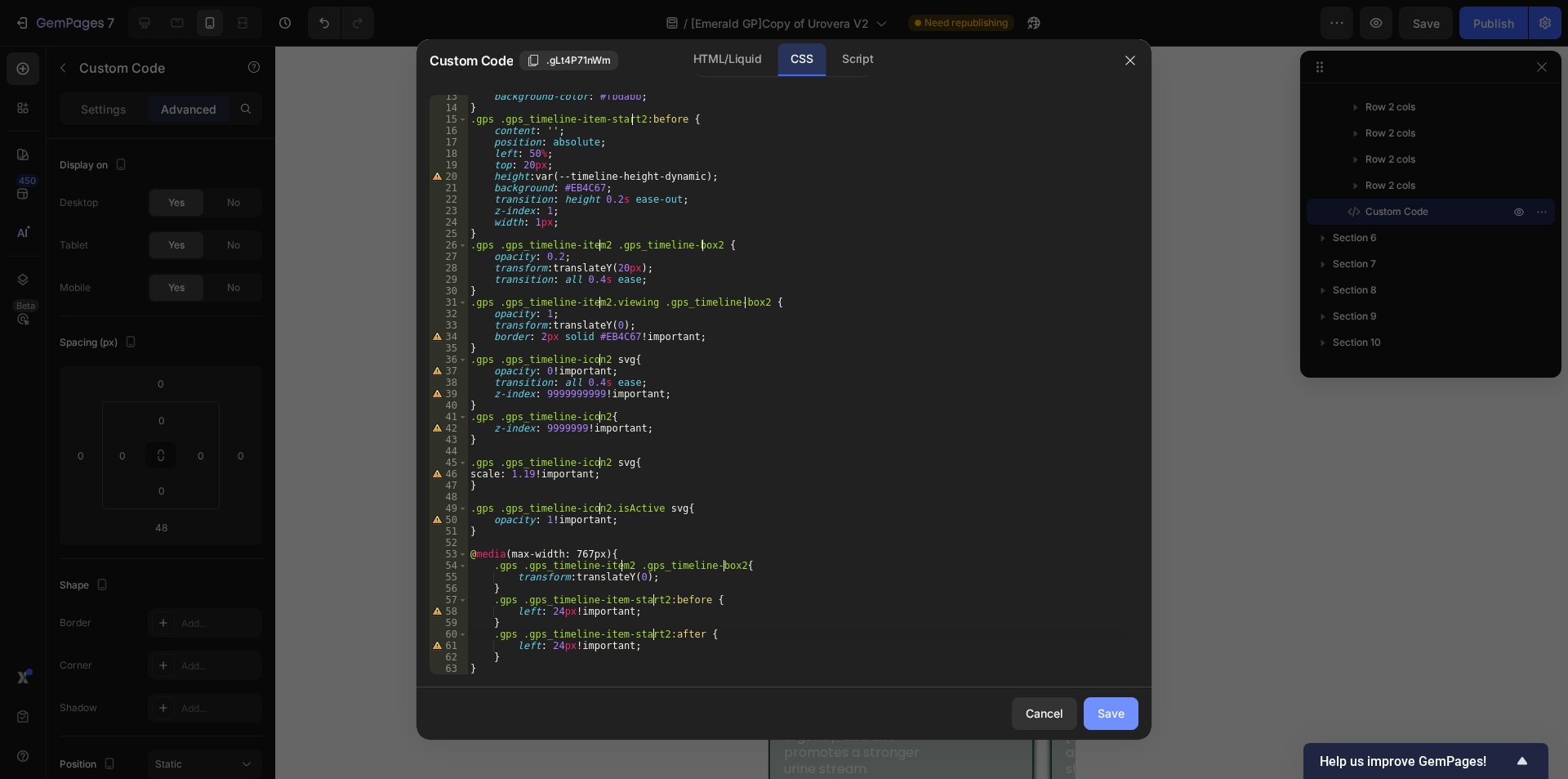
type textarea ".gps .gps_timeline-item-start2:after {"
click at [1113, 721] on div "Save" at bounding box center [1111, 713] width 27 height 17
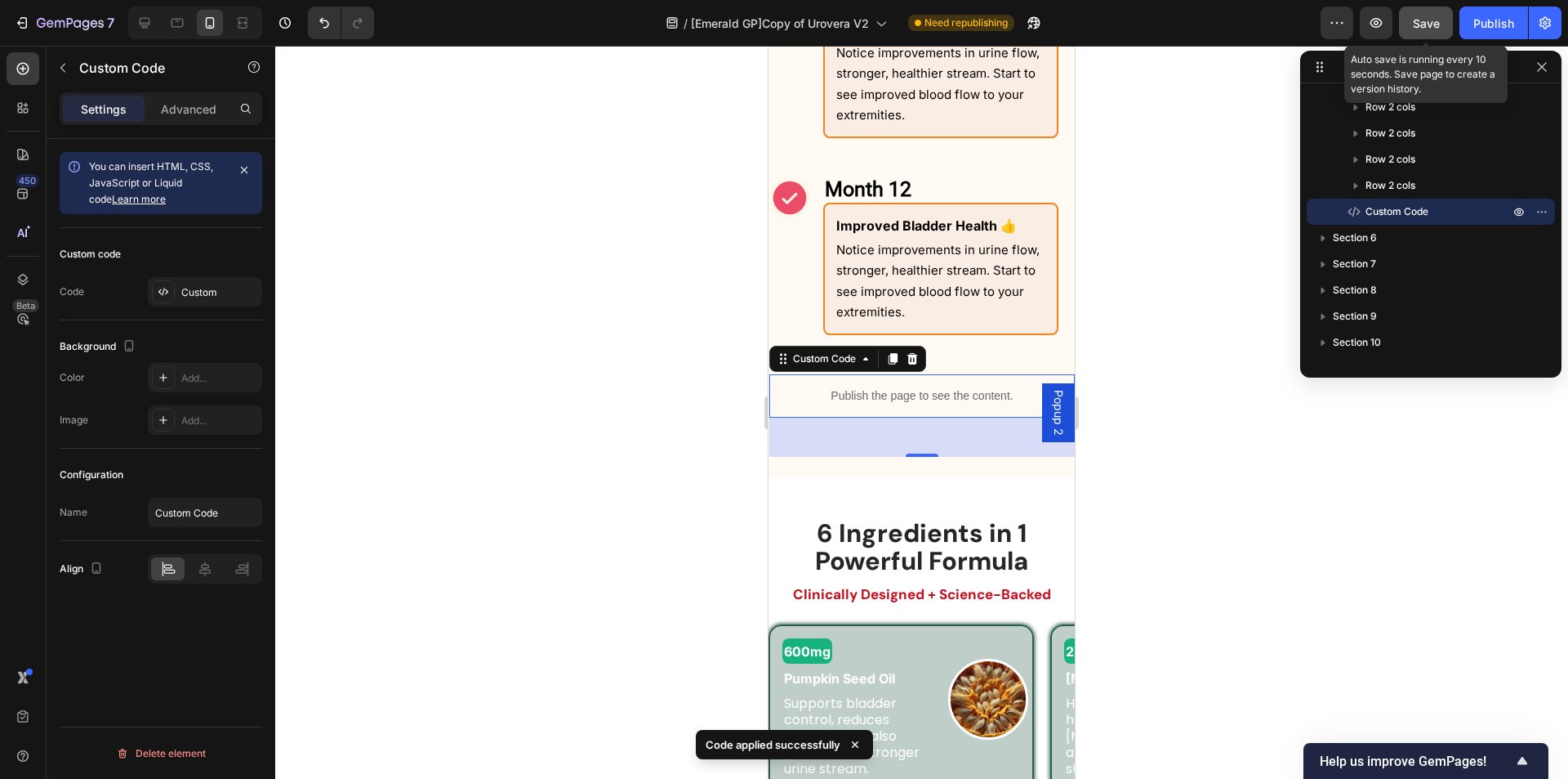
click at [1430, 37] on button "Save" at bounding box center [1426, 23] width 54 height 33
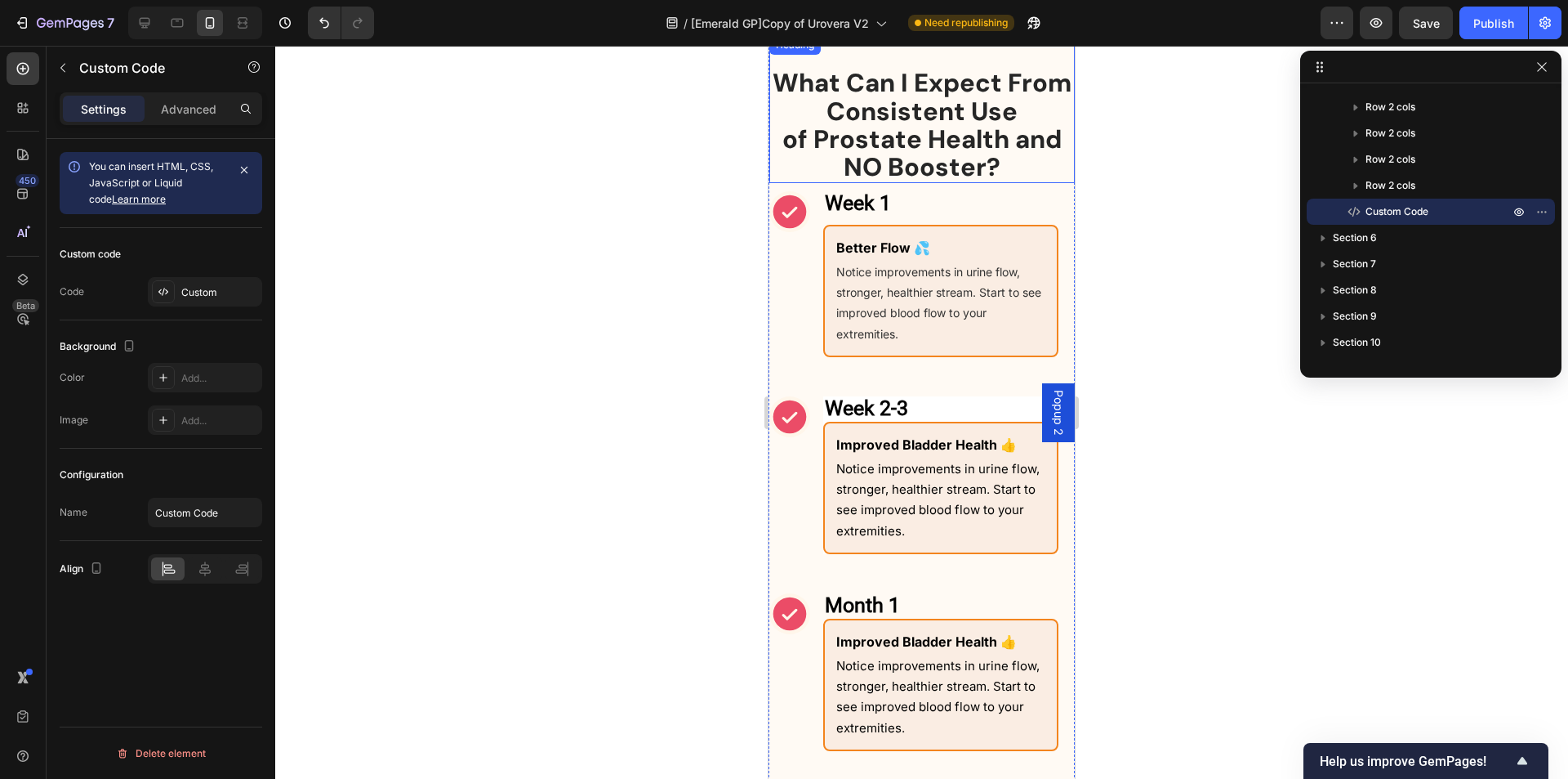
scroll to position [1224, 0]
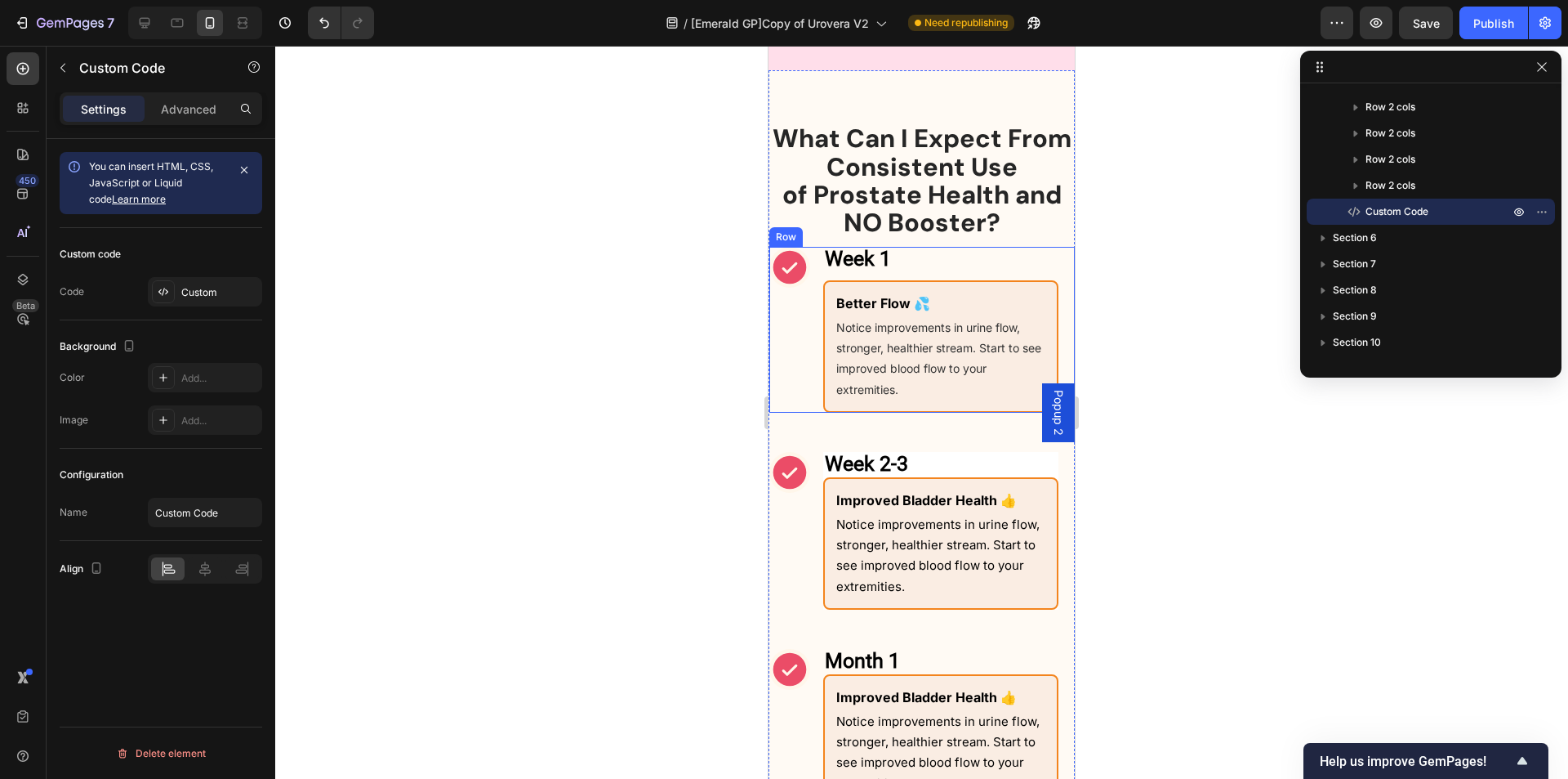
click at [803, 357] on div "Icon" at bounding box center [790, 329] width 41 height 166
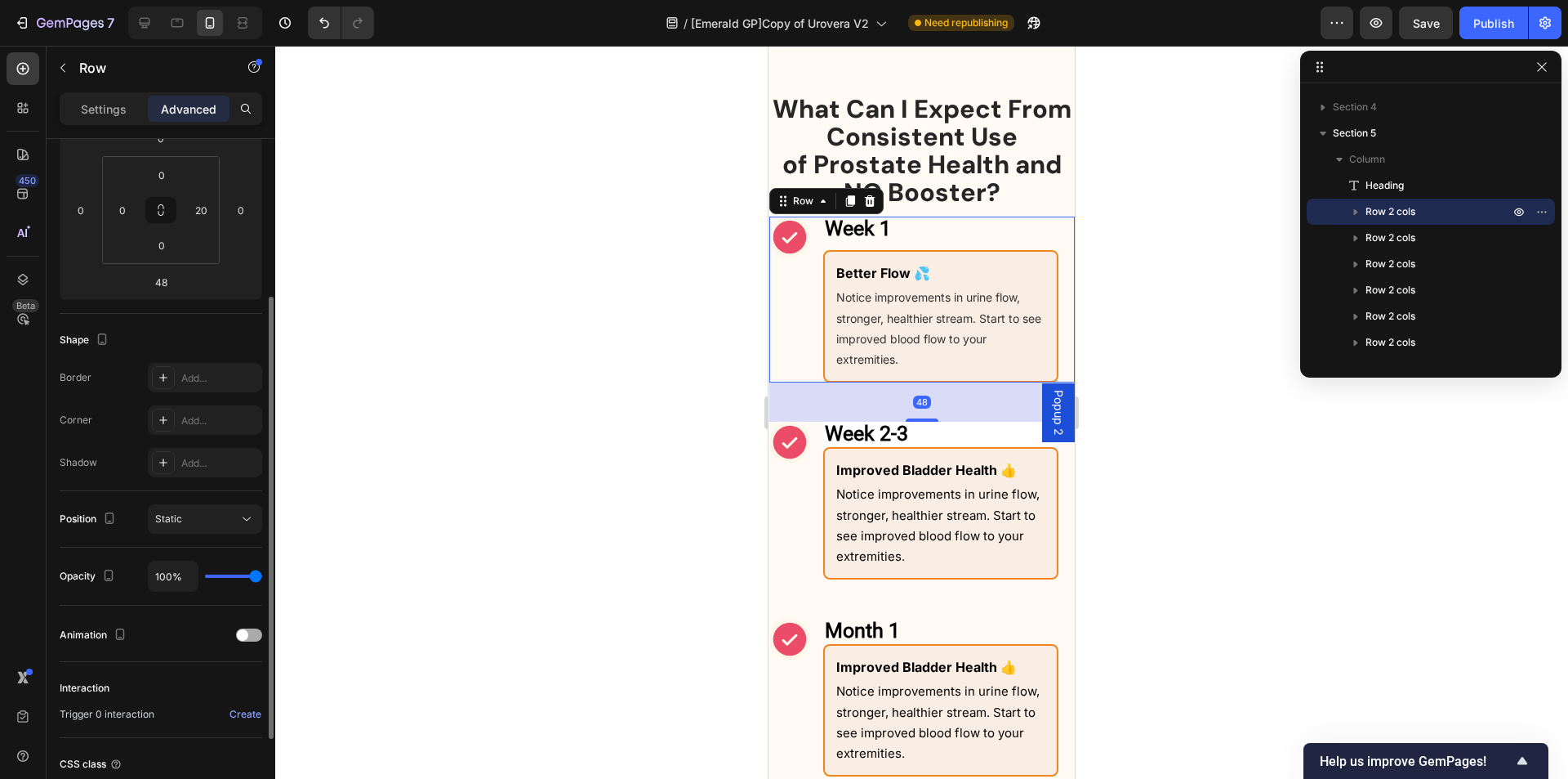
scroll to position [379, 0]
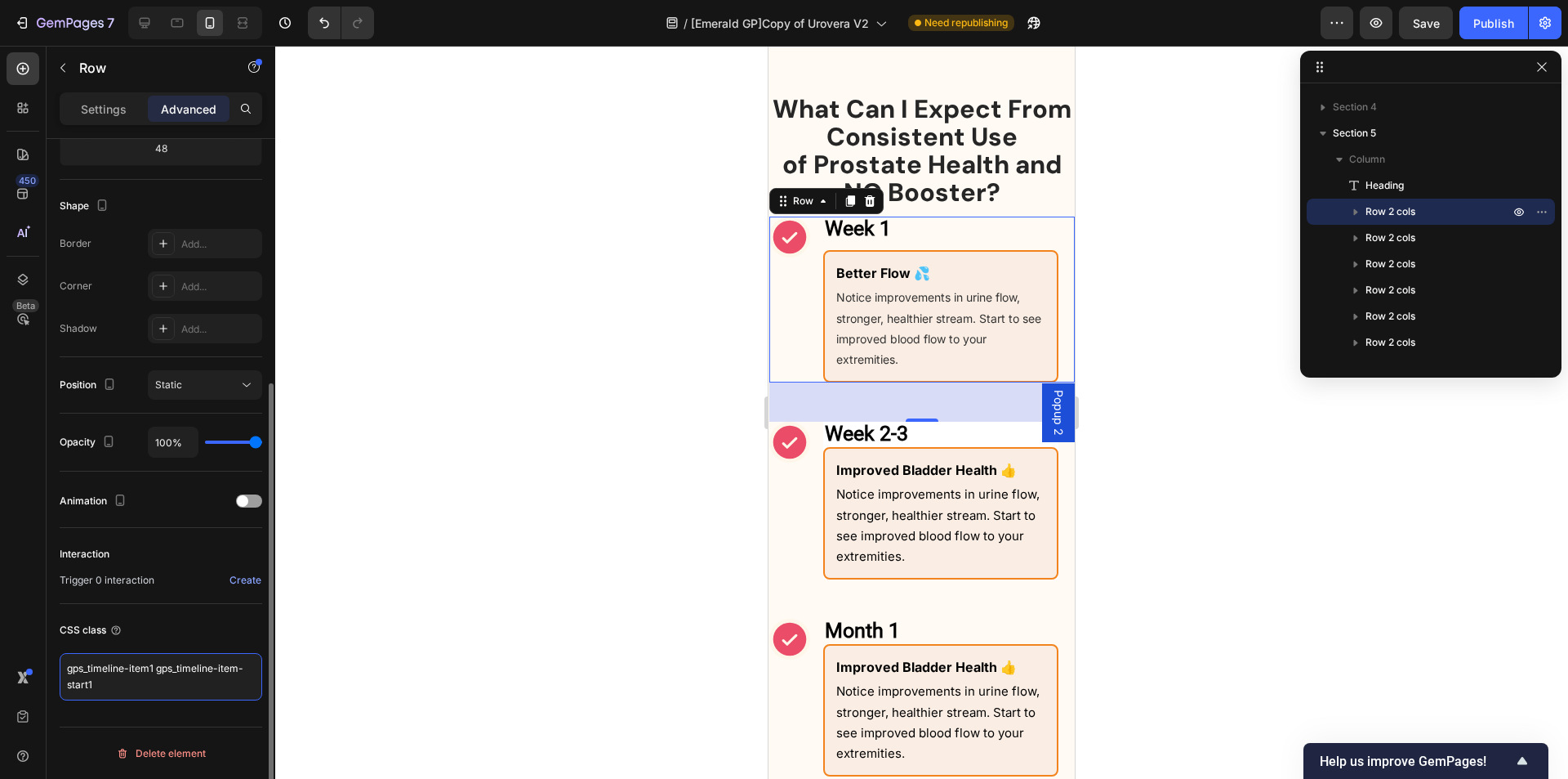
click at [151, 669] on textarea "gps_timeline-item1 gps_timeline-item-start1" at bounding box center [160, 677] width 202 height 48
click at [94, 689] on textarea "gps_timeline-item2 gps_timeline-item-start1" at bounding box center [160, 677] width 202 height 48
type textarea "gps_timeline-item2 gps_timeline-item-start2"
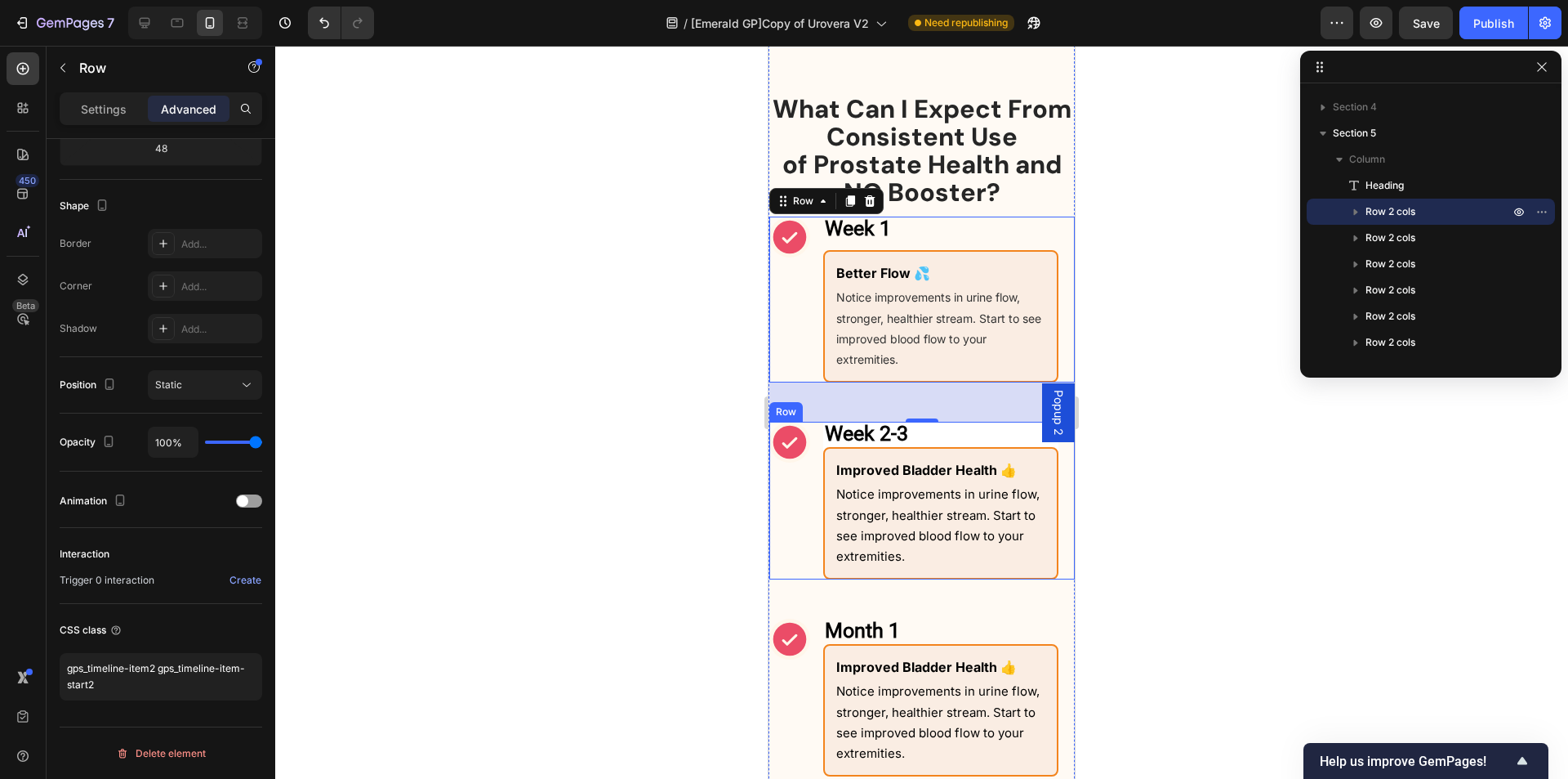
click at [807, 540] on div "Icon" at bounding box center [790, 500] width 41 height 158
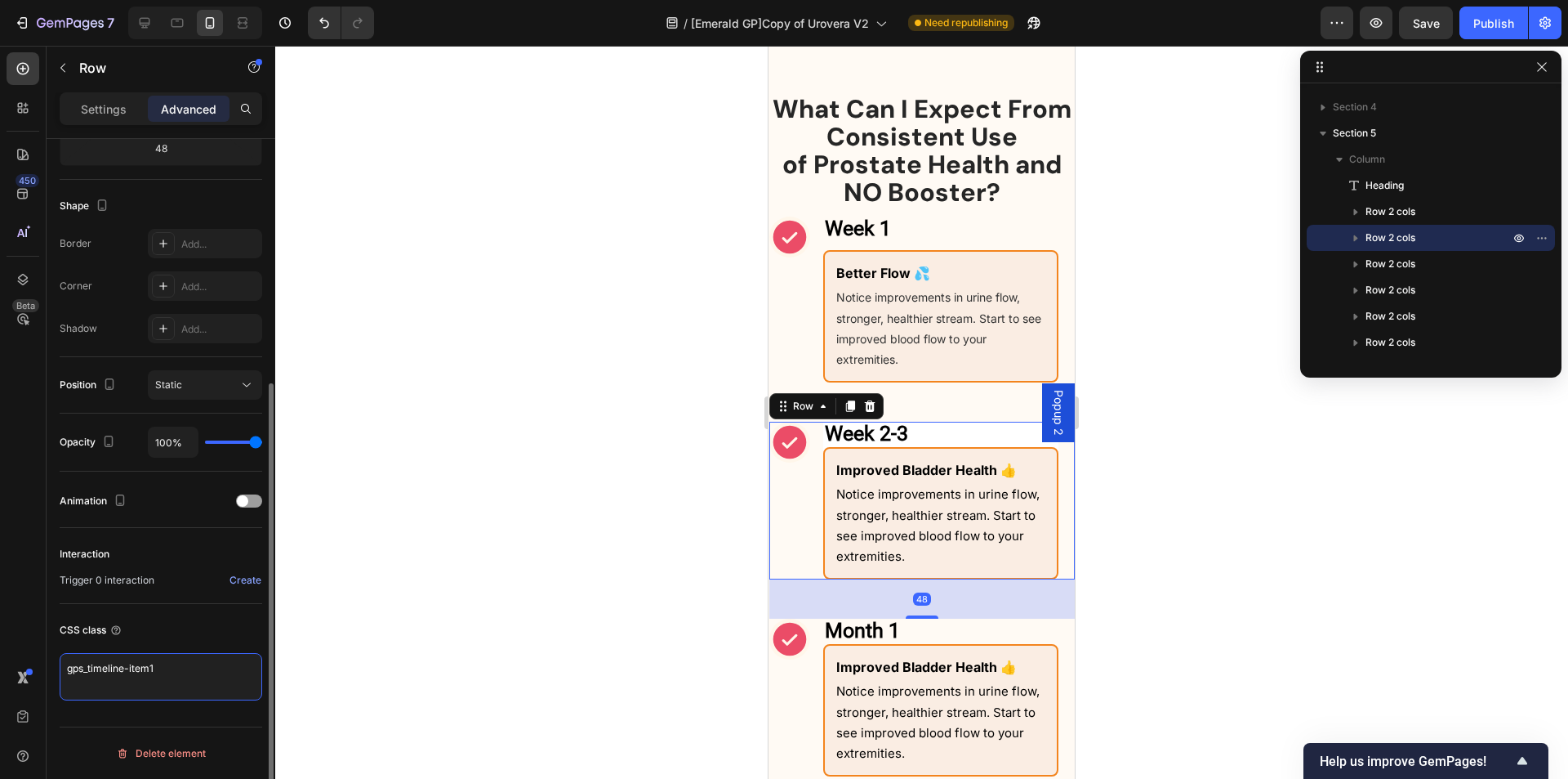
drag, startPoint x: 168, startPoint y: 675, endPoint x: 149, endPoint y: 677, distance: 19.1
click at [149, 677] on textarea "gps_timeline-item1" at bounding box center [160, 677] width 202 height 48
type textarea "gps_timeline-item2"
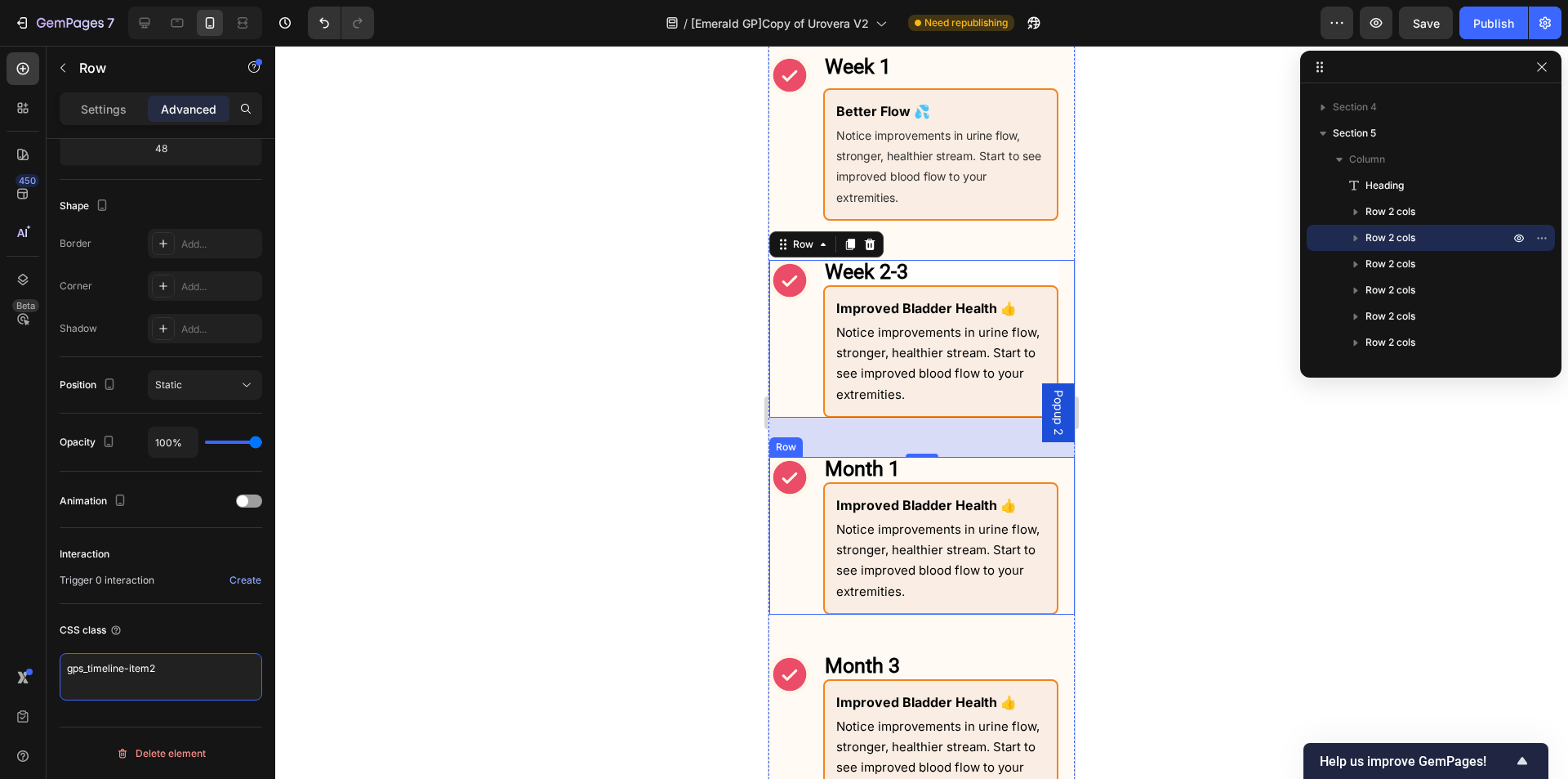
scroll to position [1470, 0]
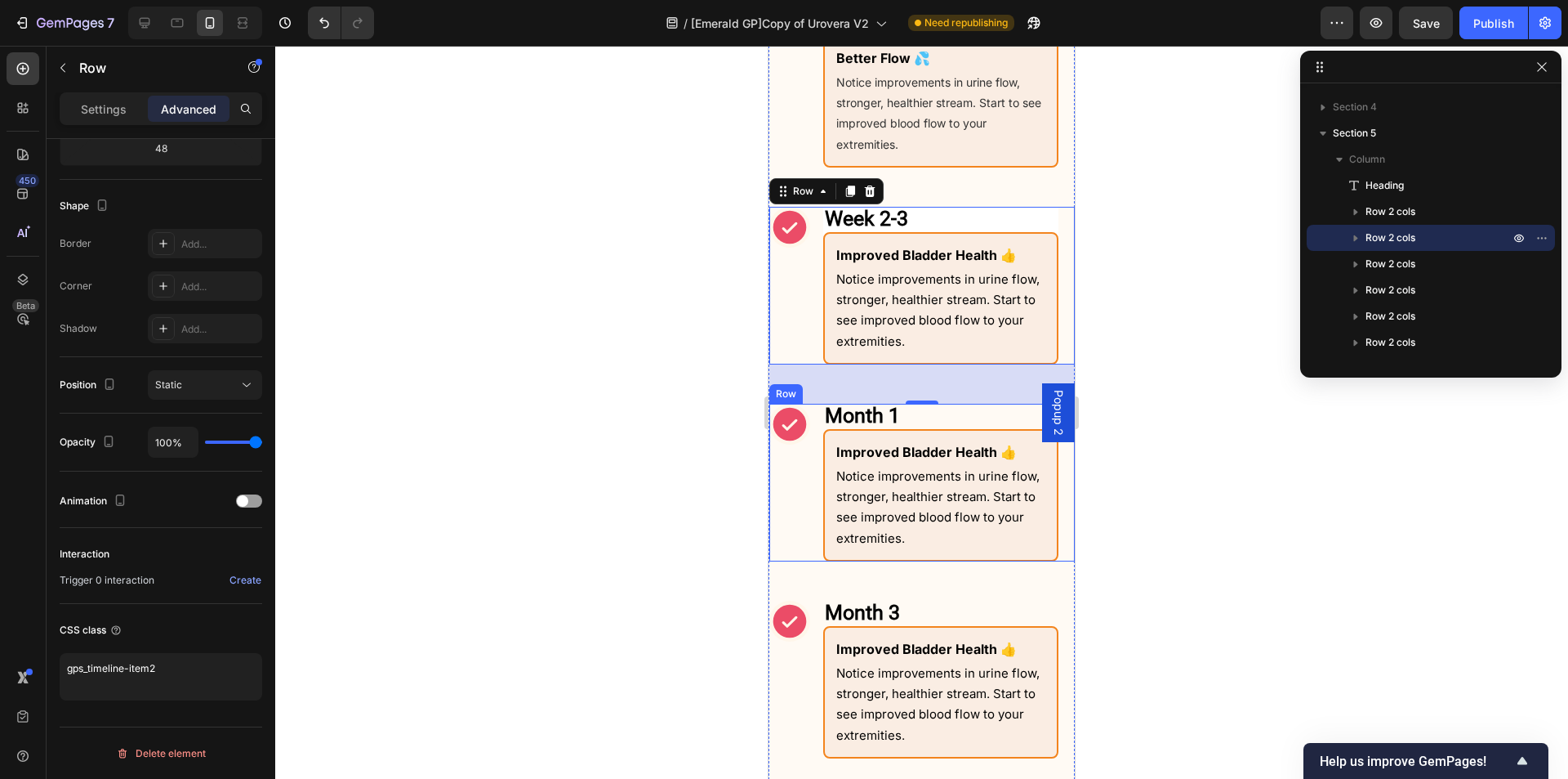
click at [798, 497] on div "Icon" at bounding box center [790, 482] width 41 height 158
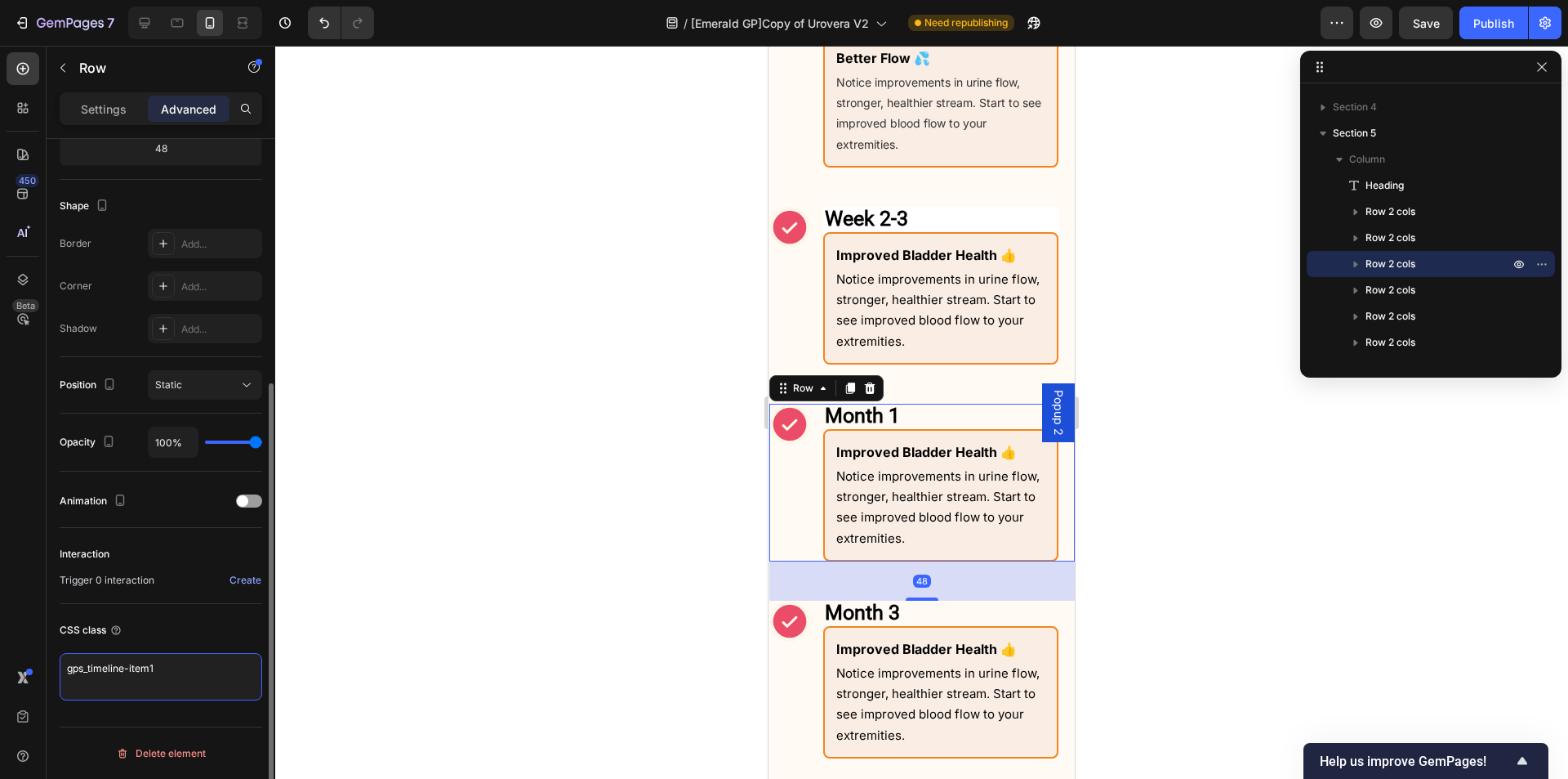
drag, startPoint x: 161, startPoint y: 660, endPoint x: 151, endPoint y: 668, distance: 12.8
click at [151, 668] on textarea "gps_timeline-item1" at bounding box center [160, 677] width 202 height 48
type textarea "gps_timeline-item2"
click at [805, 681] on div "Icon" at bounding box center [790, 679] width 41 height 158
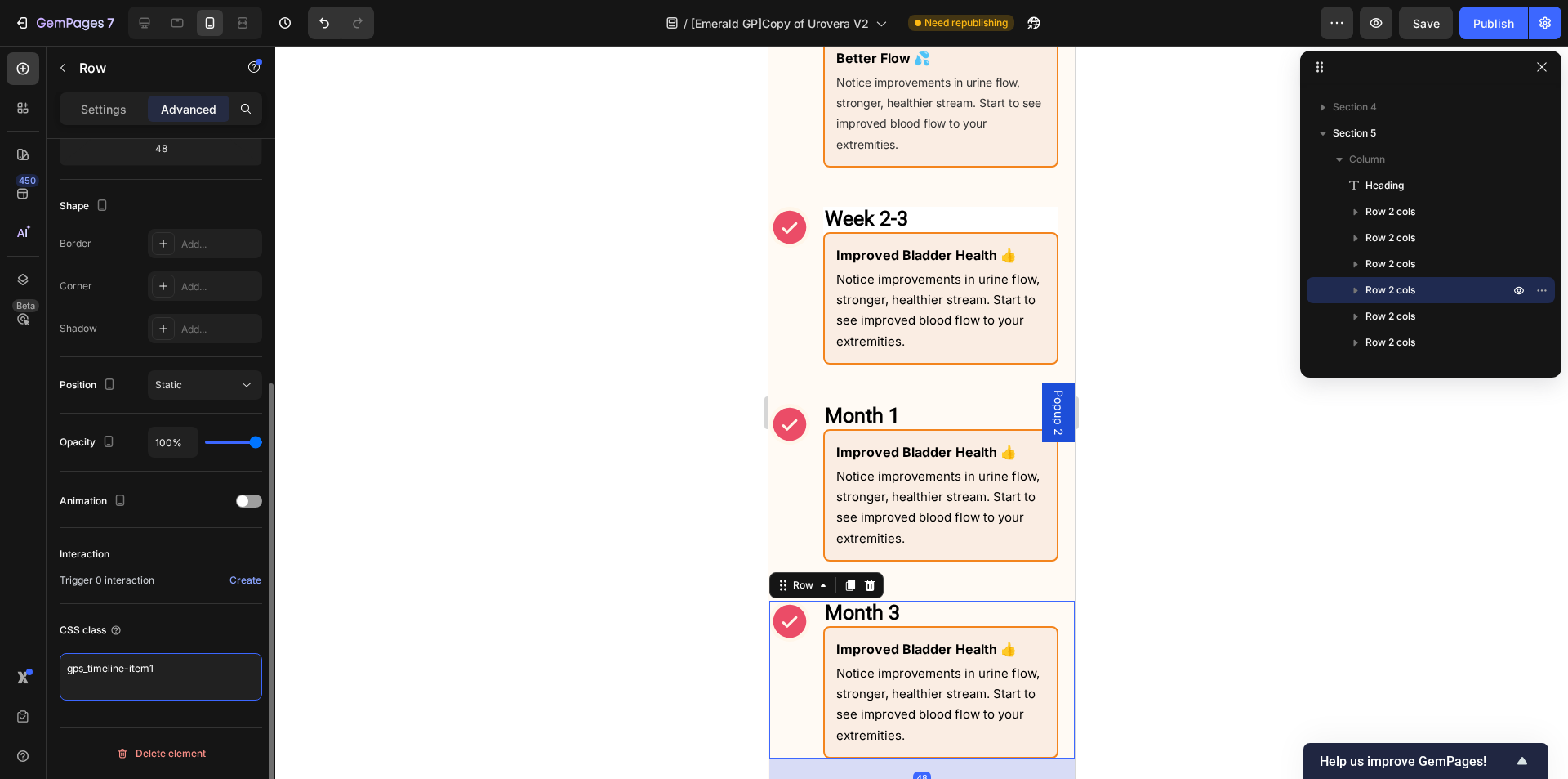
drag, startPoint x: 185, startPoint y: 658, endPoint x: 148, endPoint y: 668, distance: 38.3
click at [148, 668] on textarea "gps_timeline-item1" at bounding box center [160, 677] width 202 height 48
type textarea "gps_timeline-item2"
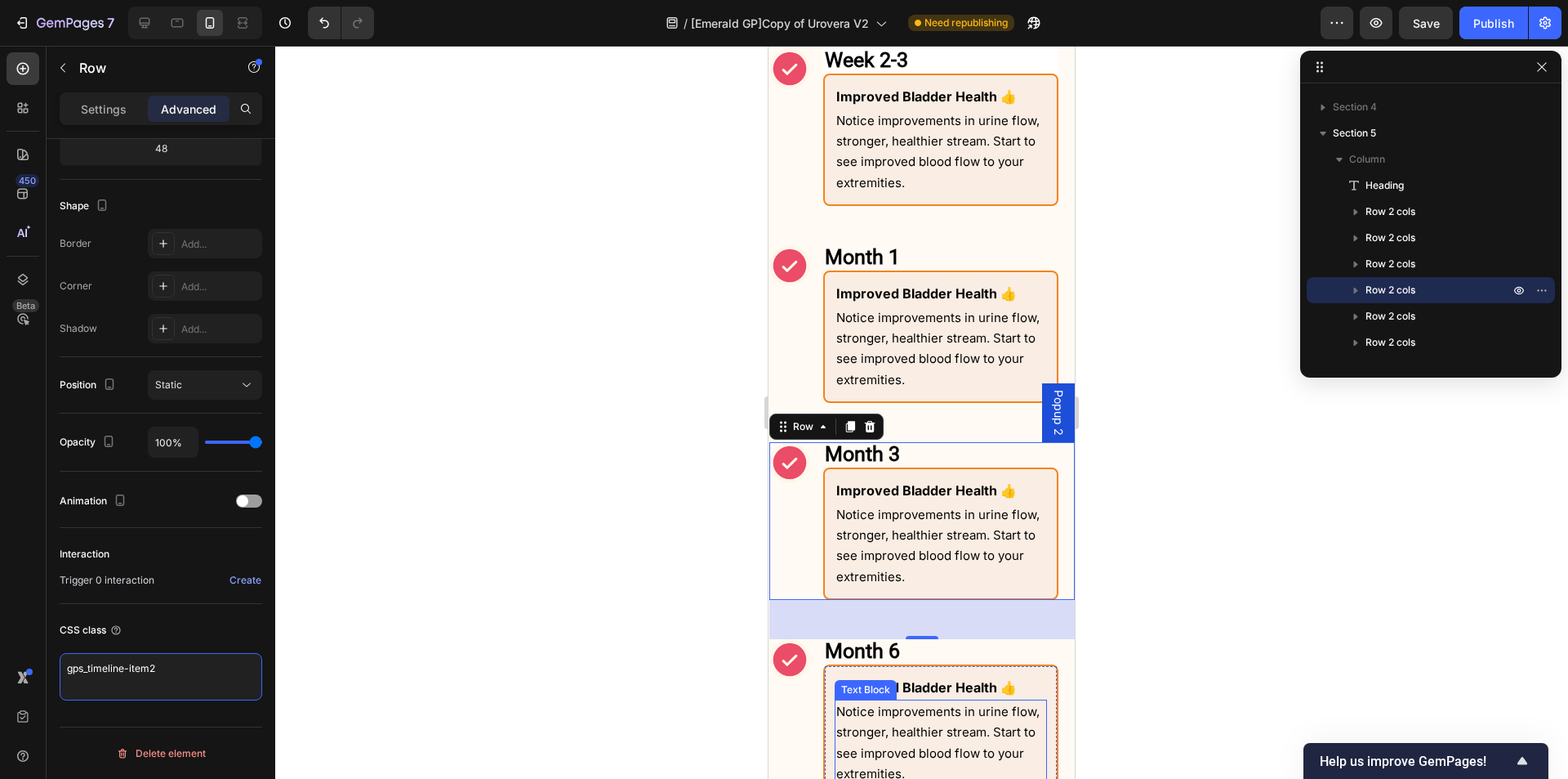
scroll to position [1959, 0]
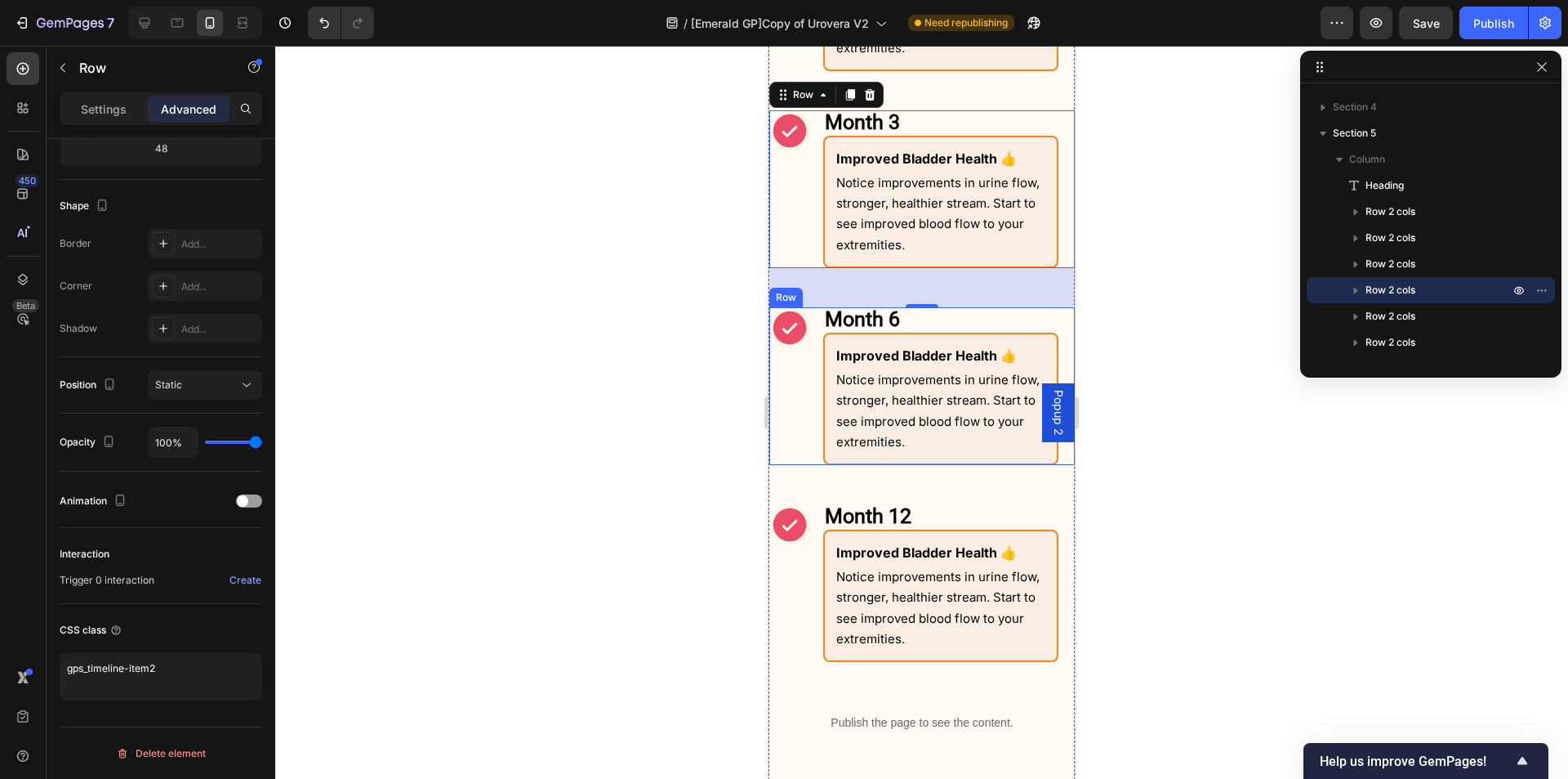
click at [802, 426] on div "Icon" at bounding box center [790, 386] width 41 height 158
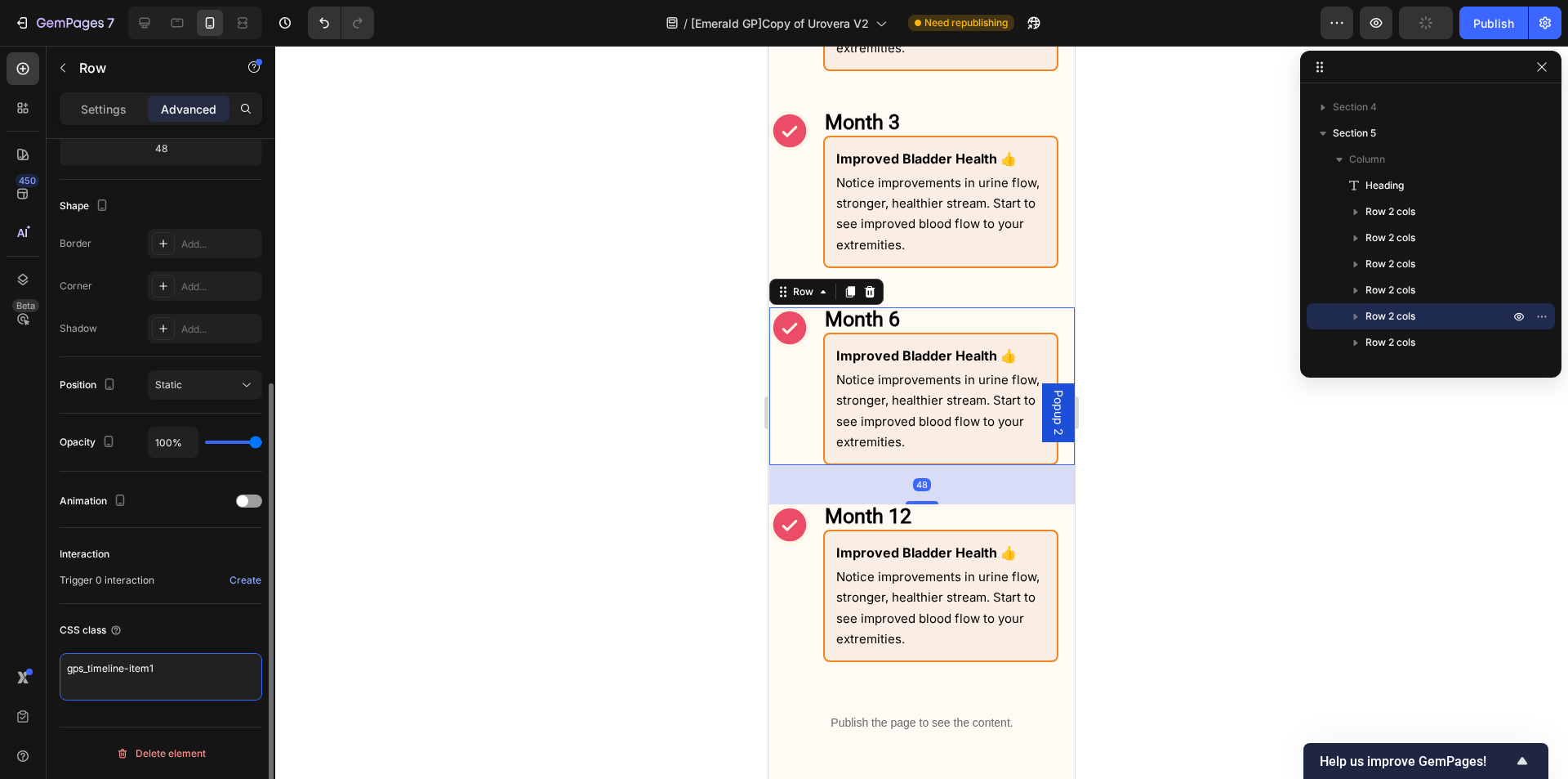
drag, startPoint x: 169, startPoint y: 663, endPoint x: 149, endPoint y: 664, distance: 20.0
click at [149, 664] on textarea "gps_timeline-item1" at bounding box center [160, 677] width 202 height 48
type textarea "gps_timeline-item2"
click at [796, 519] on div "Icon" at bounding box center [790, 583] width 41 height 158
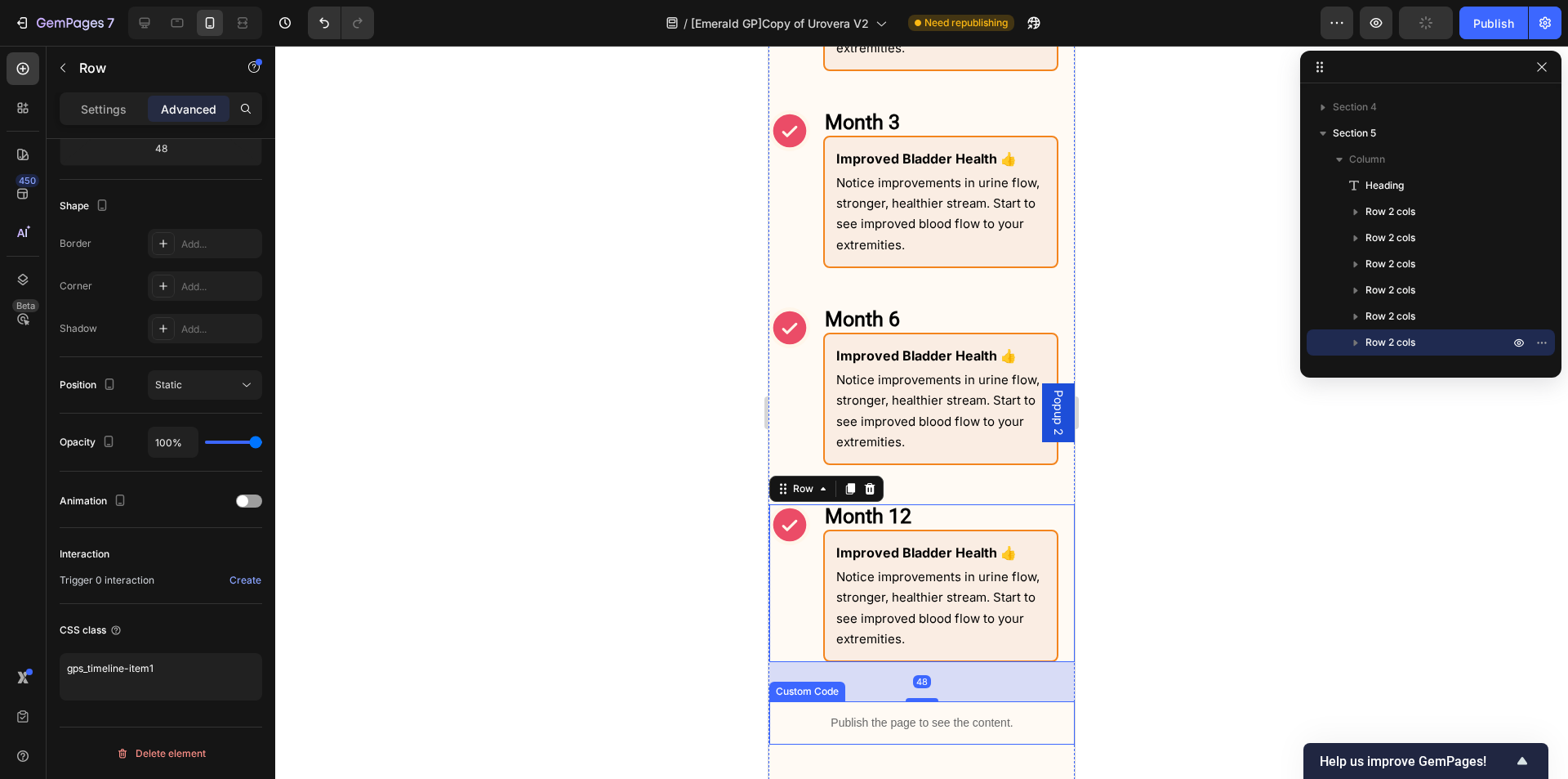
scroll to position [2205, 0]
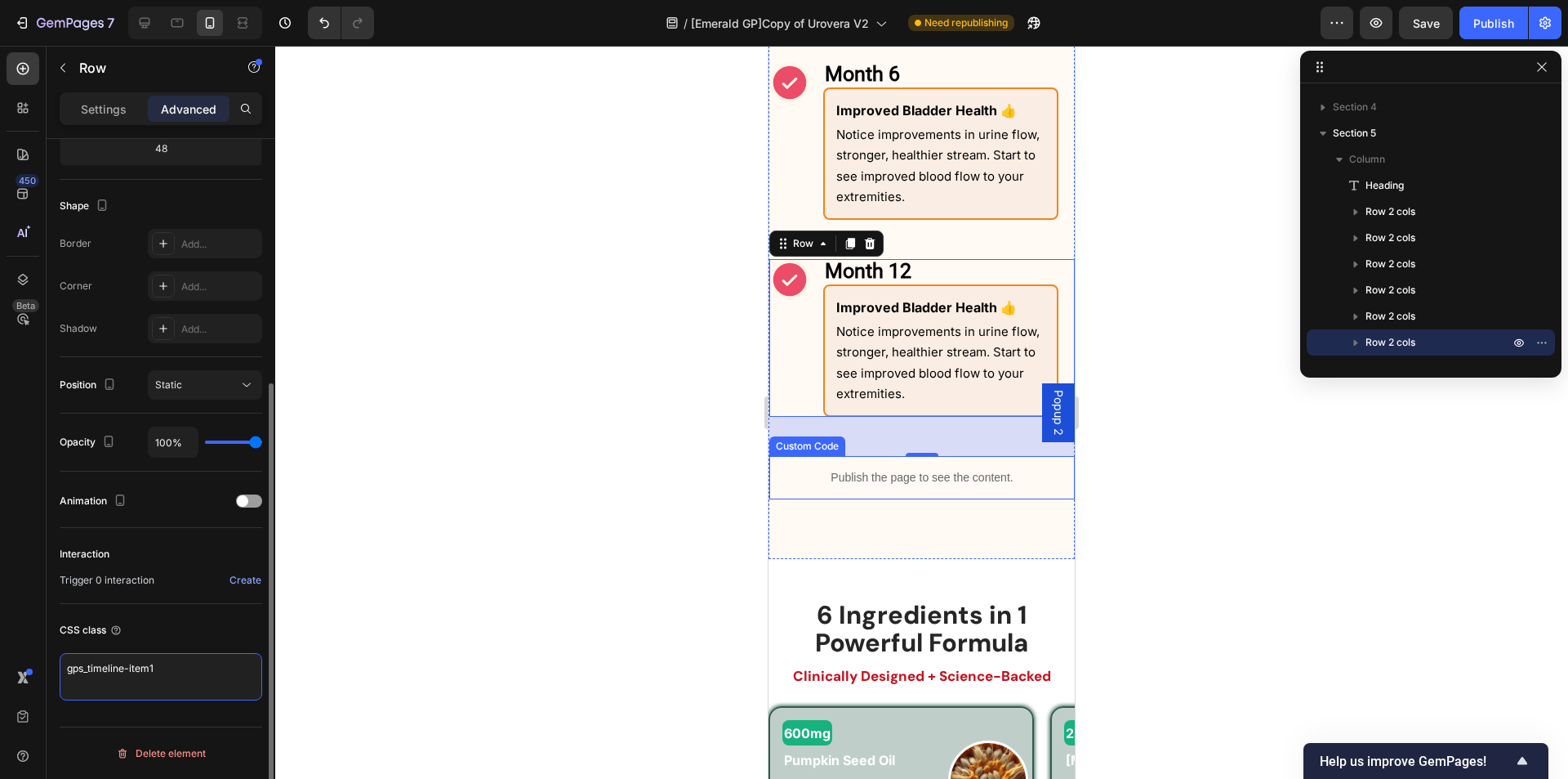
drag, startPoint x: 162, startPoint y: 666, endPoint x: 149, endPoint y: 669, distance: 13.3
click at [149, 669] on textarea "gps_timeline-item1" at bounding box center [160, 677] width 202 height 48
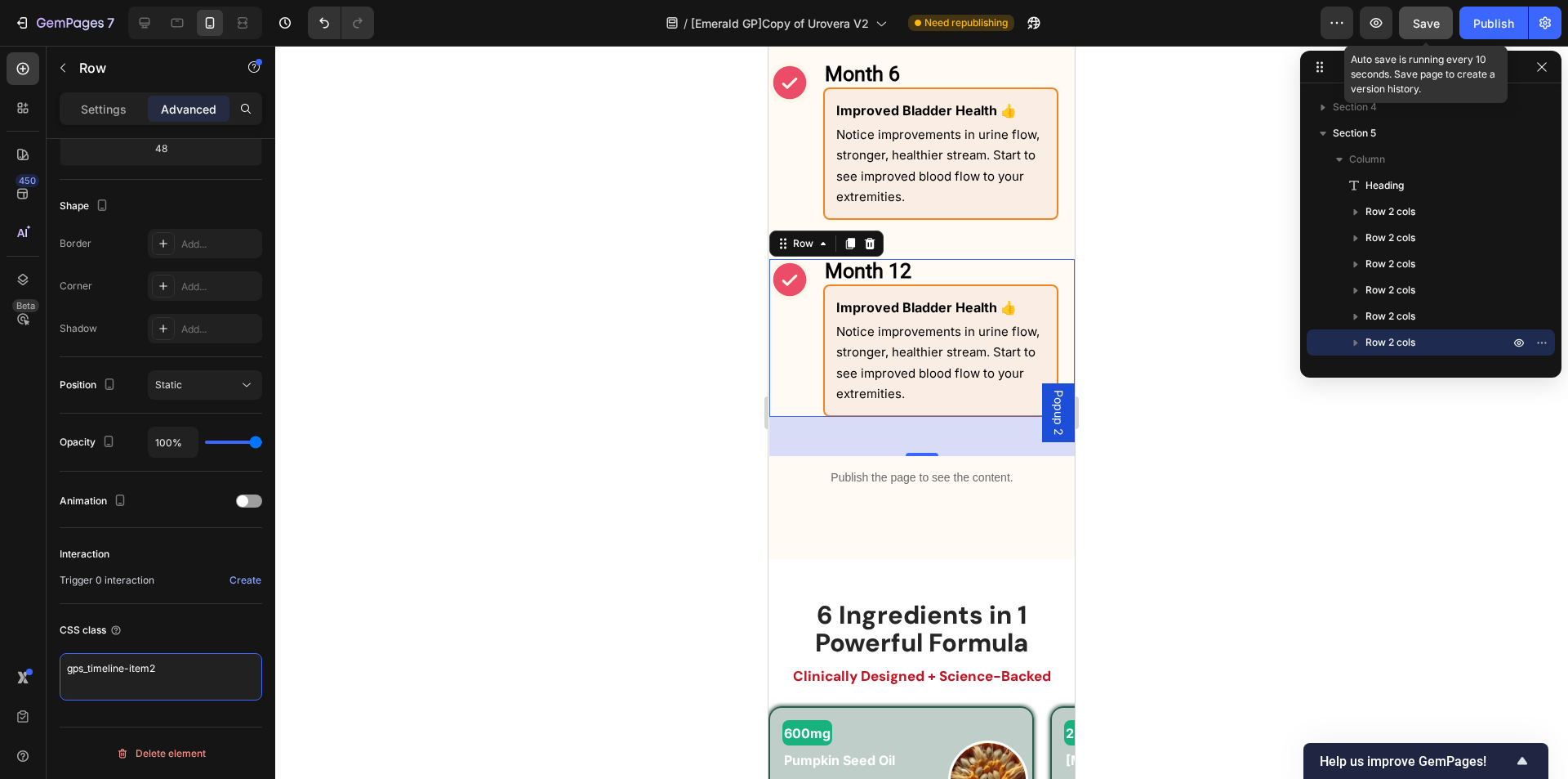
type textarea "gps_timeline-item2"
click at [1416, 14] on button "Save" at bounding box center [1426, 23] width 54 height 33
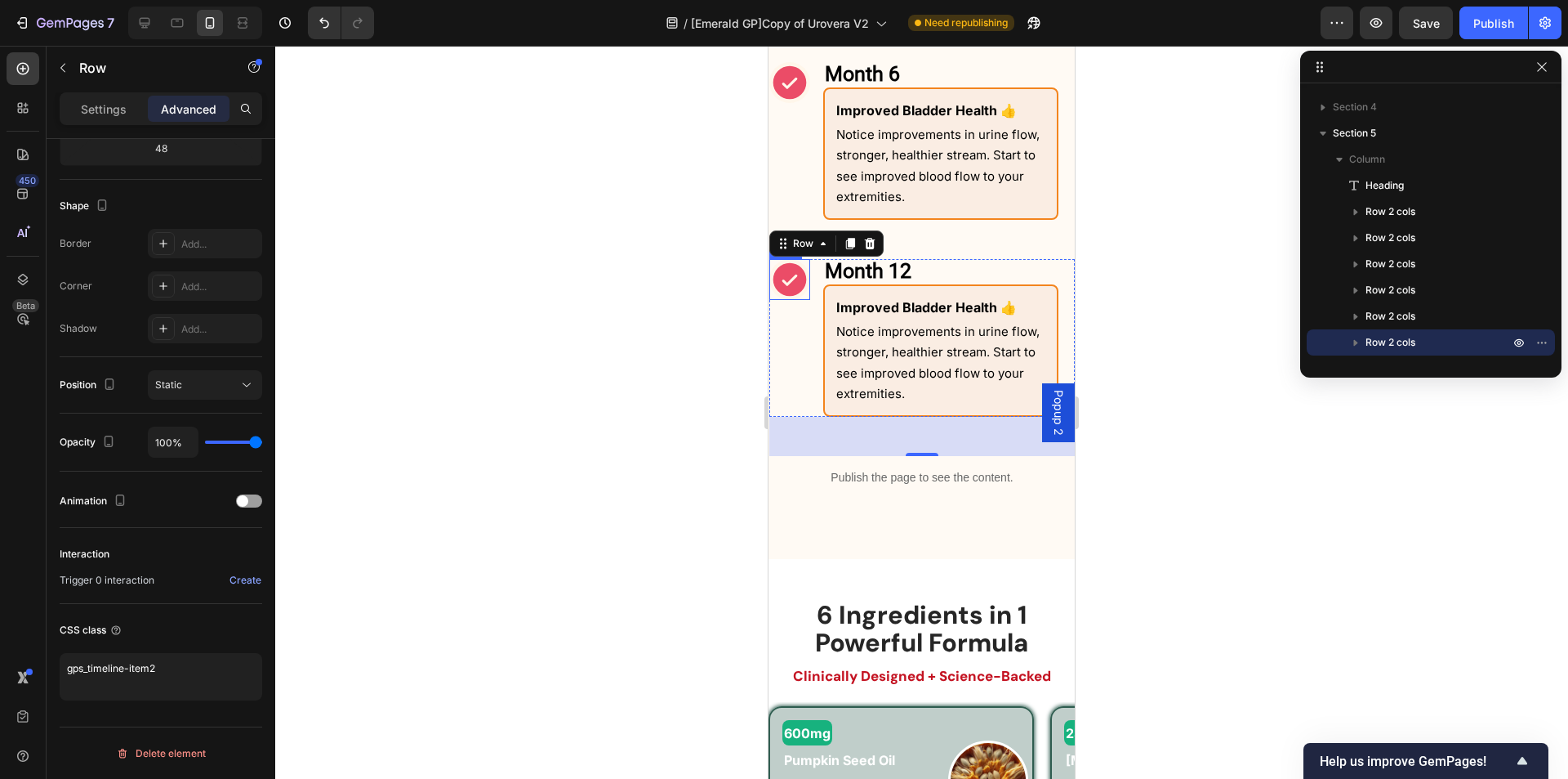
click at [783, 294] on icon at bounding box center [790, 279] width 34 height 34
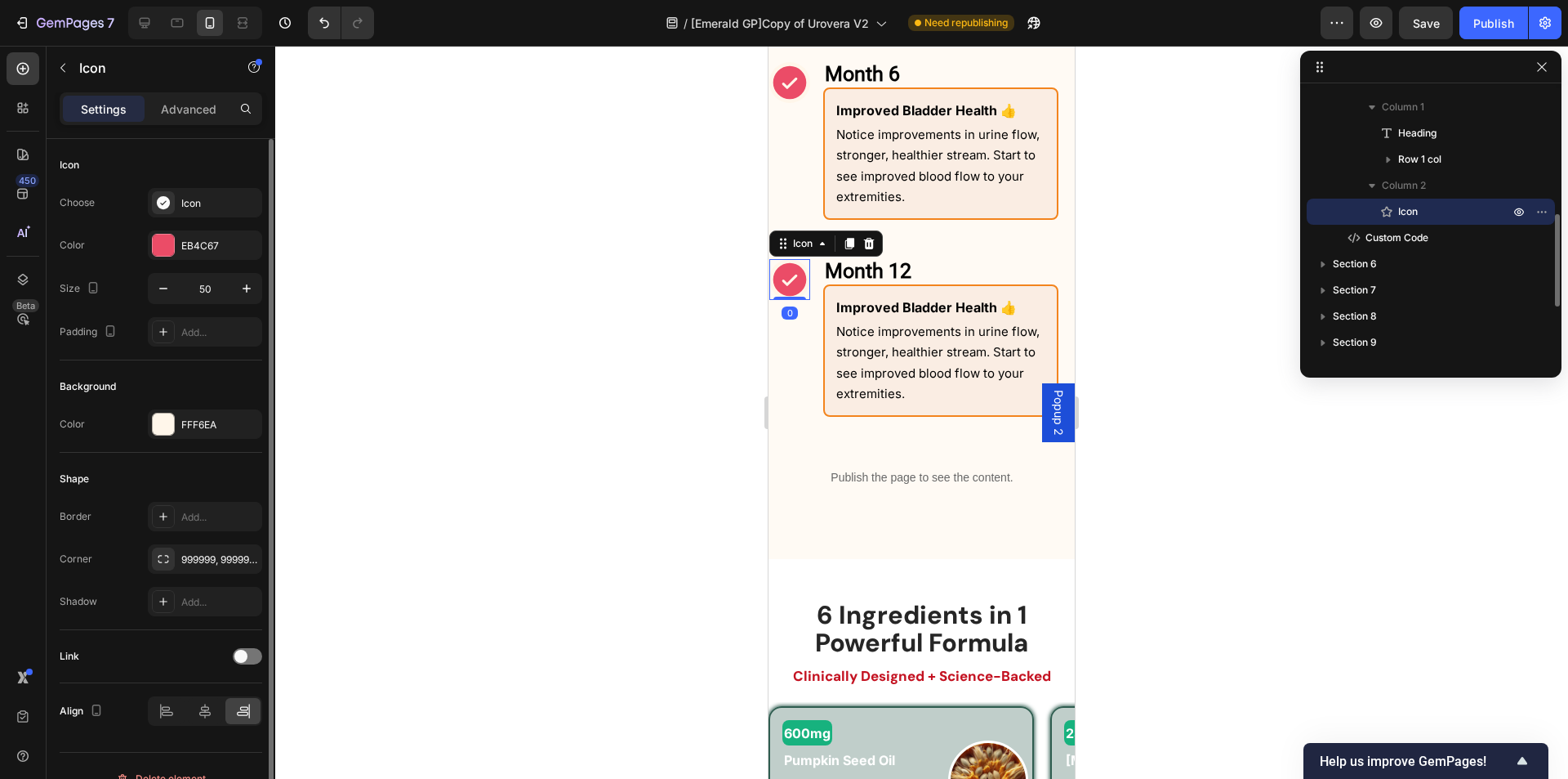
scroll to position [25, 0]
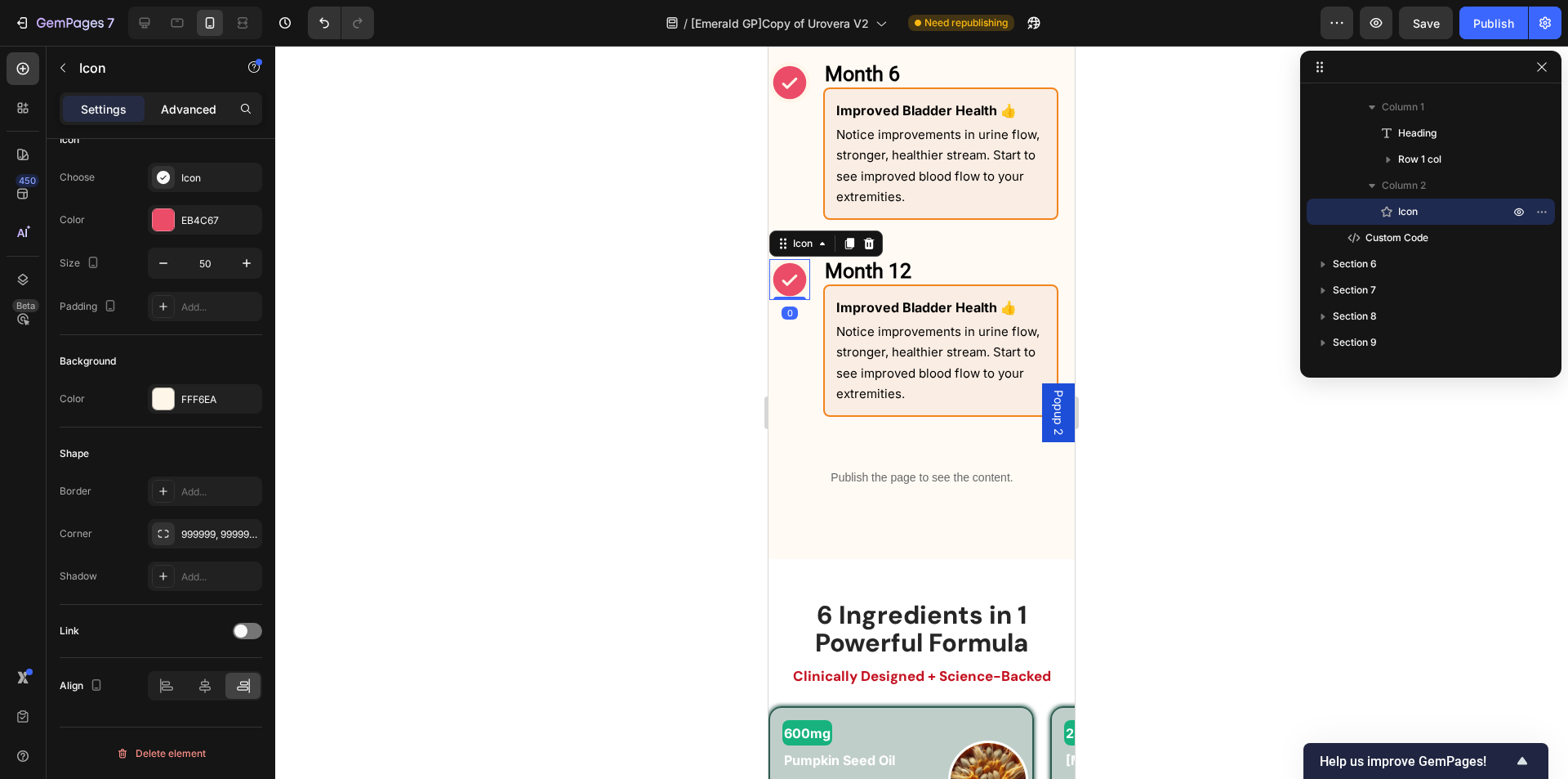
click at [186, 108] on p "Advanced" at bounding box center [189, 109] width 56 height 17
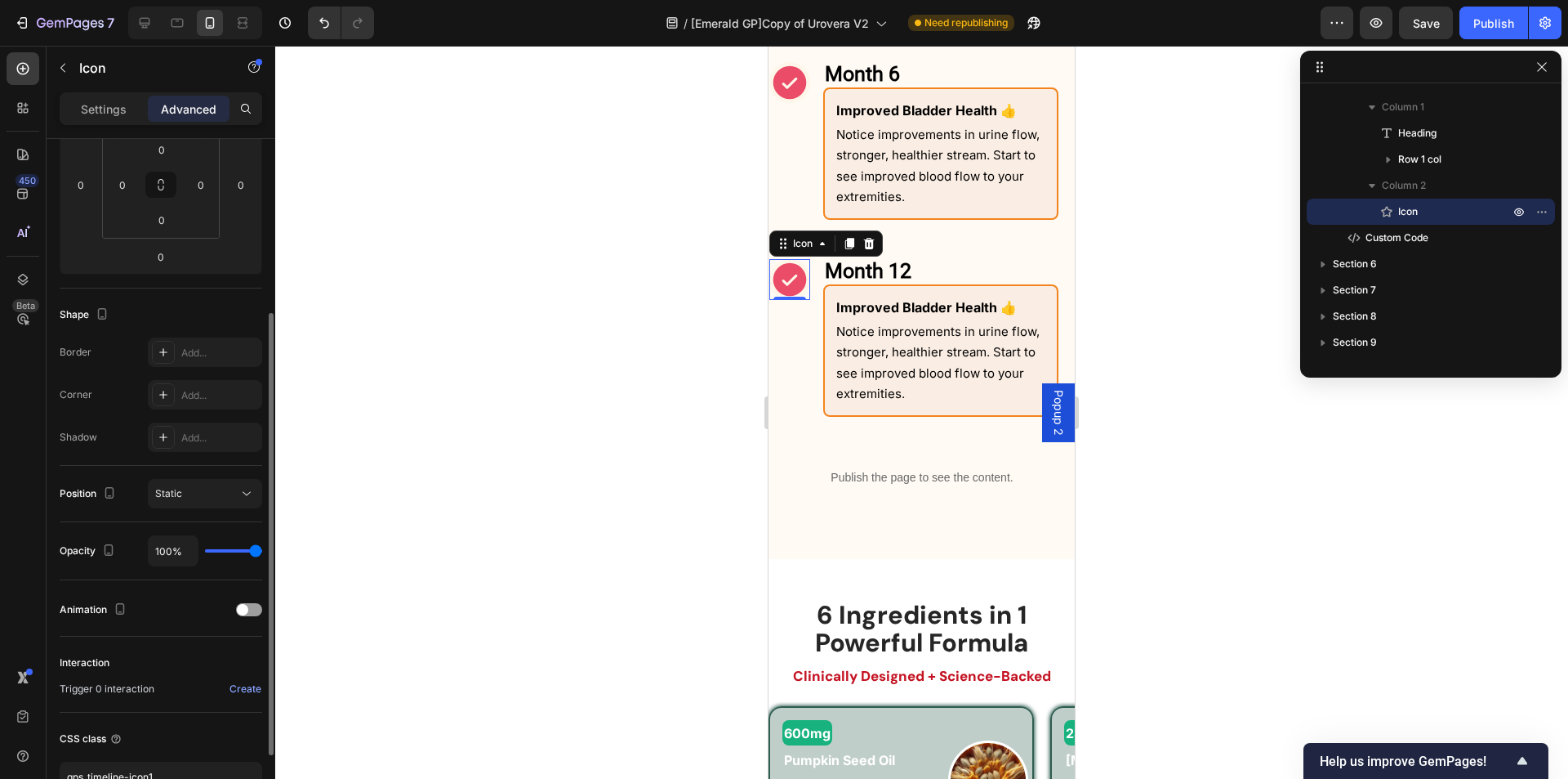
scroll to position [379, 0]
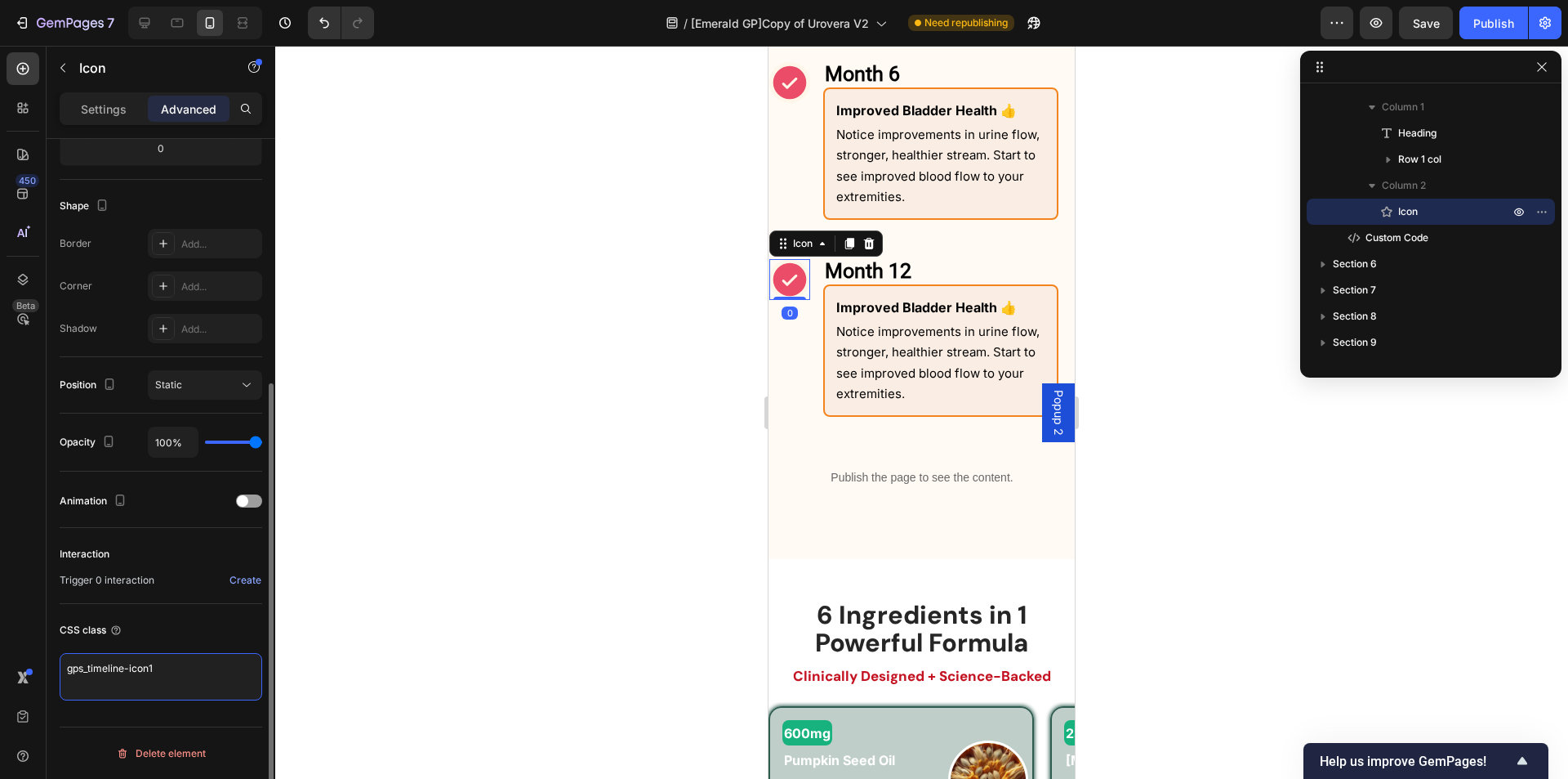
drag, startPoint x: 171, startPoint y: 669, endPoint x: 149, endPoint y: 670, distance: 22.0
click at [149, 670] on textarea "gps_timeline-icon1" at bounding box center [160, 677] width 202 height 48
type textarea "gps_timeline-icon2"
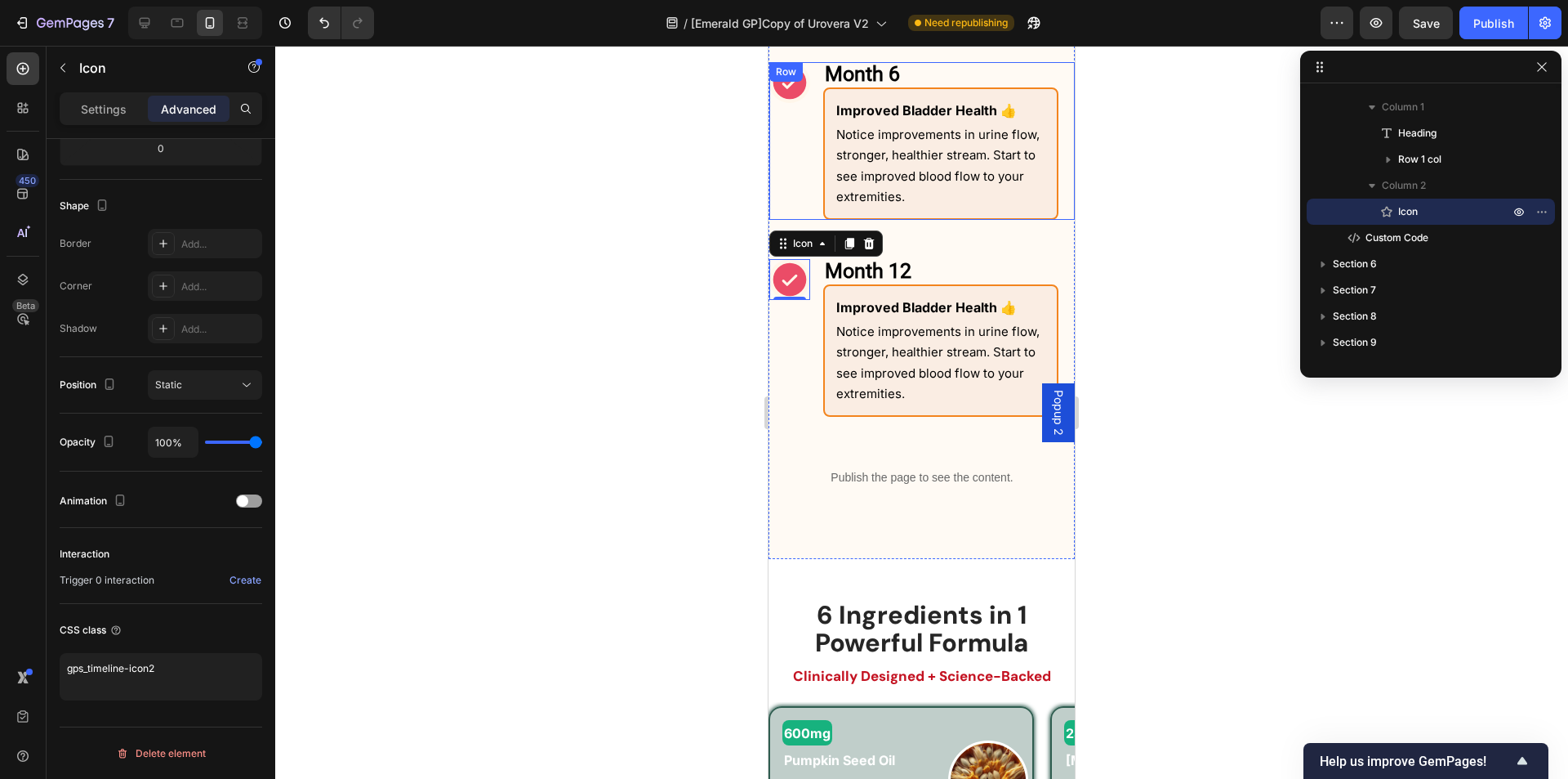
click at [794, 91] on icon at bounding box center [790, 83] width 34 height 34
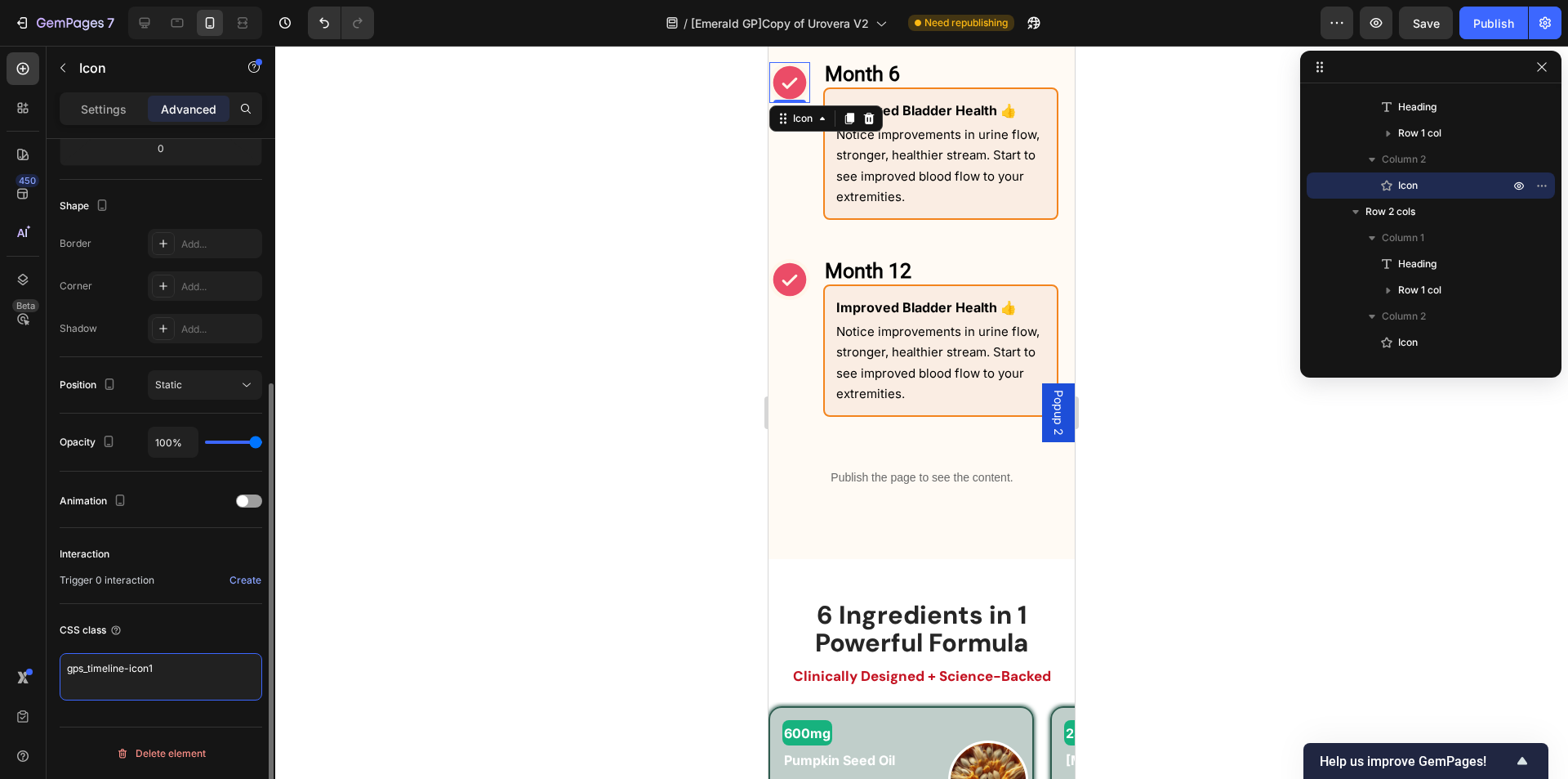
drag, startPoint x: 169, startPoint y: 663, endPoint x: 149, endPoint y: 665, distance: 20.1
click at [149, 665] on textarea "gps_timeline-icon1" at bounding box center [160, 677] width 202 height 48
type textarea "gps_timeline-icon2"
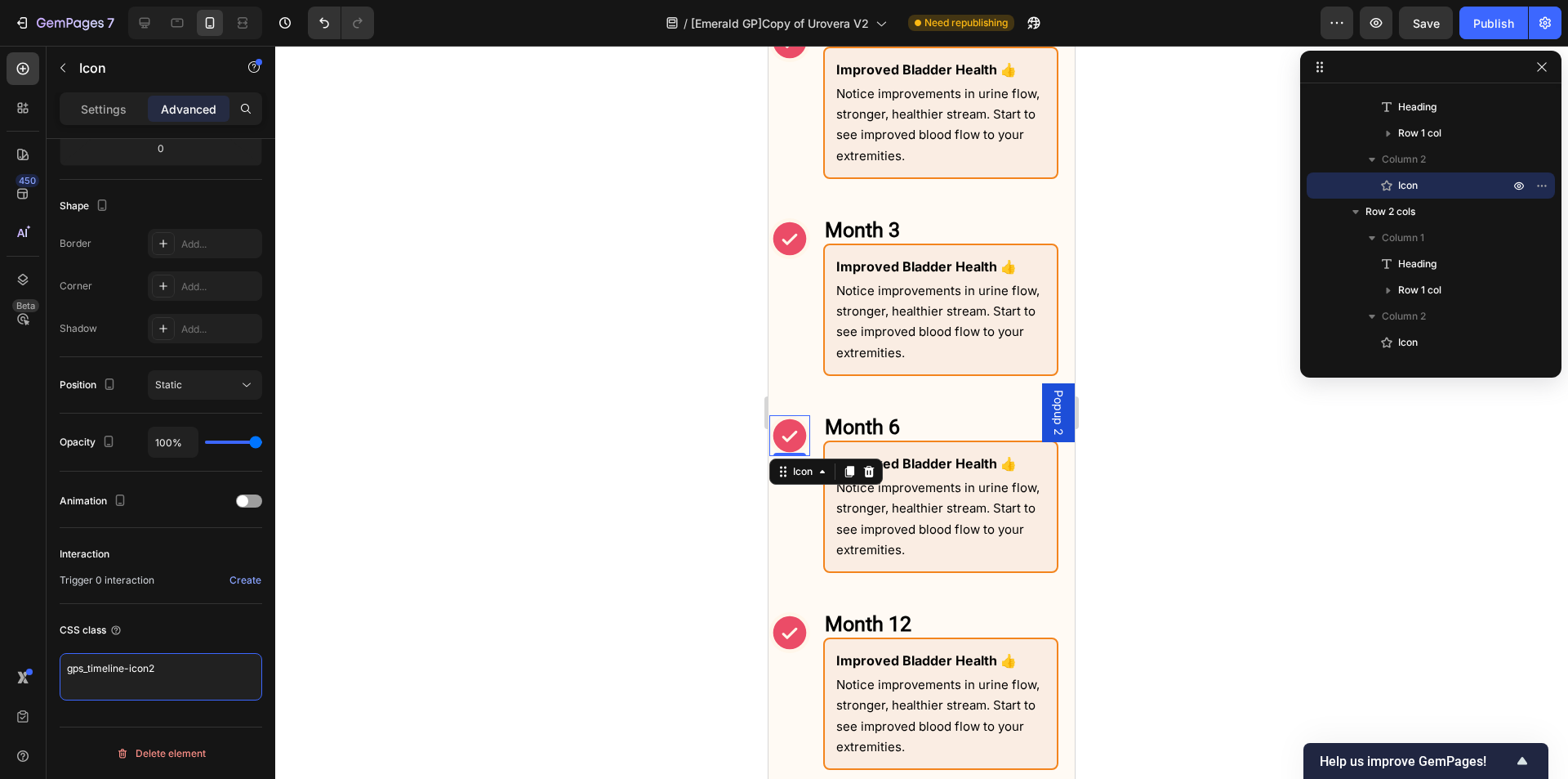
scroll to position [1796, 0]
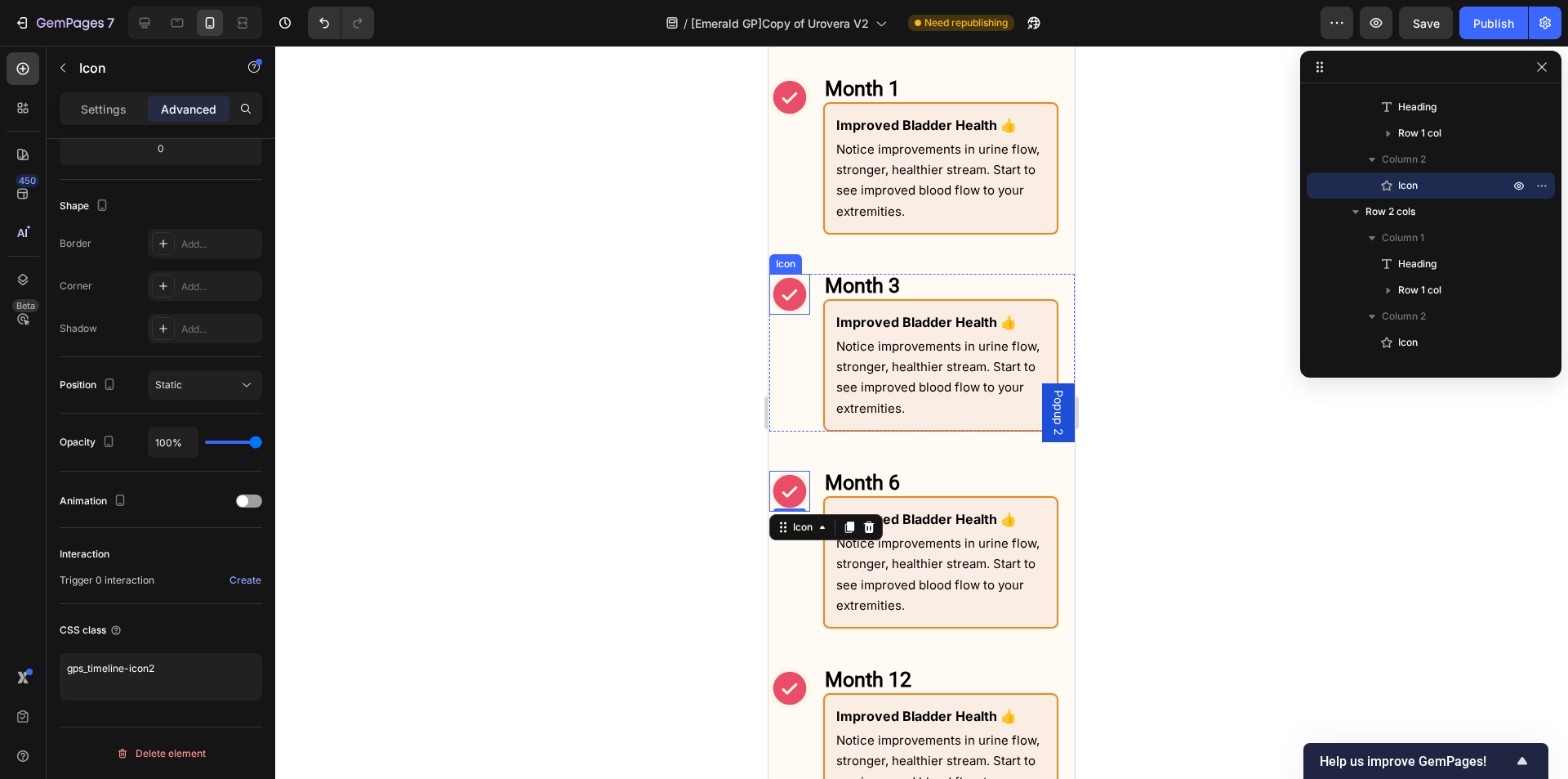
click at [788, 291] on icon at bounding box center [790, 294] width 34 height 34
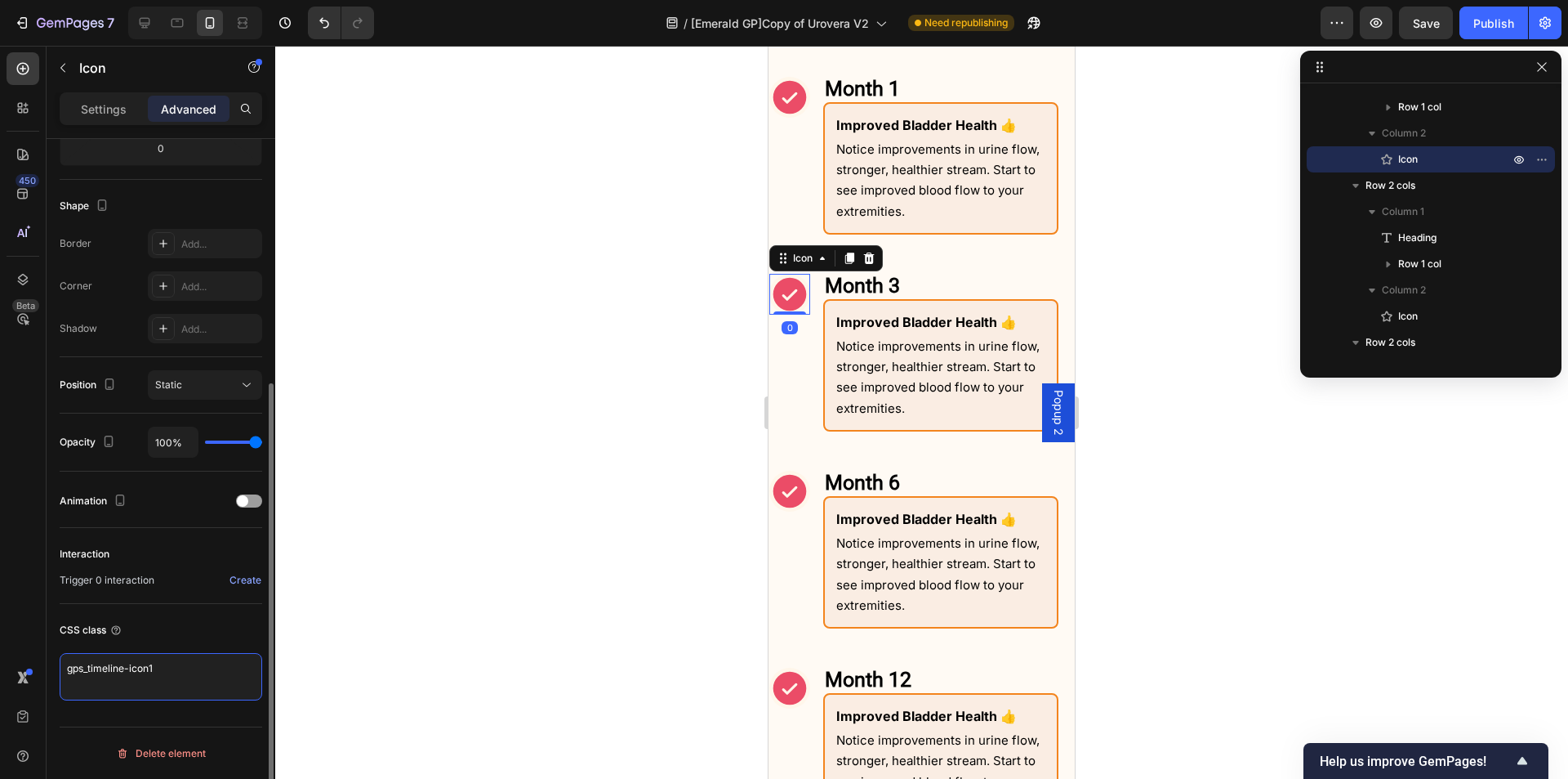
drag, startPoint x: 171, startPoint y: 668, endPoint x: 149, endPoint y: 670, distance: 22.1
click at [149, 670] on textarea "gps_timeline-icon1" at bounding box center [160, 677] width 202 height 48
type textarea "gps_timeline-icon2"
click at [793, 102] on icon at bounding box center [790, 97] width 34 height 34
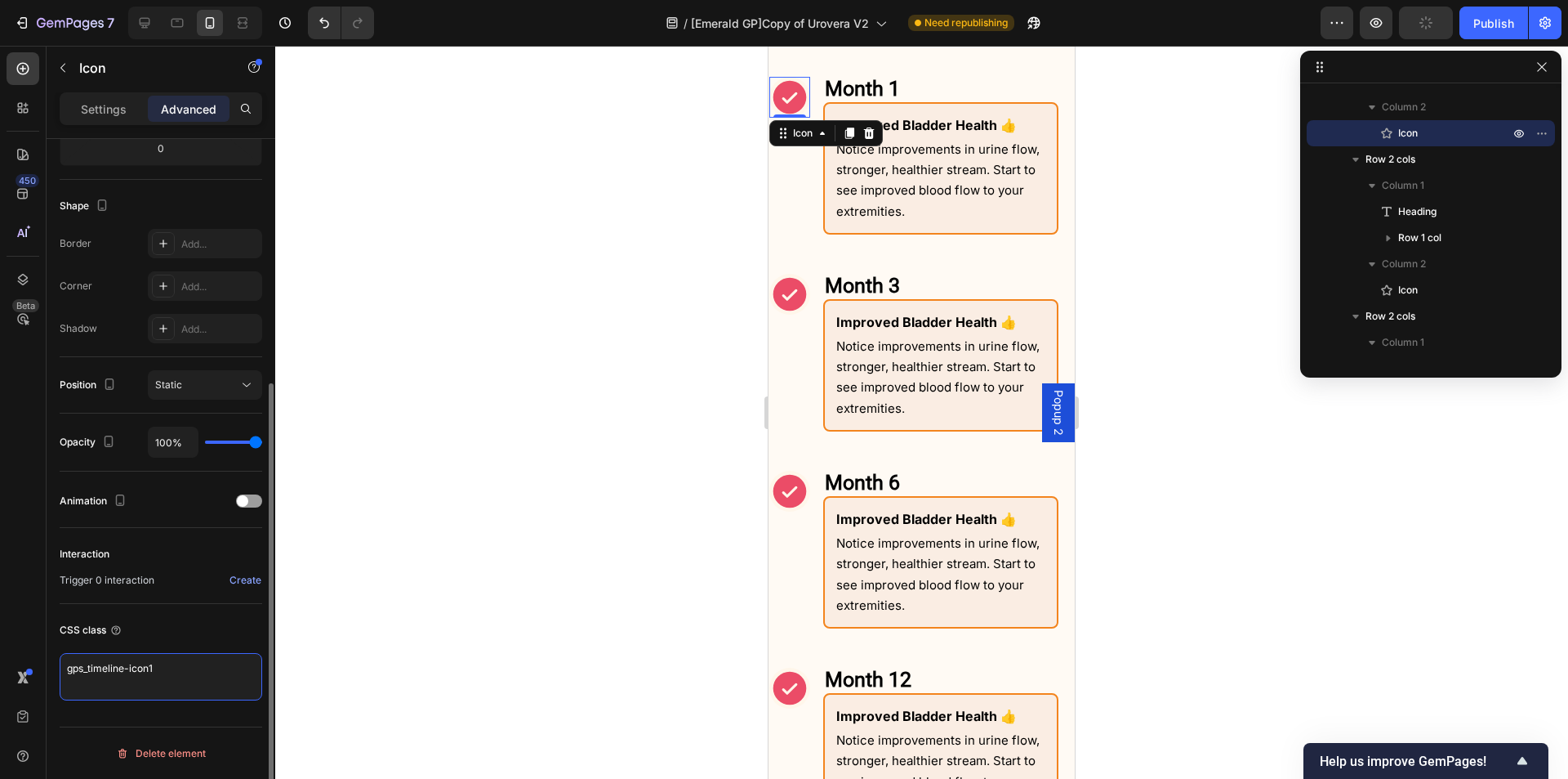
drag, startPoint x: 164, startPoint y: 676, endPoint x: 147, endPoint y: 671, distance: 17.7
click at [147, 671] on textarea "gps_timeline-icon1" at bounding box center [160, 677] width 202 height 48
type textarea "gps_timeline-icon2"
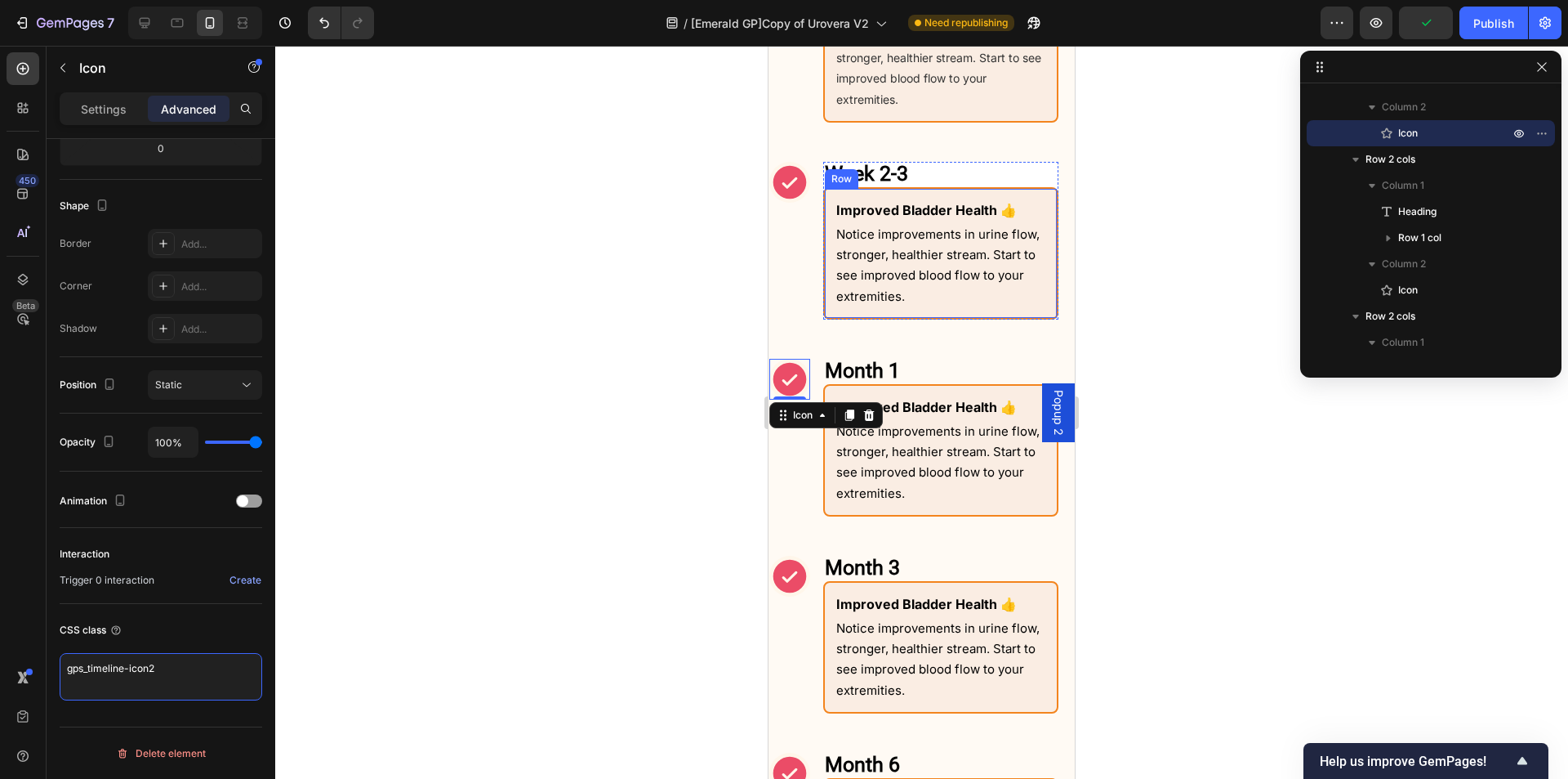
scroll to position [1388, 0]
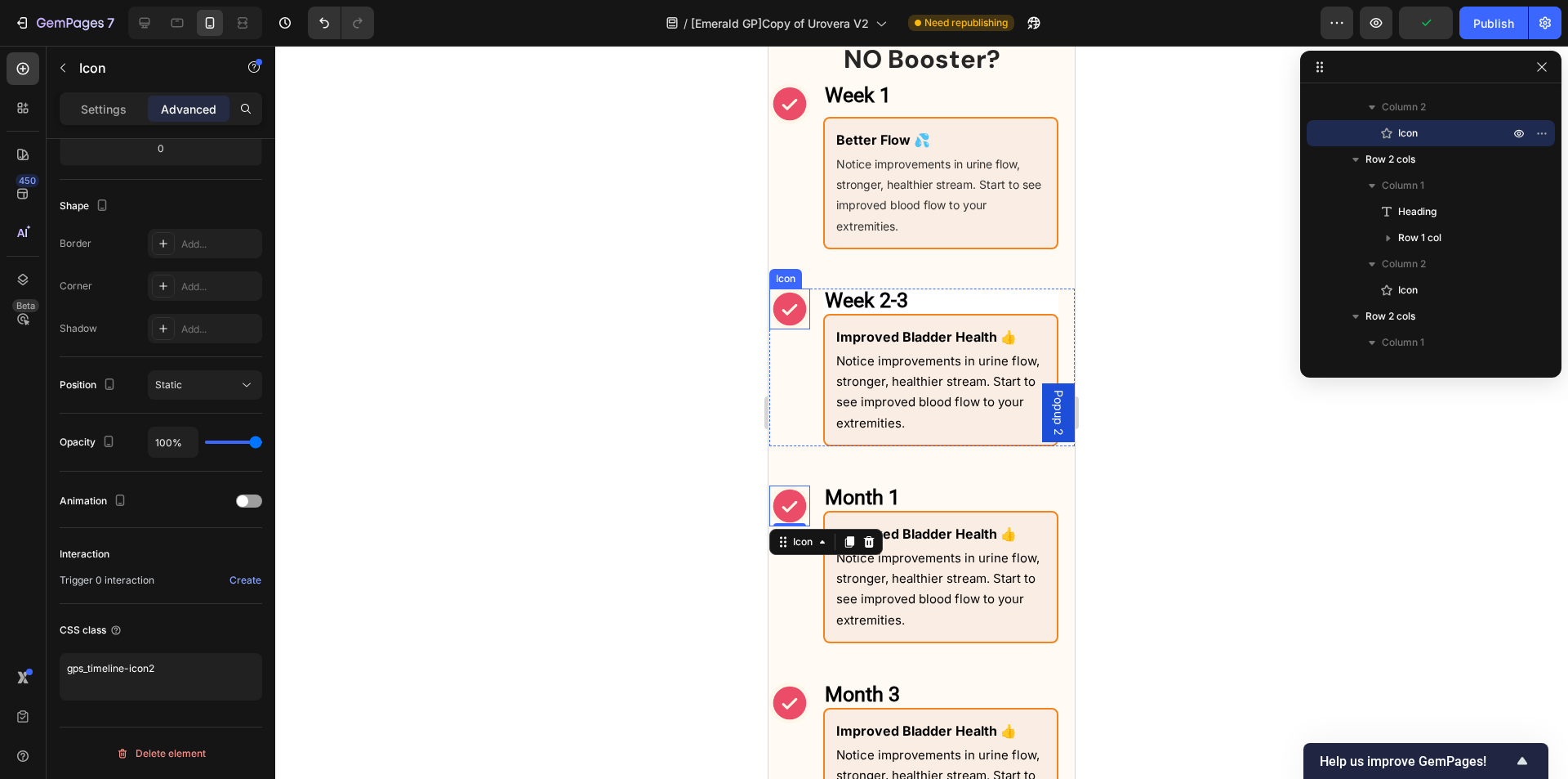
click at [799, 309] on icon at bounding box center [790, 309] width 34 height 34
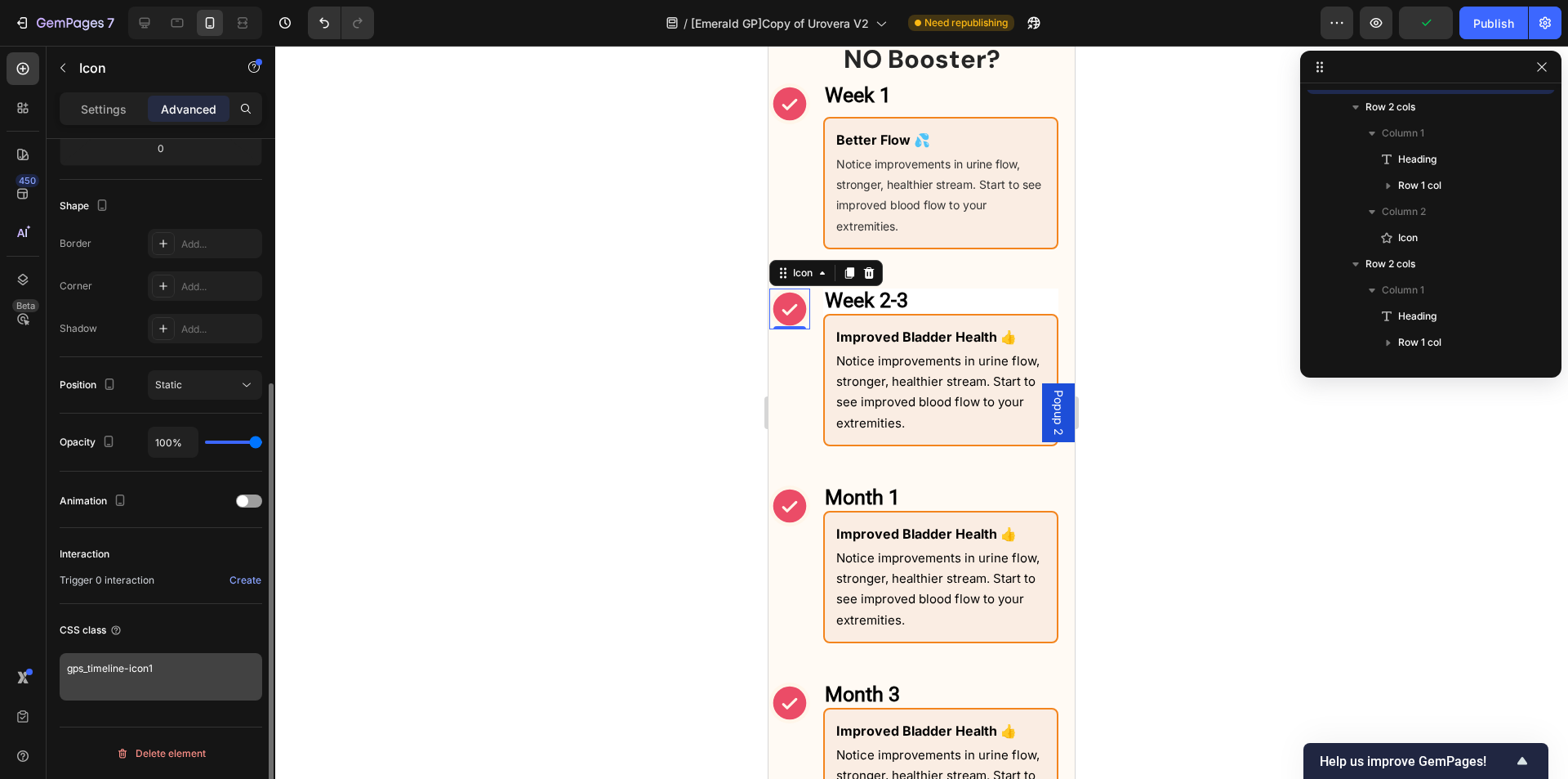
scroll to position [231, 0]
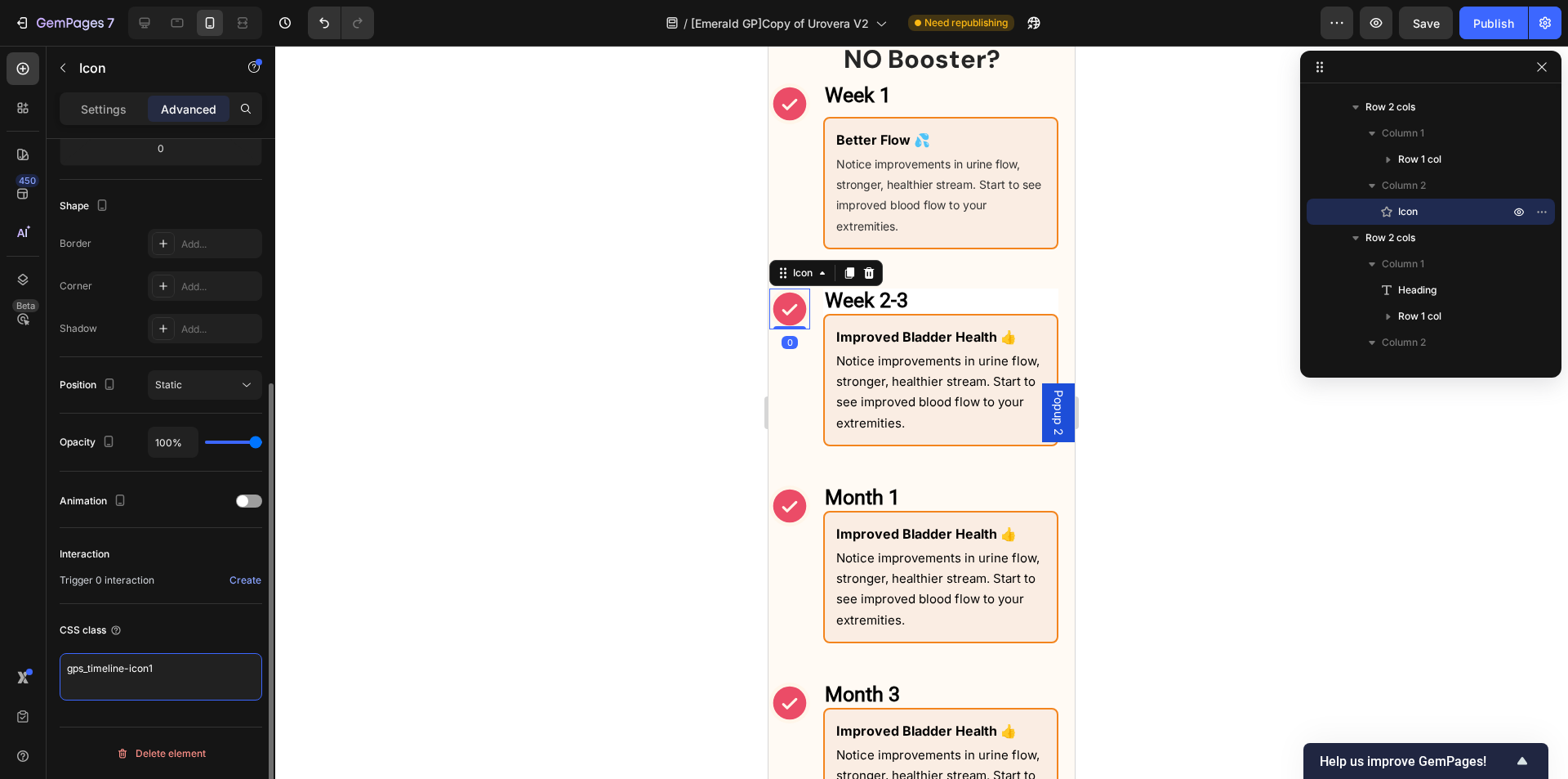
click at [148, 677] on textarea "gps_timeline-icon1" at bounding box center [160, 677] width 202 height 48
type textarea "gps_timeline-icon2"
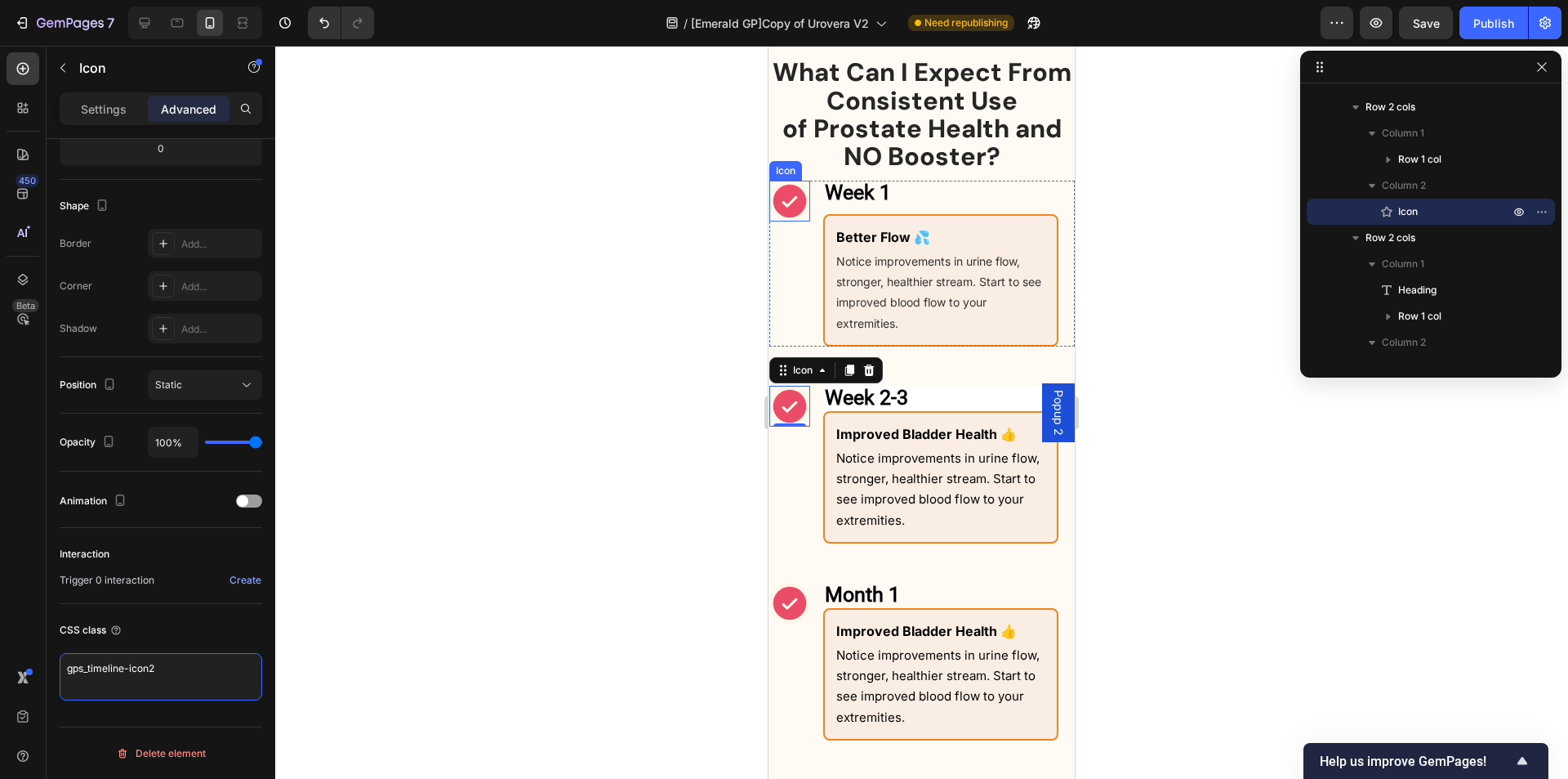
scroll to position [1224, 0]
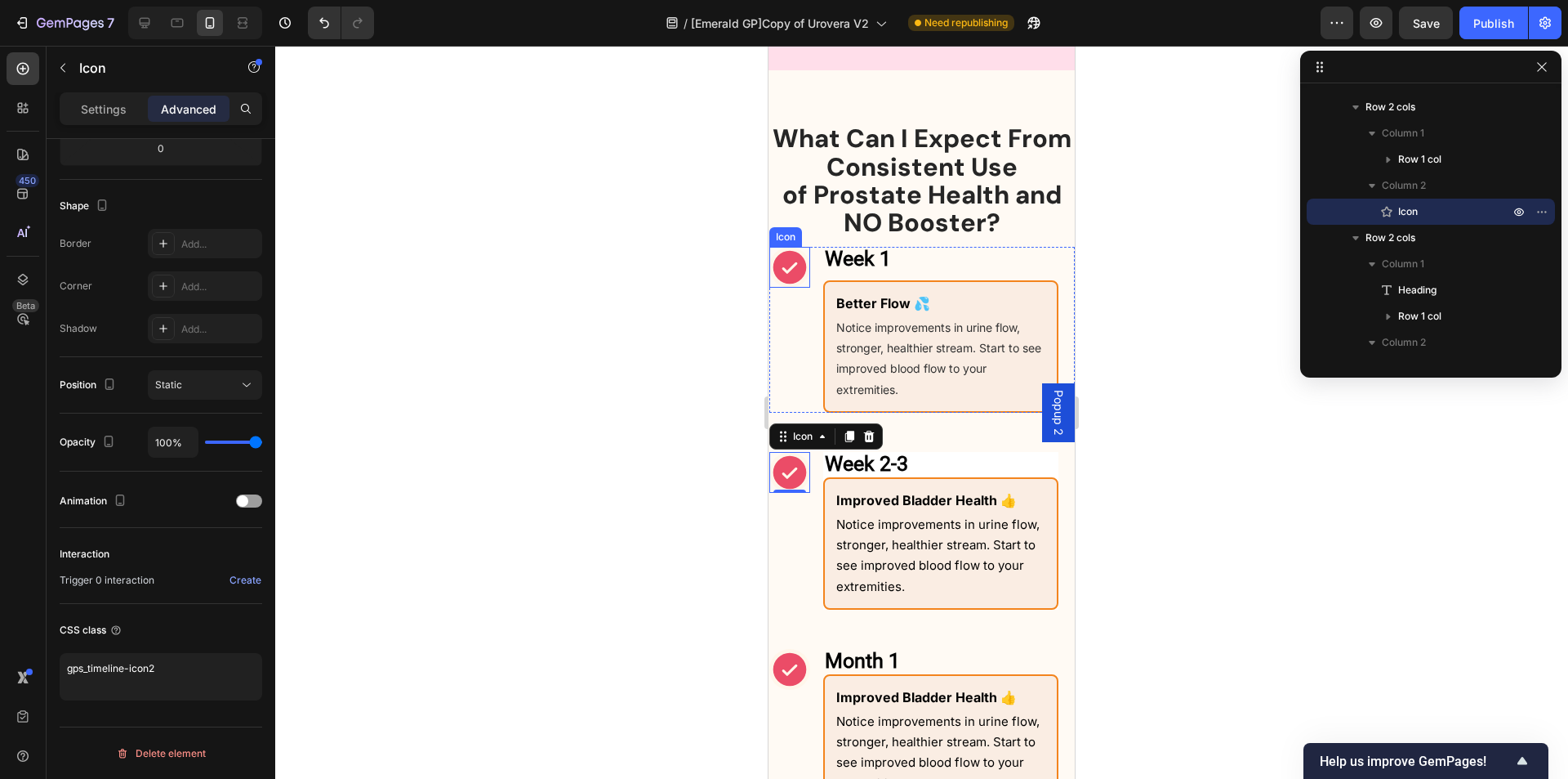
click at [794, 237] on div "Icon" at bounding box center [786, 237] width 26 height 0
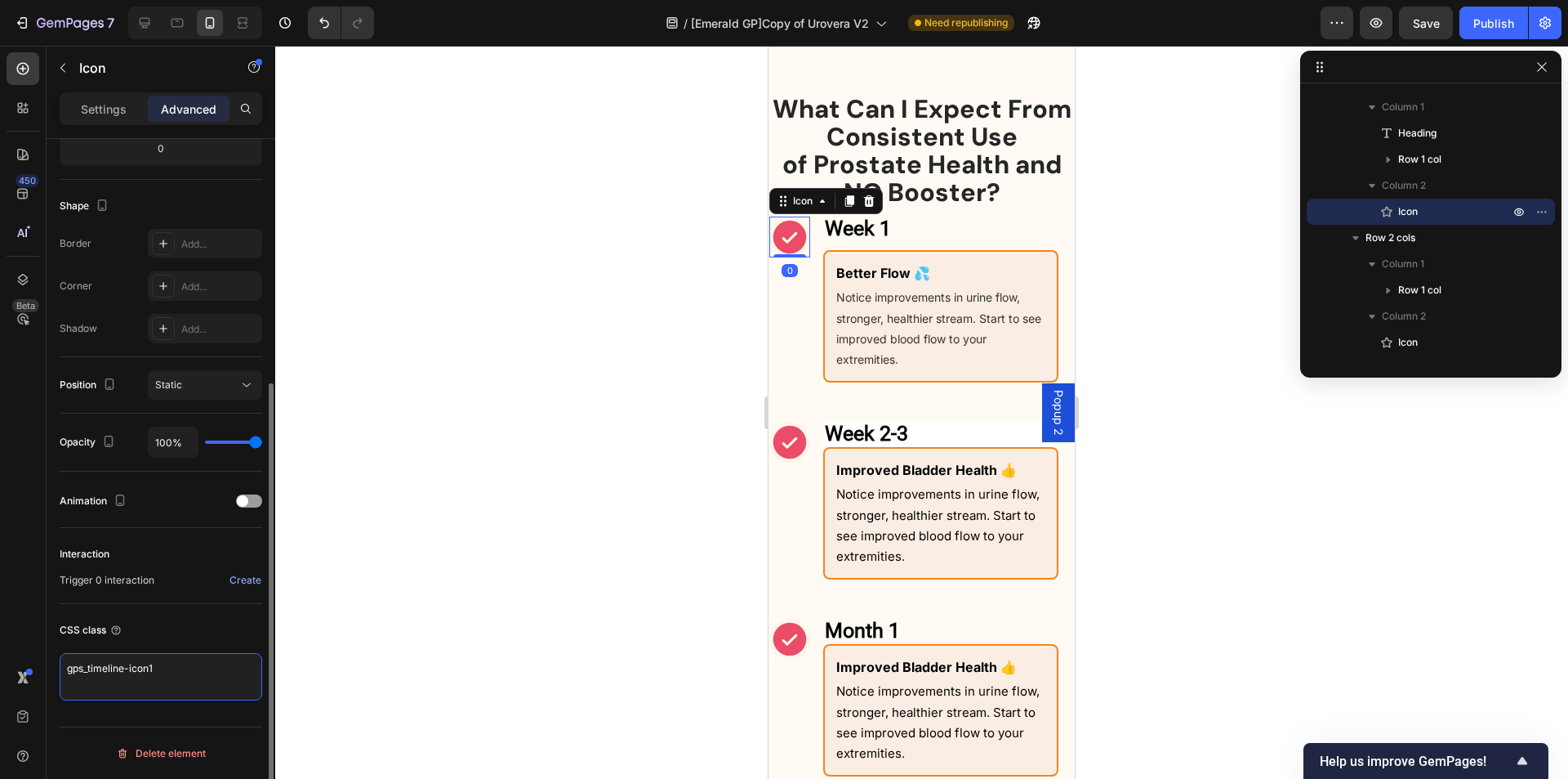
click at [148, 674] on textarea "gps_timeline-icon1" at bounding box center [160, 677] width 202 height 48
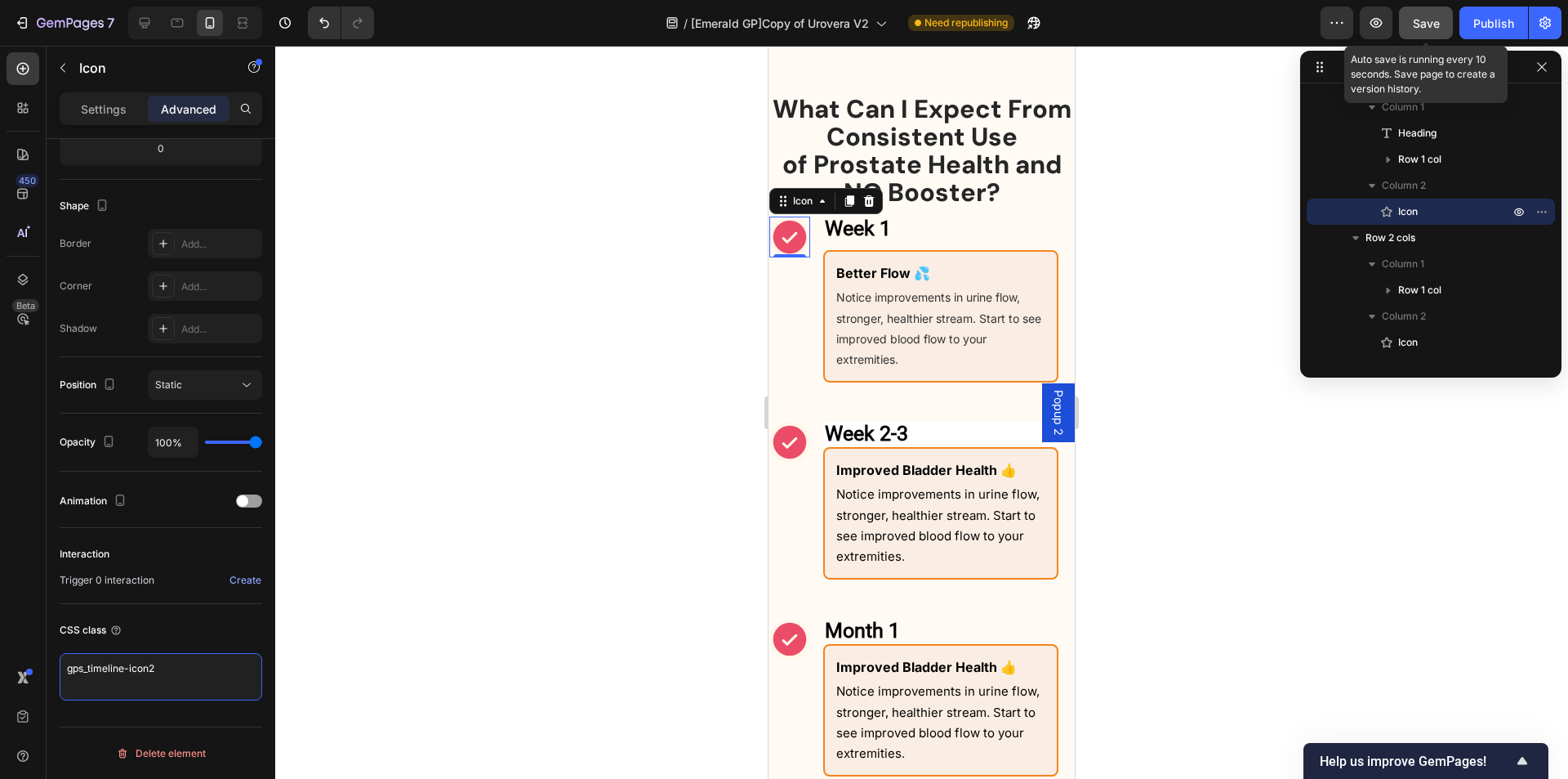
type textarea "gps_timeline-icon2"
drag, startPoint x: 1422, startPoint y: 25, endPoint x: 1247, endPoint y: 68, distance: 180.2
click at [1422, 25] on span "Save" at bounding box center [1426, 23] width 27 height 14
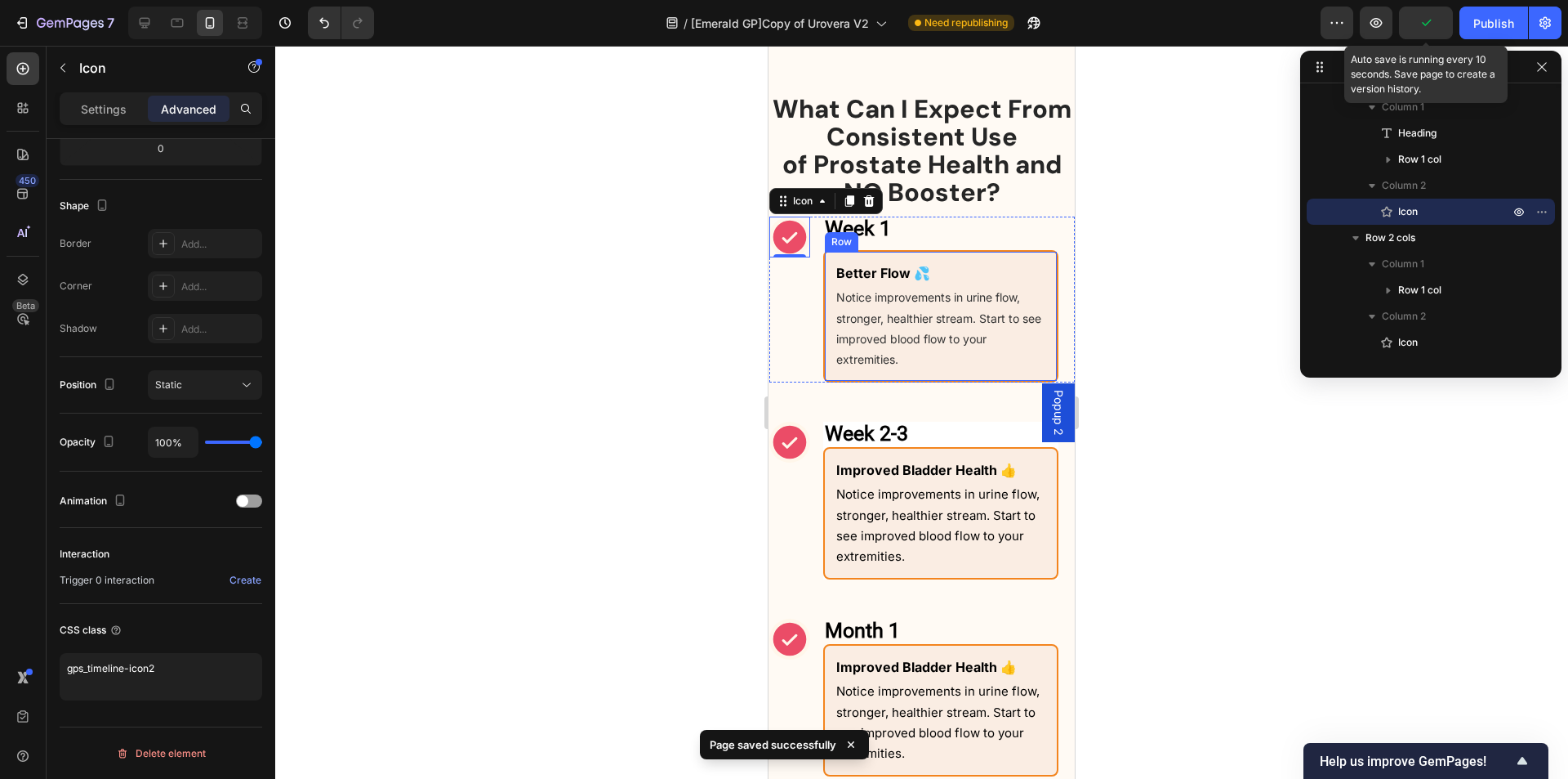
click at [830, 296] on div "Better Flow 💦 Text Block Notice improvements in urine flow, stronger, healthier…" at bounding box center [941, 316] width 235 height 133
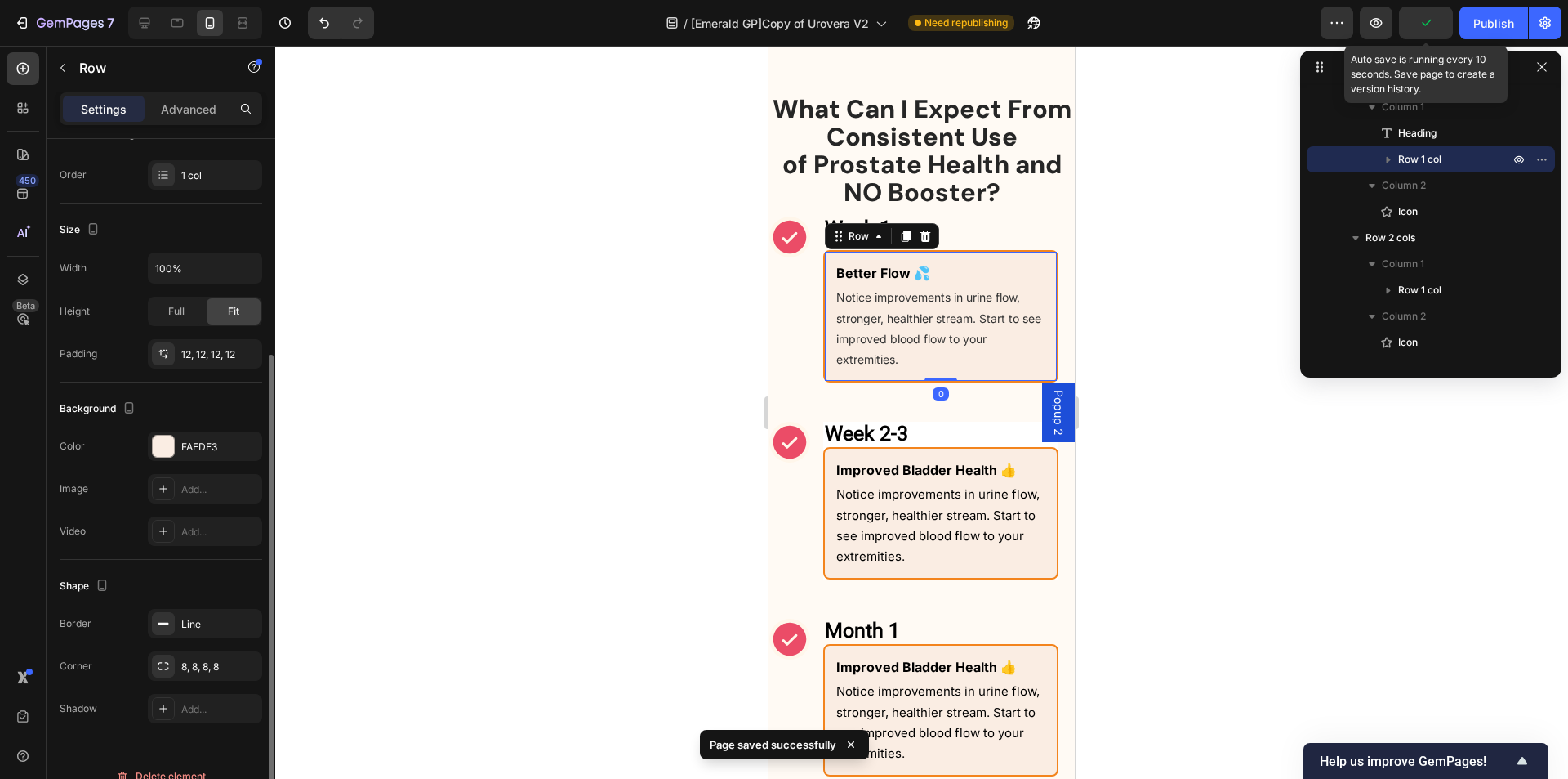
scroll to position [268, 0]
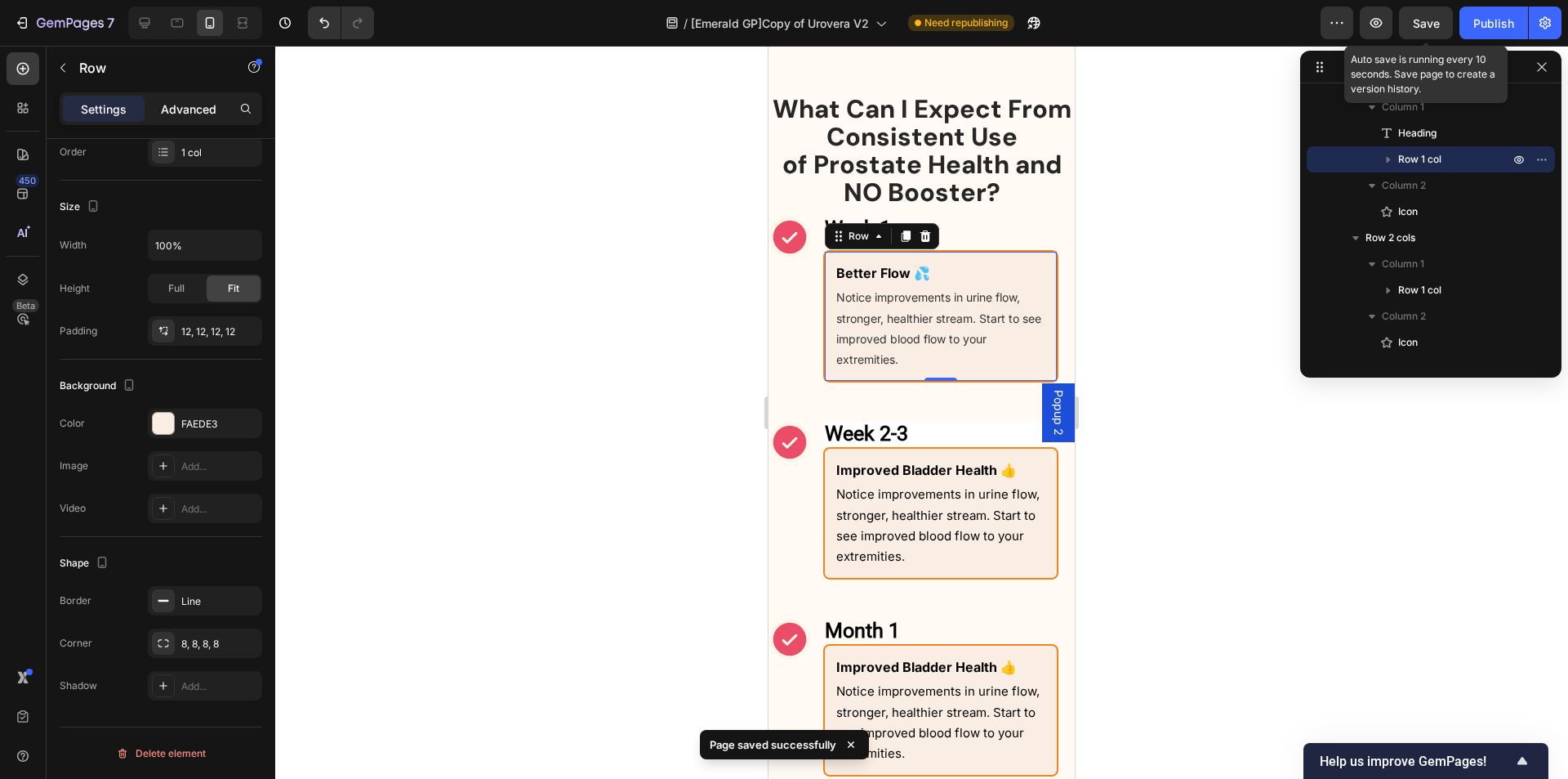
click at [198, 106] on p "Advanced" at bounding box center [189, 109] width 56 height 17
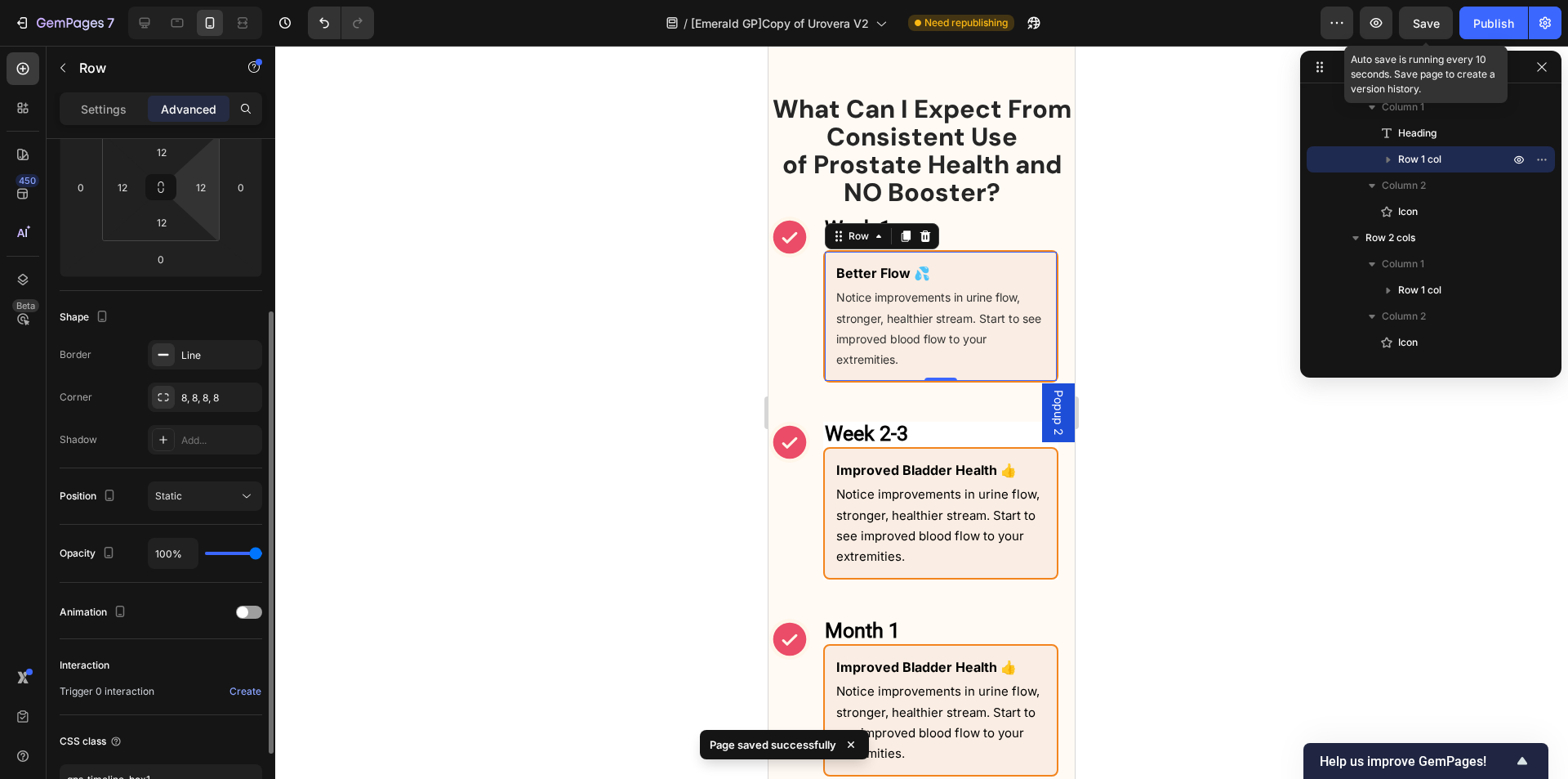
scroll to position [379, 0]
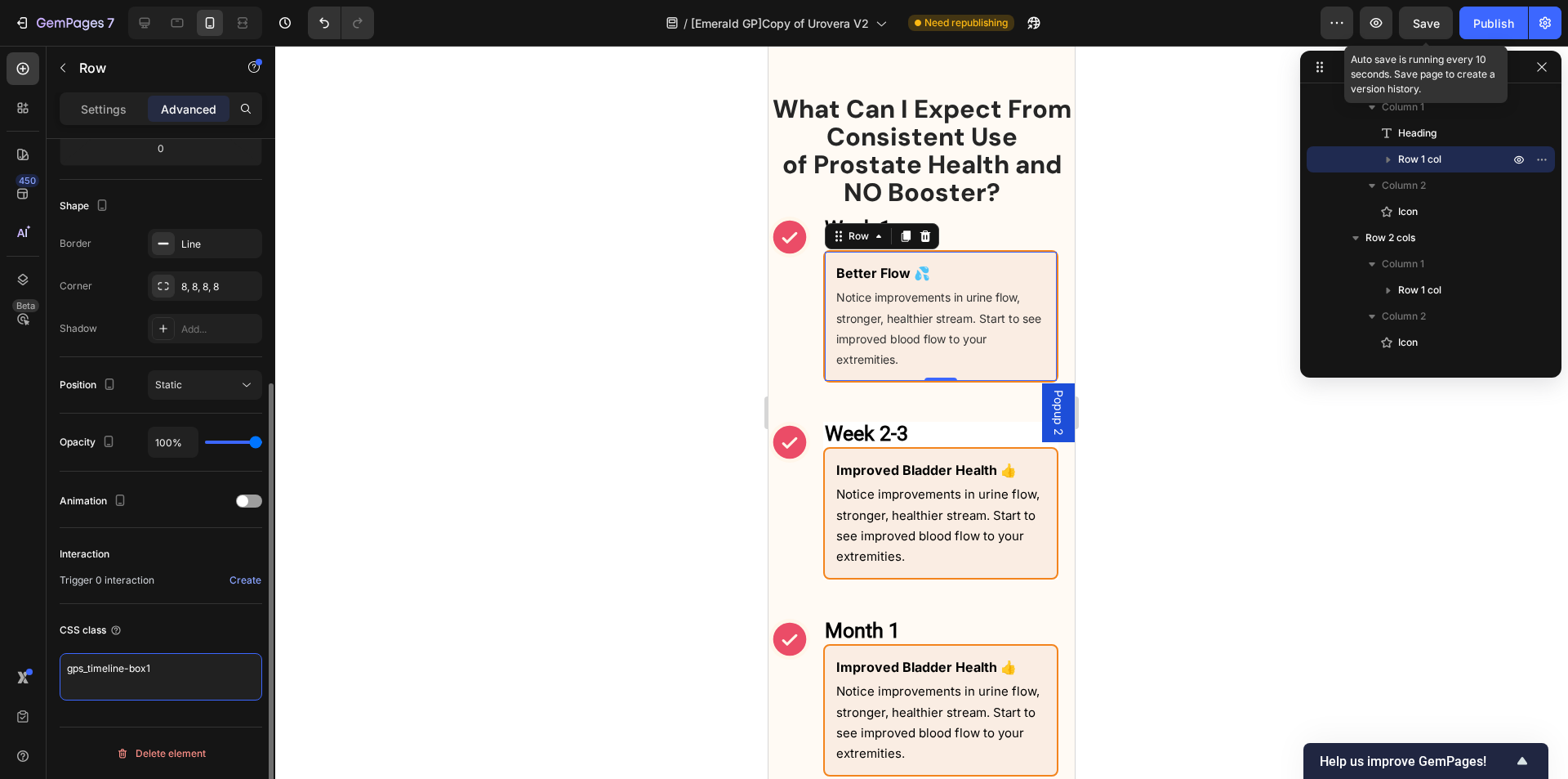
drag, startPoint x: 160, startPoint y: 667, endPoint x: 147, endPoint y: 673, distance: 14.3
click at [147, 673] on textarea "gps_timeline-box1" at bounding box center [160, 677] width 202 height 48
type textarea "gps_timeline-box2"
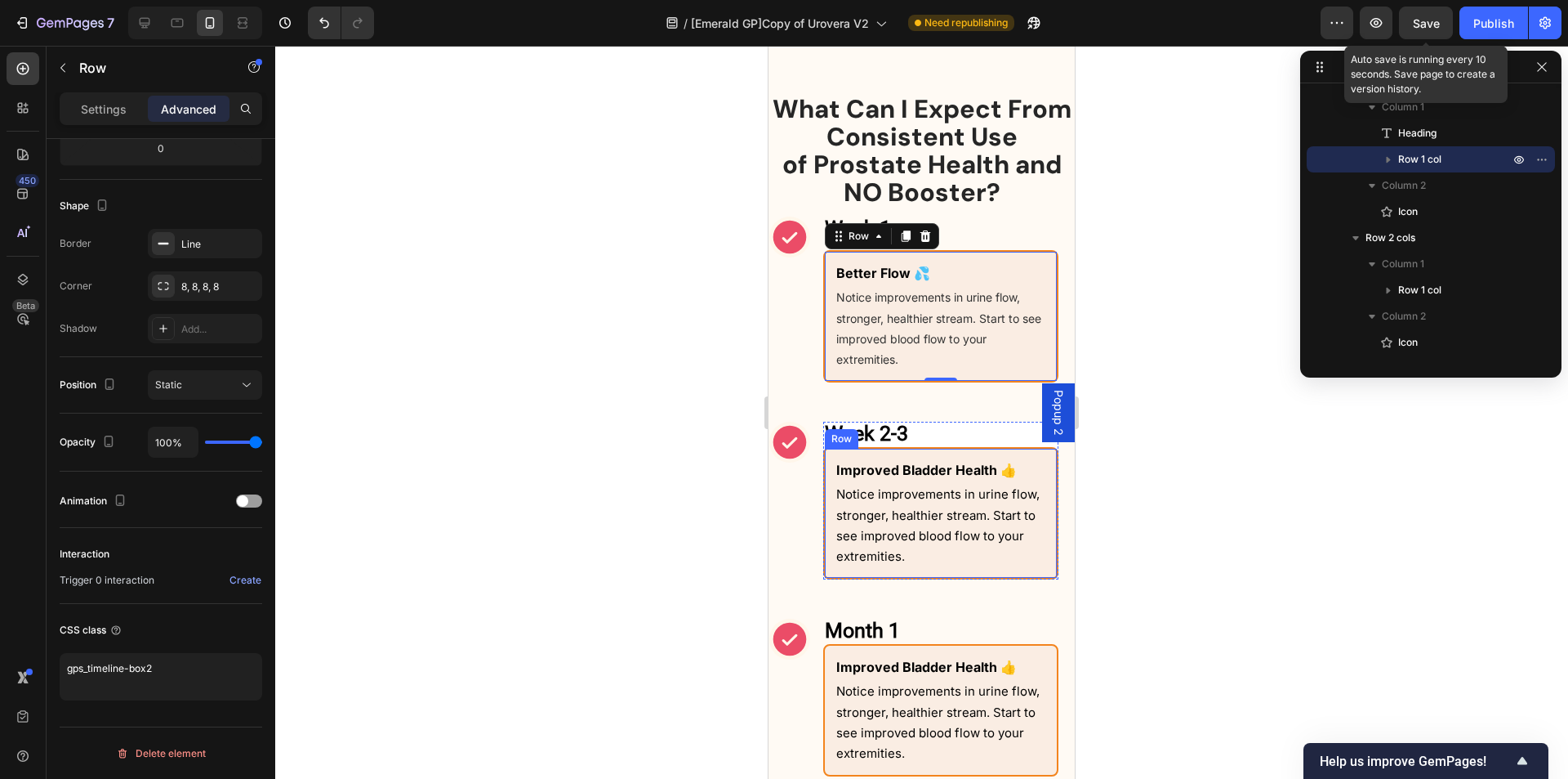
click at [839, 579] on div "Improved Bladder Health 👍 Text Block Notice improvements in urine flow, stronge…" at bounding box center [941, 514] width 235 height 133
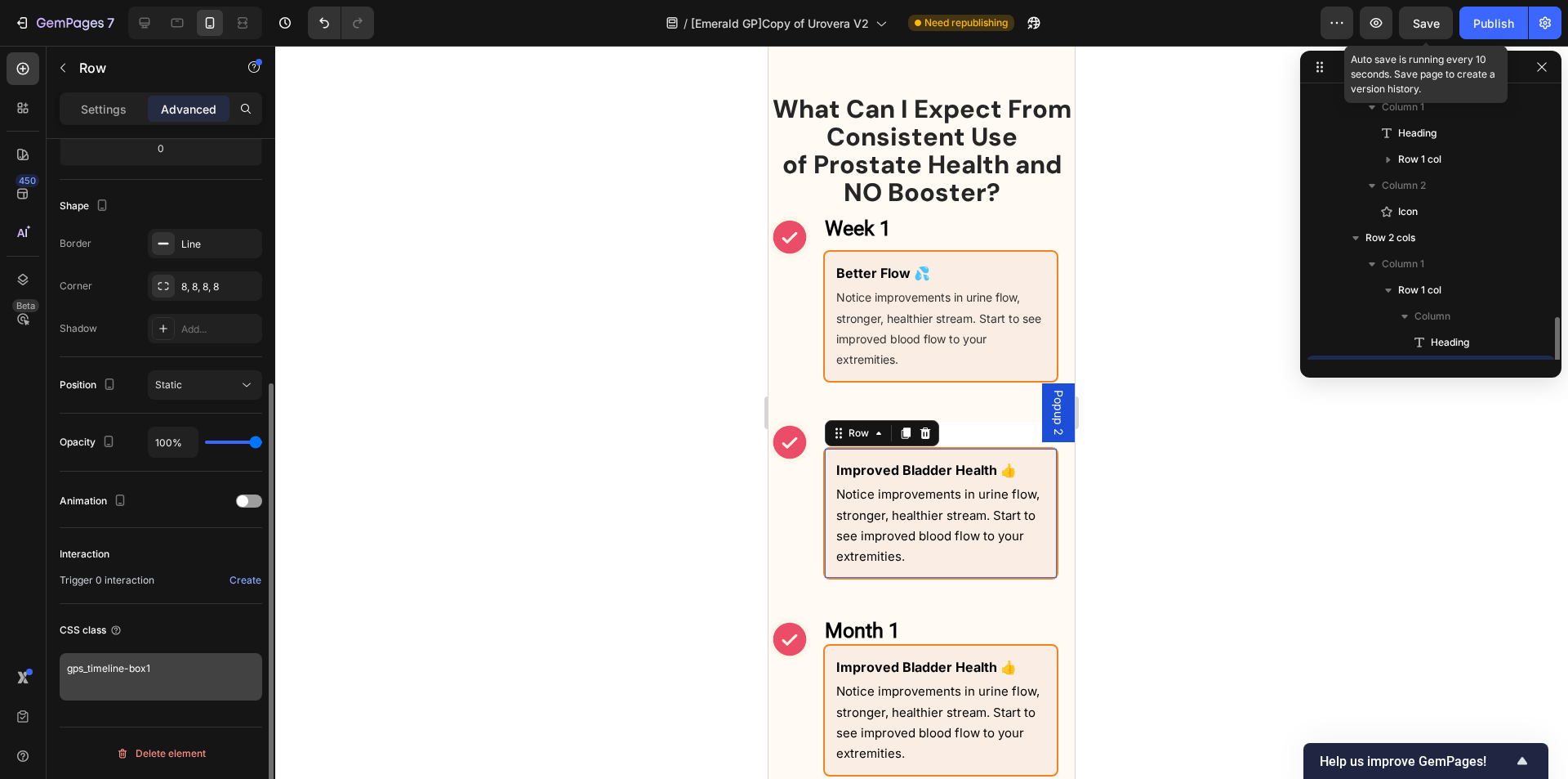
scroll to position [388, 0]
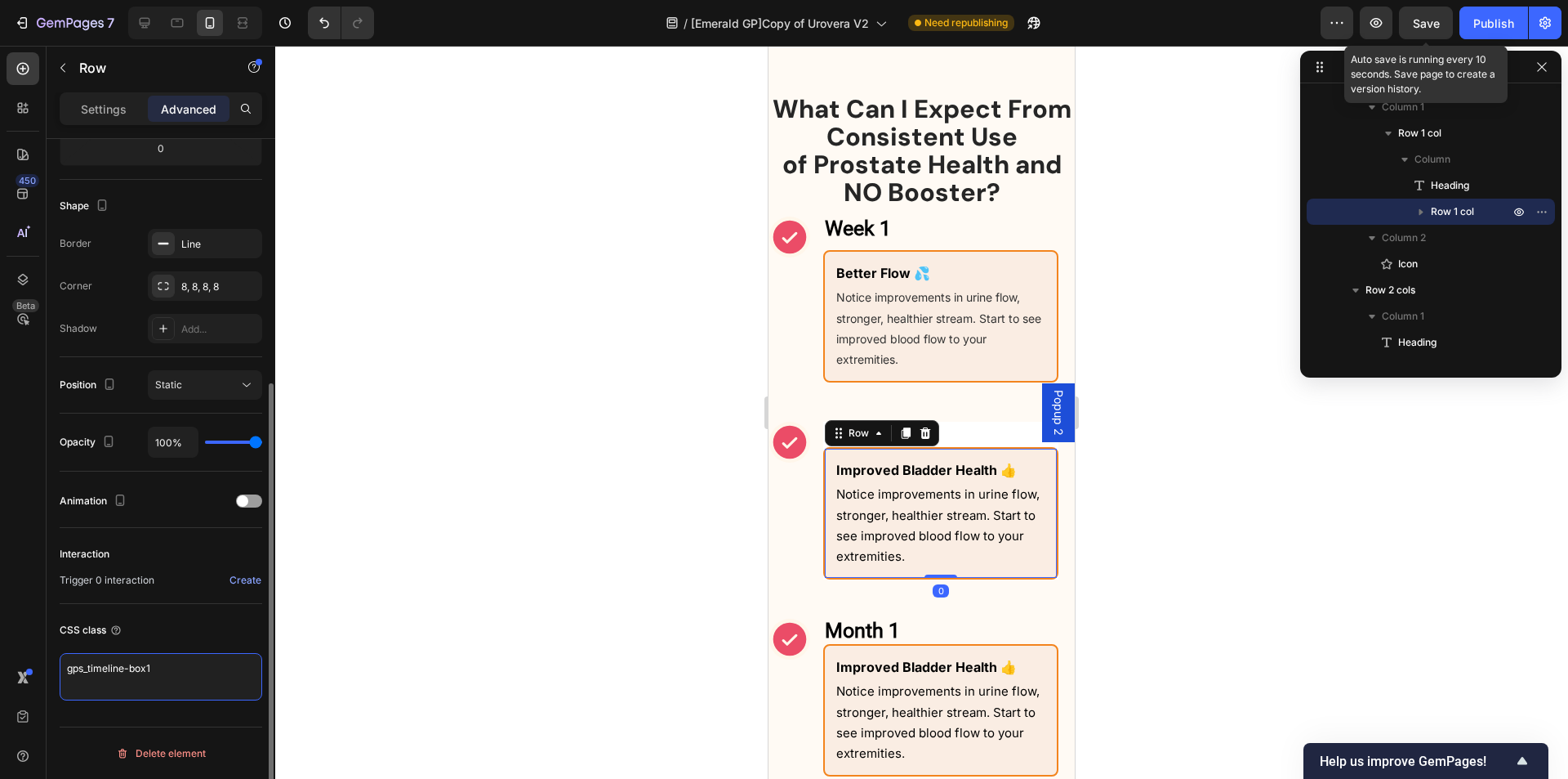
drag, startPoint x: 180, startPoint y: 673, endPoint x: 147, endPoint y: 674, distance: 33.0
click at [147, 674] on textarea "gps_timeline-box1" at bounding box center [160, 677] width 202 height 48
type textarea "gps_timeline-box2"
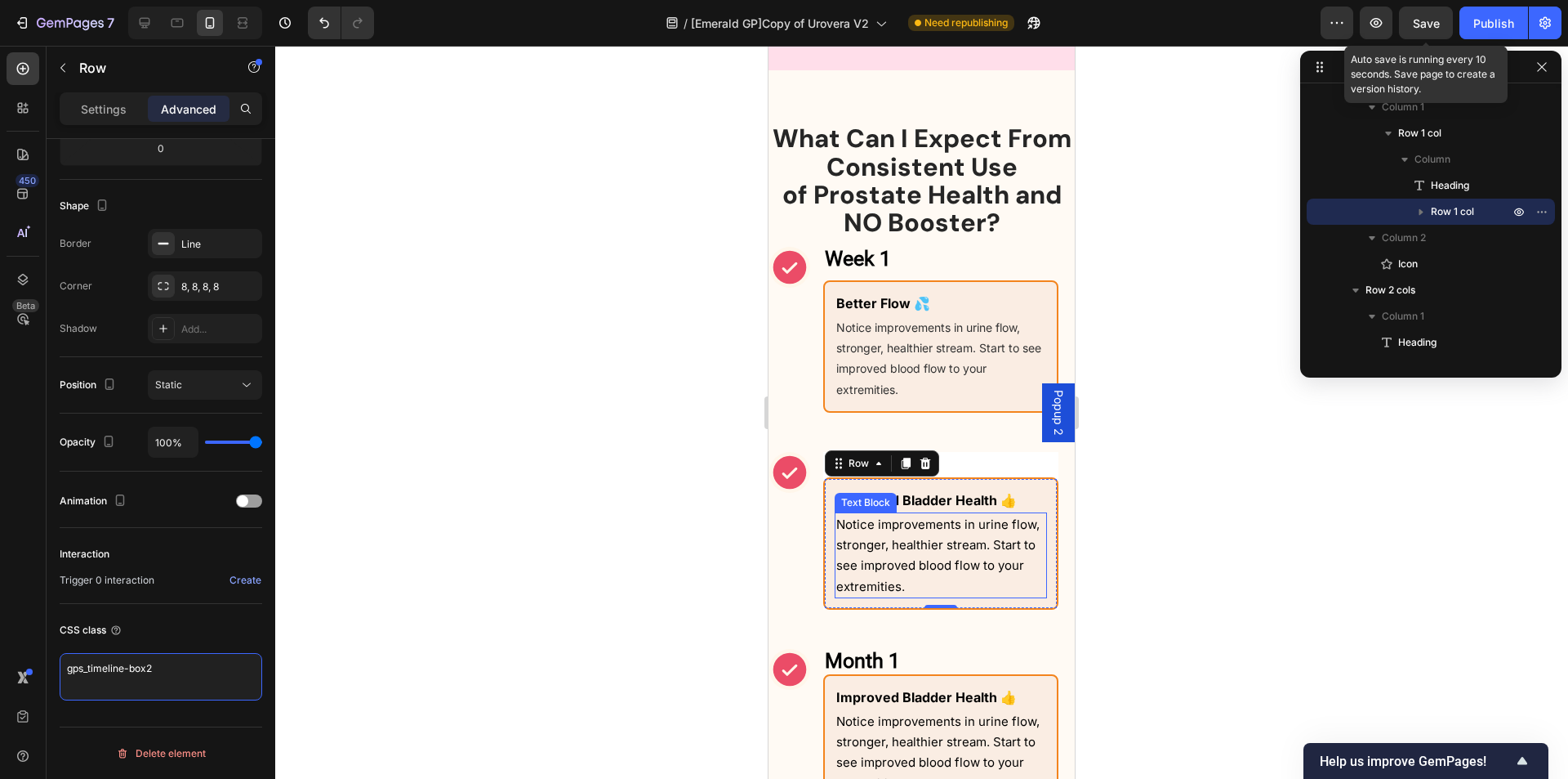
scroll to position [1470, 0]
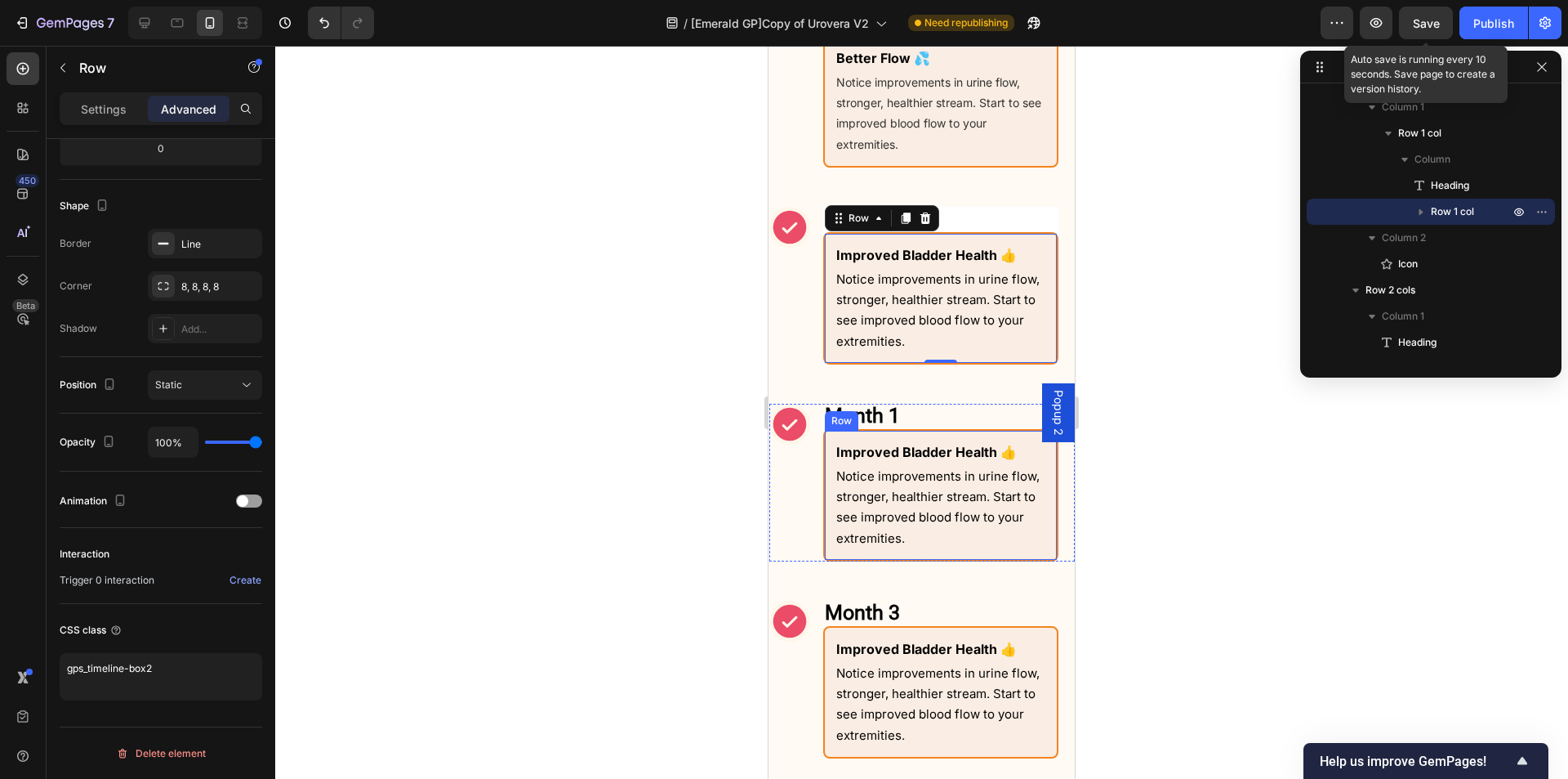
click at [828, 546] on div "Improved Bladder Health 👍 Text Block Notice improvements in urine flow, stronge…" at bounding box center [941, 496] width 235 height 133
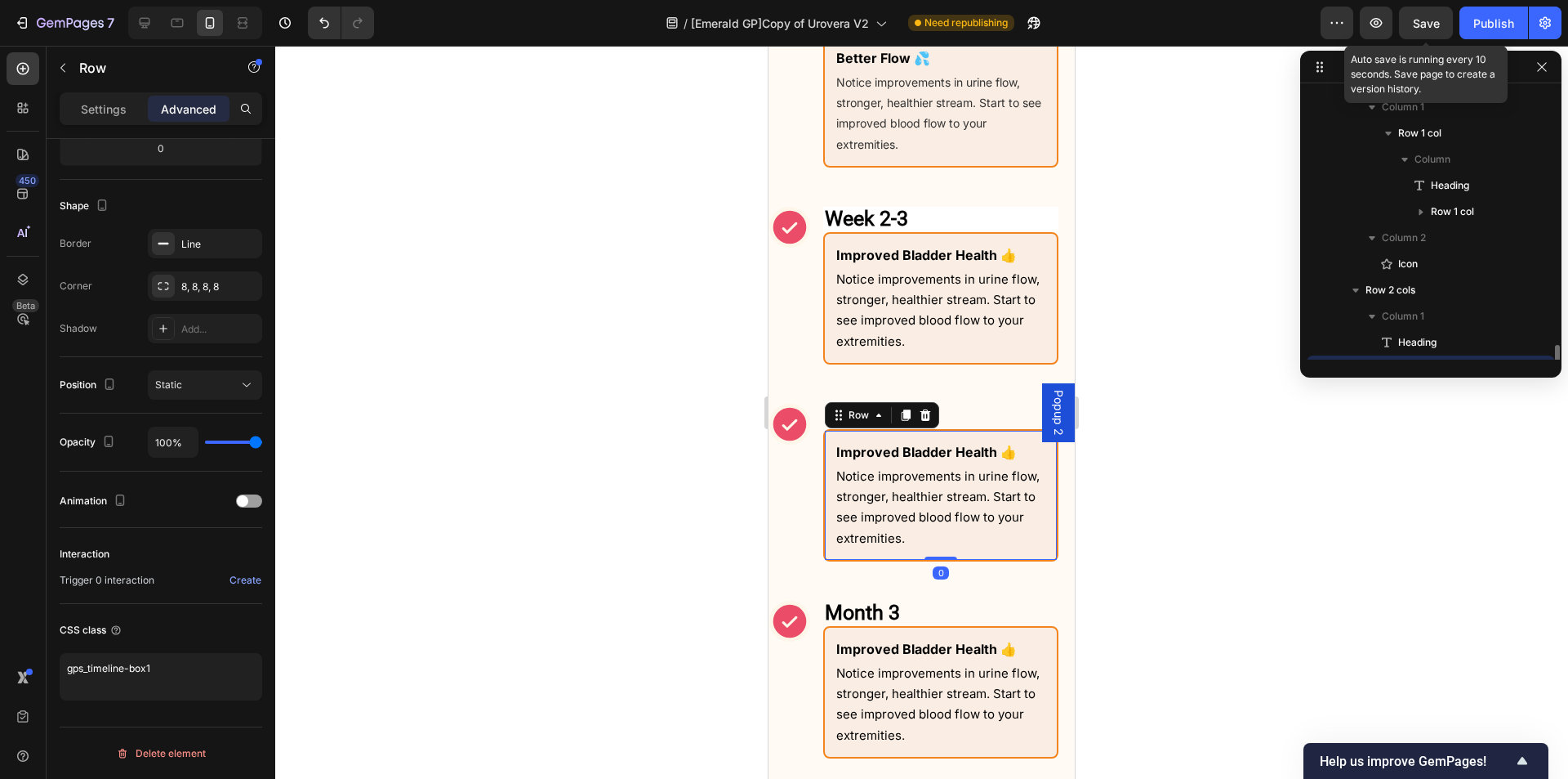
scroll to position [545, 0]
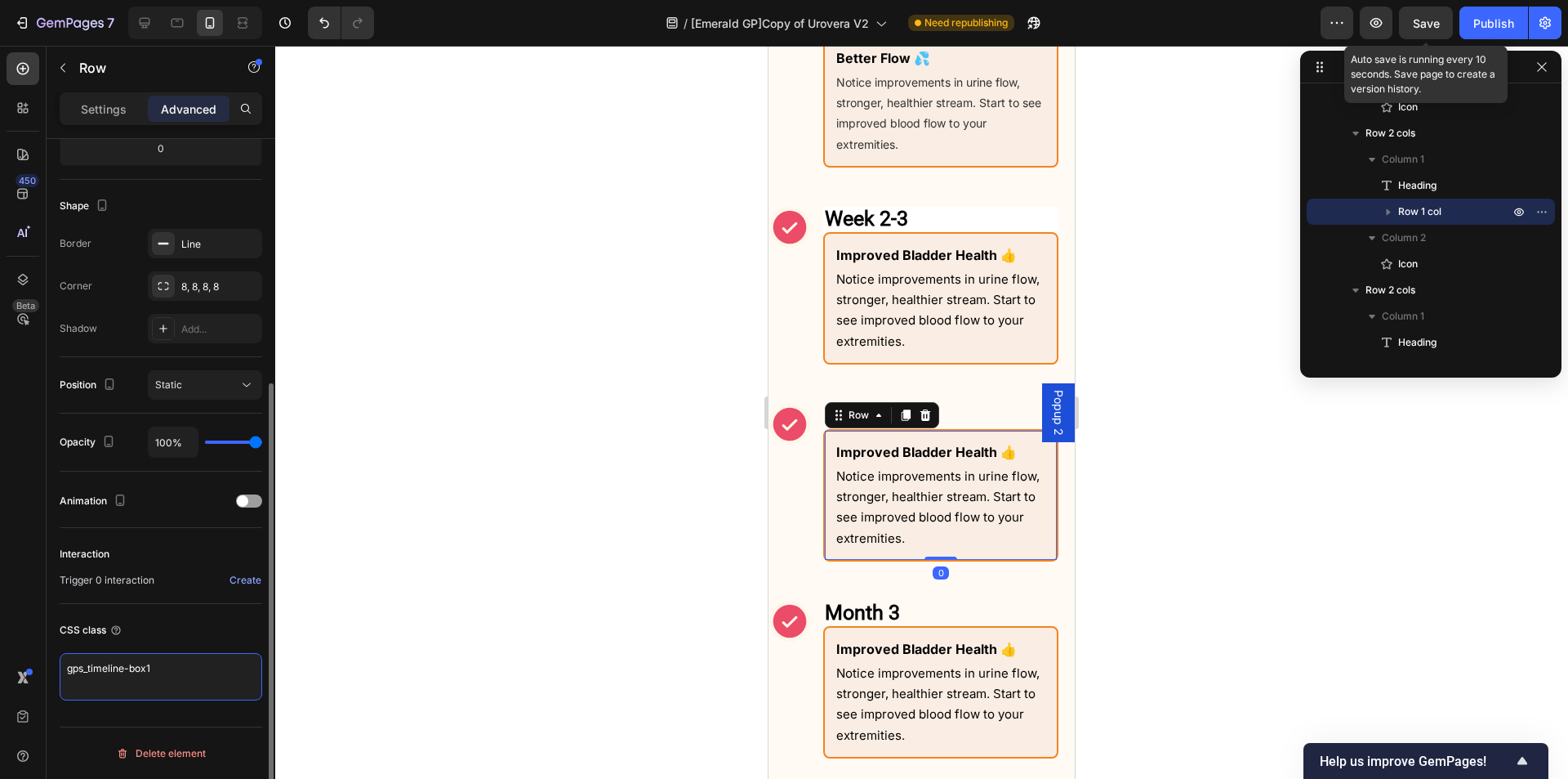
click at [147, 677] on textarea "gps_timeline-box1" at bounding box center [160, 677] width 202 height 48
type textarea "gps_timeline-box2"
click at [825, 661] on div "Improved Bladder Health 👍 Text Block Notice improvements in urine flow, stronge…" at bounding box center [941, 692] width 235 height 133
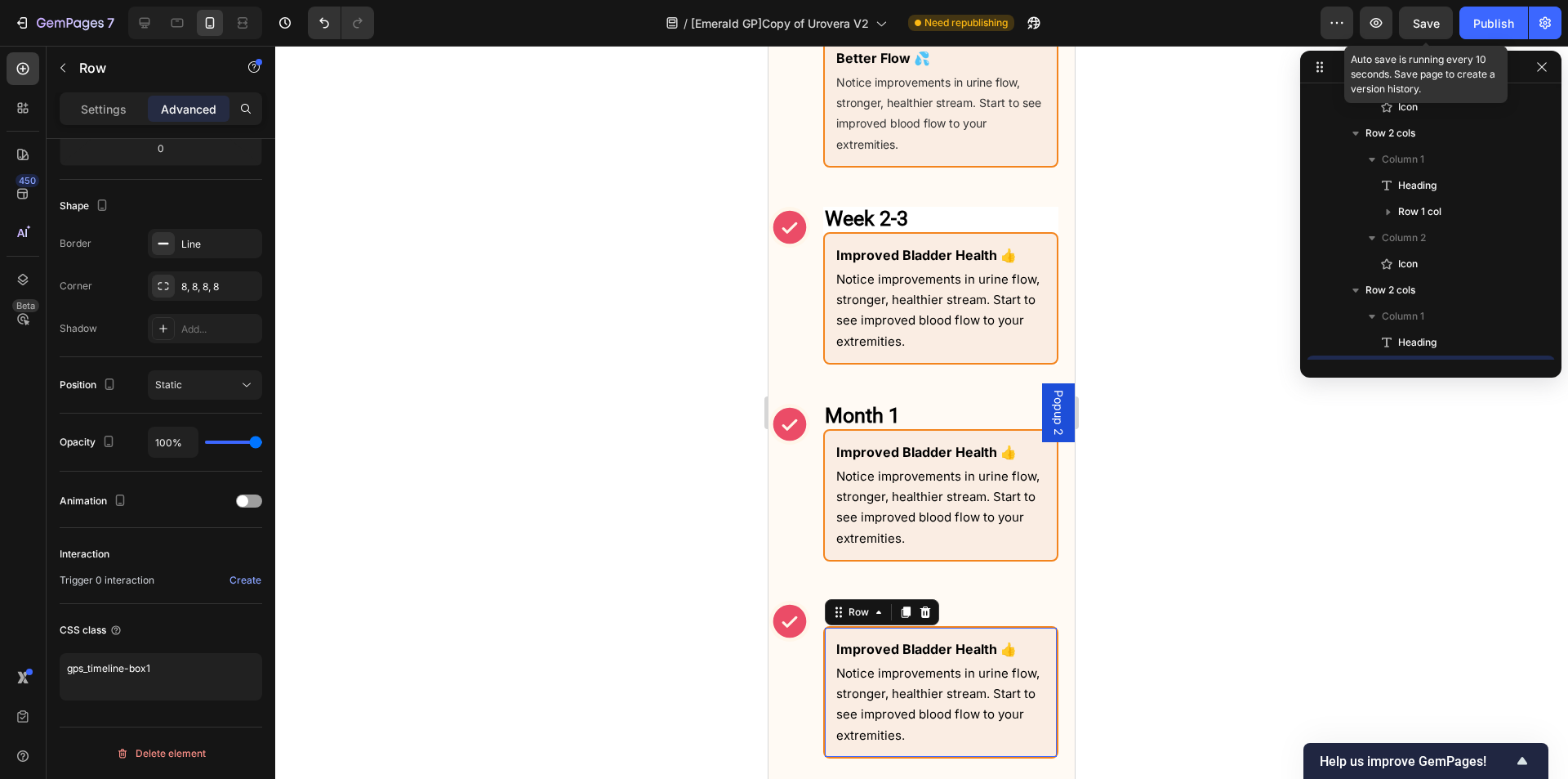
scroll to position [702, 0]
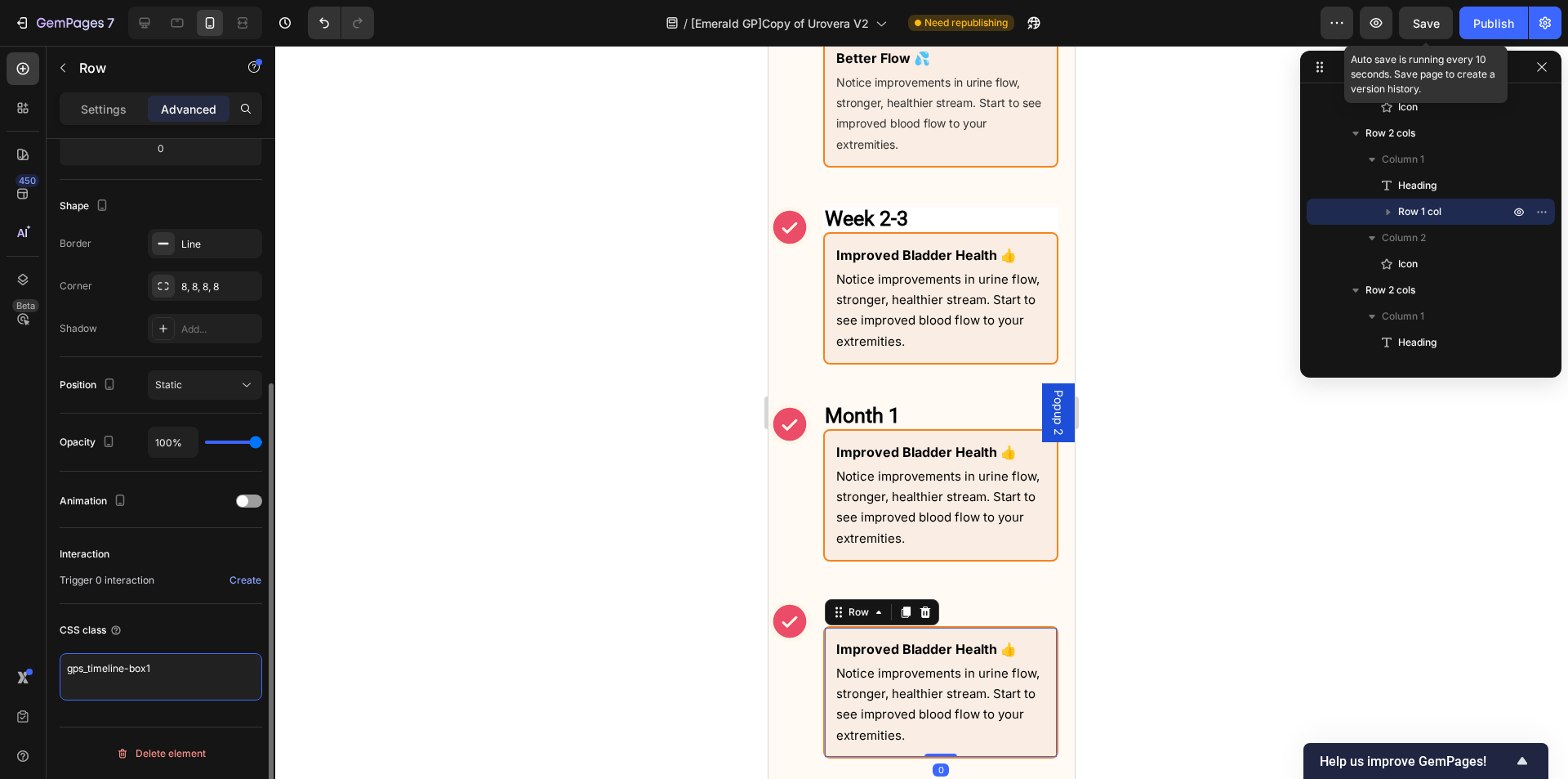
drag, startPoint x: 170, startPoint y: 677, endPoint x: 144, endPoint y: 677, distance: 26.0
click at [144, 677] on textarea "gps_timeline-box1" at bounding box center [160, 677] width 202 height 48
type textarea "gps_timeline-box2"
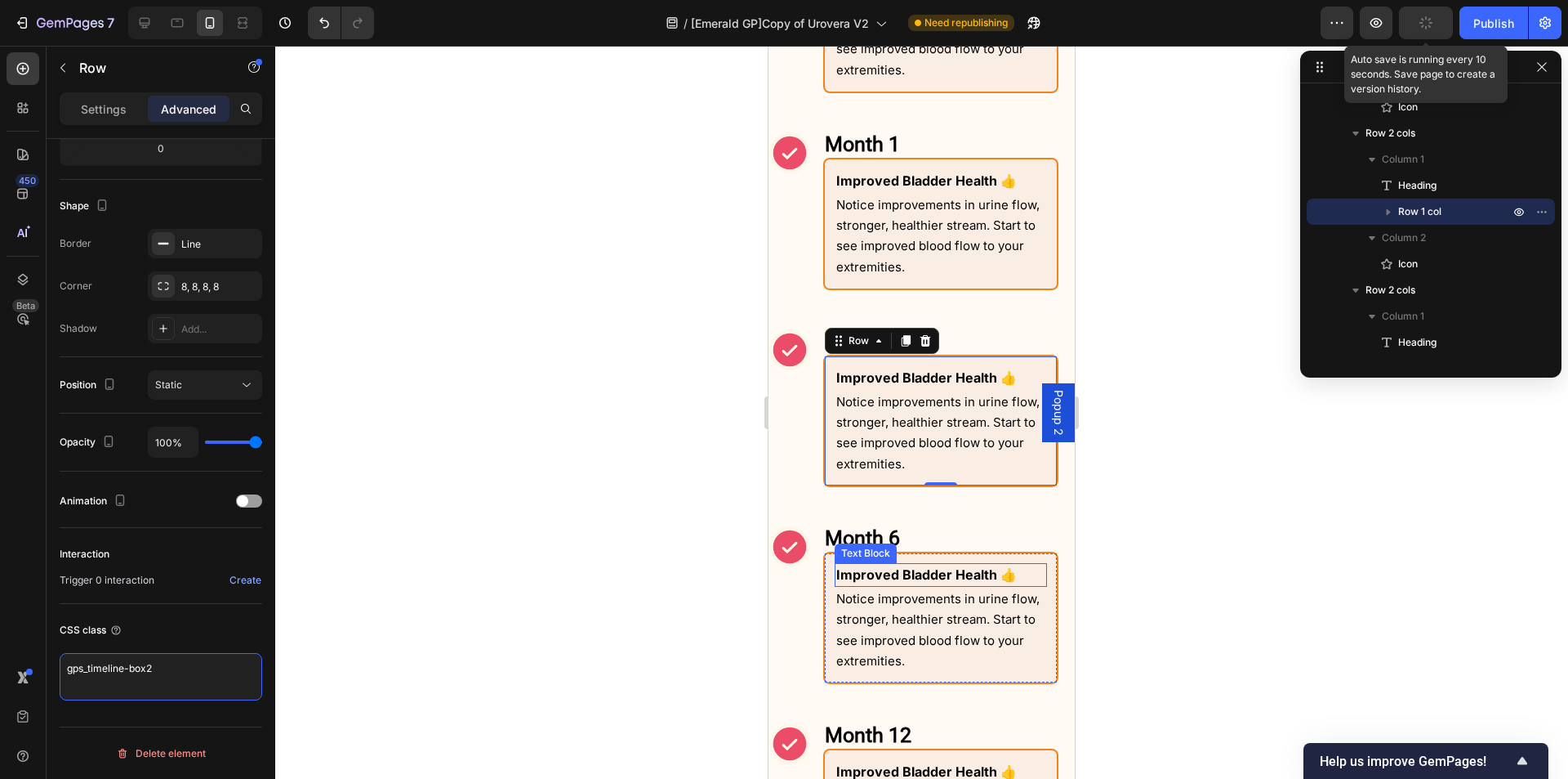
scroll to position [1796, 0]
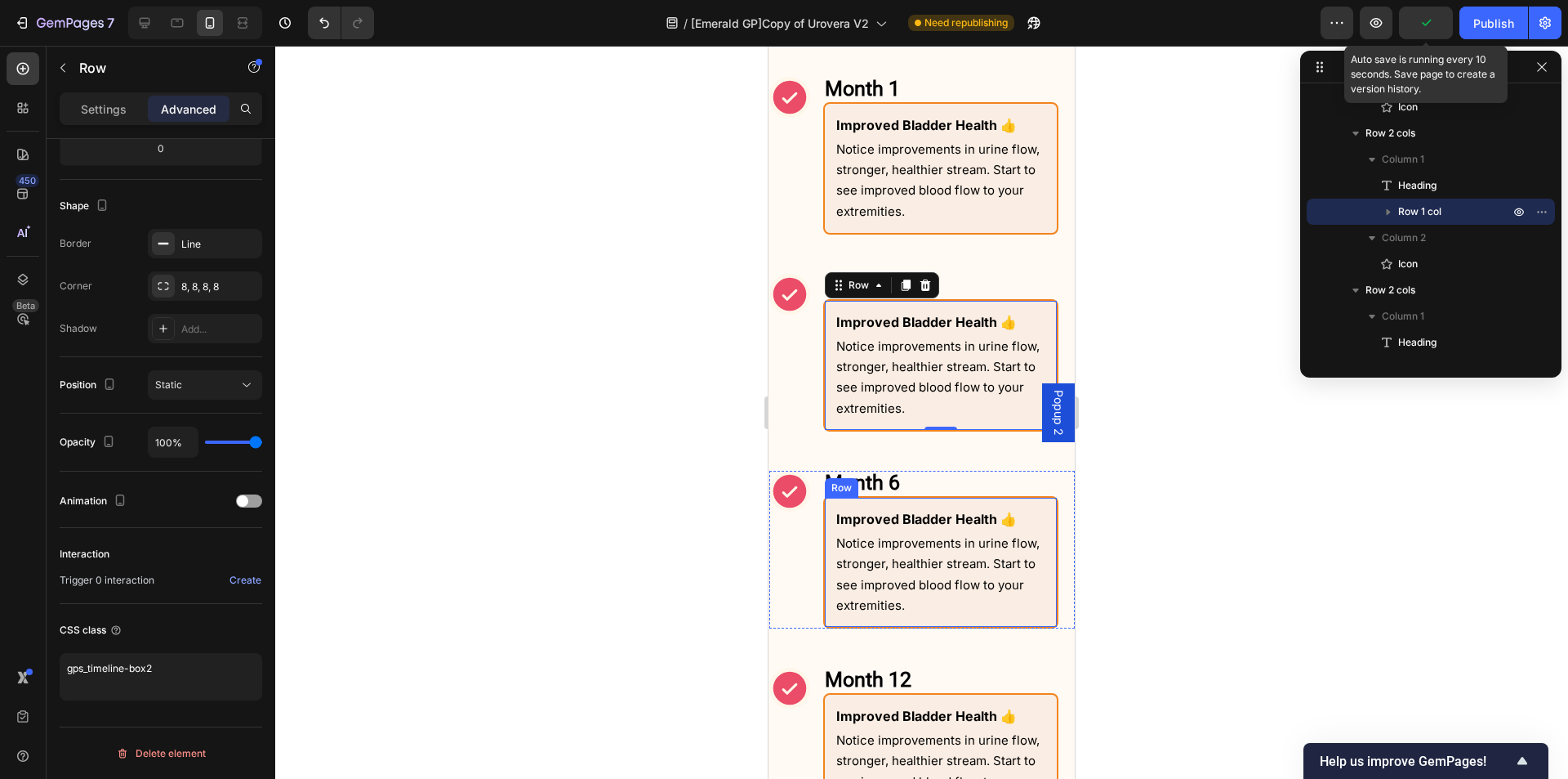
click at [828, 542] on div "Improved Bladder Health 👍 Text Block Notice improvements in urine flow, stronge…" at bounding box center [941, 563] width 235 height 133
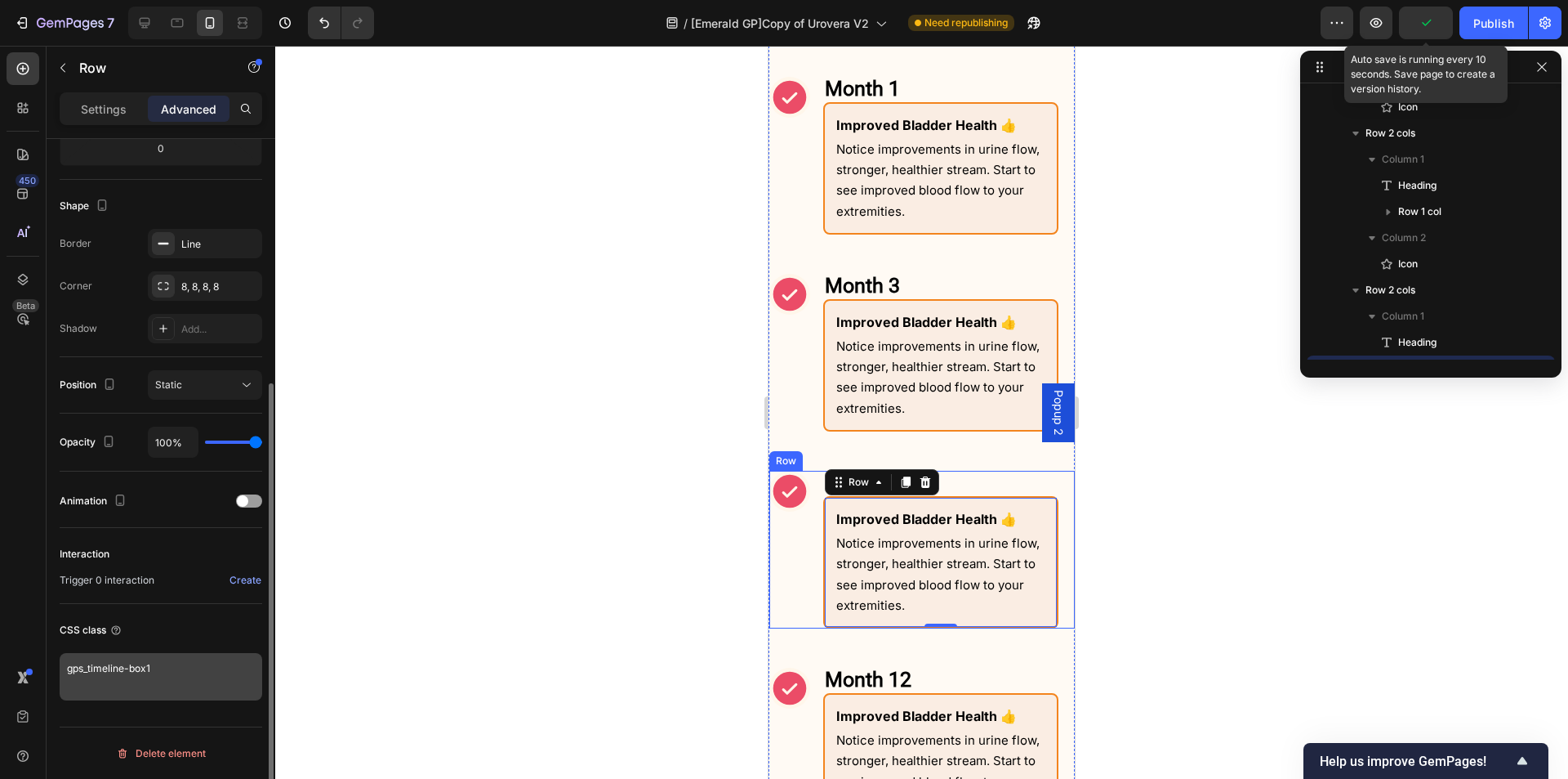
scroll to position [859, 0]
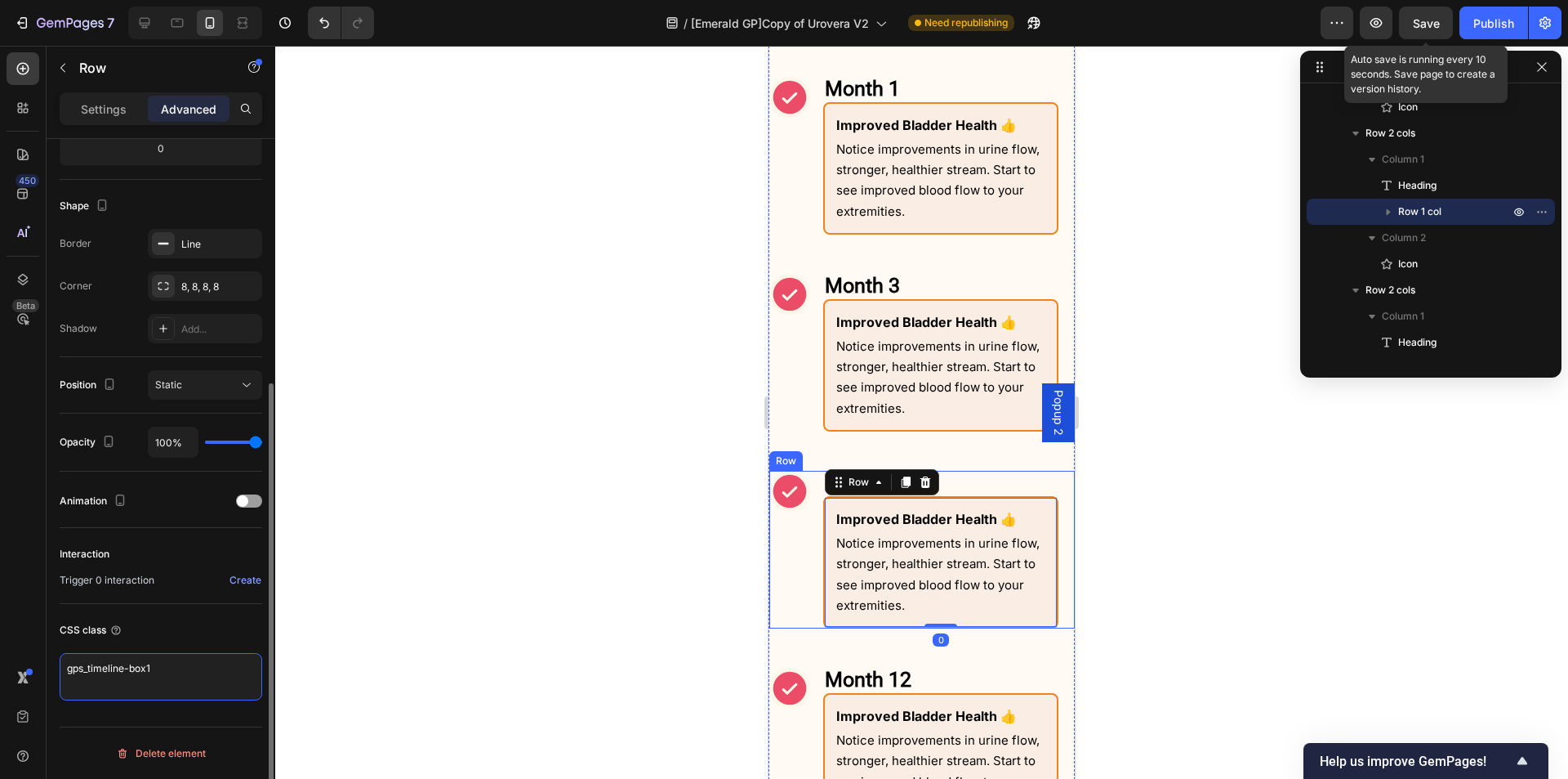
drag, startPoint x: 162, startPoint y: 664, endPoint x: 146, endPoint y: 670, distance: 17.1
click at [146, 670] on textarea "gps_timeline-box1" at bounding box center [160, 677] width 202 height 48
type textarea "gps_timeline-box2"
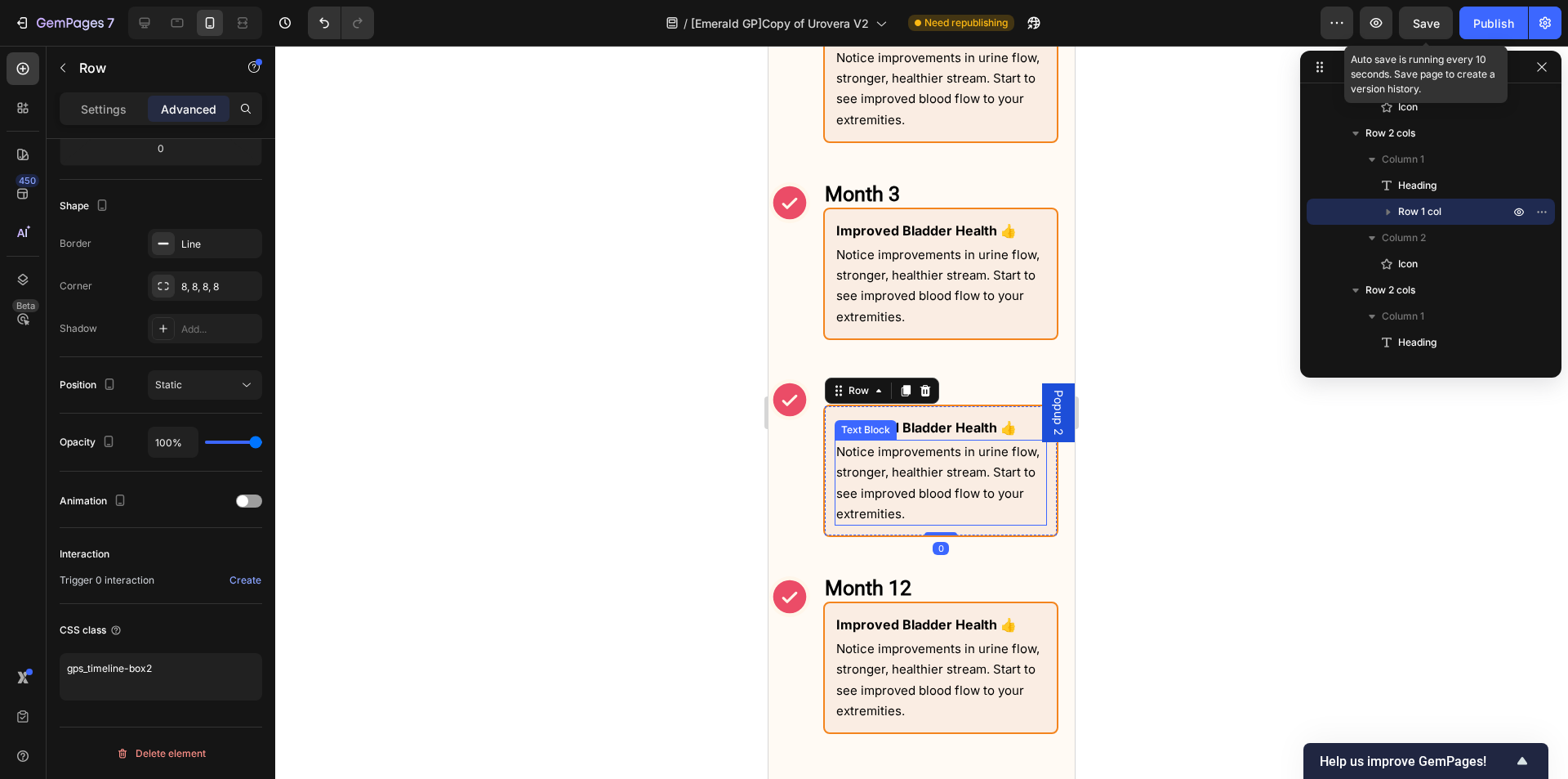
click at [828, 601] on div "Improved Bladder Health 👍 Text Block Notice improvements in urine flow, stronge…" at bounding box center [941, 668] width 235 height 133
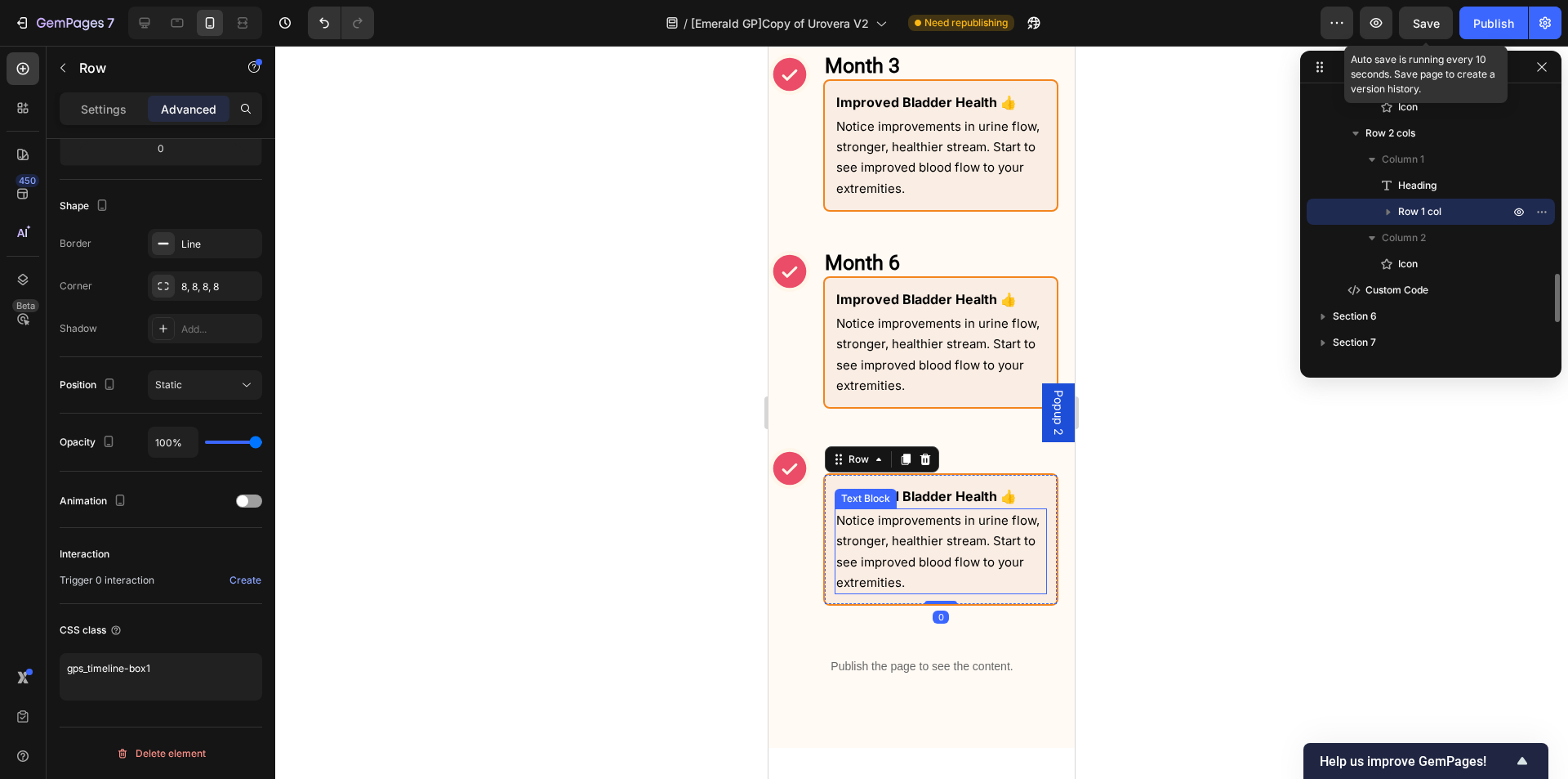
scroll to position [2041, 0]
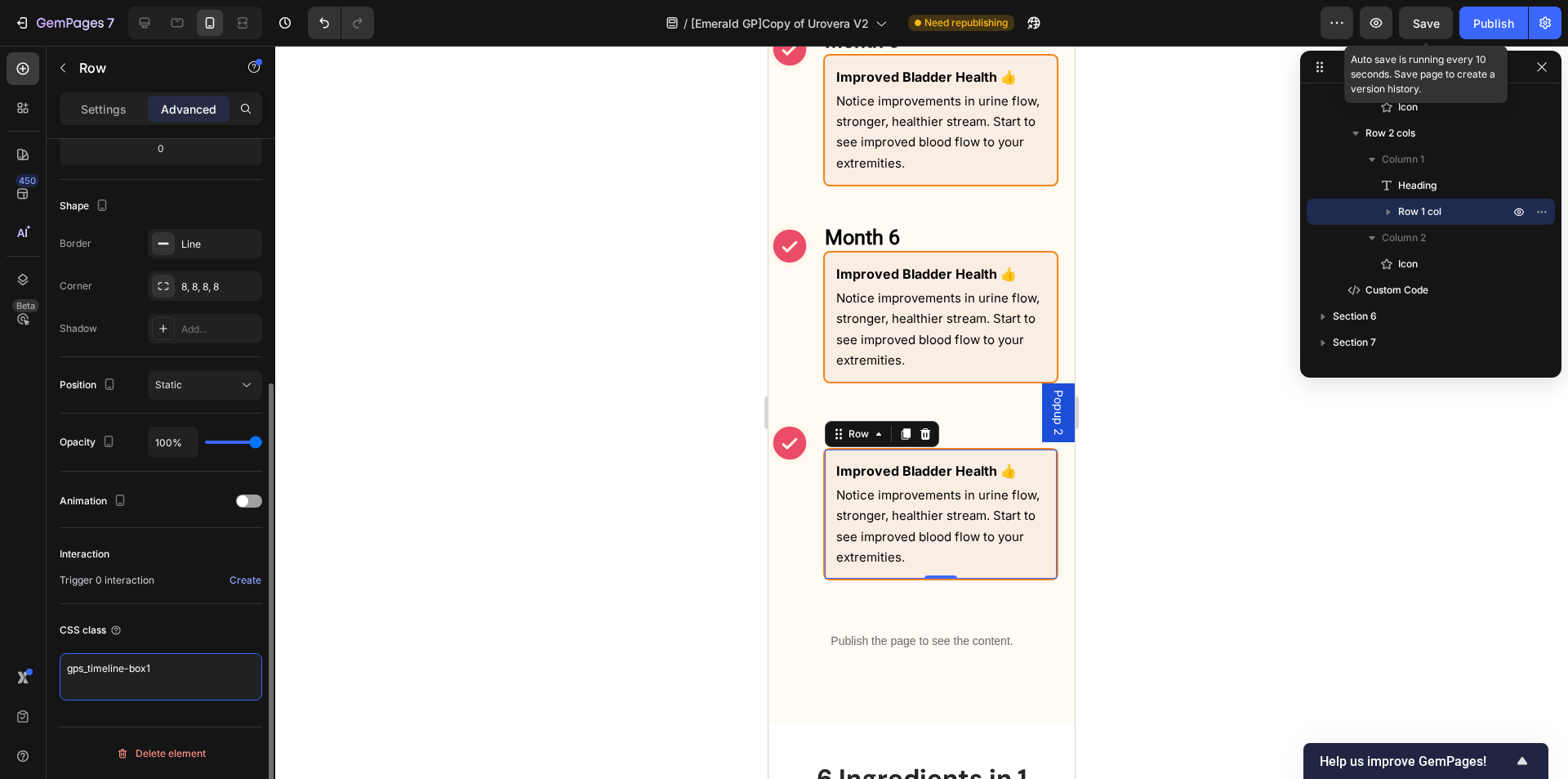
drag, startPoint x: 174, startPoint y: 671, endPoint x: 147, endPoint y: 673, distance: 27.1
click at [147, 673] on textarea "gps_timeline-box1" at bounding box center [160, 677] width 202 height 48
type textarea "gps_timeline-box2"
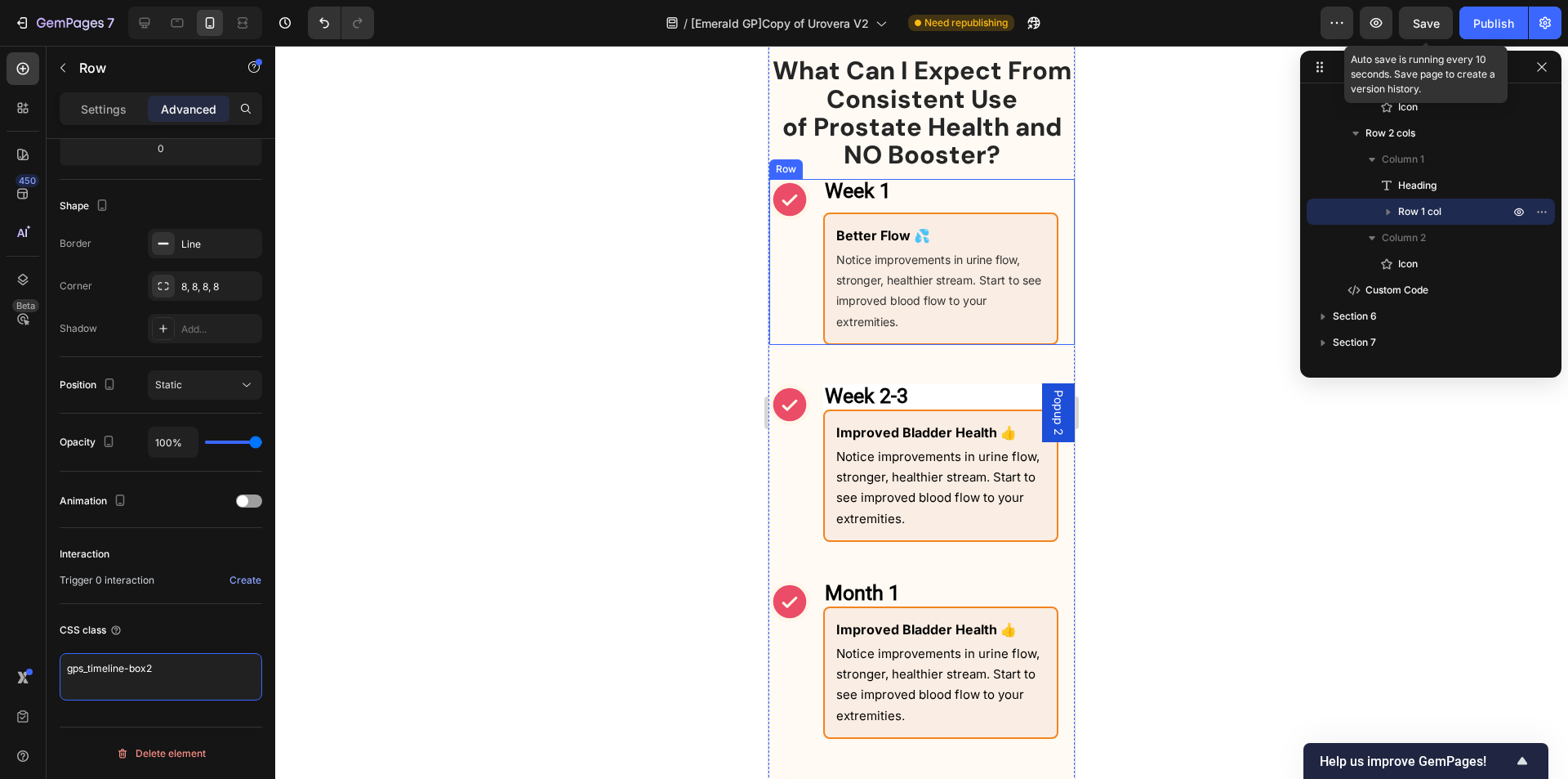
scroll to position [1224, 0]
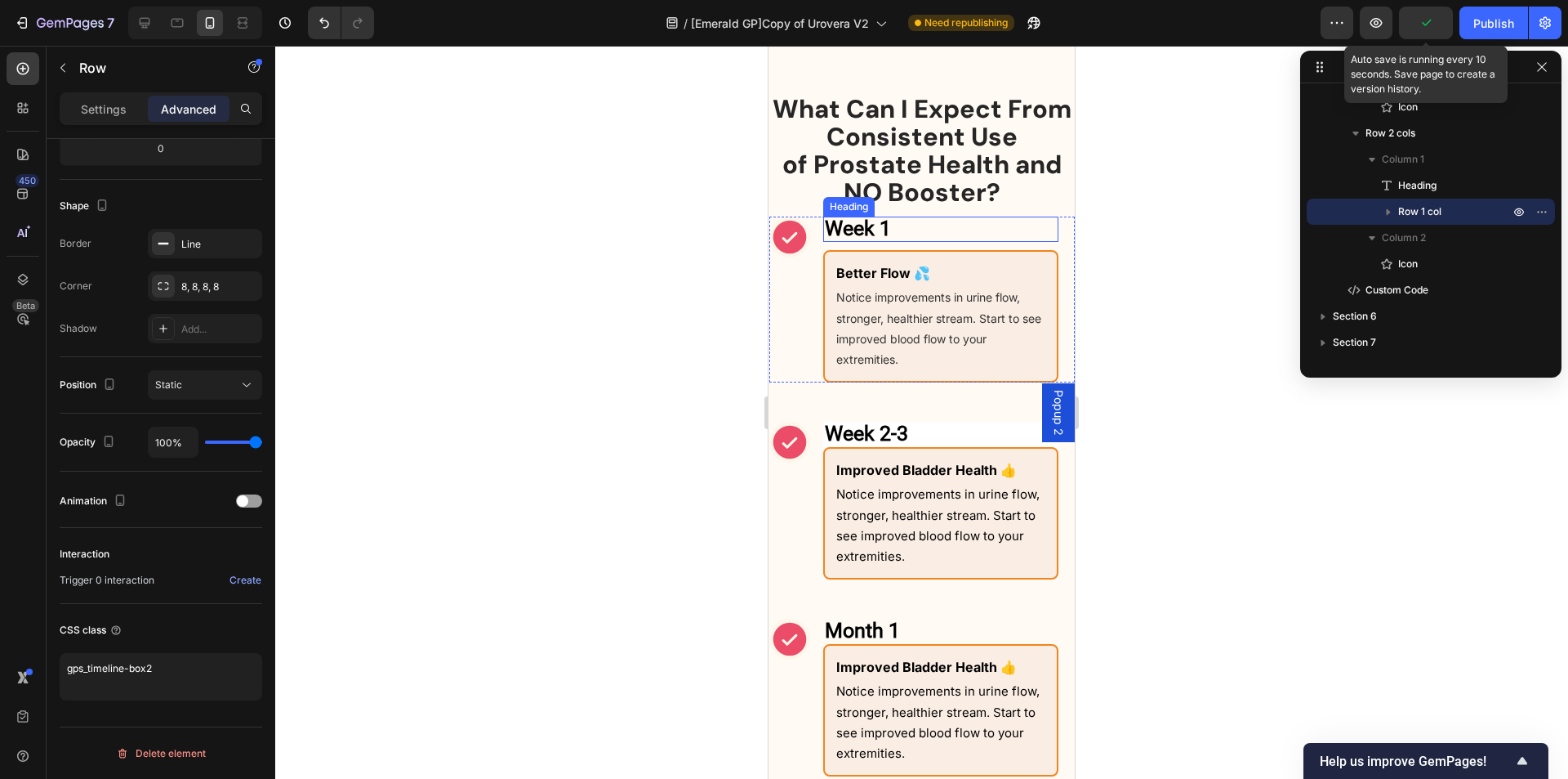
click at [874, 240] on strong "Week 1" at bounding box center [858, 228] width 66 height 24
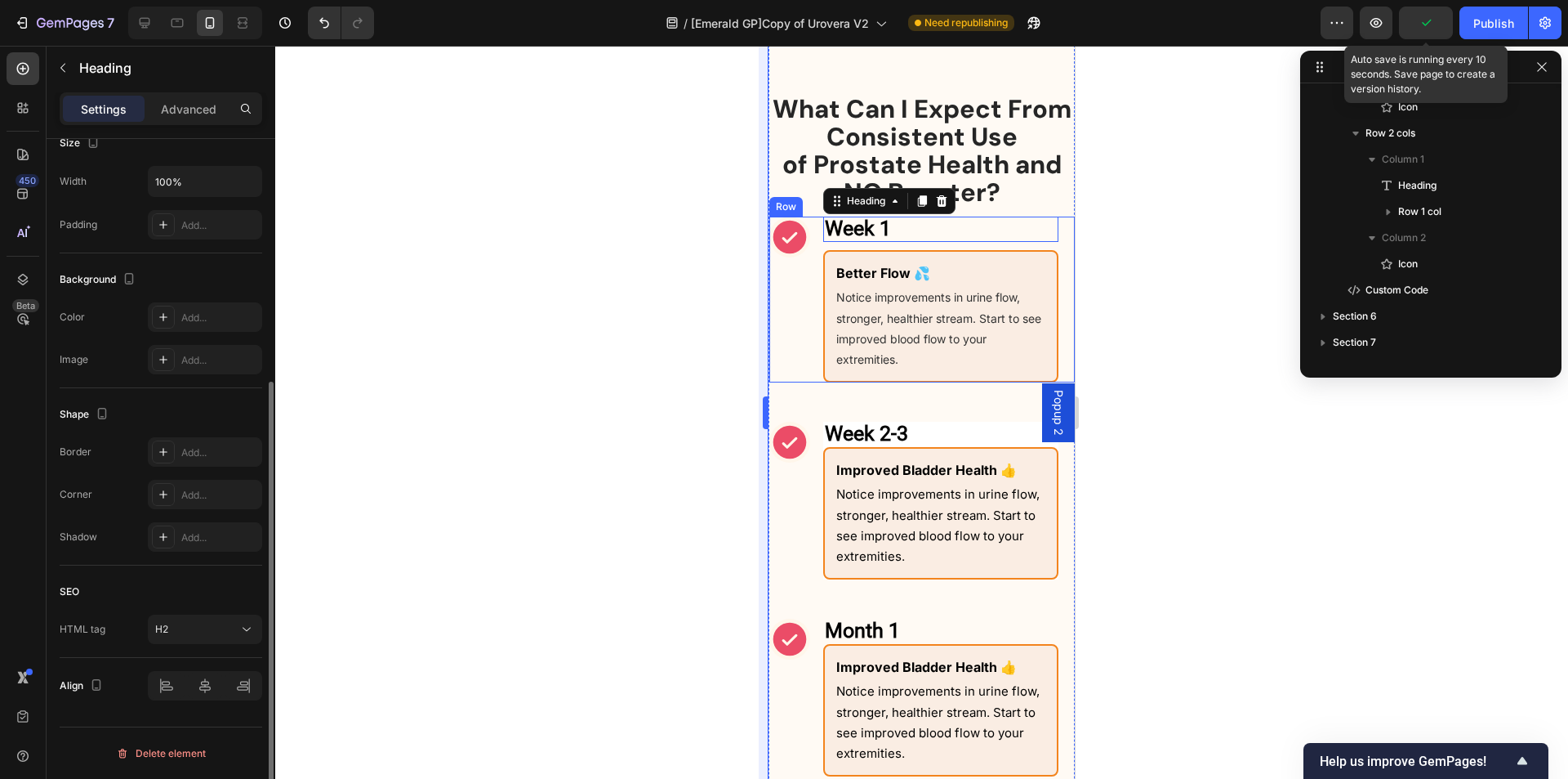
scroll to position [0, 0]
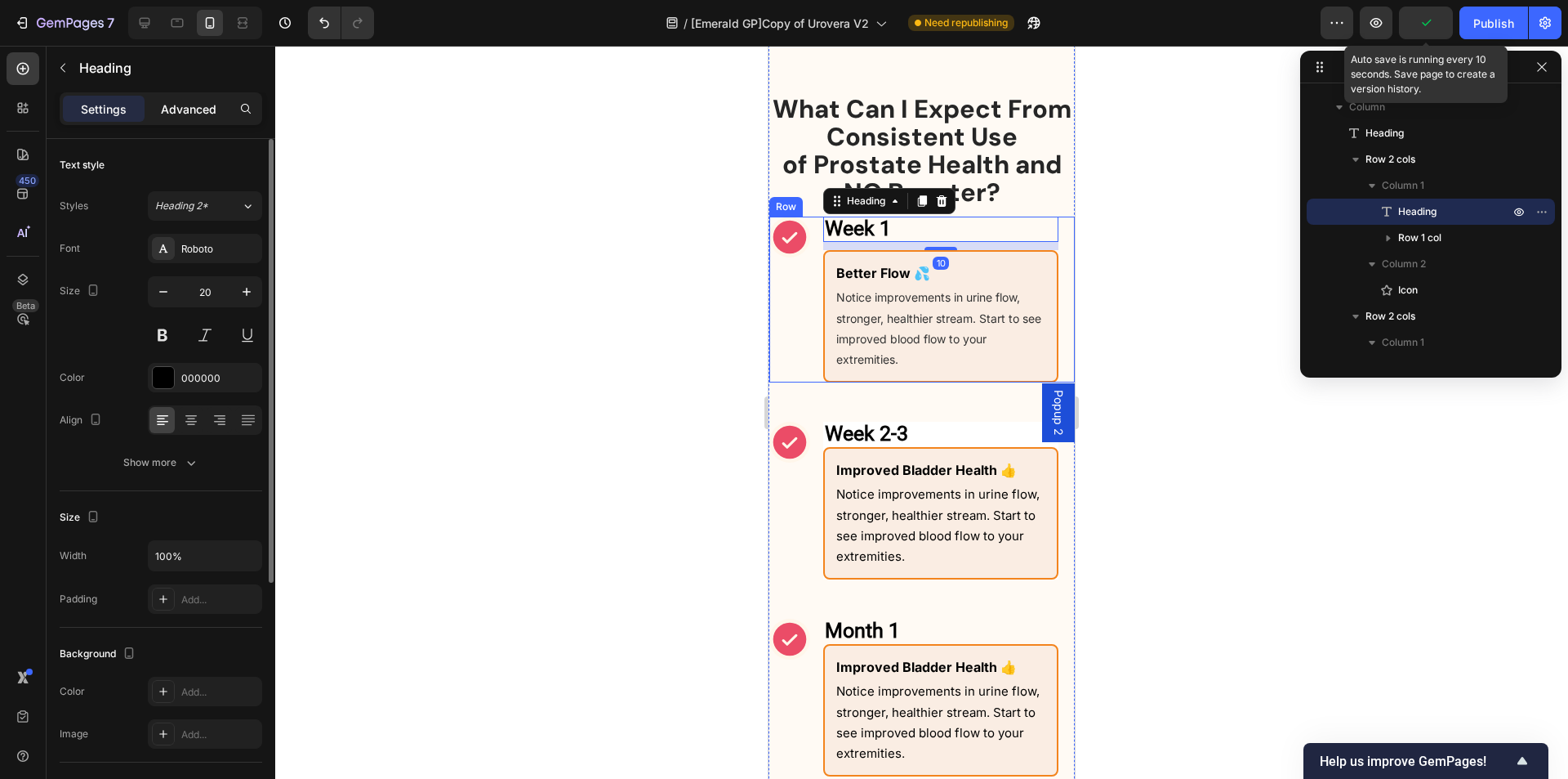
click at [189, 115] on p "Advanced" at bounding box center [189, 109] width 56 height 17
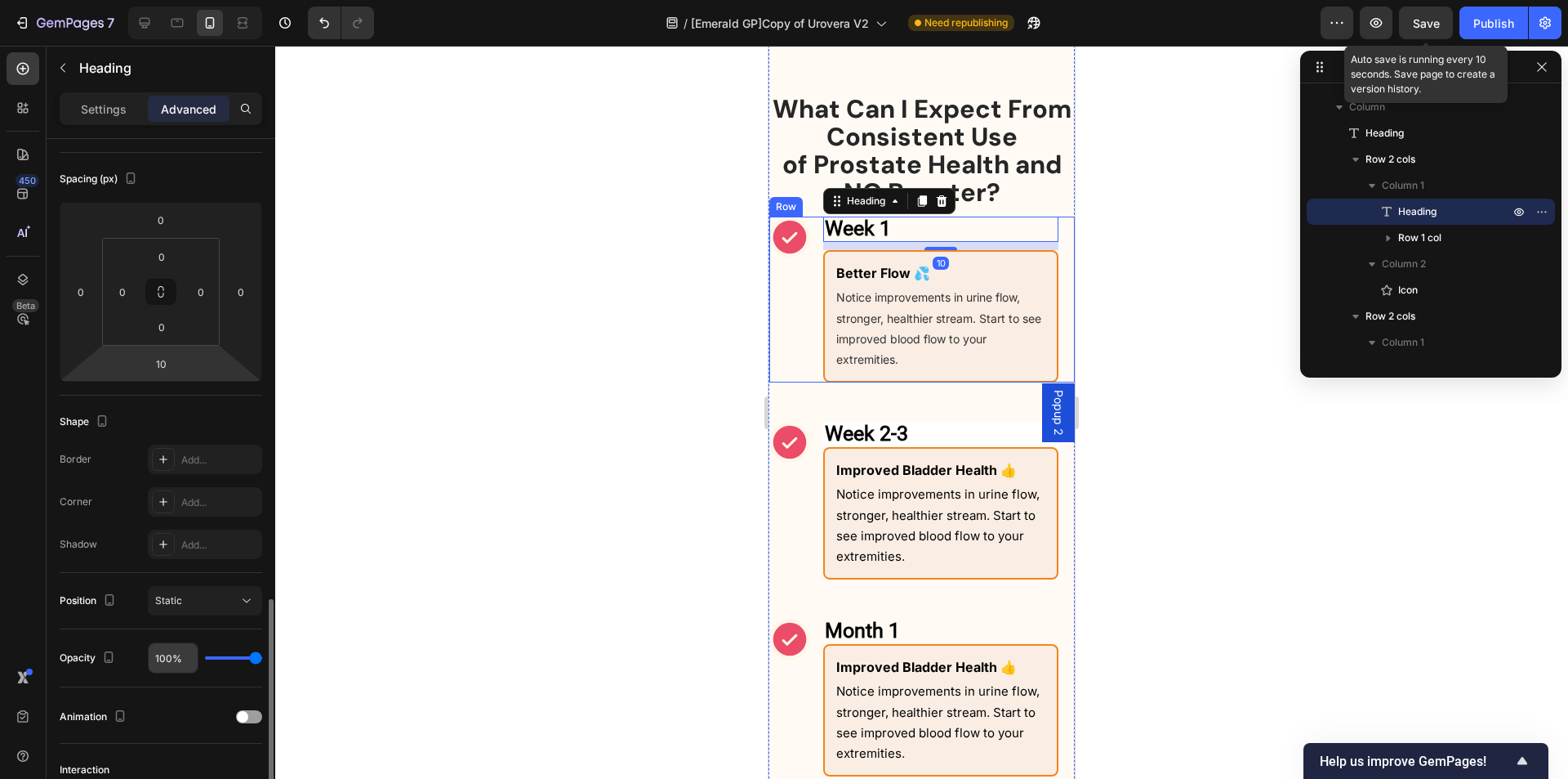
scroll to position [379, 0]
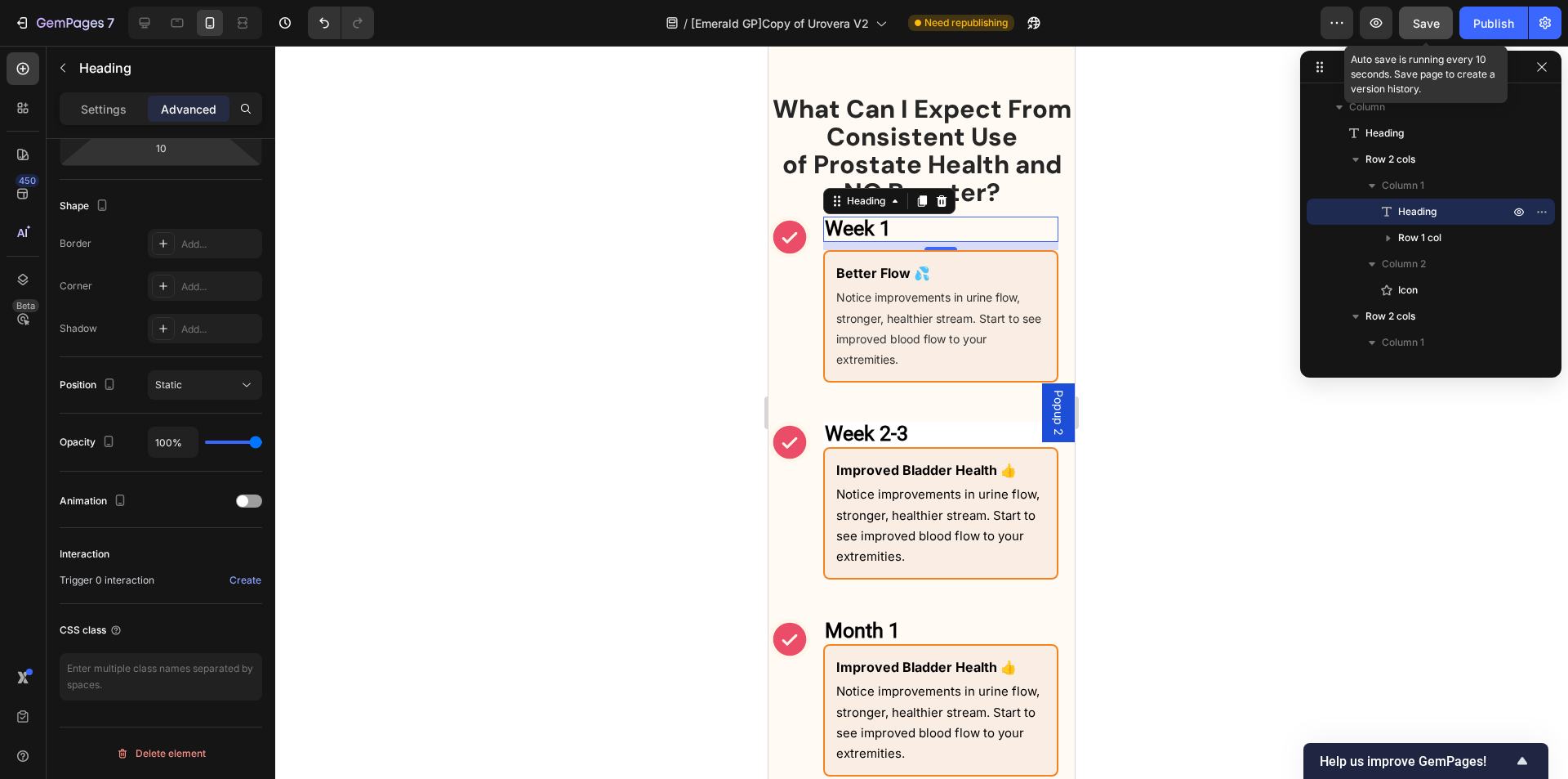
click at [1430, 21] on span "Save" at bounding box center [1426, 23] width 27 height 14
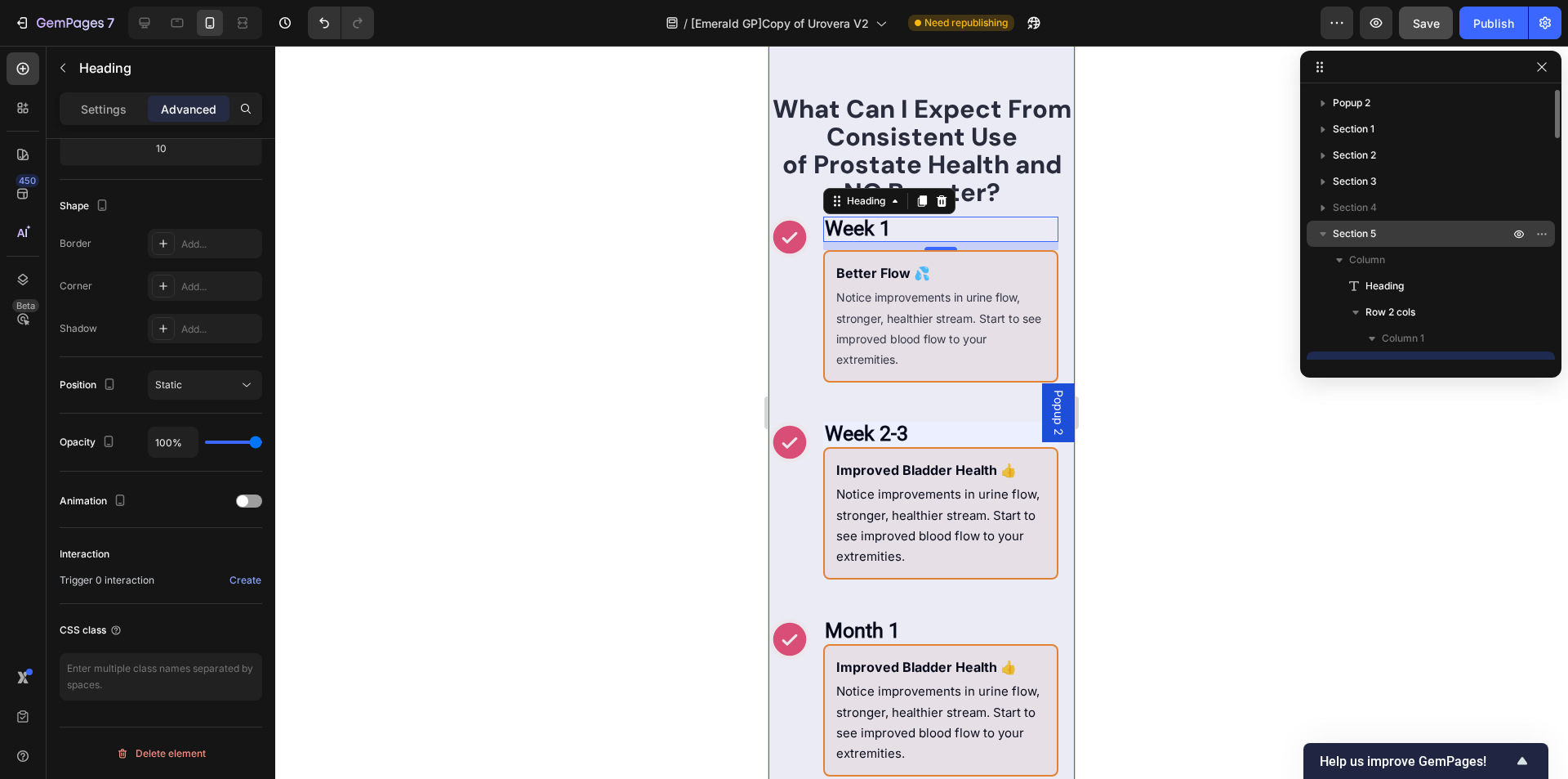
click at [1348, 226] on span "Section 5" at bounding box center [1354, 233] width 43 height 16
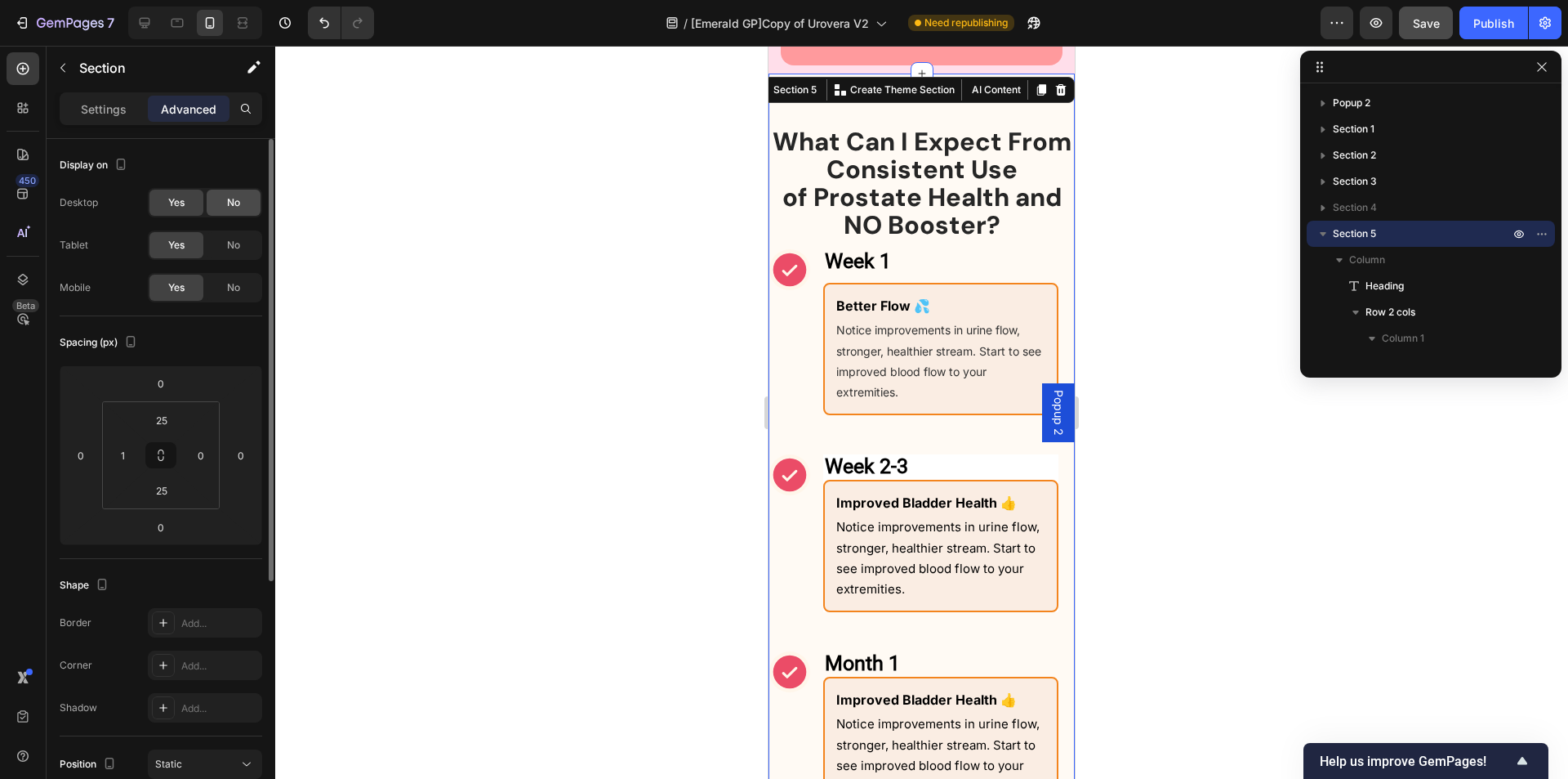
click at [227, 205] on span "No" at bounding box center [233, 202] width 13 height 15
click at [224, 242] on div "No" at bounding box center [233, 245] width 54 height 26
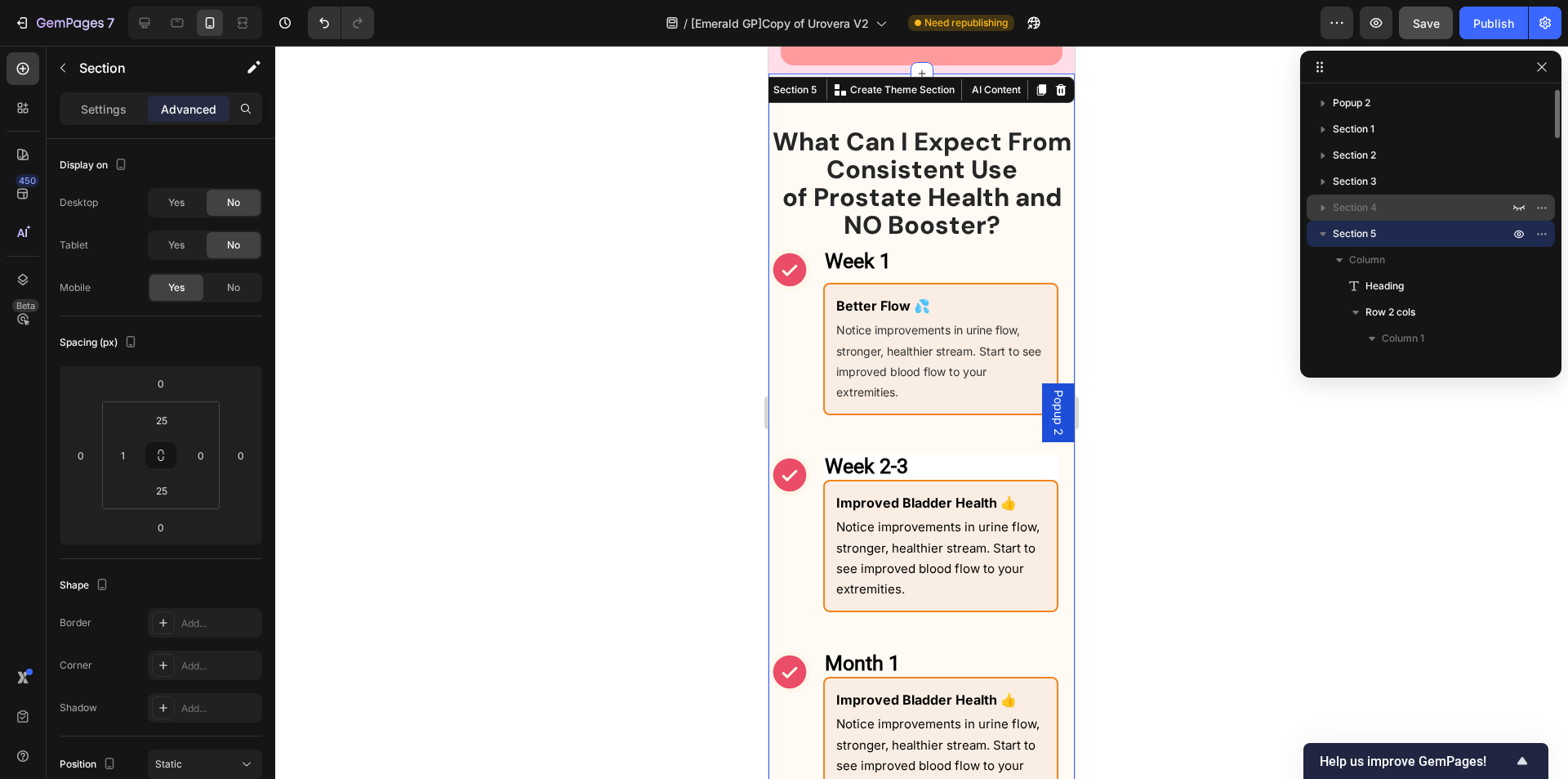
click at [1374, 211] on span "Section 4" at bounding box center [1355, 207] width 44 height 16
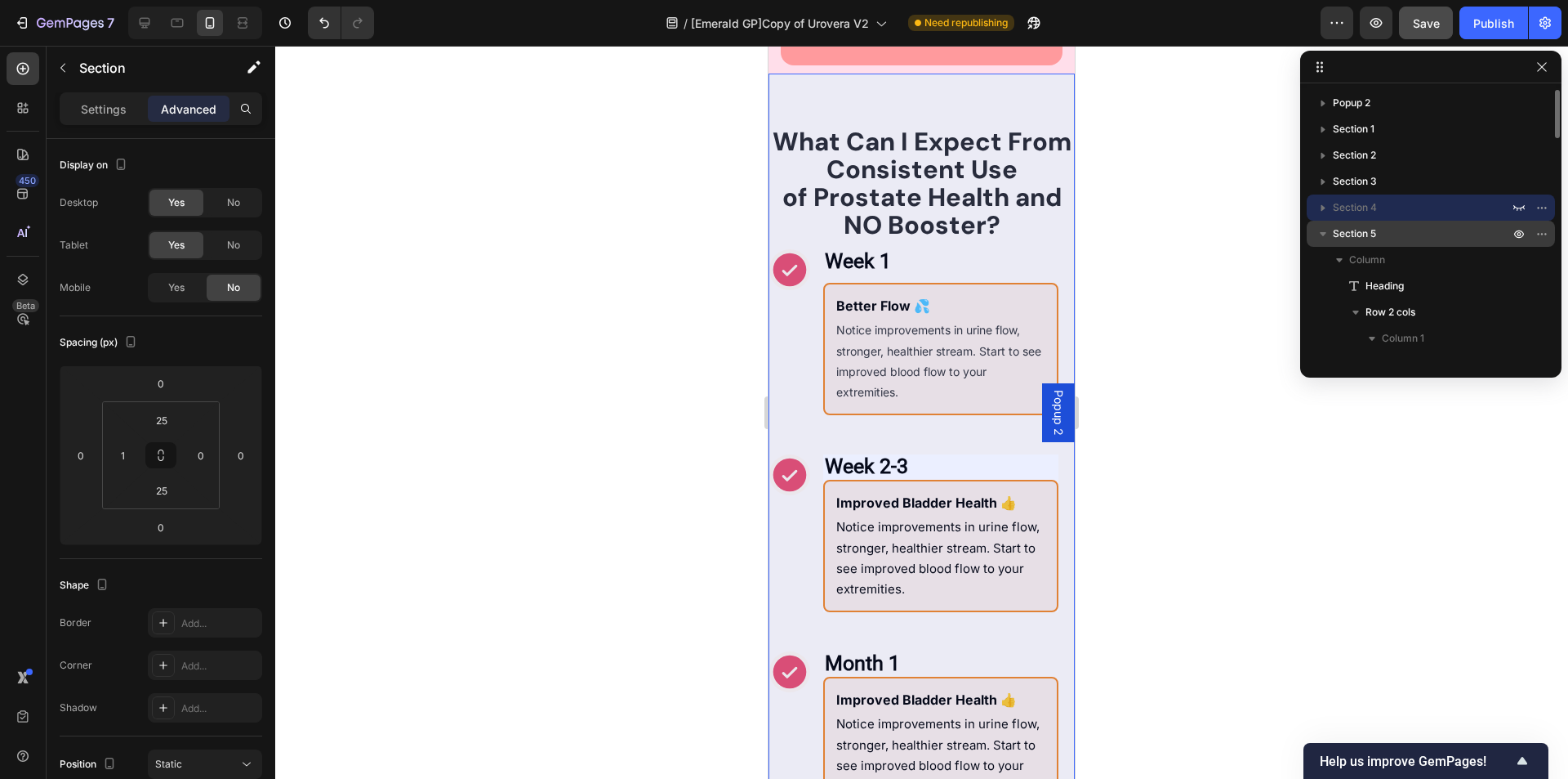
click at [1352, 237] on span "Section 5" at bounding box center [1354, 233] width 43 height 16
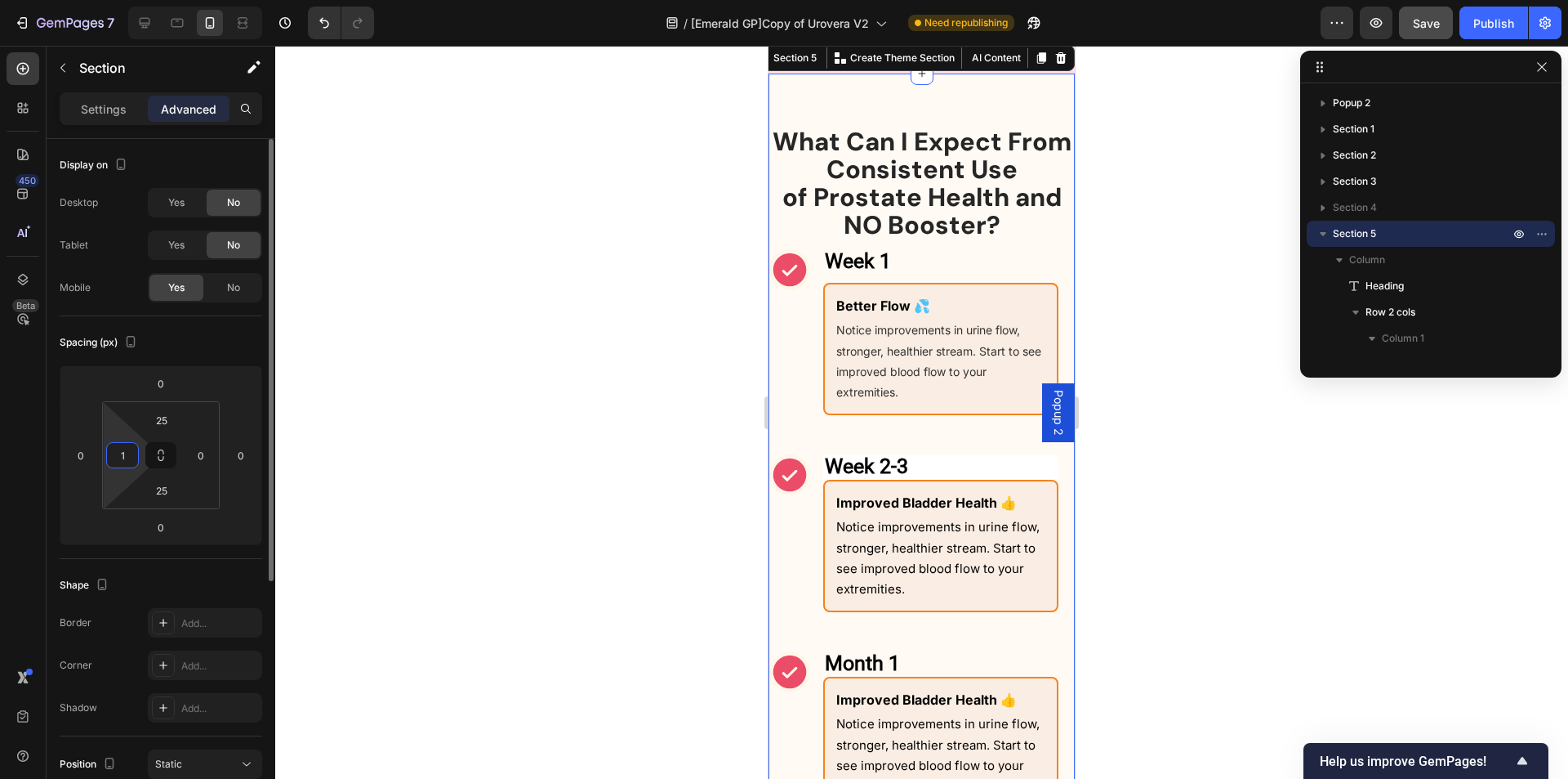
click at [122, 460] on input "1" at bounding box center [123, 455] width 25 height 25
type input "0"
click at [224, 346] on div "Spacing (px)" at bounding box center [160, 342] width 202 height 26
click at [1498, 22] on div "Publish" at bounding box center [1494, 23] width 41 height 17
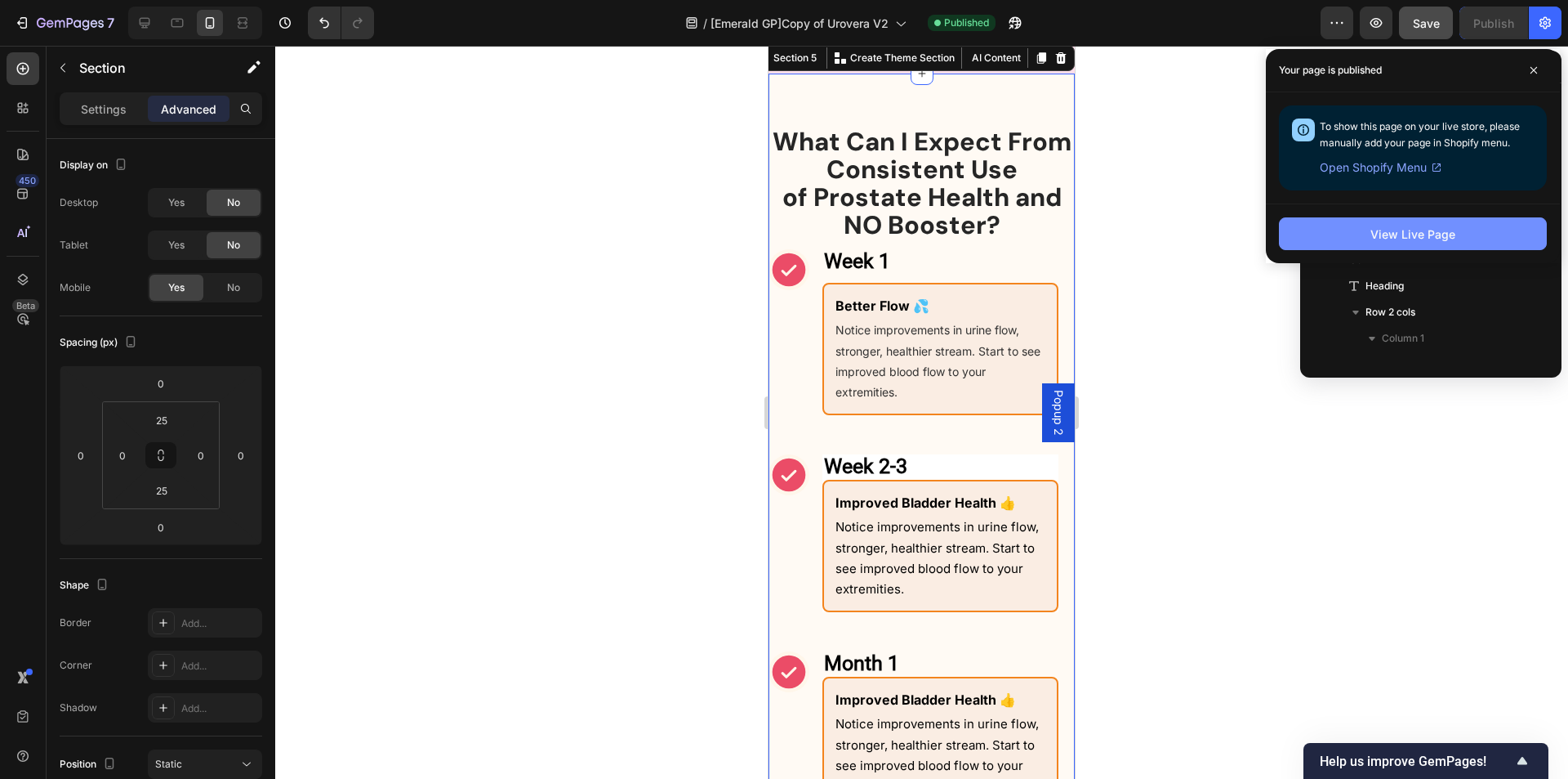
click at [1408, 227] on div "View Live Page" at bounding box center [1413, 233] width 85 height 17
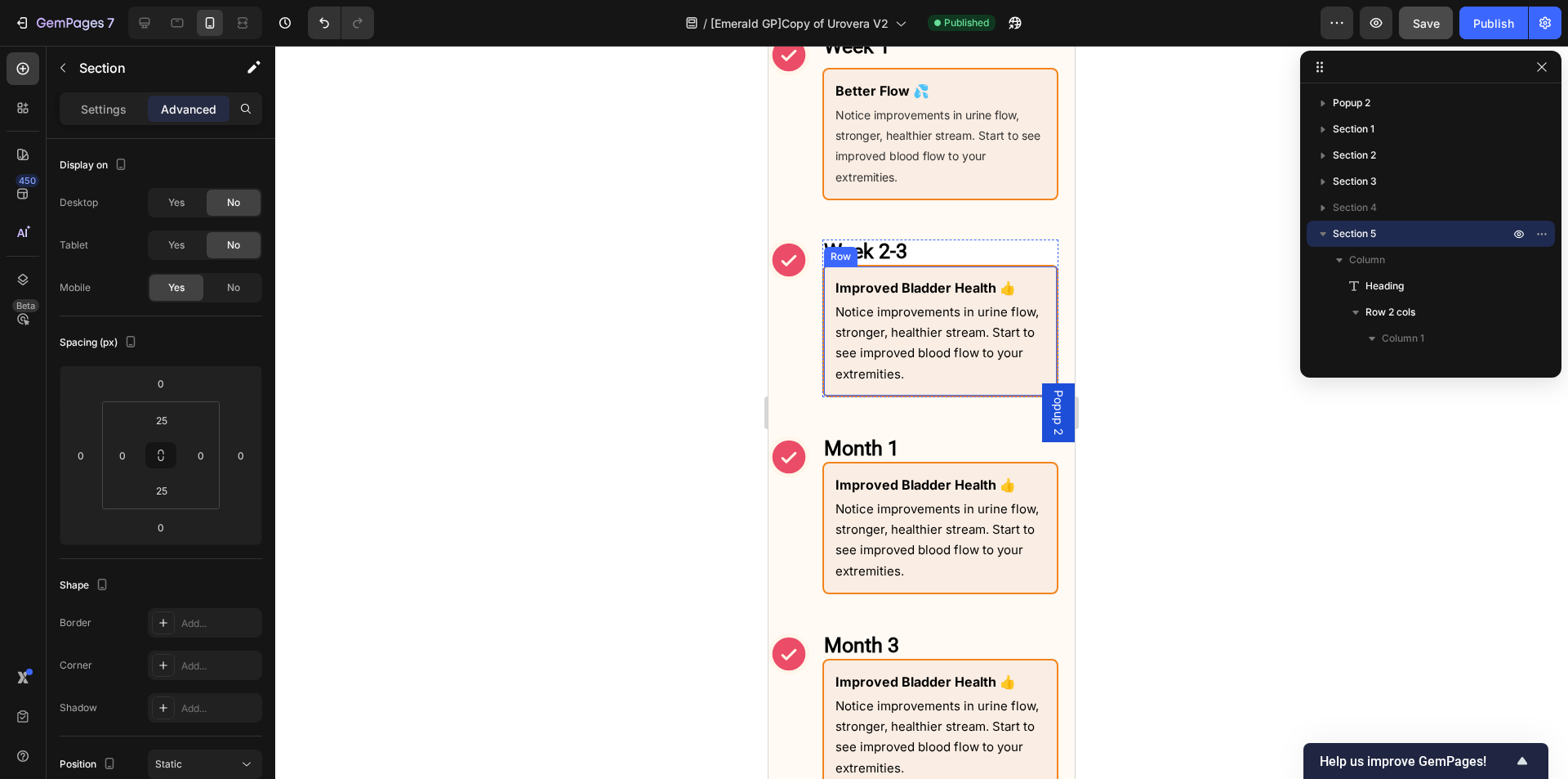
scroll to position [1273, 0]
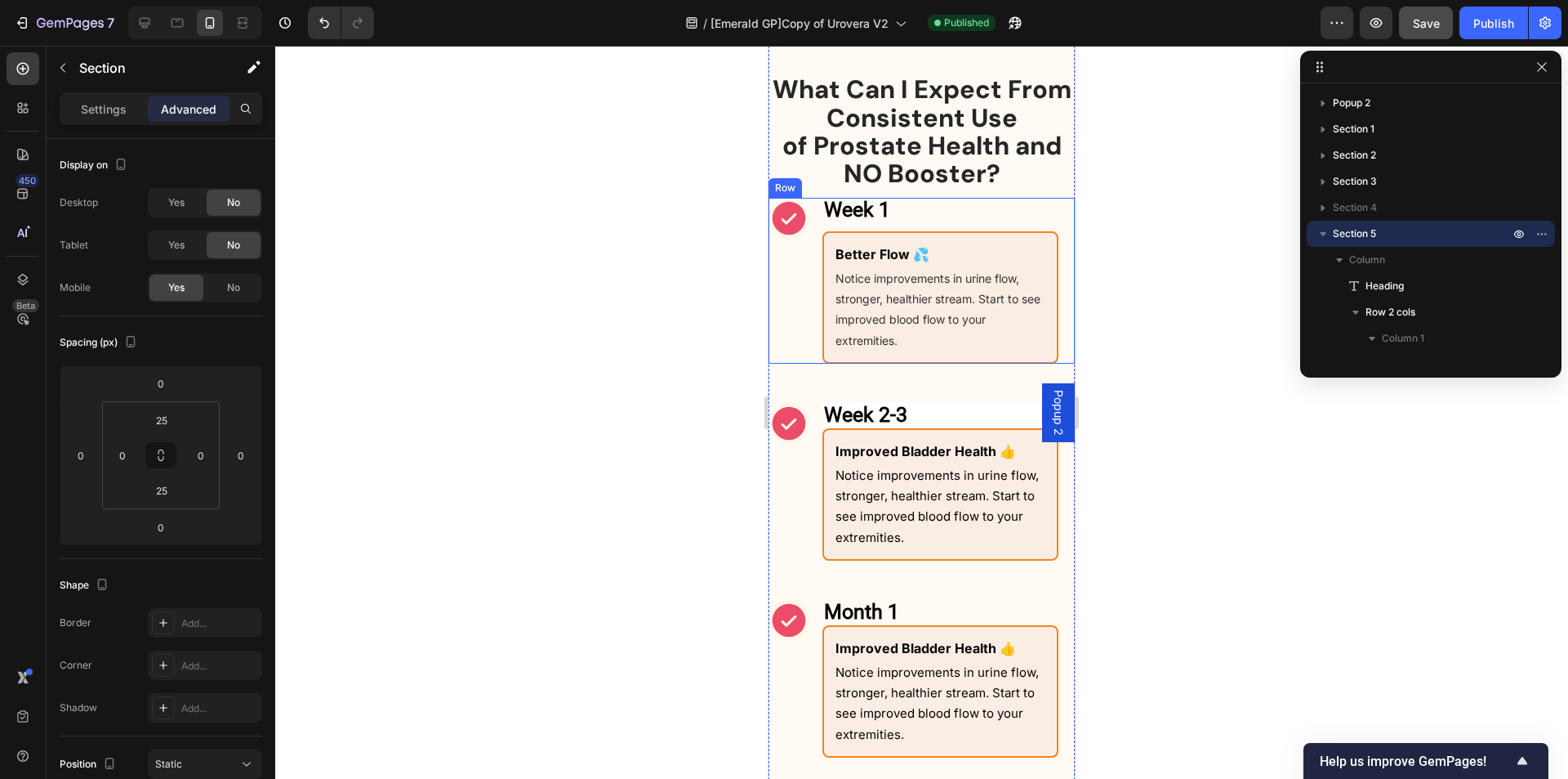
click at [812, 319] on div "Week 1 Heading Better Flow 💦 Text Block Notice improvements in urine flow, stro…" at bounding box center [922, 280] width 306 height 166
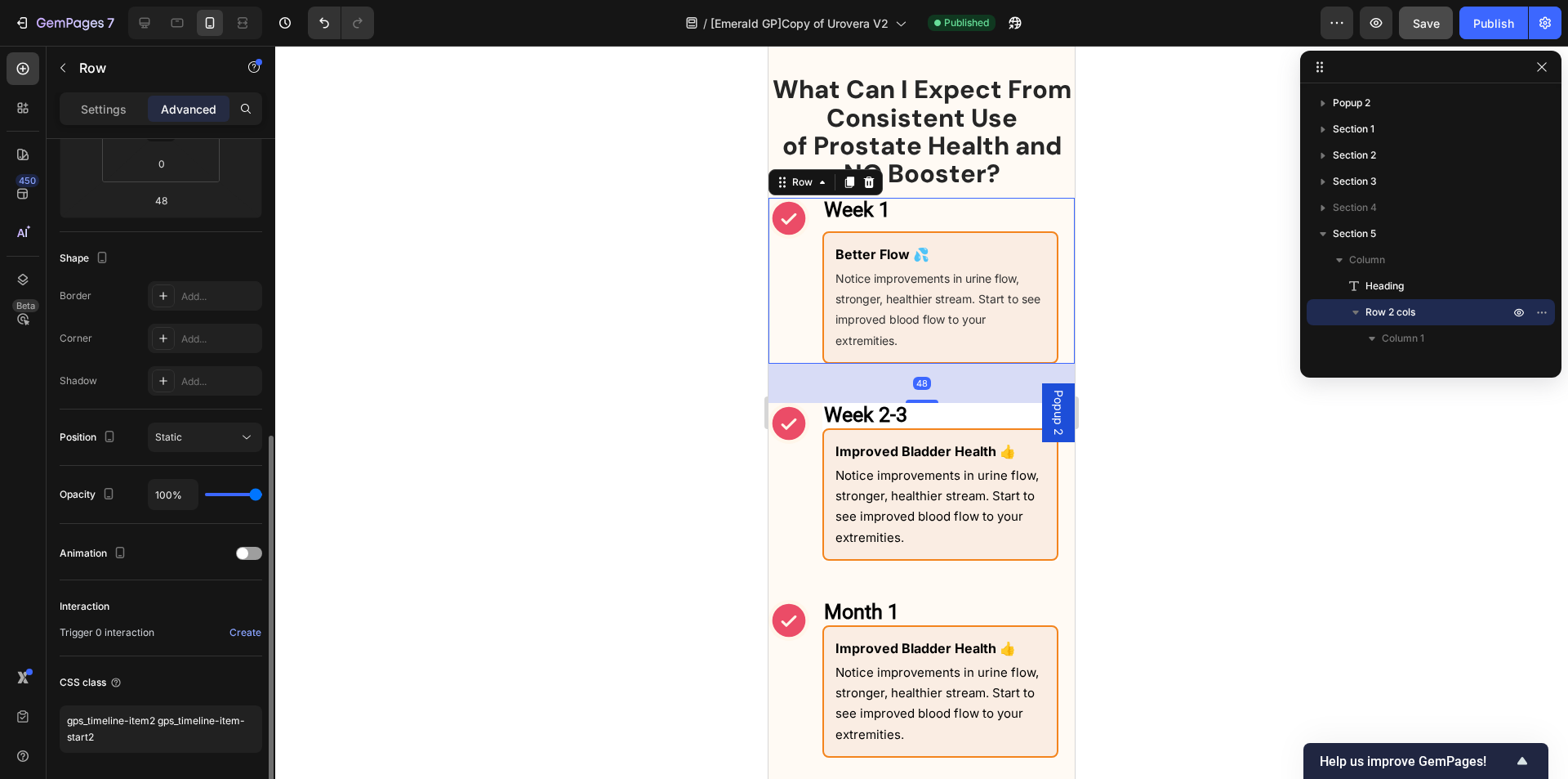
scroll to position [379, 0]
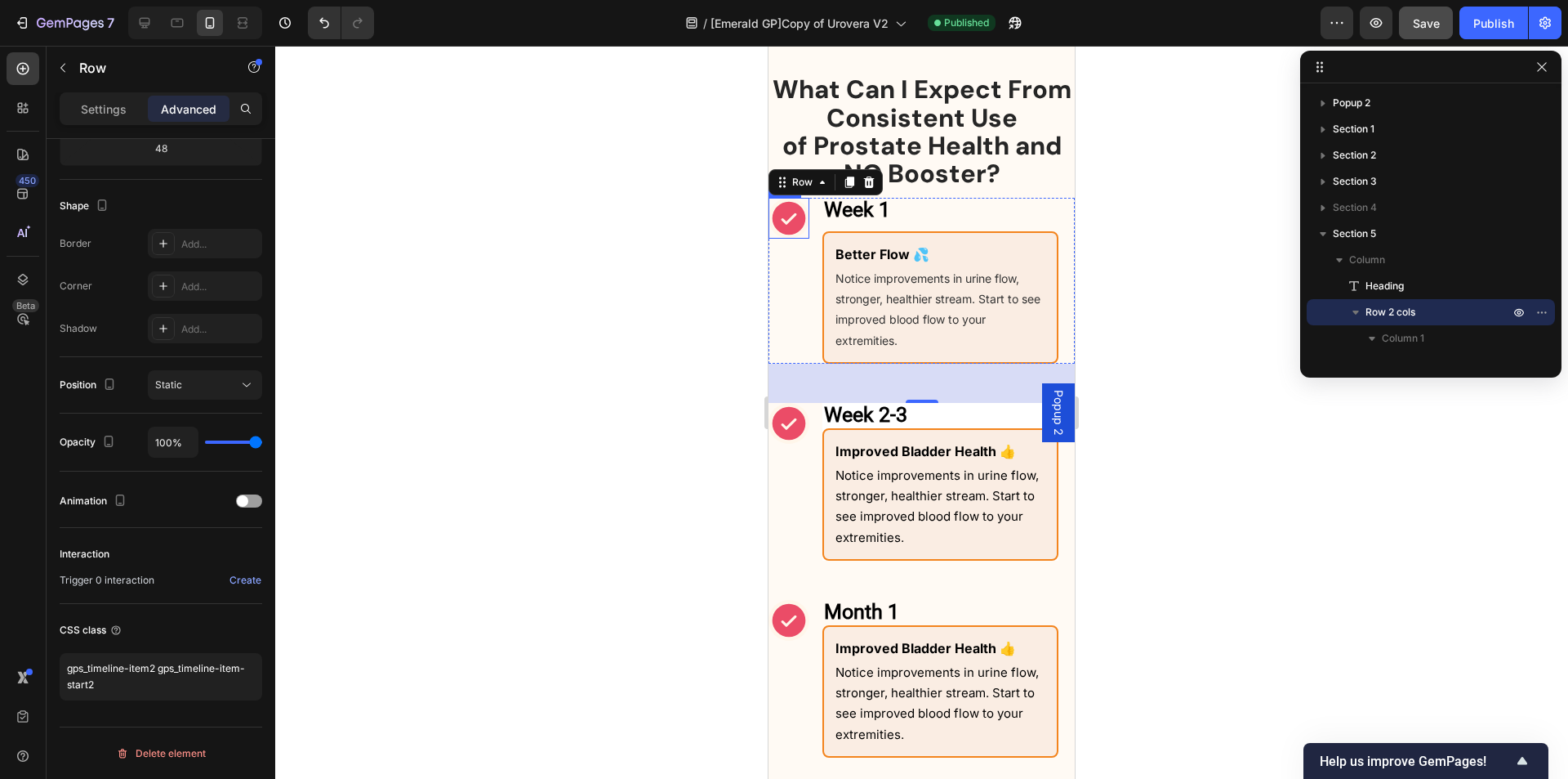
click at [790, 219] on icon at bounding box center [789, 218] width 41 height 41
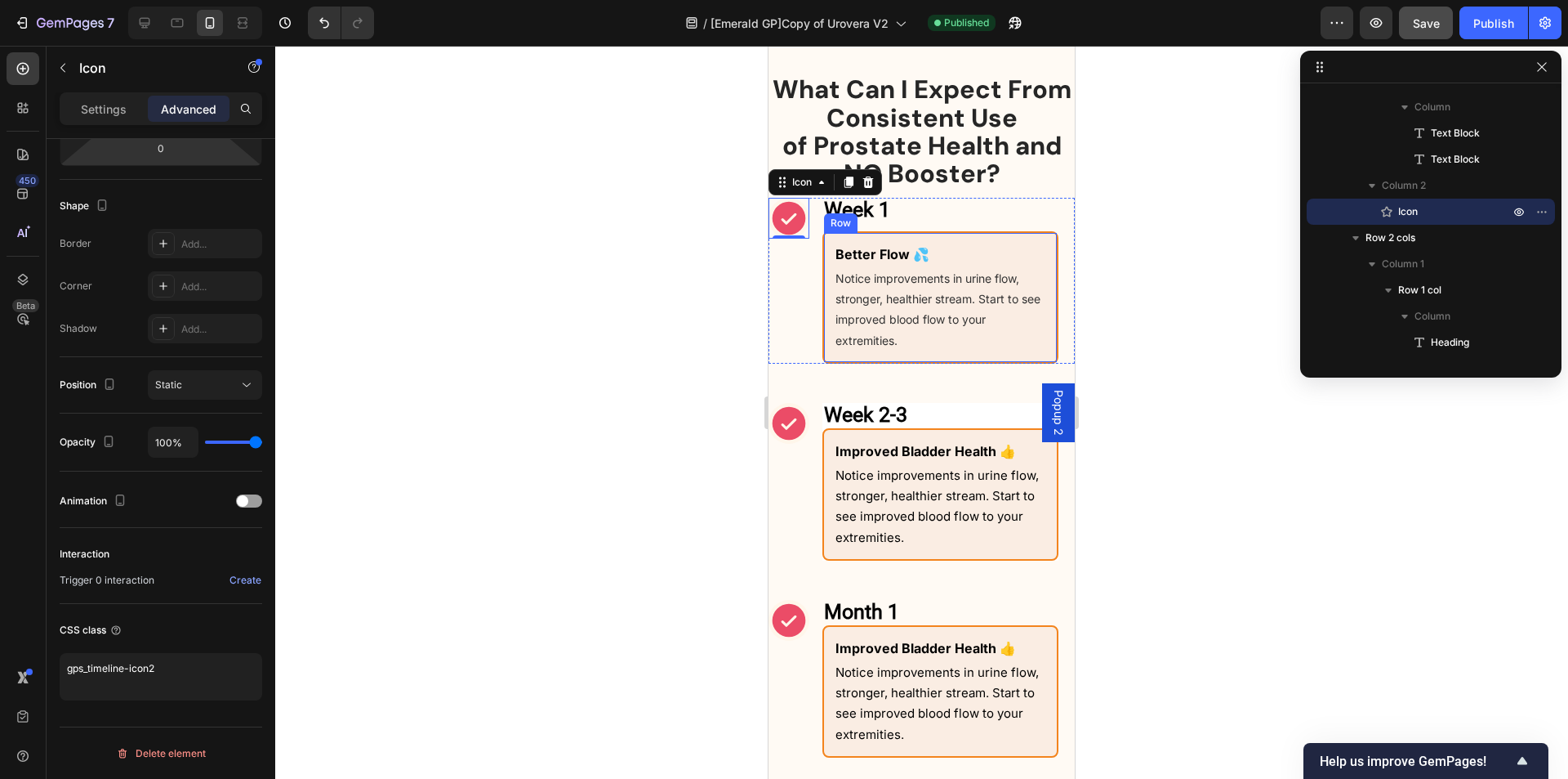
click at [829, 297] on div "Better Flow 💦 Text Block Notice improvements in urine flow, stronger, healthier…" at bounding box center [941, 297] width 236 height 133
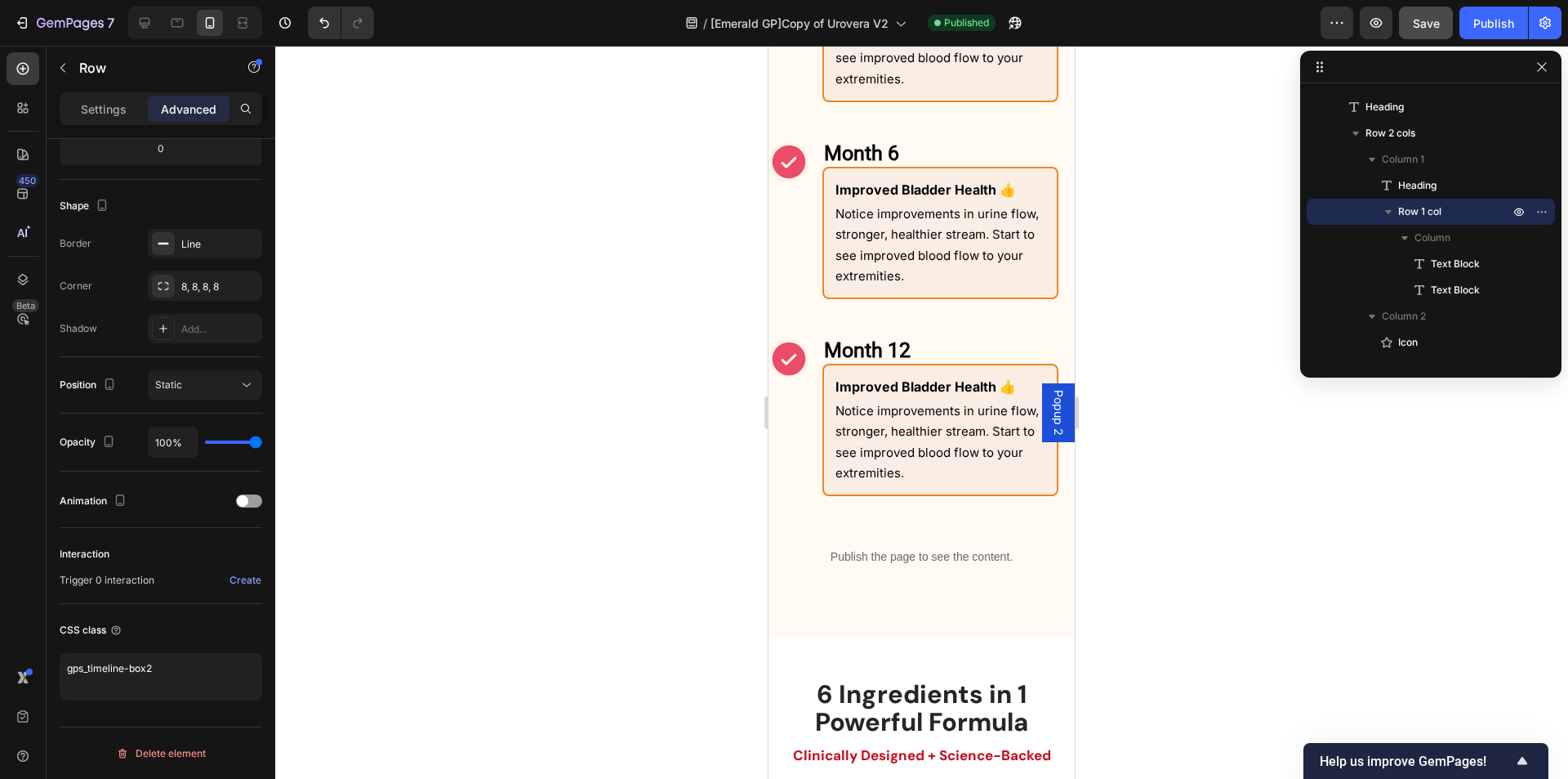
scroll to position [2335, 0]
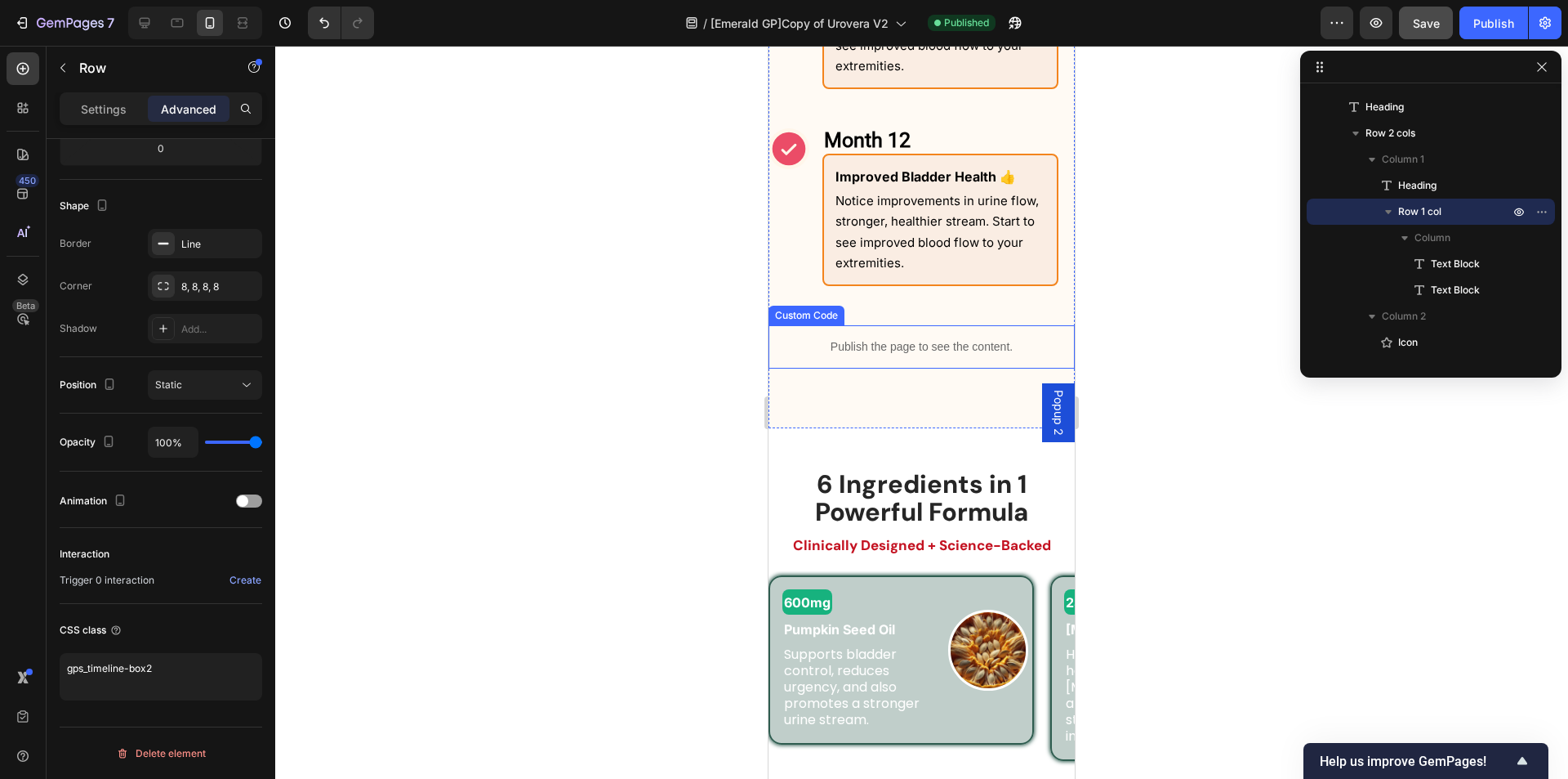
click at [843, 337] on div "Publish the page to see the content." at bounding box center [922, 346] width 306 height 43
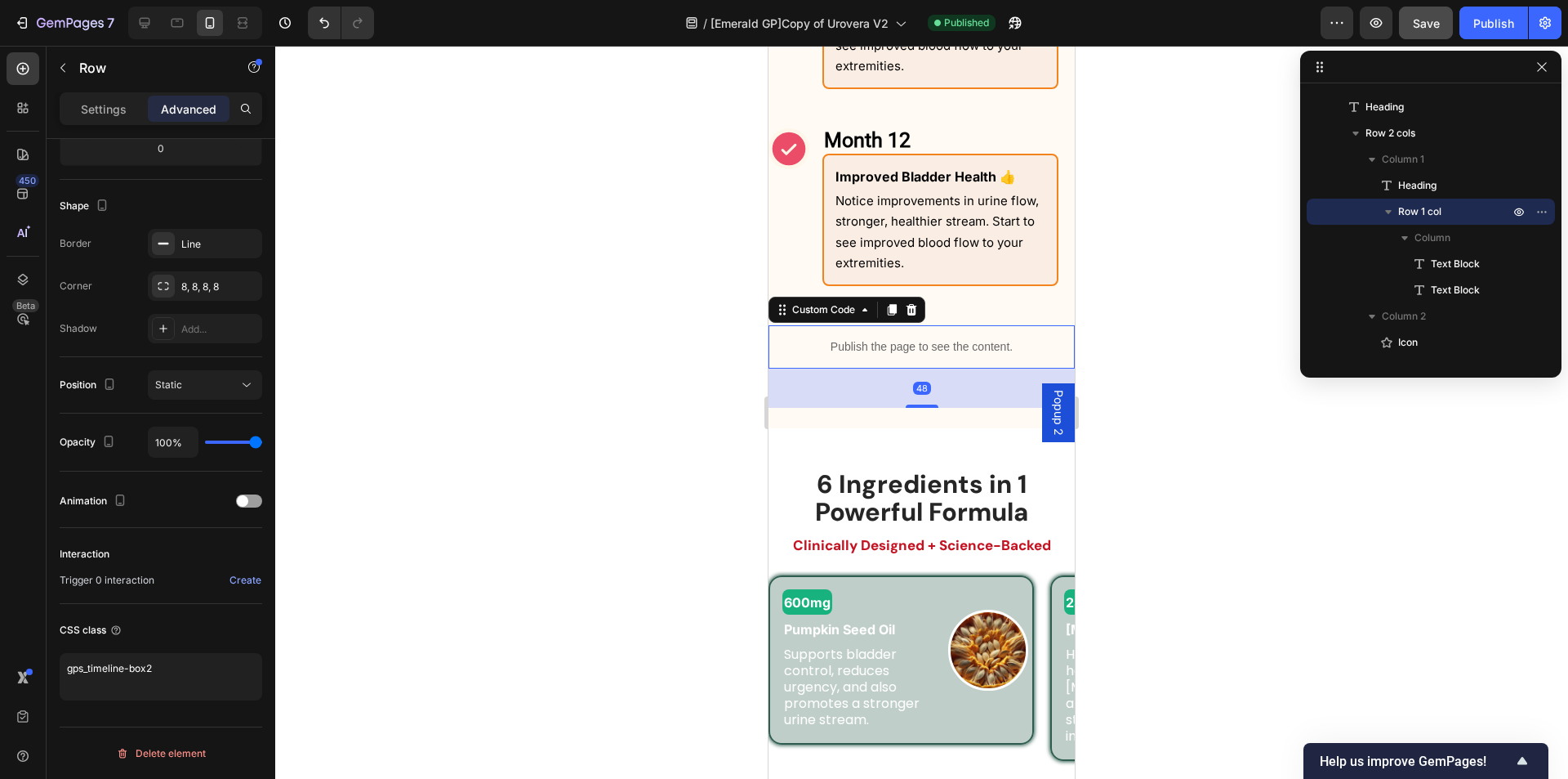
click at [843, 337] on div "Publish the page to see the content." at bounding box center [922, 346] width 306 height 43
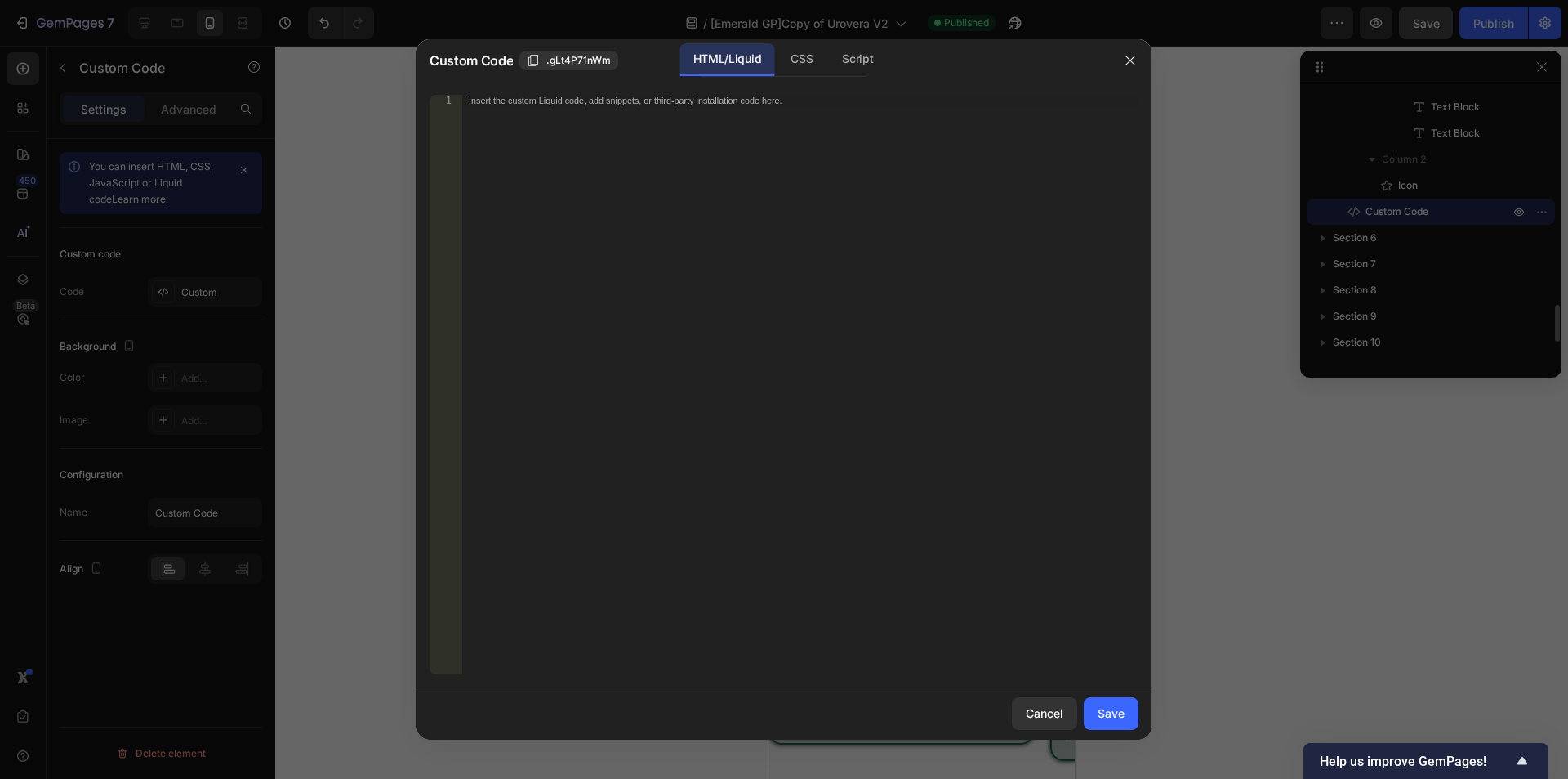
scroll to position [0, 0]
click at [802, 61] on div "CSS" at bounding box center [802, 60] width 48 height 33
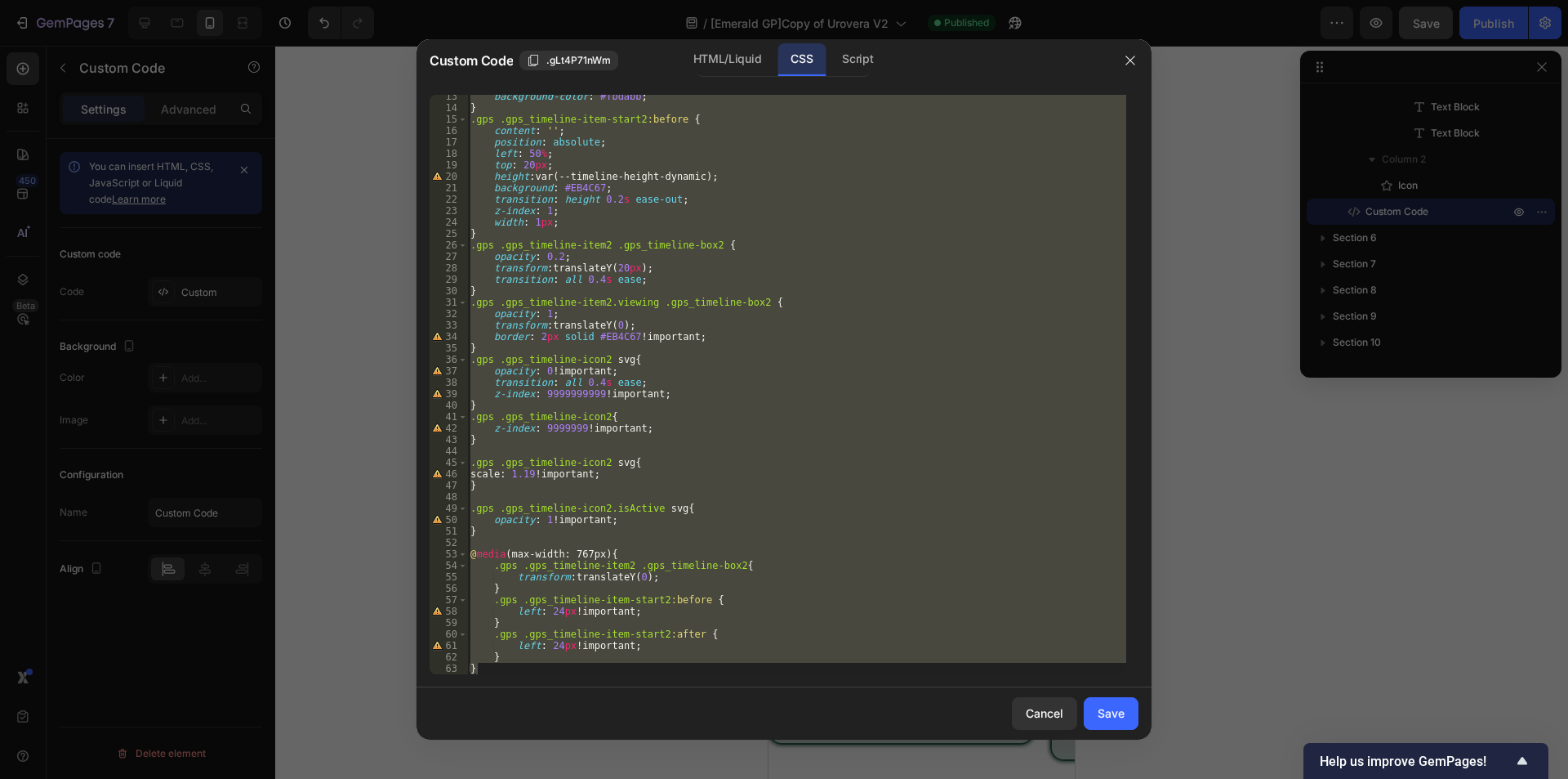
scroll to position [142, 0]
click at [867, 57] on div "Script" at bounding box center [858, 60] width 57 height 33
